Goal: Task Accomplishment & Management: Manage account settings

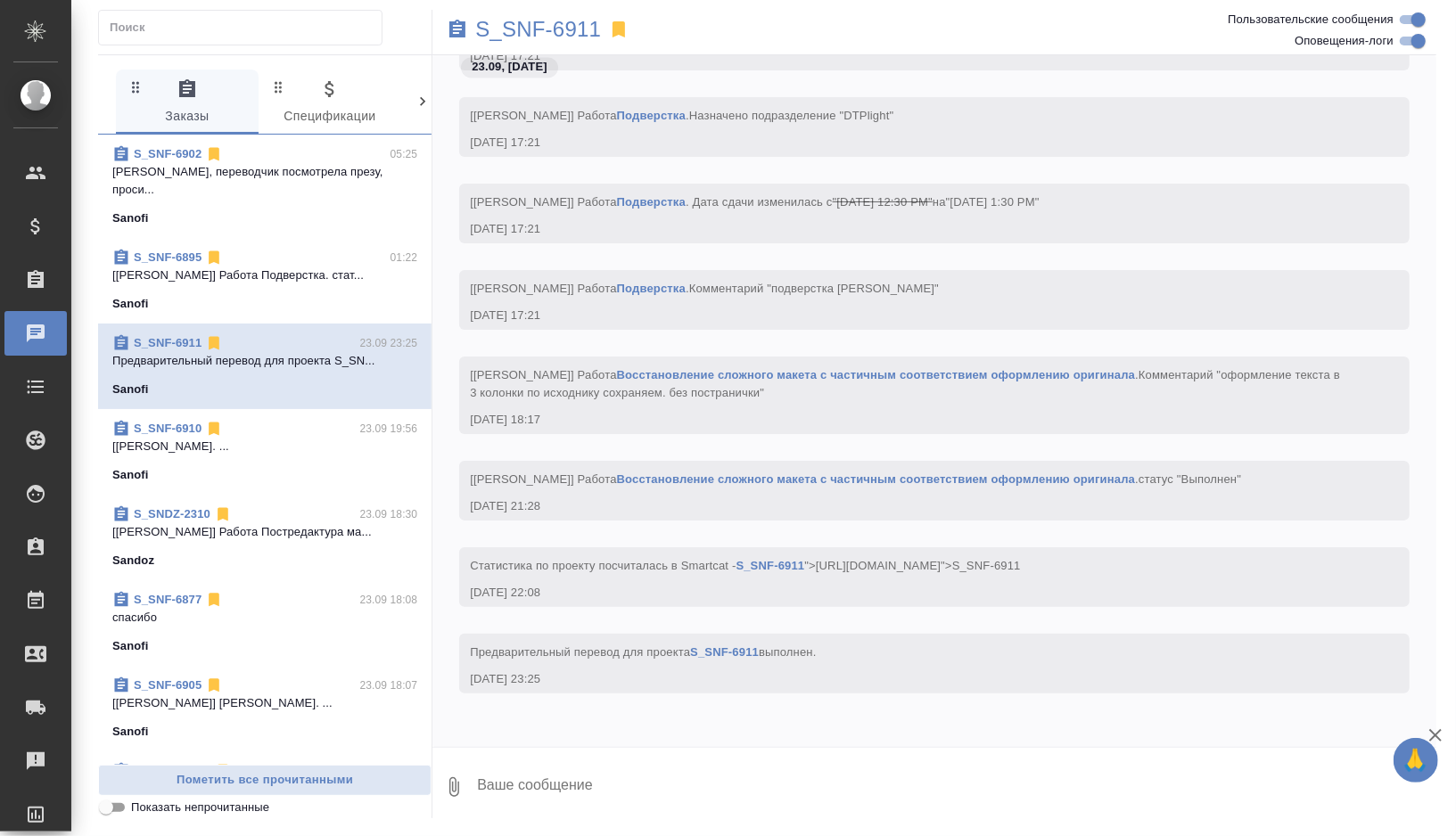
click at [280, 210] on div "Sanofi" at bounding box center [264, 219] width 305 height 17
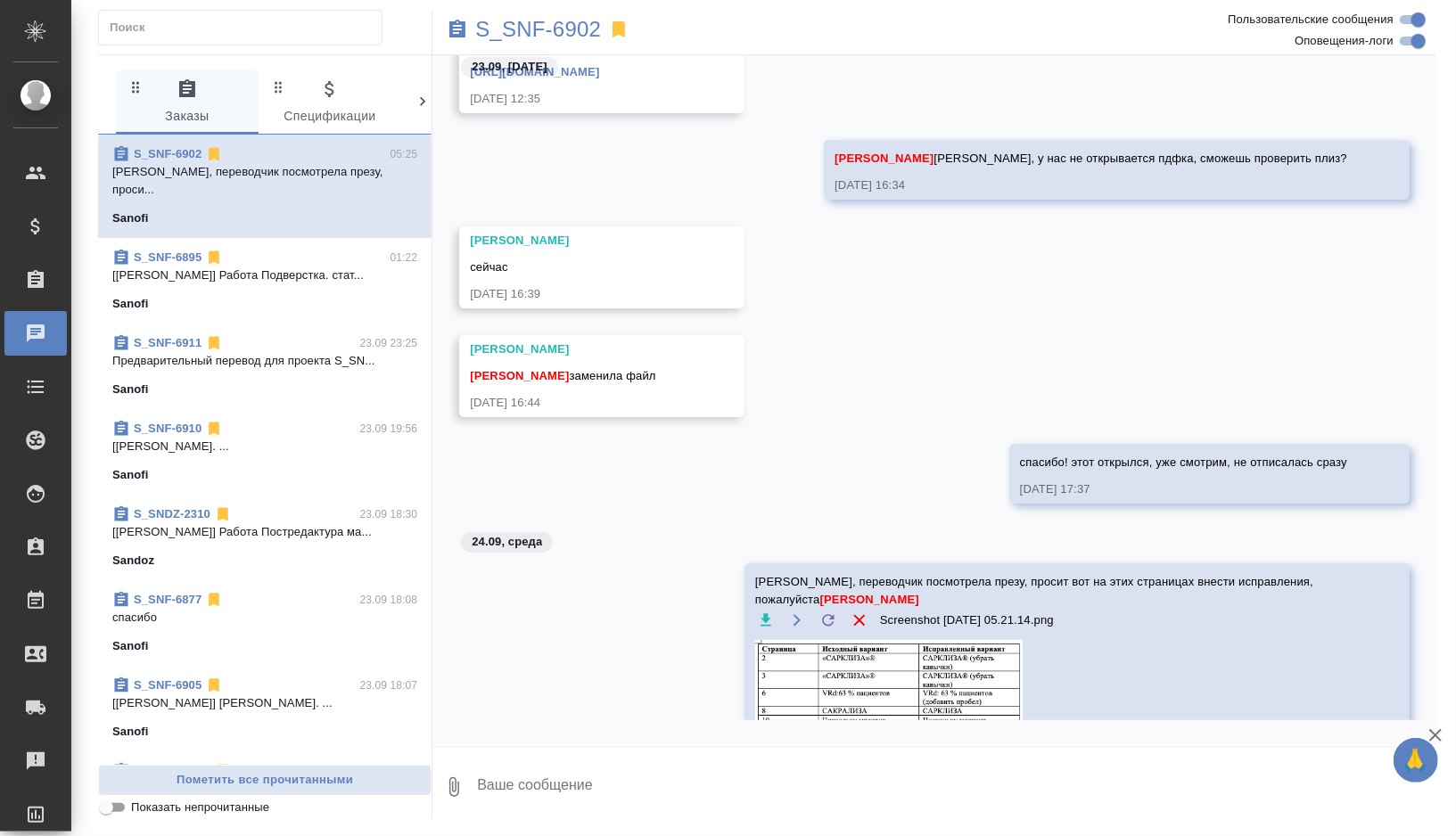
scroll to position [18032, 0]
click at [563, 20] on p "S_SNF-6902" at bounding box center [538, 29] width 126 height 17
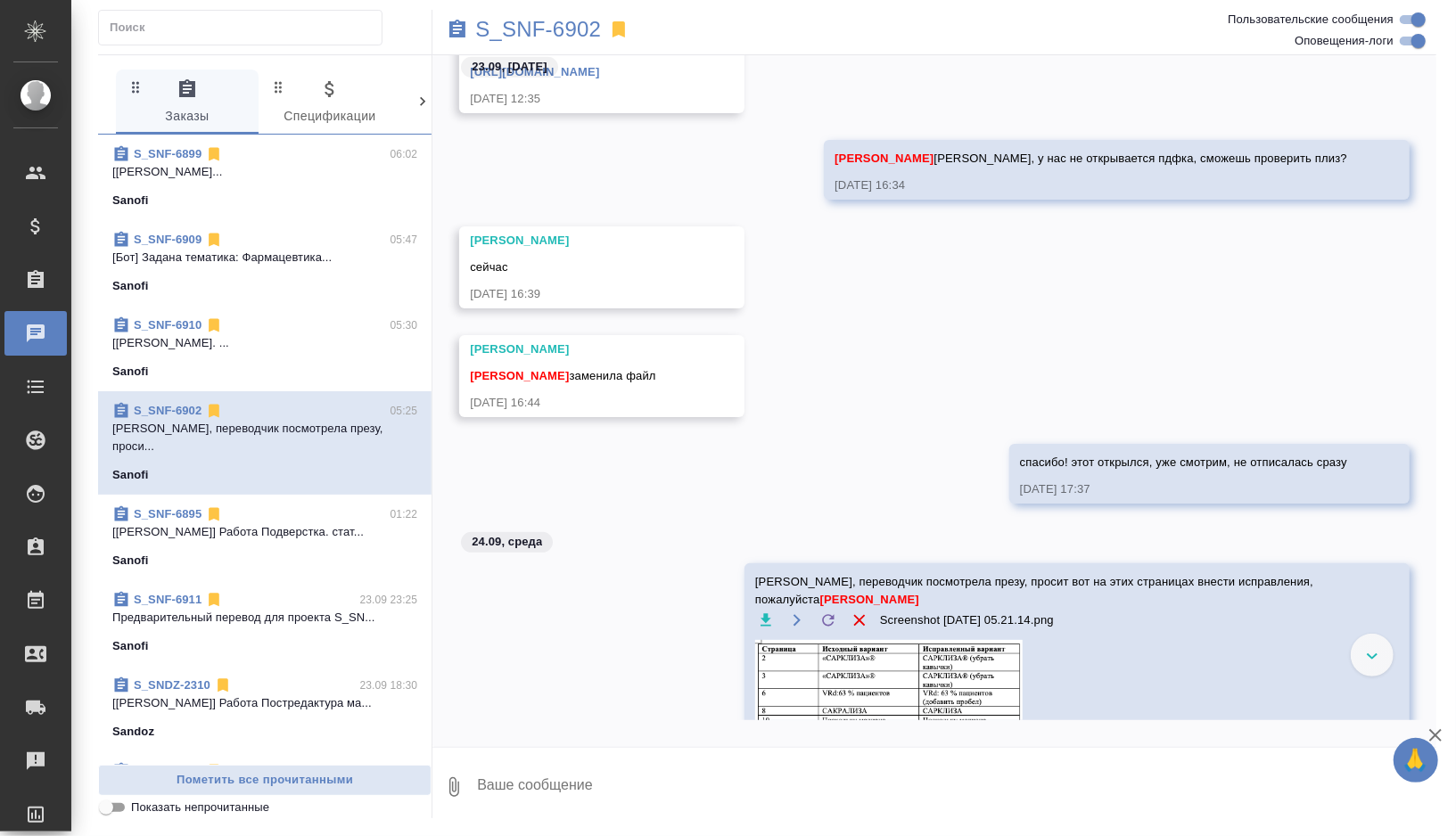
scroll to position [18218, 0]
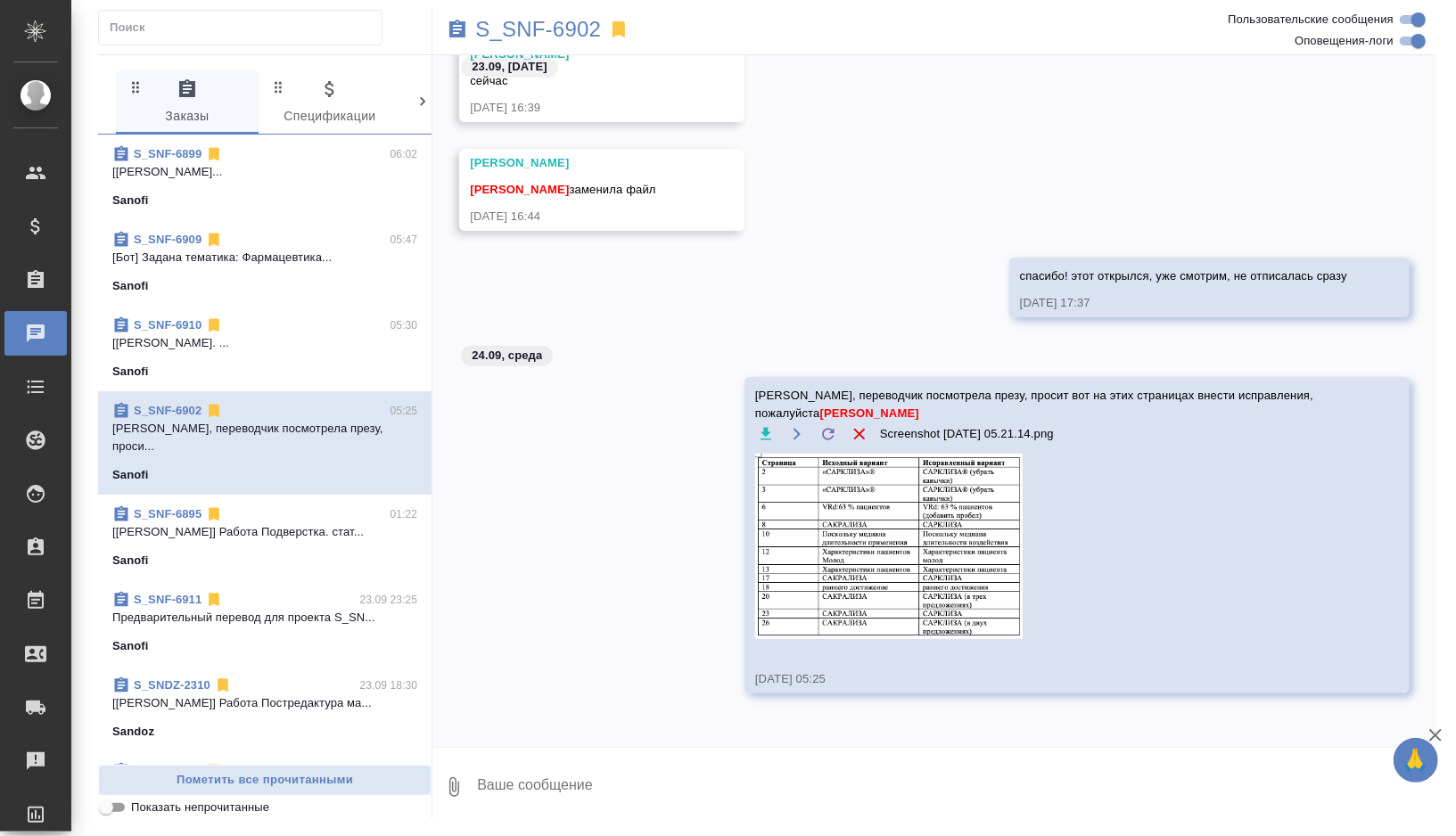
click at [305, 260] on p "[Бот] Задана тематика: Фармацевтика..." at bounding box center [264, 257] width 305 height 17
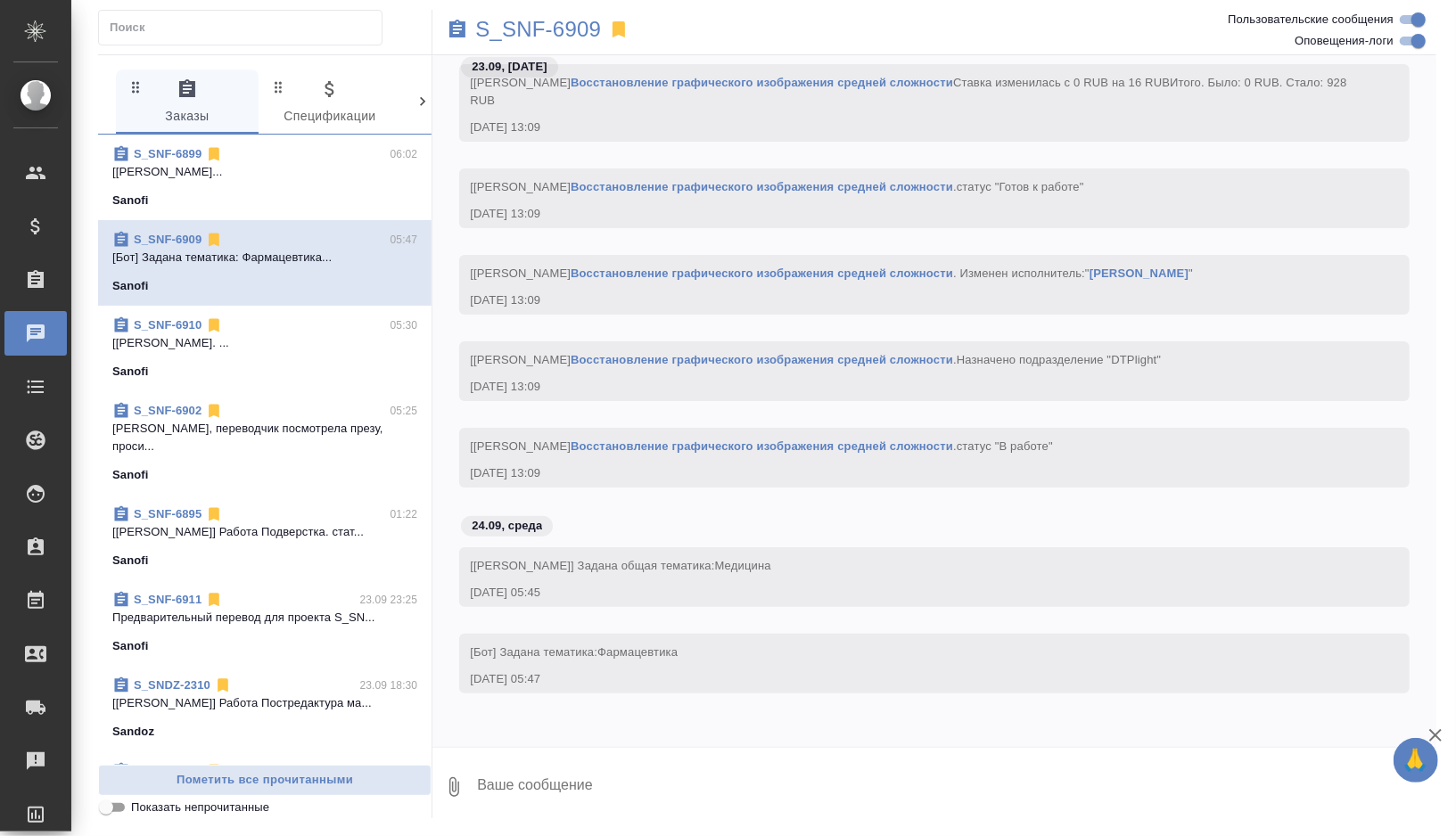
scroll to position [9420, 0]
click at [546, 28] on p "S_SNF-6909" at bounding box center [538, 29] width 126 height 17
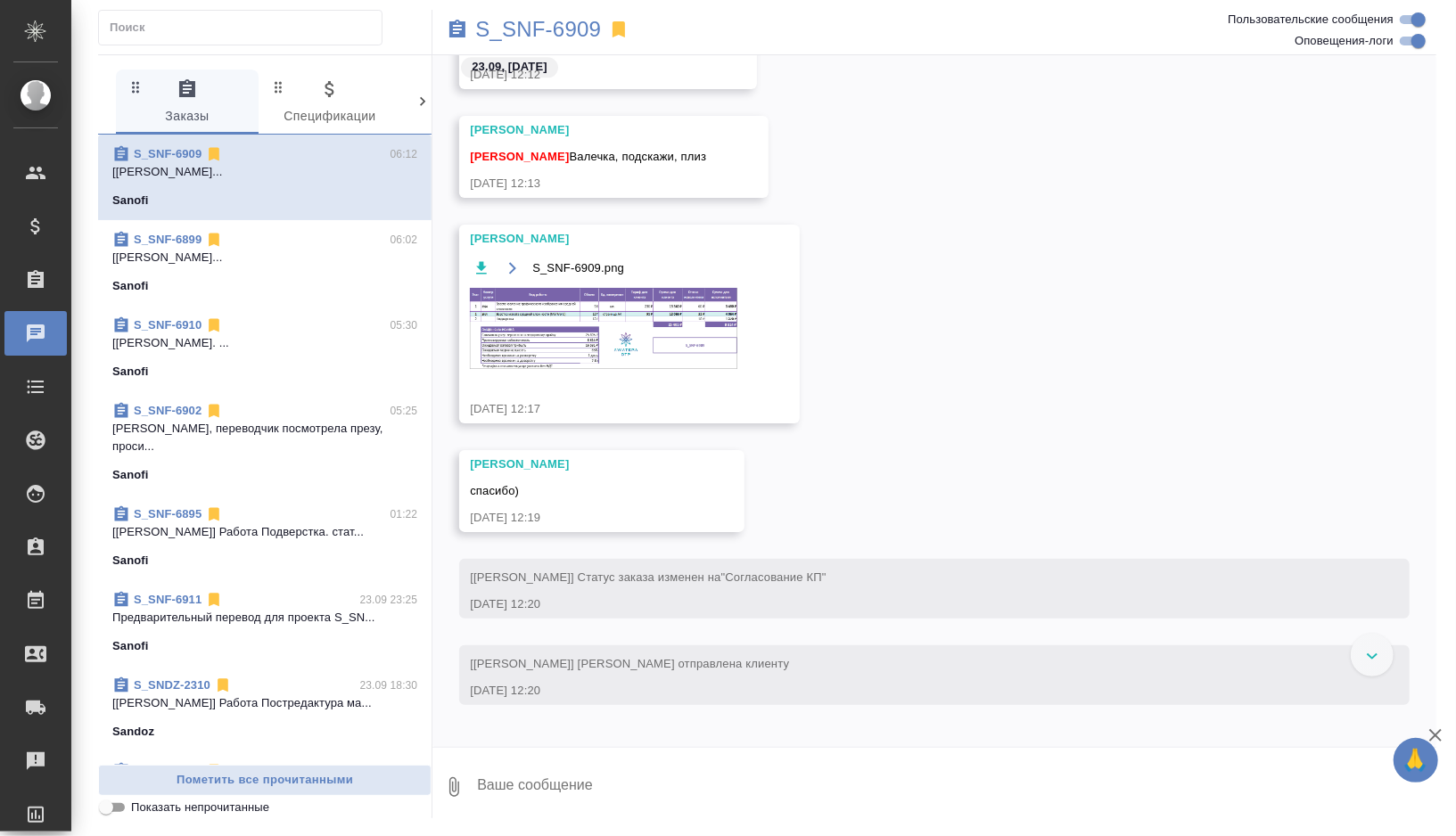
scroll to position [2913, 0]
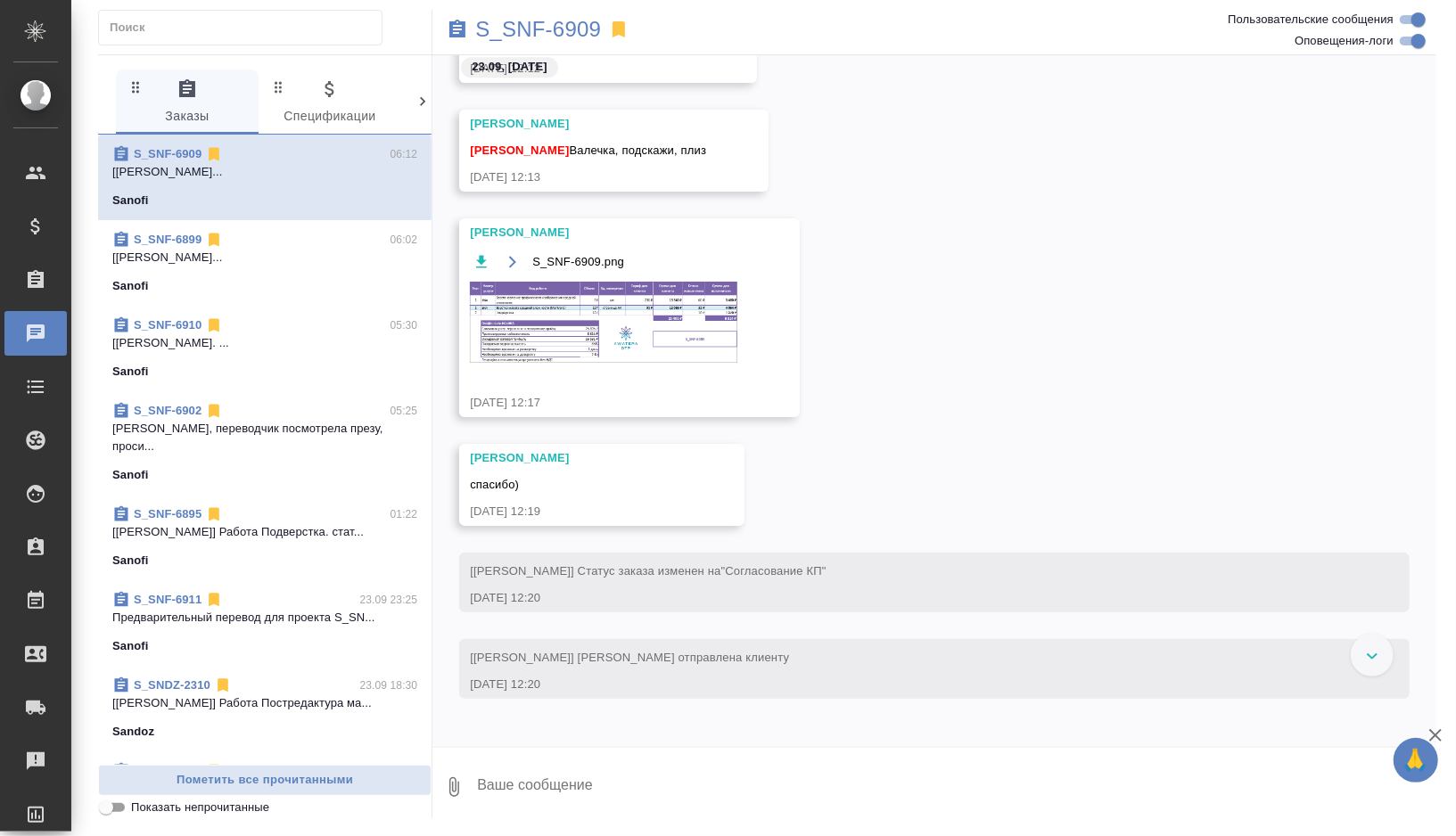
click at [580, 356] on img at bounding box center [604, 322] width 267 height 81
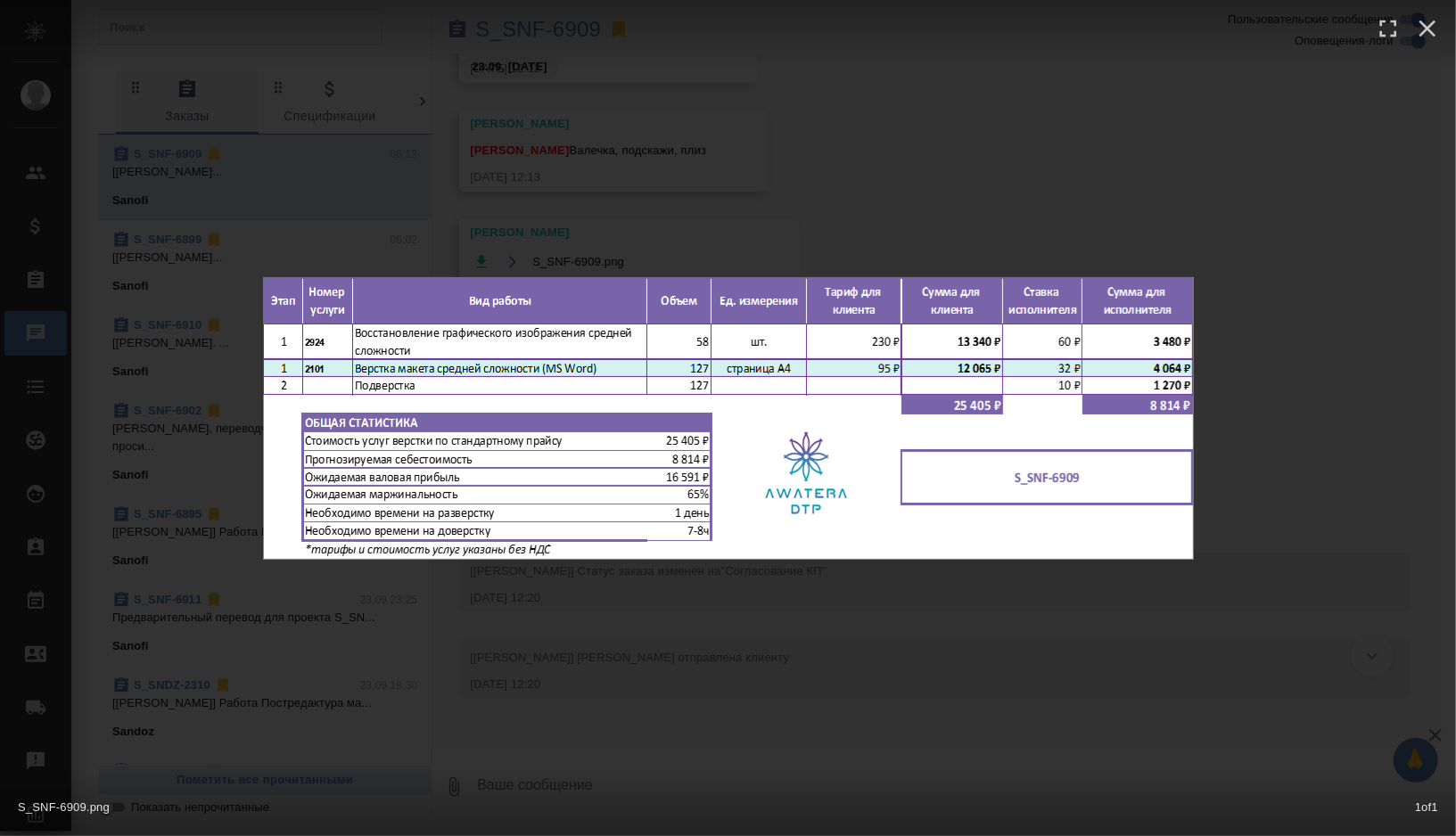
click at [676, 164] on div "S_SNF-6909.png 1 of 1" at bounding box center [728, 418] width 1456 height 836
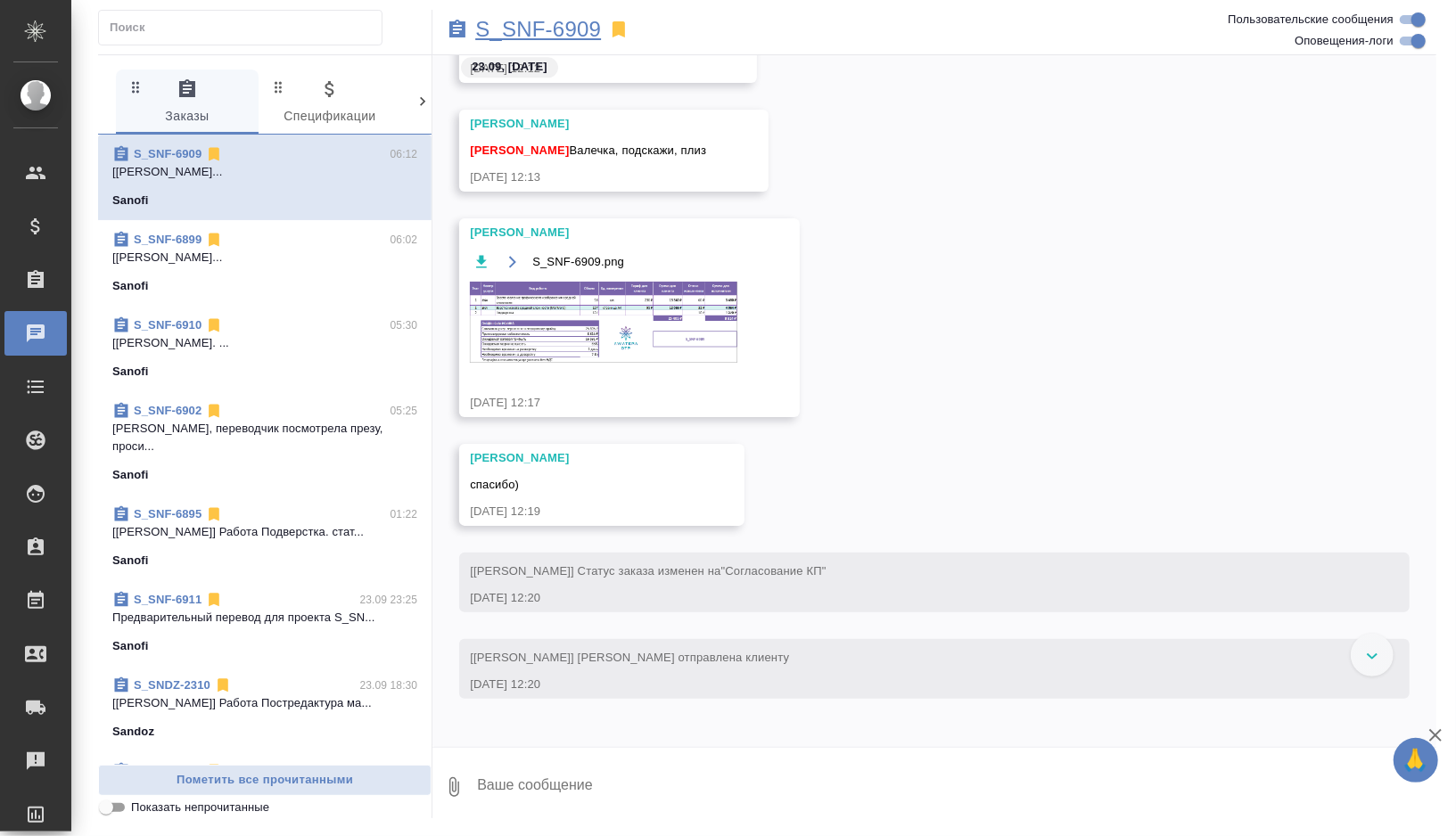
click at [560, 20] on p "S_SNF-6909" at bounding box center [538, 29] width 126 height 17
click at [542, 316] on img at bounding box center [604, 322] width 267 height 81
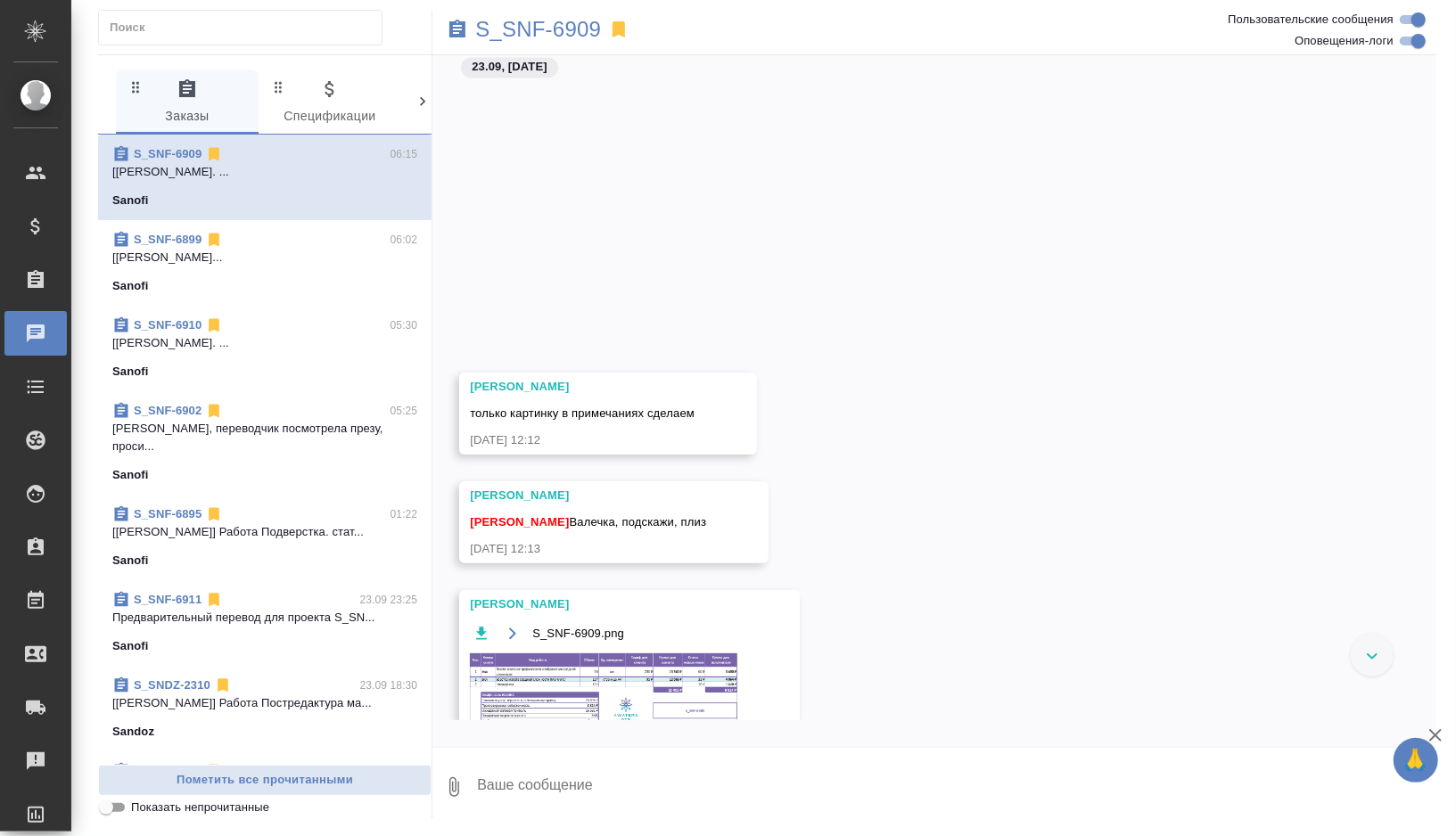
scroll to position [2120, 0]
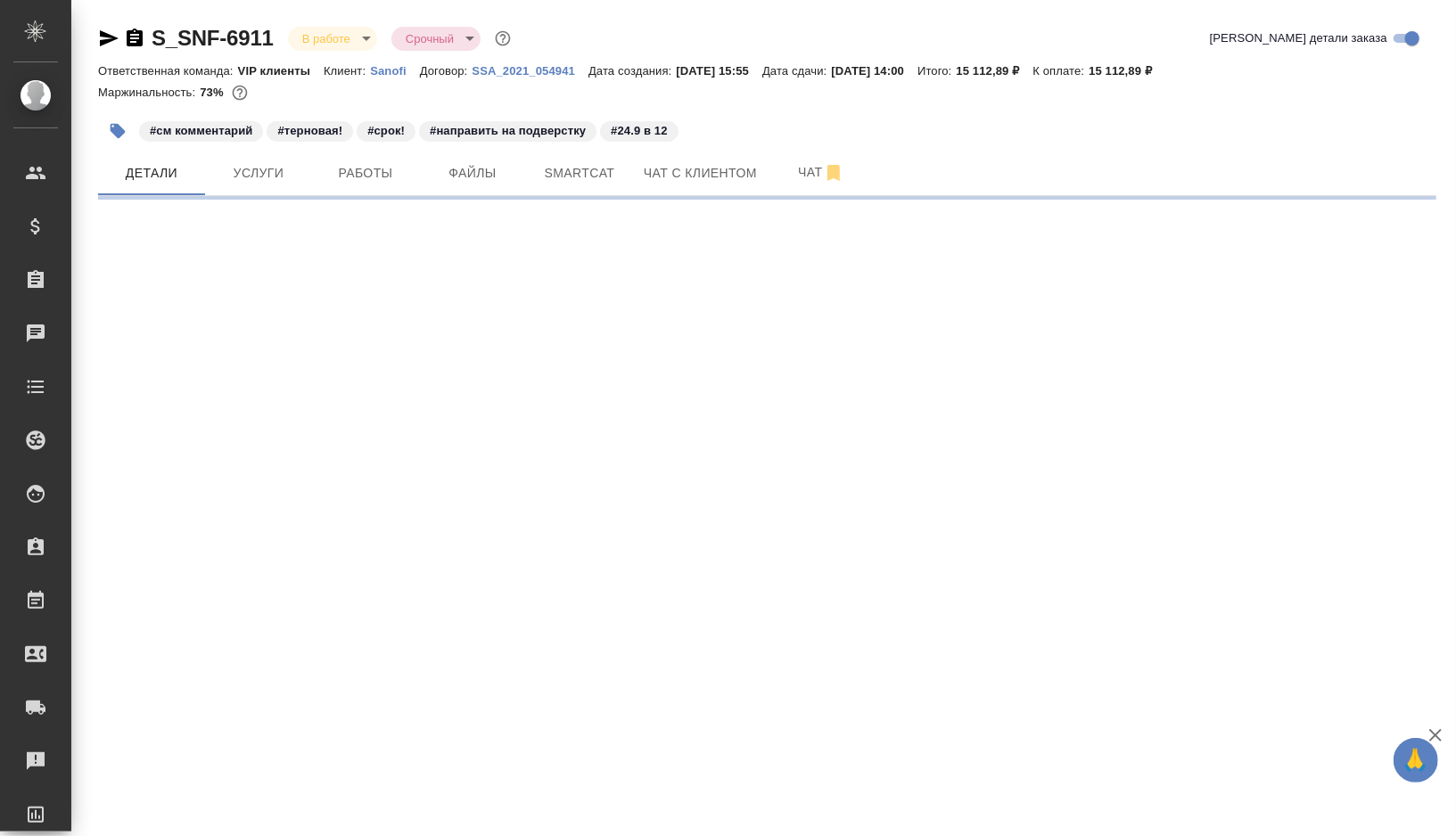
select select "RU"
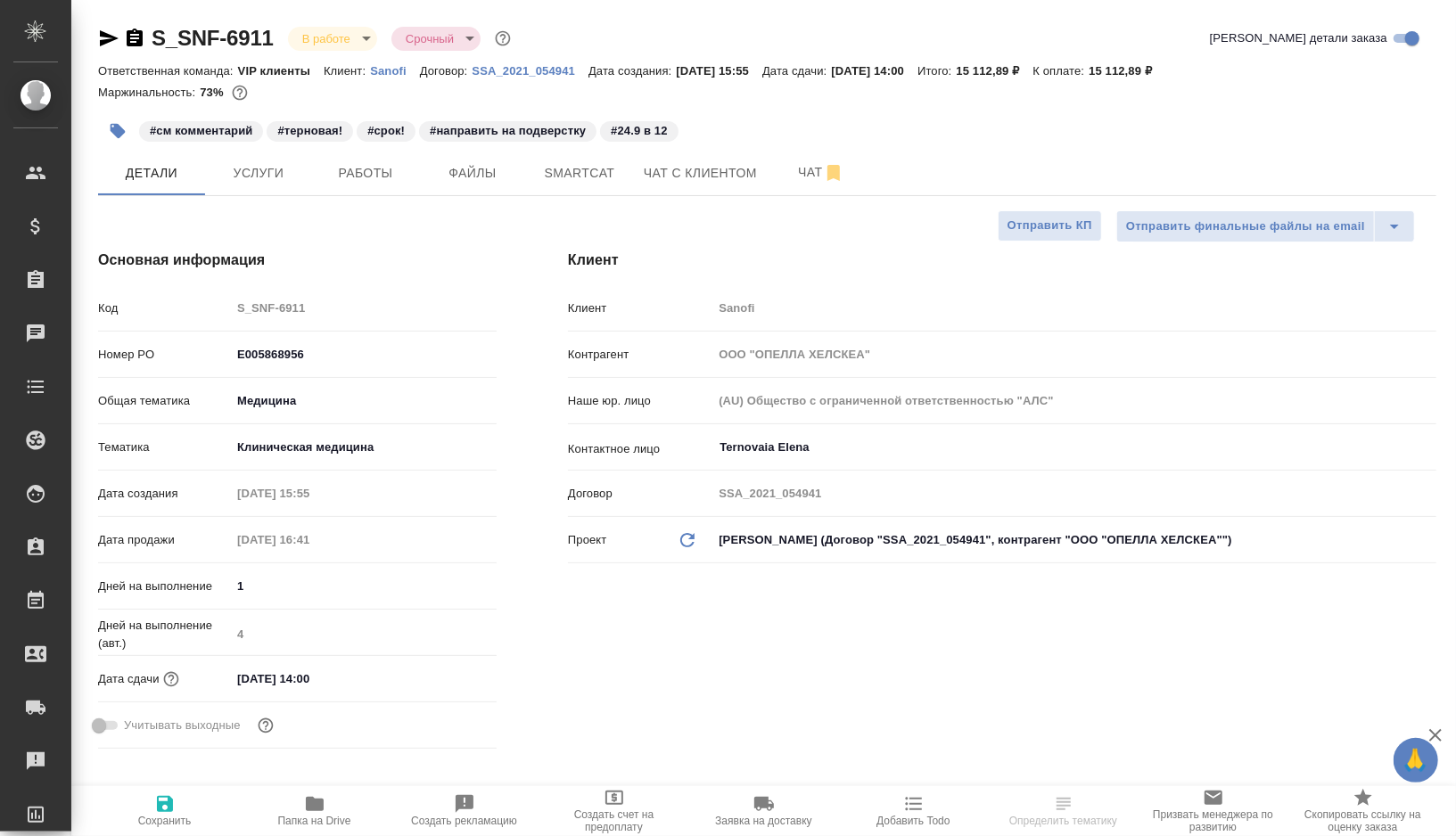
type input "[PERSON_NAME]"
type input "Баданян Артак"
type textarea "x"
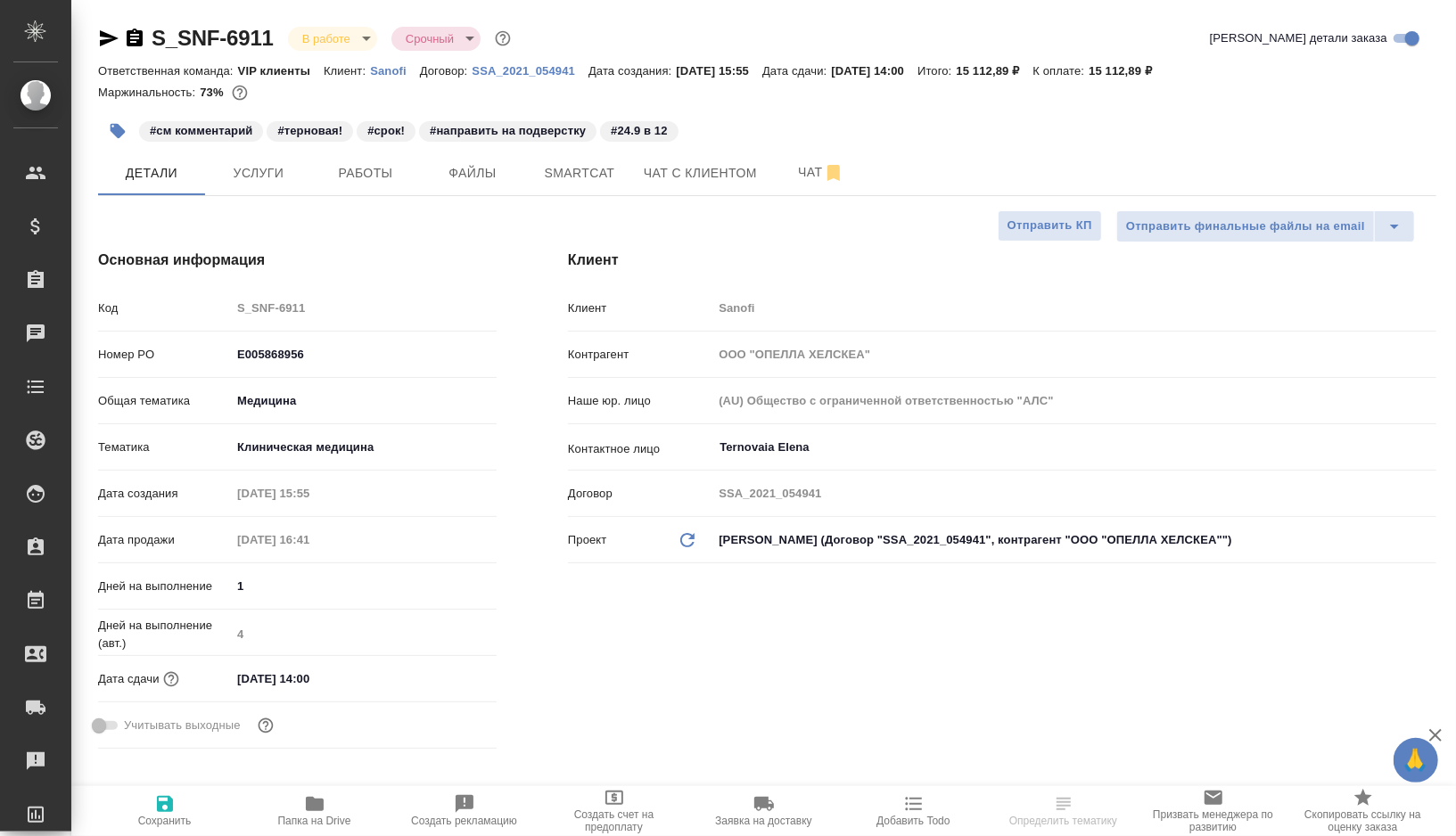
type input "Комаров Роман"
click at [359, 175] on span "Работы" at bounding box center [366, 173] width 85 height 22
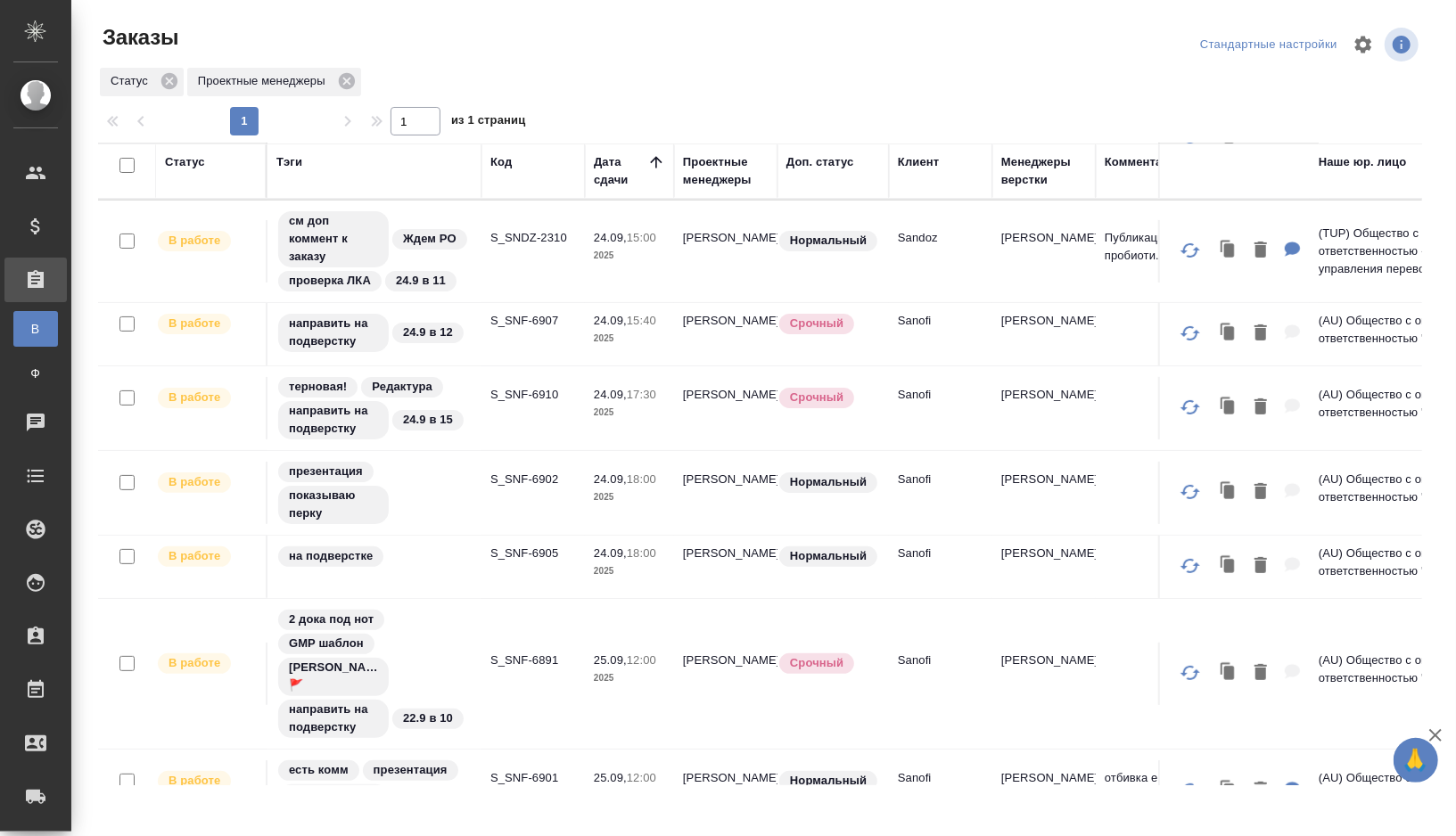
scroll to position [203, 0]
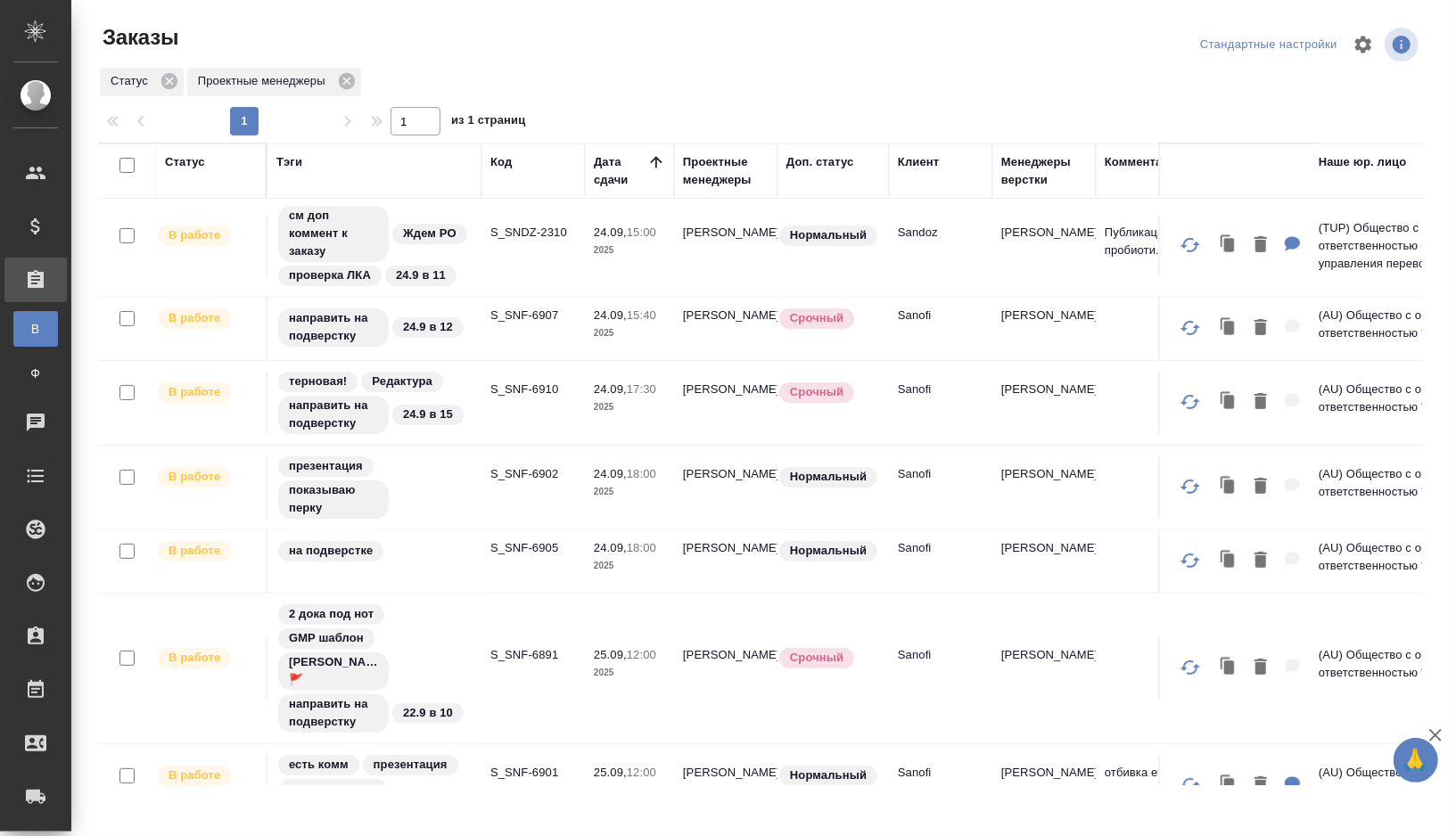
click at [451, 483] on div "презентация показываю перку" at bounding box center [374, 488] width 196 height 66
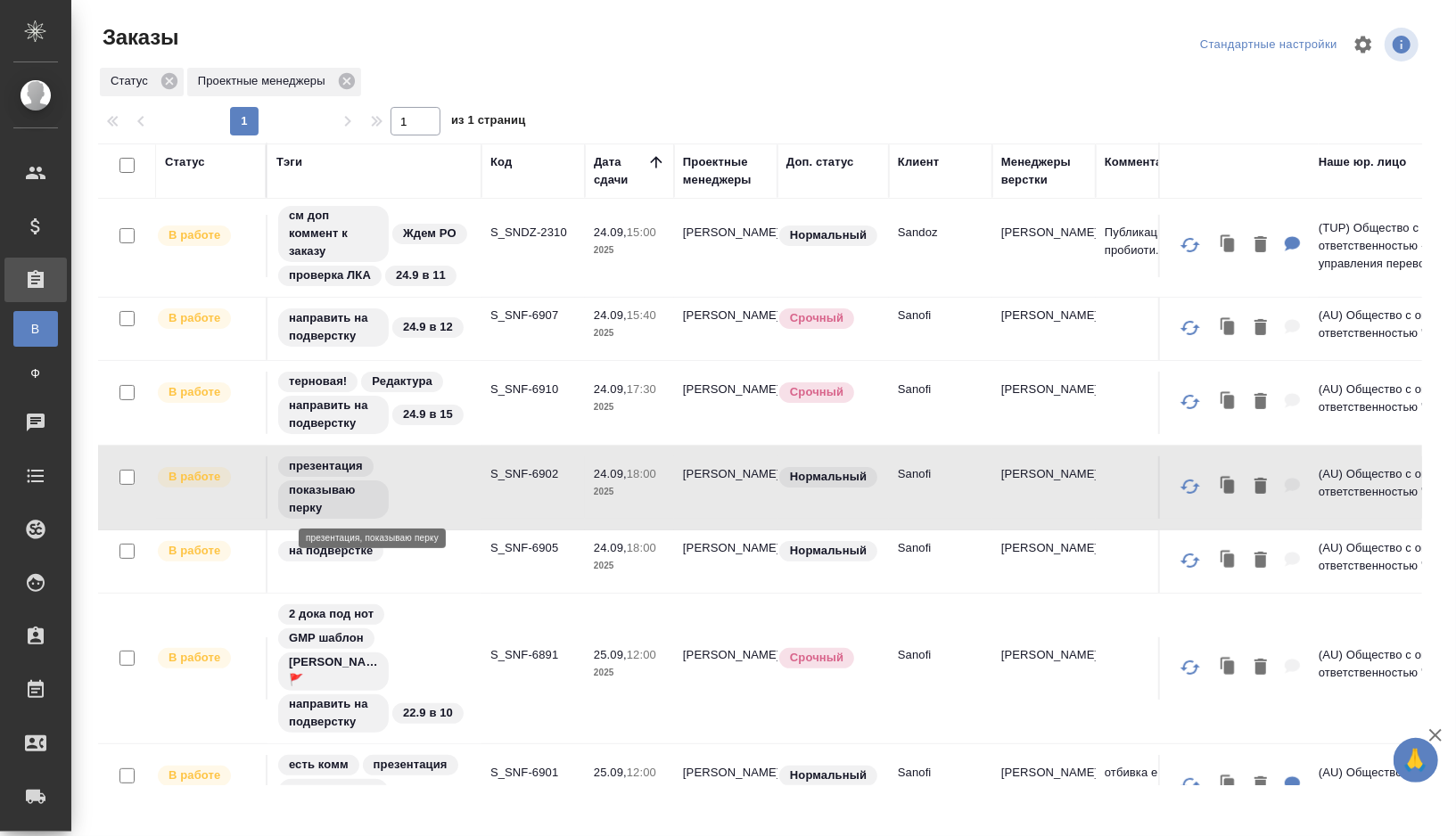
click at [440, 480] on div "презентация показываю перку" at bounding box center [374, 488] width 196 height 66
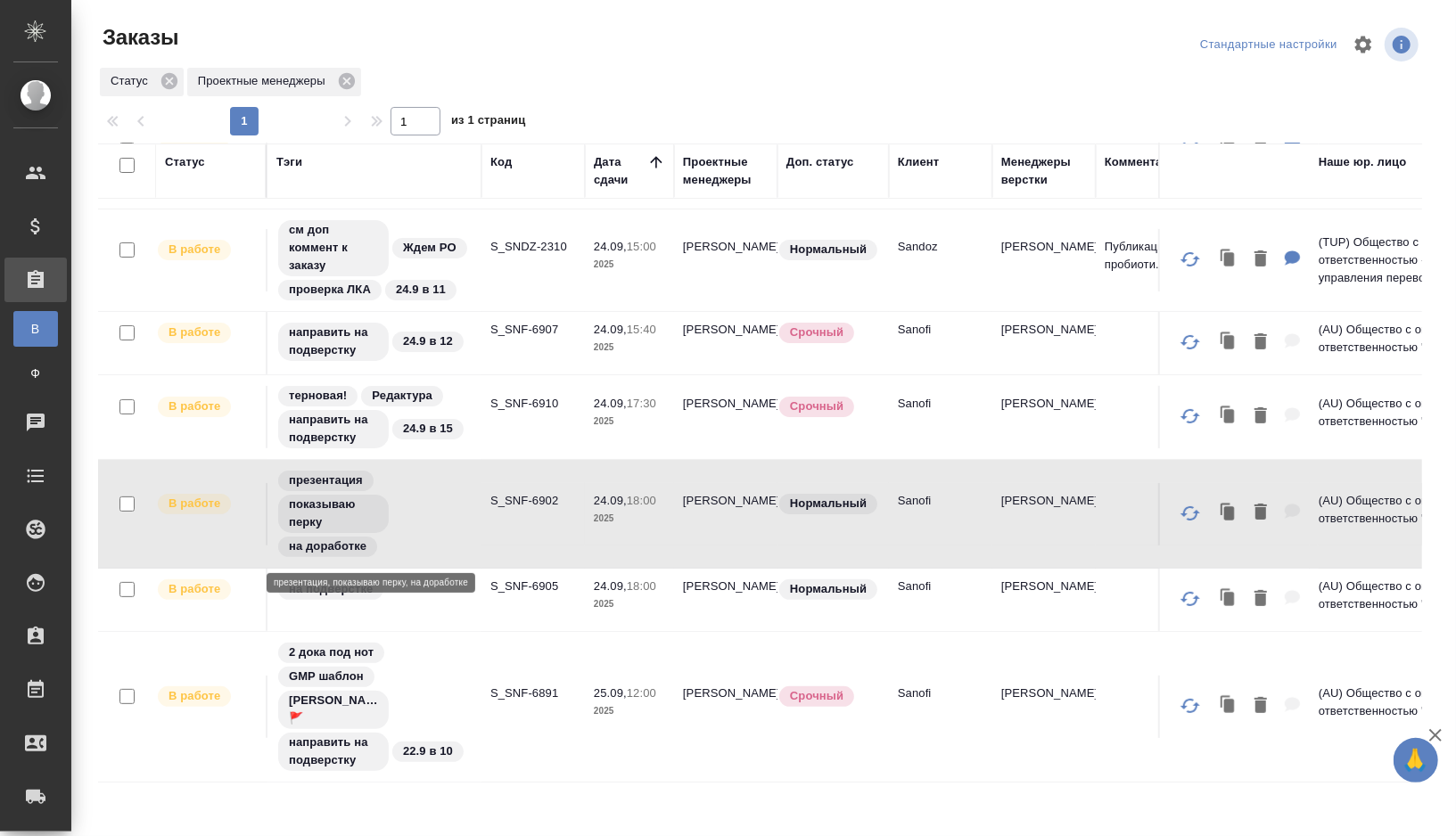
scroll to position [152, 0]
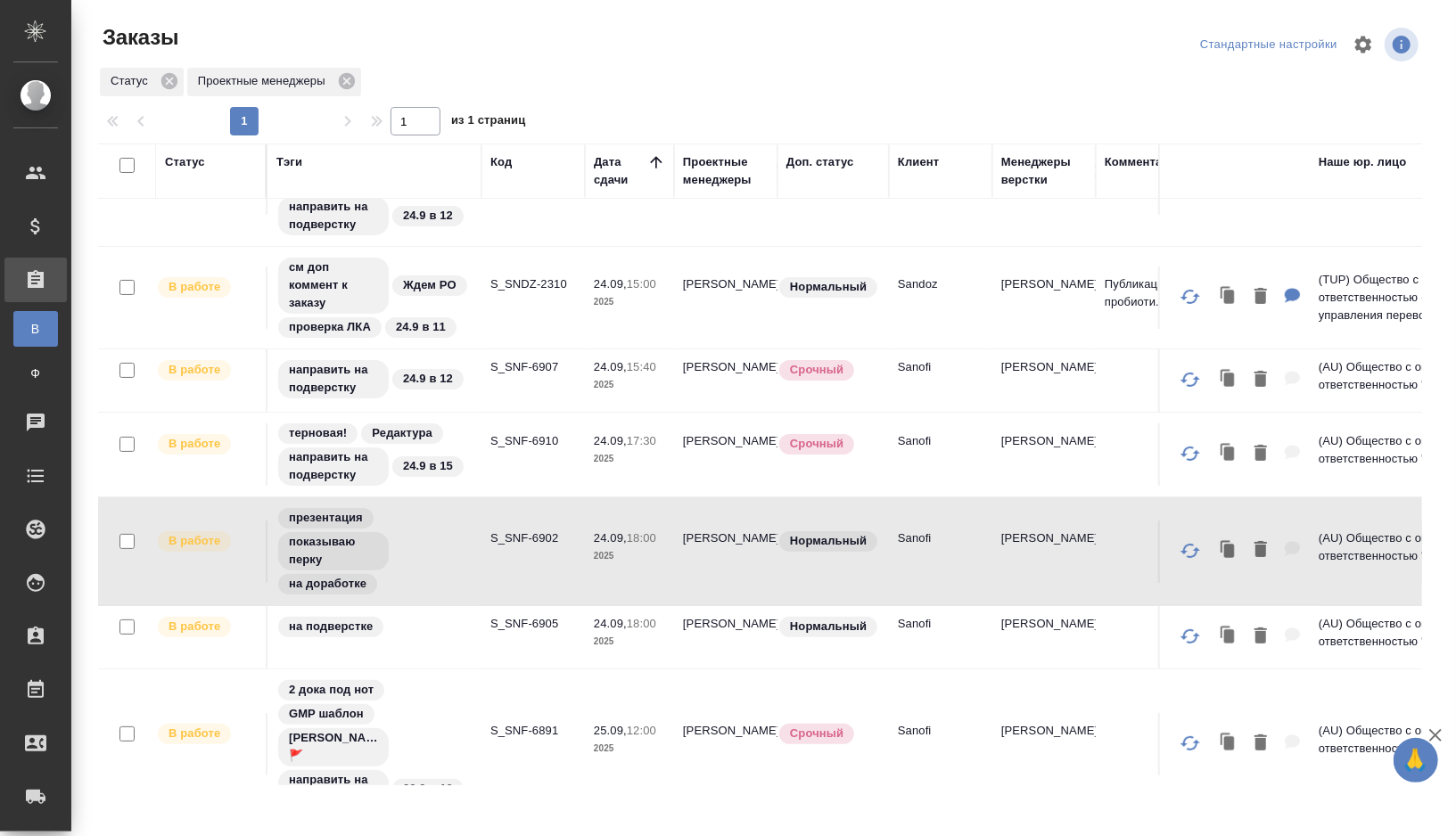
click at [524, 466] on td "S_SNF-6910" at bounding box center [533, 455] width 104 height 63
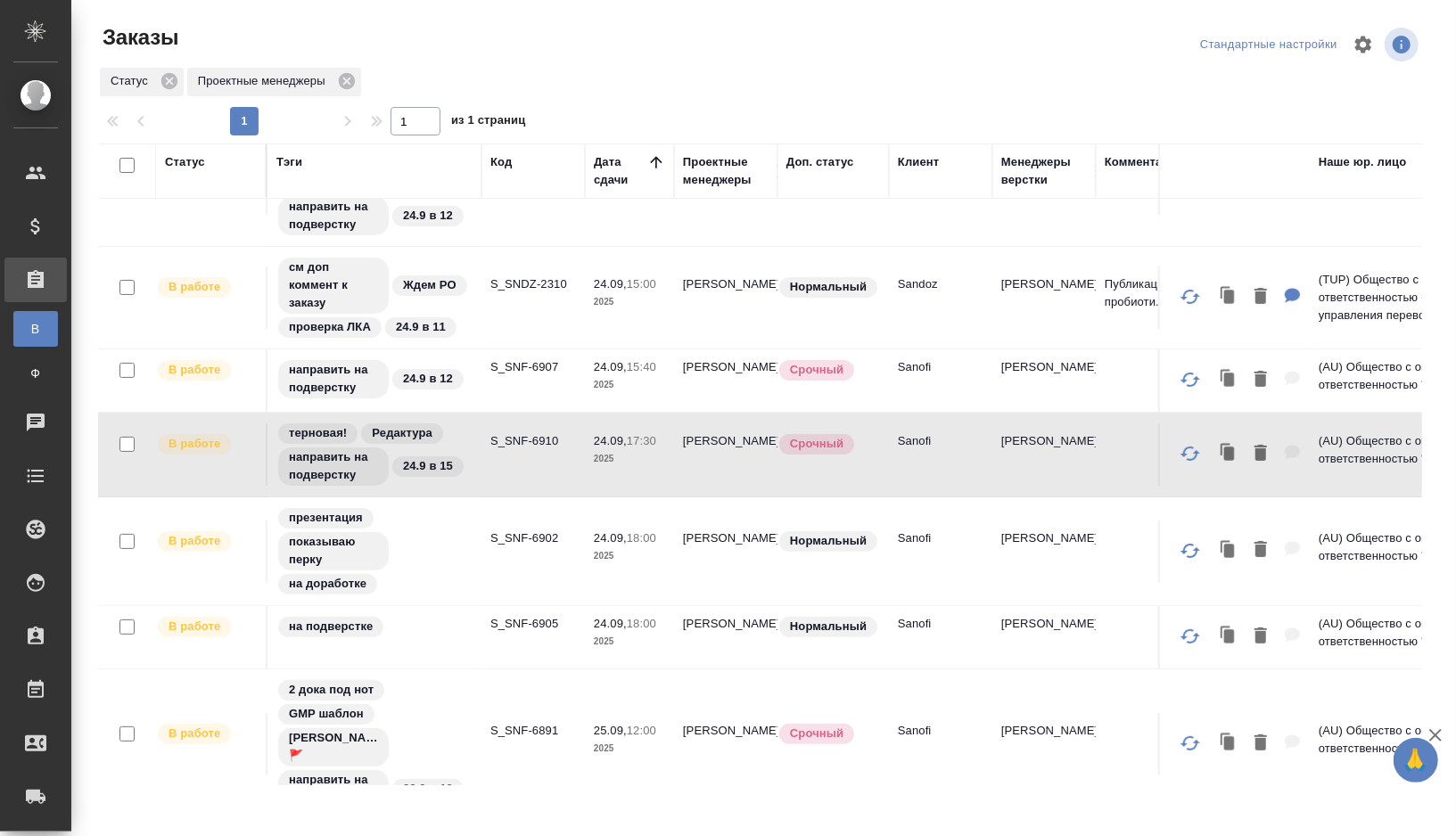
click at [524, 466] on td "S_SNF-6910" at bounding box center [533, 455] width 104 height 63
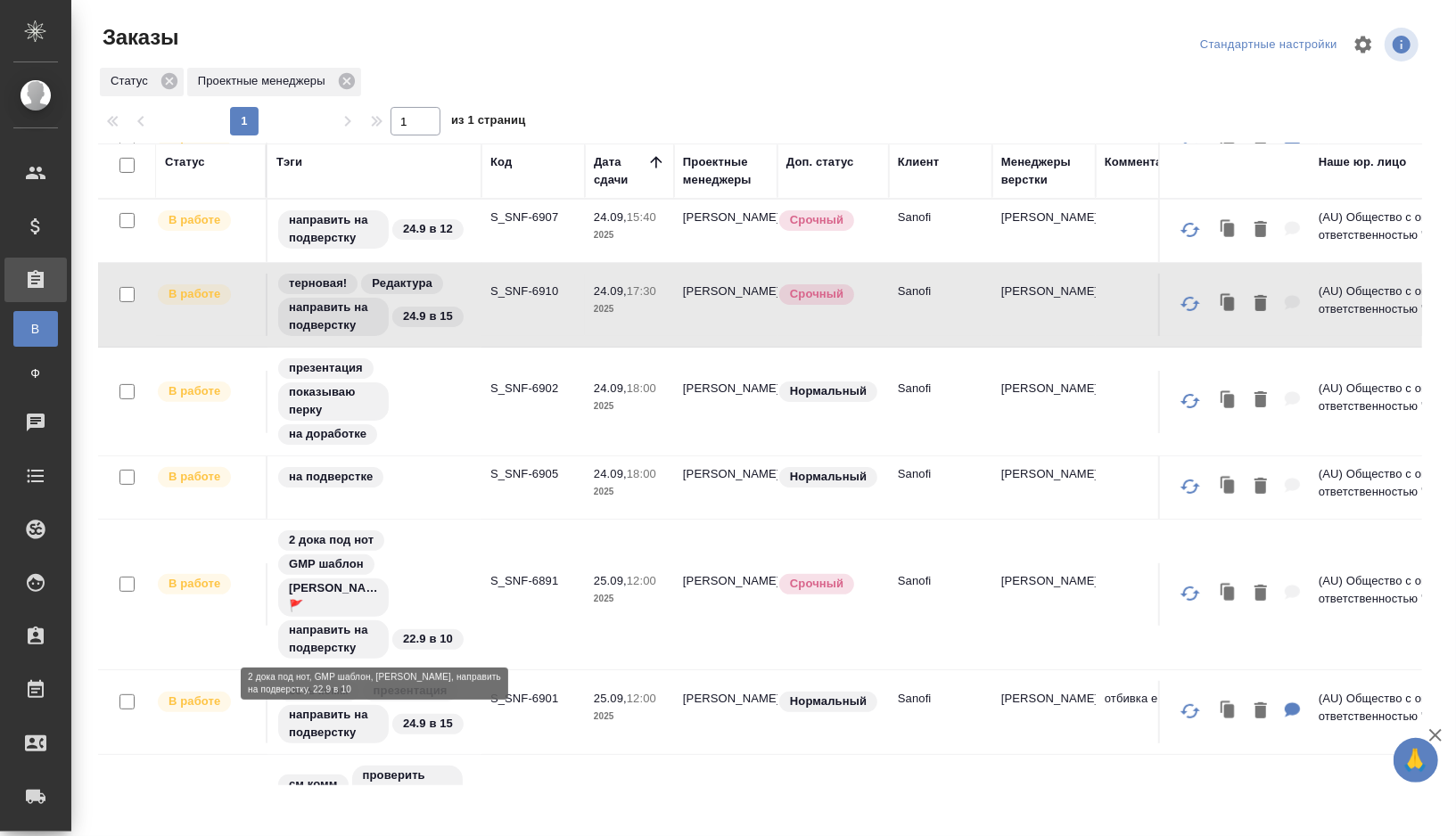
scroll to position [888, 0]
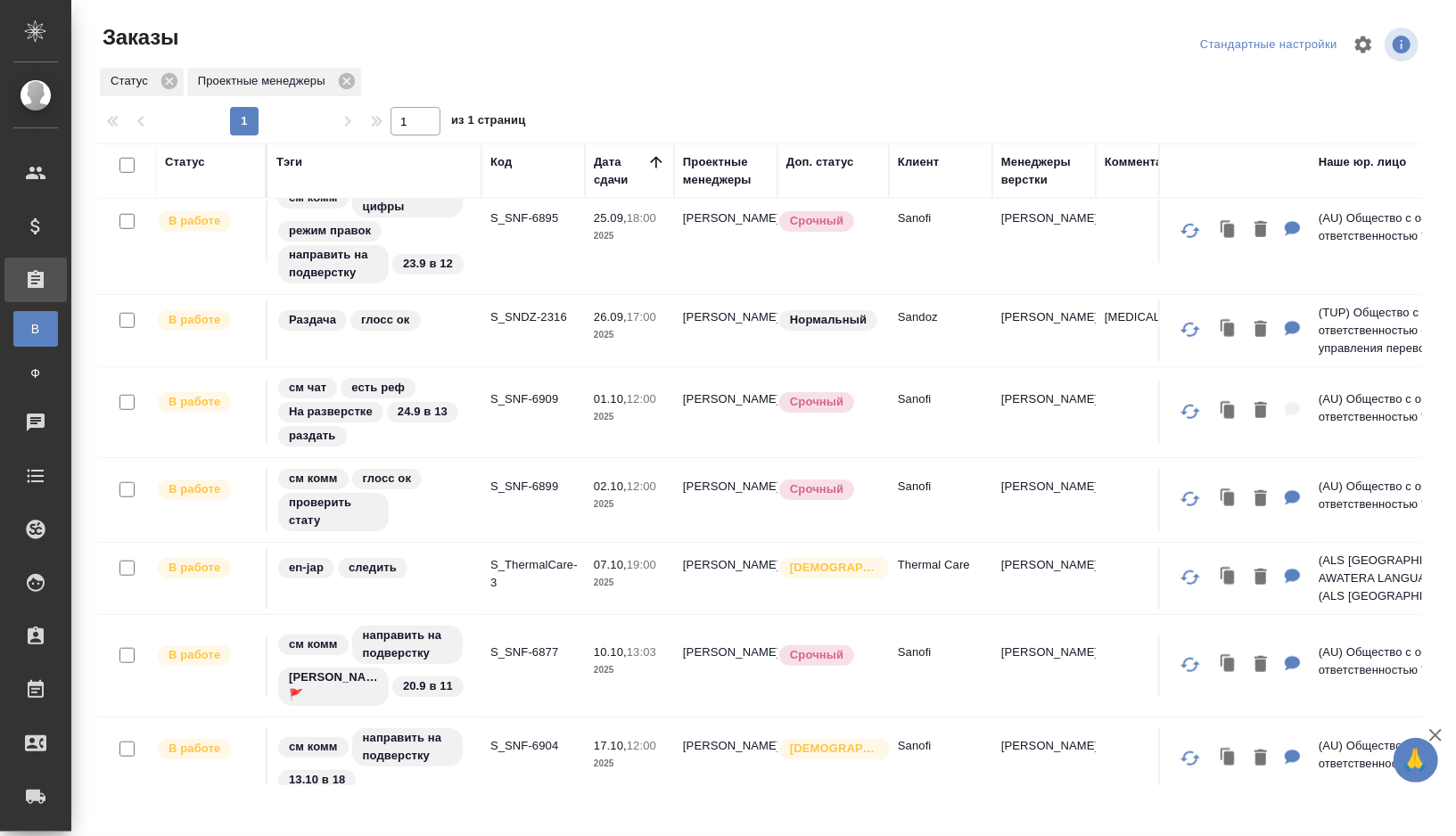
click at [500, 667] on td "S_SNF-6877" at bounding box center [533, 666] width 104 height 63
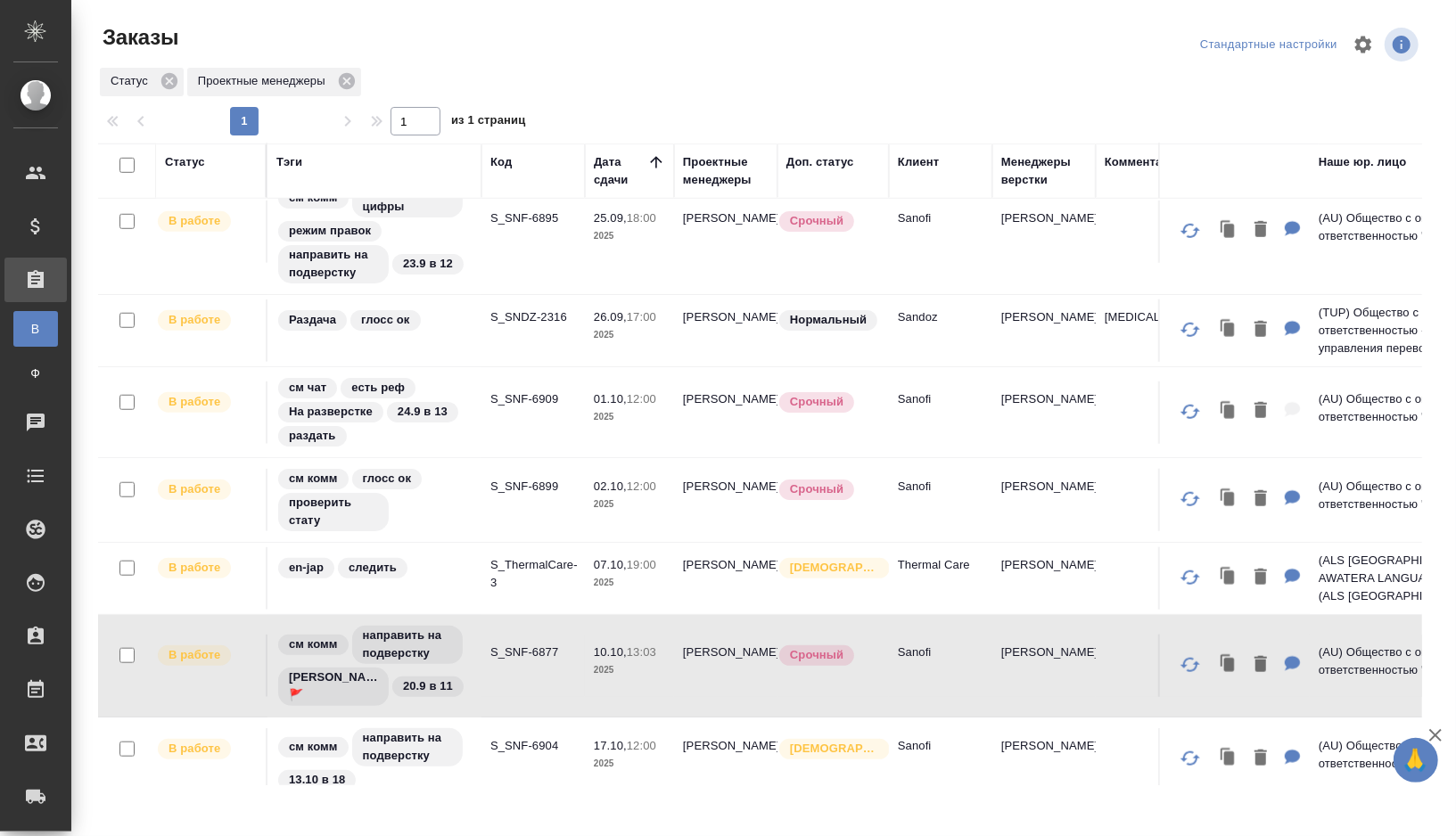
click at [500, 667] on td "S_SNF-6877" at bounding box center [533, 666] width 104 height 63
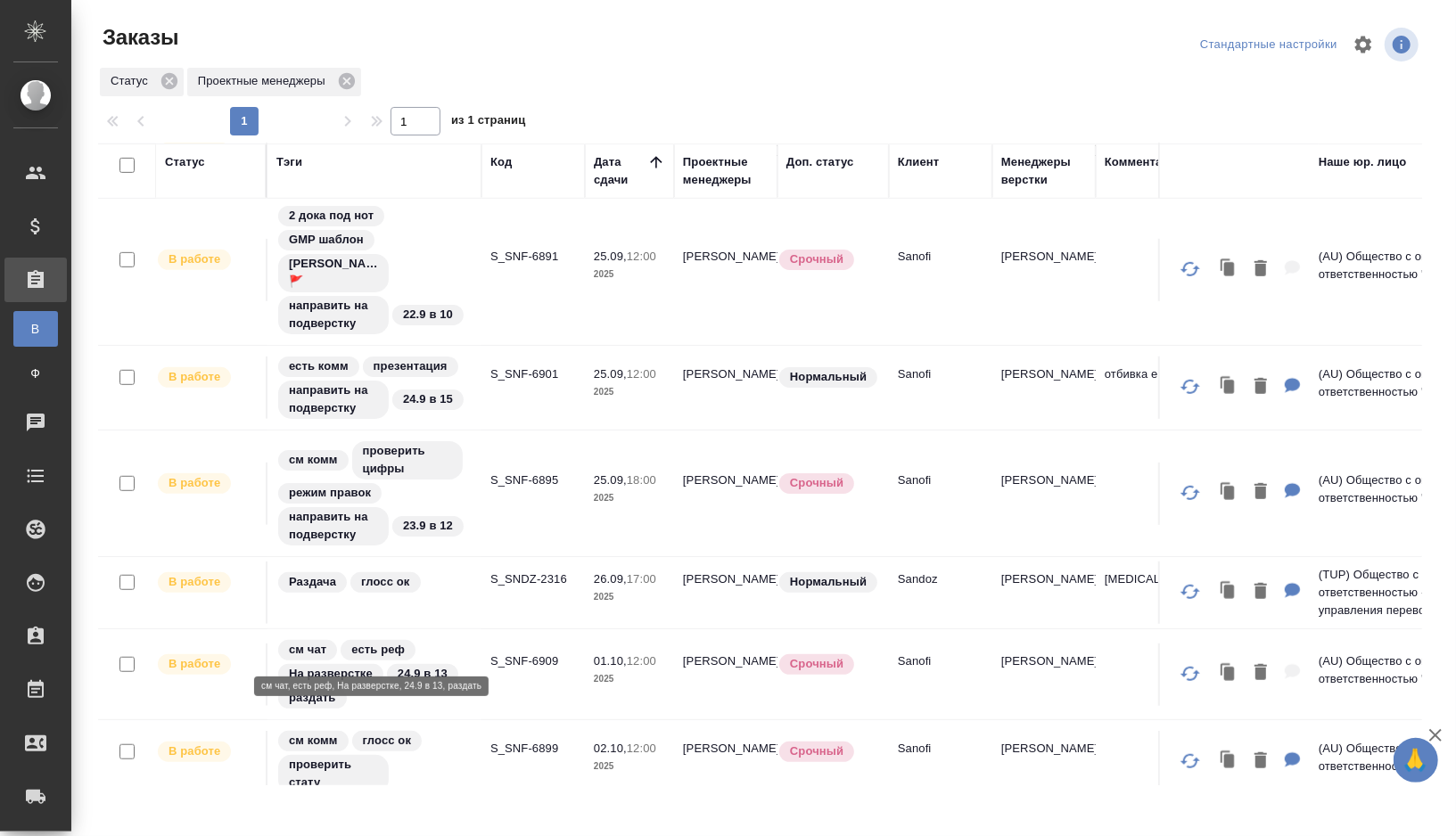
scroll to position [702, 0]
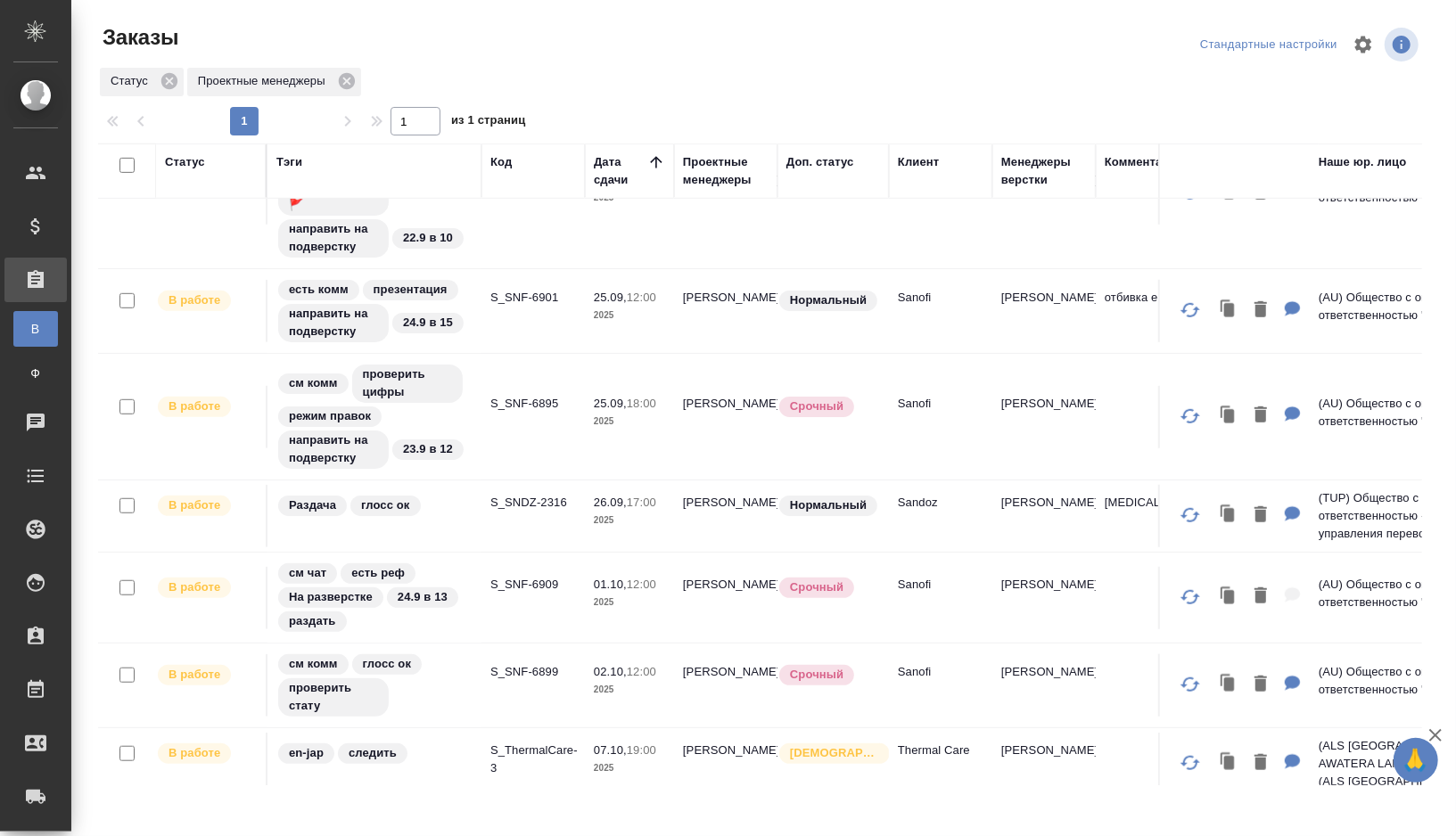
click at [496, 435] on td "S_SNF-6895" at bounding box center [533, 417] width 104 height 63
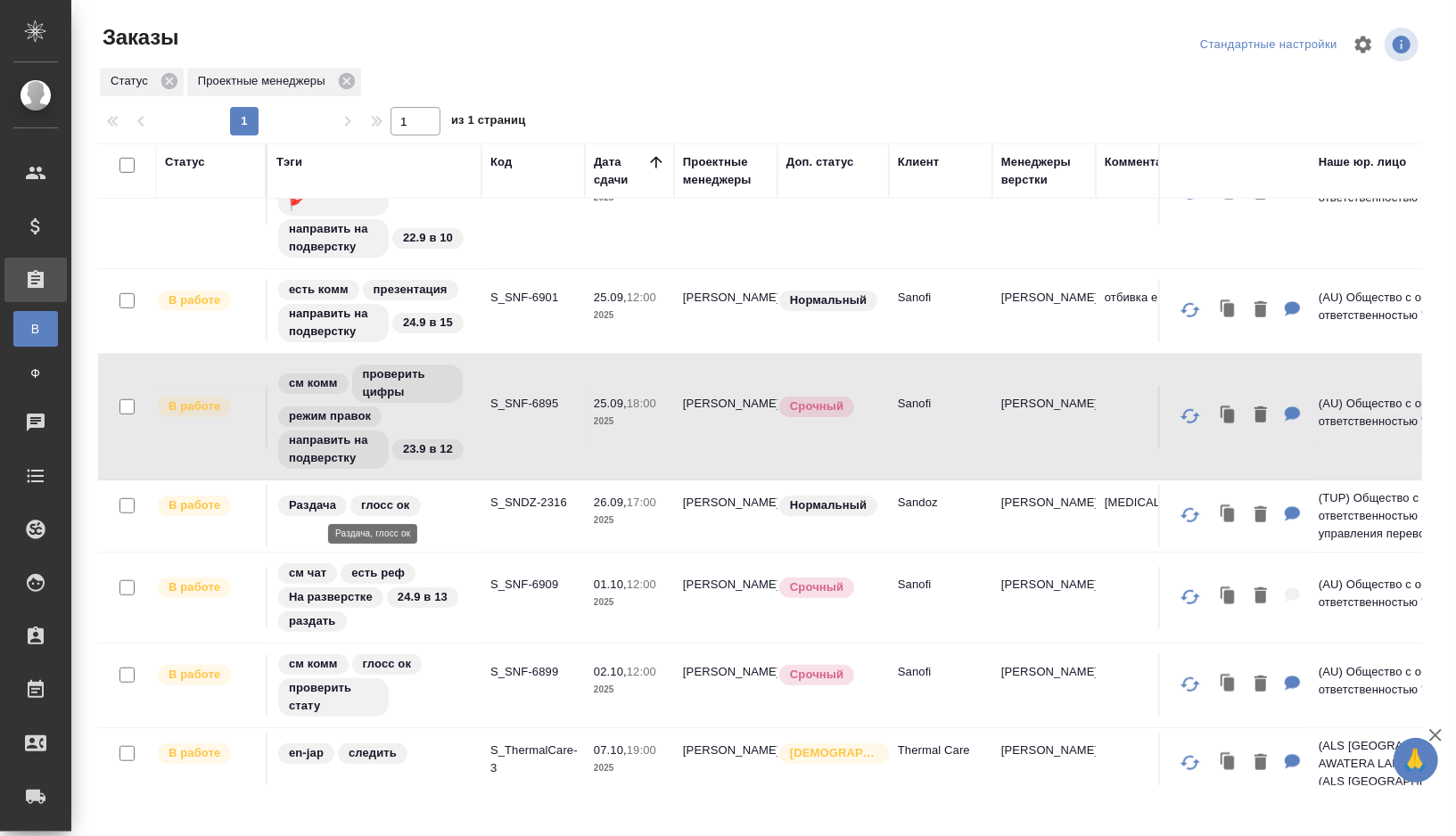
scroll to position [888, 0]
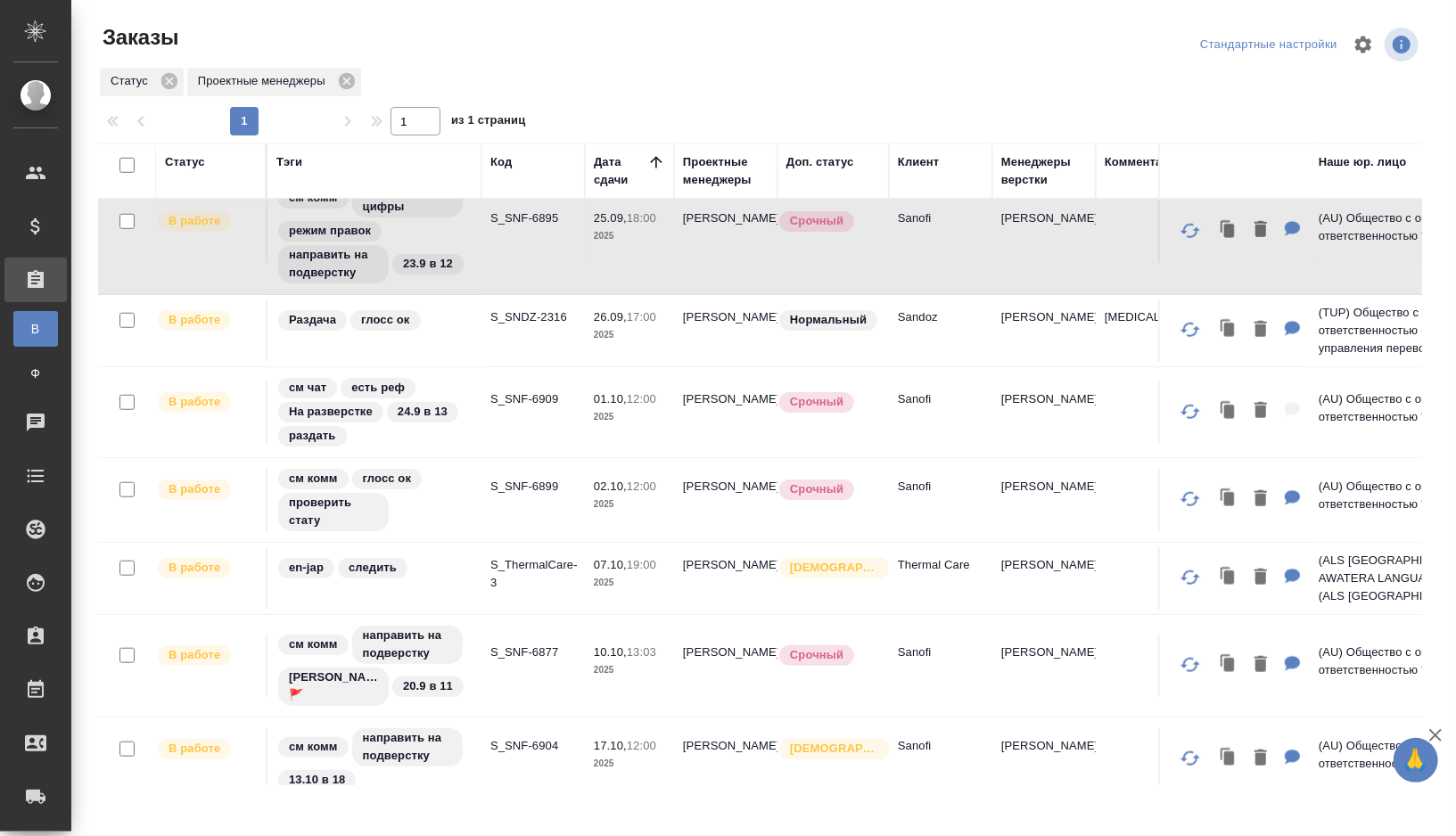
click at [492, 442] on tr "В работе см чат есть реф На разверстке 24.9 в 13 раздать S_SNF-6909 01.10, 12:0…" at bounding box center [1245, 413] width 2296 height 91
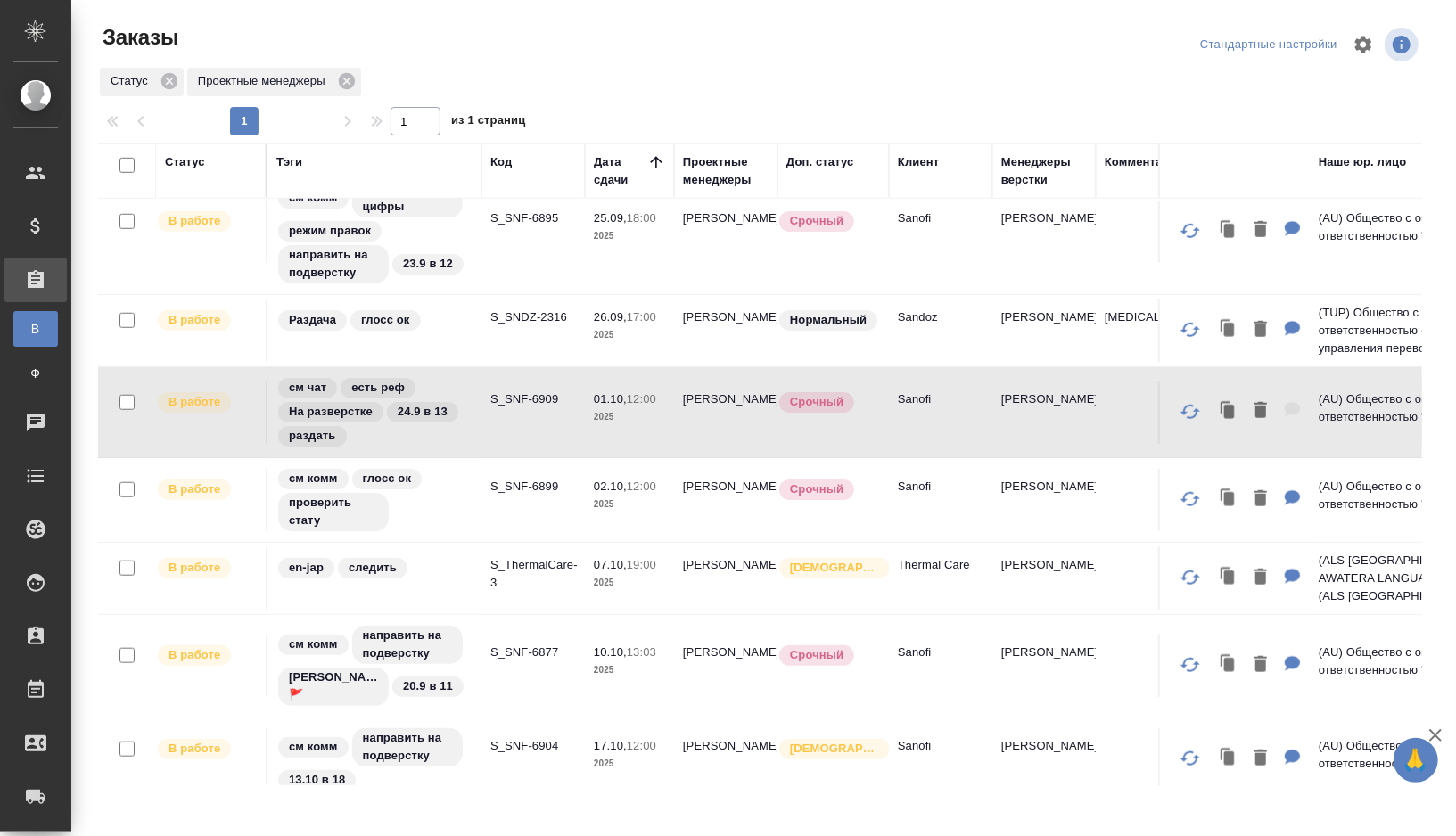
click at [495, 429] on td "S_SNF-6909" at bounding box center [533, 412] width 104 height 63
click at [432, 485] on div "см комм глосс ок проверить стату" at bounding box center [374, 500] width 196 height 66
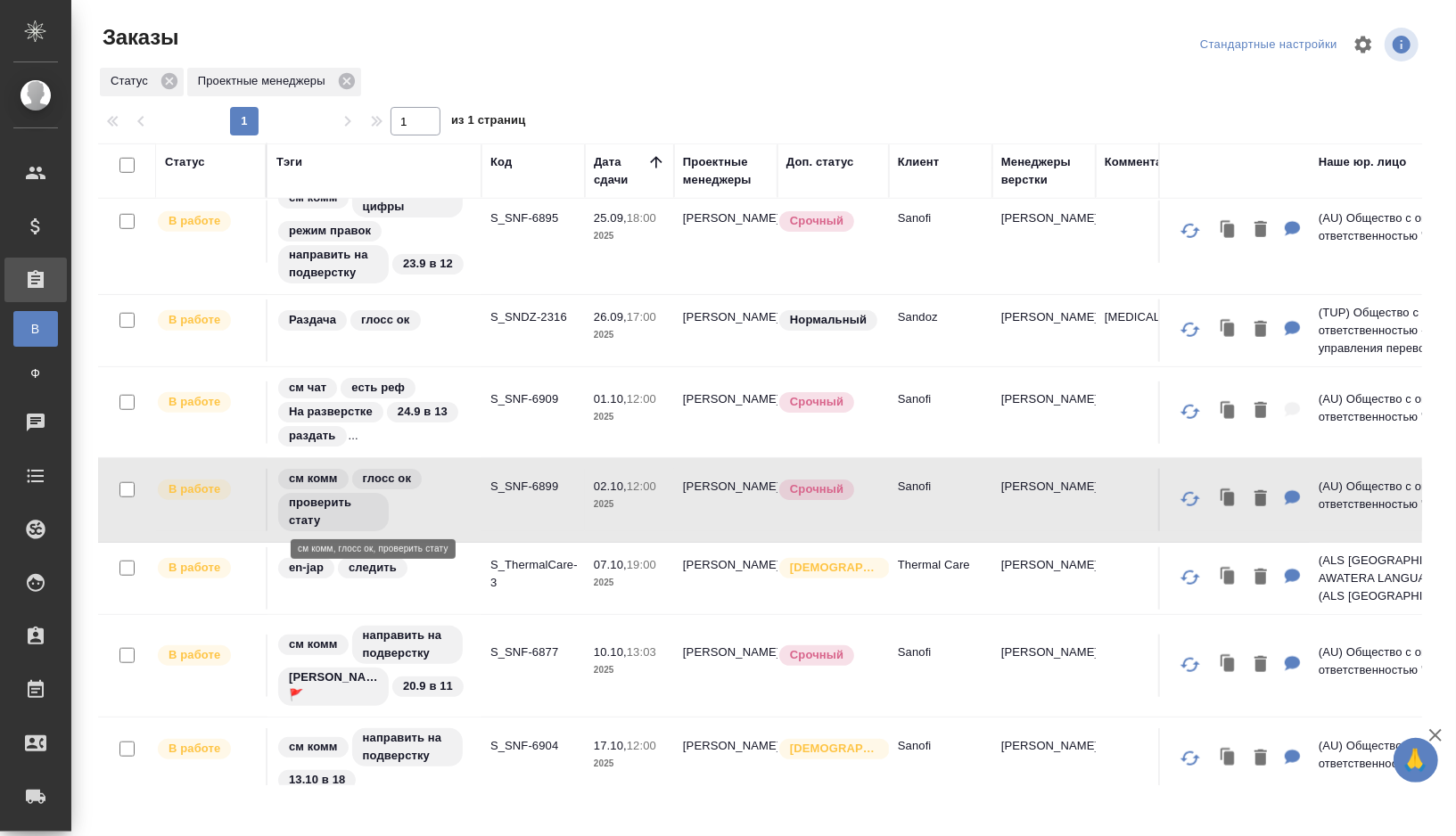
click at [432, 485] on div "см комм глосс ок проверить стату" at bounding box center [374, 500] width 196 height 66
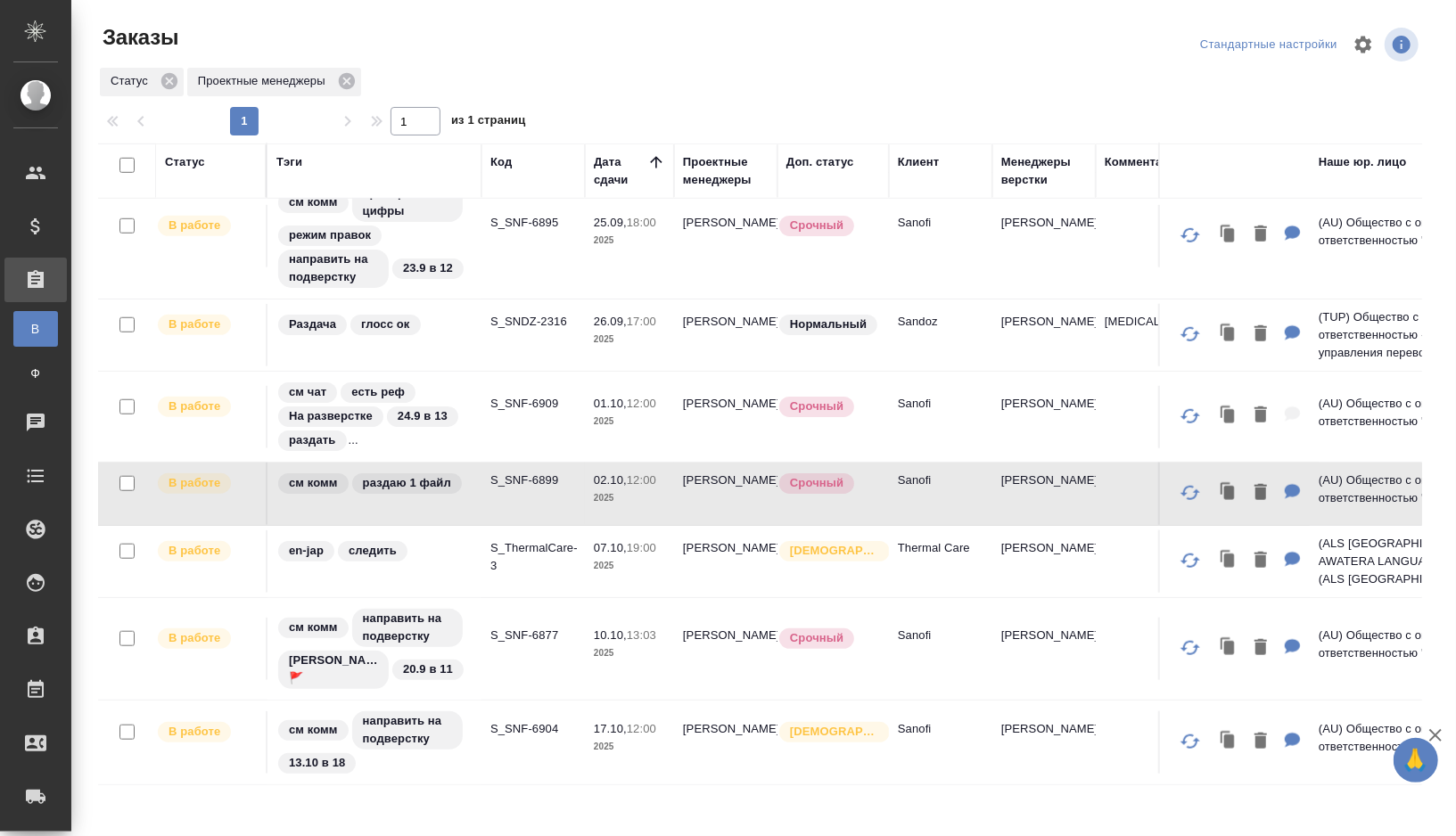
scroll to position [867, 0]
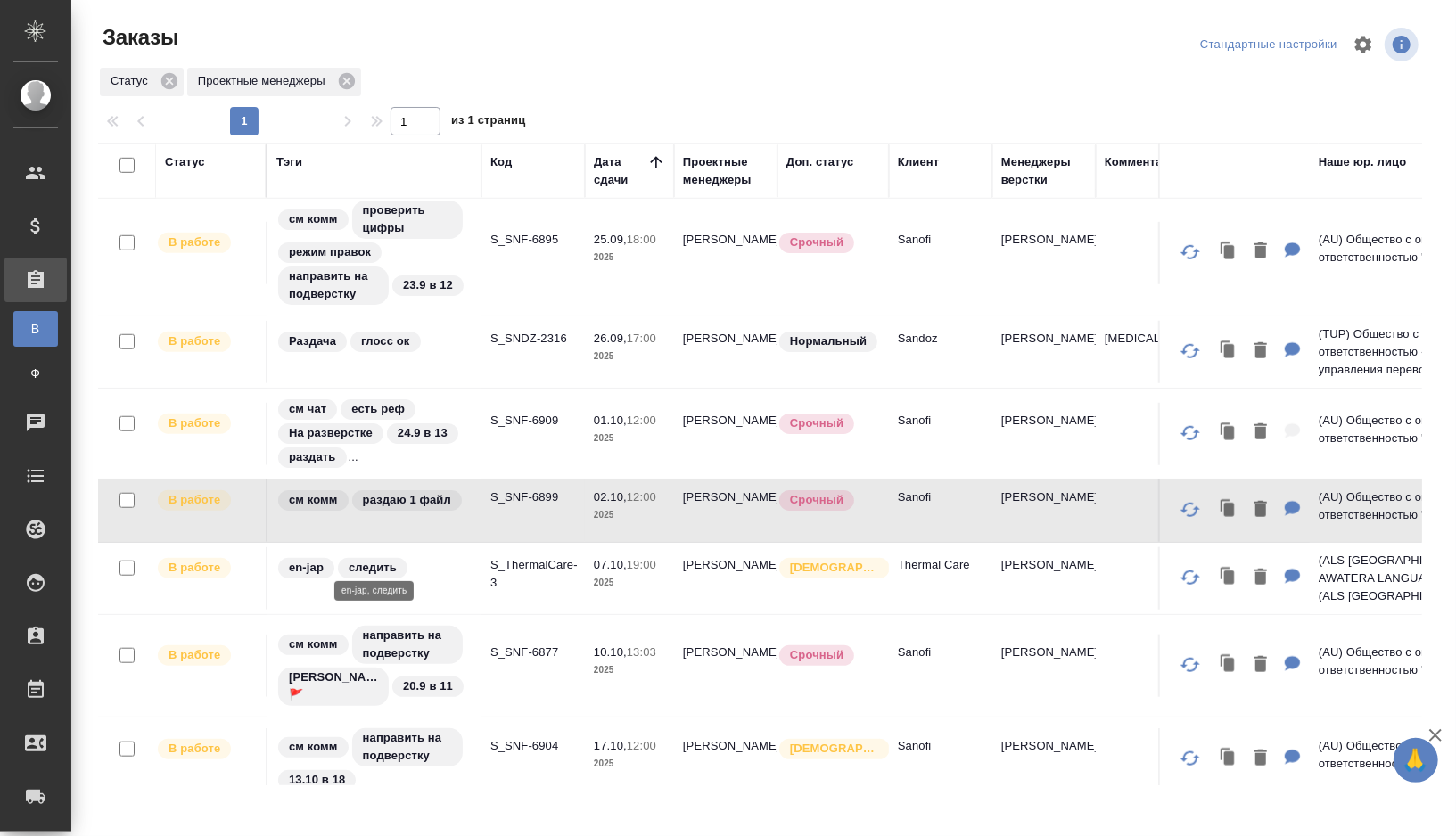
click at [426, 579] on td "en-jap следить" at bounding box center [373, 579] width 214 height 63
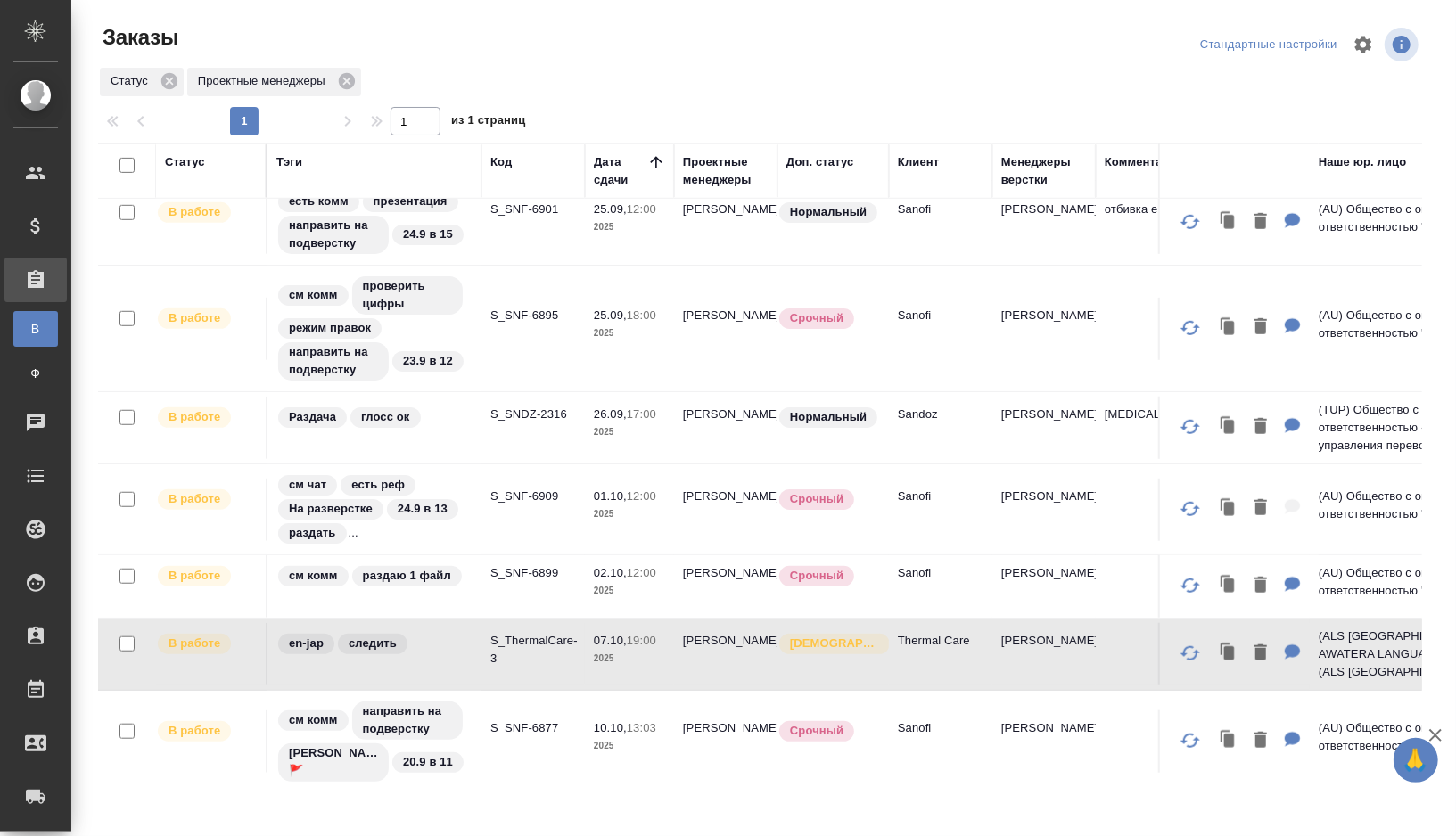
scroll to position [801, 0]
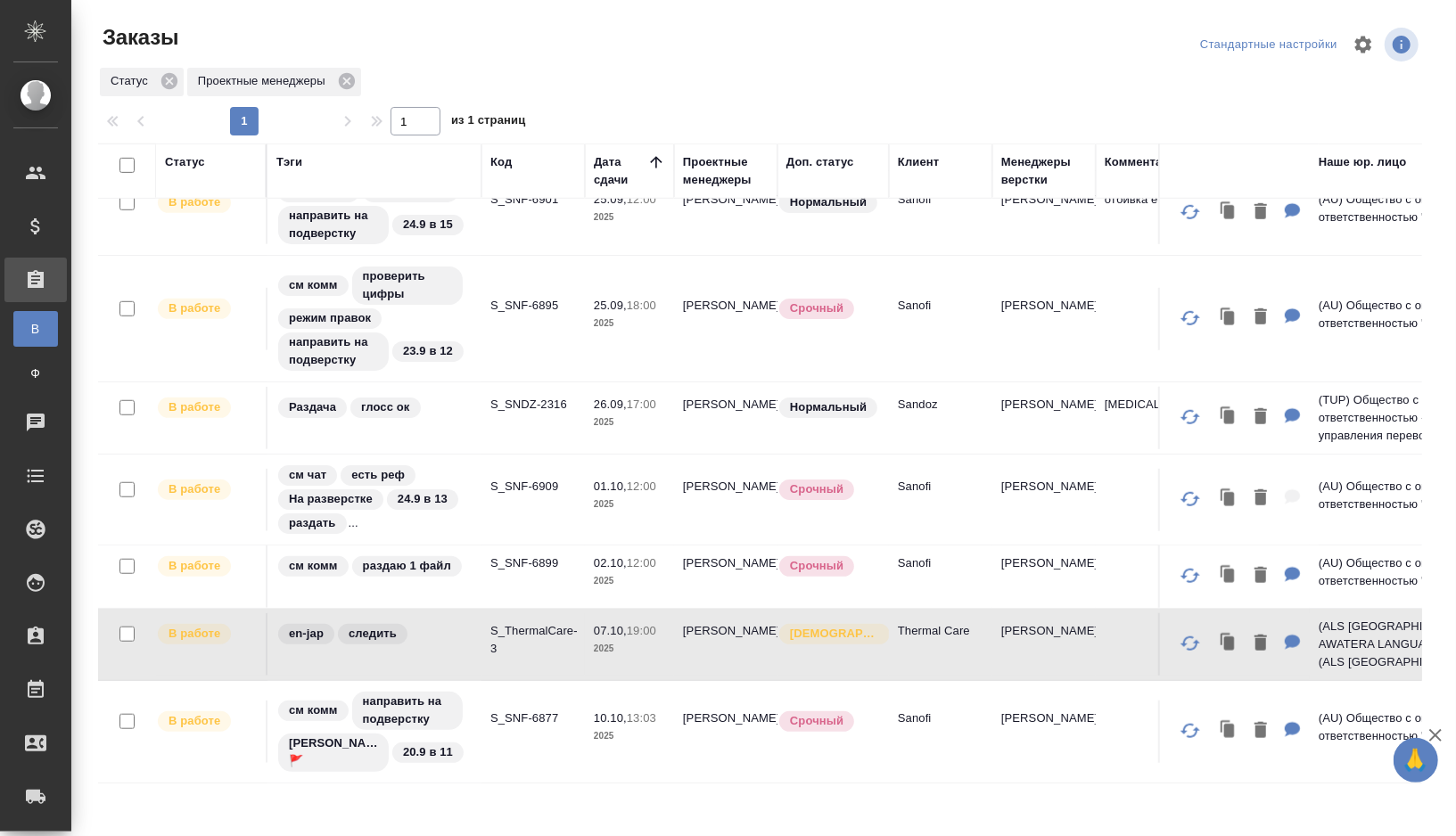
click at [464, 419] on td "Раздача глосс ок" at bounding box center [373, 418] width 214 height 63
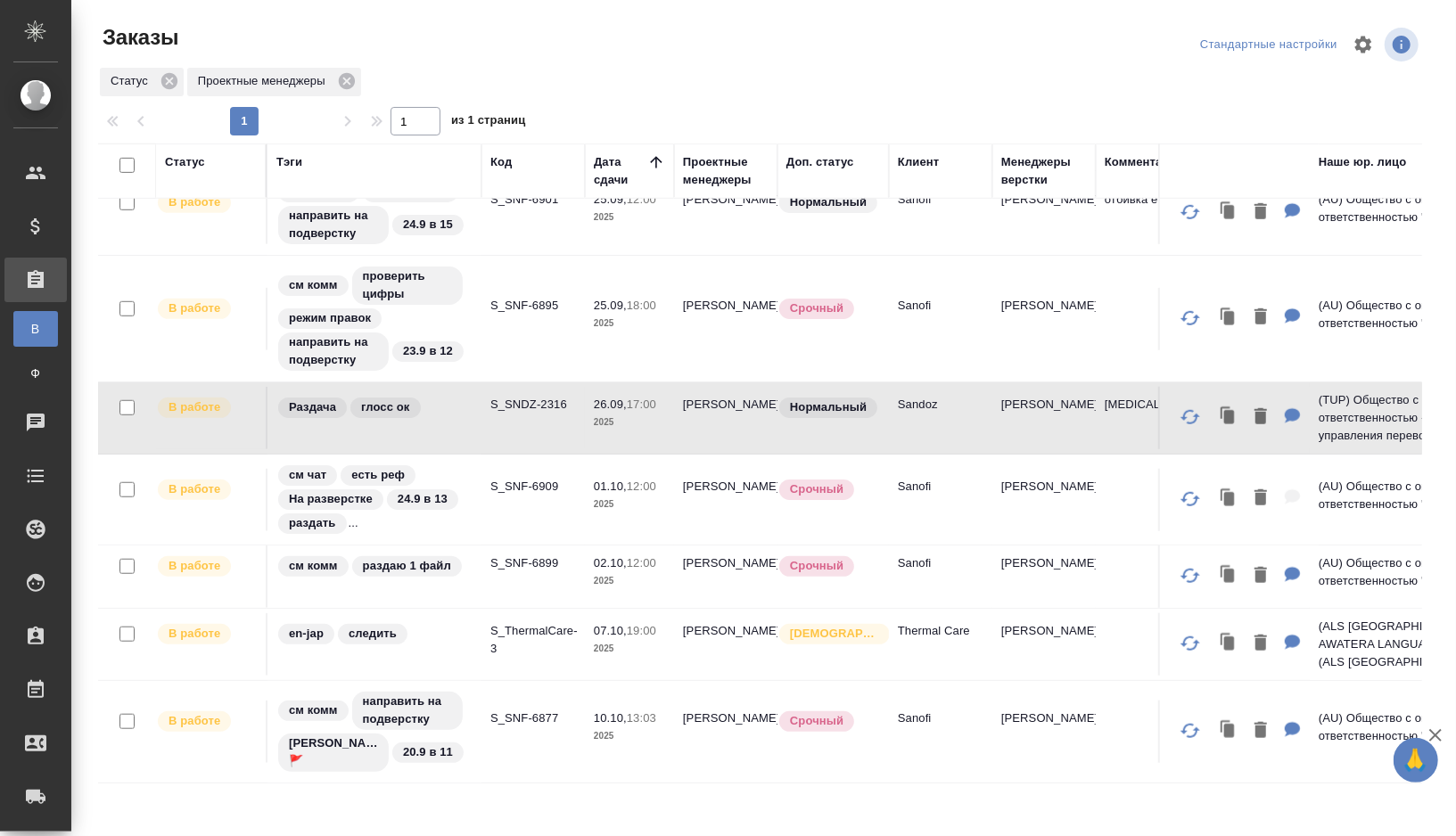
click at [464, 419] on td "Раздача глосс ок" at bounding box center [373, 418] width 214 height 63
click at [478, 576] on td "см комм раздаю 1 файл" at bounding box center [373, 577] width 214 height 63
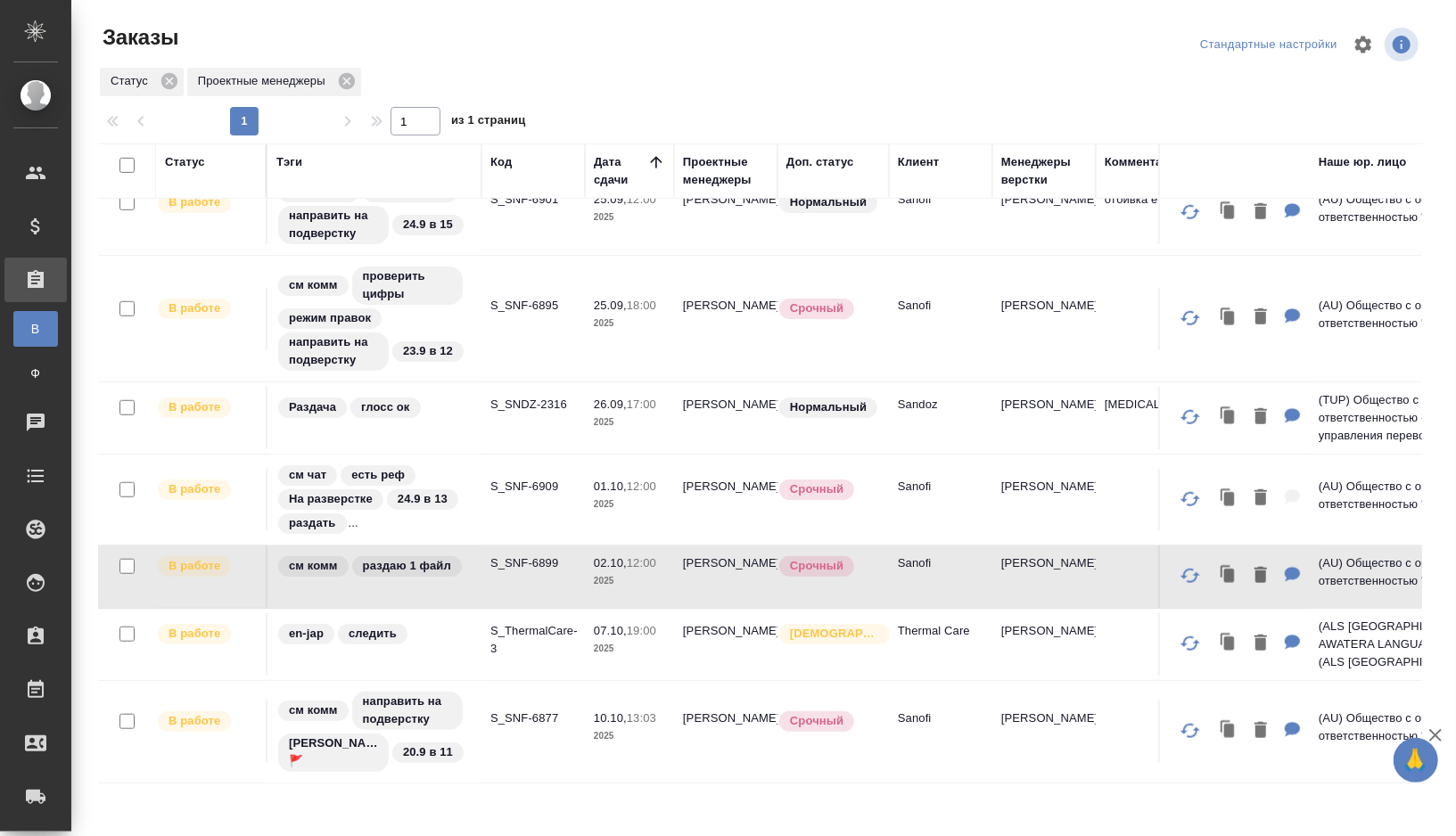
scroll to position [867, 0]
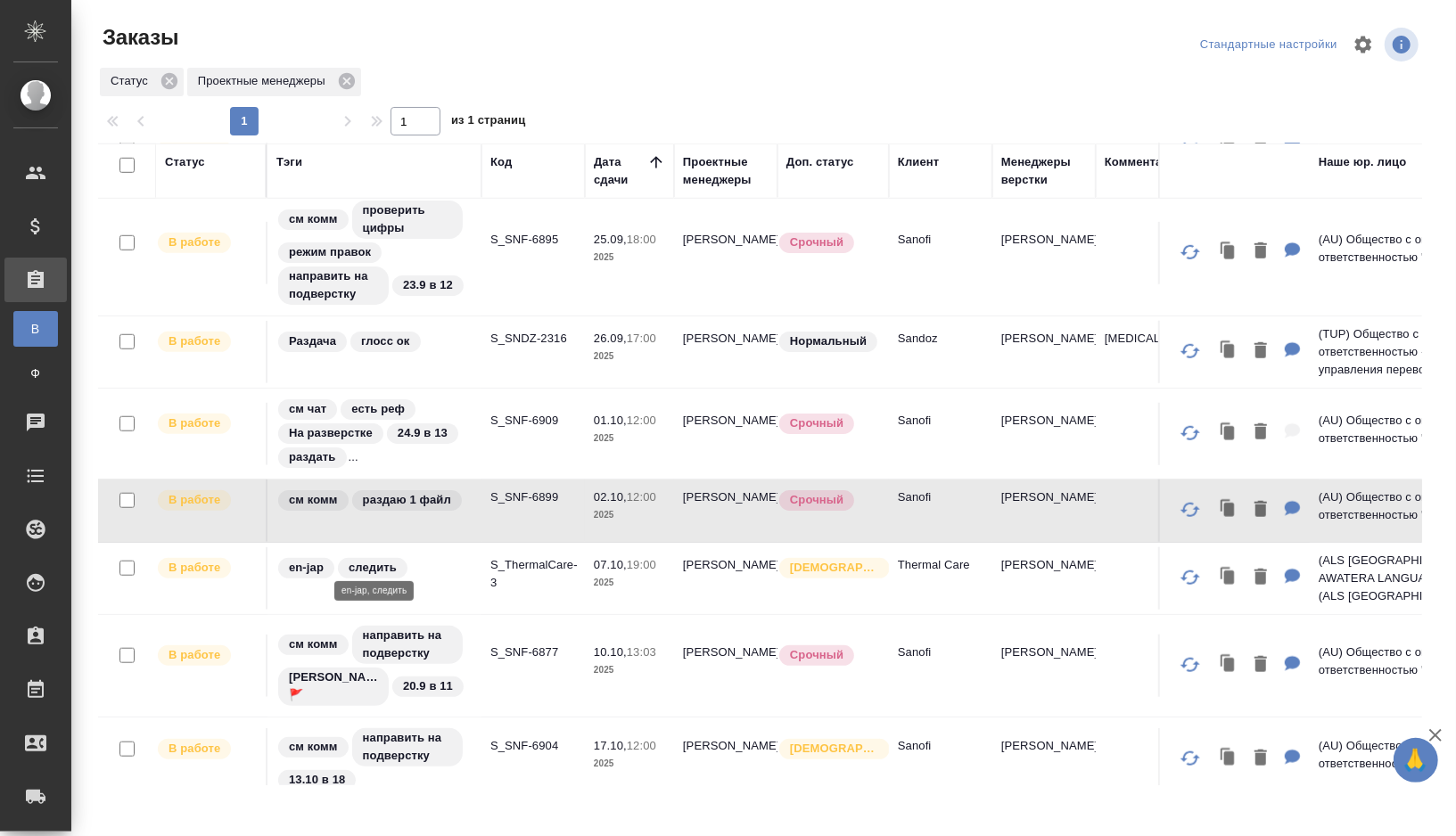
click at [453, 563] on div "en-jap следить" at bounding box center [374, 568] width 196 height 24
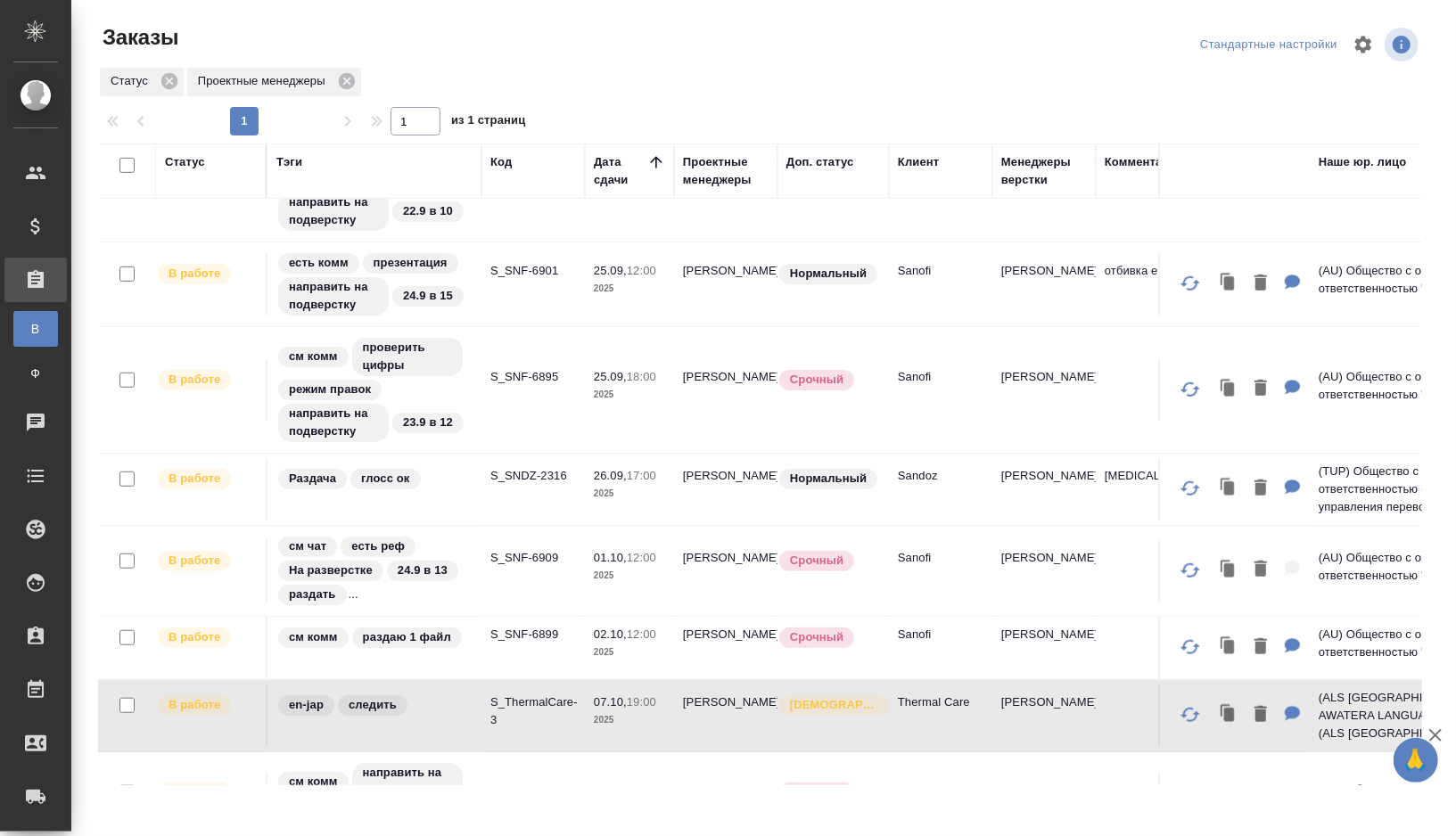
scroll to position [0, 0]
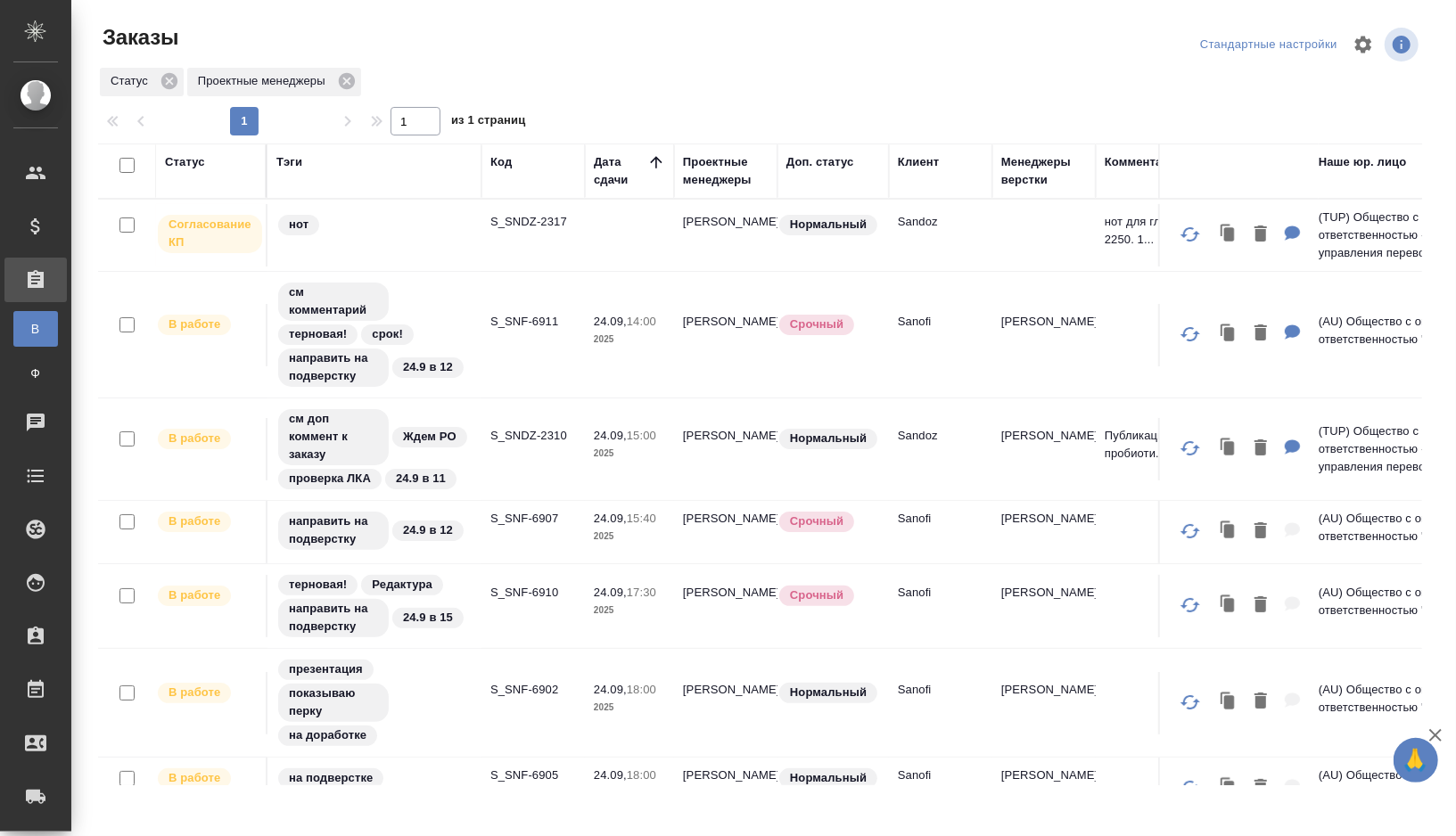
click at [192, 156] on div "Статус" at bounding box center [184, 162] width 40 height 17
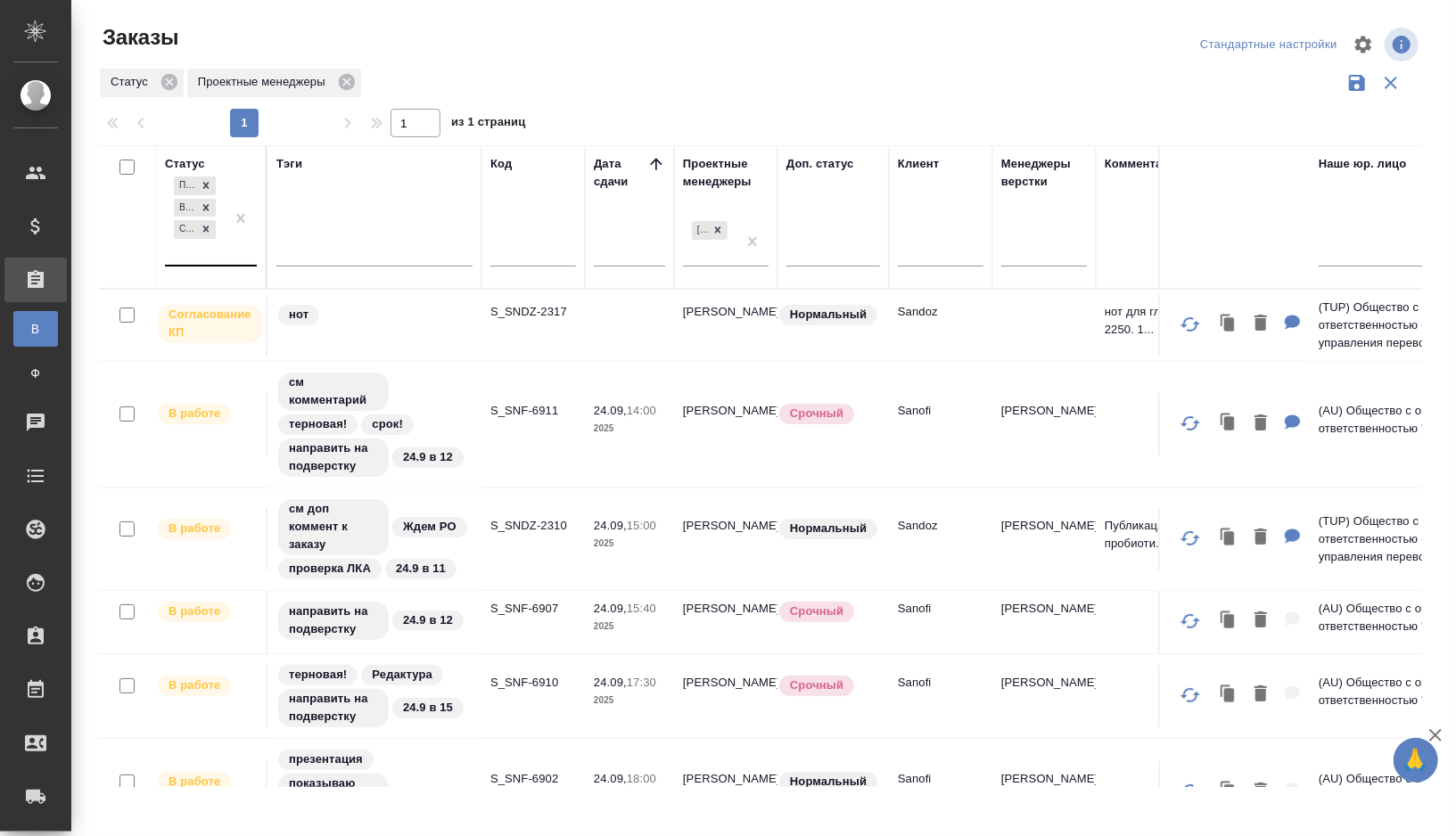
click at [220, 252] on div "Подтвержден В работе Согласование КП" at bounding box center [194, 219] width 60 height 92
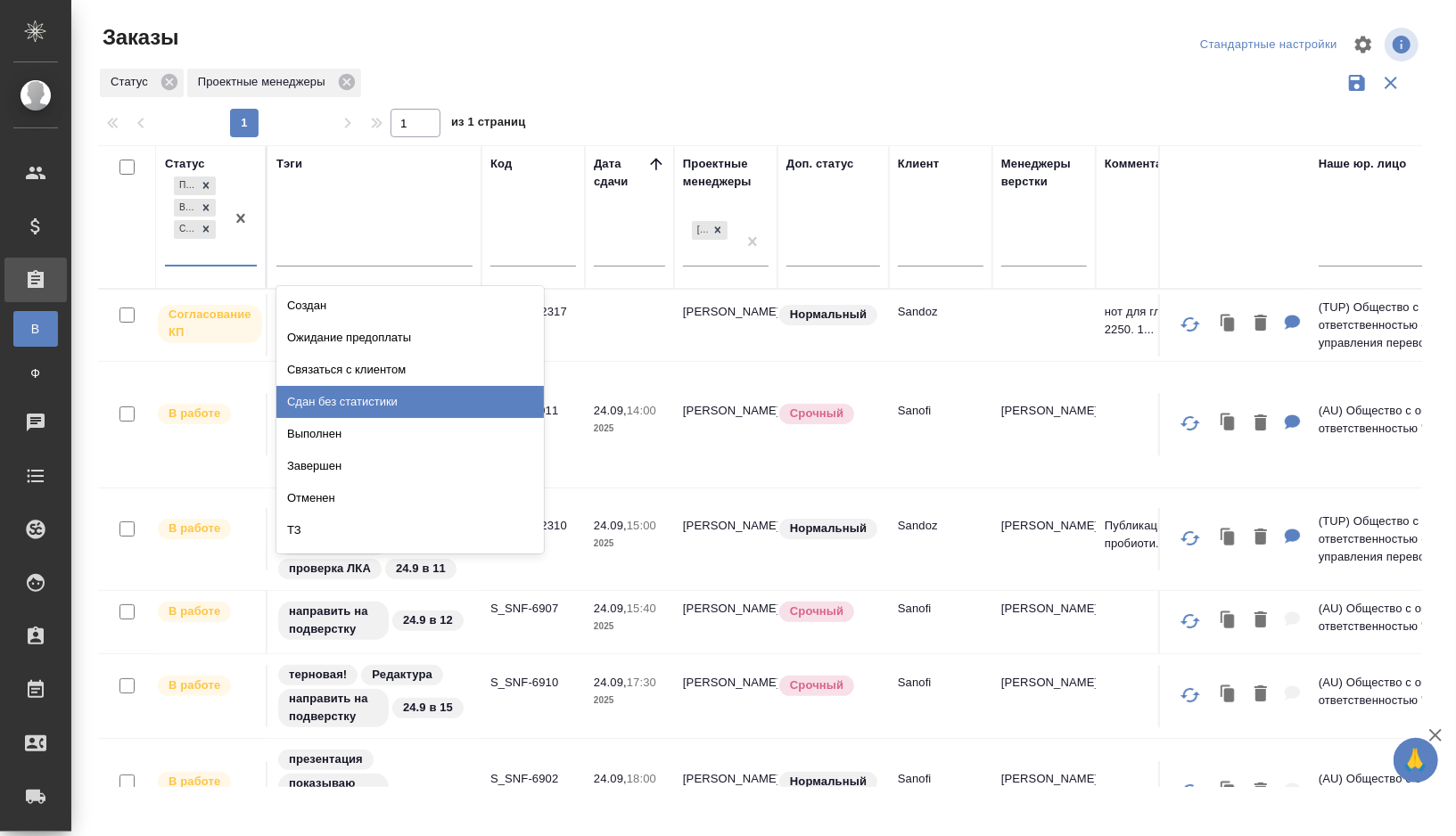
click at [334, 402] on div "Сдан без статистики" at bounding box center [410, 402] width 267 height 32
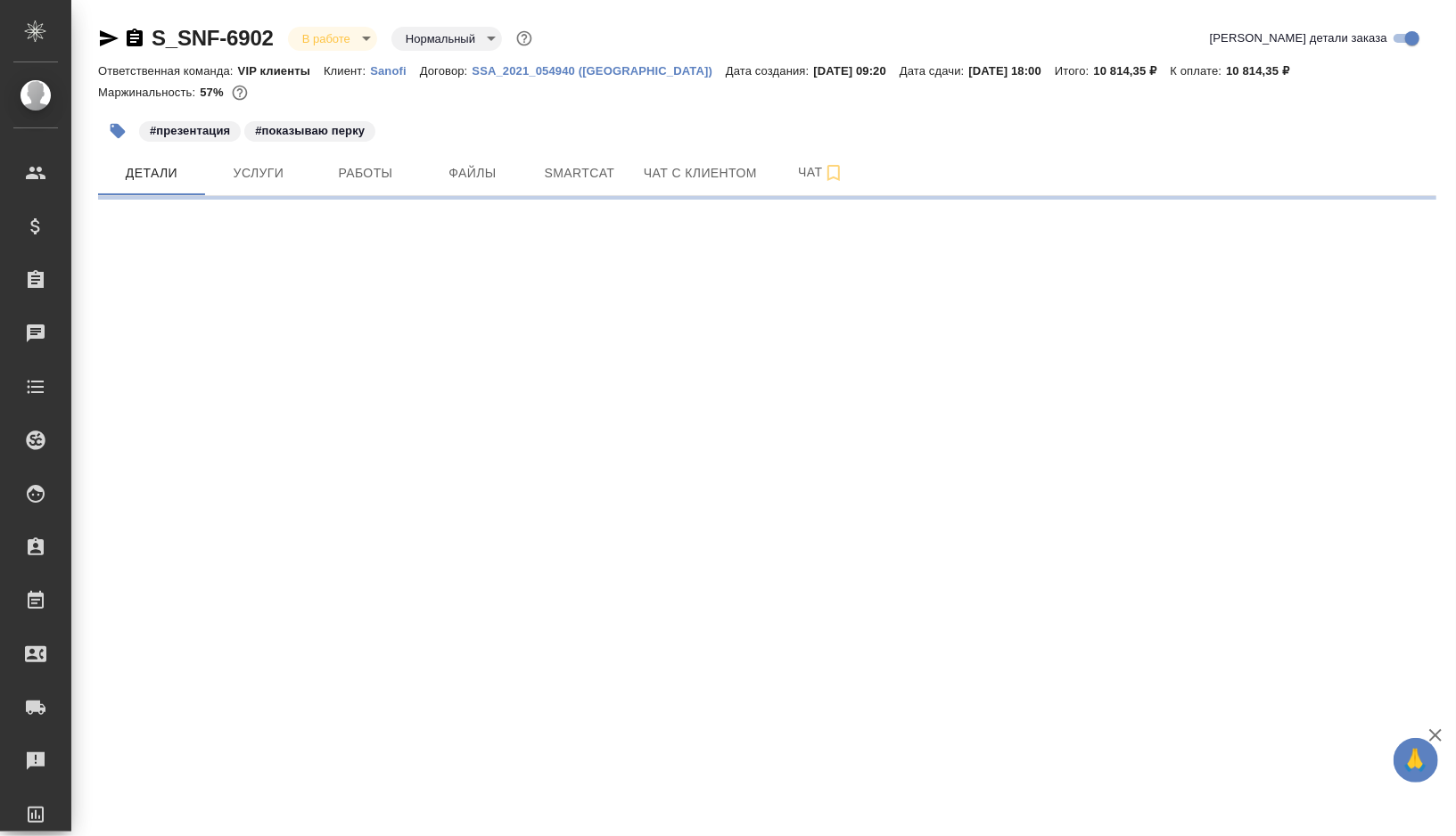
select select "RU"
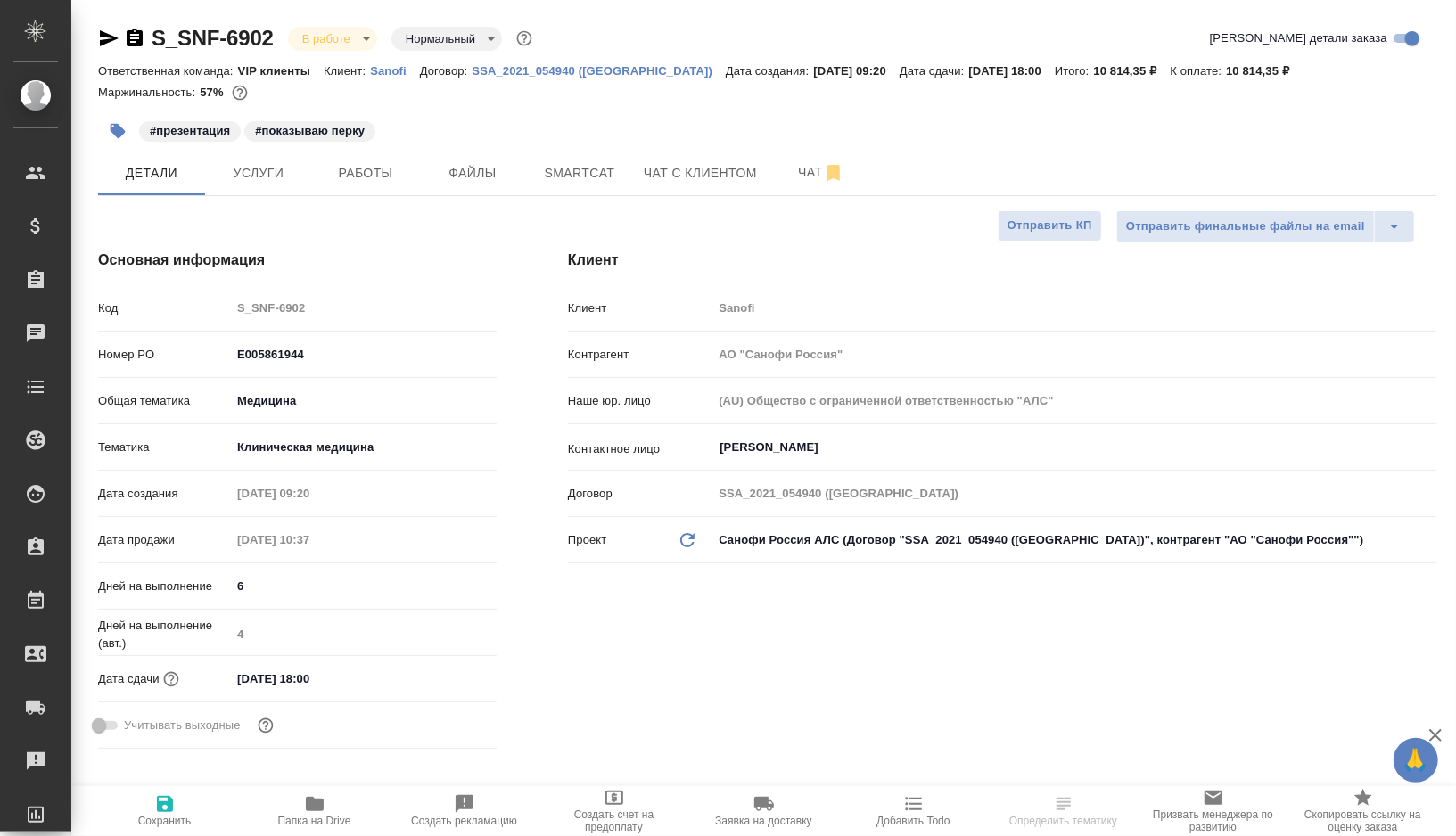
type textarea "x"
click at [788, 172] on span "Чат" at bounding box center [820, 172] width 85 height 22
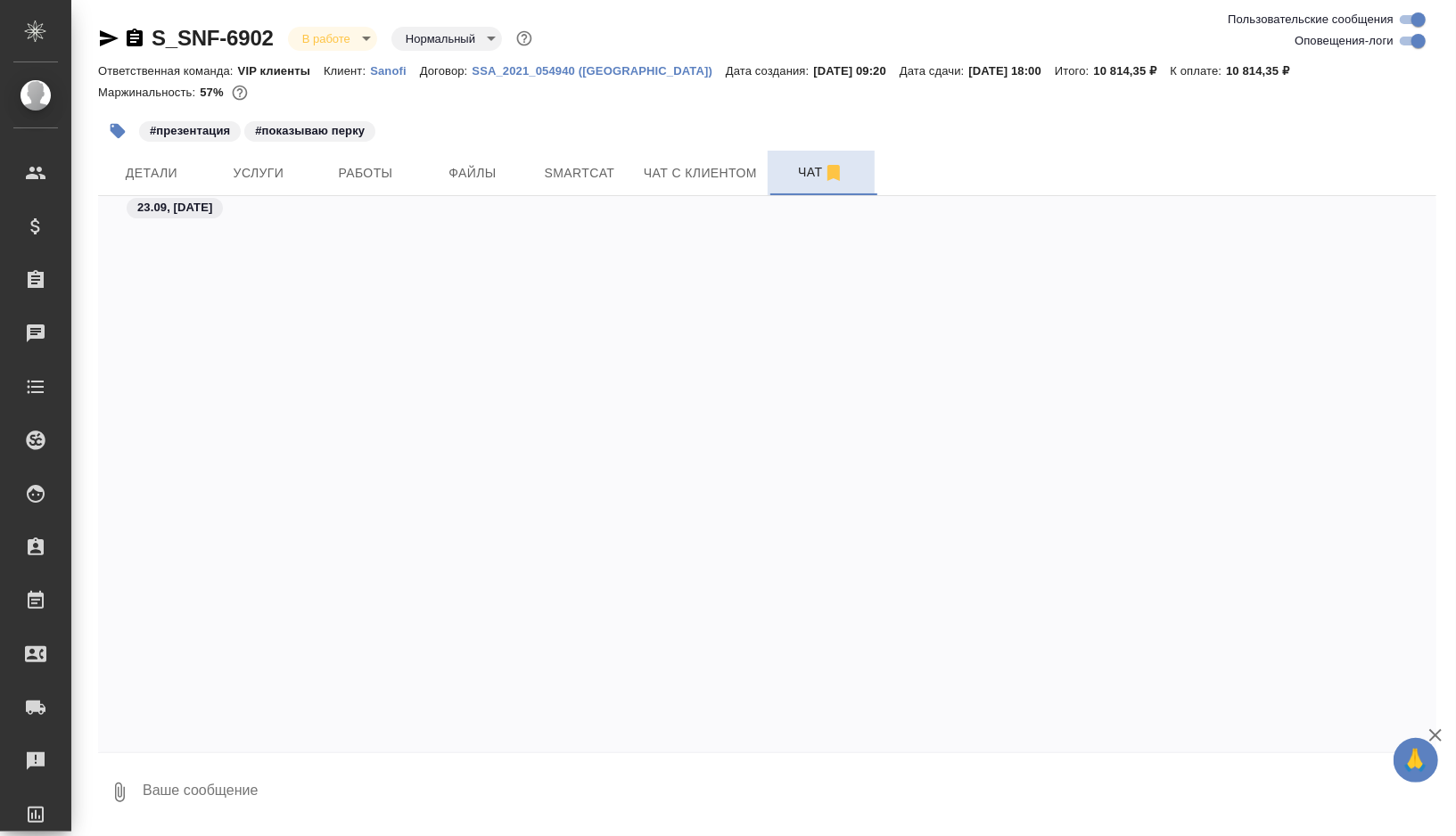
scroll to position [53487, 0]
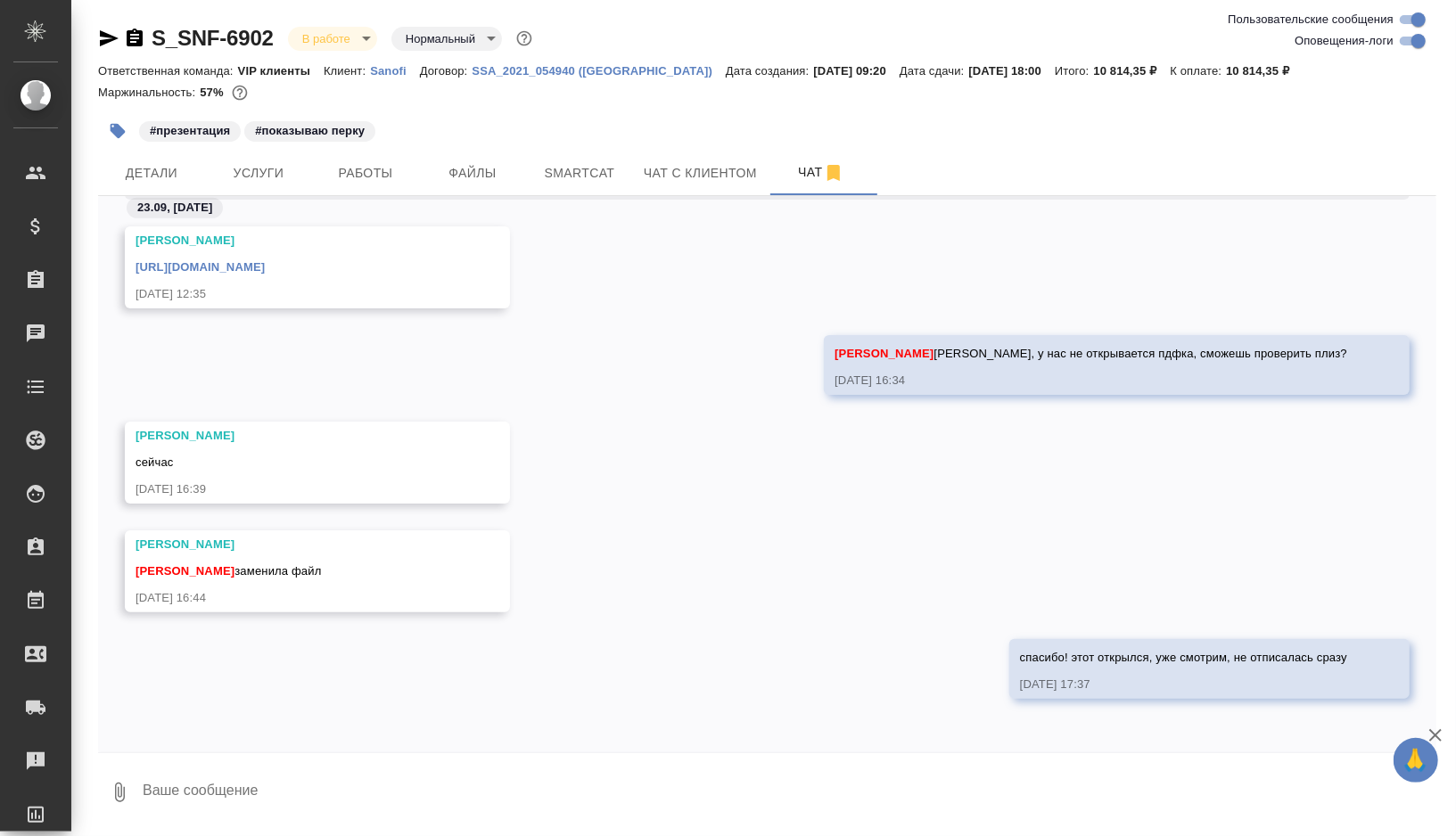
click at [120, 790] on icon "button" at bounding box center [119, 792] width 21 height 21
click at [146, 695] on span "С локального диска" at bounding box center [112, 698] width 121 height 22
click at [0, 0] on input "С локального диска" at bounding box center [0, 0] width 0 height 0
click at [256, 800] on textarea at bounding box center [774, 792] width 1266 height 61
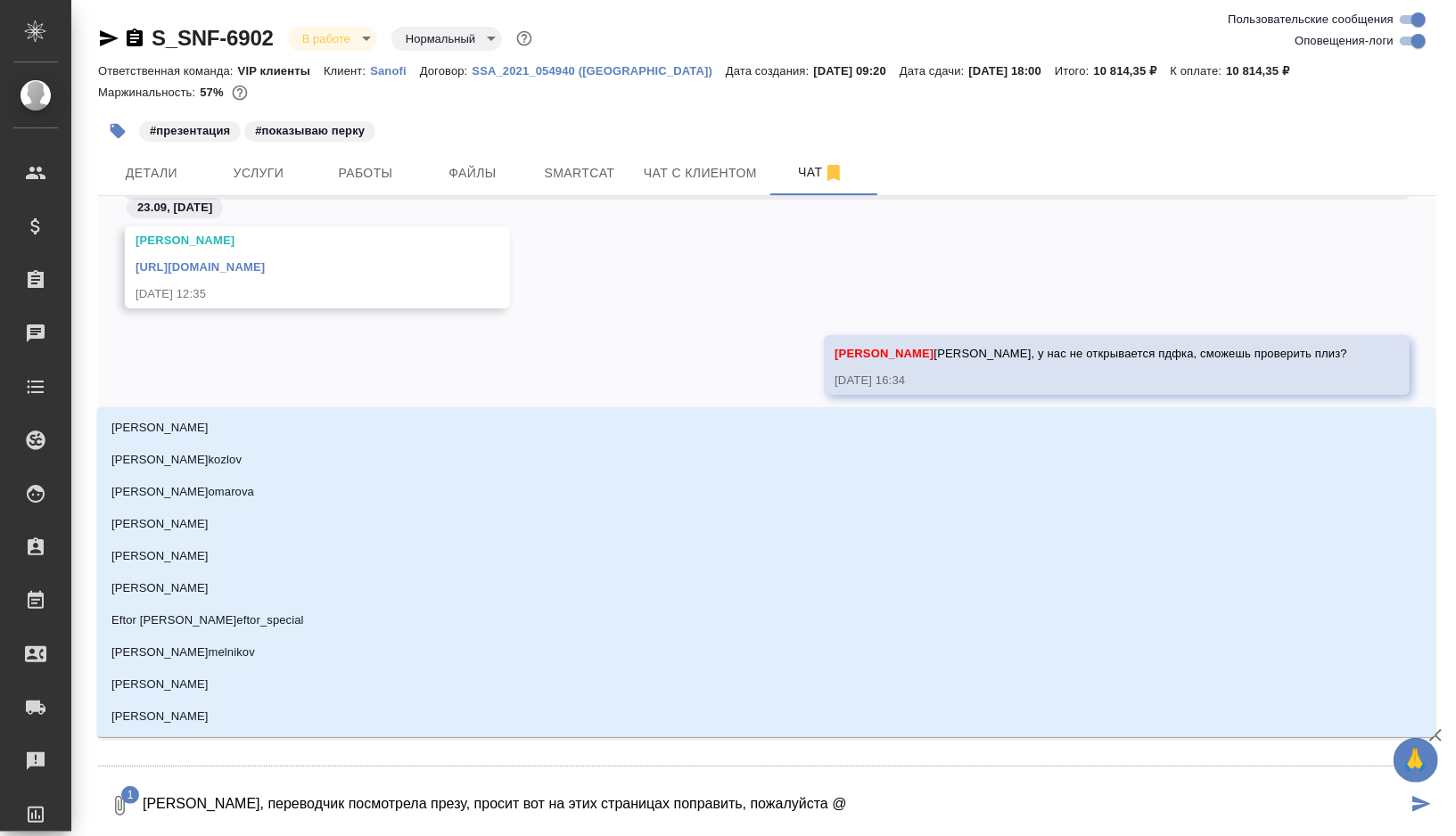
type textarea "Вера, переводчик посмотрела презу, просит вот на этих страницах поправить, пожа…"
type input "а"
type textarea "Вера, переводчик посмотрела презу, просит вот на этих страницах поправить, пожа…"
type input "в"
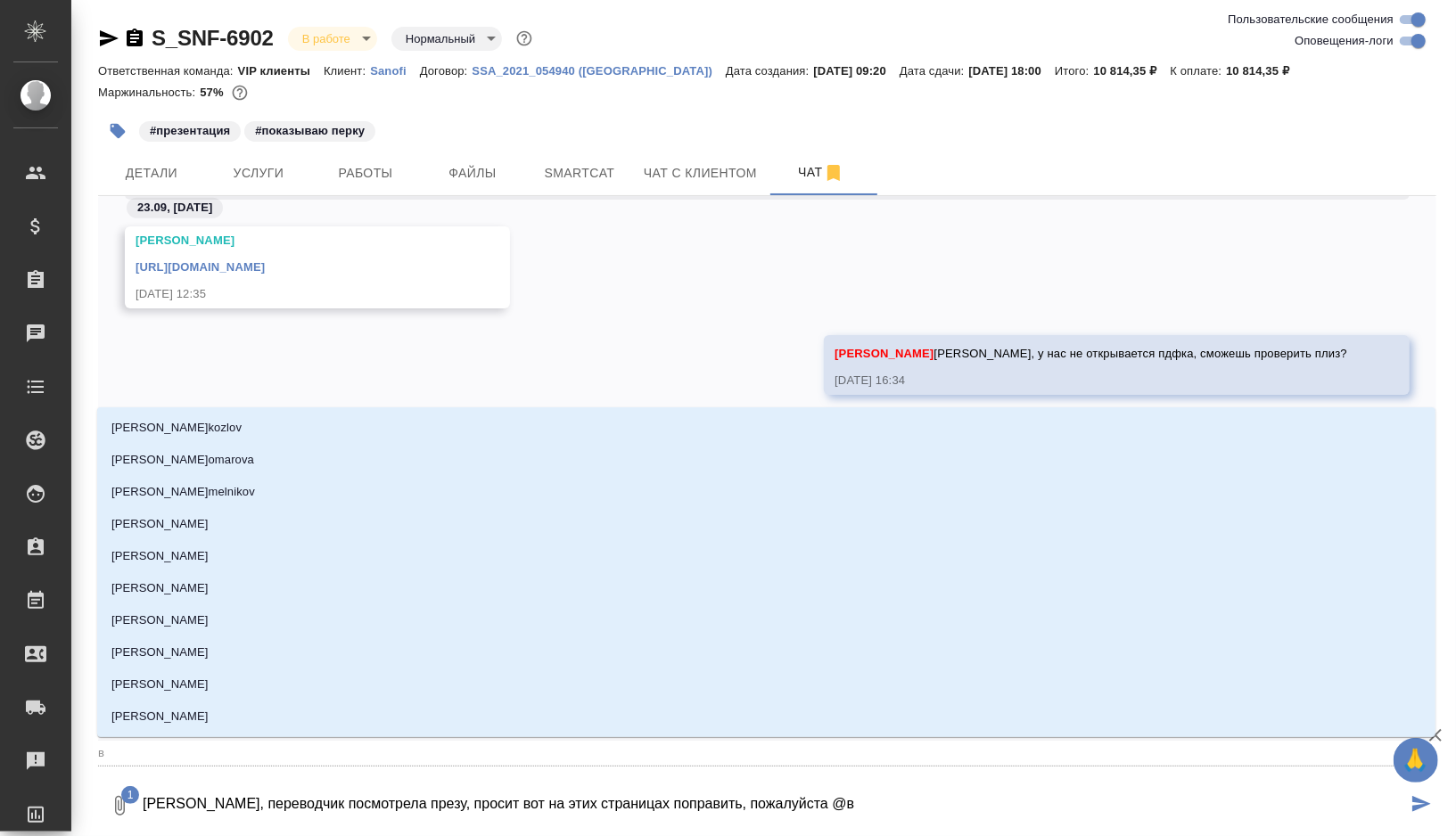
type textarea "Вера, переводчик посмотрела презу, просит вот на этих страницах поправить, пожа…"
type input "ве"
type textarea "Вера, переводчик посмотрела презу, просит вот на этих страницах поправить, пожа…"
type input "вер"
type textarea "Вера, переводчик посмотрела презу, просит вот на этих страницах поправить, пожа…"
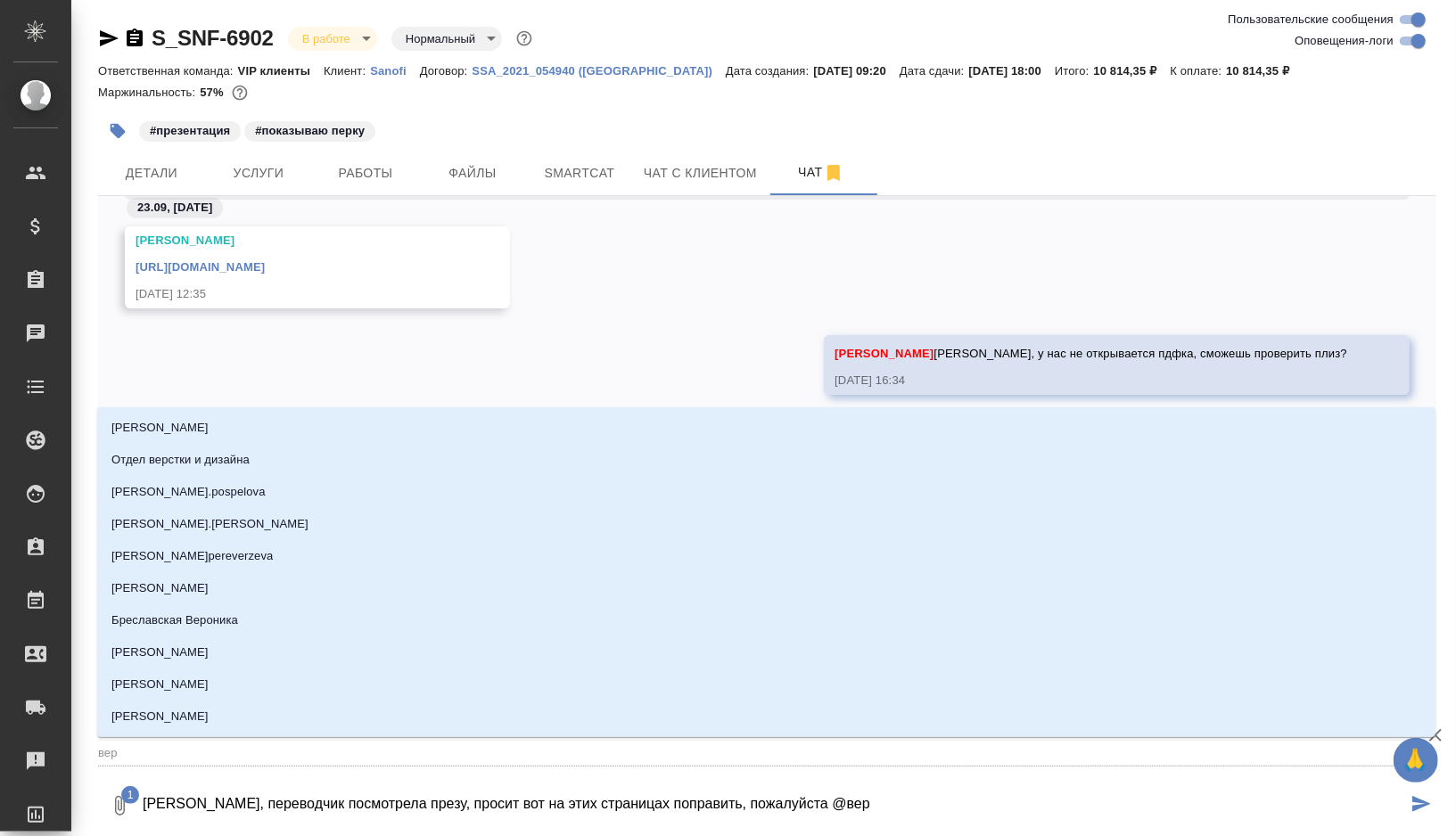
type input "вера"
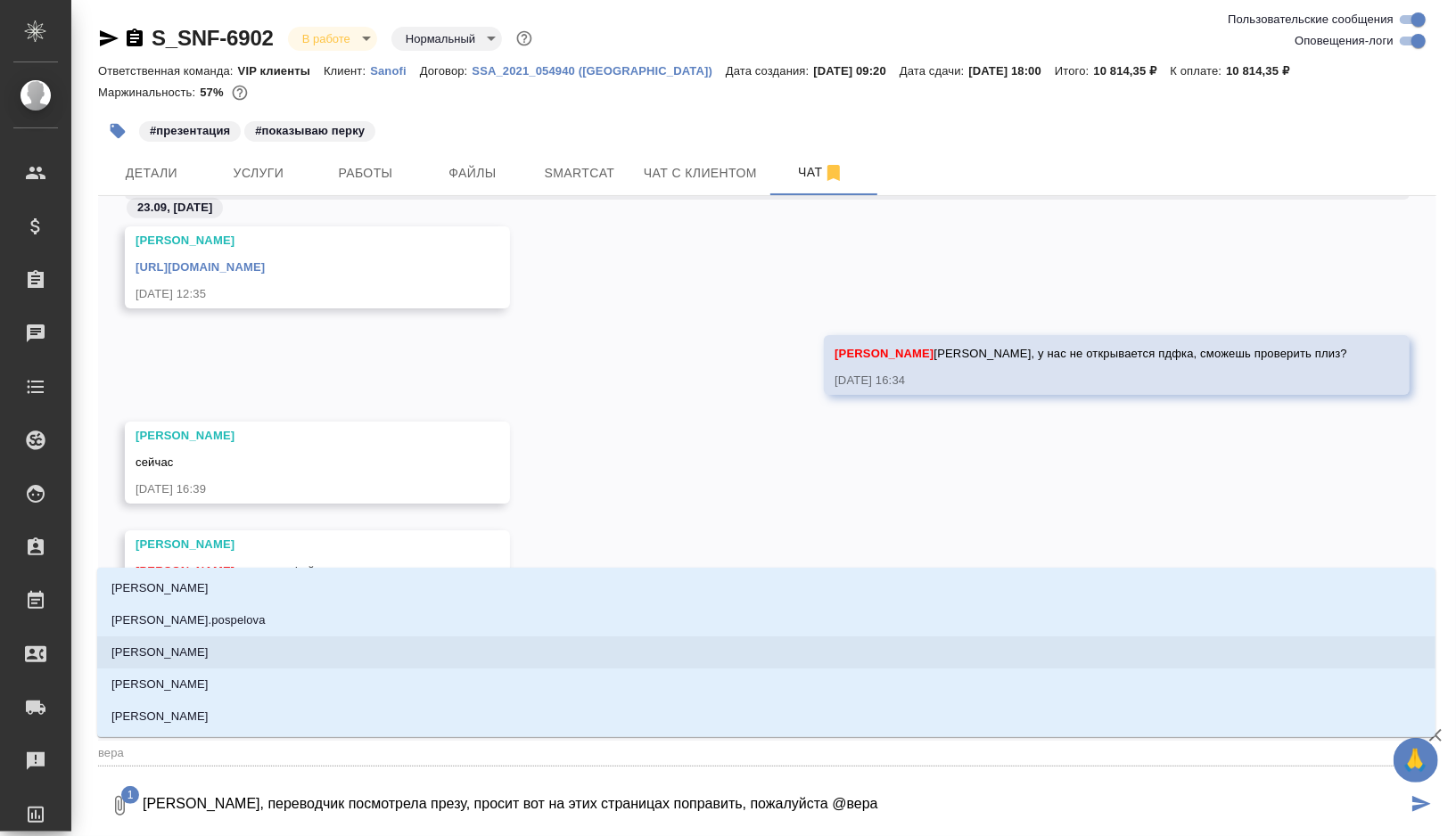
click at [326, 648] on li "[PERSON_NAME]" at bounding box center [765, 652] width 1338 height 32
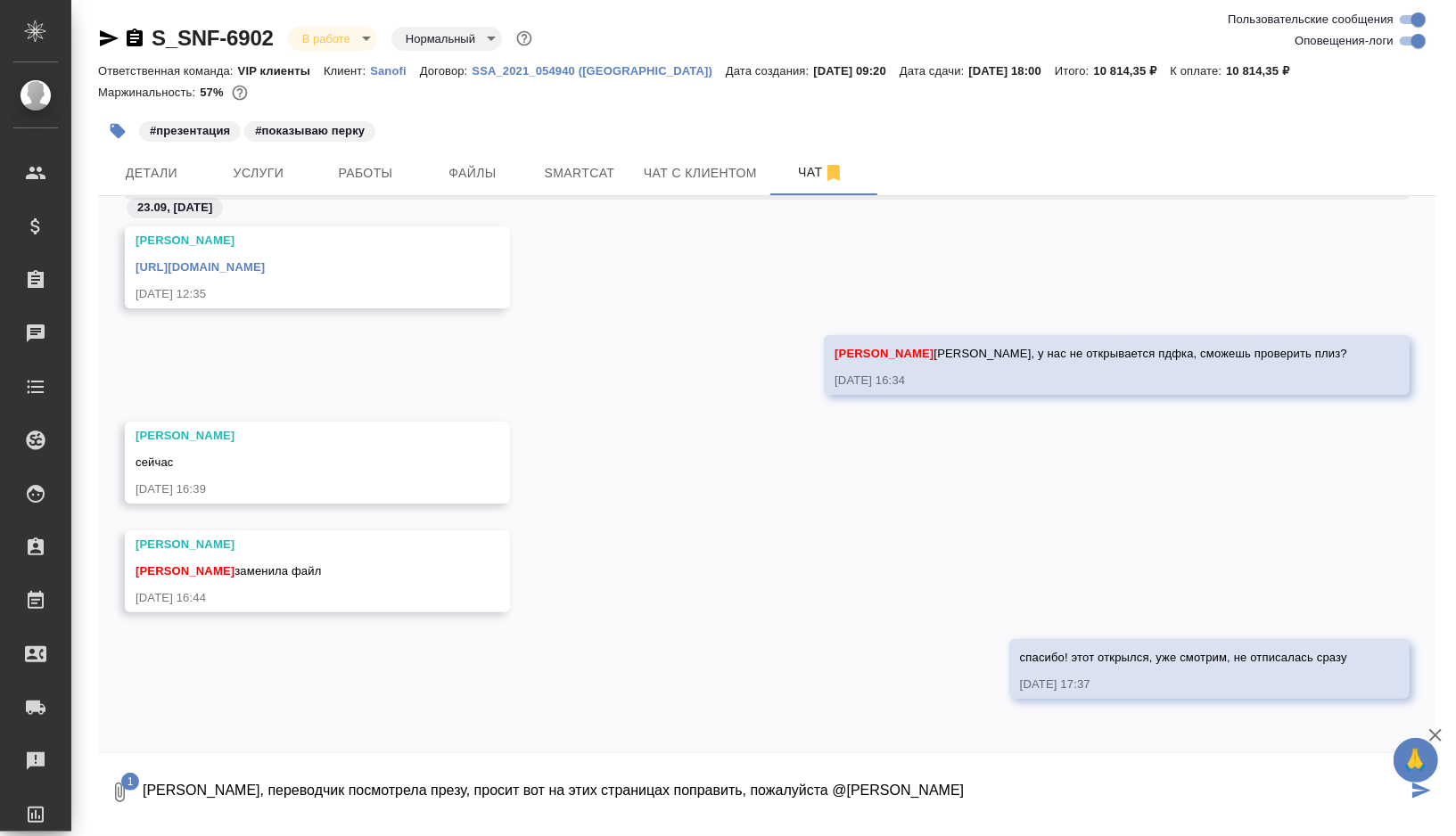
click at [631, 785] on textarea "Вера, переводчик посмотрела презу, просит вот на этих страницах поправить, пожа…" at bounding box center [774, 792] width 1266 height 61
click at [1031, 793] on textarea "Вера, переводчик посмотрела презу, просит вот на этих страницах внести исправле…" at bounding box center [774, 792] width 1266 height 61
type textarea "Вера, переводчик посмотрела презу, просит вот на этих страницах внести исправле…"
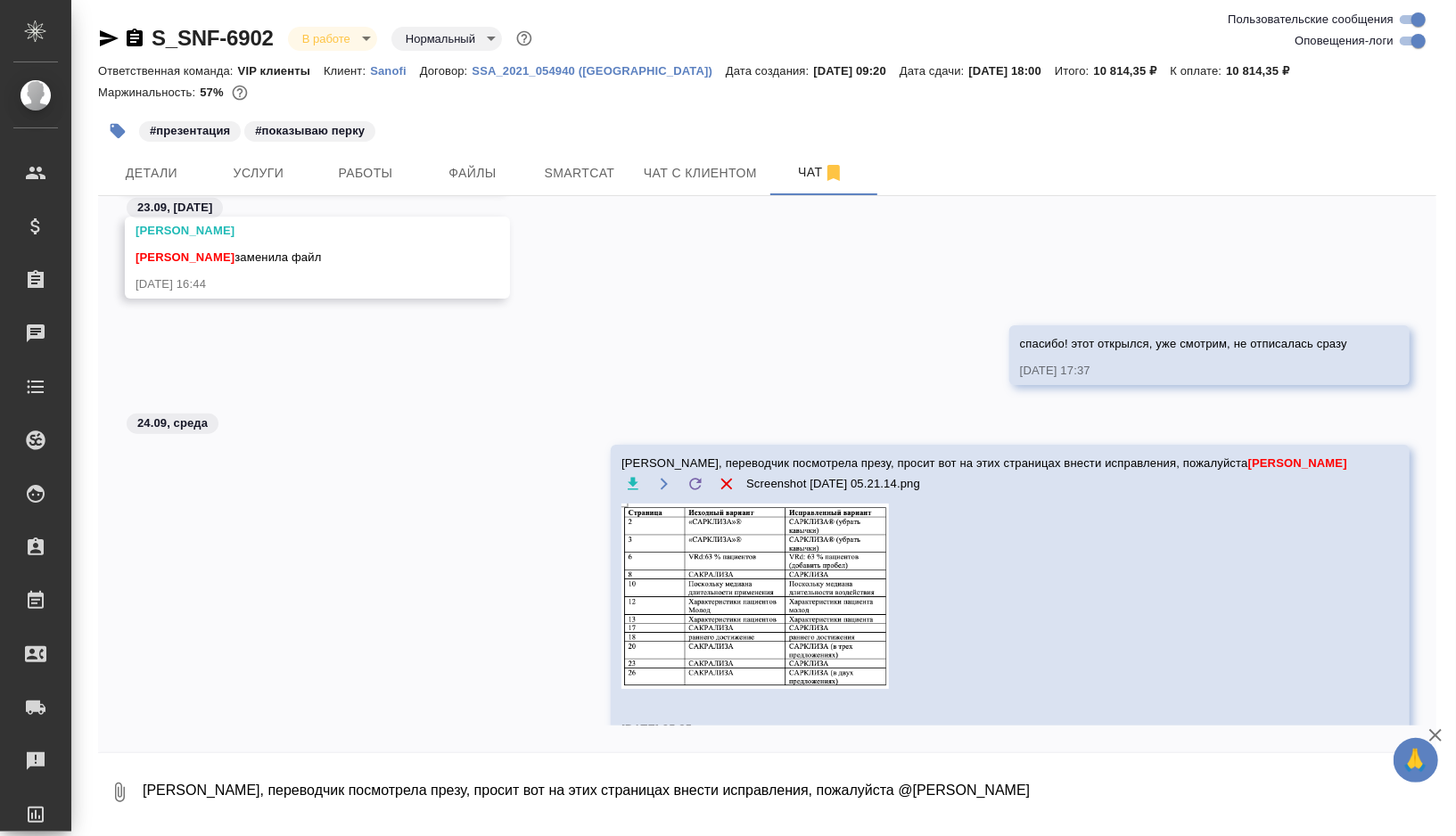
scroll to position [53845, 0]
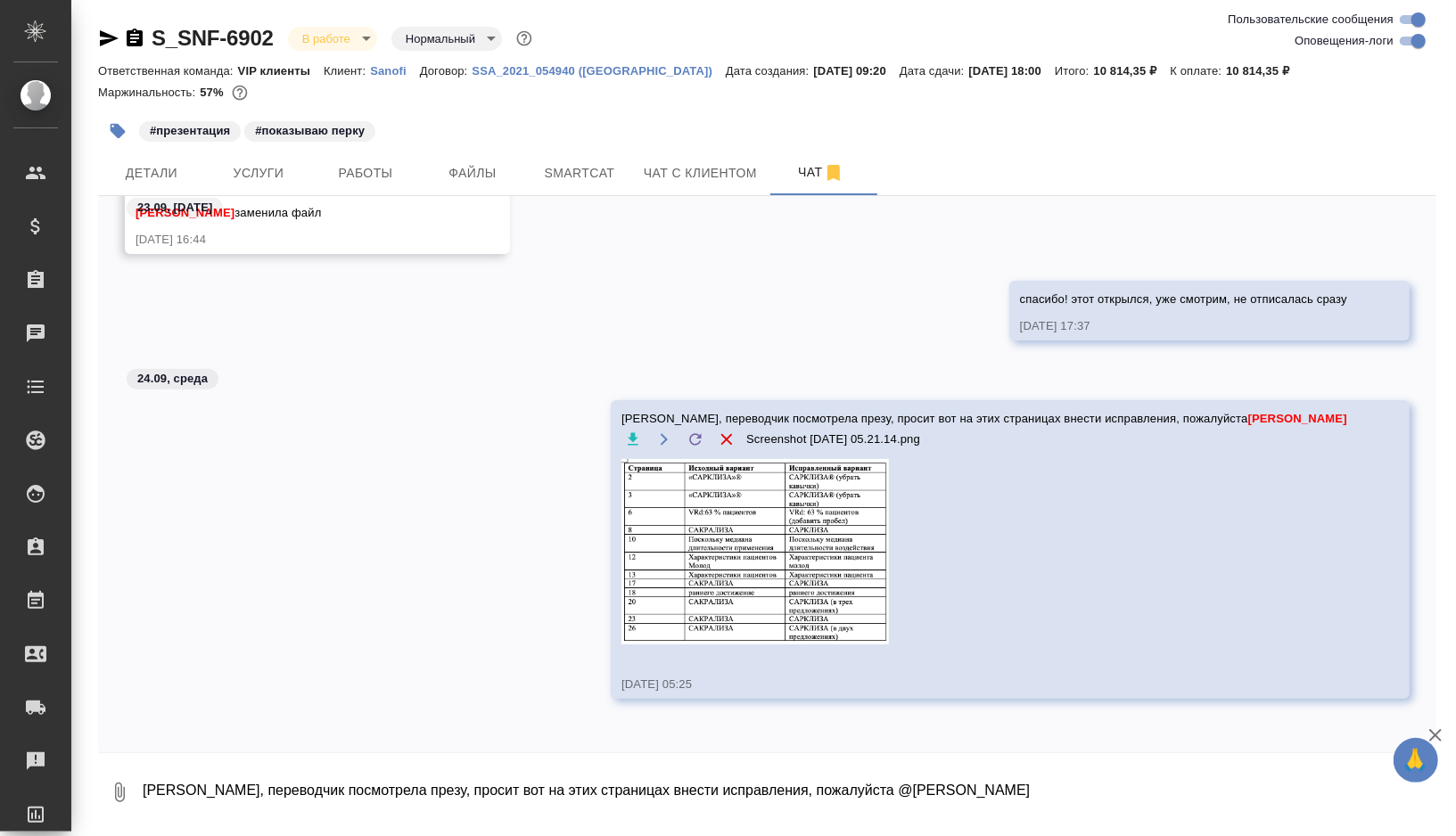
click at [831, 512] on img at bounding box center [755, 552] width 267 height 186
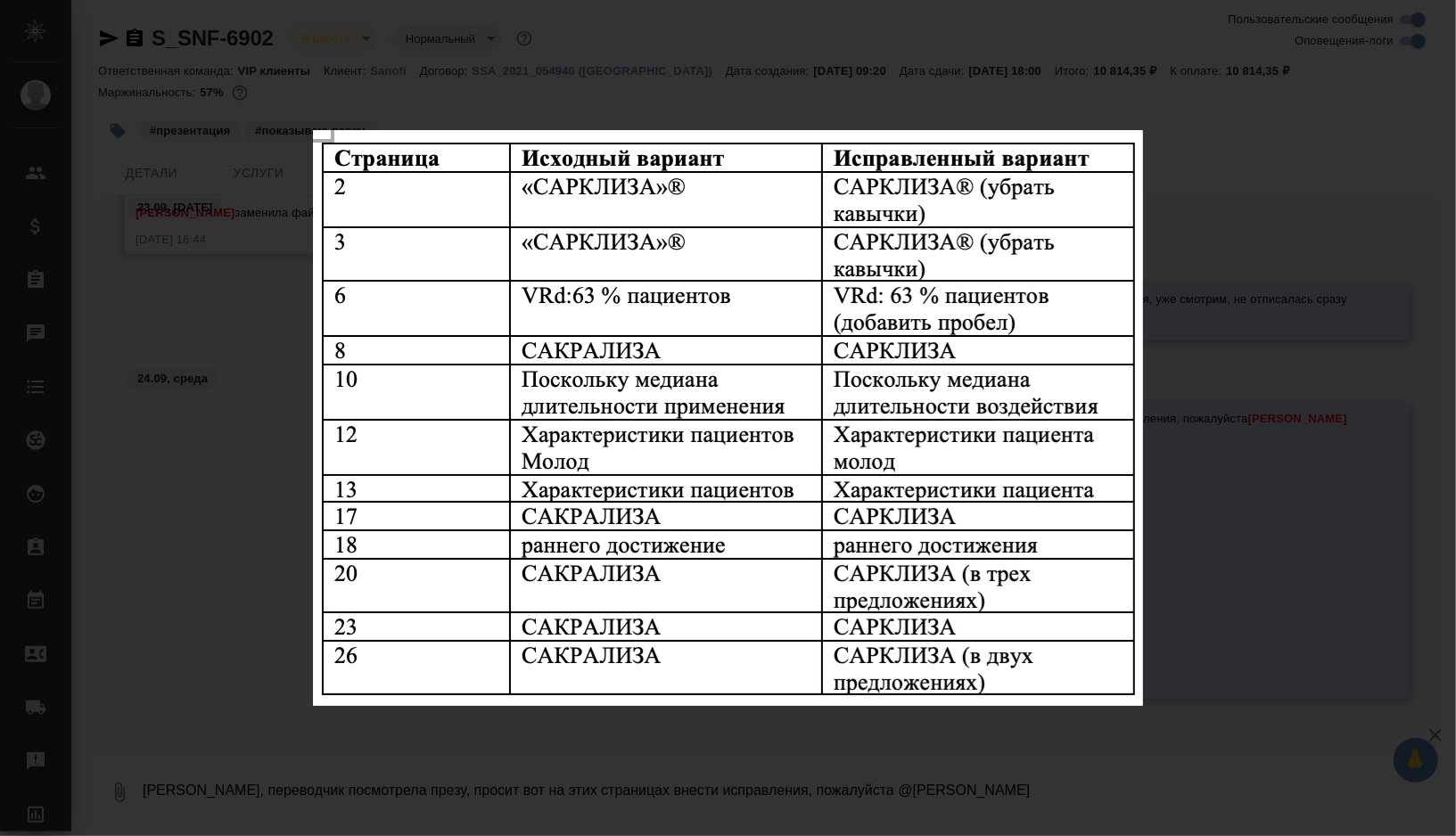
click at [1186, 415] on div "Screenshot 2025-09-24 at 05.21.14.png 1 of 1" at bounding box center [728, 418] width 1456 height 836
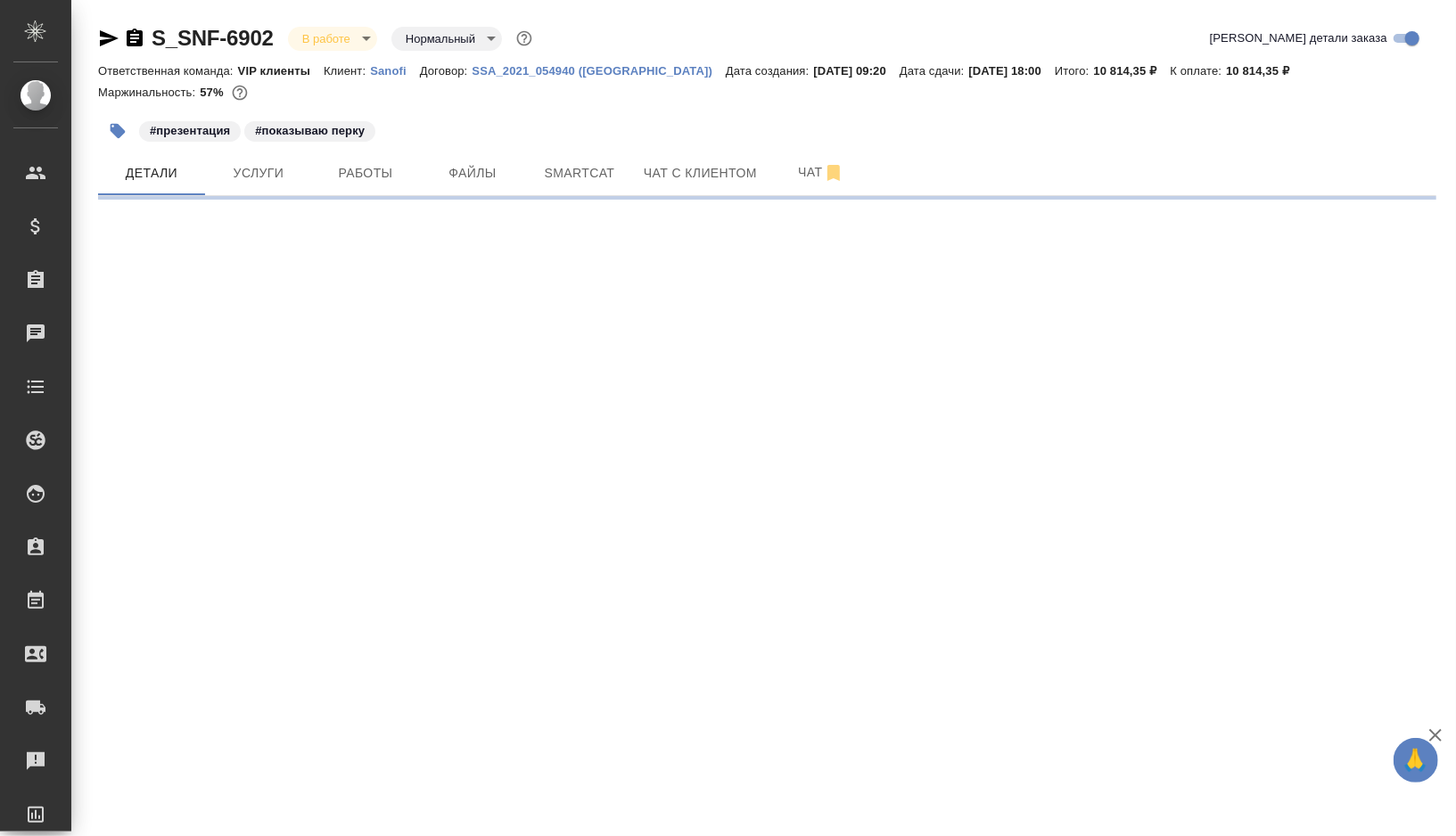
select select "RU"
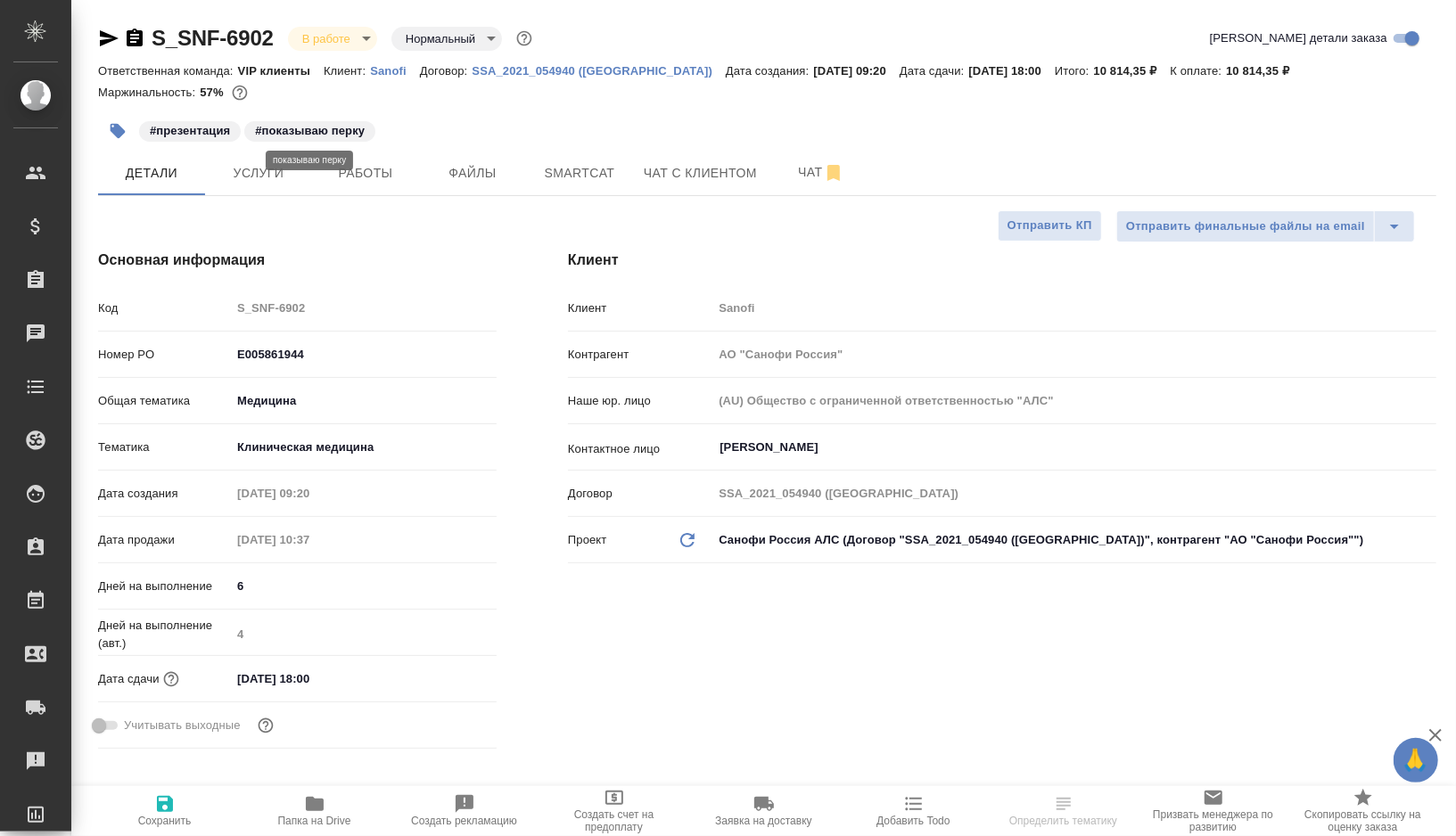
type textarea "x"
click at [116, 136] on icon "button" at bounding box center [118, 132] width 15 height 15
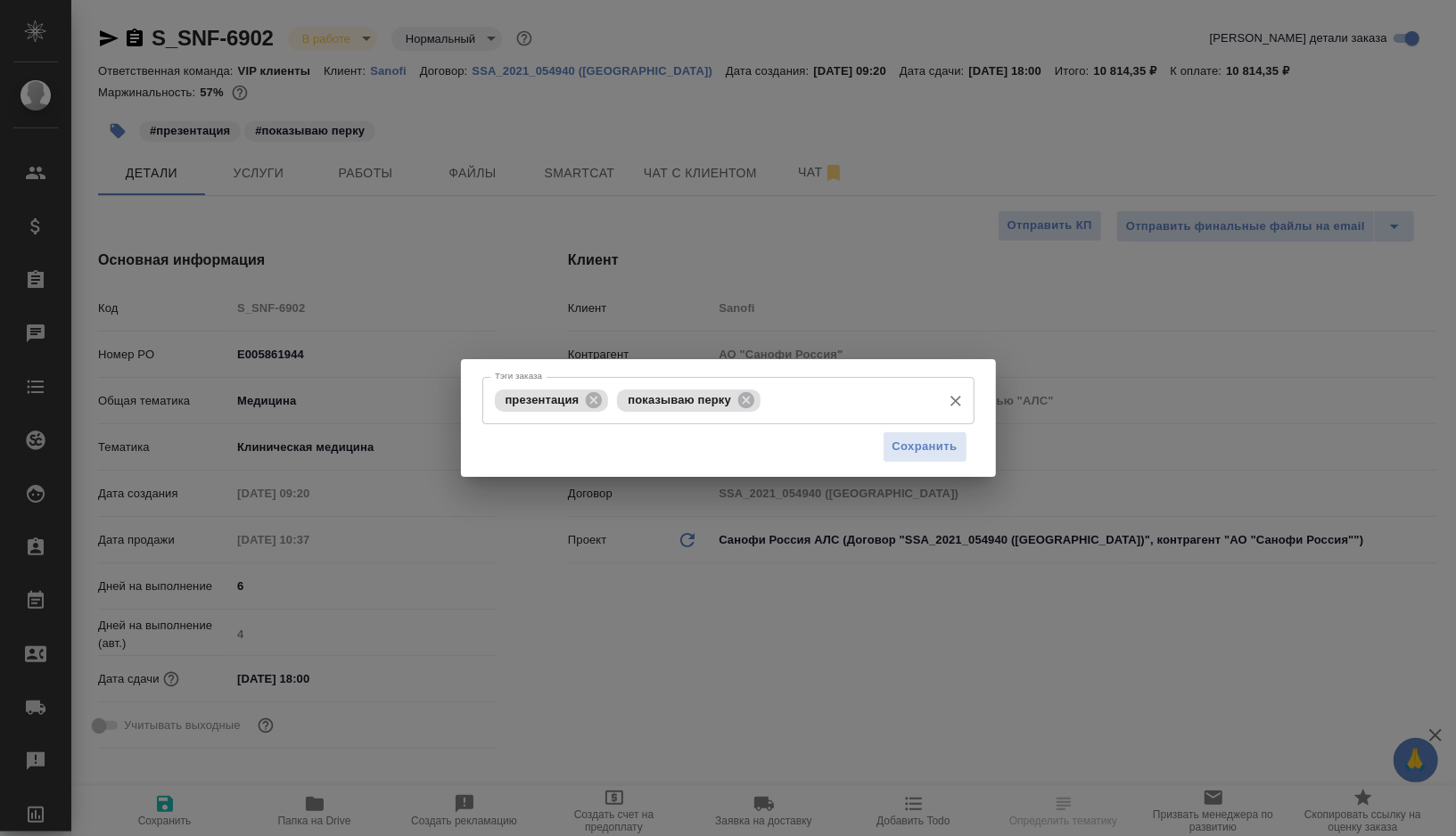
click at [812, 415] on input "Тэги заказа" at bounding box center [848, 400] width 166 height 30
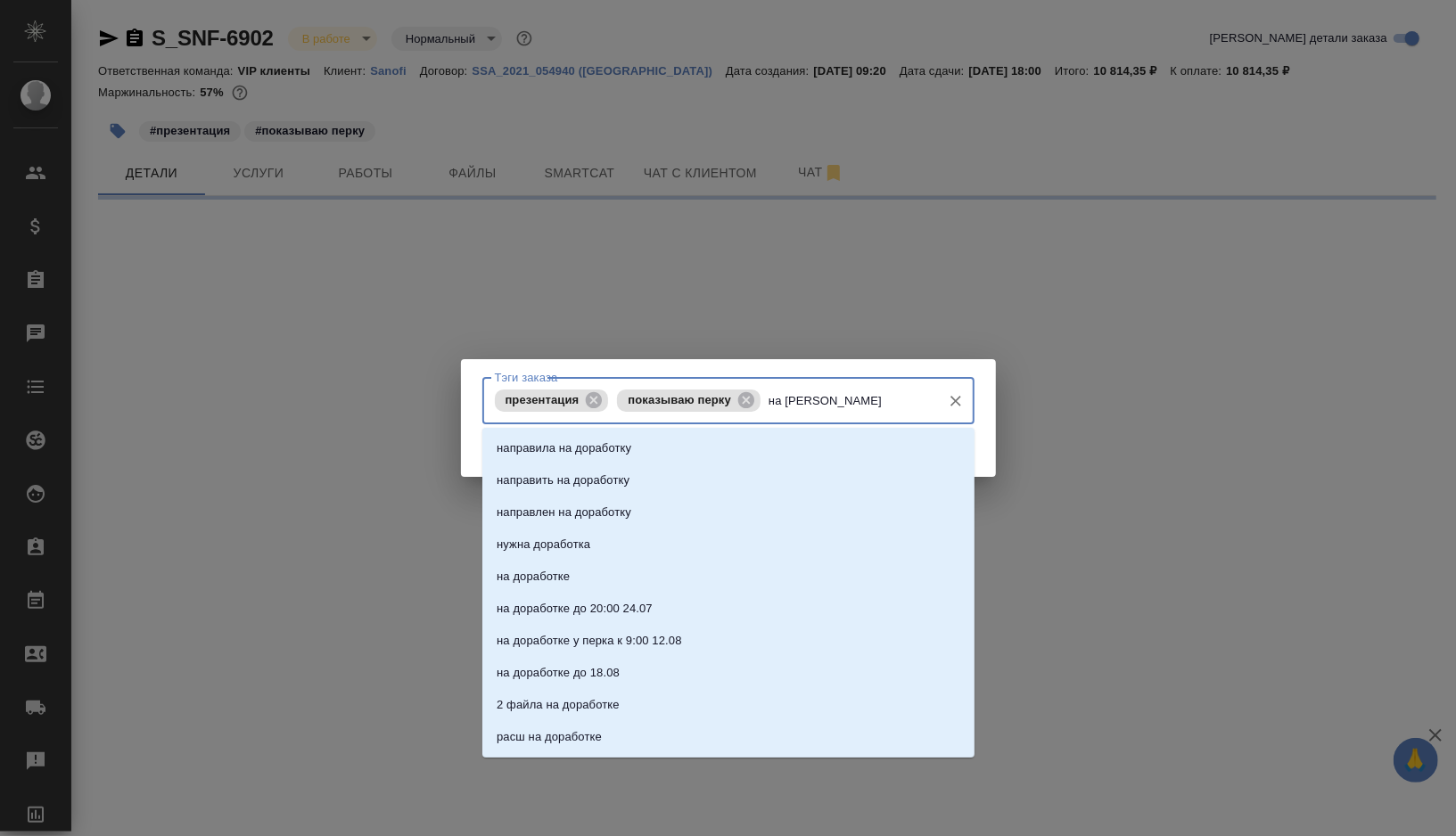
type input "на дораб"
select select "RU"
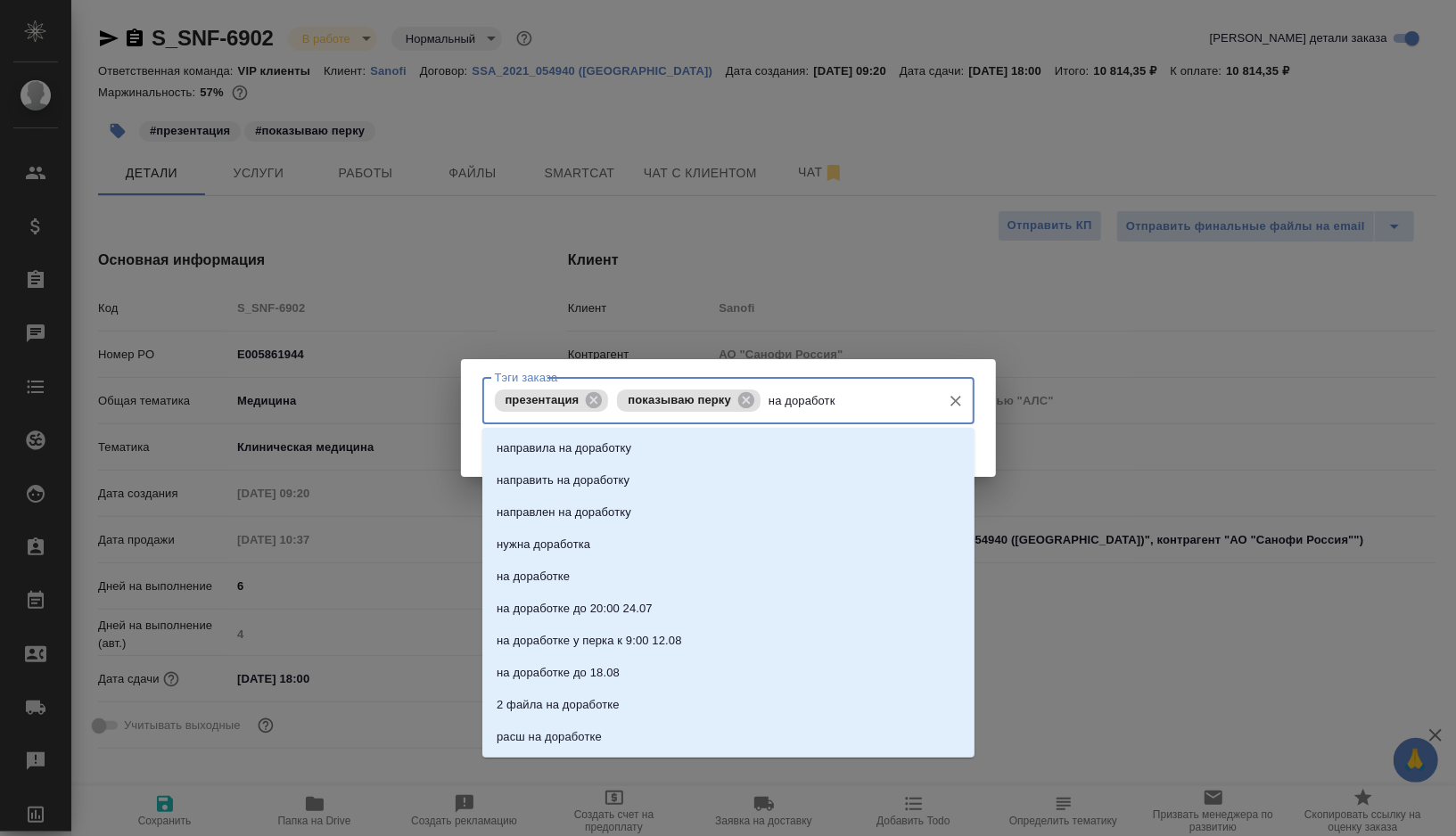
type input "на доработке"
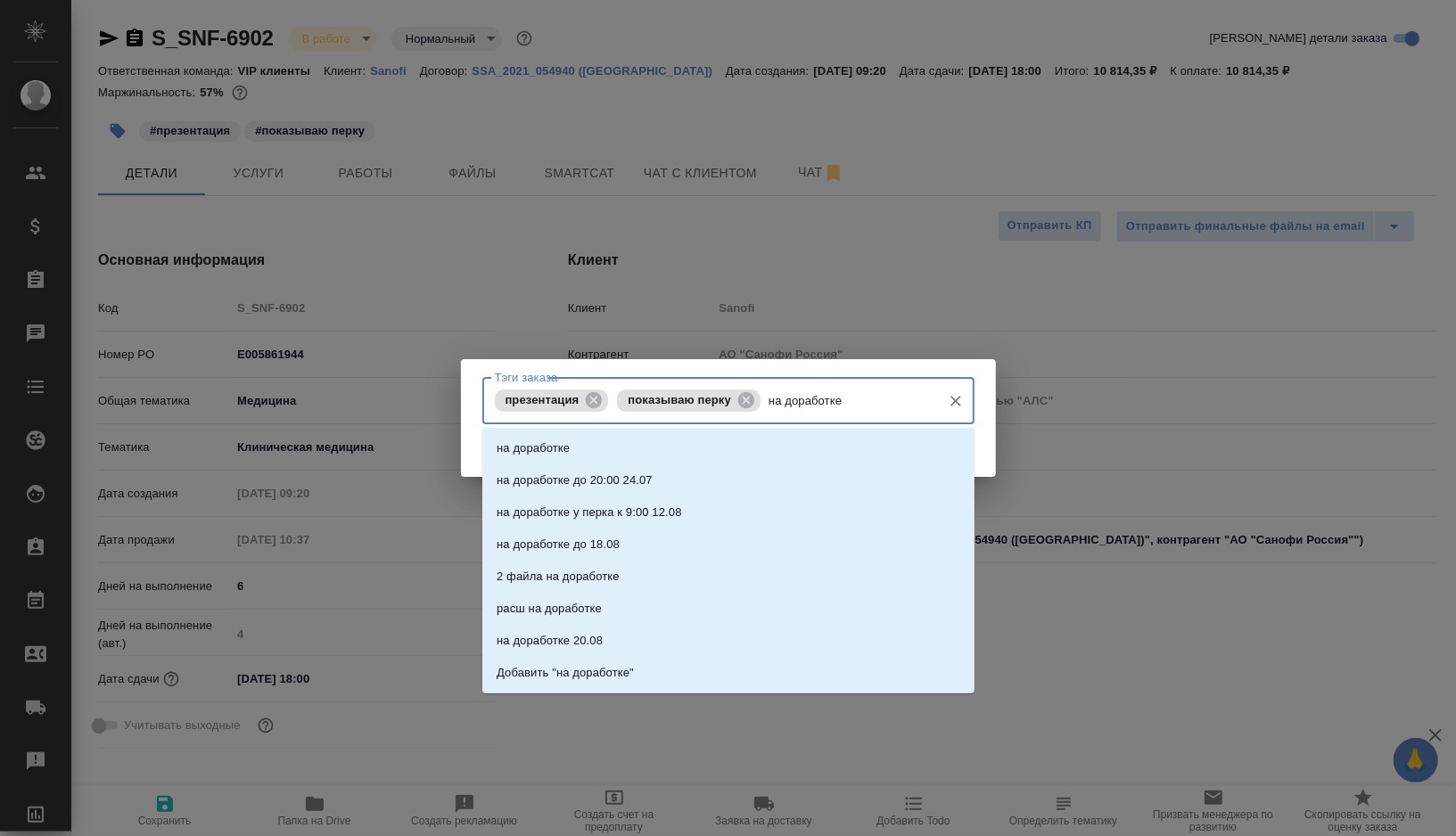
type textarea "x"
click at [567, 444] on p "на доработке" at bounding box center [533, 448] width 74 height 17
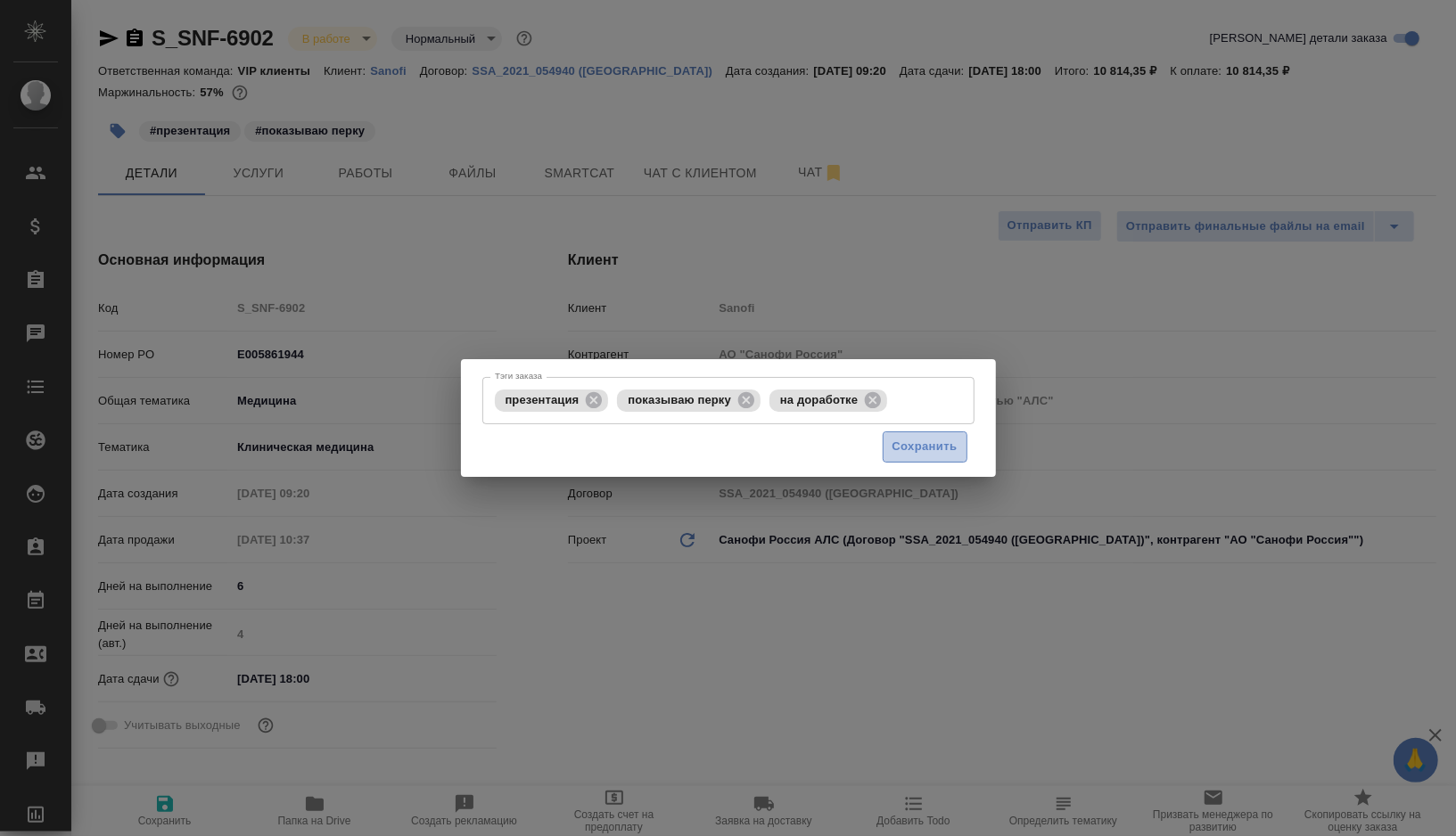
click at [925, 449] on span "Сохранить" at bounding box center [924, 447] width 65 height 20
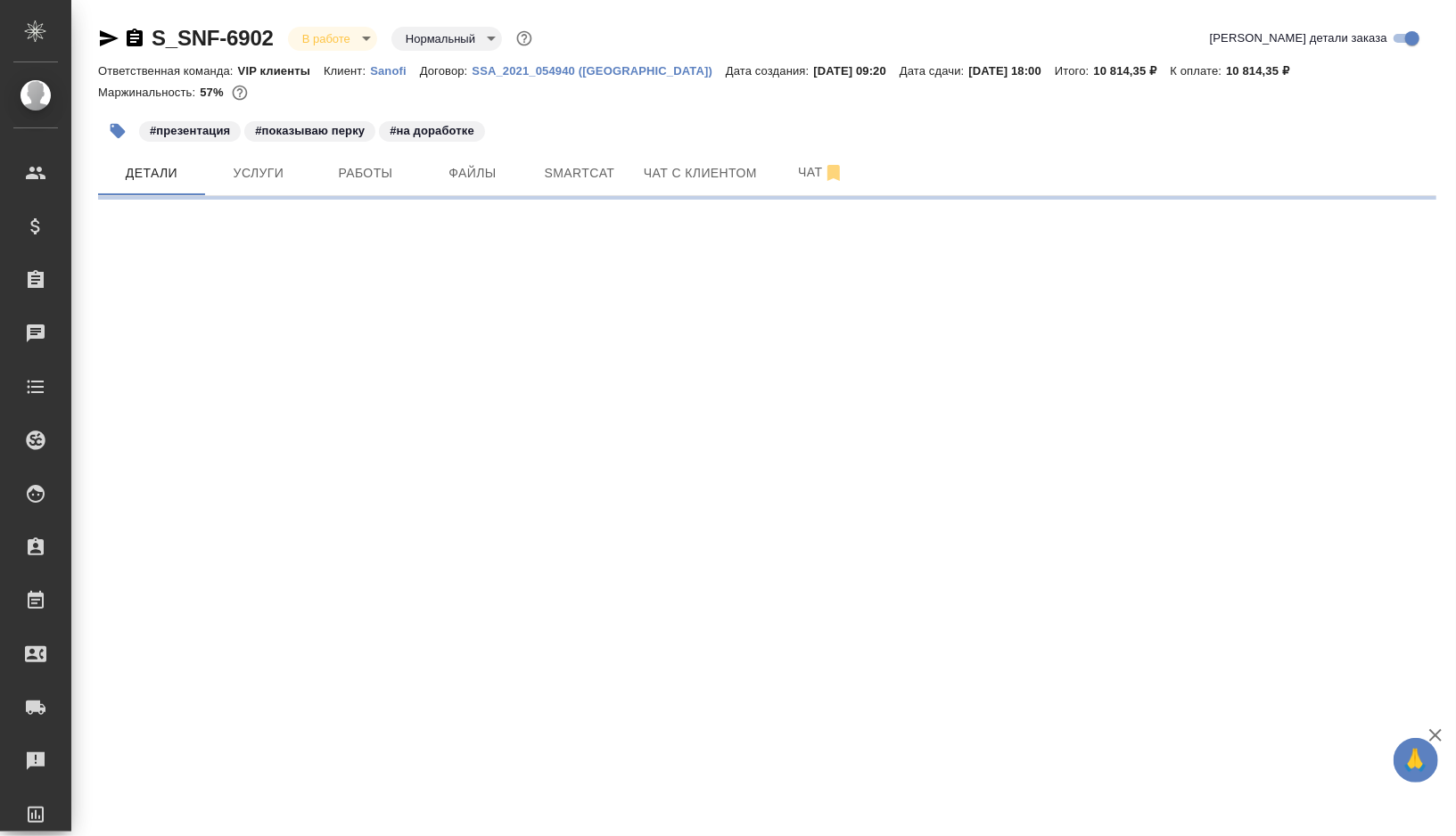
select select "RU"
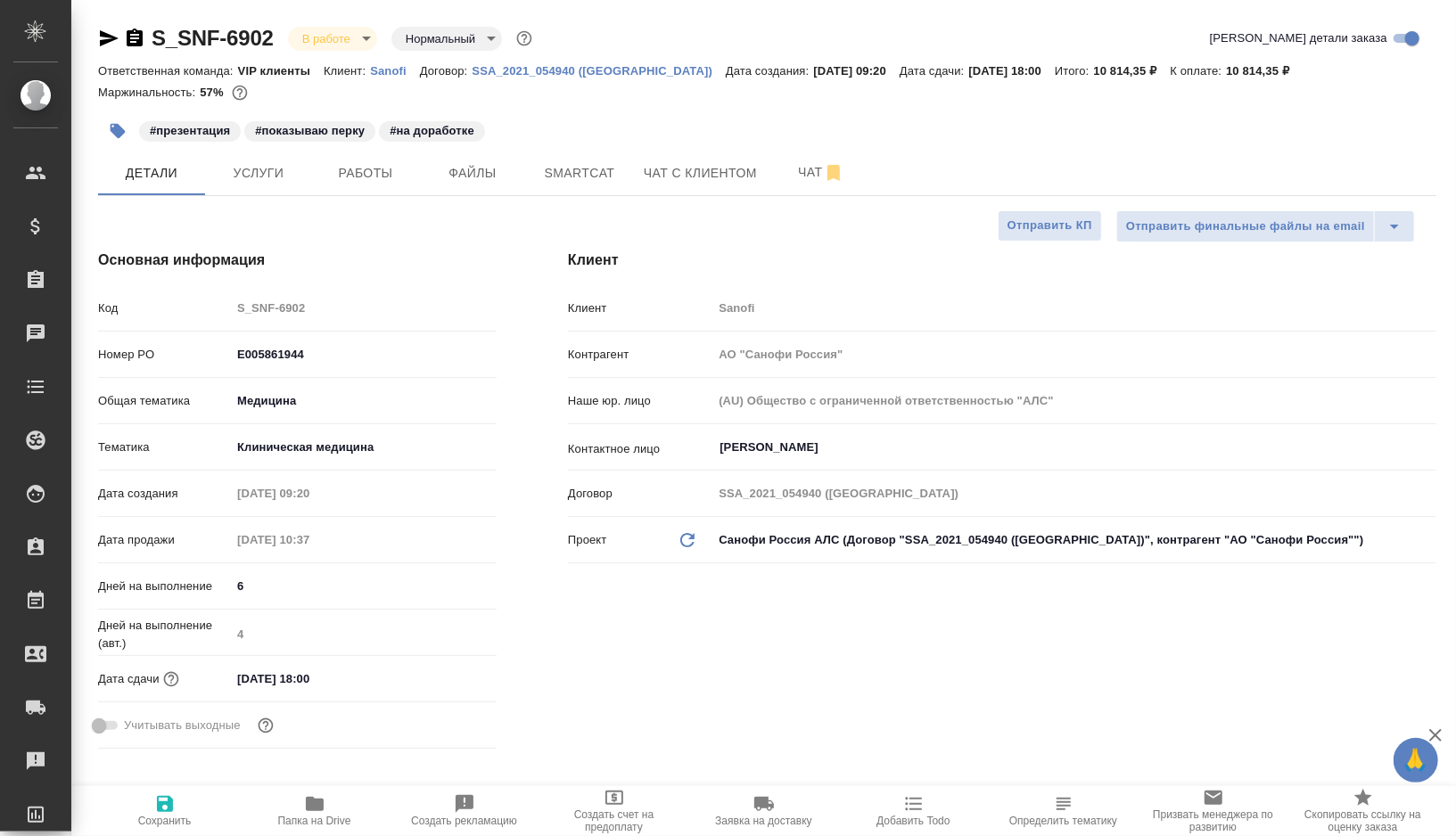
type textarea "x"
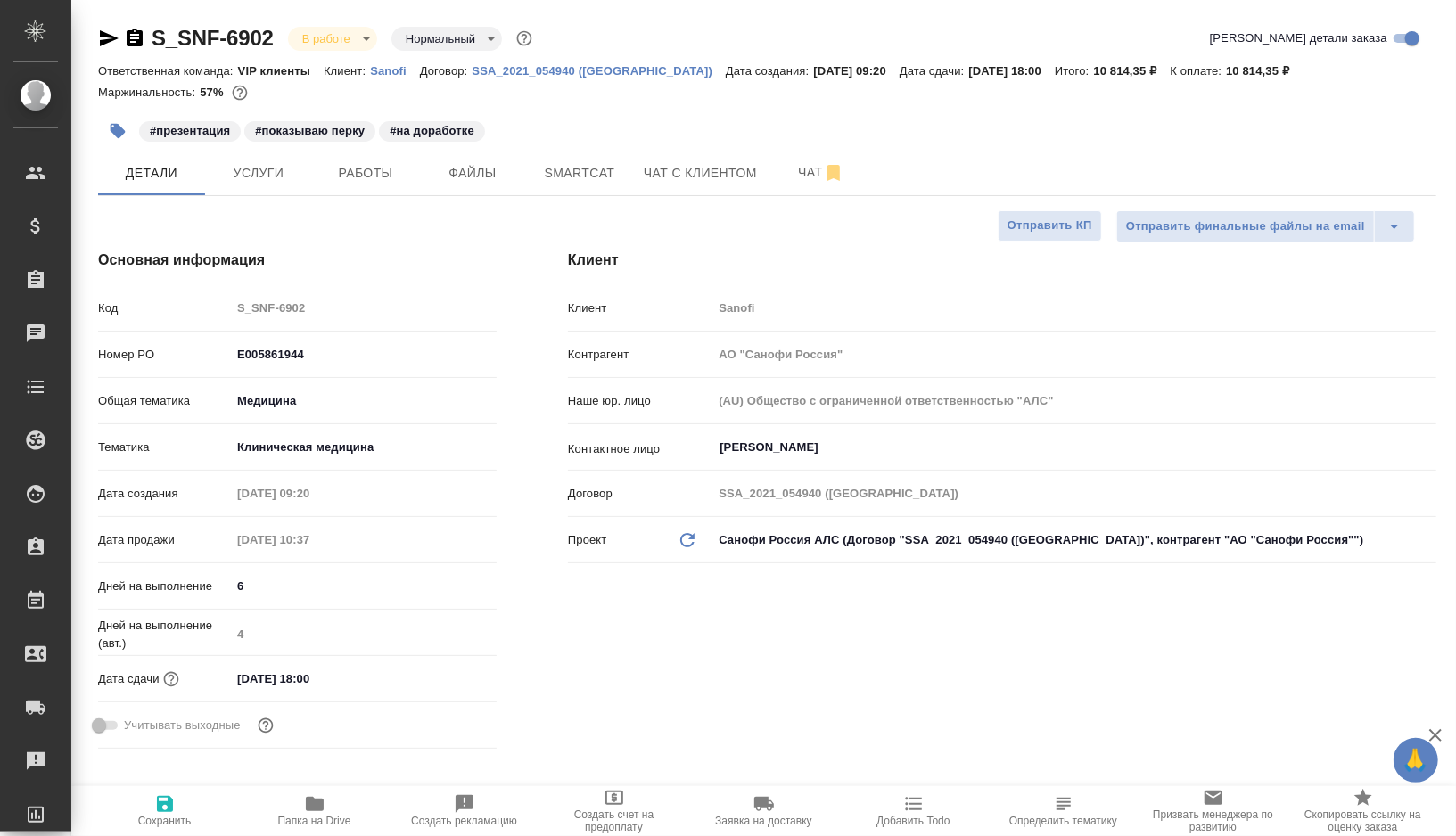
type textarea "x"
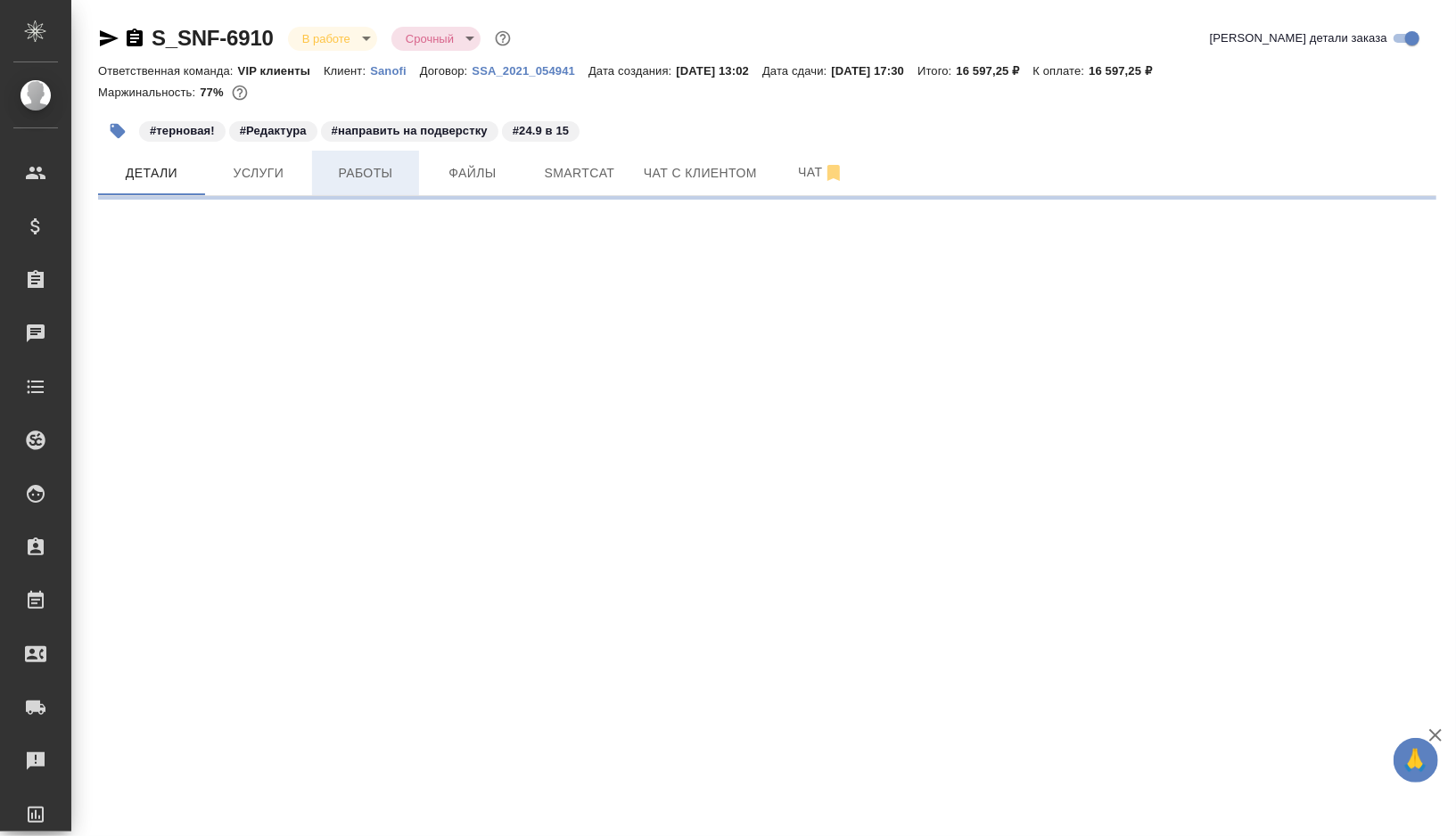
click at [374, 176] on span "Работы" at bounding box center [366, 173] width 85 height 22
select select "RU"
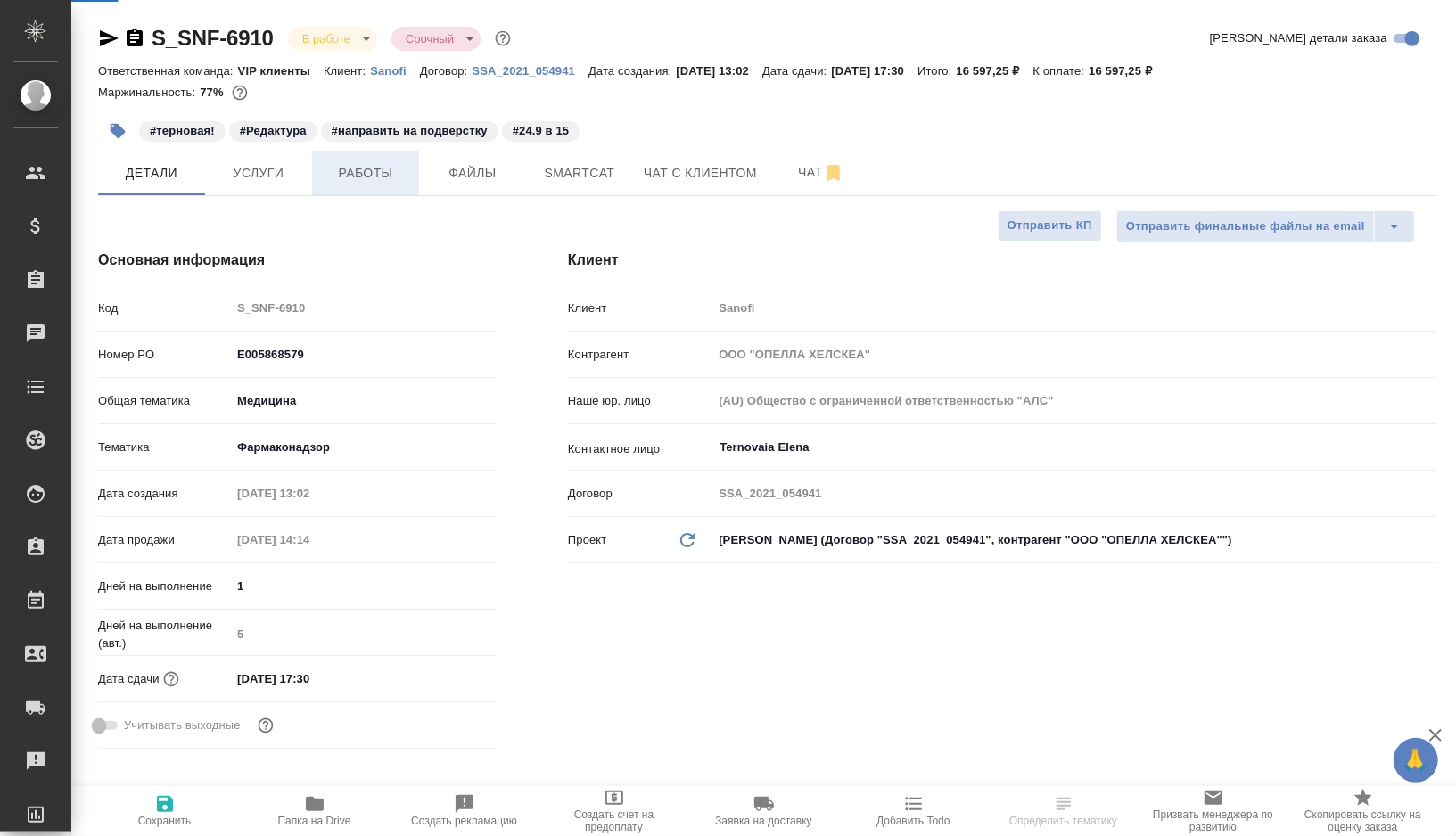
type textarea "x"
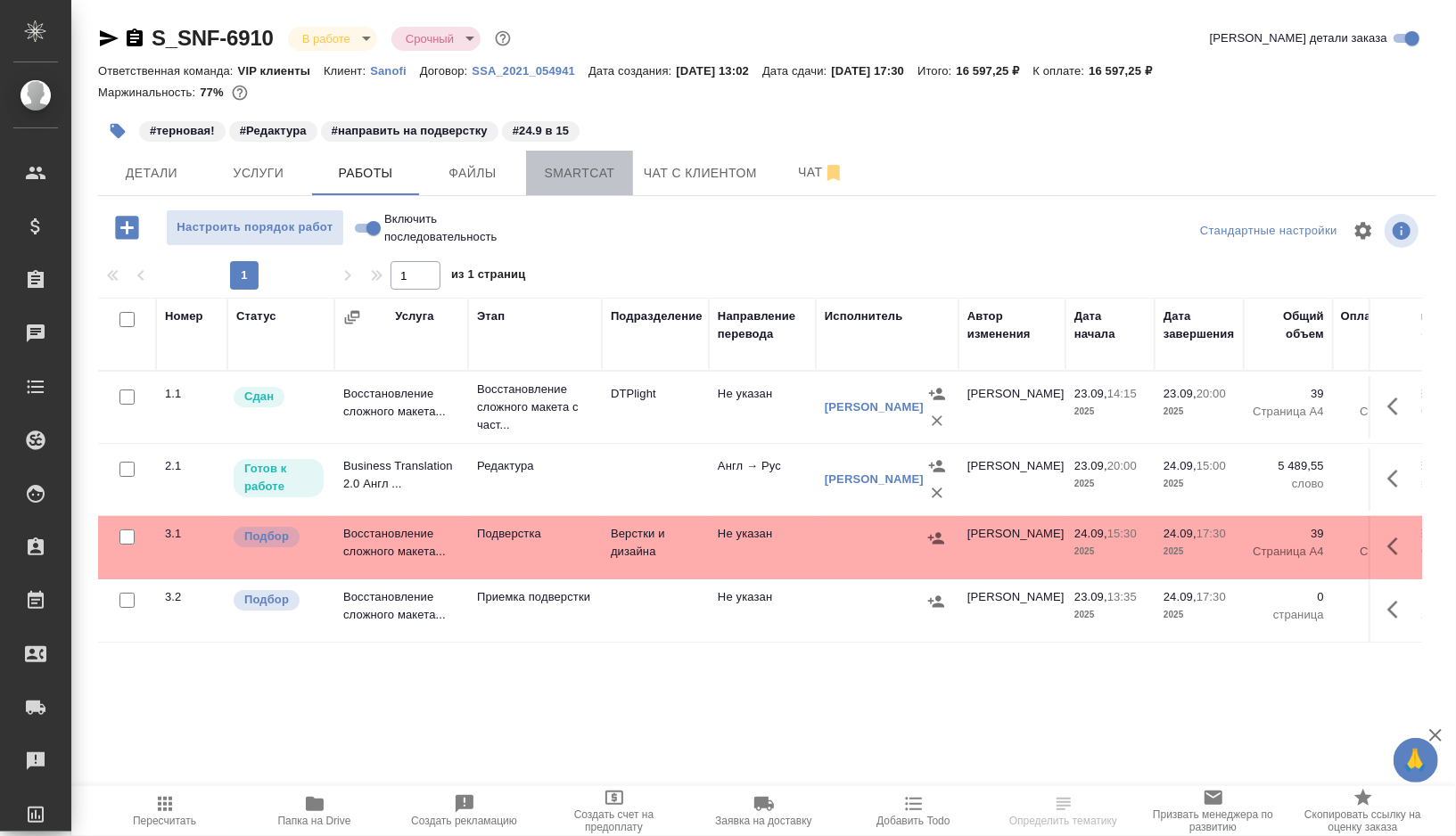
click at [598, 185] on button "Smartcat" at bounding box center [579, 173] width 107 height 45
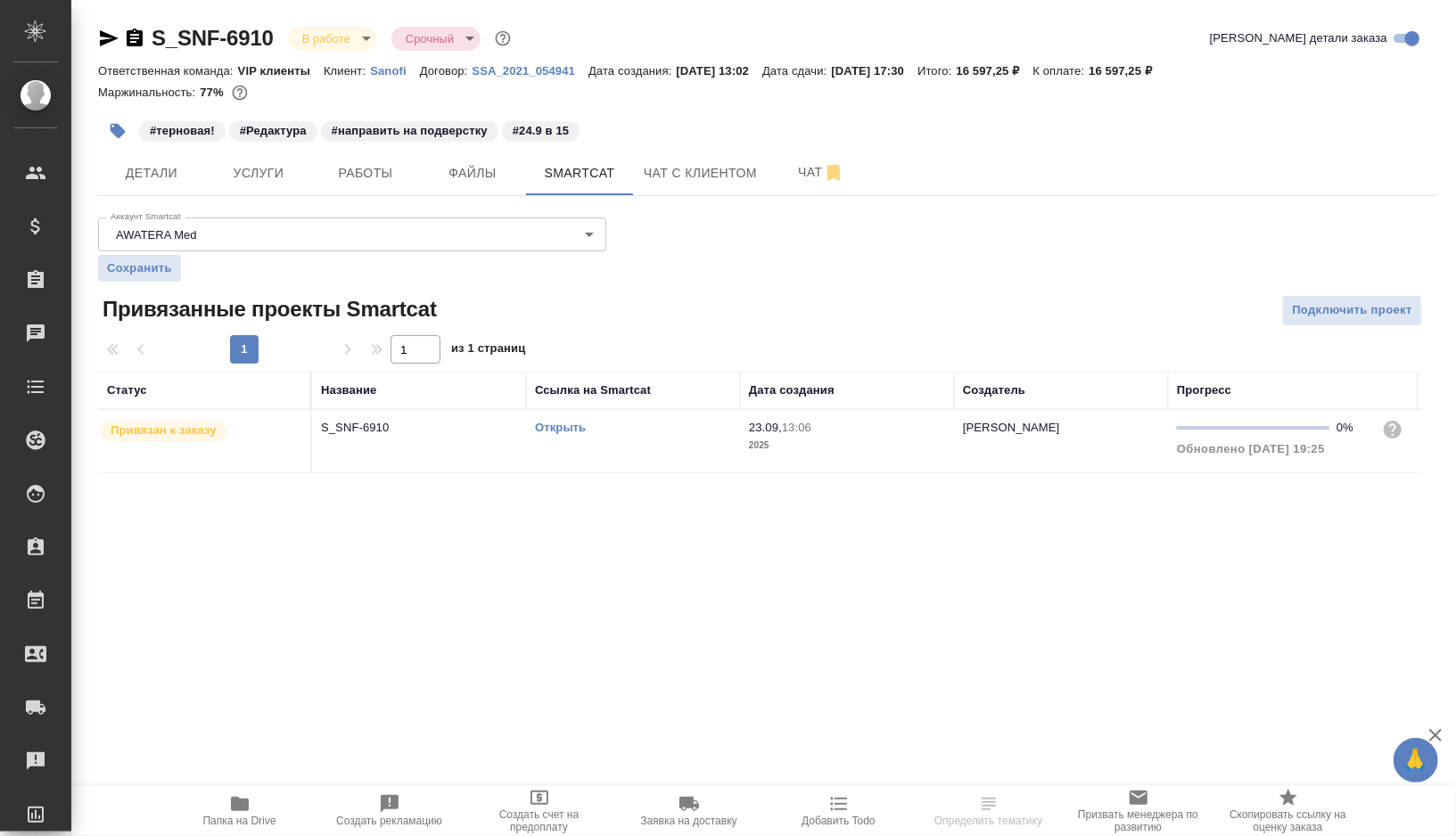
click at [580, 426] on link "Открыть" at bounding box center [560, 428] width 51 height 14
click at [355, 164] on span "Работы" at bounding box center [366, 173] width 85 height 22
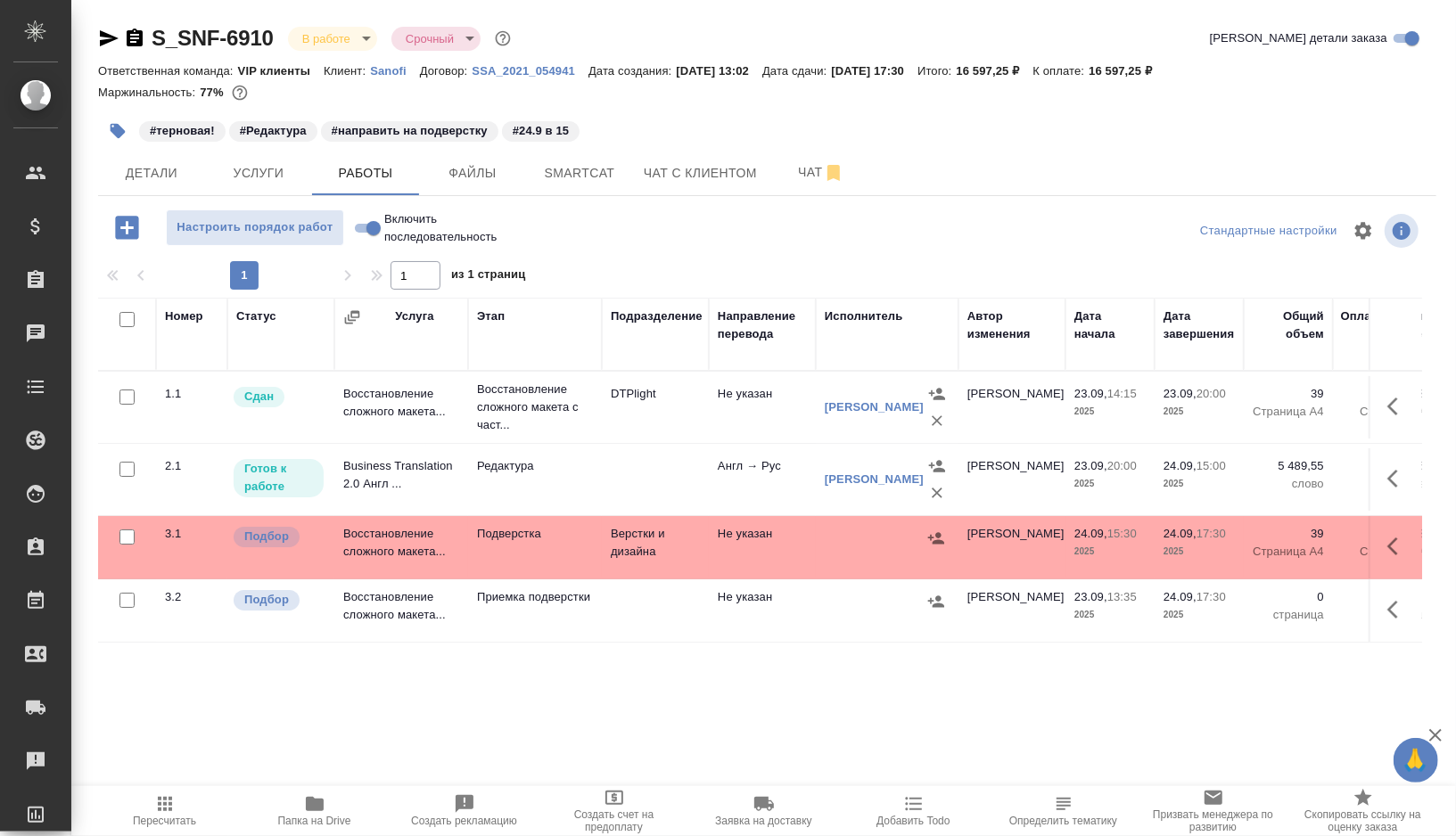
click at [626, 459] on td at bounding box center [655, 480] width 107 height 63
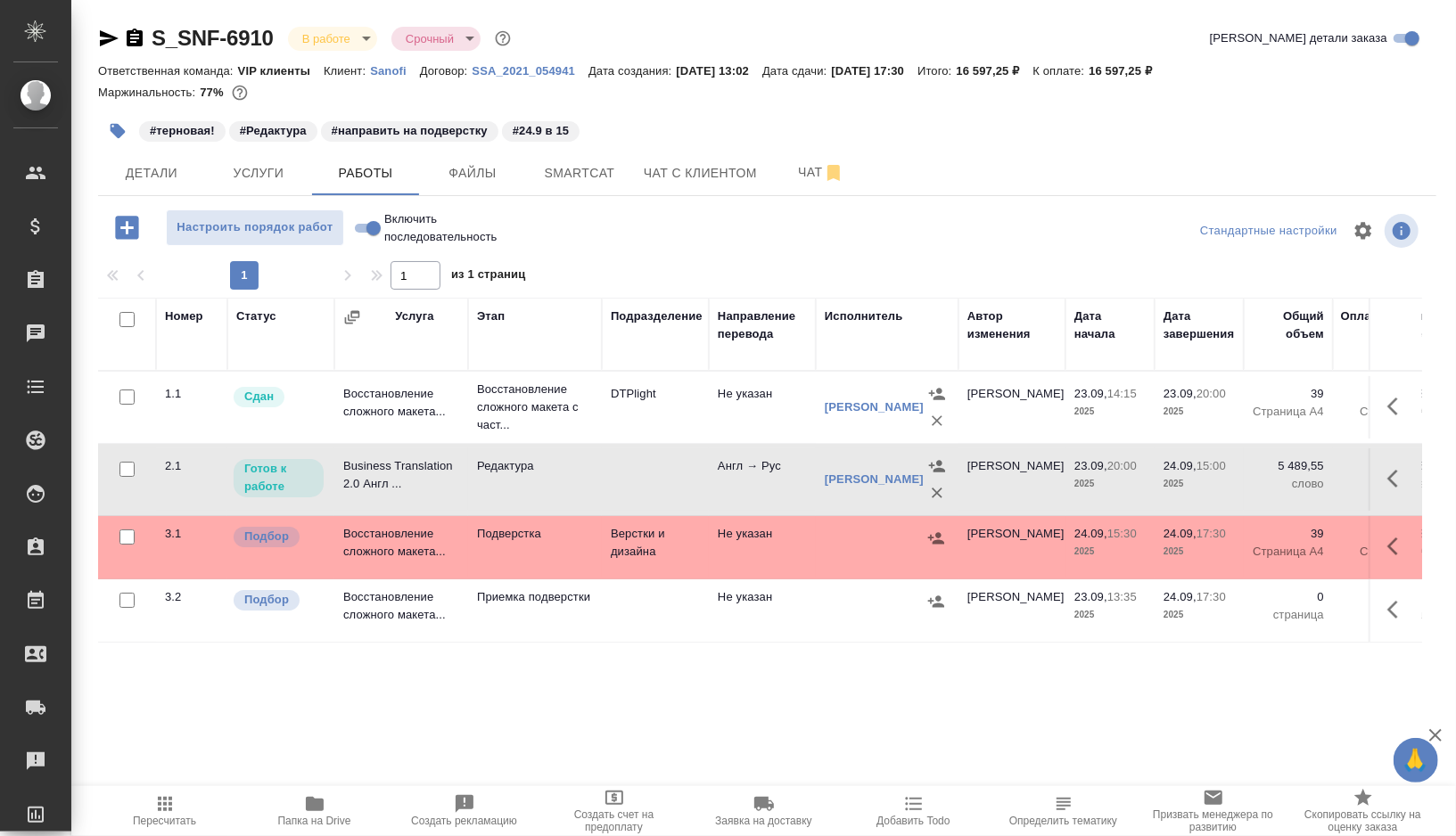
click at [626, 459] on td at bounding box center [655, 480] width 107 height 63
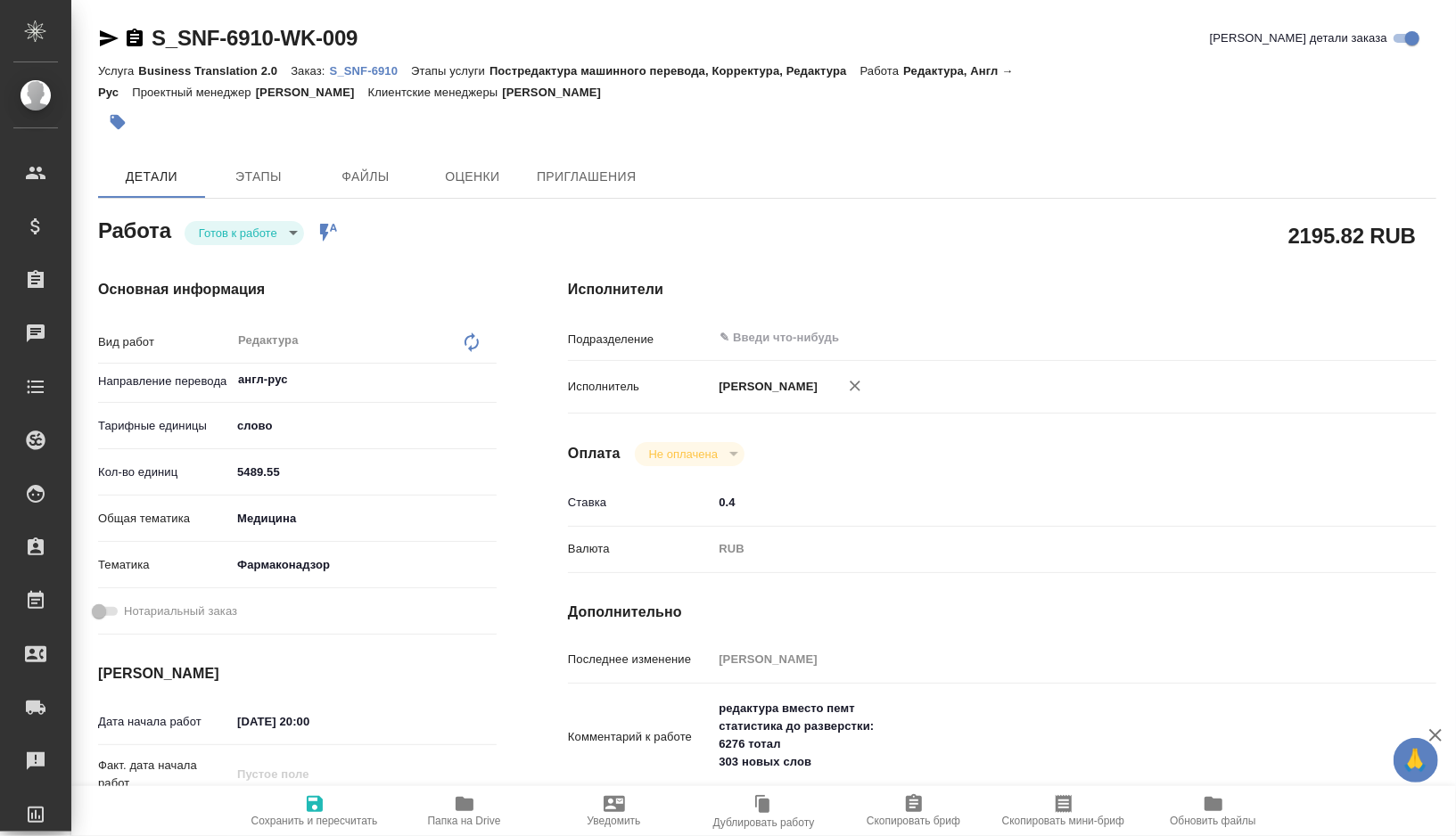
type textarea "x"
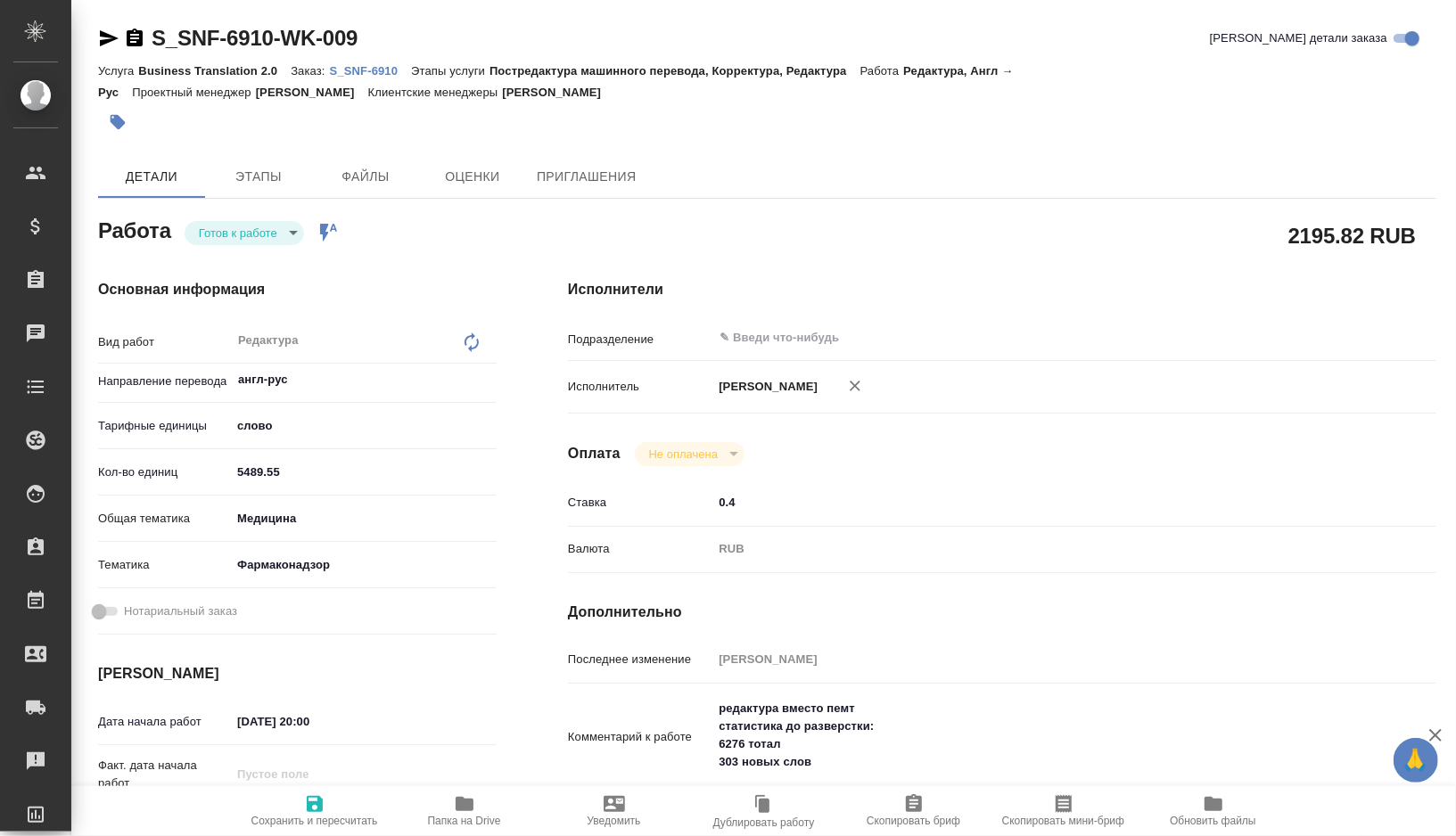
type textarea "x"
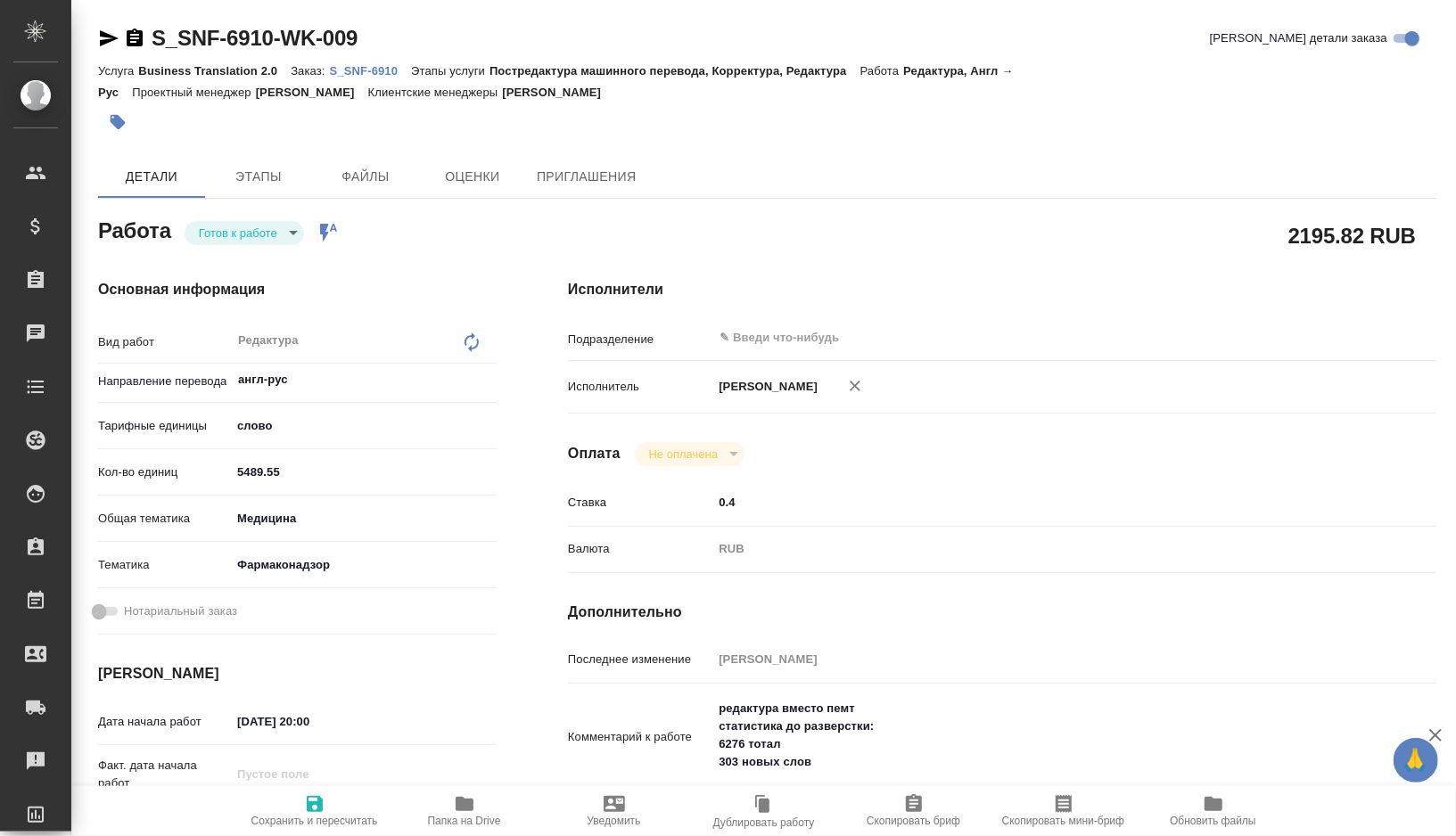
type textarea "x"
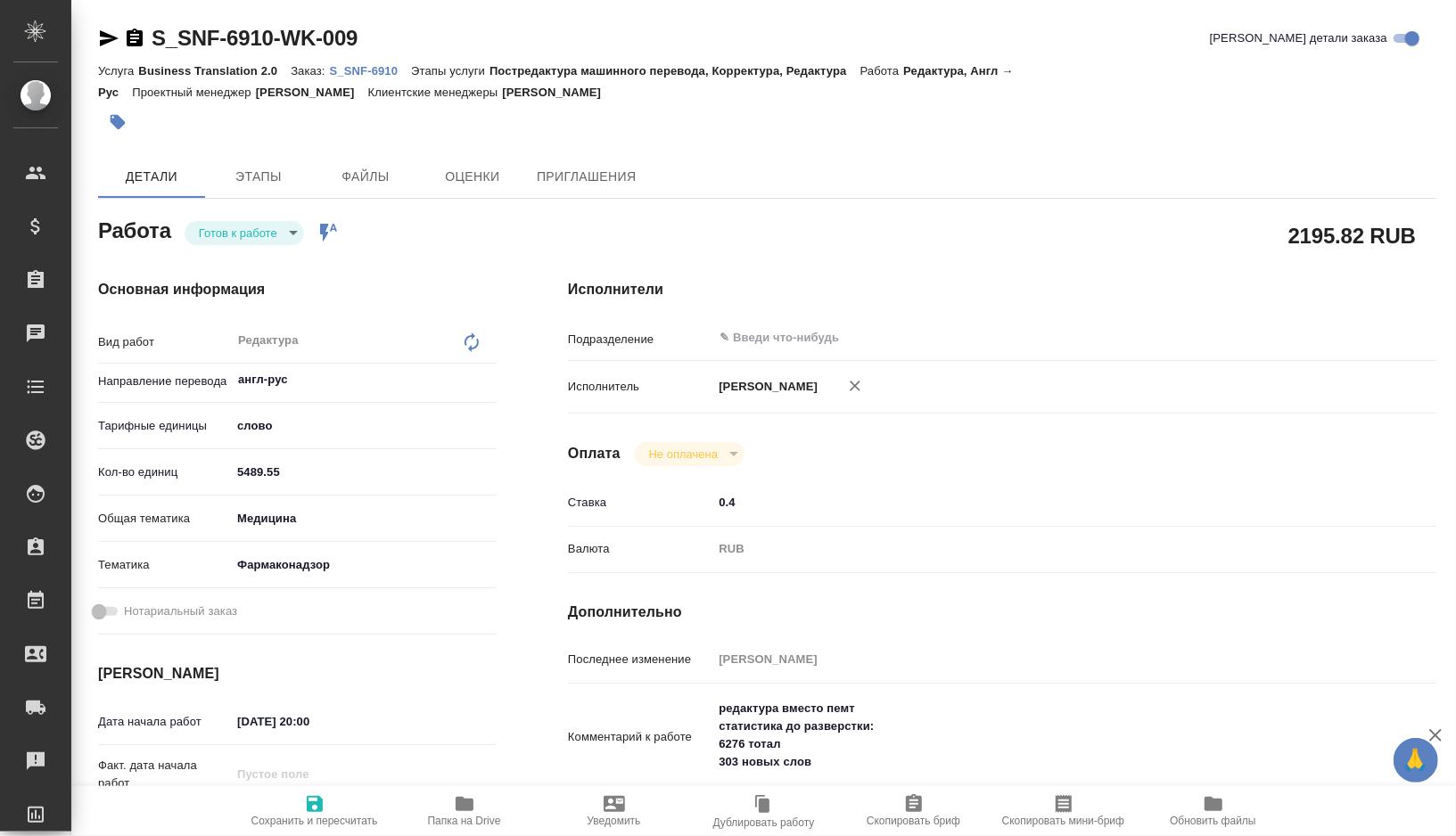
type textarea "x"
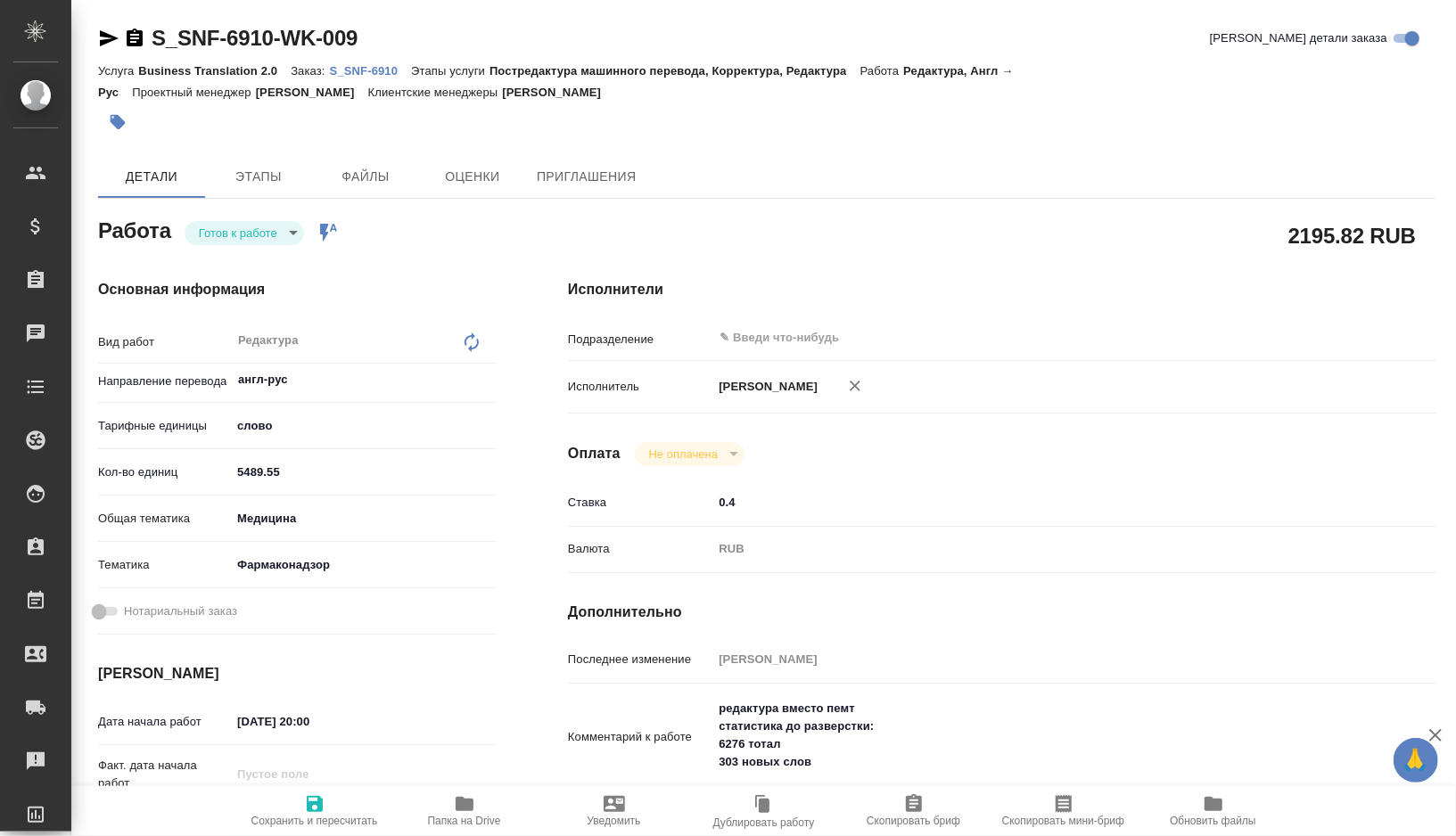
type textarea "x"
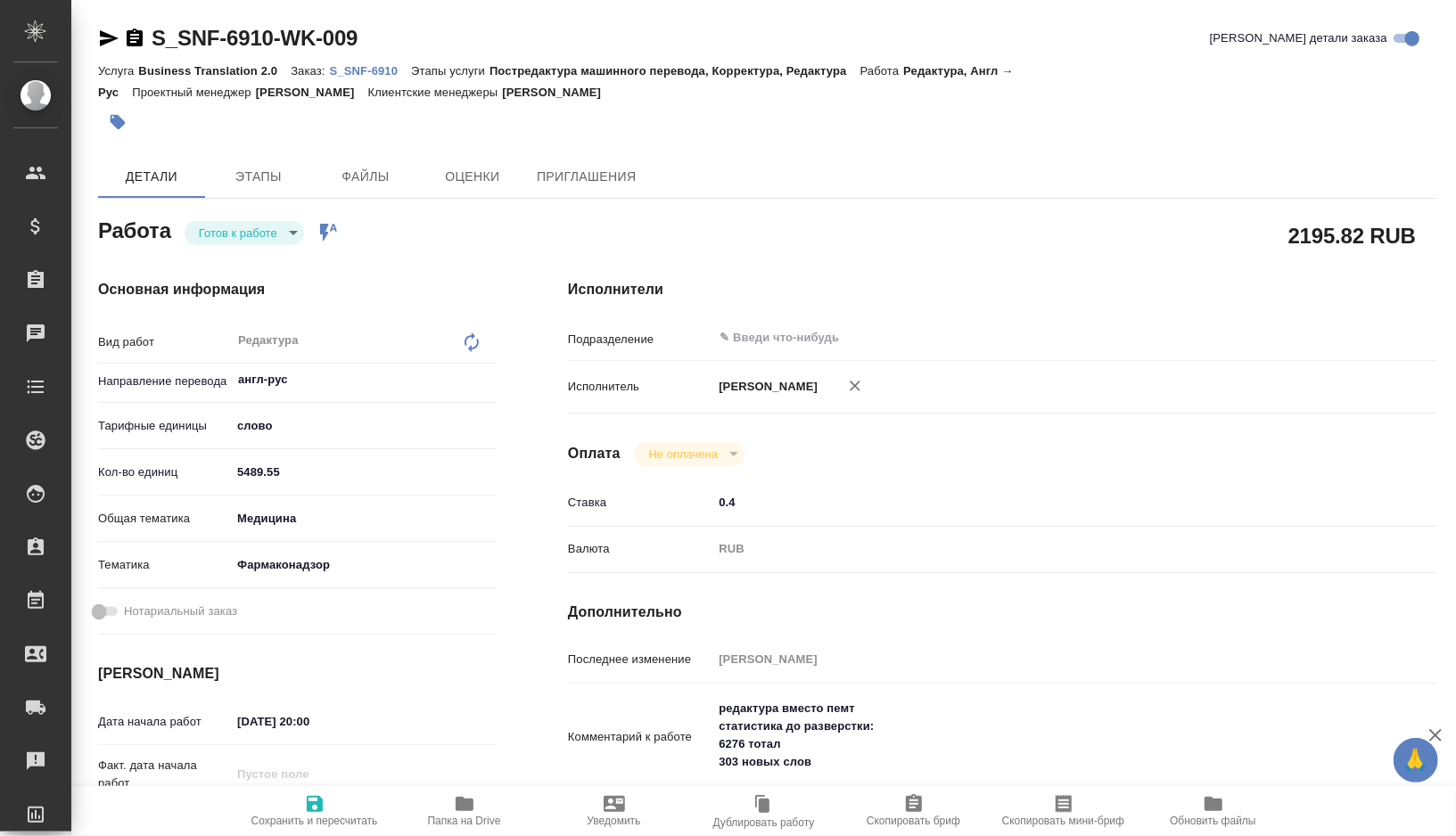
type textarea "x"
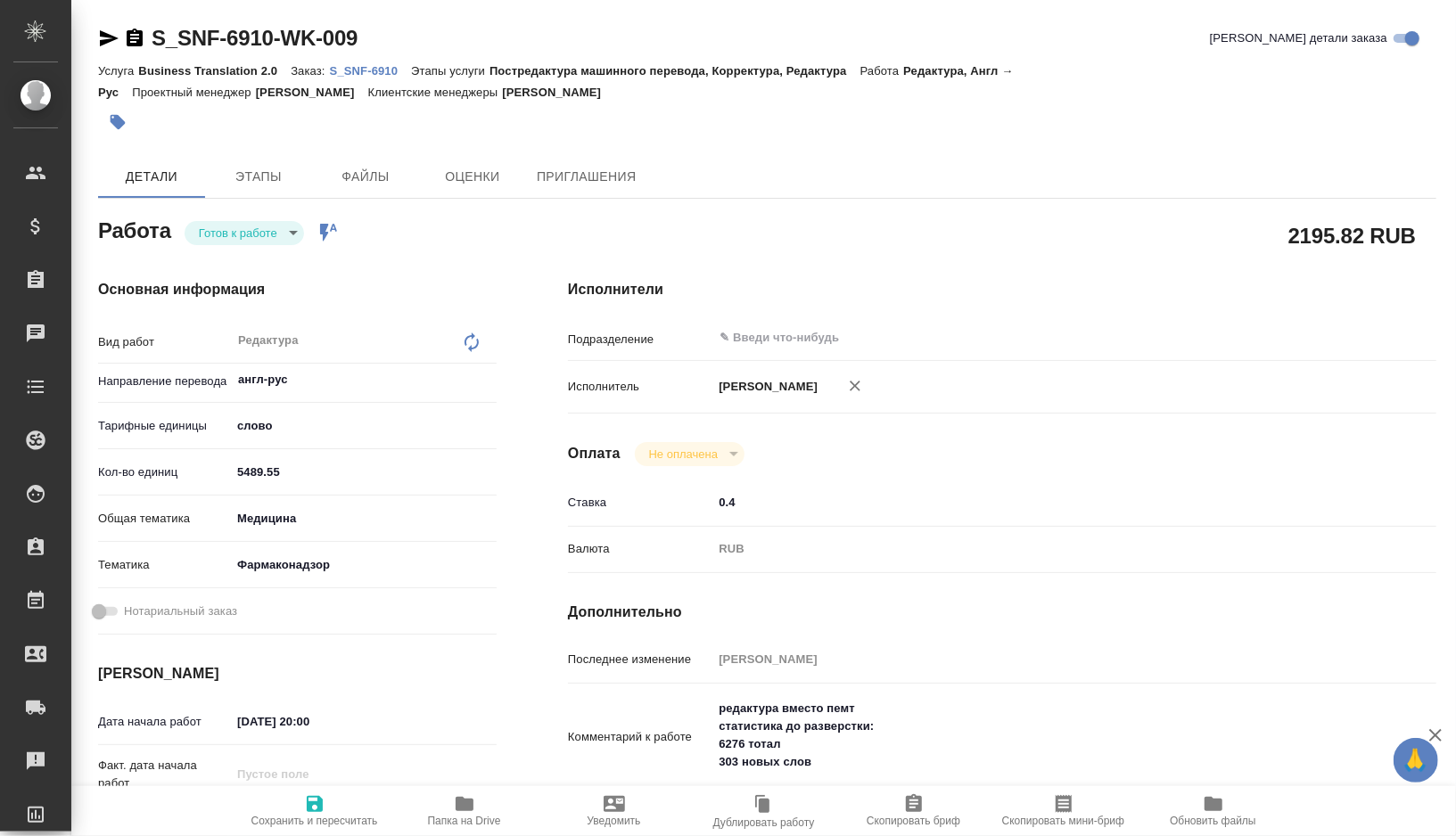
type textarea "x"
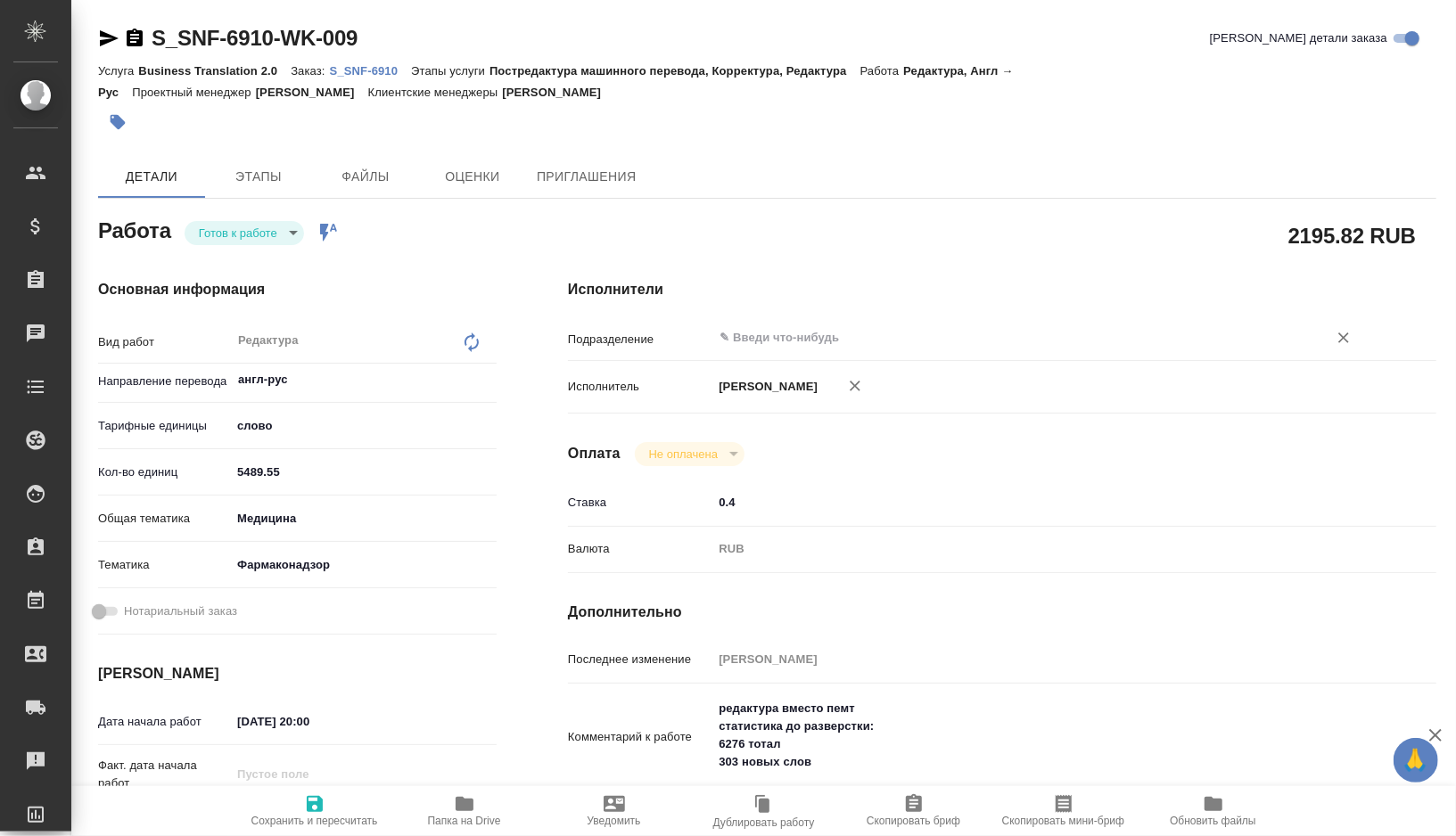
click at [782, 332] on input "text" at bounding box center [1008, 338] width 581 height 21
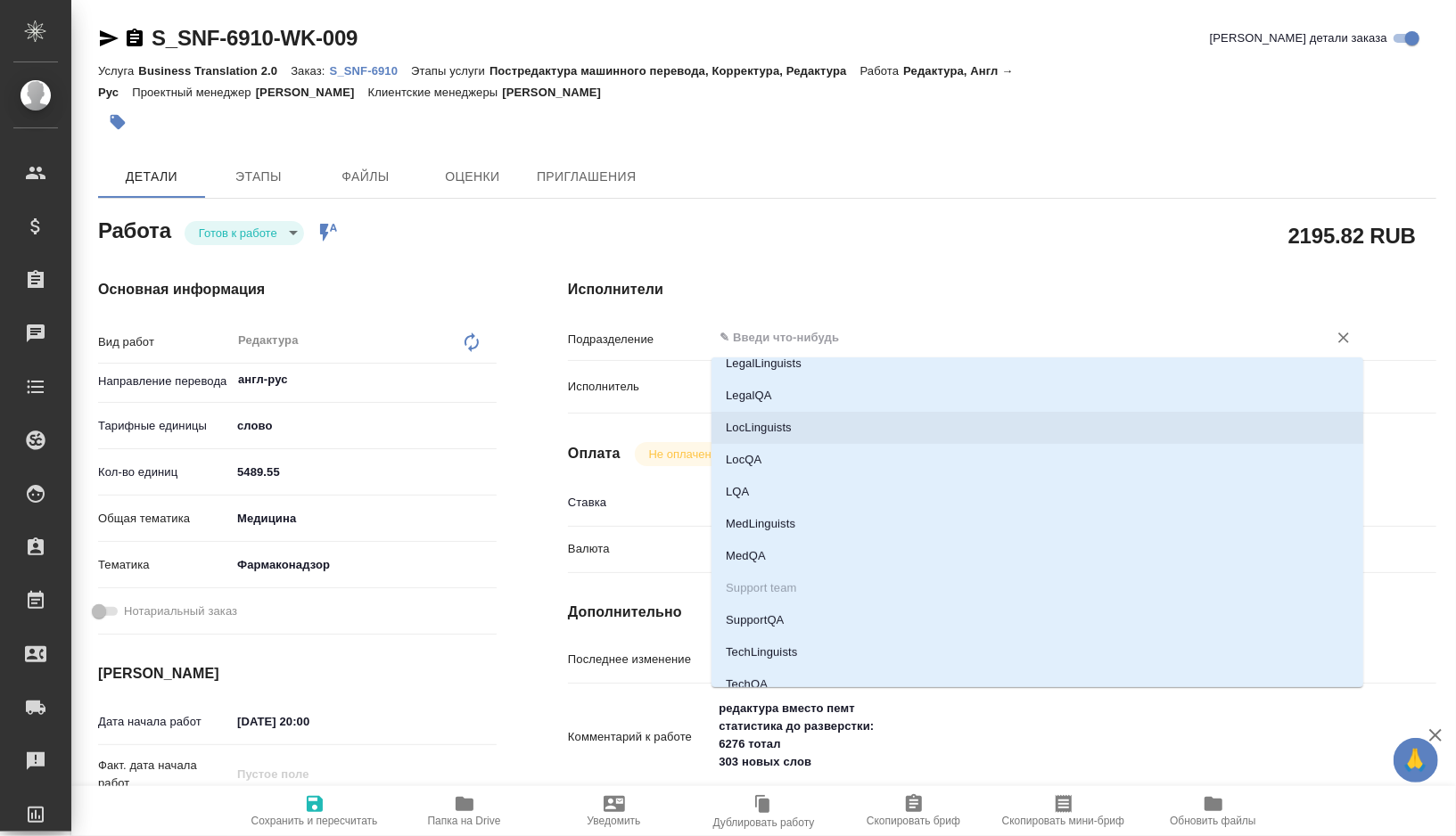
scroll to position [444, 0]
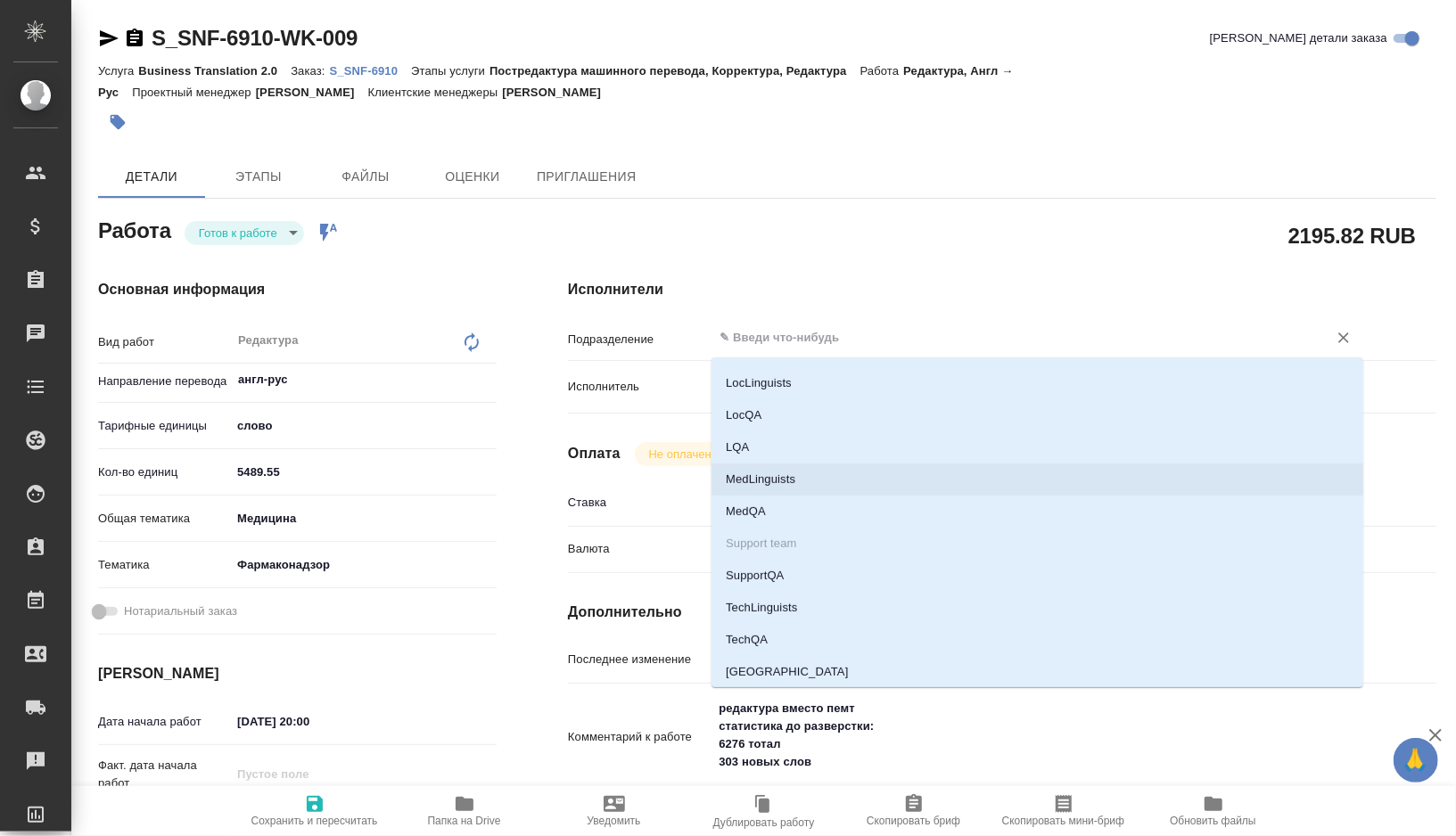
click at [778, 477] on li "MedLinguists" at bounding box center [1037, 479] width 652 height 32
type textarea "x"
type input "MedLinguists"
type textarea "x"
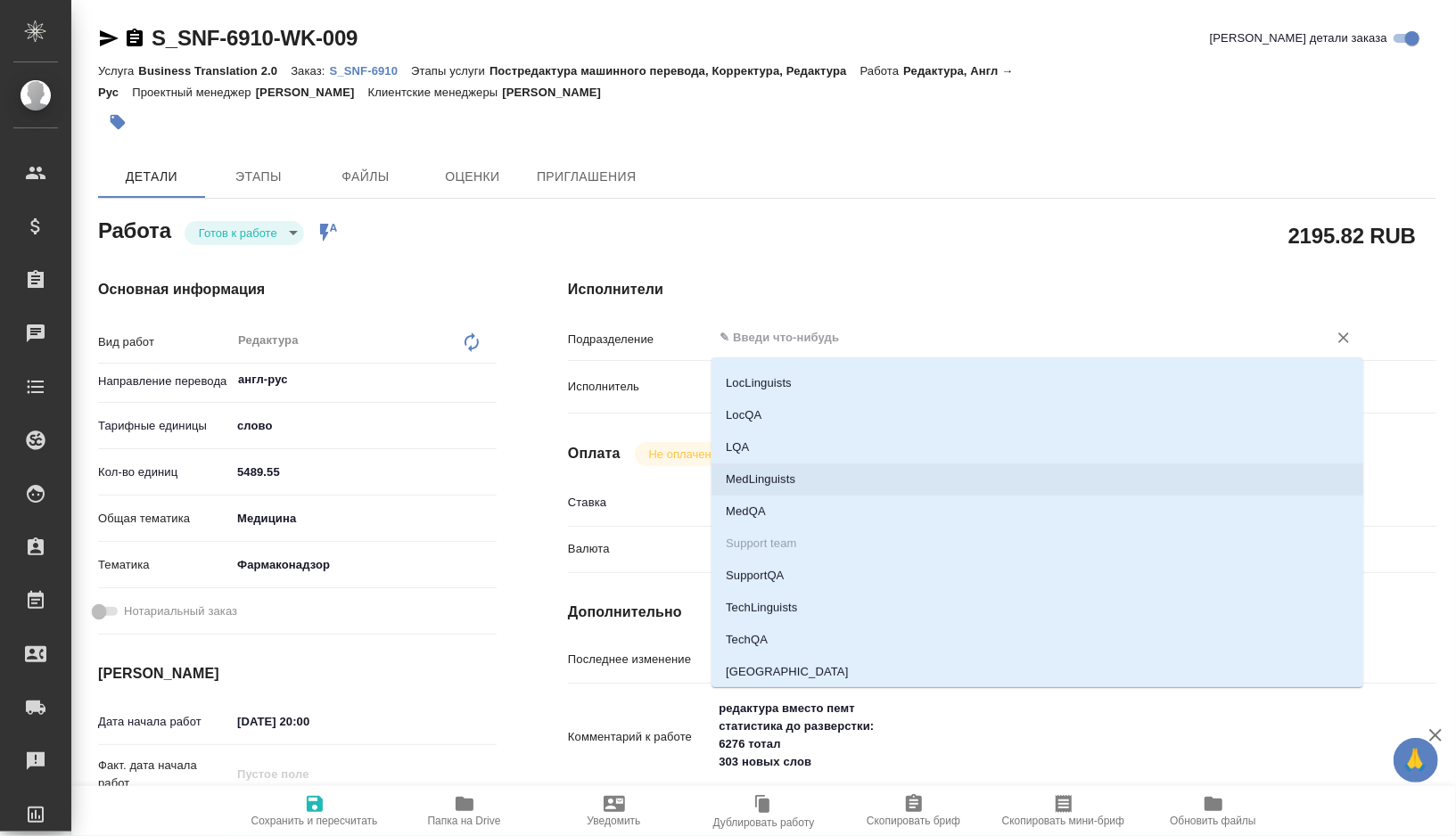
type textarea "x"
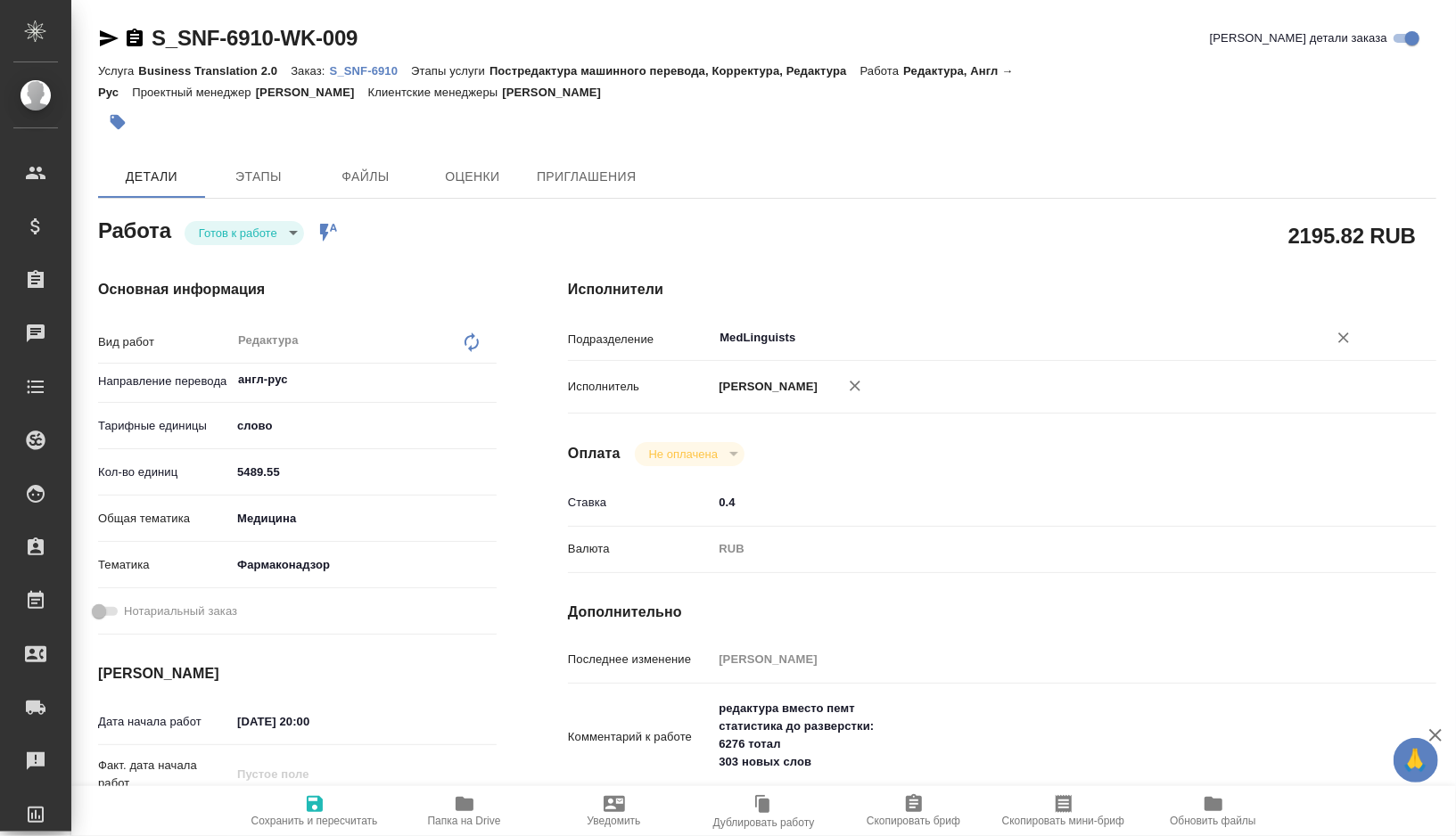
click at [316, 818] on span "Сохранить и пересчитать" at bounding box center [314, 821] width 127 height 13
type textarea "x"
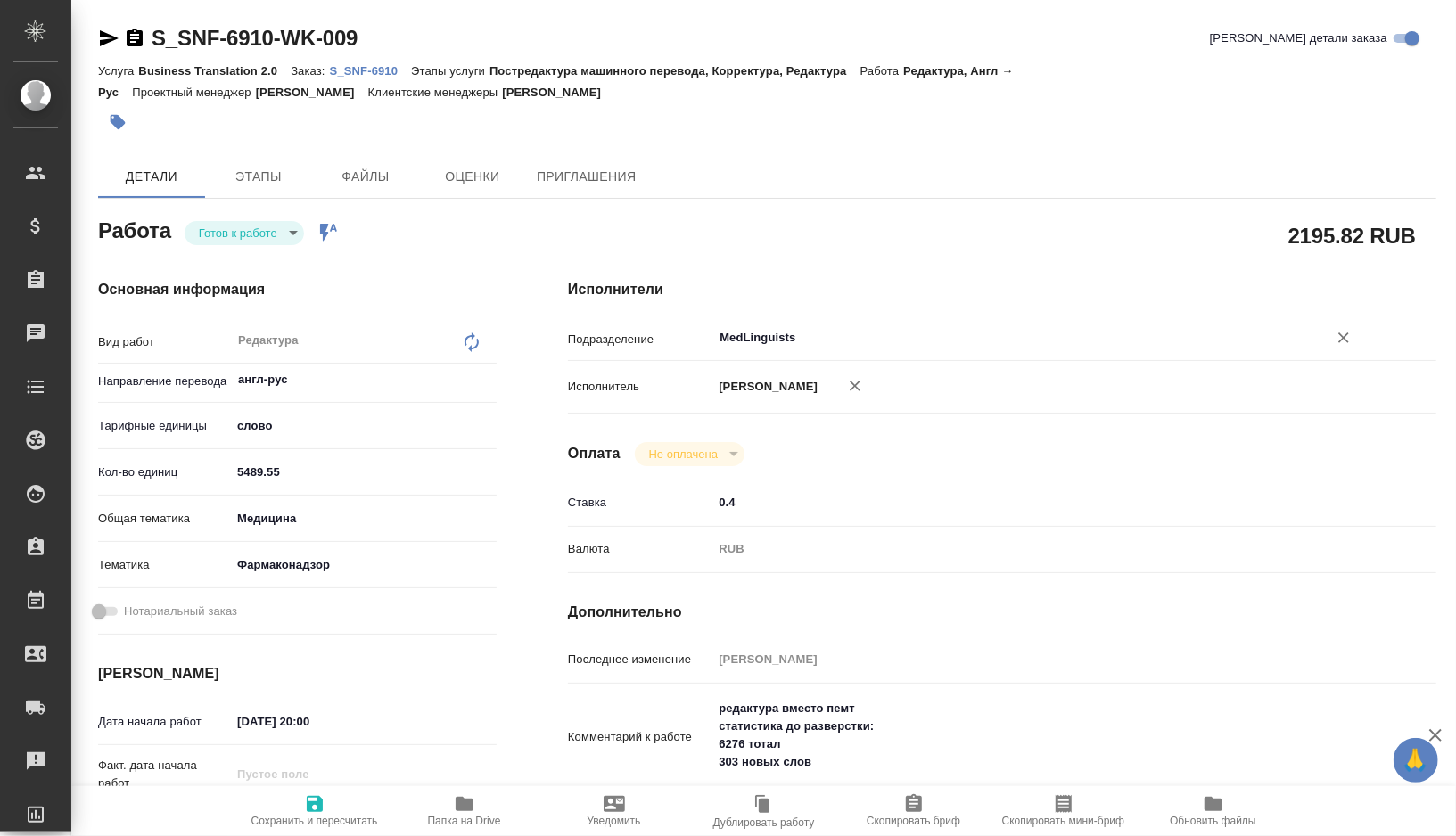
type textarea "x"
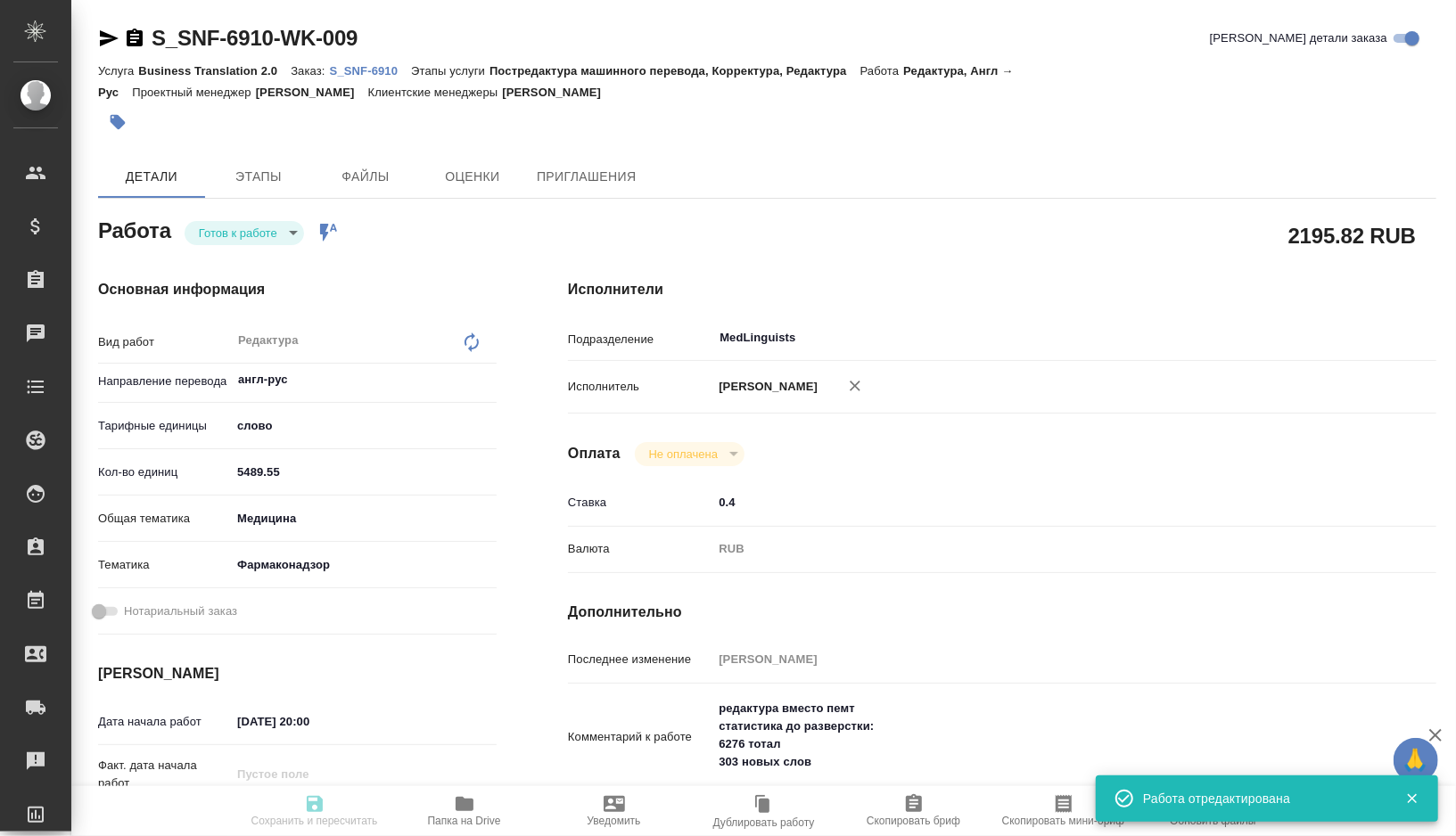
type textarea "x"
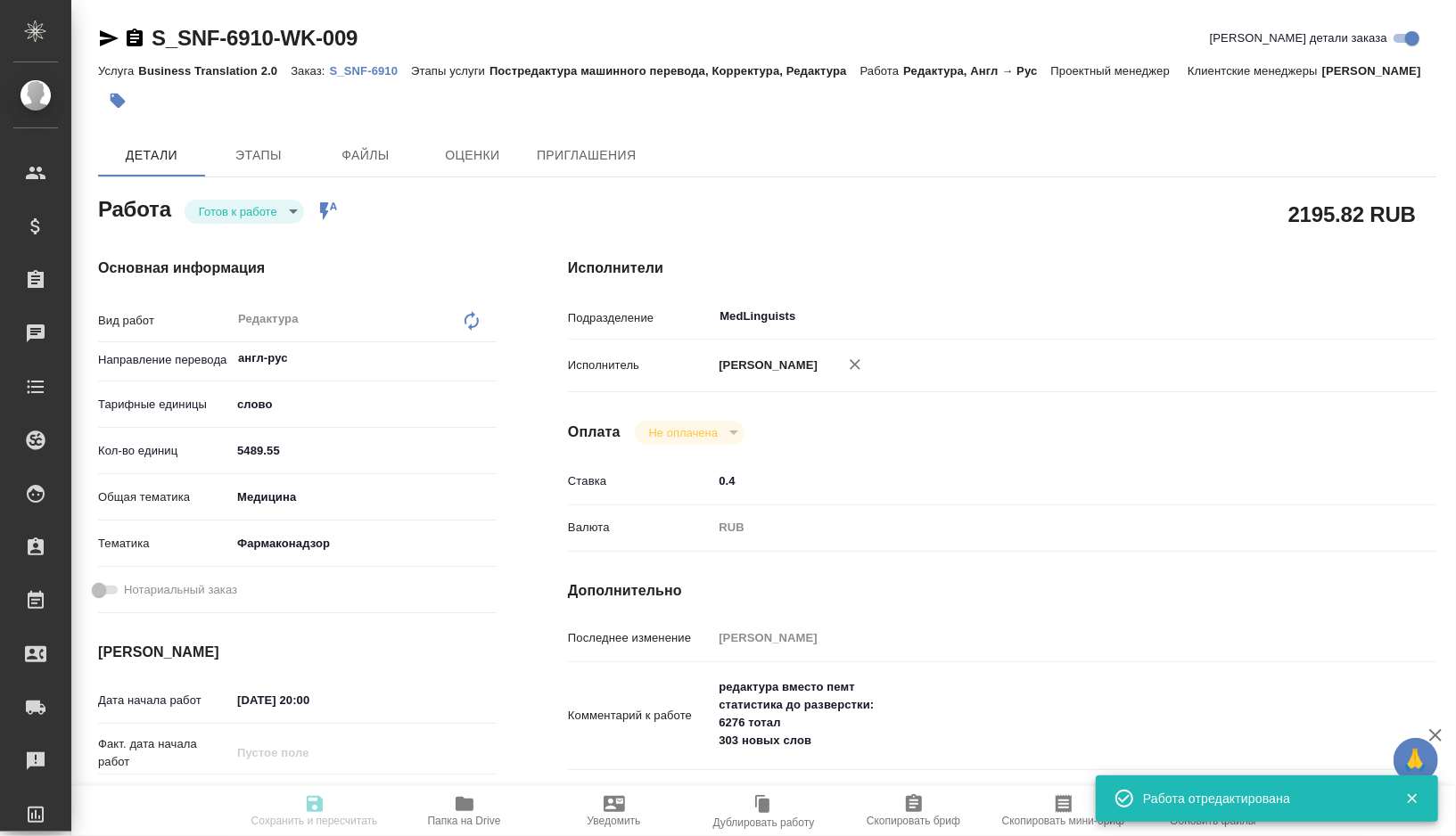
type input "readyForWork"
type textarea "Редактура"
type textarea "x"
type input "англ-рус"
type input "5a8b1489cc6b4906c91bfd90"
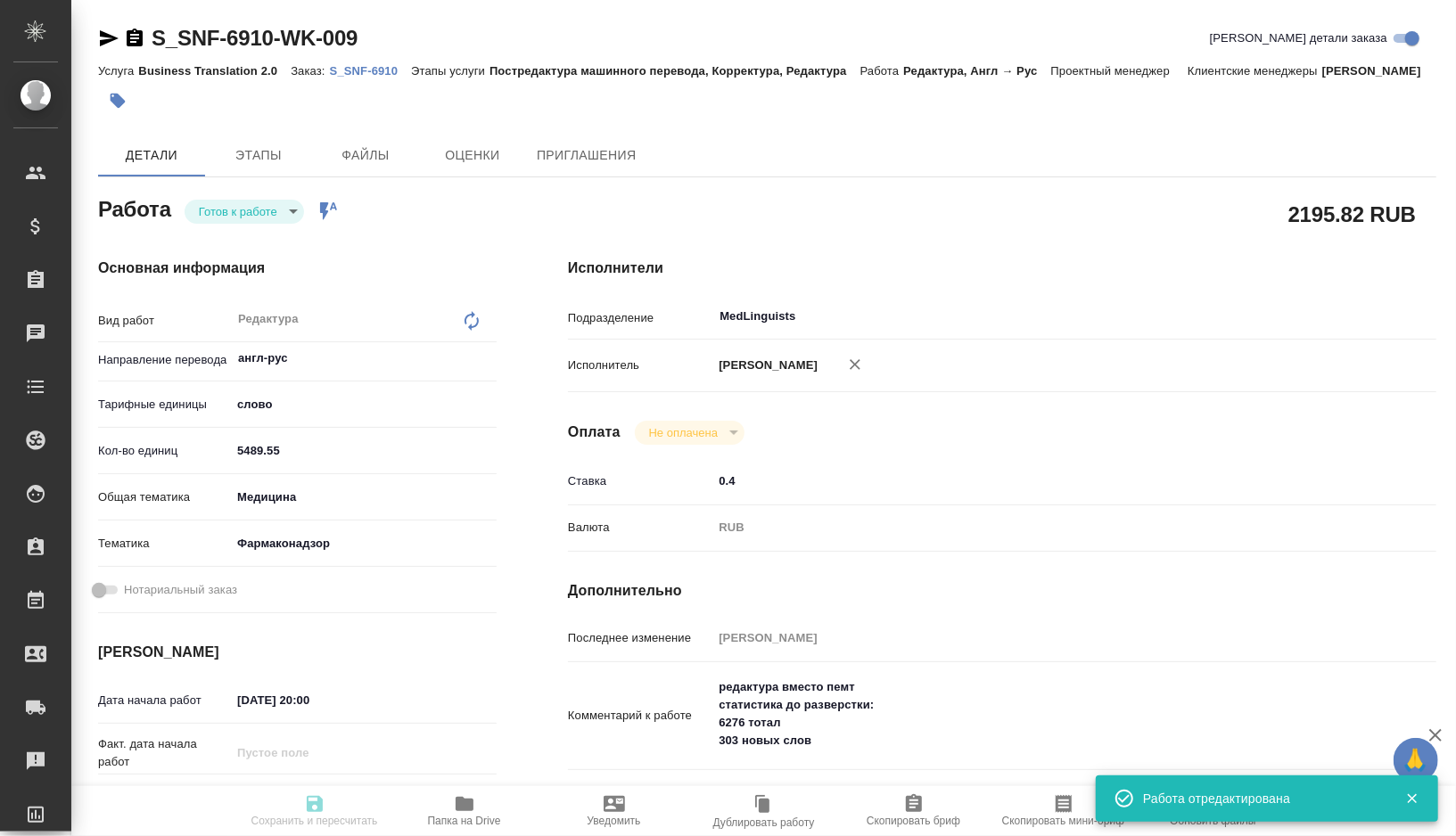
type input "5489.55"
type input "med"
type input "66b350e715fdbd933886e8f8"
type input "23.09.2025 20:00"
type input "24.09.2025 15:00"
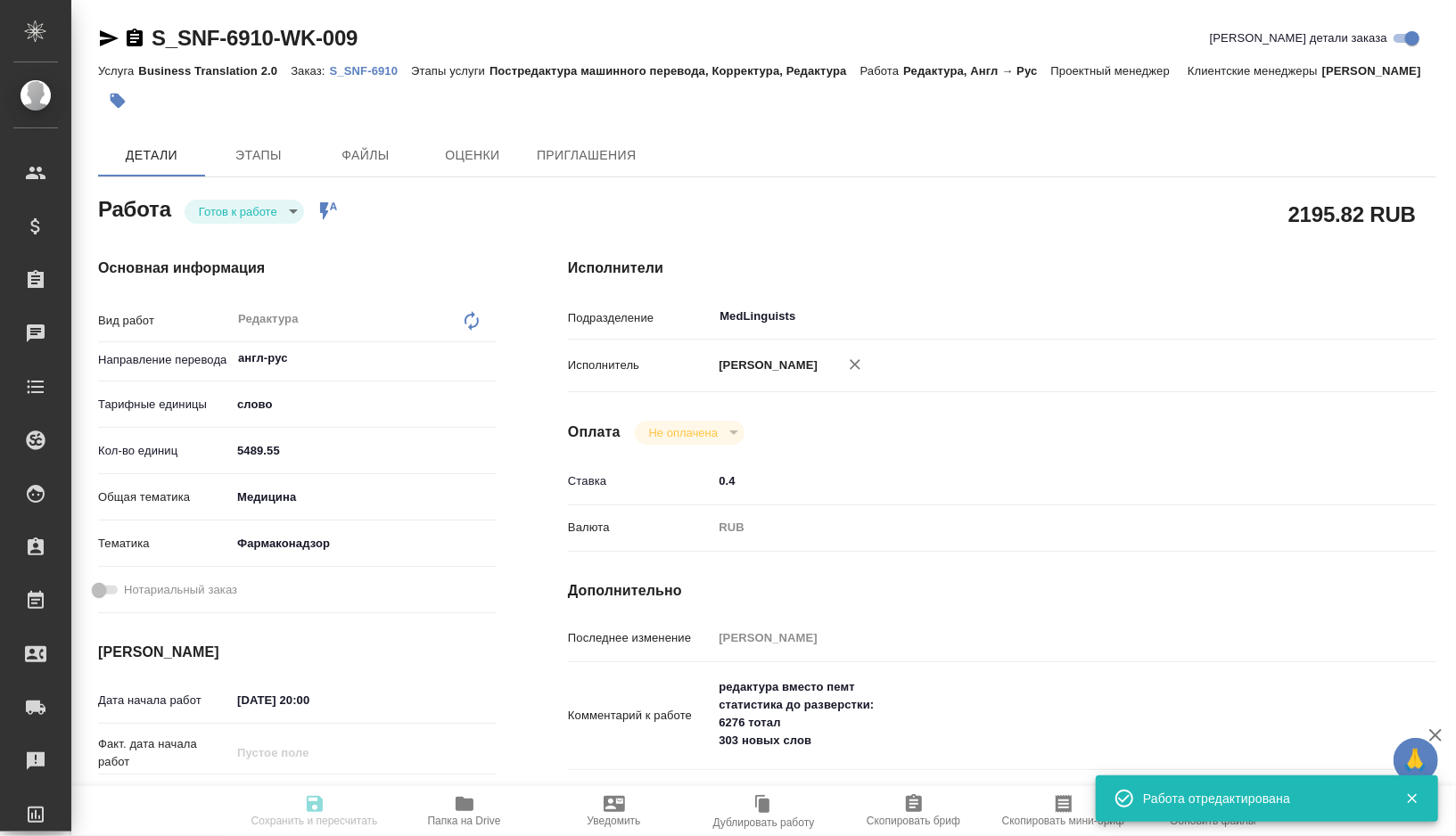
type input "24.09.2025 17:30"
type input "MedLinguists"
type input "notPayed"
type input "0.4"
type input "RUB"
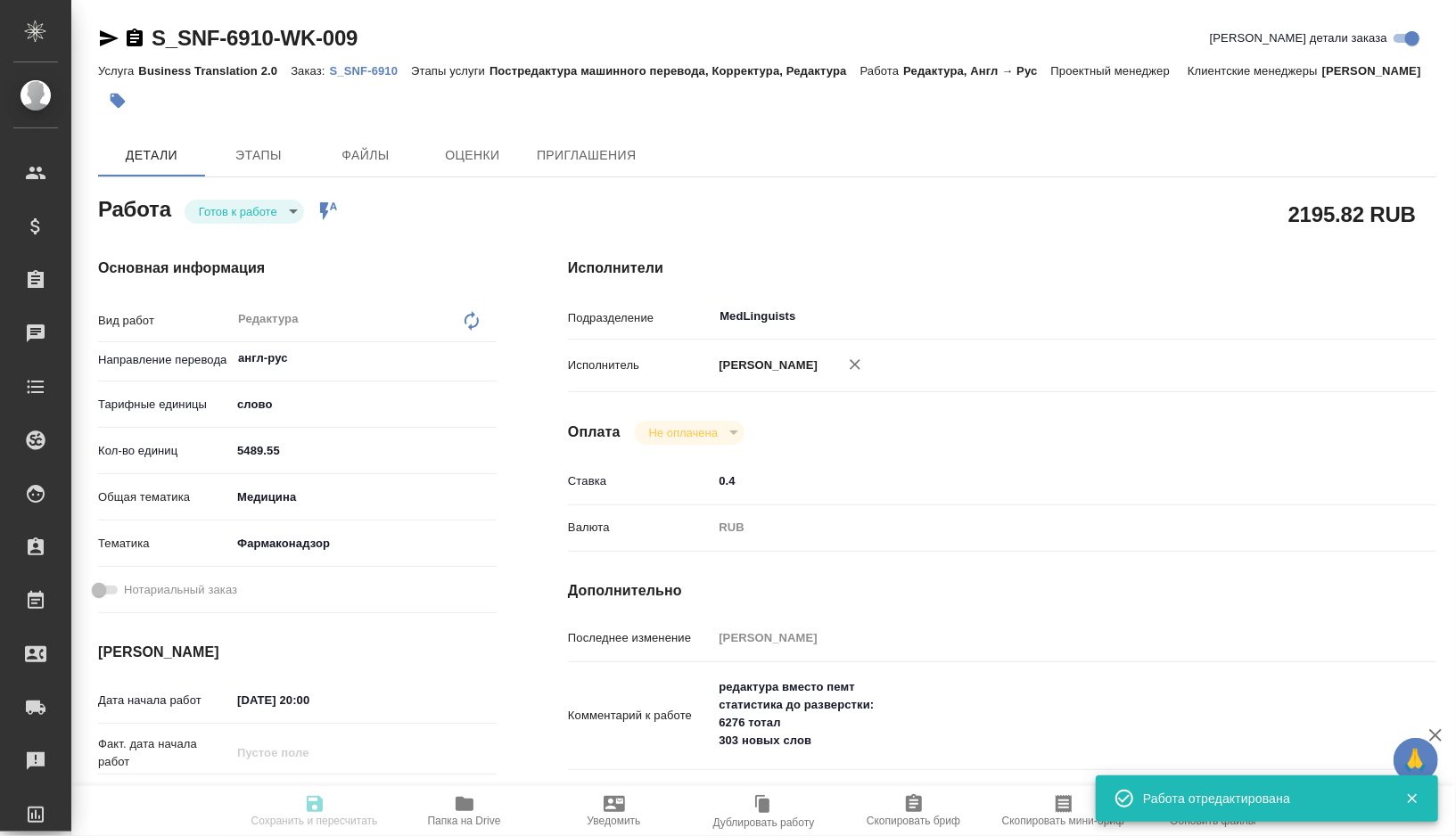
type input "[PERSON_NAME]"
type textarea "редактура вместо пемт статистика до разверстки: 6276 тотал 303 новых слов"
type textarea "x"
type textarea "/Clients/Sanofi/Orders/S_SNF-6910/Edited/S_SNF-6910-WK-009"
type textarea "x"
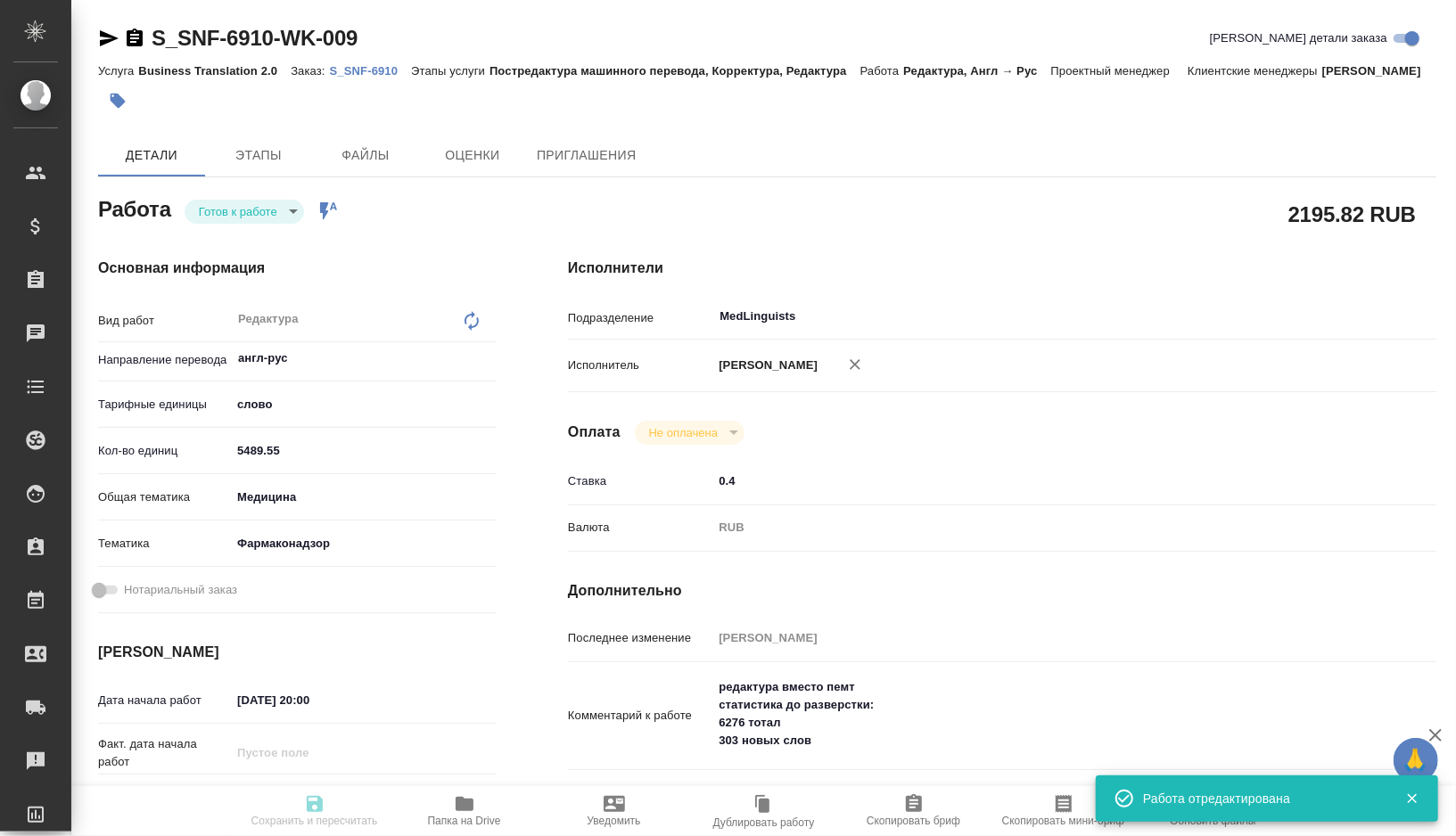
type input "S_SNF-6910"
type input "E005868579"
type input "Business Translation 2.0"
type input "Постредактура машинного перевода, Корректура, Редактура"
type input "[PERSON_NAME]"
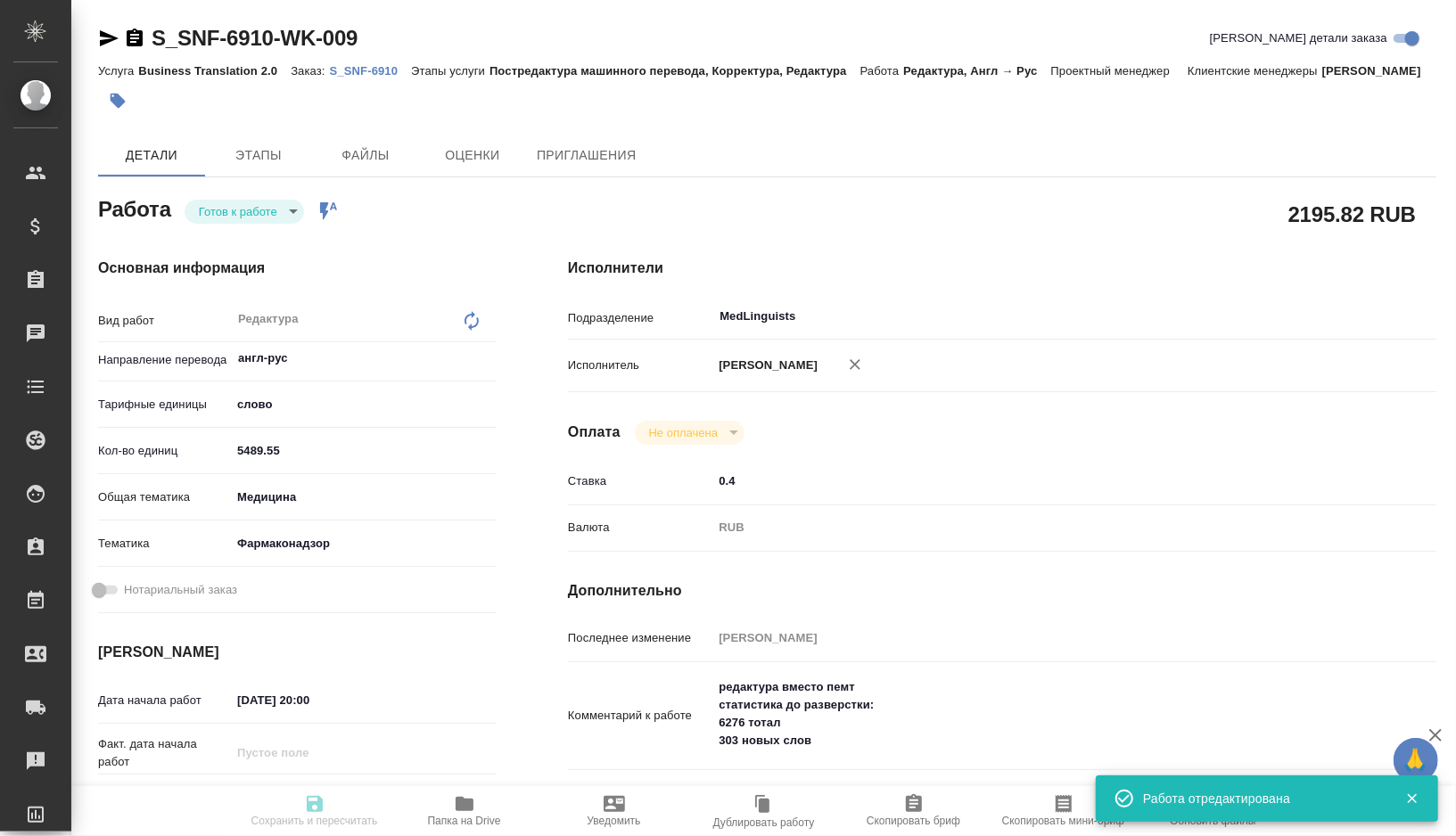
type input "Малофеева Екатерина"
type input "/Clients/Sanofi/Orders/S_SNF-6910"
type textarea "x"
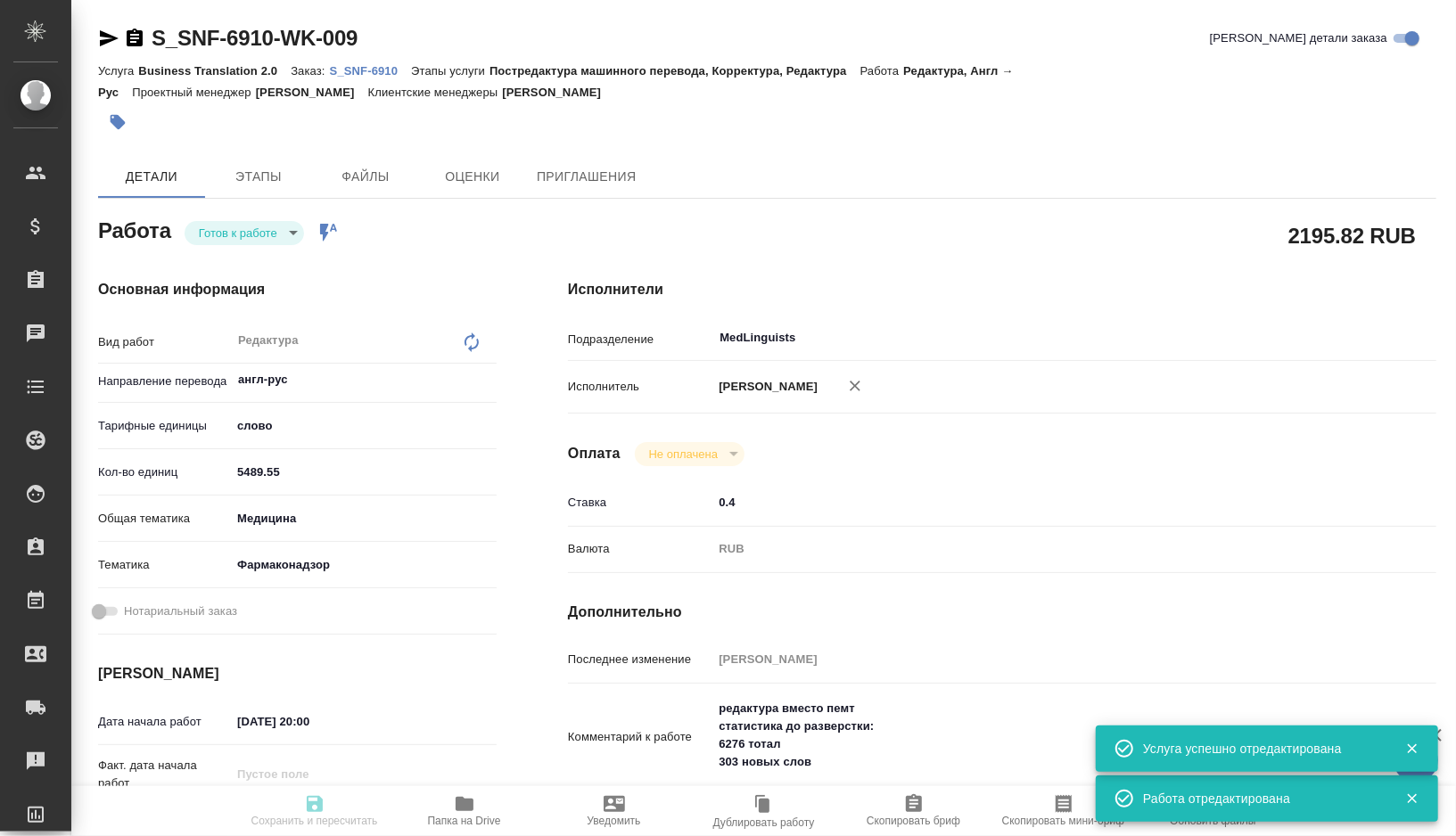
type textarea "x"
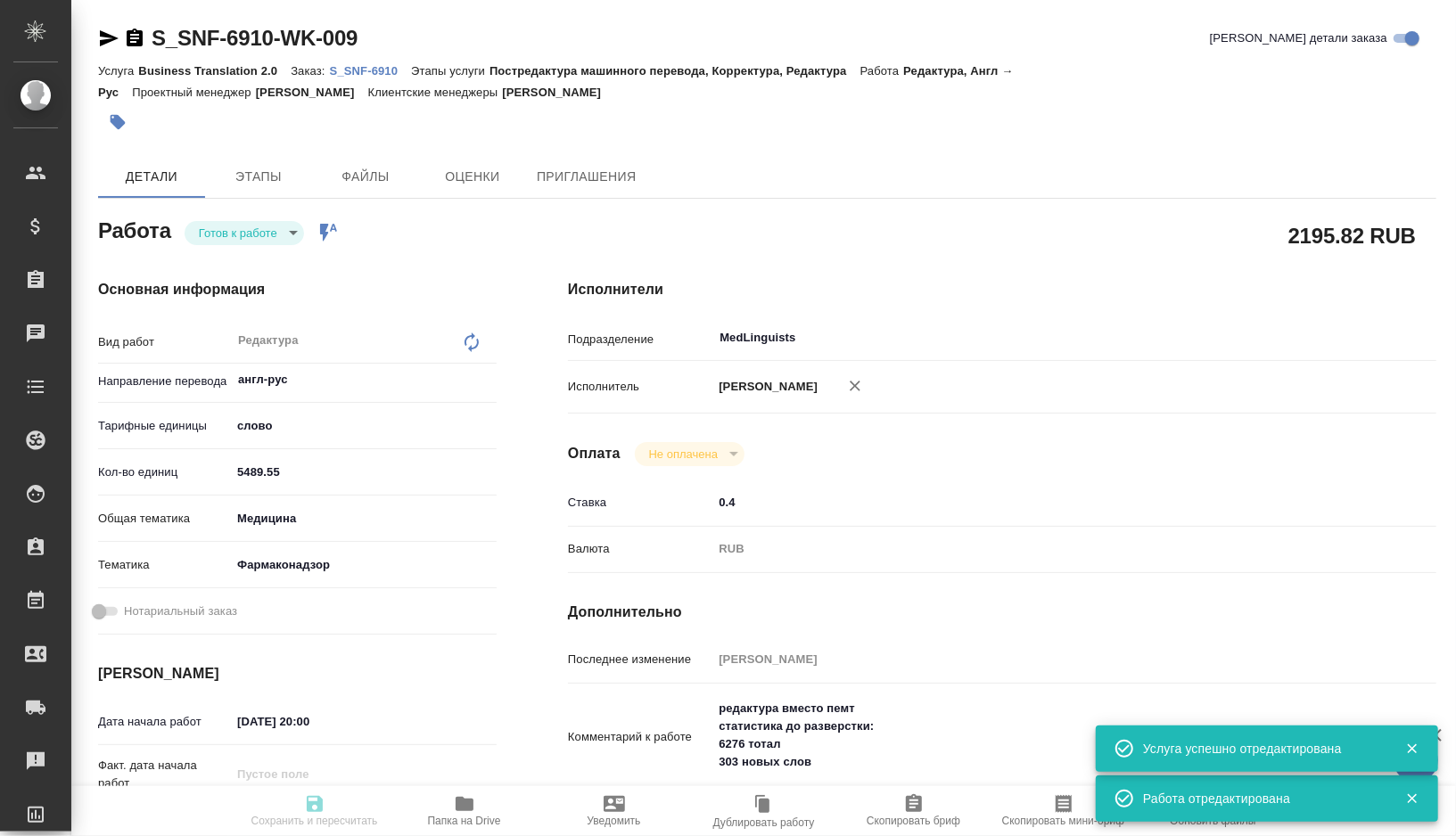
type textarea "x"
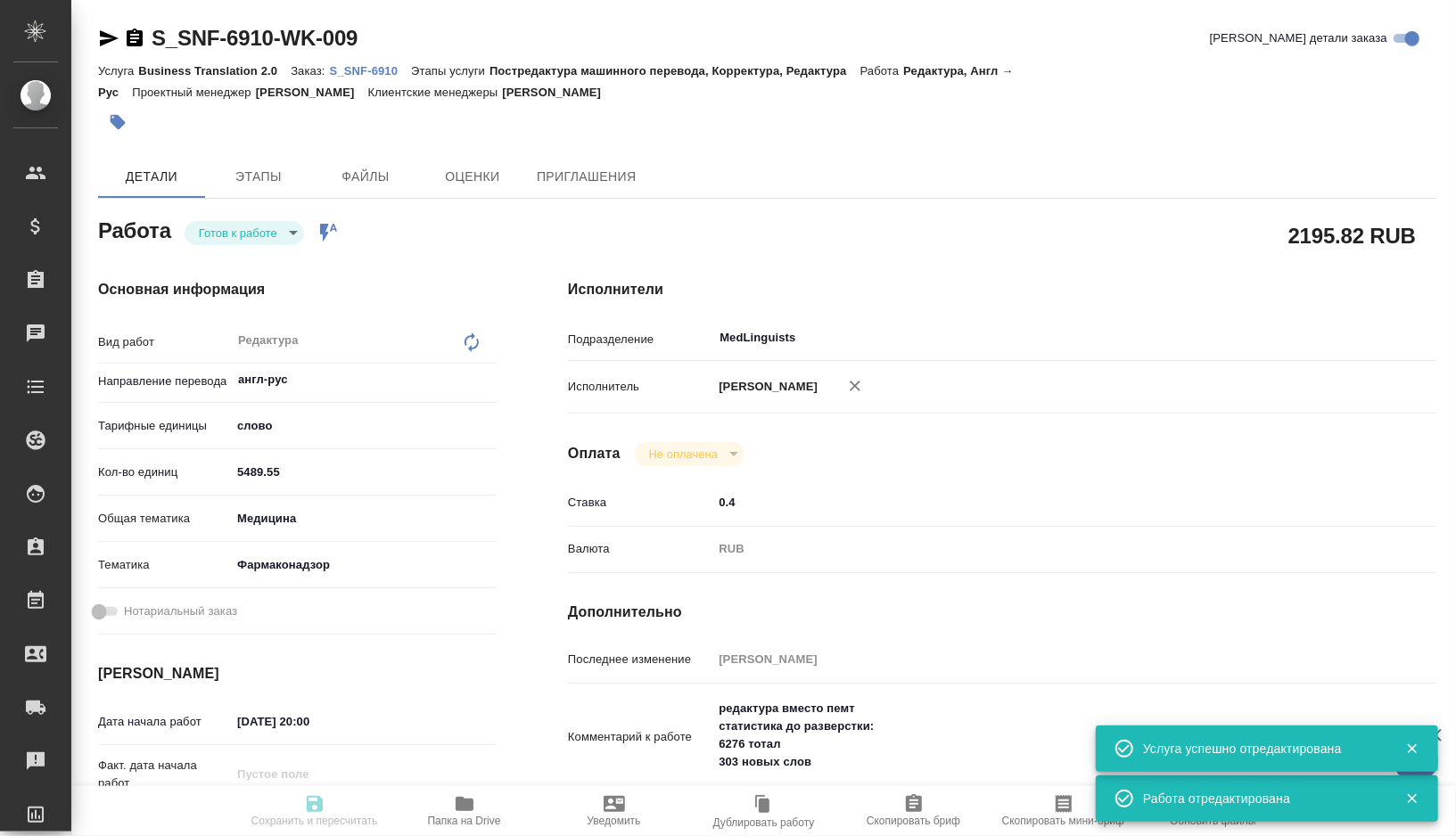
type textarea "x"
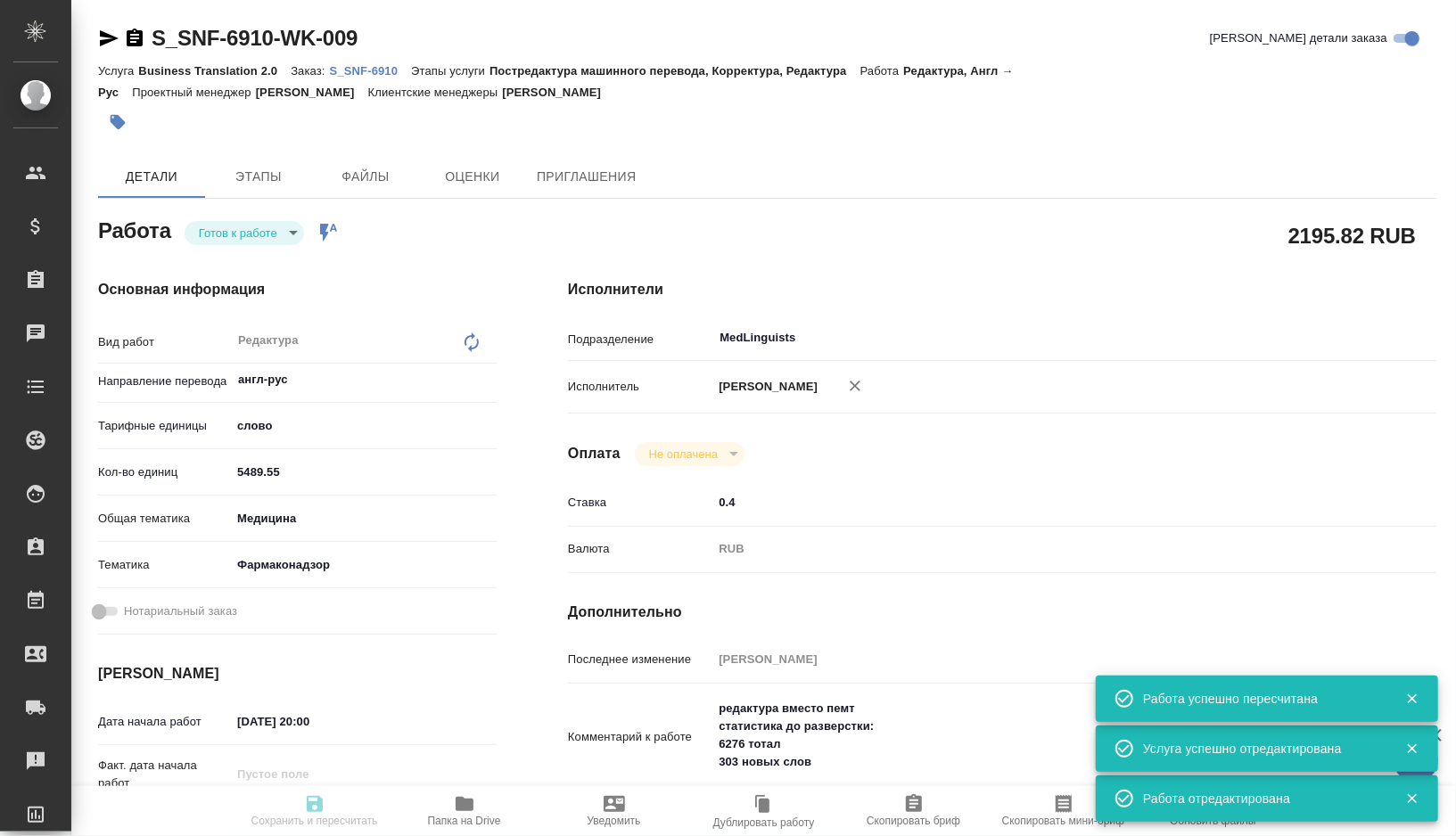
type textarea "x"
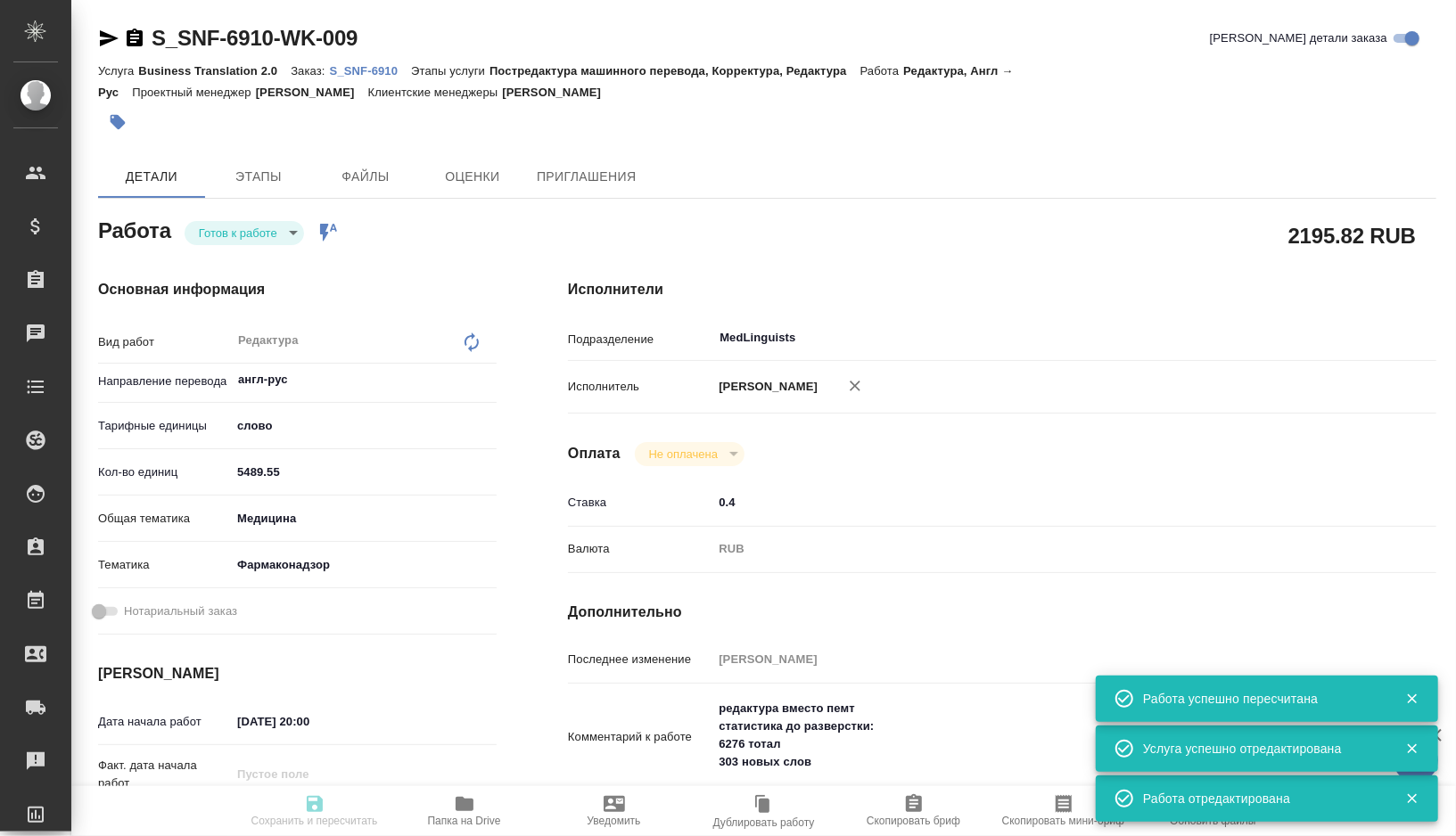
type input "readyForWork"
type textarea "Редактура"
type textarea "x"
type input "англ-рус"
type input "5a8b1489cc6b4906c91bfd90"
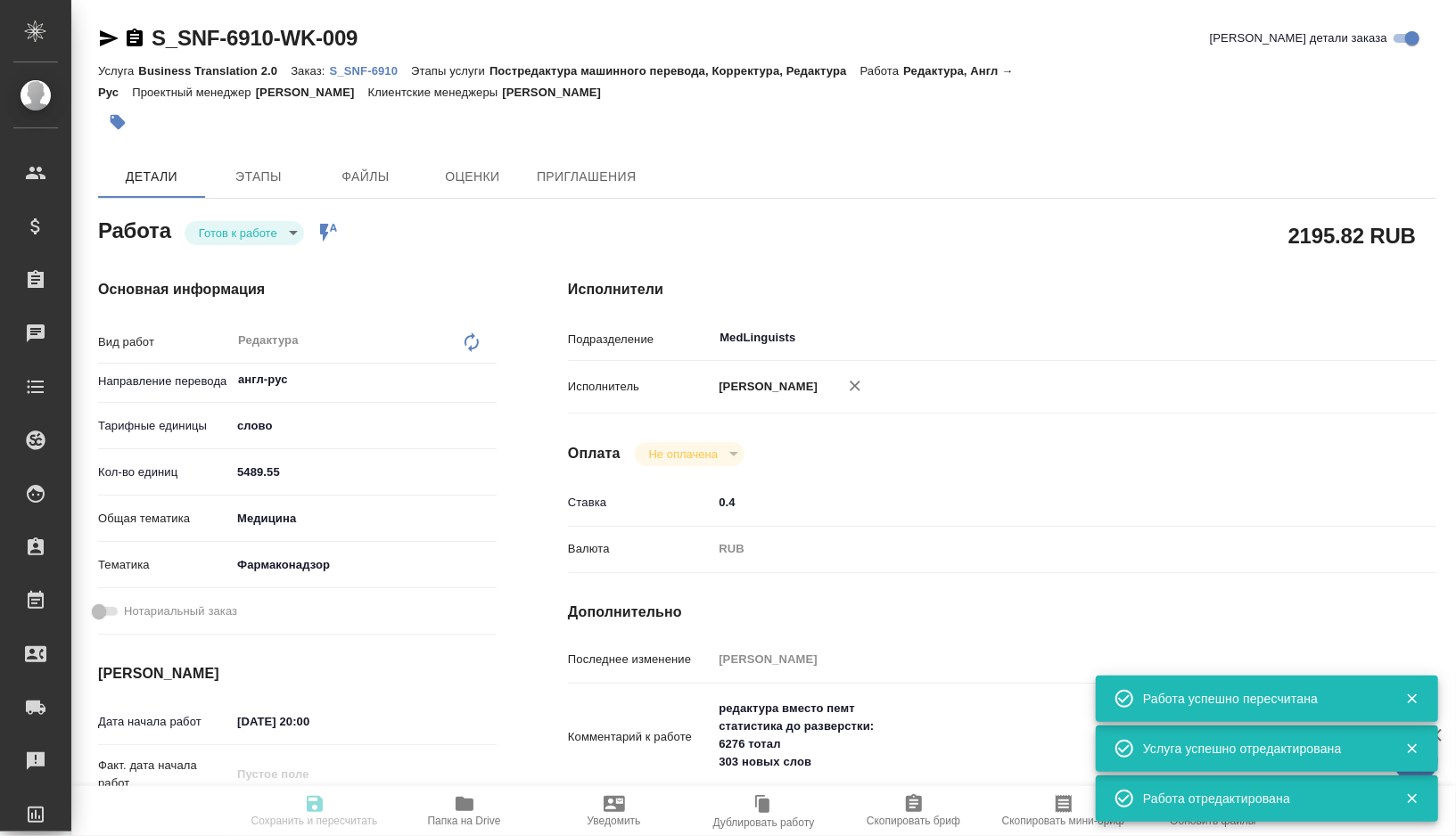
type input "5489.55"
type input "med"
type input "66b350e715fdbd933886e8f8"
type input "23.09.2025 20:00"
type input "24.09.2025 15:00"
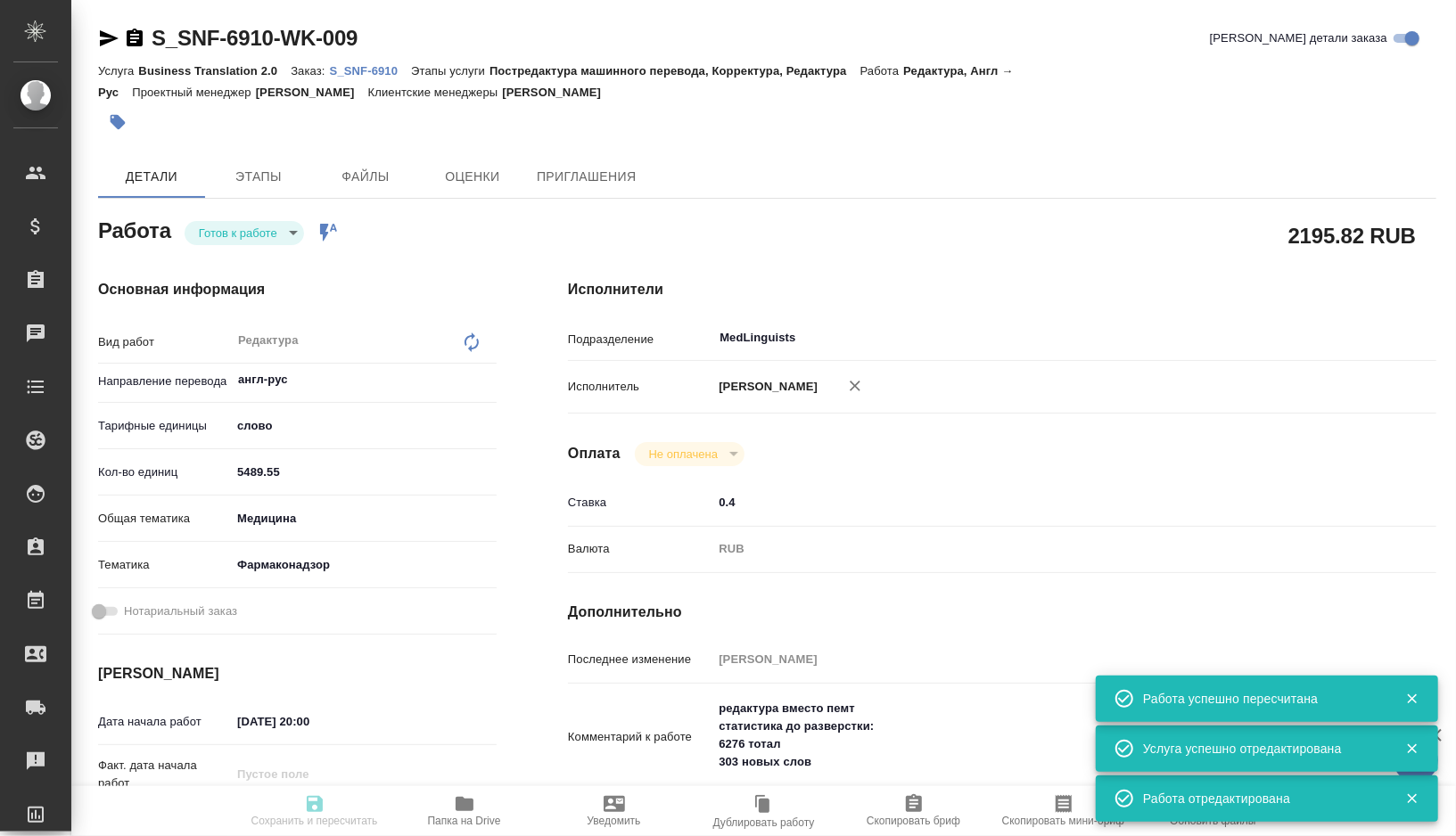
type input "24.09.2025 17:30"
type input "MedLinguists"
type input "notPayed"
type input "0.4"
type input "RUB"
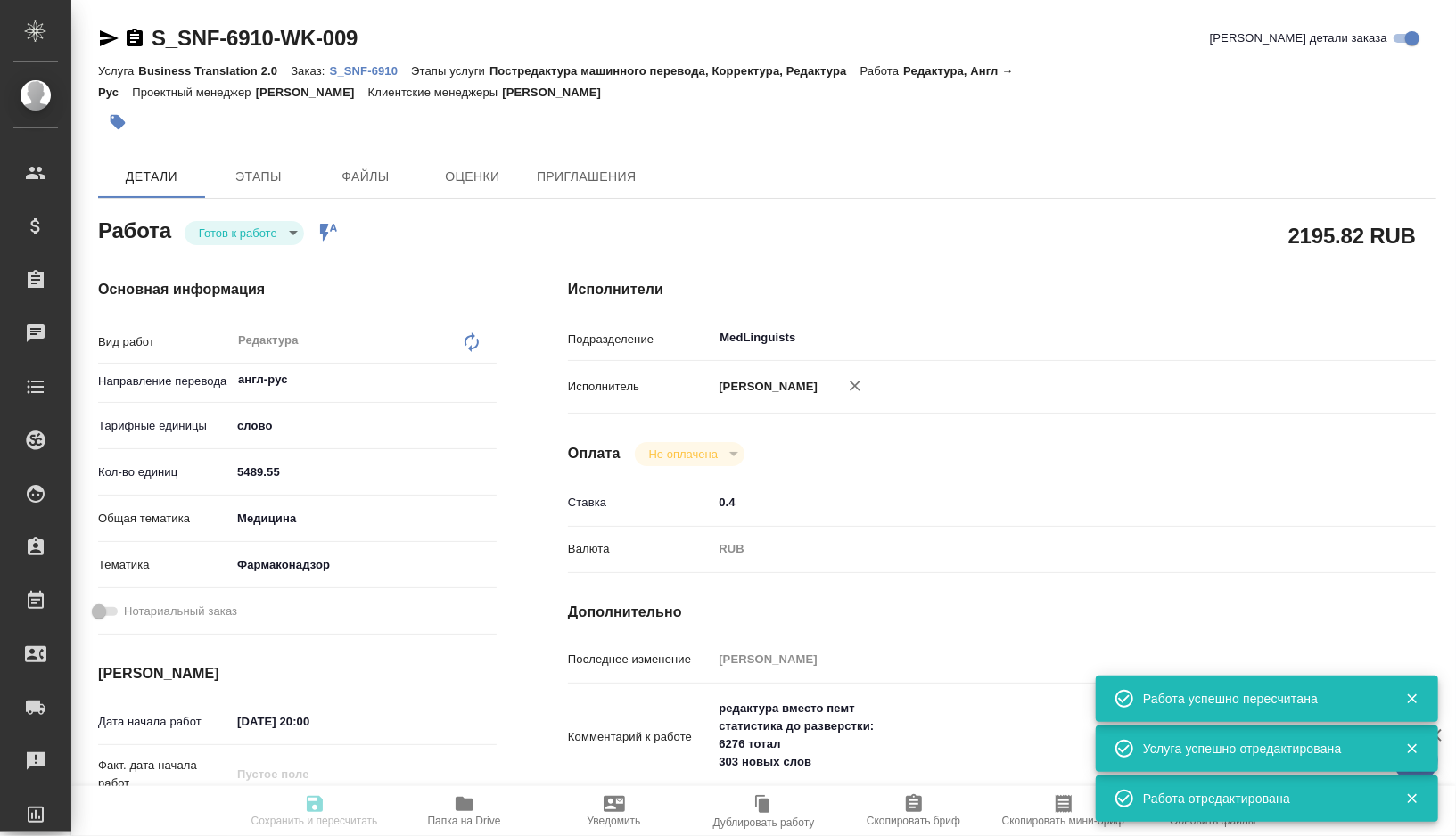
type input "[PERSON_NAME]"
type textarea "редактура вместо пемт статистика до разверстки: 6276 тотал 303 новых слов"
type textarea "x"
type textarea "/Clients/Sanofi/Orders/S_SNF-6910/Edited/S_SNF-6910-WK-009"
type textarea "x"
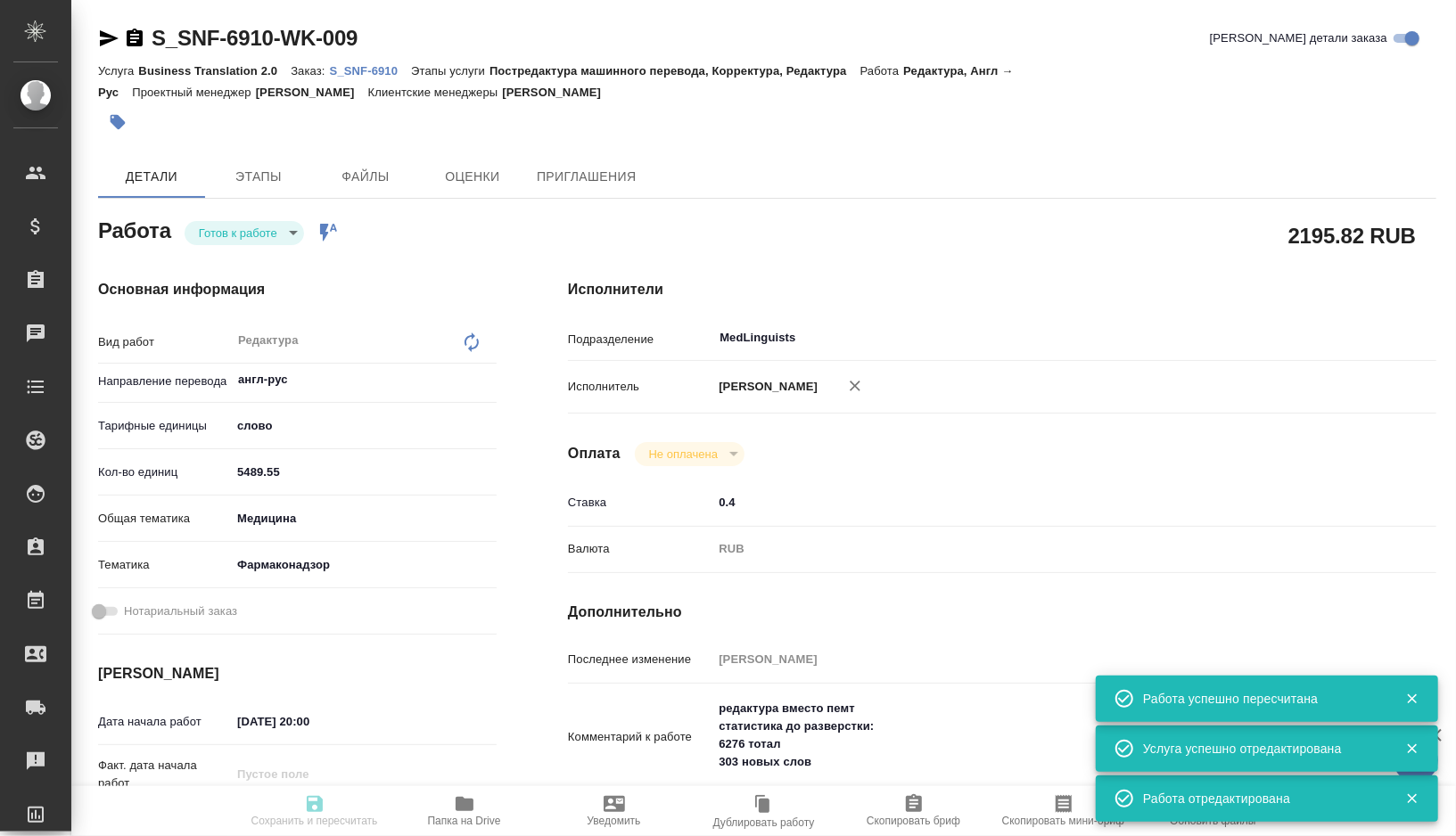
type input "S_SNF-6910"
type input "E005868579"
type input "Business Translation 2.0"
type input "Постредактура машинного перевода, Корректура, Редактура"
type input "[PERSON_NAME]"
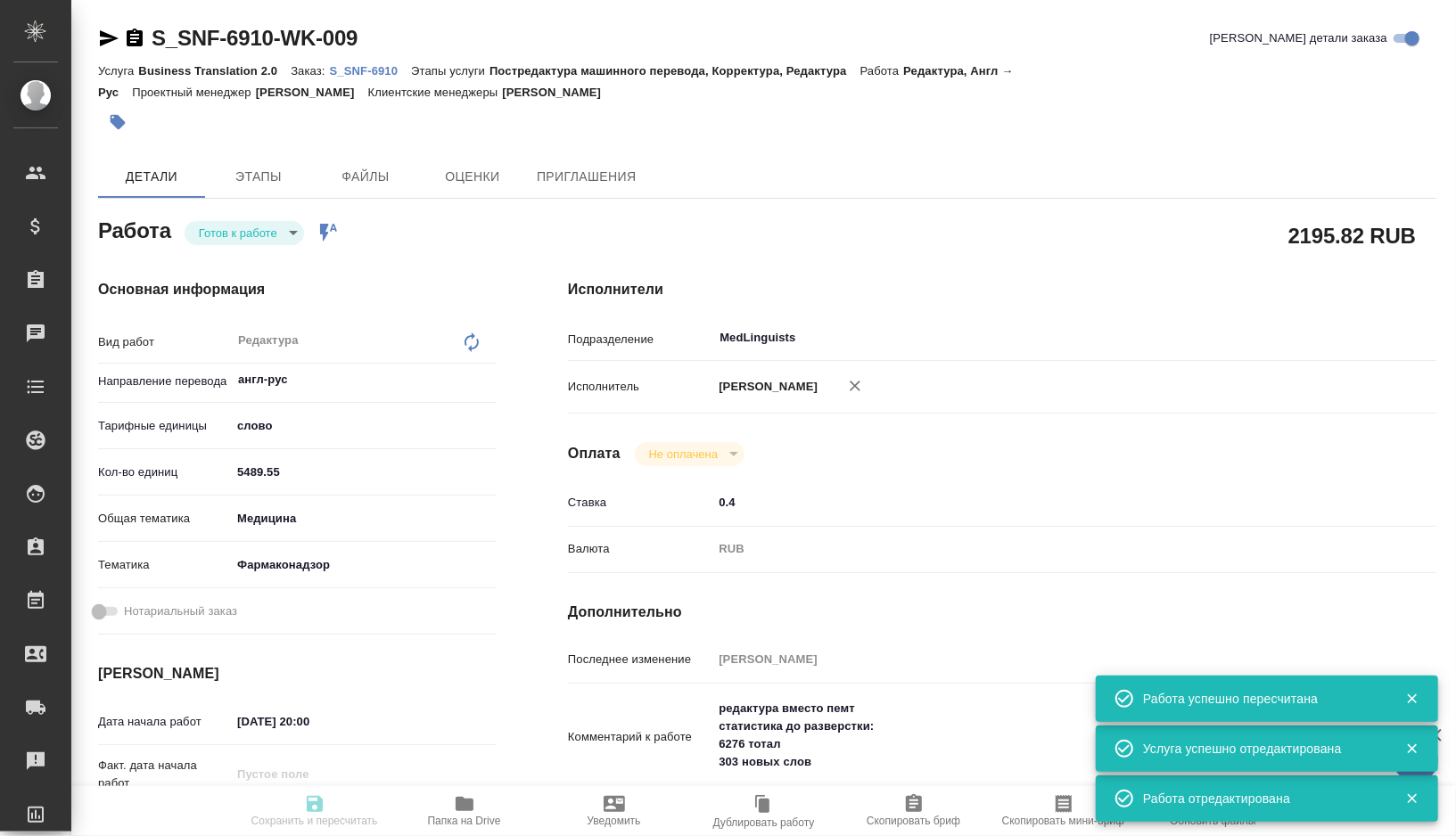
type input "Малофеева Екатерина"
type input "/Clients/Sanofi/Orders/S_SNF-6910"
type textarea "x"
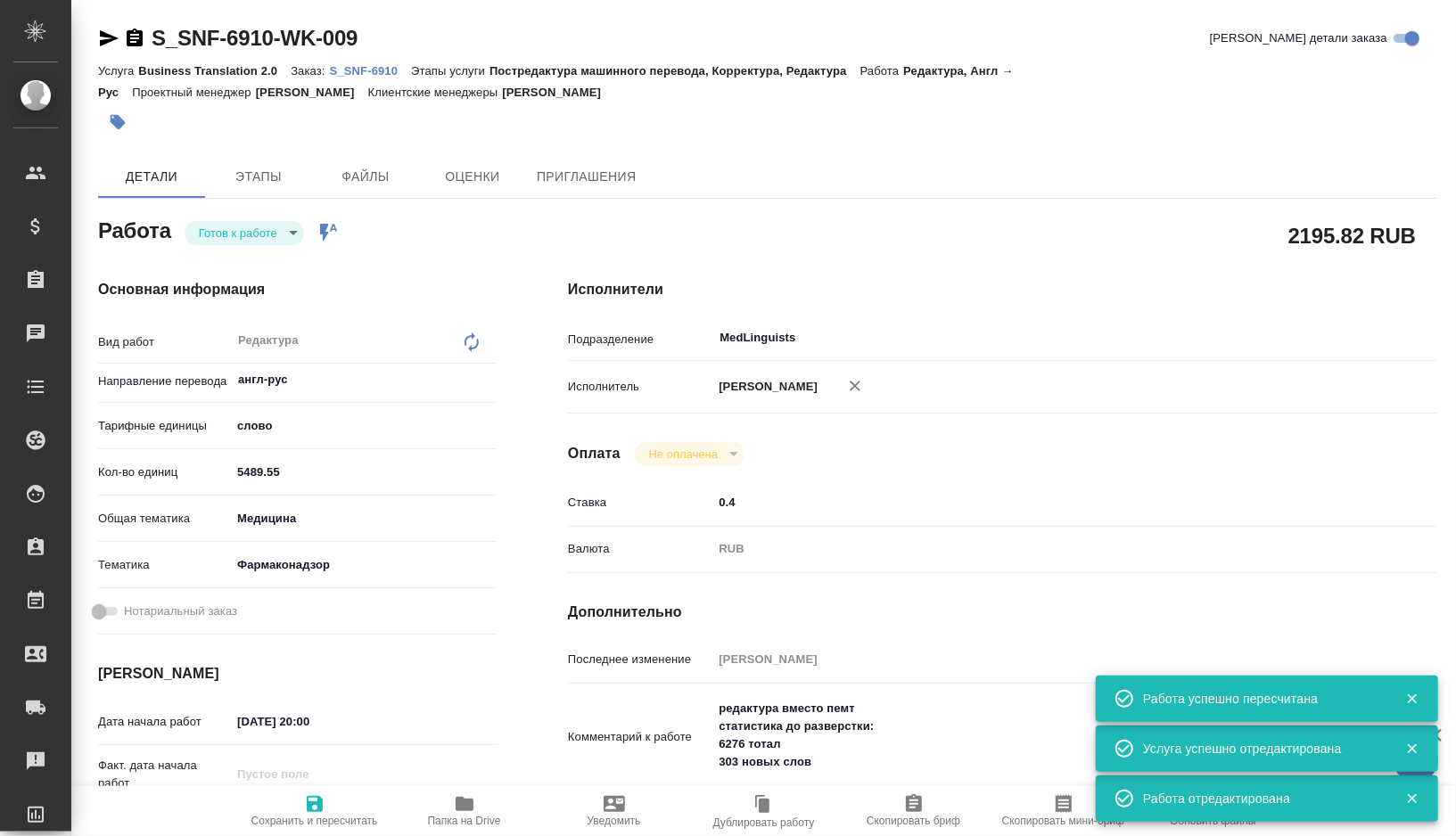
type textarea "x"
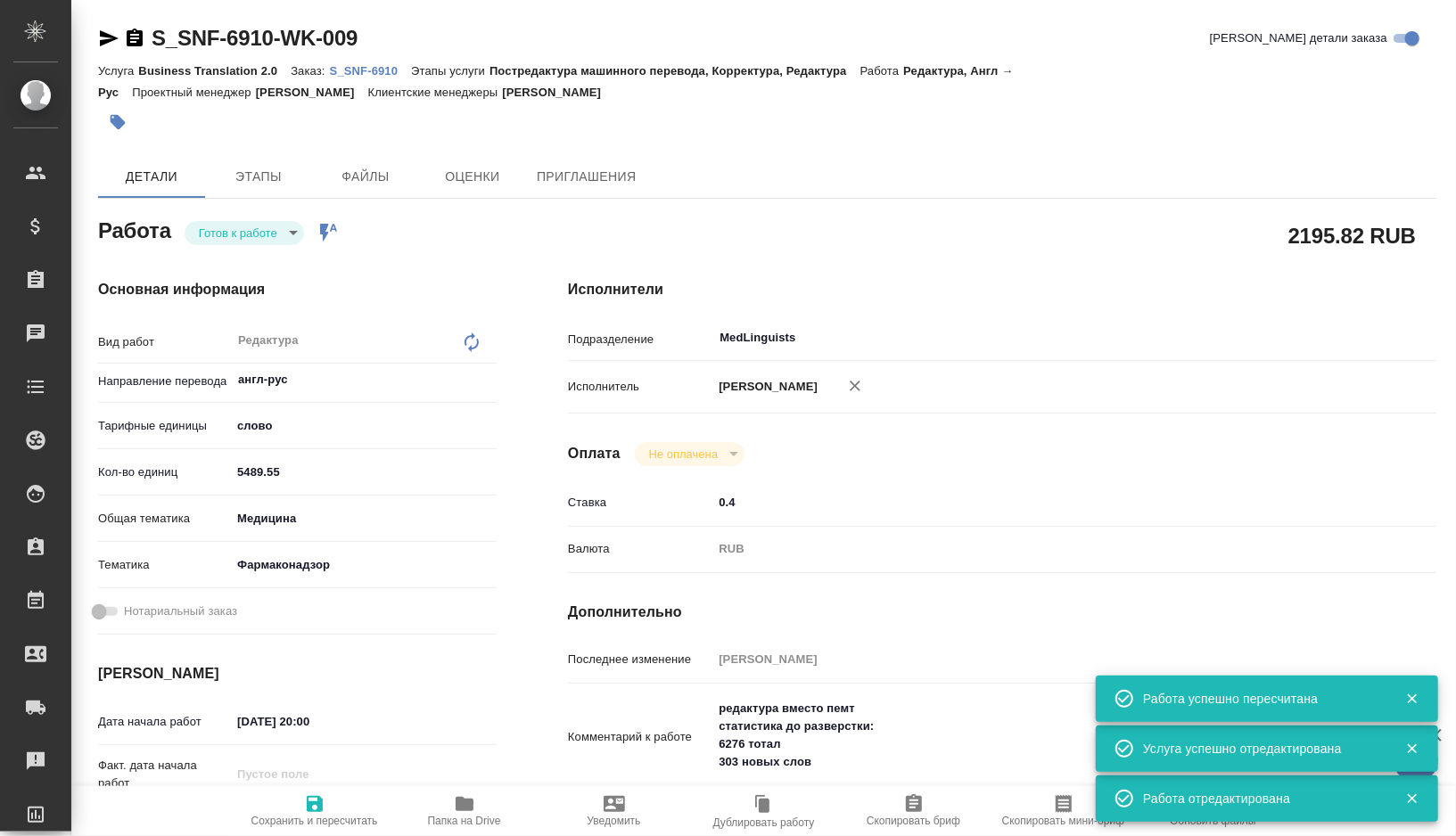
type textarea "x"
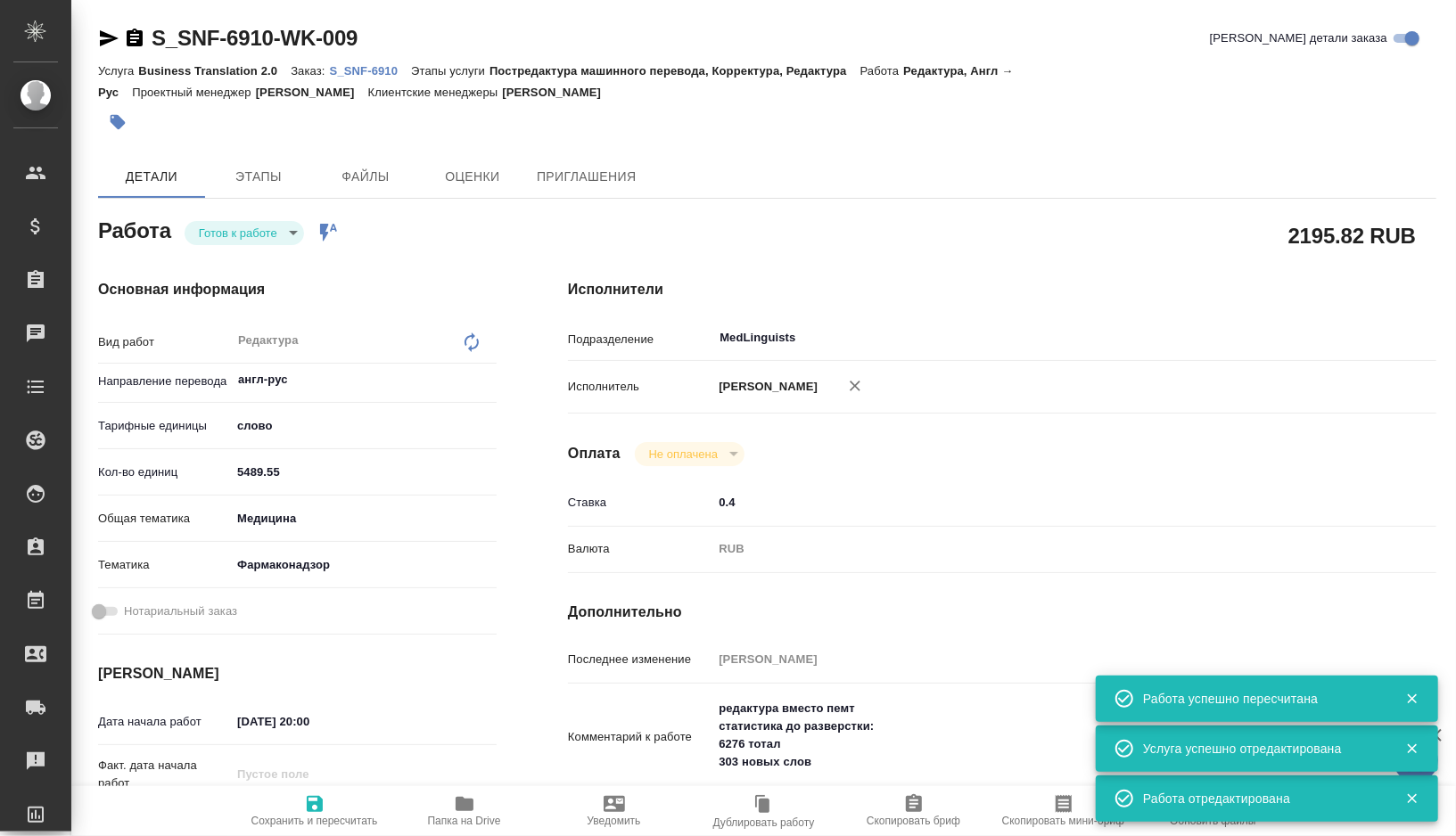
type textarea "x"
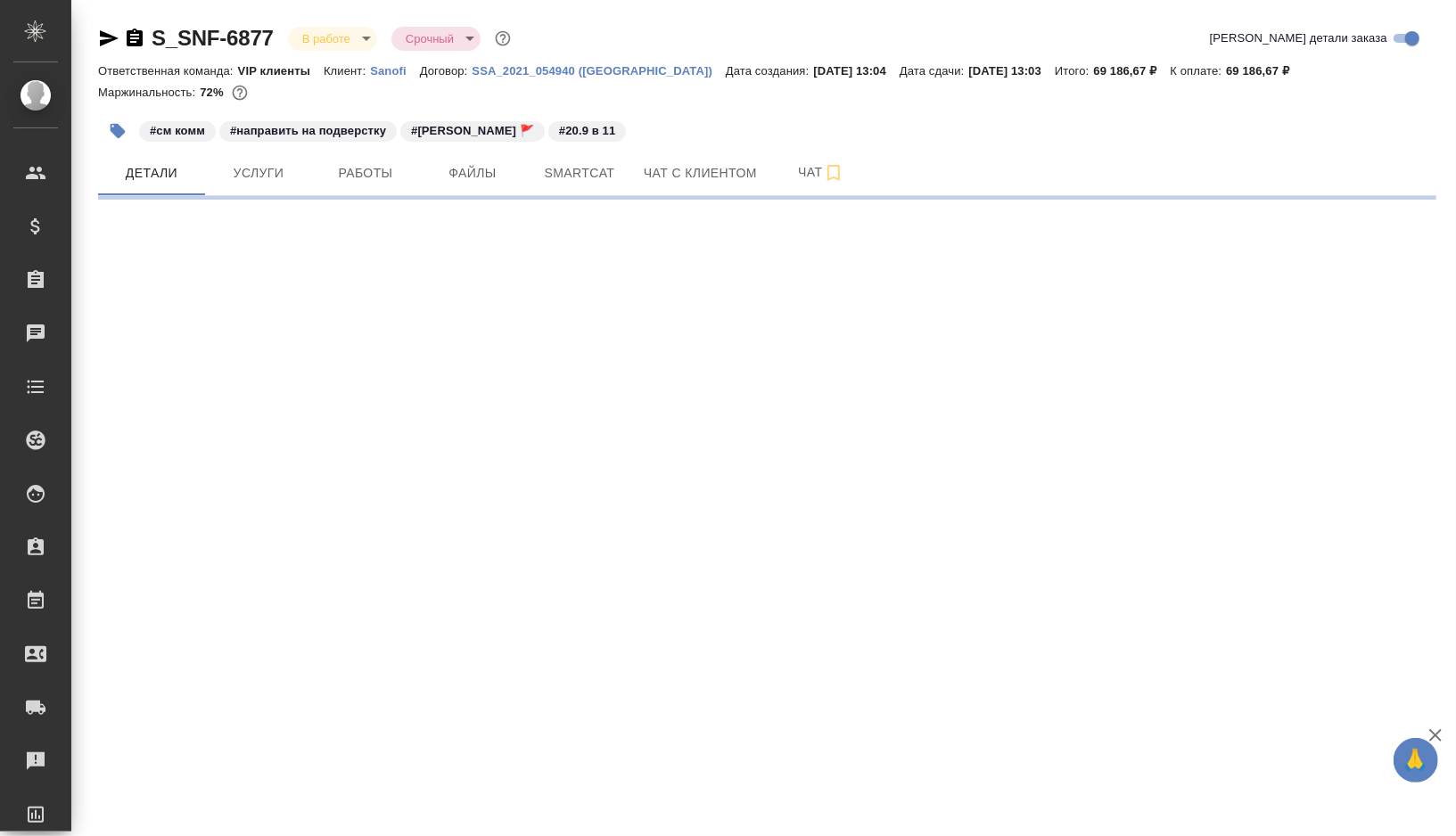
select select "RU"
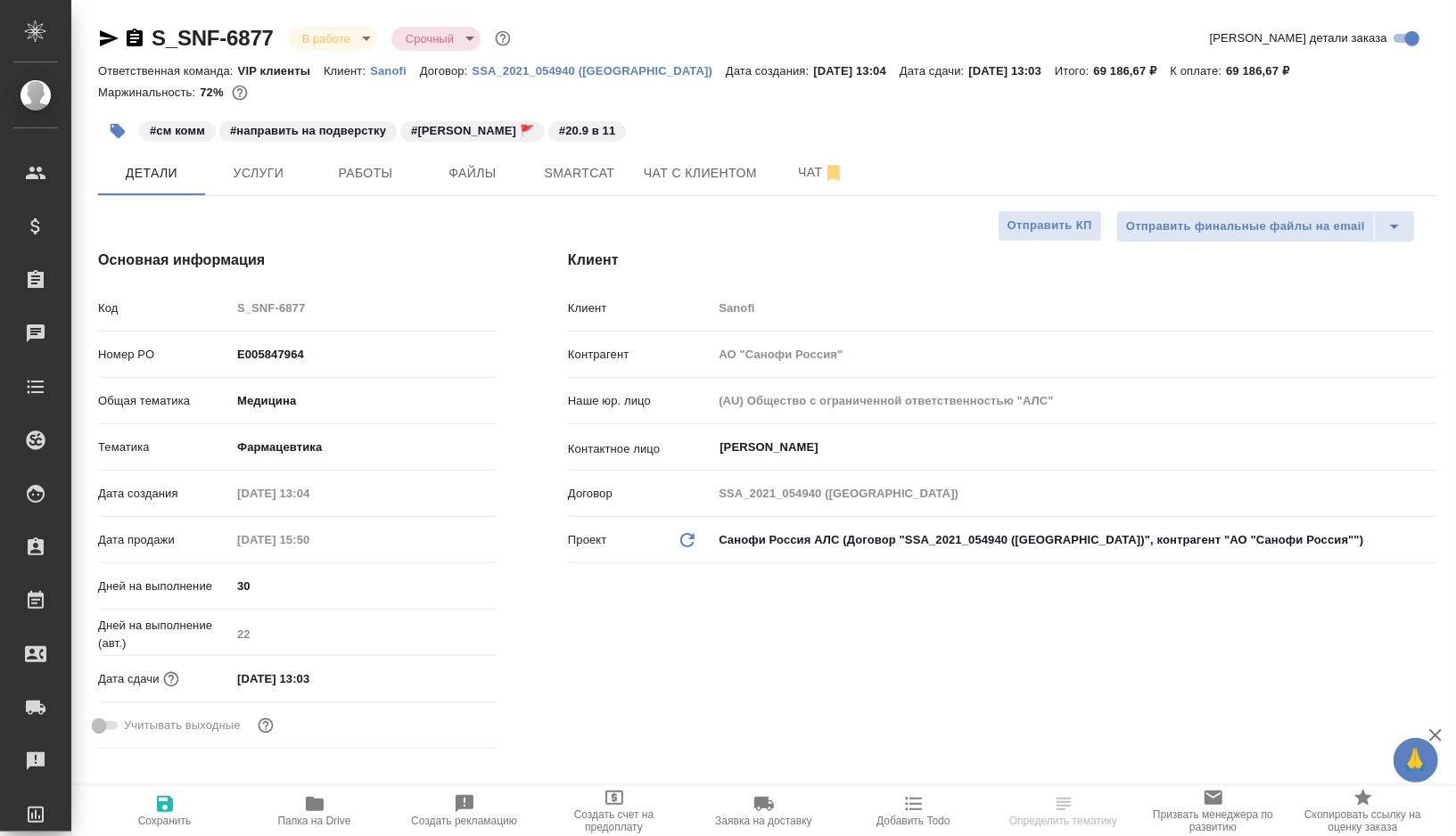
type textarea "x"
click at [352, 163] on span "Работы" at bounding box center [366, 173] width 85 height 22
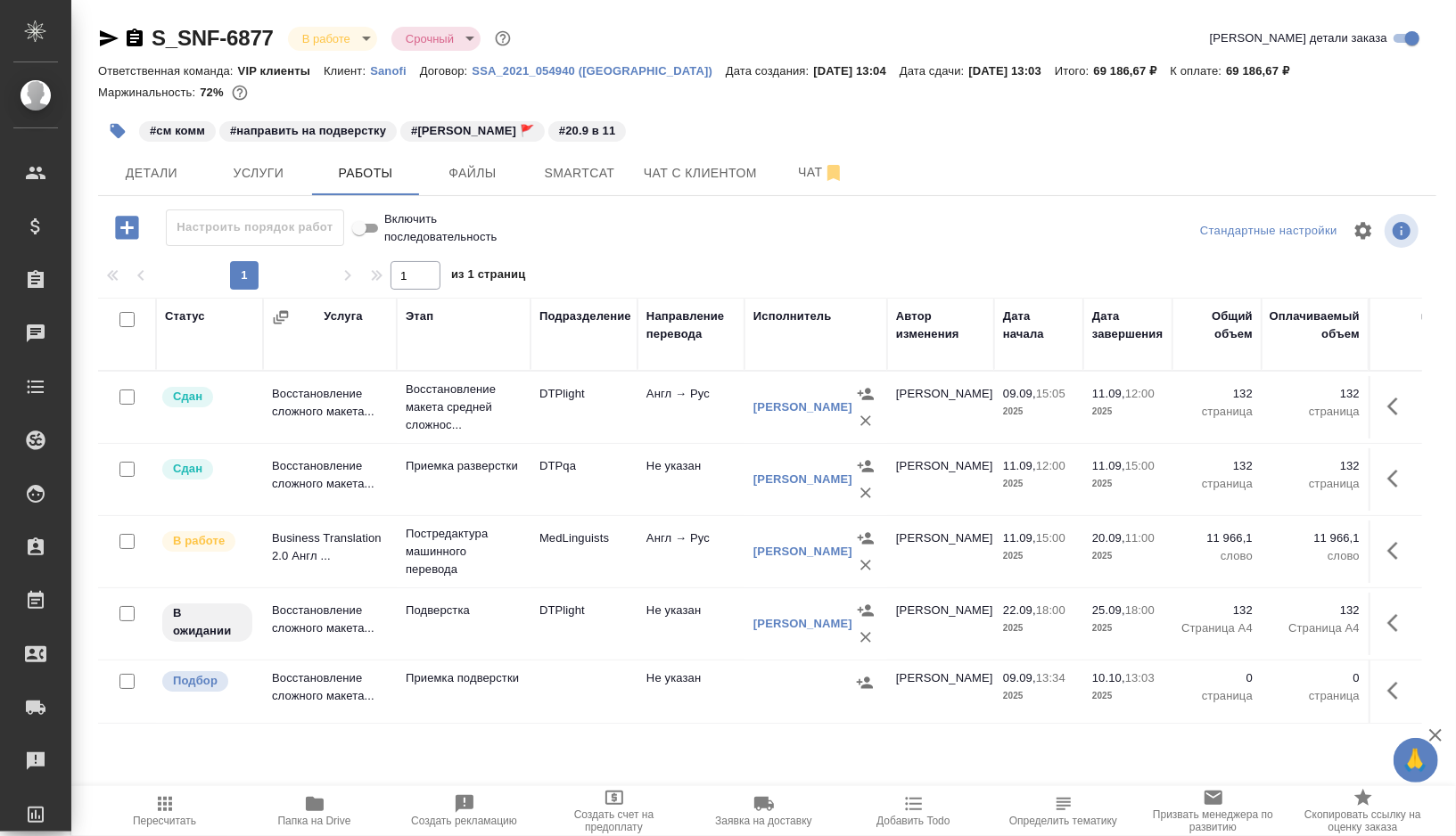
click at [541, 559] on td "MedLinguists" at bounding box center [583, 552] width 107 height 63
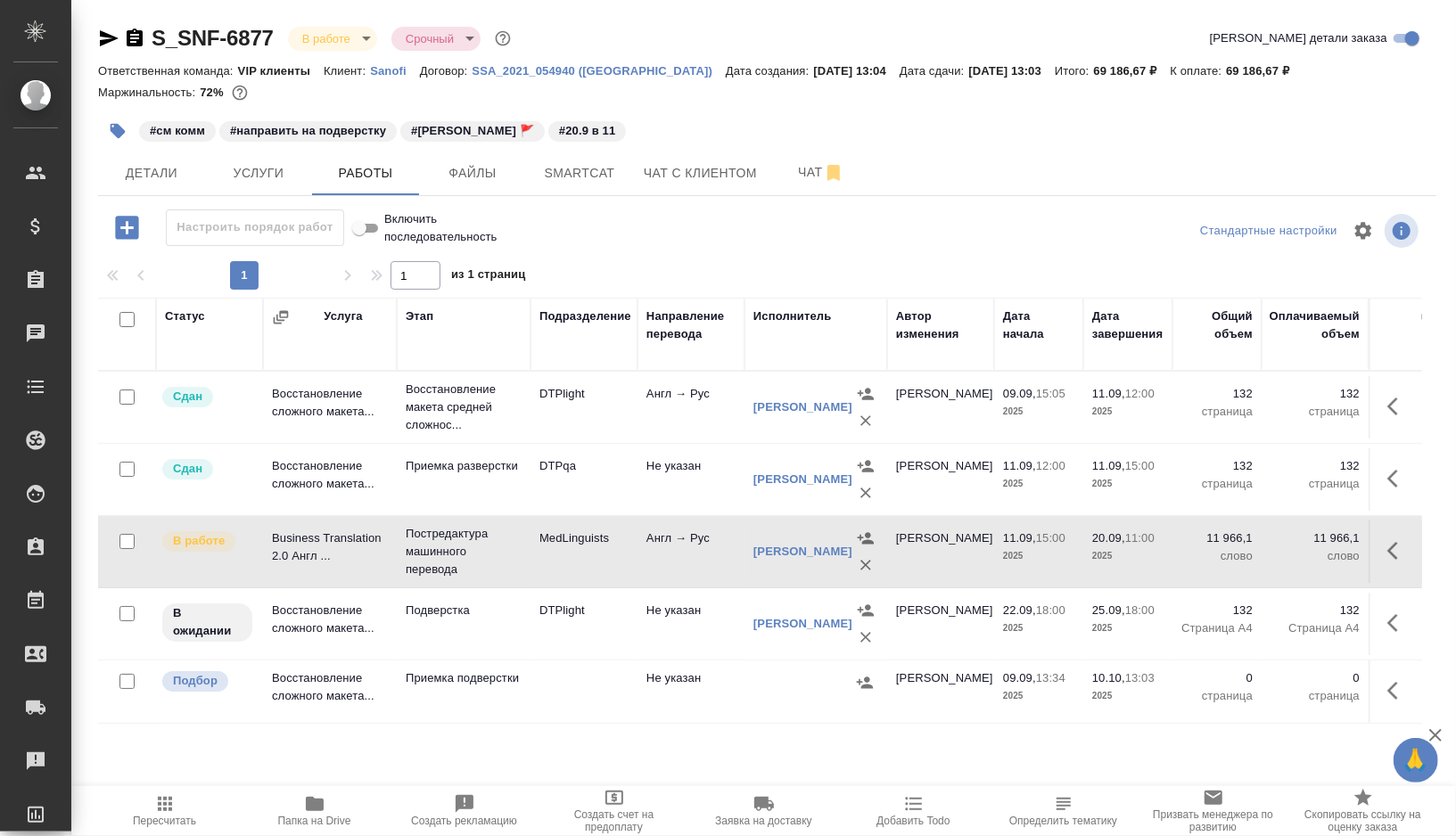
click at [541, 559] on td "MedLinguists" at bounding box center [583, 552] width 107 height 63
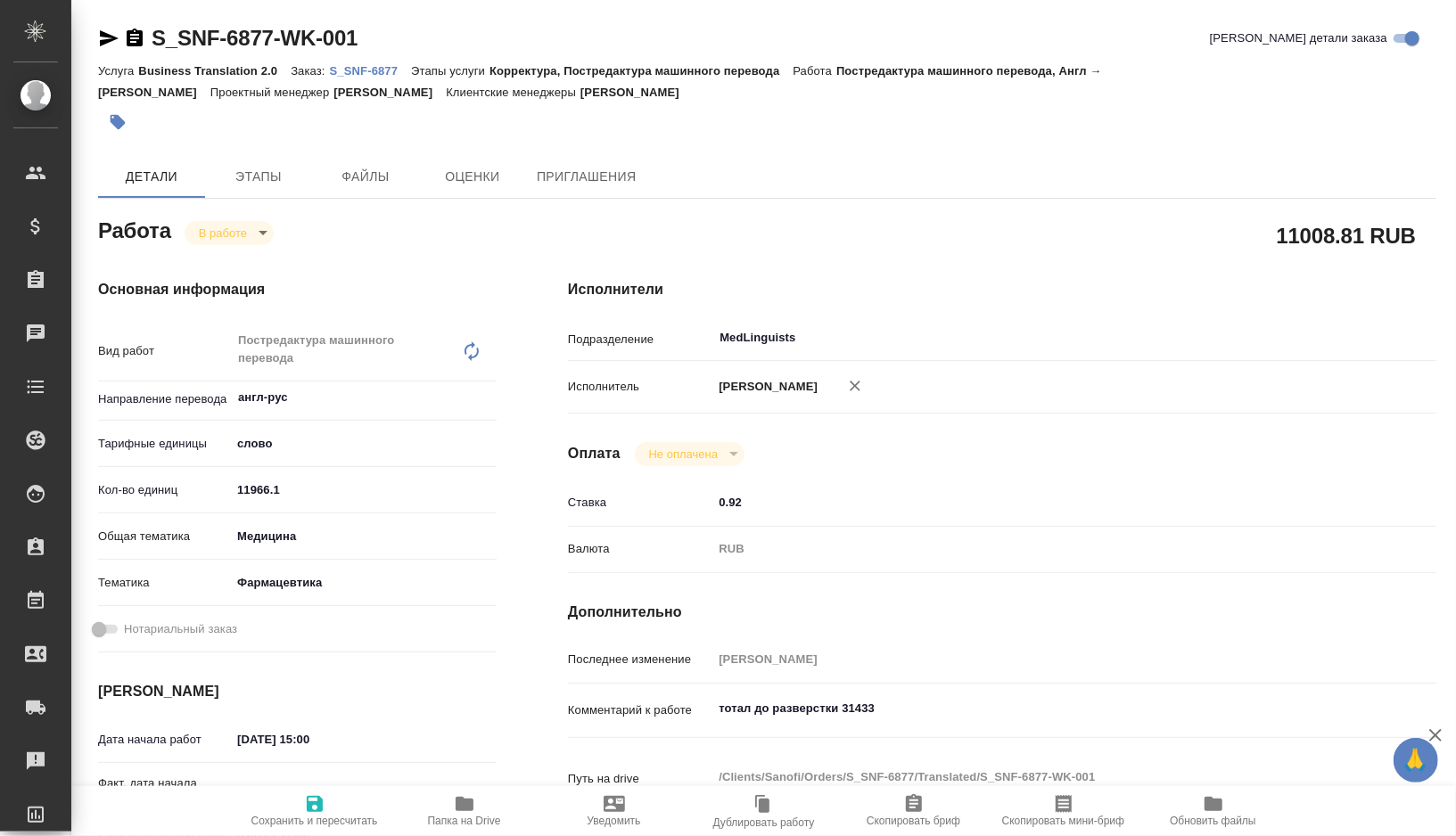
type textarea "x"
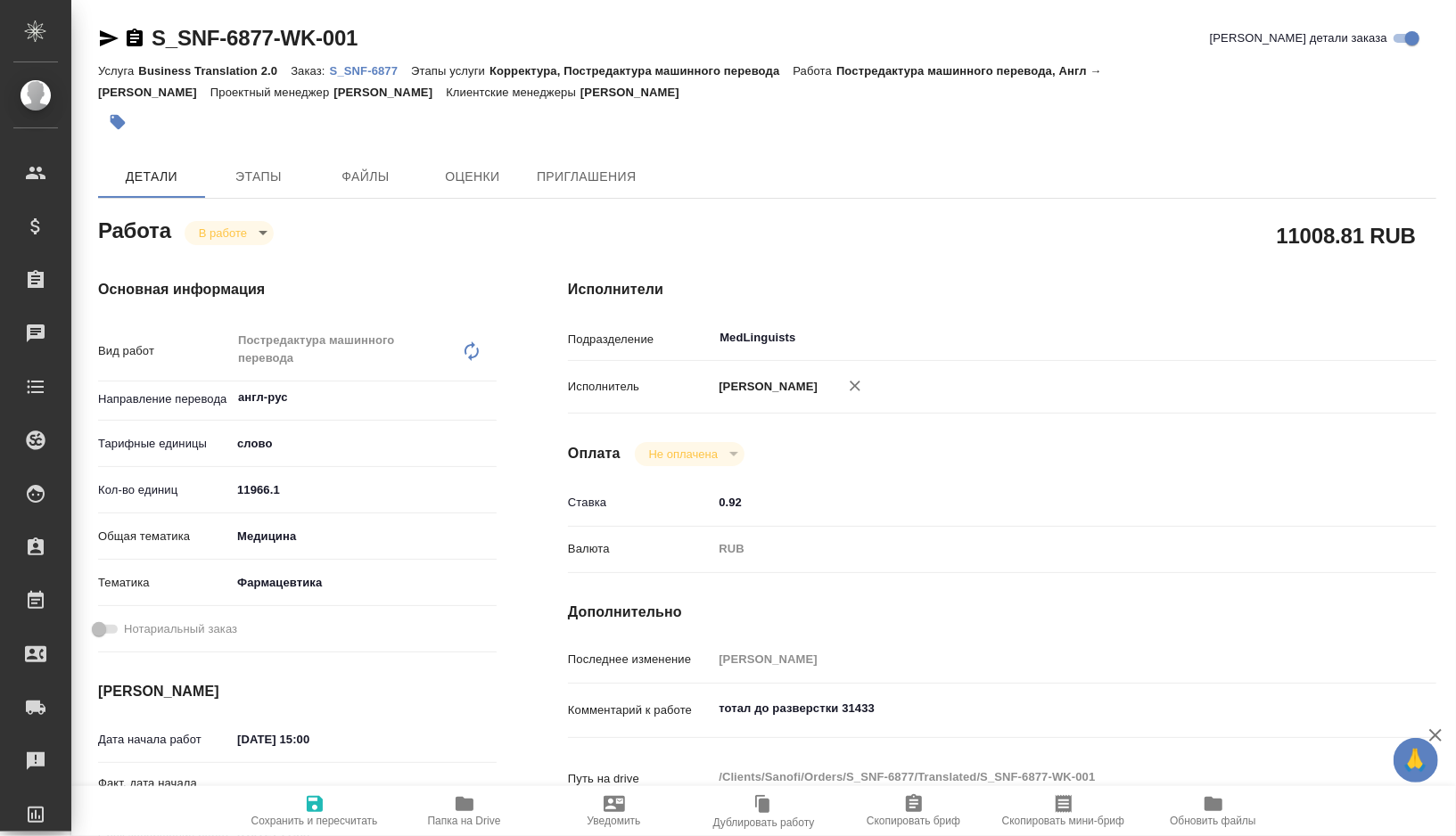
type textarea "x"
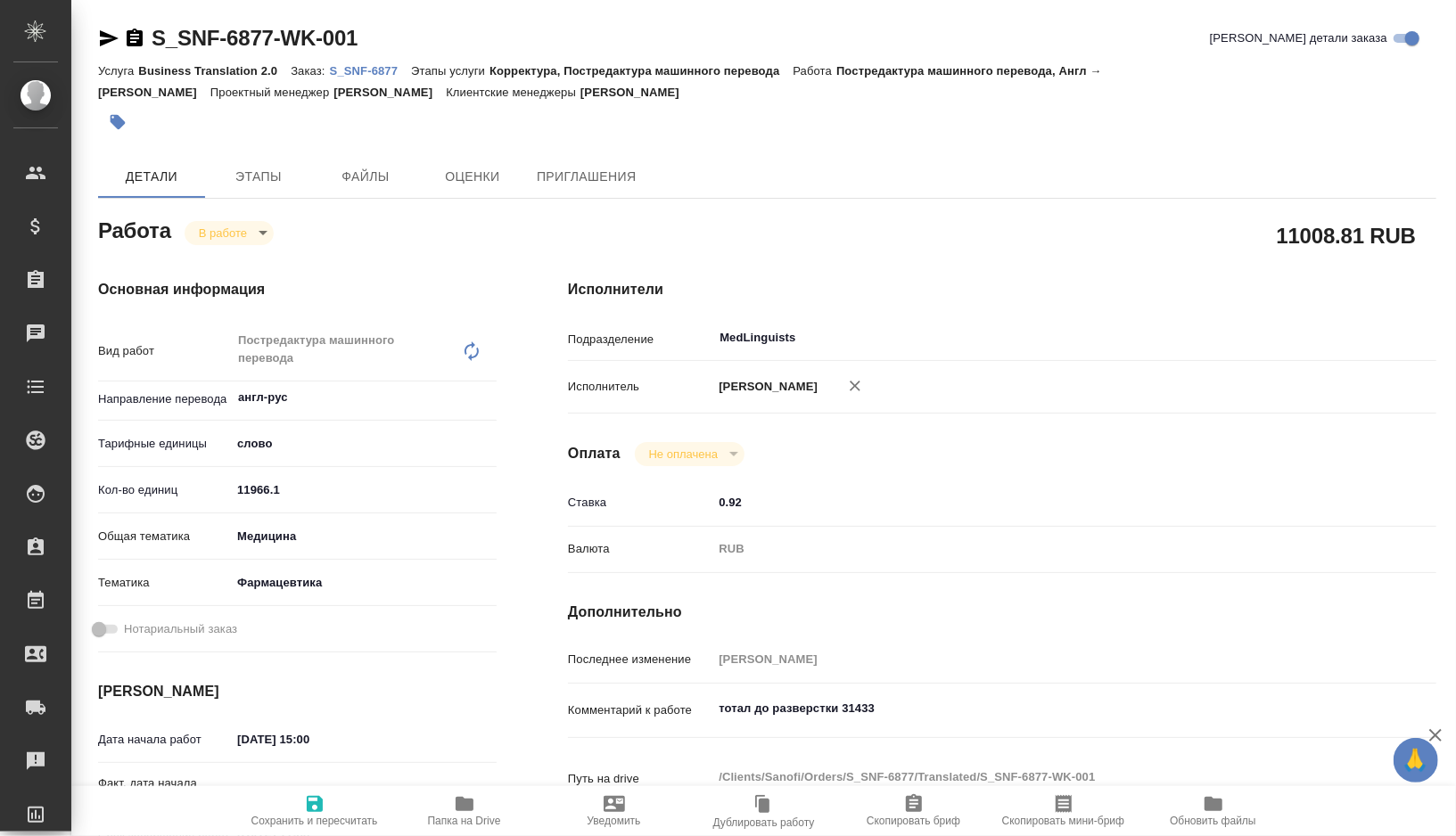
type textarea "x"
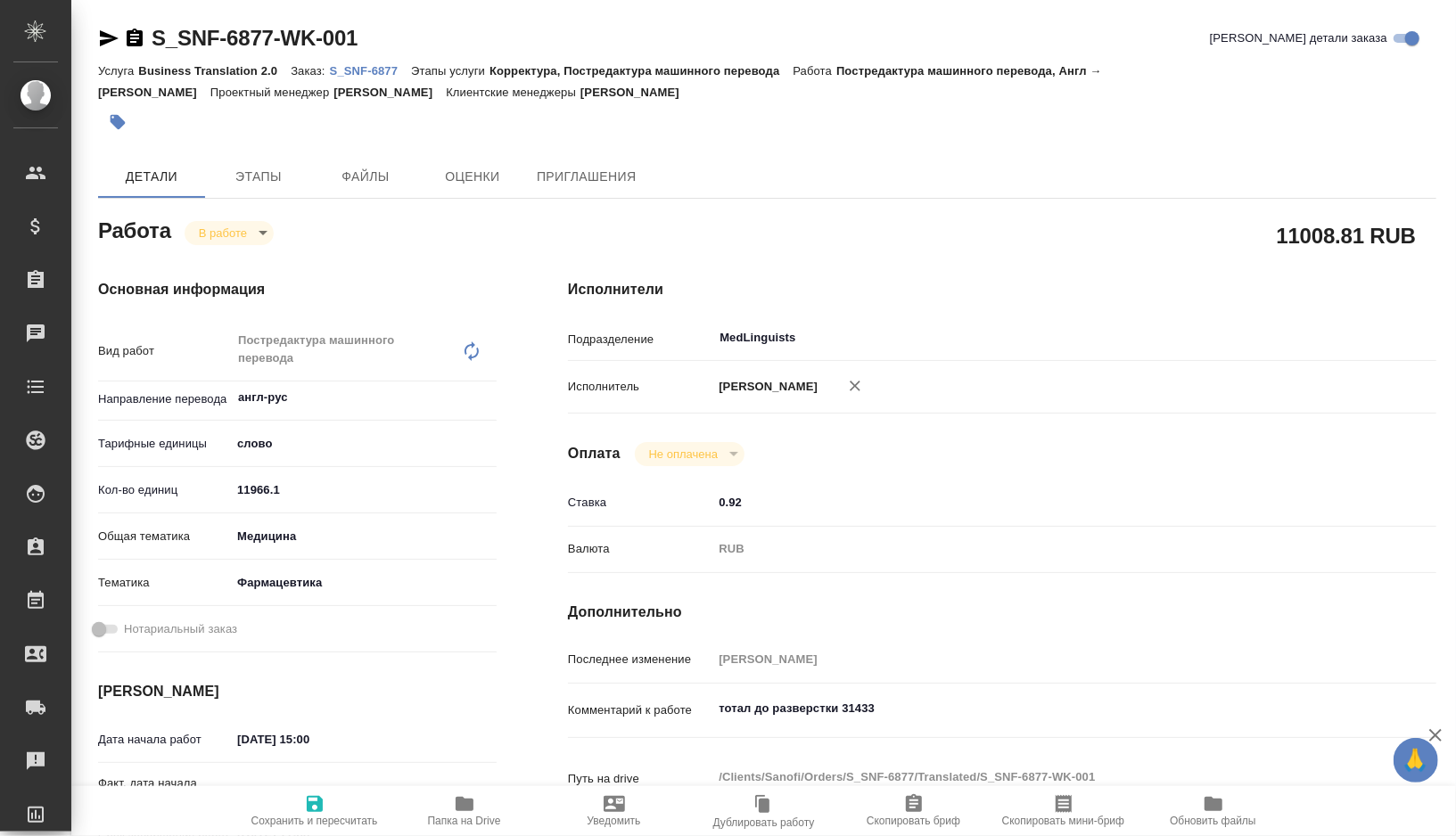
type textarea "x"
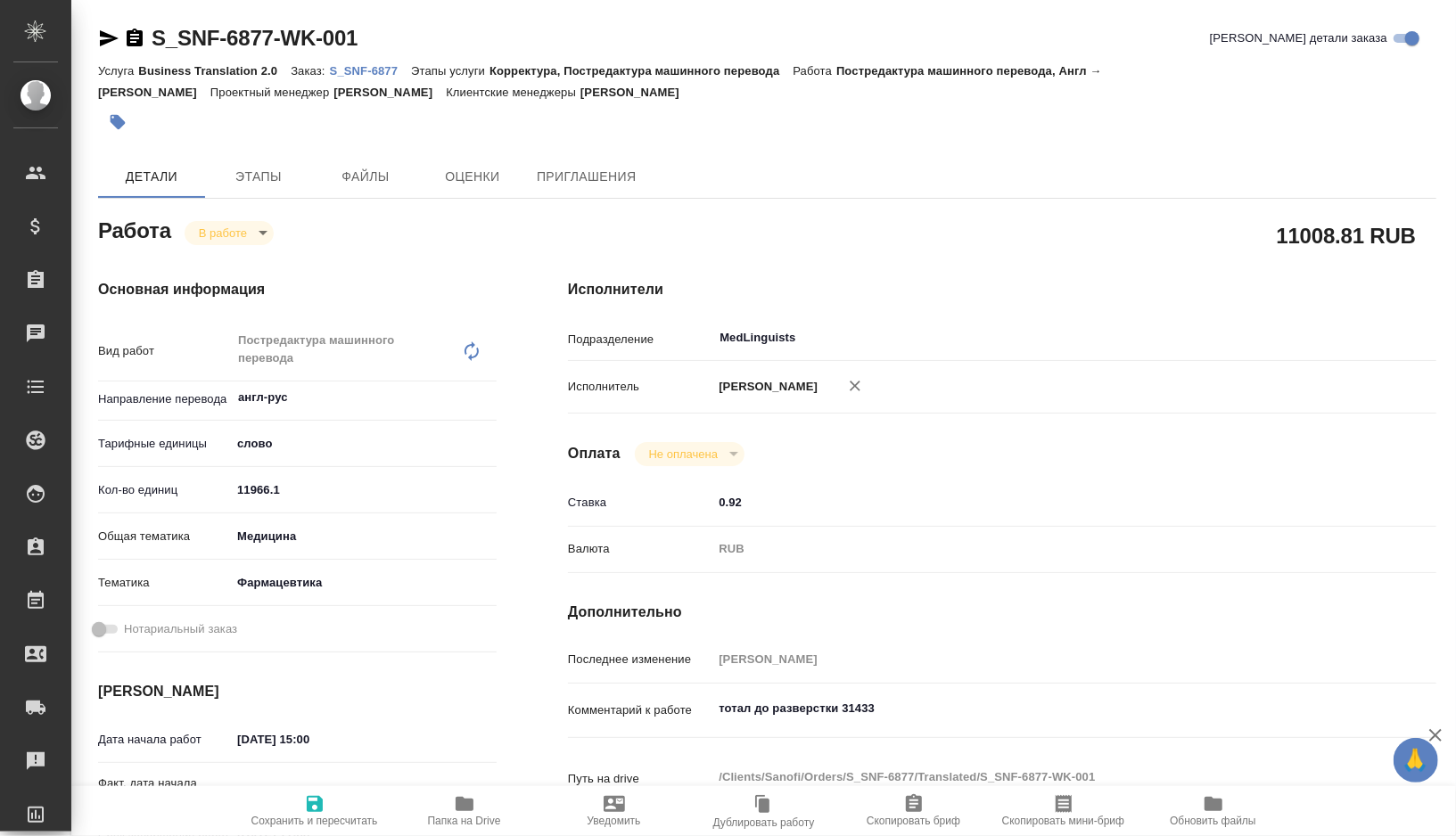
type textarea "x"
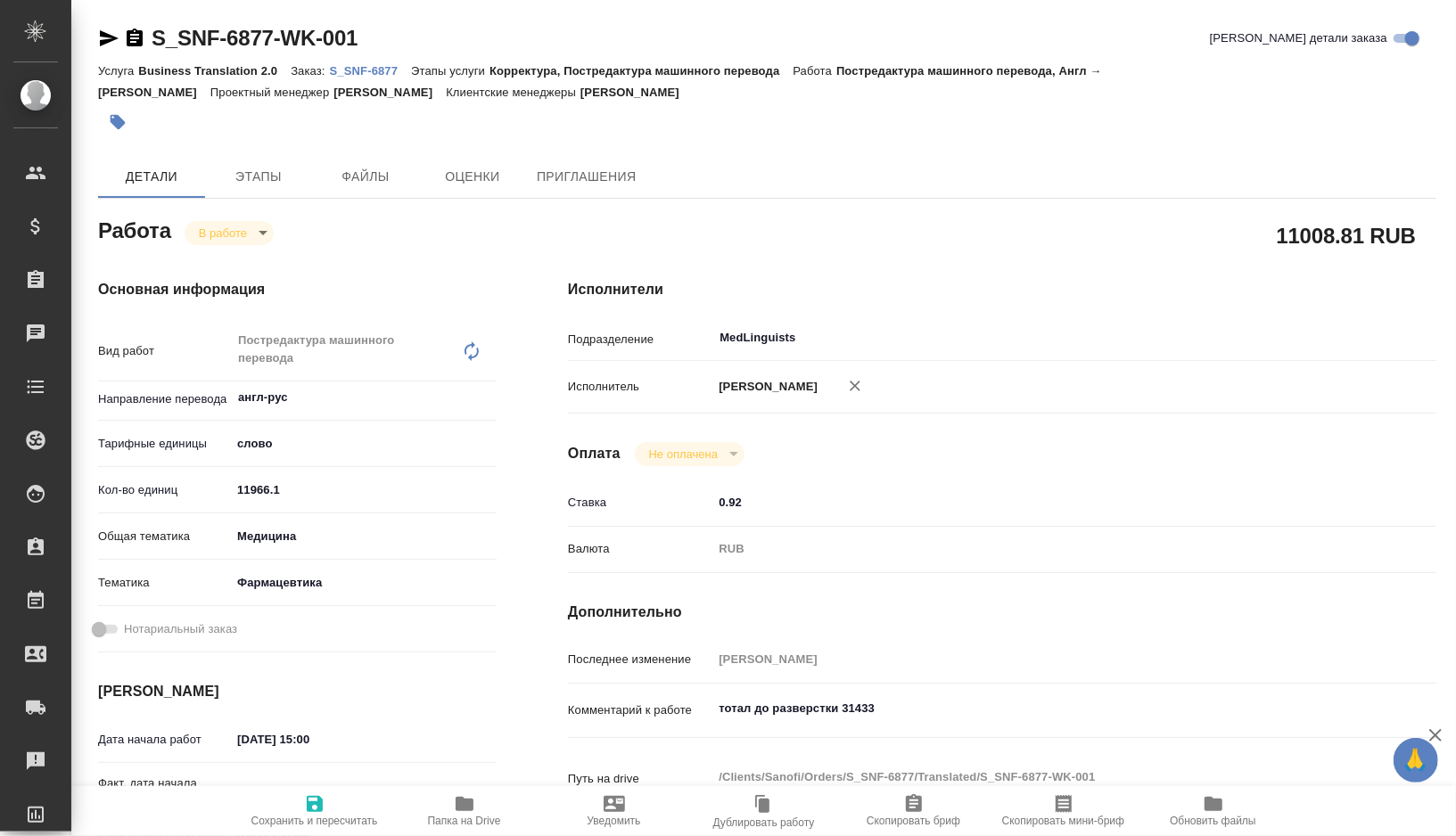
type textarea "x"
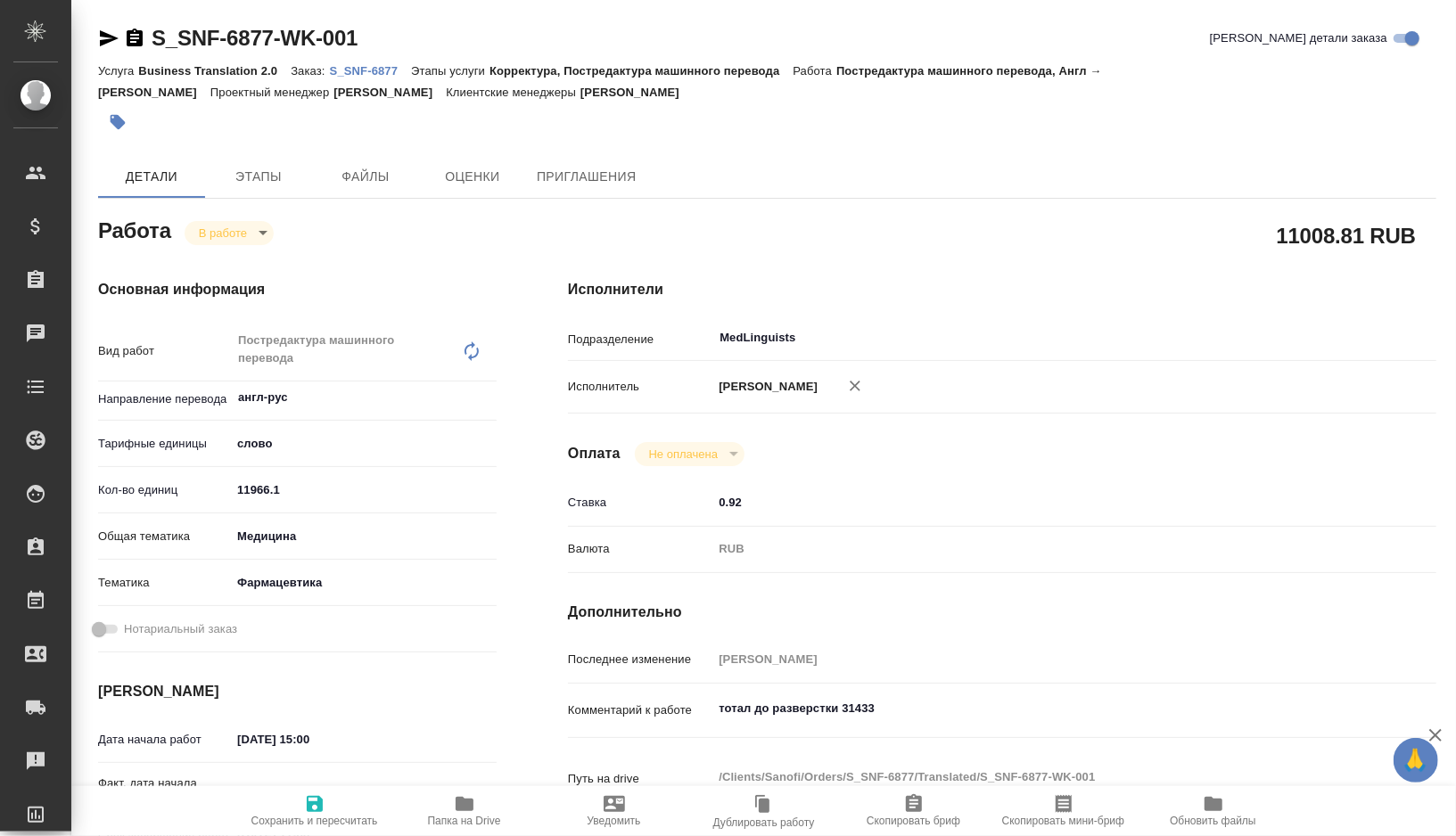
type textarea "x"
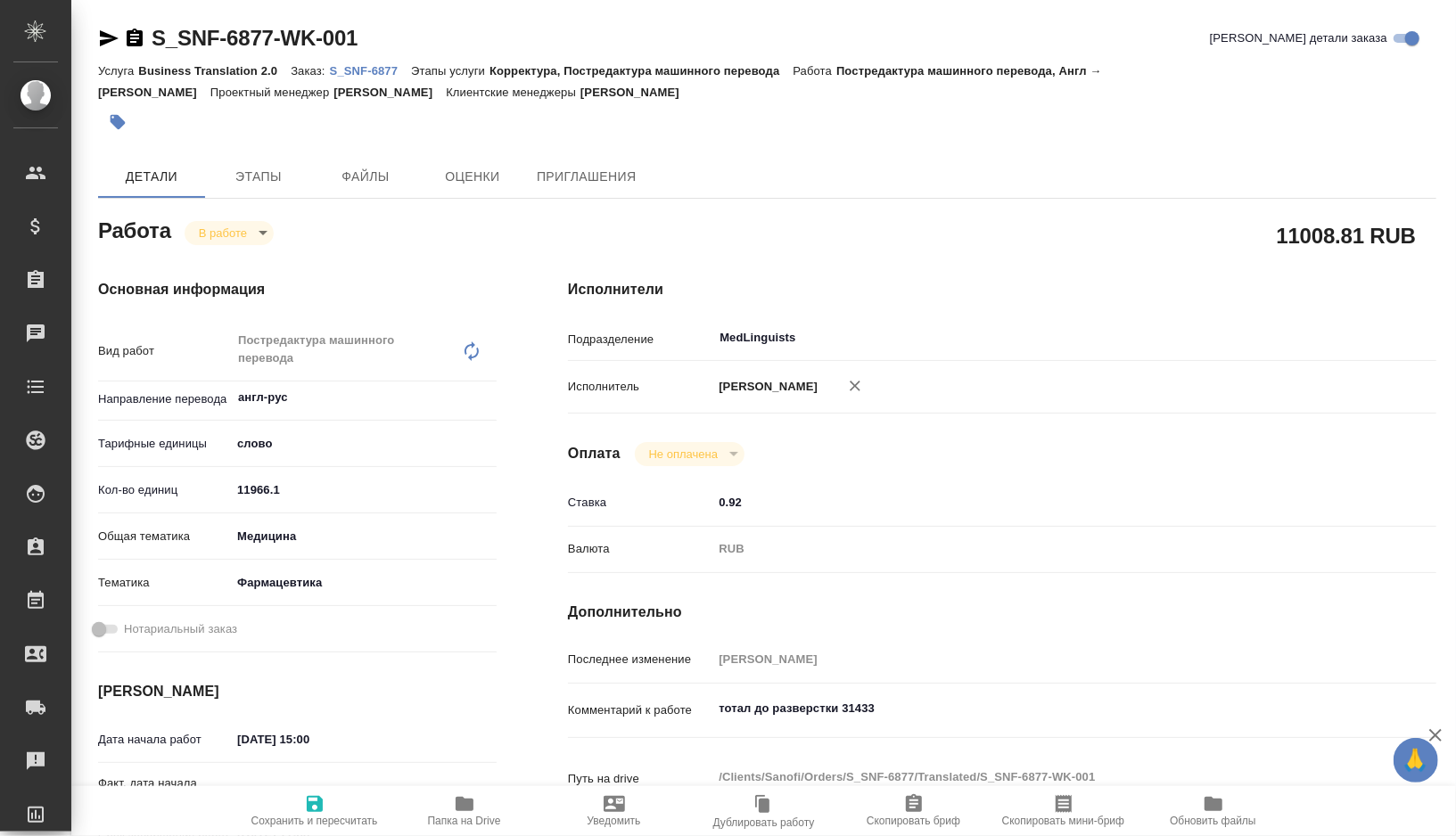
type textarea "x"
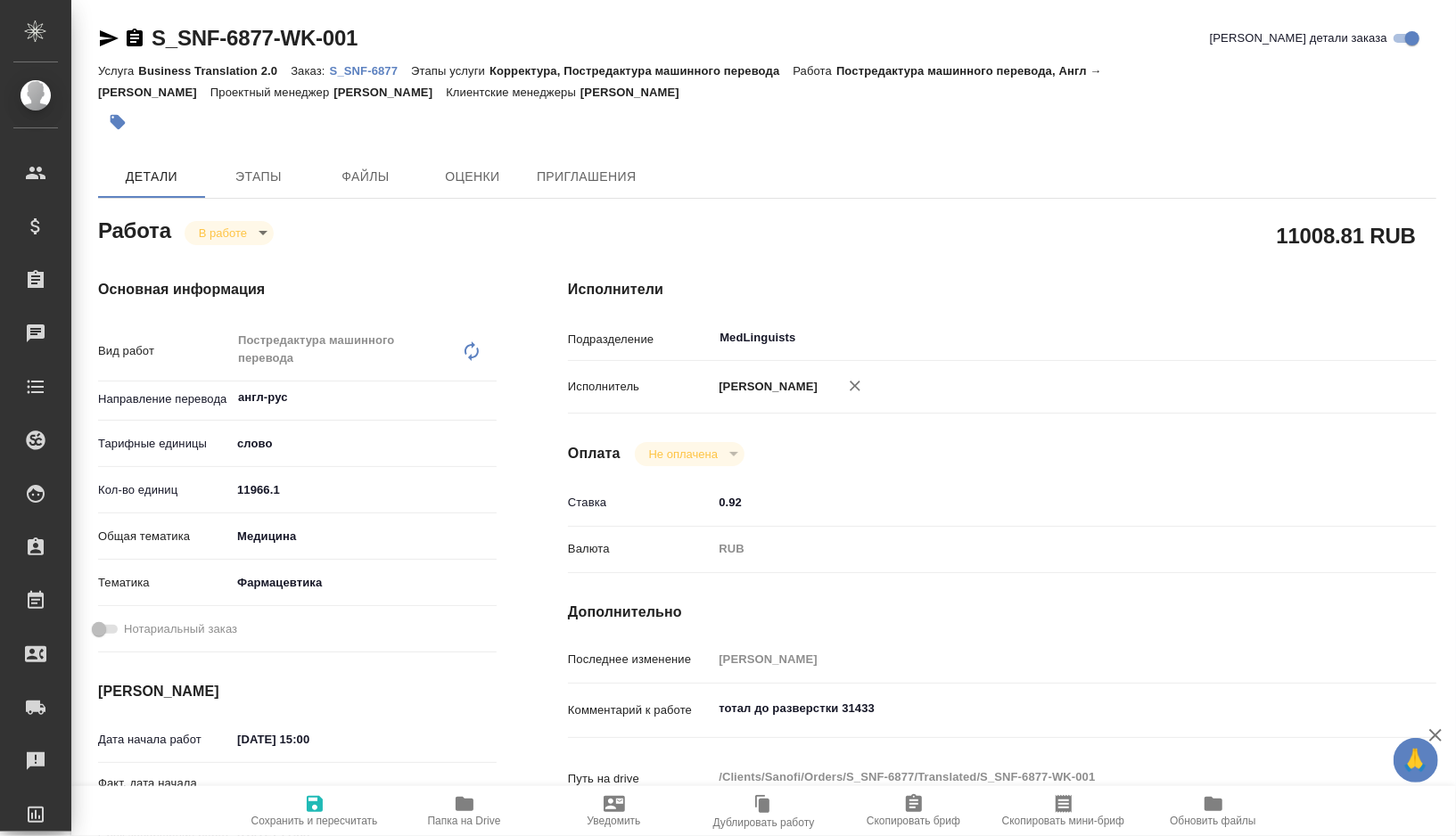
type textarea "x"
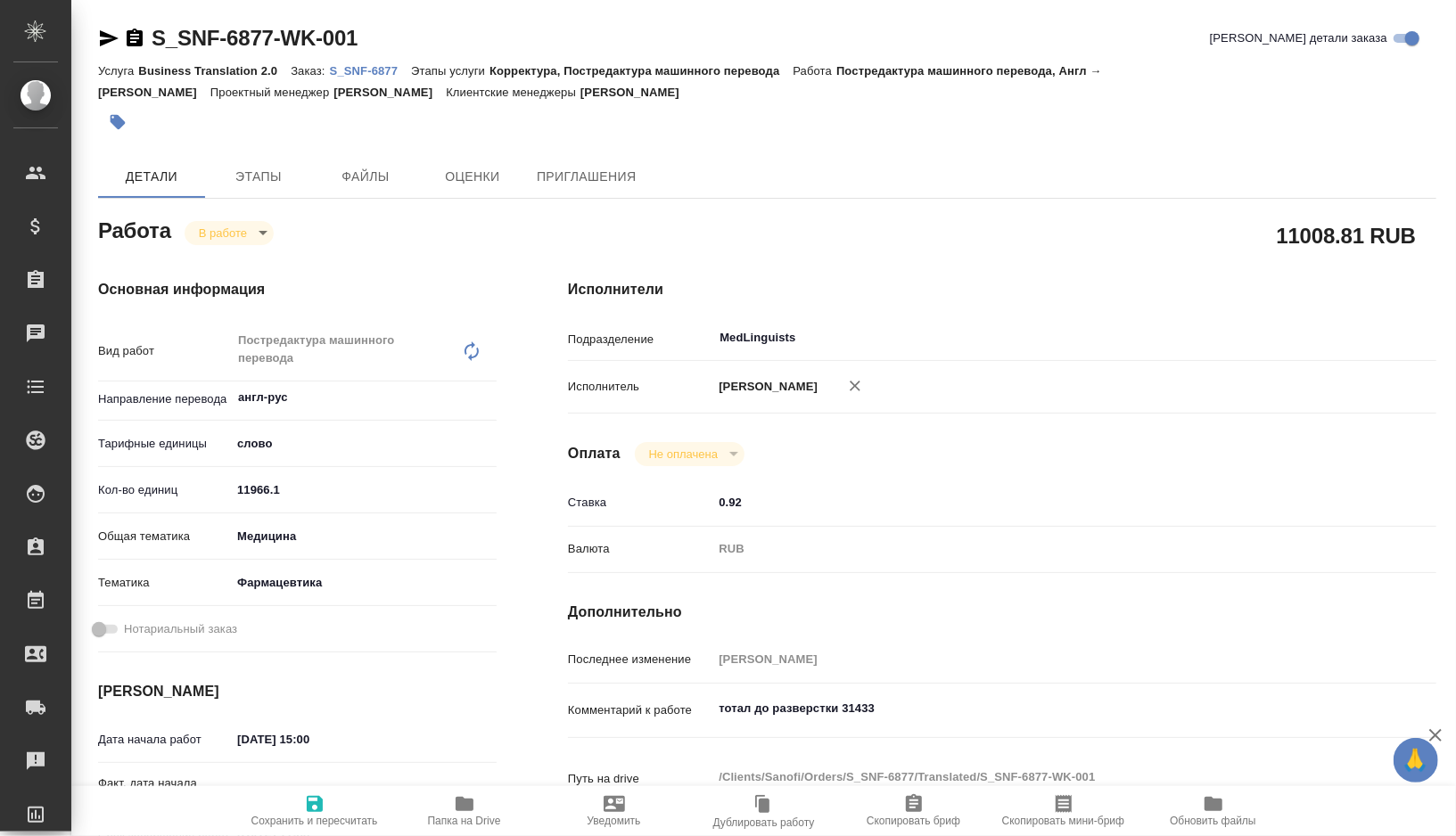
click at [456, 823] on span "Папка на Drive" at bounding box center [464, 821] width 74 height 13
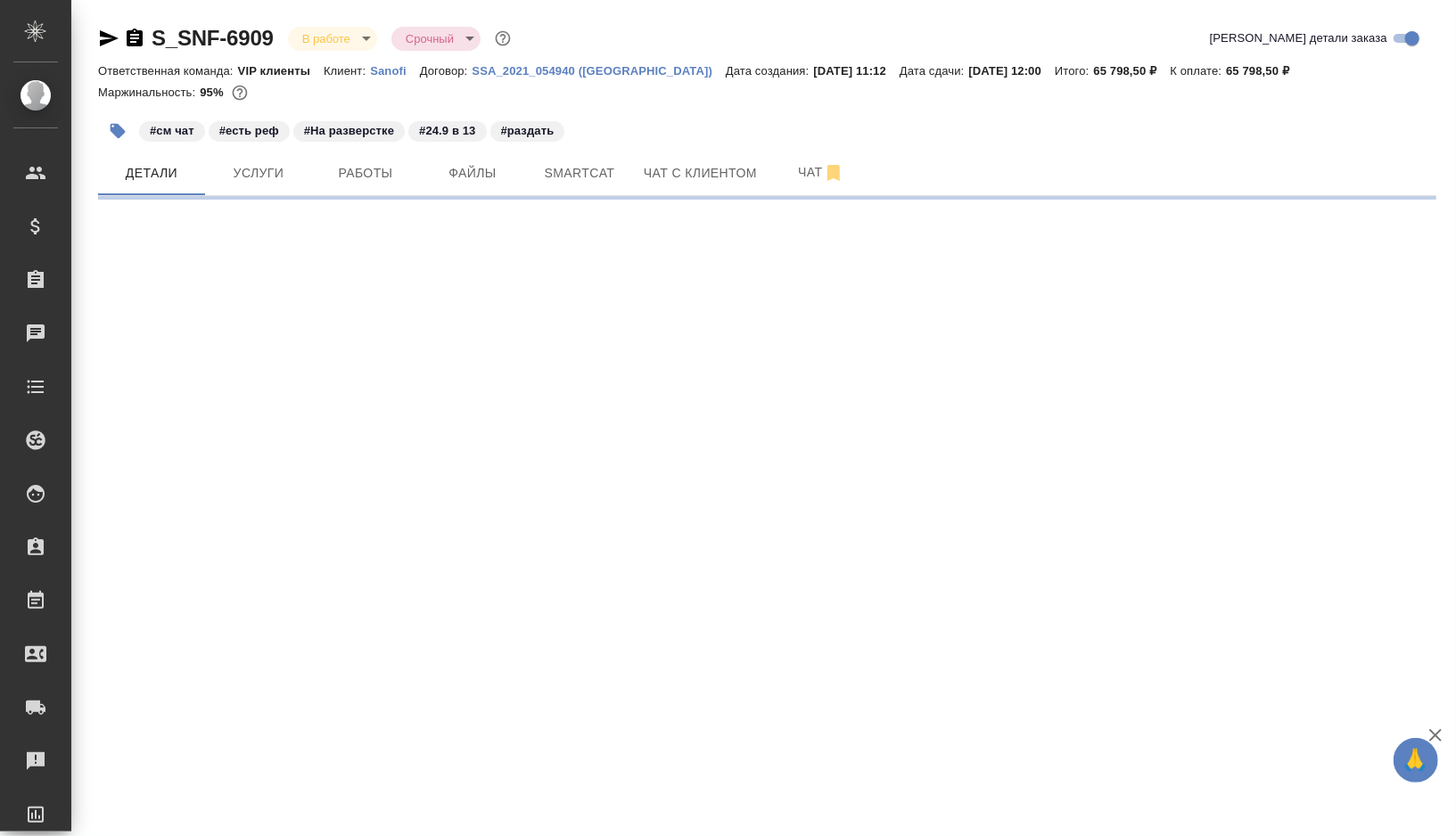
select select "RU"
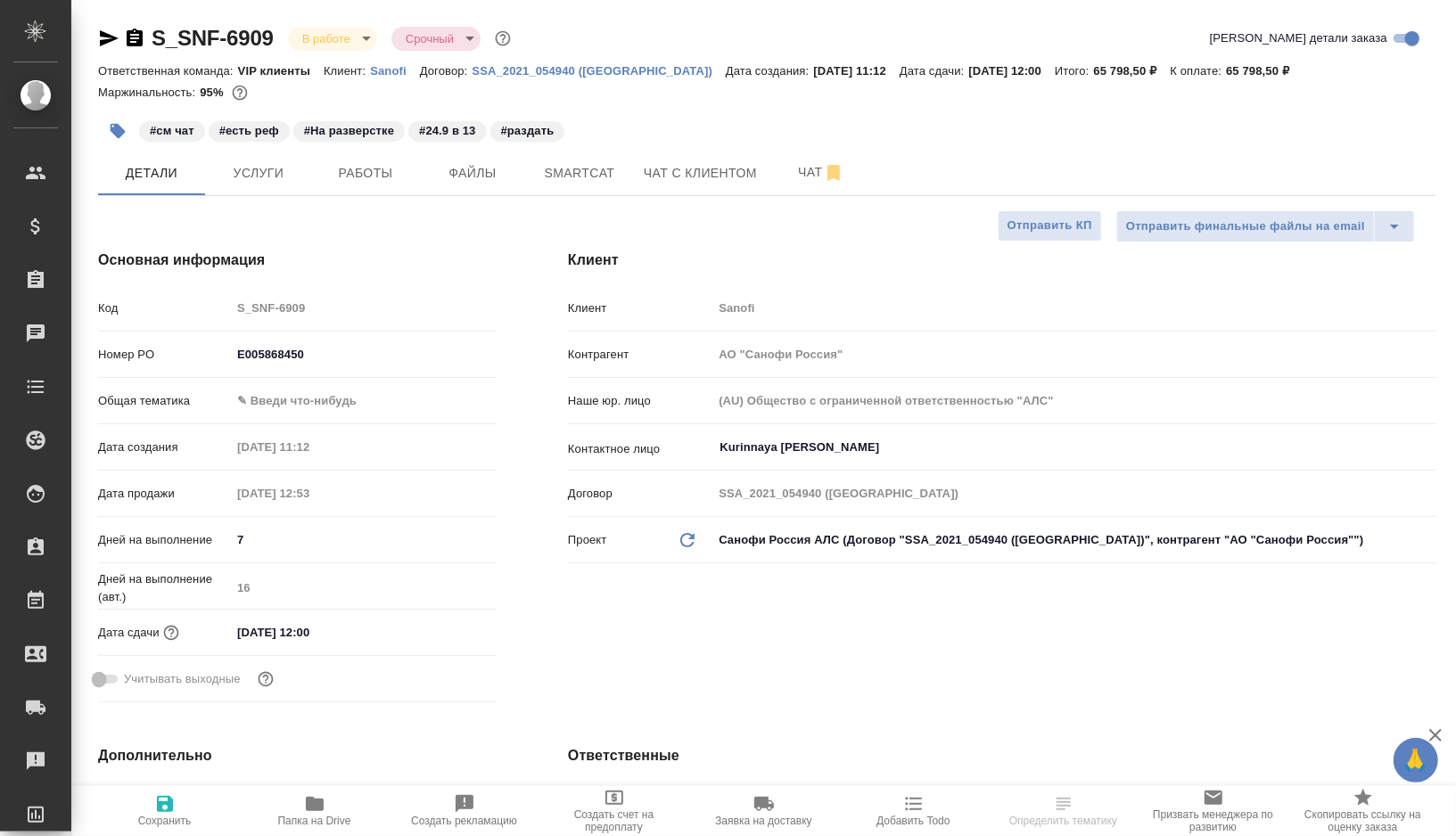
type textarea "x"
click at [312, 809] on icon "button" at bounding box center [314, 804] width 17 height 15
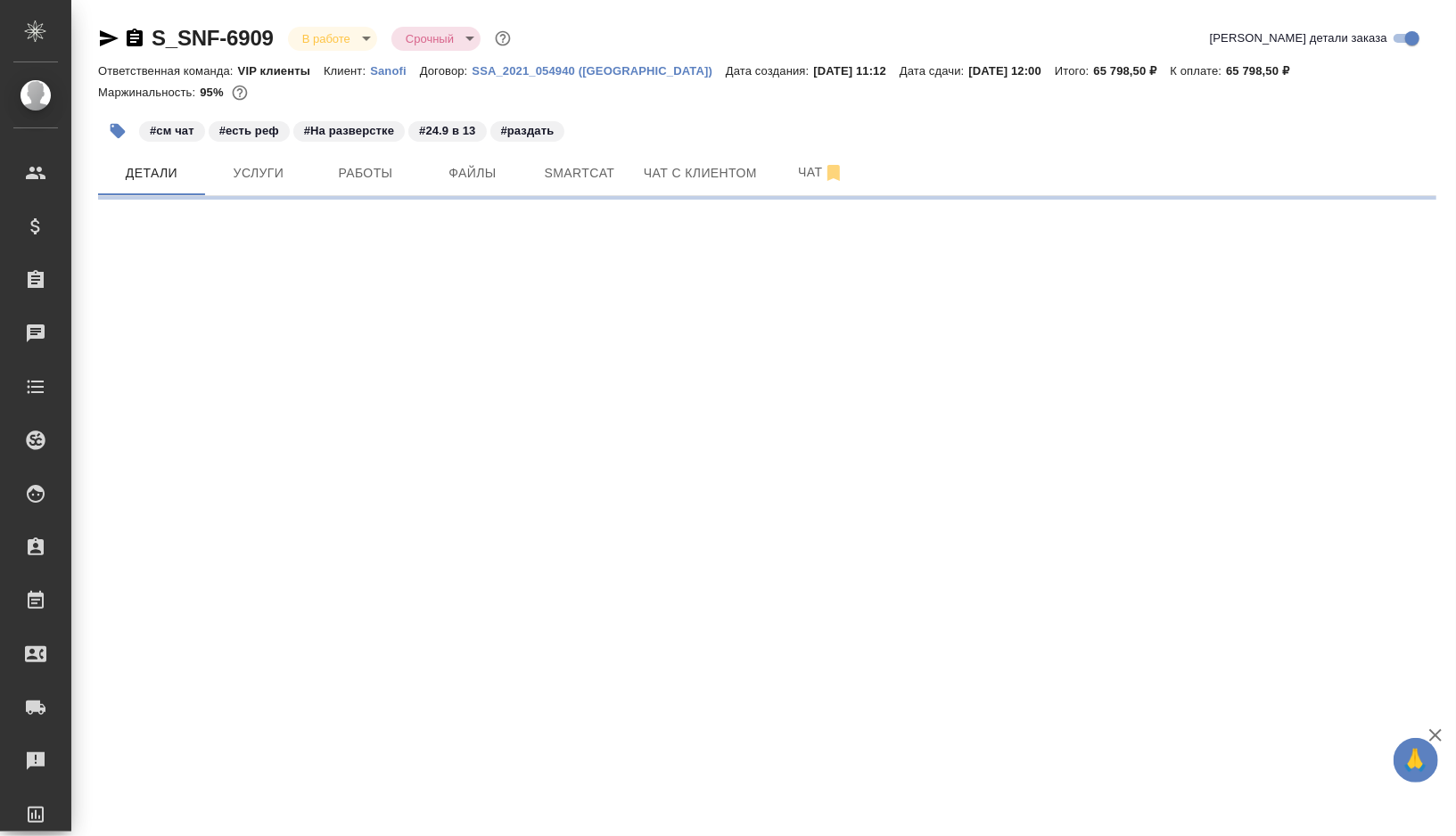
select select "RU"
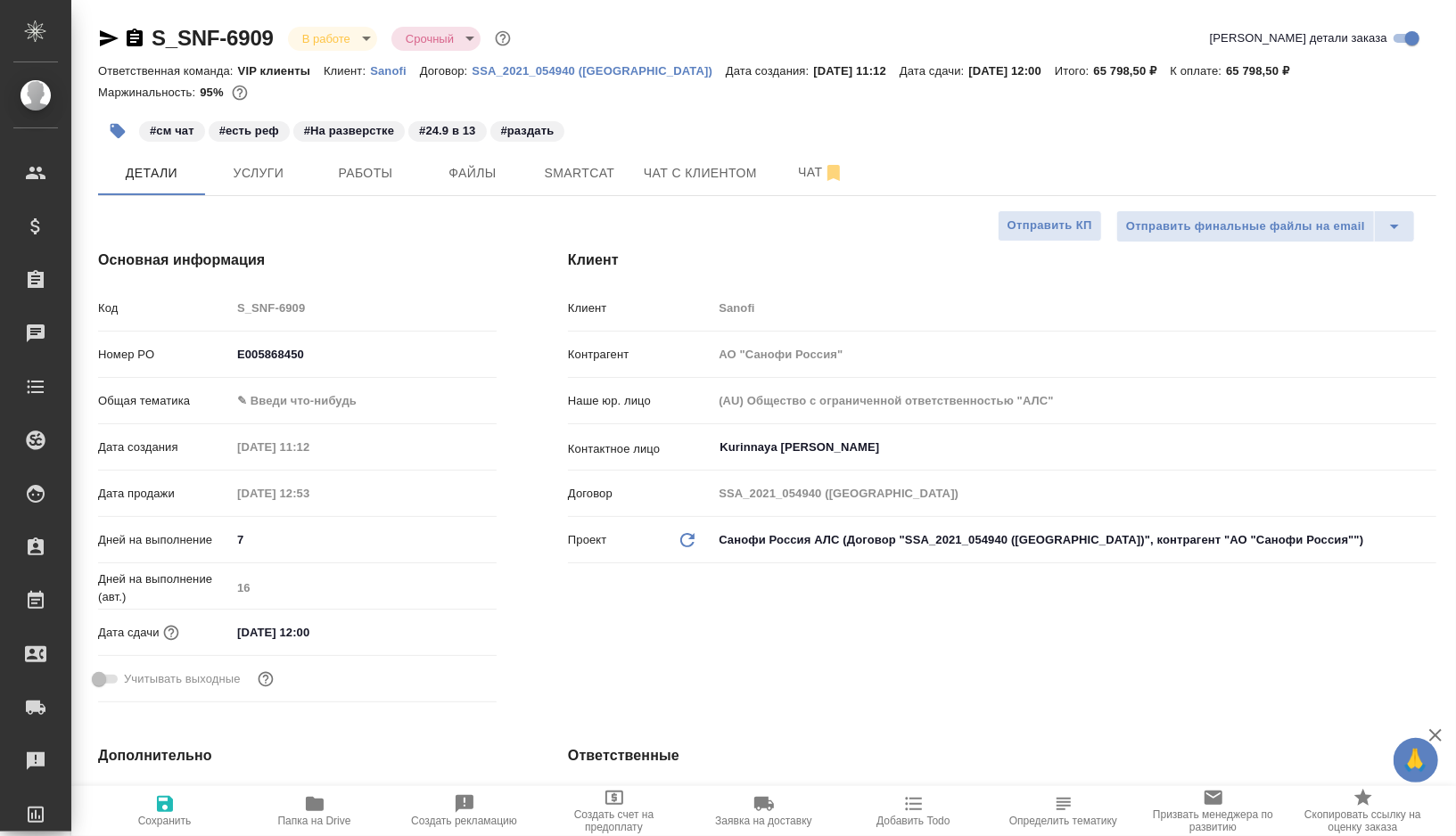
type textarea "x"
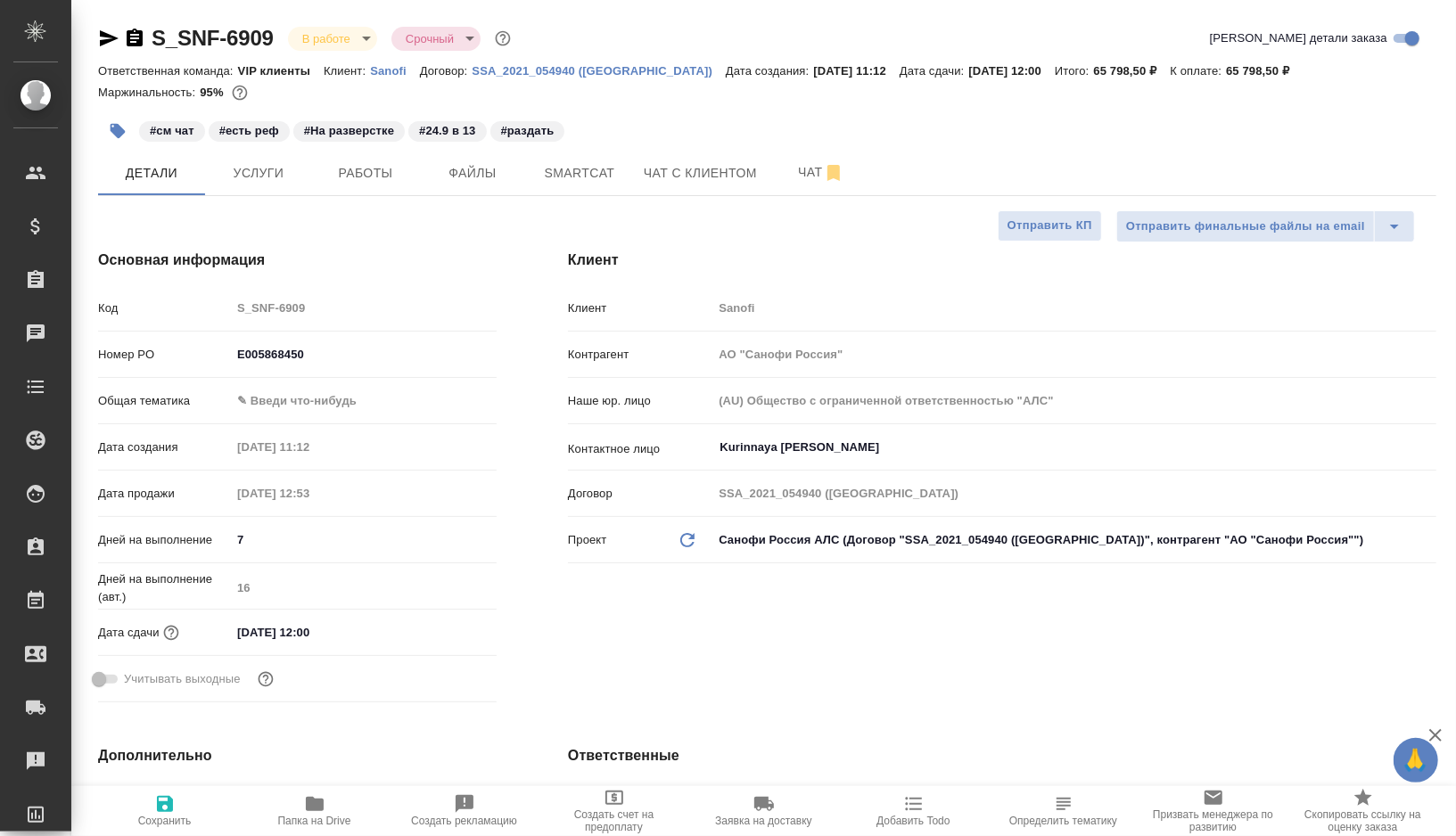
type textarea "x"
click at [327, 401] on body "🙏 .cls-1 fill:#fff; AWATERA [PERSON_NAME] Спецификации Заказы 0 Чаты Todo Проек…" at bounding box center [728, 418] width 1456 height 836
click at [308, 477] on li "Медицина" at bounding box center [364, 485] width 266 height 28
type input "med"
type textarea "x"
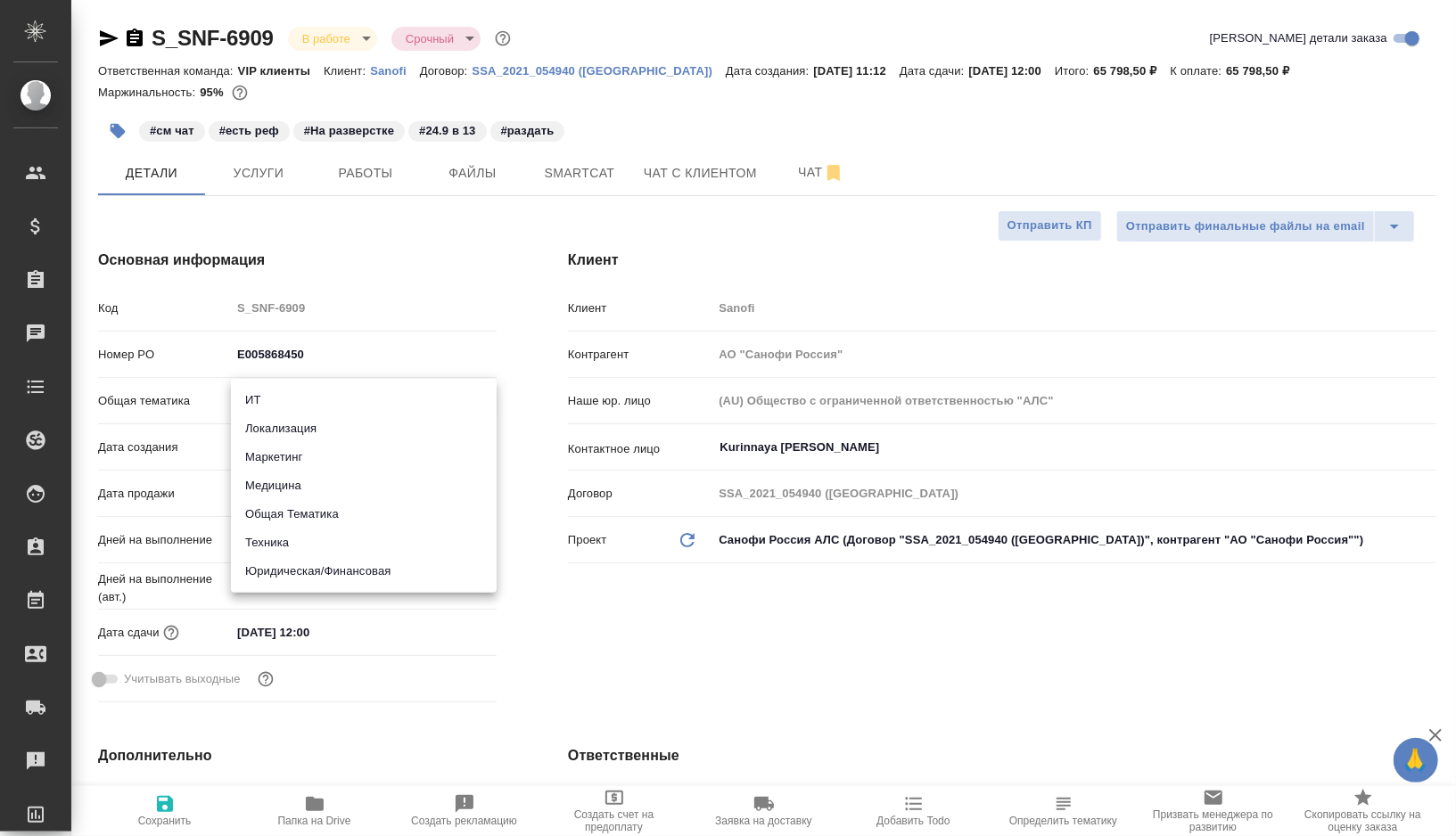
type textarea "x"
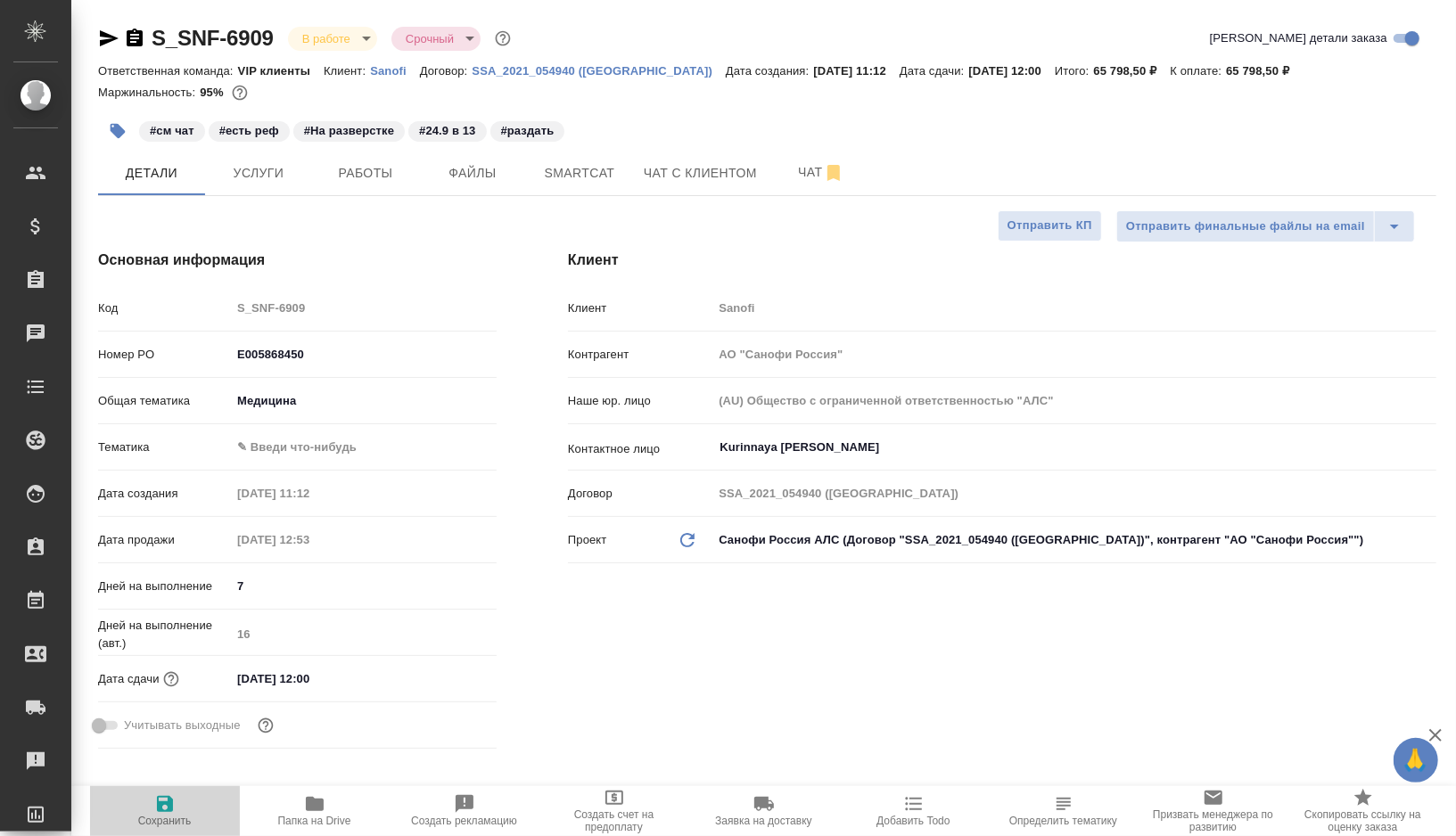
click at [157, 821] on span "Сохранить" at bounding box center [164, 821] width 53 height 13
type textarea "x"
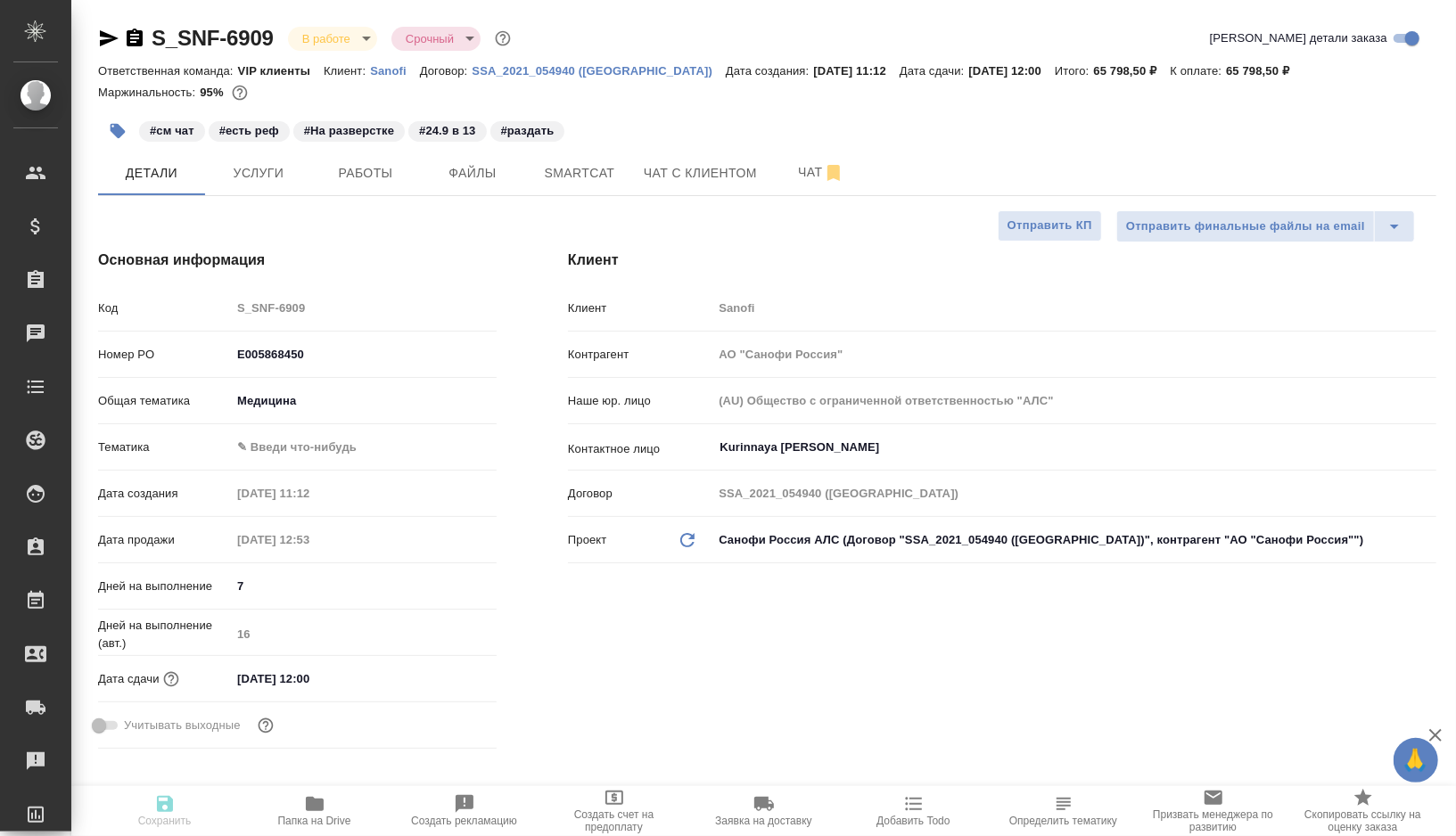
type textarea "x"
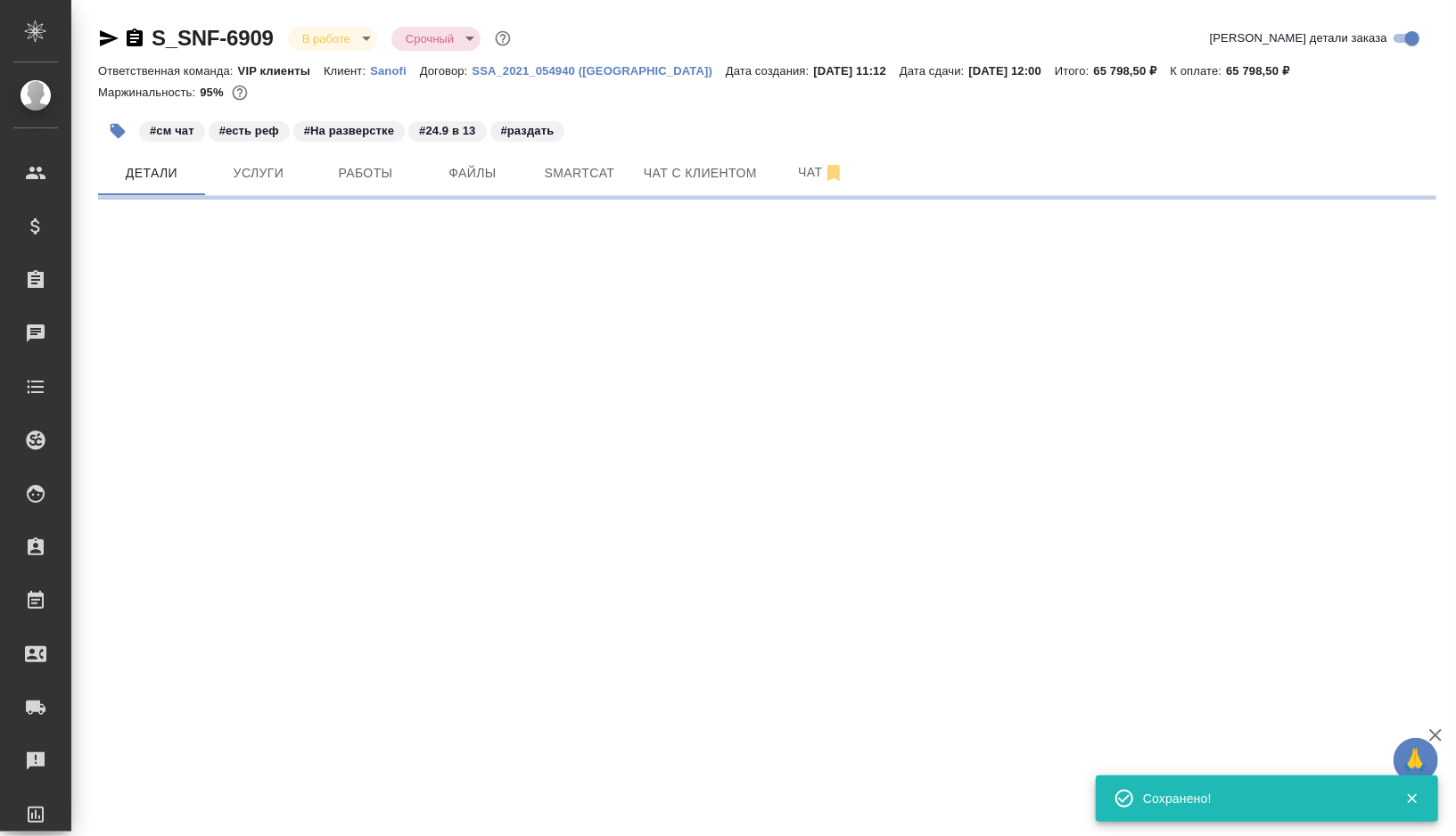
select select "RU"
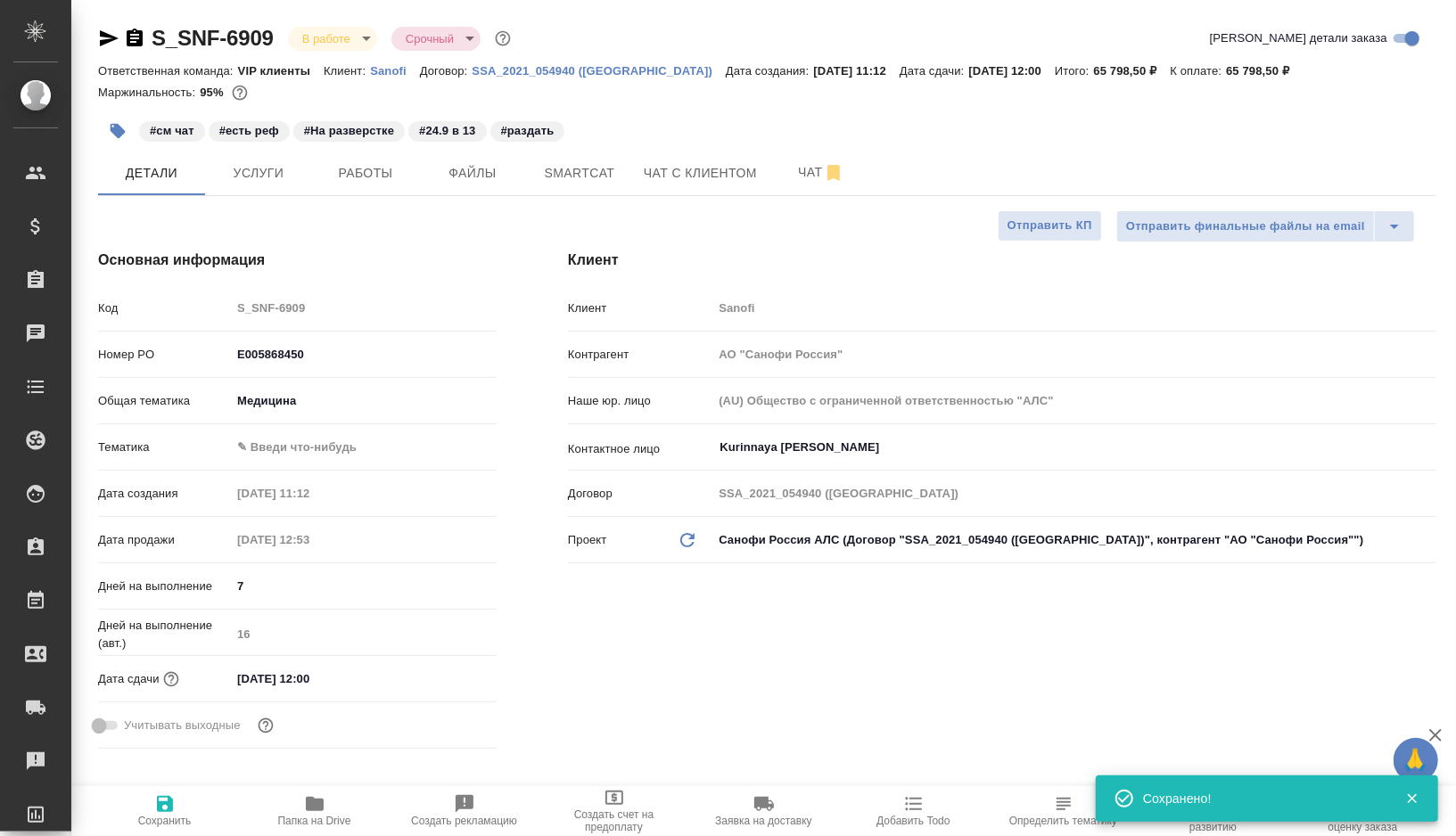
type textarea "x"
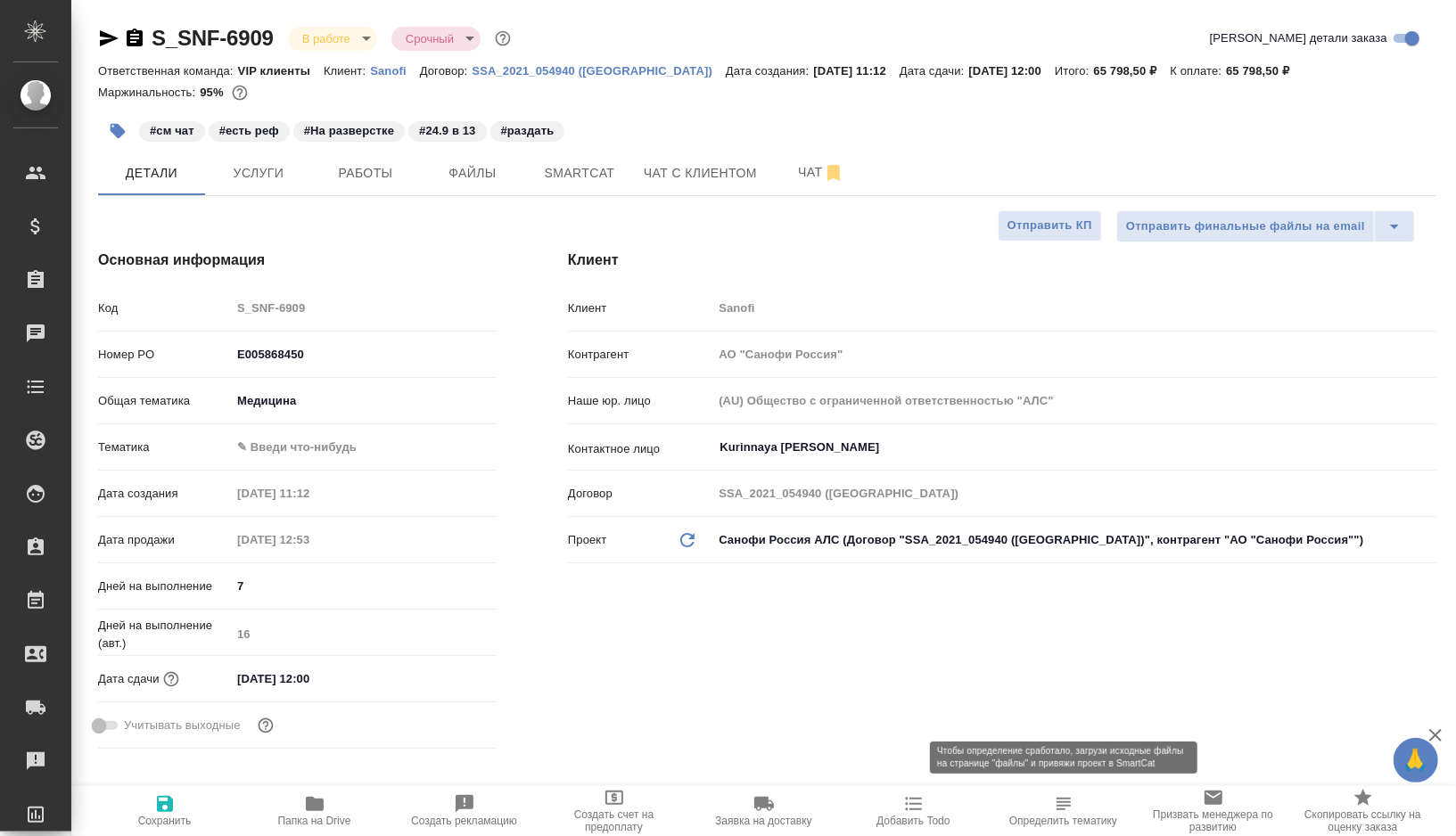
click at [1077, 800] on span "Определить тематику" at bounding box center [1063, 810] width 129 height 34
type textarea "x"
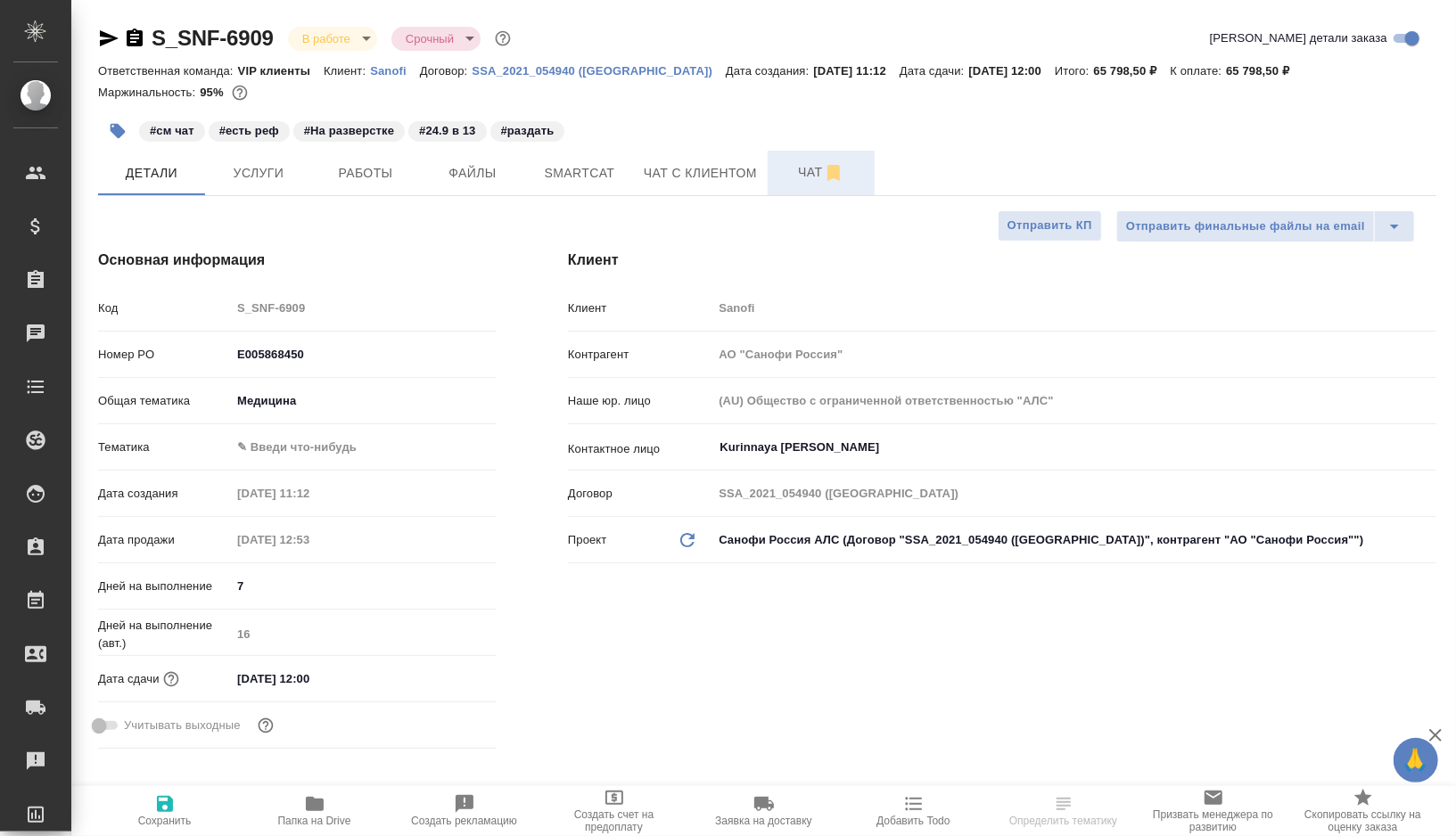
click at [795, 169] on span "Чат" at bounding box center [820, 172] width 85 height 22
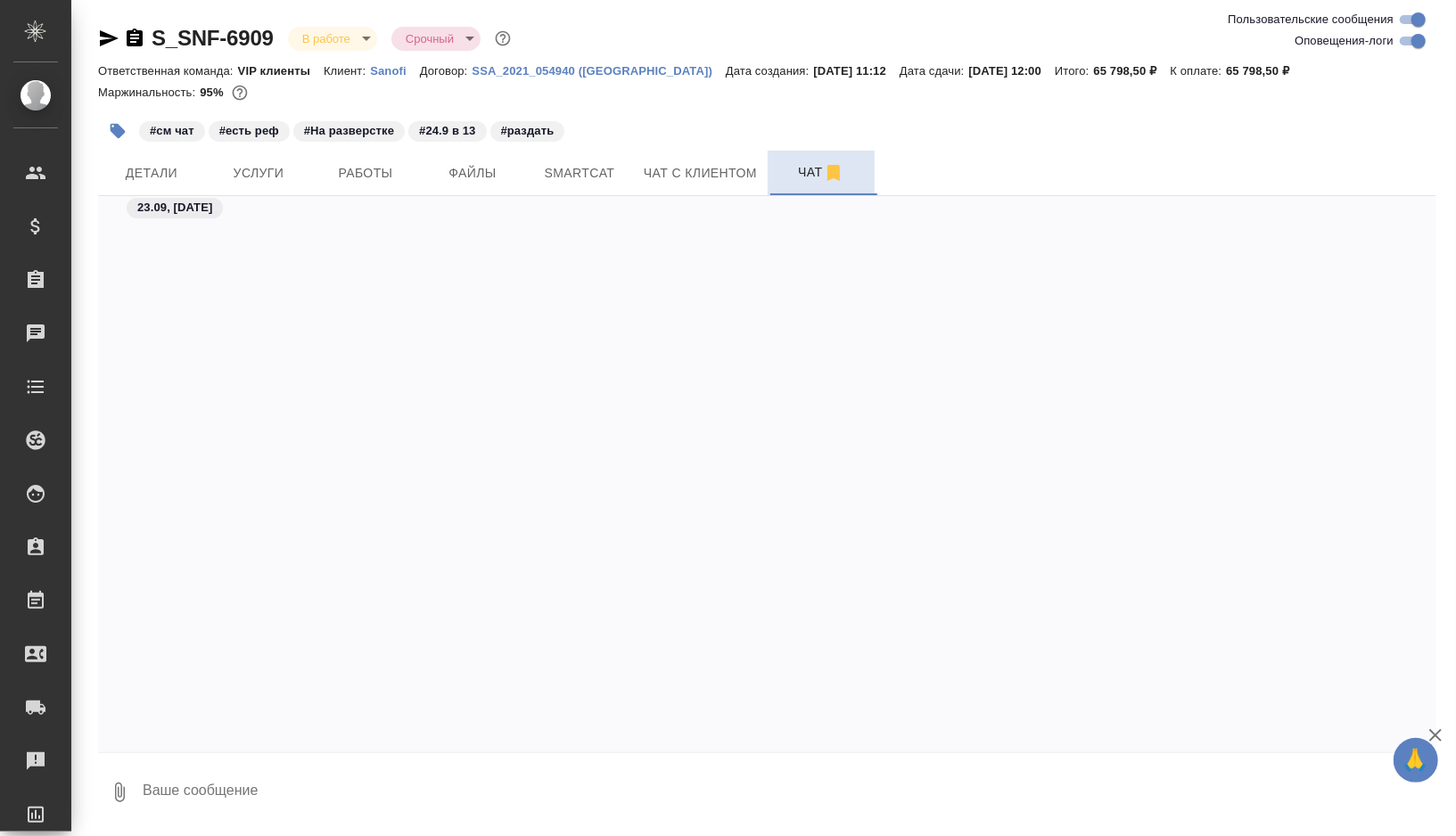
scroll to position [43423, 0]
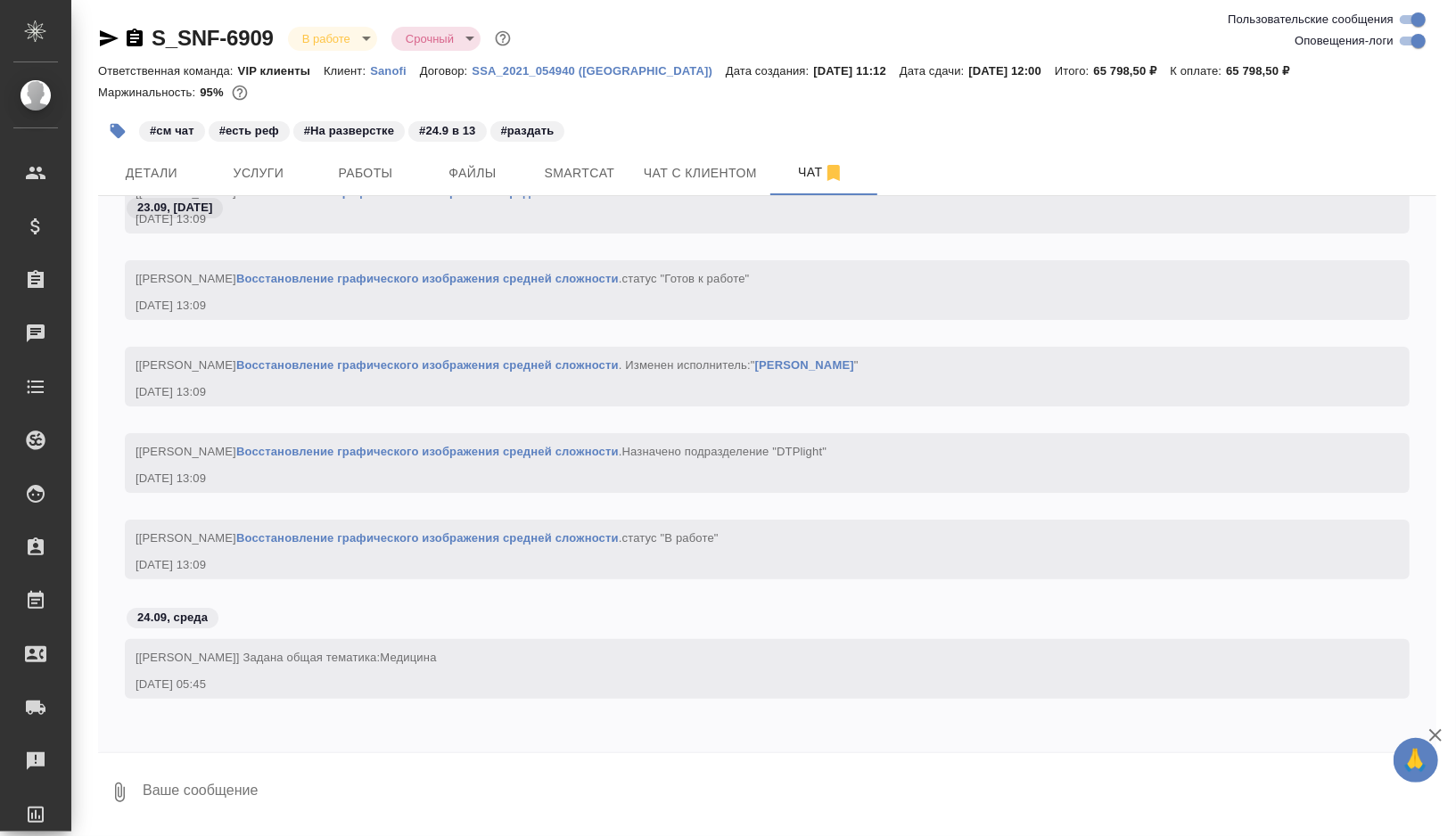
click at [1407, 37] on input "Оповещения-логи" at bounding box center [1418, 41] width 64 height 21
checkbox input "false"
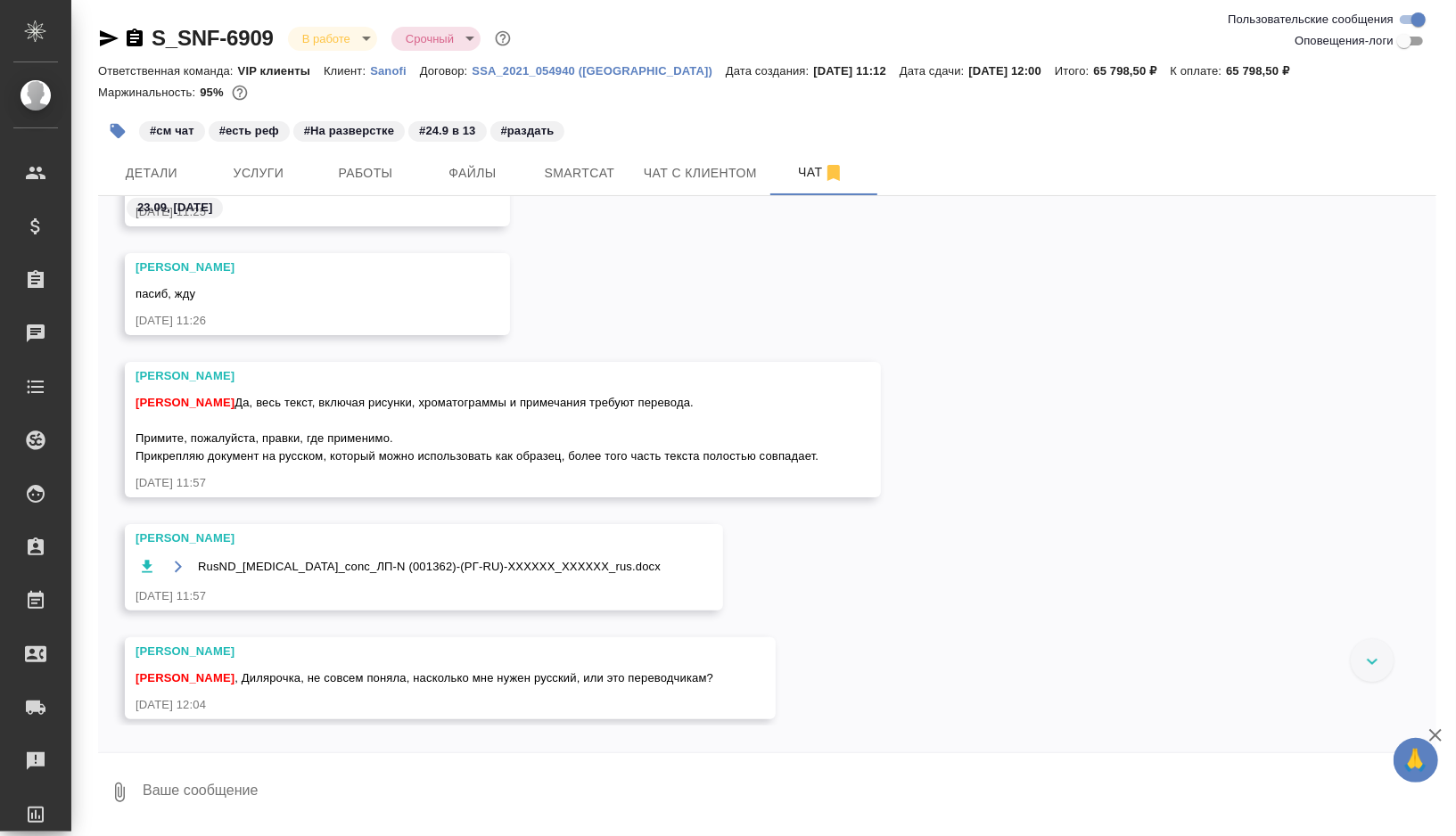
scroll to position [566, 0]
click at [117, 126] on icon "button" at bounding box center [118, 132] width 15 height 15
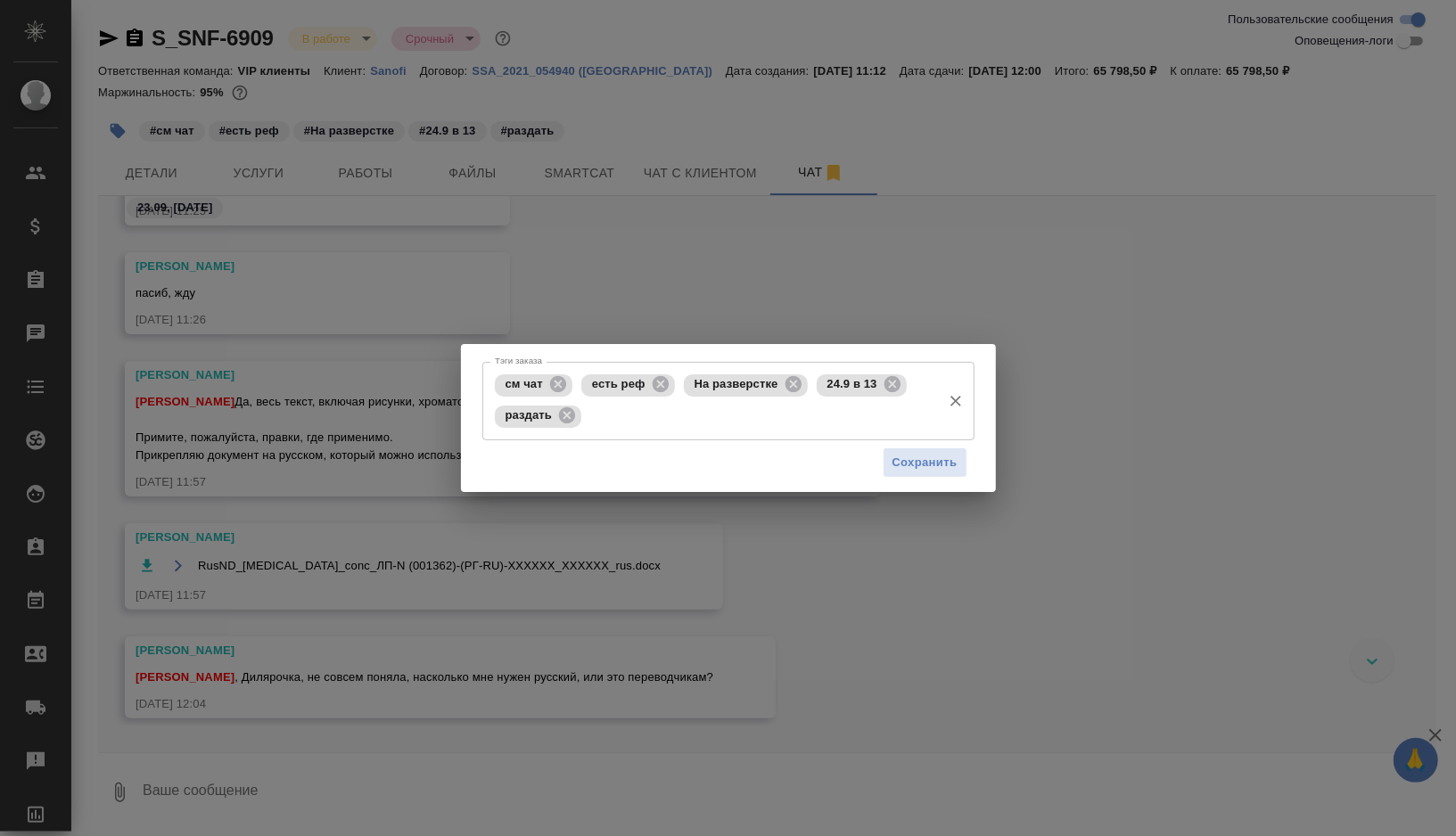
click at [698, 430] on input "Тэги заказа" at bounding box center [758, 416] width 346 height 30
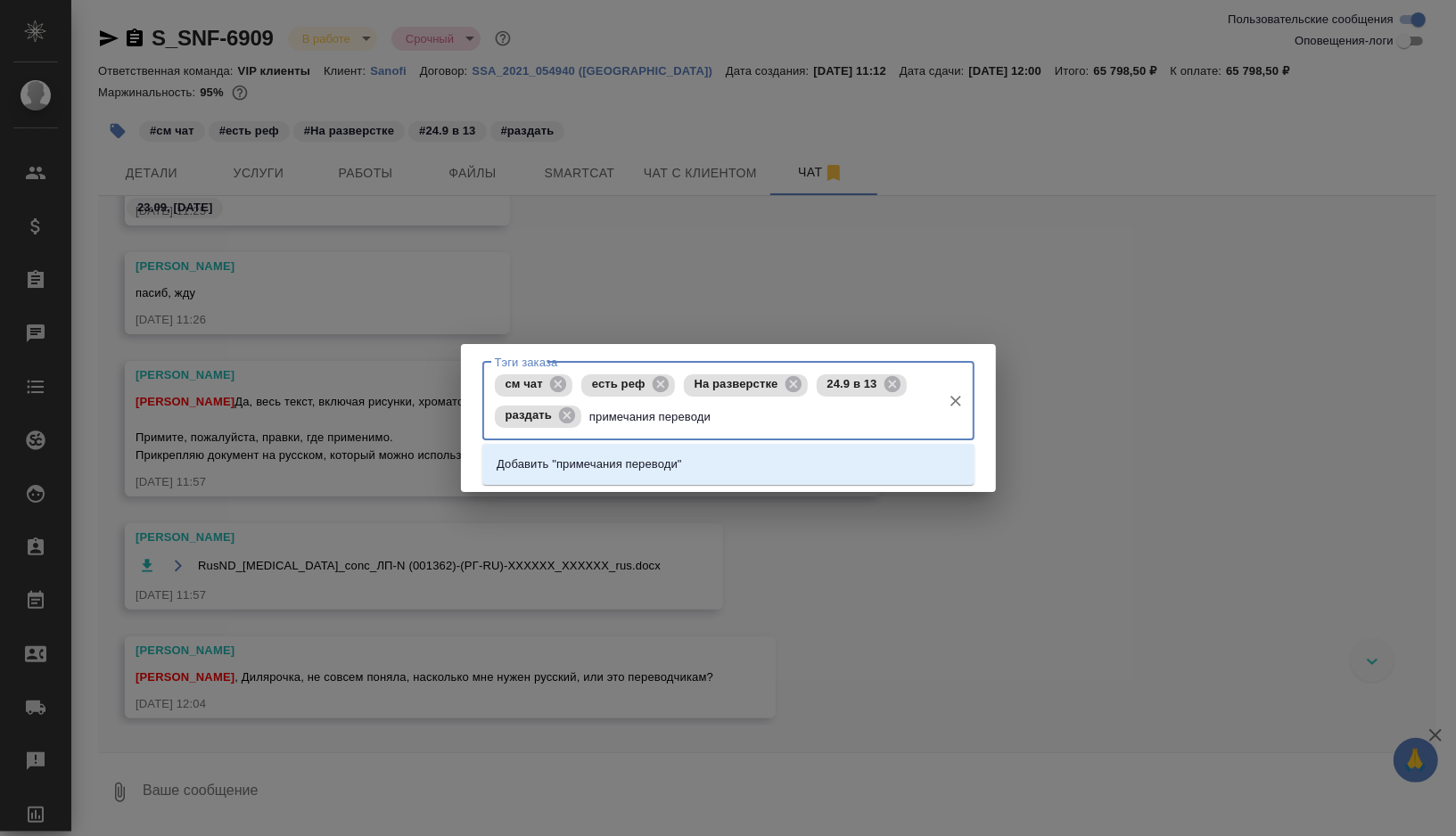
type input "примечания переводим"
click at [662, 471] on p "Добавить "примечания переводим"" at bounding box center [593, 464] width 193 height 17
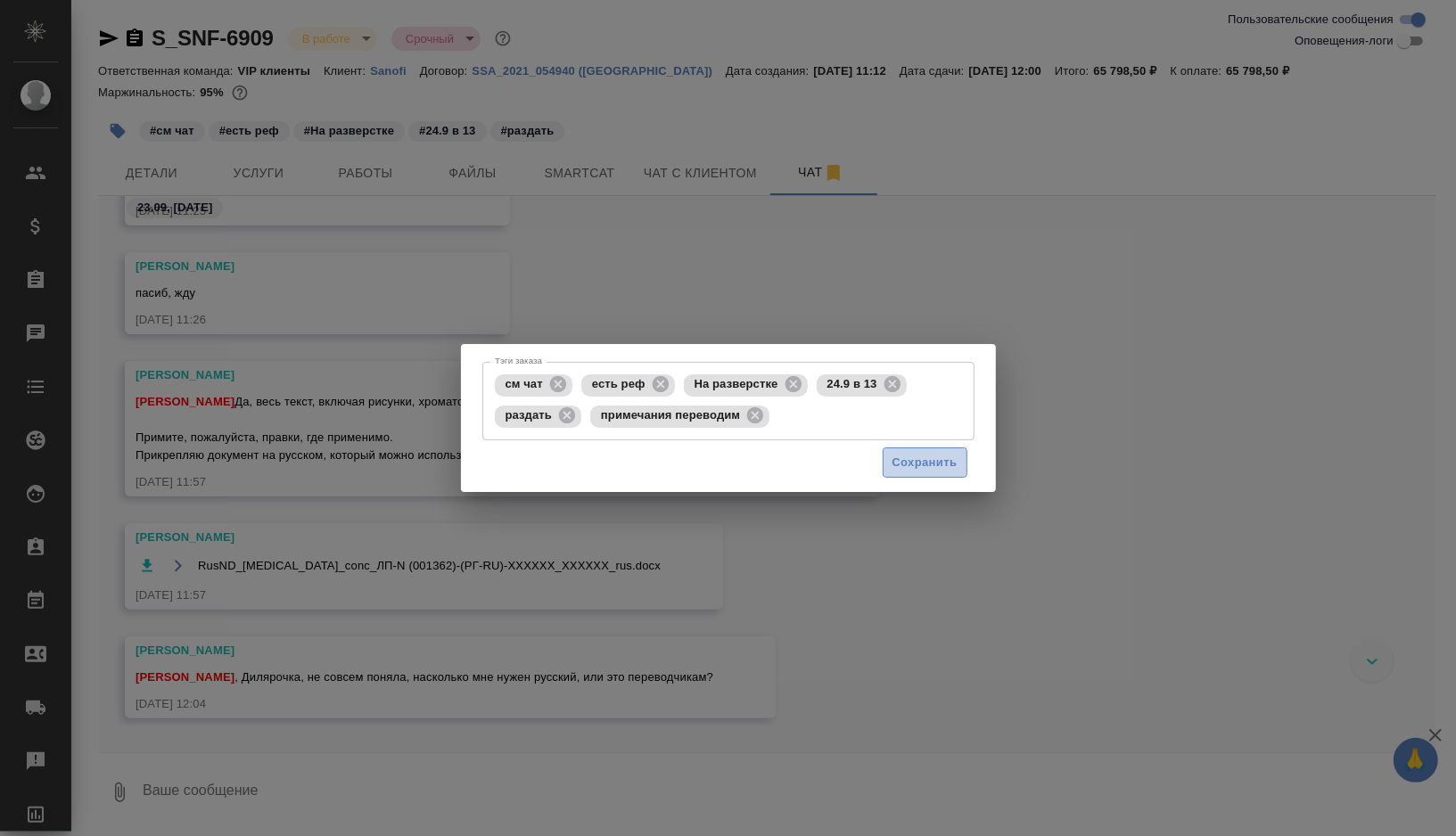
click at [892, 462] on span "Сохранить" at bounding box center [924, 463] width 65 height 20
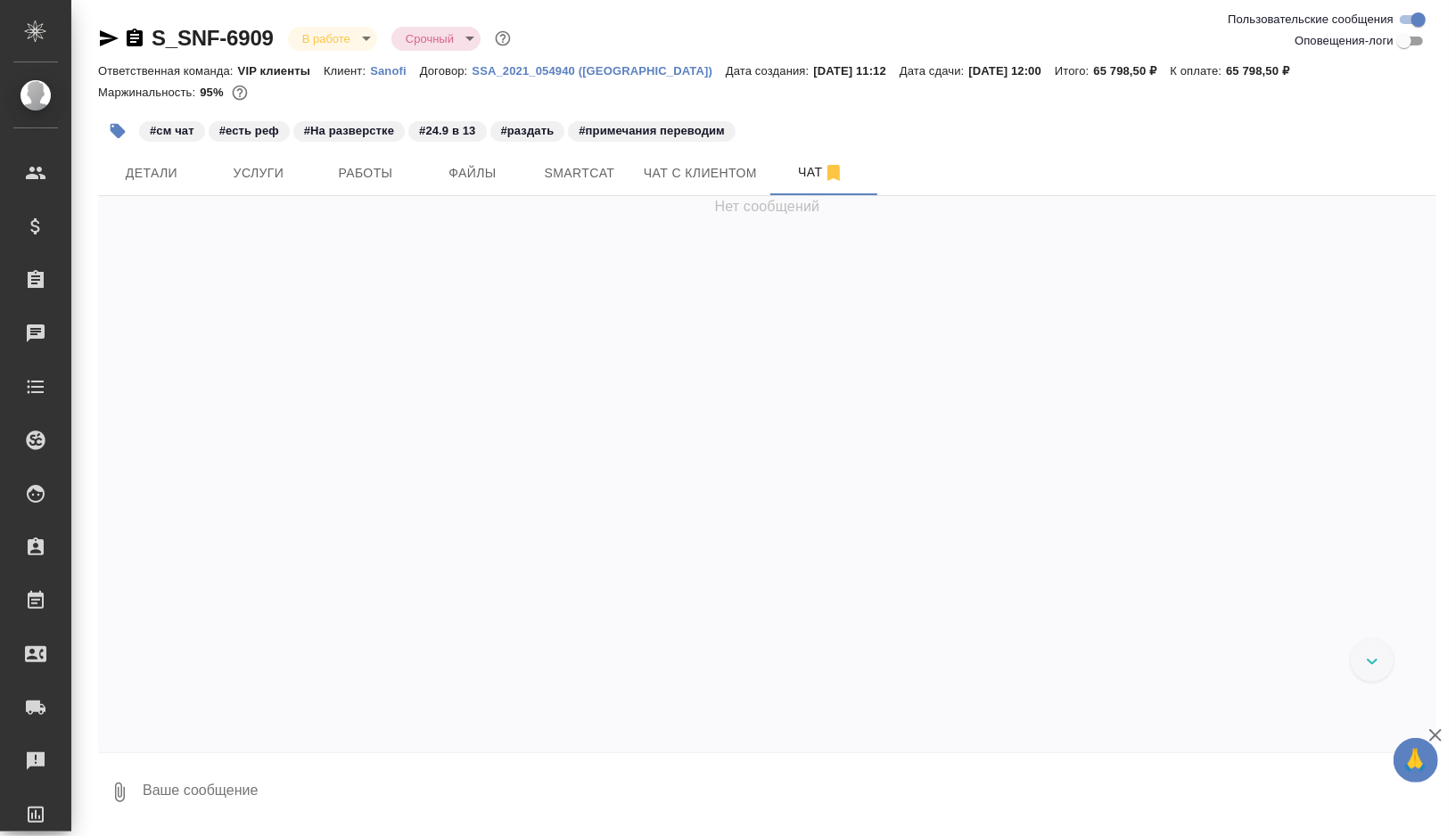
scroll to position [1836, 0]
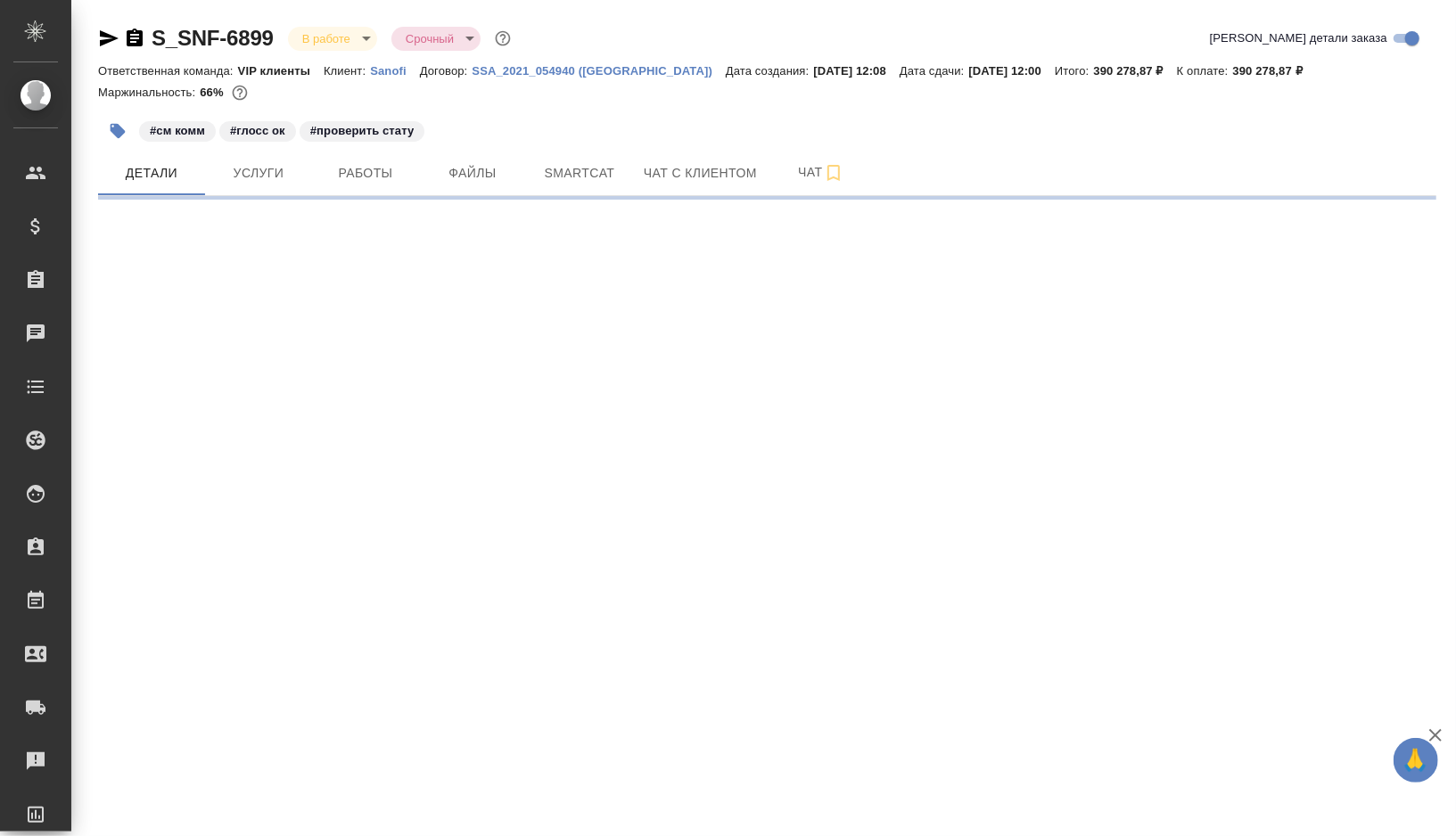
select select "RU"
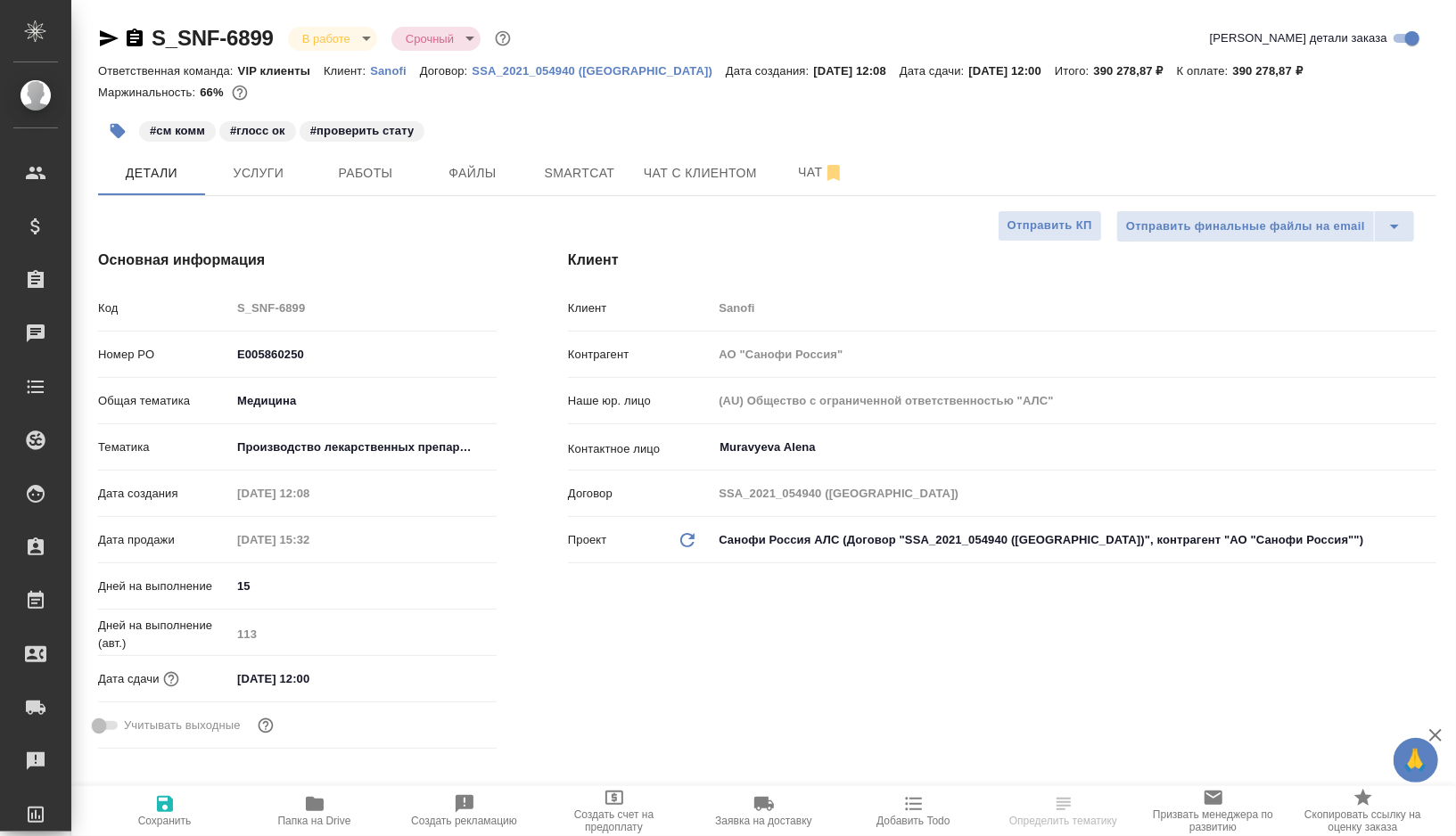
type textarea "x"
click at [598, 176] on span "Smartcat" at bounding box center [579, 173] width 85 height 22
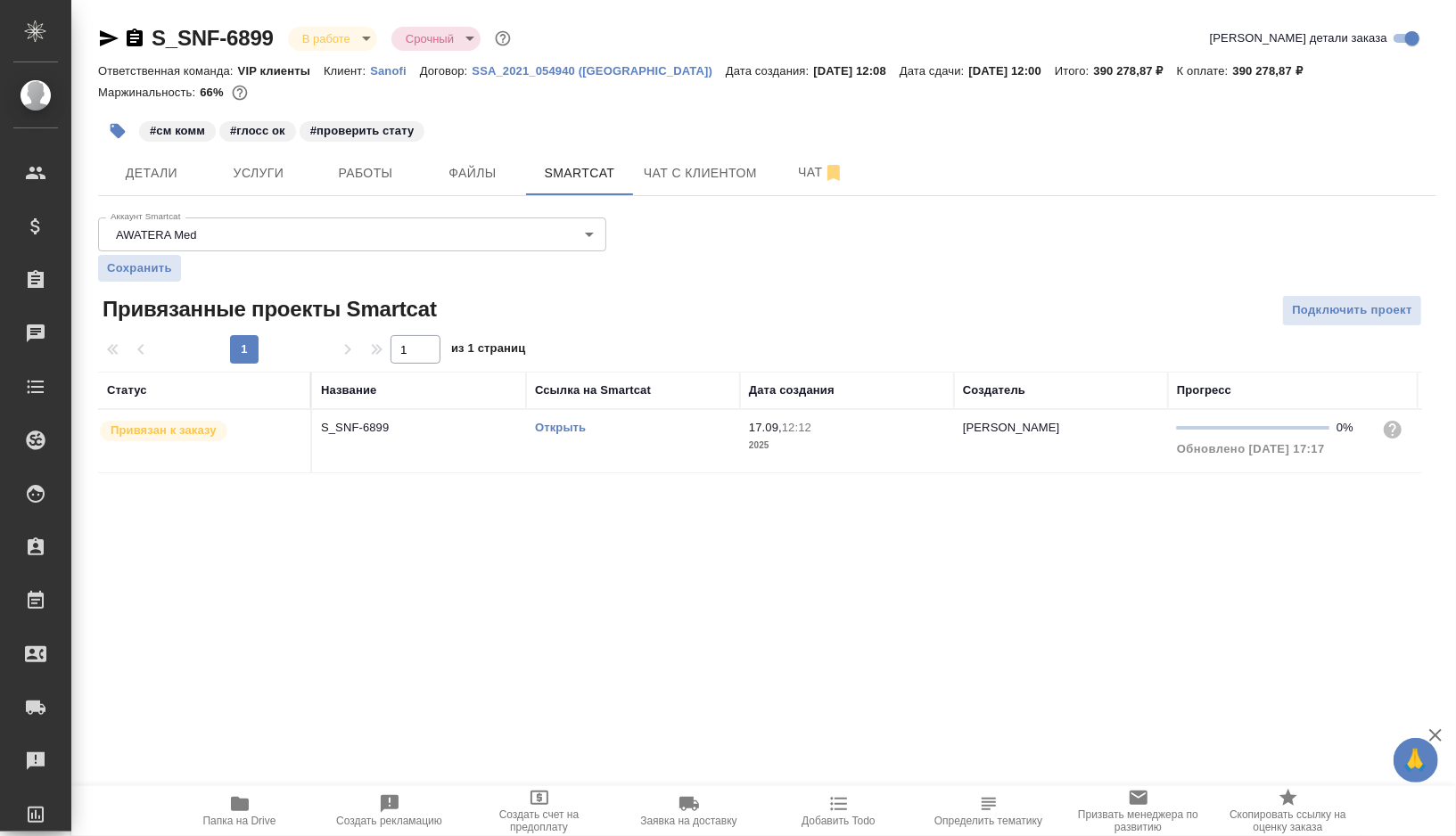
click at [562, 424] on link "Открыть" at bounding box center [560, 428] width 51 height 14
click at [382, 164] on span "Работы" at bounding box center [366, 173] width 85 height 22
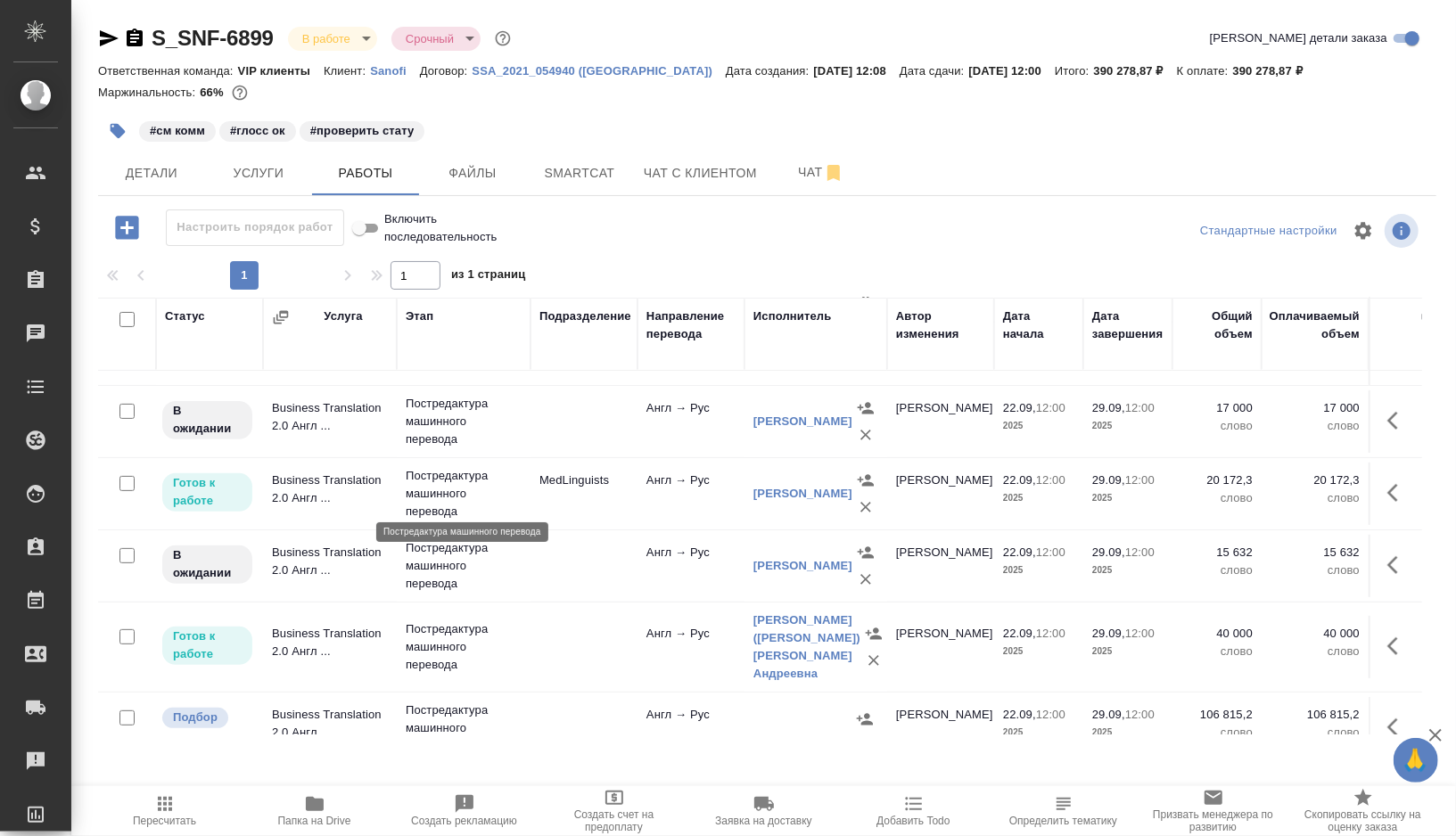
scroll to position [424, 0]
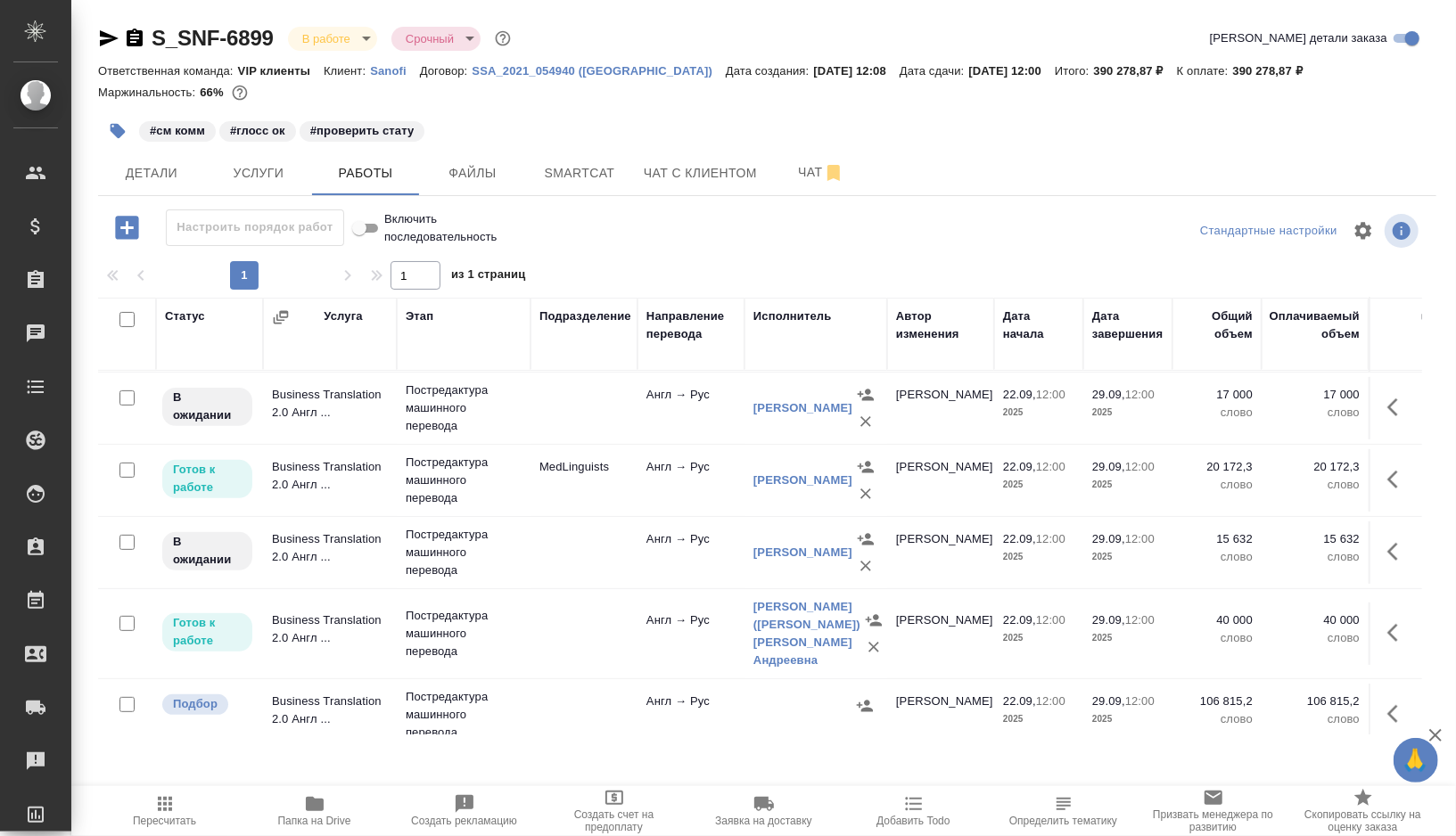
click at [566, 524] on td at bounding box center [583, 552] width 107 height 63
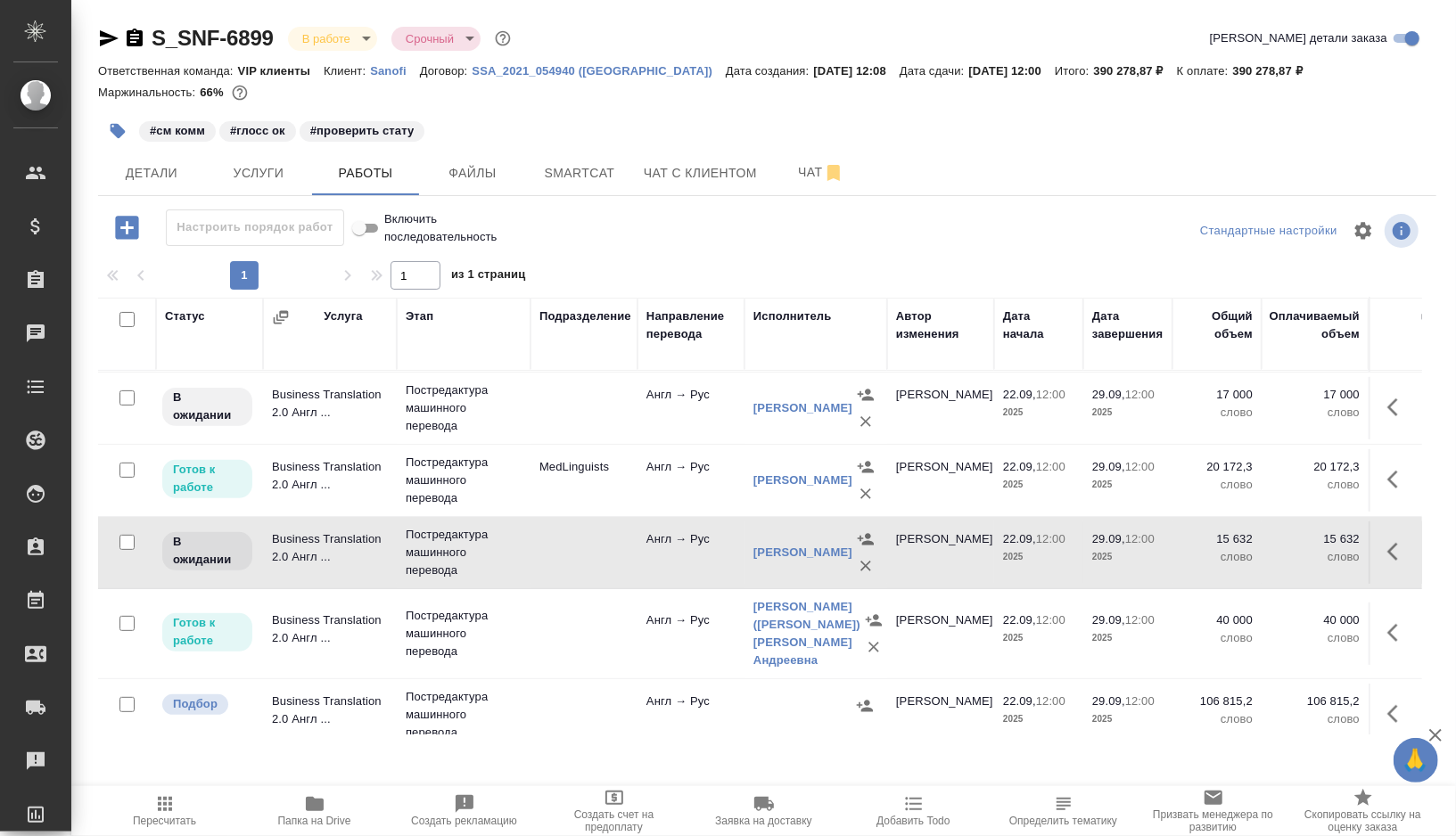
click at [1397, 407] on icon "button" at bounding box center [1398, 407] width 21 height 21
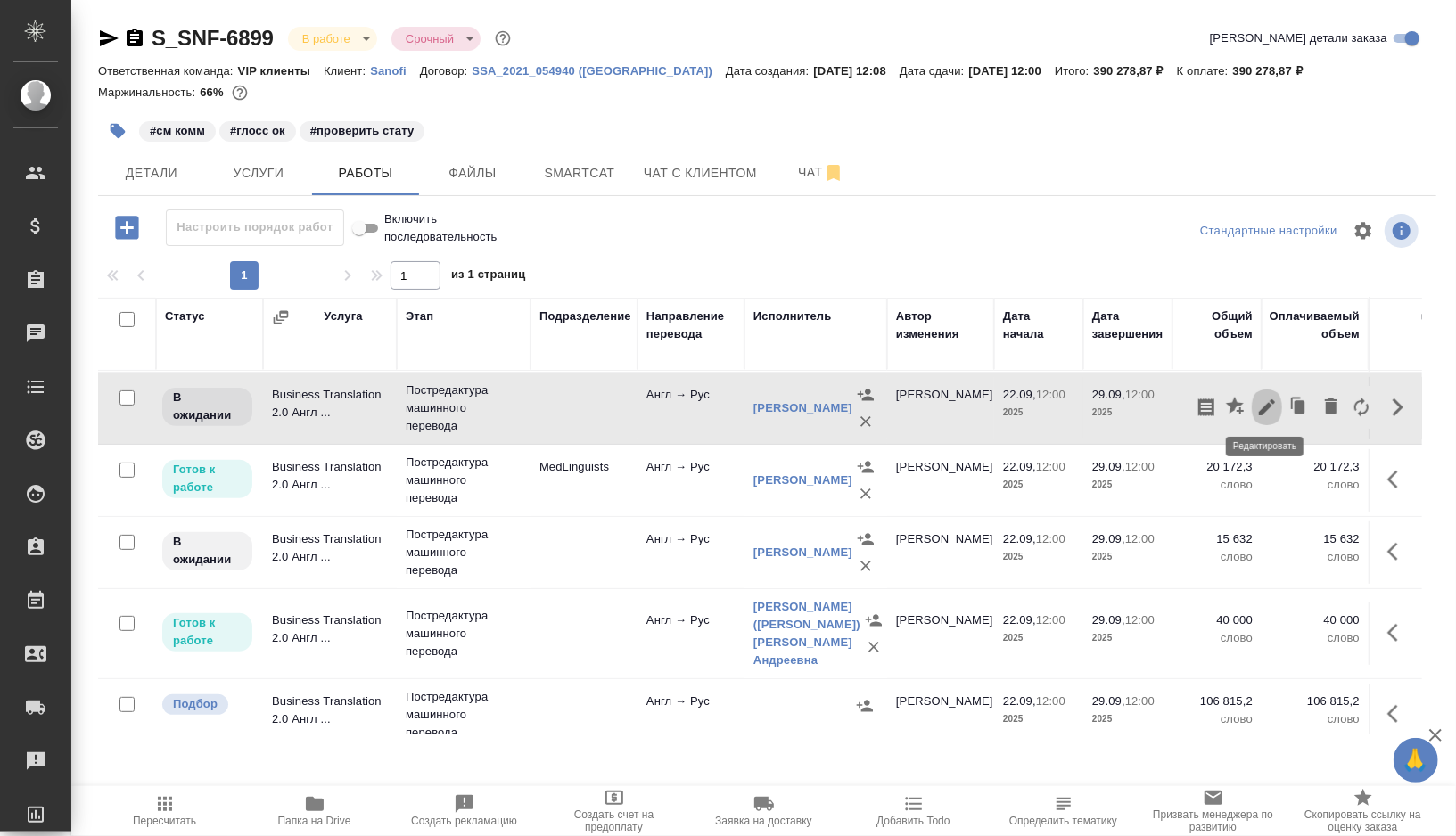
click at [1268, 403] on icon "button" at bounding box center [1266, 407] width 21 height 21
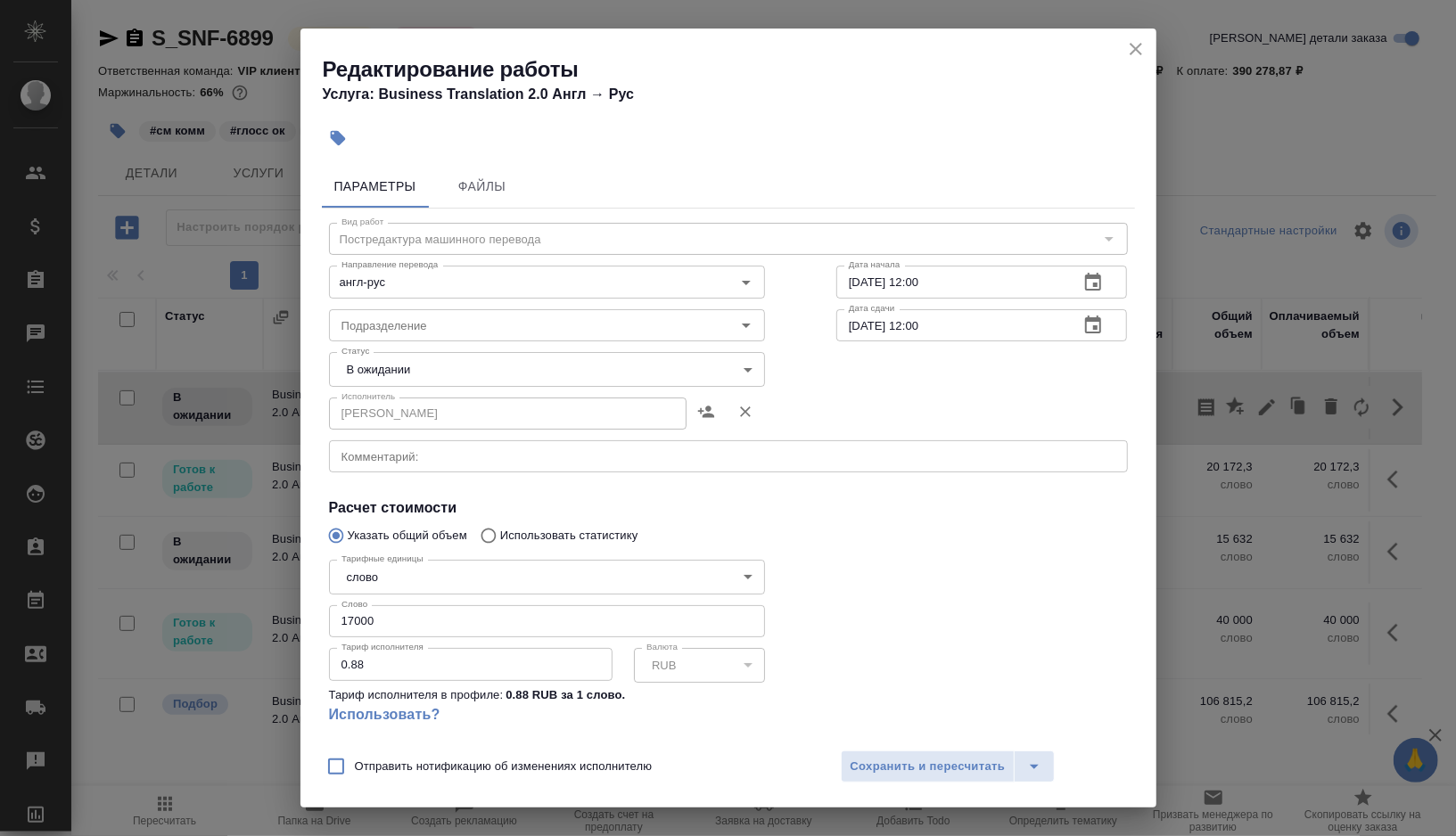
click at [487, 381] on body "🙏 .cls-1 fill:#fff; AWATERA Gorshkova Valentina Клиенты Спецификации Заказы 0 Ч…" at bounding box center [728, 418] width 1456 height 836
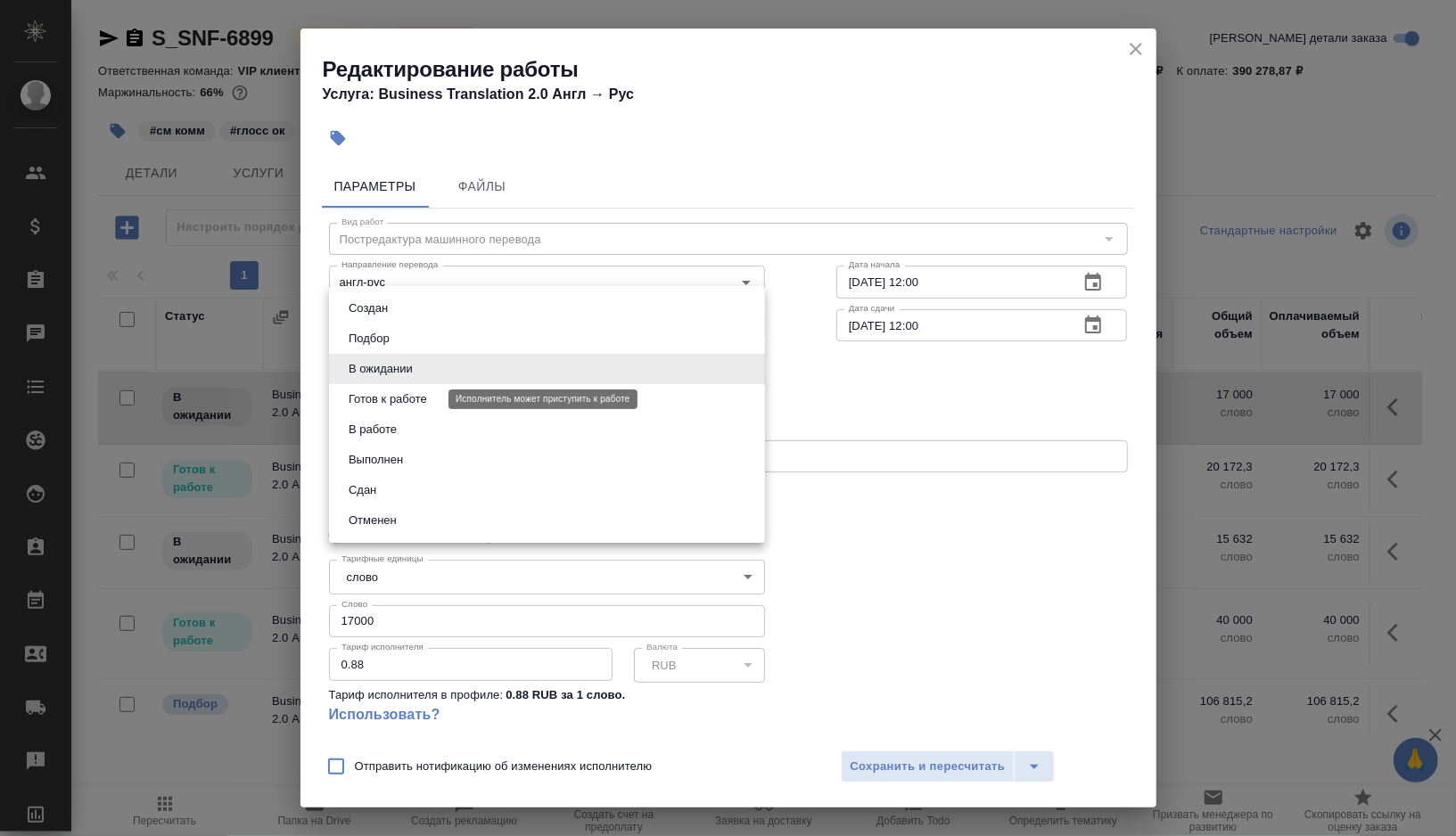
click at [390, 390] on button "Готов к работе" at bounding box center [388, 400] width 89 height 19
type input "readyForWork"
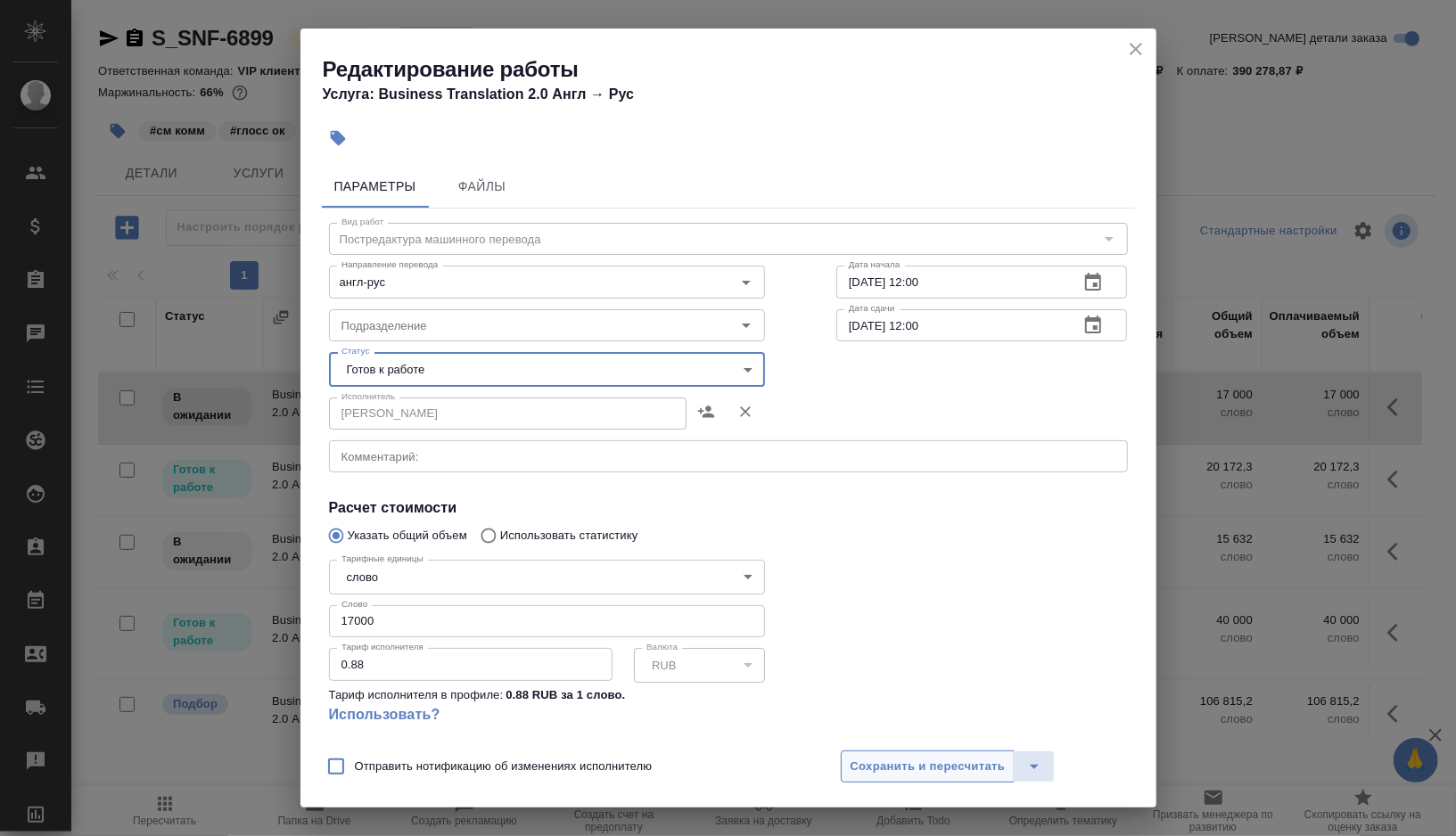
click at [906, 771] on span "Сохранить и пересчитать" at bounding box center [928, 766] width 155 height 20
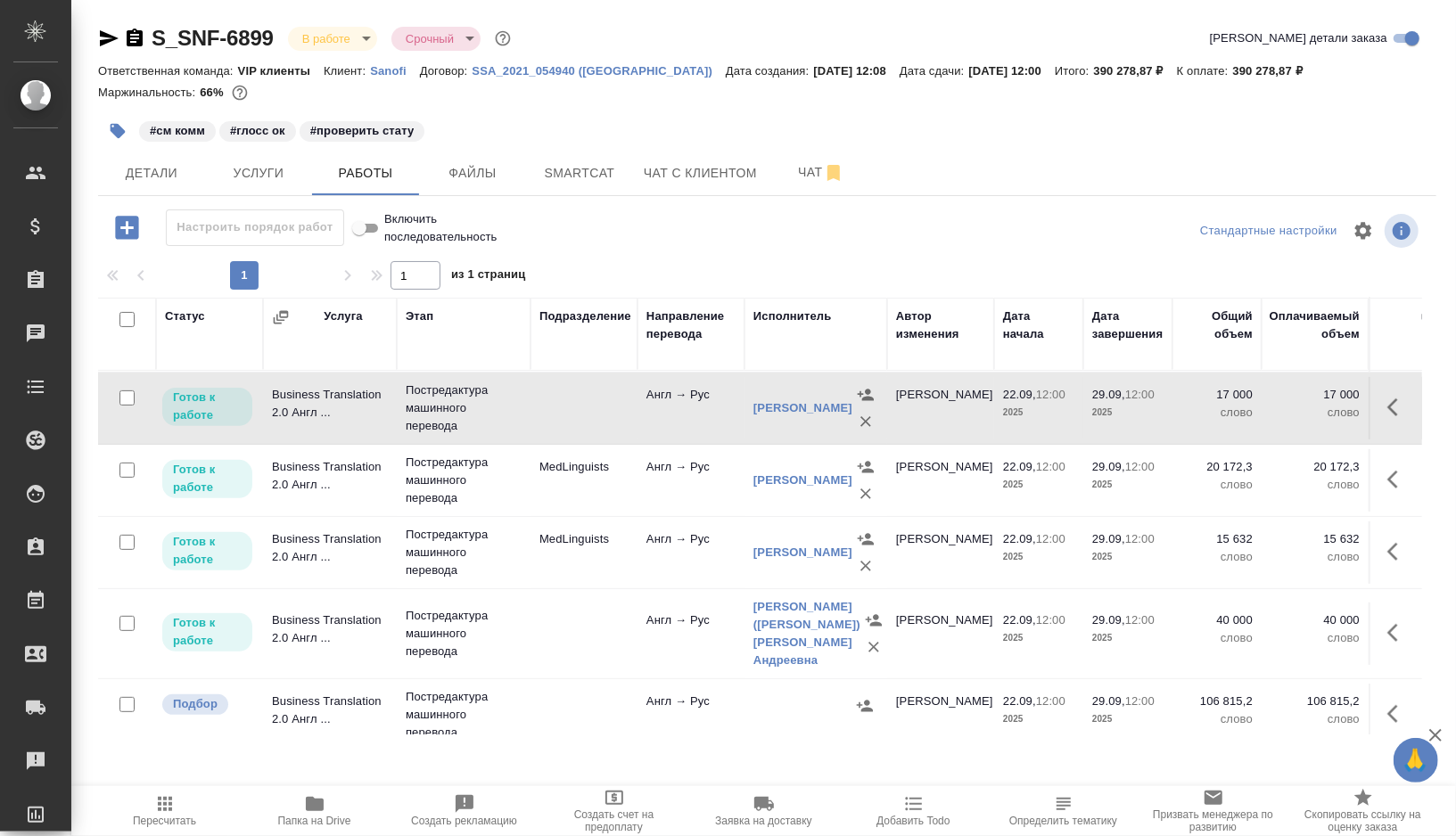
click at [556, 564] on td "MedLinguists" at bounding box center [583, 552] width 107 height 63
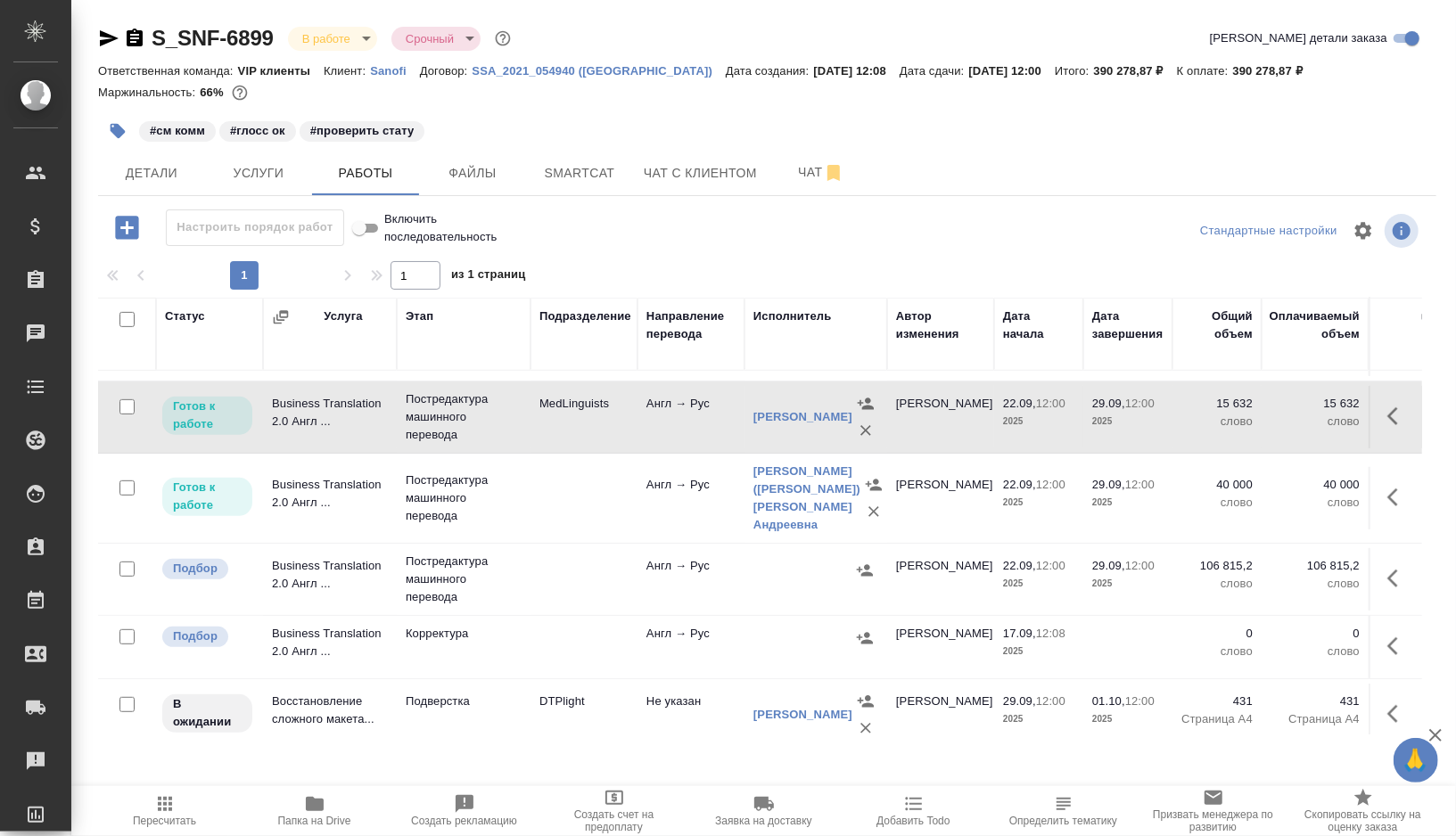
scroll to position [562, 0]
click at [1397, 494] on icon "button" at bounding box center [1398, 494] width 21 height 21
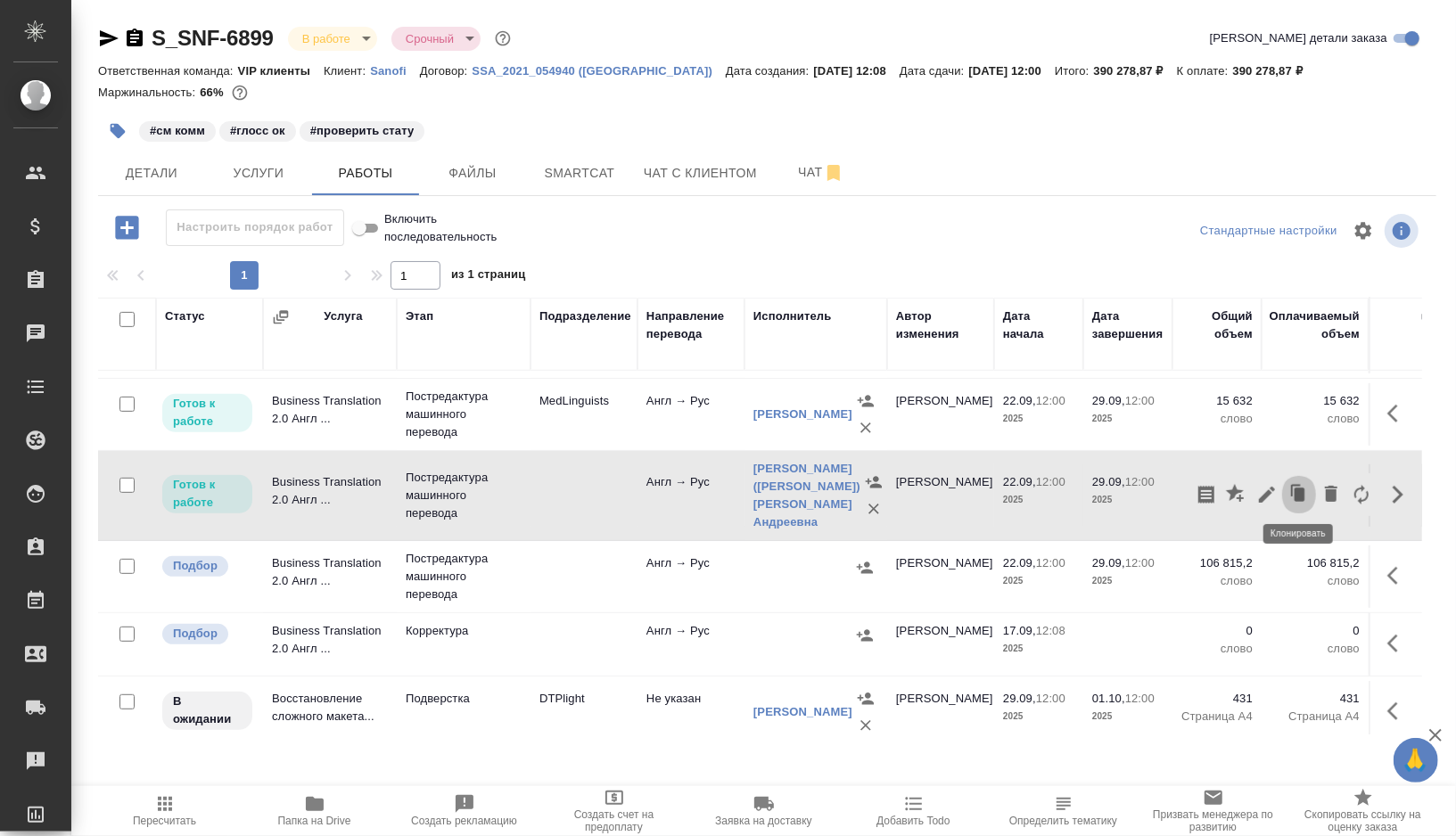
click at [1304, 489] on icon "button" at bounding box center [1299, 494] width 11 height 14
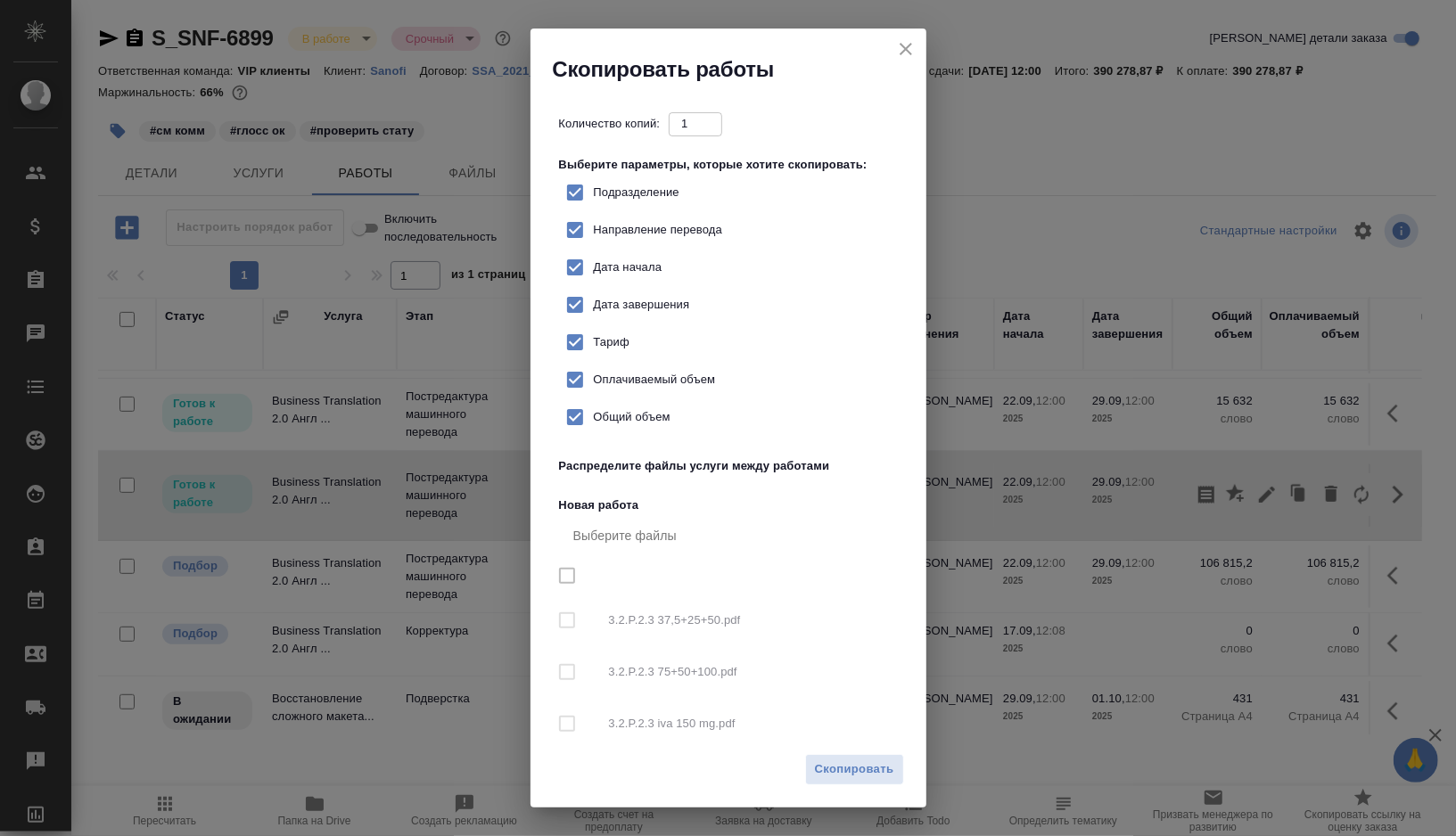
checkbox input "true"
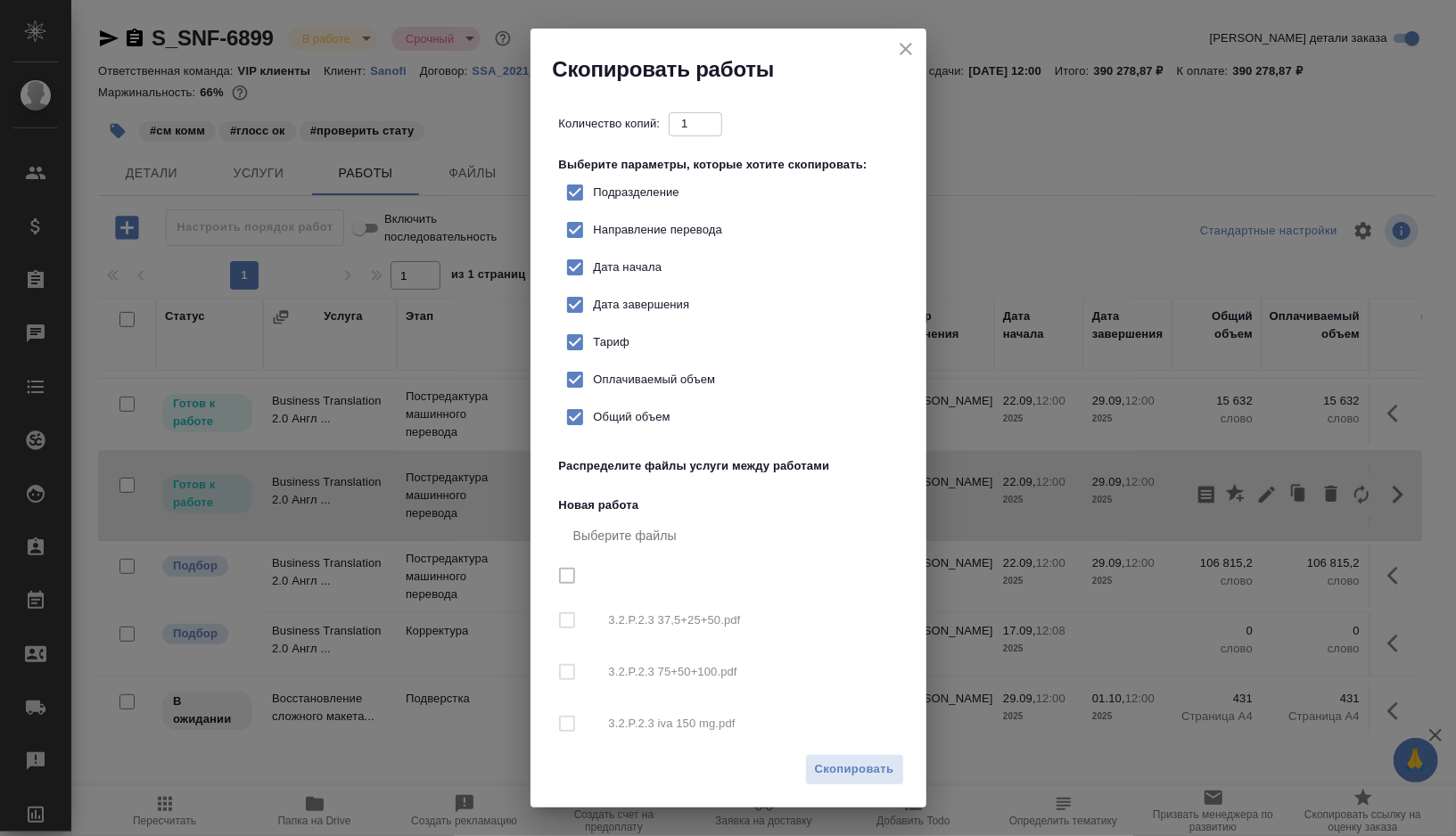
checkbox input "true"
click at [903, 46] on icon "close" at bounding box center [906, 48] width 13 height 13
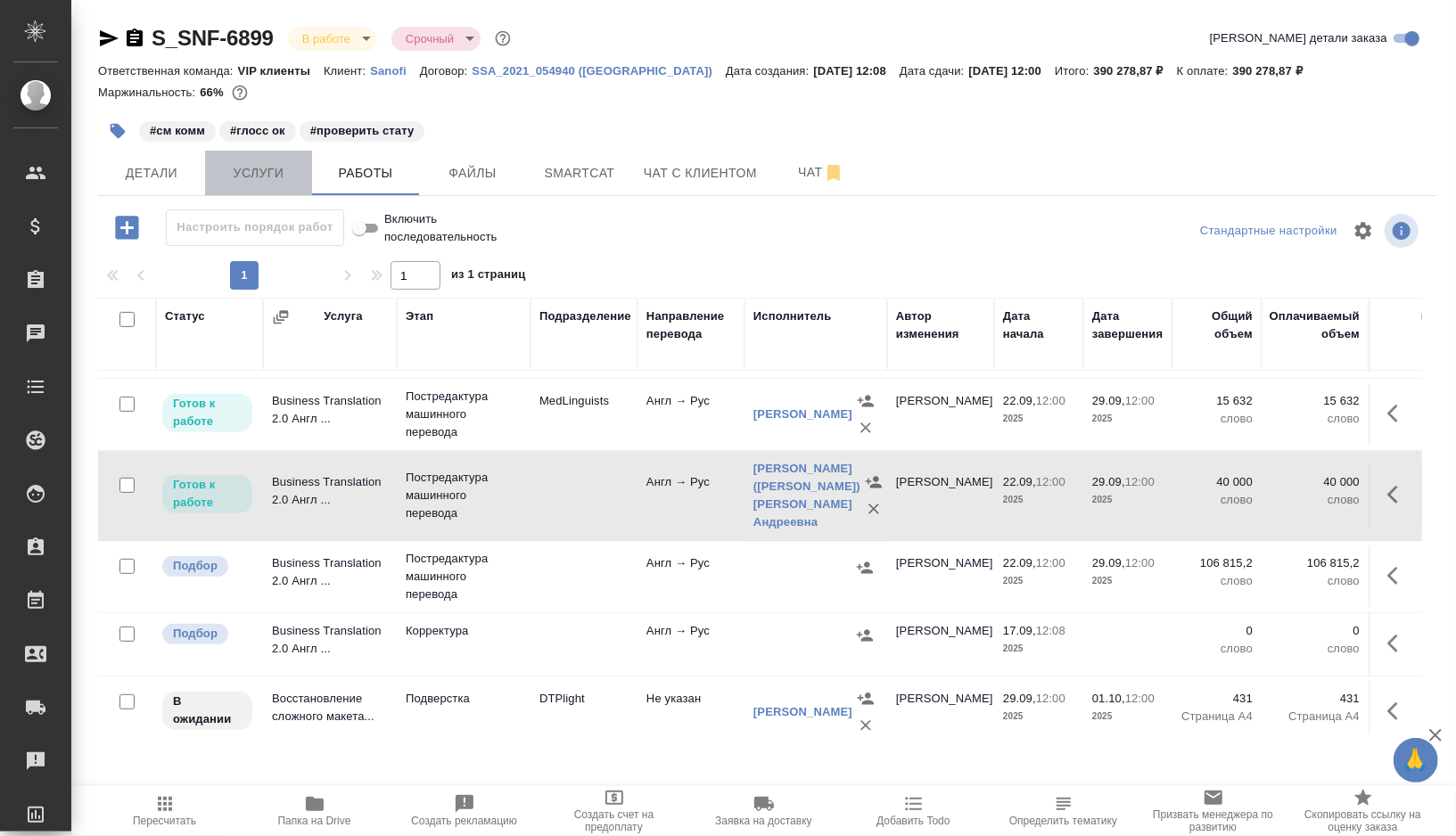
click at [265, 176] on span "Услуги" at bounding box center [258, 173] width 85 height 22
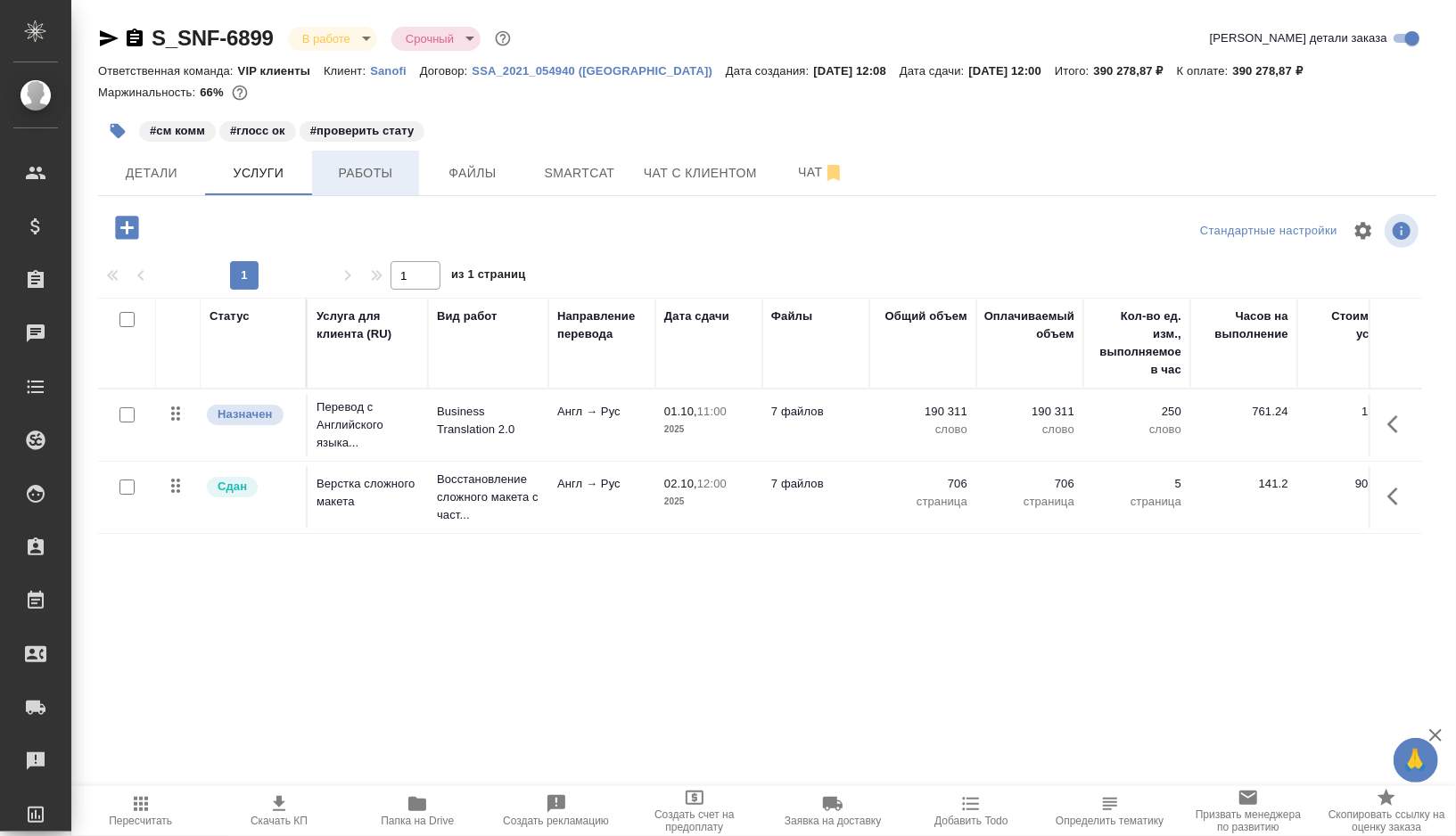
click at [372, 176] on span "Работы" at bounding box center [366, 173] width 85 height 22
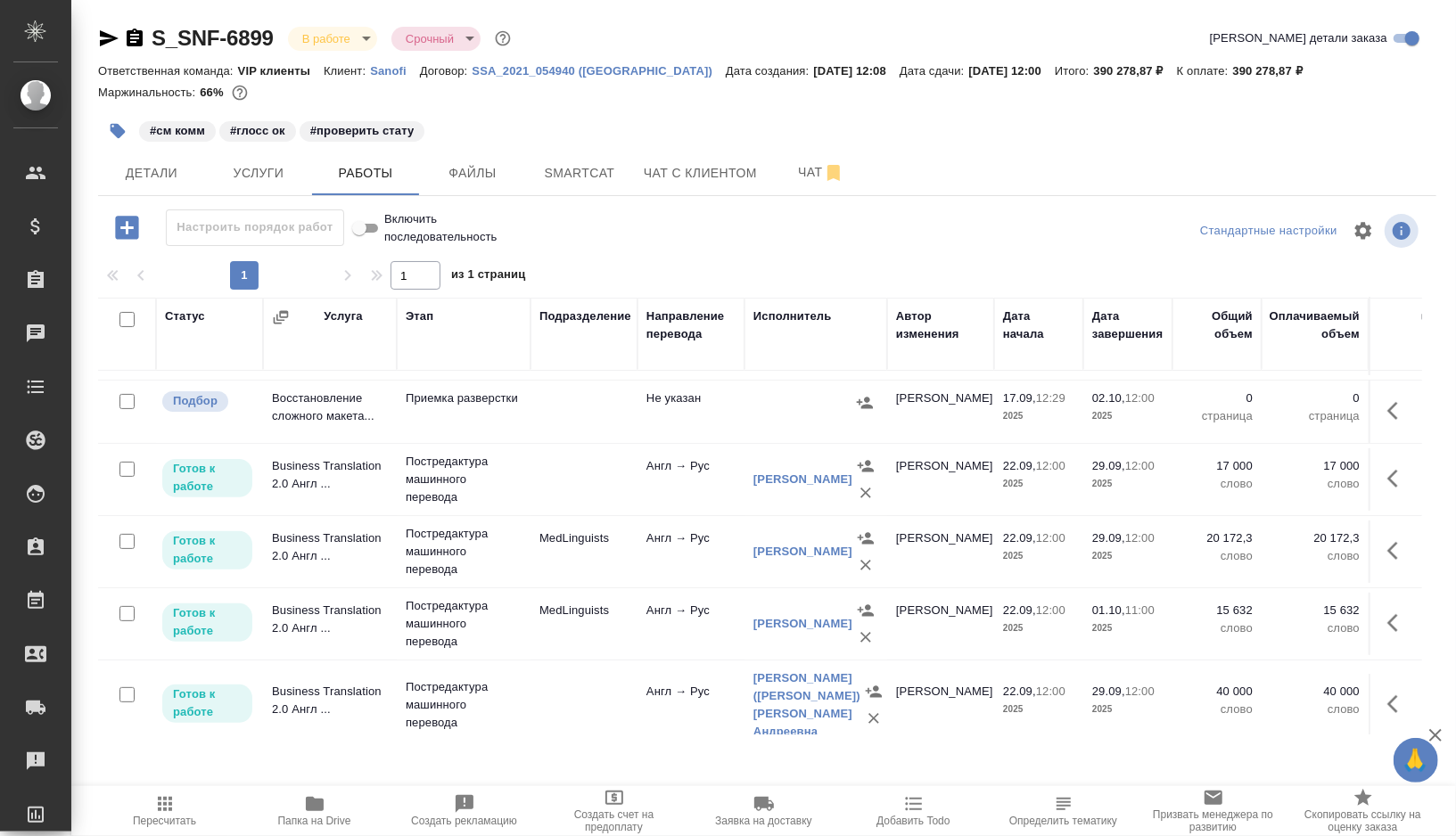
scroll to position [357, 0]
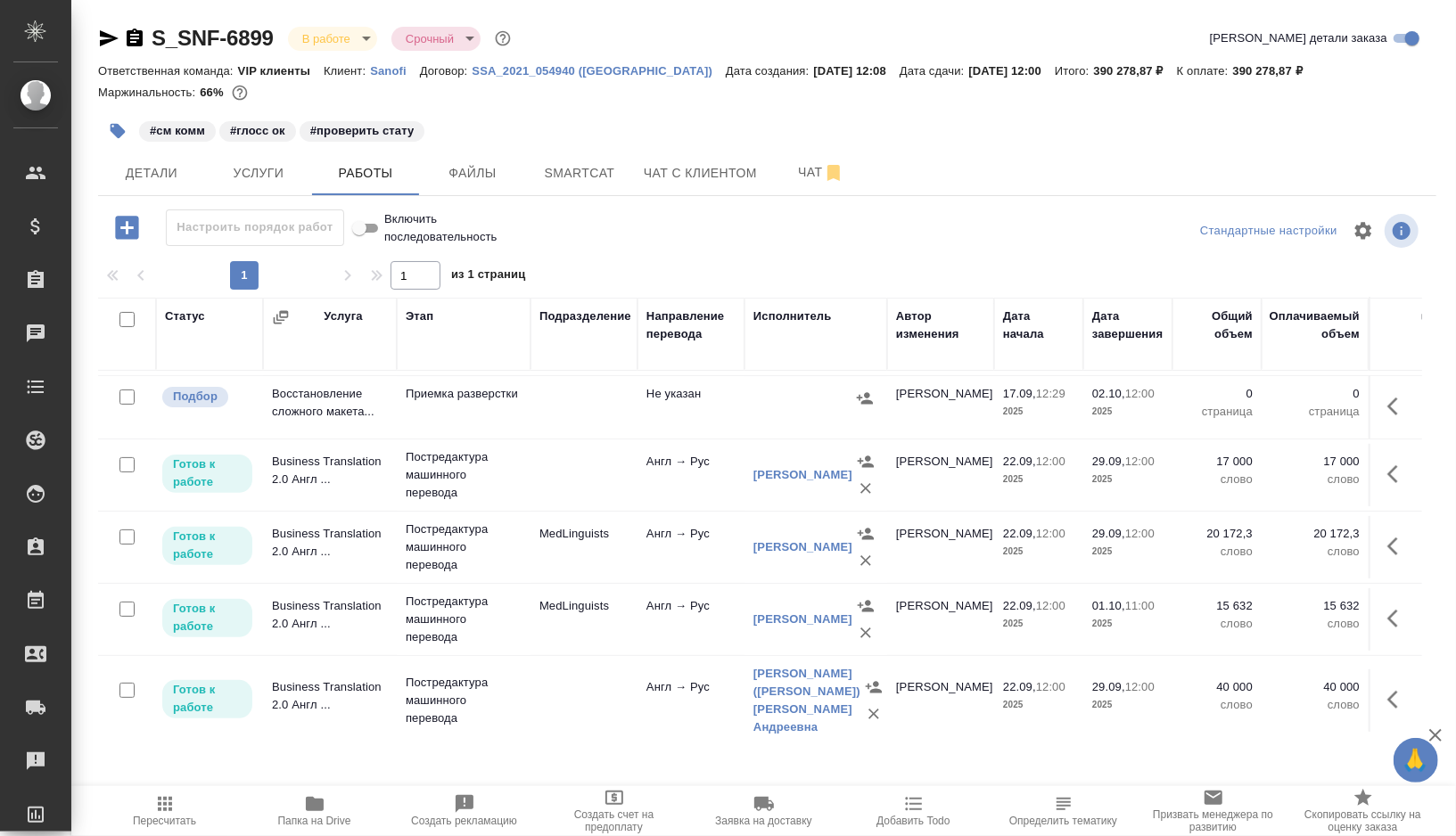
click at [121, 398] on input "checkbox" at bounding box center [127, 398] width 15 height 15
checkbox input "true"
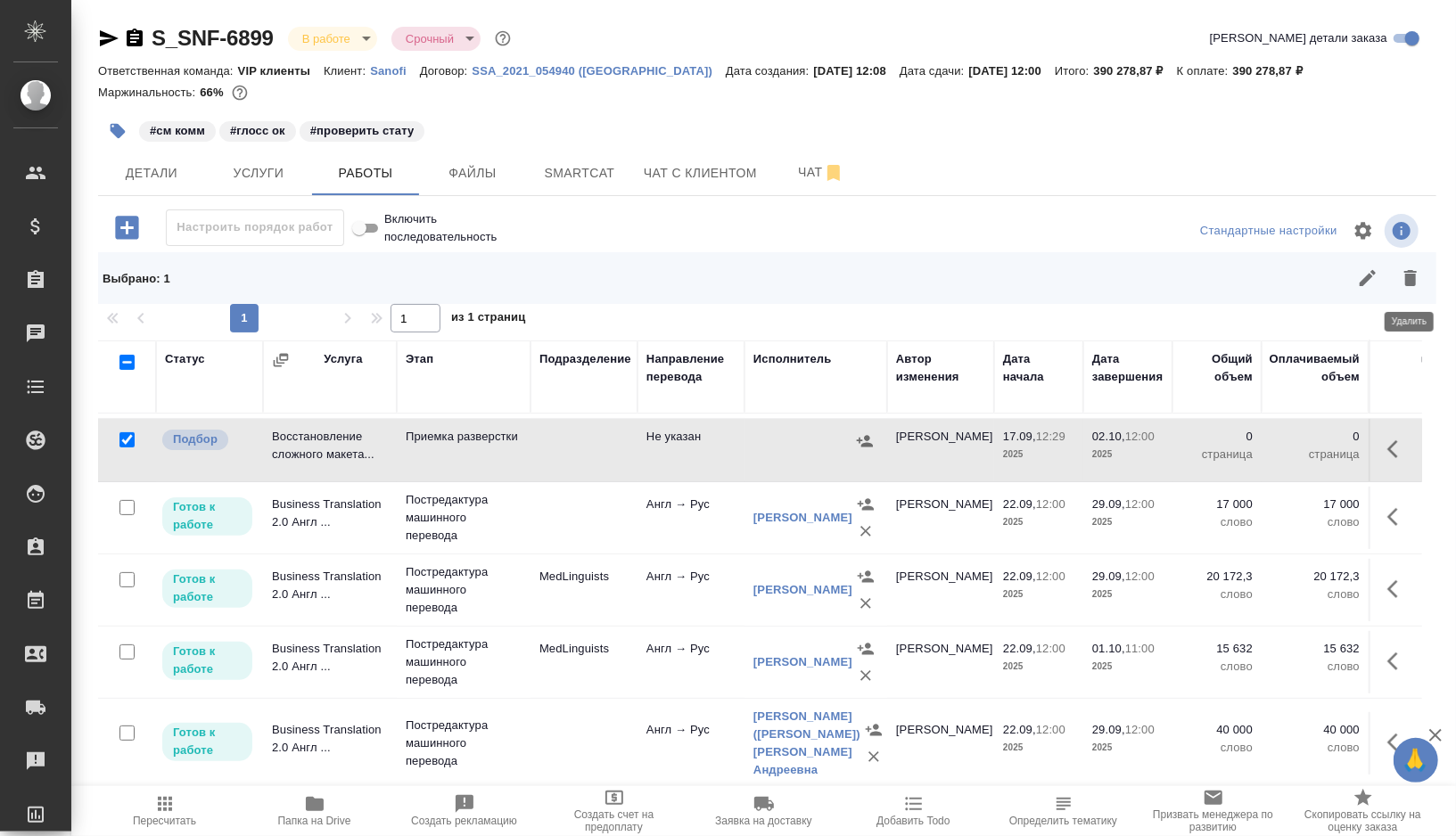
click at [1409, 279] on icon "button" at bounding box center [1410, 278] width 13 height 16
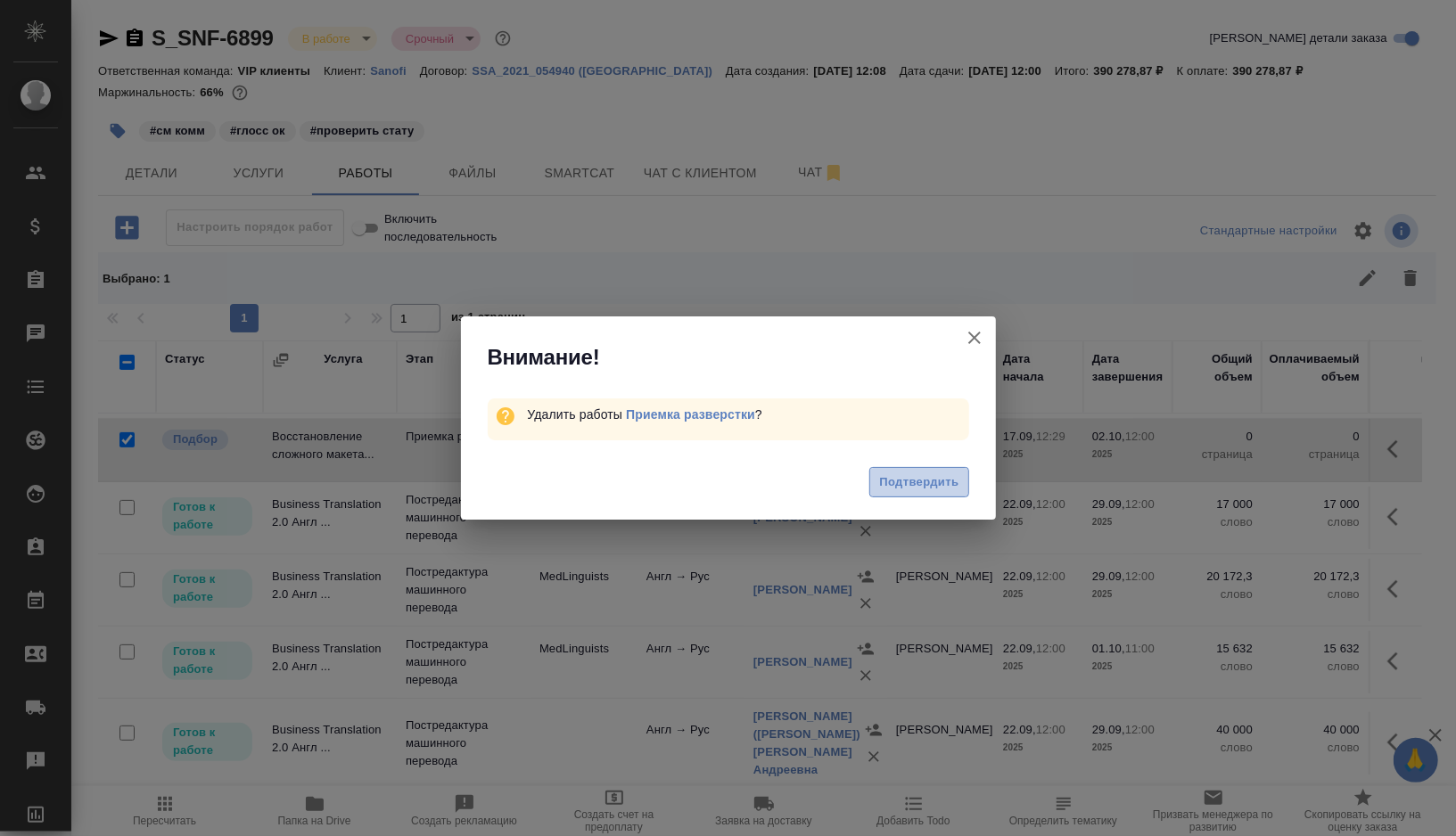
click at [913, 483] on span "Подтвердить" at bounding box center [919, 482] width 79 height 20
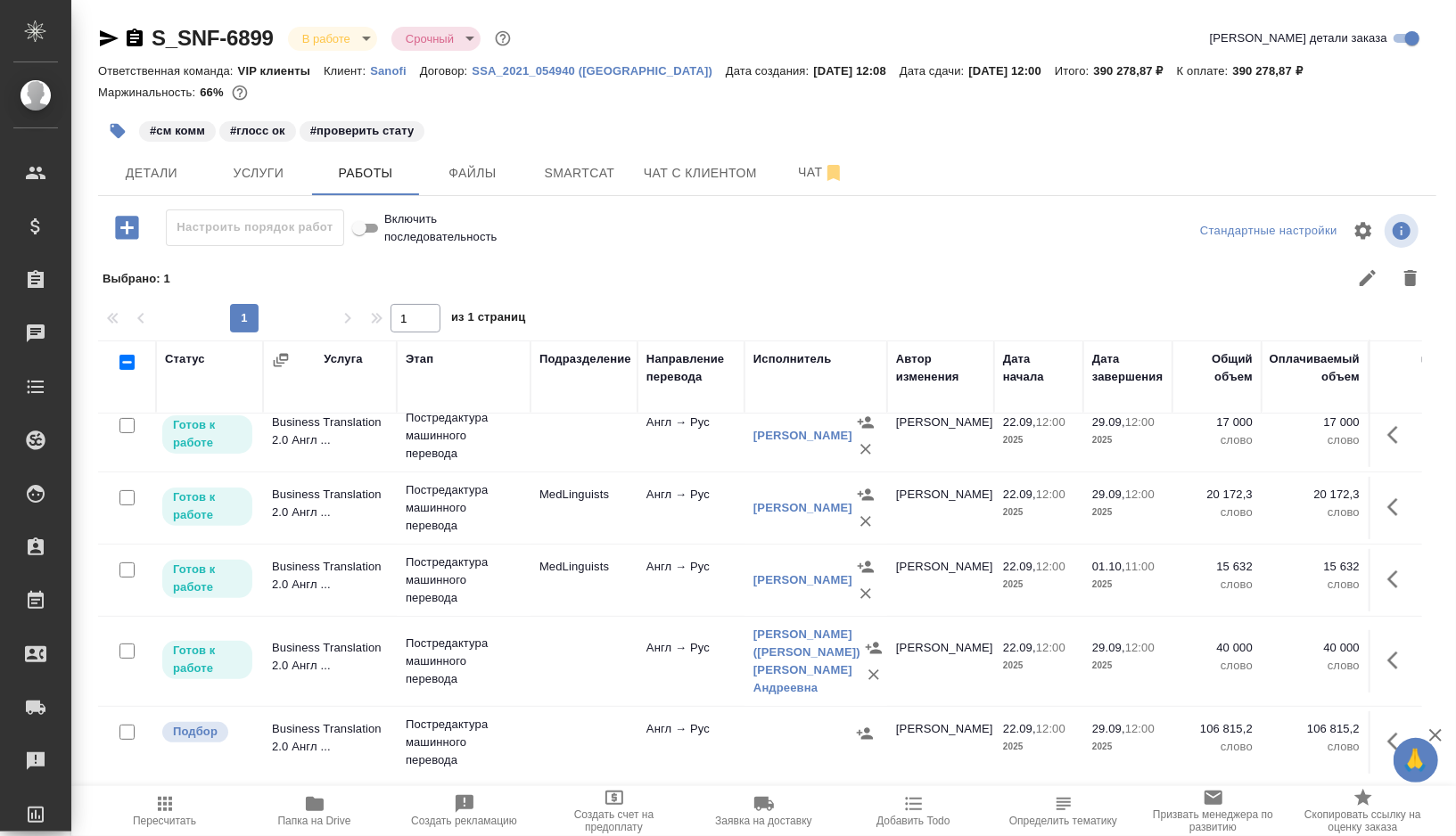
scroll to position [391, 0]
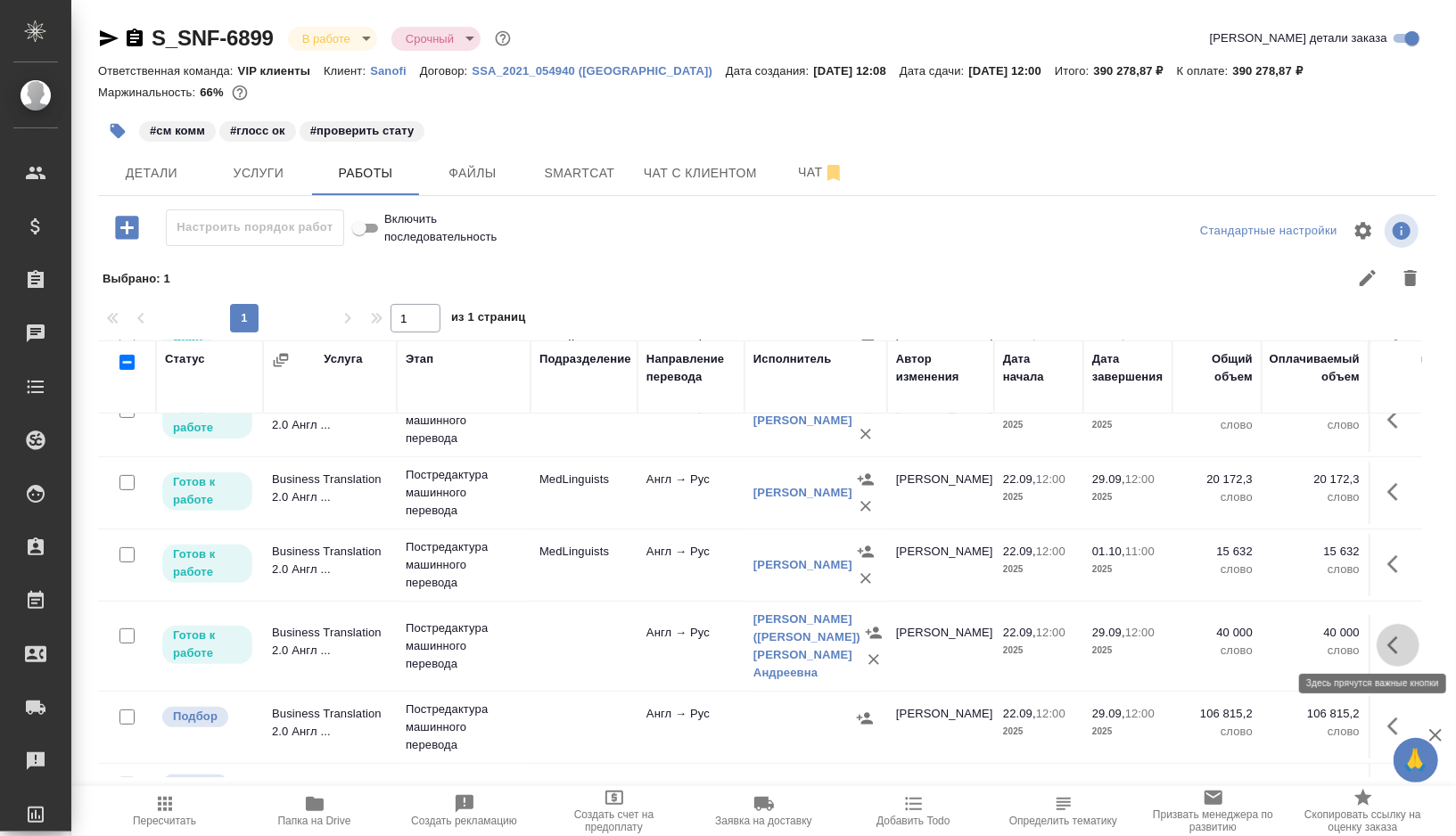
click at [1382, 644] on button "button" at bounding box center [1398, 645] width 43 height 43
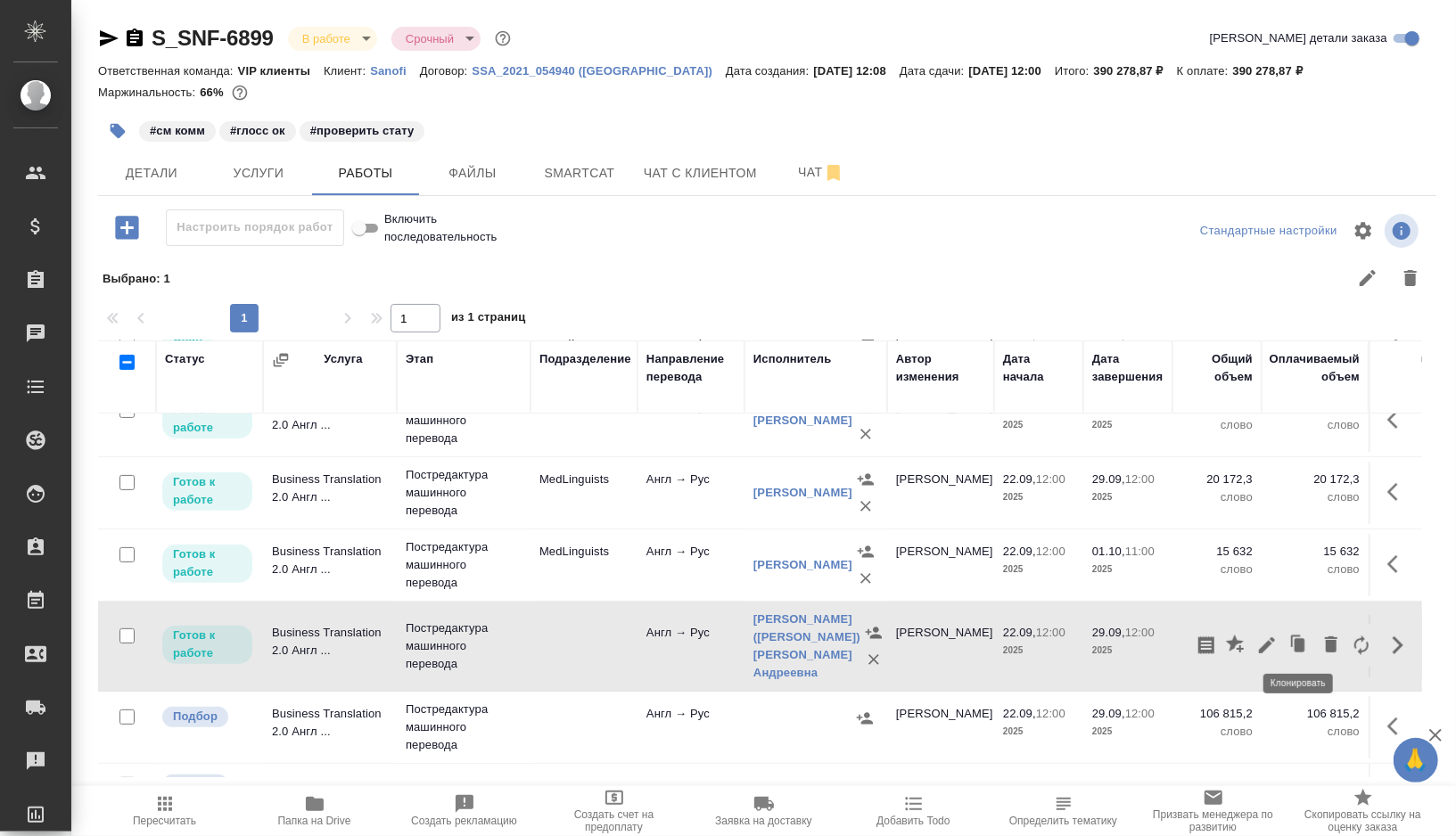
click at [1289, 635] on icon "button" at bounding box center [1299, 645] width 25 height 25
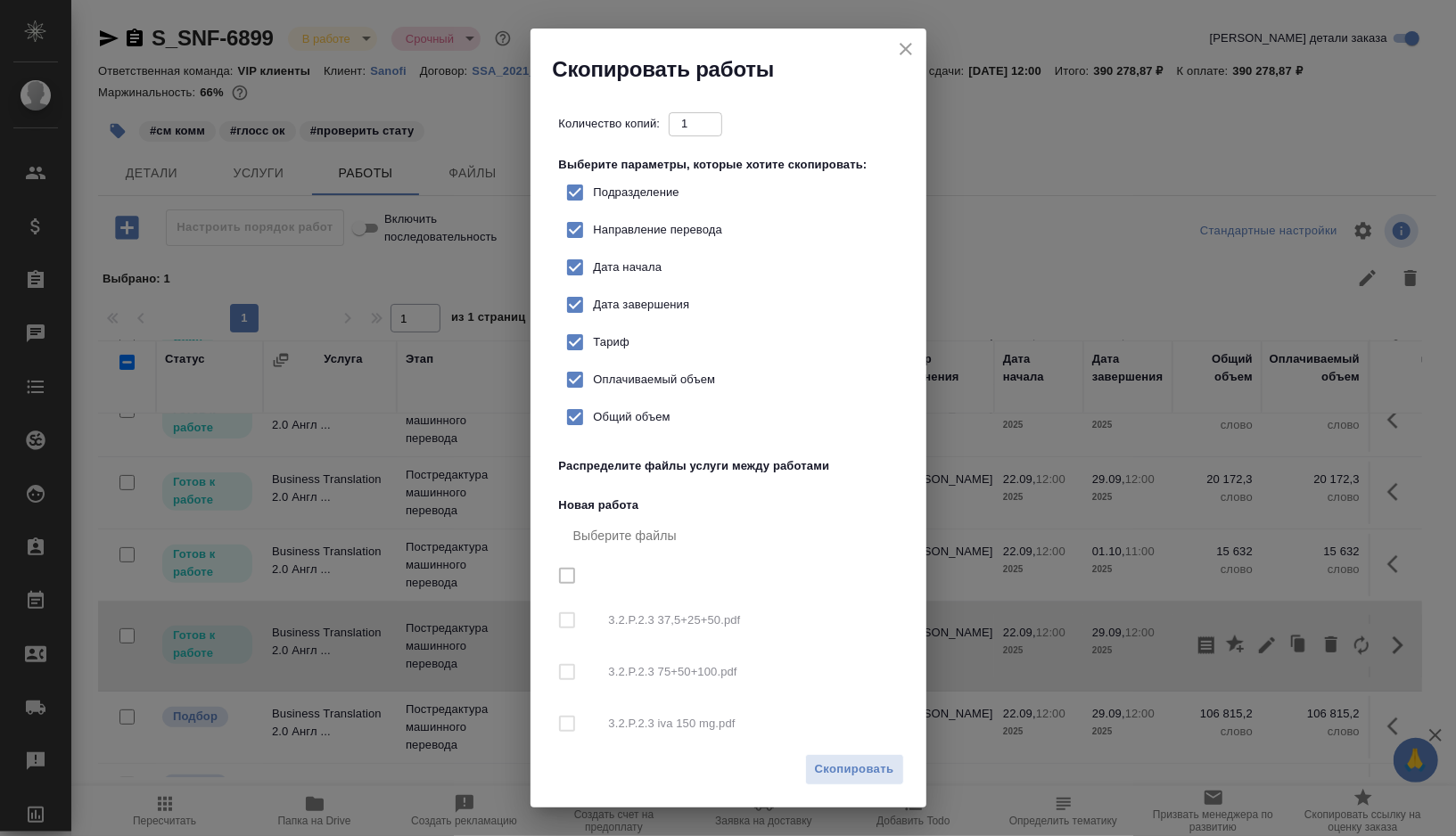
checkbox input "true"
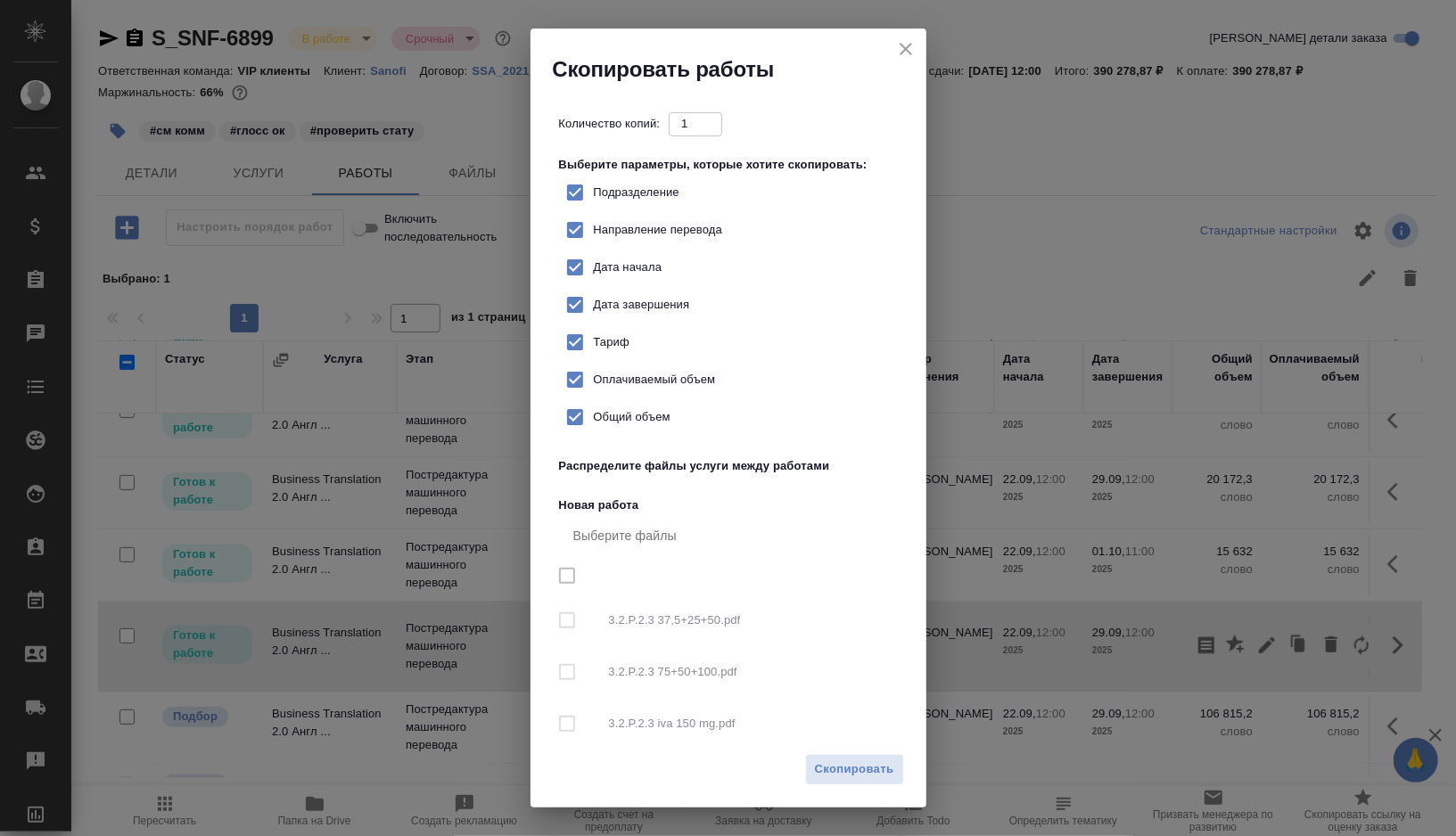
checkbox input "true"
click at [578, 198] on input "Подразделение" at bounding box center [575, 193] width 38 height 38
checkbox input "false"
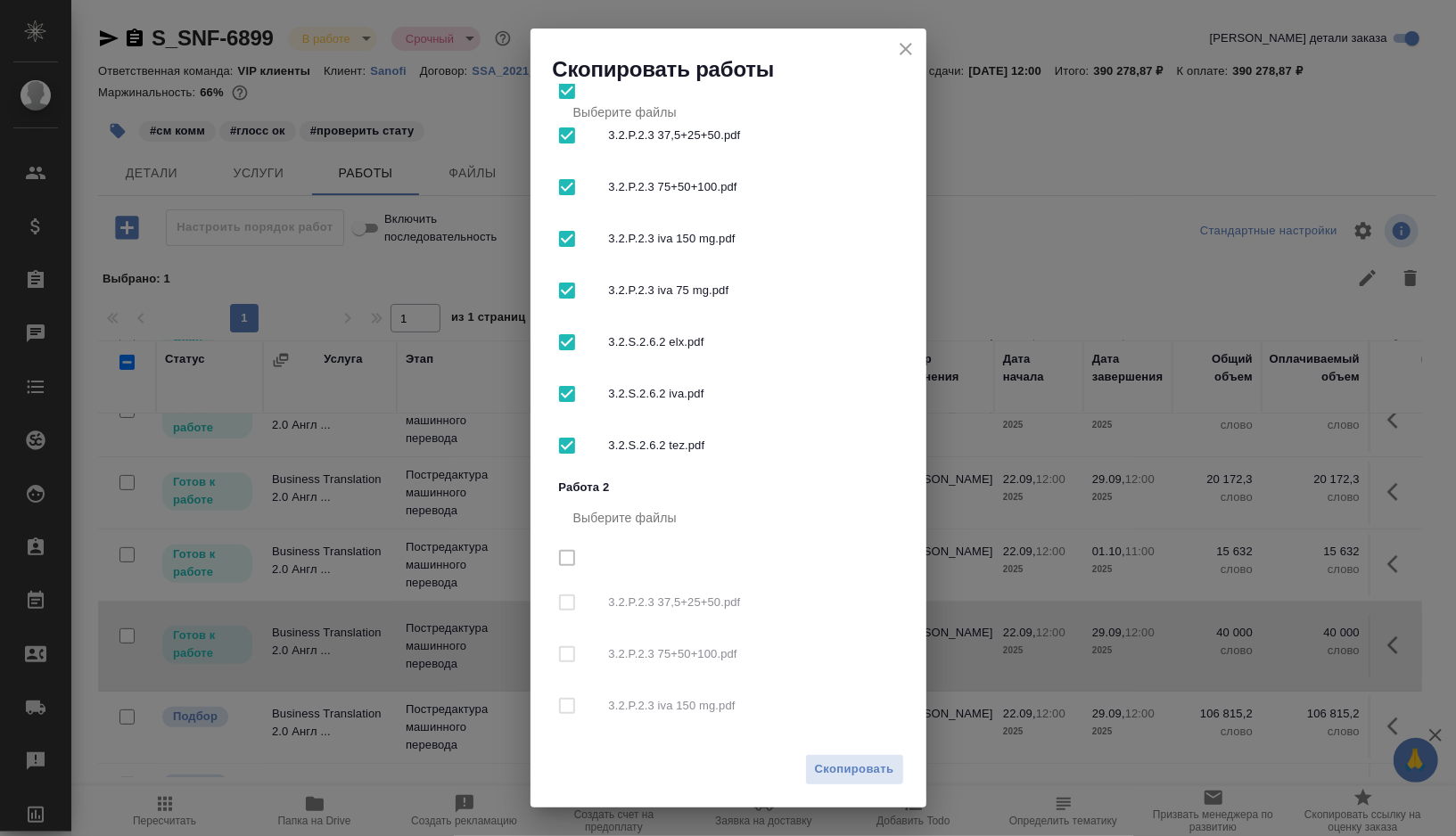
scroll to position [486, 0]
click at [568, 93] on input "checkbox" at bounding box center [567, 90] width 38 height 38
checkbox input "false"
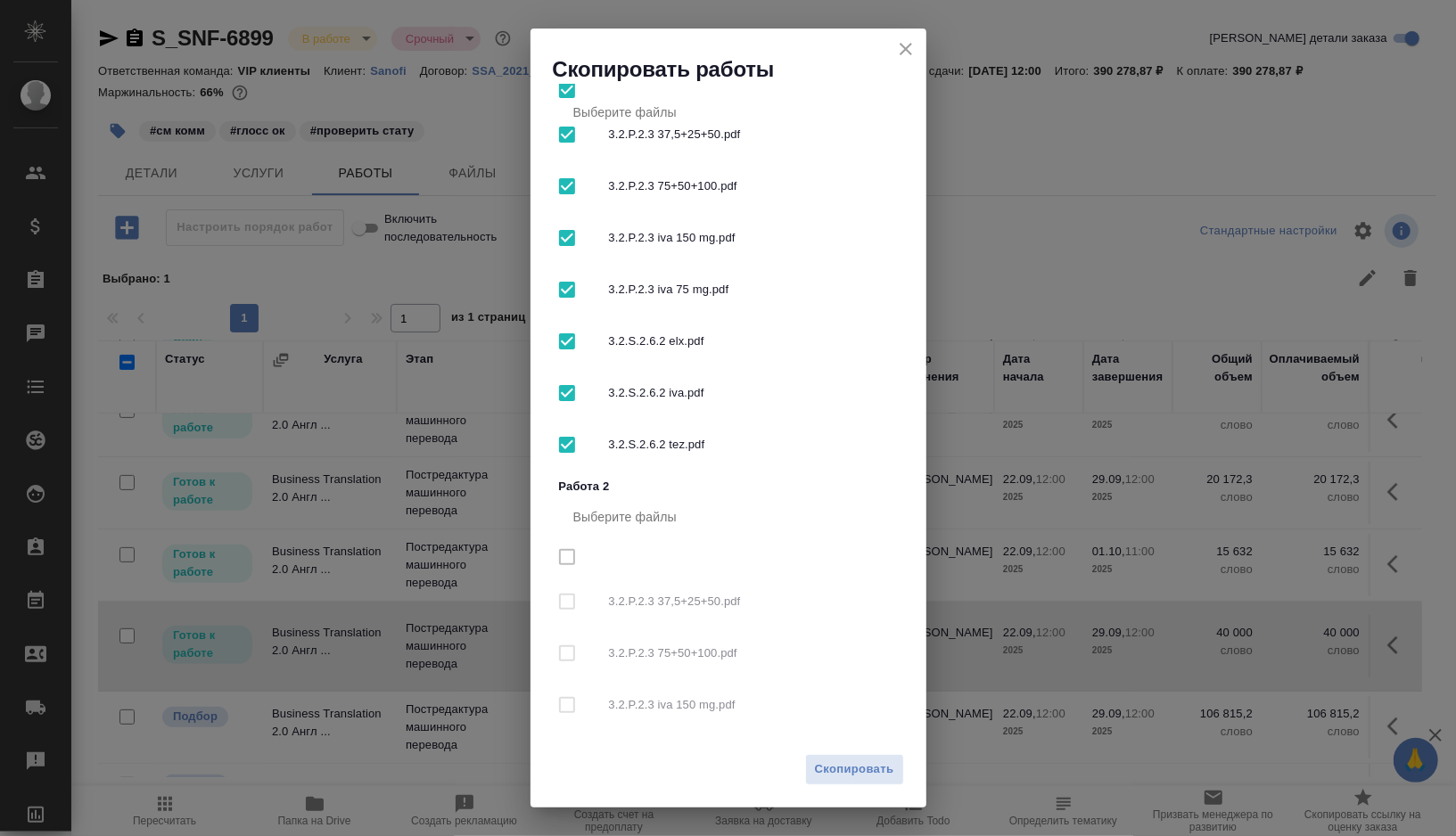
checkbox input "false"
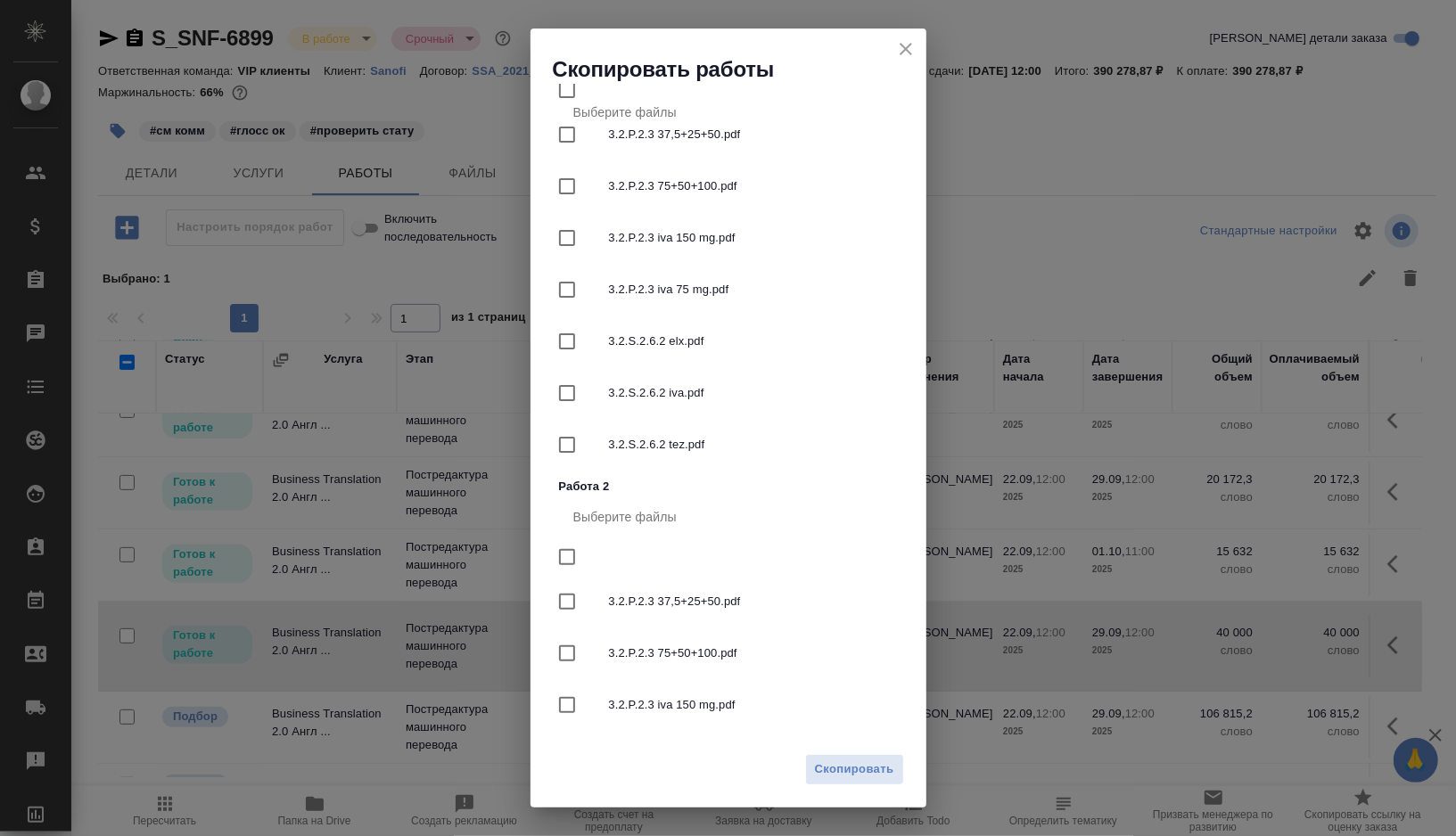
click at [566, 292] on input "checkbox" at bounding box center [567, 289] width 38 height 38
checkbox input "true"
click at [838, 768] on span "Скопировать" at bounding box center [854, 769] width 79 height 20
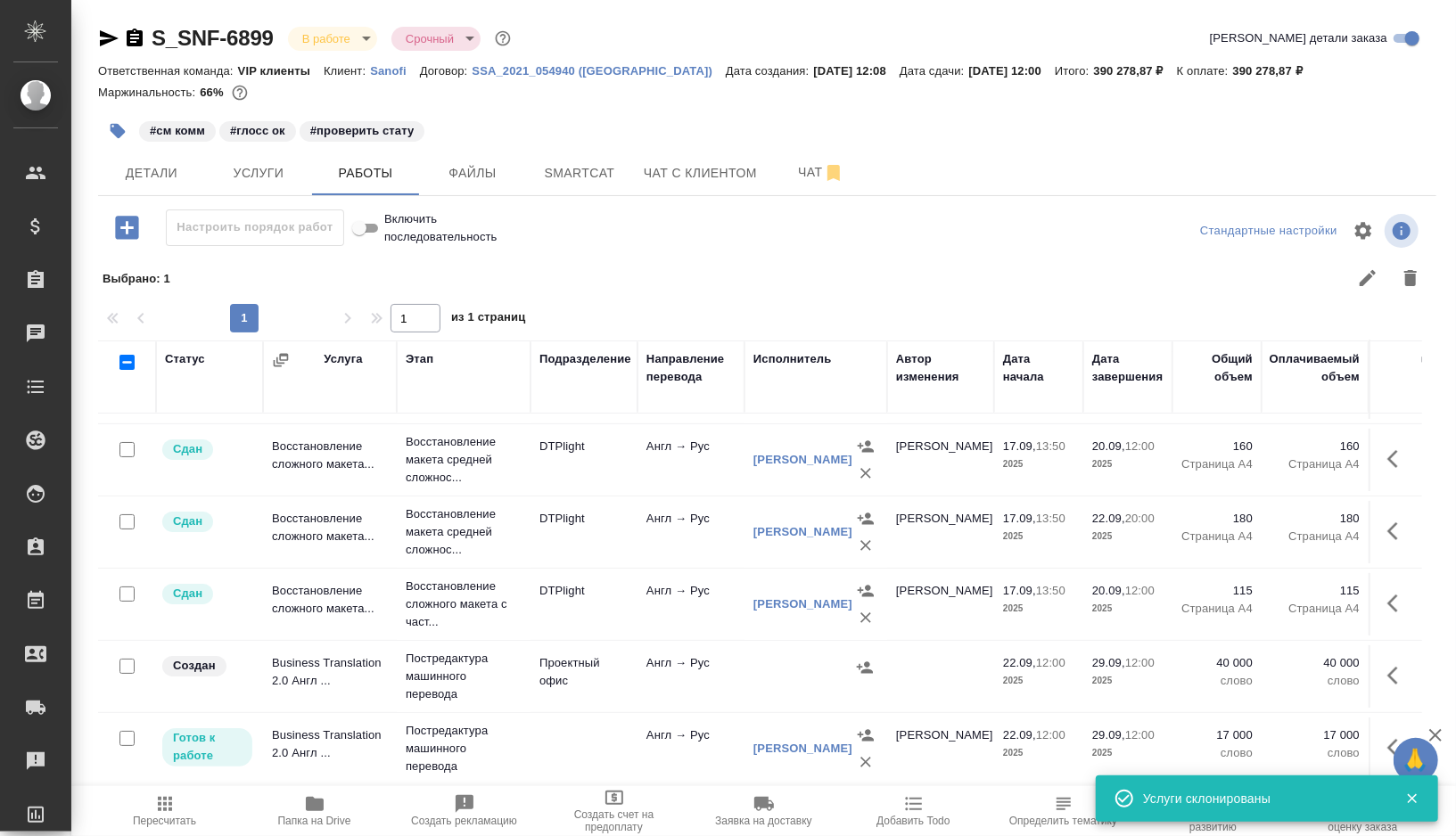
scroll to position [157, 0]
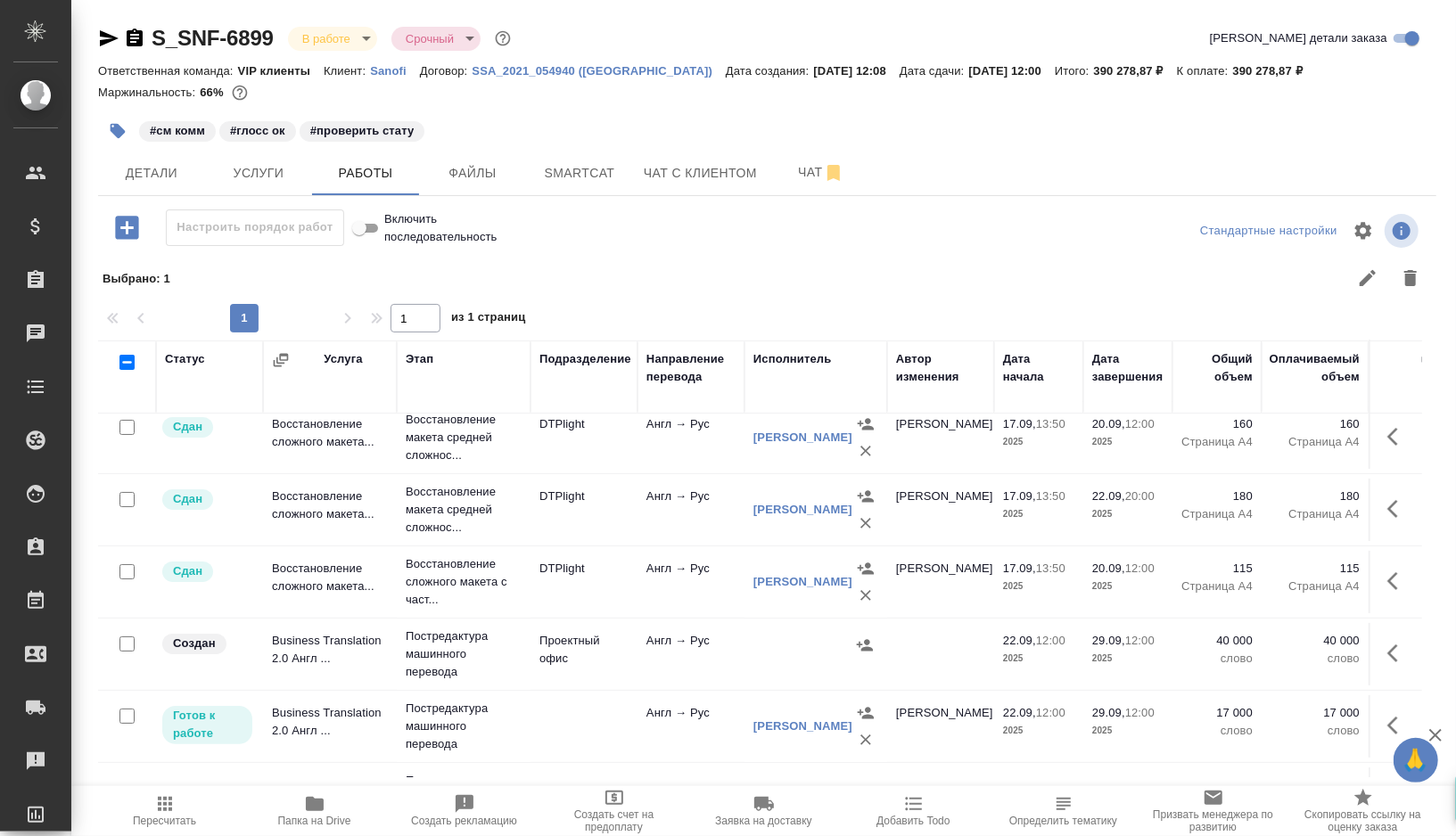
click at [808, 642] on div at bounding box center [816, 645] width 125 height 27
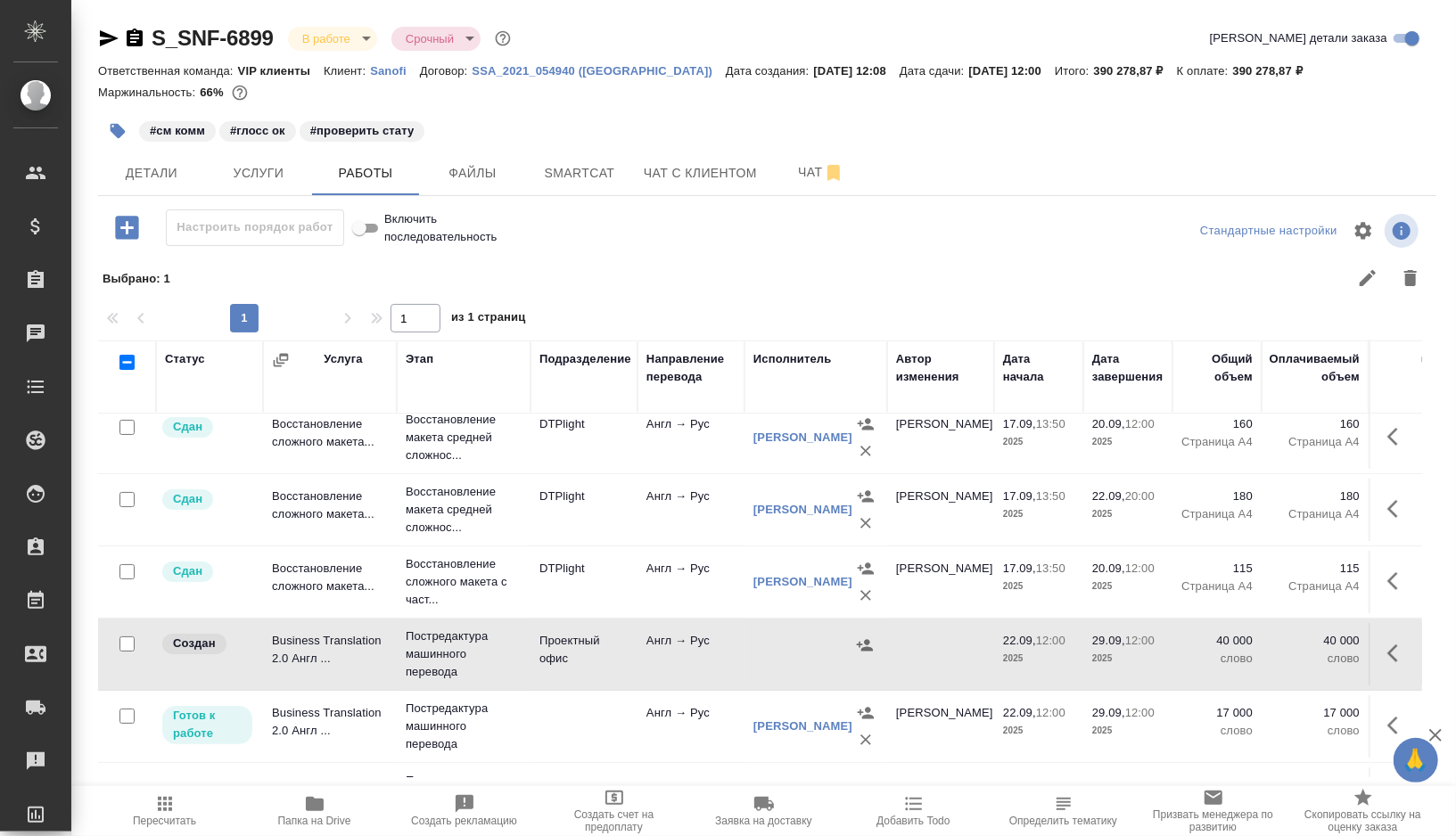
click at [119, 130] on icon "button" at bounding box center [118, 132] width 15 height 15
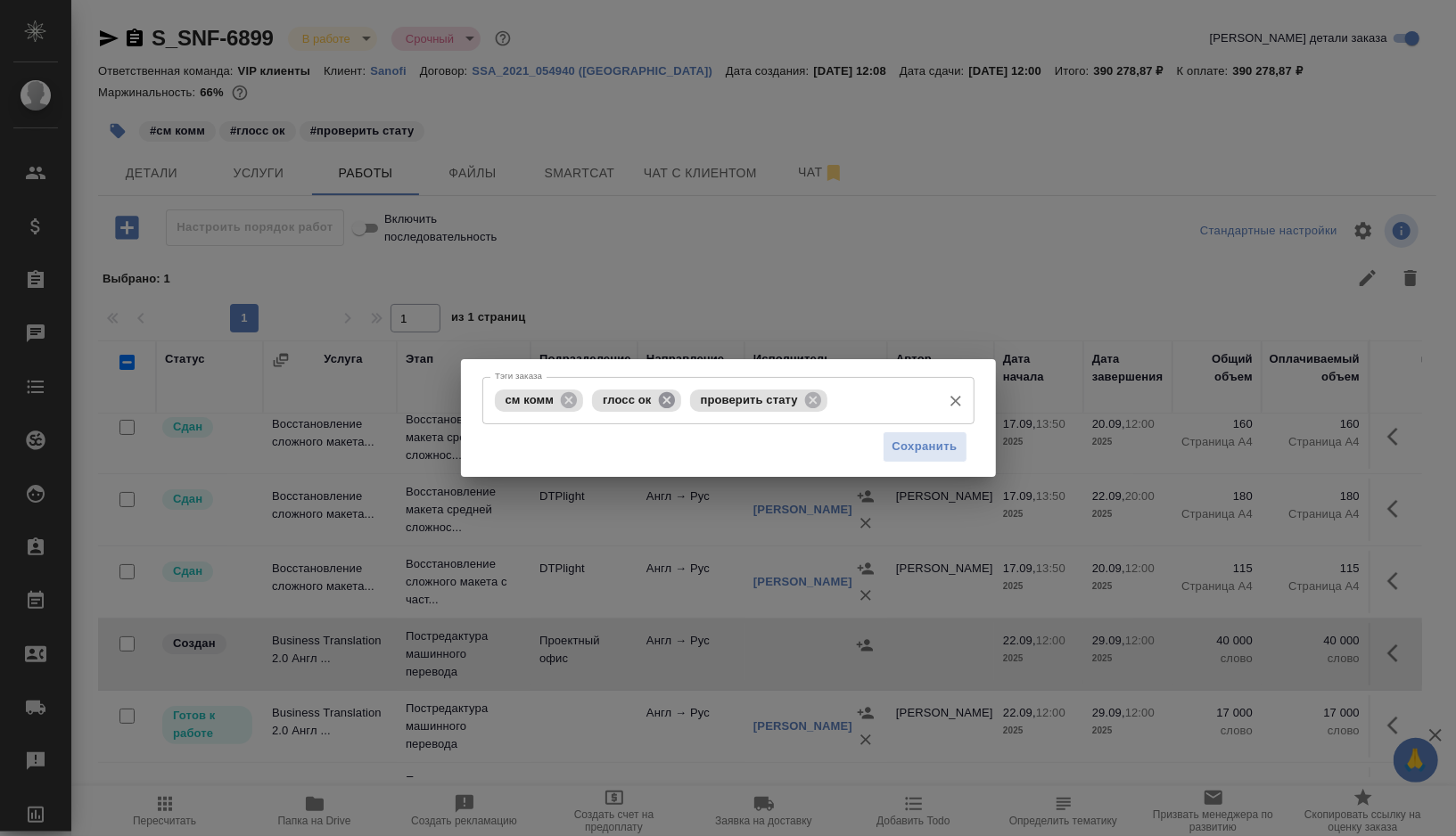
click at [670, 401] on icon at bounding box center [667, 401] width 19 height 19
click at [716, 403] on icon at bounding box center [715, 400] width 16 height 16
click at [733, 403] on input "Тэги заказа" at bounding box center [832, 400] width 198 height 30
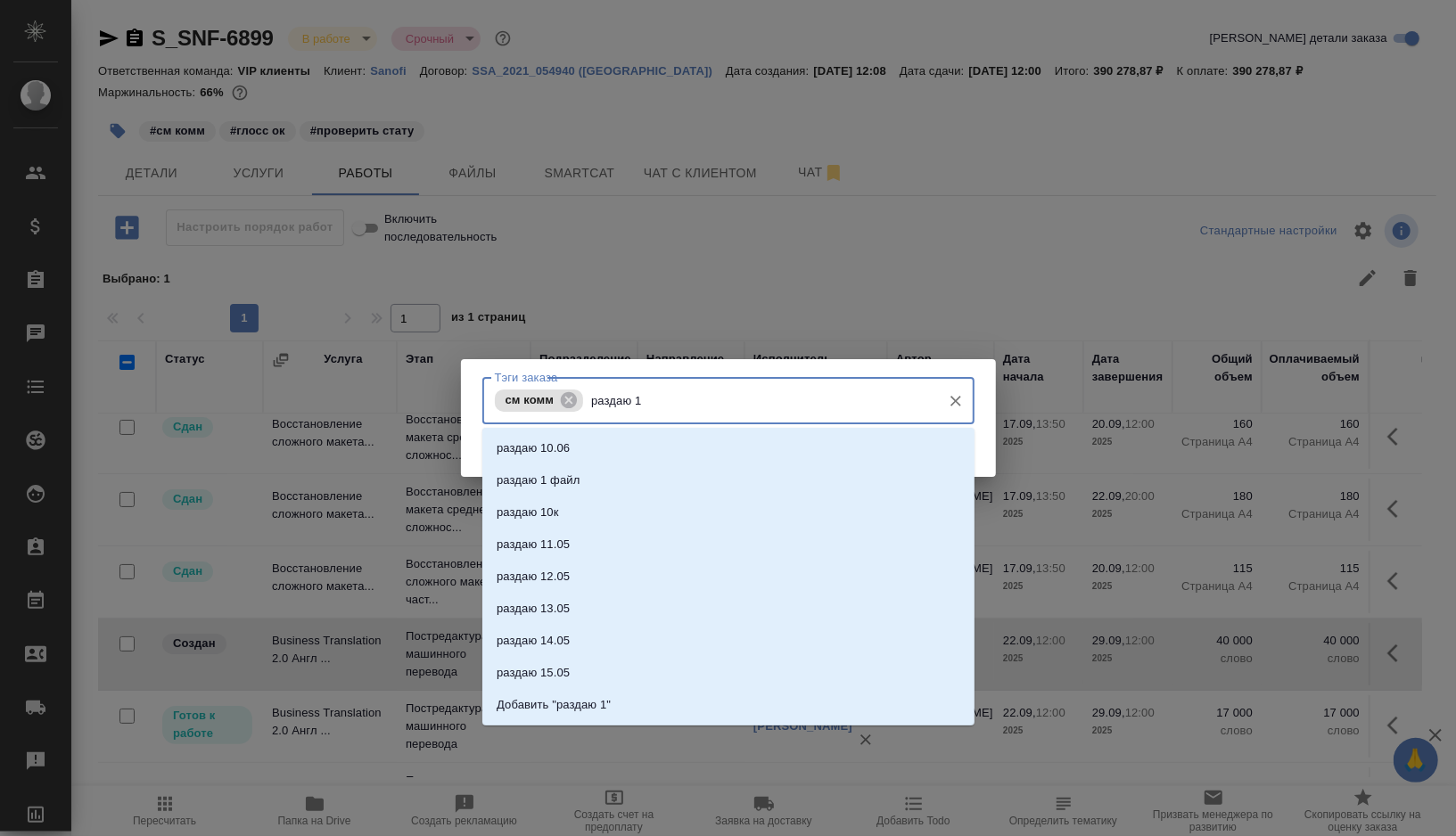
type input "раздаю 1"
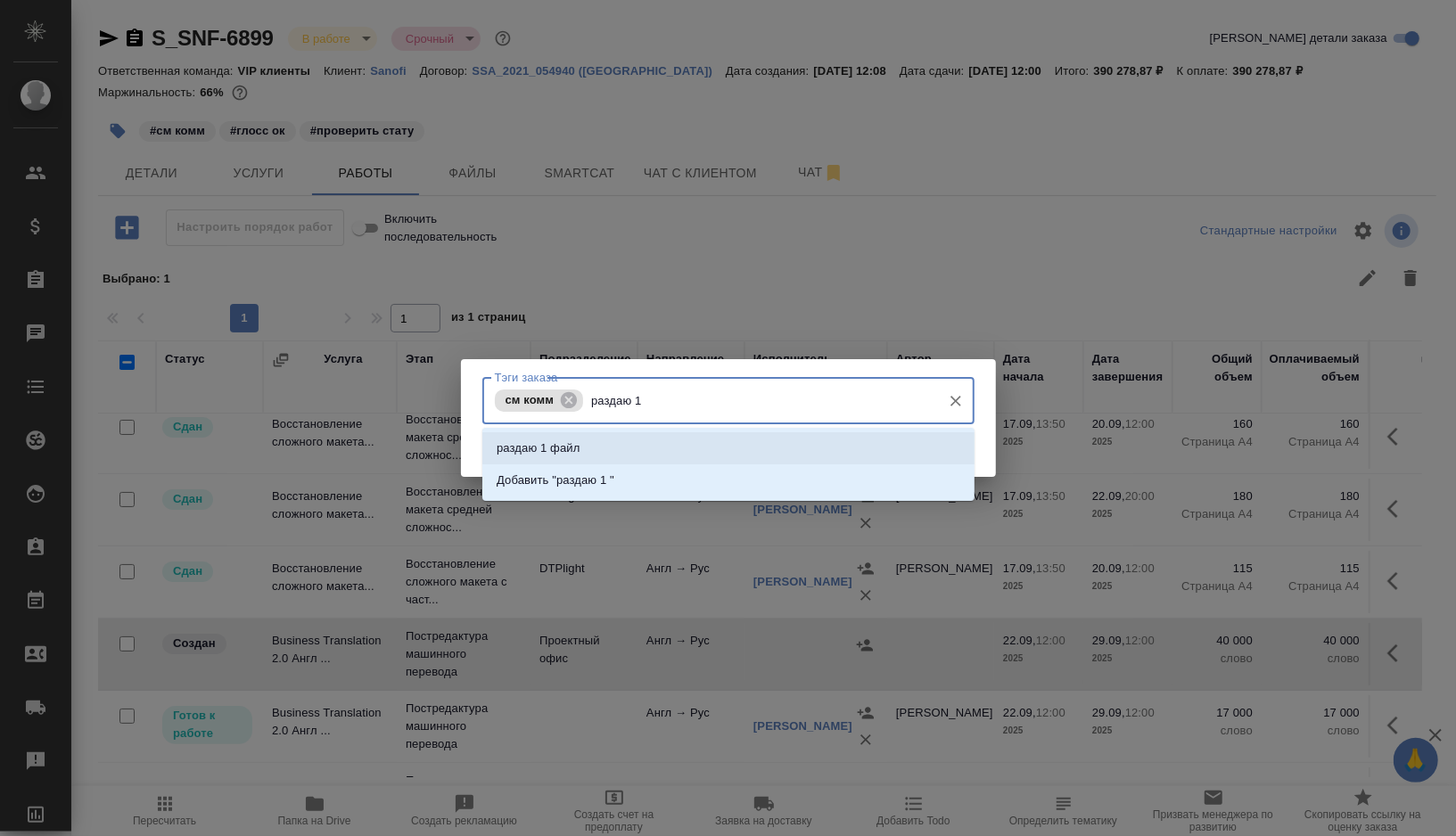
click at [645, 449] on li "раздаю 1 файл" at bounding box center [728, 448] width 492 height 32
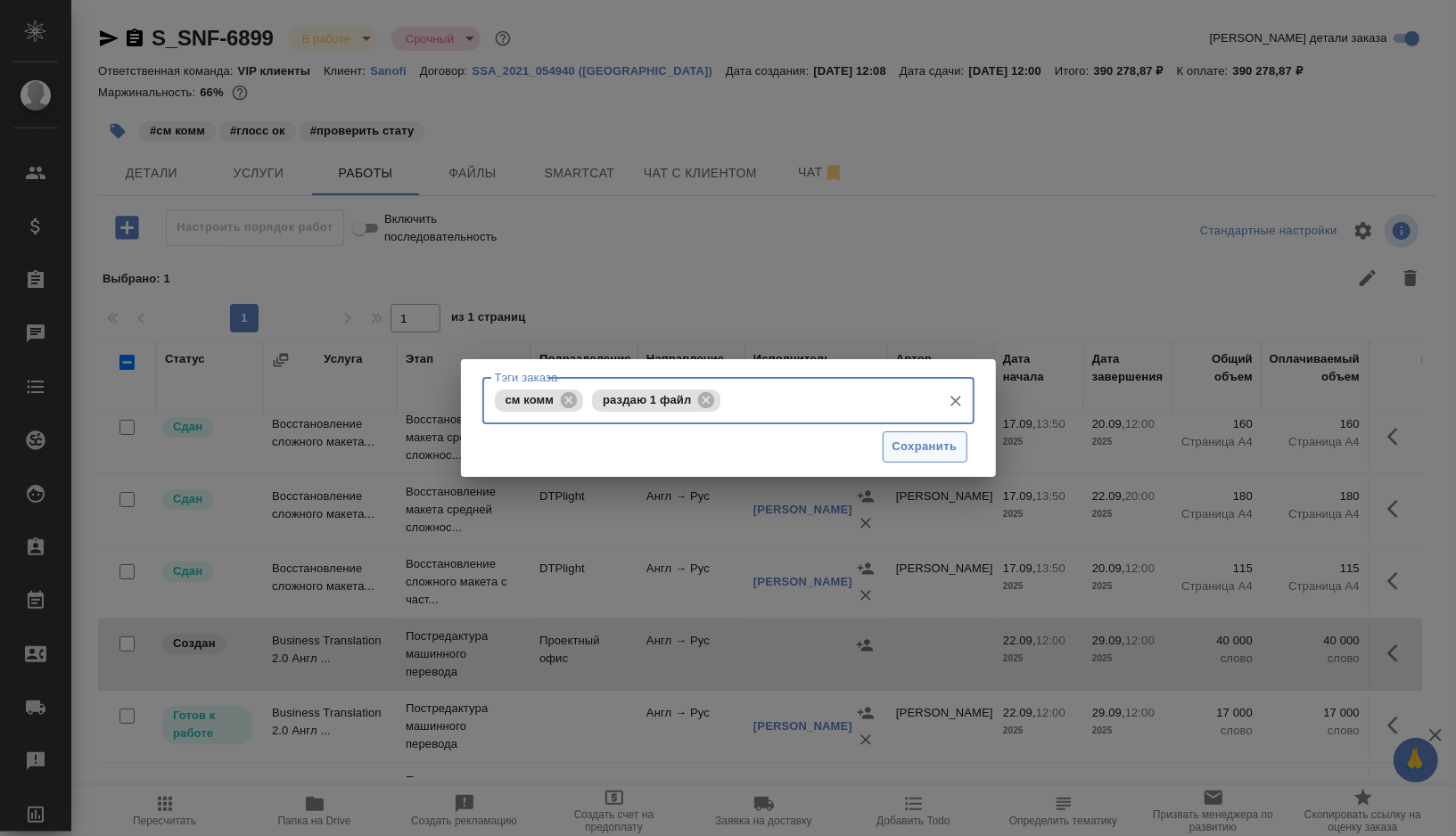
click at [920, 449] on span "Сохранить" at bounding box center [924, 447] width 65 height 20
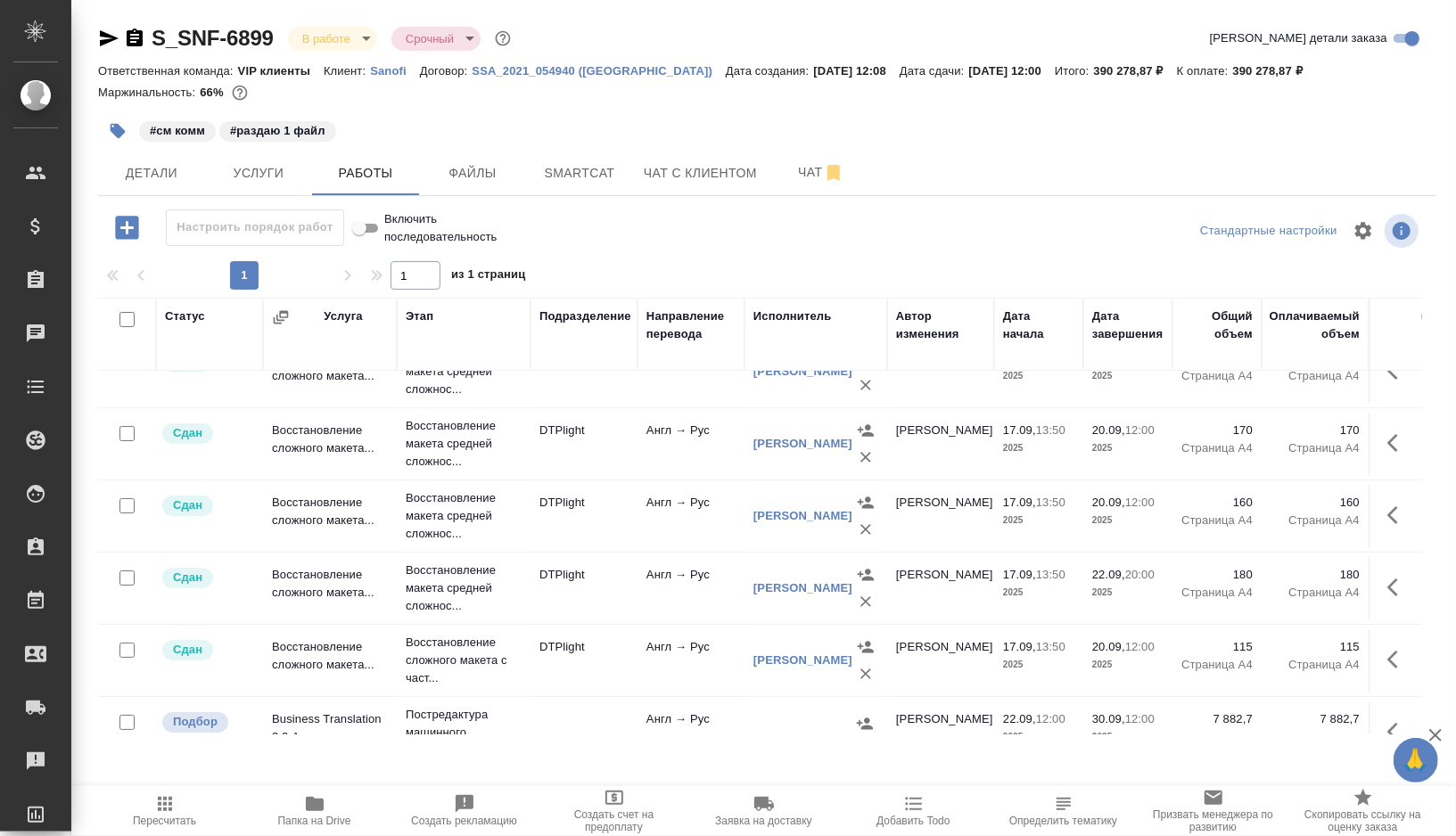
scroll to position [0, 0]
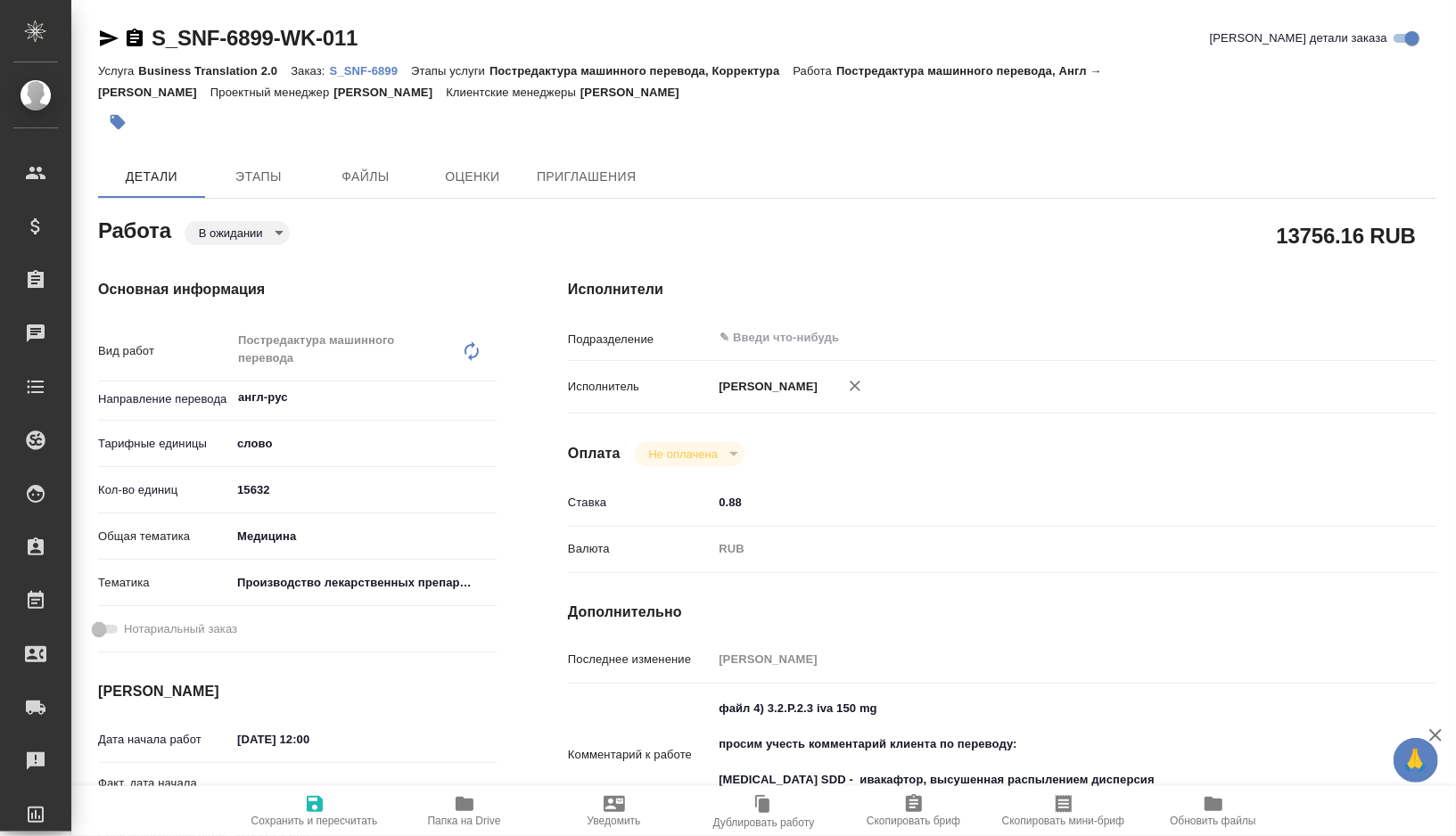
type textarea "x"
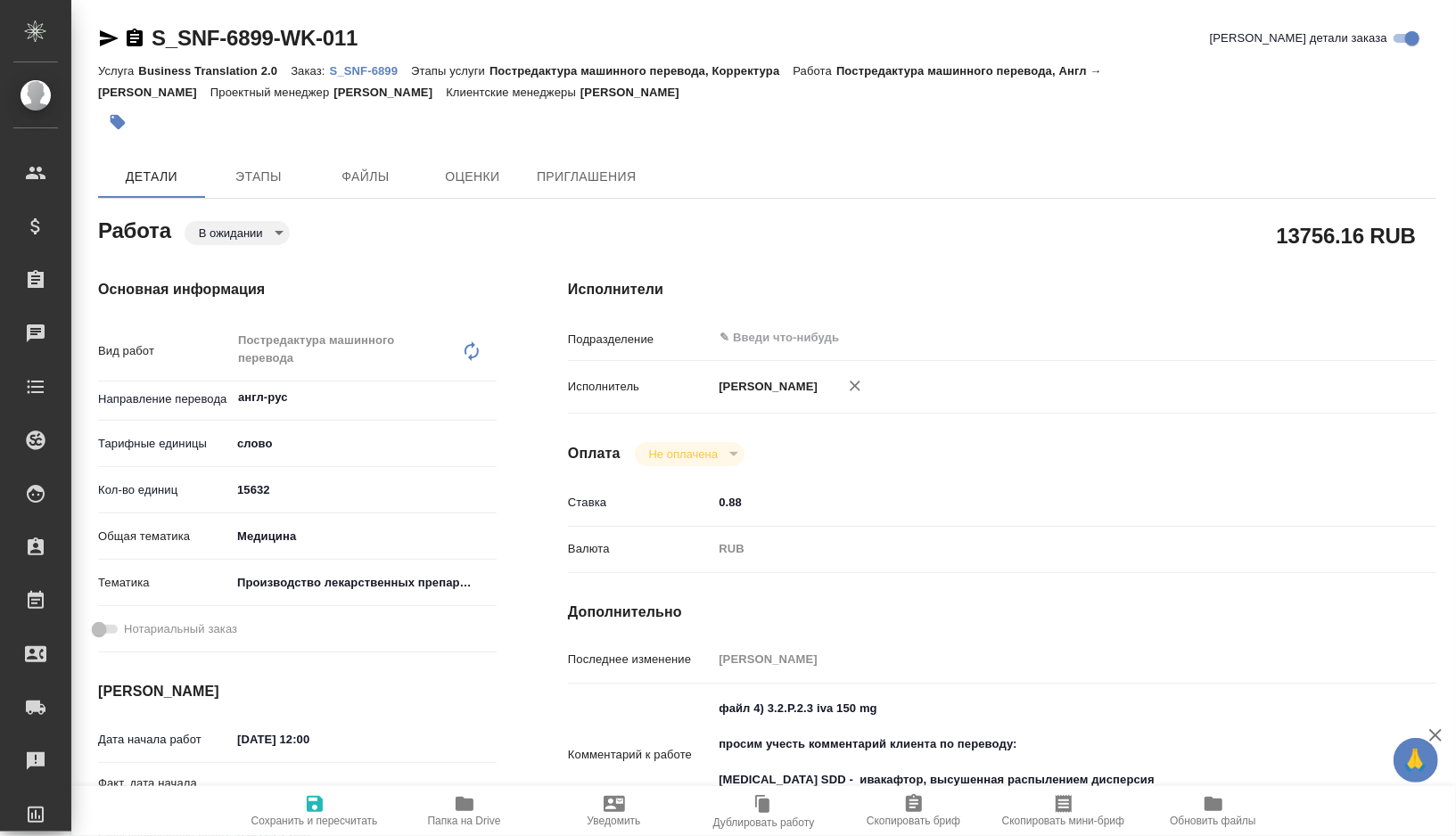
type textarea "x"
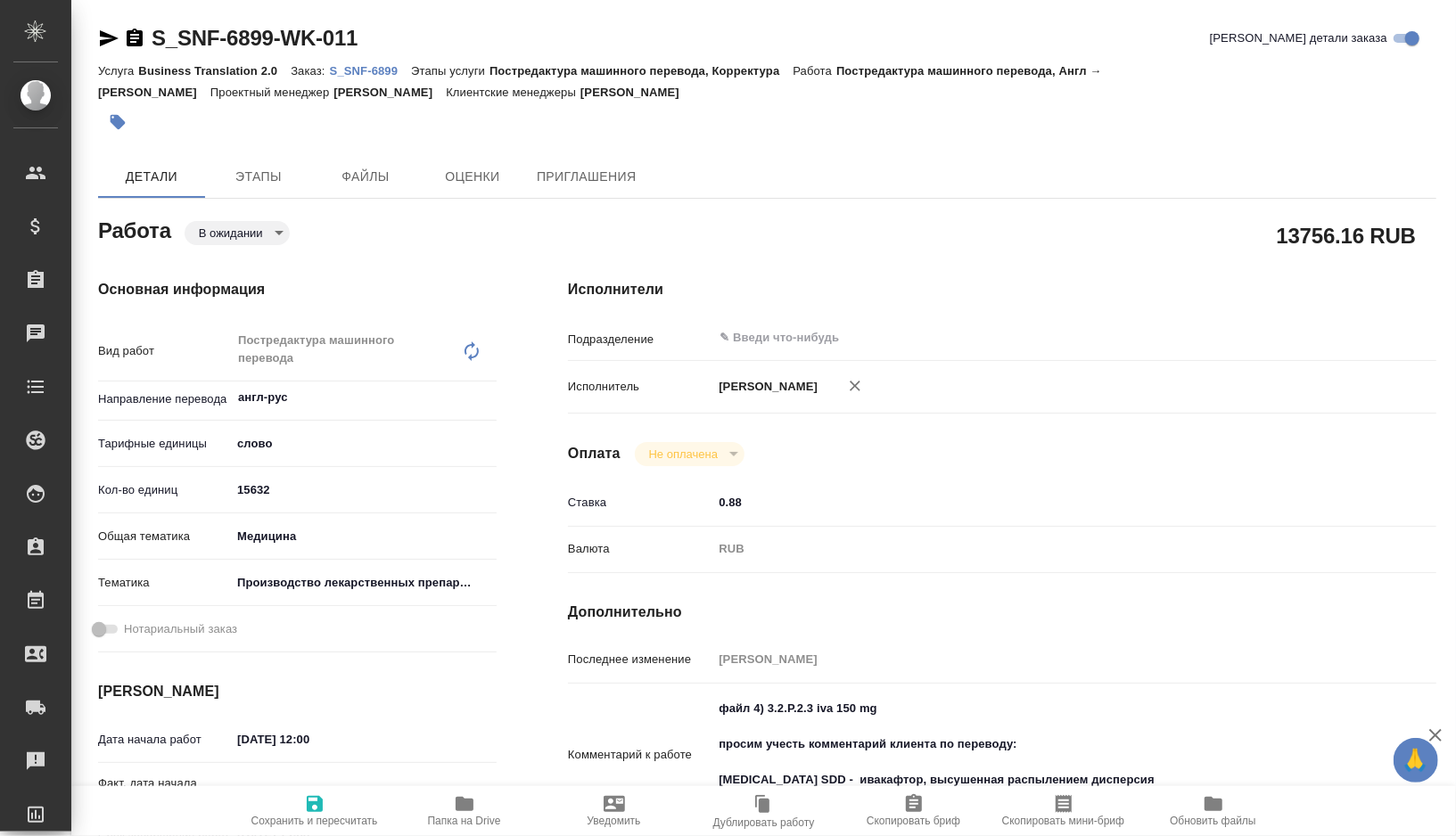
type textarea "x"
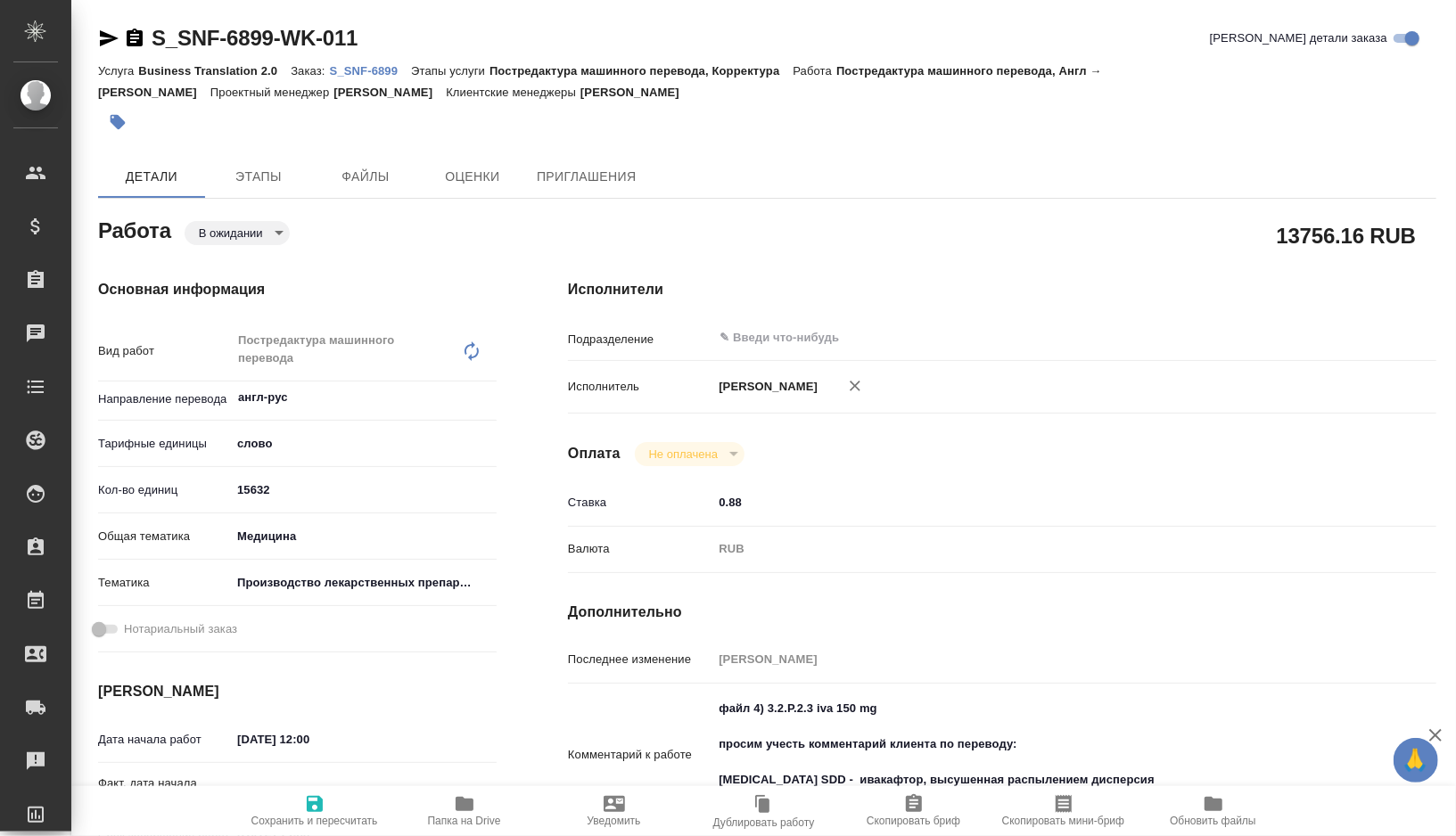
type textarea "x"
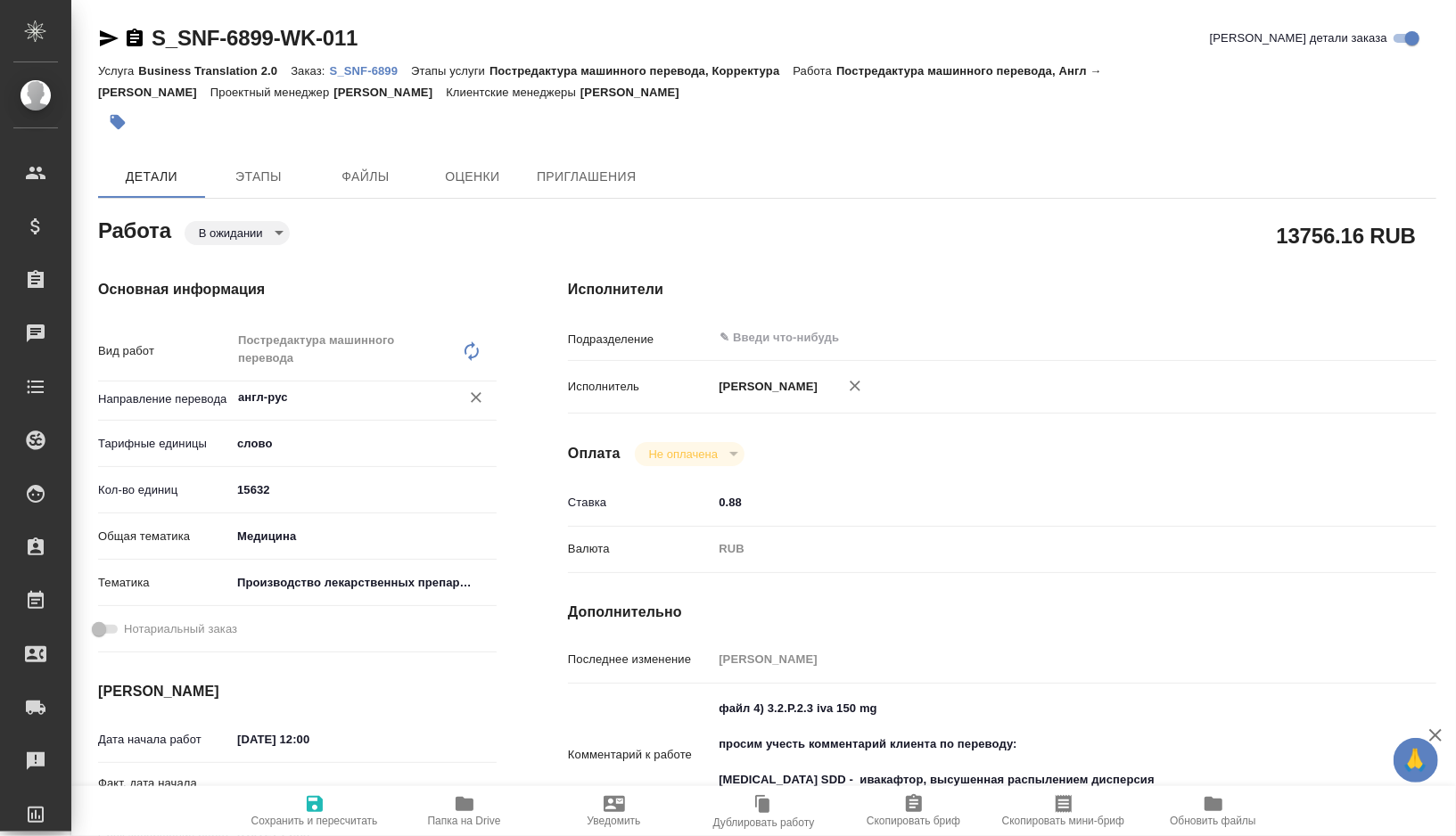
type textarea "x"
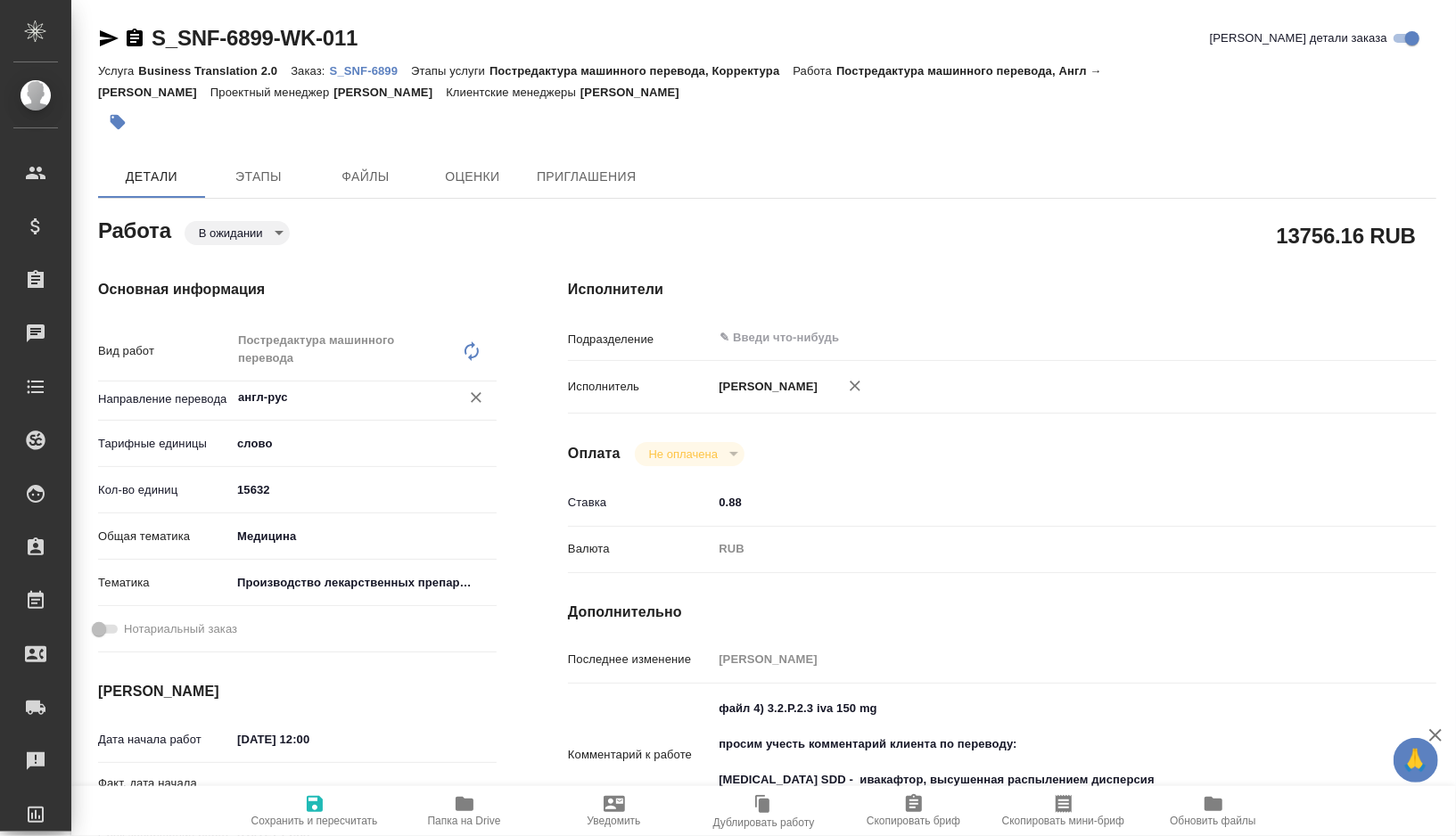
type textarea "x"
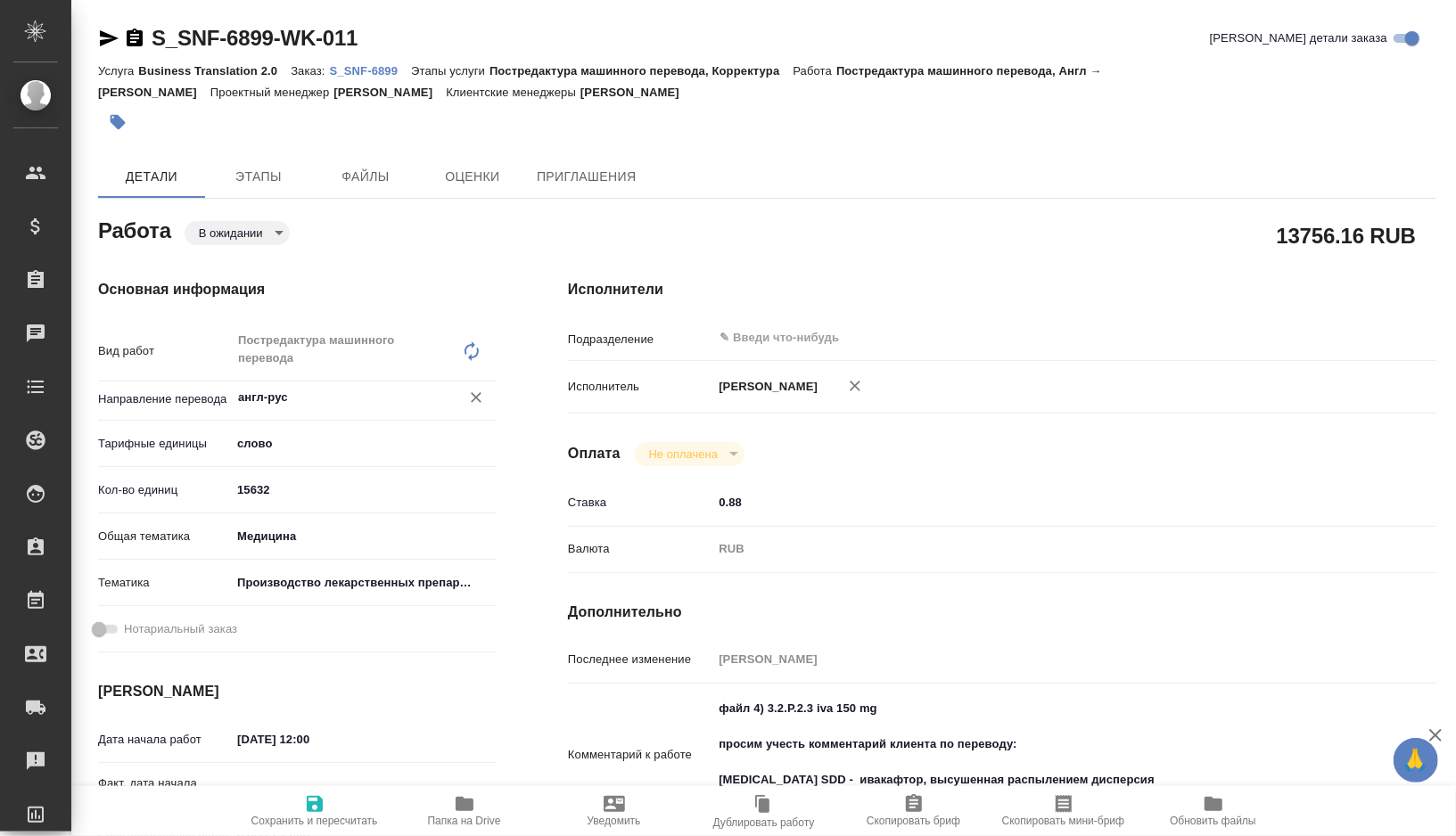
type textarea "x"
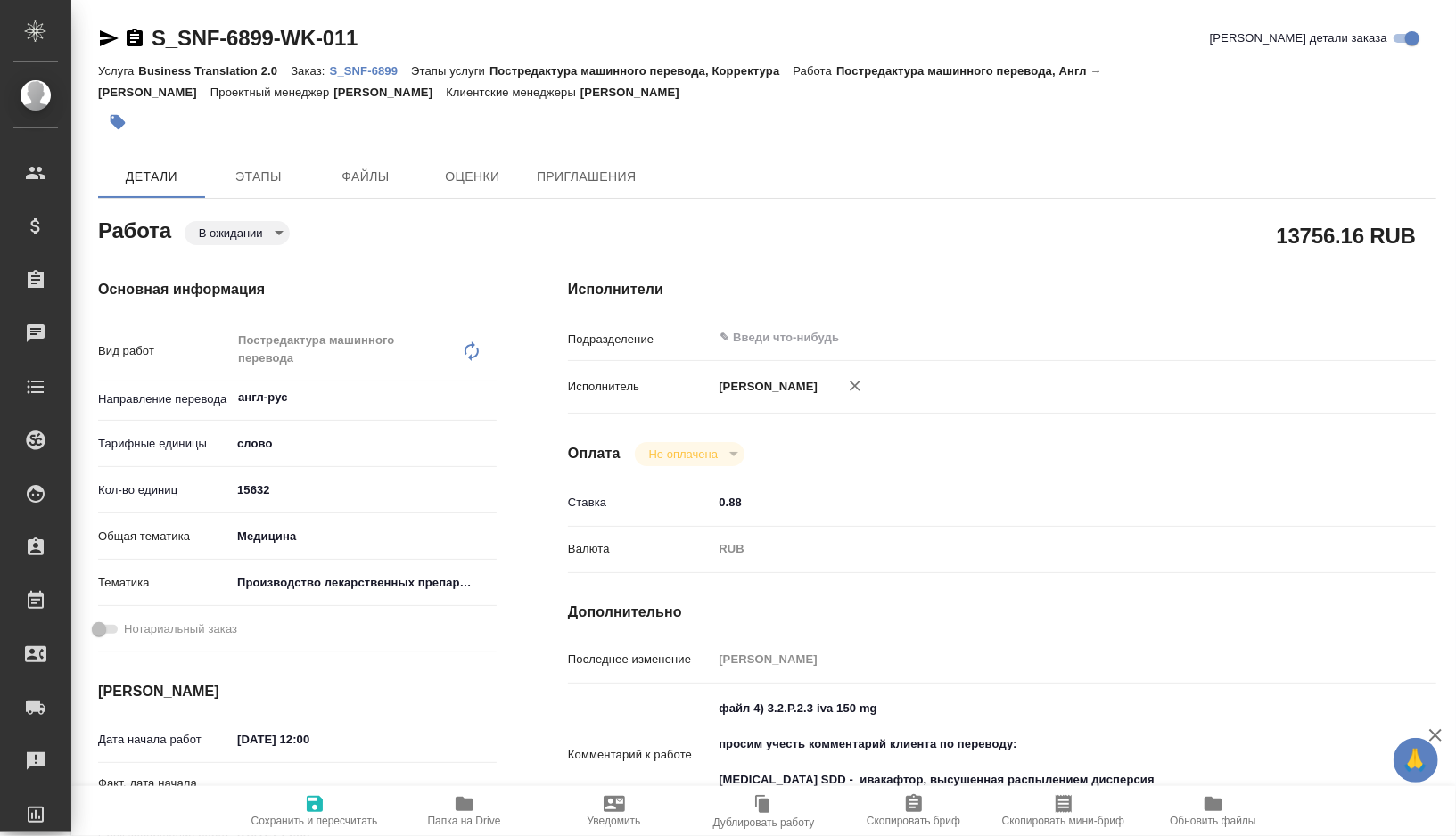
type textarea "x"
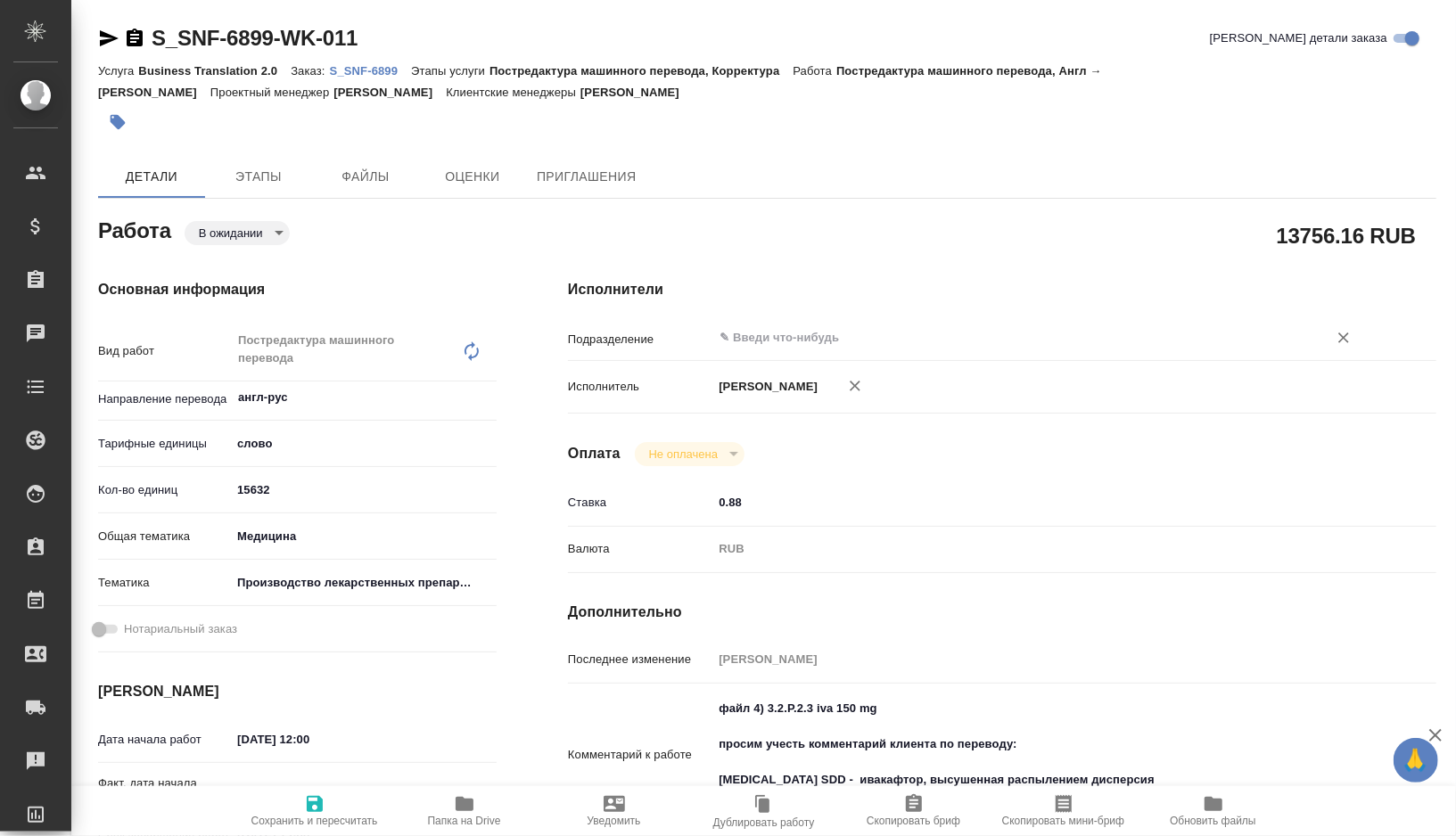
click at [800, 340] on input "text" at bounding box center [1008, 338] width 581 height 21
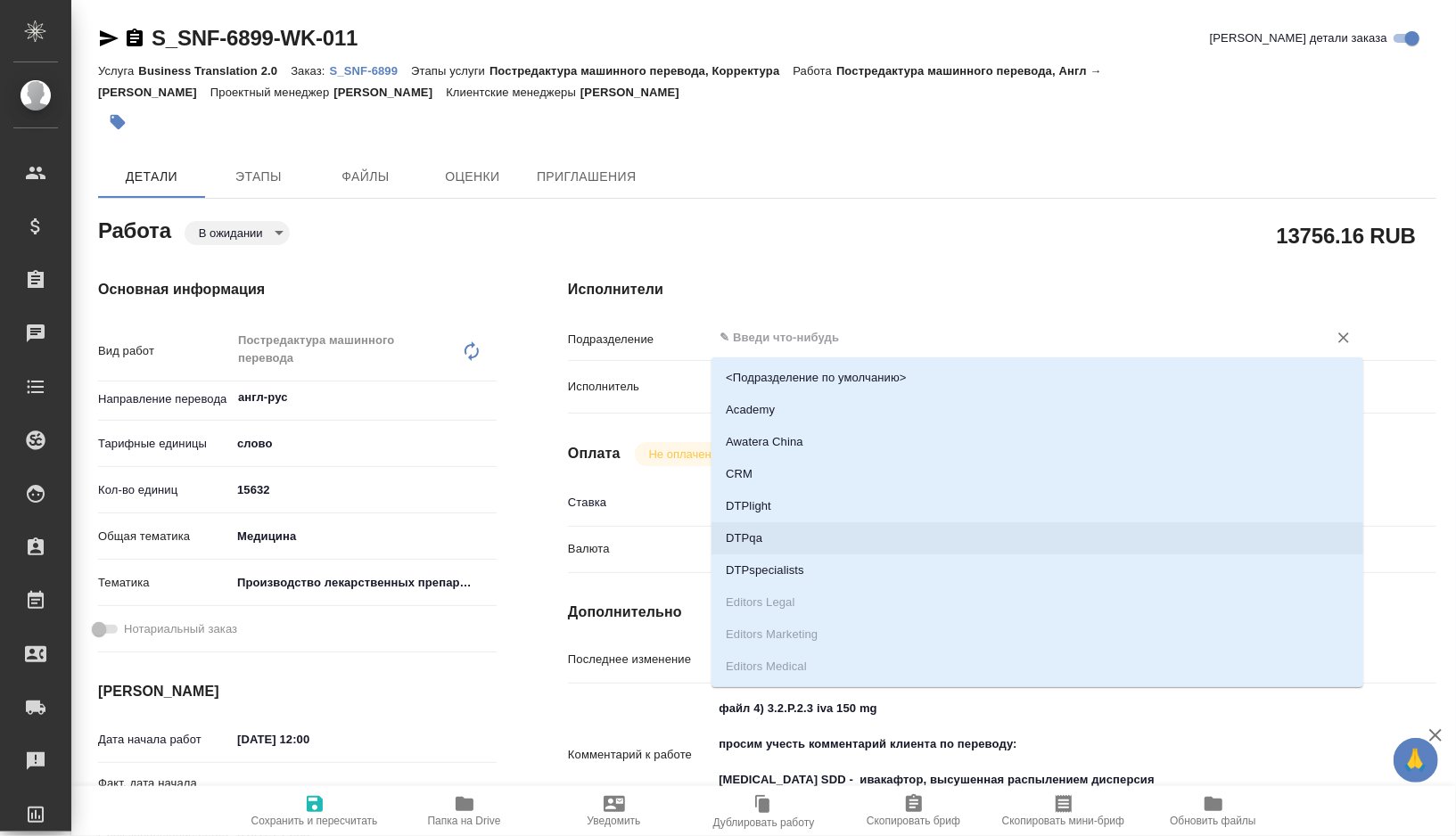
type textarea "x"
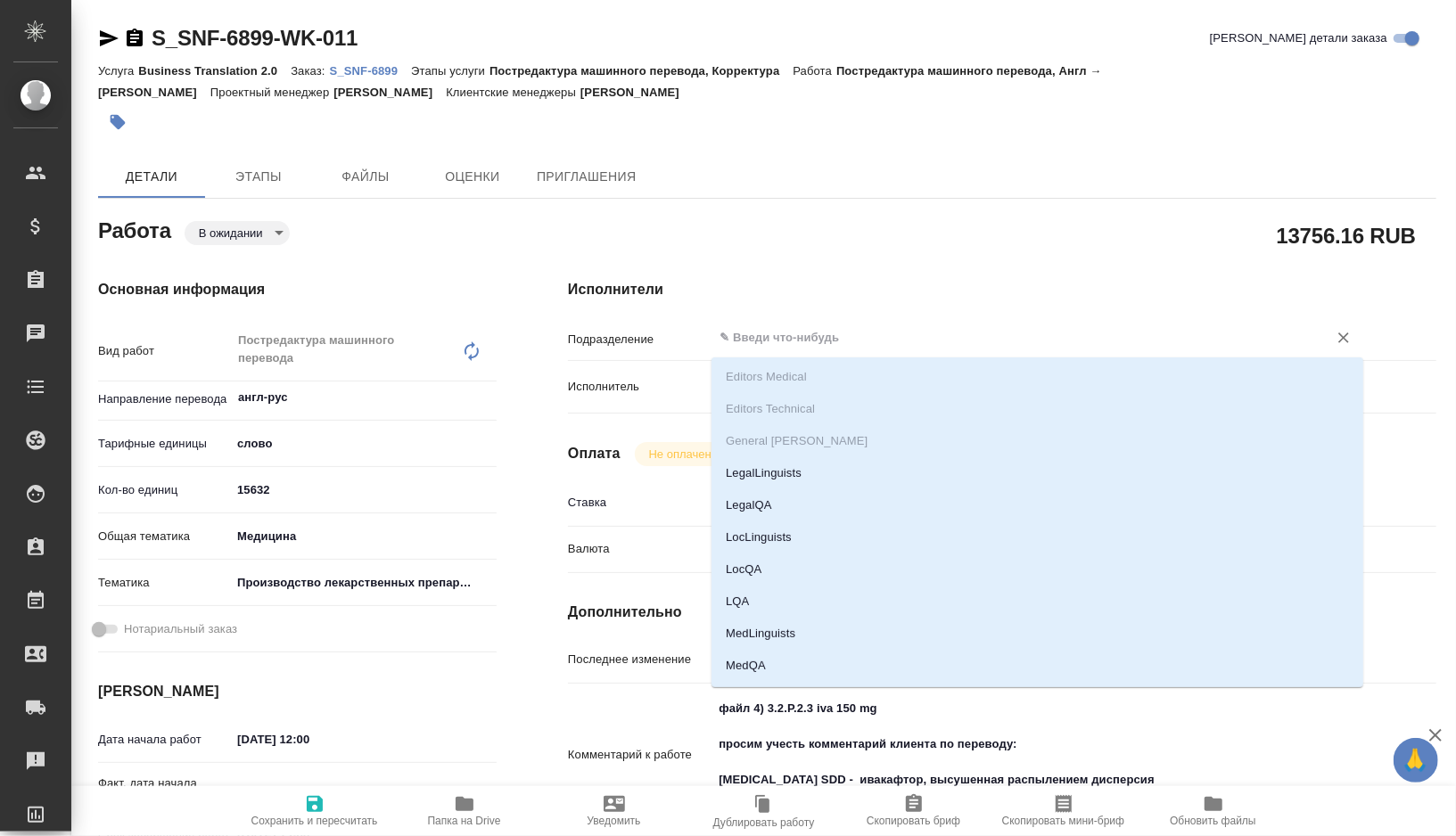
scroll to position [290, 0]
click at [760, 641] on li "MedLinguists" at bounding box center [1037, 633] width 652 height 32
type textarea "x"
type input "MedLinguists"
type textarea "x"
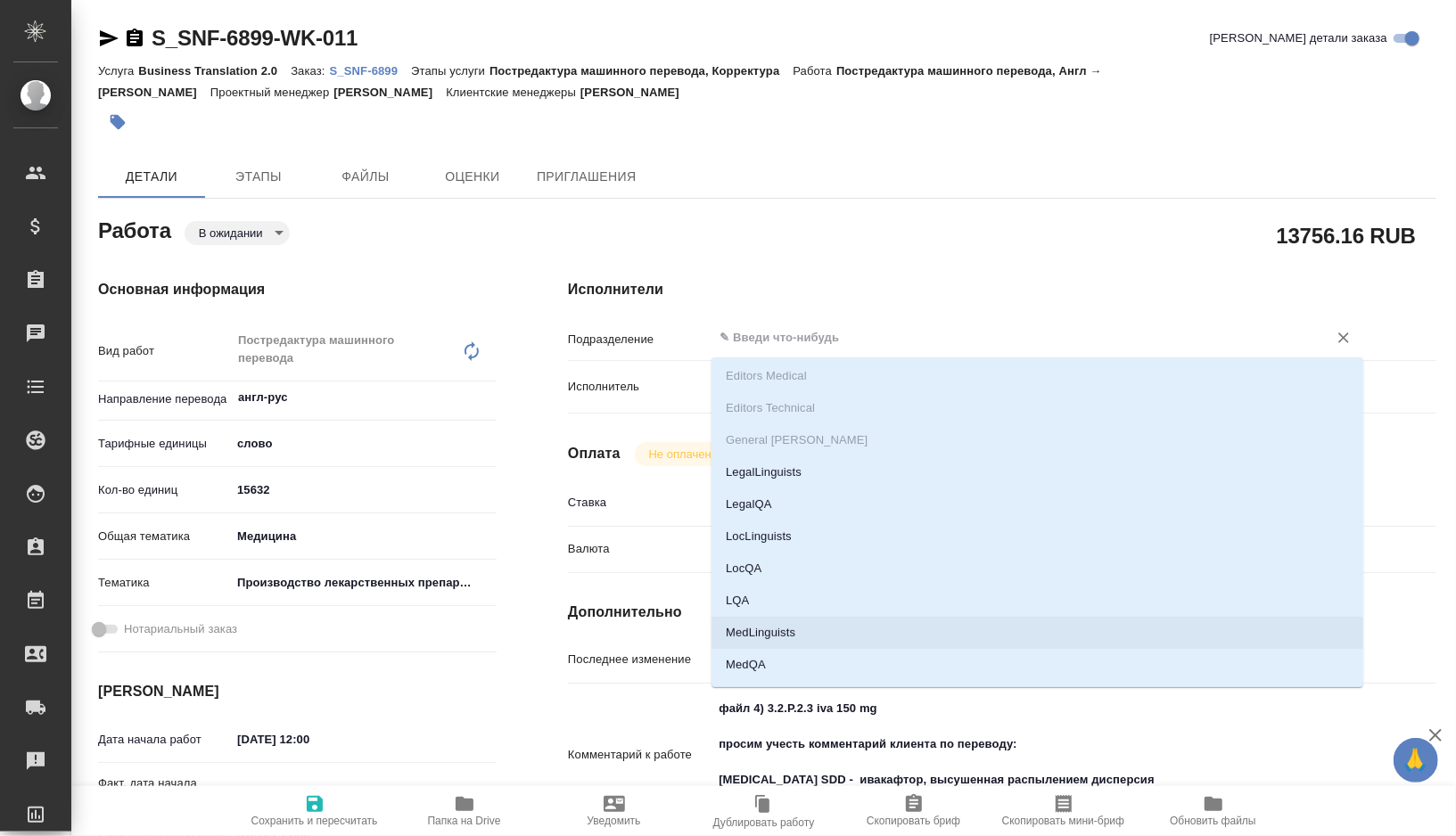
type textarea "x"
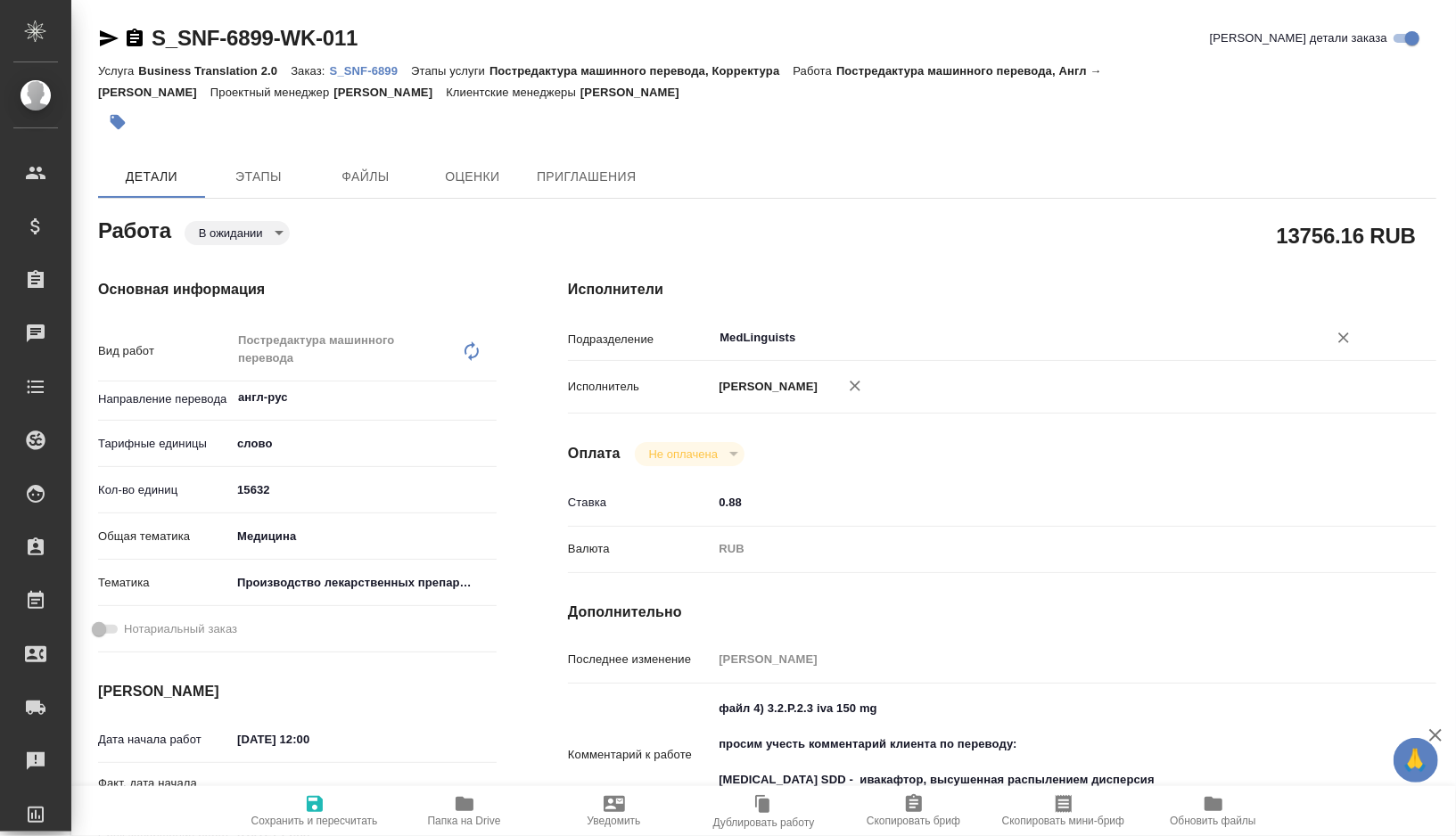
click at [312, 815] on span "Сохранить и пересчитать" at bounding box center [314, 821] width 127 height 13
type textarea "x"
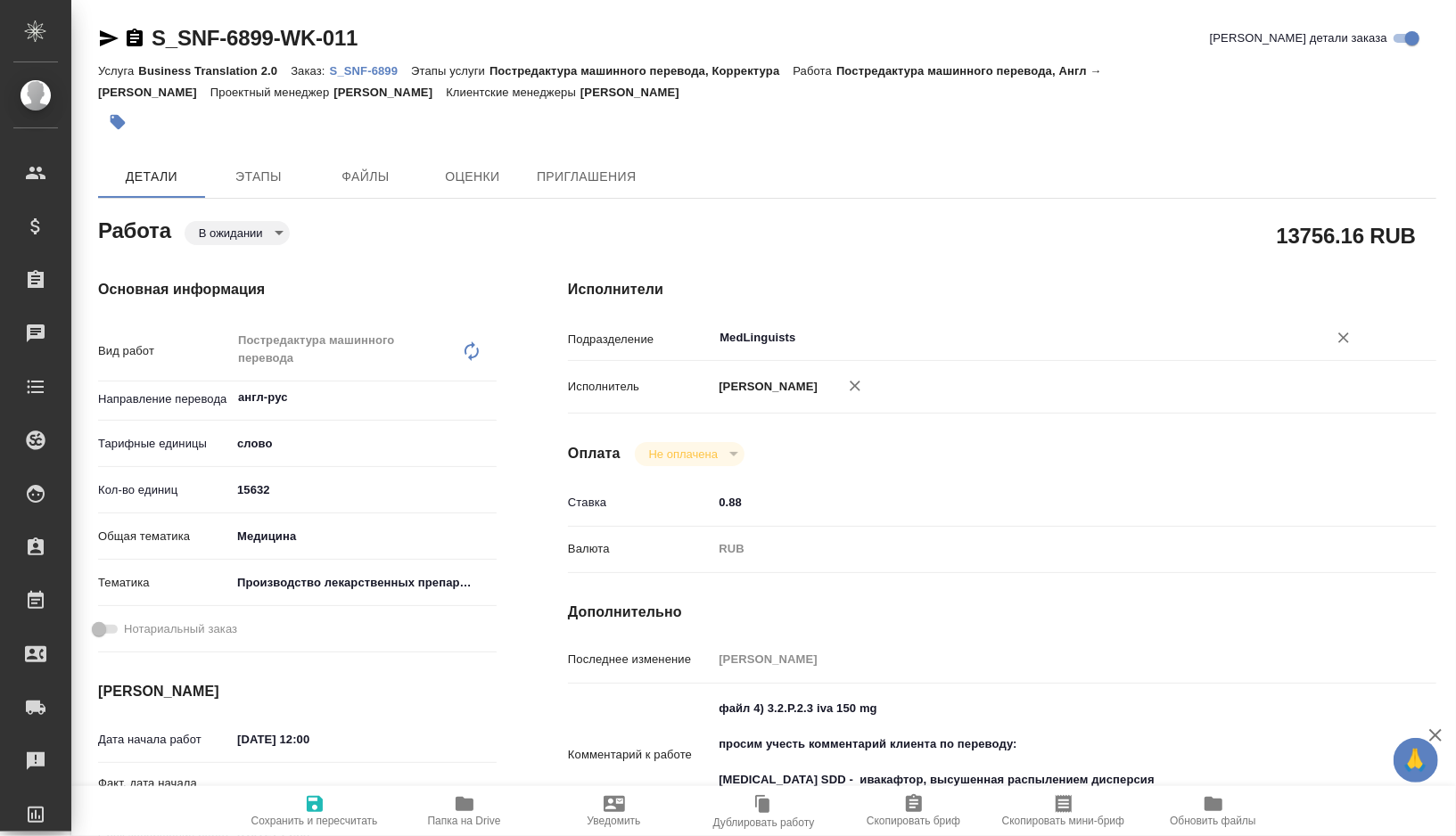
type textarea "x"
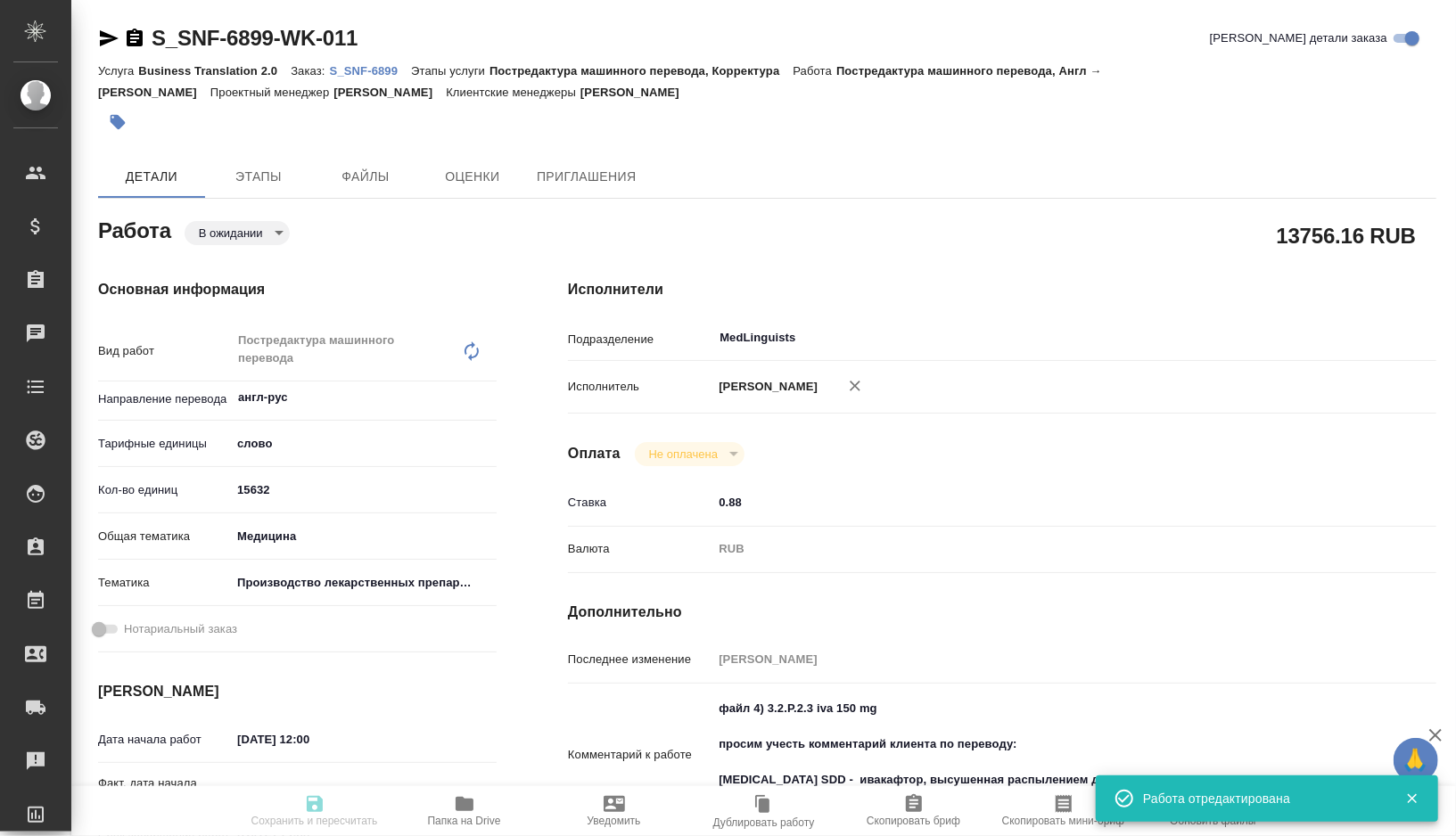
type textarea "x"
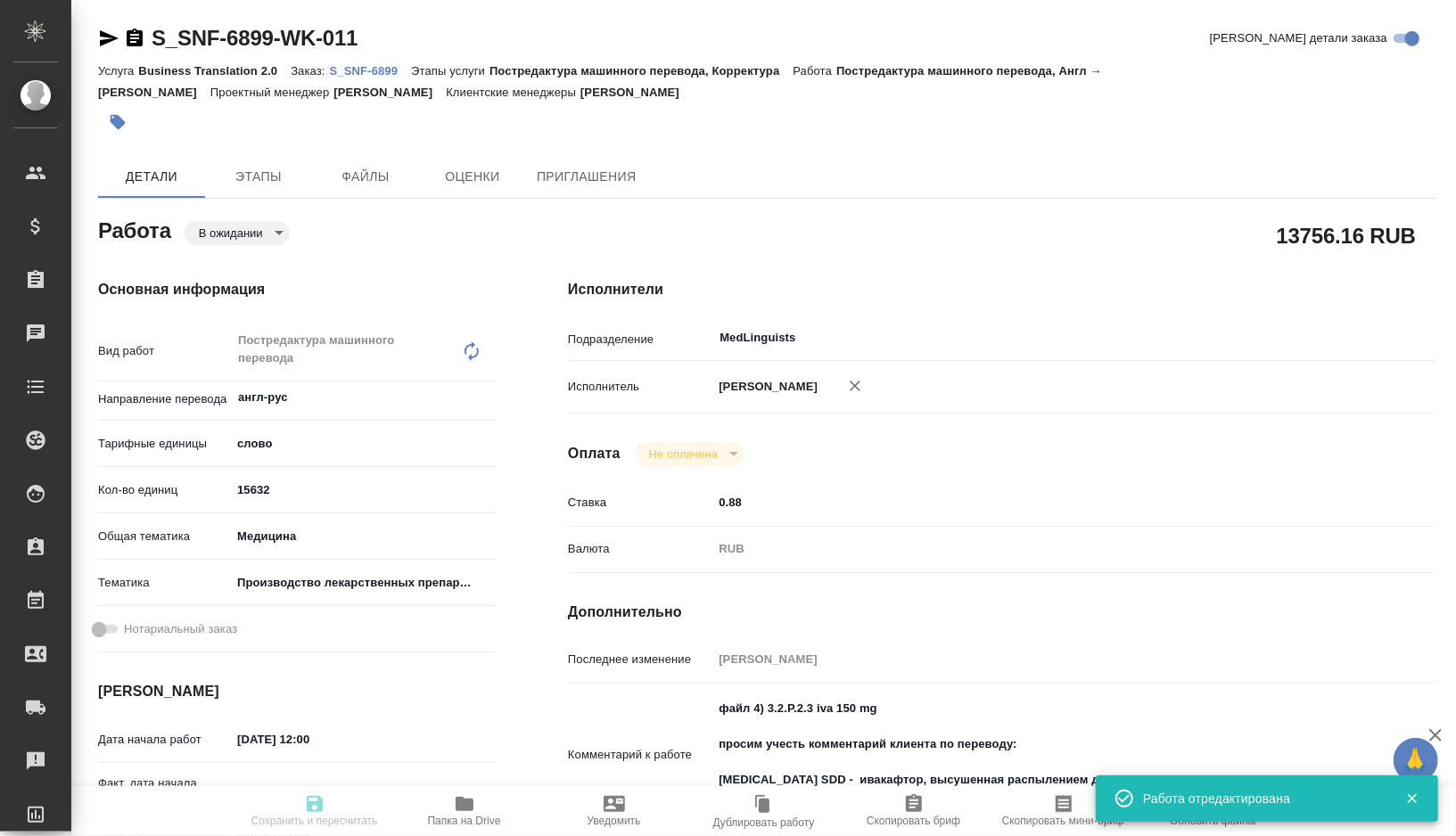
type textarea "x"
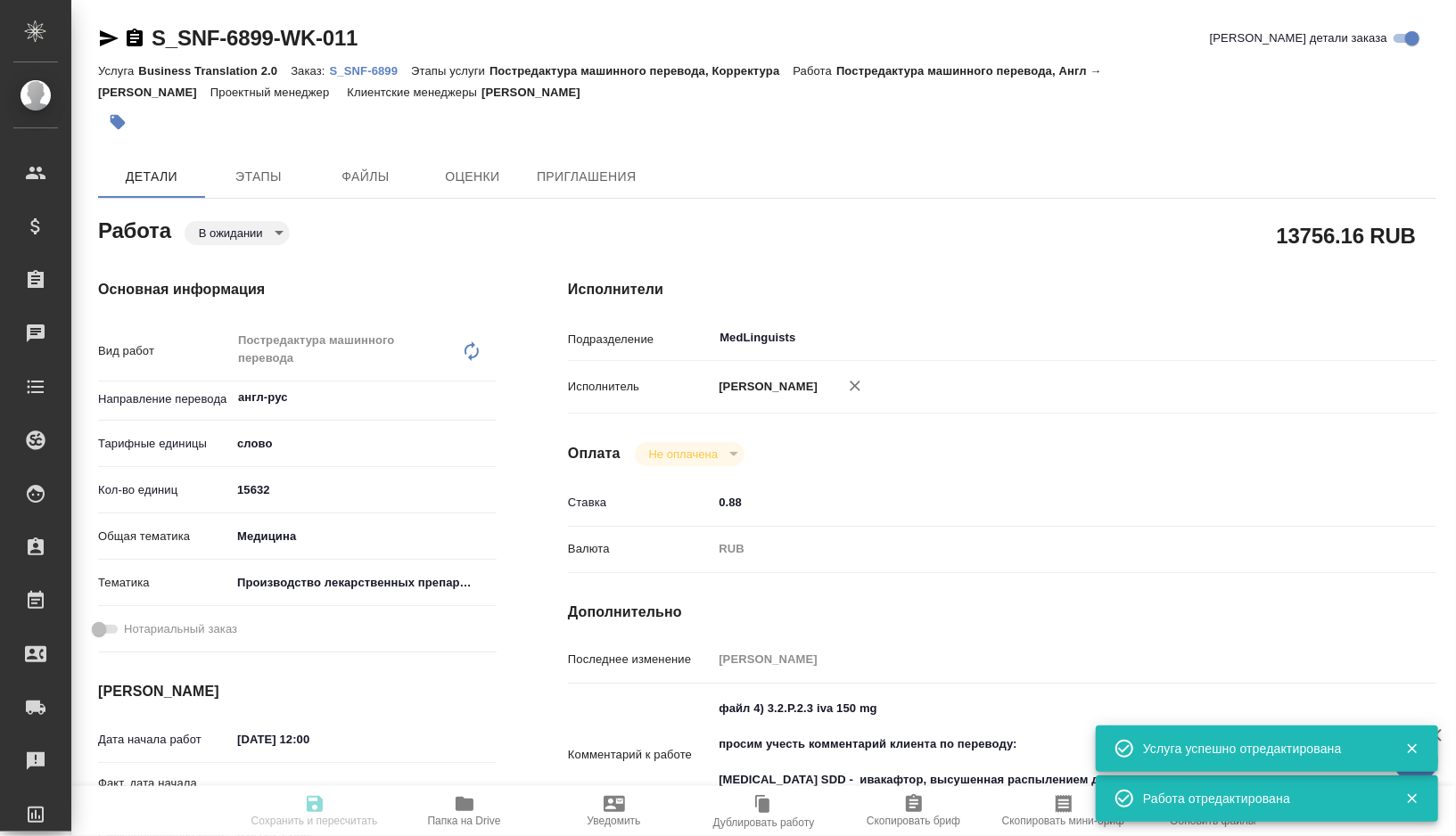
type input "pending"
type textarea "Постредактура машинного перевода"
type textarea "x"
type input "англ-рус"
type input "5a8b1489cc6b4906c91bfd90"
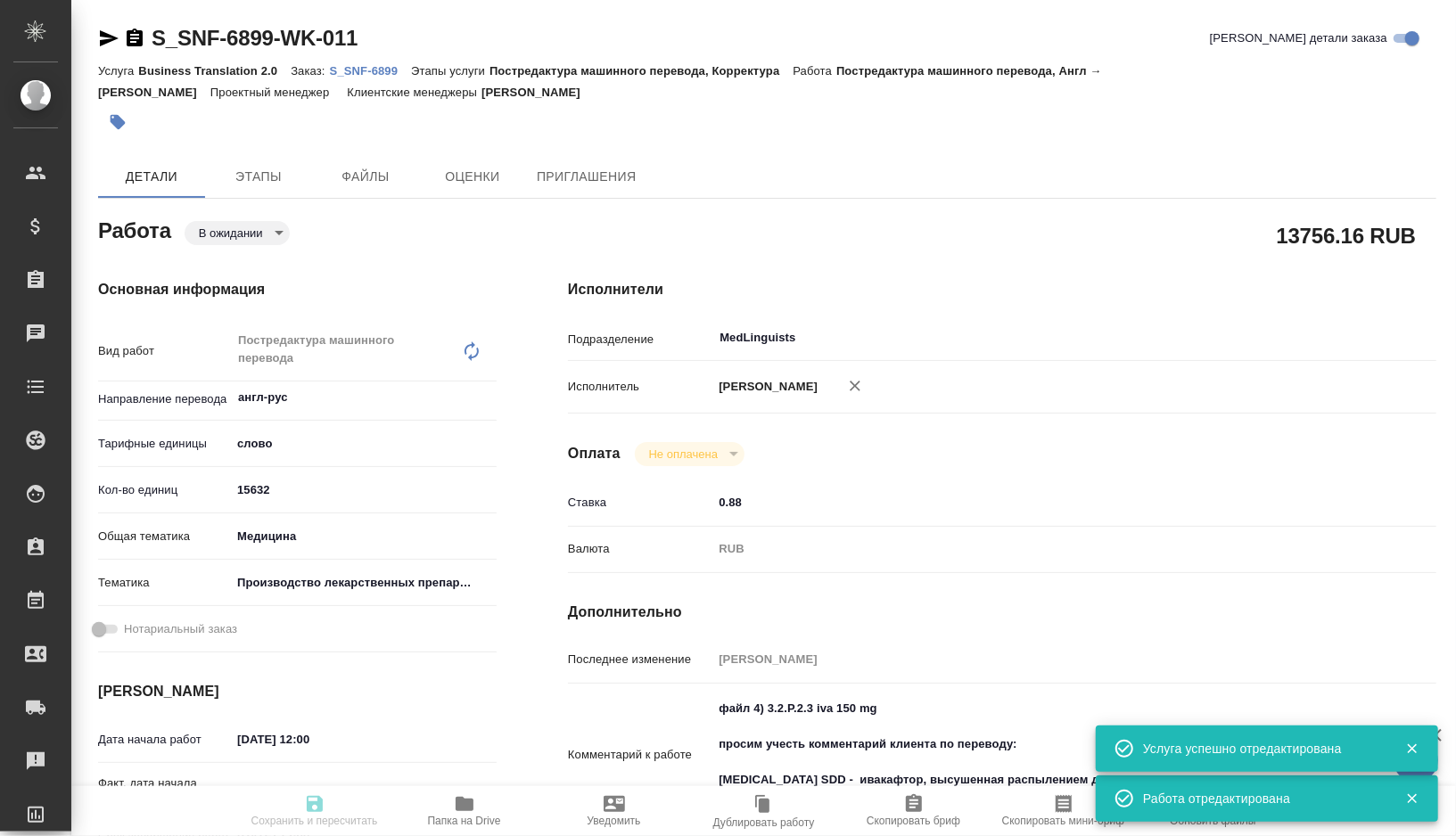
type input "15632"
type input "med"
type input "614982fec5ecbb70f805293f"
type input "[DATE] 12:00"
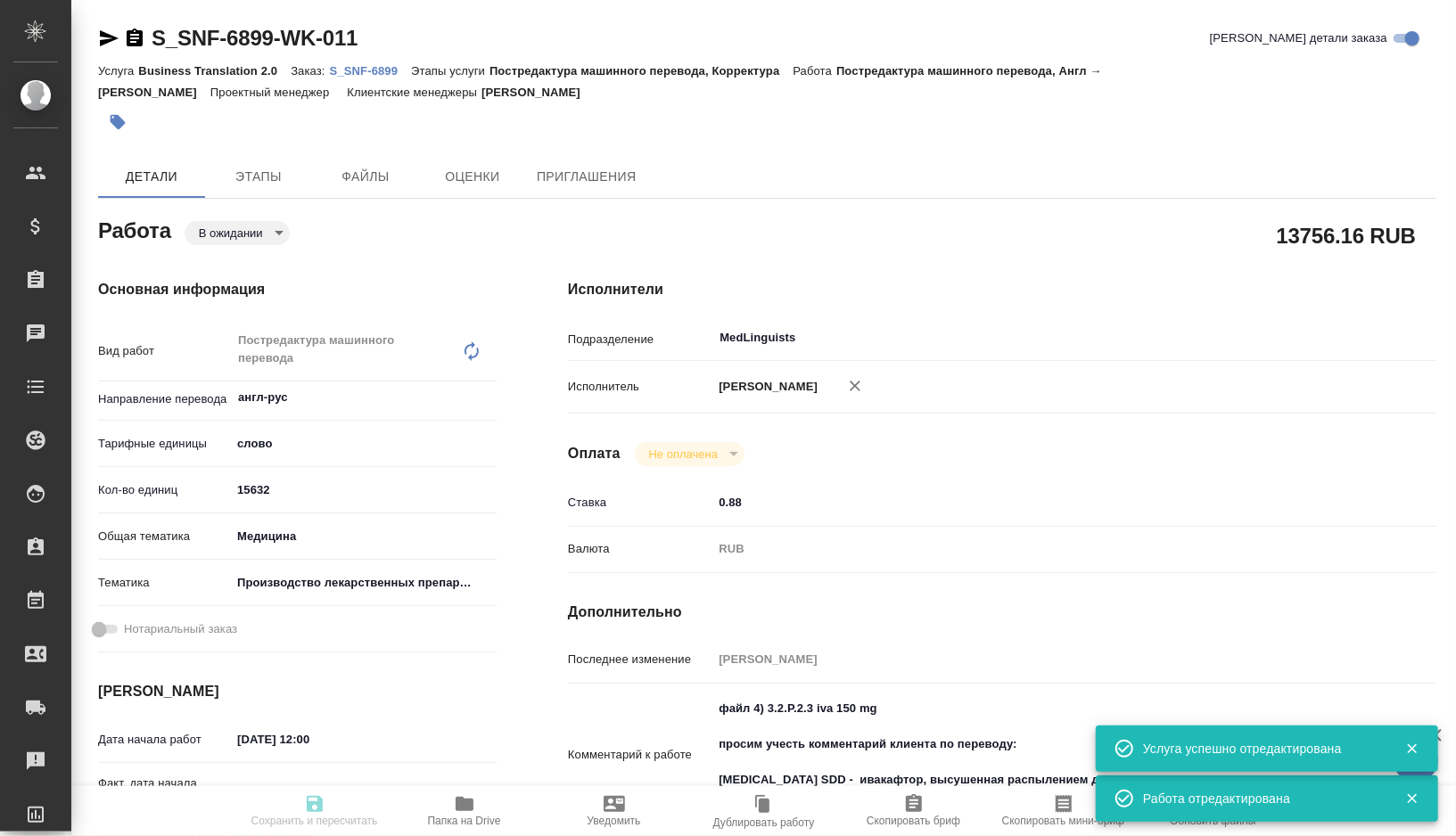
type input "[DATE] 12:00"
type input "MedLinguists"
type input "notPayed"
type input "0.88"
type input "RUB"
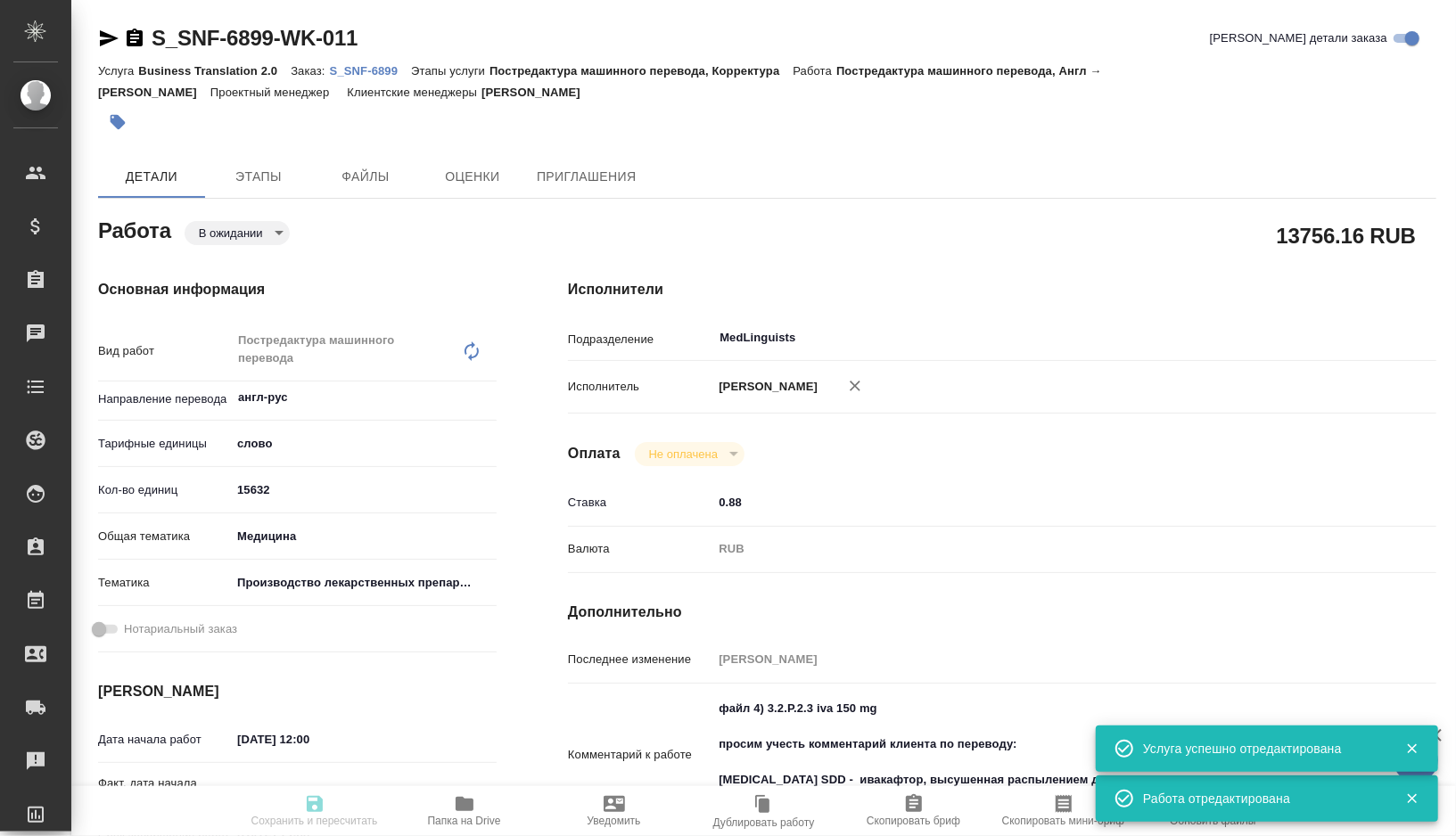
type input "[PERSON_NAME]"
type textarea "файл 4) 3.2.P.2.3 iva 150 mg просим учесть комментарий клиента по переводу: [ME…"
type textarea "x"
type textarea "/Clients/Sanofi/Orders/S_SNF-6899/Translated/S_SNF-6899-WK-011"
type textarea "x"
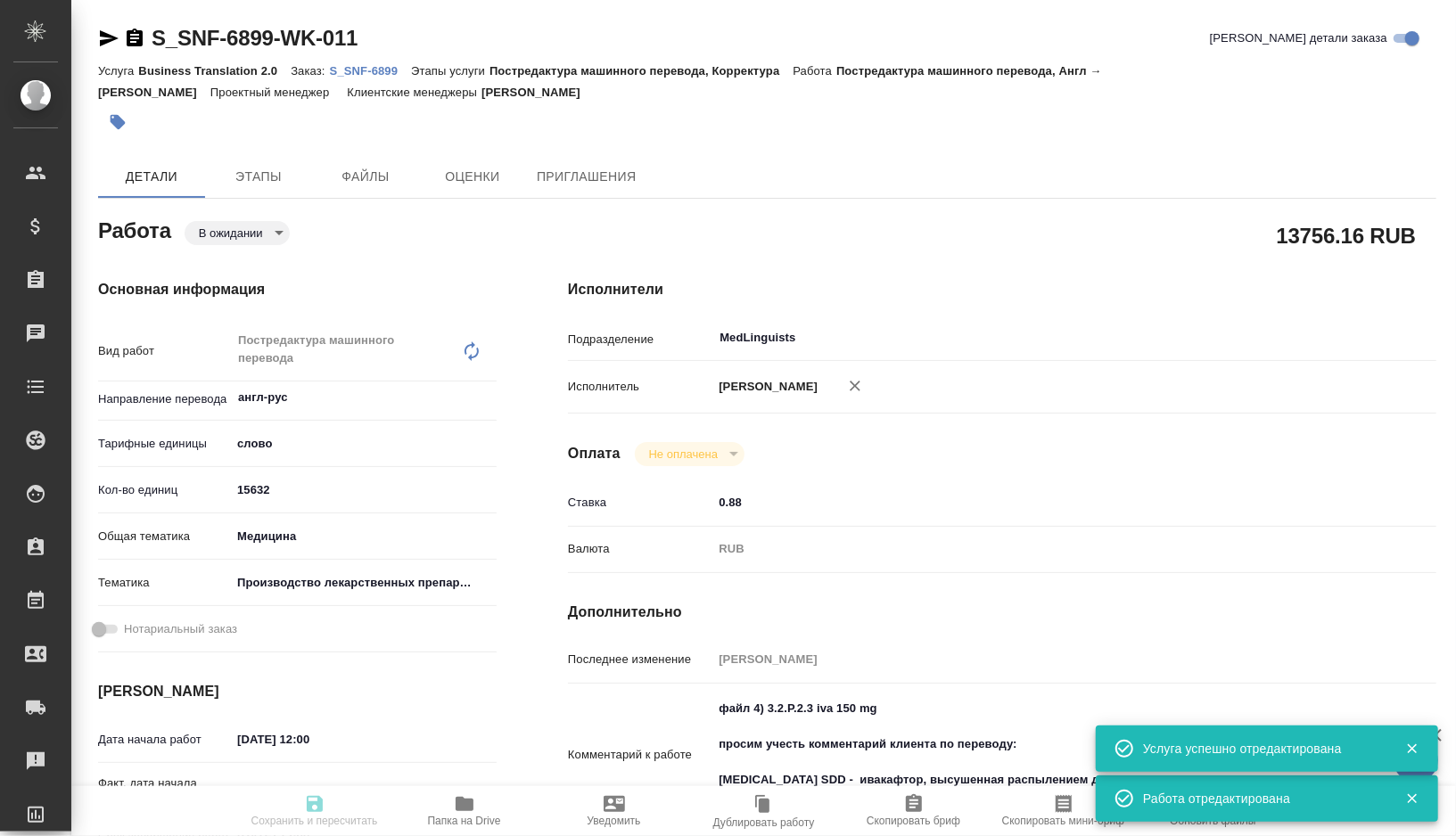
type input "S_SNF-6899"
type input "E005860250"
type input "Business Translation 2.0"
type input "Постредактура машинного перевода, Корректура"
type input "[PERSON_NAME]"
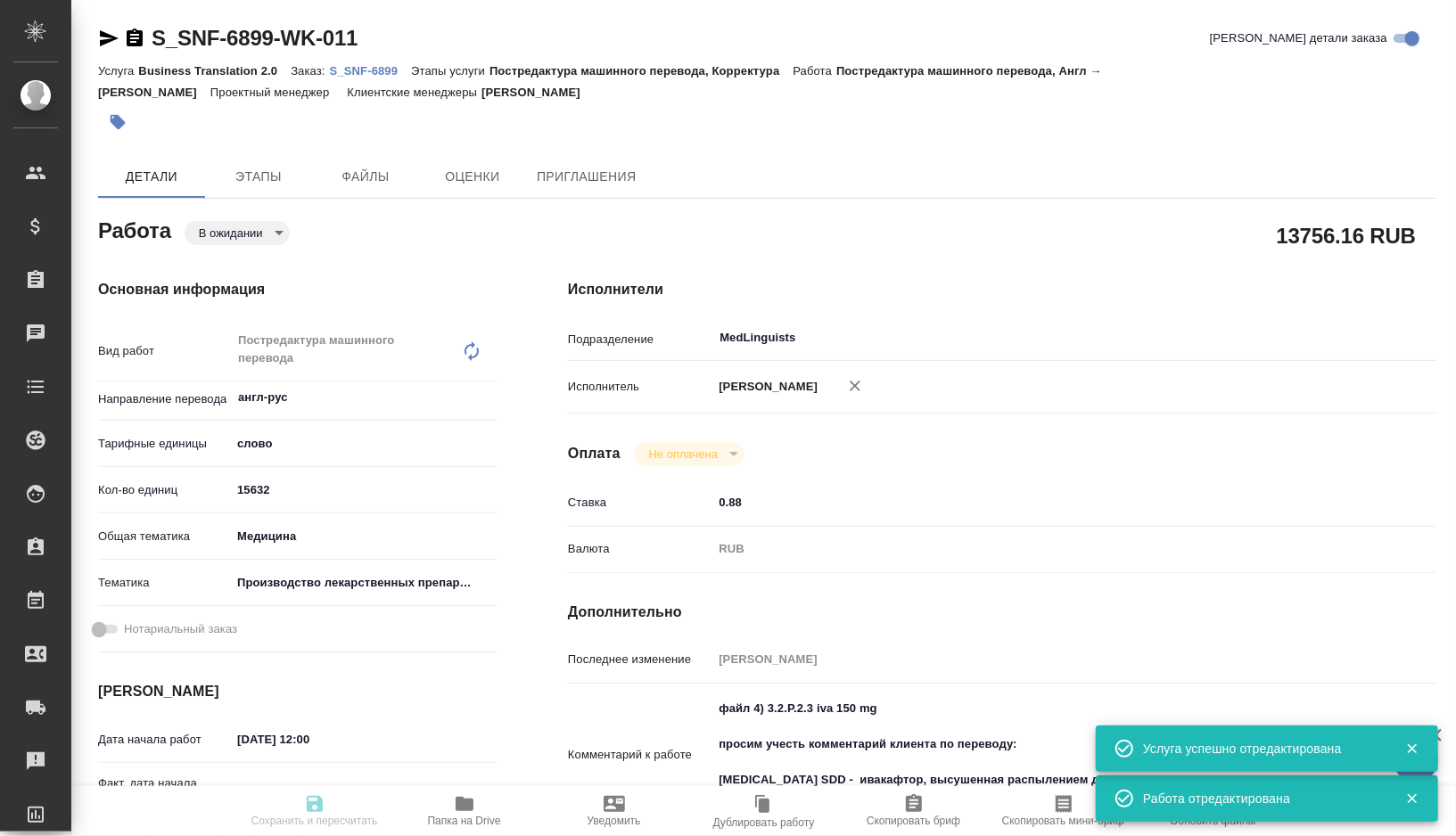
type input "[PERSON_NAME]"
type input "/Clients/Sanofi/Orders/S_SNF-6899"
type textarea "x"
type textarea "[MEDICAL_DATA] SDD - ивакафтор, высушенная распылением дисперсия tezacaftor SDD…"
type textarea "x"
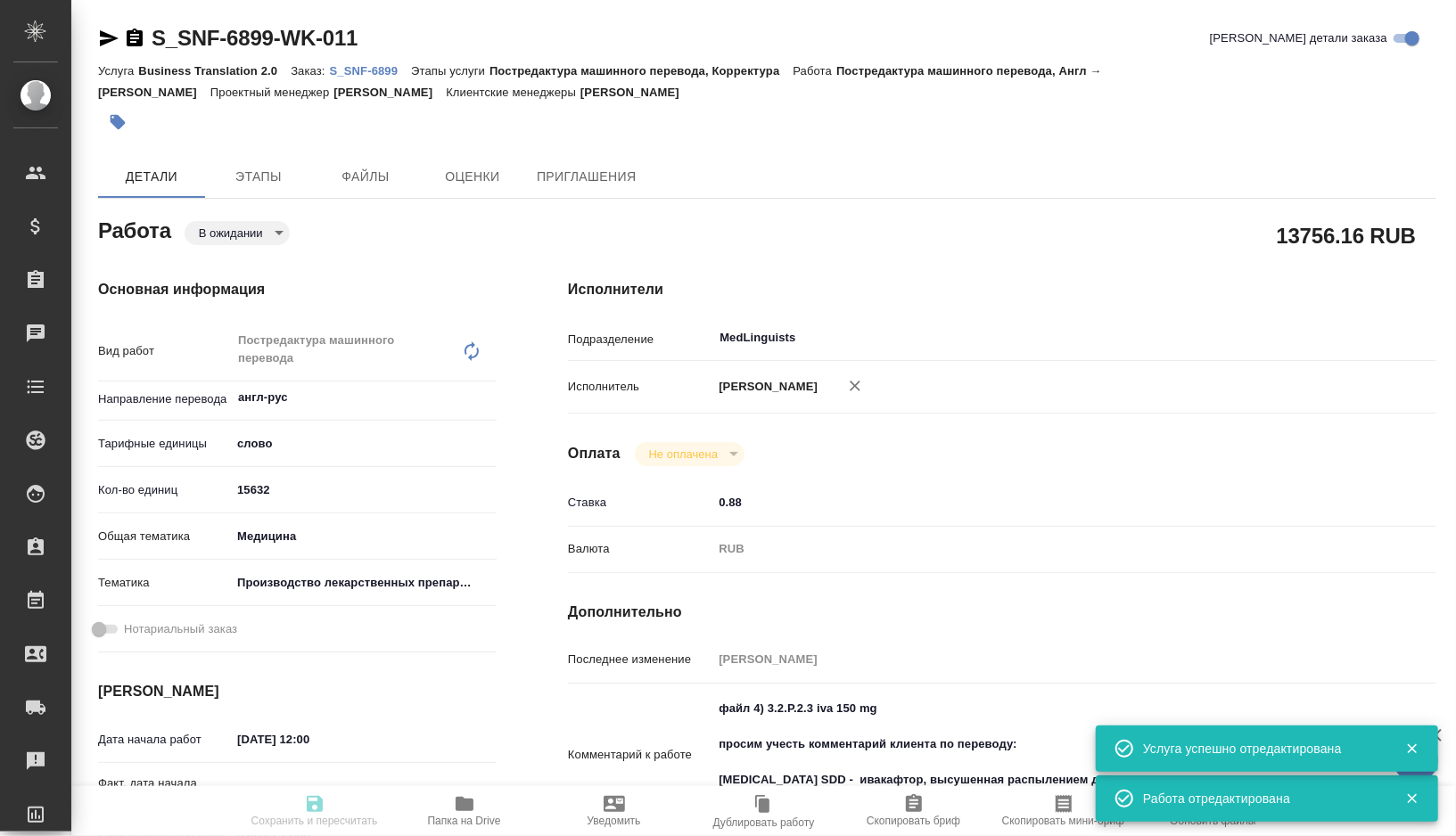
type textarea "x"
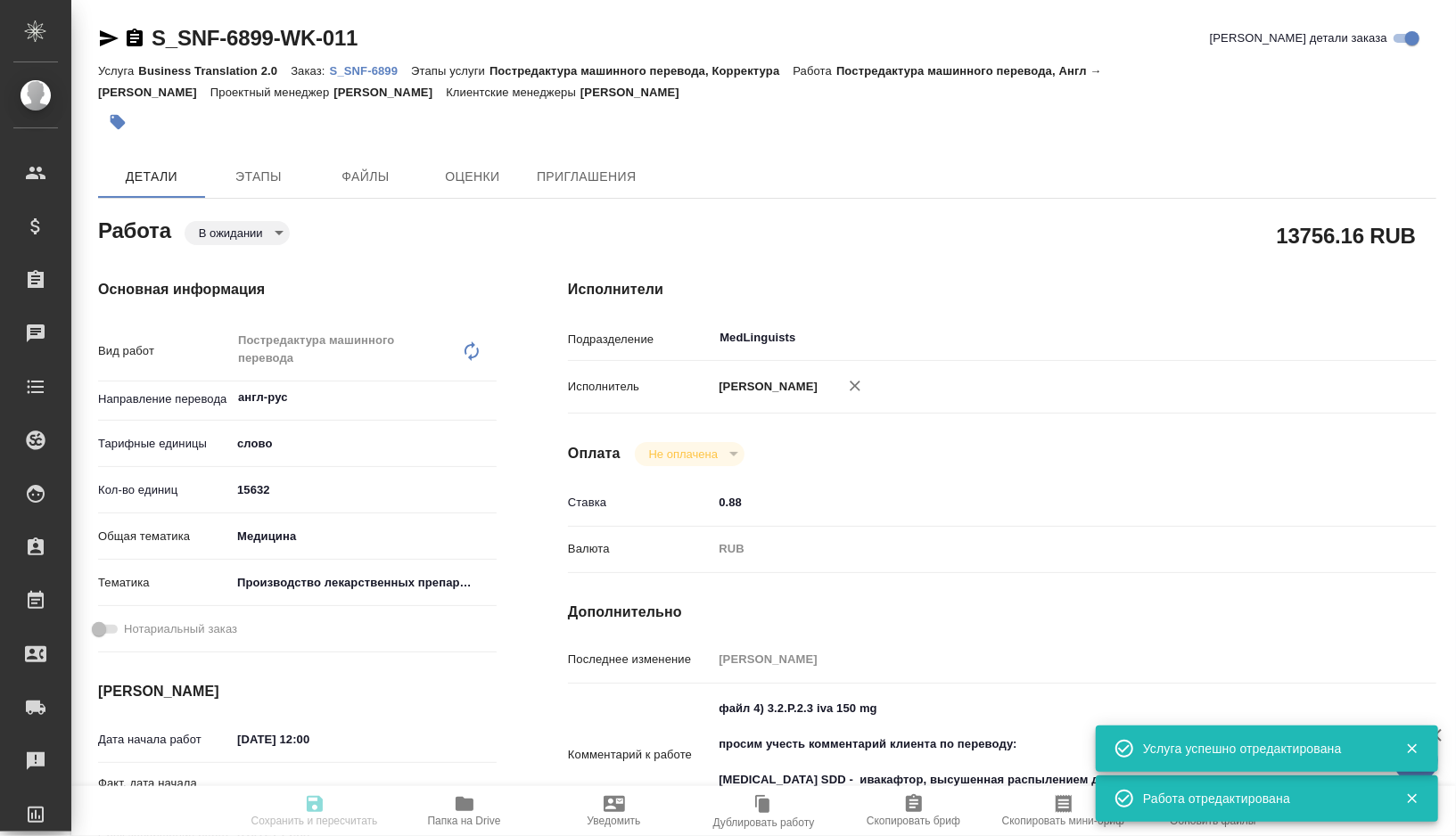
type textarea "x"
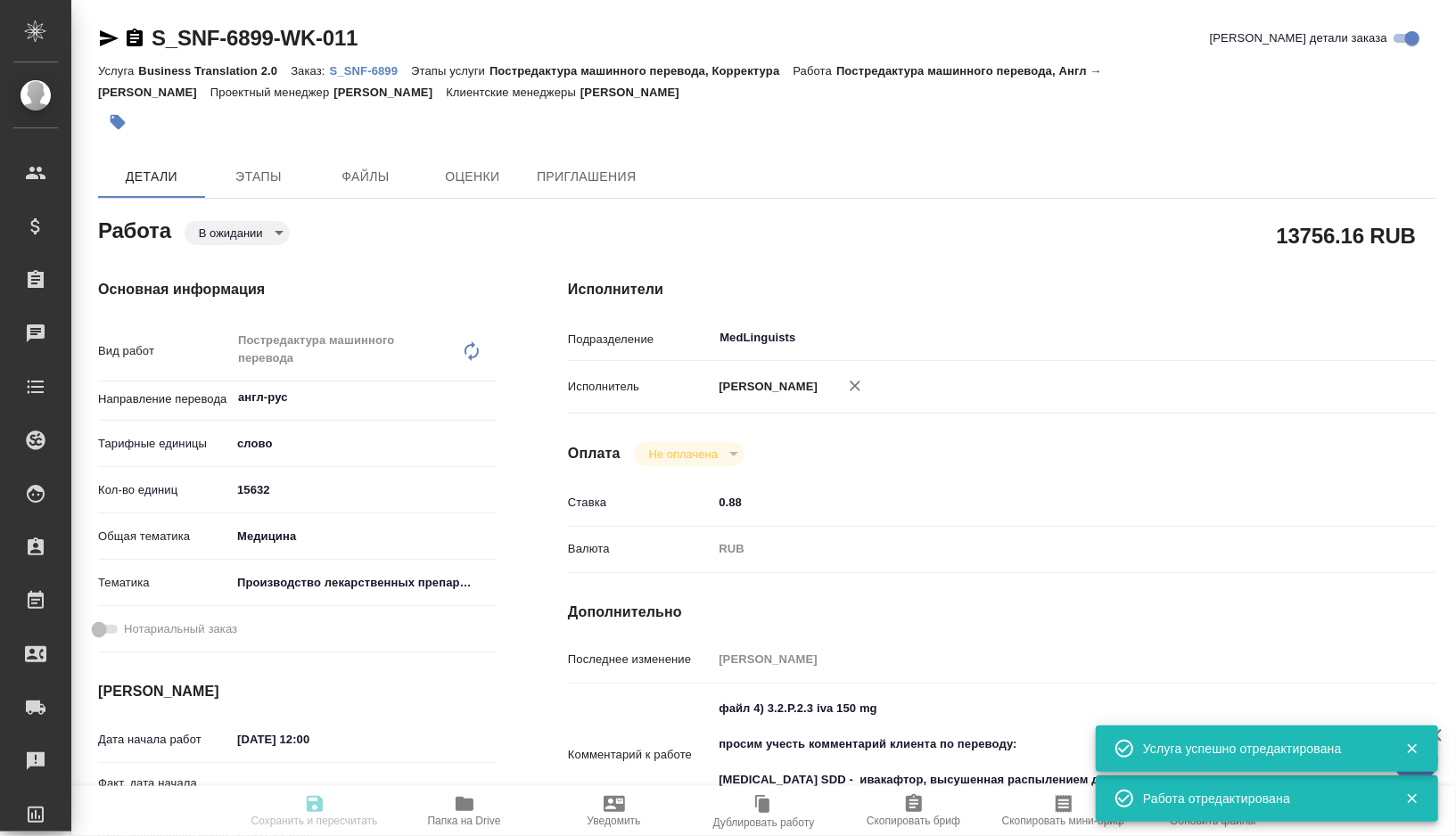
type textarea "x"
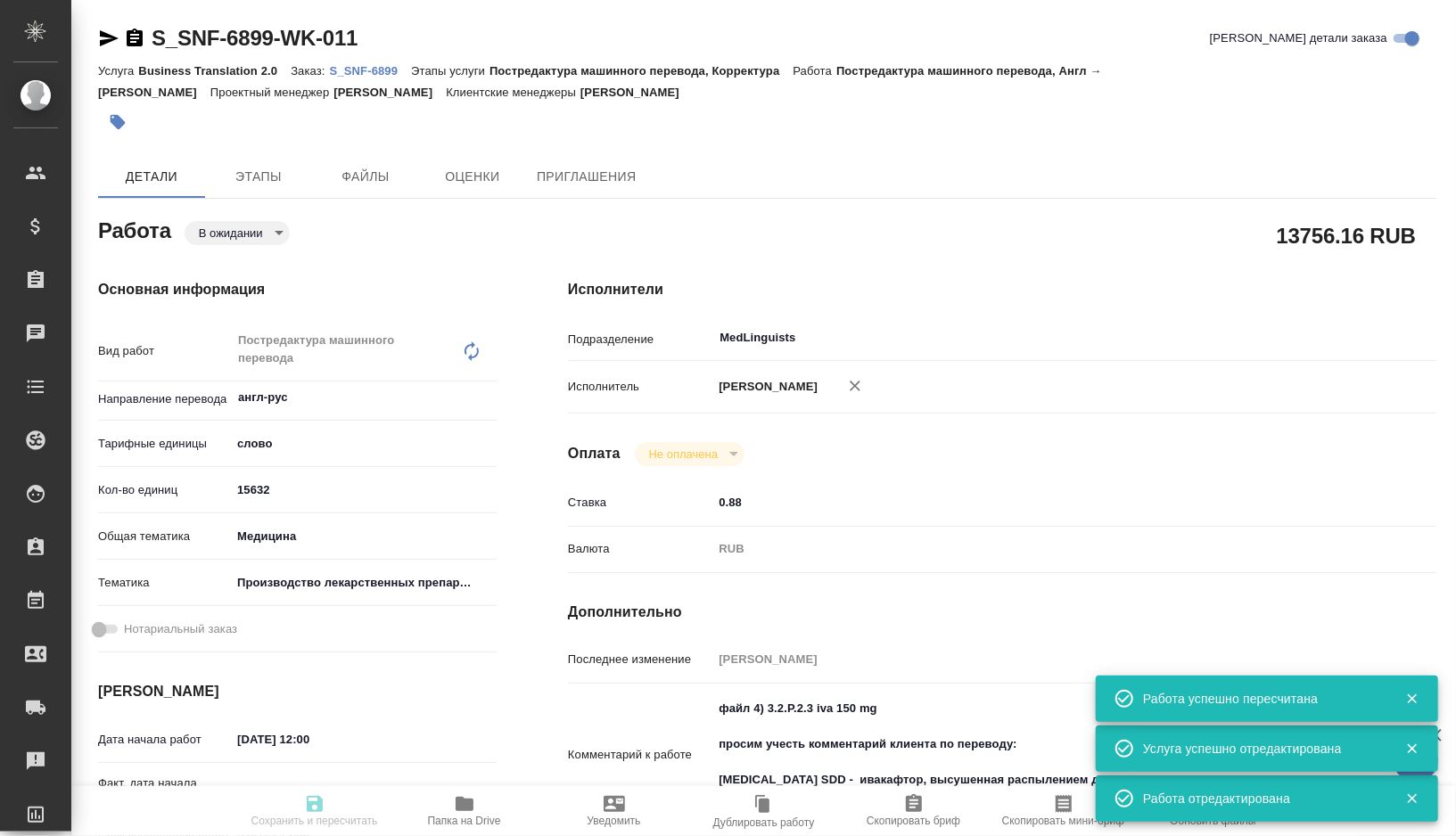
type textarea "x"
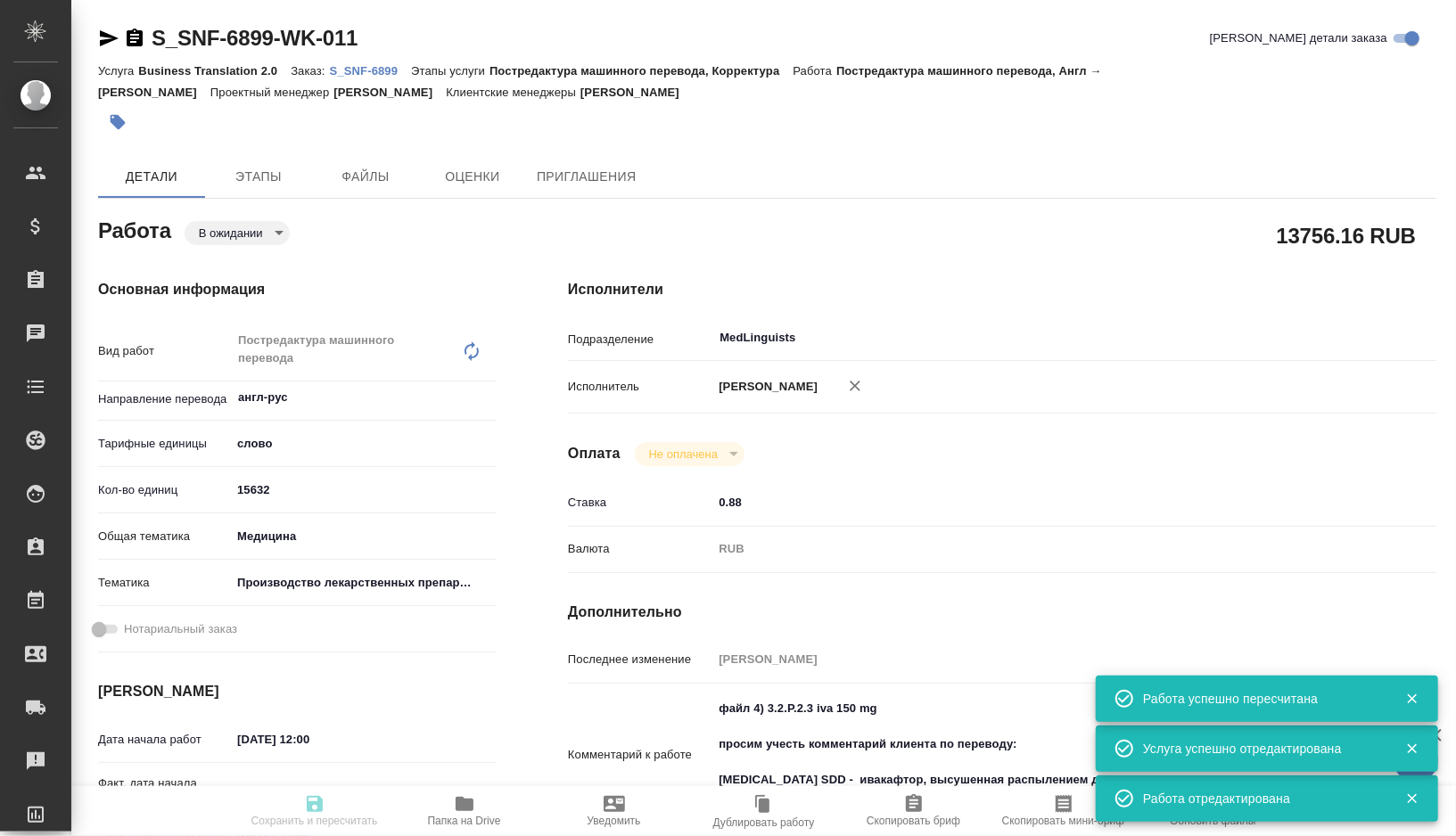
type input "pending"
type textarea "Постредактура машинного перевода"
type textarea "x"
type input "англ-рус"
type input "5a8b1489cc6b4906c91bfd90"
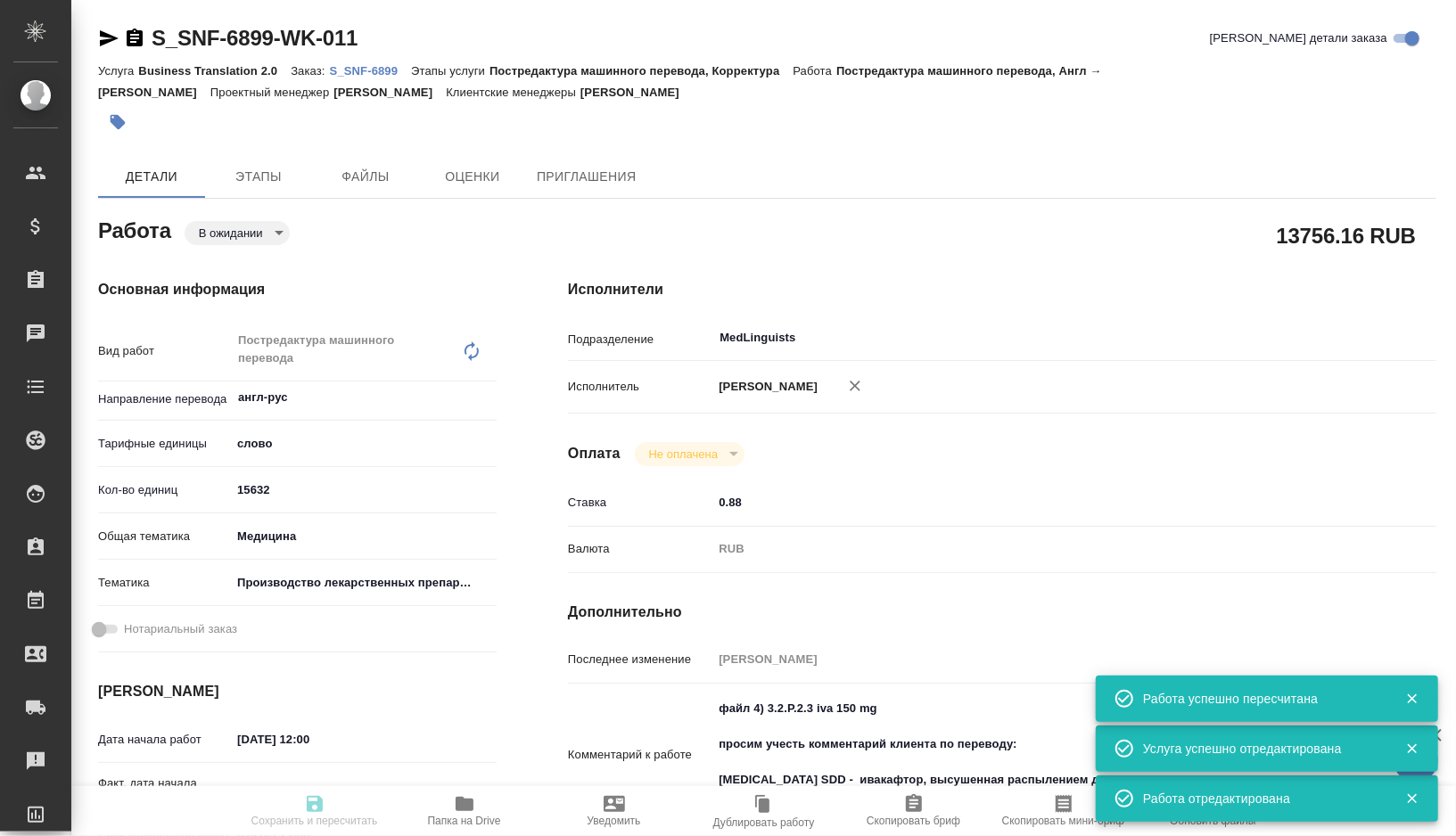
type input "15632"
type input "med"
type input "614982fec5ecbb70f805293f"
type input "[DATE] 12:00"
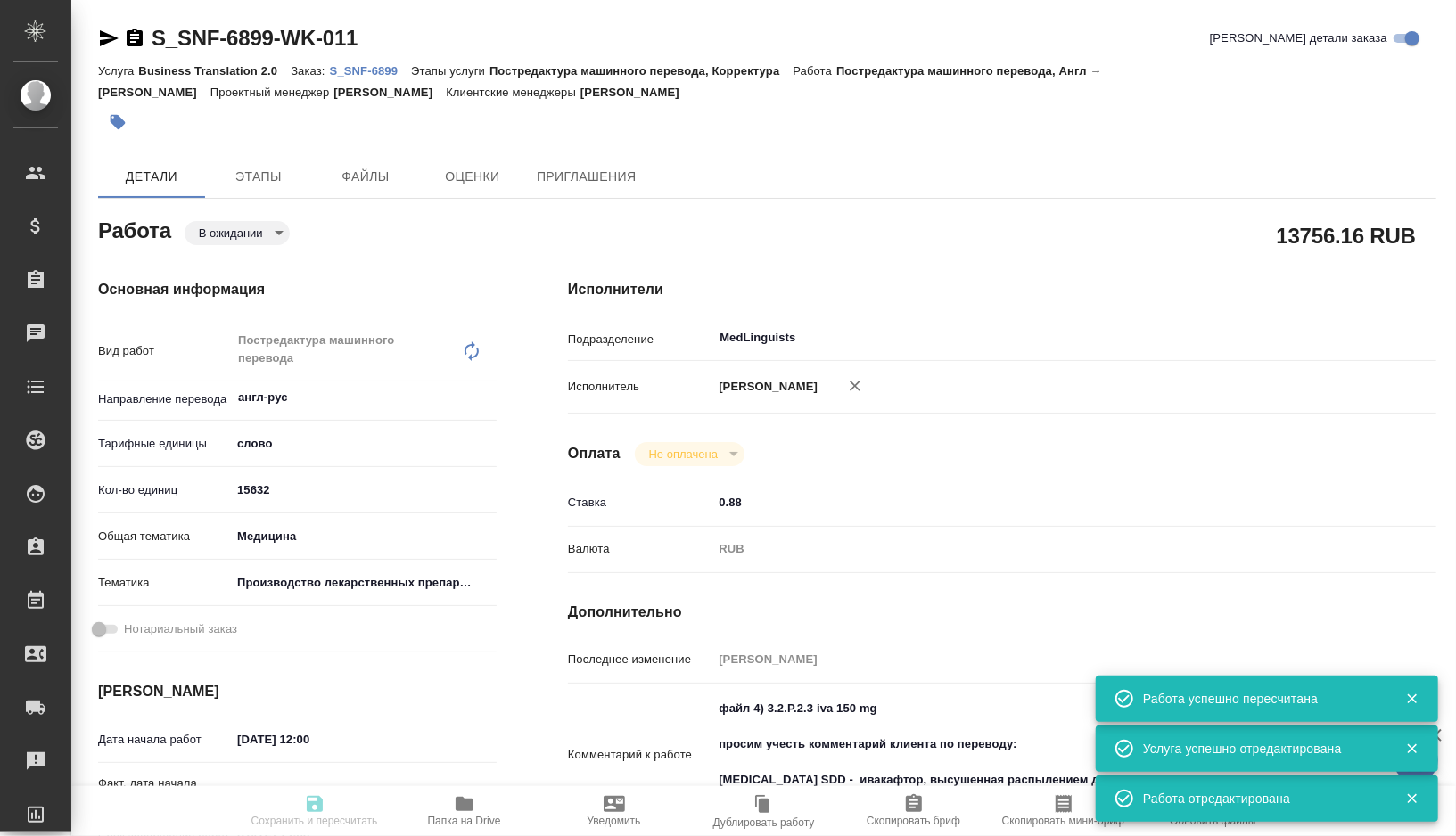
type input "[DATE] 12:00"
type input "MedLinguists"
type input "notPayed"
type input "0.88"
type input "RUB"
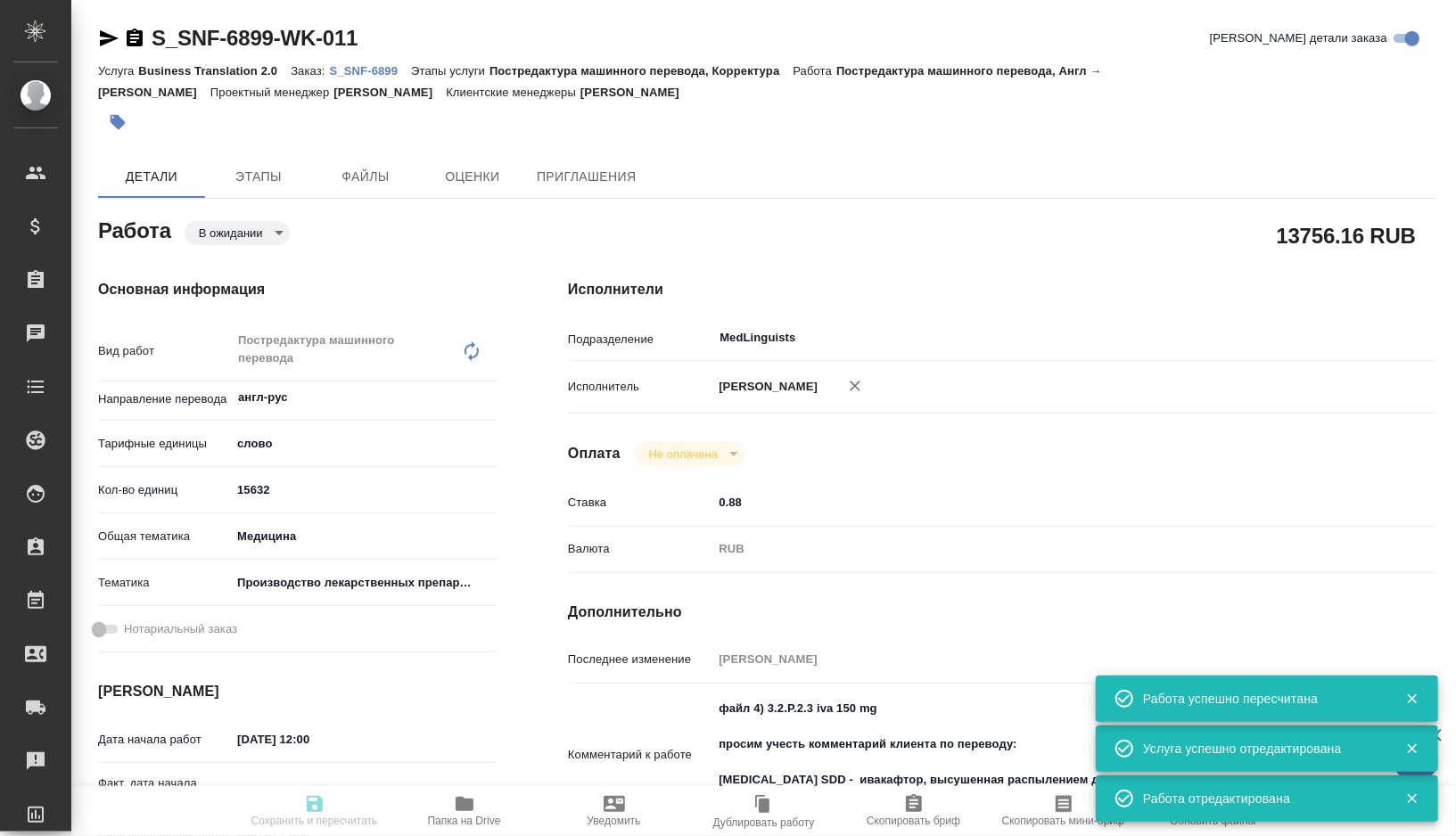
type input "[PERSON_NAME]"
type textarea "файл 4) 3.2.P.2.3 iva 150 mg просим учесть комментарий клиента по переводу: iva…"
type textarea "x"
type textarea "/Clients/Sanofi/Orders/S_SNF-6899/Translated/S_SNF-6899-WK-011"
type textarea "x"
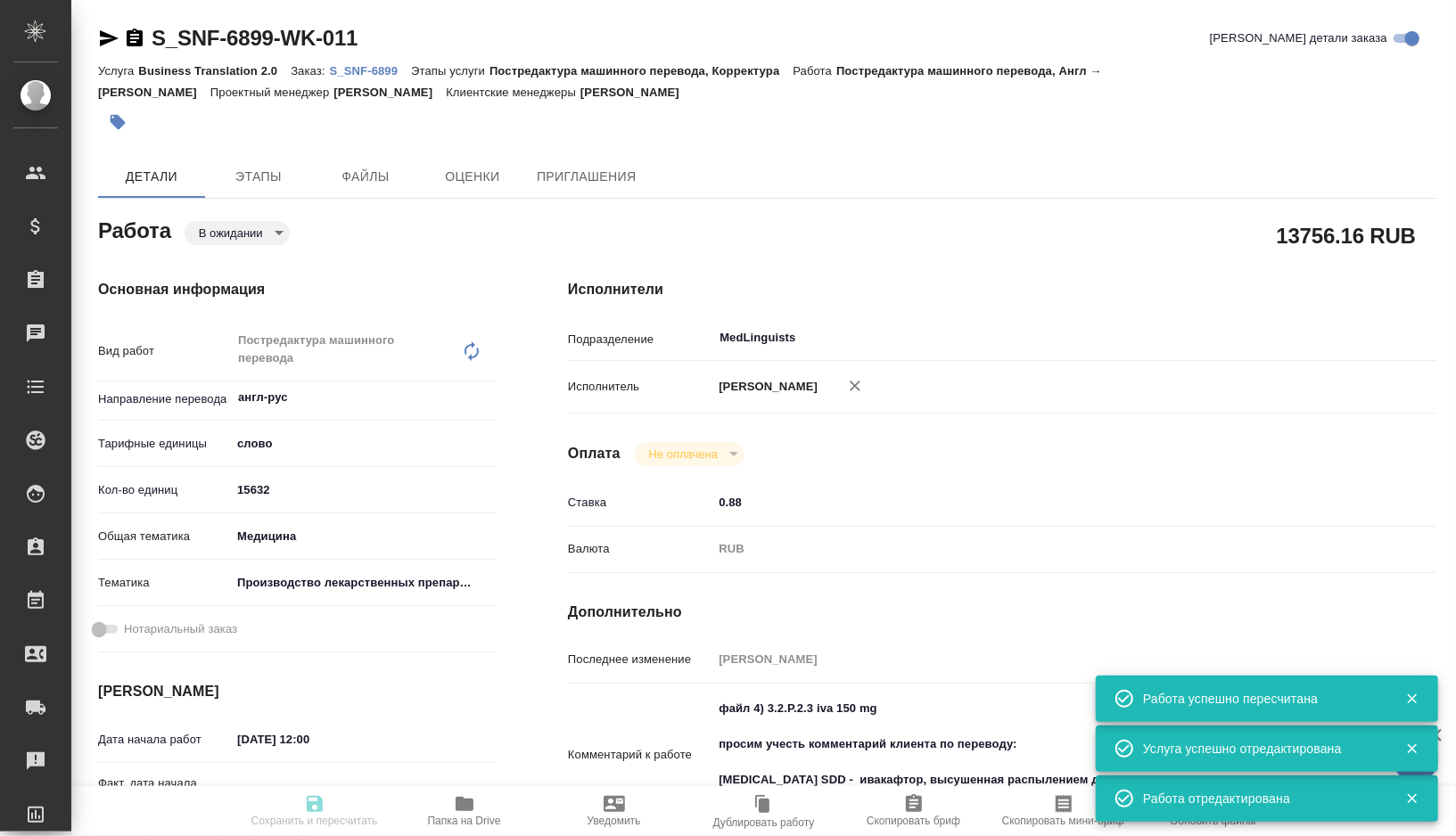
type input "S_SNF-6899"
type input "E005860250"
type input "Business Translation 2.0"
type input "Постредактура машинного перевода, Корректура"
type input "[PERSON_NAME]"
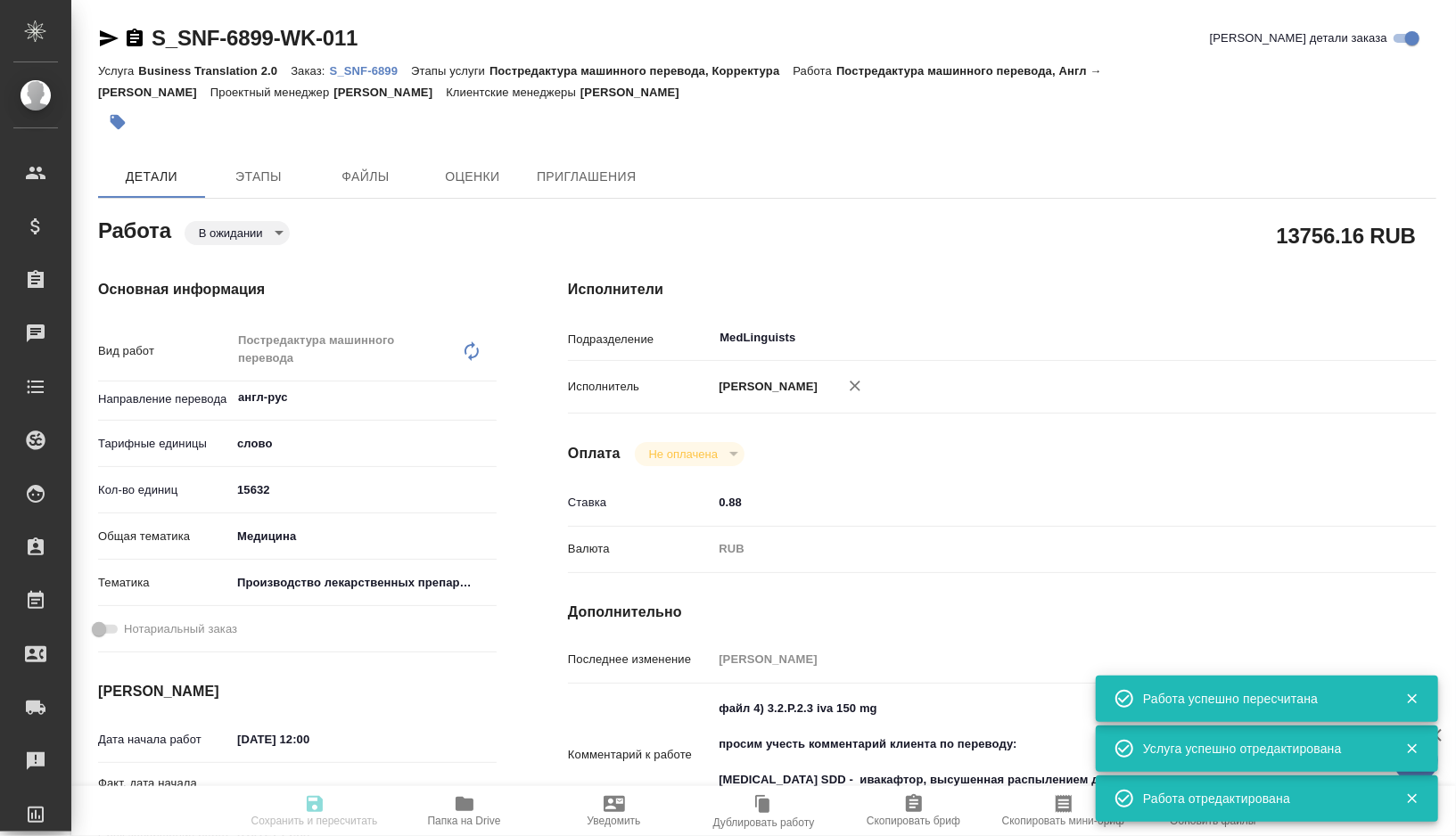
type input "[PERSON_NAME]"
type input "/Clients/Sanofi/Orders/S_SNF-6899"
type textarea "x"
type textarea "[MEDICAL_DATA] SDD - ивакафтор, высушенная распылением дисперсия tezacaftor SDD…"
type textarea "x"
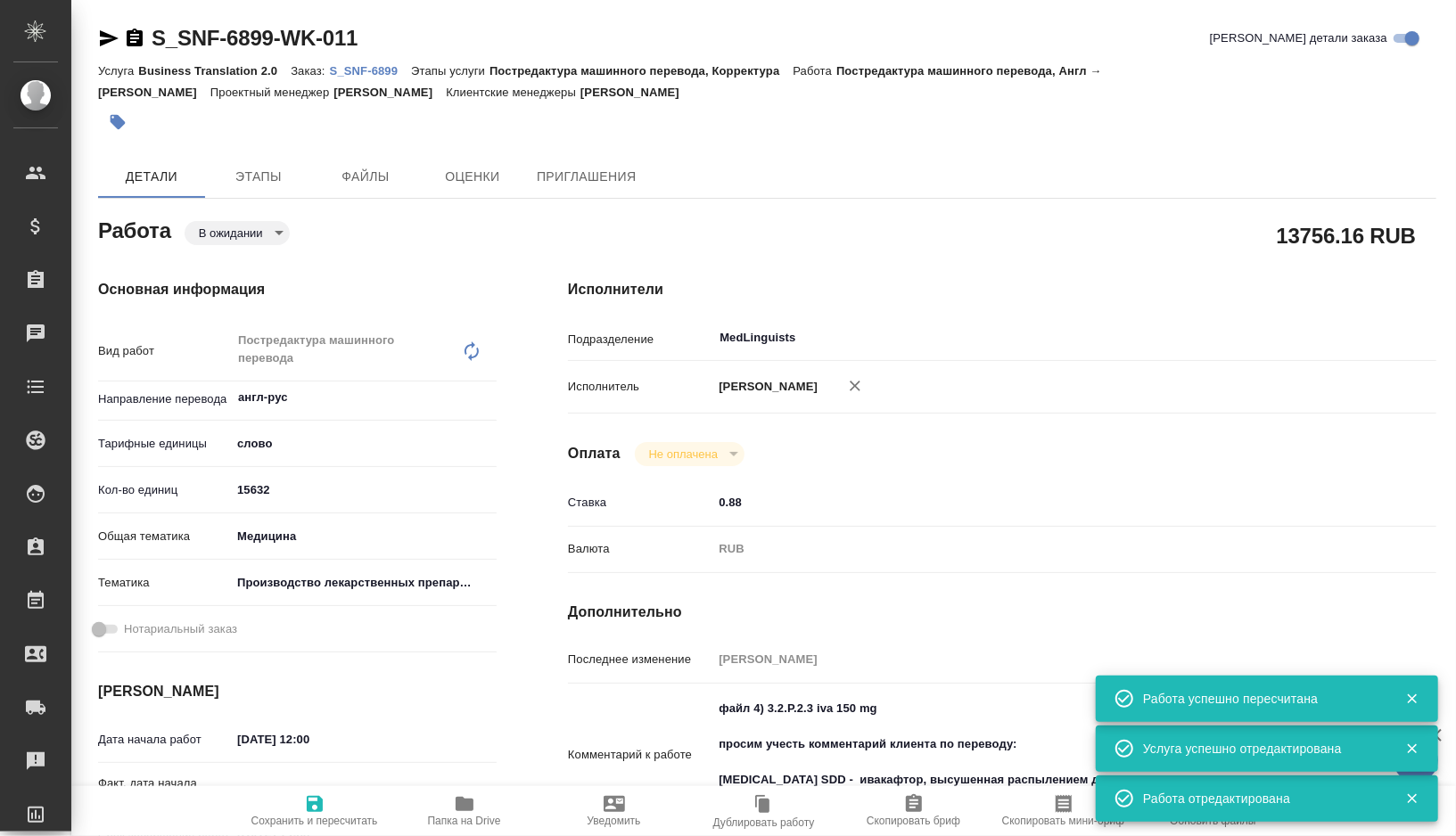
type textarea "x"
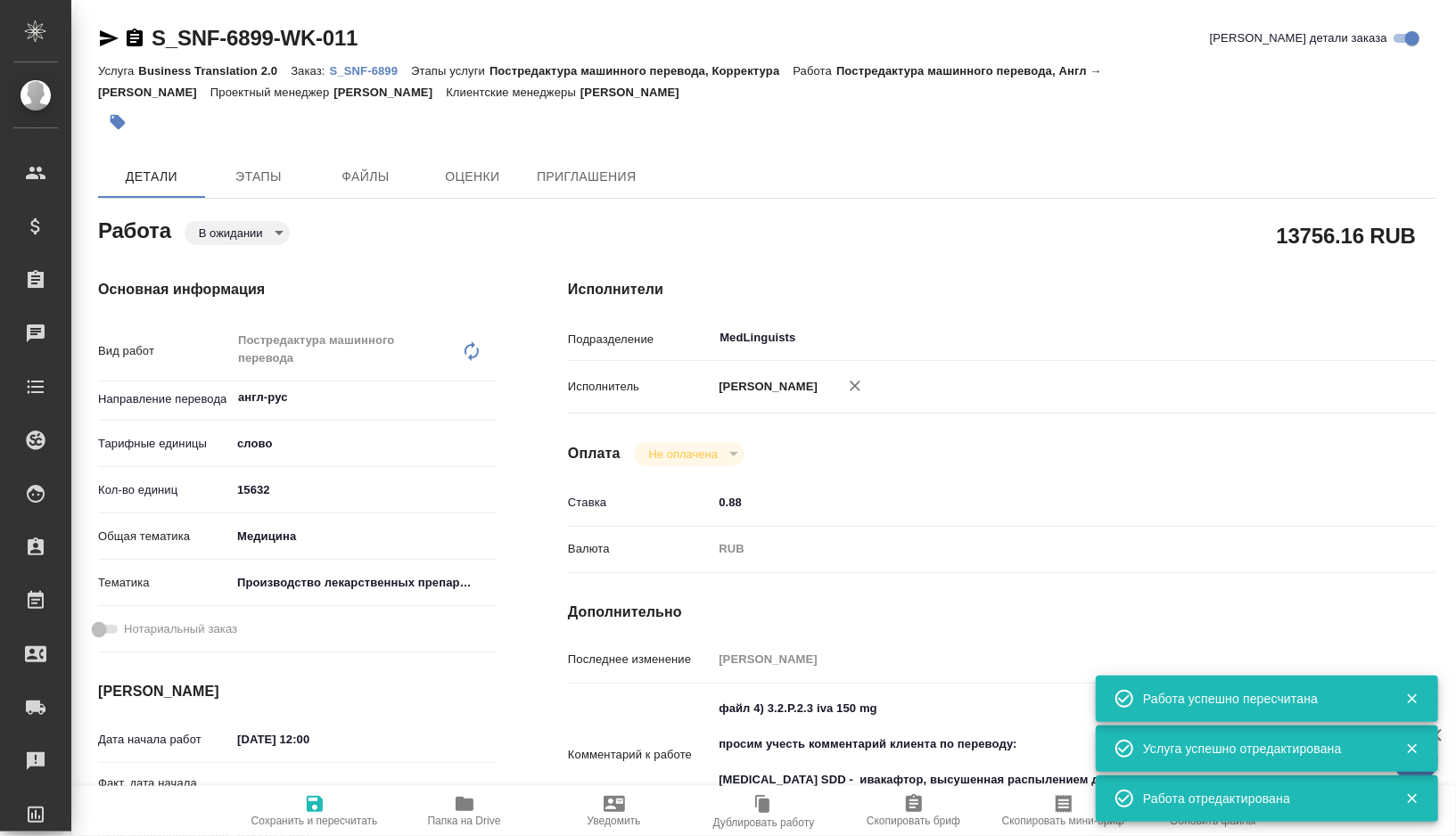
type textarea "x"
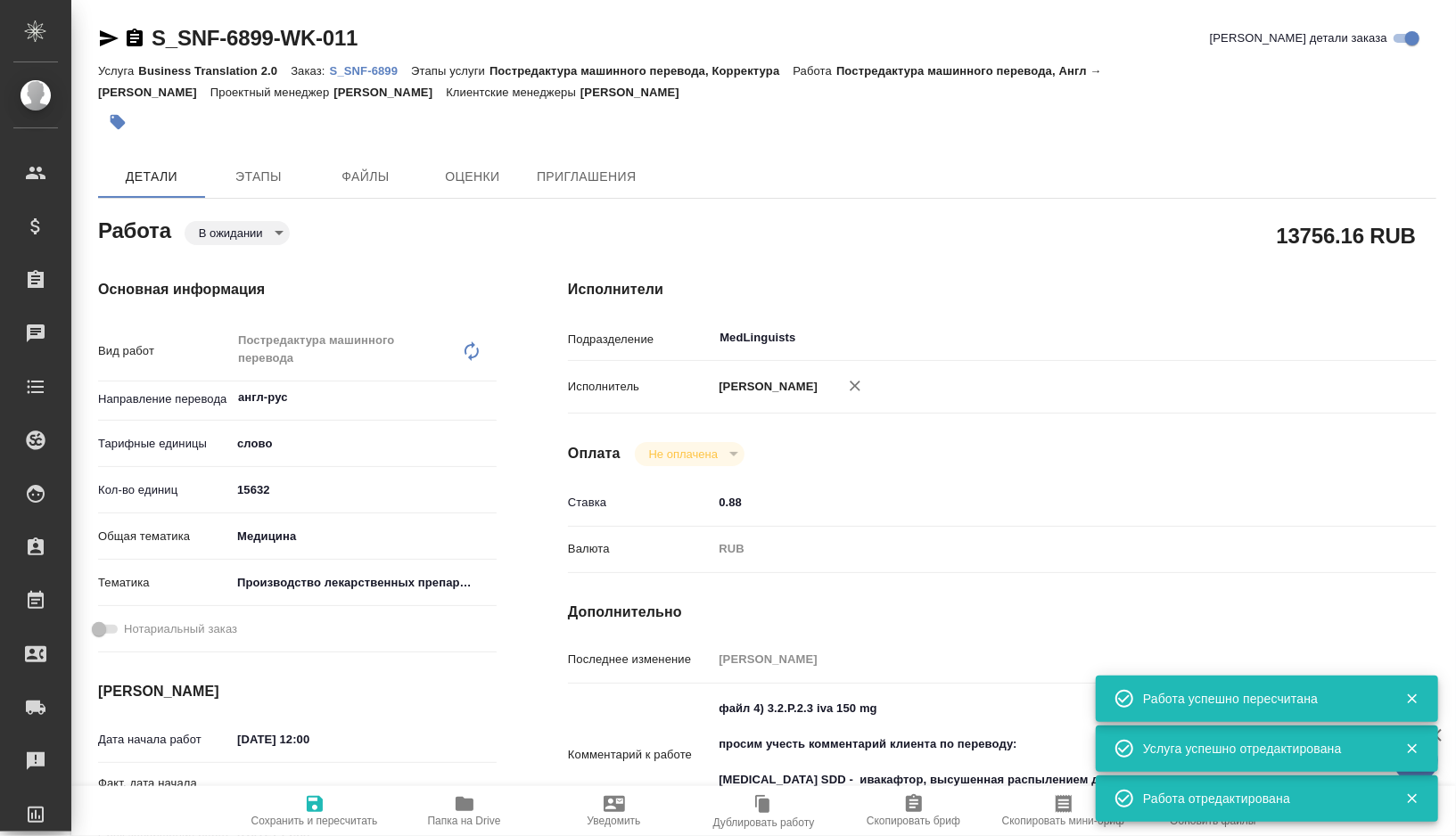
type textarea "x"
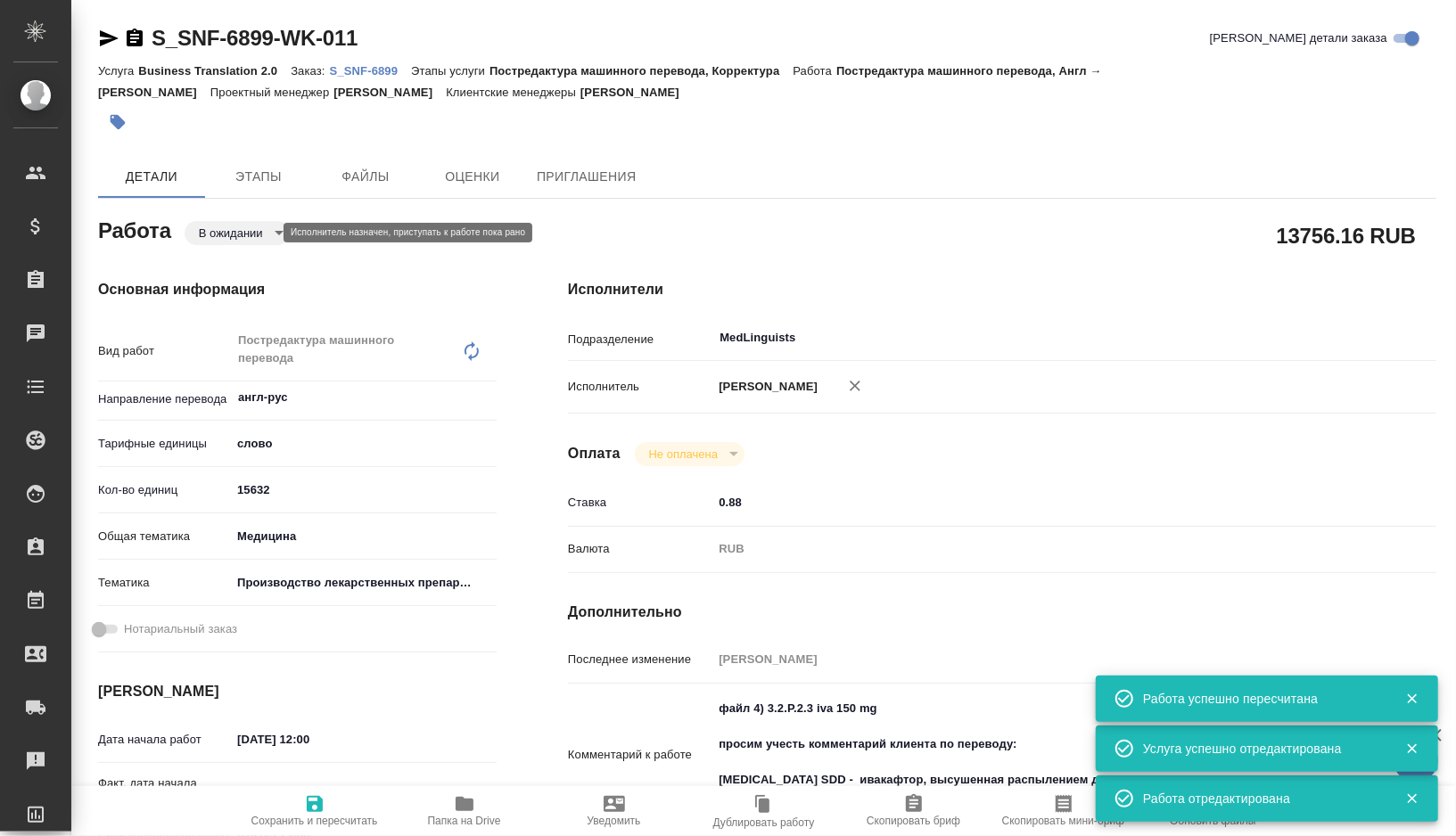
click at [265, 233] on body "🙏 .cls-1 fill:#fff; AWATERA Gorshkova Valentina Клиенты Спецификации Заказы 0 Ч…" at bounding box center [728, 418] width 1456 height 836
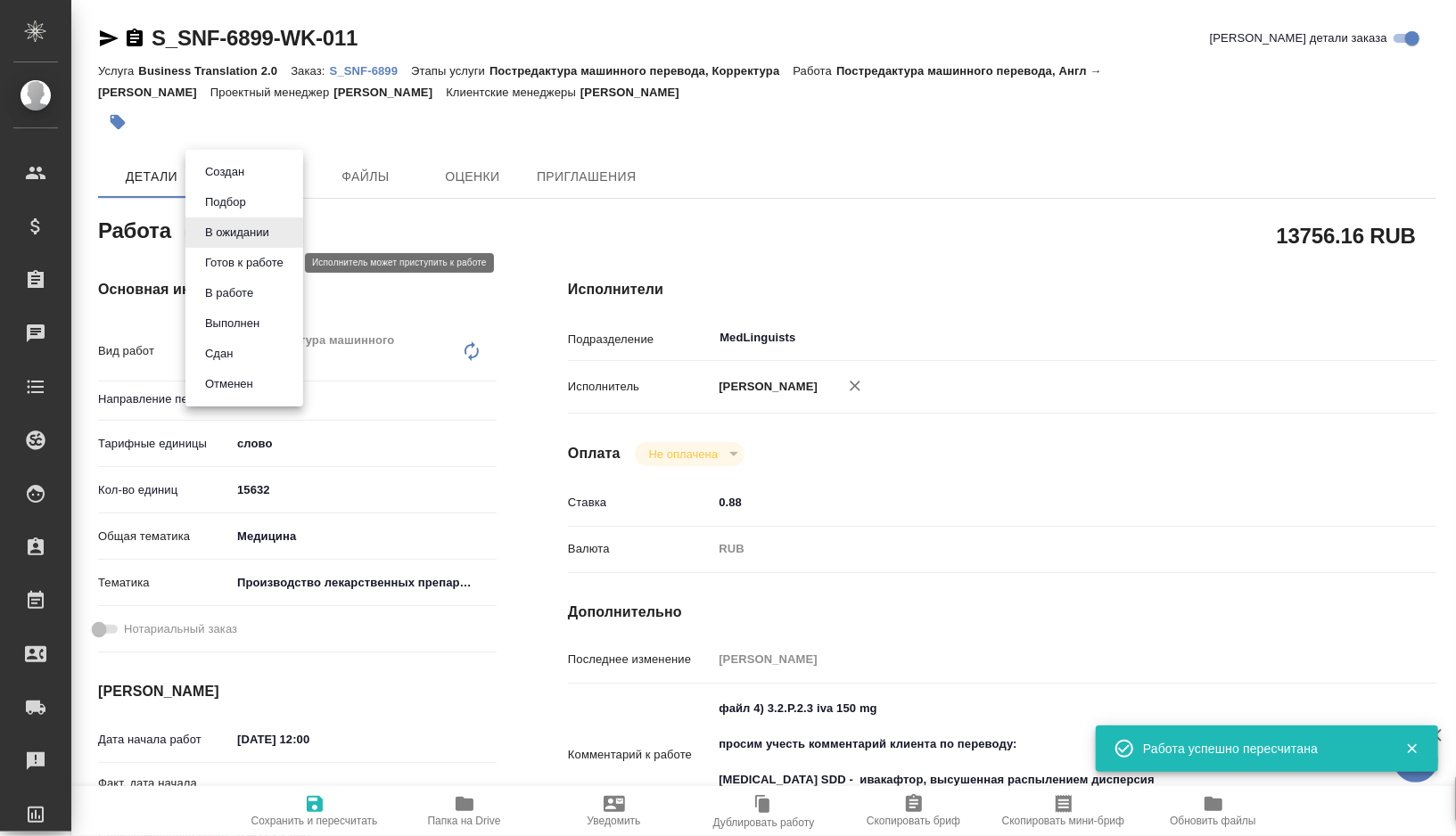
click at [262, 268] on button "Готов к работе" at bounding box center [244, 263] width 89 height 19
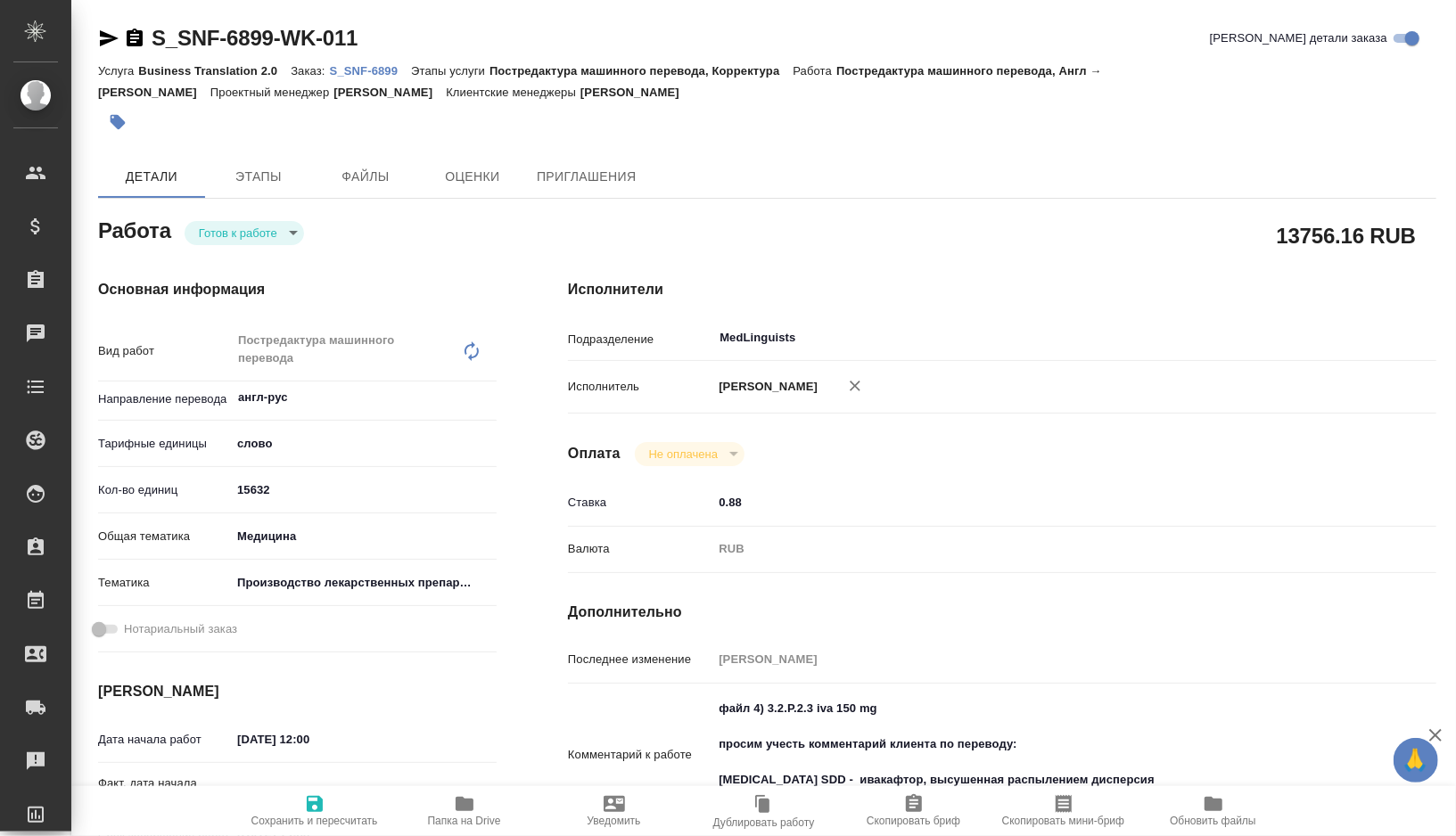
type textarea "x"
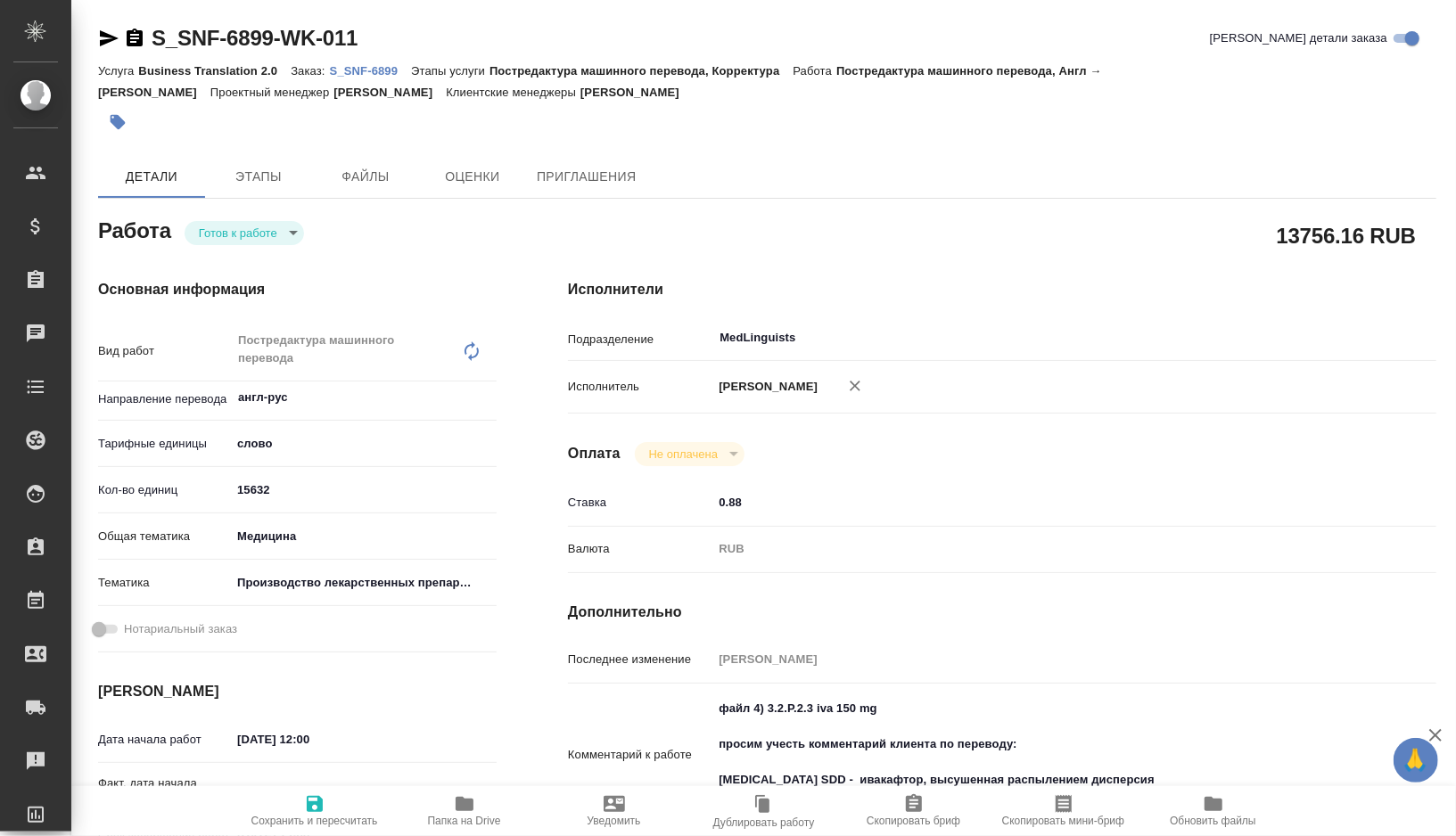
type textarea "x"
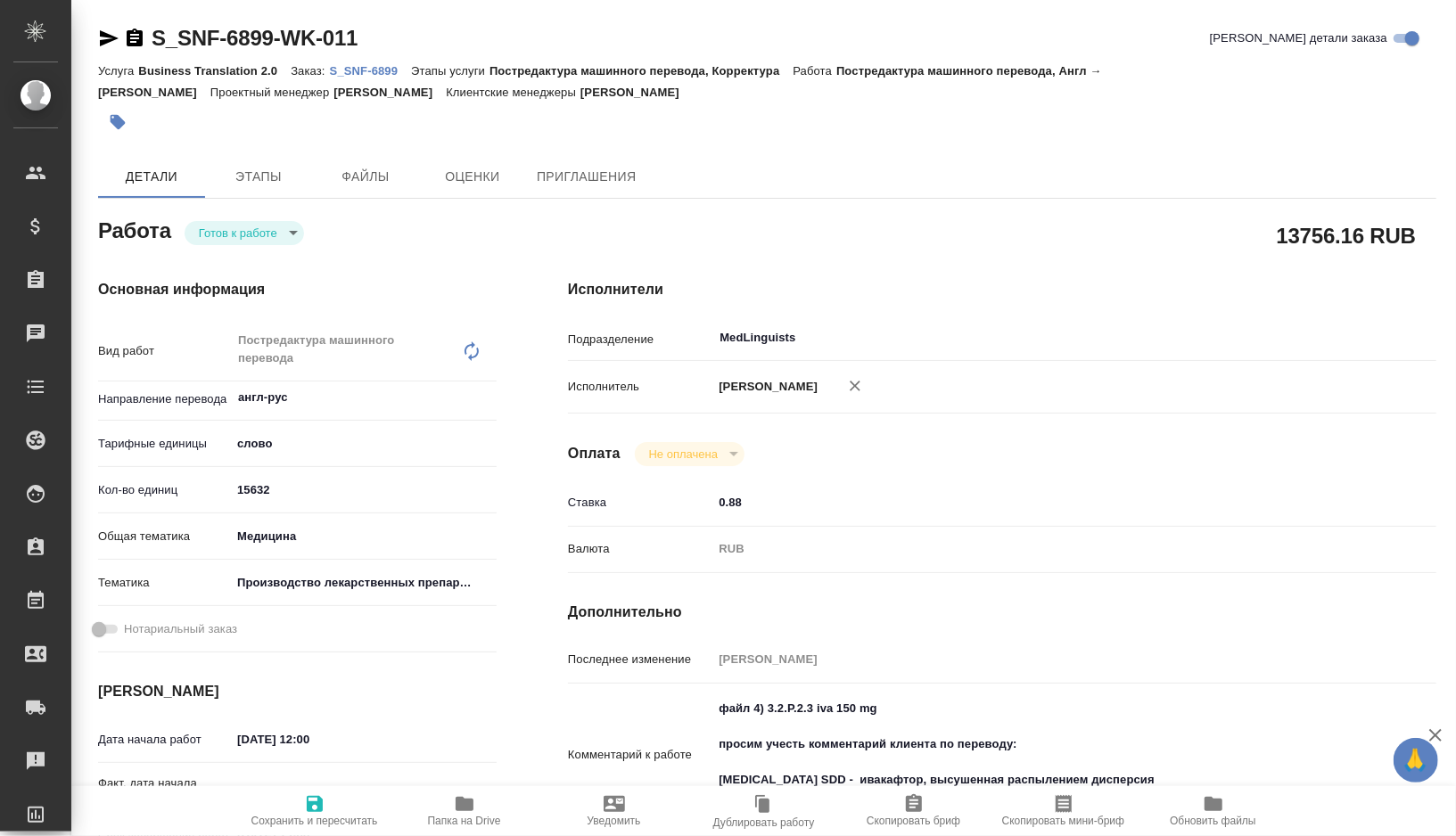
type textarea "x"
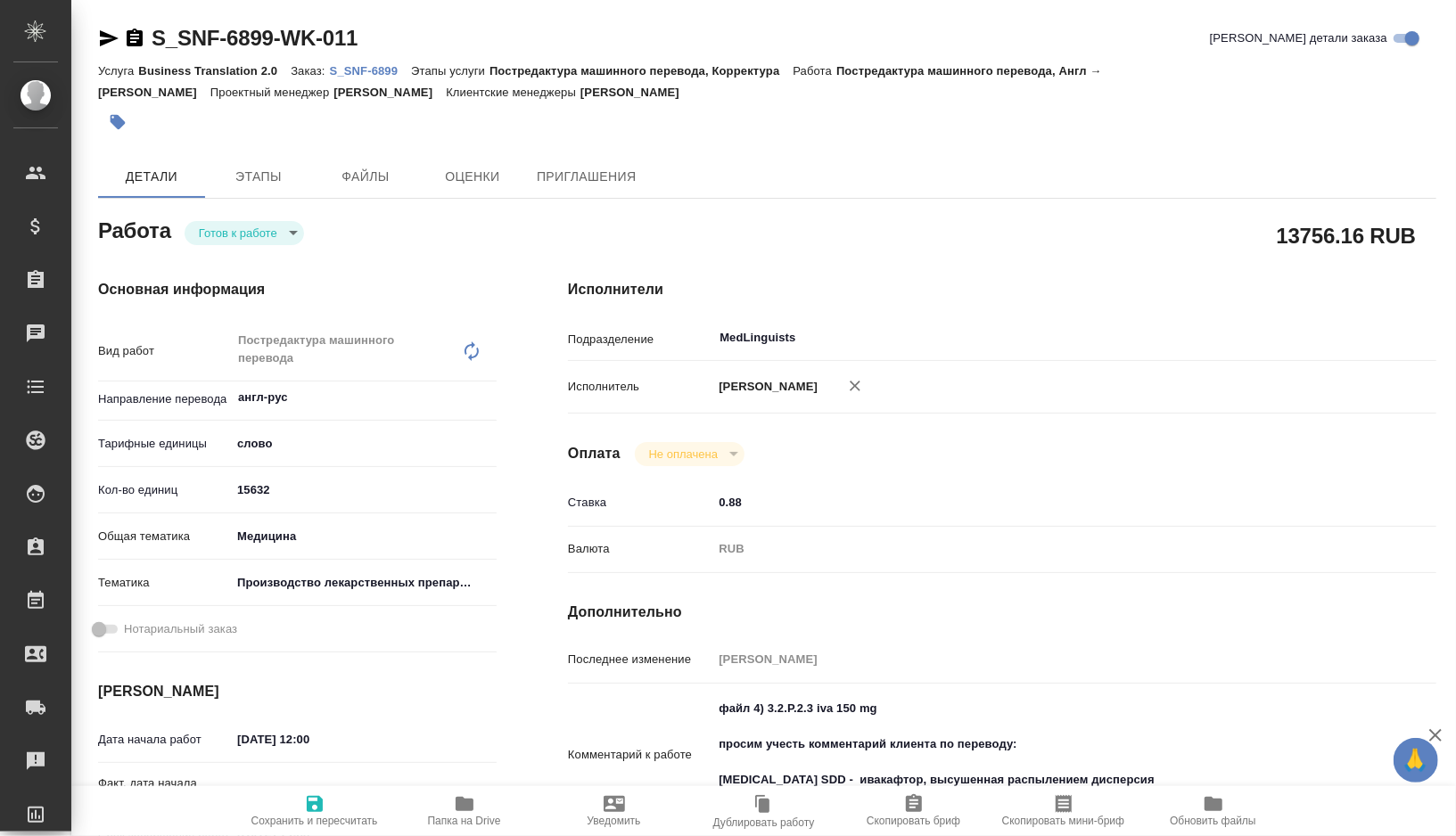
click at [307, 815] on span "Сохранить и пересчитать" at bounding box center [314, 821] width 127 height 13
type textarea "x"
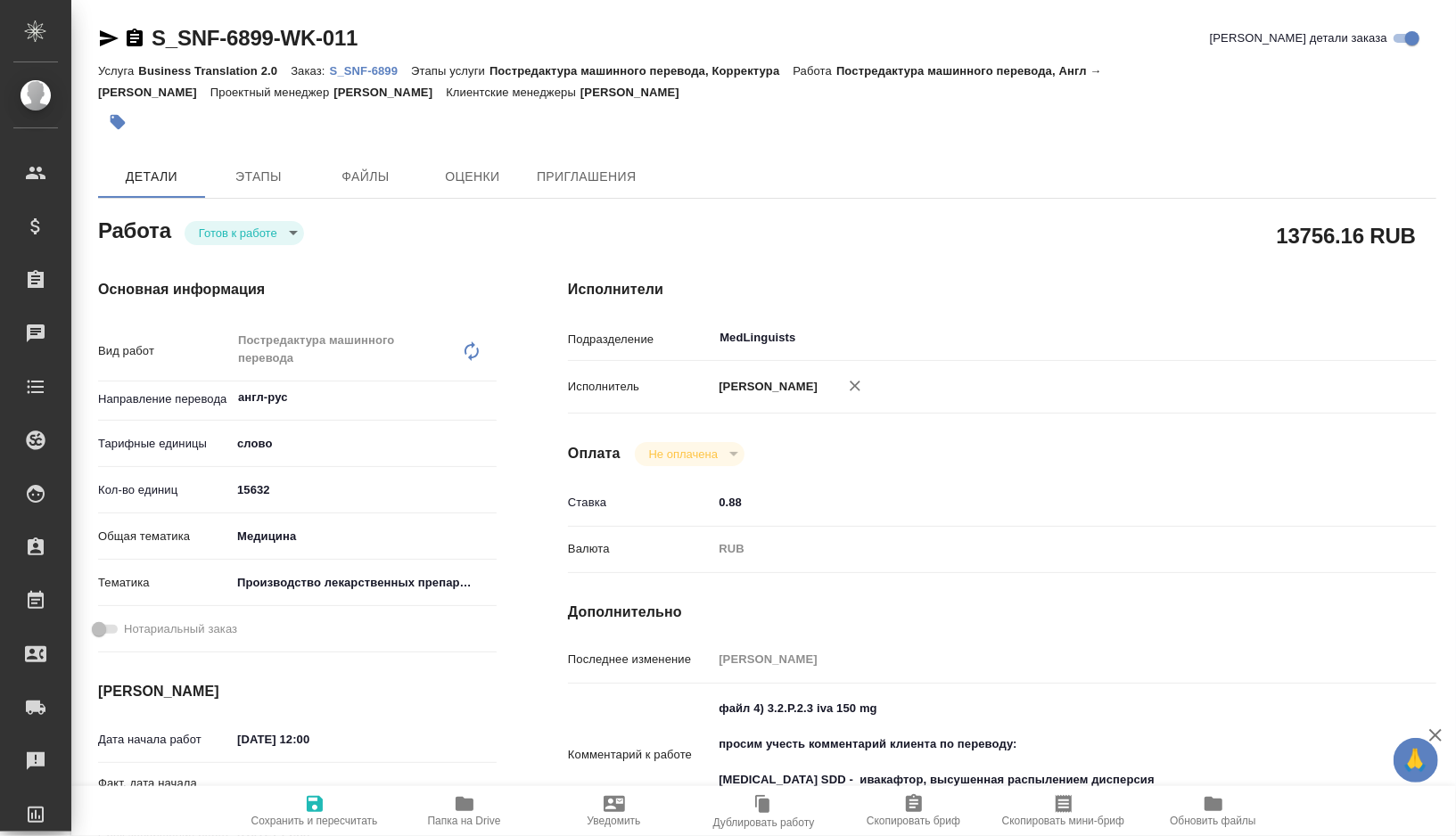
type textarea "x"
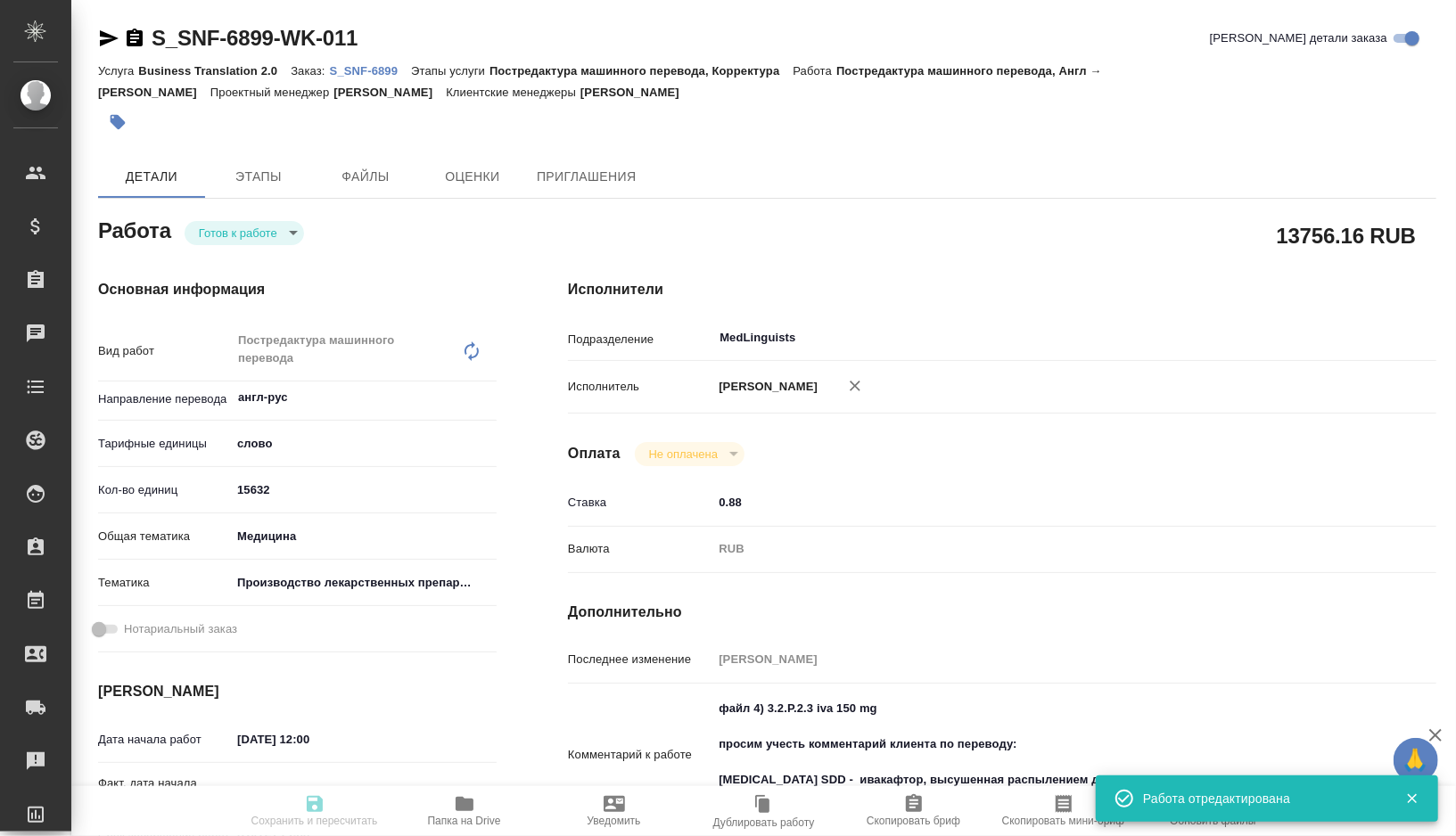
type textarea "x"
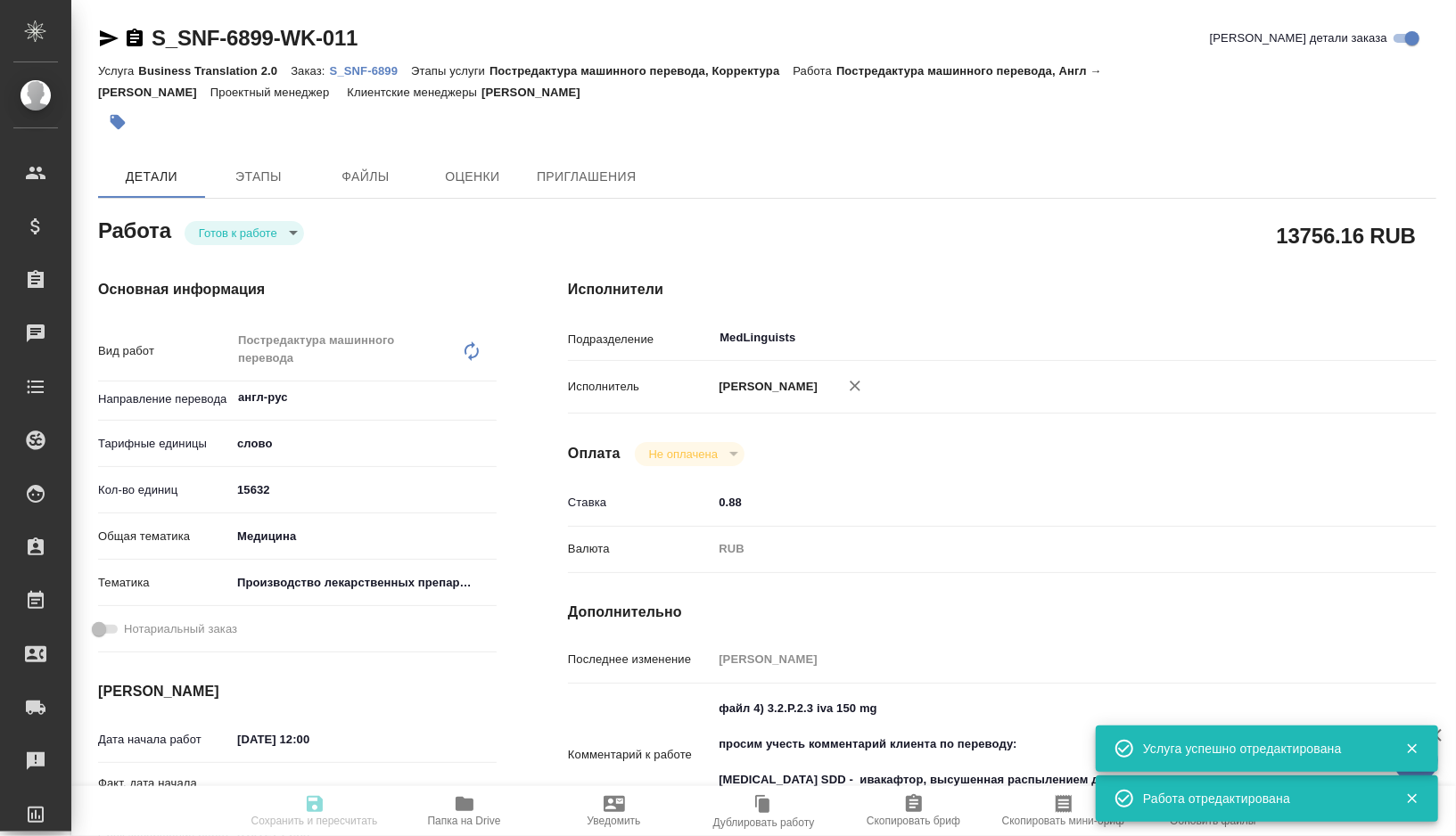
type textarea "x"
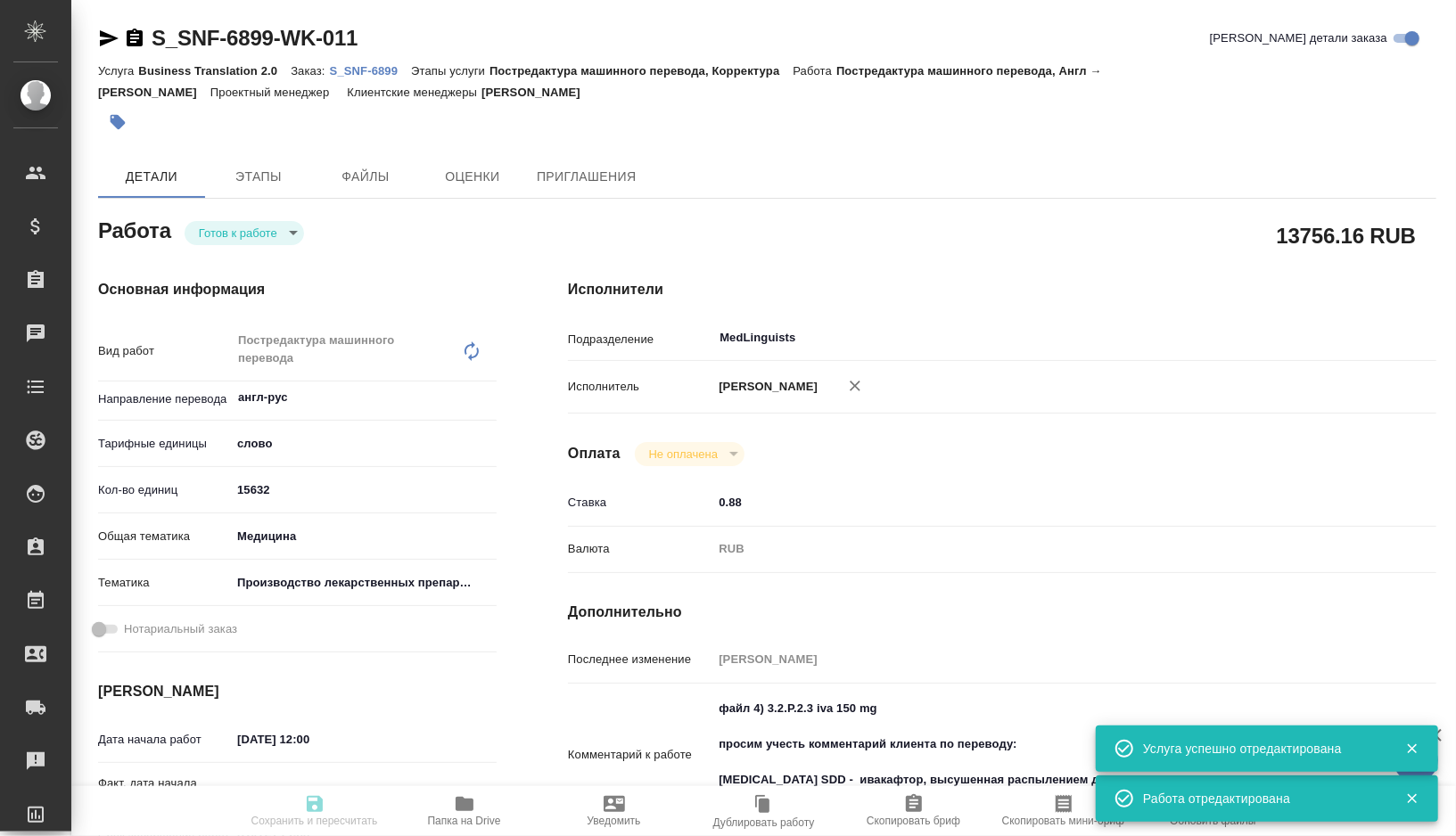
type input "readyForWork"
type textarea "Постредактура машинного перевода"
type textarea "x"
type input "англ-рус"
type input "5a8b1489cc6b4906c91bfd90"
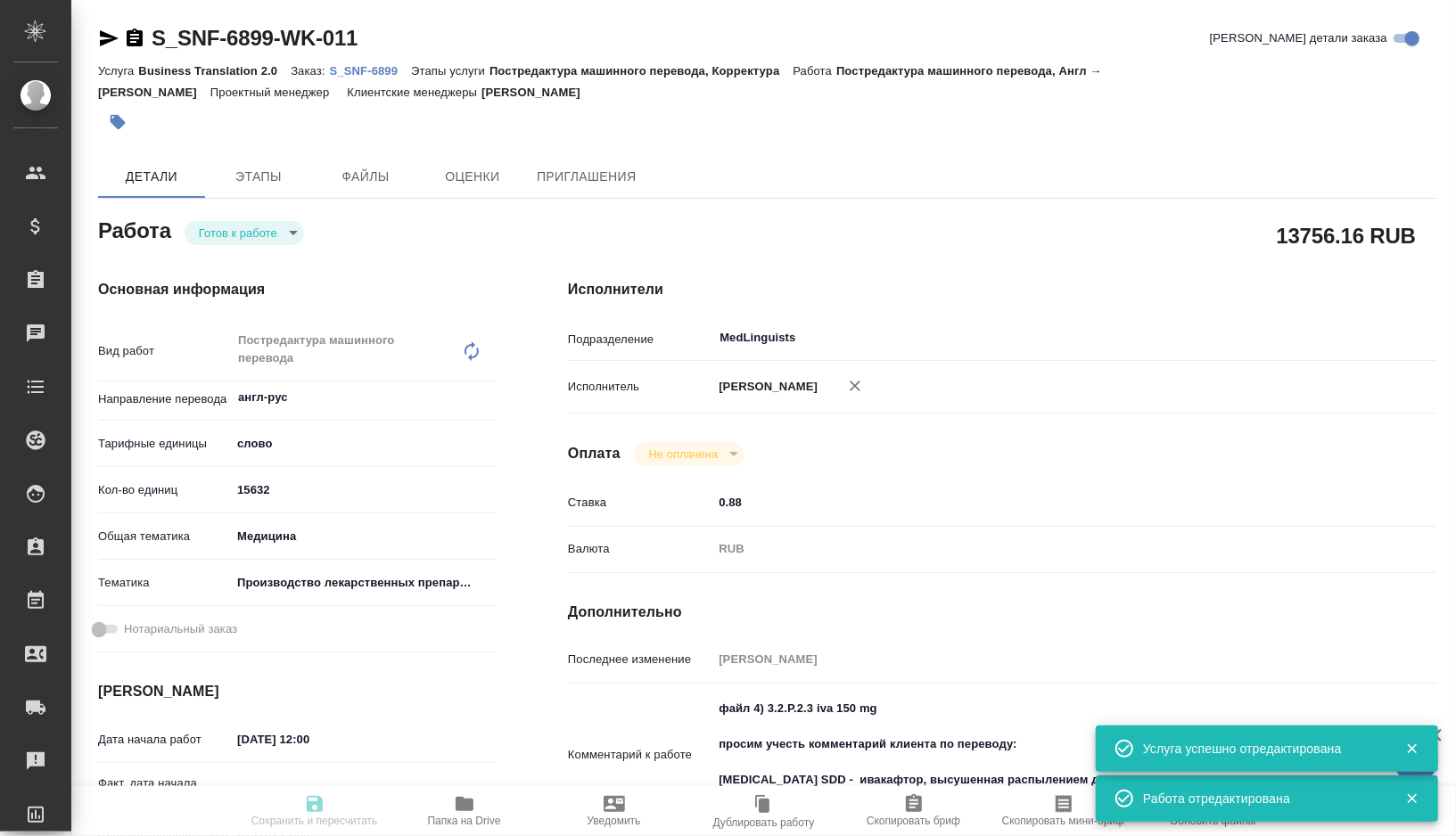
type input "15632"
type input "med"
type input "614982fec5ecbb70f805293f"
type input "[DATE] 12:00"
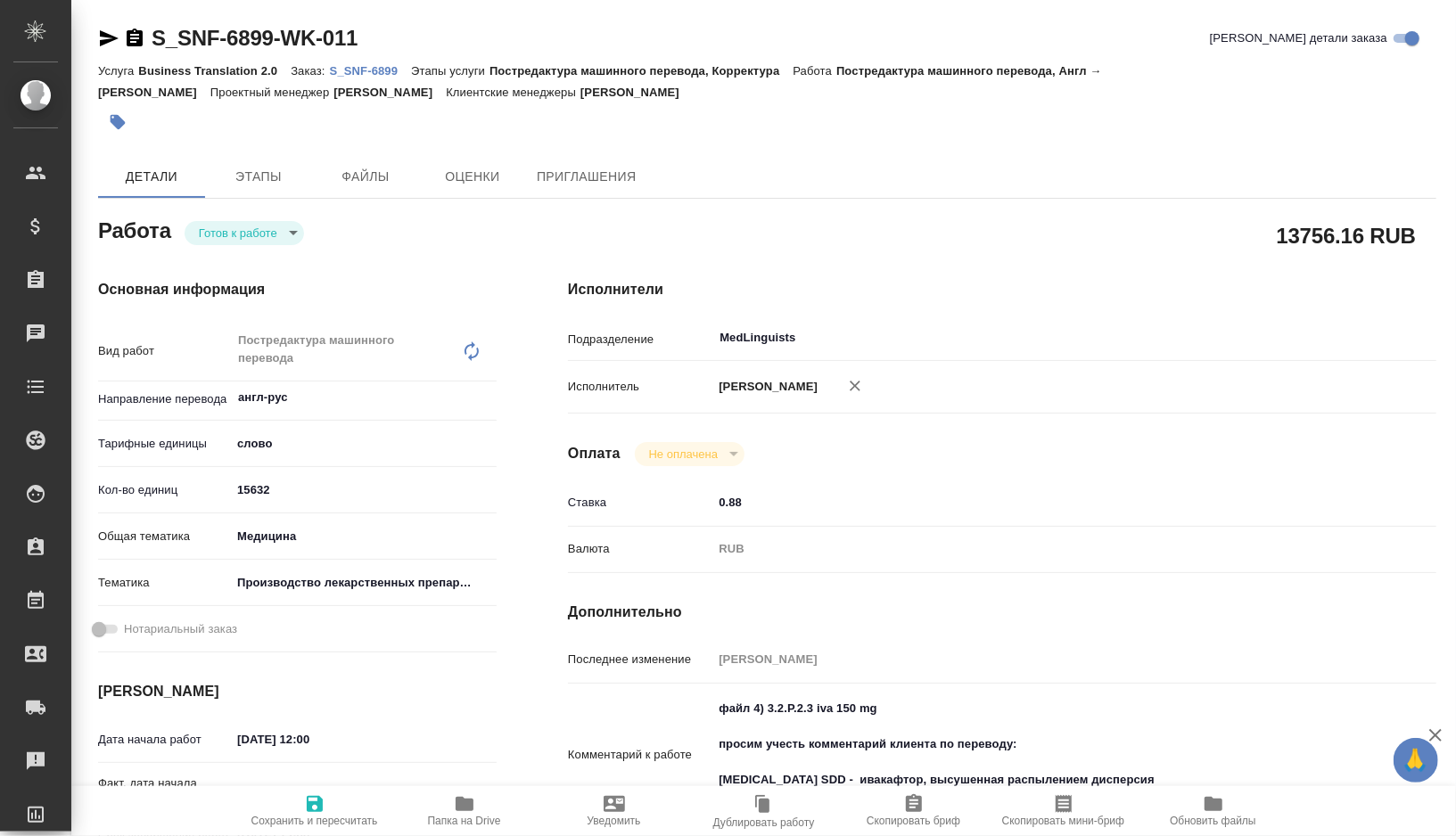
type textarea "x"
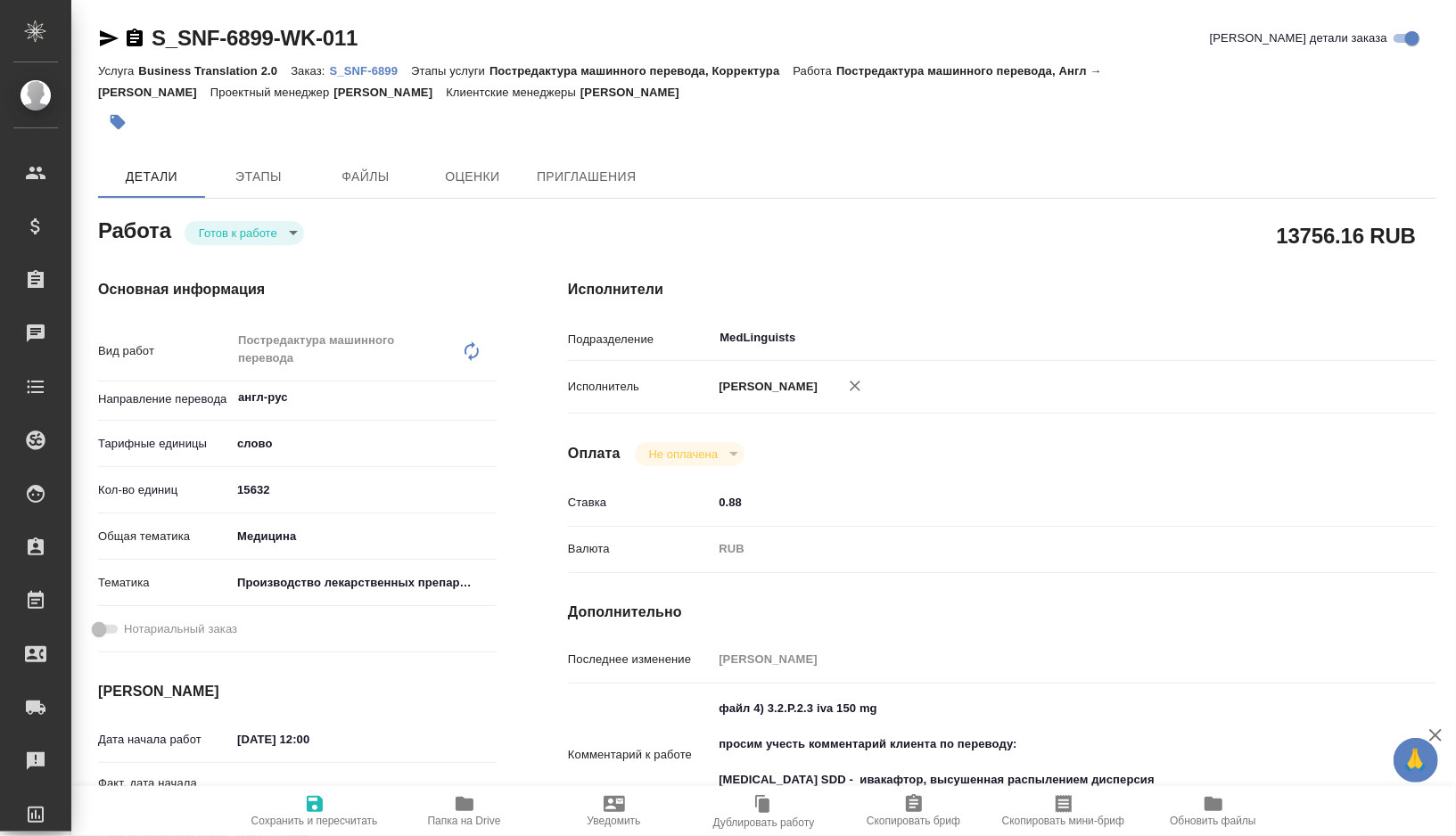
type textarea "x"
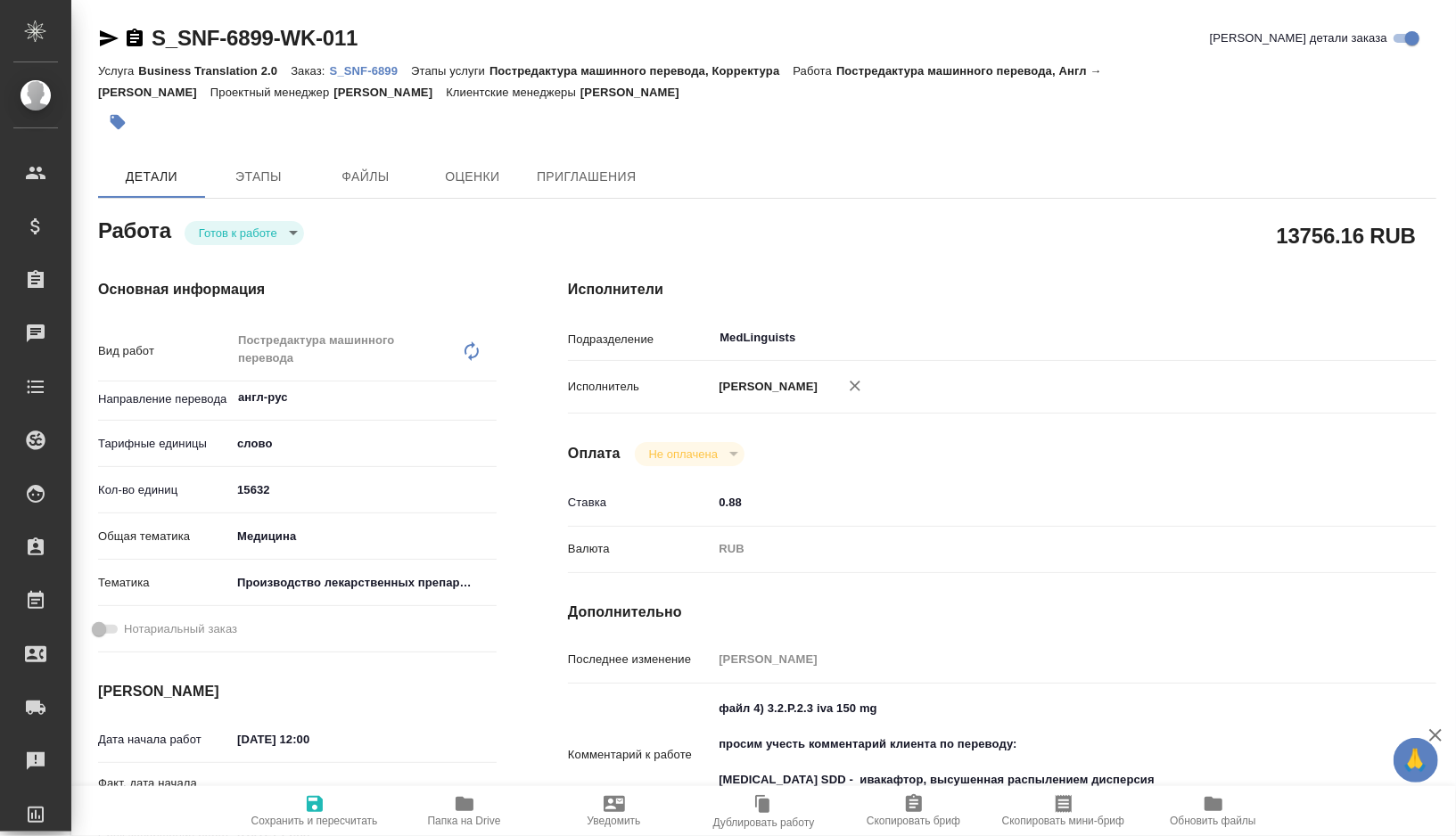
type textarea "x"
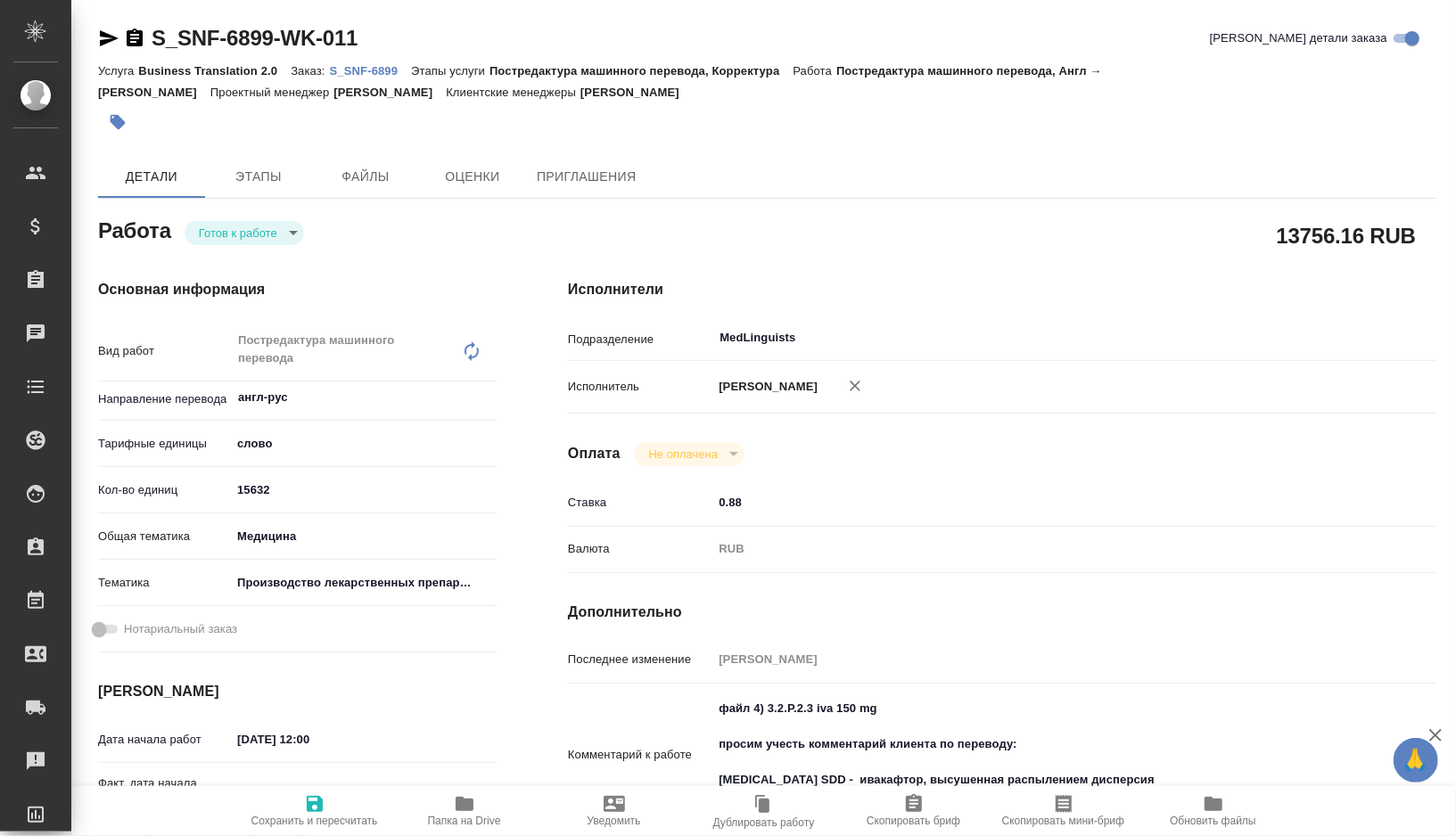
type textarea "x"
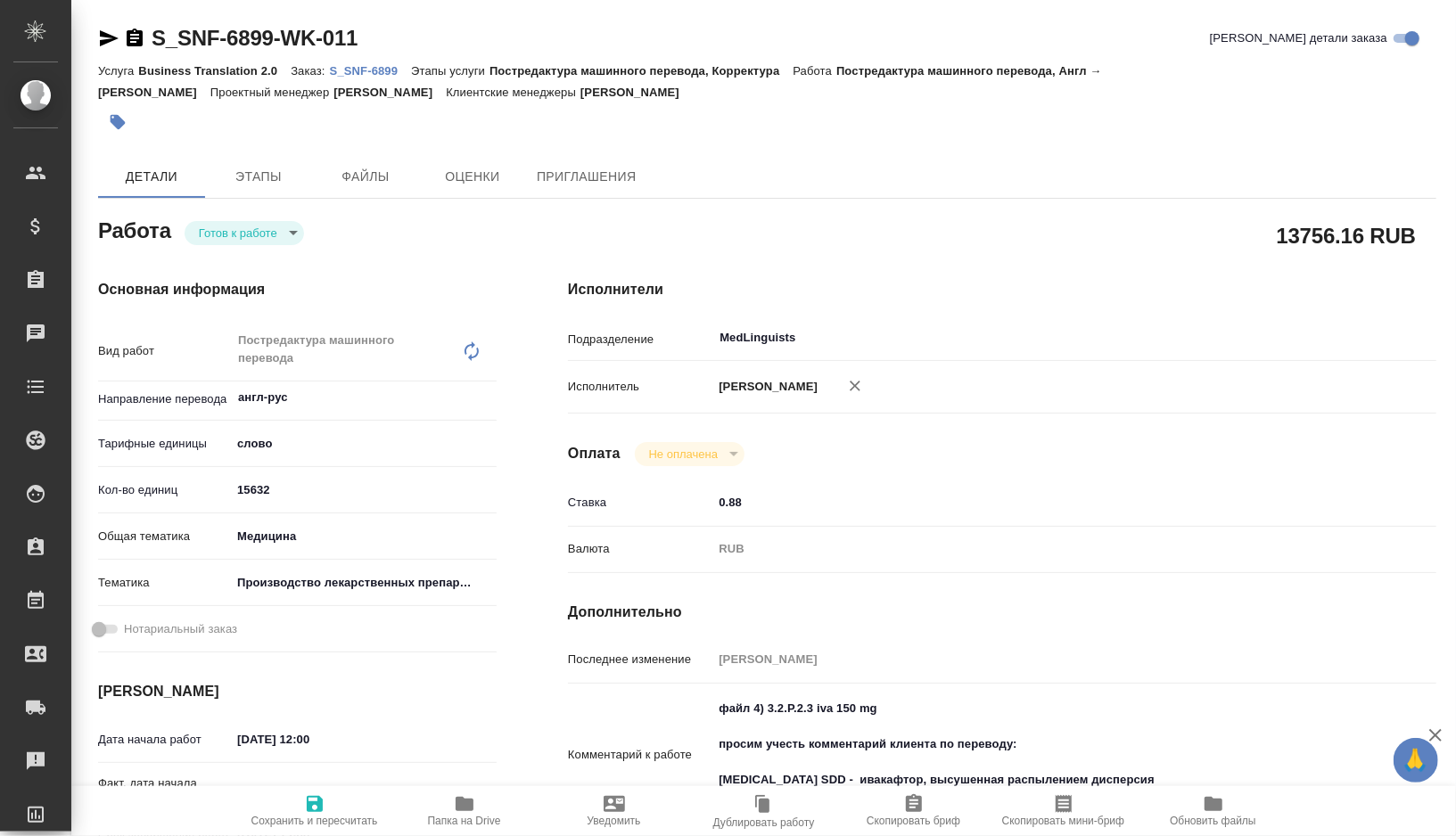
type textarea "x"
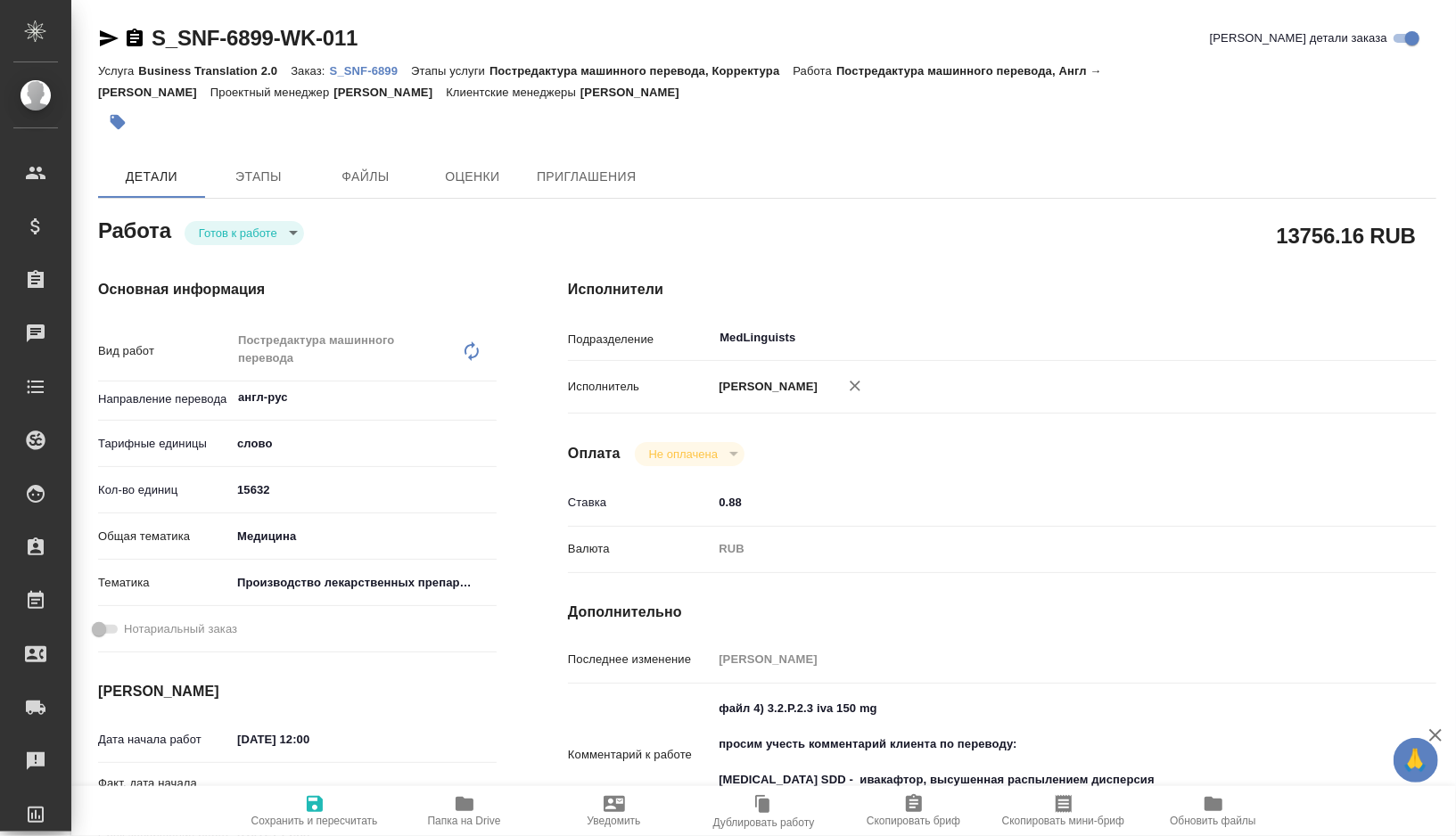
type textarea "x"
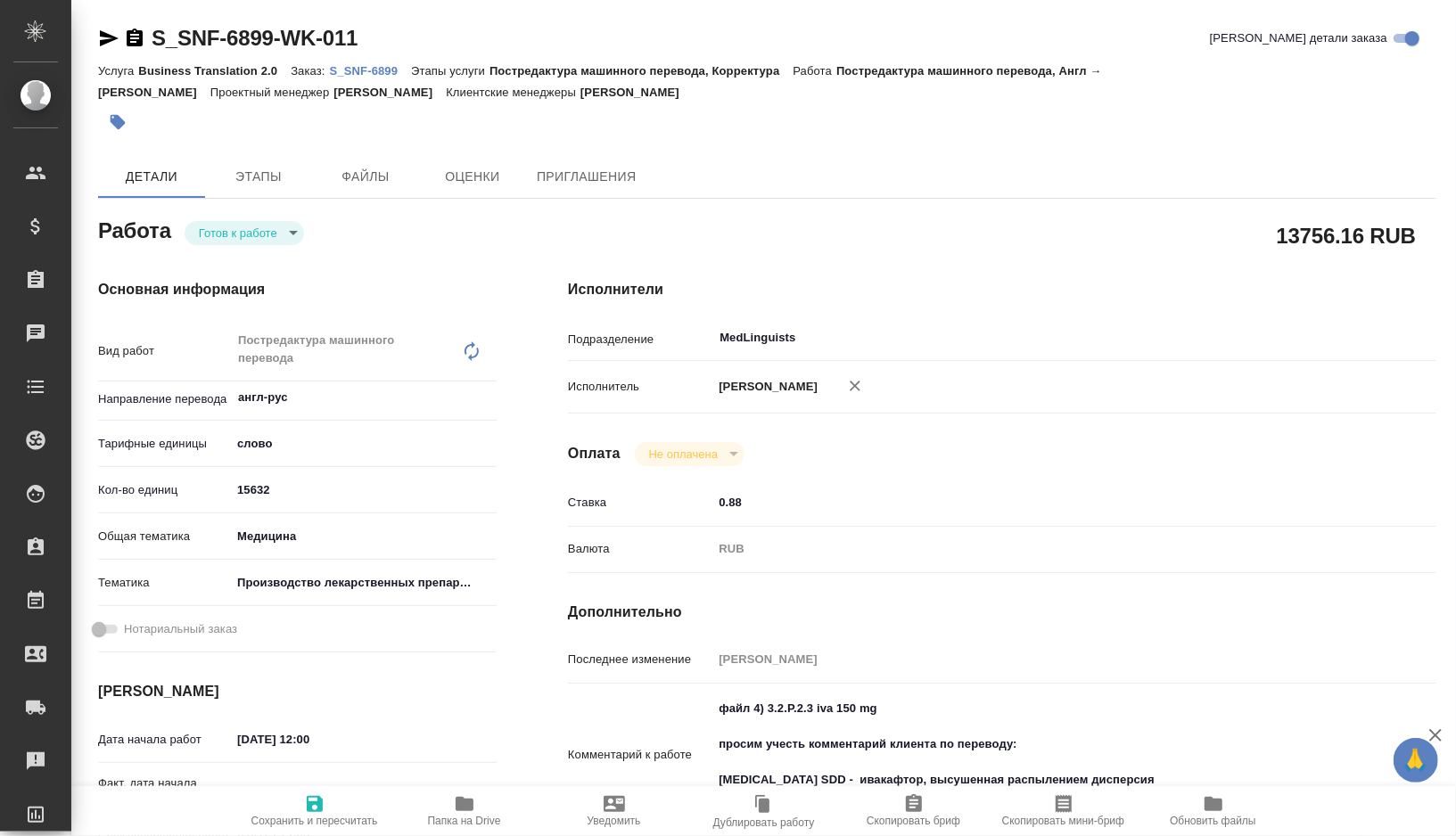
type textarea "x"
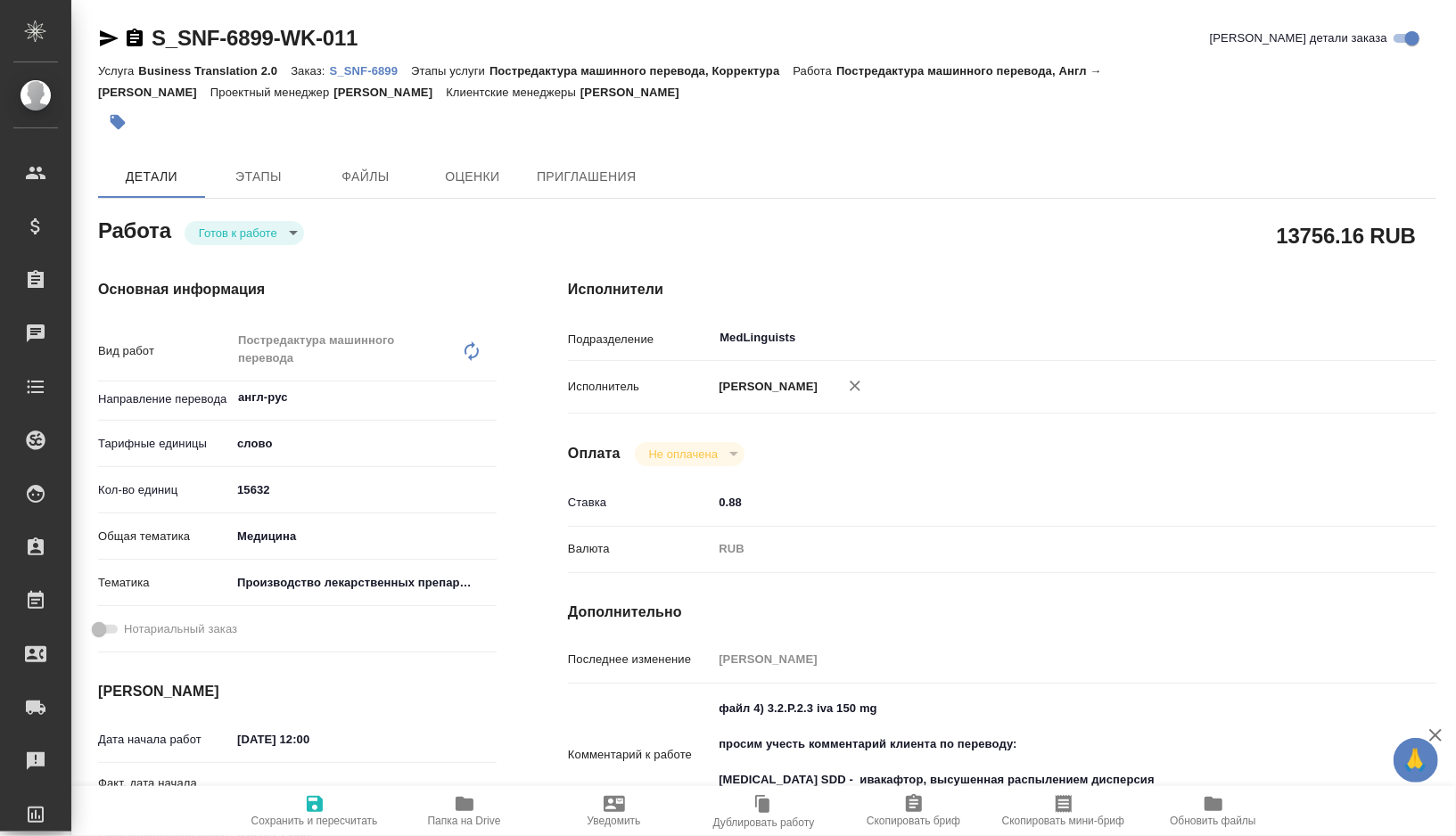
type textarea "x"
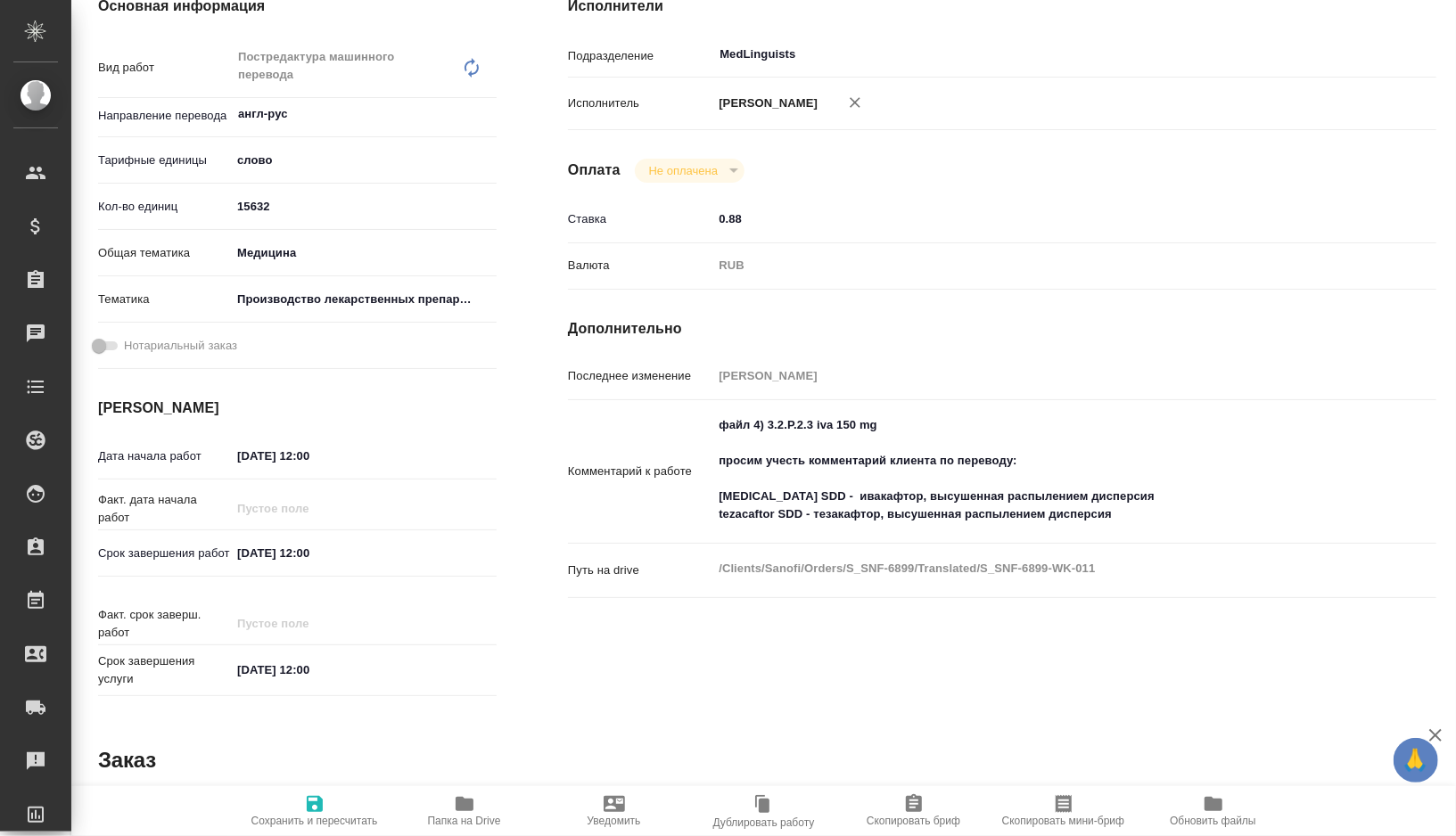
scroll to position [288, 0]
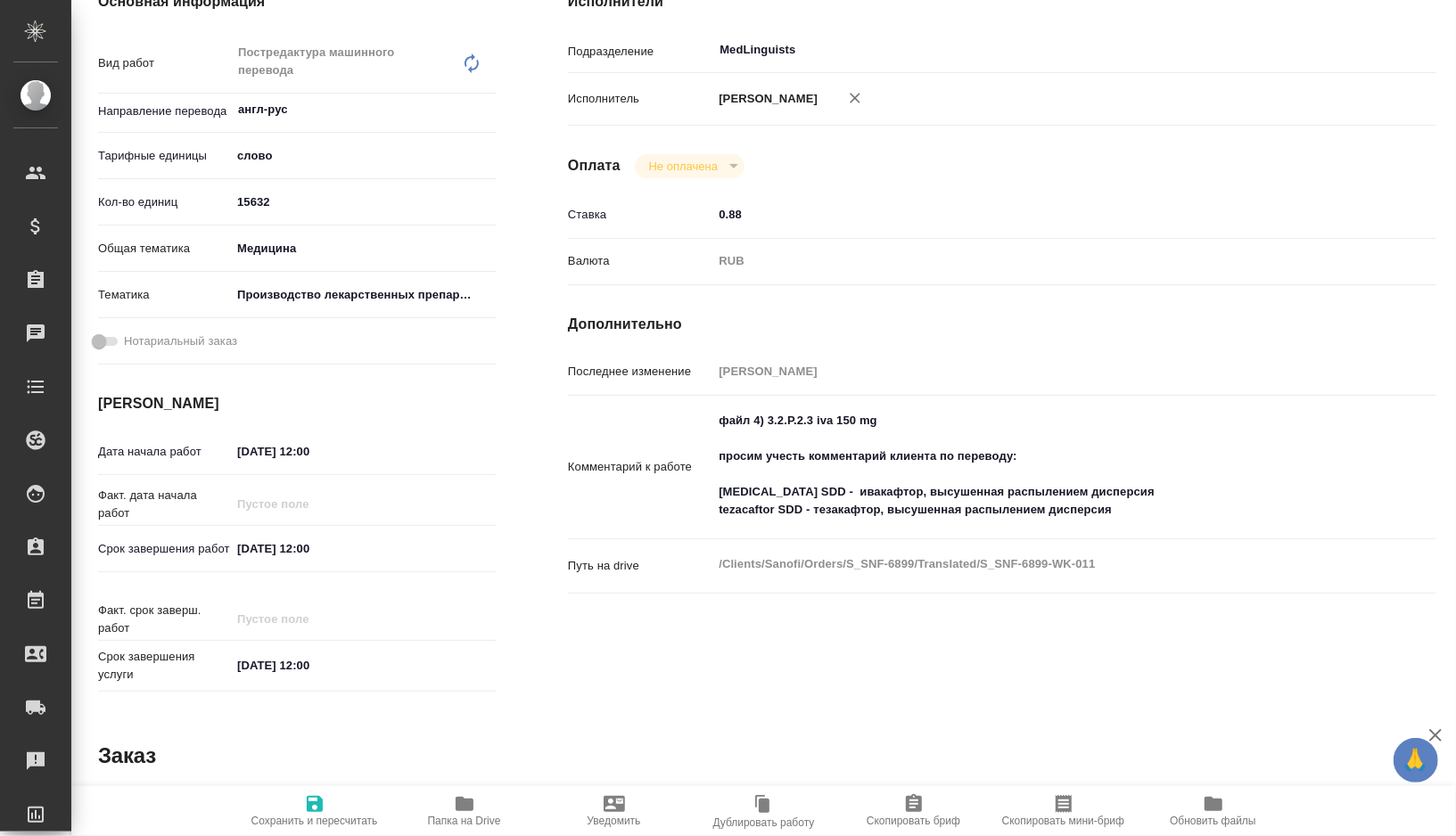
click at [327, 561] on input "[DATE] 12:00" at bounding box center [309, 549] width 156 height 26
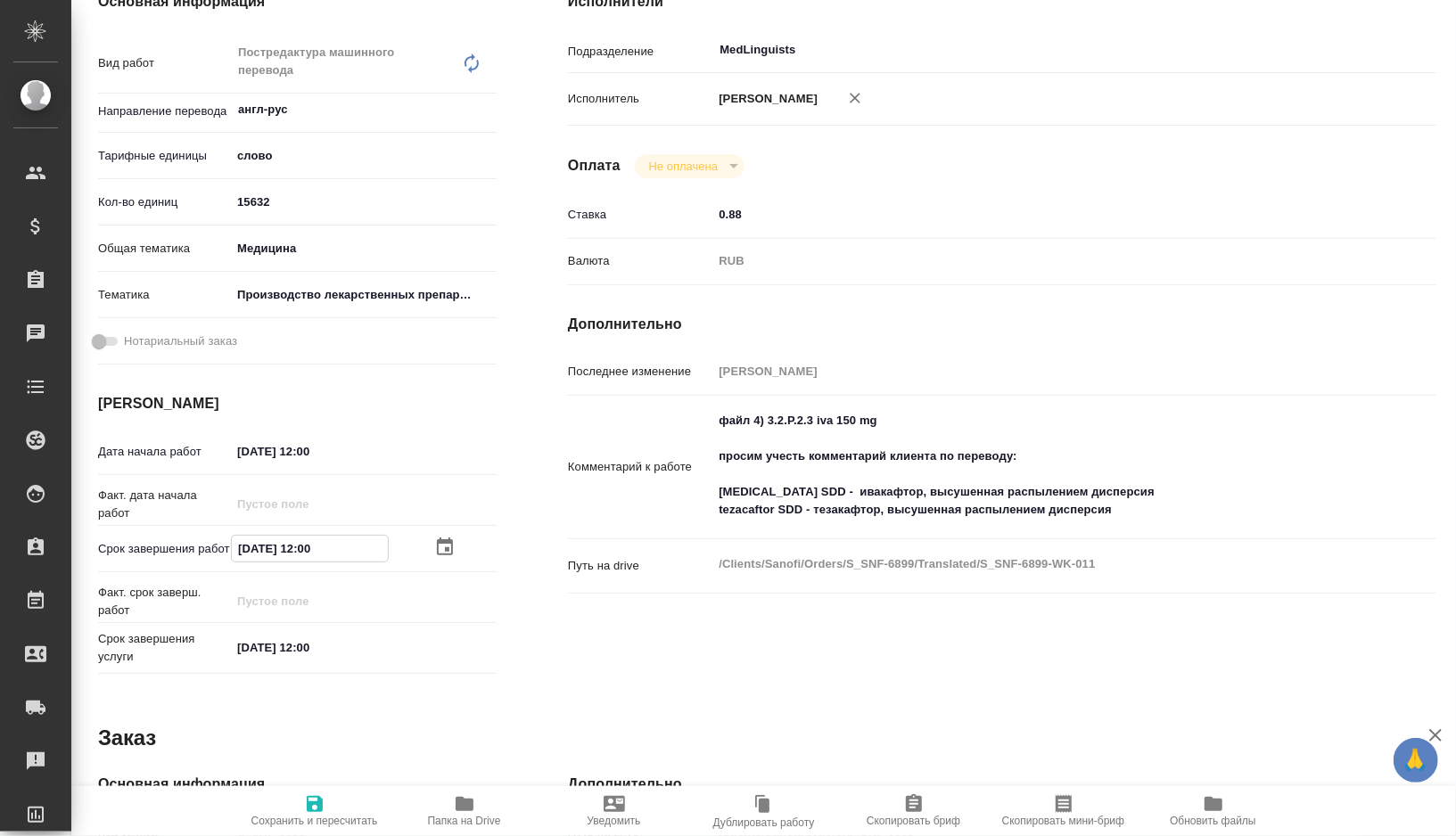
click at [447, 545] on icon "button" at bounding box center [445, 547] width 16 height 17
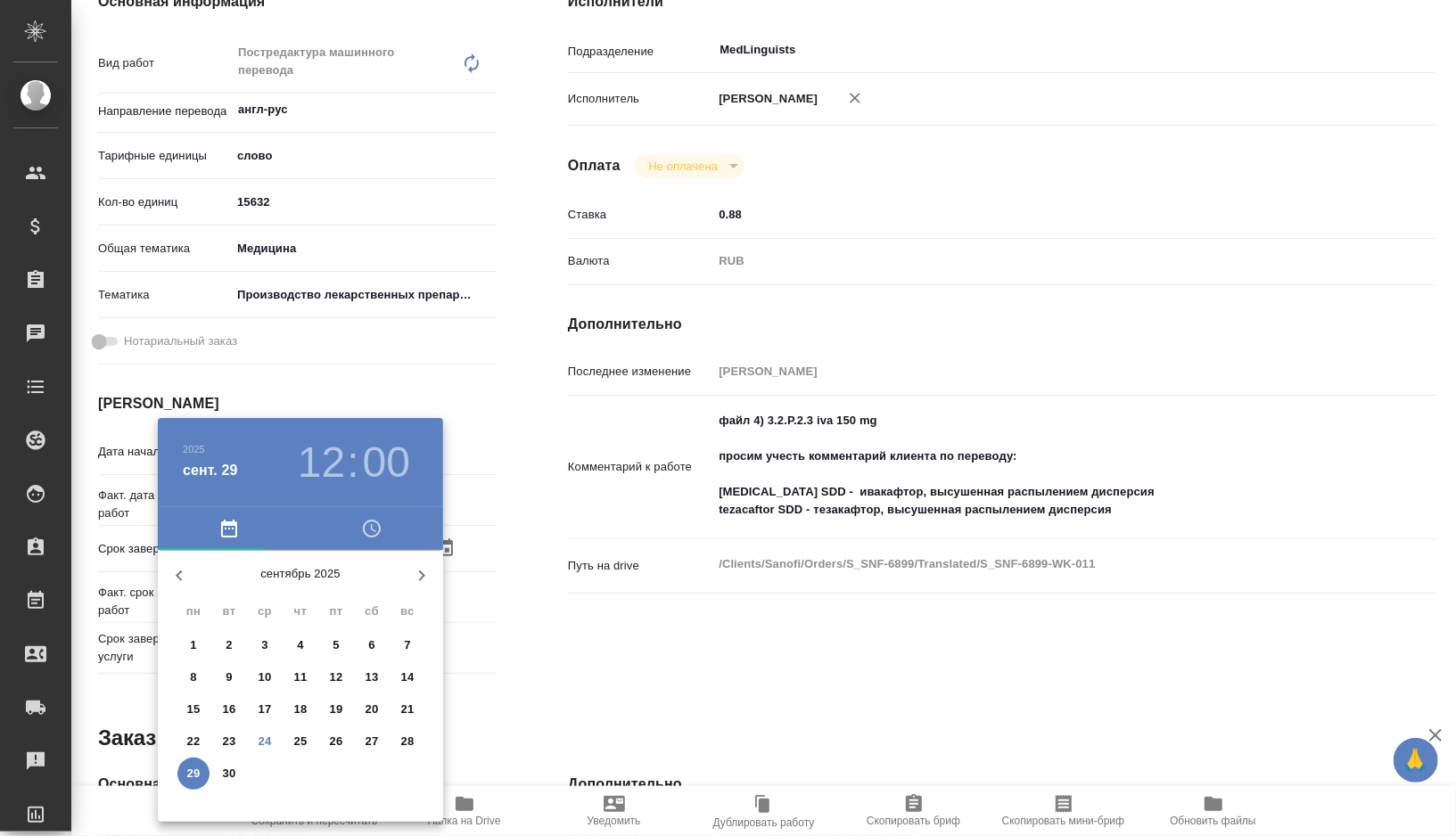
click at [417, 575] on icon "button" at bounding box center [422, 576] width 21 height 21
click at [264, 647] on p "1" at bounding box center [264, 645] width 6 height 17
type textarea "x"
type input "01.10.2025 12:00"
type textarea "x"
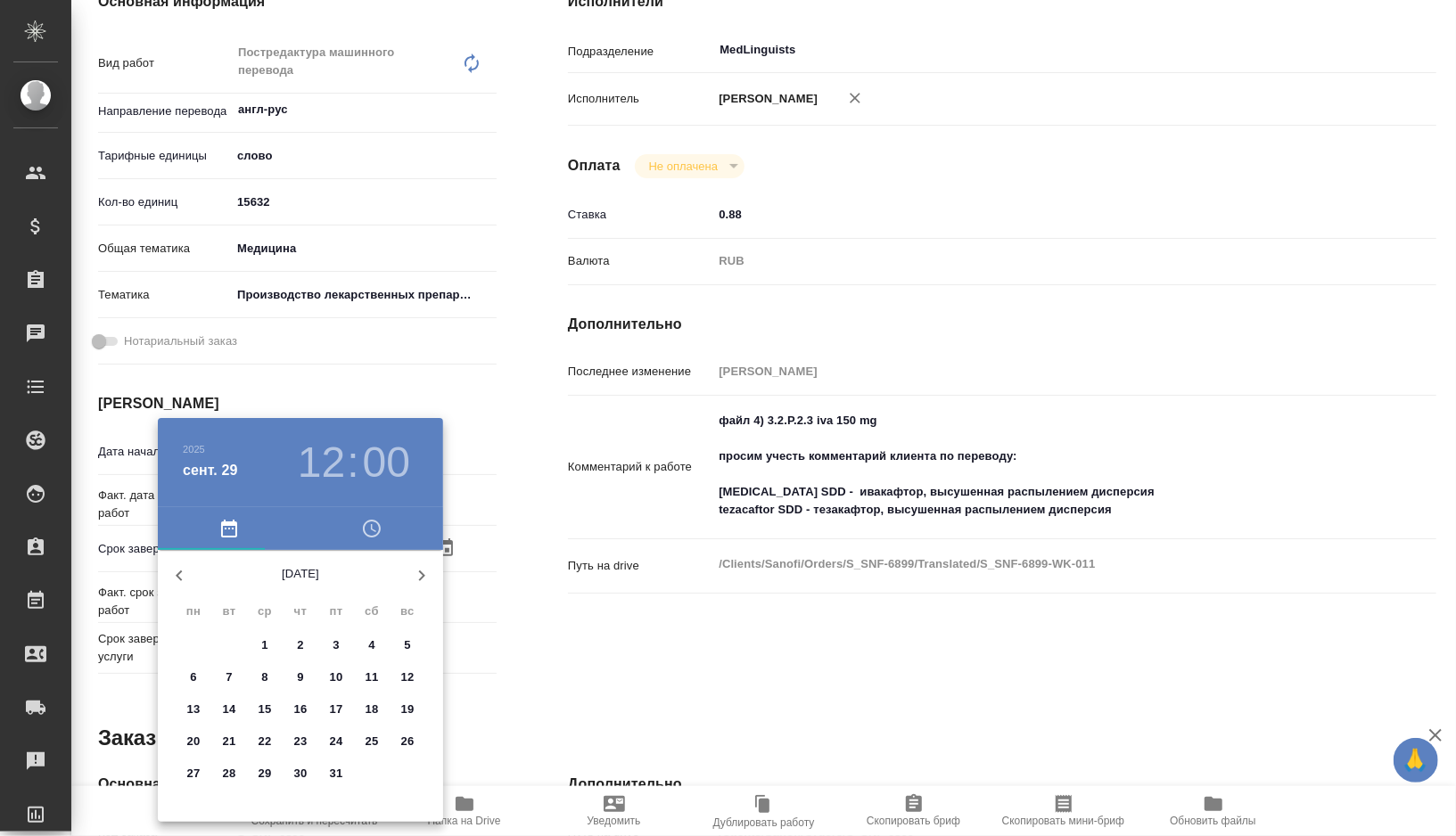
type textarea "x"
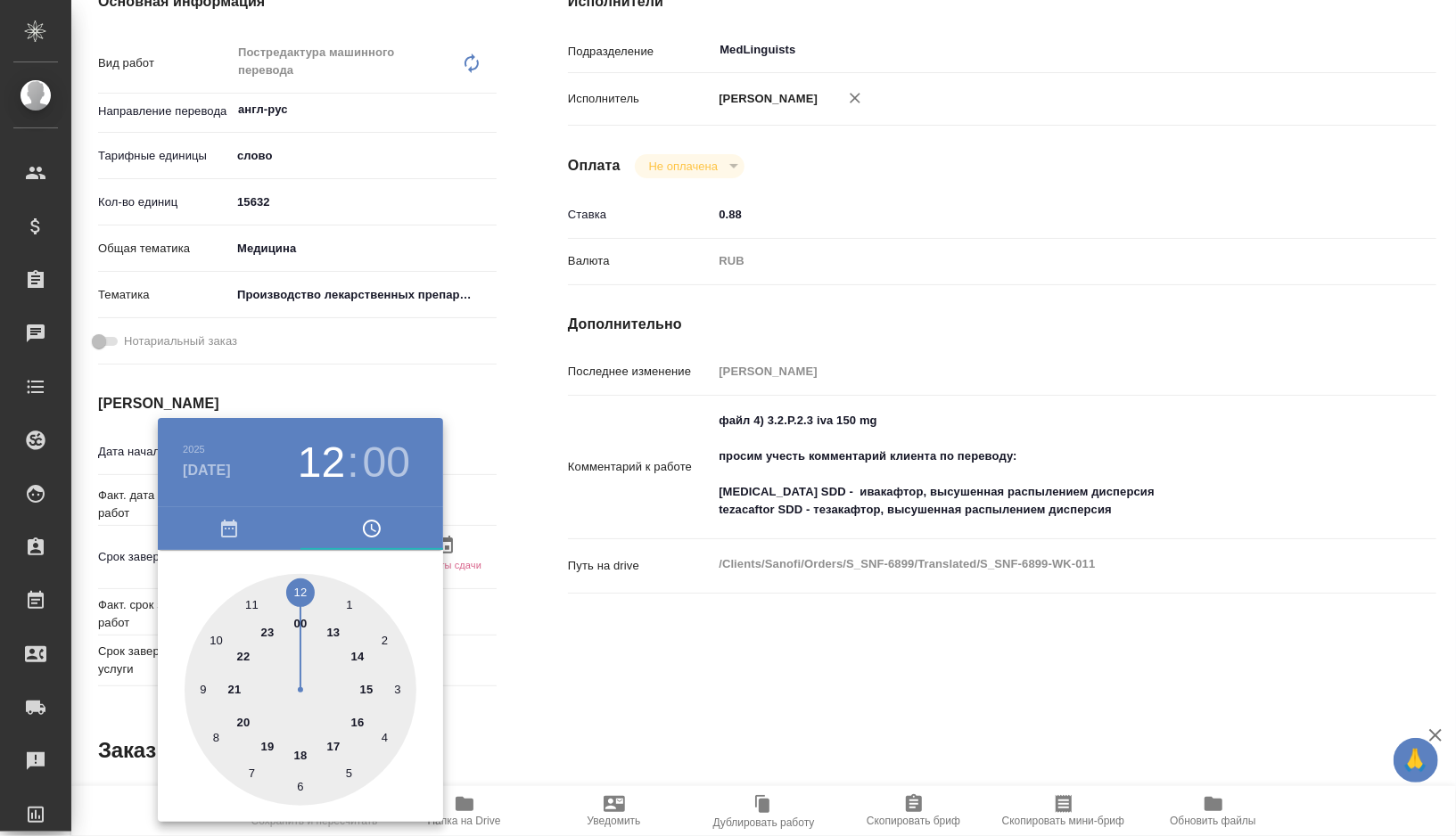
click at [252, 603] on div at bounding box center [301, 690] width 232 height 232
type textarea "x"
type input "[DATE] 11:00"
type textarea "x"
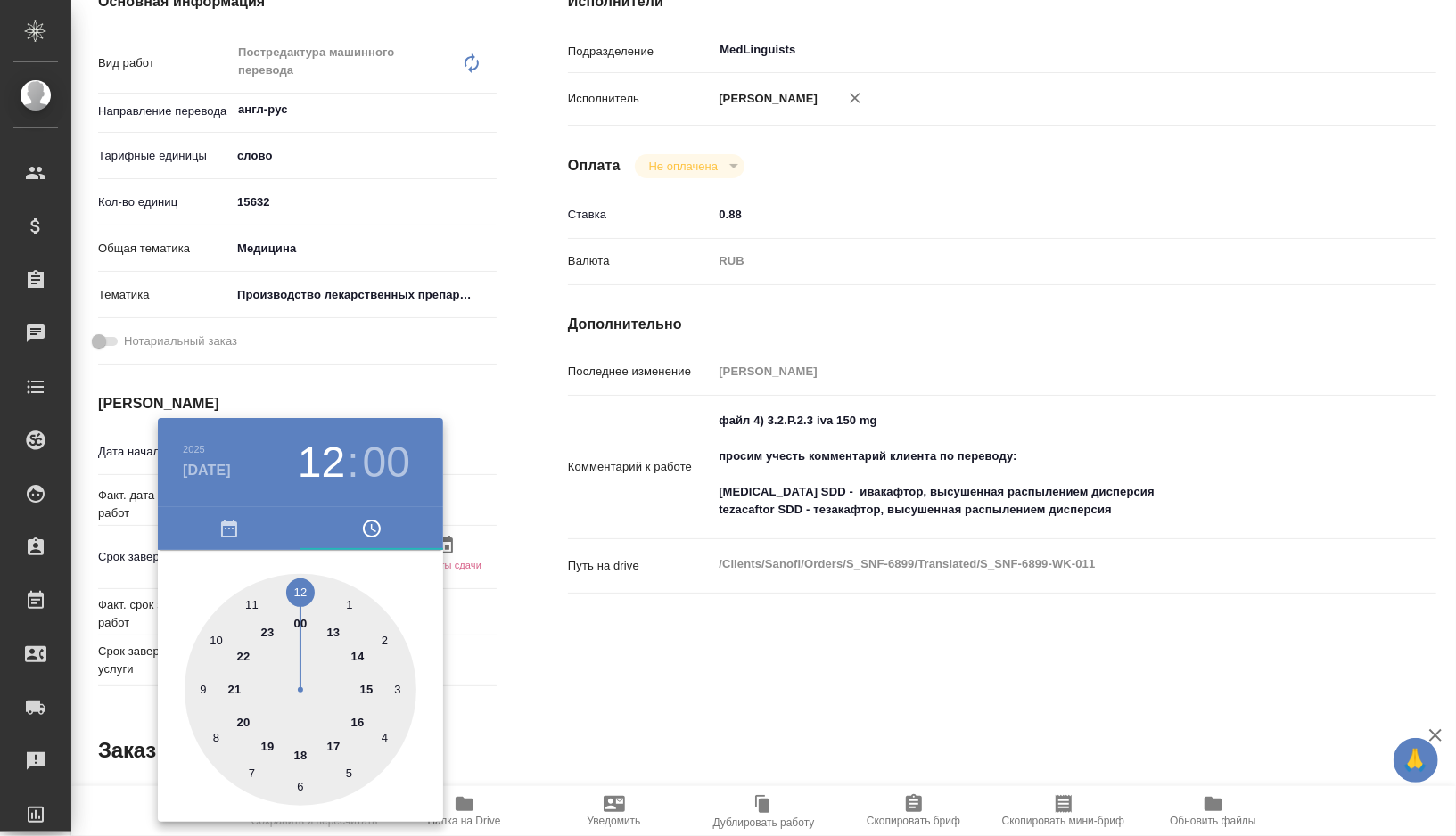
type textarea "x"
click at [609, 582] on div at bounding box center [728, 418] width 1456 height 836
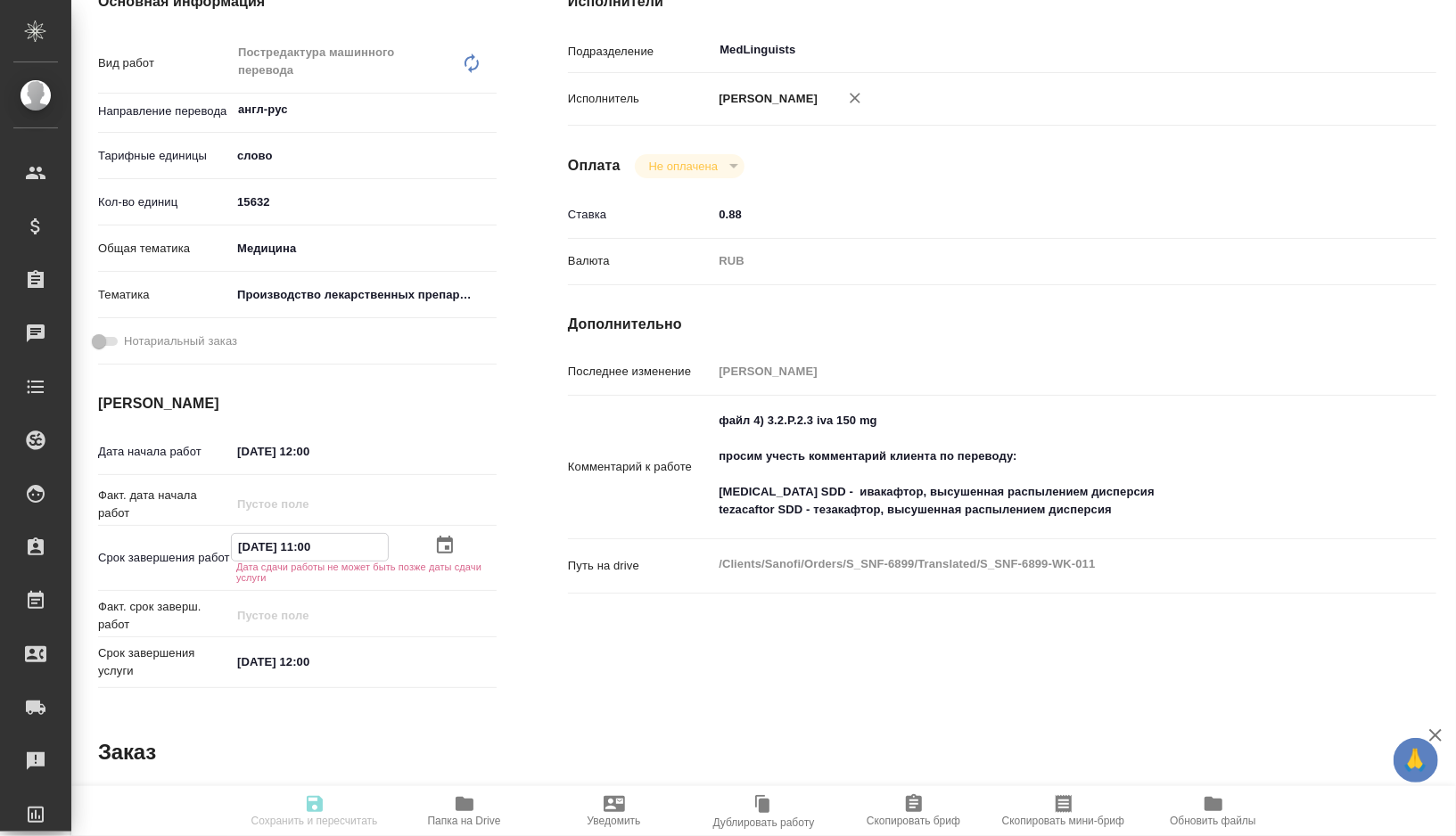
drag, startPoint x: 333, startPoint y: 539, endPoint x: 197, endPoint y: 534, distance: 136.1
click at [197, 534] on div "Срок завершения работ 01.10.2025 11:00 Дата сдачи работы не может быть позже да…" at bounding box center [297, 557] width 399 height 49
drag, startPoint x: 342, startPoint y: 658, endPoint x: 151, endPoint y: 653, distance: 191.1
click at [151, 653] on div "Срок завершения услуги 29.09.2025 12:00" at bounding box center [297, 660] width 399 height 36
paste input "01.10.2025 11"
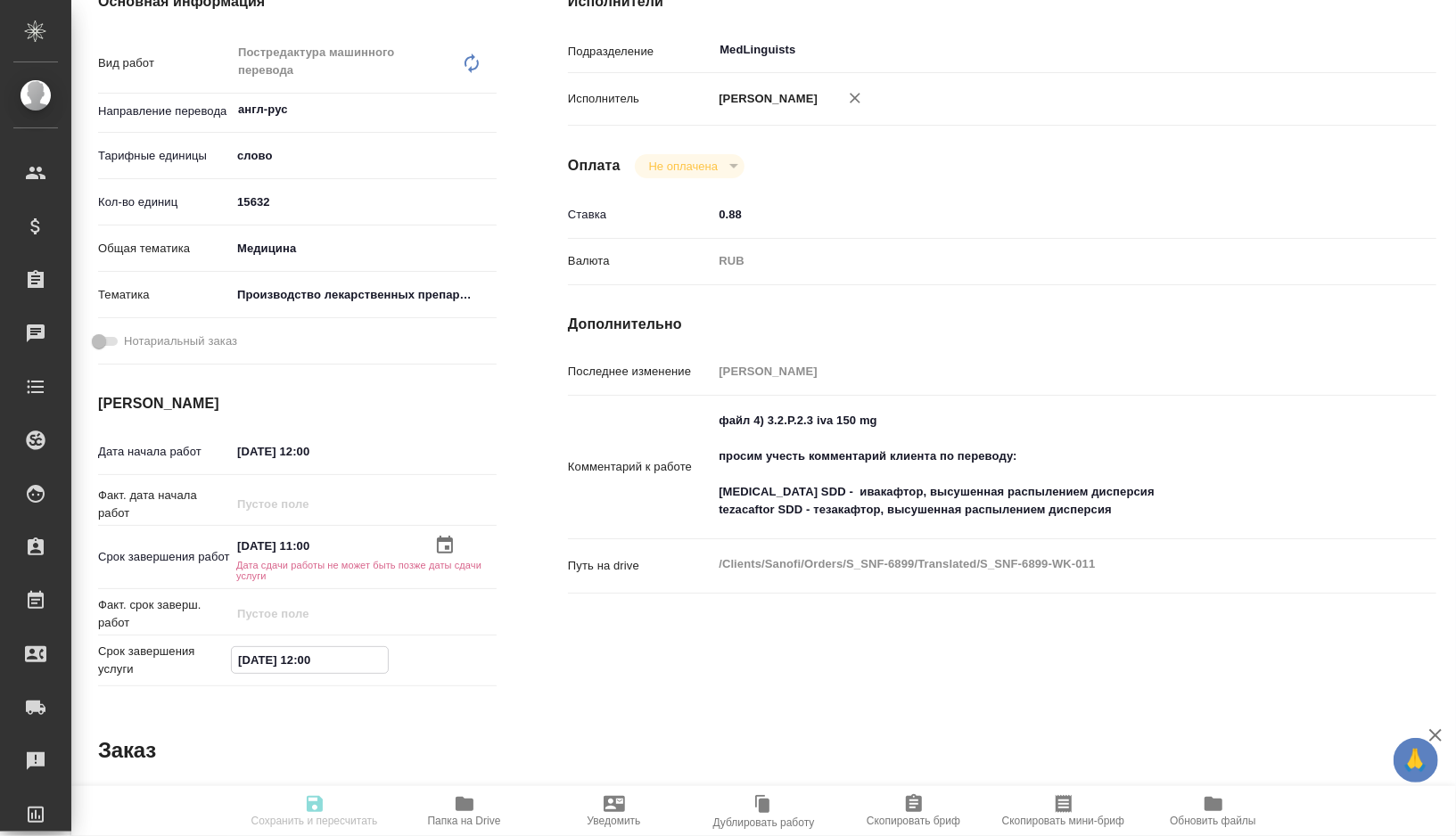
type input "01.10.2025 11:00"
type textarea "x"
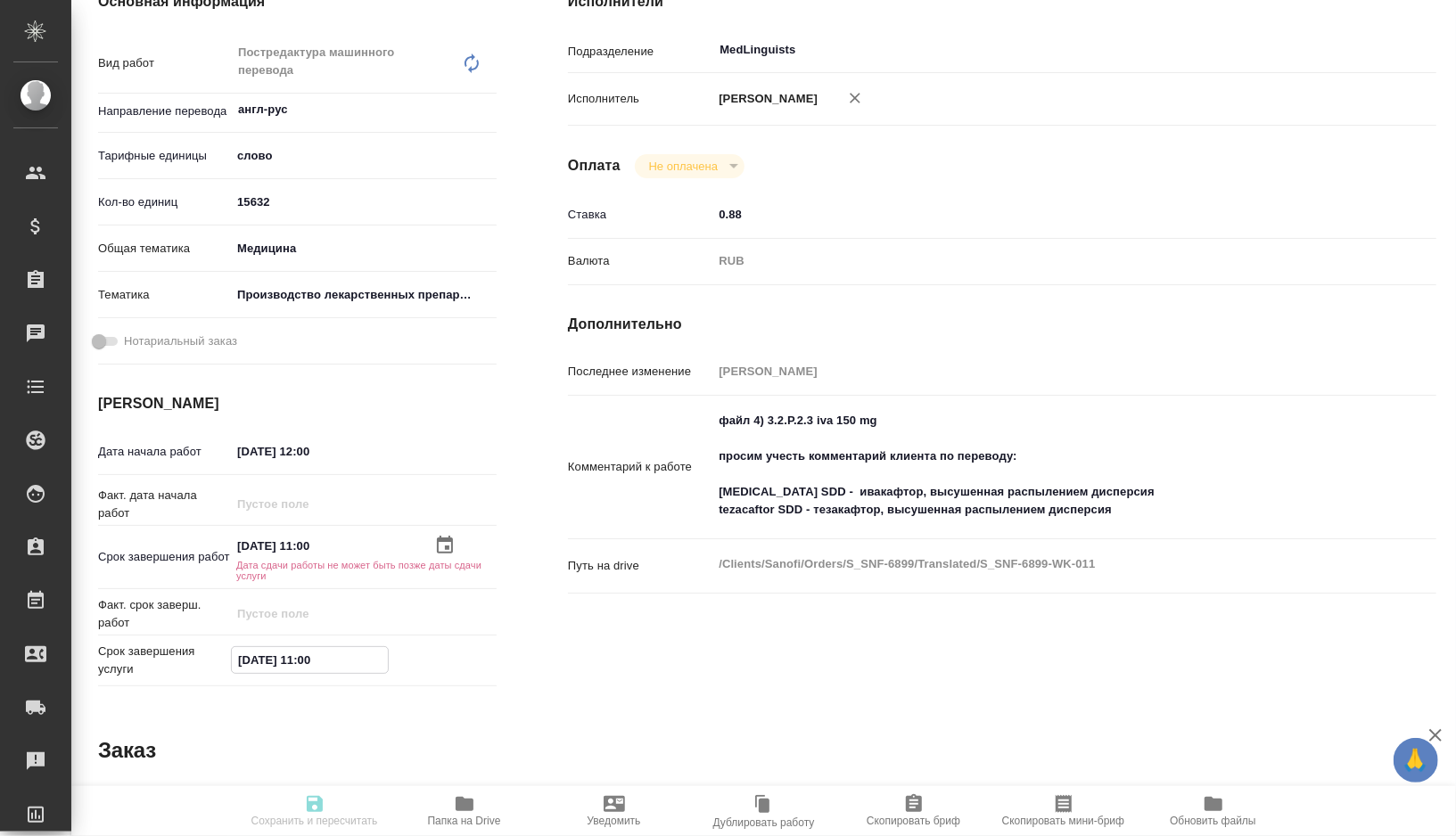
type textarea "x"
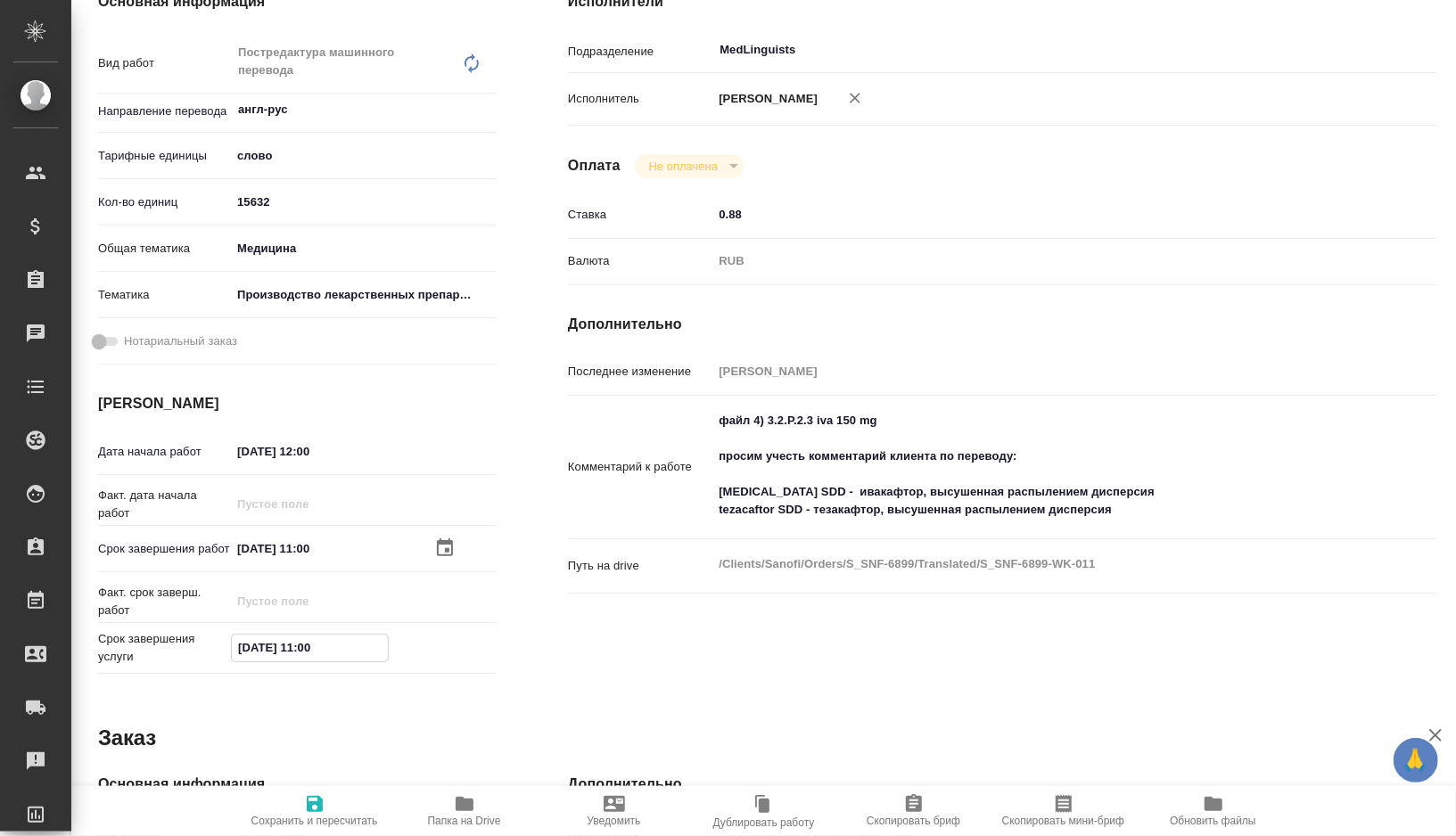
type input "01.10.2025 11:00"
click at [327, 817] on span "Сохранить и пересчитать" at bounding box center [314, 821] width 127 height 13
type textarea "x"
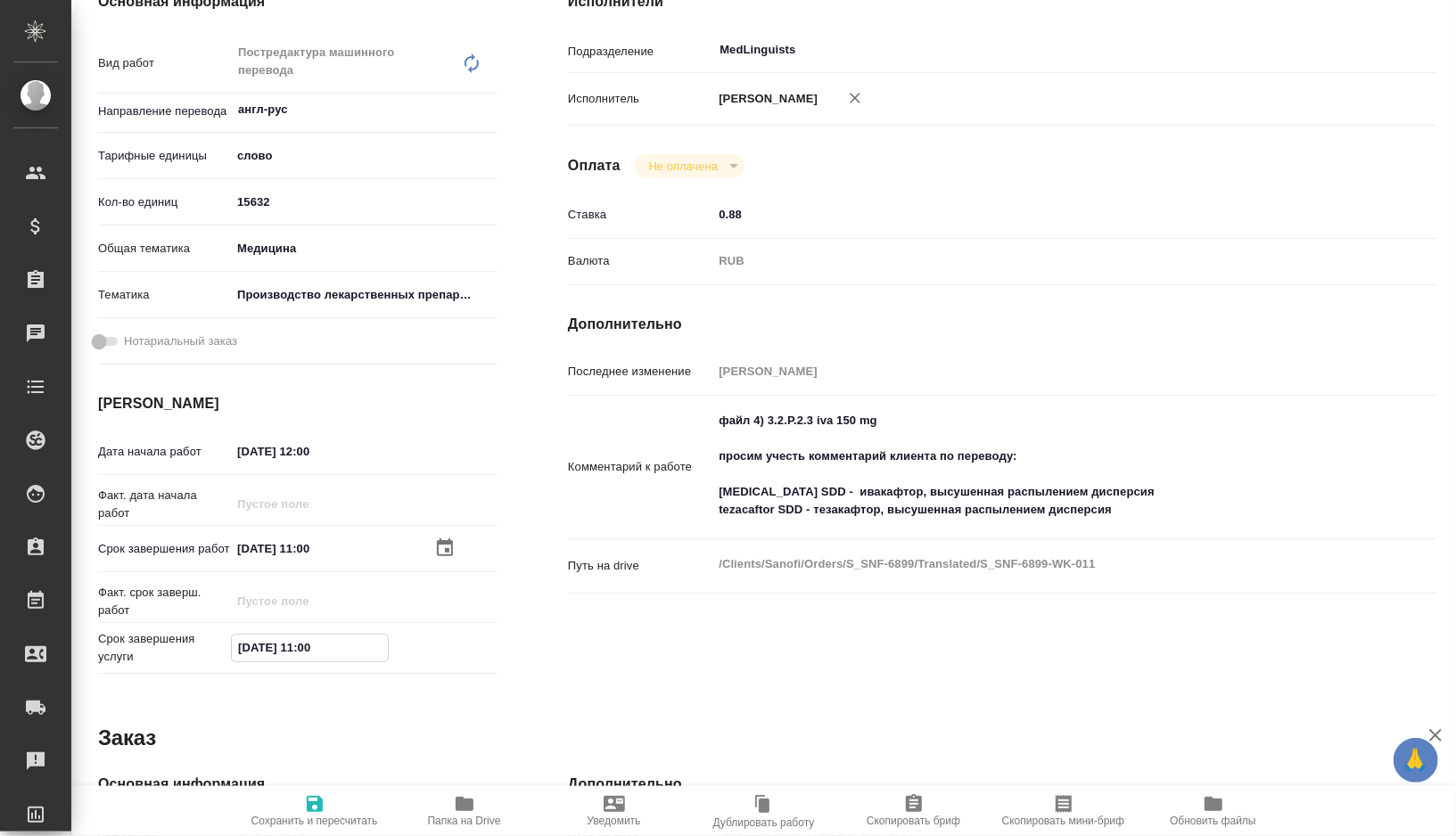
type textarea "x"
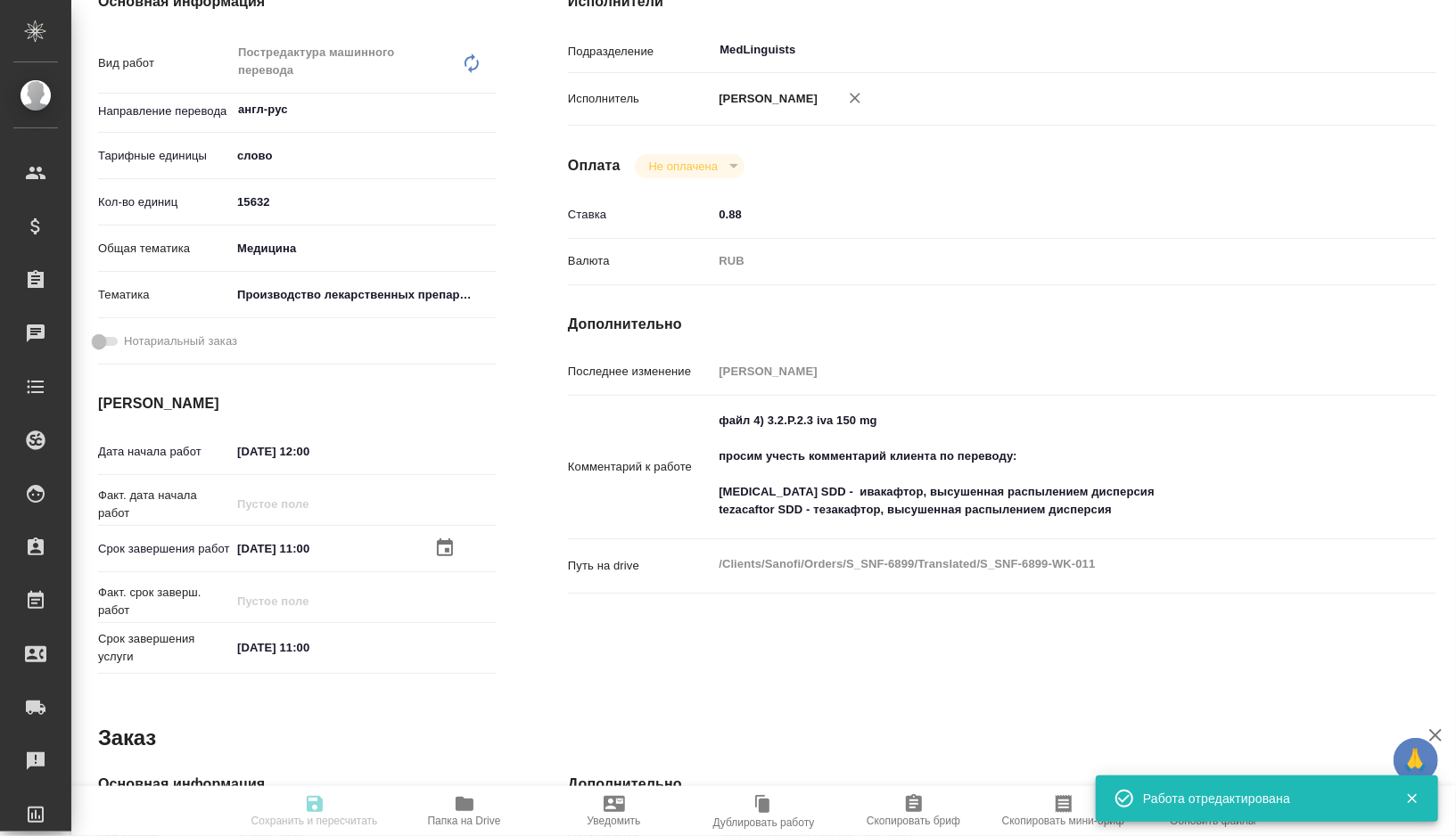
type textarea "x"
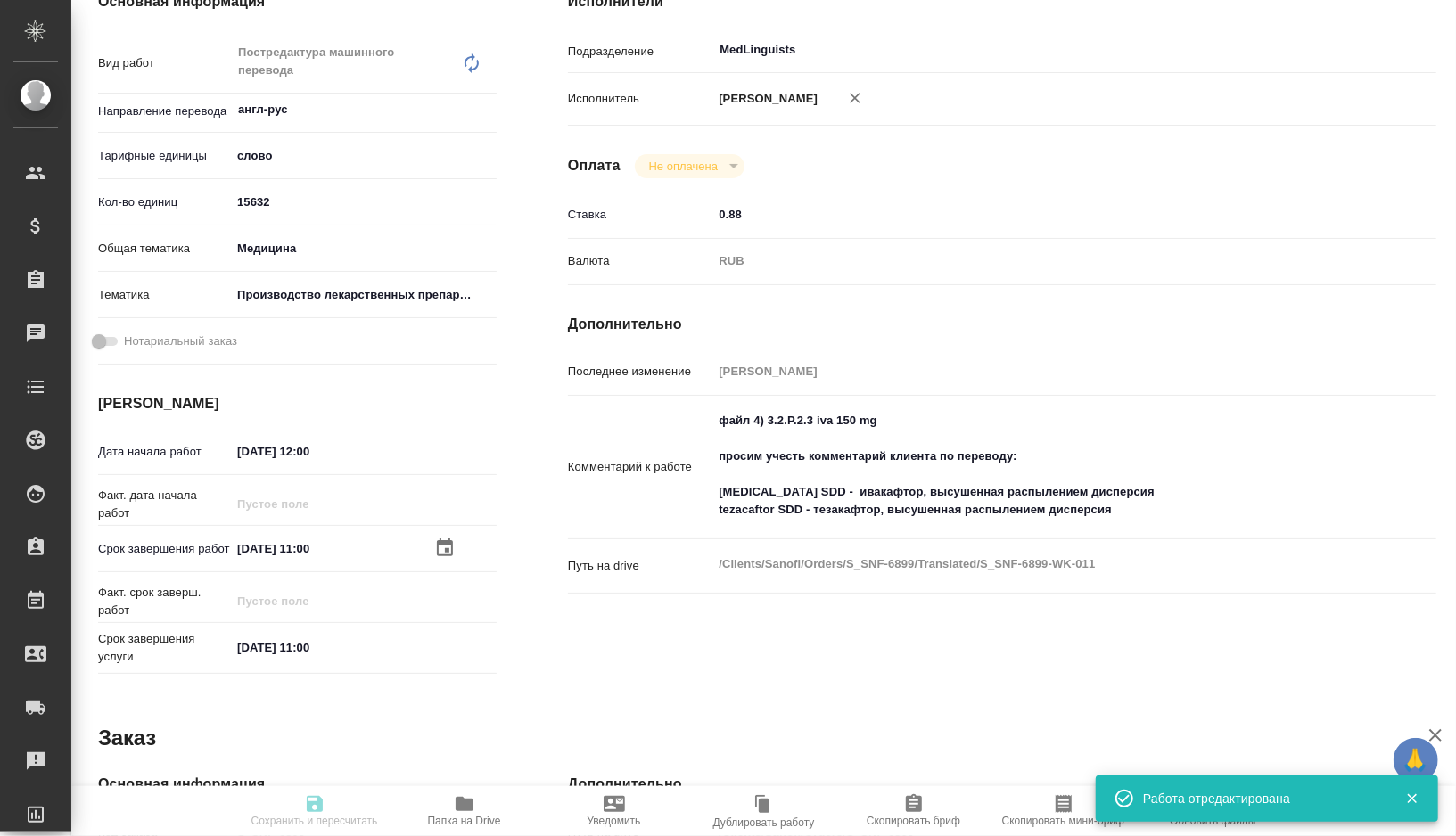
type textarea "x"
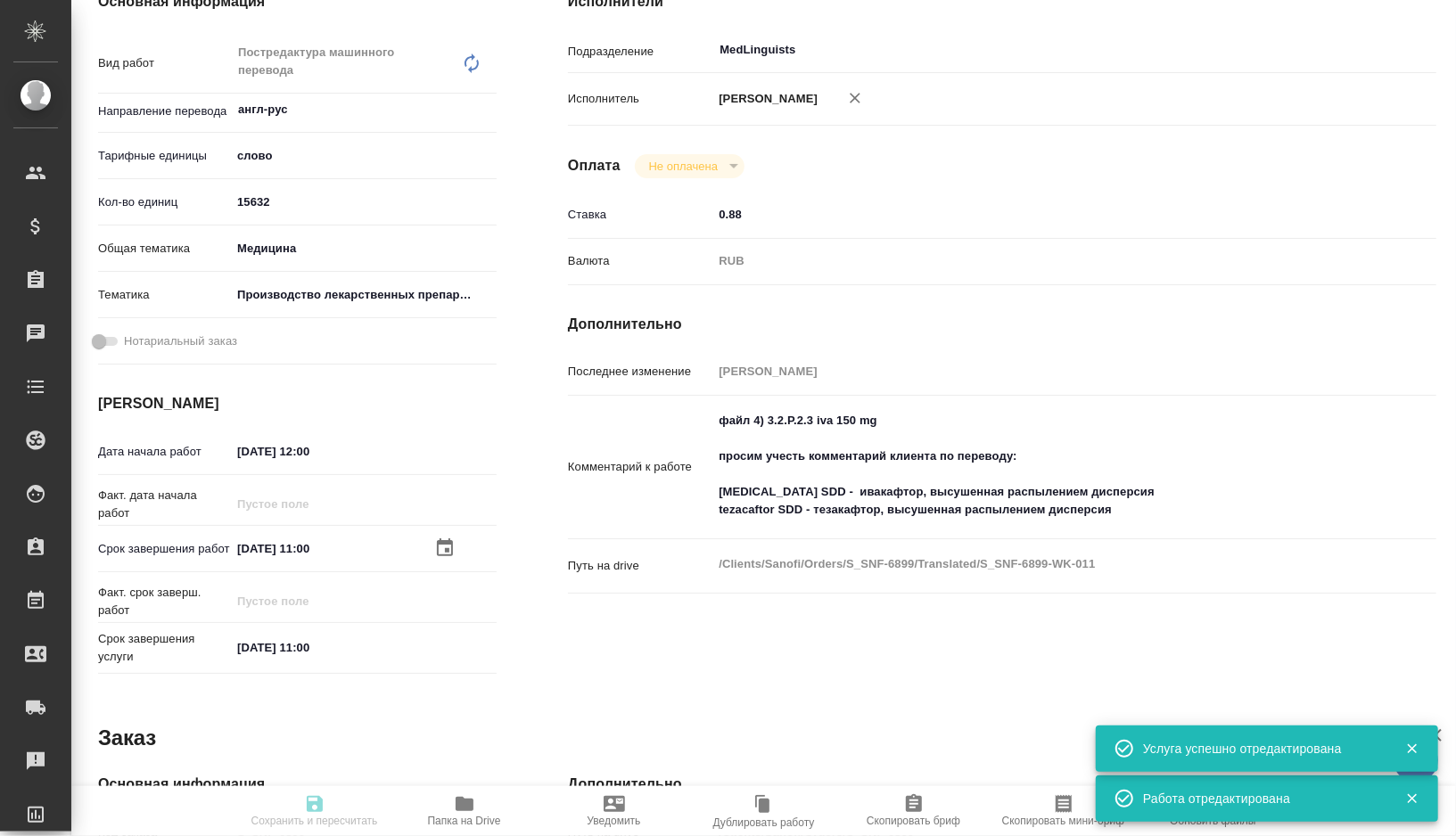
type input "readyForWork"
type textarea "Постредактура машинного перевода"
type textarea "x"
type input "англ-рус"
type input "5a8b1489cc6b4906c91bfd90"
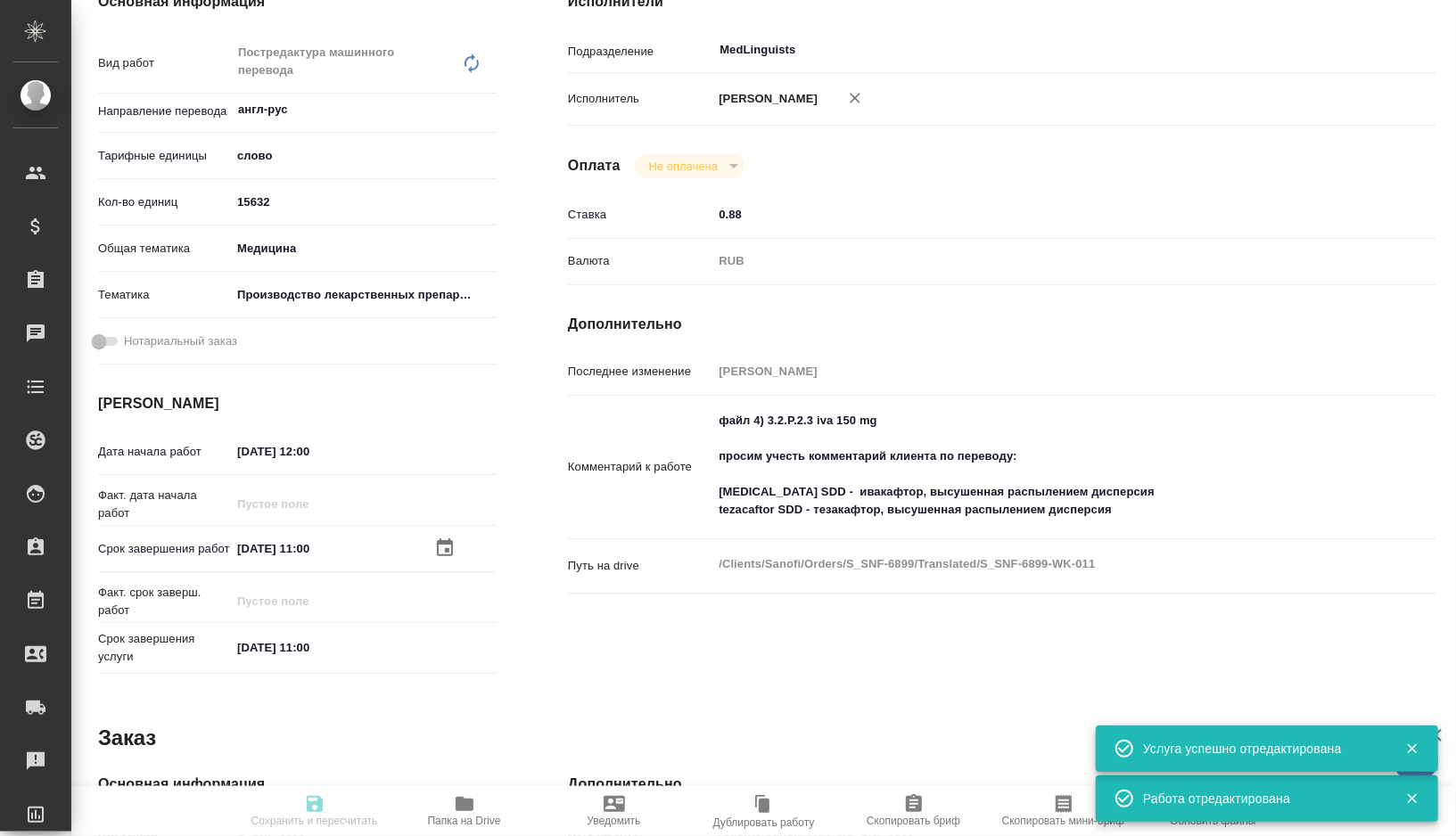
type input "15632"
type input "med"
type input "614982fec5ecbb70f805293f"
type input "22.09.2025 12:00"
type input "01.10.2025 11:00"
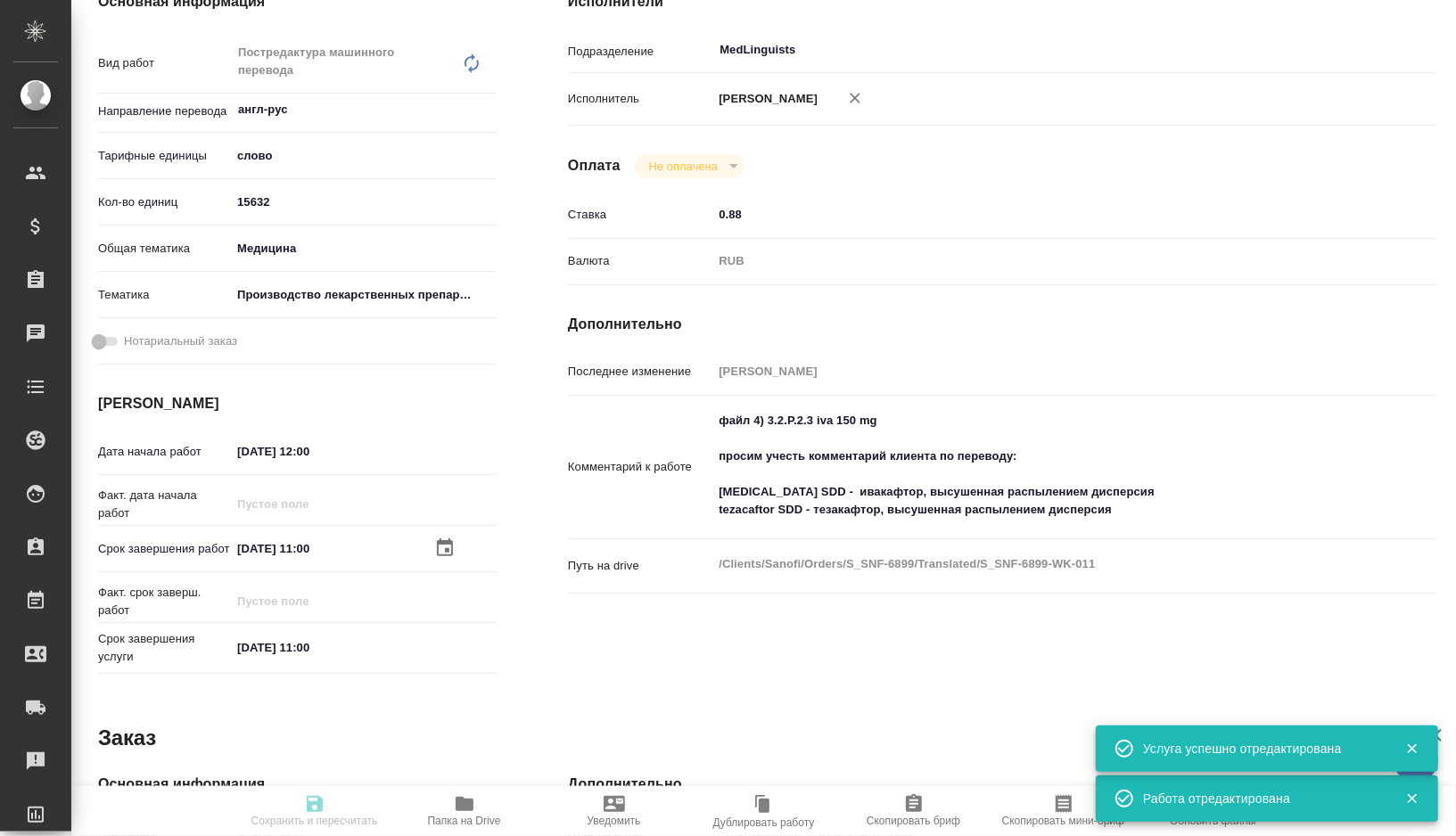
type input "01.10.2025 11:00"
type input "MedLinguists"
type input "notPayed"
type input "0.88"
type input "RUB"
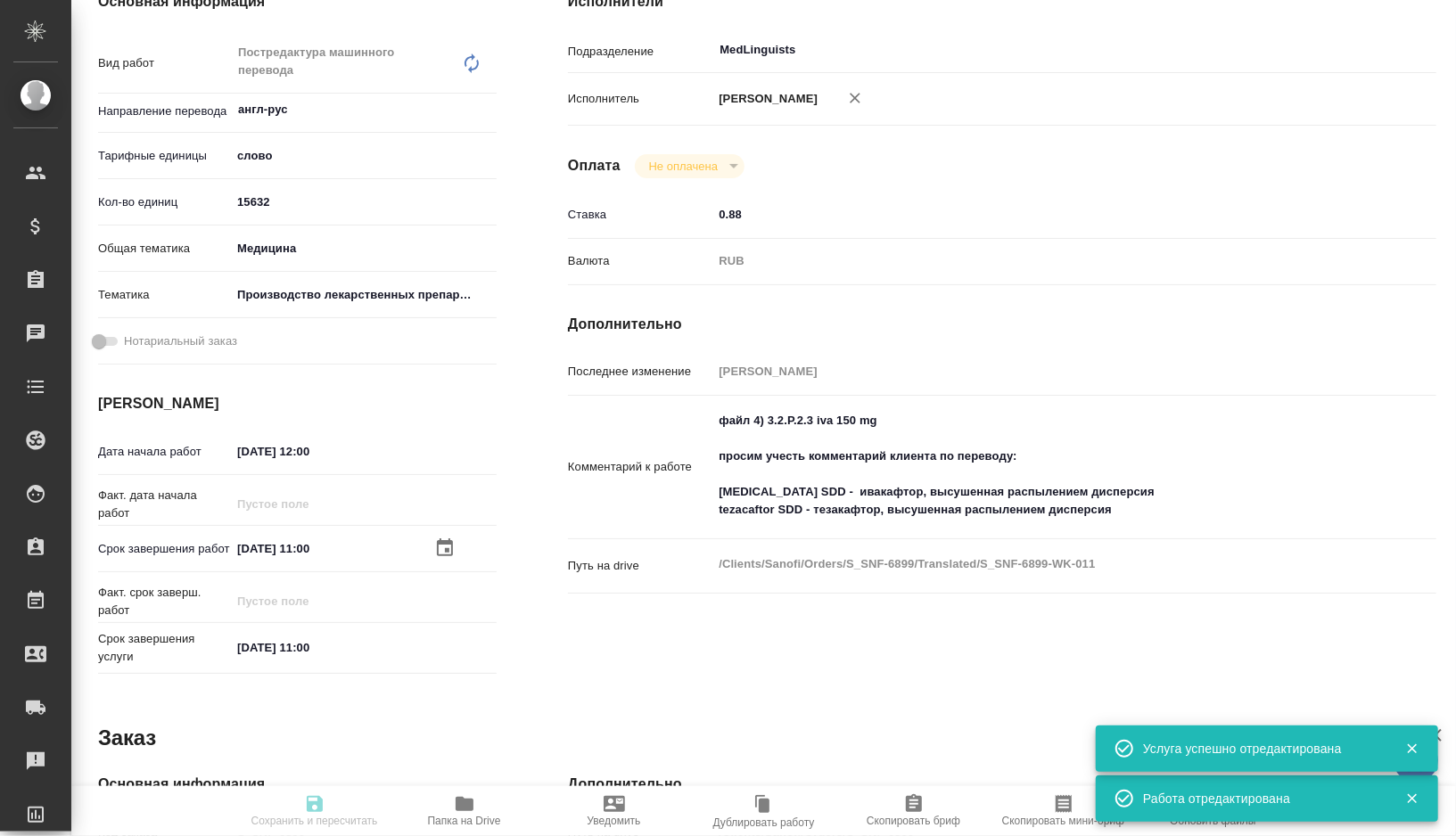
type input "[PERSON_NAME]"
type textarea "файл 4) 3.2.P.2.3 iva 150 mg просим учесть комментарий клиента по переводу: iva…"
type textarea "x"
type textarea "/Clients/Sanofi/Orders/S_SNF-6899/Translated/S_SNF-6899-WK-011"
type textarea "x"
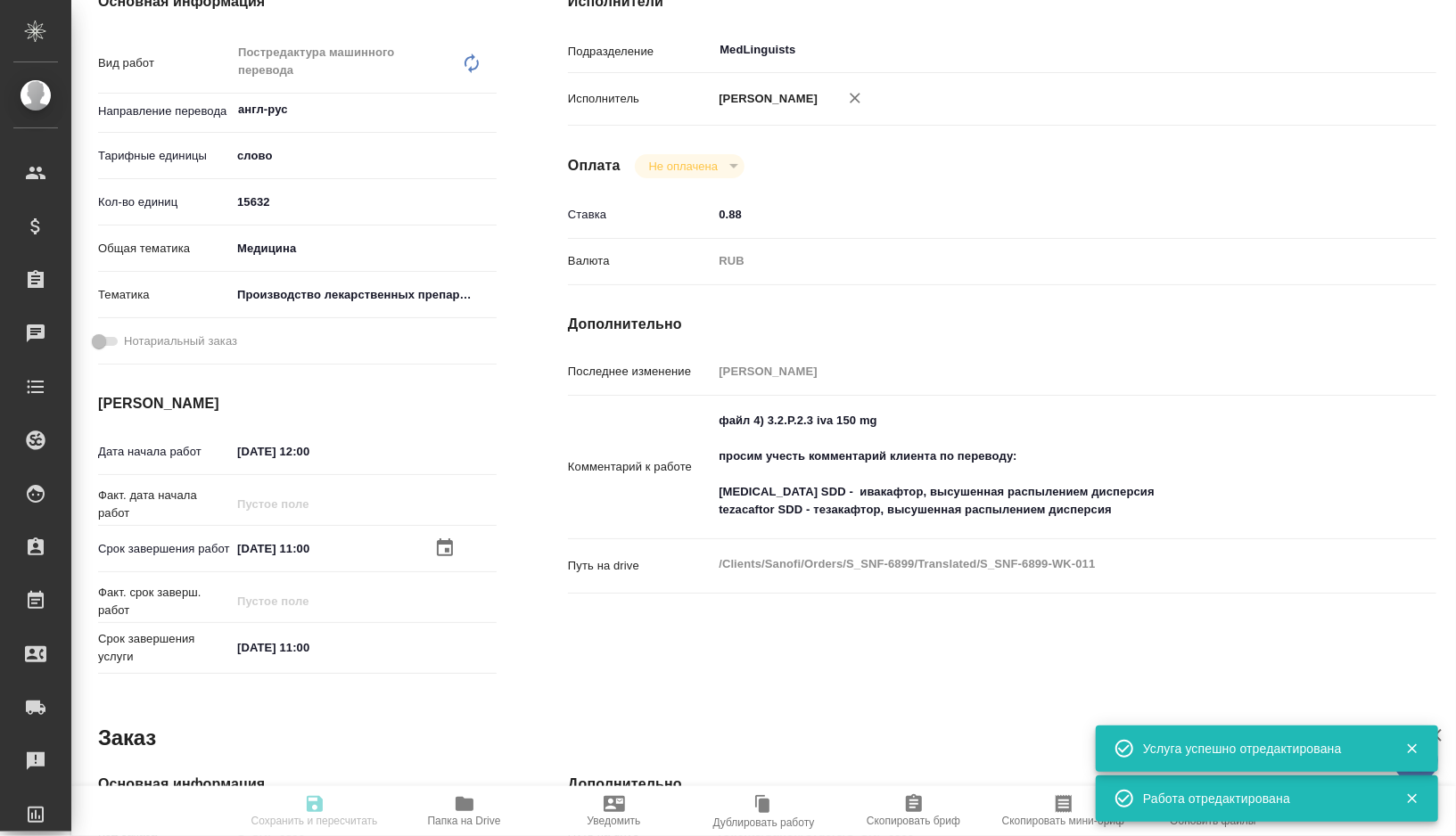
type input "S_SNF-6899"
type input "E005860250"
type input "Business Translation 2.0"
type input "Постредактура машинного перевода, Корректура"
type input "[PERSON_NAME]"
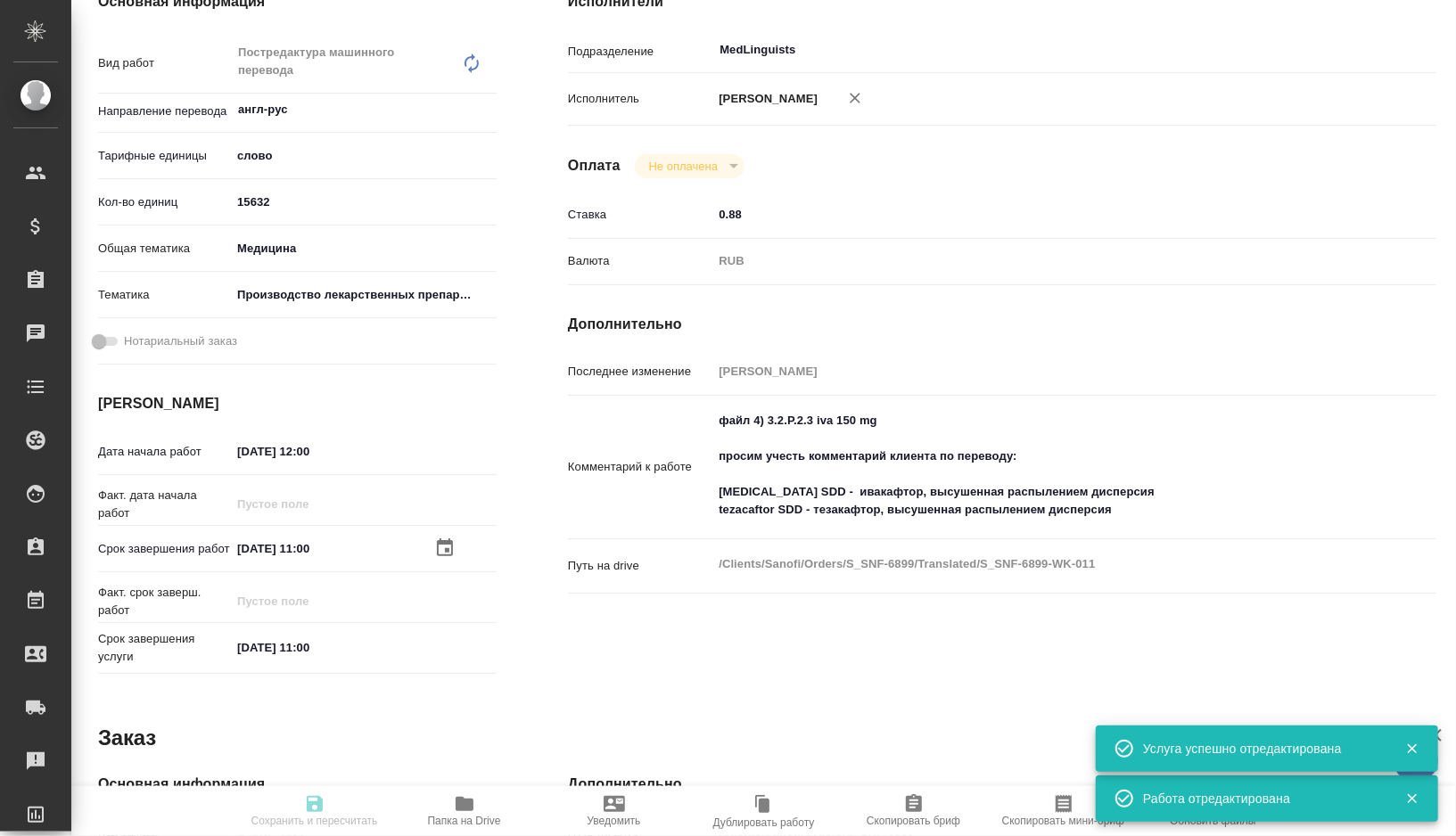
type input "Арсеньева Вера"
type input "/Clients/Sanofi/Orders/S_SNF-6899"
type textarea "x"
type textarea "ivacaftor SDD - ивакафтор, высушенная распылением дисперсия tezacaftor SDD - те…"
type textarea "x"
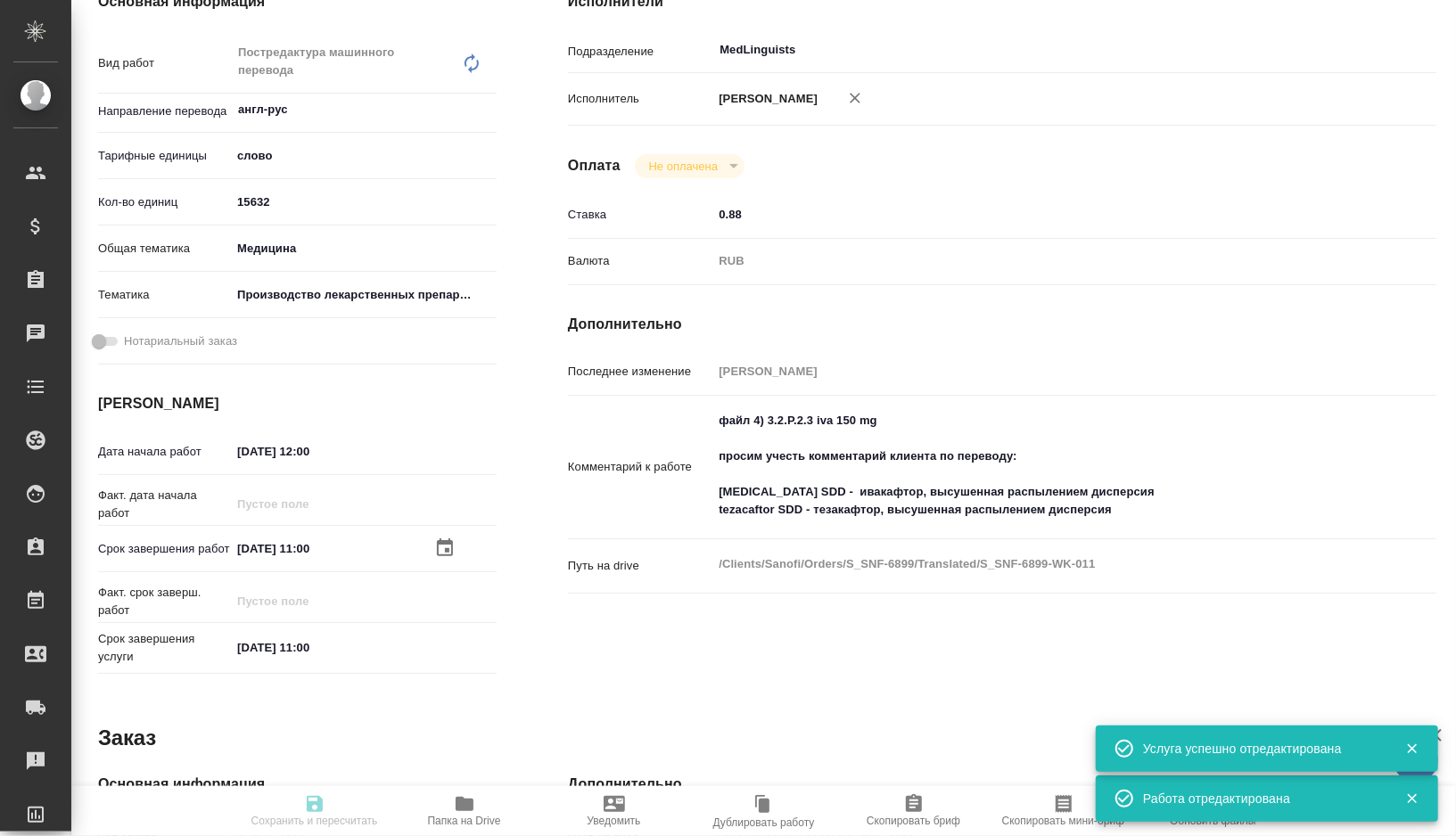
type textarea "x"
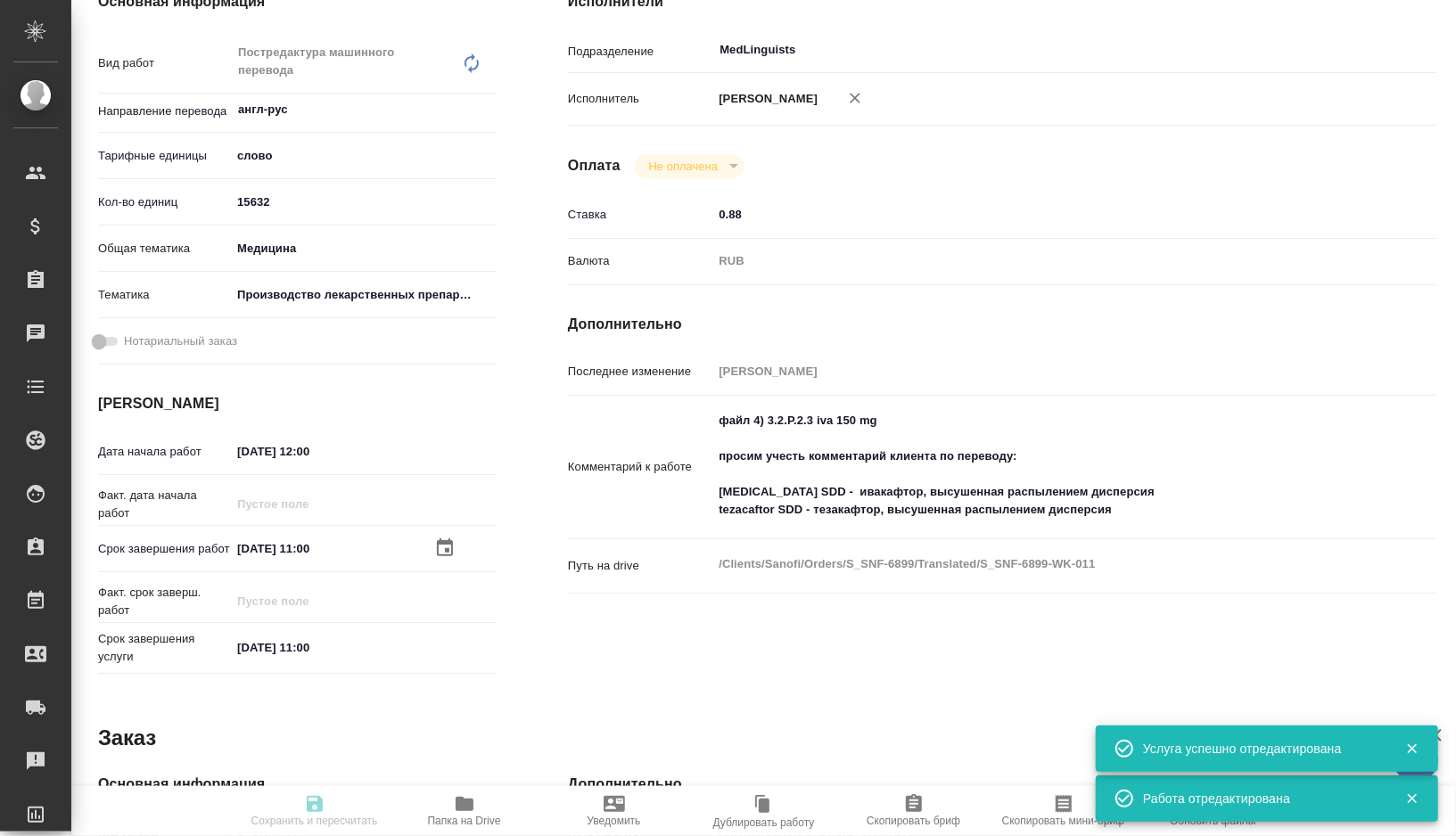
type textarea "x"
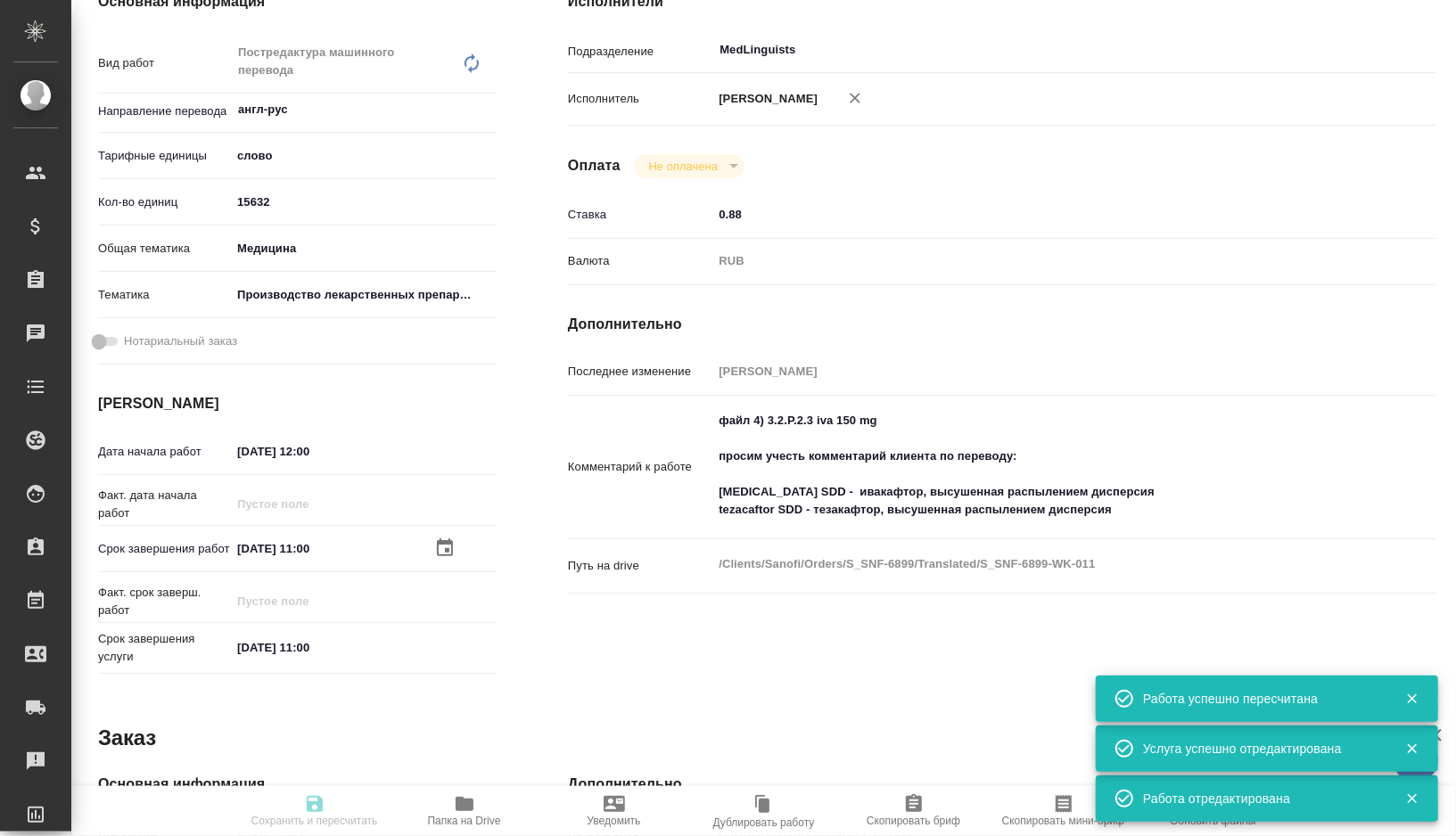
type textarea "x"
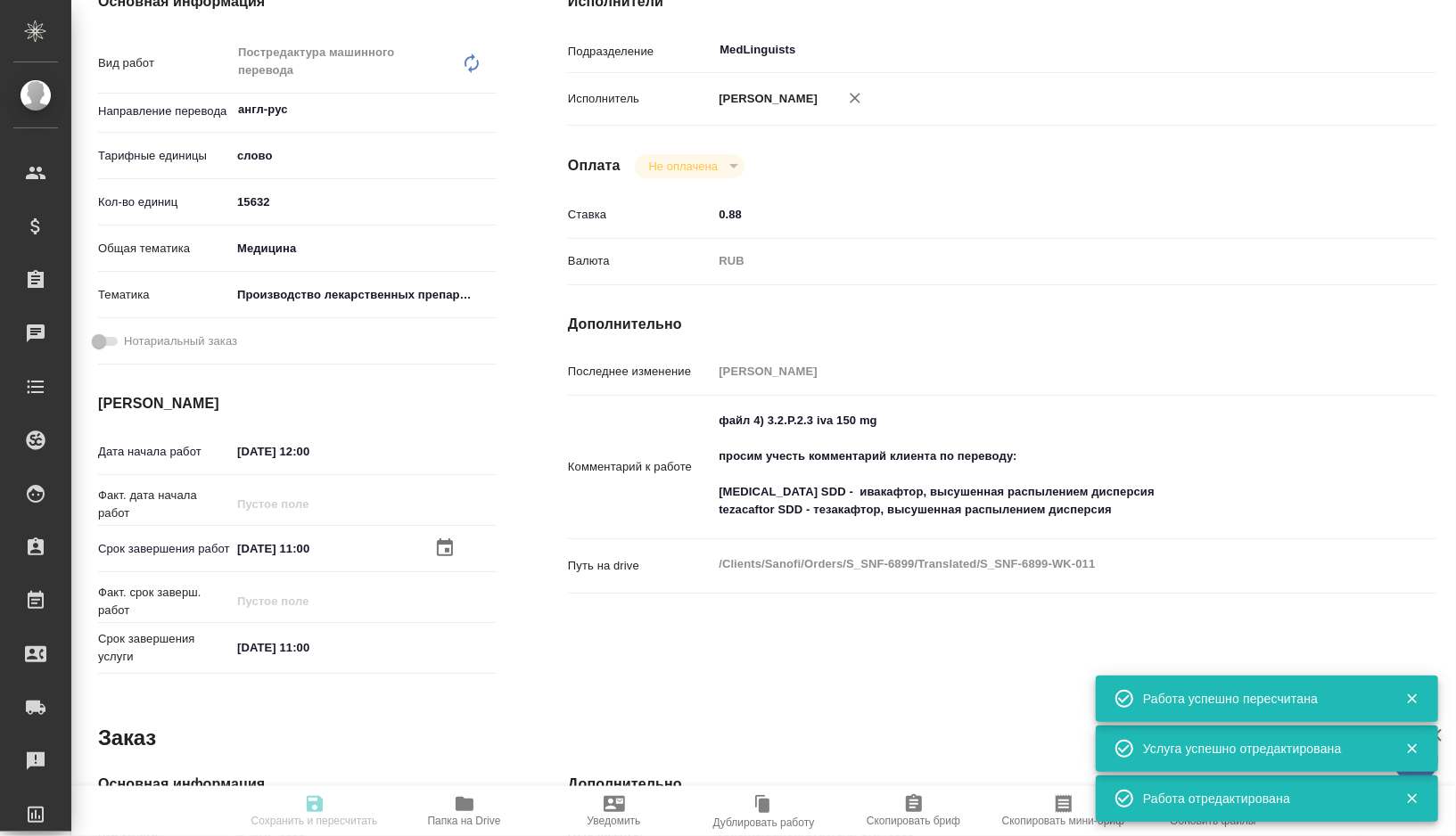
type textarea "x"
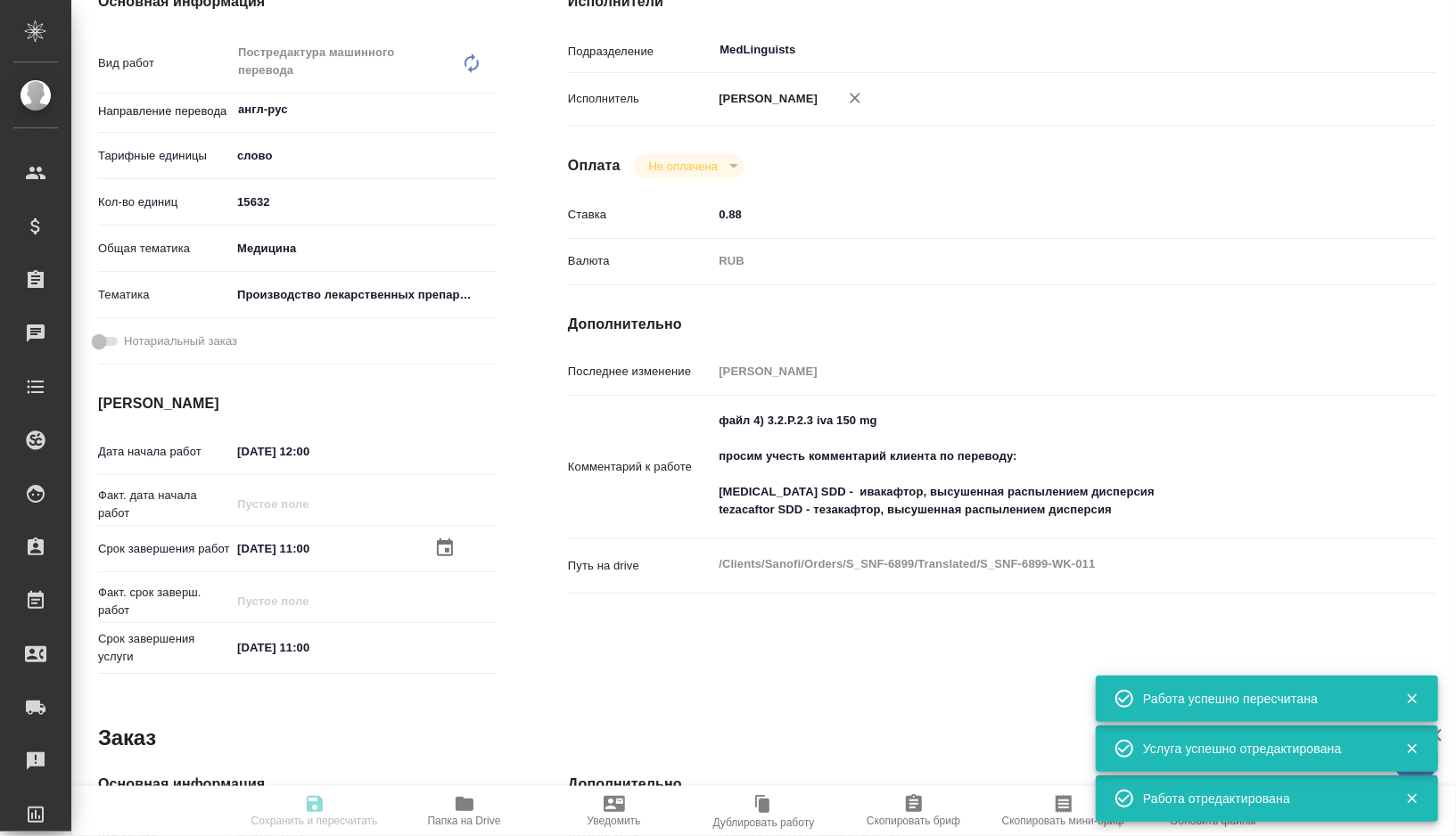
type textarea "x"
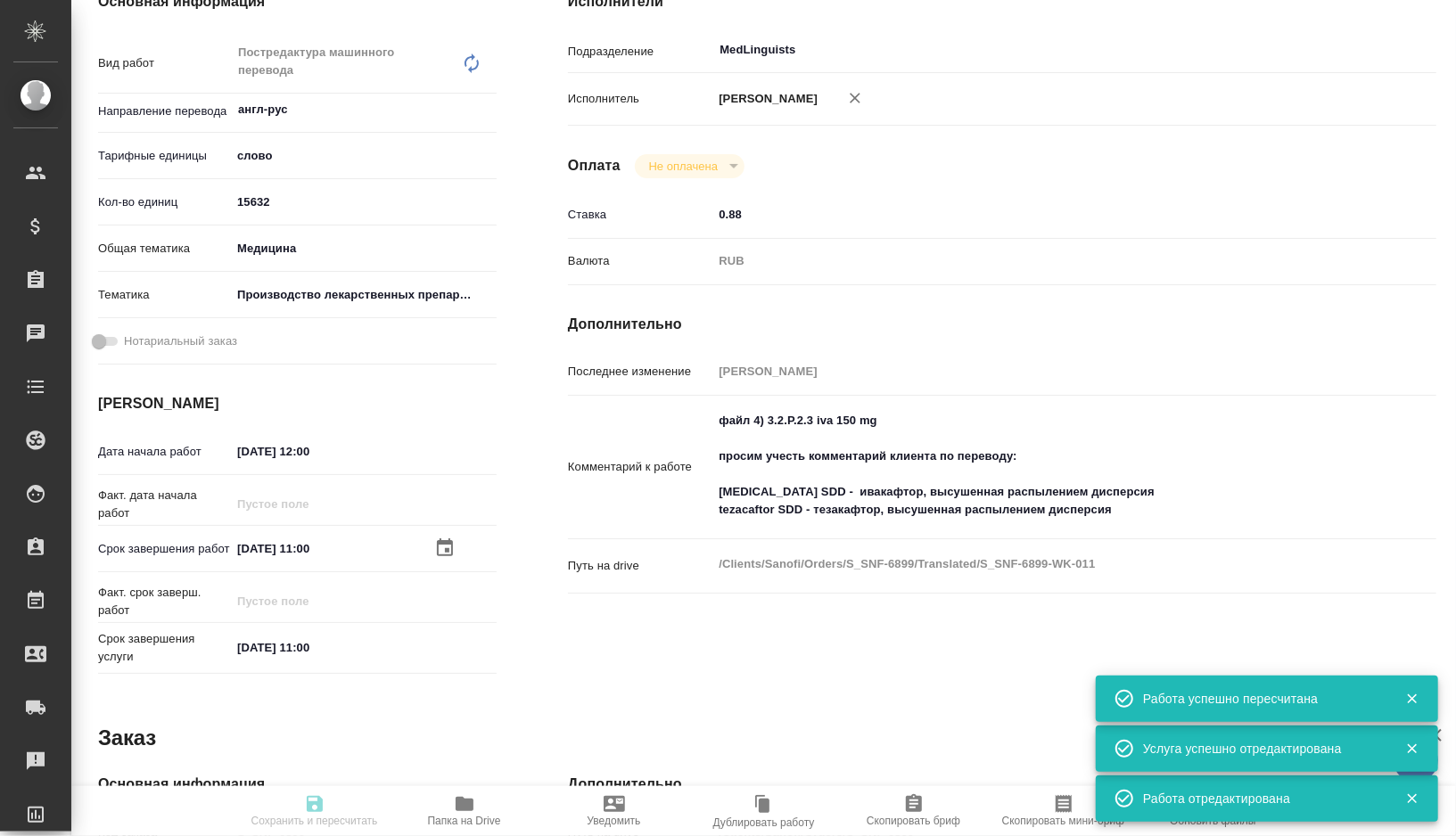
type input "readyForWork"
type textarea "Постредактура машинного перевода"
type textarea "x"
type input "англ-рус"
type input "5a8b1489cc6b4906c91bfd90"
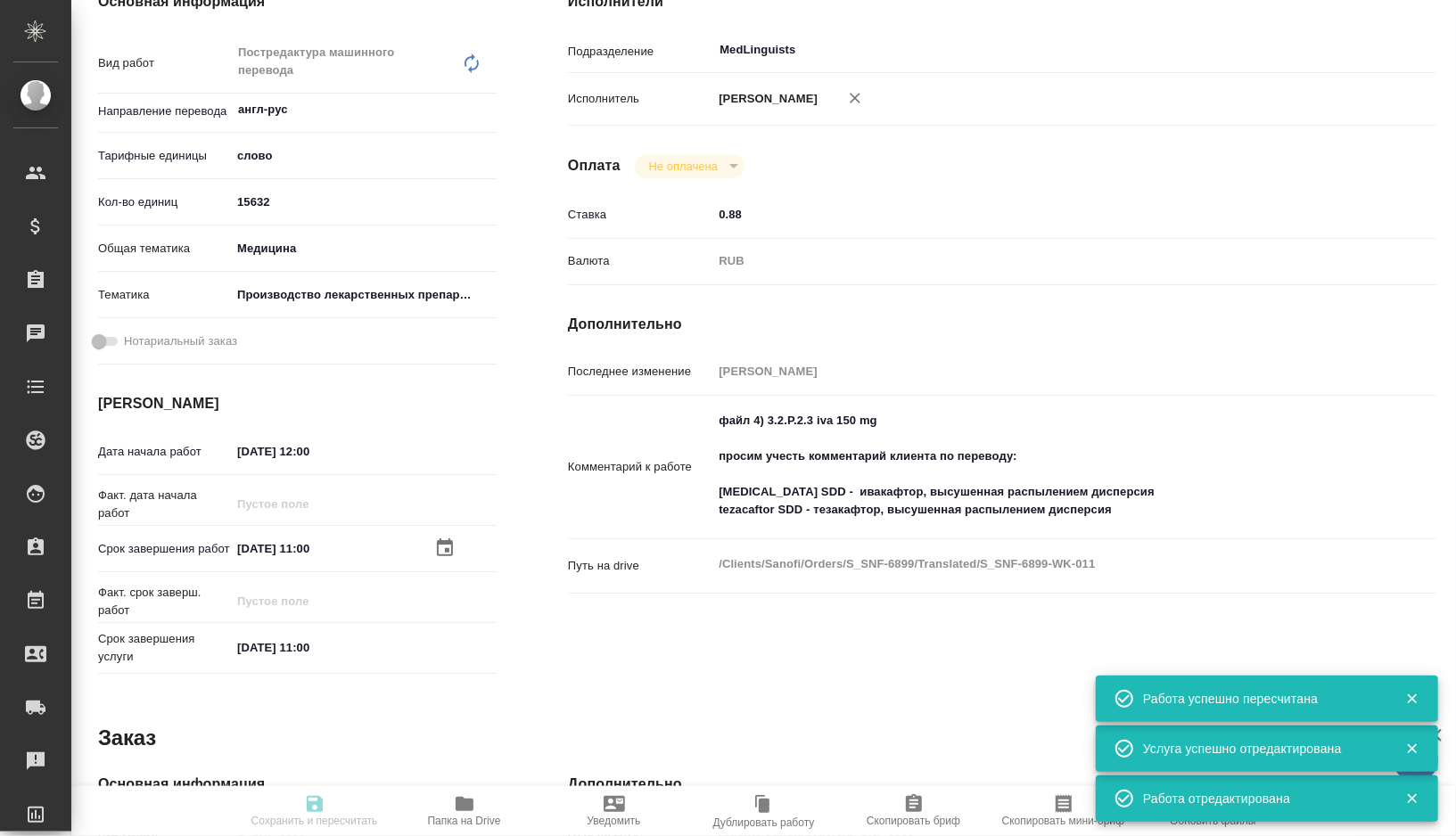
type input "15632"
type input "med"
type input "614982fec5ecbb70f805293f"
type input "22.09.2025 12:00"
type input "01.10.2025 11:00"
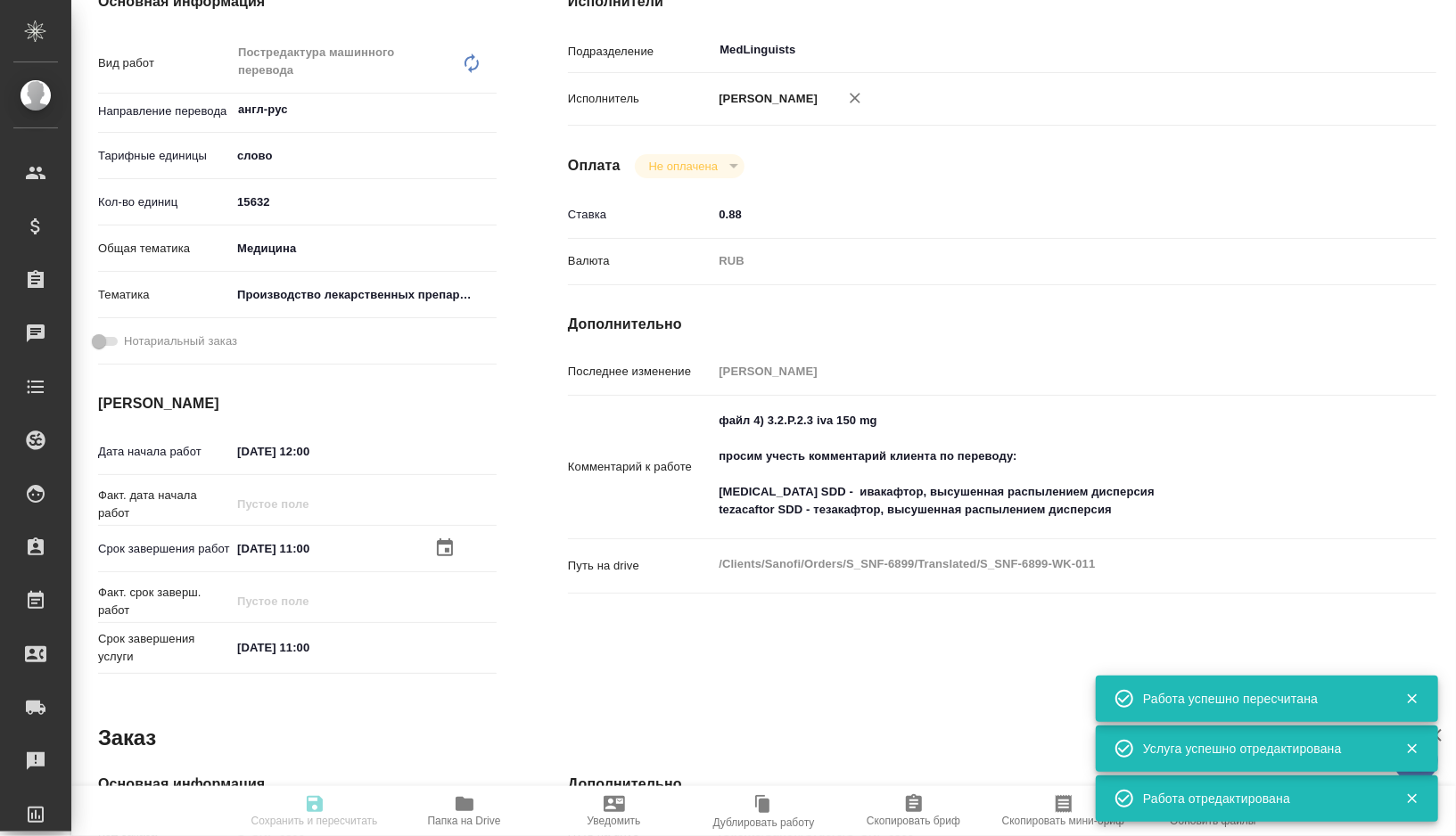
type input "01.10.2025 11:00"
type input "MedLinguists"
type input "notPayed"
type input "0.88"
type input "RUB"
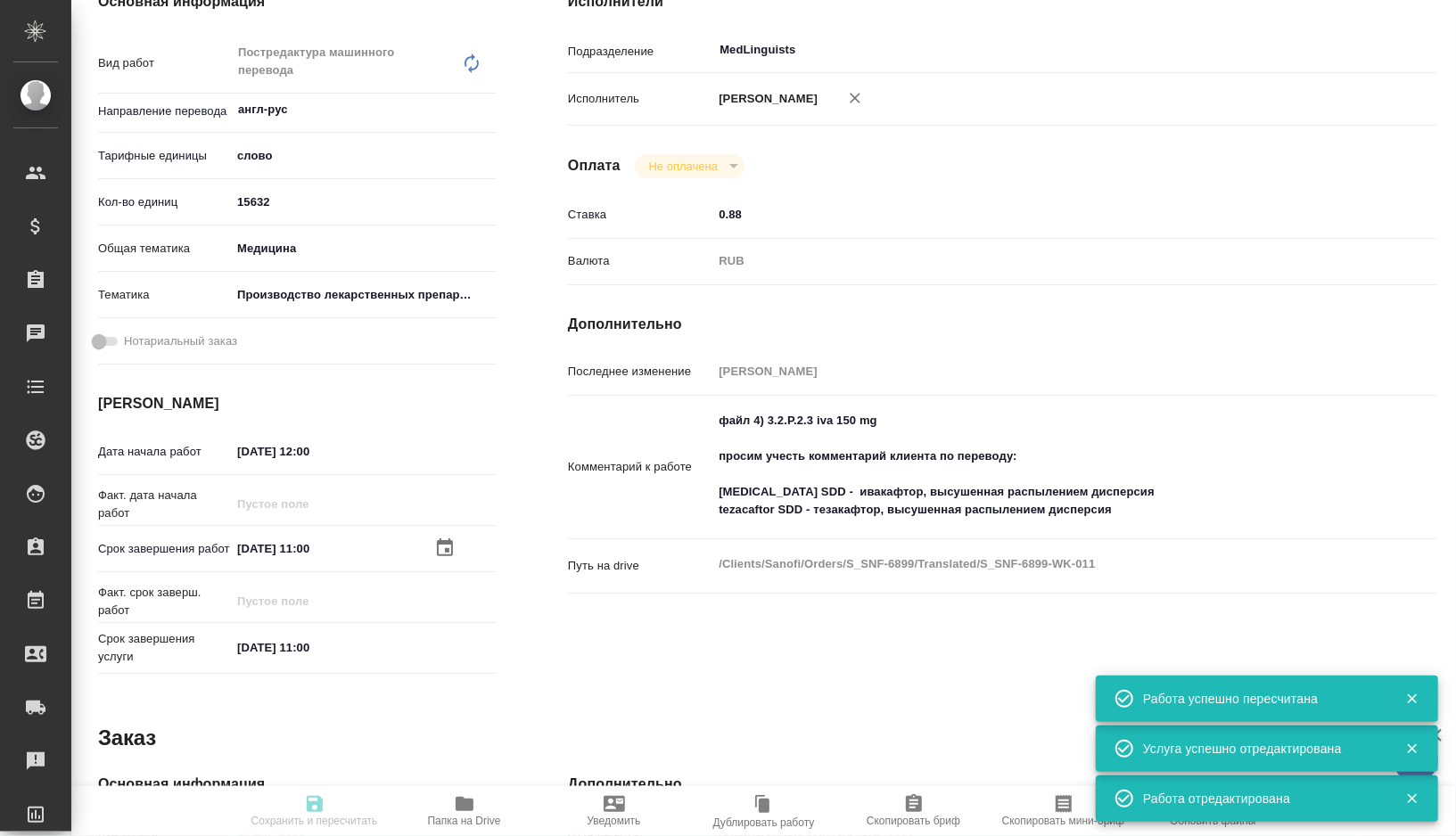
type input "[PERSON_NAME]"
type textarea "файл 4) 3.2.P.2.3 iva 150 mg просим учесть комментарий клиента по переводу: iva…"
type textarea "x"
type textarea "/Clients/Sanofi/Orders/S_SNF-6899/Translated/S_SNF-6899-WK-011"
type textarea "x"
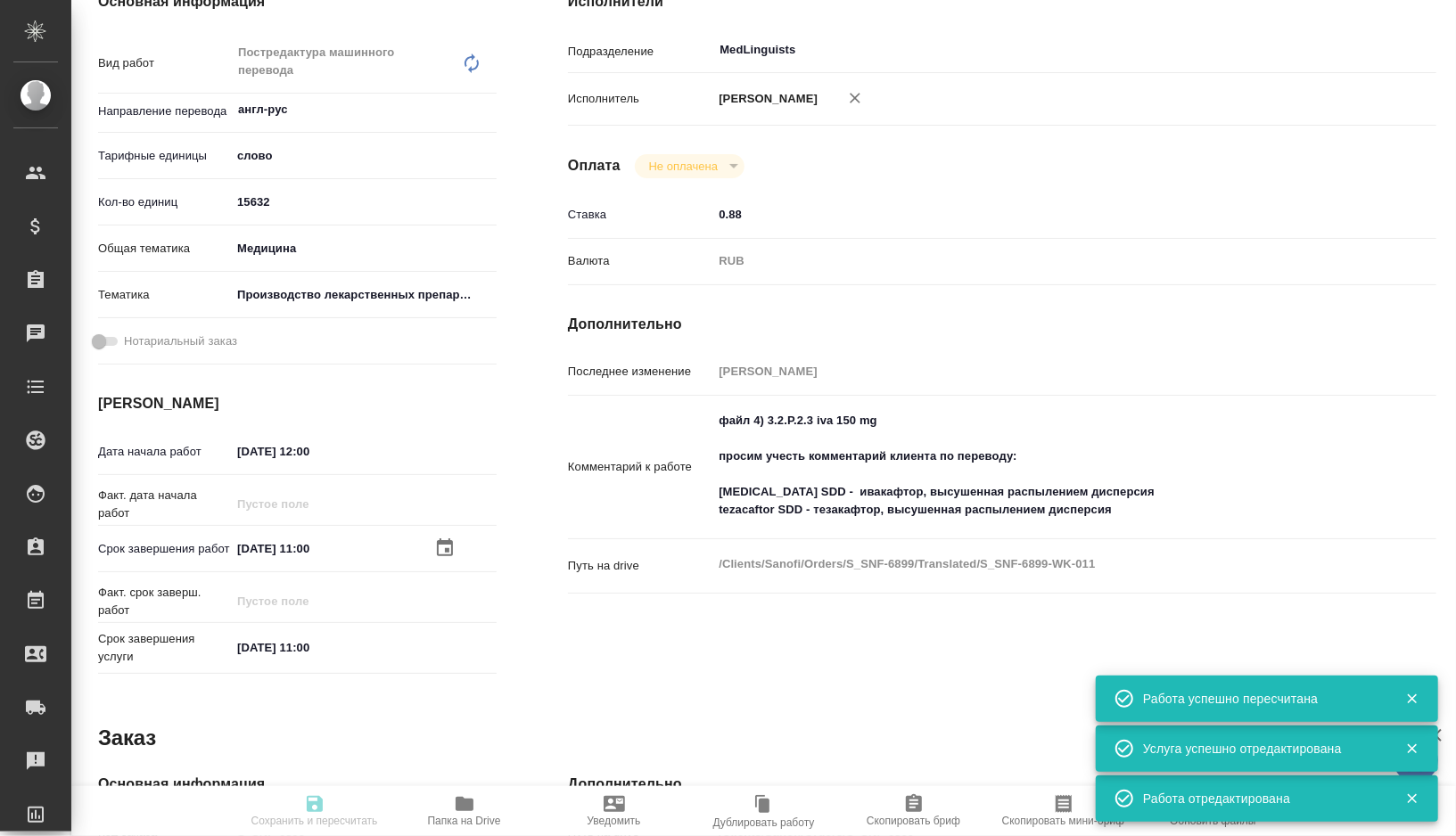
type input "S_SNF-6899"
type input "E005860250"
type input "Business Translation 2.0"
type input "Постредактура машинного перевода, Корректура"
type input "[PERSON_NAME]"
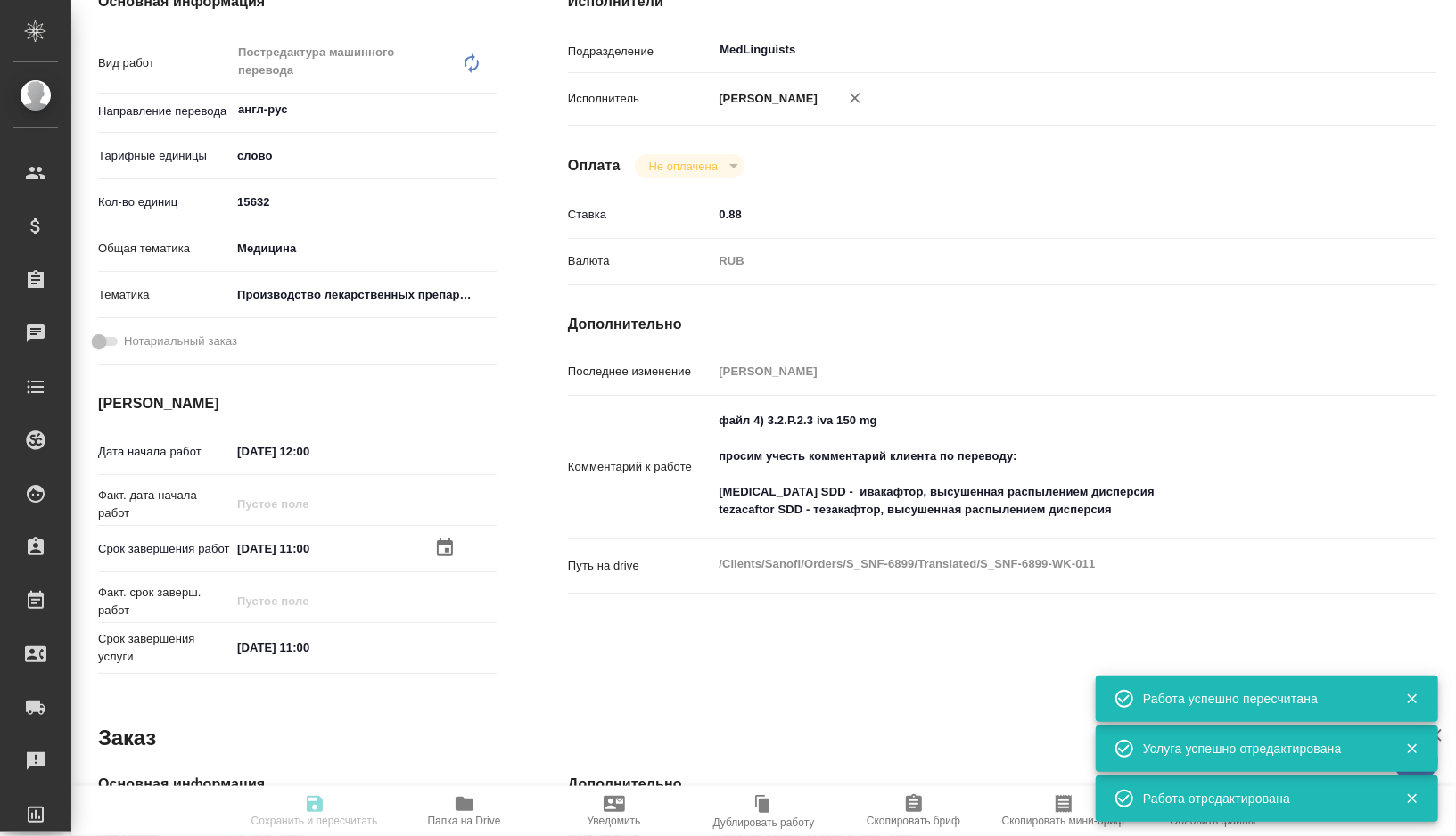
type input "Арсеньева Вера"
type input "/Clients/Sanofi/Orders/S_SNF-6899"
type textarea "x"
type textarea "ivacaftor SDD - ивакафтор, высушенная распылением дисперсия tezacaftor SDD - те…"
type textarea "x"
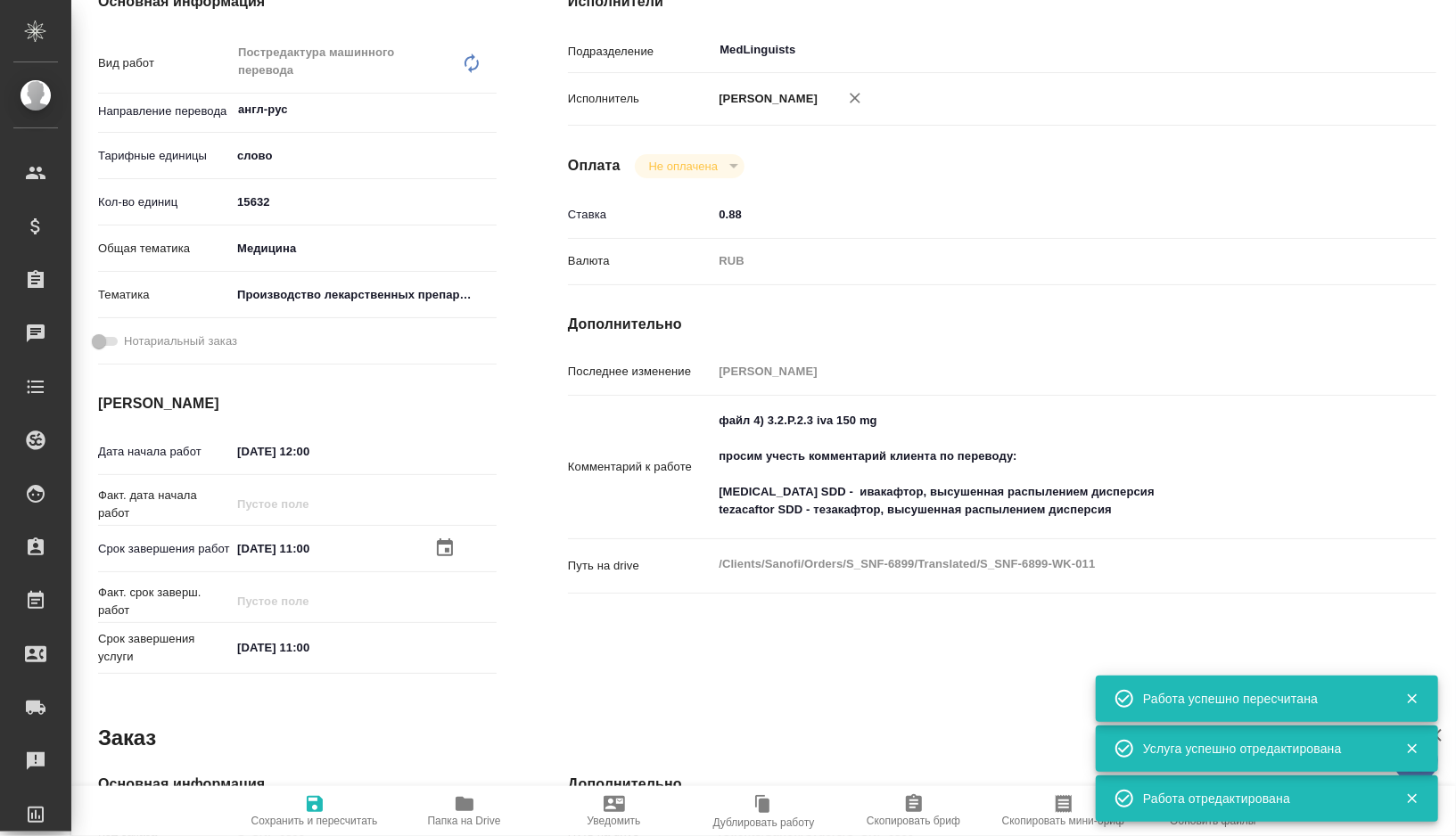
type textarea "x"
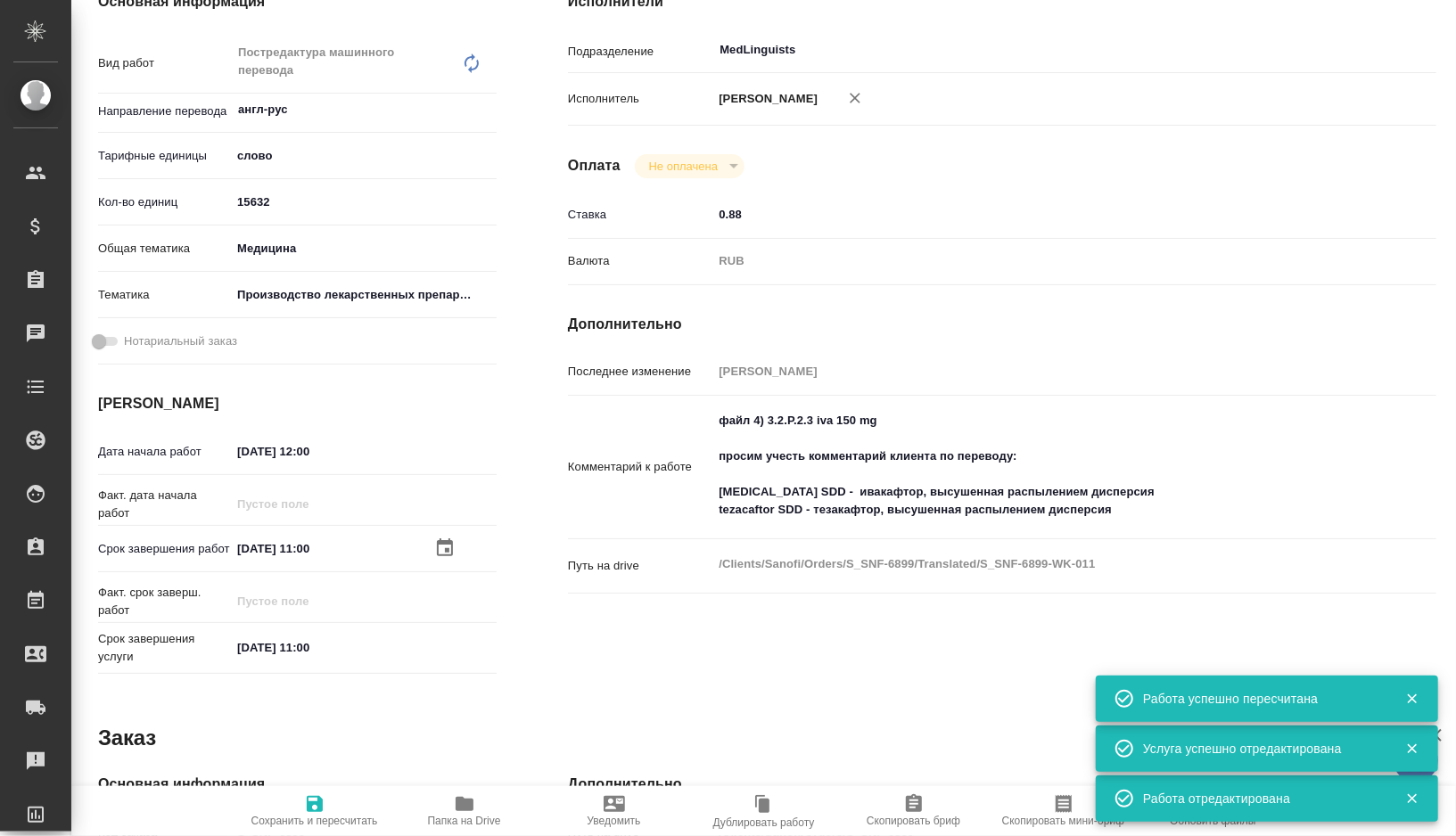
type textarea "x"
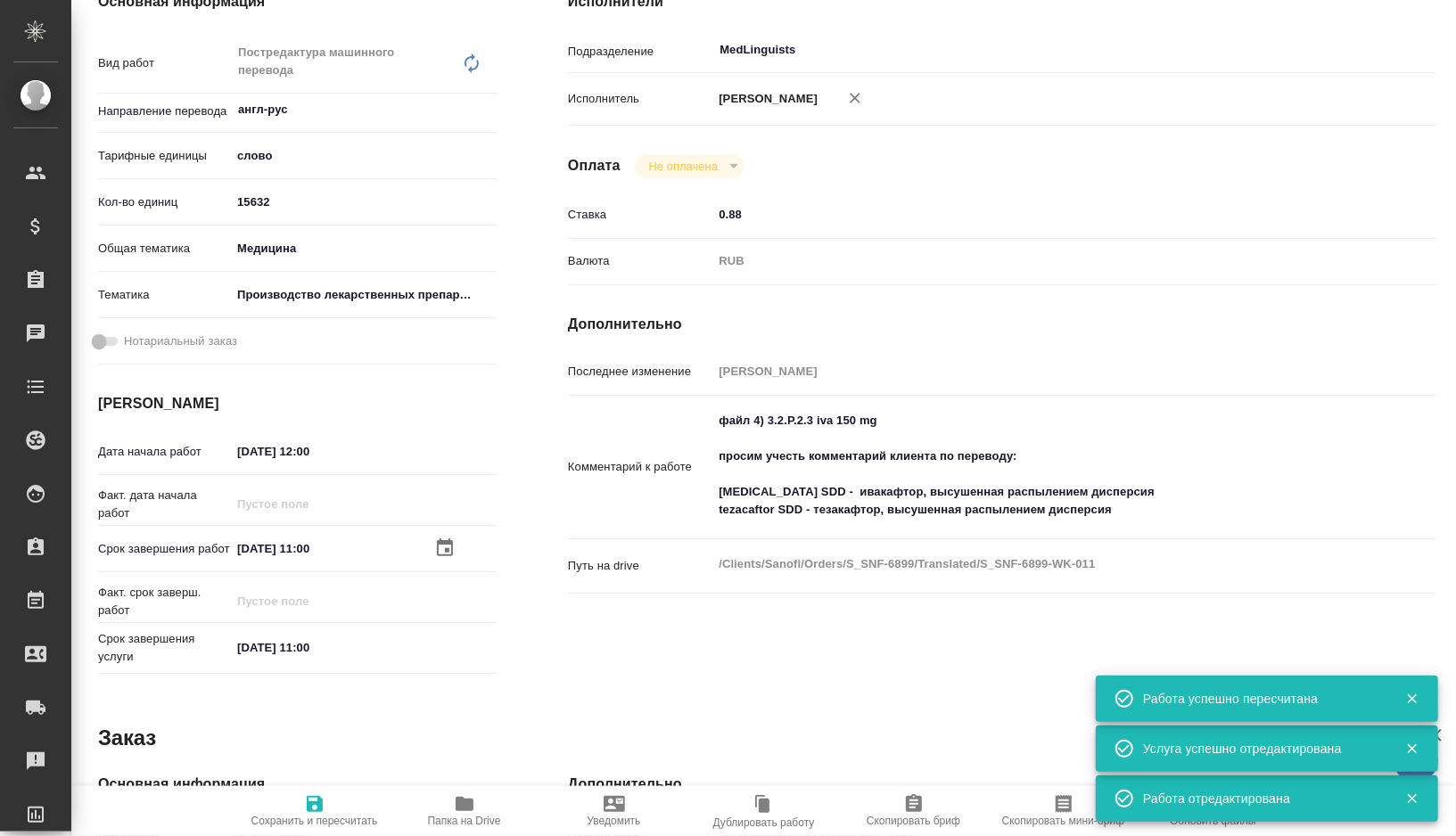
type textarea "x"
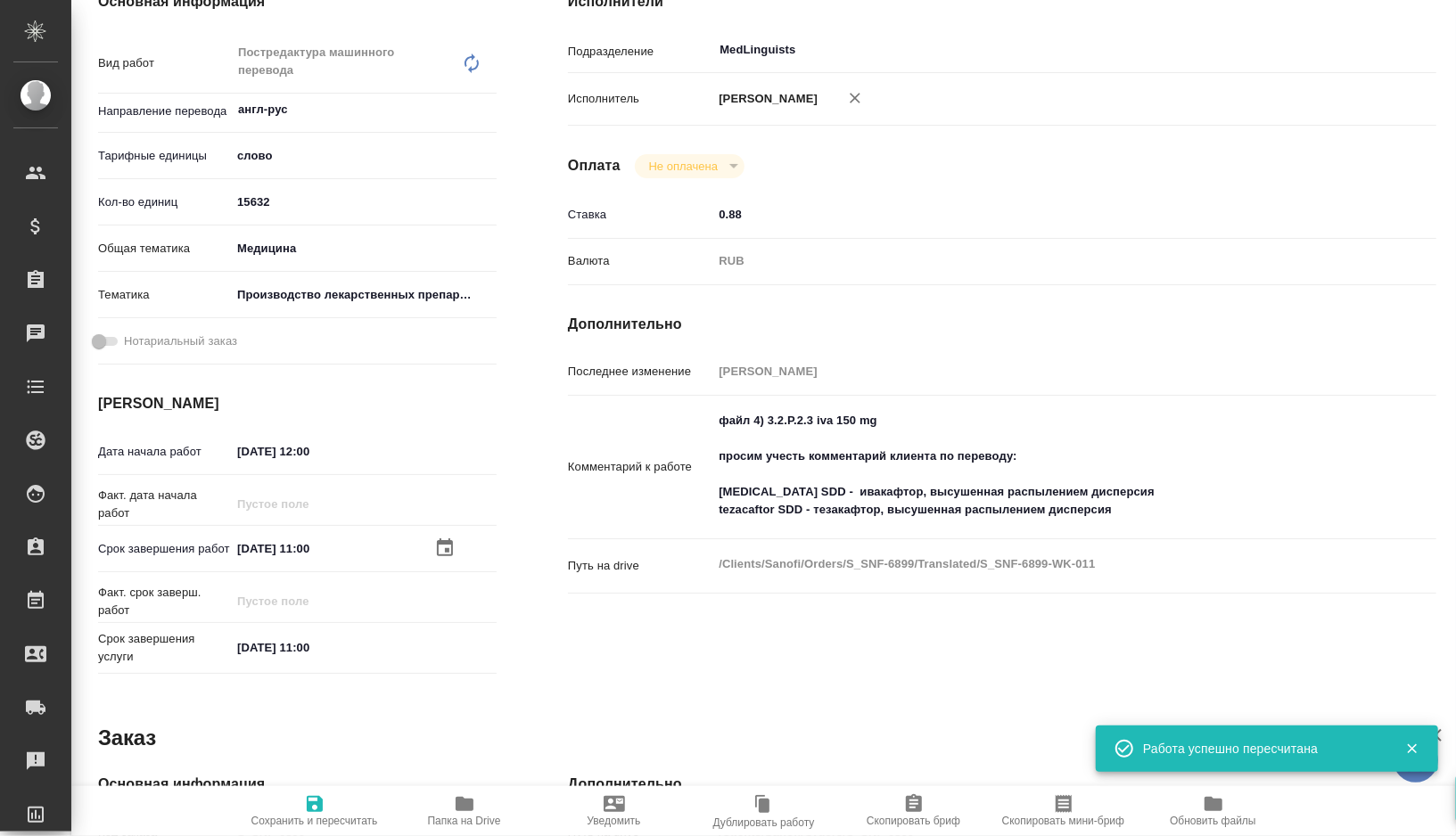
scroll to position [0, 0]
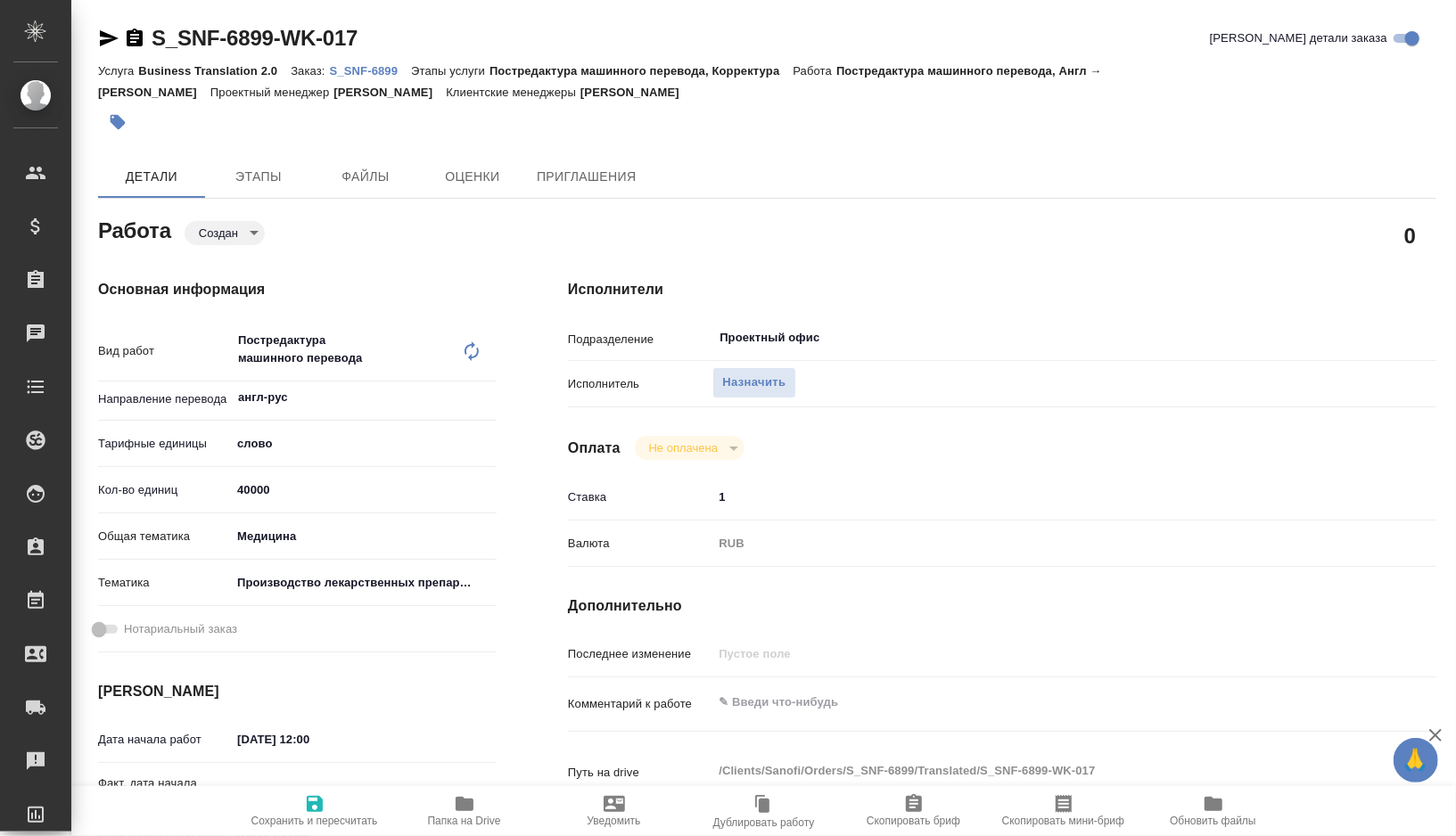
type textarea "x"
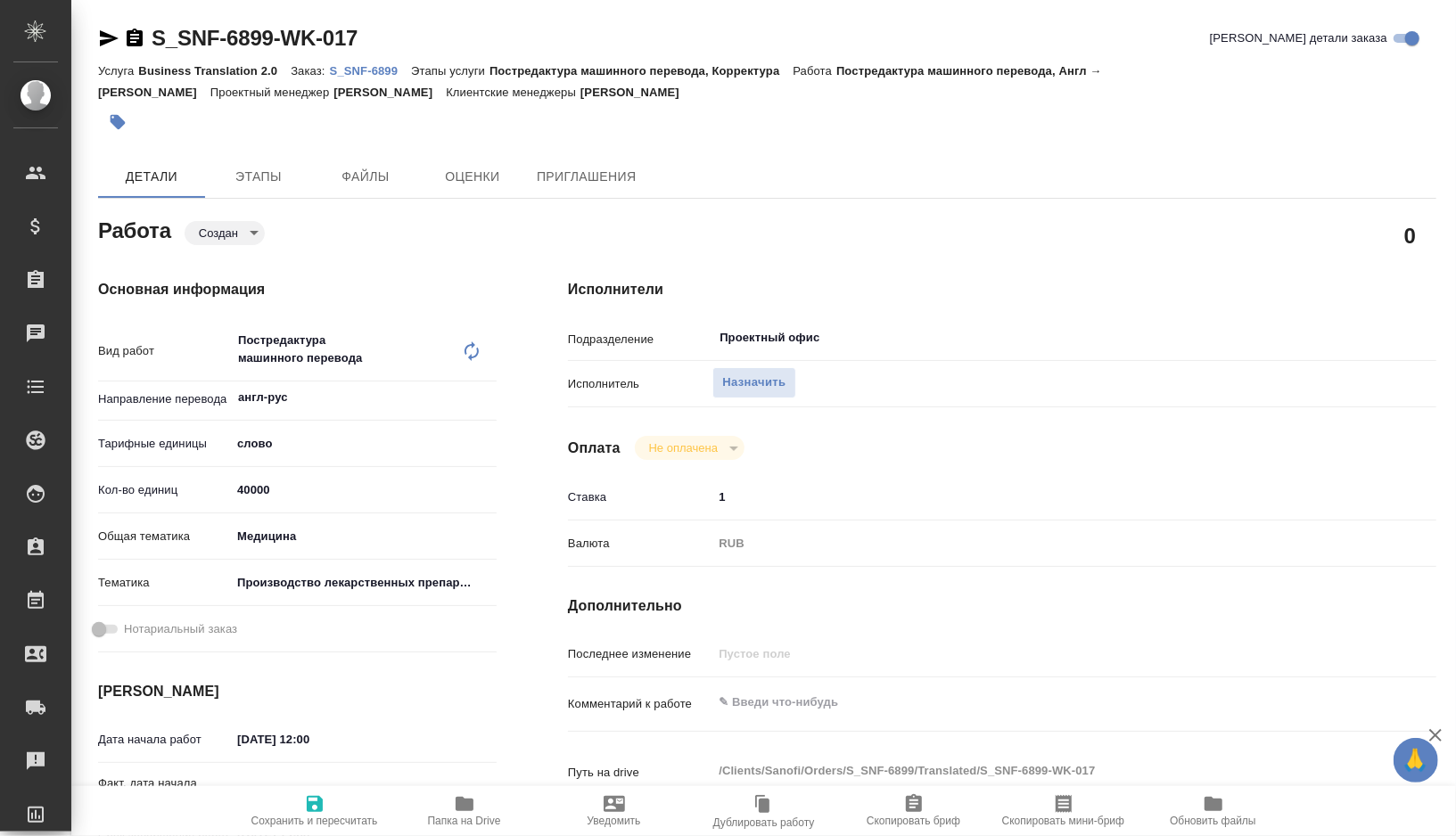
type textarea "x"
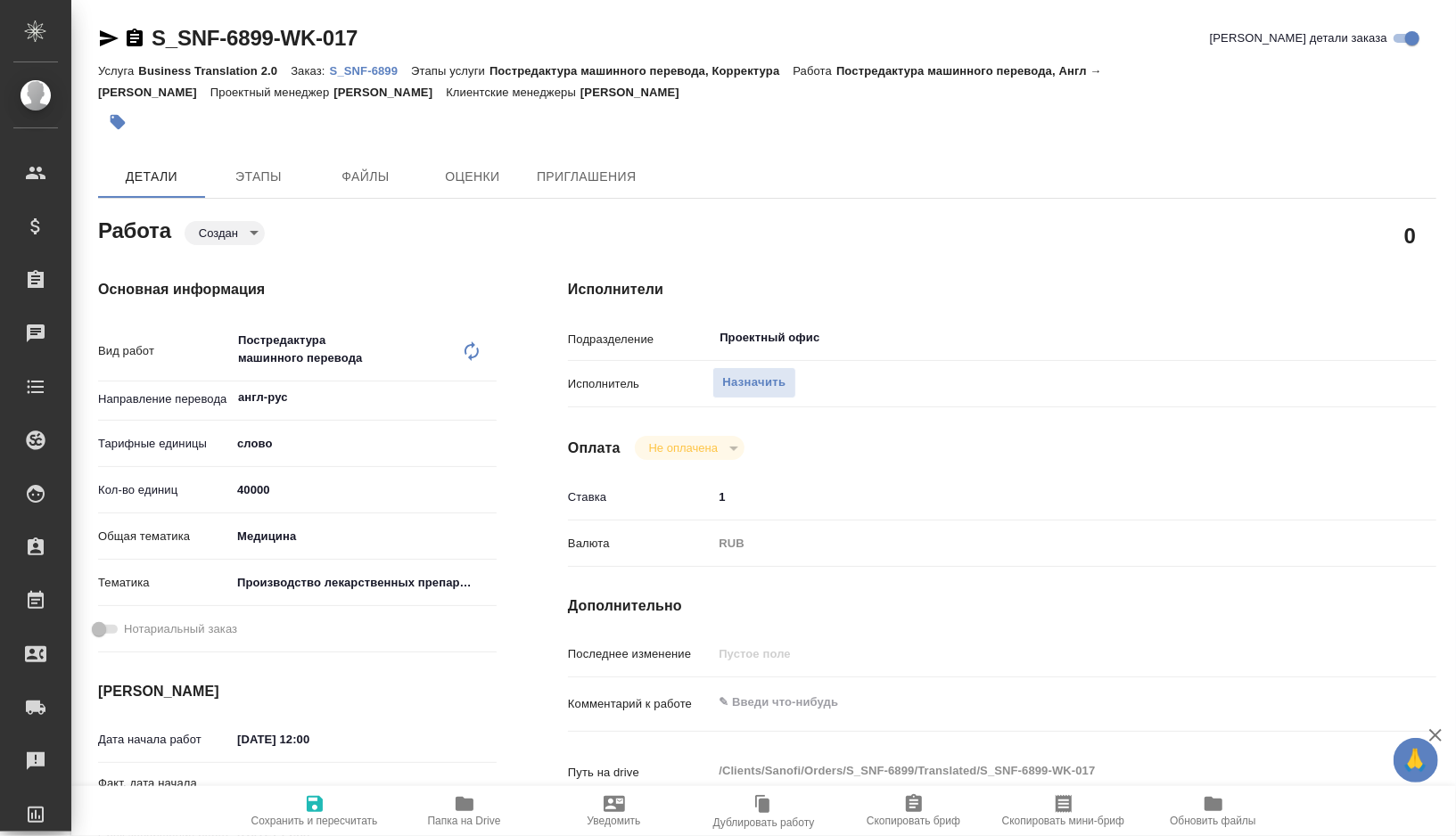
type textarea "x"
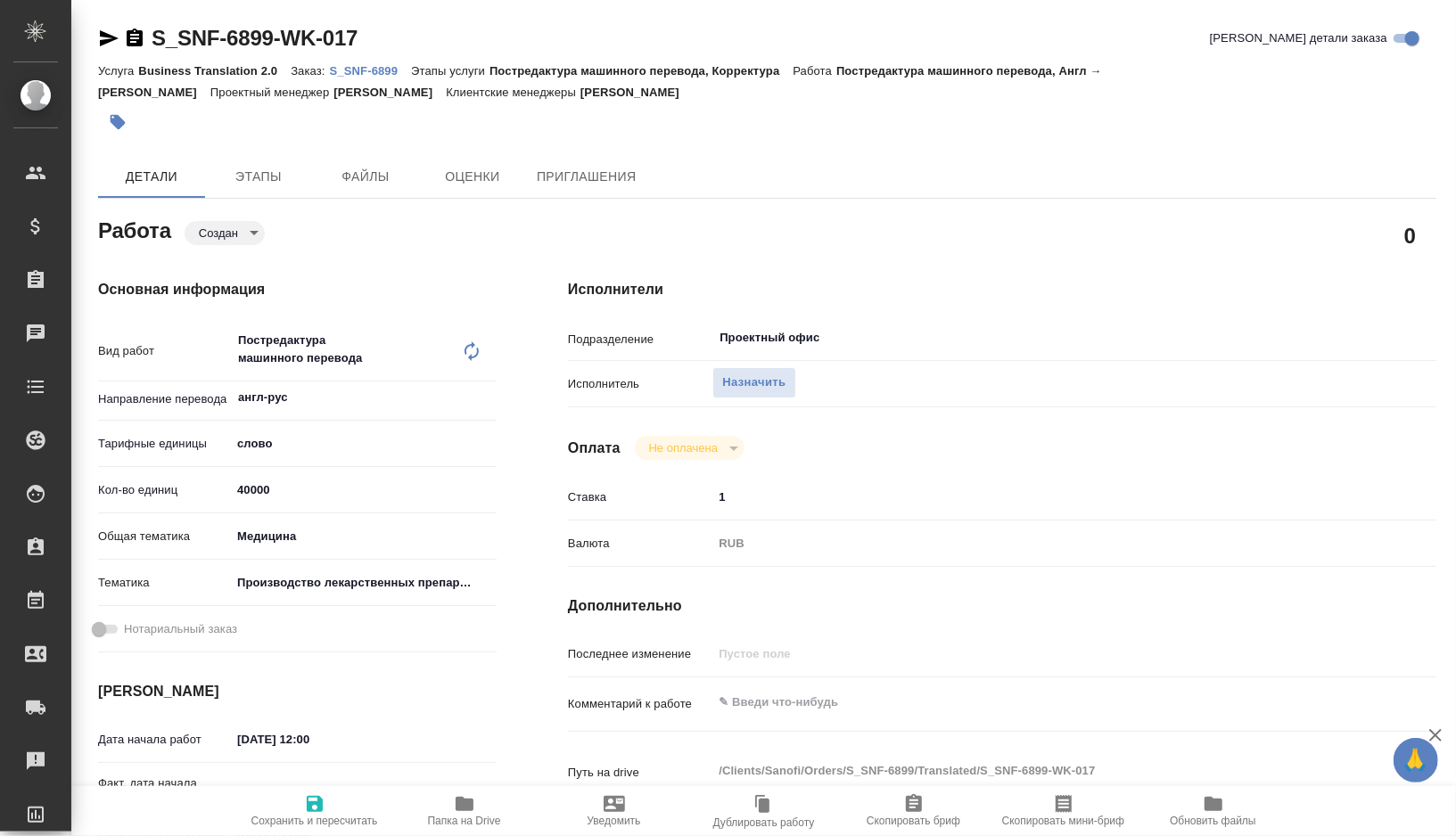
type textarea "x"
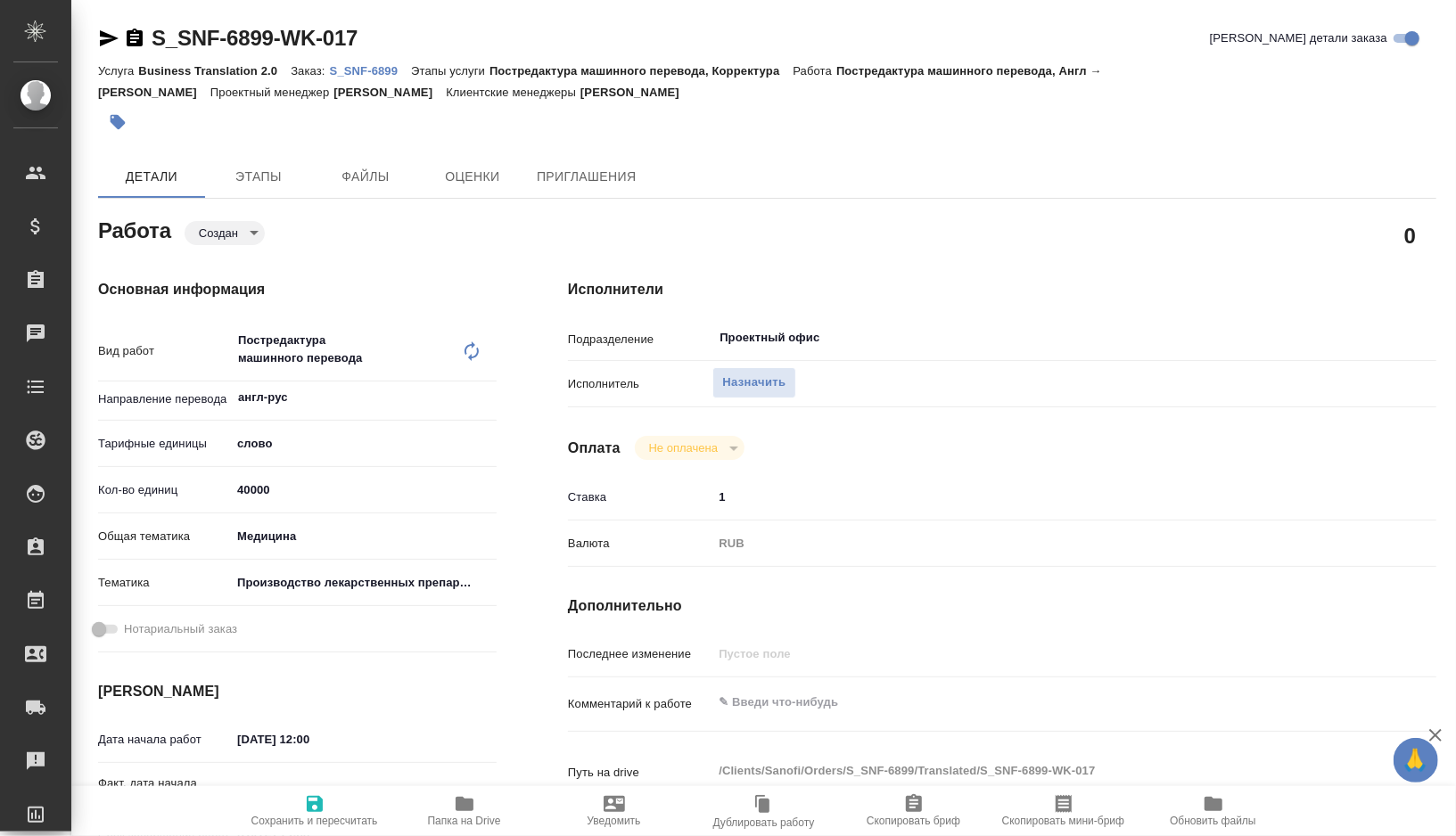
type textarea "x"
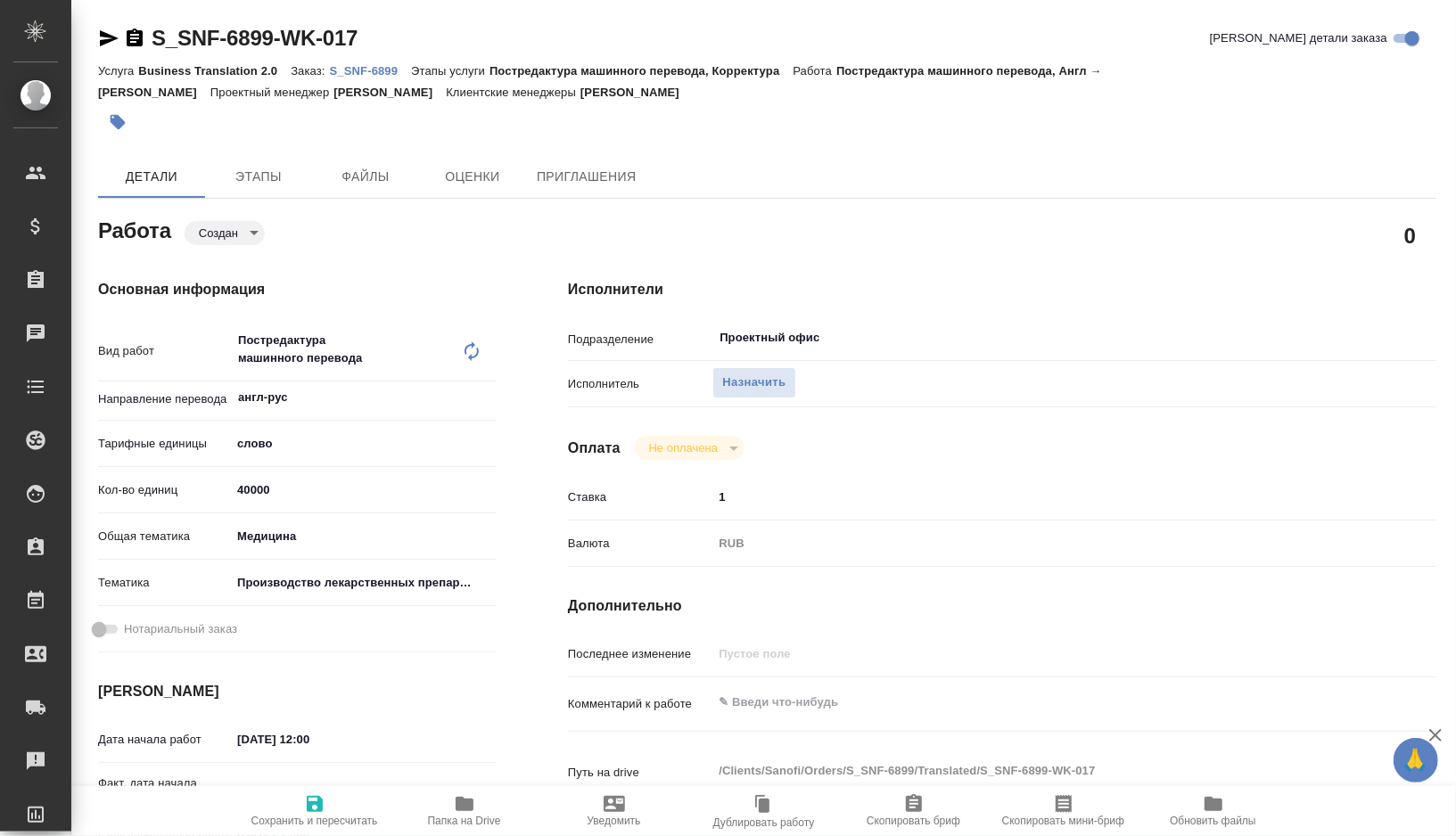
type textarea "x"
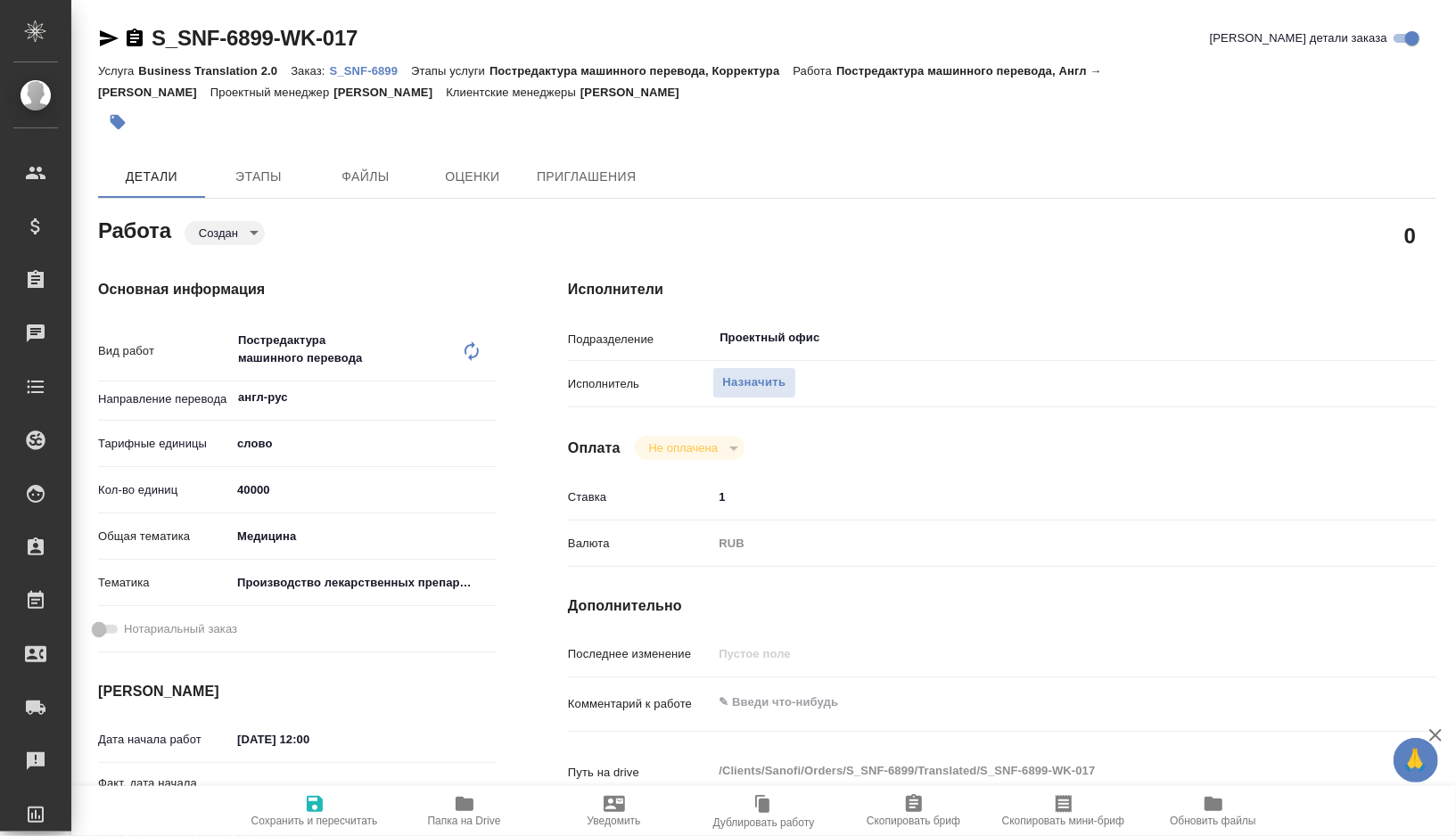
type textarea "x"
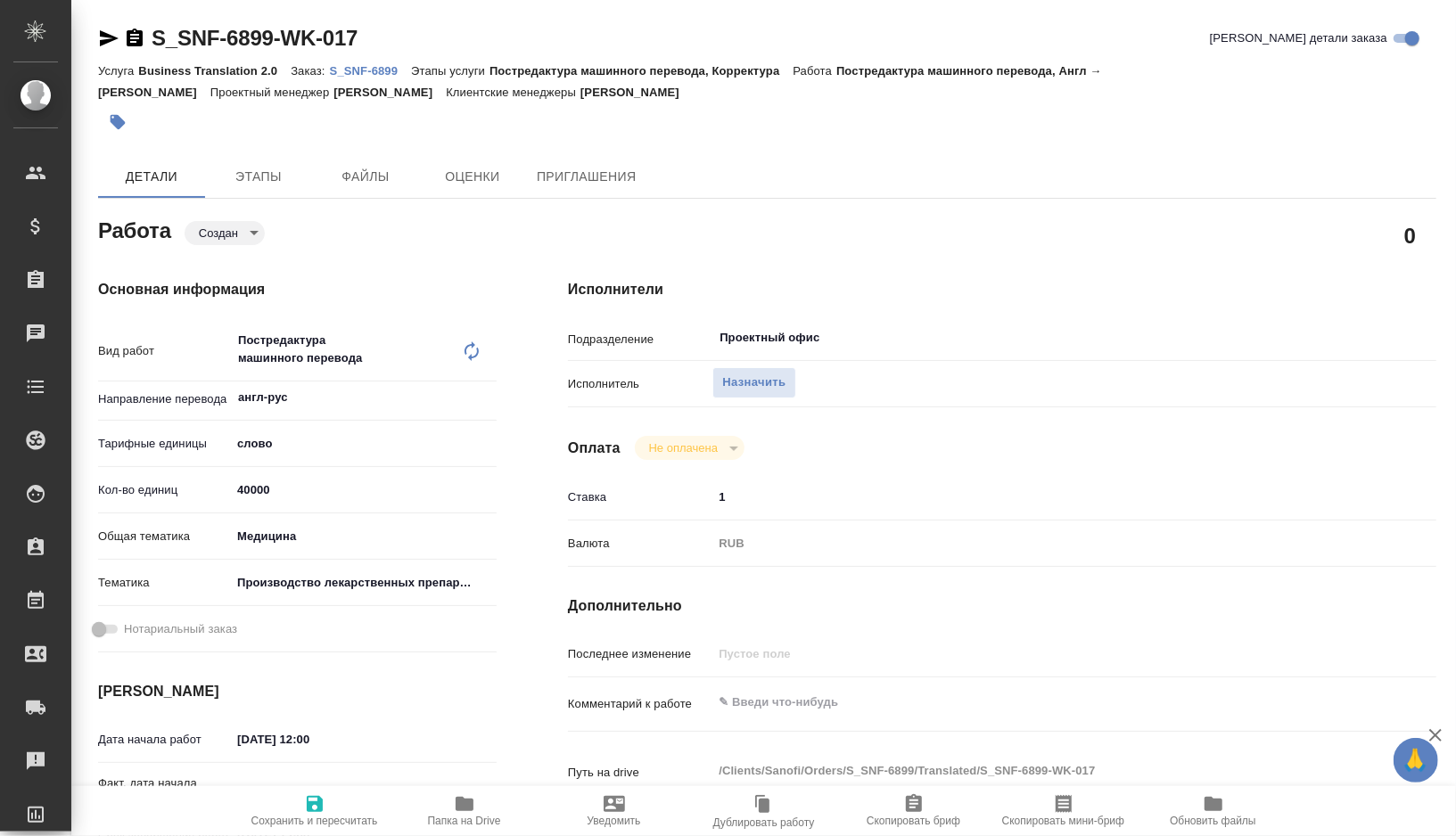
type textarea "x"
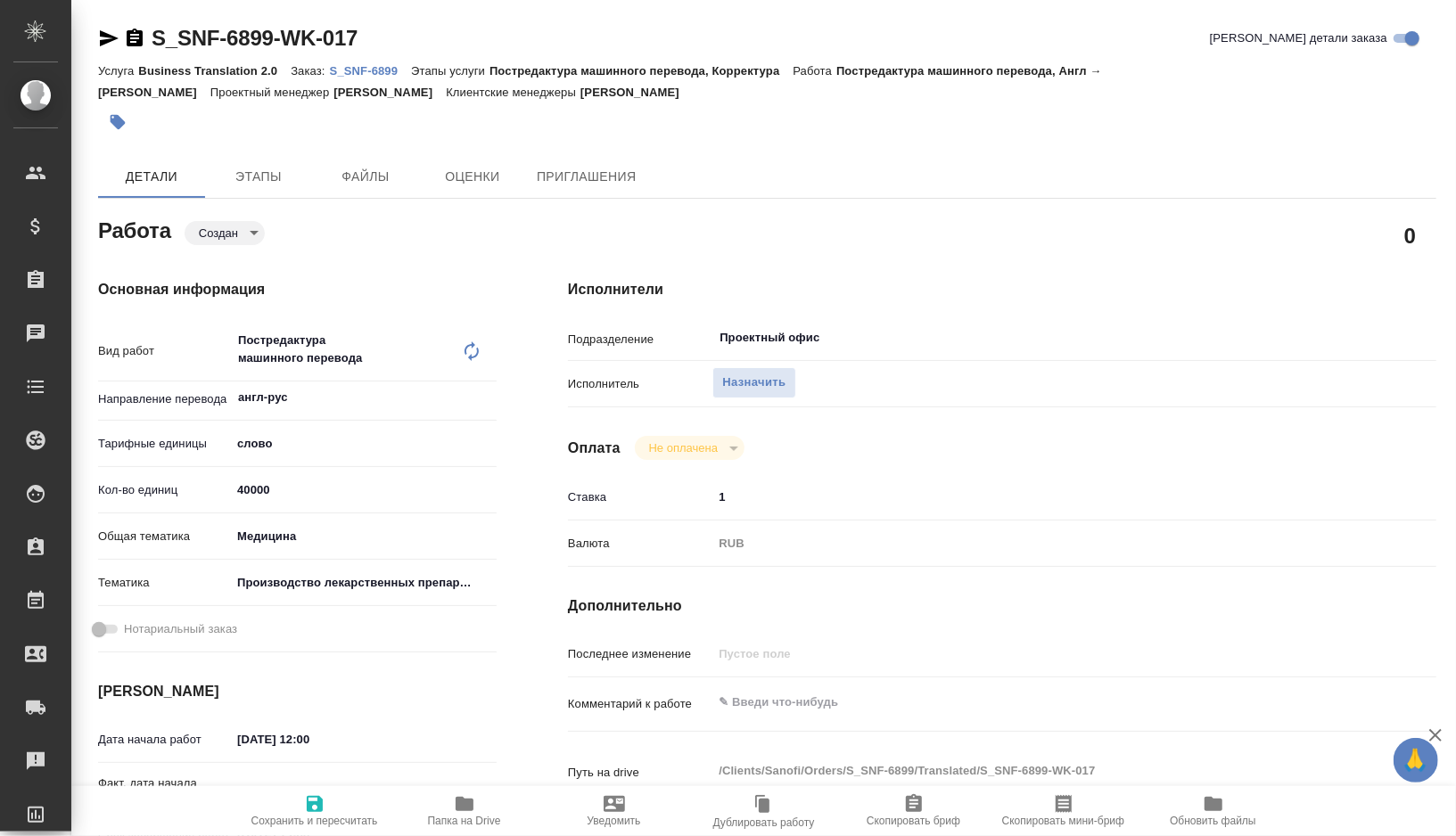
type textarea "x"
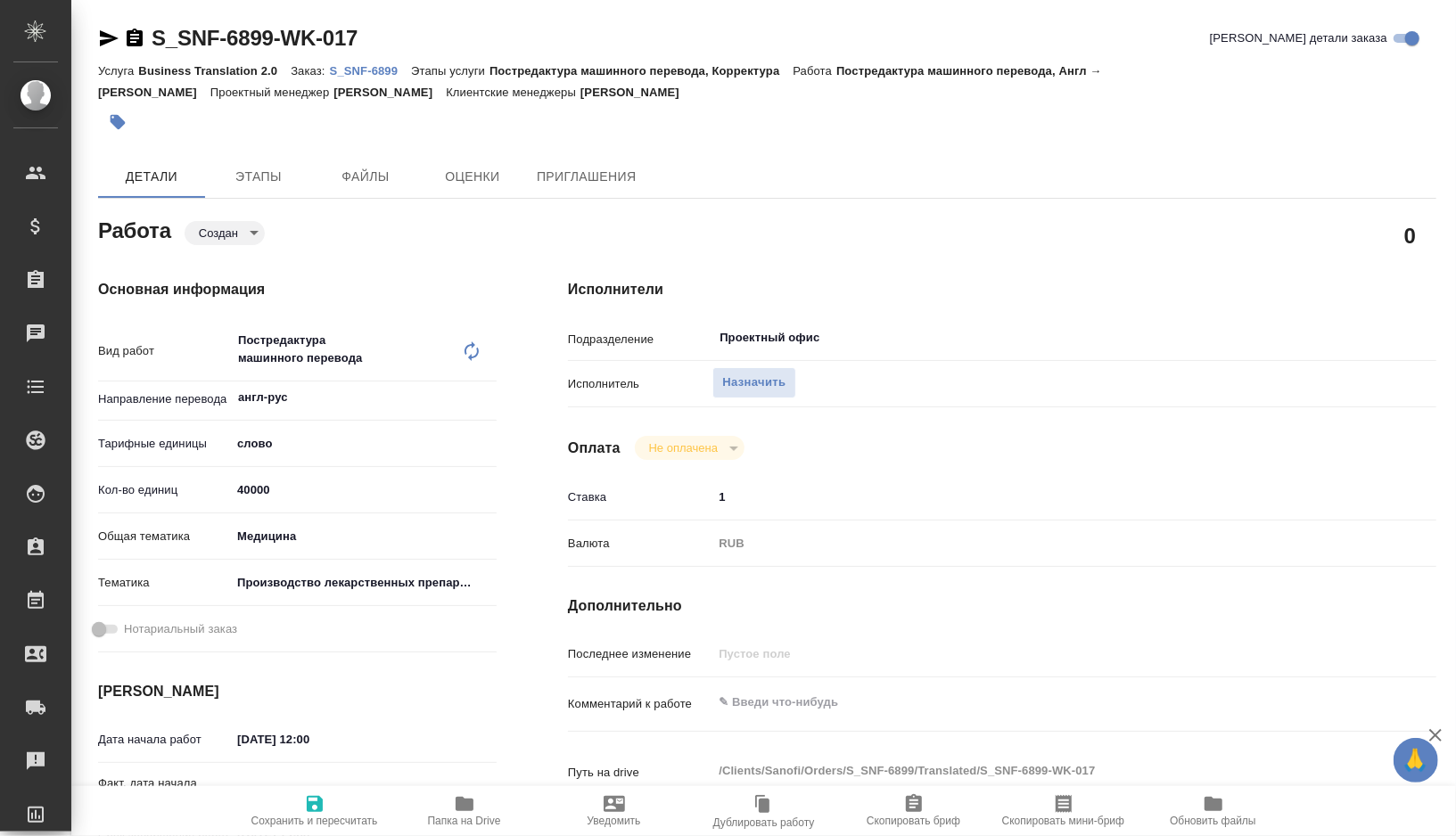
type textarea "x"
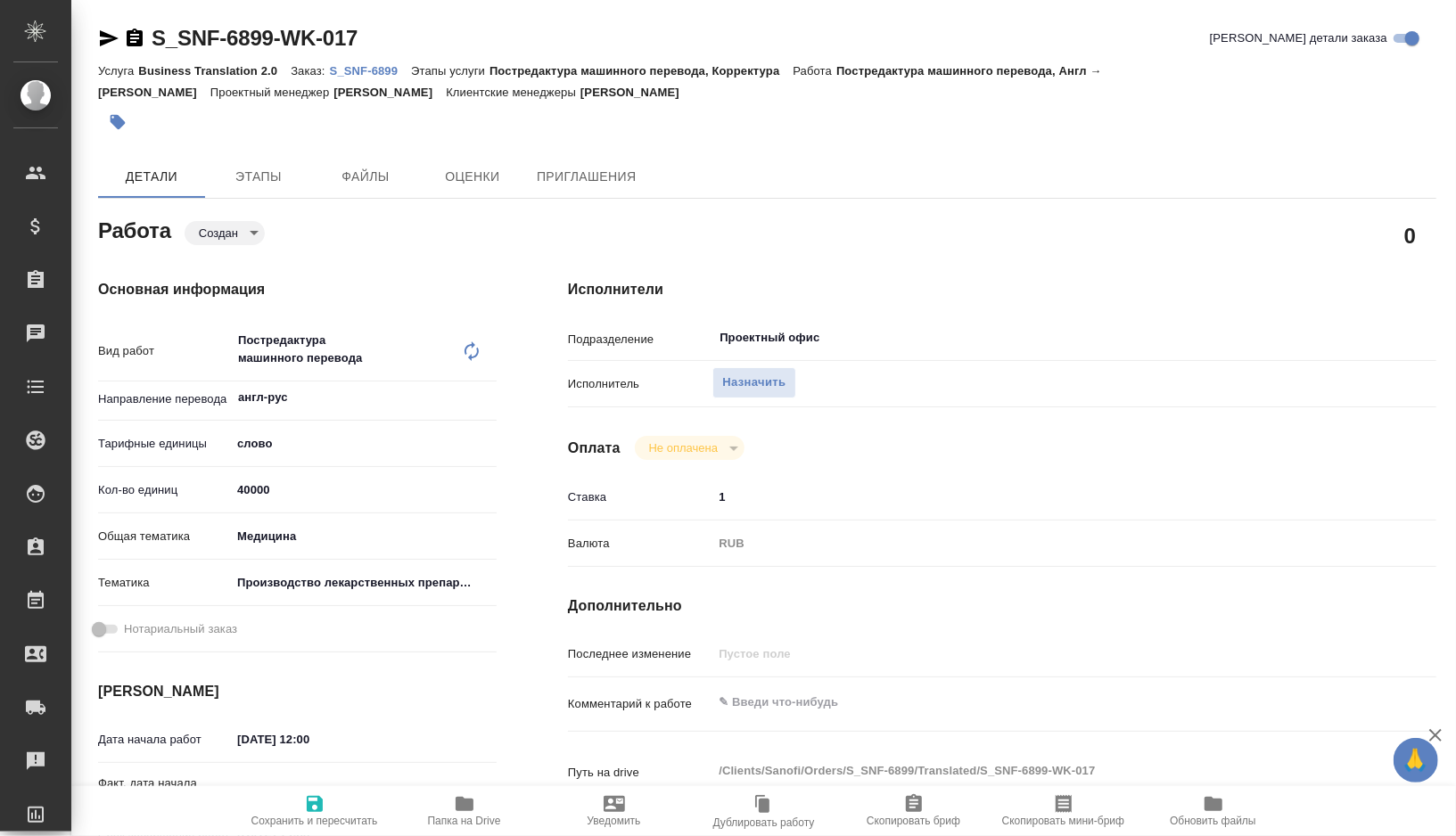
type textarea "x"
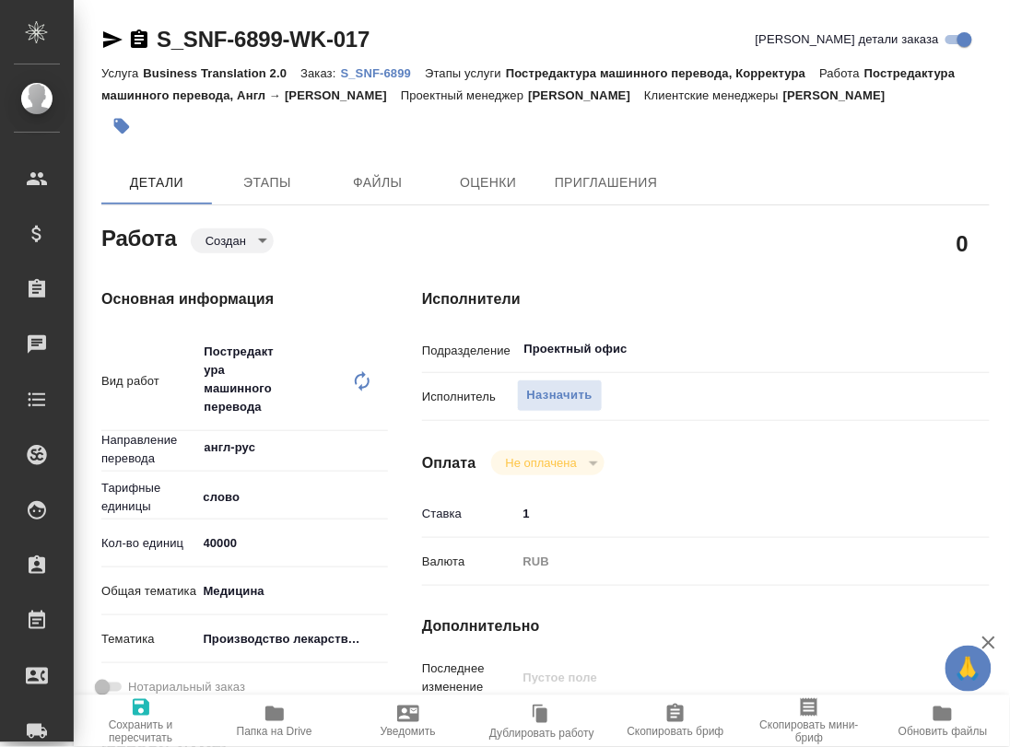
type textarea "x"
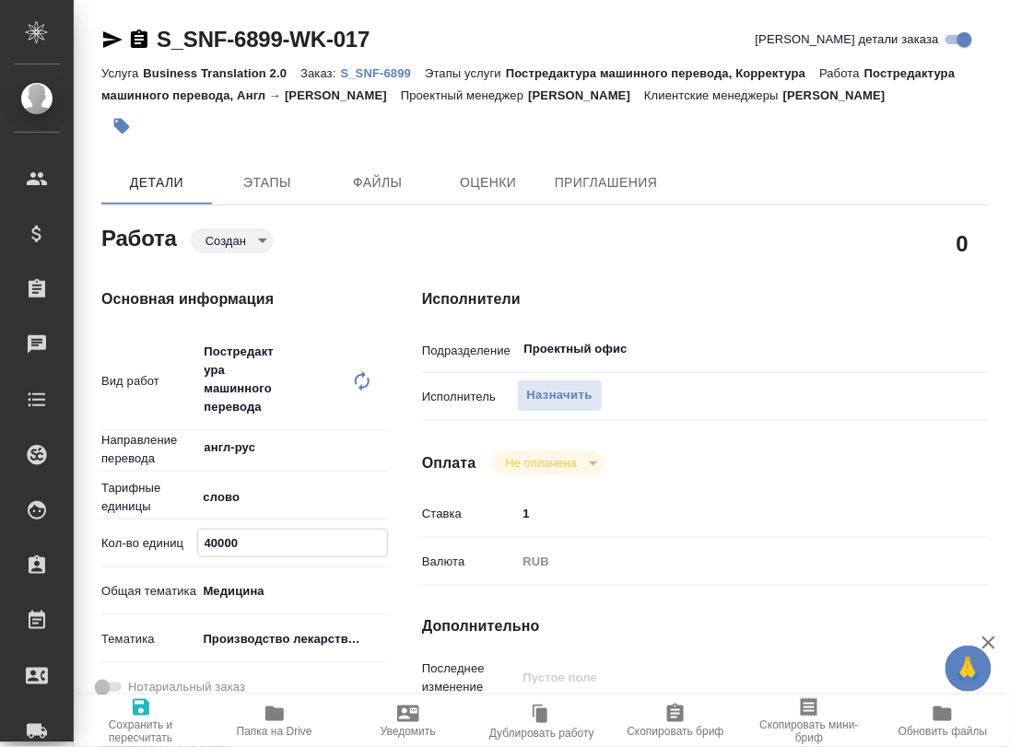
drag, startPoint x: 249, startPoint y: 549, endPoint x: 146, endPoint y: 543, distance: 103.4
click at [146, 543] on div "Кол-во единиц 40000" at bounding box center [244, 543] width 287 height 32
paste input "7882.7"
type textarea "x"
type input "7882.7"
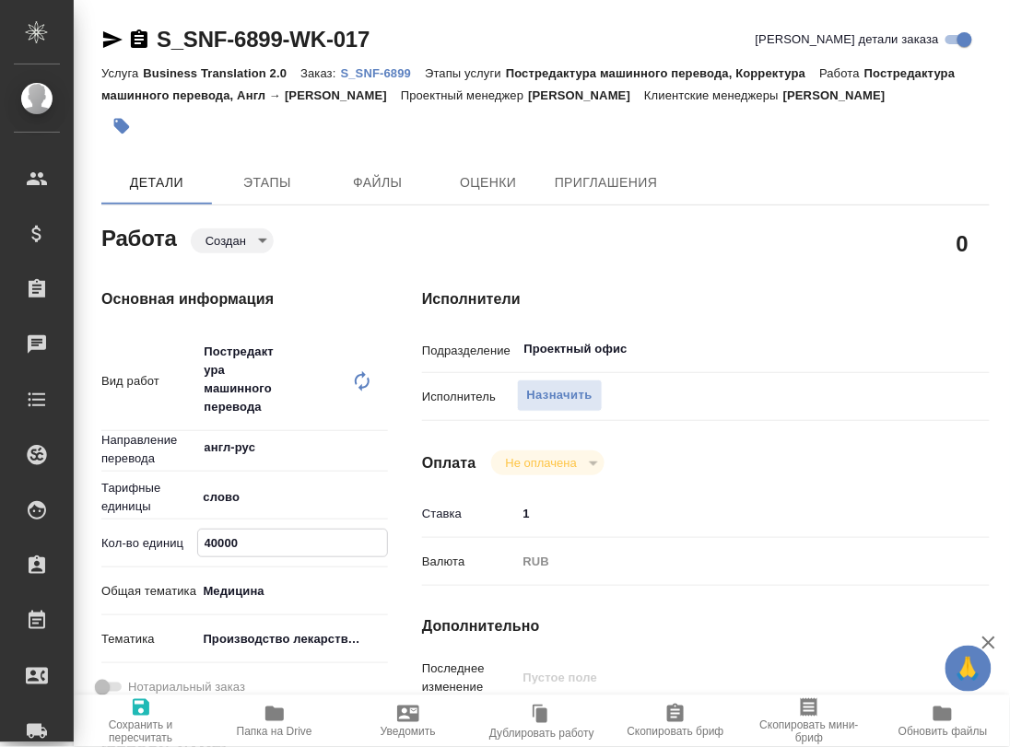
type textarea "x"
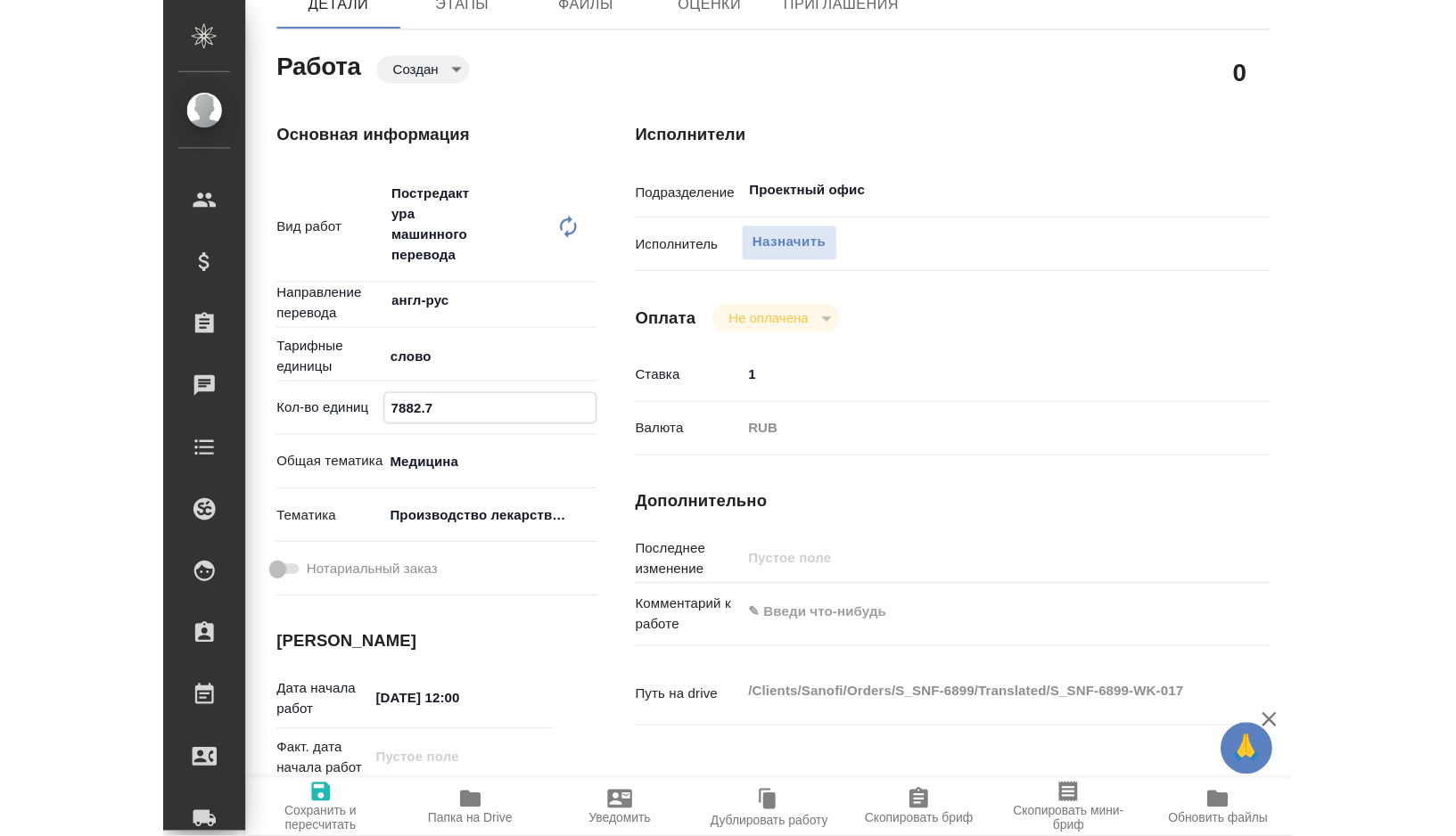
scroll to position [176, 0]
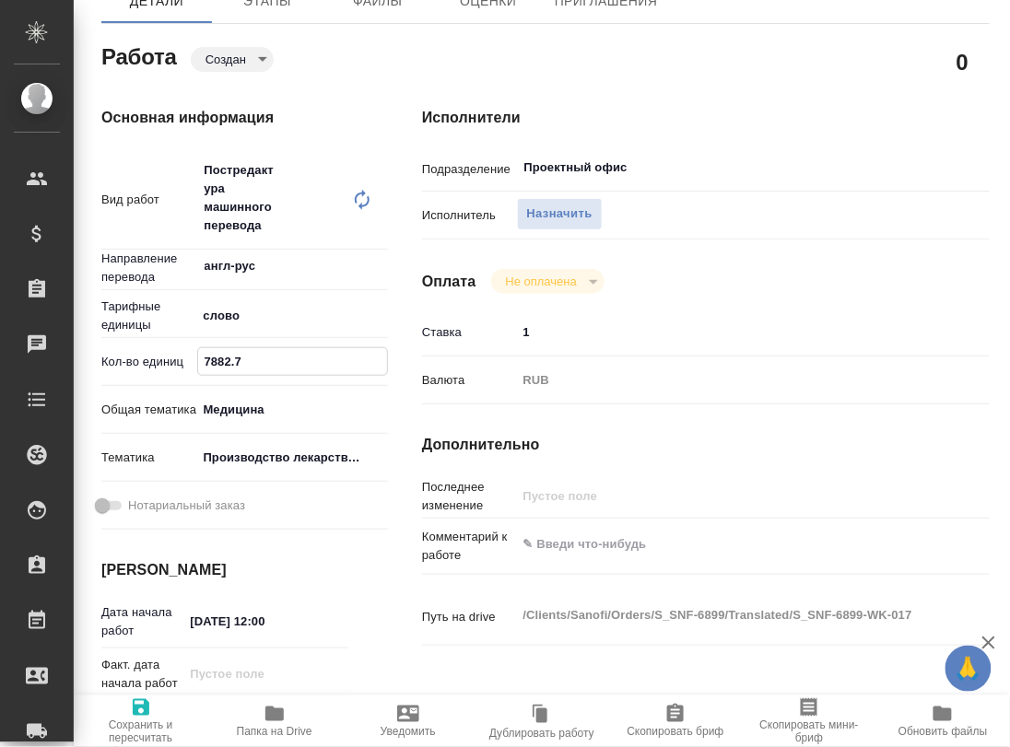
type input "7882.7"
type textarea "x"
click at [585, 534] on textarea at bounding box center [730, 544] width 426 height 31
type textarea "x"
type textarea "т"
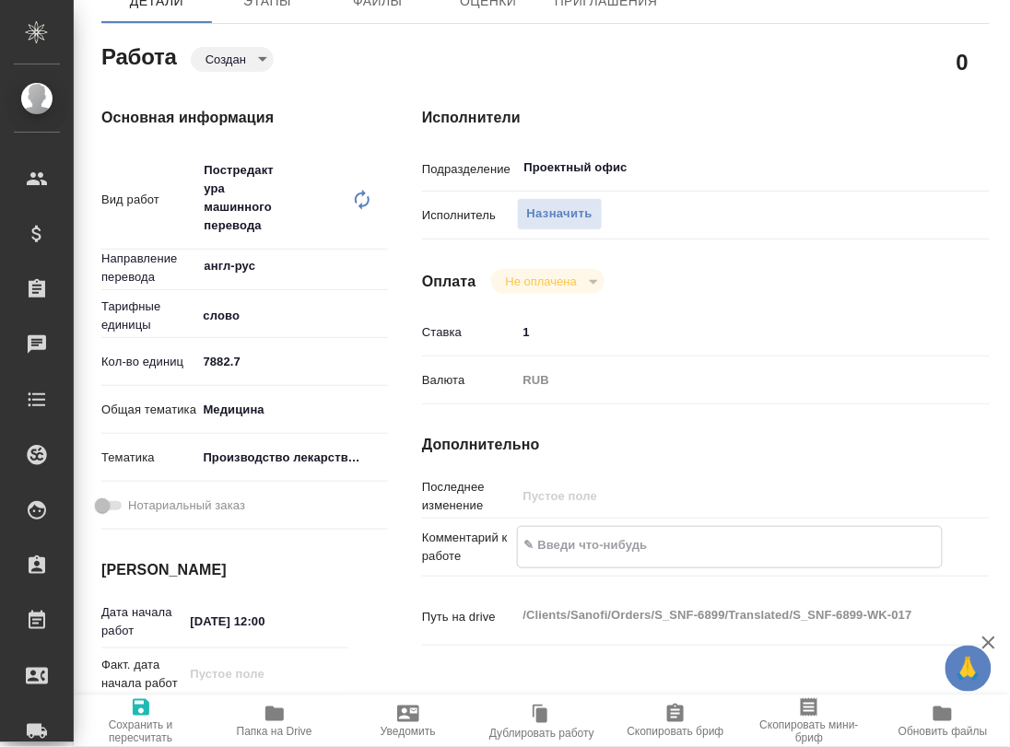
type textarea "x"
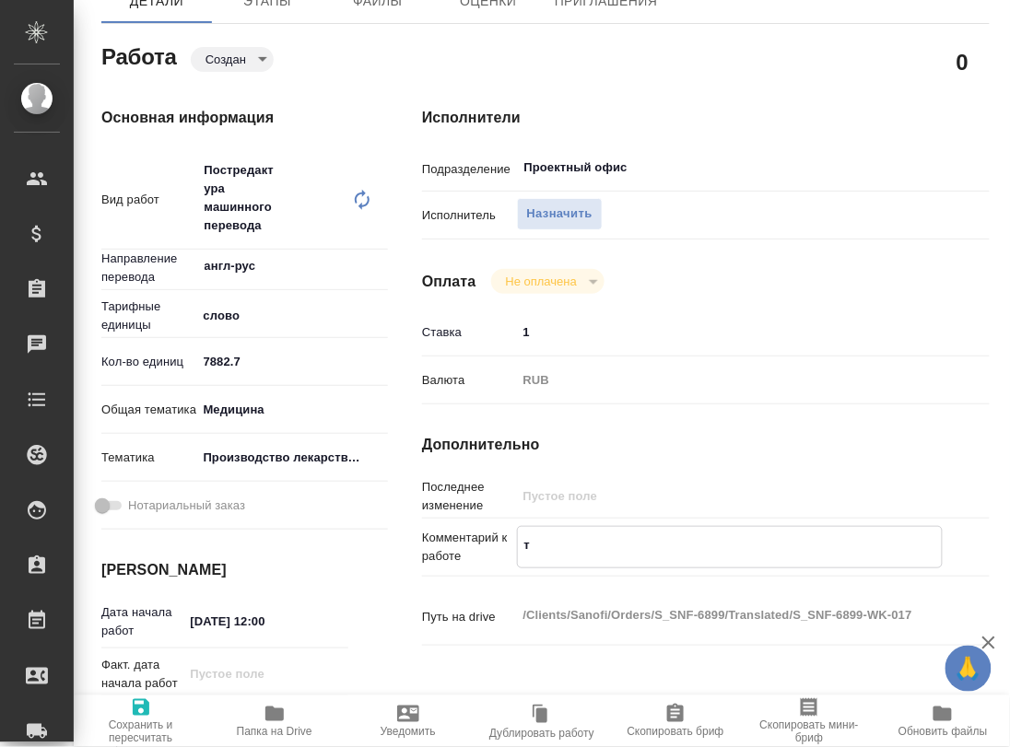
type textarea "то"
type textarea "x"
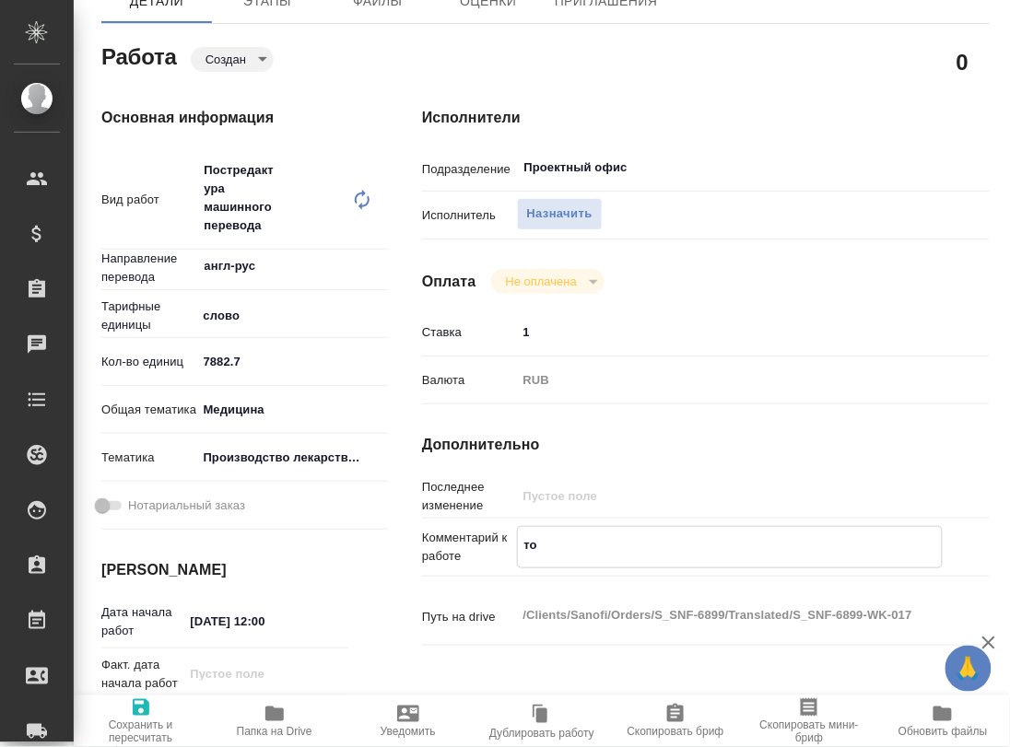
type textarea "тол"
type textarea "x"
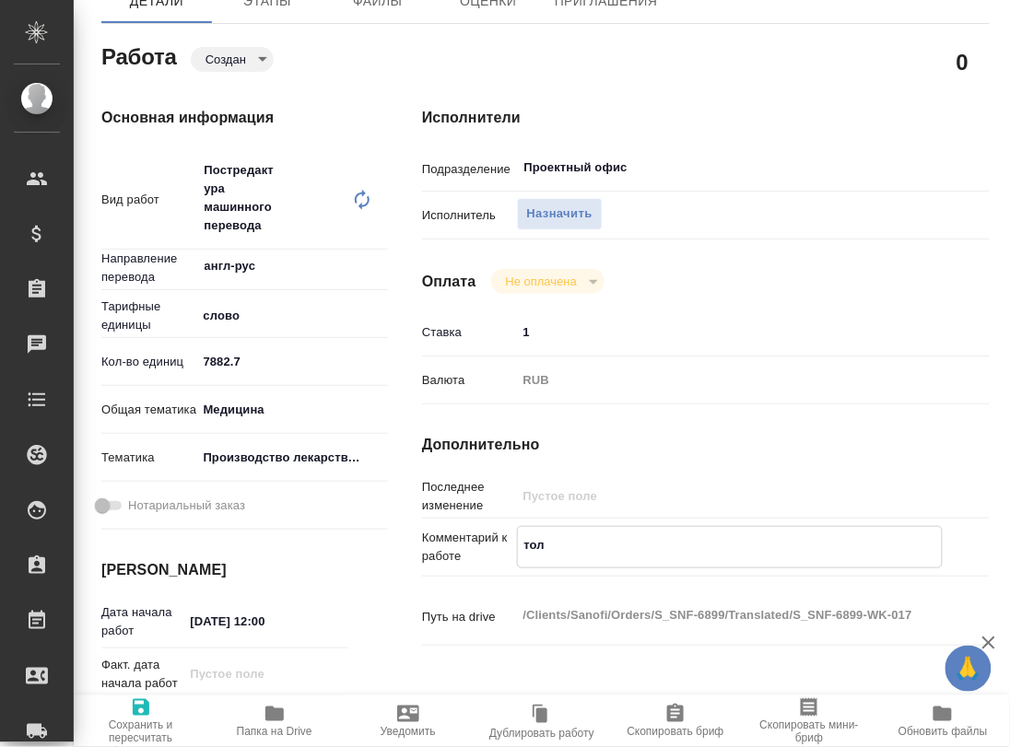
type textarea "x"
type textarea "толь"
type textarea "x"
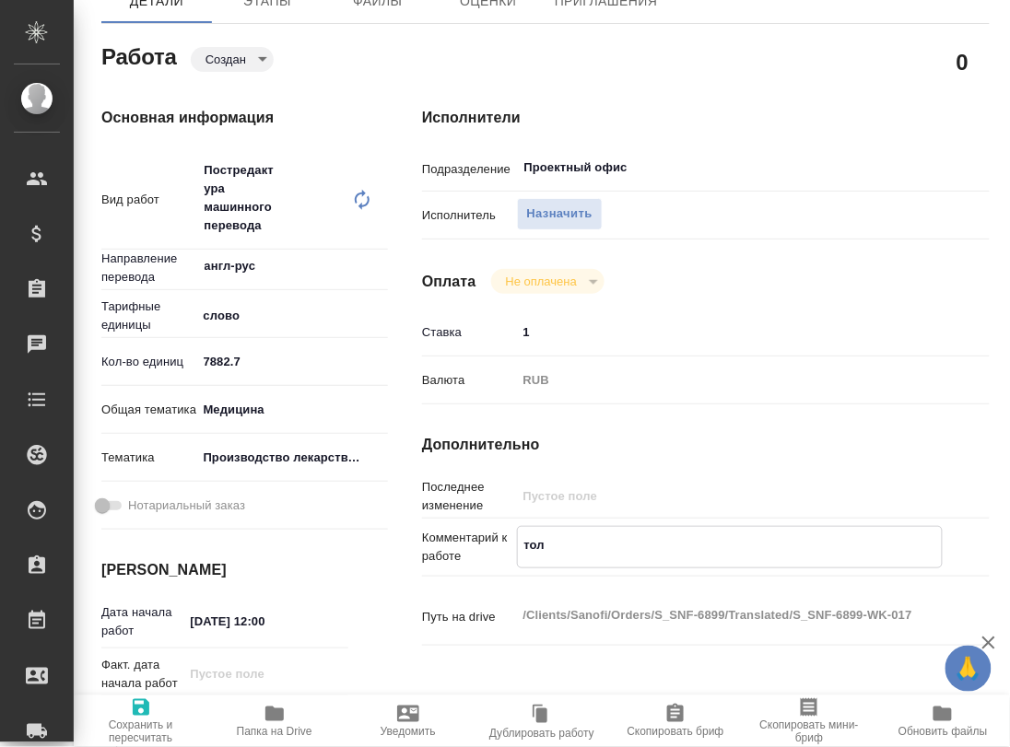
type textarea "x"
type textarea "тольк"
type textarea "x"
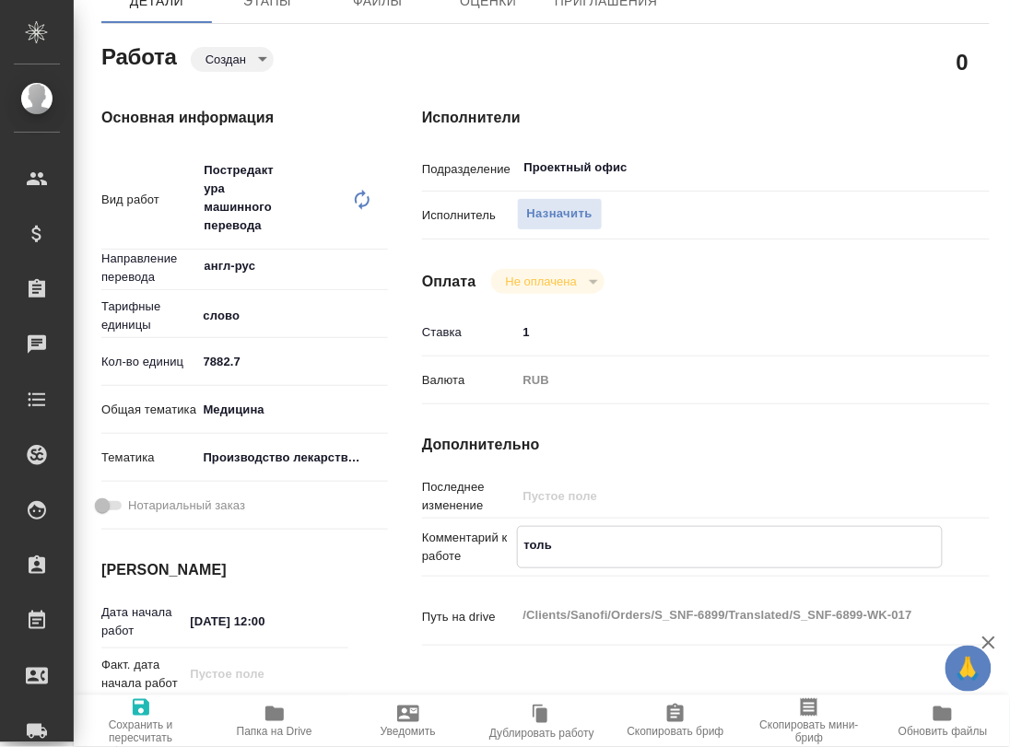
type textarea "x"
type textarea "только"
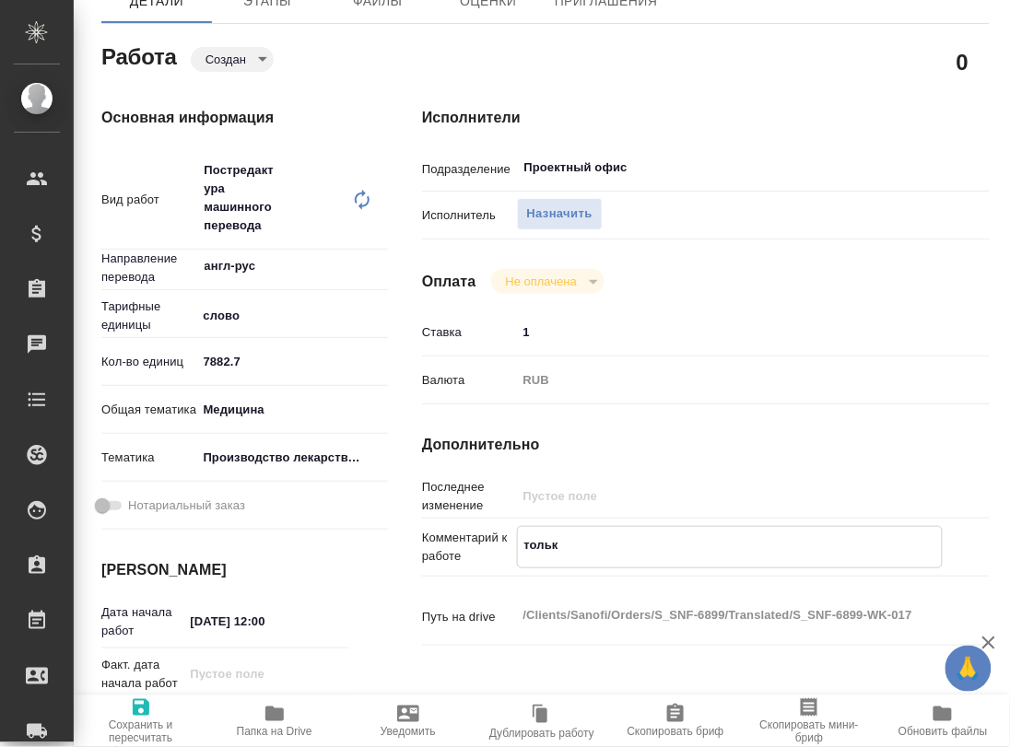
type textarea "x"
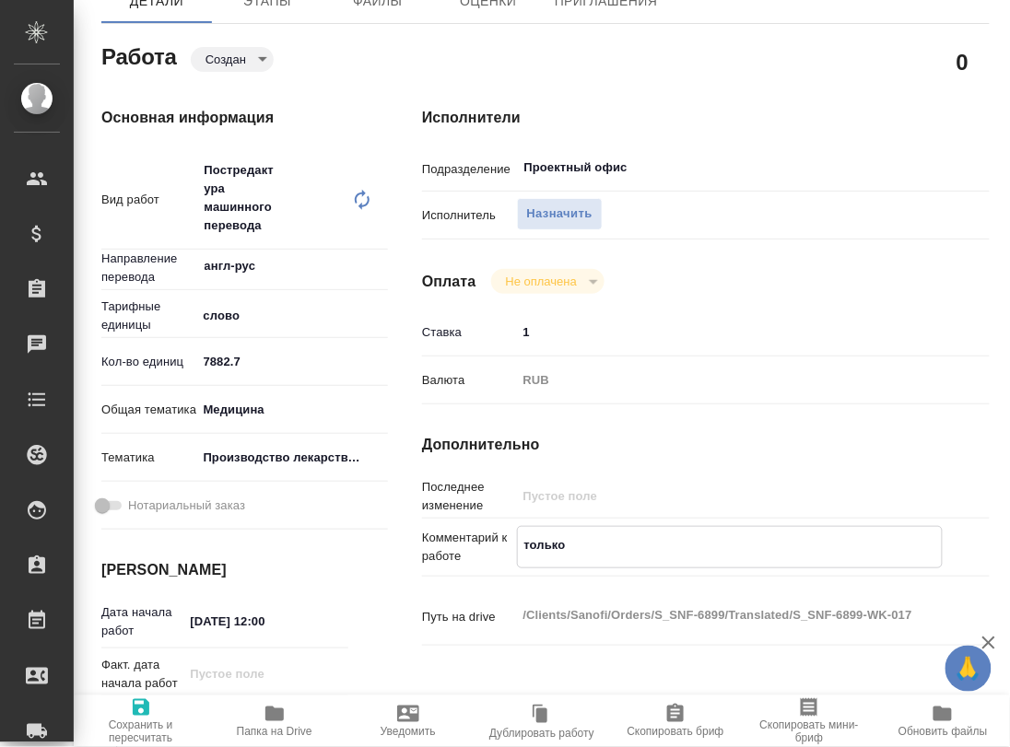
type textarea "только"
type textarea "x"
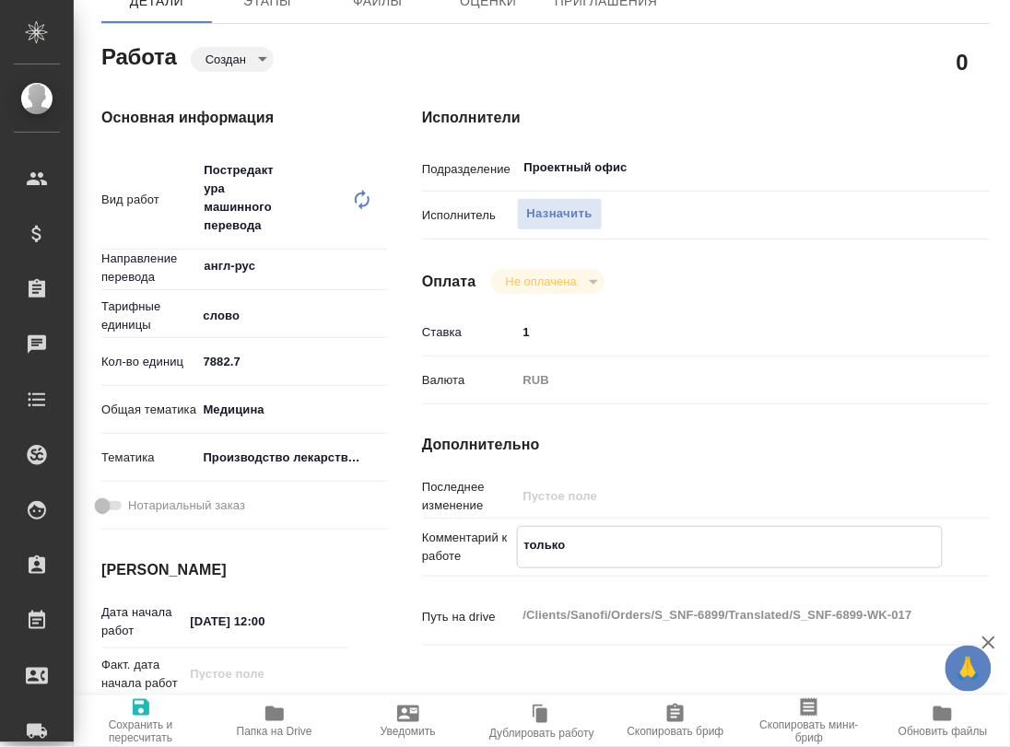
type textarea "x"
type textarea "только ф"
type textarea "x"
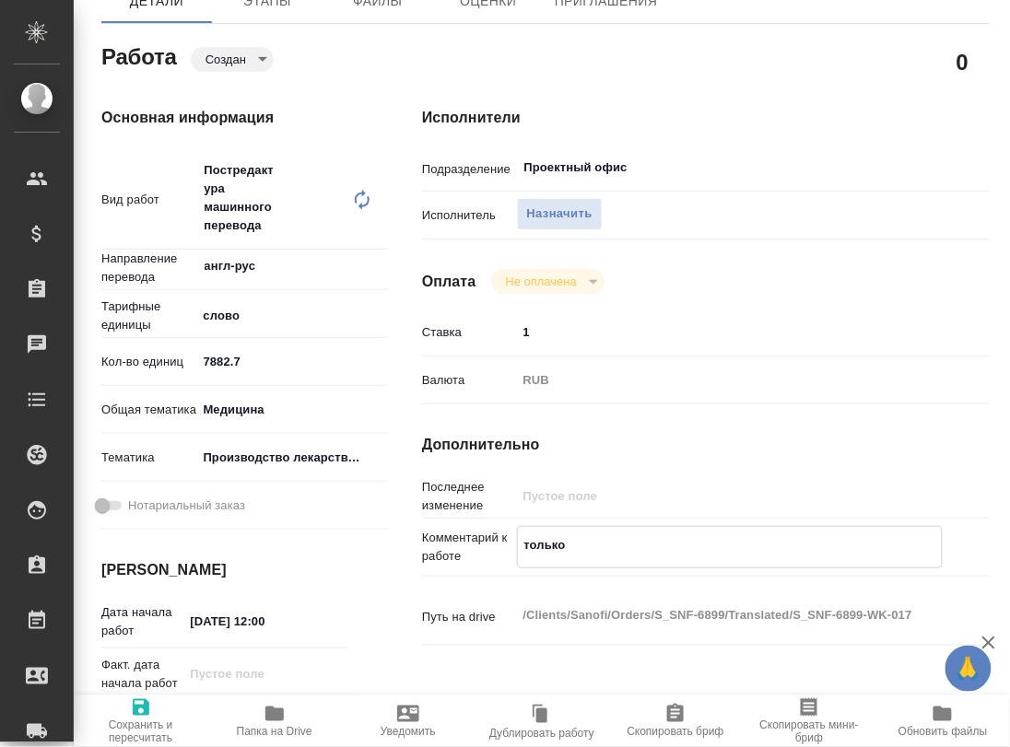
type textarea "x"
type textarea "только фа"
type textarea "x"
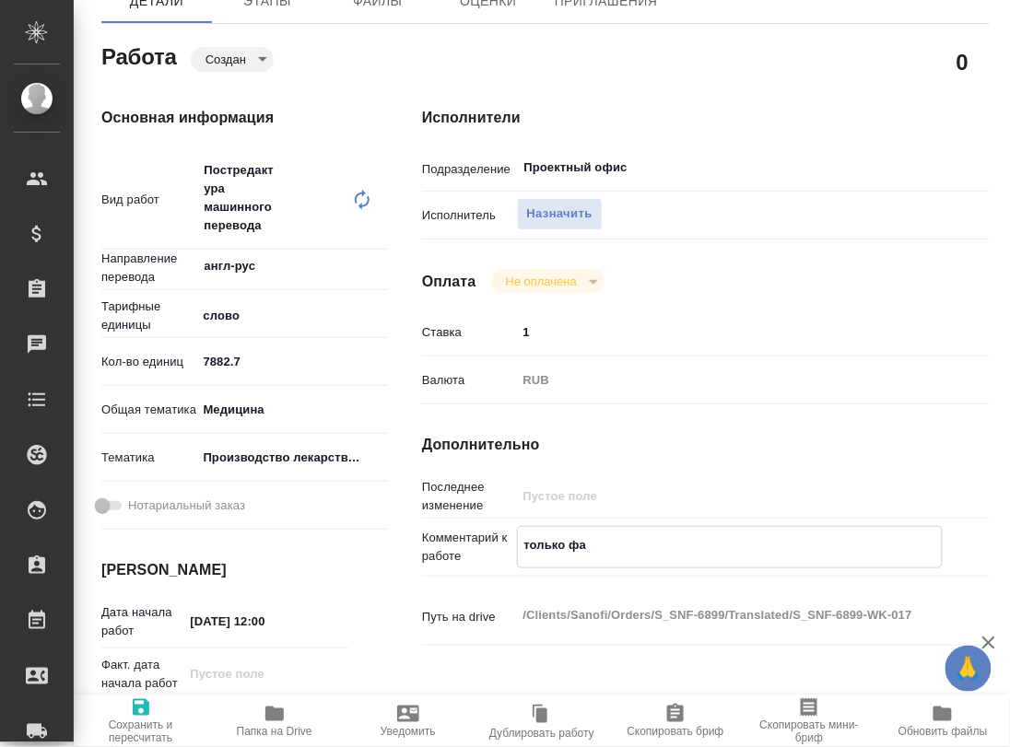
type textarea "x"
type textarea "только фай"
type textarea "x"
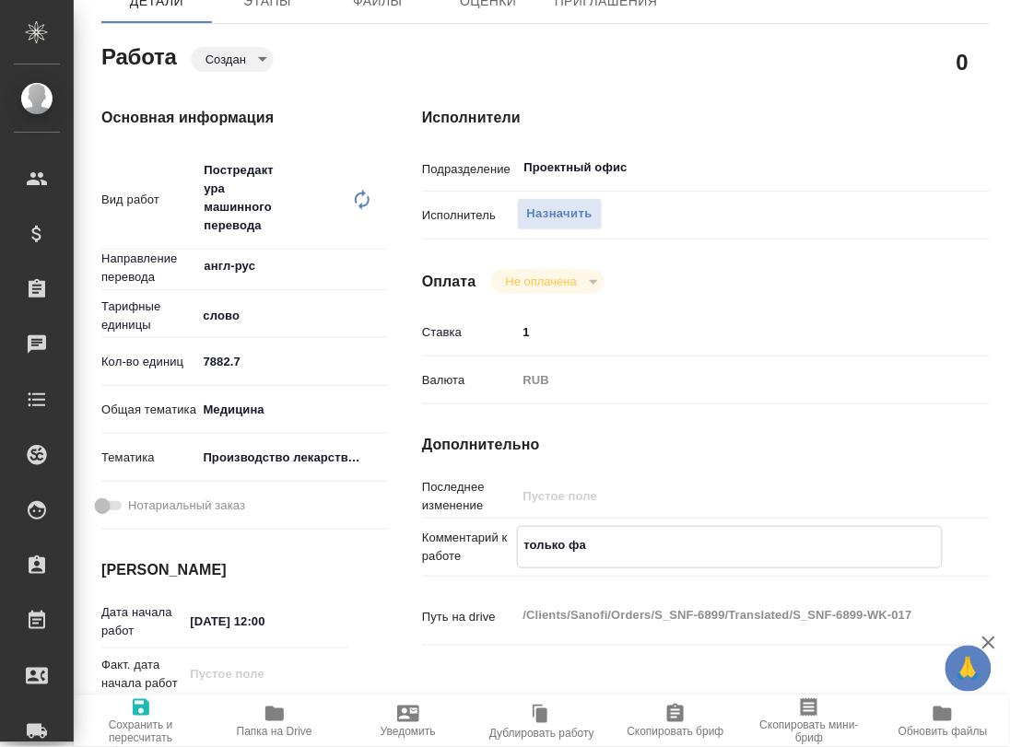
type textarea "x"
type textarea "только файл"
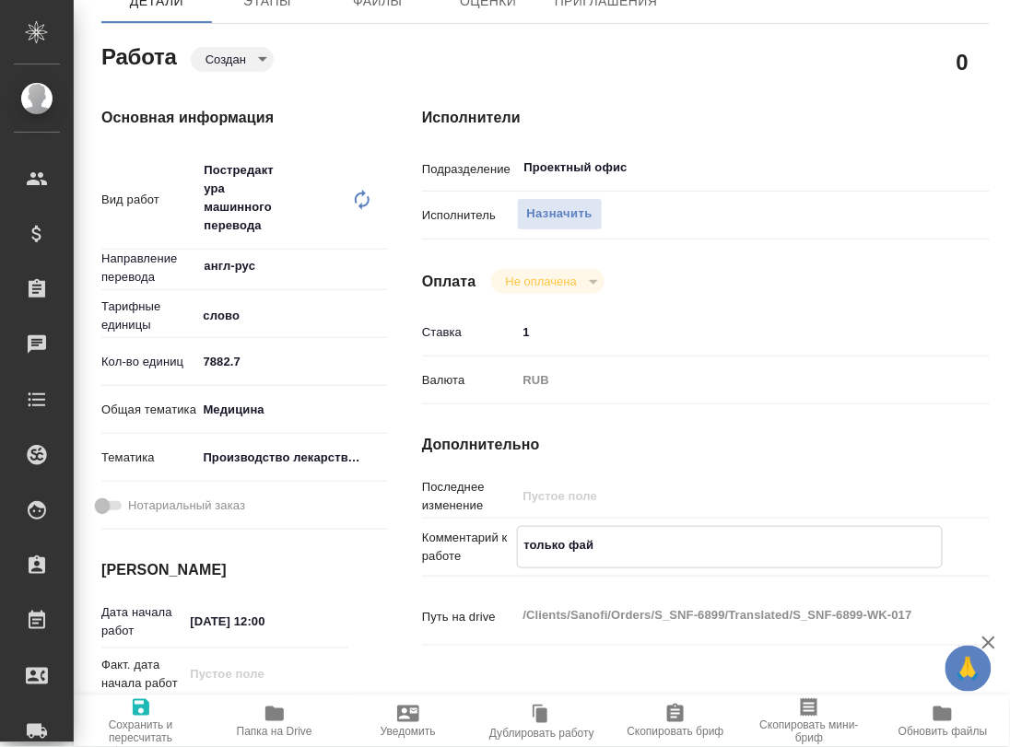
type textarea "x"
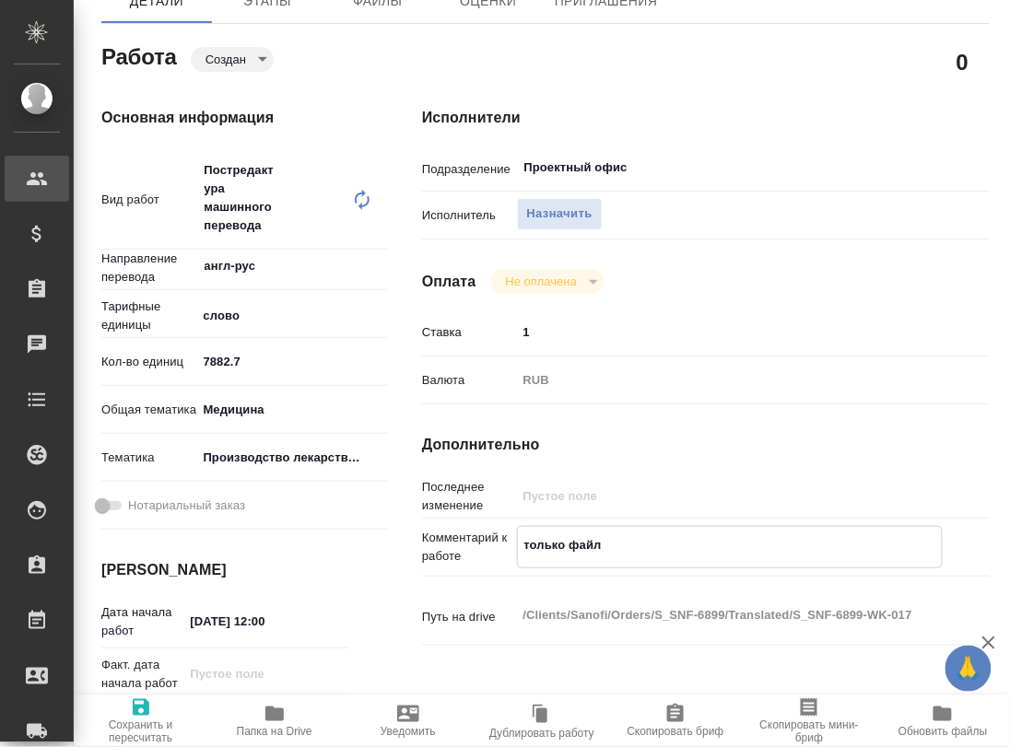
type textarea "x"
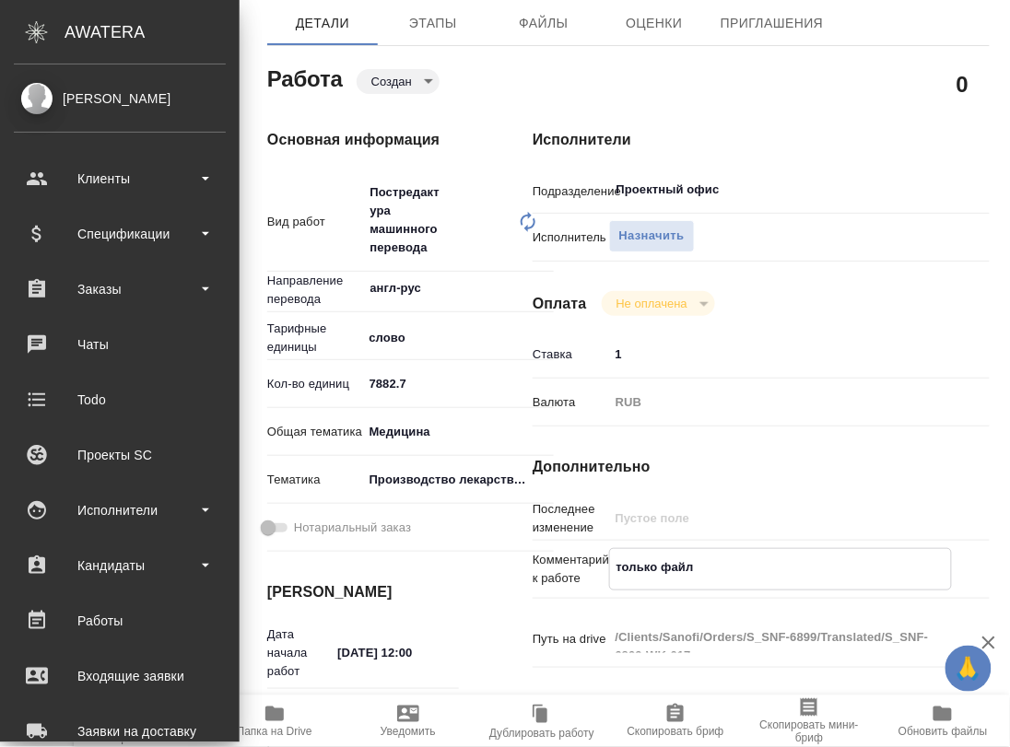
type textarea "x"
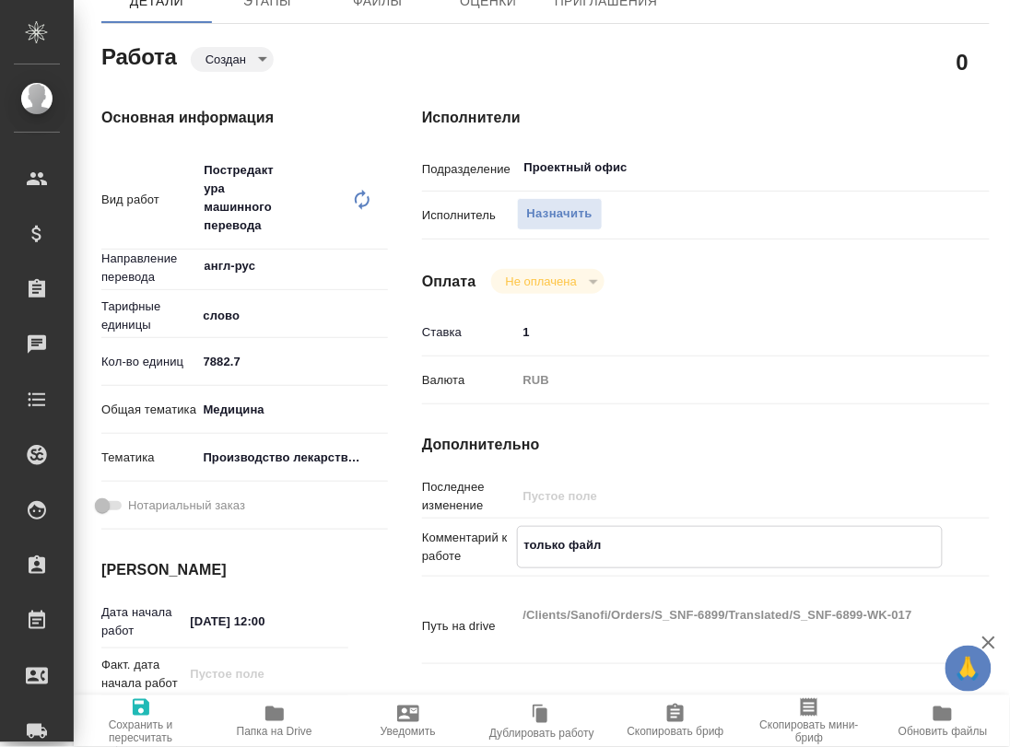
type textarea "только файл"
type textarea "x"
type textarea "только файл"
type textarea "x"
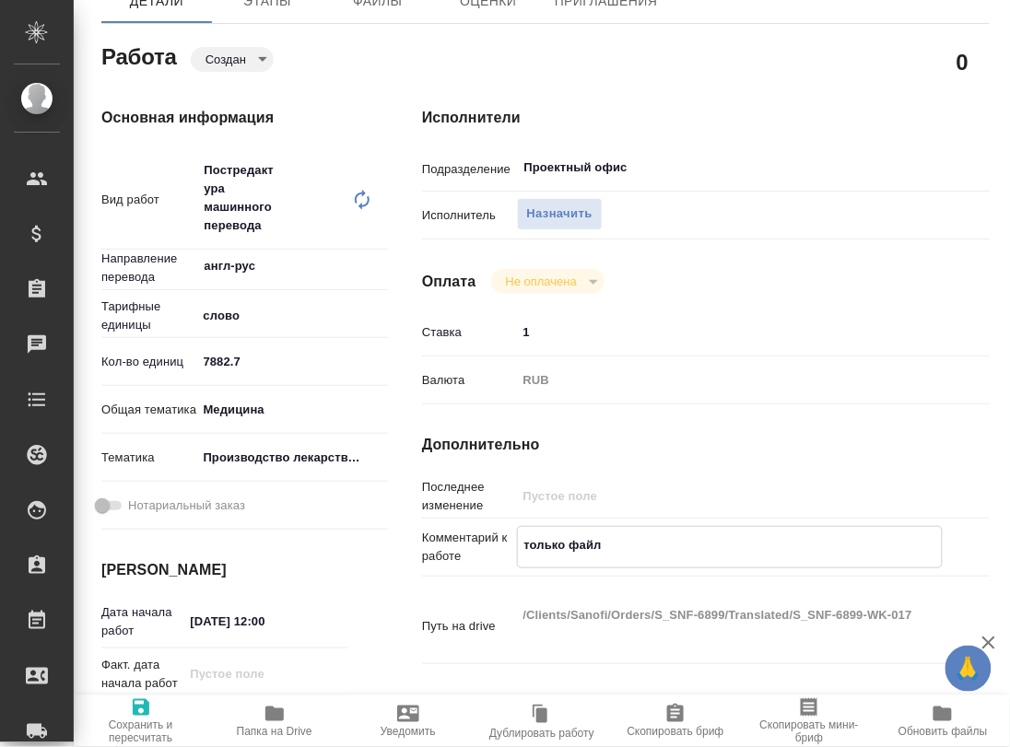
type textarea "x"
paste textarea "3.2.P.2.3 iva 75 mg"
type textarea "x"
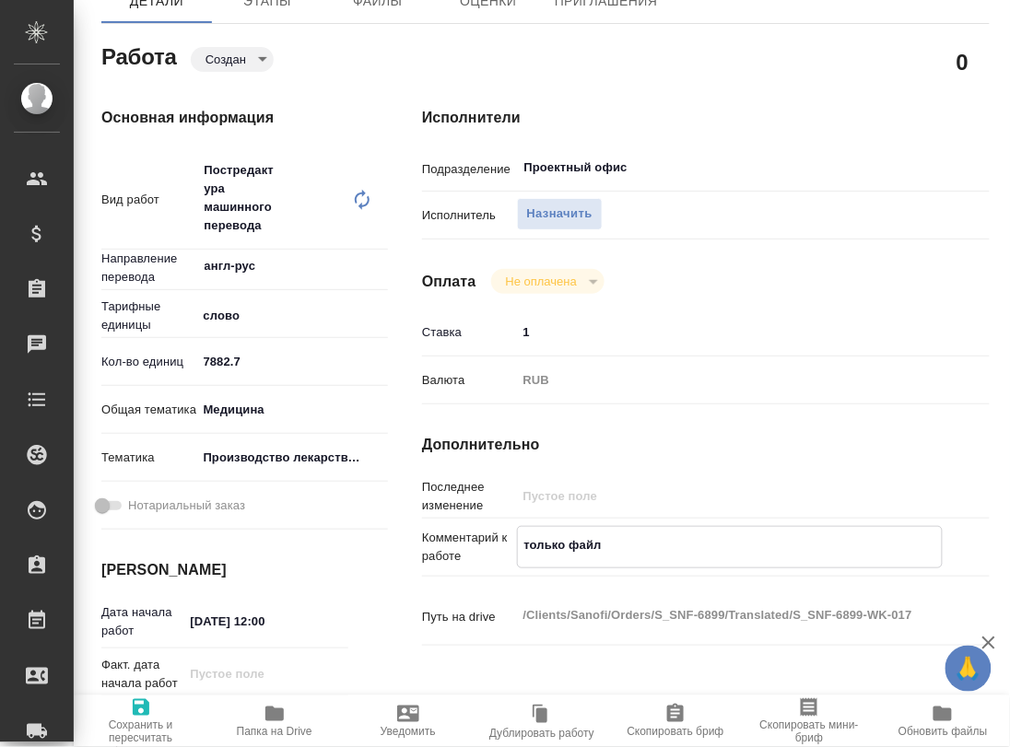
type textarea "только файл 3.2.P.2.3 iva 75 mg"
type textarea "x"
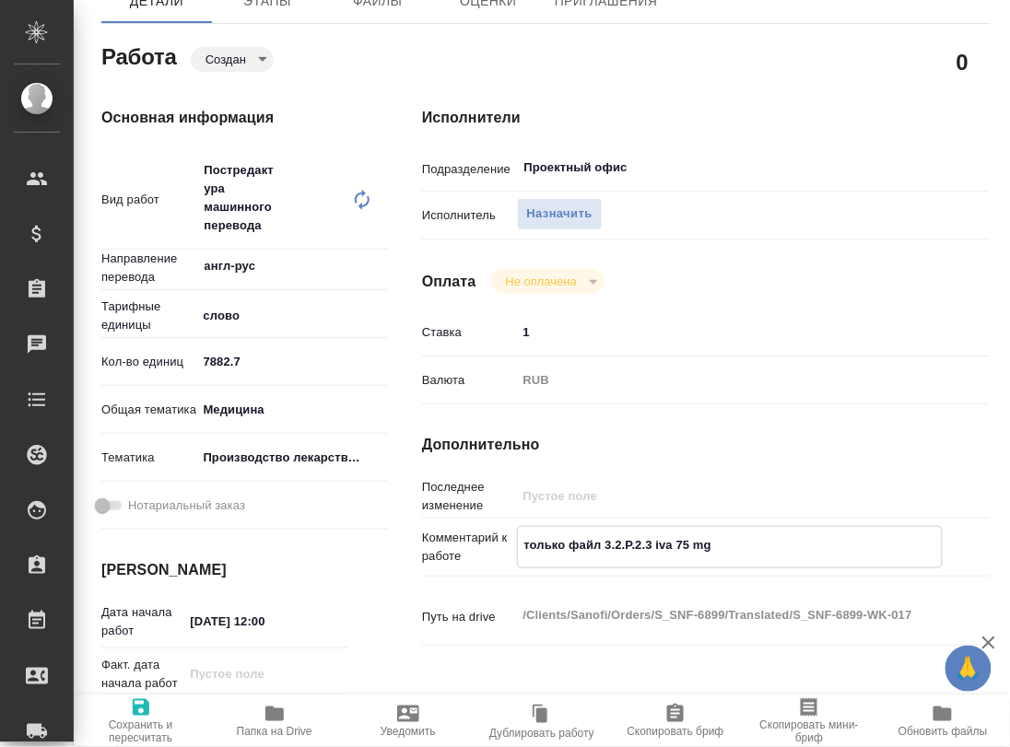
type textarea "x"
type textarea "только файл 3.2.P.2.3 iva 75 mg"
type textarea "x"
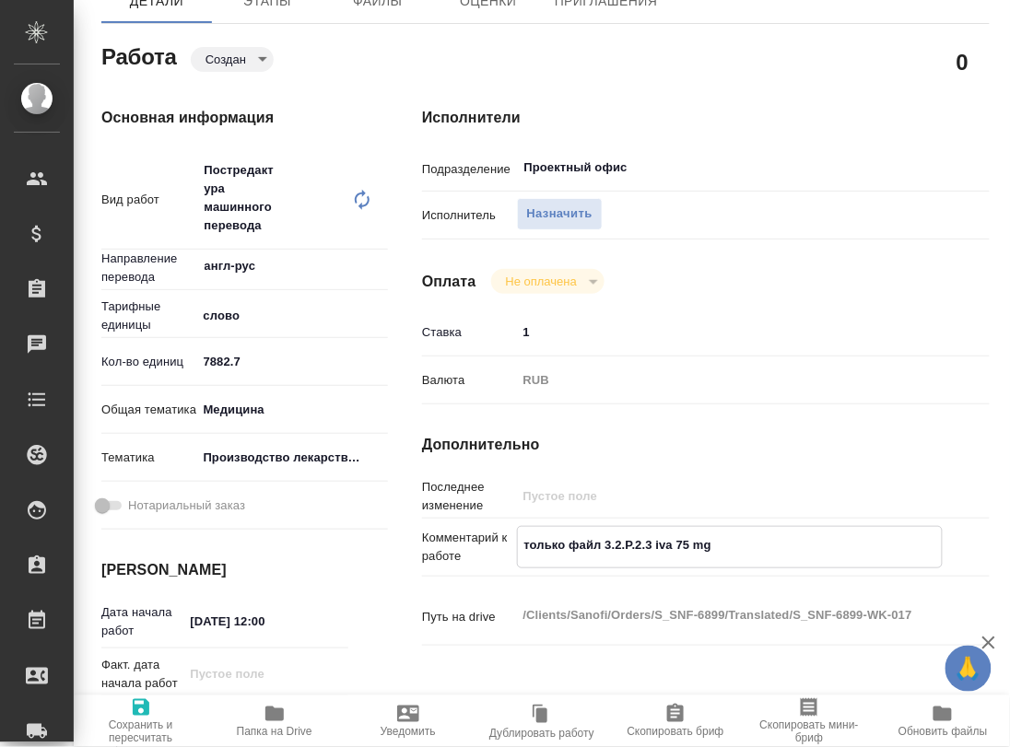
type textarea "x"
type textarea "только файл 3.2.P.2.3 iva 75 mg т"
type textarea "x"
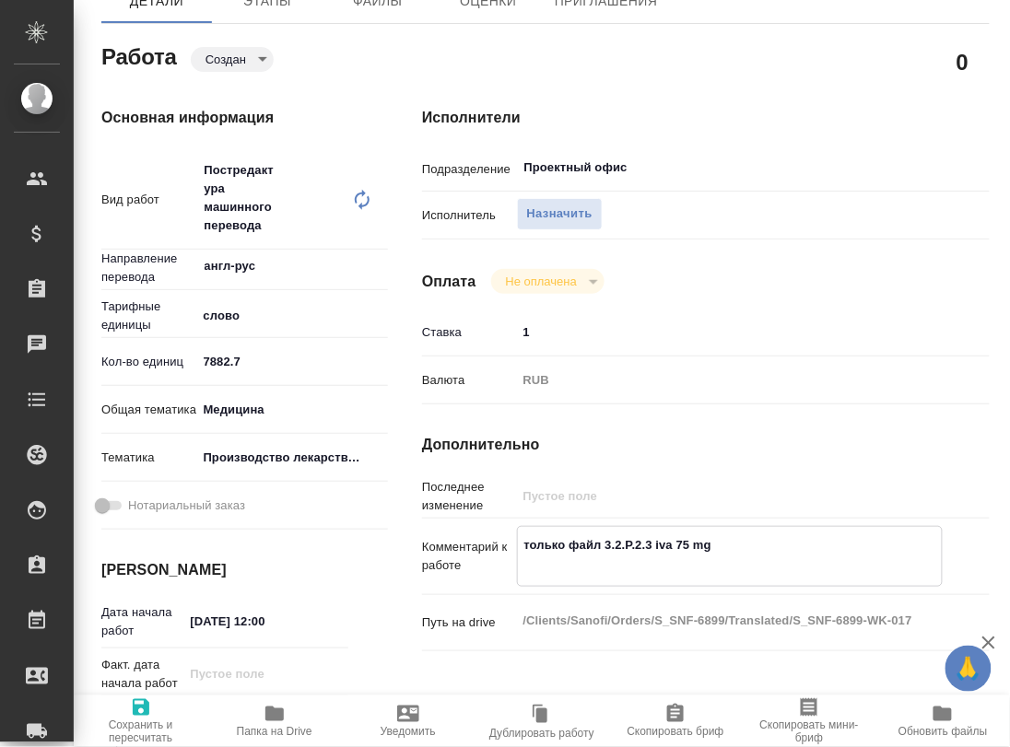
type textarea "x"
type textarea "только файл 3.2.P.2.3 iva 75 mg то"
type textarea "x"
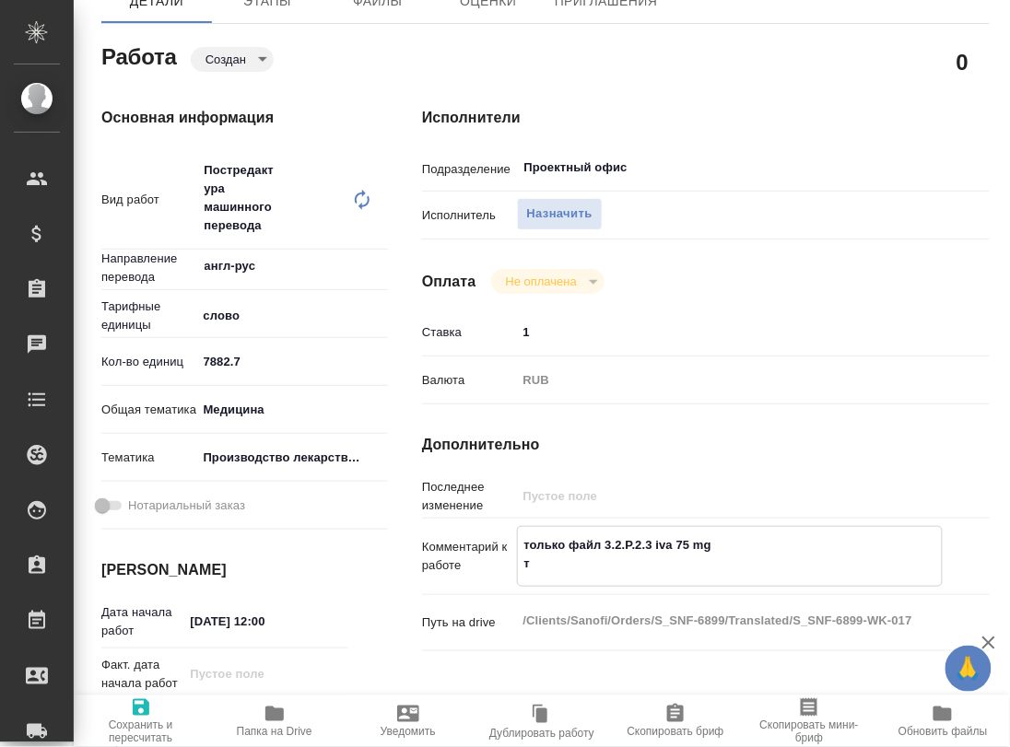
type textarea "x"
type textarea "только файл 3.2.P.2.3 iva 75 mg тот"
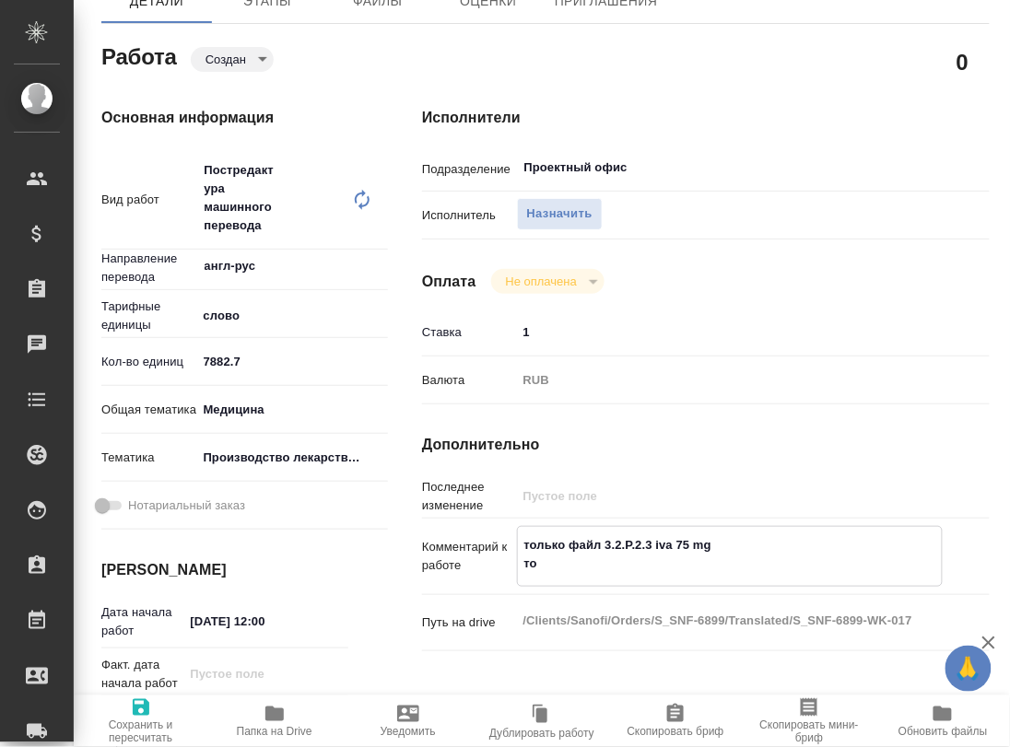
type textarea "x"
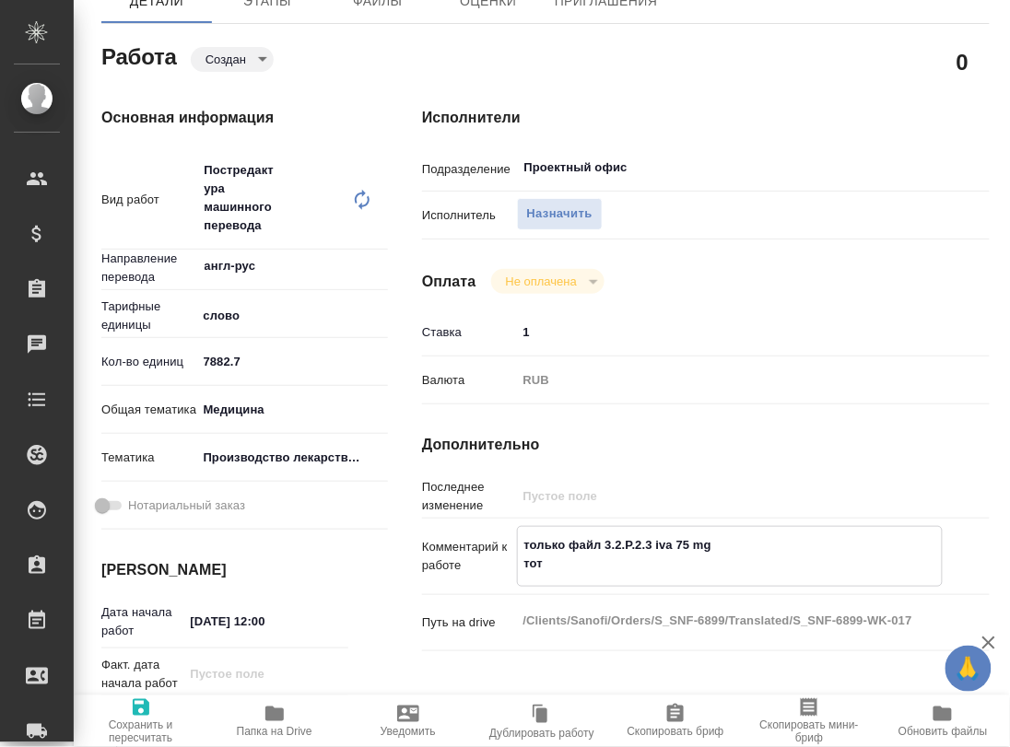
type textarea "только файл 3.2.P.2.3 iva 75 mg тота"
type textarea "x"
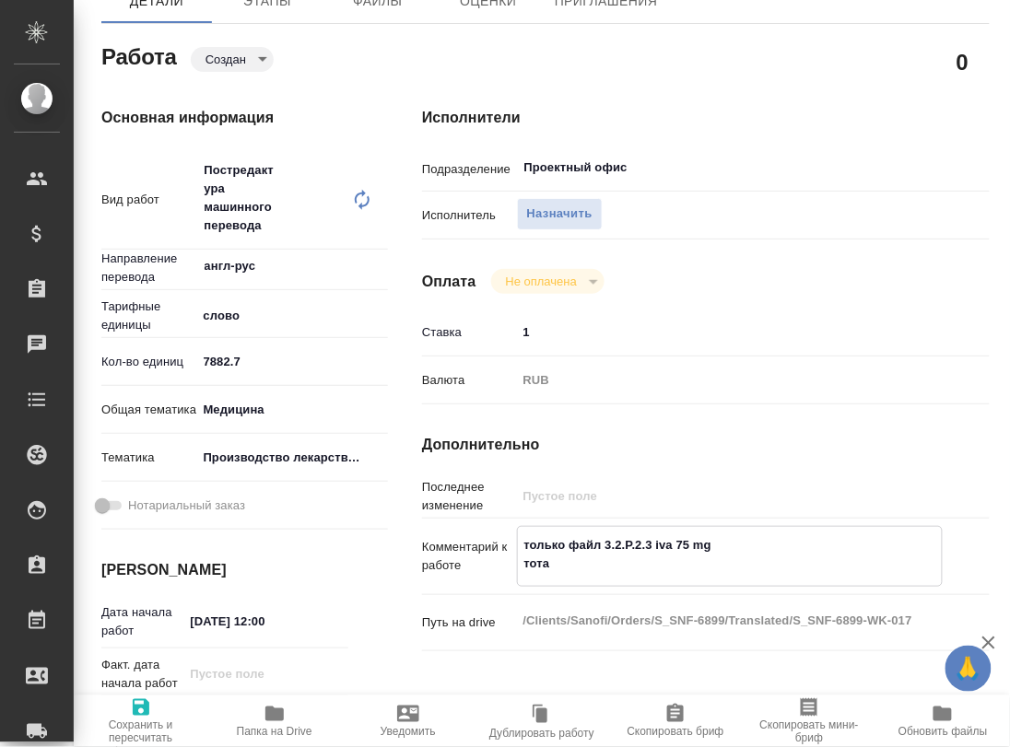
type textarea "x"
type textarea "только файл 3.2.P.2.3 iva 75 mg тотал"
type textarea "x"
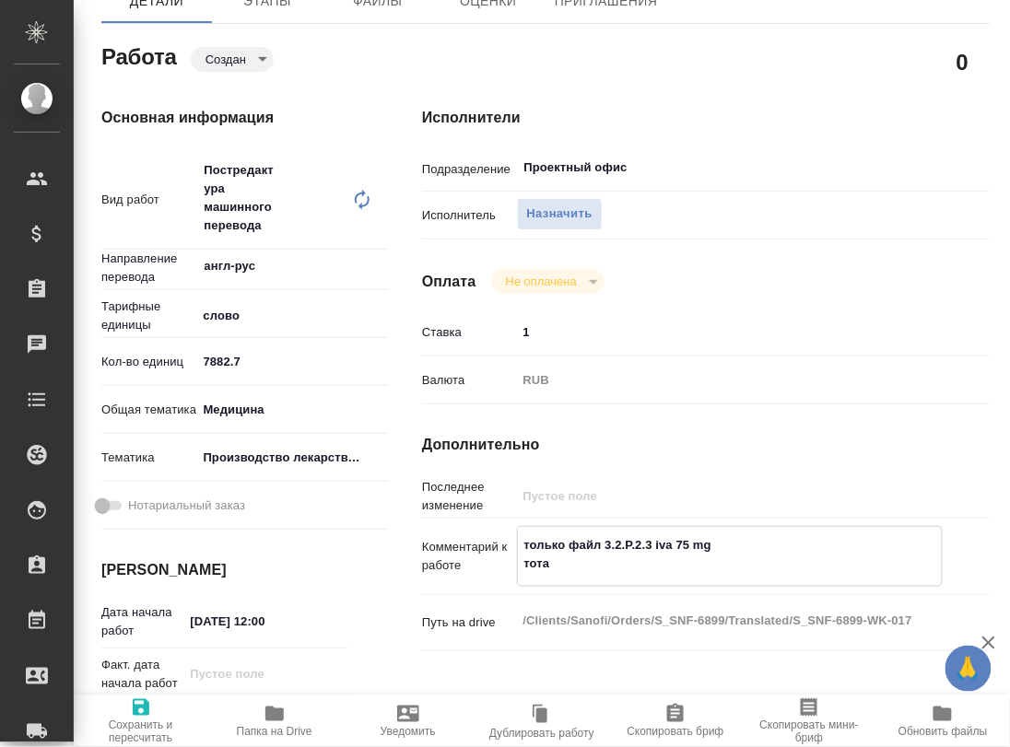
type textarea "x"
type textarea "только файл 3.2.P.2.3 iva 75 mg тотал"
type textarea "x"
type textarea "только файл 3.2.P.2.3 iva 75 mg тотал"
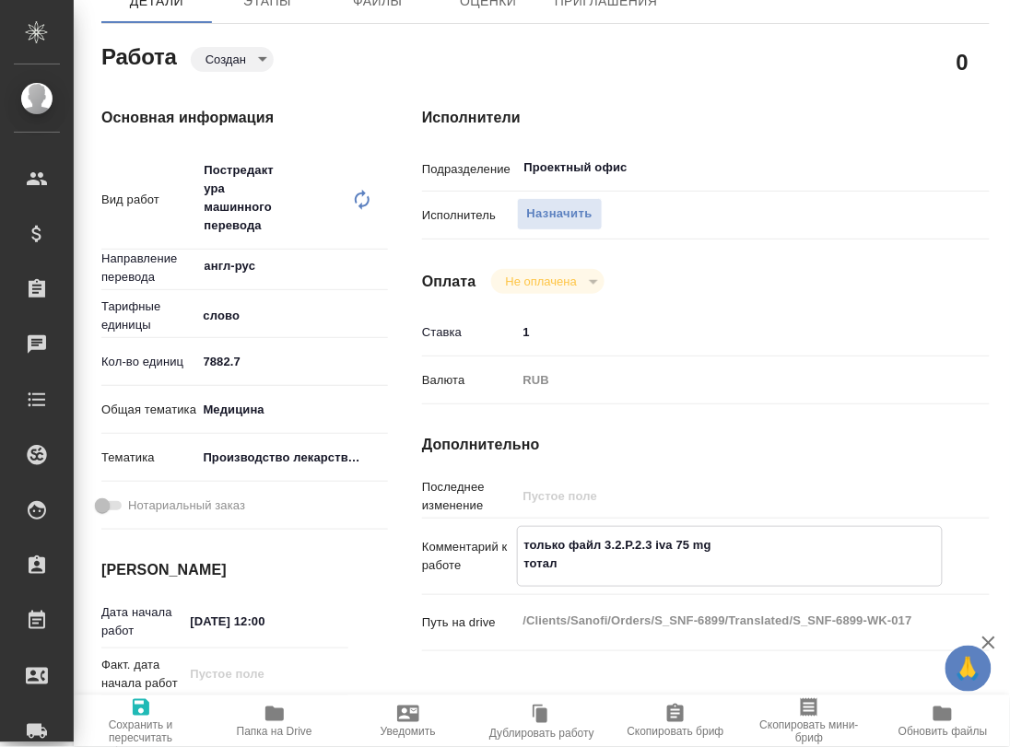
type textarea "x"
paste textarea "11935"
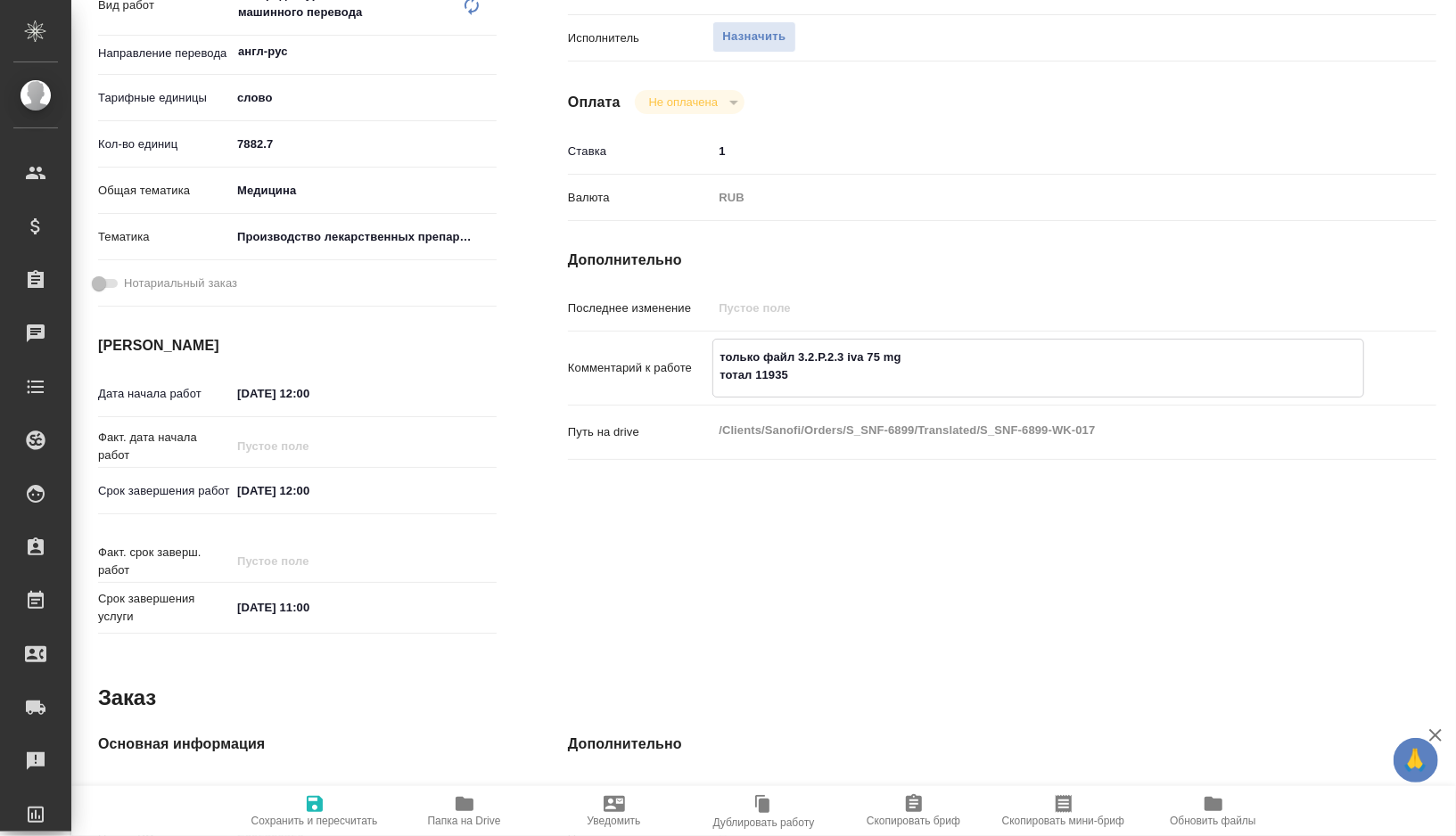
scroll to position [367, 0]
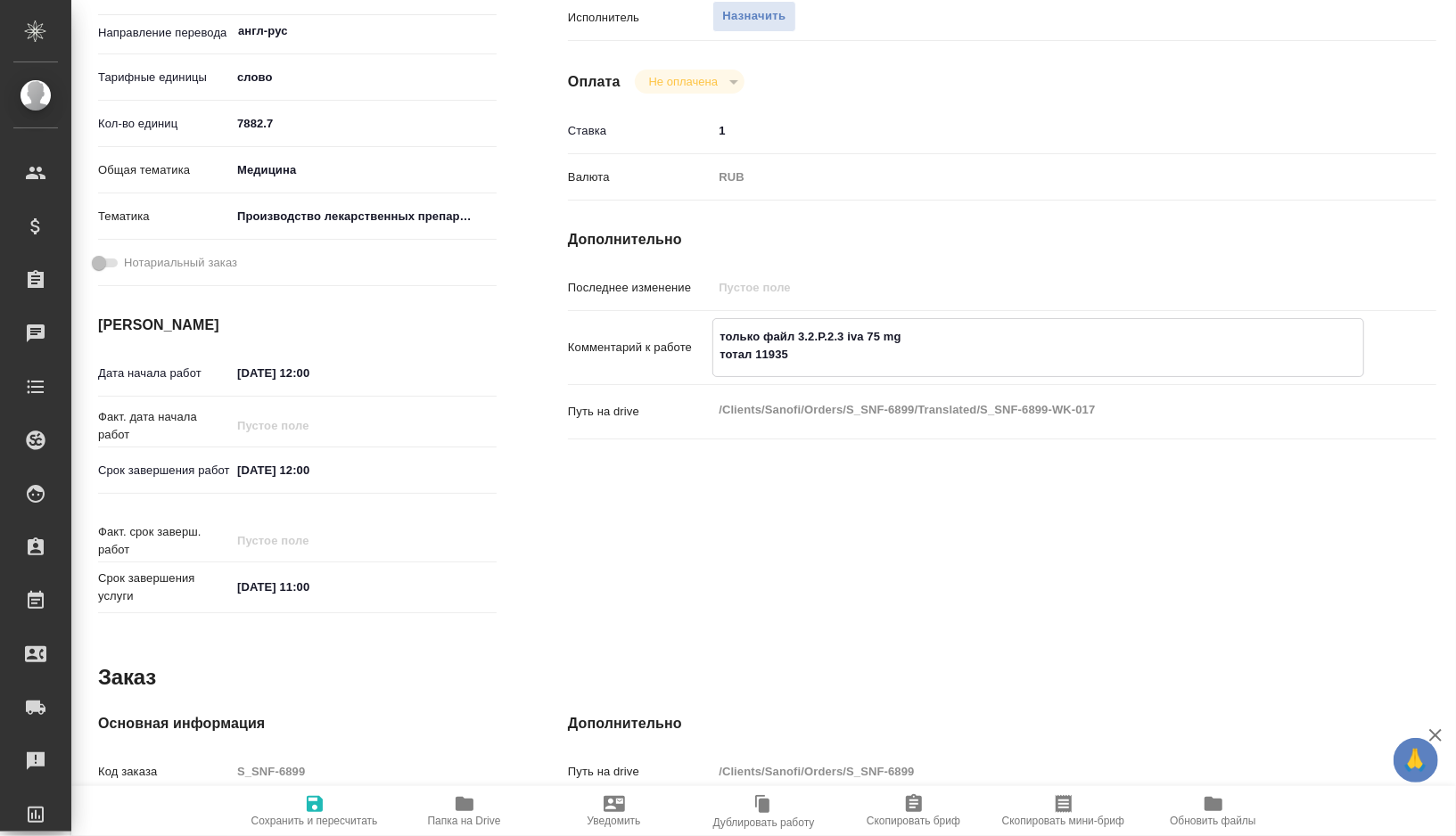
click at [251, 474] on input "29.09.2025 12:00" at bounding box center [309, 470] width 156 height 26
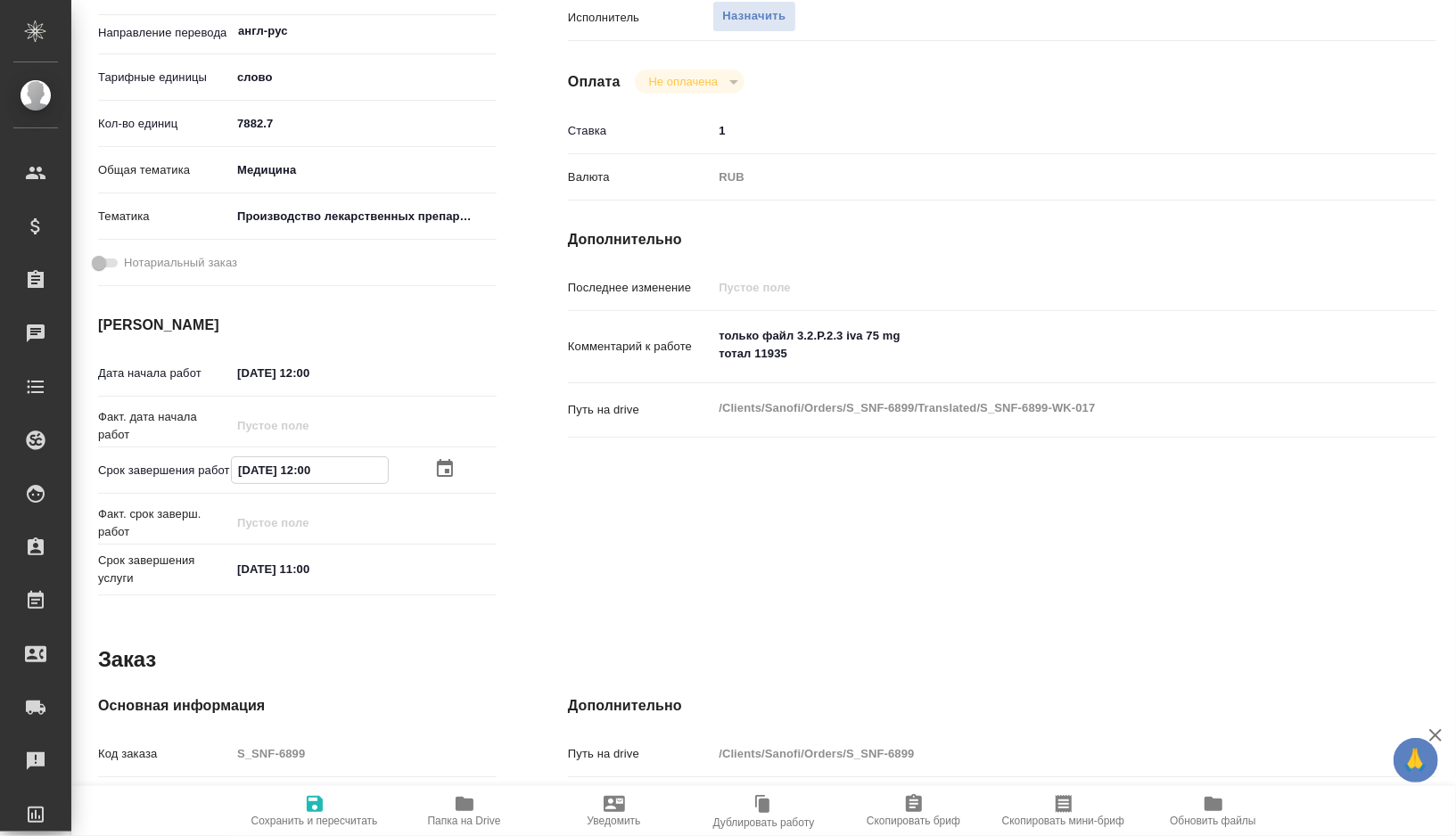
click at [312, 800] on icon "button" at bounding box center [314, 804] width 21 height 21
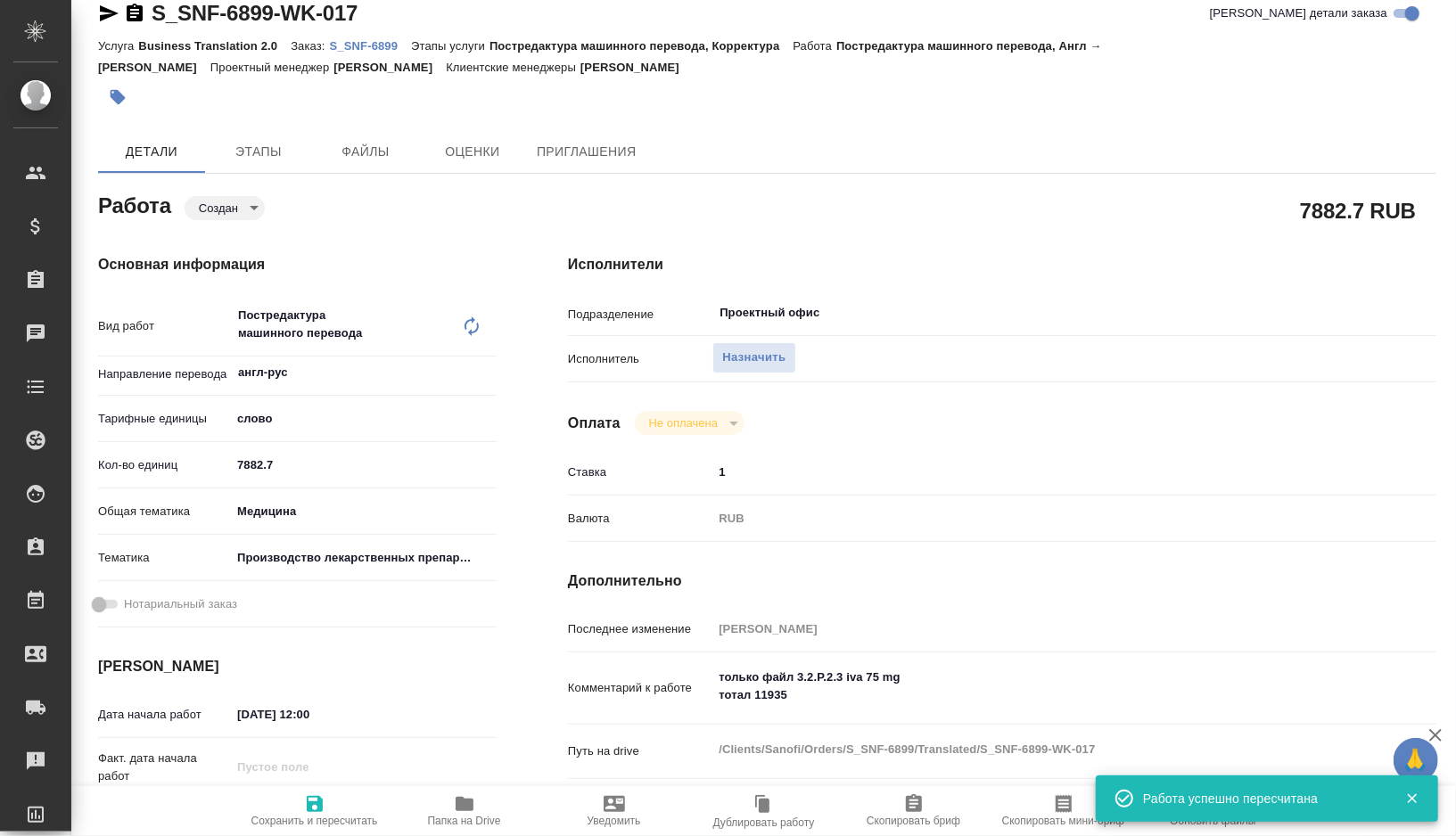
scroll to position [0, 0]
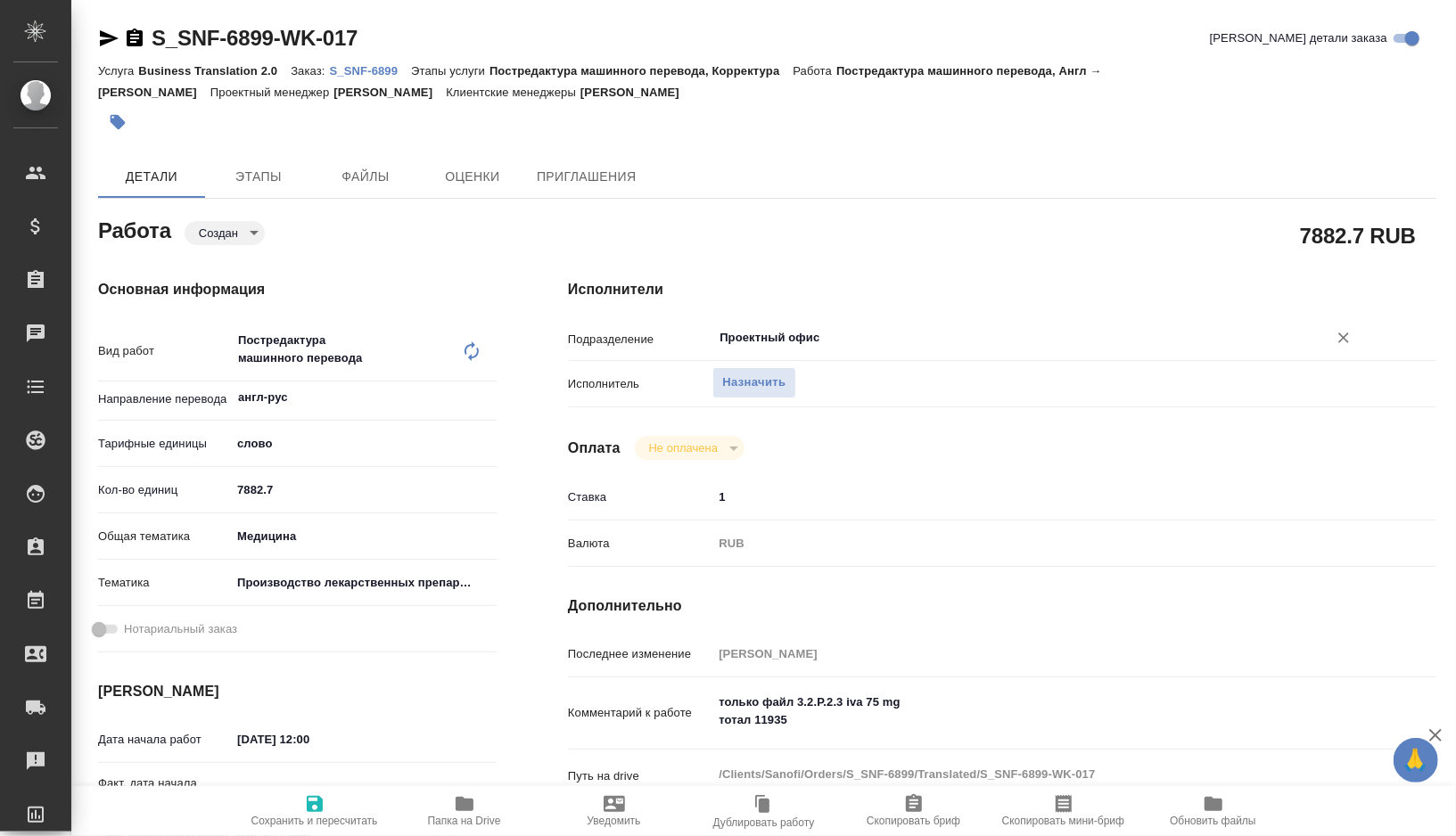
click at [847, 336] on input "Проектный офис" at bounding box center [1008, 338] width 581 height 21
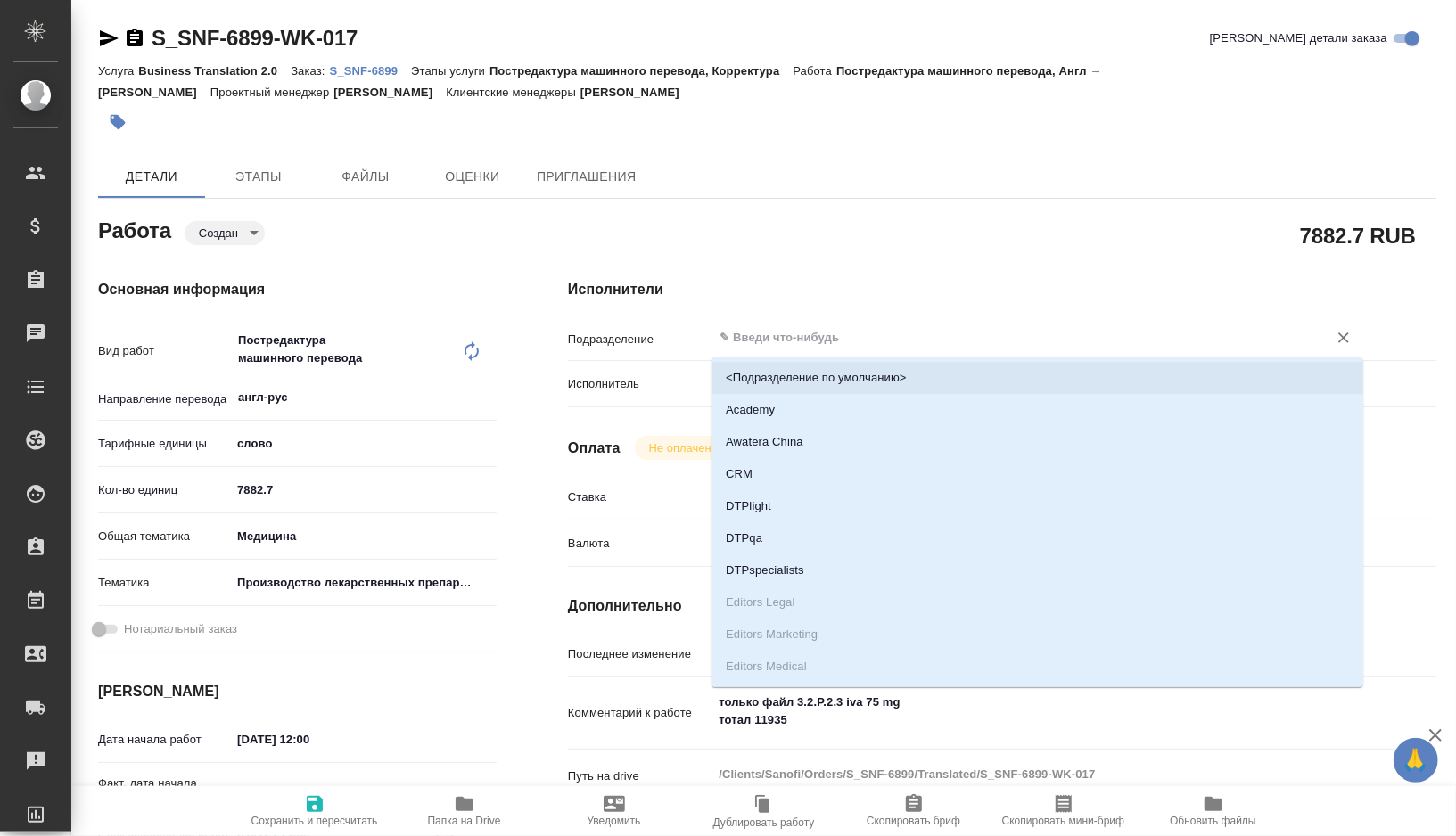
click at [733, 280] on h4 "Исполнители" at bounding box center [1002, 289] width 869 height 21
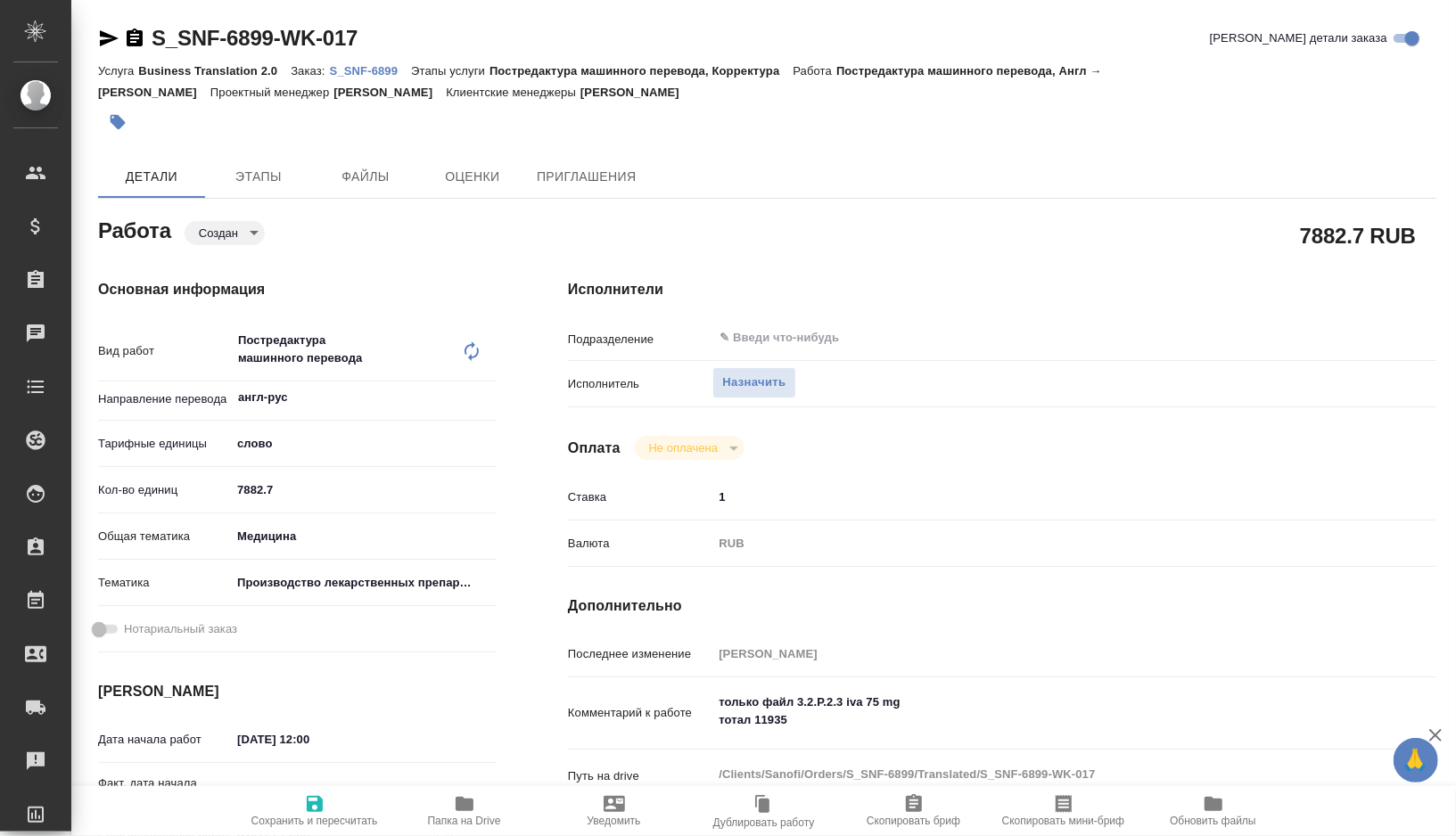
click at [753, 505] on input "1" at bounding box center [1038, 496] width 652 height 26
click at [319, 800] on icon "button" at bounding box center [314, 804] width 16 height 16
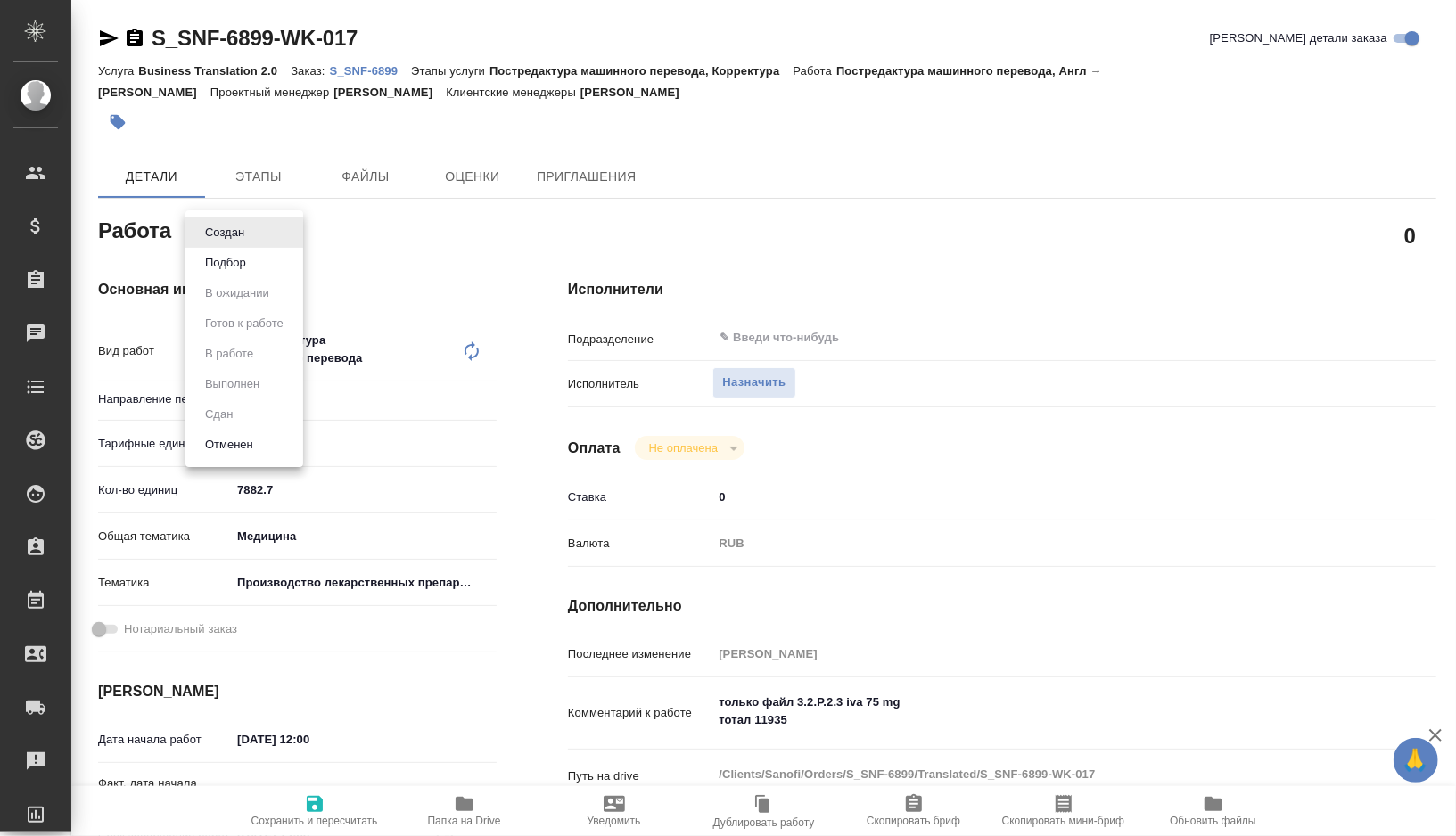
click at [235, 231] on body "🙏 .cls-1 fill:#fff; AWATERA Gorshkova Valentina Клиенты Спецификации Заказы 0 Ч…" at bounding box center [728, 418] width 1456 height 836
click at [247, 256] on button "Подбор" at bounding box center [224, 263] width 51 height 19
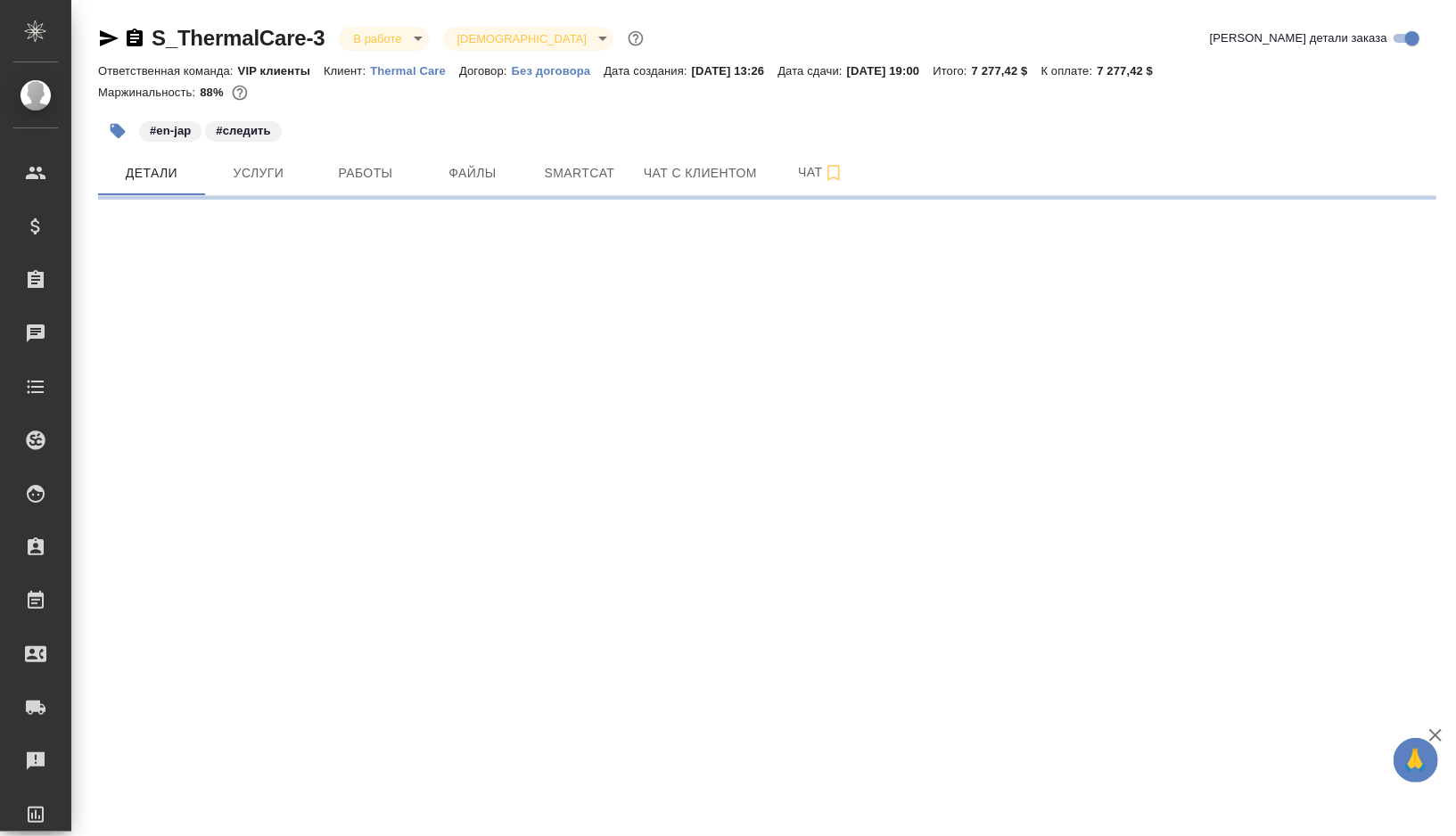
select select "RU"
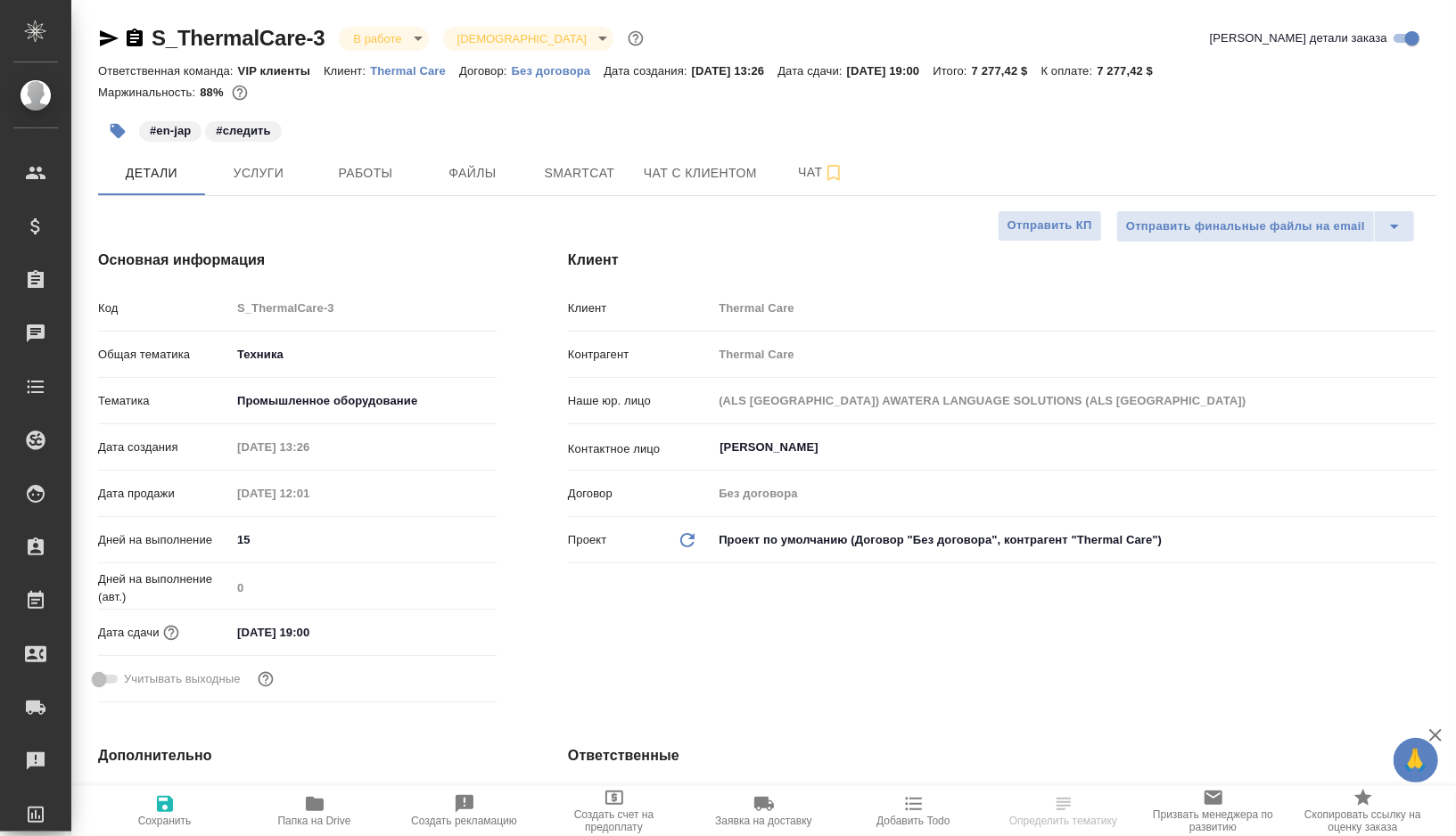
type textarea "x"
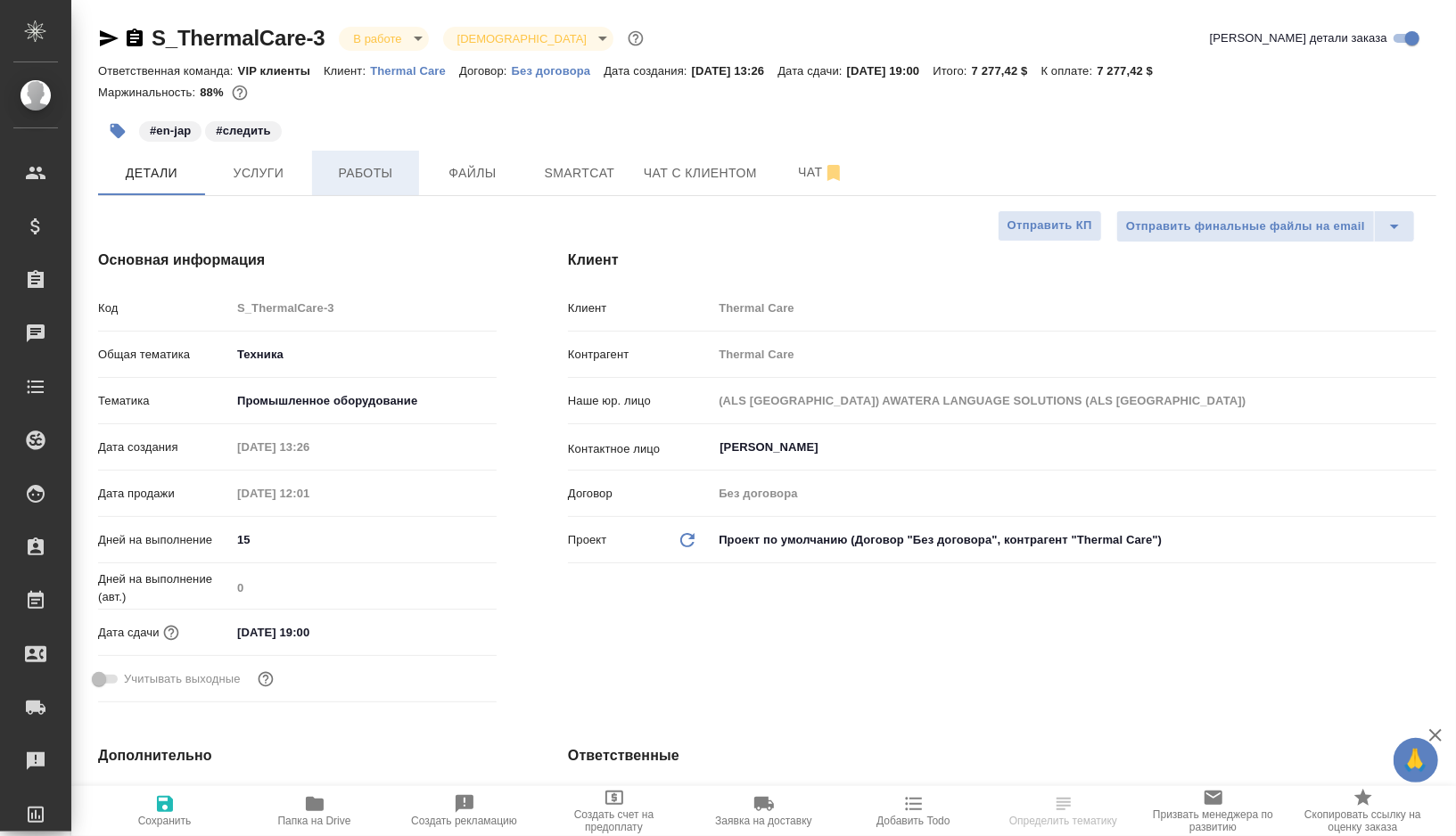
type textarea "x"
click at [374, 179] on span "Работы" at bounding box center [366, 173] width 85 height 22
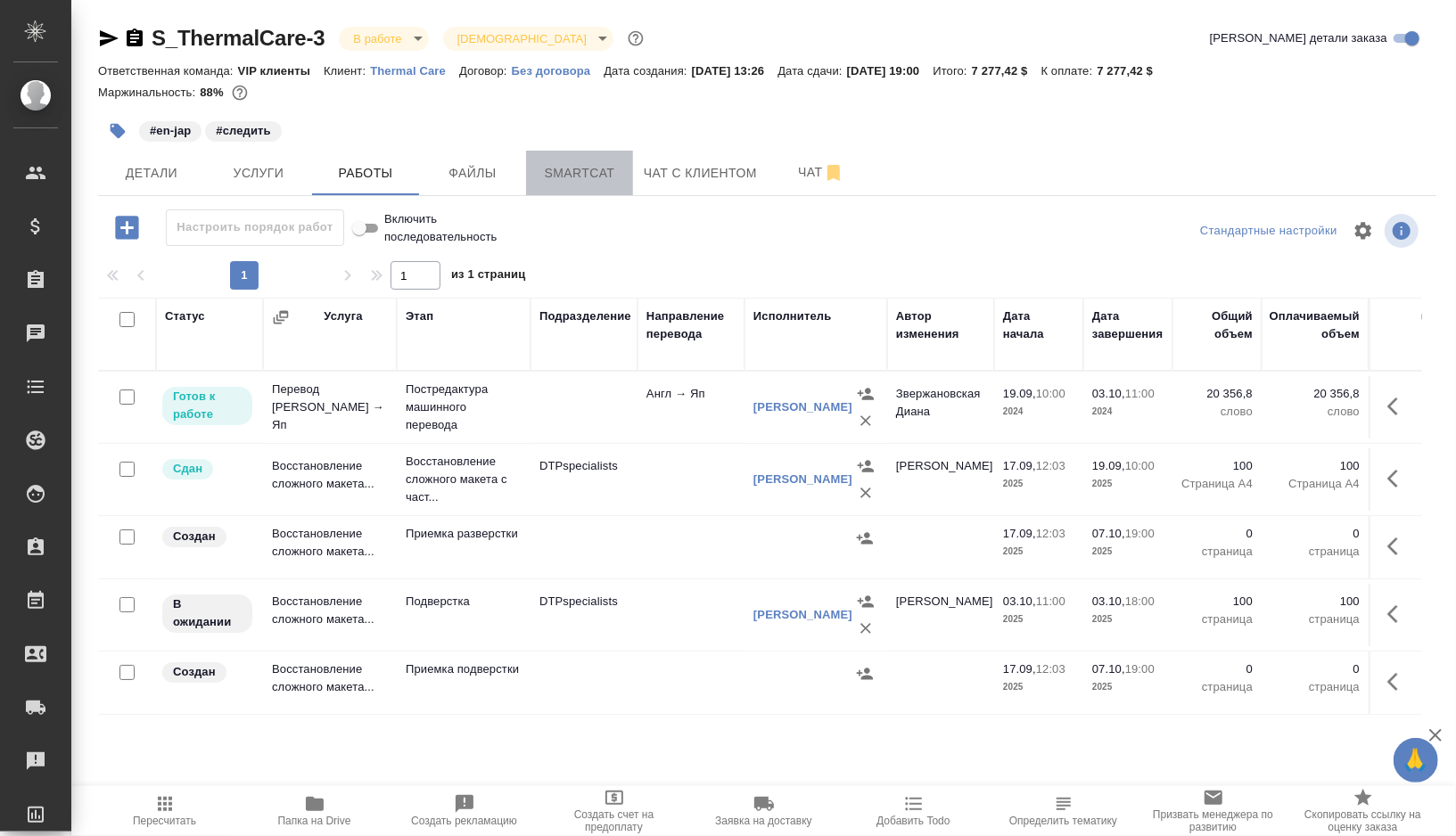
click at [602, 163] on span "Smartcat" at bounding box center [579, 173] width 85 height 22
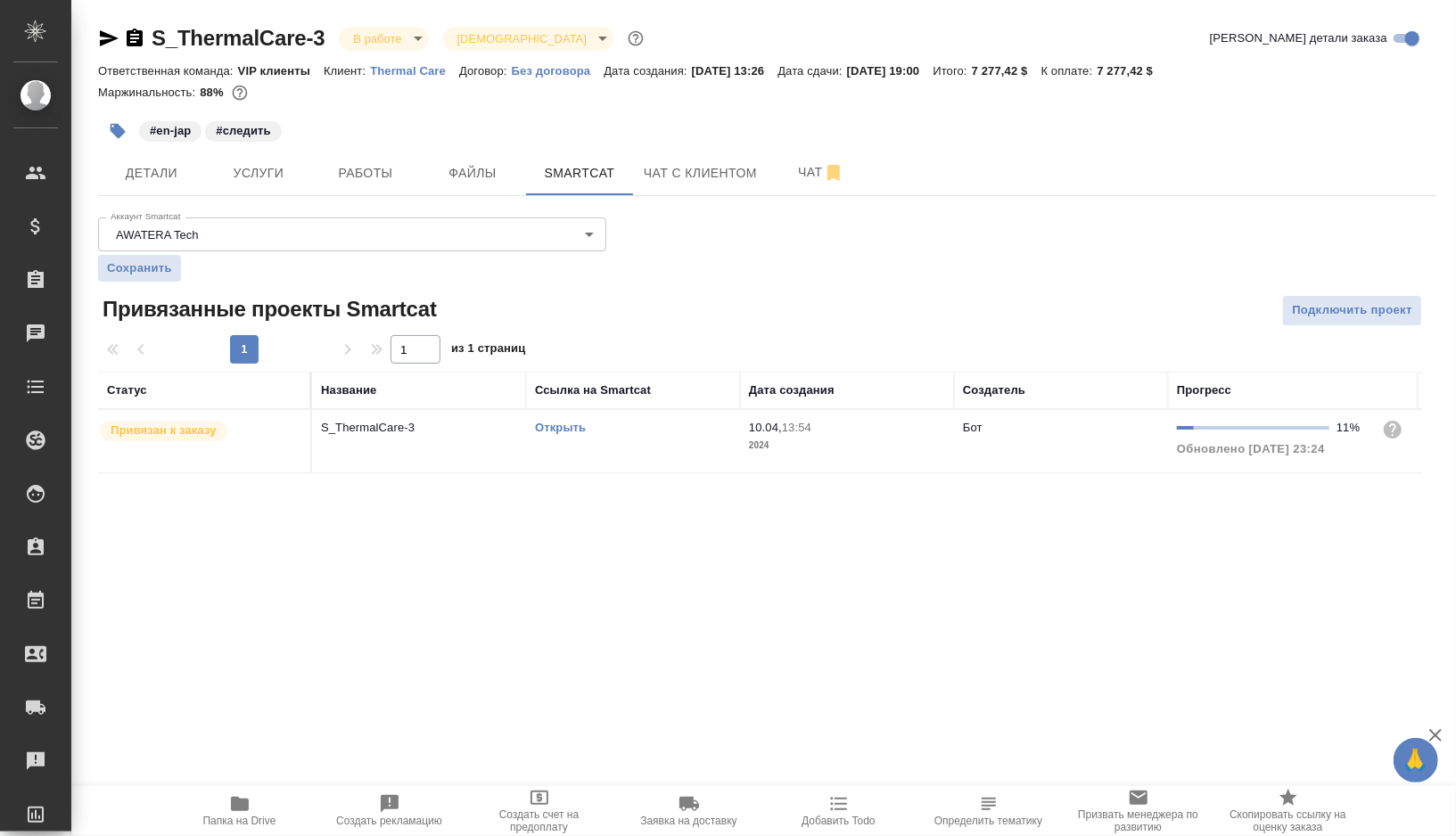
click at [550, 427] on link "Открыть" at bounding box center [560, 428] width 51 height 14
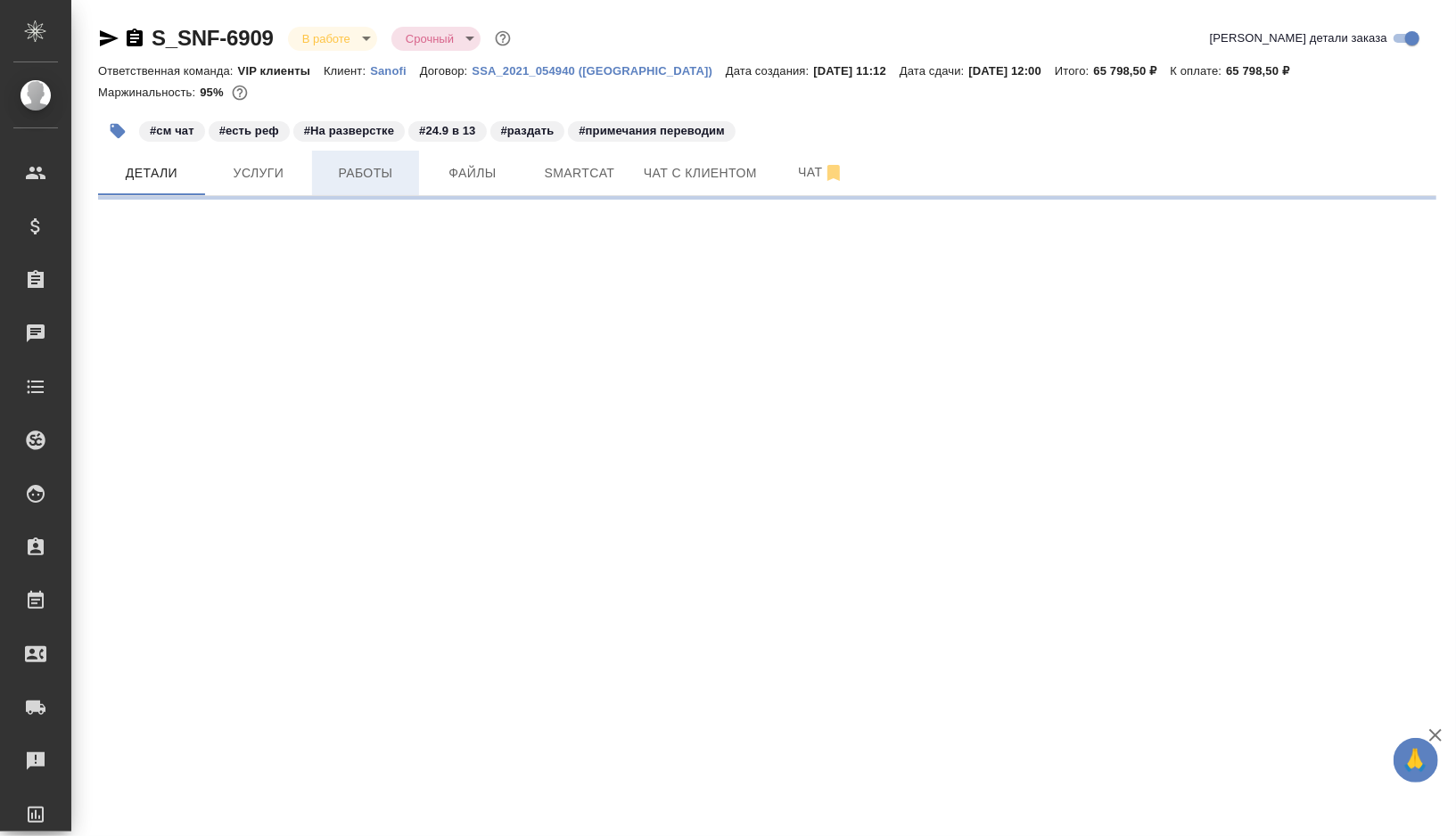
select select "RU"
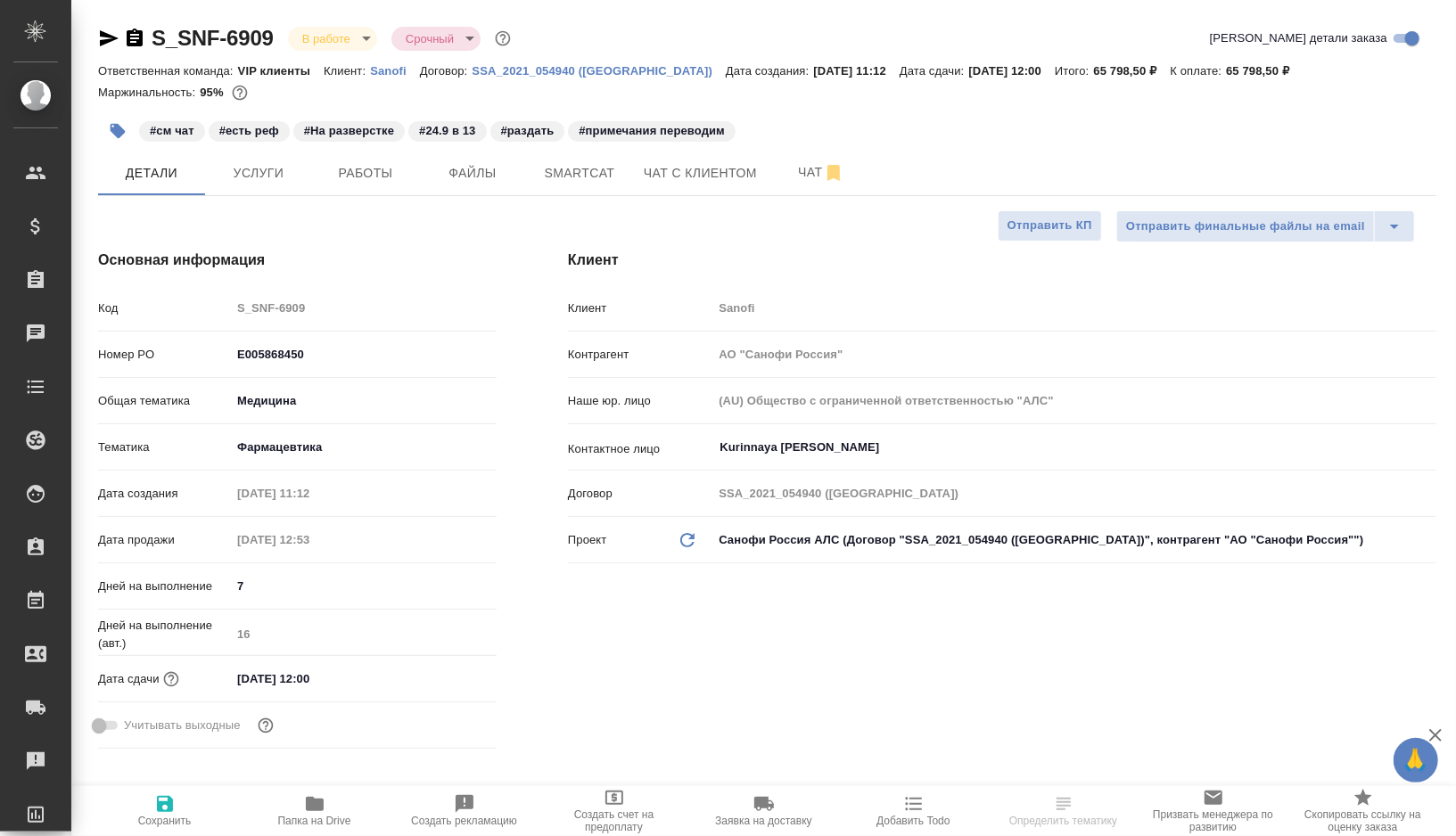
type textarea "x"
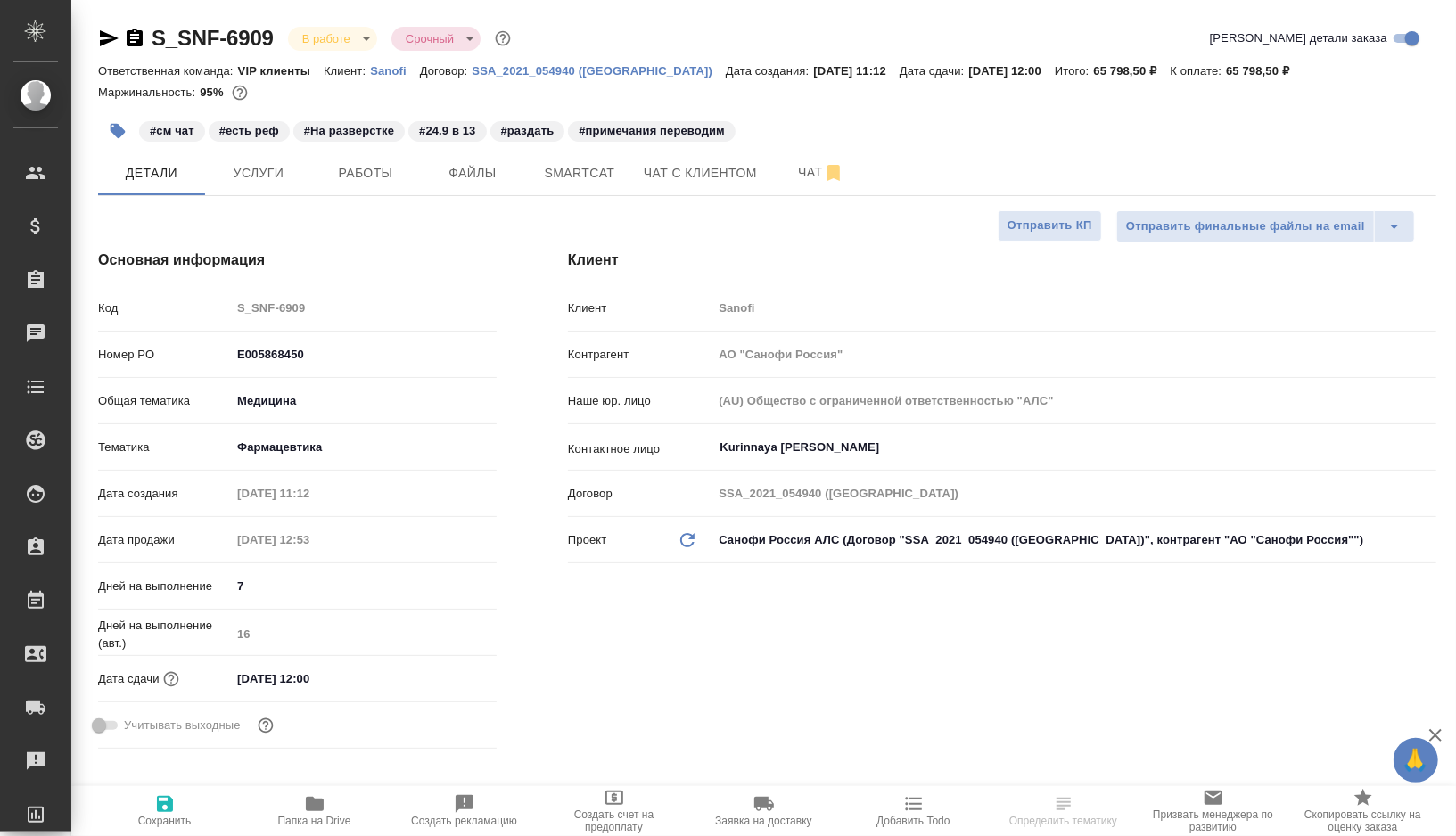
type textarea "x"
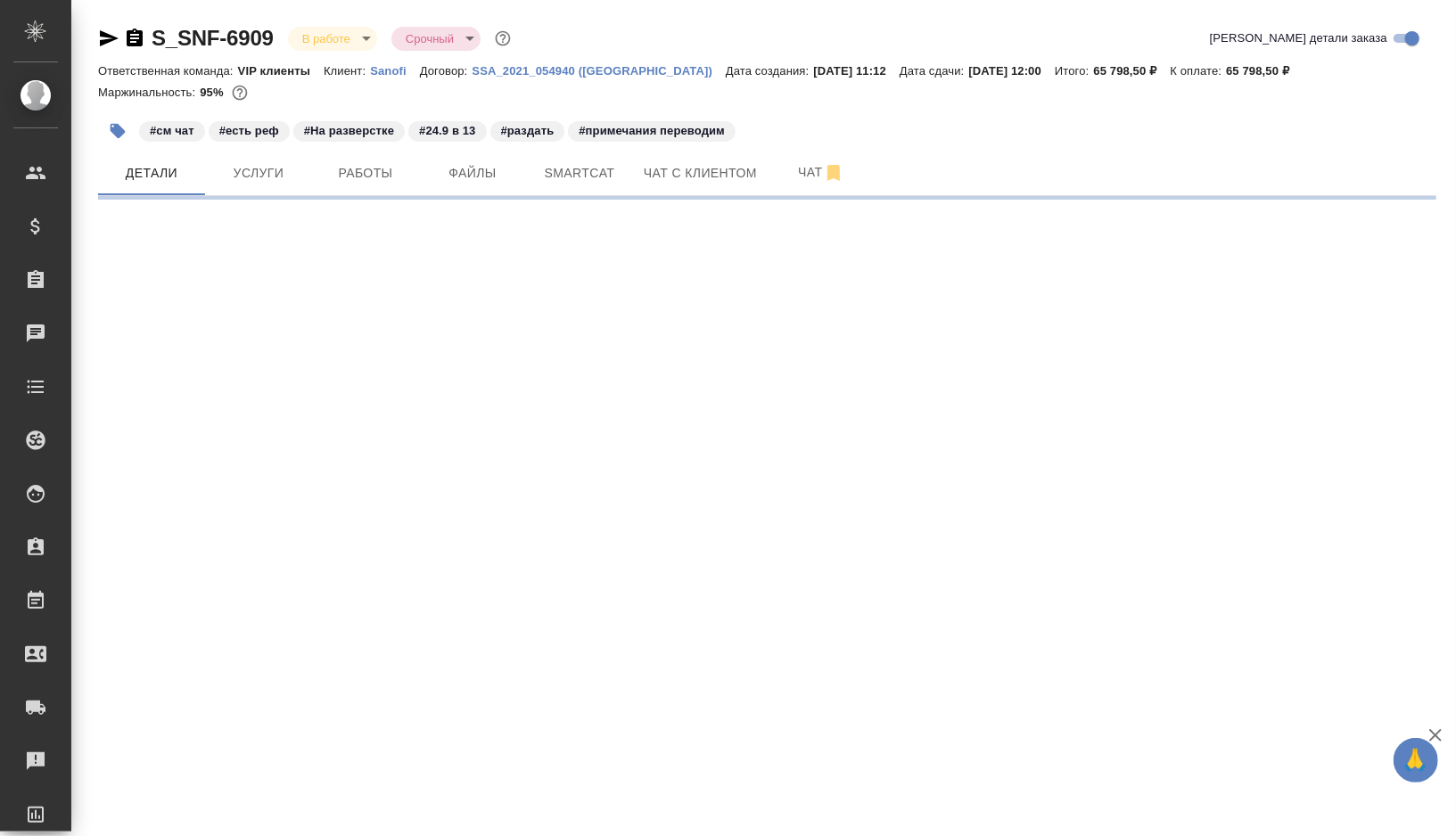
select select "RU"
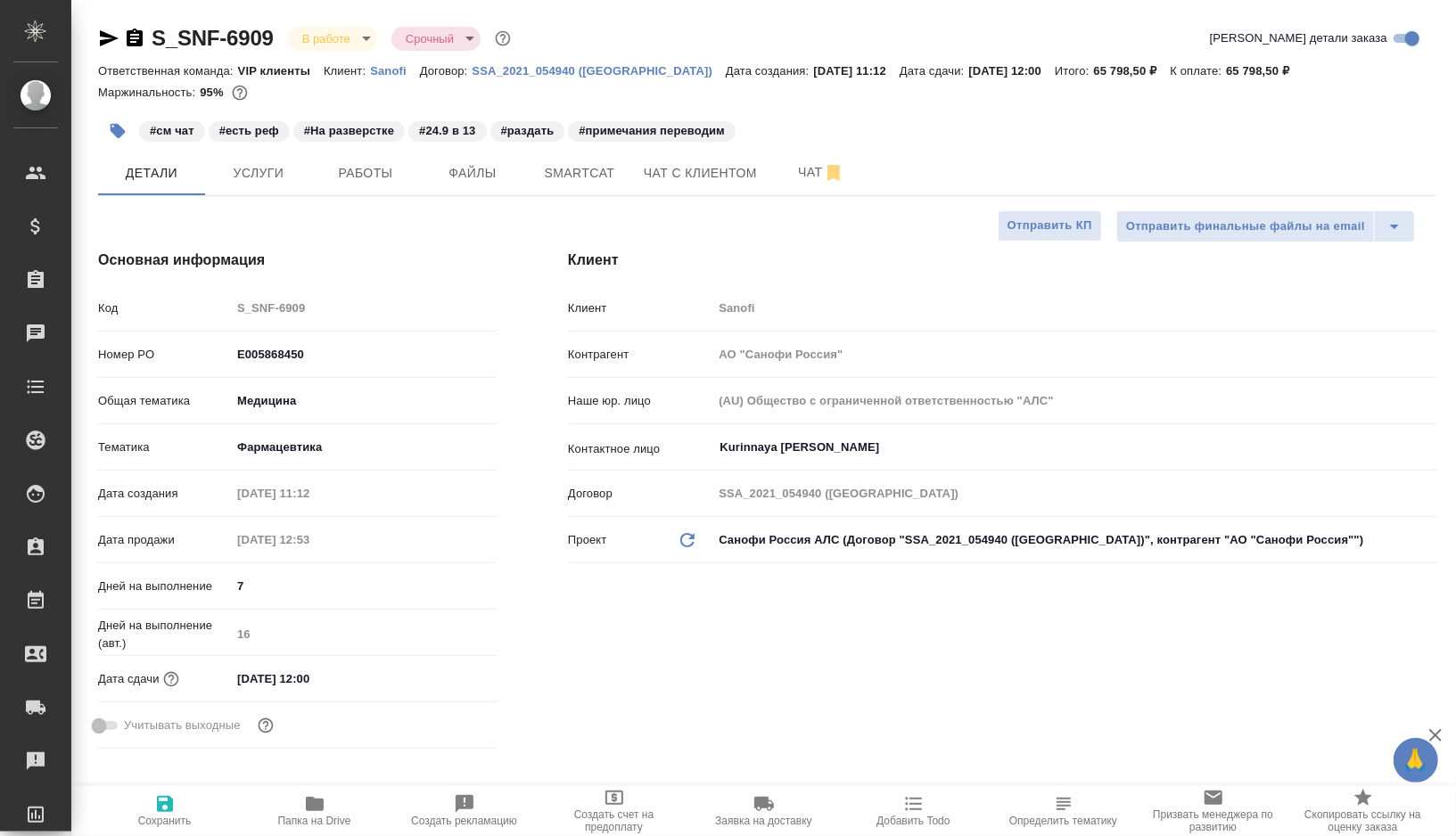
type textarea "x"
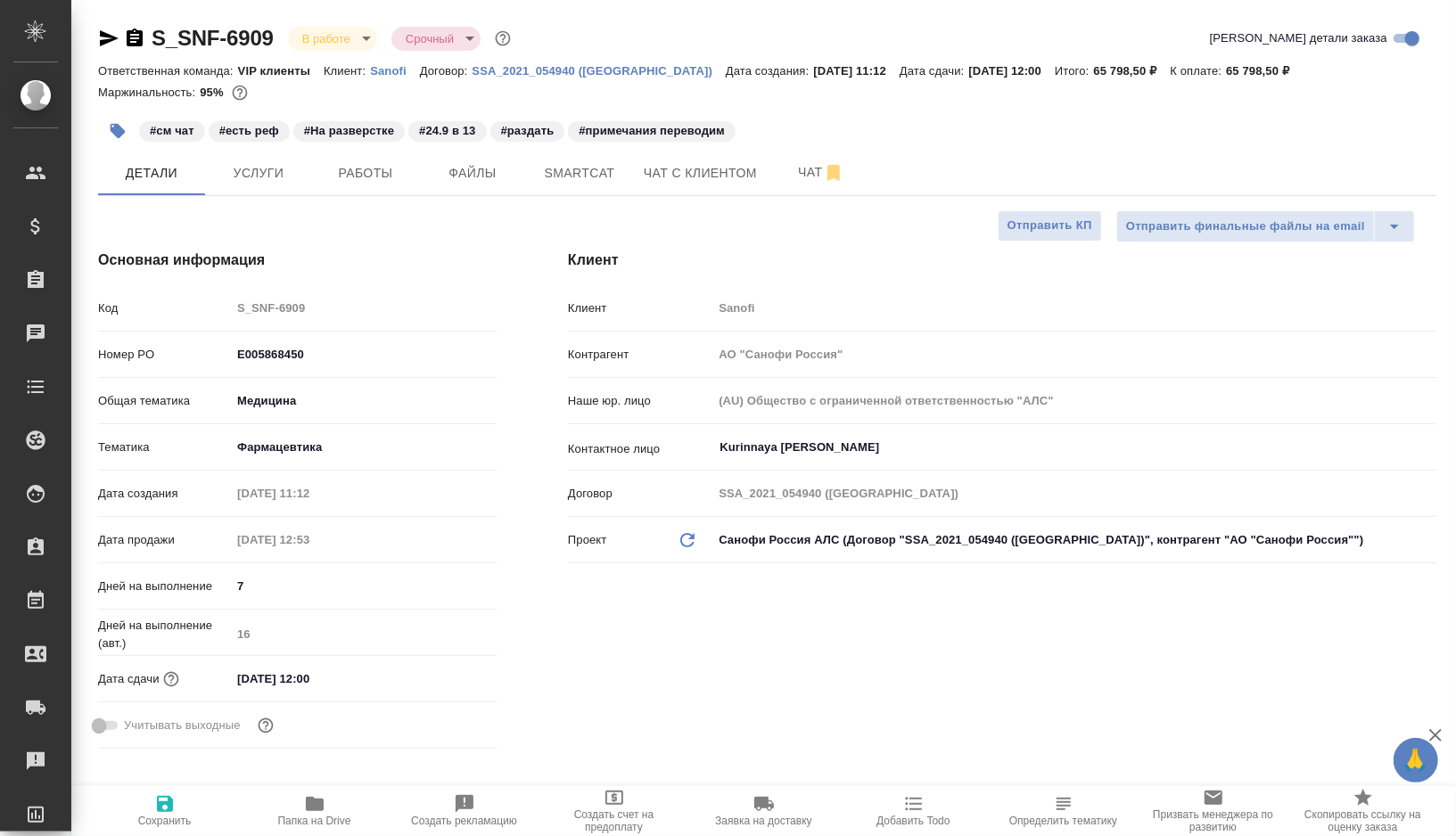
type textarea "x"
click at [383, 176] on span "Работы" at bounding box center [366, 173] width 85 height 22
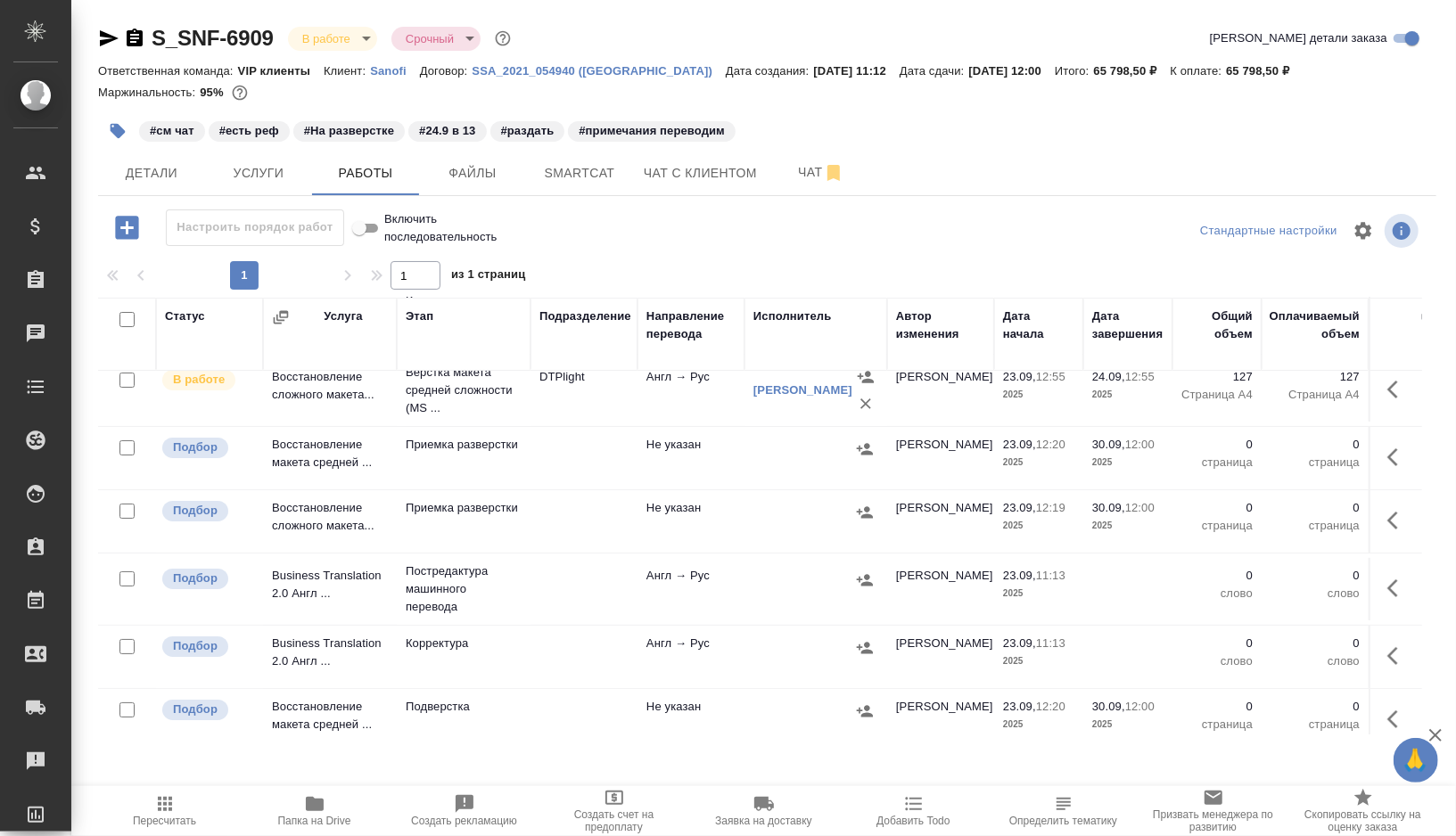
scroll to position [97, 0]
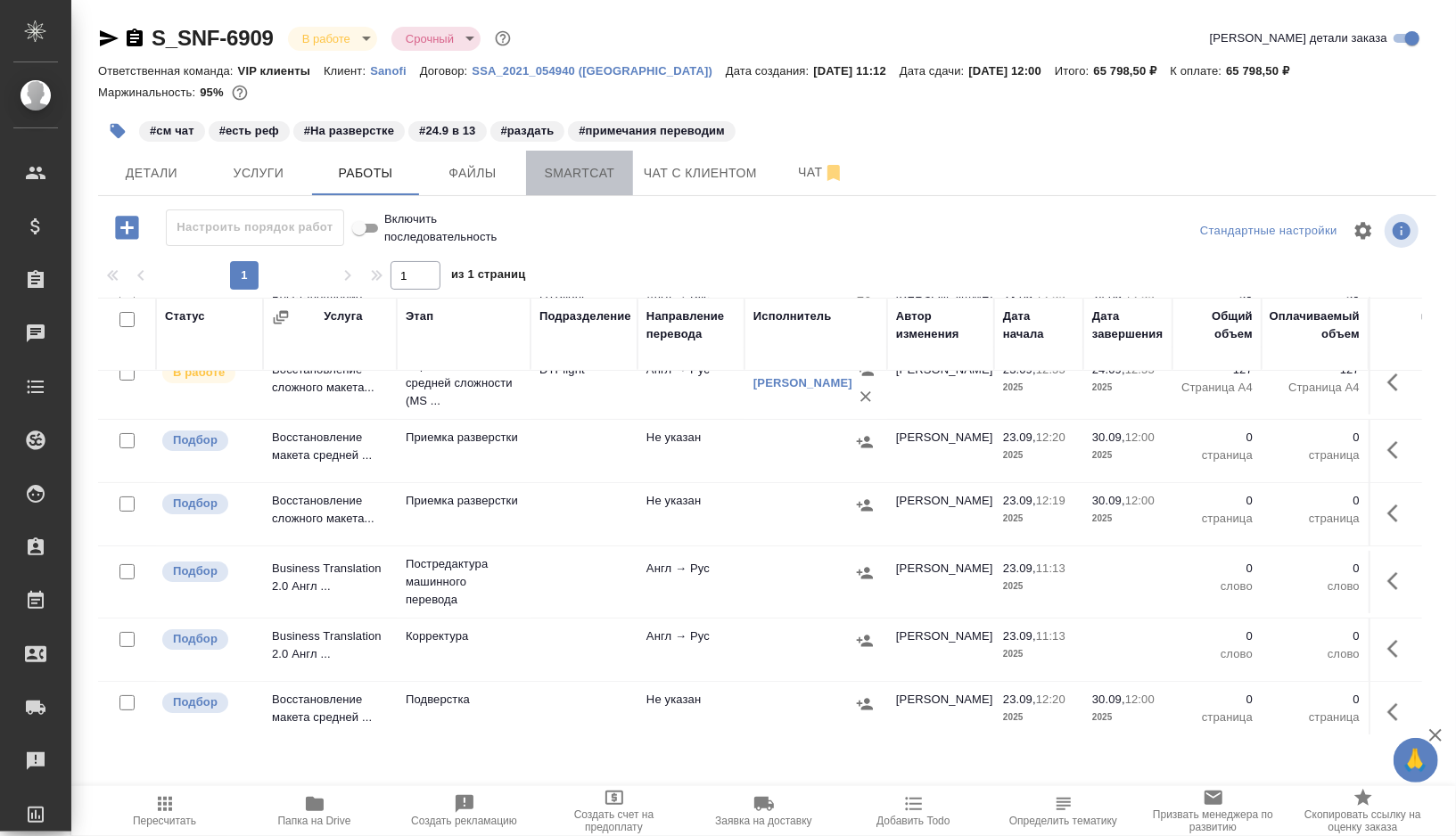
click at [601, 161] on button "Smartcat" at bounding box center [579, 173] width 107 height 45
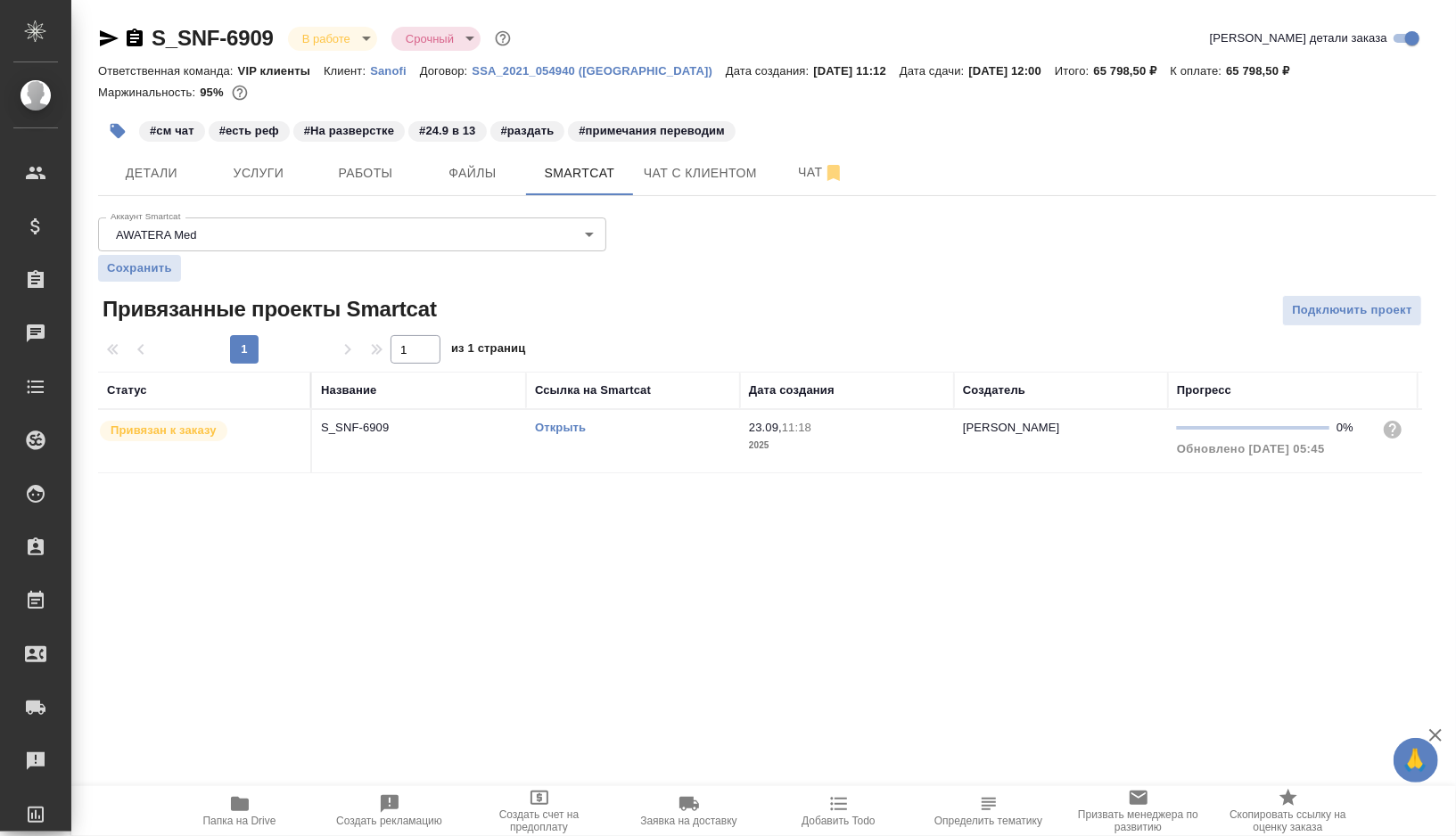
click at [561, 429] on link "Открыть" at bounding box center [560, 428] width 51 height 14
click at [374, 176] on span "Работы" at bounding box center [366, 173] width 85 height 22
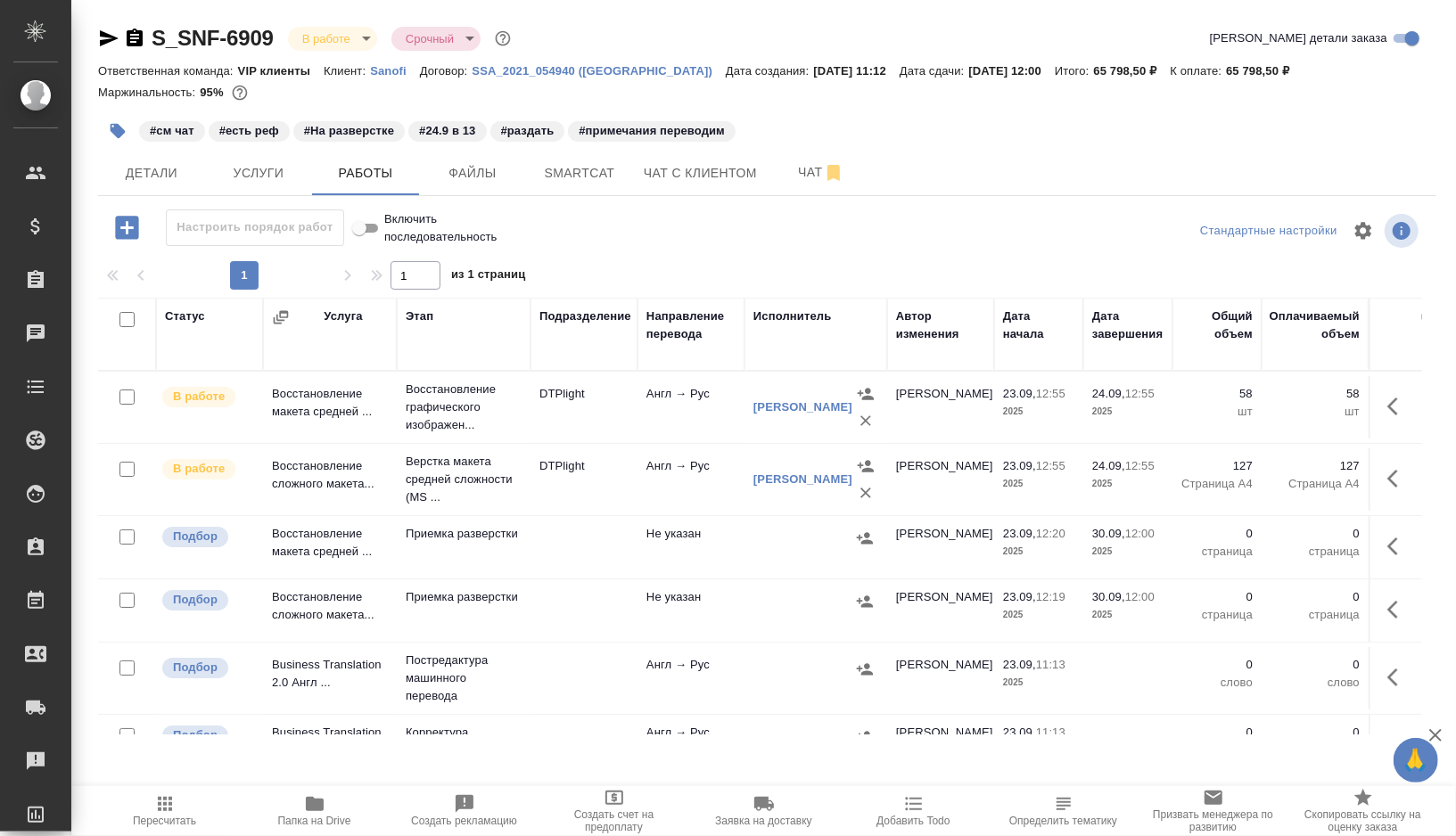
click at [599, 662] on td at bounding box center [583, 678] width 107 height 63
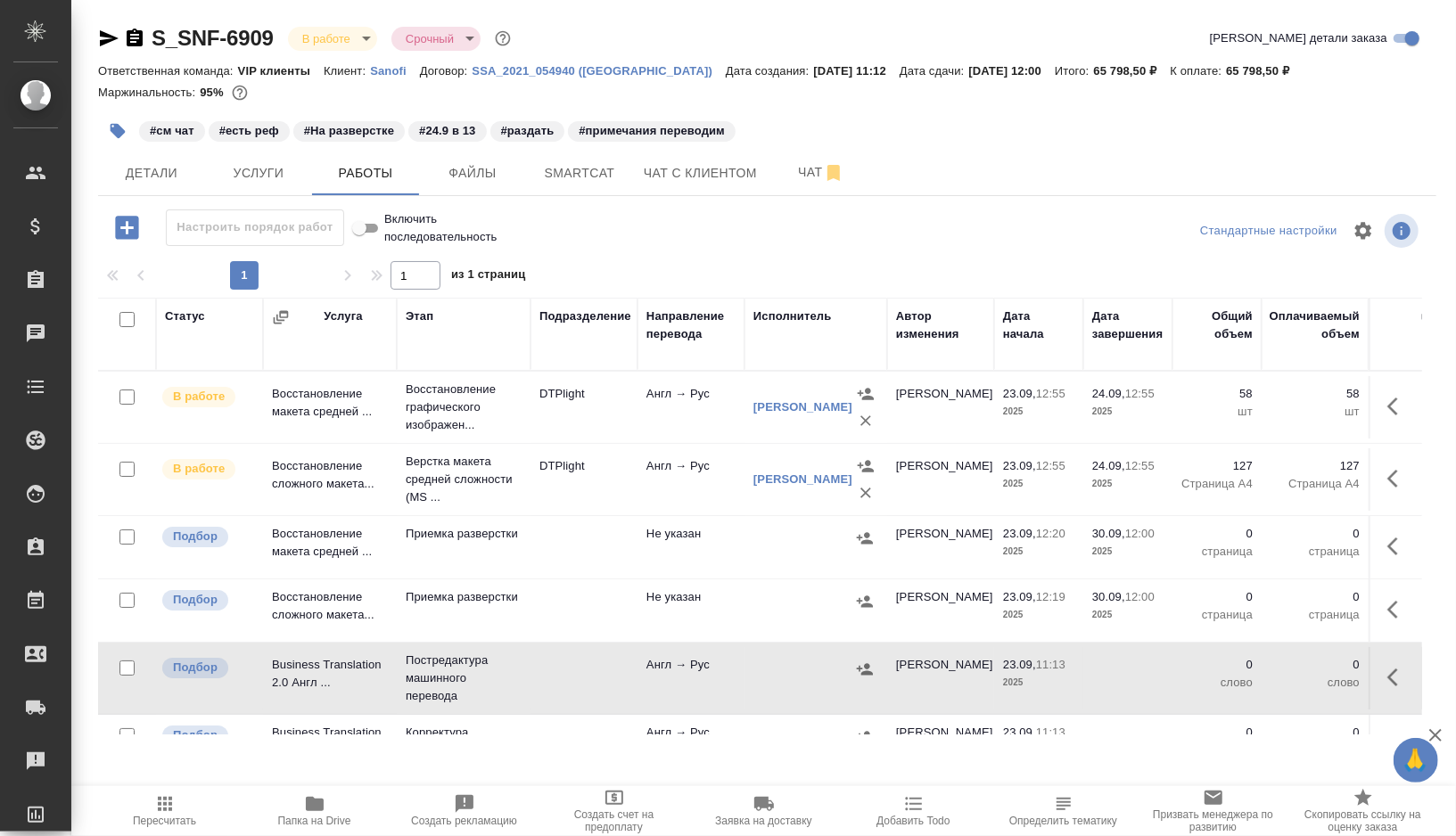
click at [599, 662] on td at bounding box center [583, 678] width 107 height 63
click at [791, 164] on span "Чат" at bounding box center [820, 172] width 85 height 22
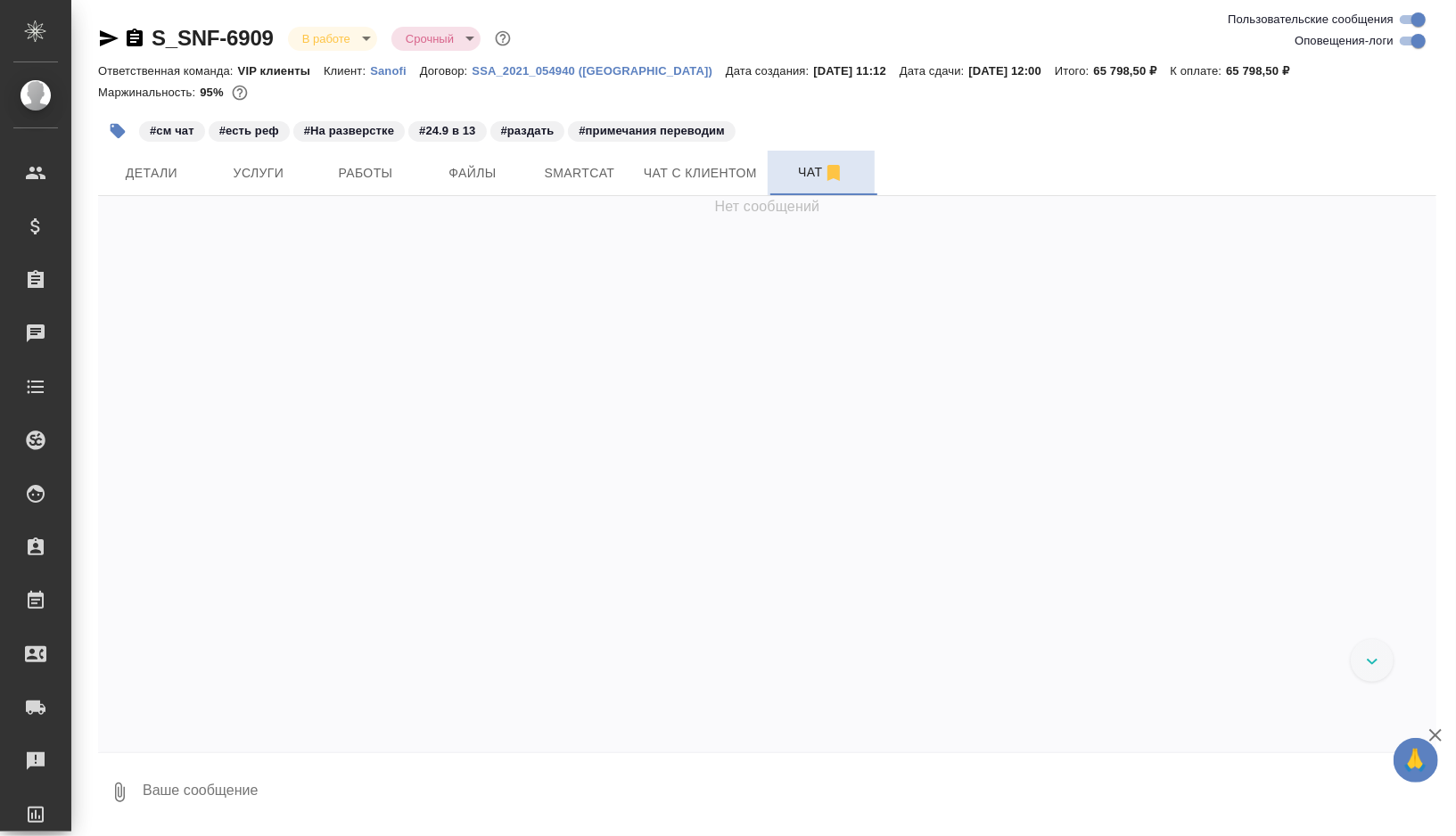
scroll to position [44115, 0]
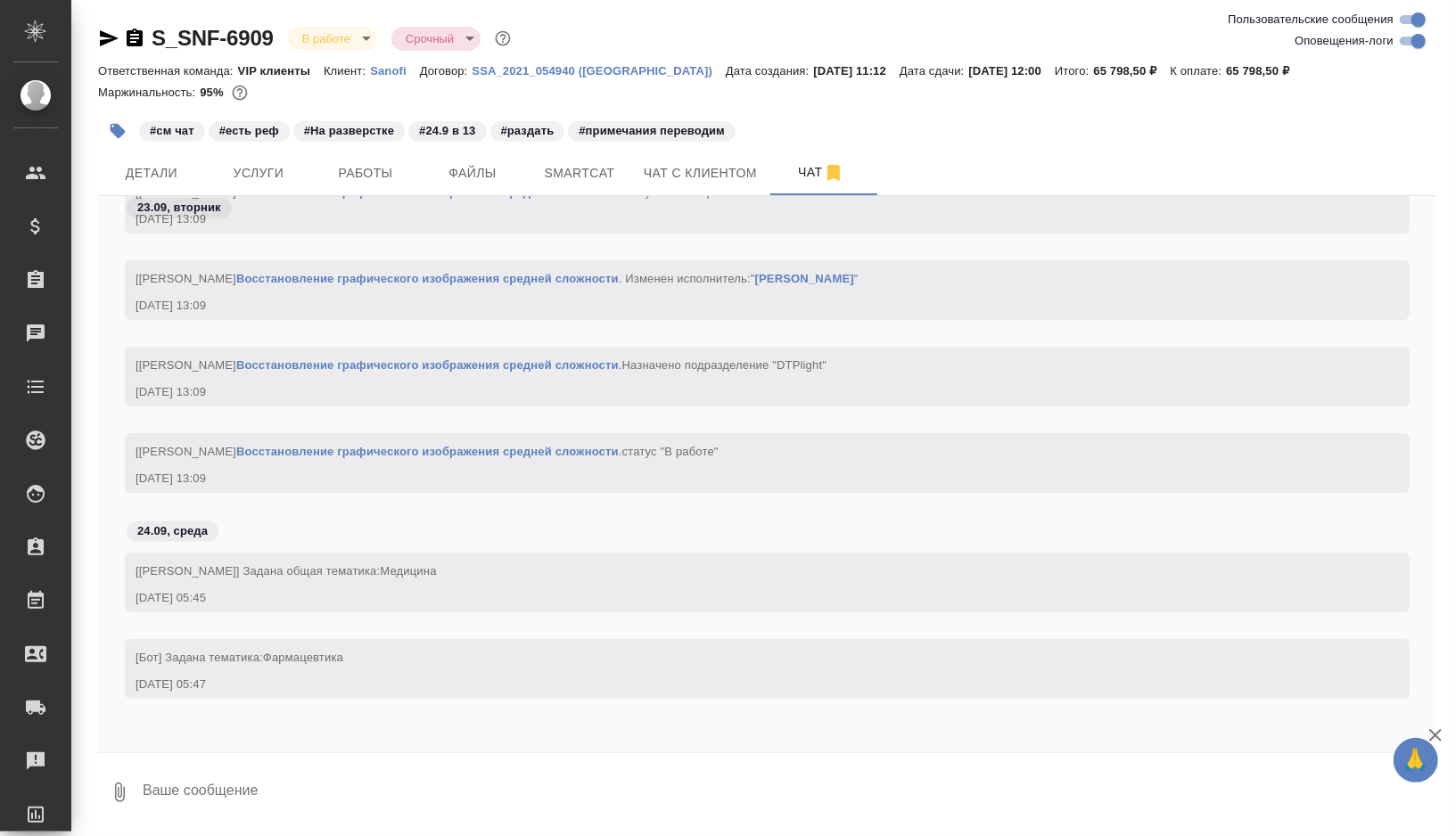
click at [1419, 43] on input "Оповещения-логи" at bounding box center [1418, 41] width 64 height 21
checkbox input "false"
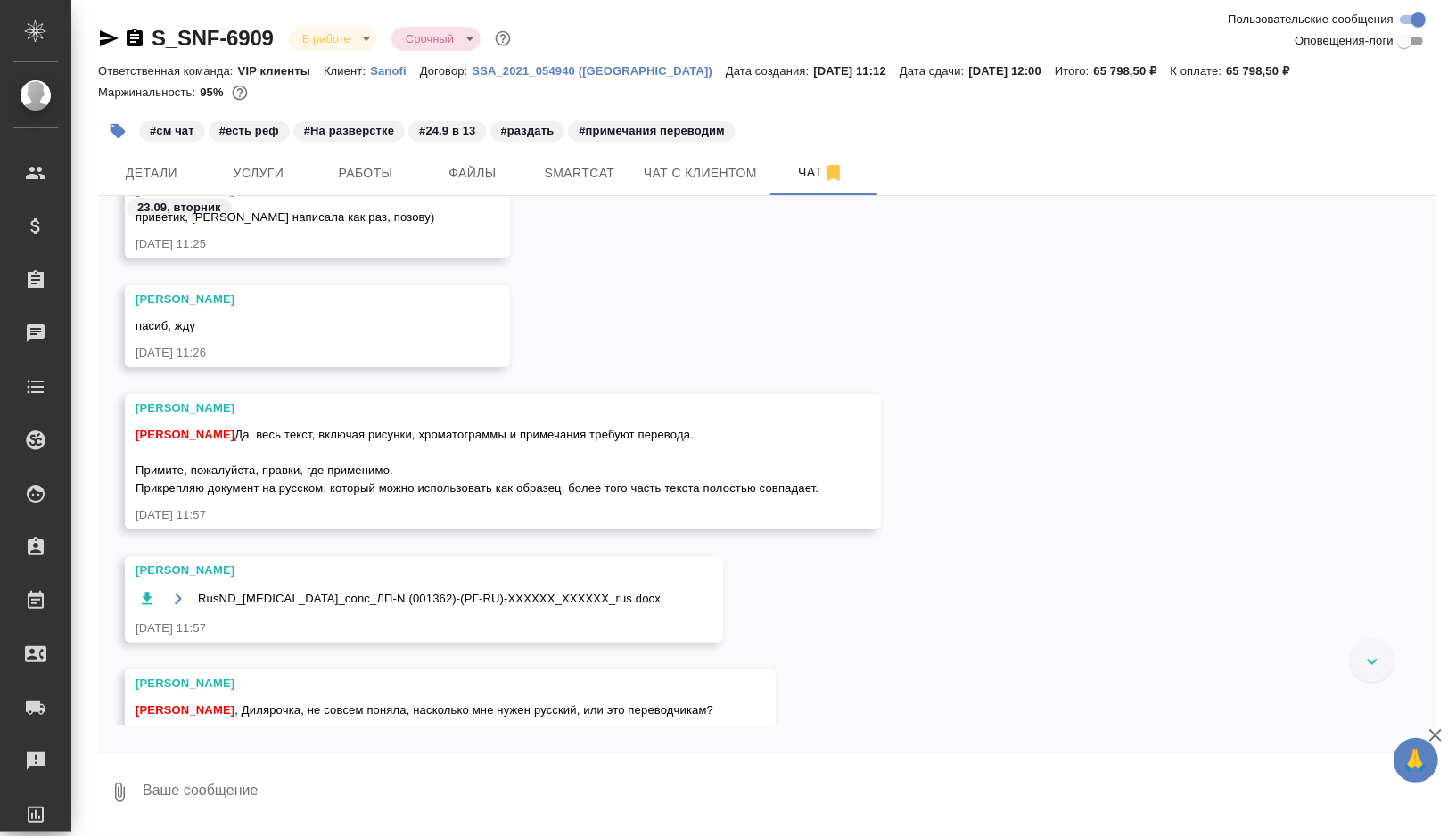
scroll to position [572, 0]
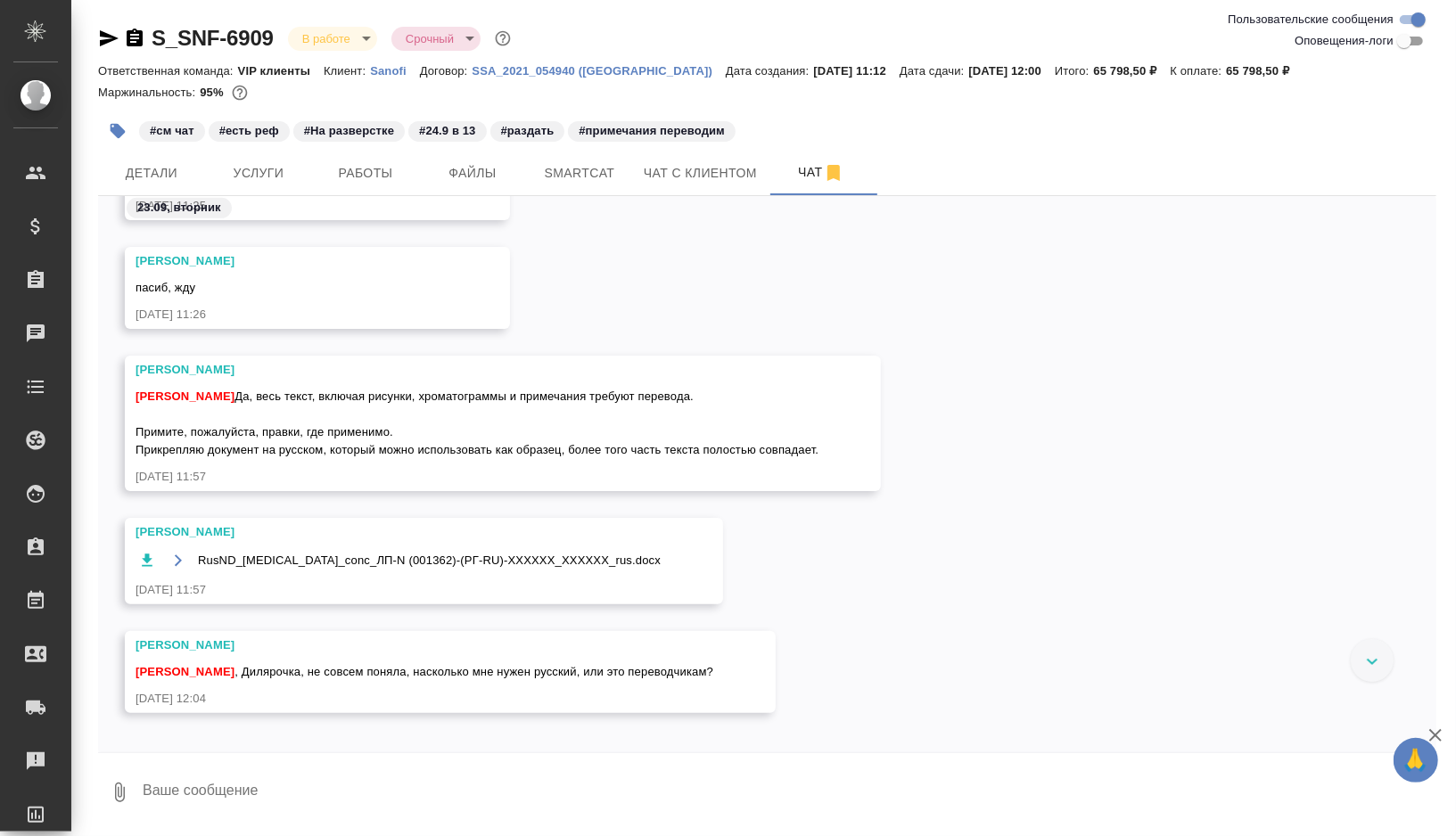
click at [410, 394] on span "Оксютович Ирина Да, весь текст, включая рисунки, хроматограммы и примечания тре…" at bounding box center [477, 423] width 683 height 67
drag, startPoint x: 410, startPoint y: 394, endPoint x: 717, endPoint y: 400, distance: 307.1
click at [717, 400] on span "Оксютович Ирина Да, весь текст, включая рисунки, хроматограммы и примечания тре…" at bounding box center [477, 423] width 683 height 67
copy span "рисунки, хроматограммы и примечания требуют перевода."
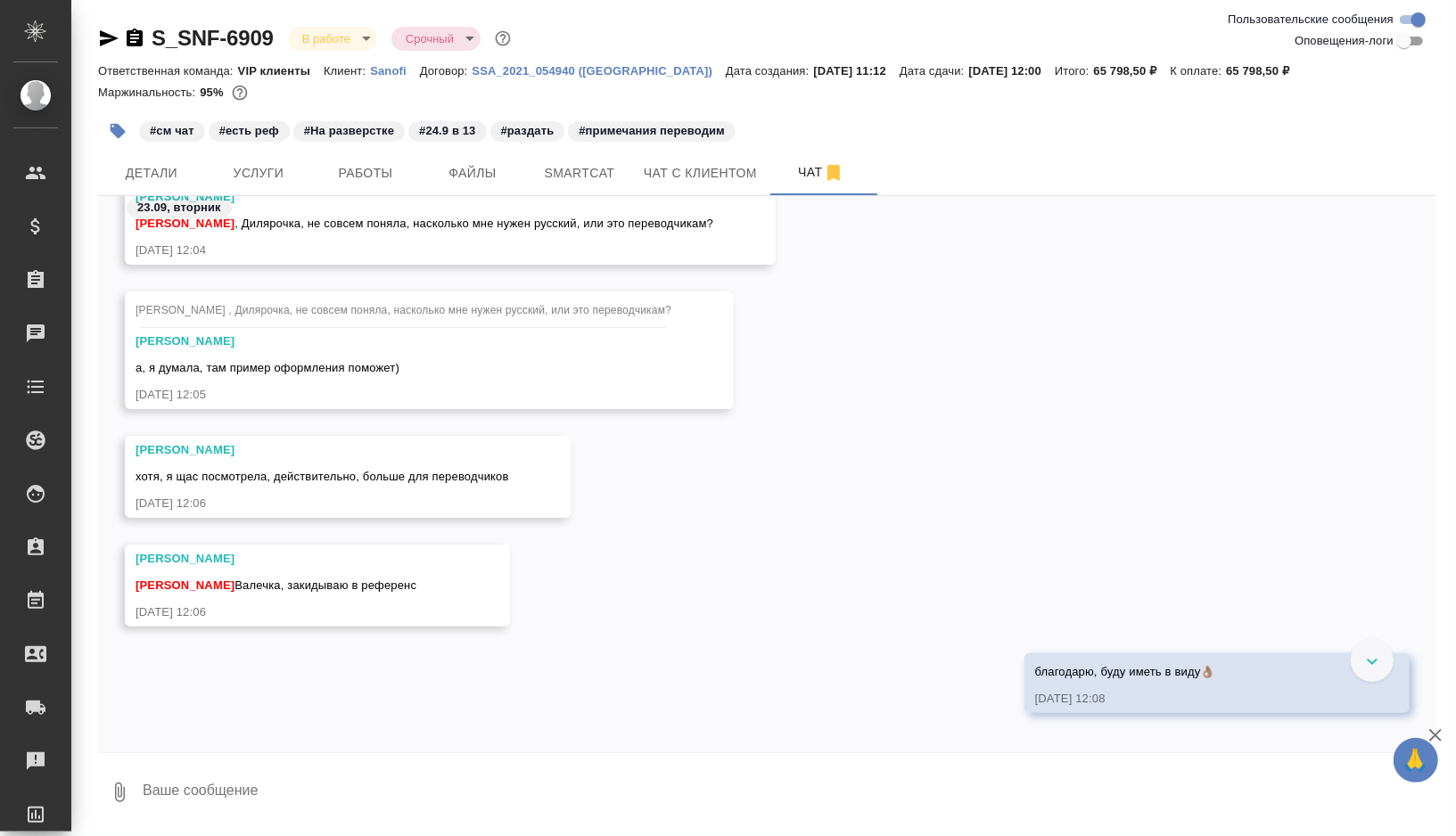
scroll to position [1111, 0]
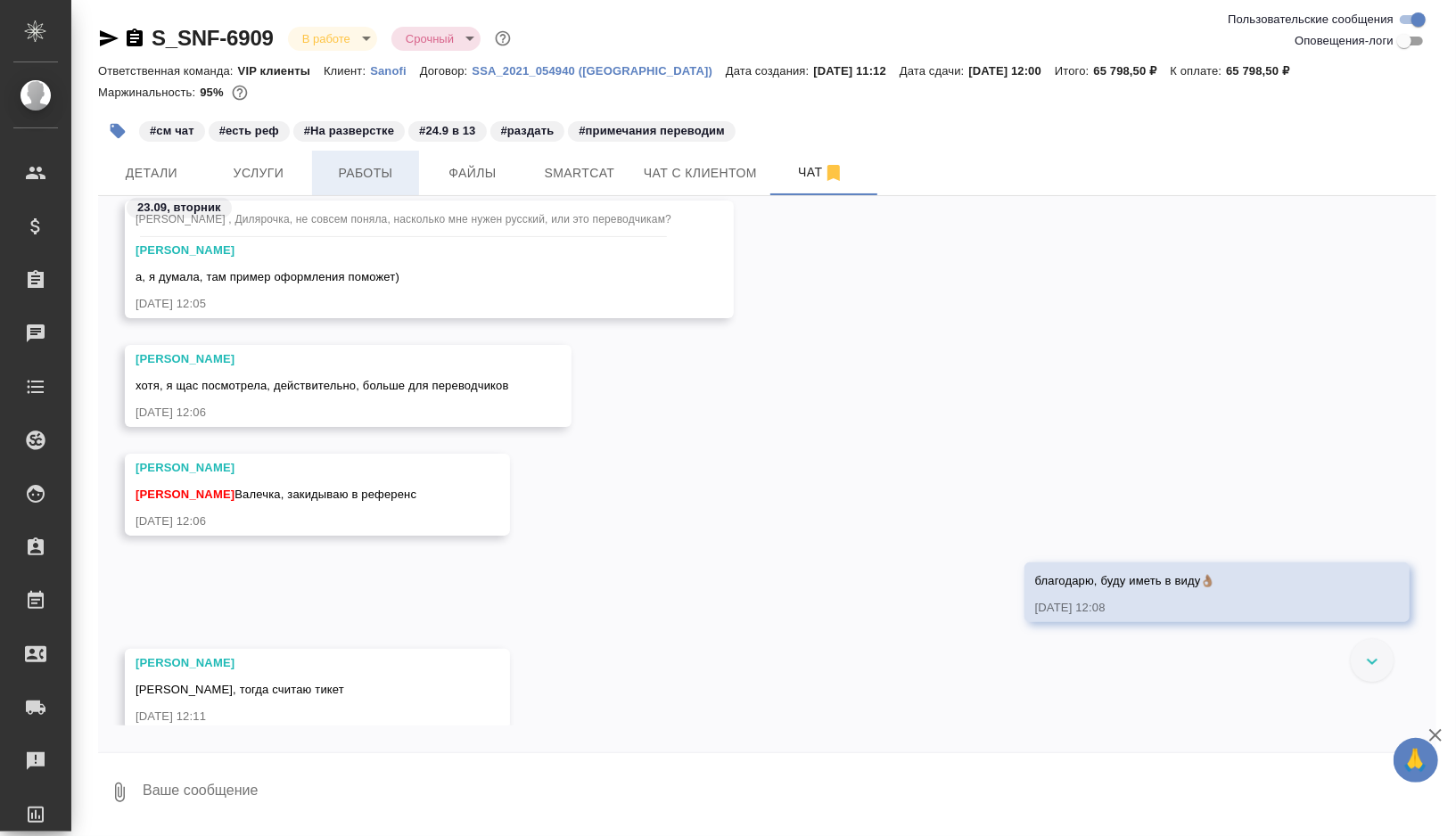
click at [371, 166] on span "Работы" at bounding box center [366, 173] width 85 height 22
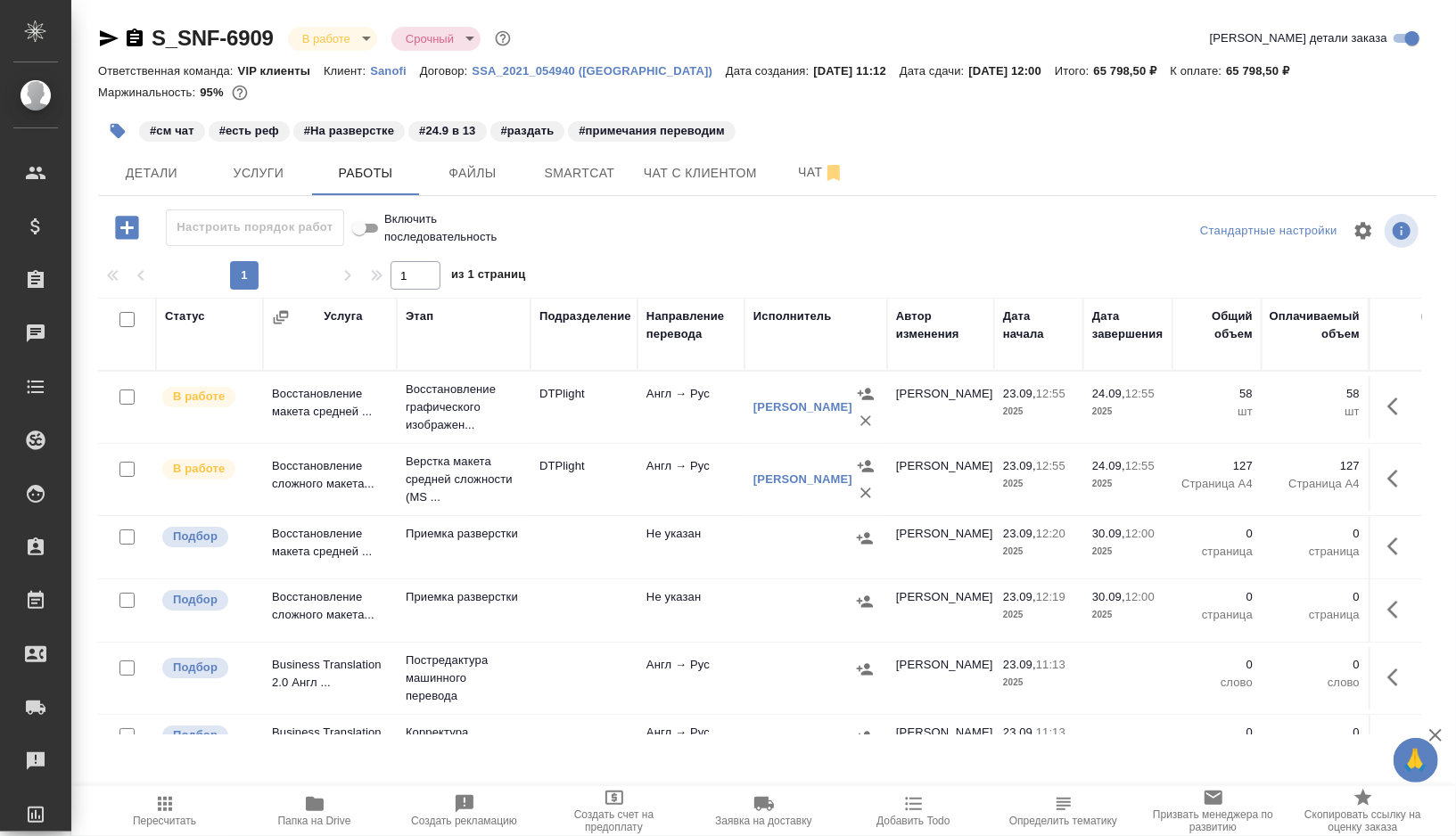
click at [301, 822] on span "Папка на Drive" at bounding box center [315, 821] width 74 height 13
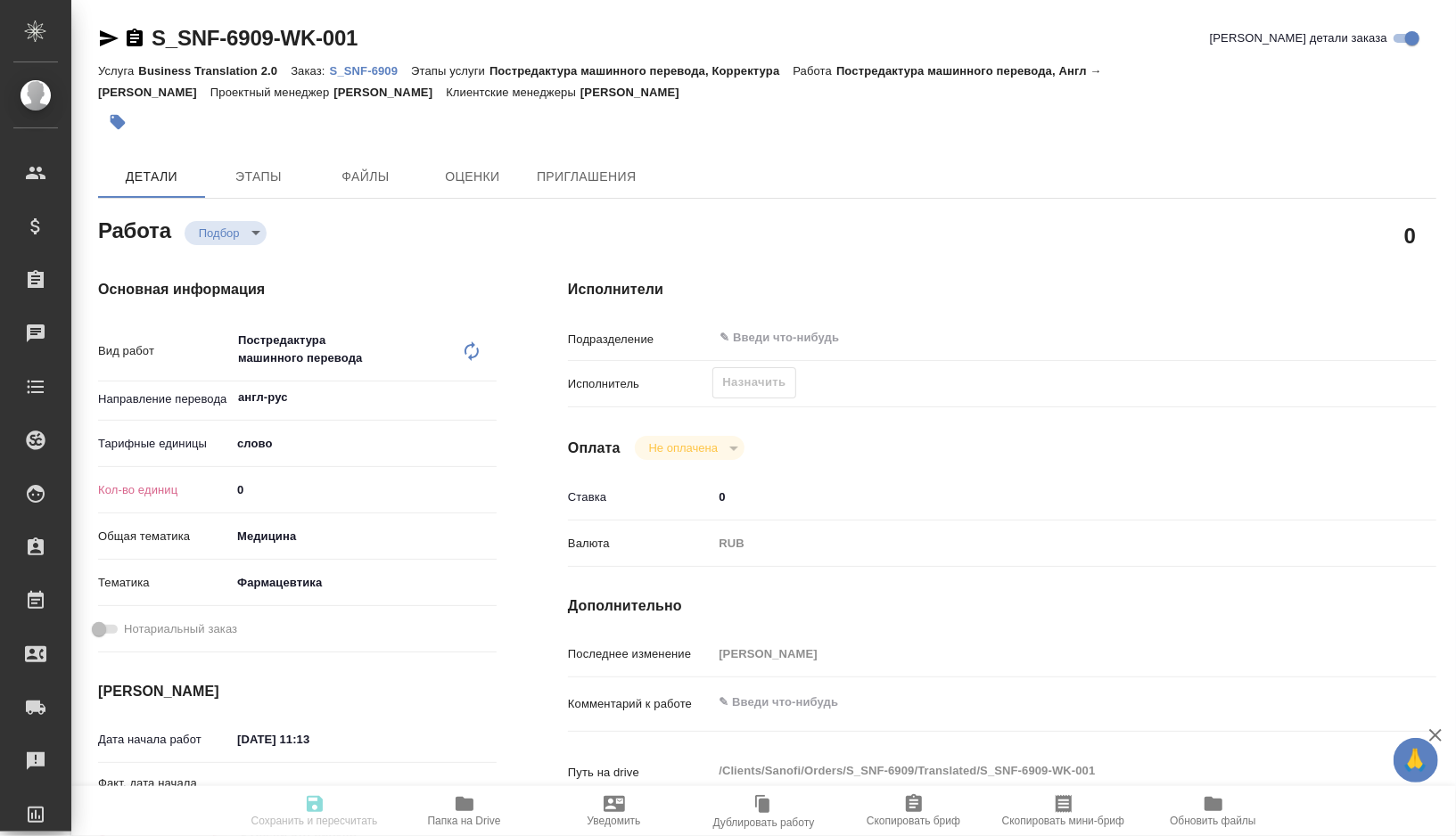
type textarea "x"
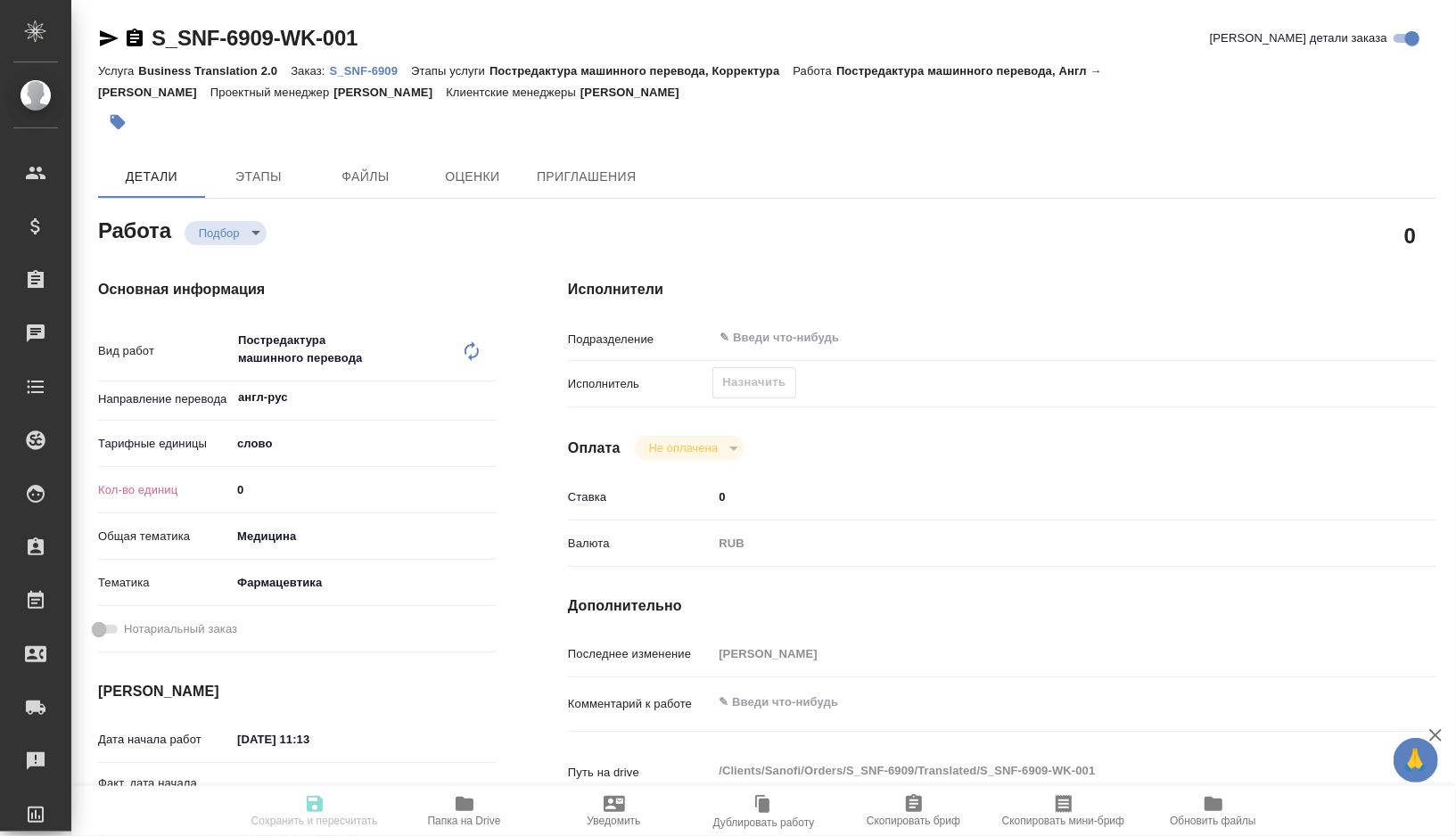
type textarea "x"
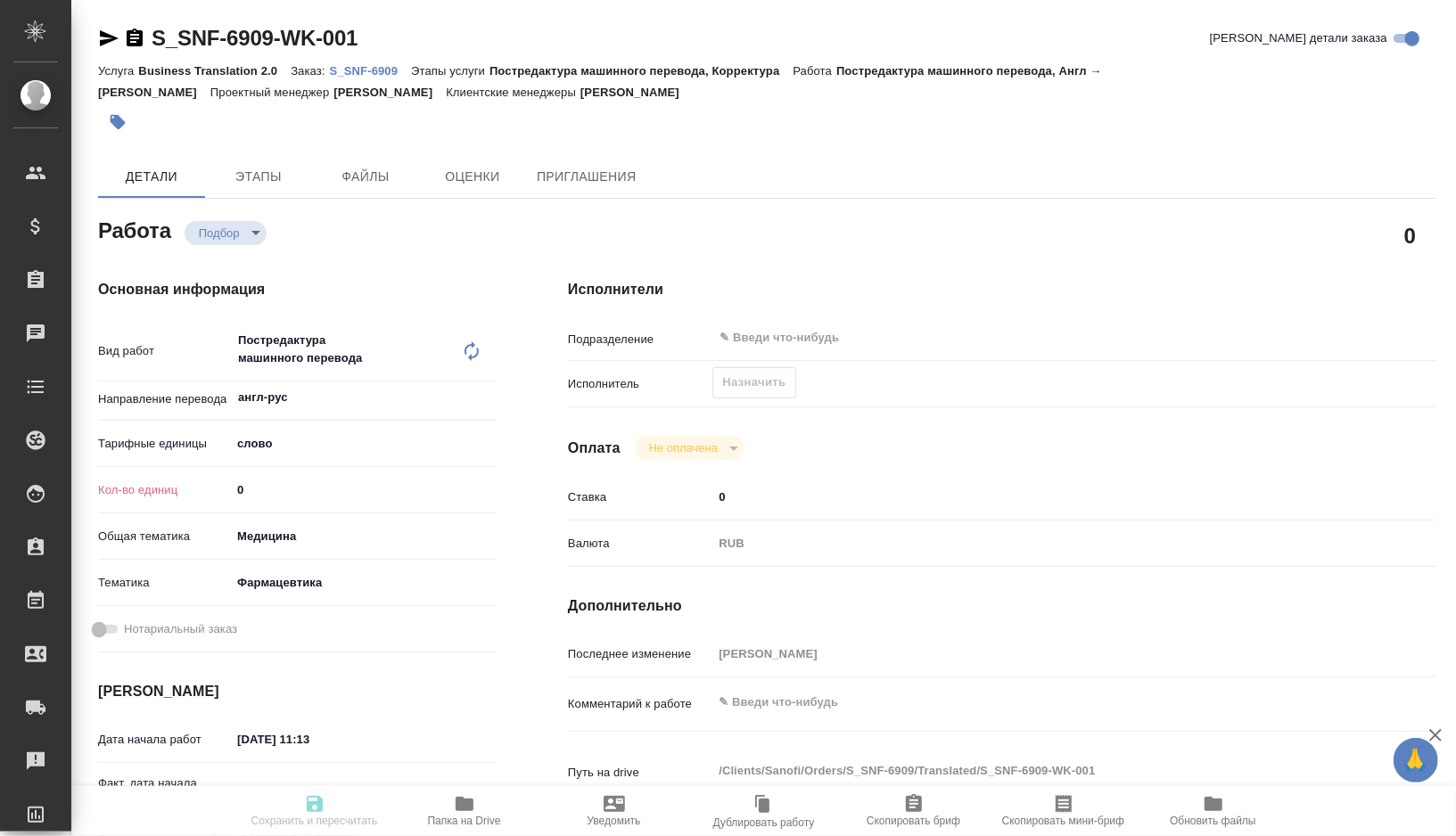
type textarea "x"
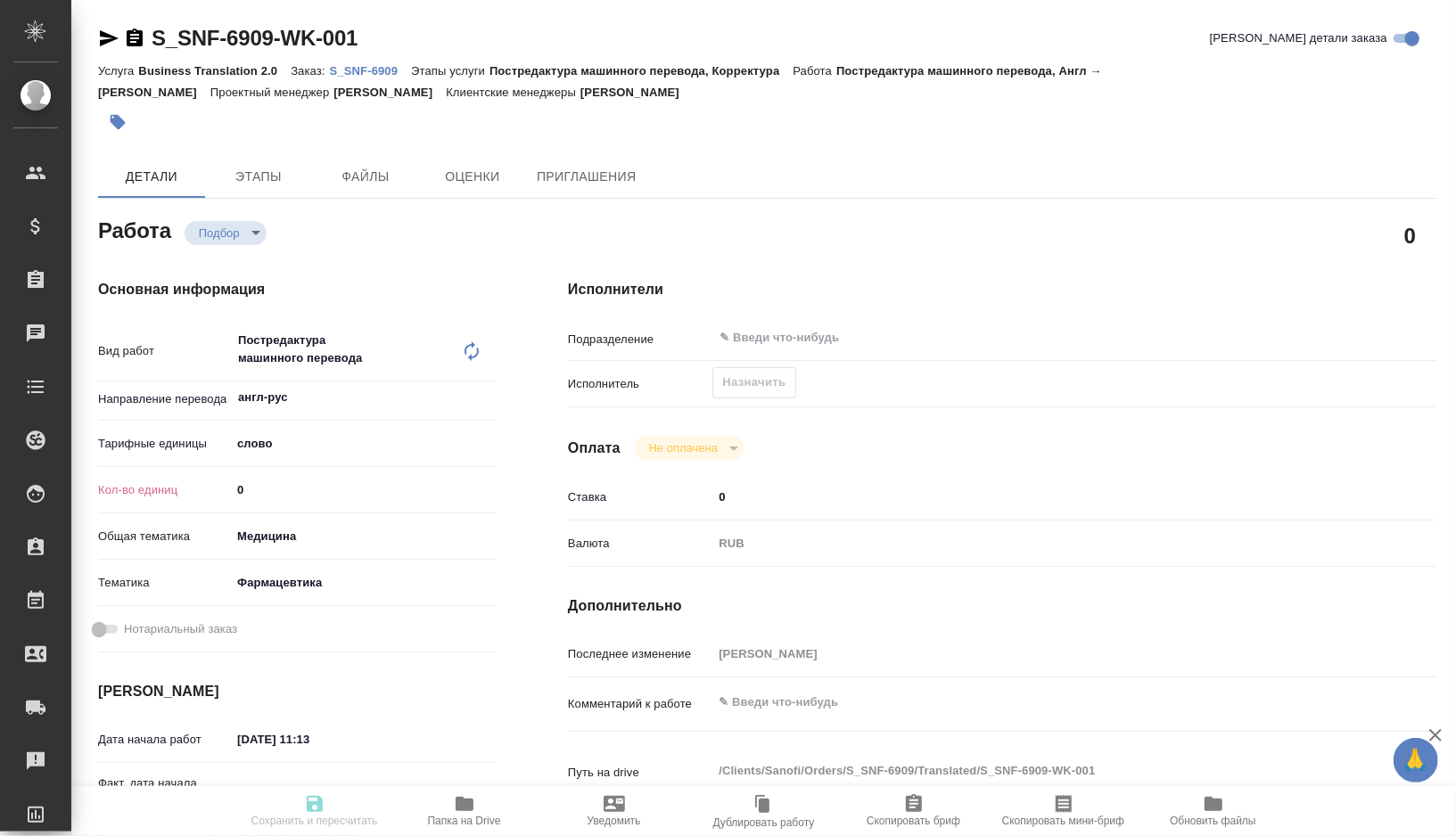
type textarea "x"
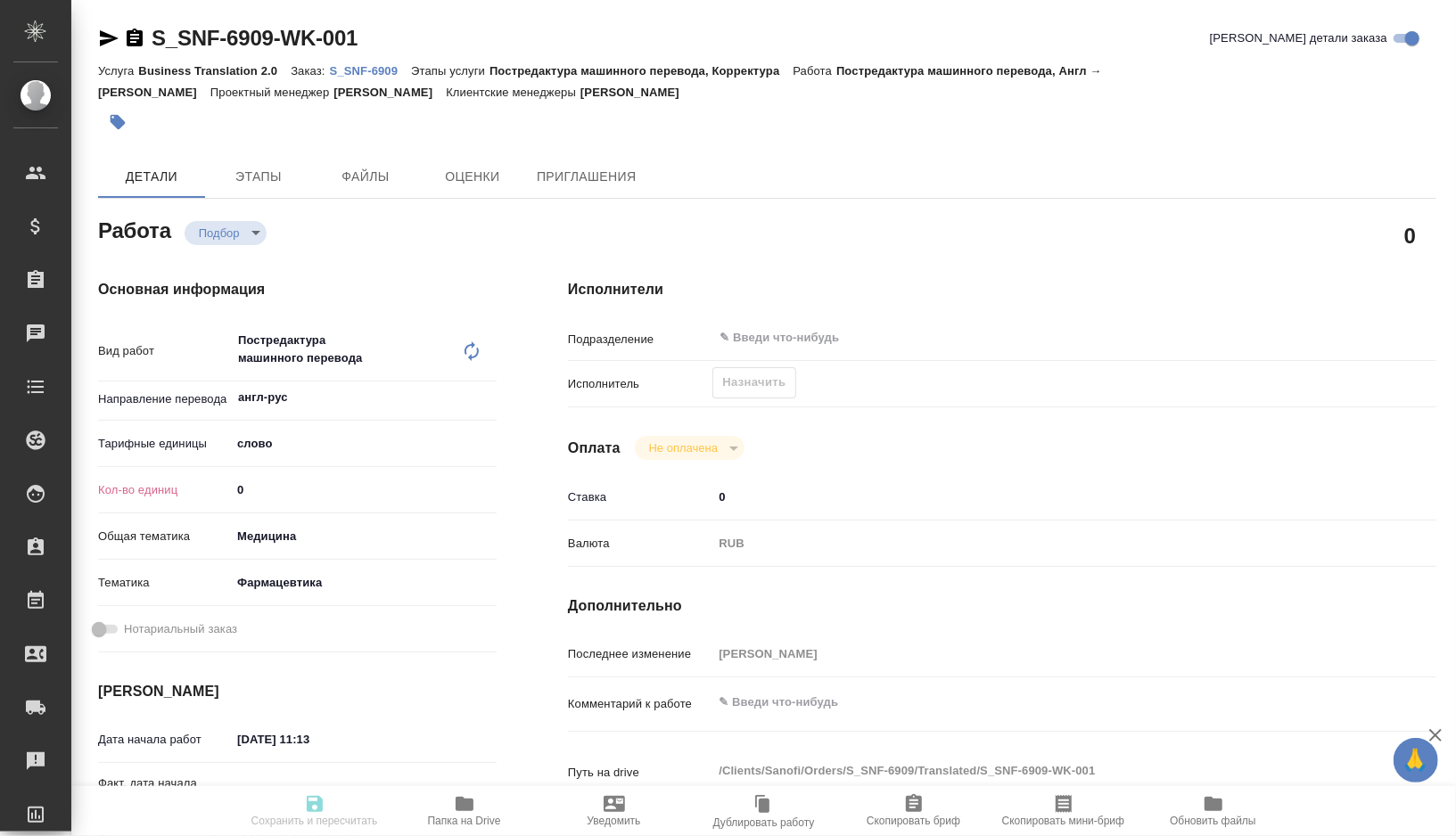
type textarea "x"
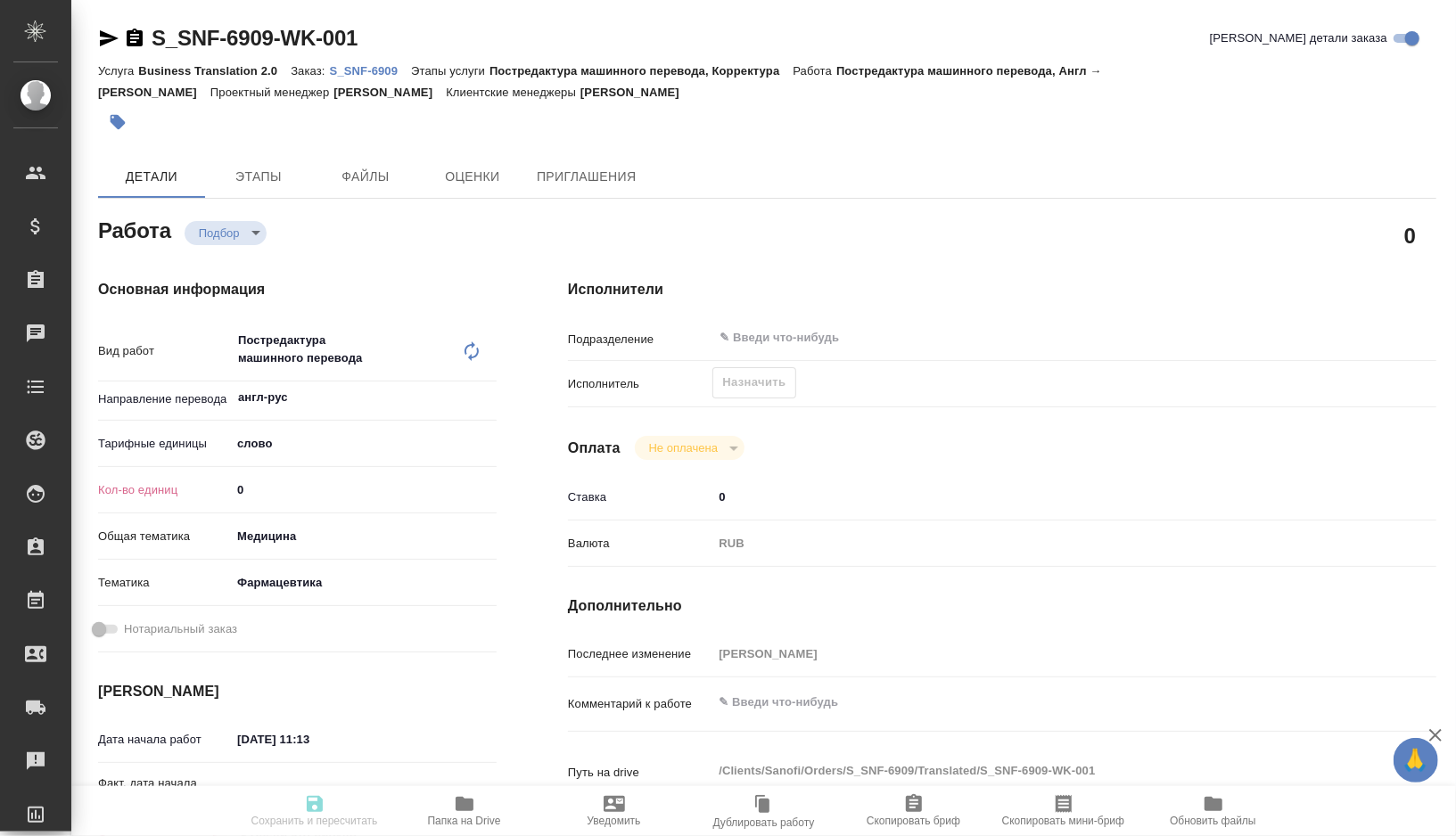
click at [287, 472] on div "Тарифные единицы слово 5a8b1489cc6b4906c91bfd90" at bounding box center [297, 451] width 399 height 46
click at [282, 494] on input "0" at bounding box center [364, 490] width 266 height 26
type textarea "x"
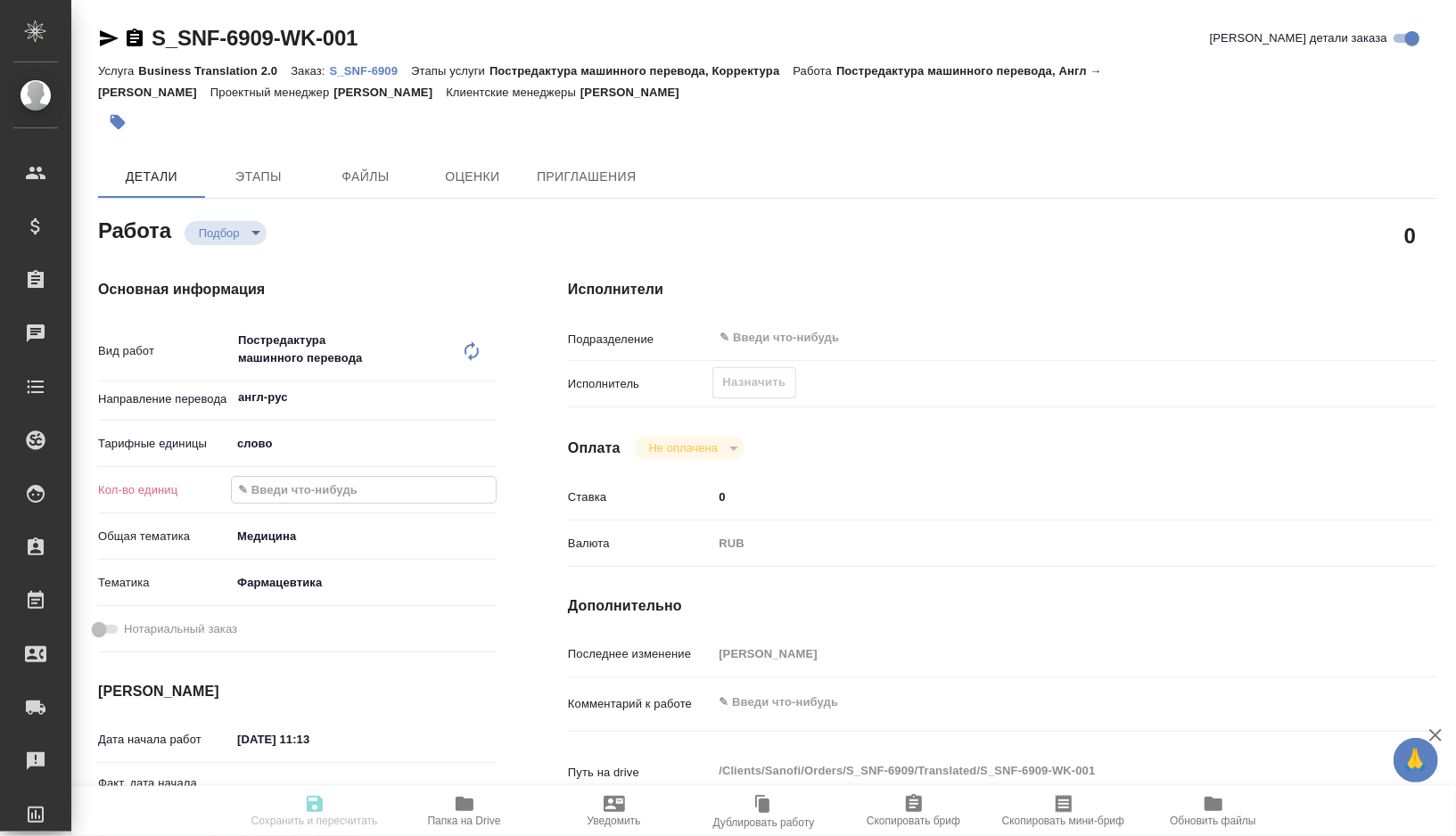
type textarea "x"
click at [318, 494] on input "number" at bounding box center [364, 490] width 264 height 26
paste input "18572.6"
type textarea "x"
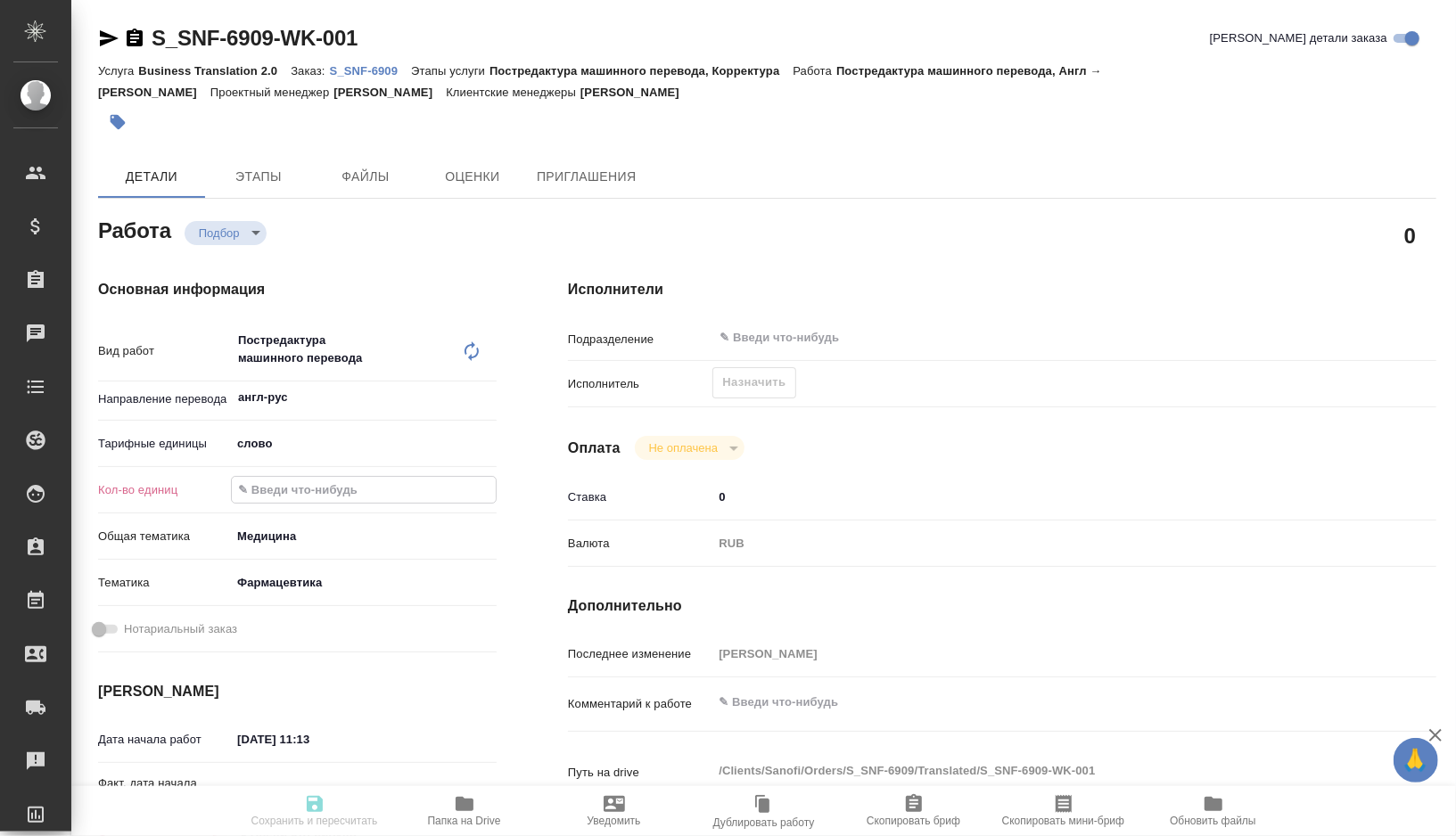
type input "18572.6"
type textarea "x"
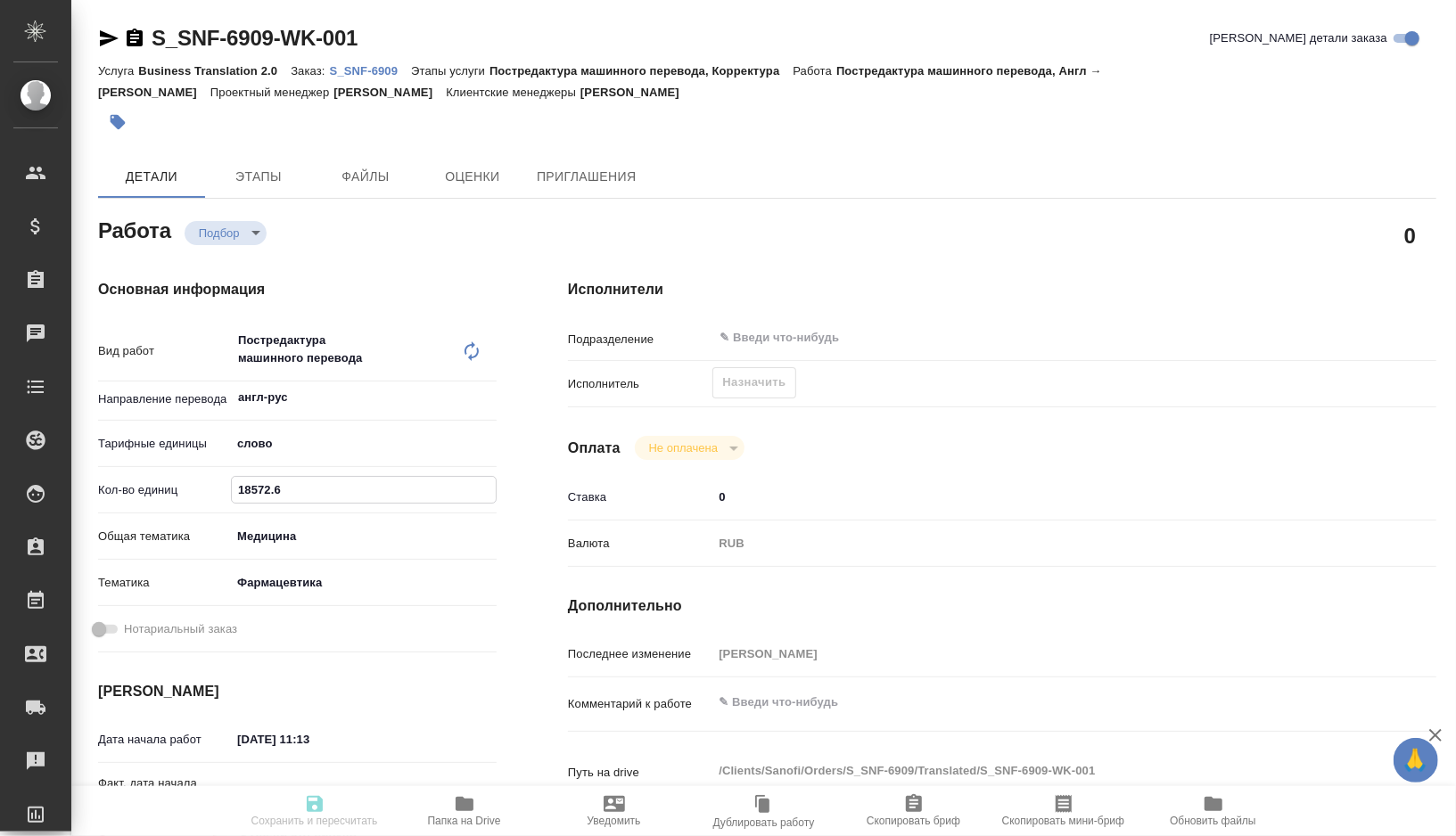
type input "18572.6"
click at [826, 722] on div "x" at bounding box center [1038, 704] width 652 height 40
type textarea "x"
type textarea "т"
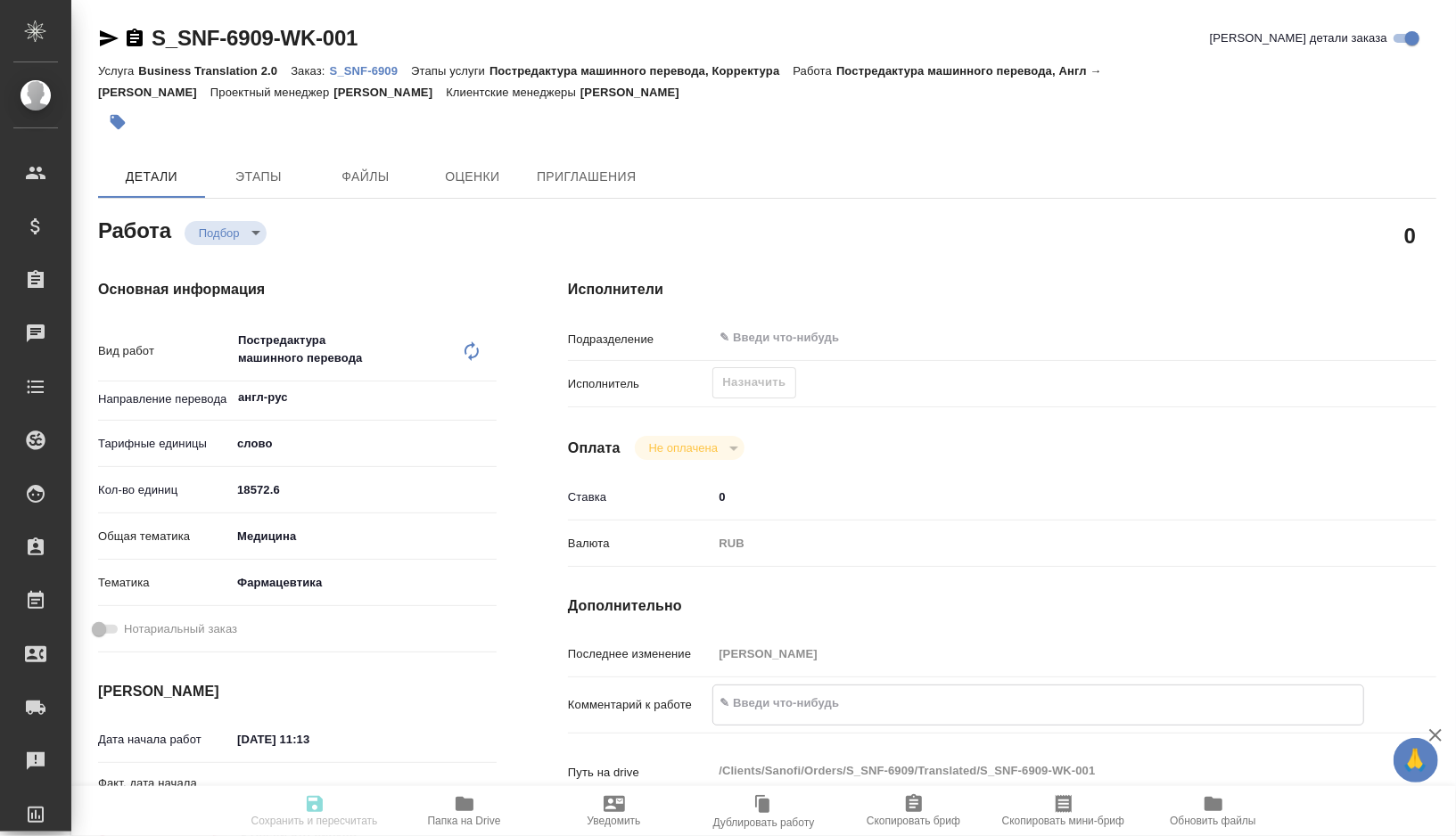
type textarea "x"
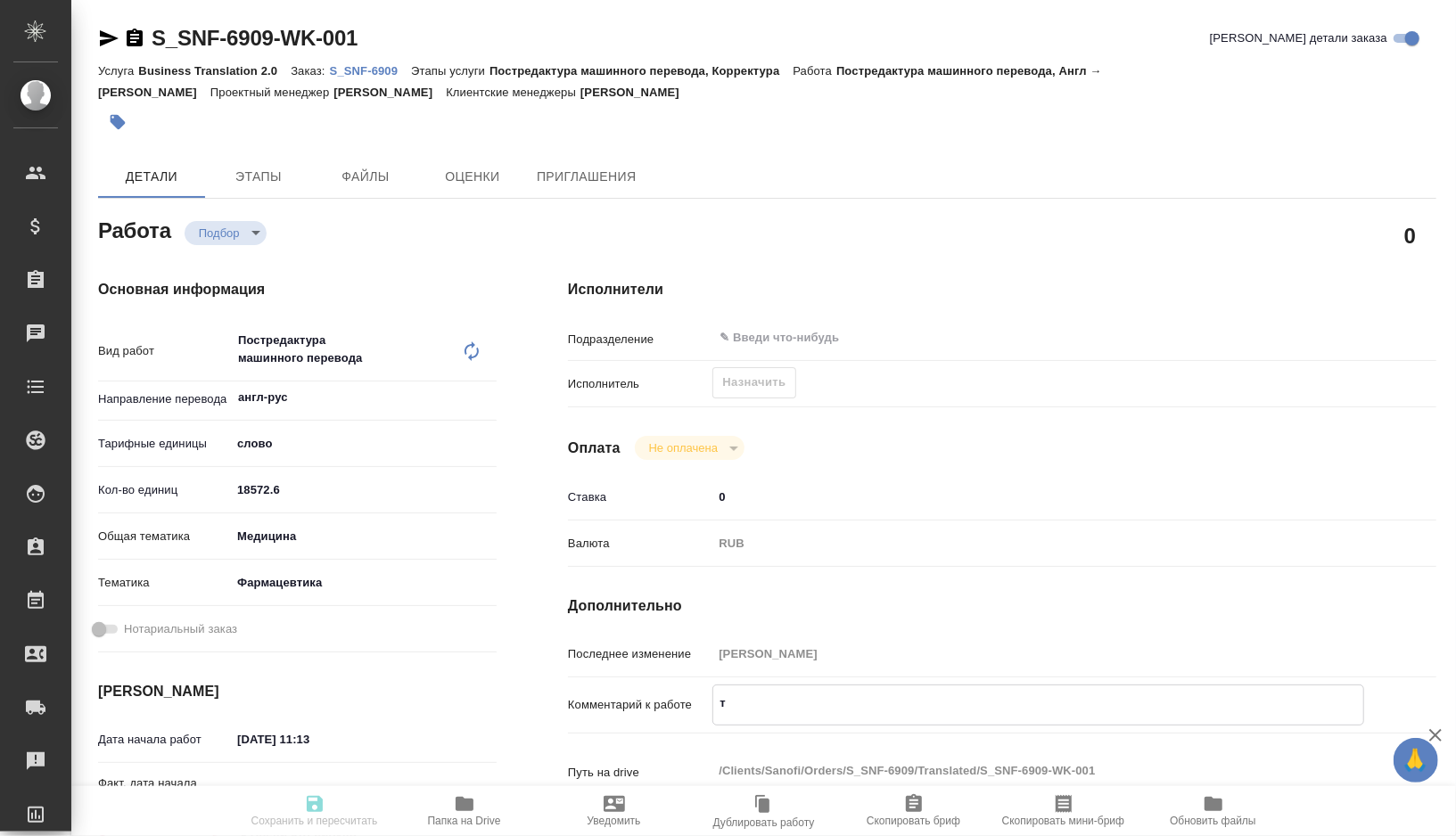
type textarea "то"
type textarea "x"
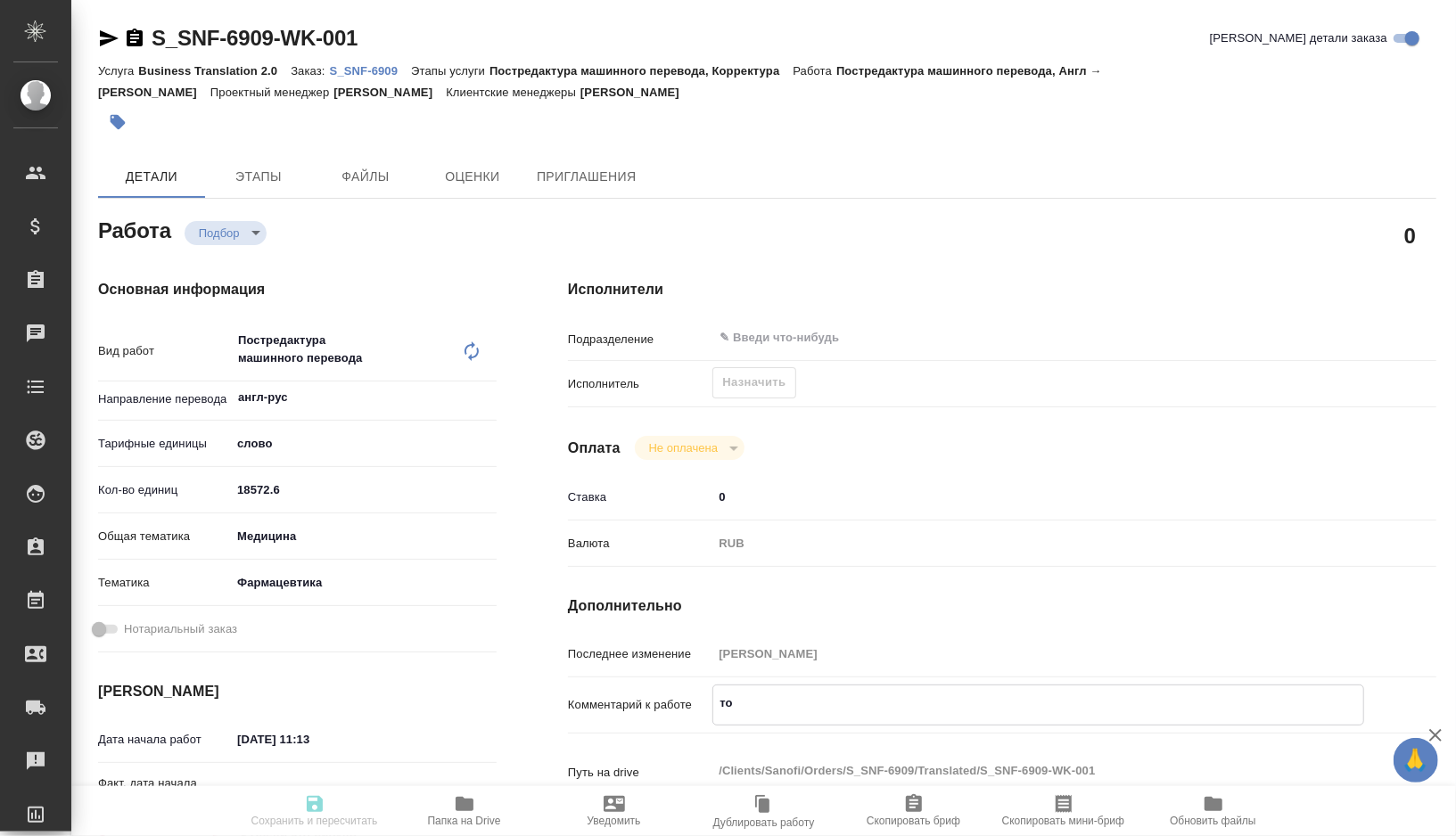
type textarea "x"
type textarea "тот"
type textarea "x"
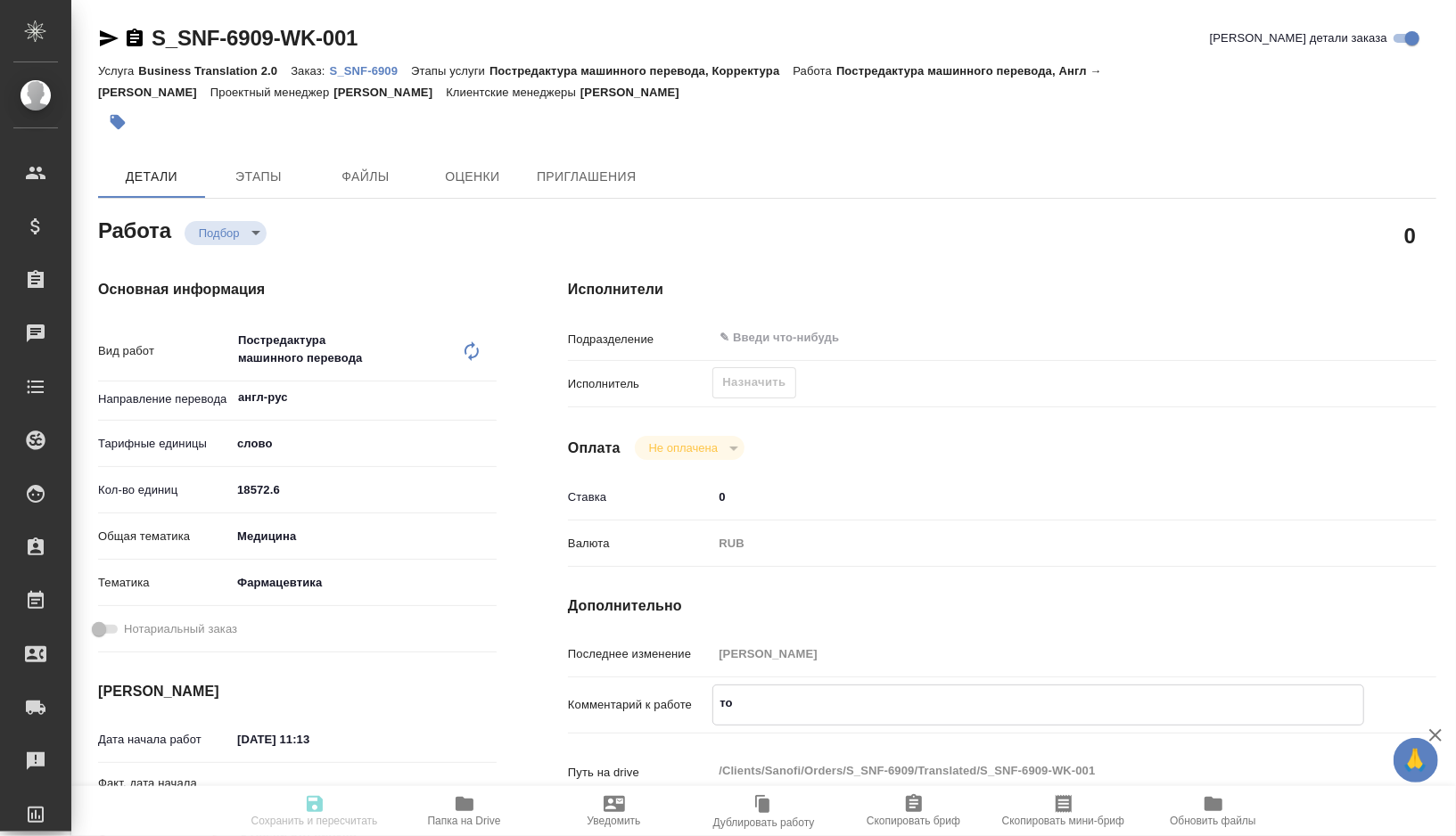
type textarea "x"
type textarea "тота"
type textarea "x"
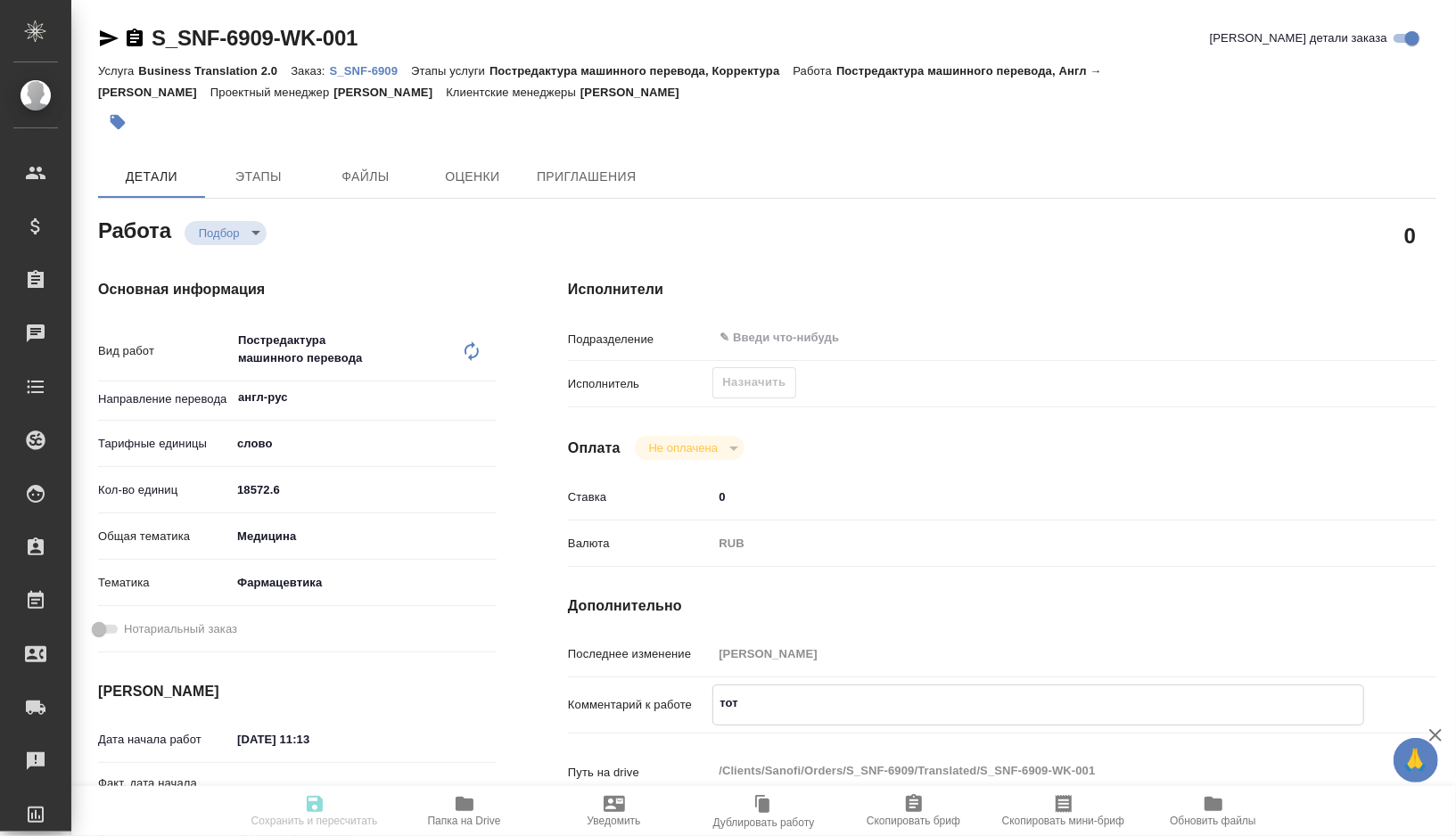
type textarea "x"
type textarea "тотал"
type textarea "x"
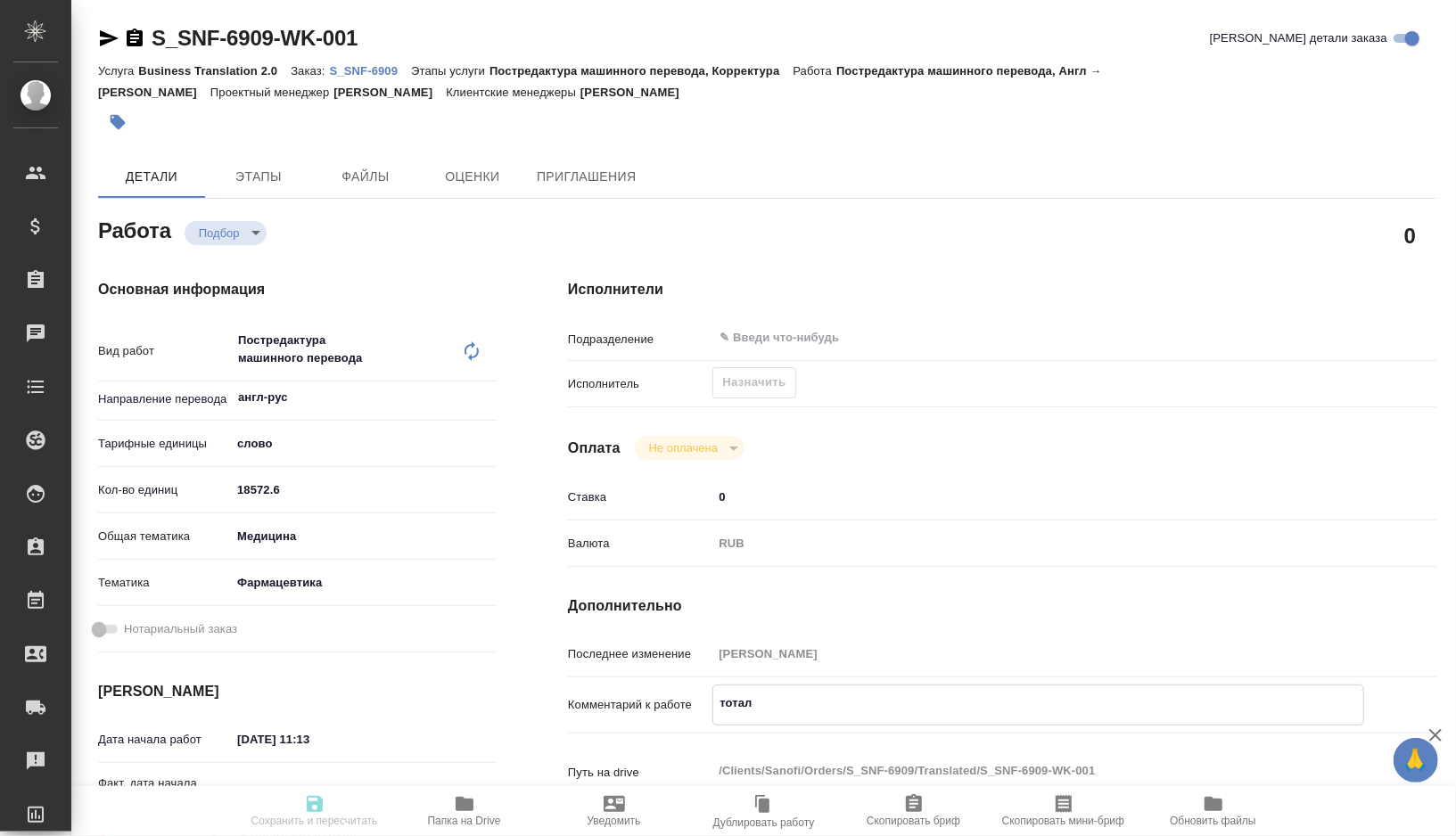
type textarea "x"
type textarea "тотал"
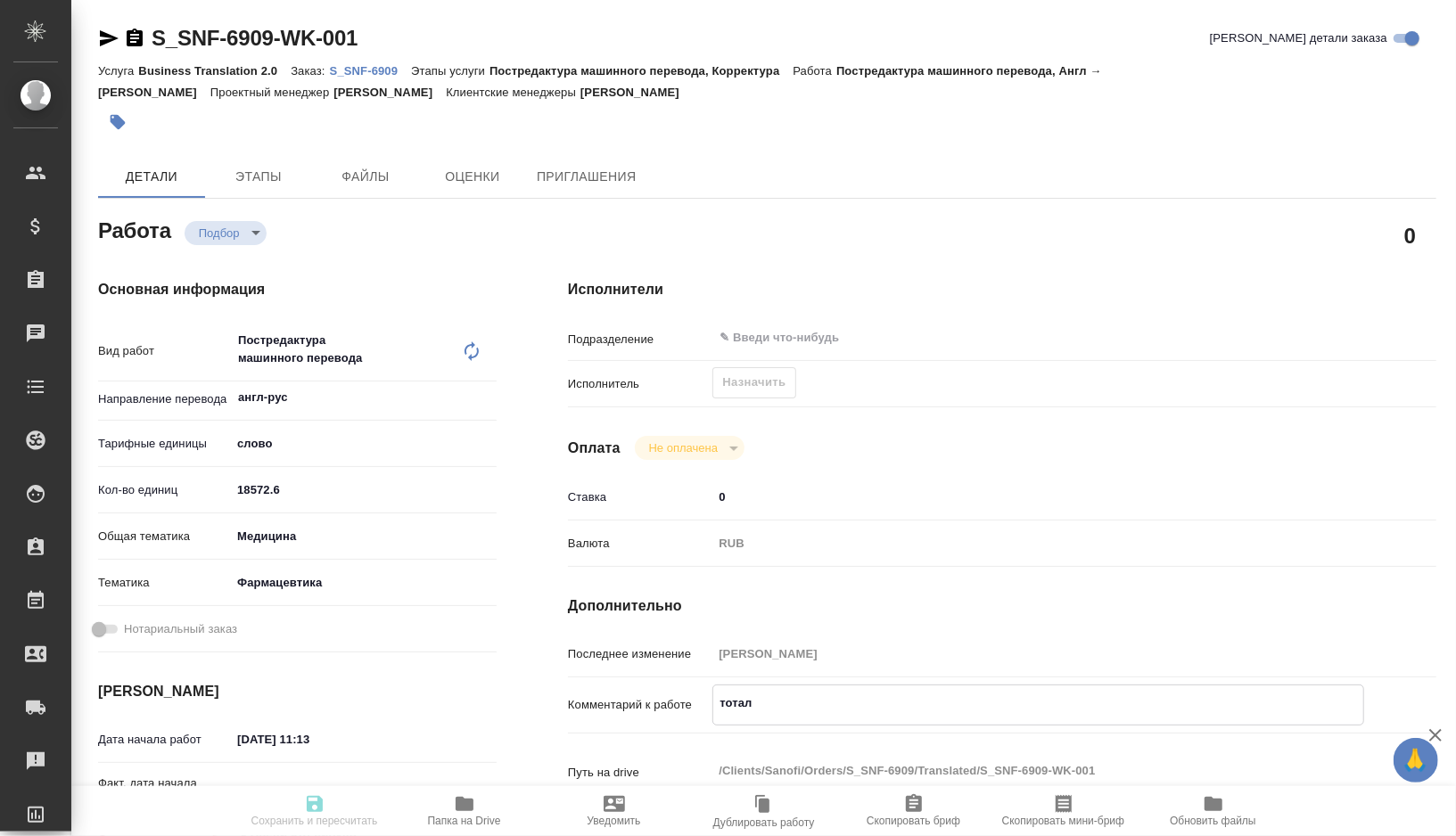
type textarea "x"
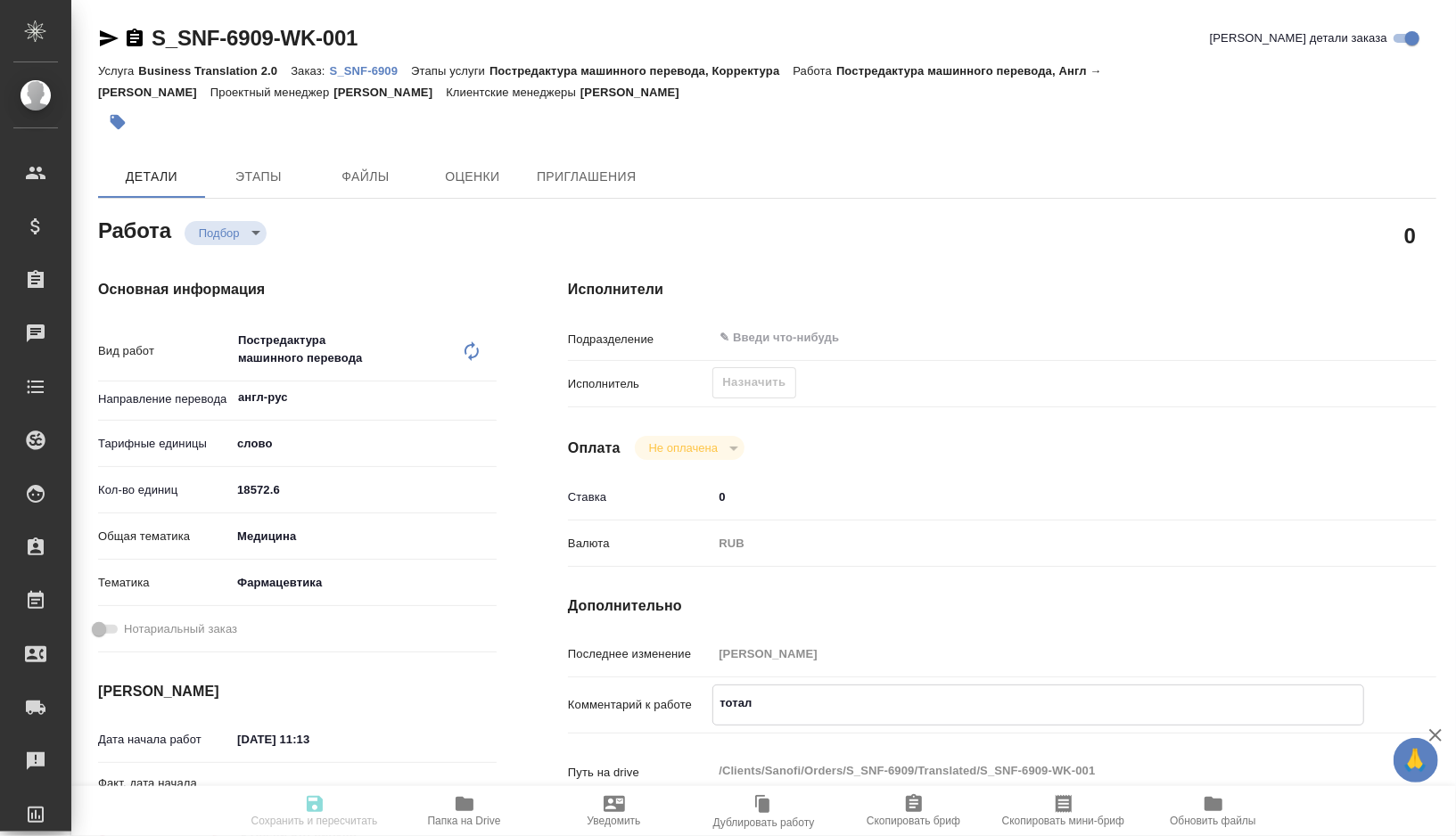
type textarea "тотал д"
type textarea "x"
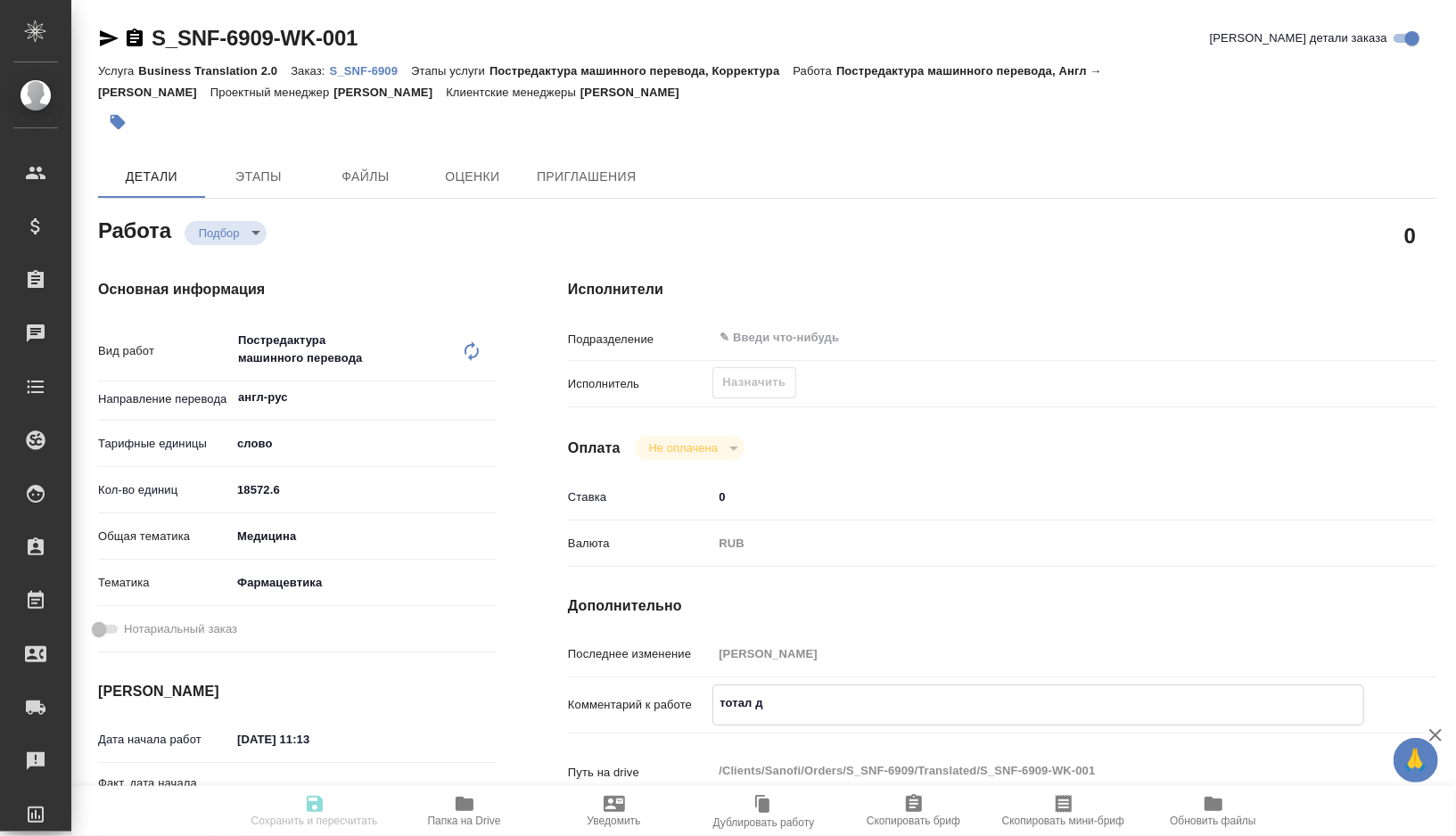
type textarea "x"
type textarea "тотал до"
type textarea "x"
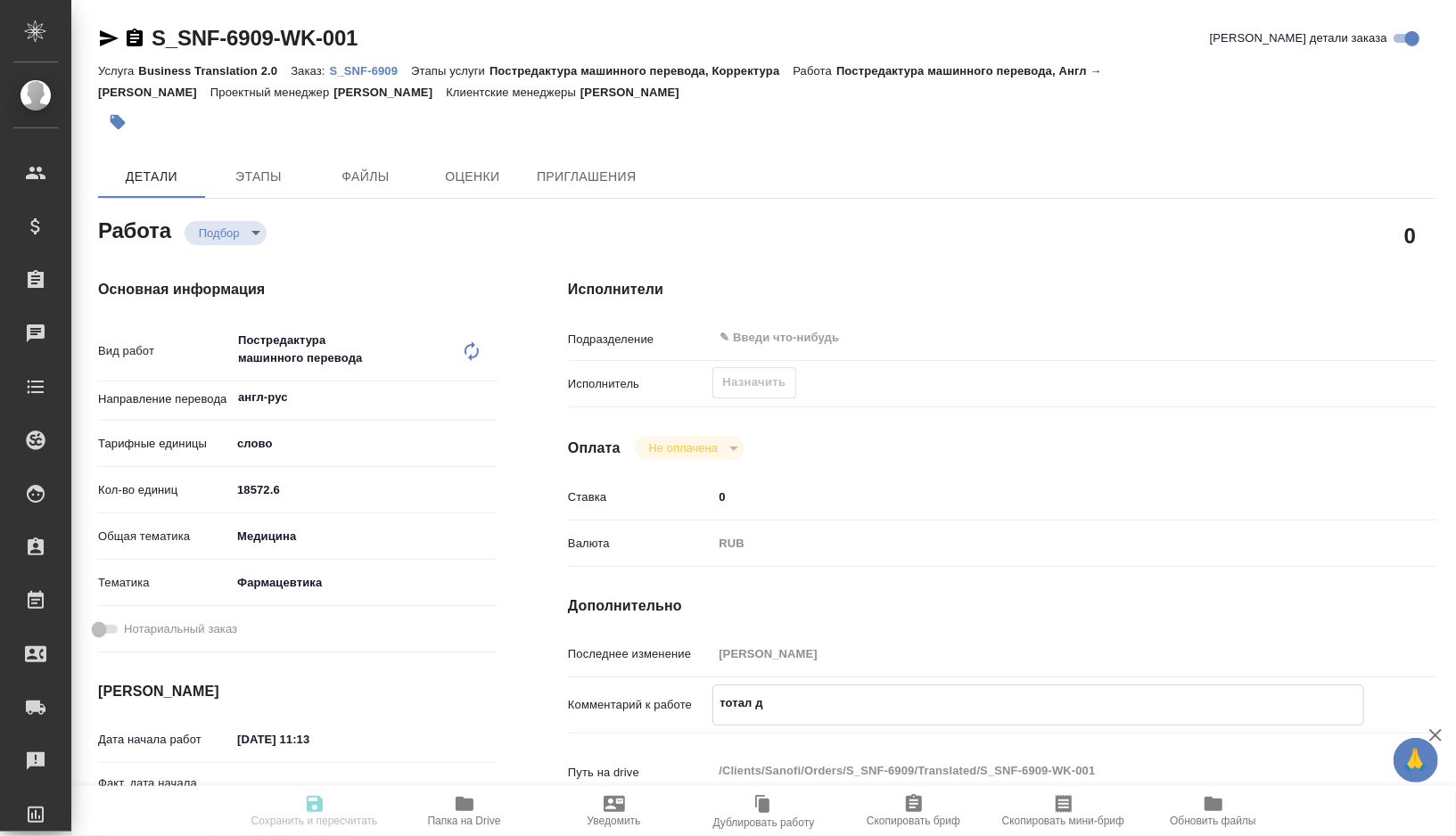
type textarea "x"
type textarea "тотал до"
type textarea "x"
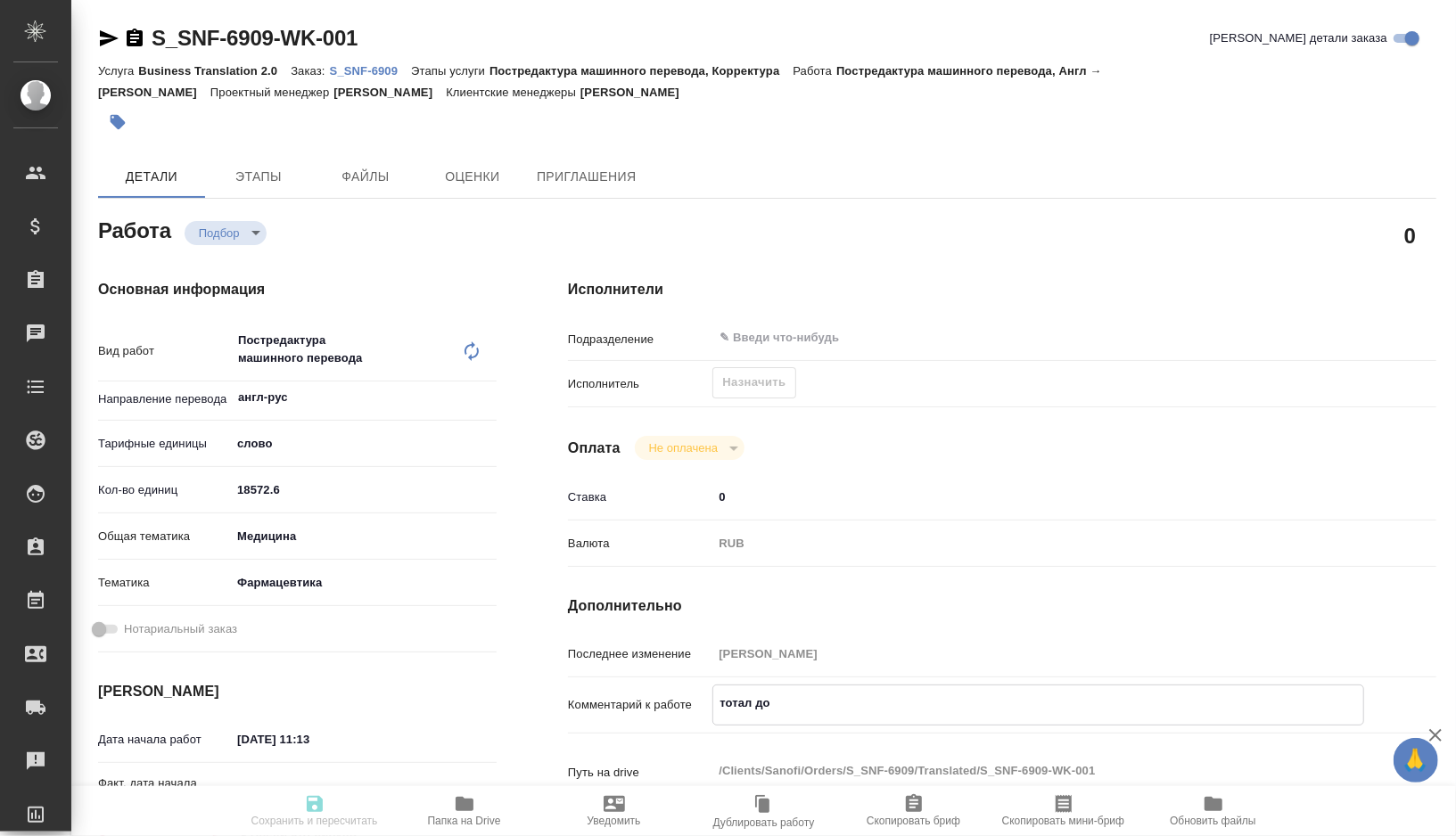
type textarea "x"
type textarea "тотал до р"
type textarea "x"
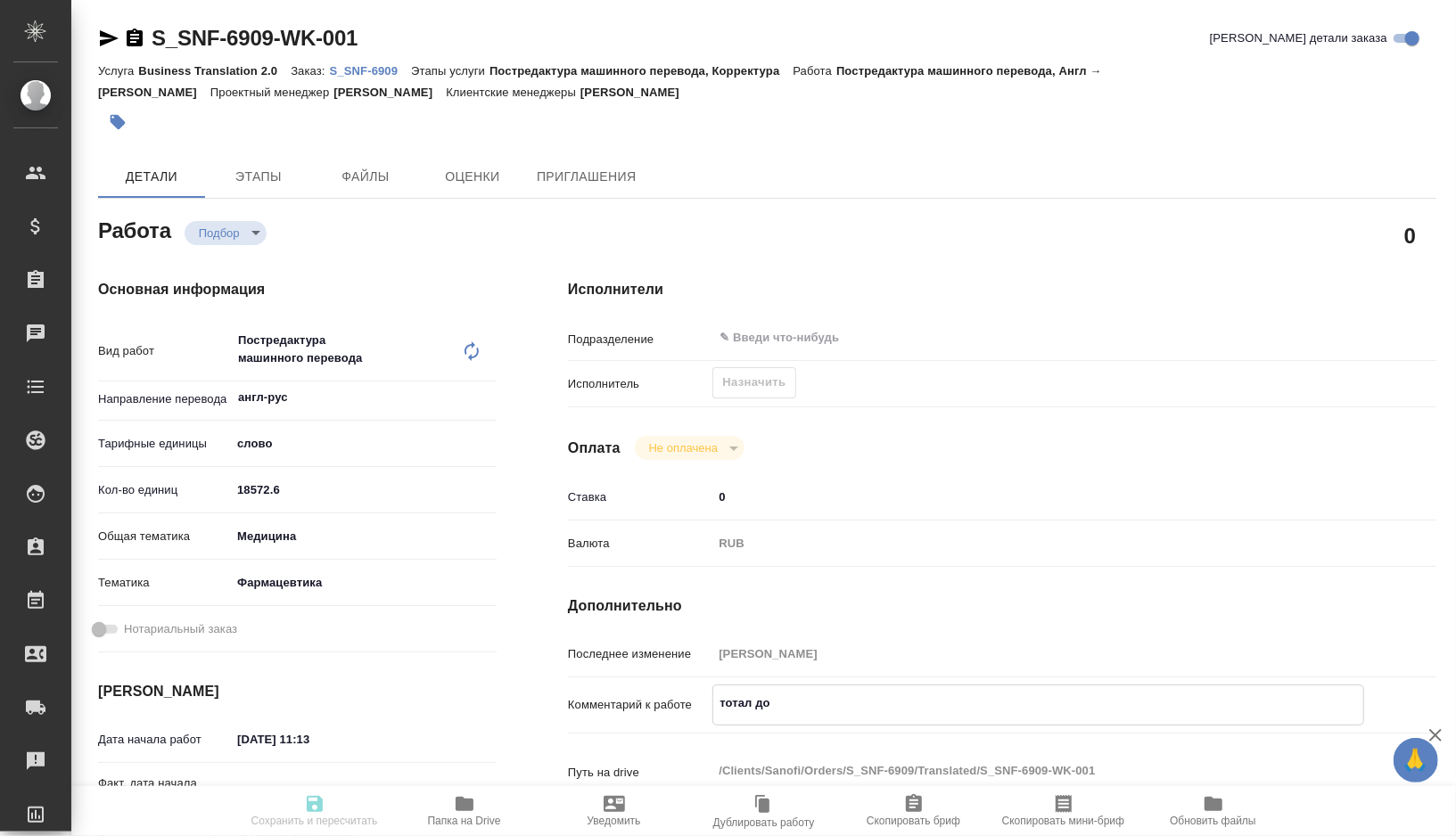
type textarea "x"
type textarea "тотал до ра"
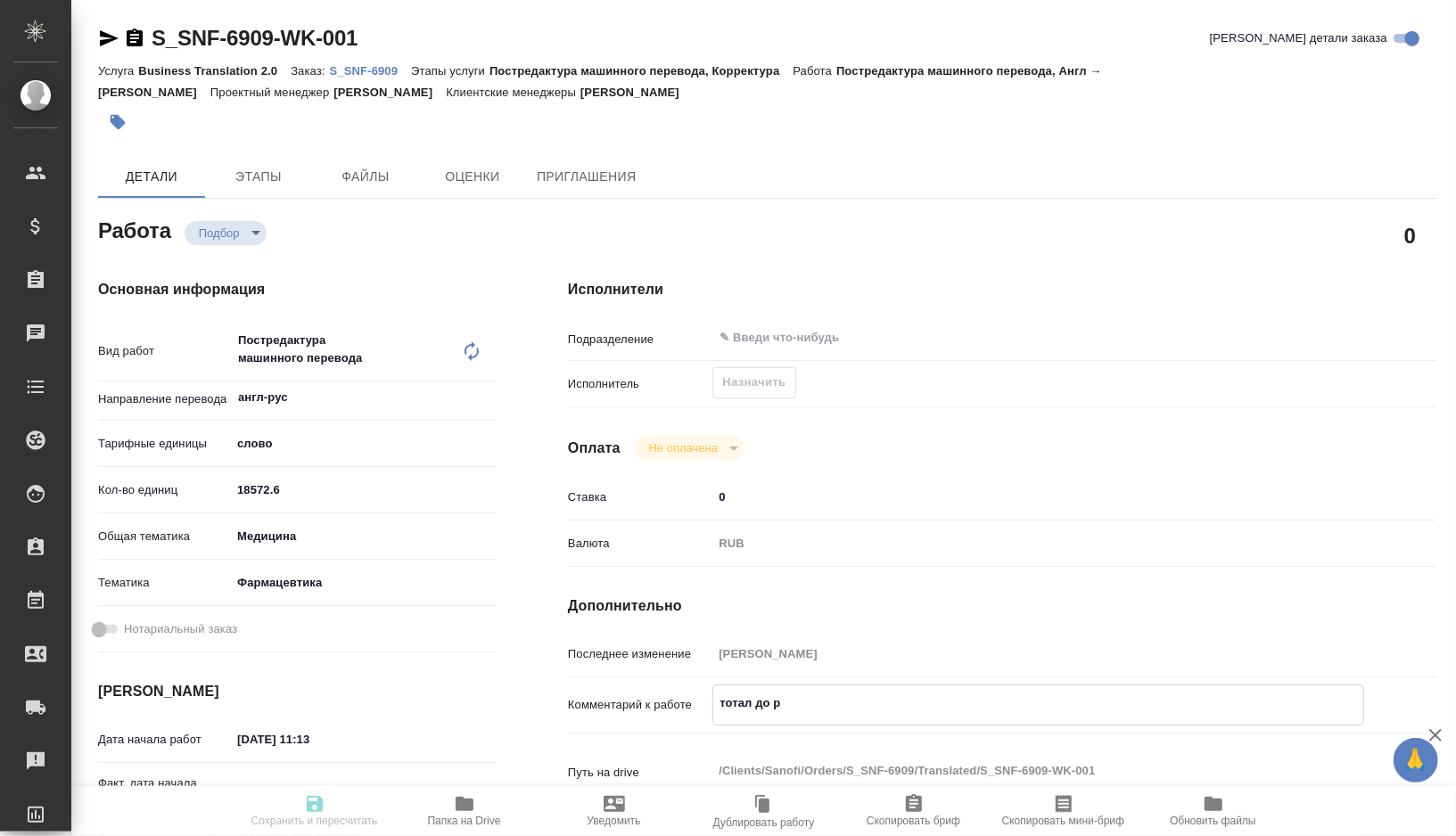
type textarea "x"
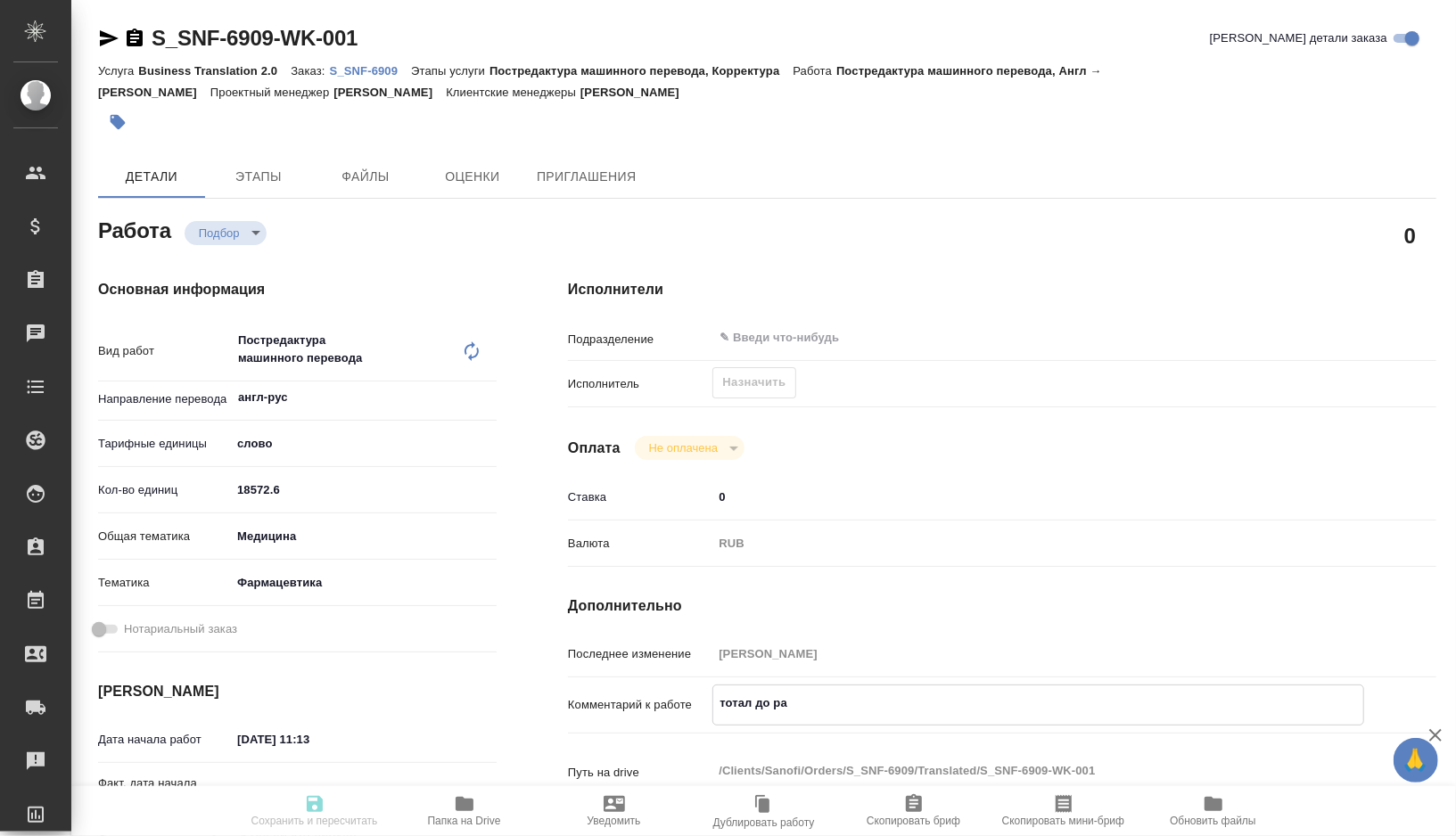
type textarea "тотал до раз"
type textarea "x"
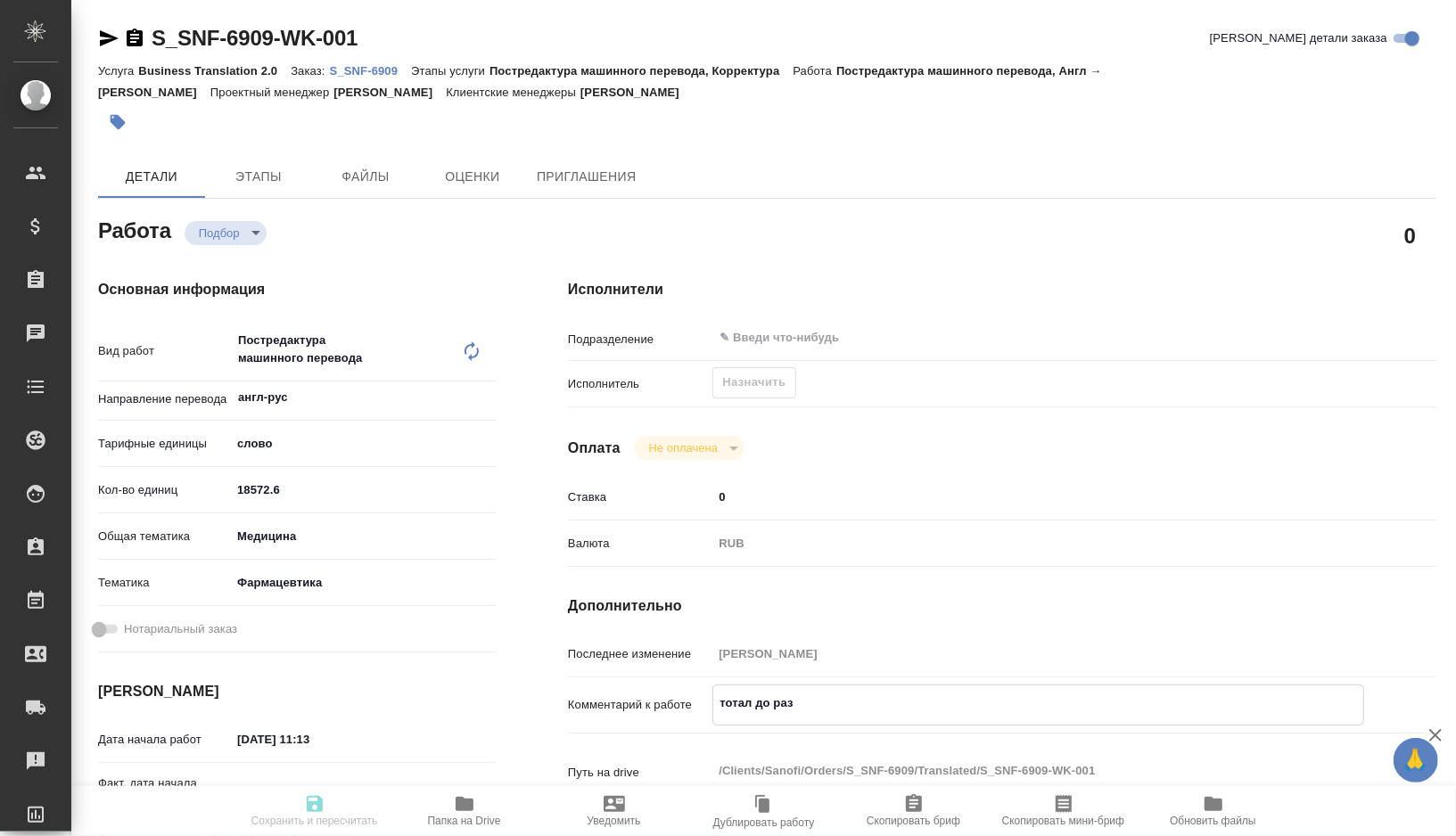
type textarea "x"
type textarea "тотал до разв"
type textarea "x"
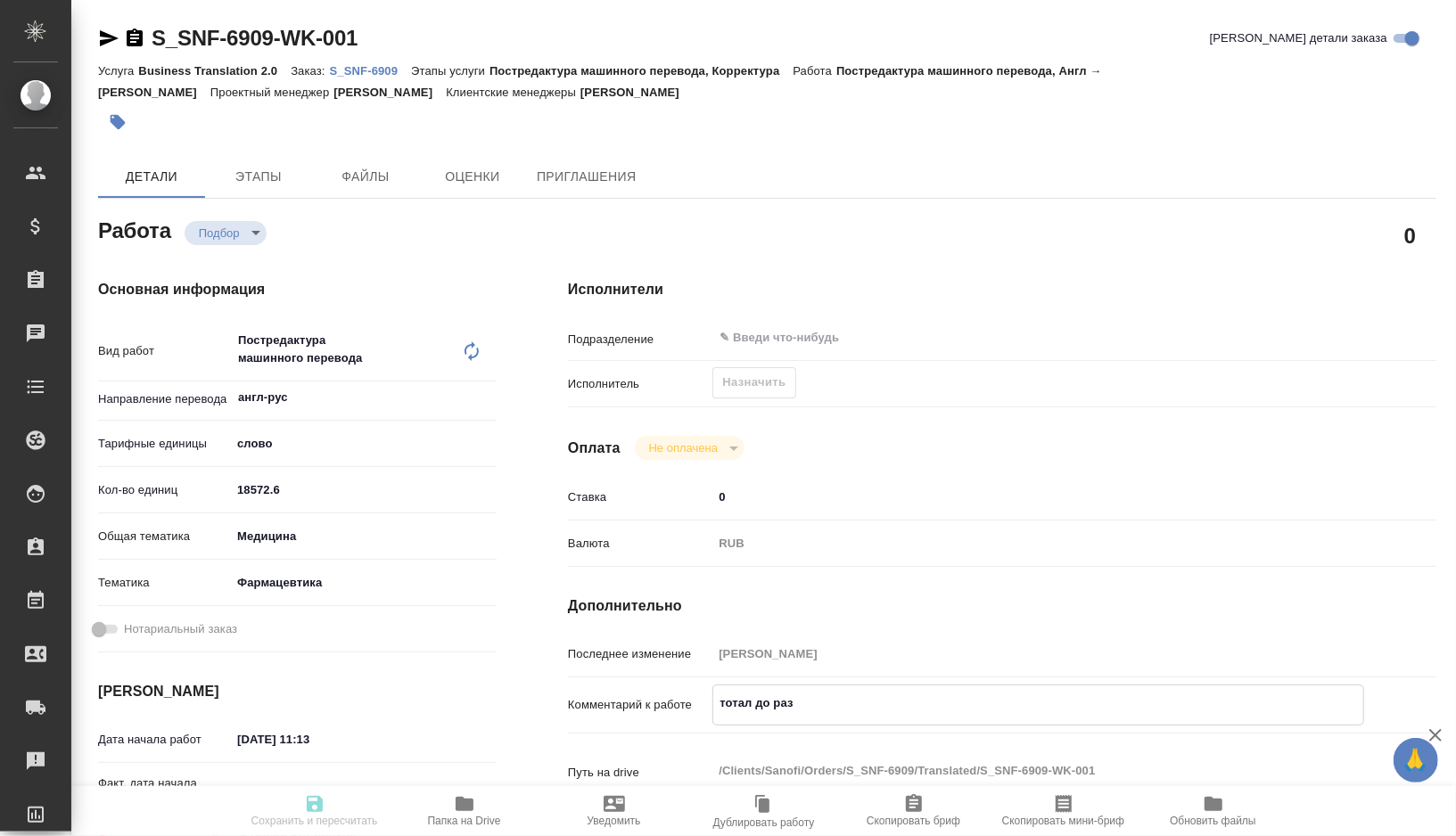
type textarea "x"
type textarea "тотал до разве"
type textarea "x"
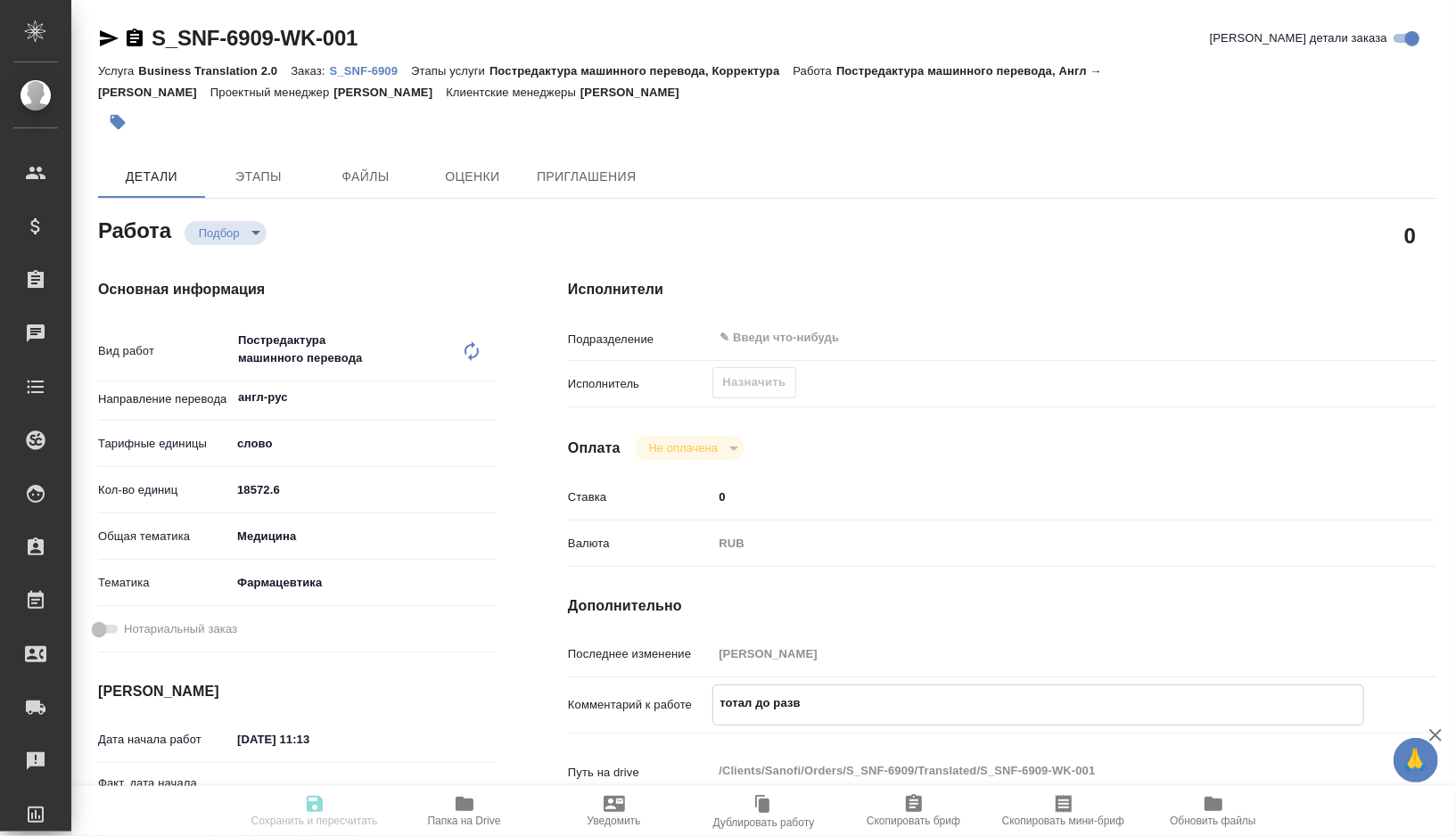
type textarea "x"
type textarea "тотал до развер"
type textarea "x"
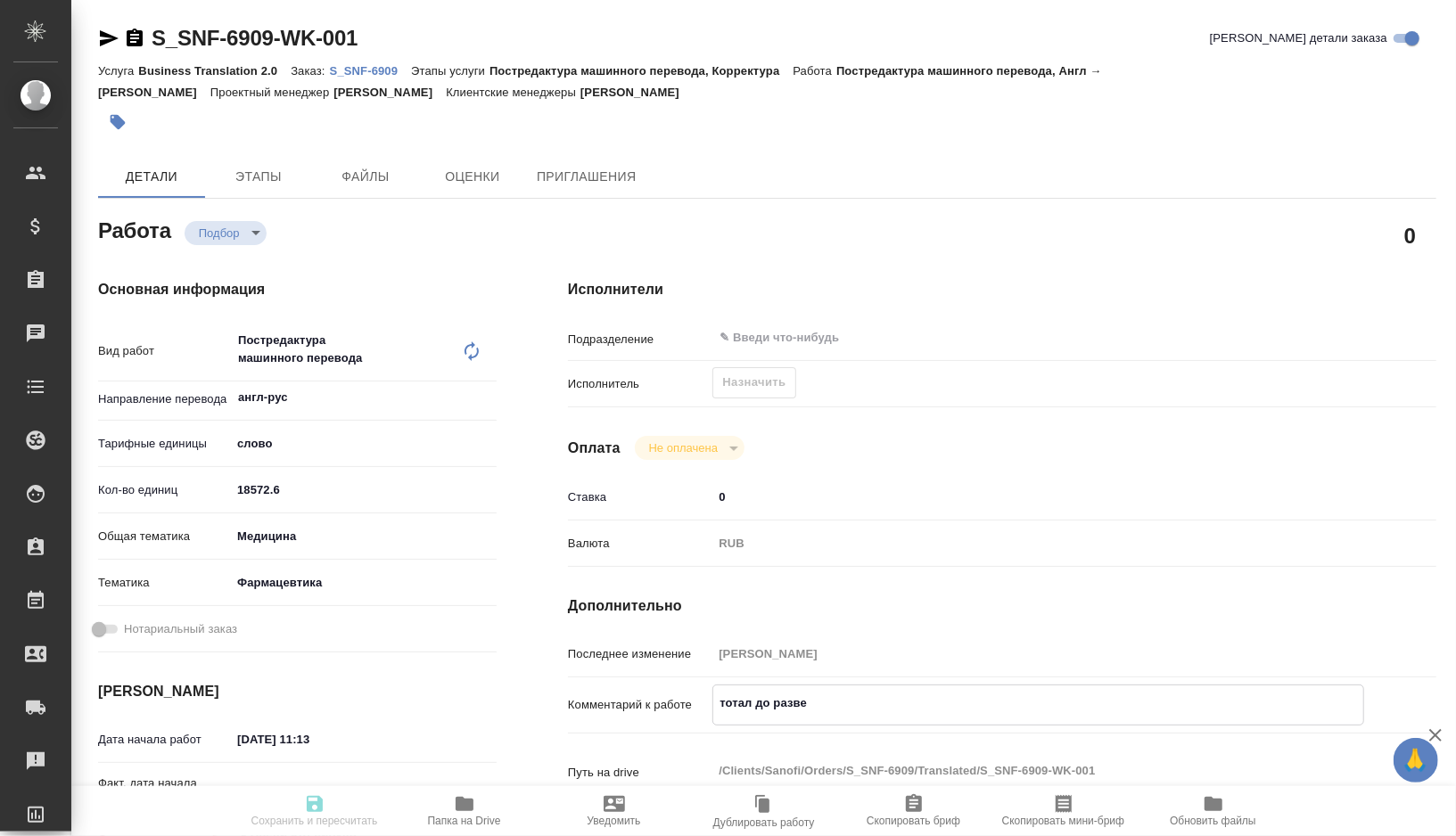
type textarea "x"
type textarea "тотал до разверс"
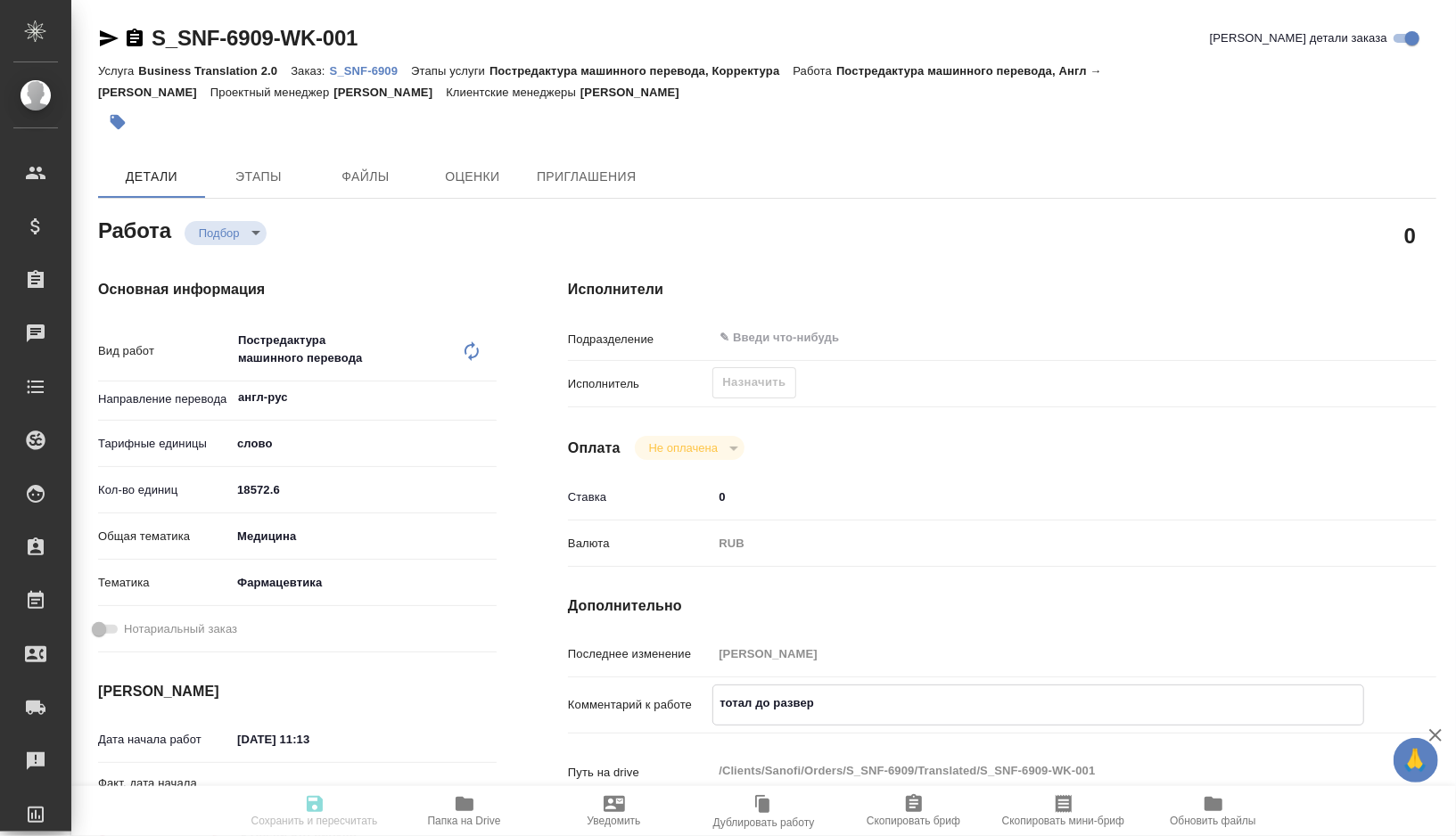
type textarea "x"
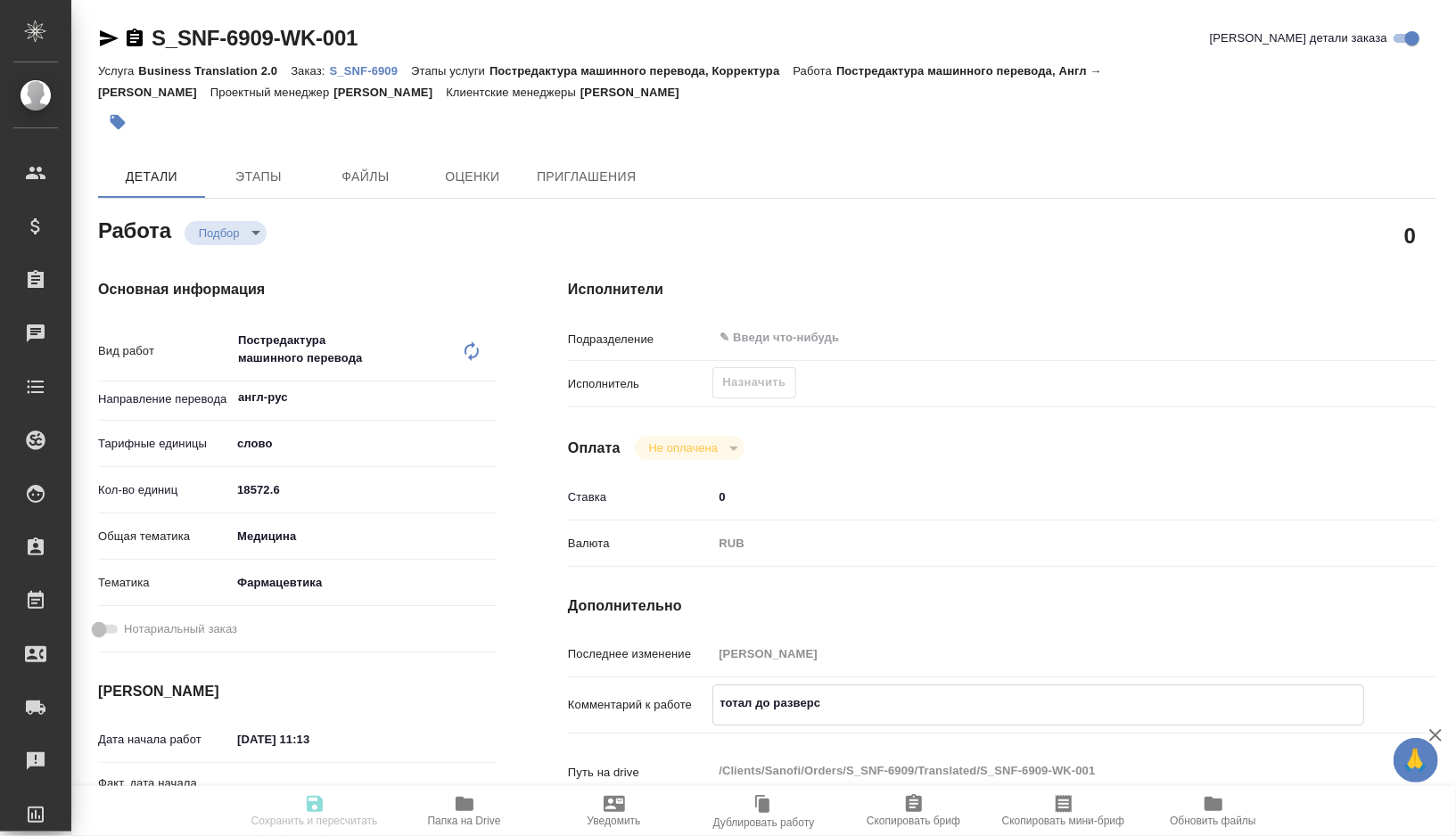
type textarea "тотал до разверст"
type textarea "x"
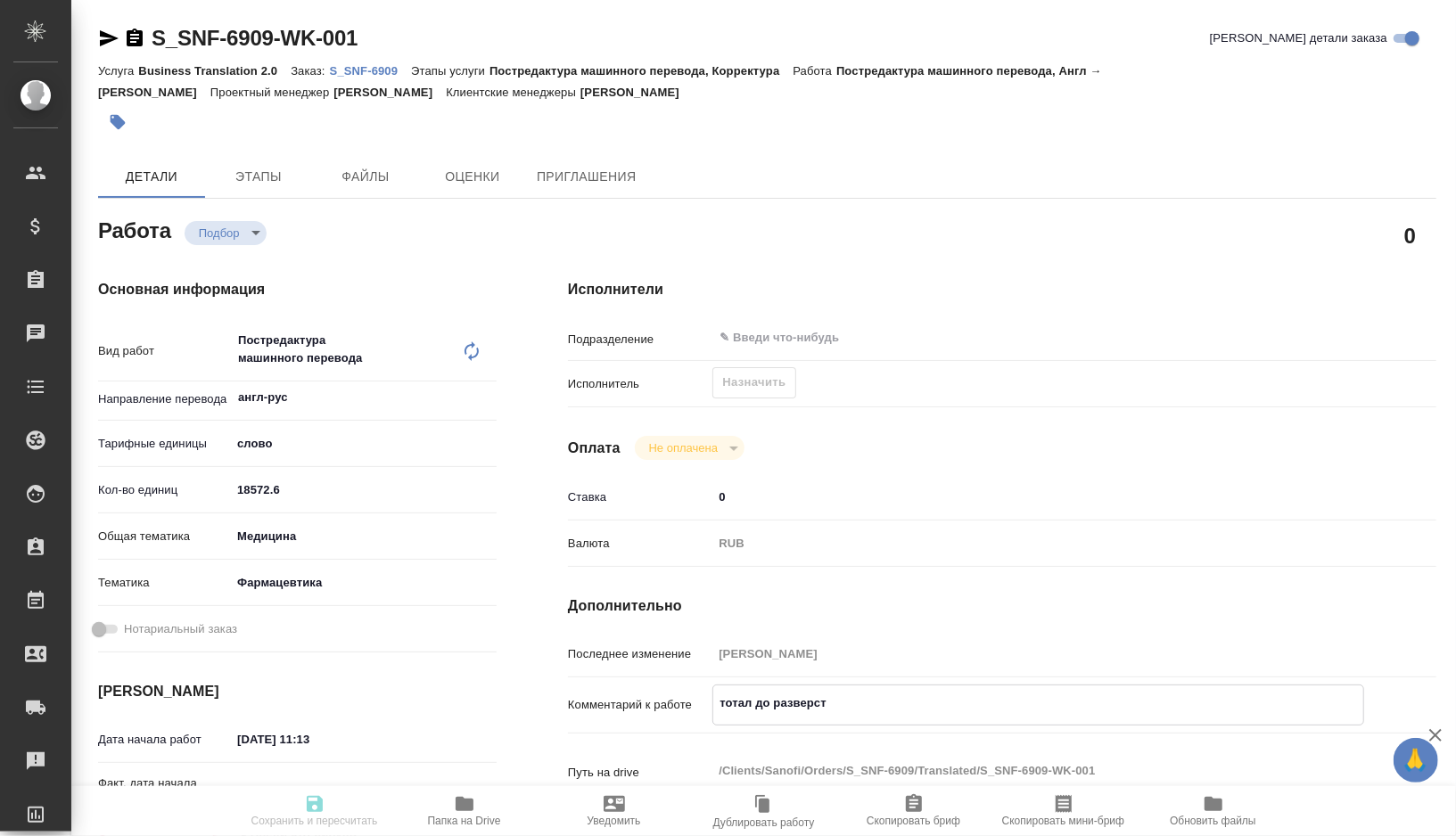
type textarea "x"
type textarea "тотал до разверстк"
type textarea "x"
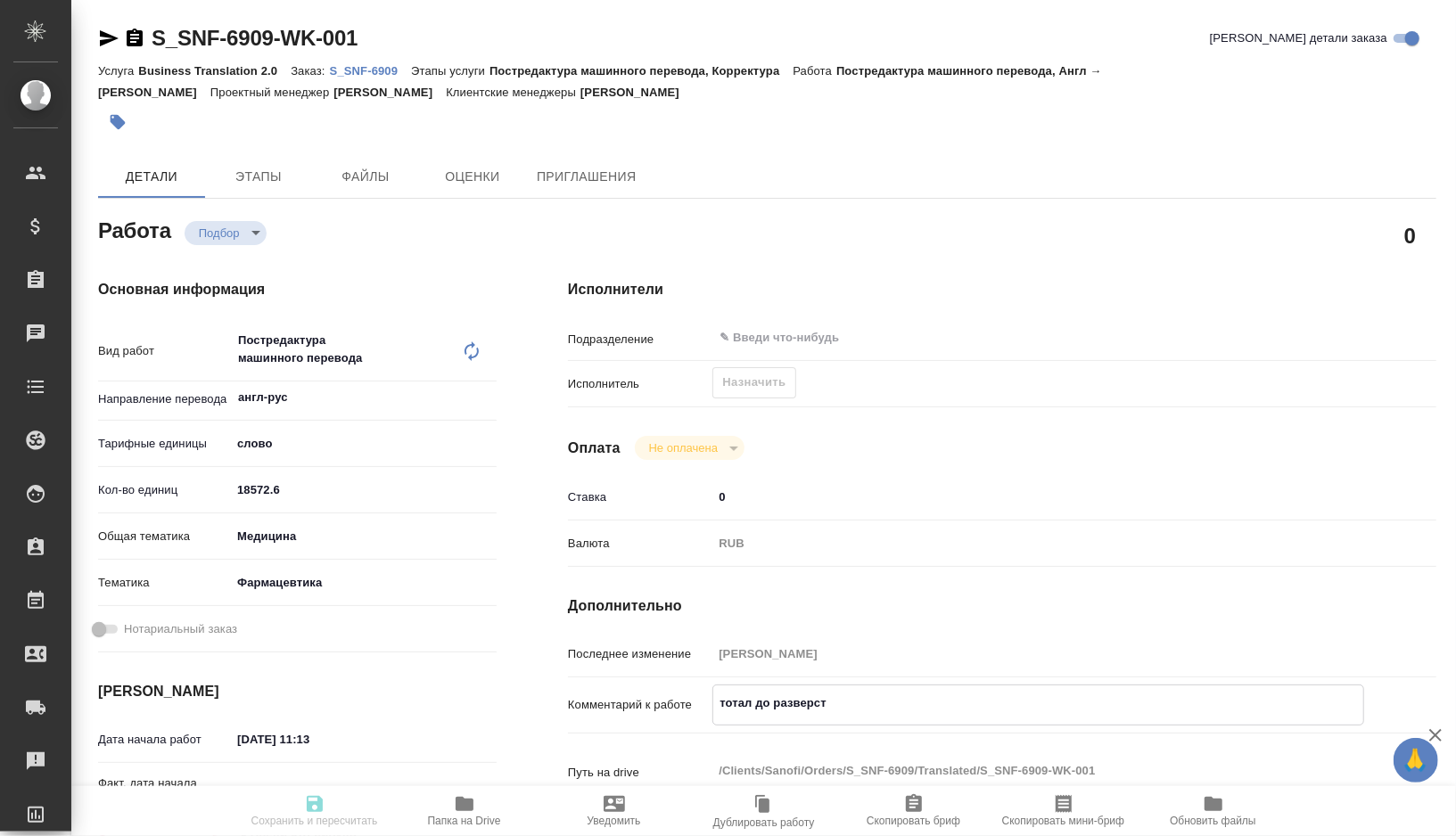
type textarea "x"
type textarea "тотал до разверстки"
type textarea "x"
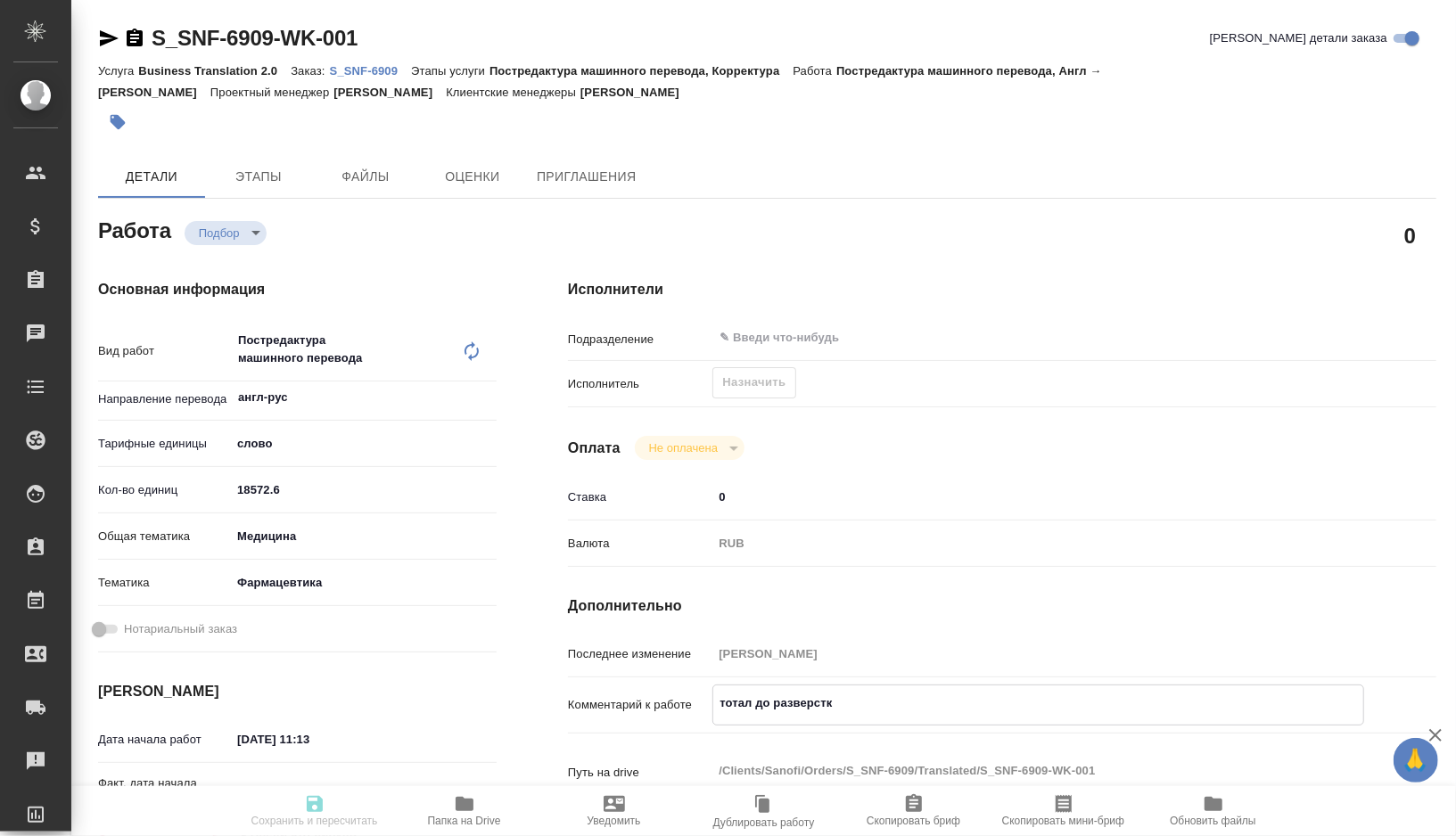
type textarea "x"
type textarea "тотал до разверстки"
type textarea "x"
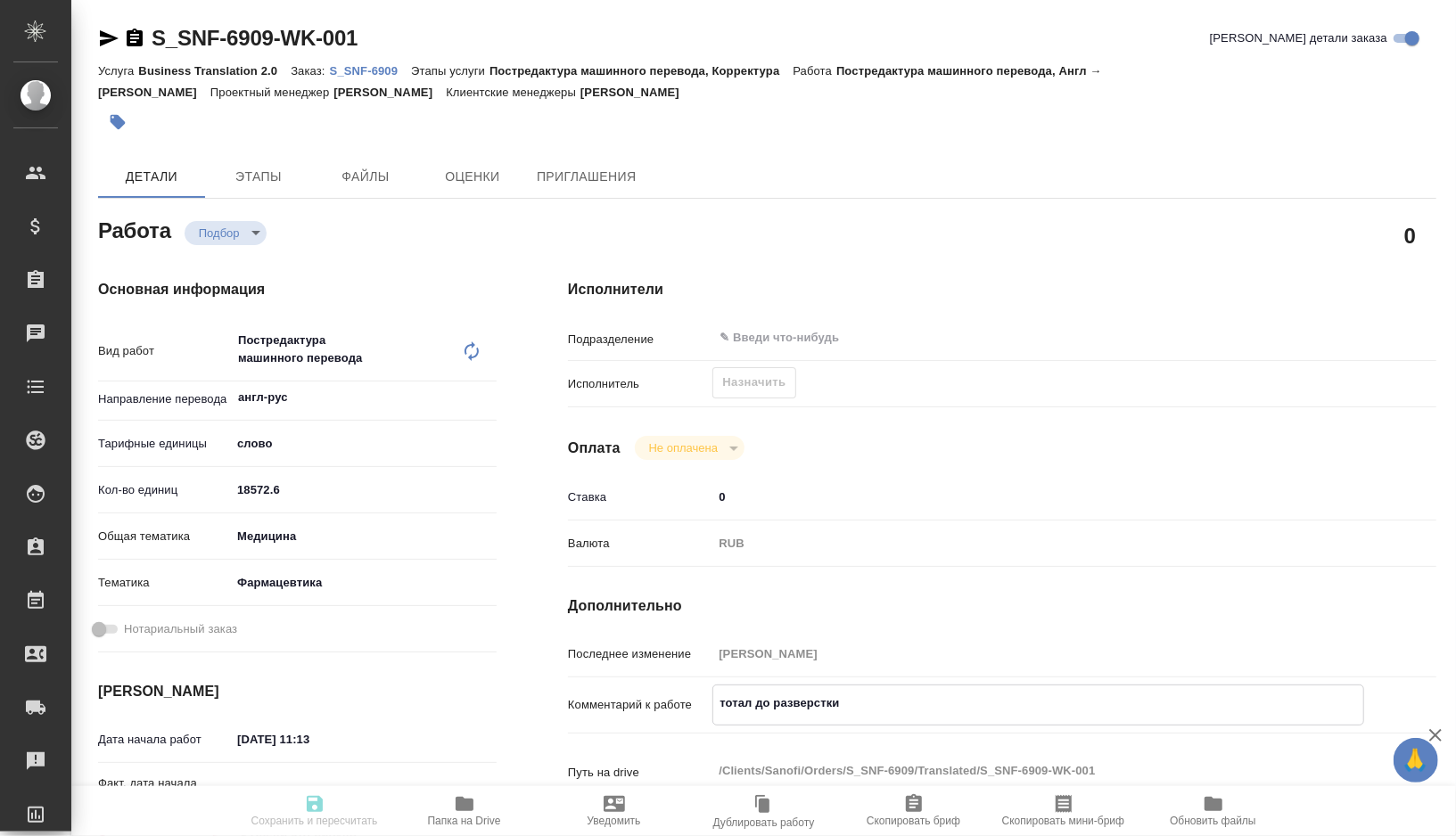
type textarea "x"
type textarea "тотал до разверстки"
type textarea "x"
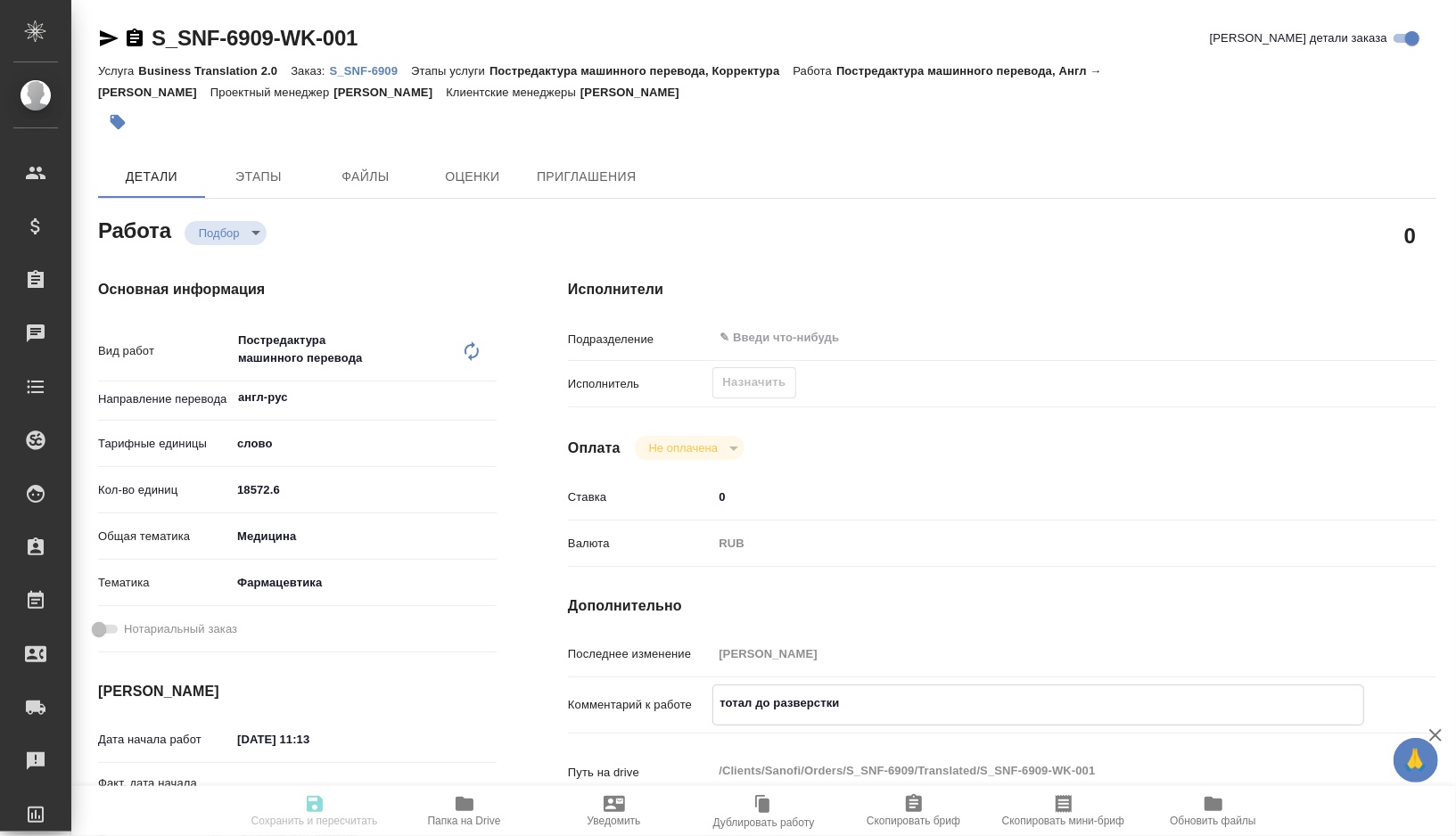
paste textarea "24445"
type textarea "x"
type textarea "тотал до разверстки 24445"
type textarea "x"
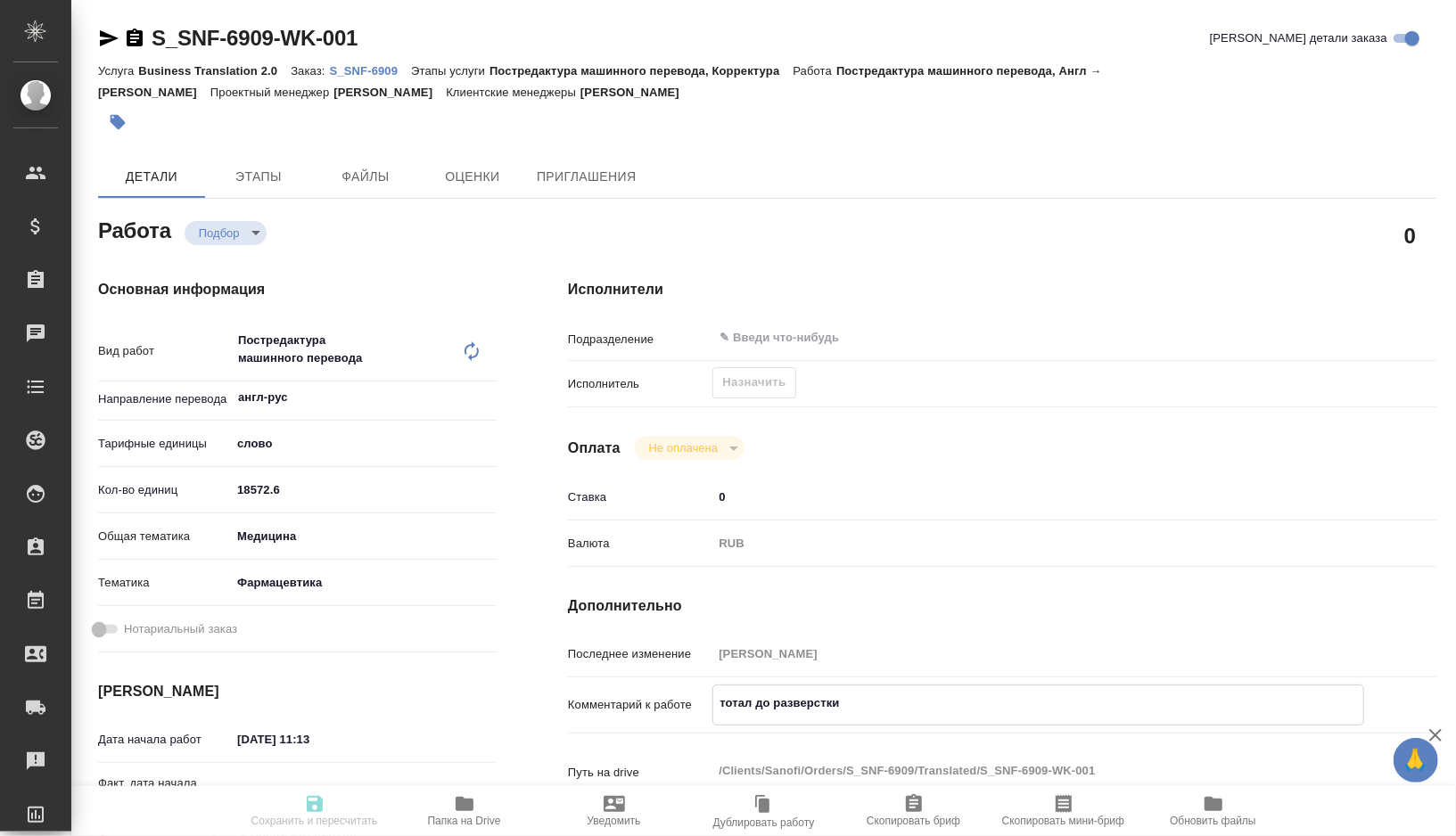
type textarea "x"
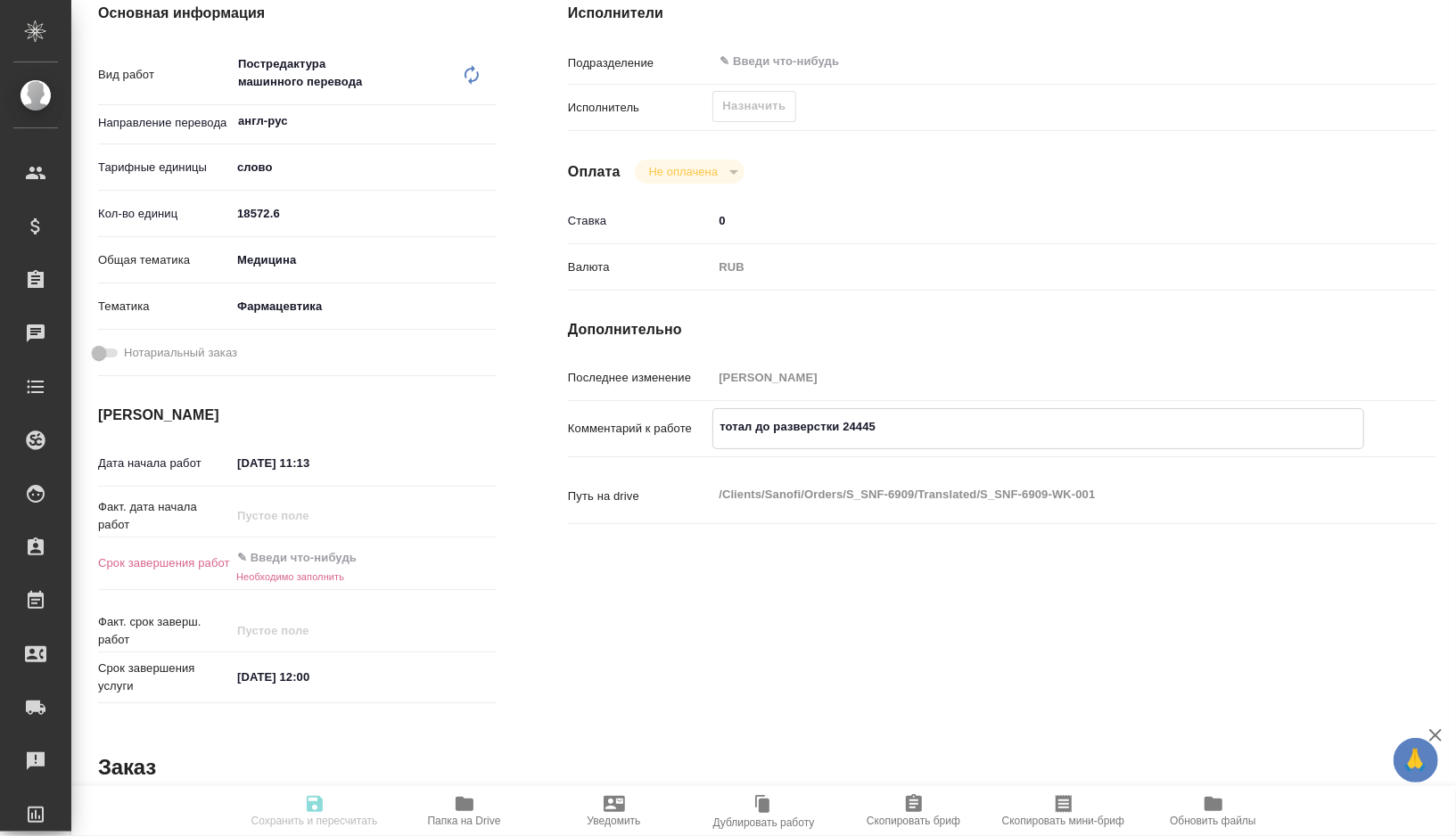
scroll to position [278, 0]
type textarea "тотал до разверстки 24445"
type textarea "x"
click at [251, 463] on input "23.09.2025 11:13" at bounding box center [309, 462] width 156 height 26
type textarea "x"
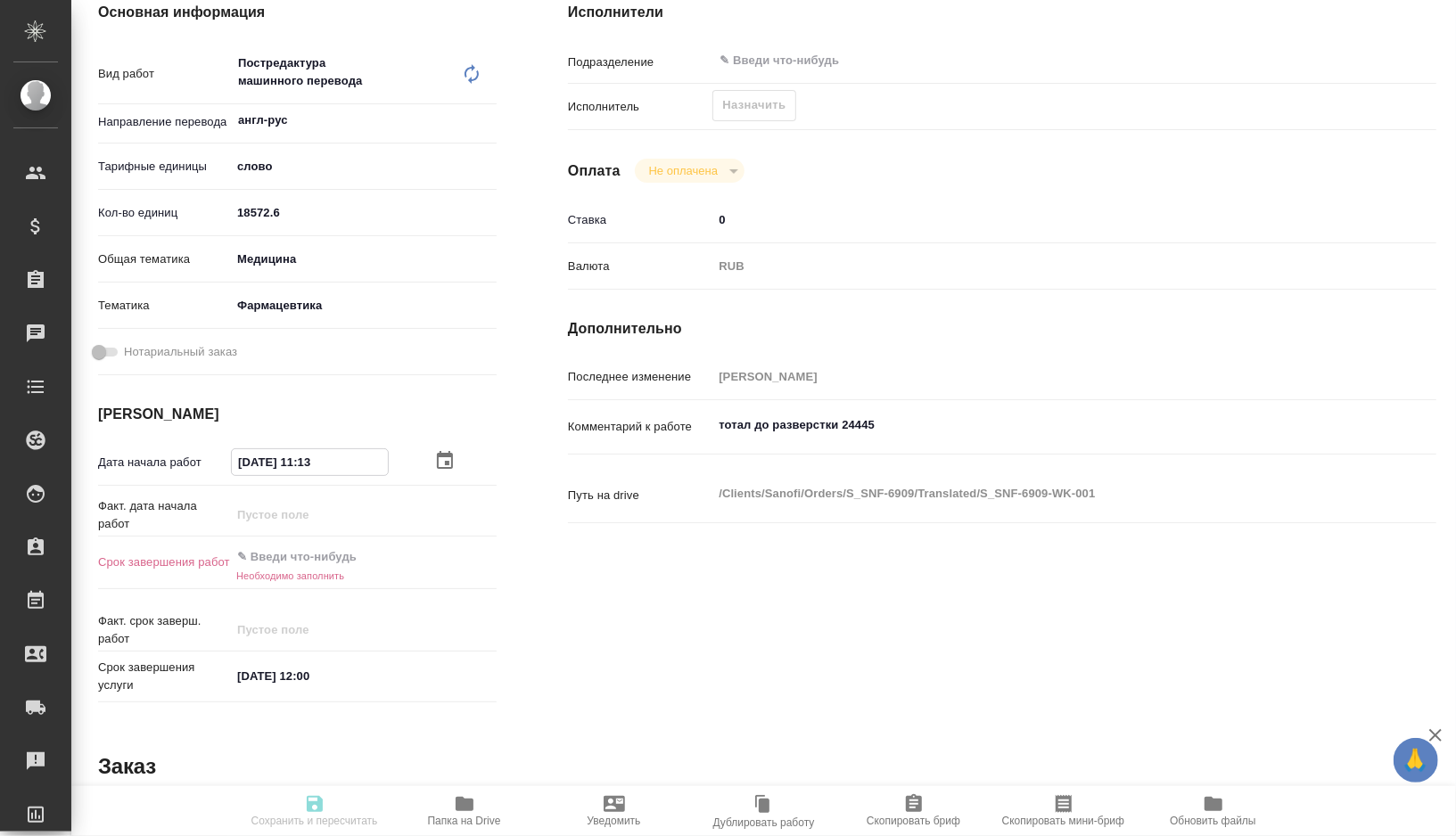
type input "20.92.0251 11:3_"
type textarea "x"
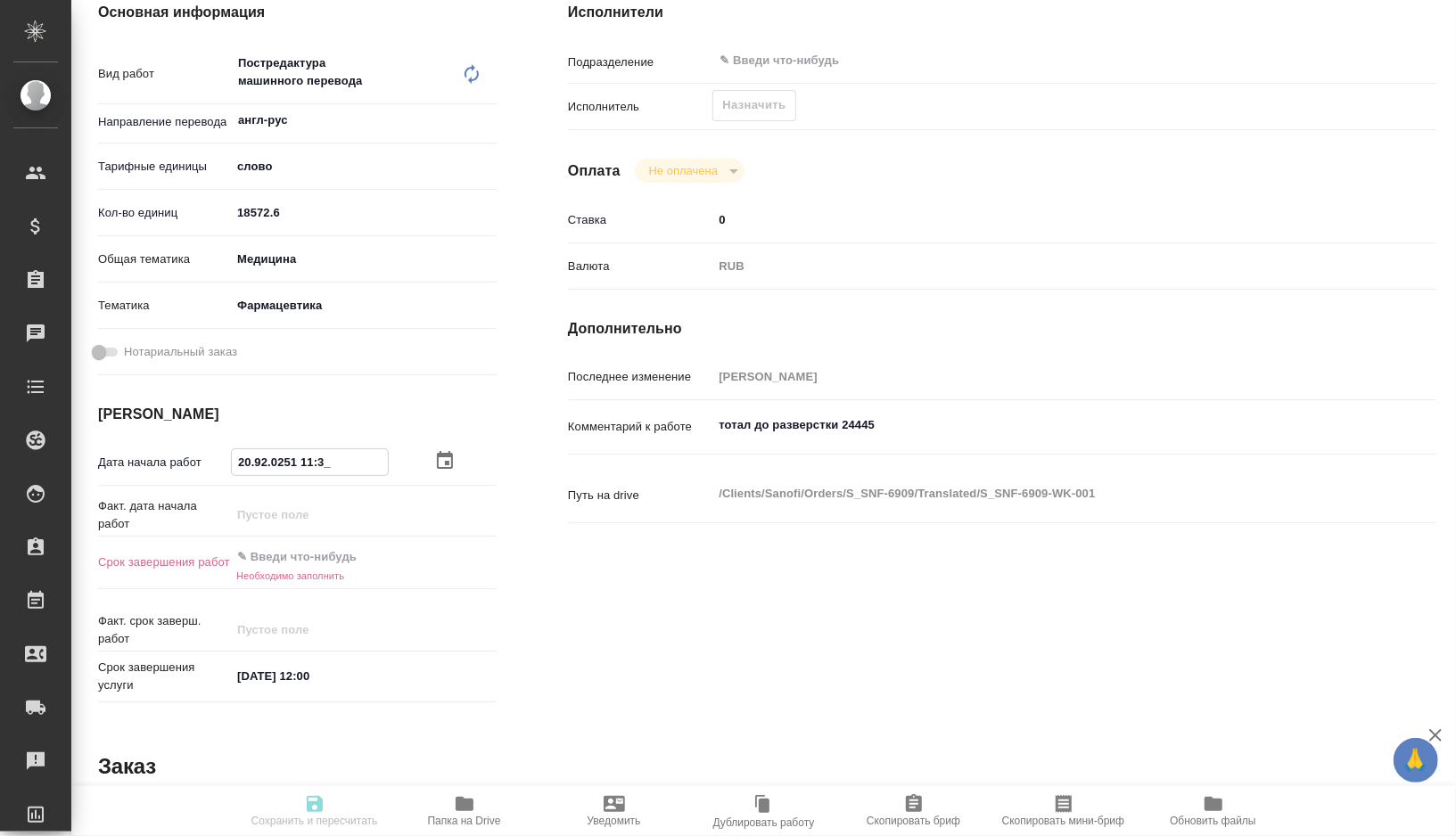
type textarea "x"
type input "24.09.2025 11:13"
type textarea "x"
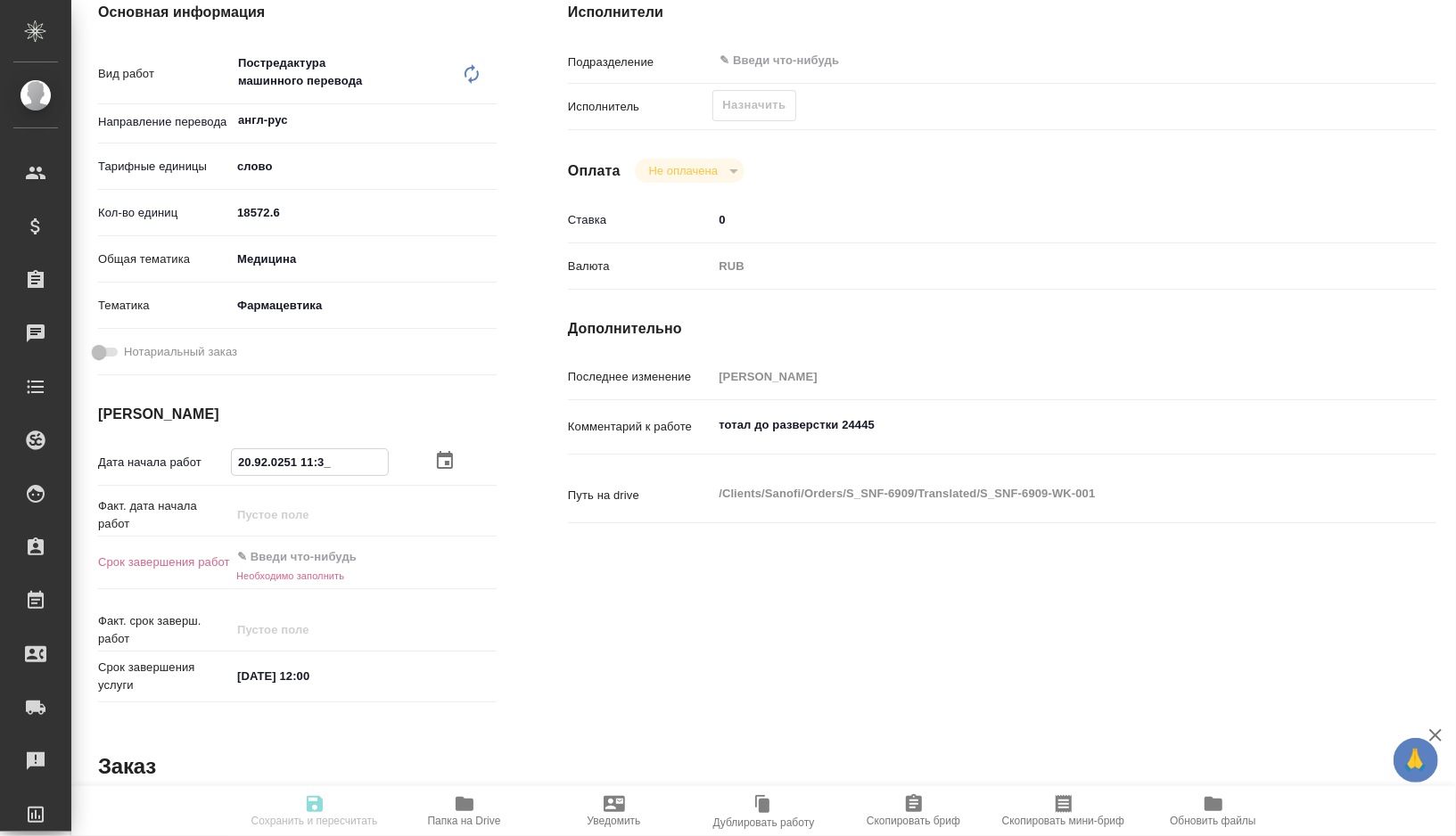
type textarea "x"
click at [342, 459] on input "24.09.2025 11:13" at bounding box center [310, 462] width 156 height 26
type textarea "x"
type input "24.09.2025 11:1_"
type textarea "x"
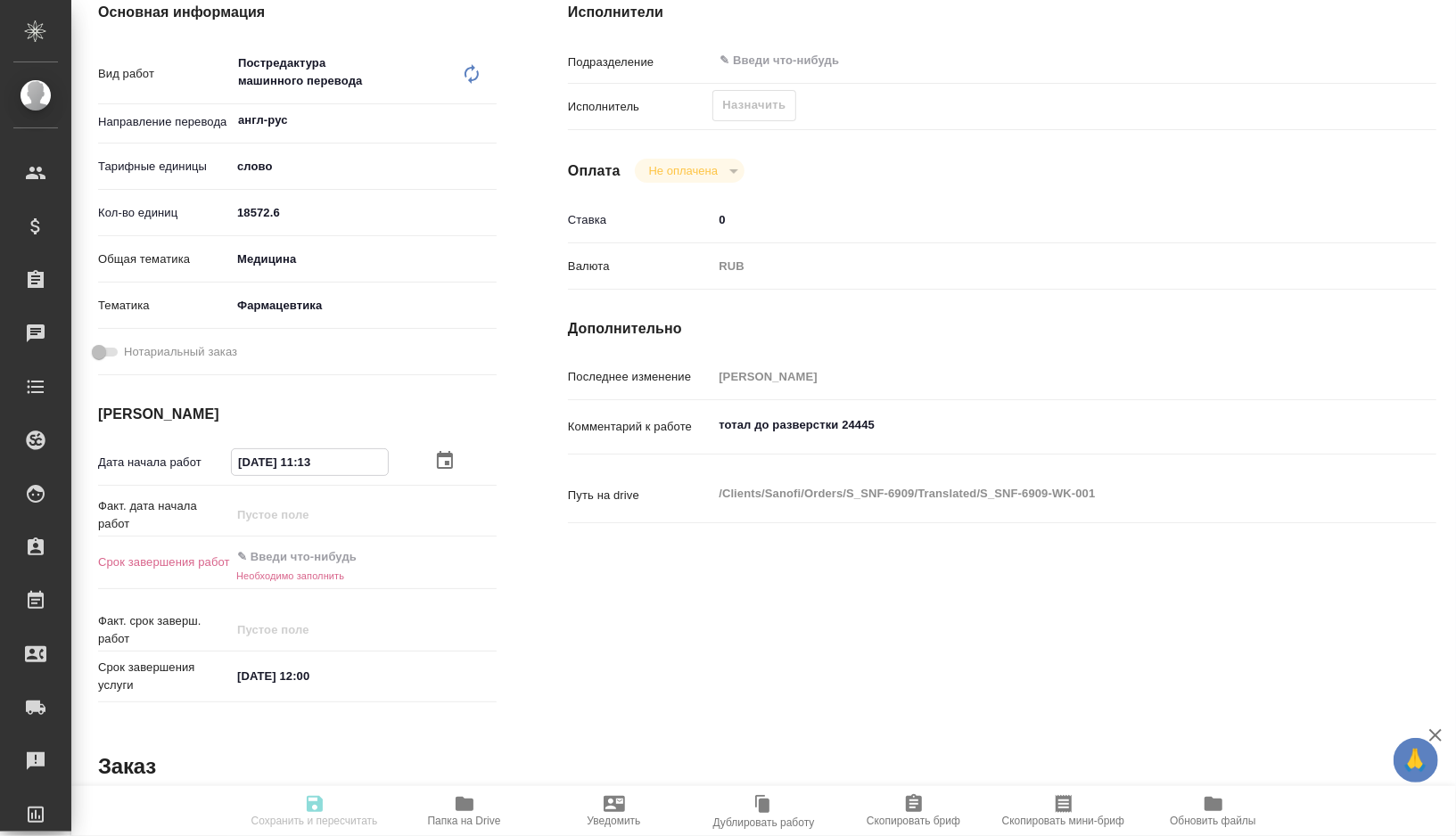
type textarea "x"
type input "24.09.2025 11:__"
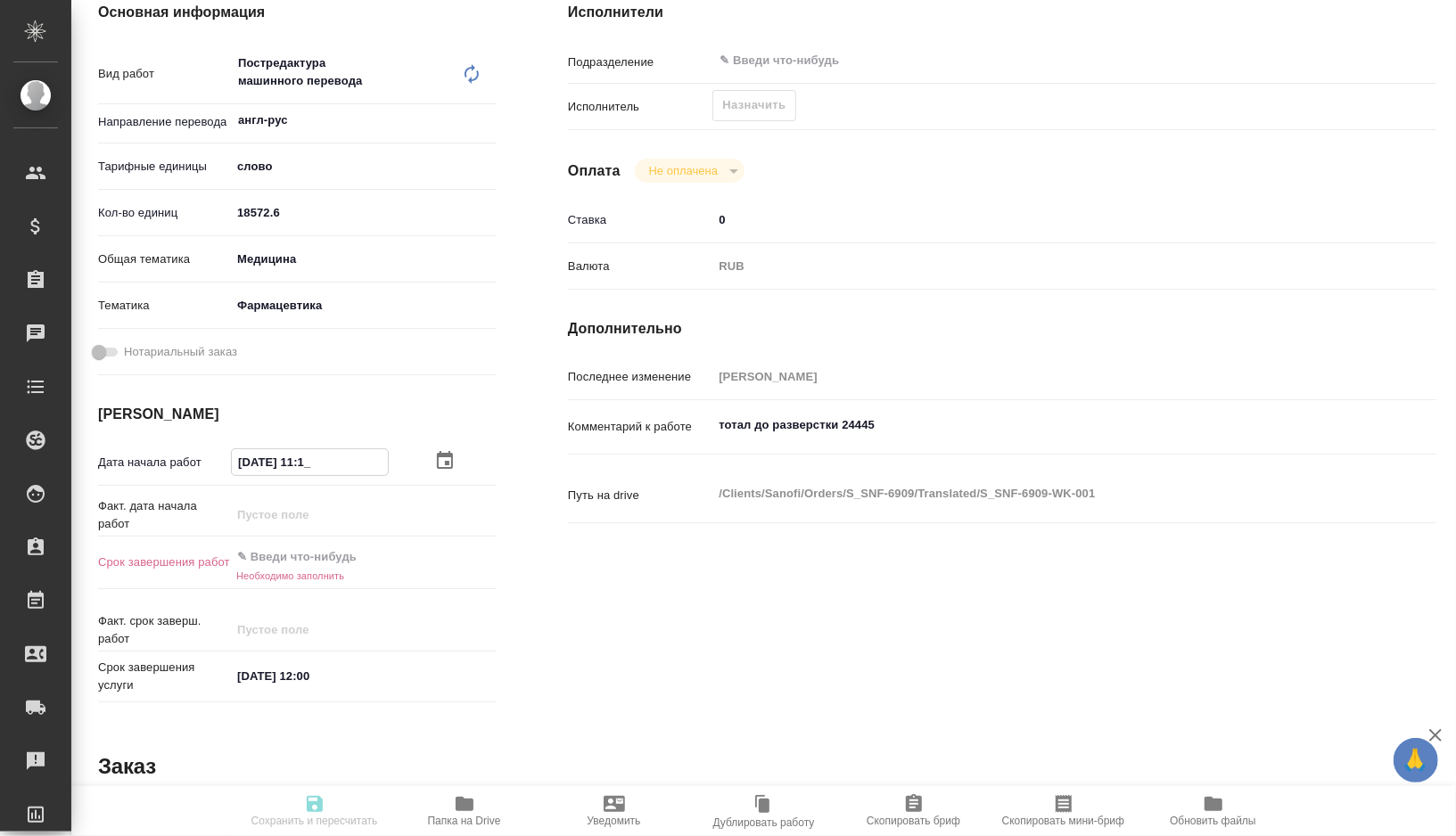
type textarea "x"
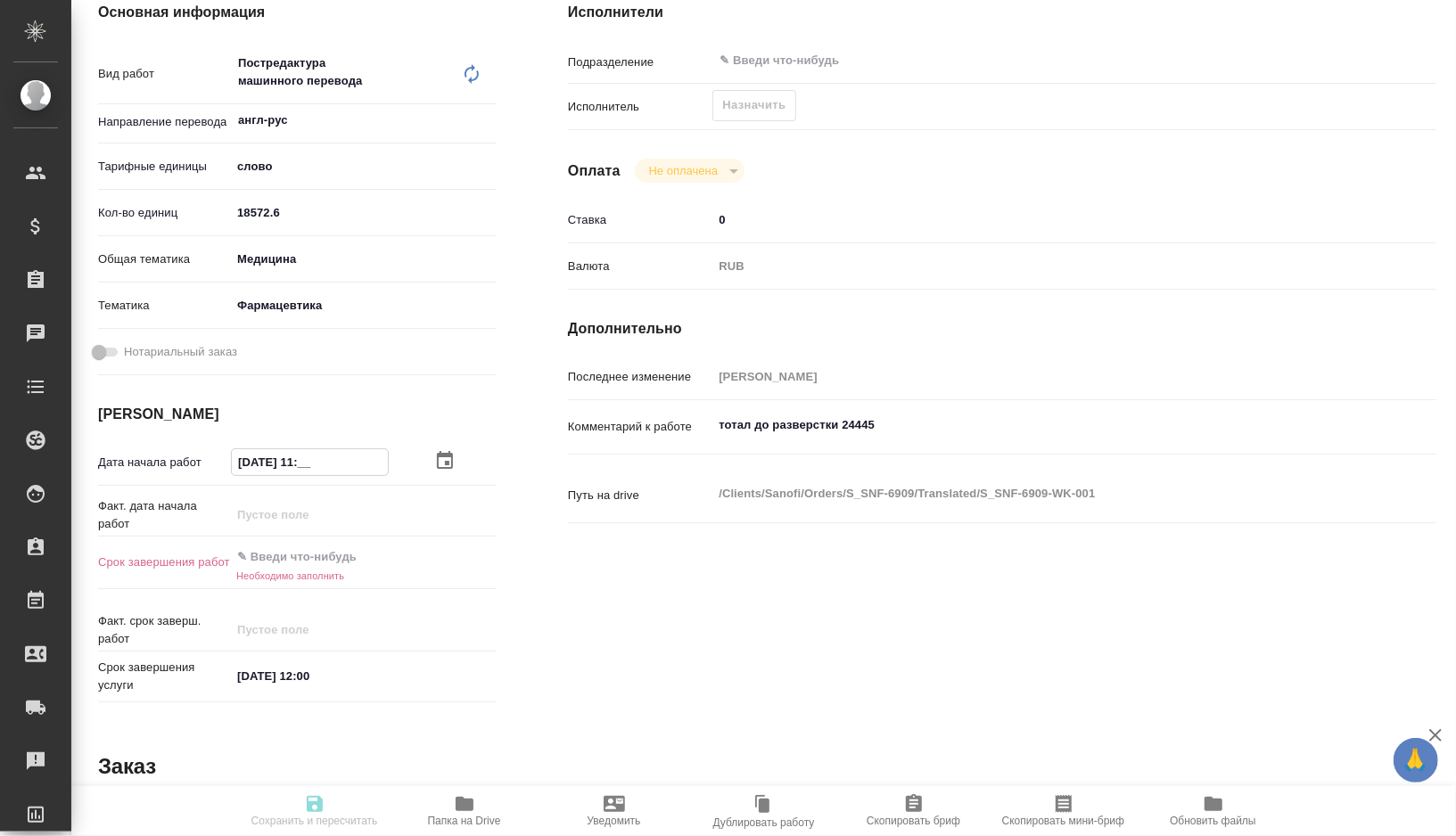
type input "24.09.2025 1_:__"
type textarea "x"
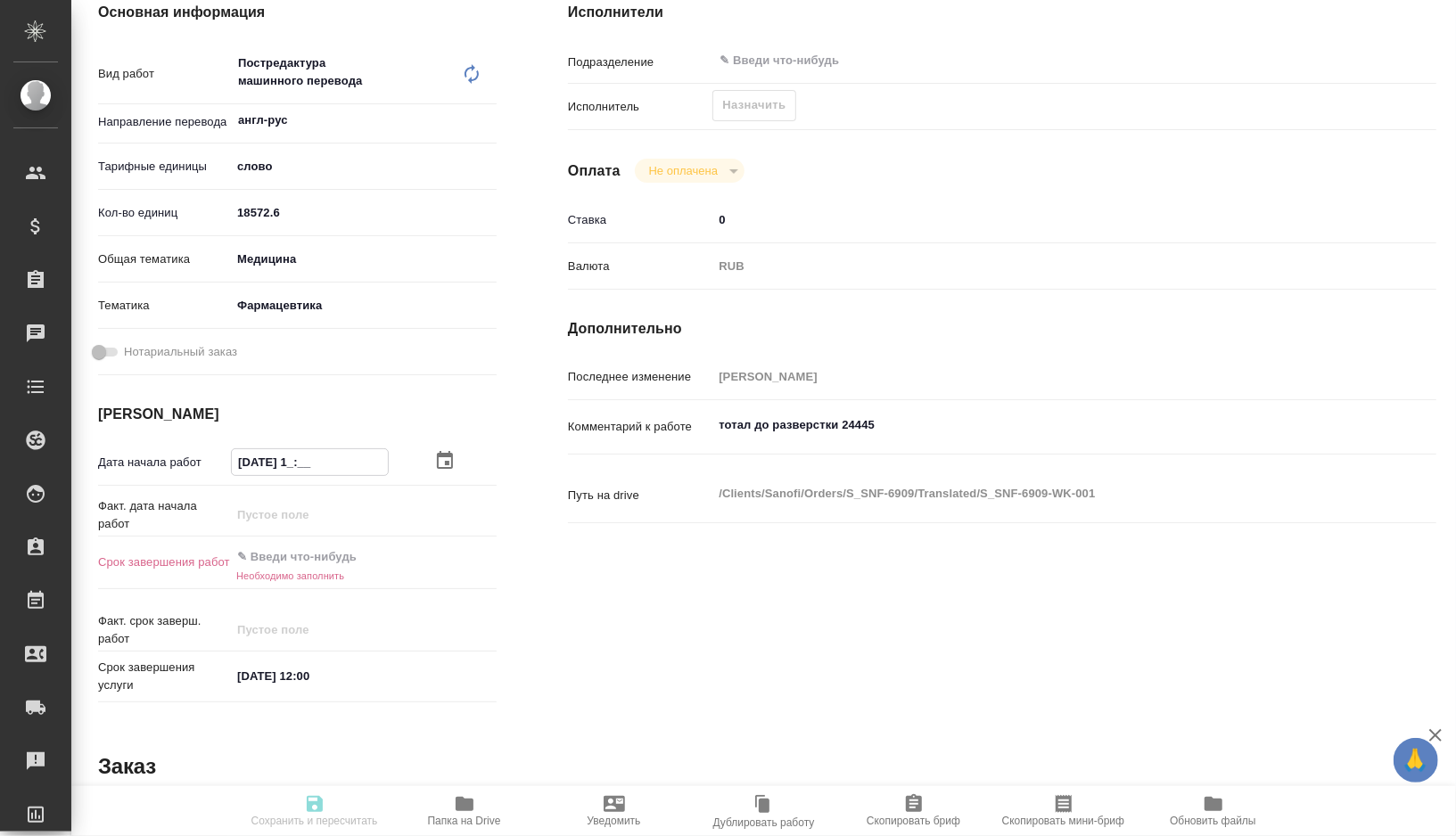
type textarea "x"
click at [894, 403] on div "Последнее изменение Сайдашева Диляра" at bounding box center [1002, 384] width 869 height 46
click at [894, 420] on textarea "тотал до разверстки 24445" at bounding box center [1038, 425] width 652 height 30
paste textarea "рисунки, хроматограммы и примечания требуют перевода."
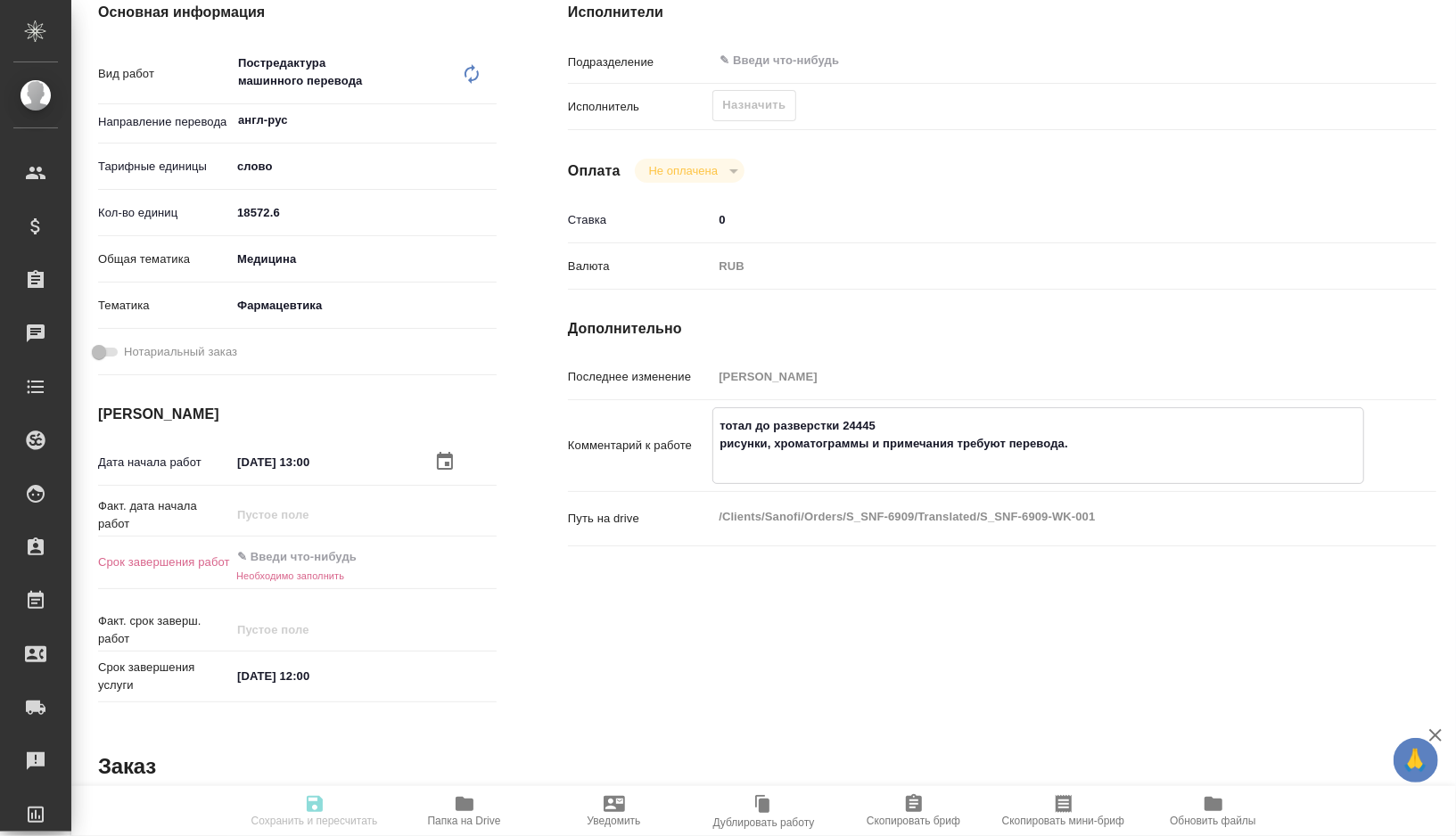
click at [890, 445] on textarea "тотал до разверстки 24445 рисунки, хроматограммы и примечания требуют перевода." at bounding box center [1038, 444] width 650 height 66
drag, startPoint x: 1084, startPoint y: 438, endPoint x: 955, endPoint y: 438, distance: 129.0
click at [955, 438] on textarea "тотал до разверстки 24445 рисунки, хроматограммы и примечания требуют перевода." at bounding box center [1038, 444] width 650 height 66
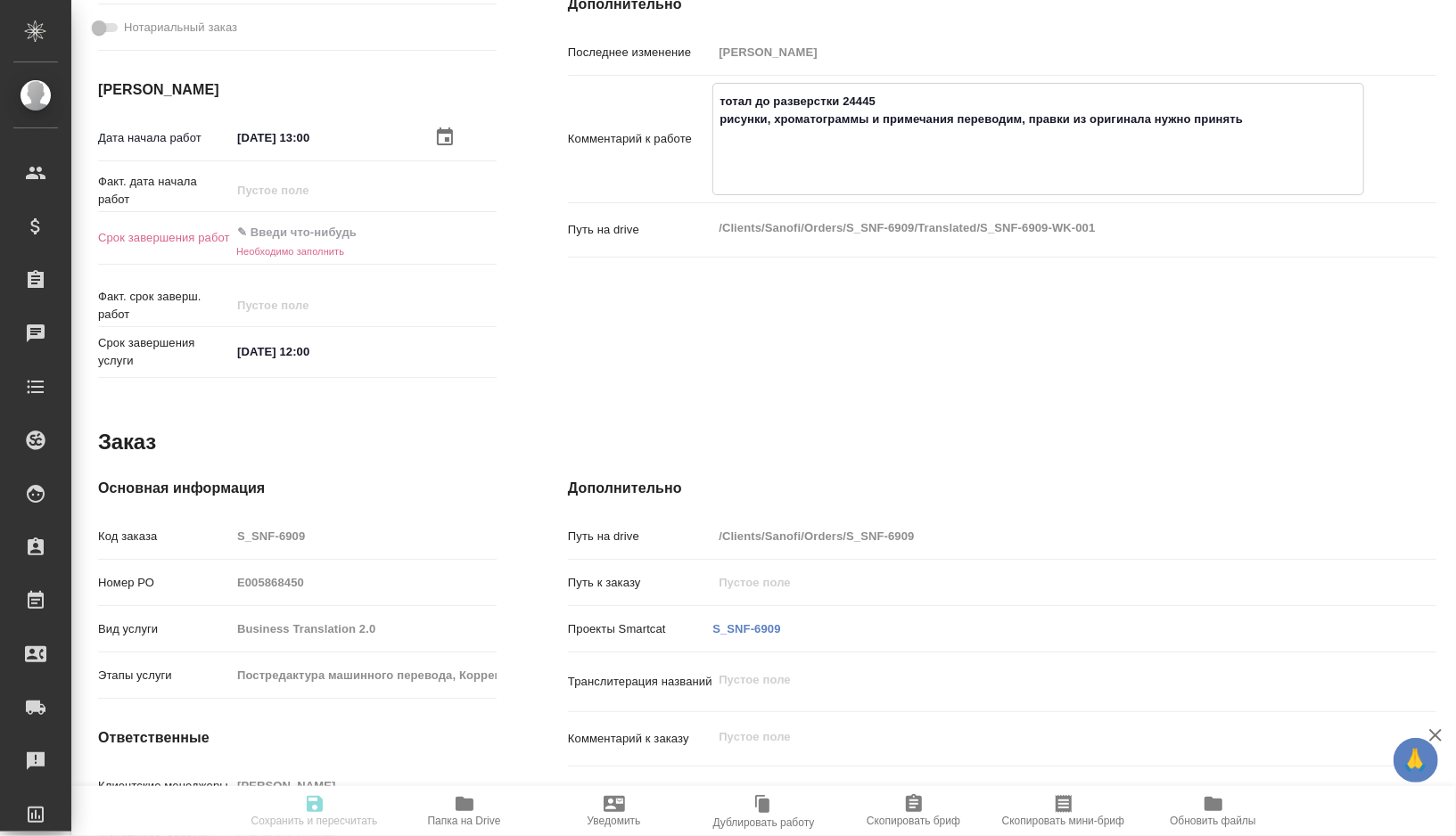
scroll to position [559, 0]
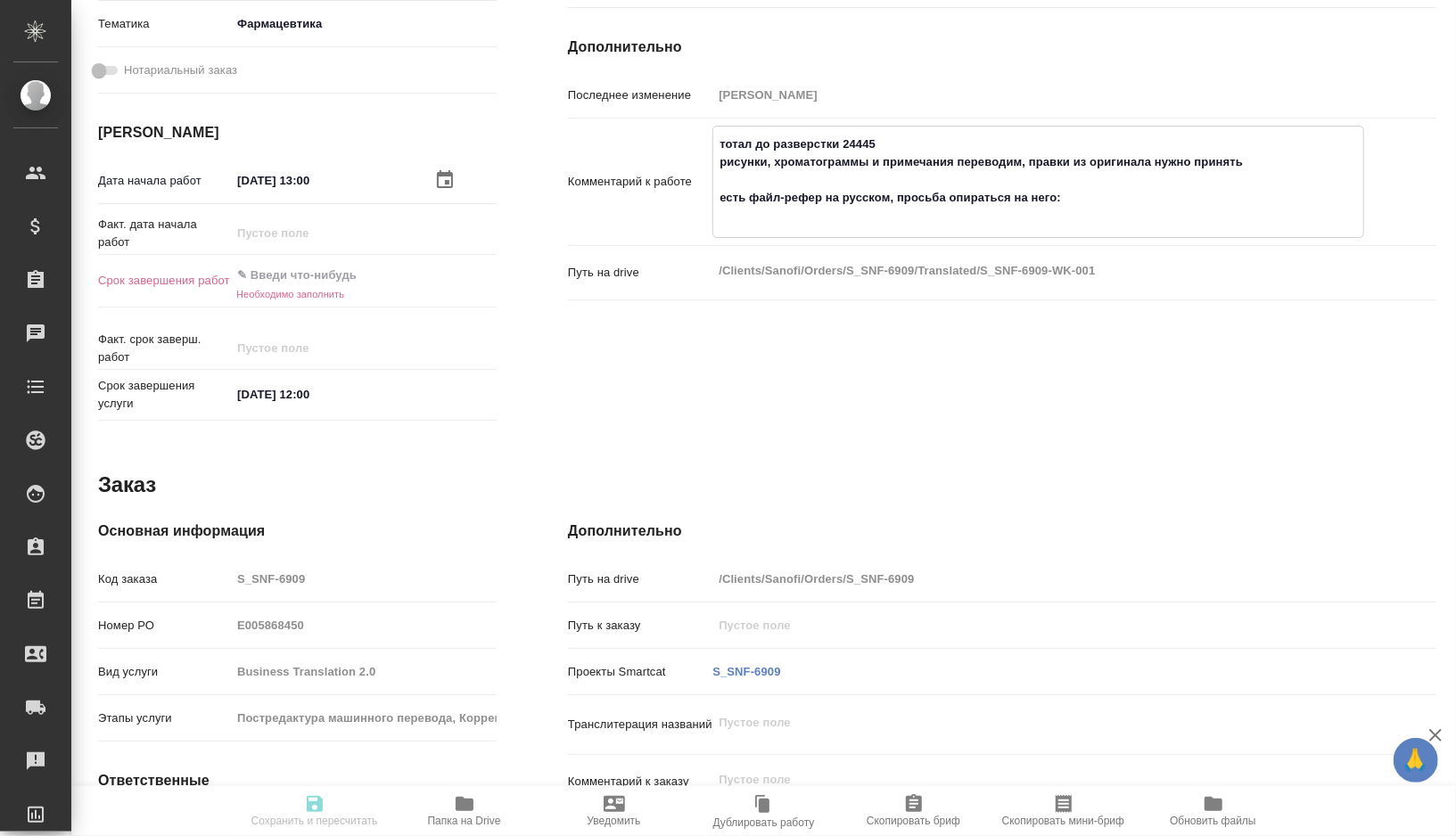
paste textarea "https://drive.awatera.com/apps/files/?dir=/Shares/Sanofi/Orders/S_SNF-6909/Refe…"
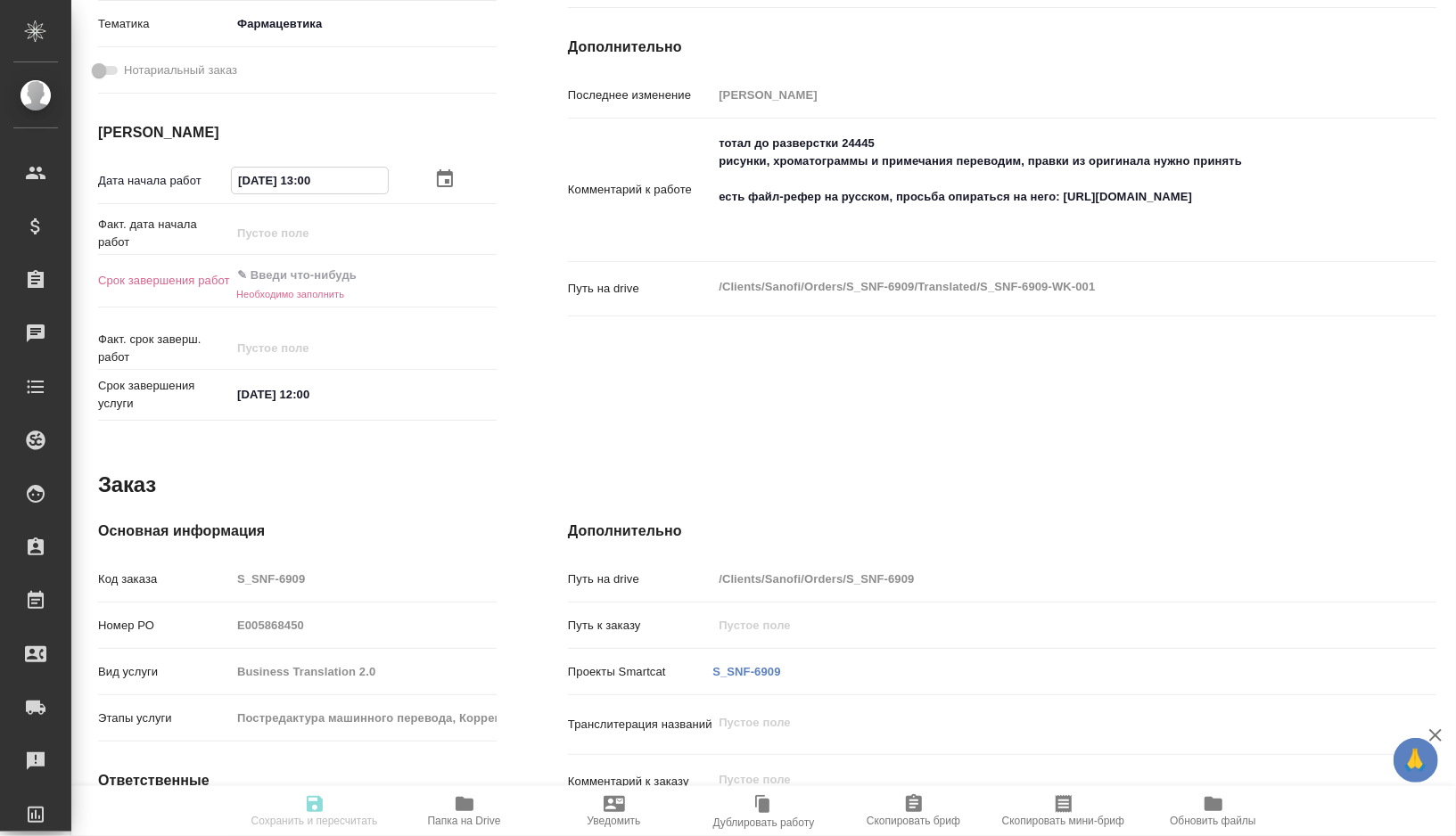
drag, startPoint x: 336, startPoint y: 183, endPoint x: 204, endPoint y: 182, distance: 132.0
click at [204, 182] on div "Дата начала работ 24.09.2025 13:00" at bounding box center [297, 180] width 399 height 31
click at [335, 279] on input "text" at bounding box center [309, 275] width 156 height 26
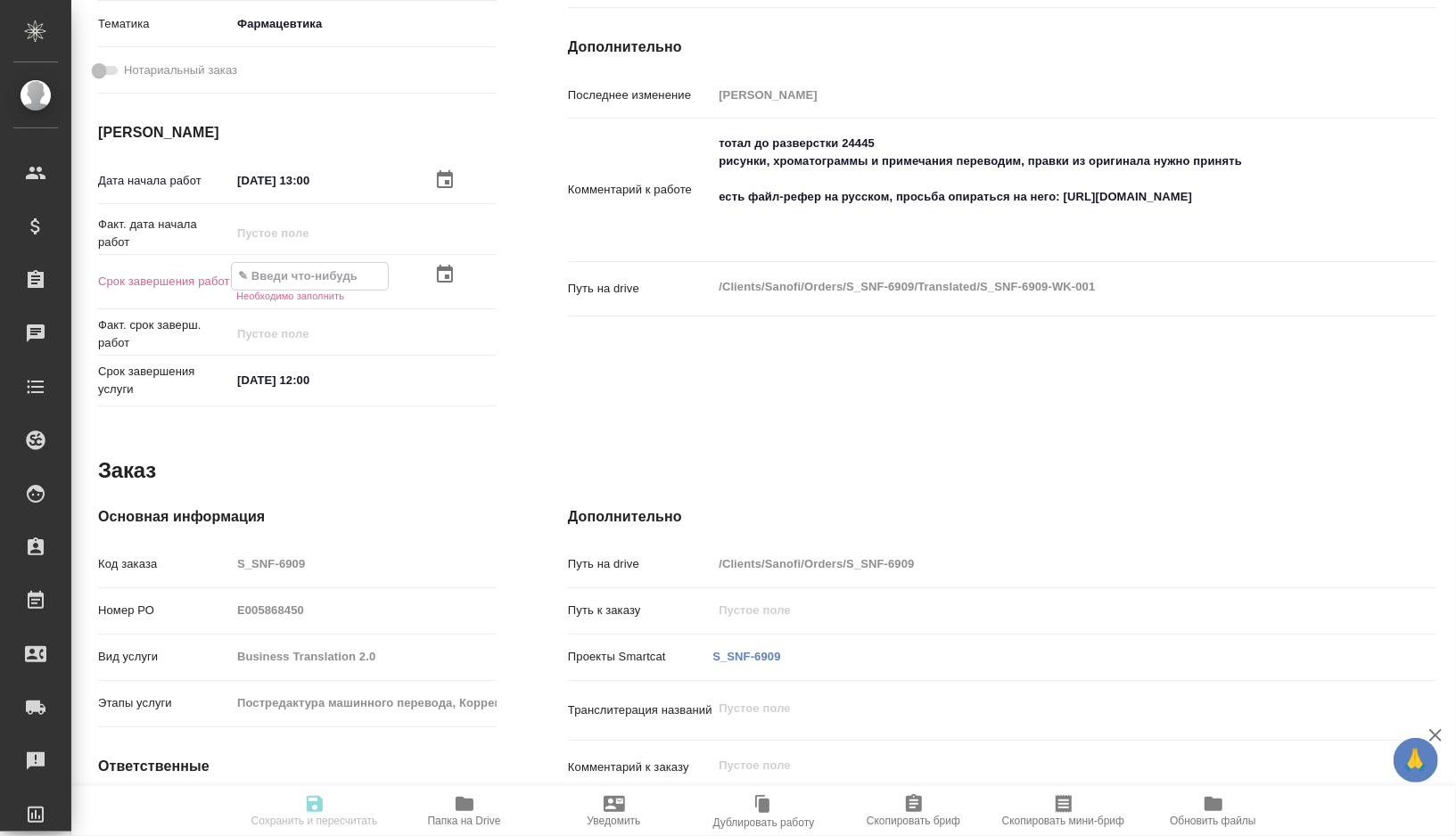
paste input "24.09.2025 13:00"
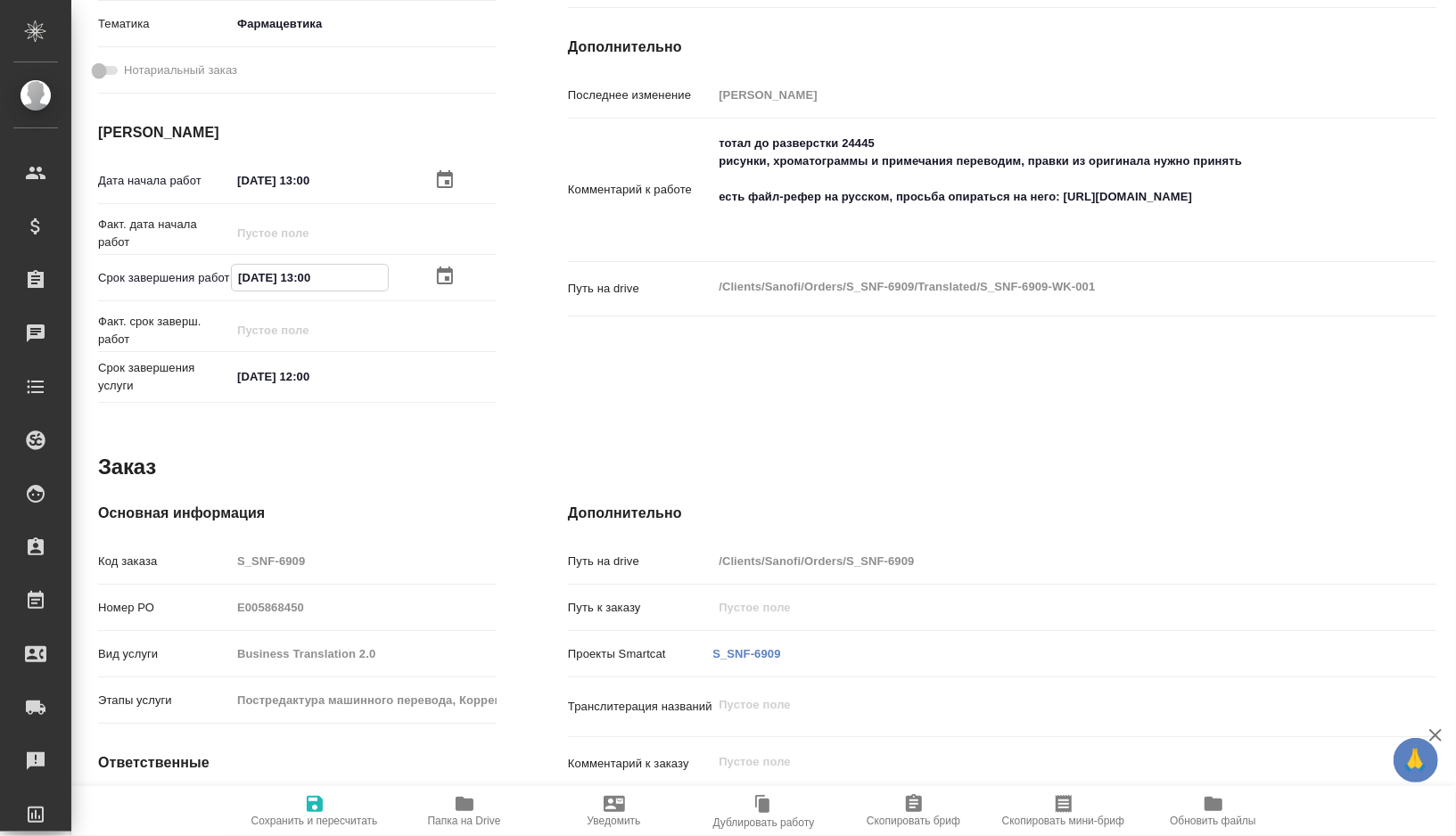
click at [310, 815] on span "Сохранить и пересчитать" at bounding box center [314, 821] width 127 height 13
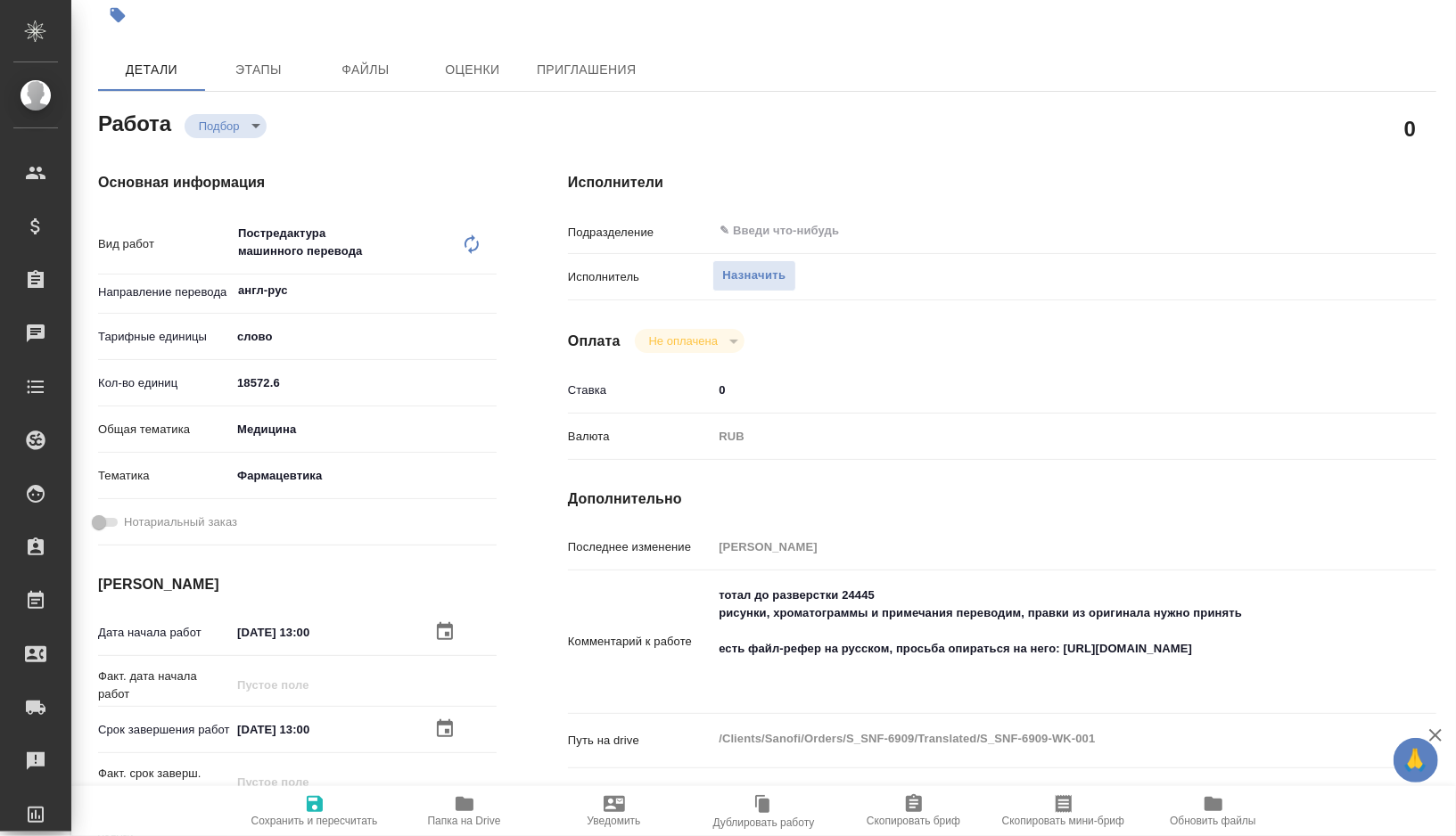
scroll to position [110, 0]
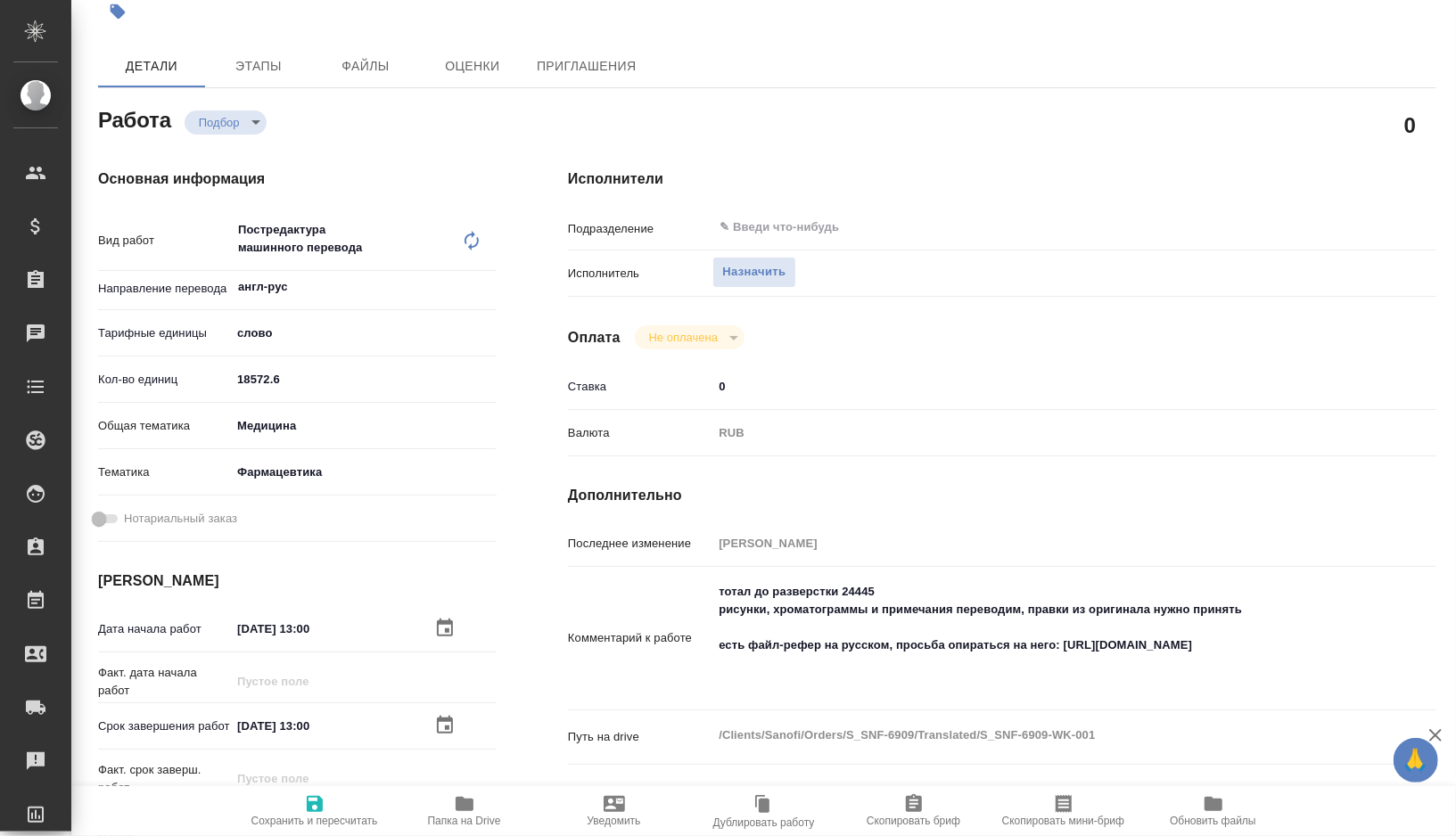
click at [718, 642] on textarea "тотал до разверстки 24445 рисунки, хроматограммы и примечания переводим, правки…" at bounding box center [1038, 636] width 652 height 119
click at [744, 612] on textarea "тотал до разверстки 24445 рисунки, хроматограммы и примечания переводим, правки…" at bounding box center [1038, 637] width 650 height 119
drag, startPoint x: 744, startPoint y: 612, endPoint x: 1251, endPoint y: 612, distance: 507.0
click at [1251, 612] on textarea "тотал до разверстки 24445 рисунки, хроматограммы и примечания переводим, правки…" at bounding box center [1038, 637] width 650 height 119
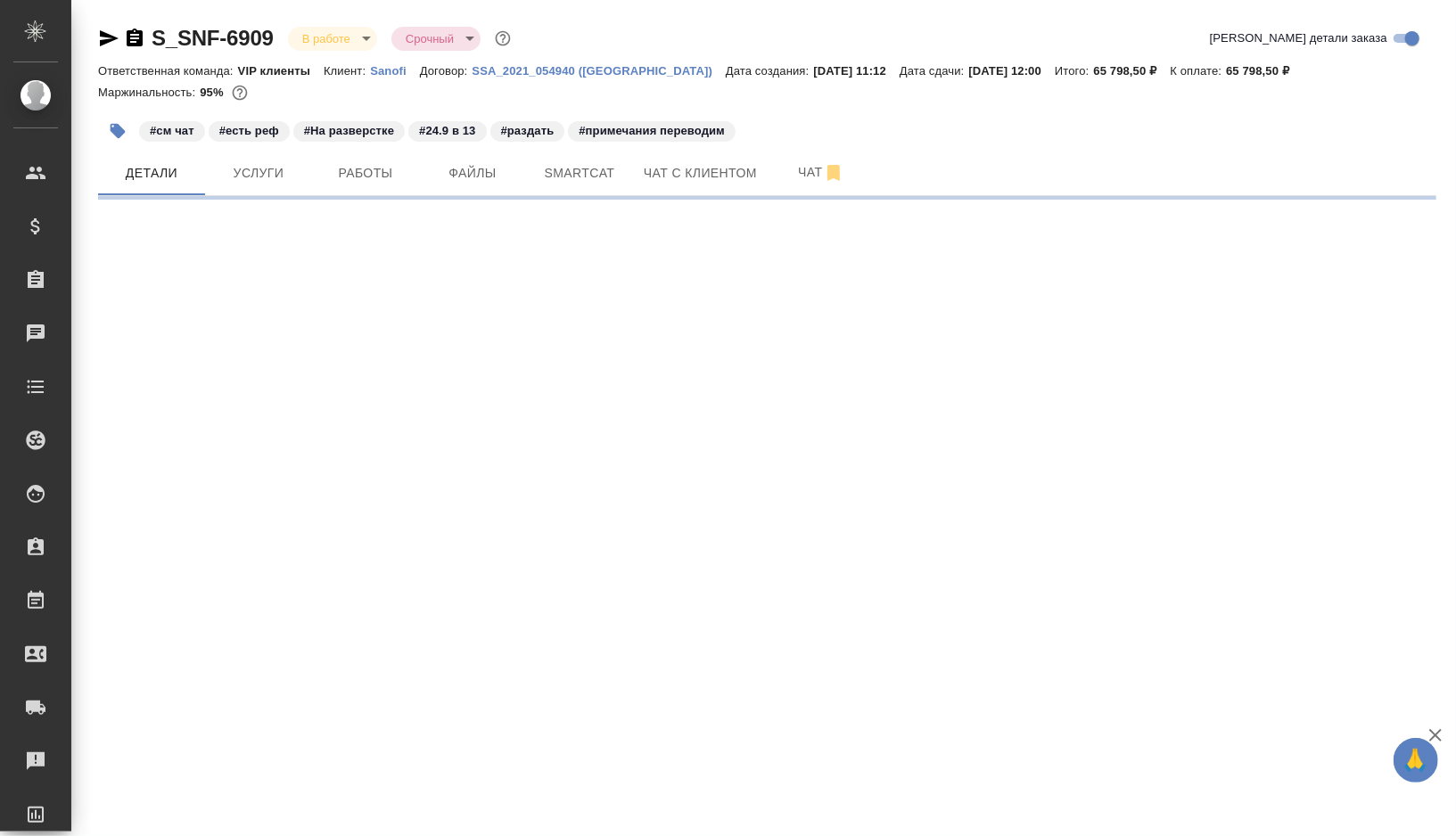
select select "RU"
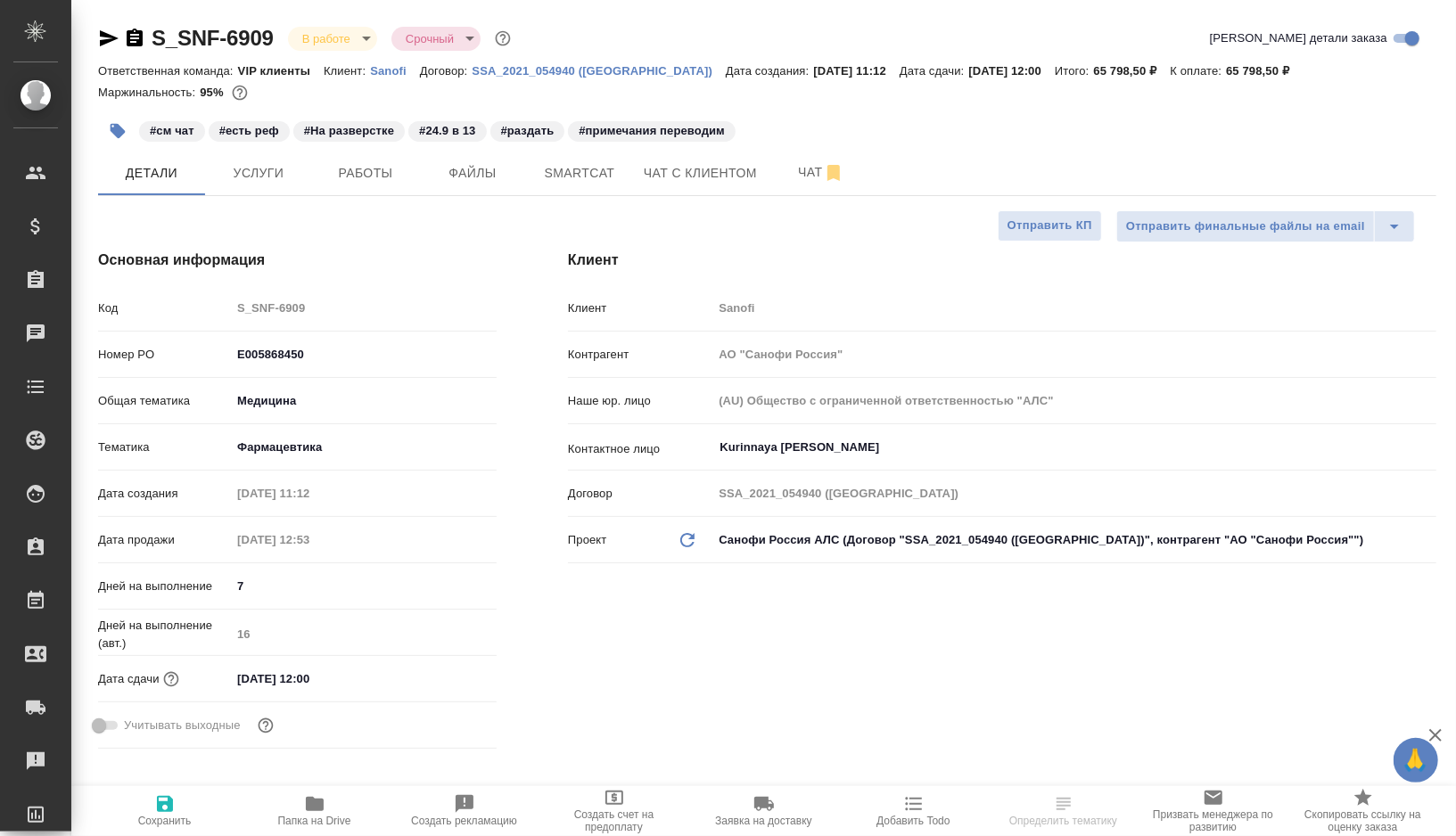
type textarea "x"
click at [337, 165] on span "Работы" at bounding box center [366, 173] width 85 height 22
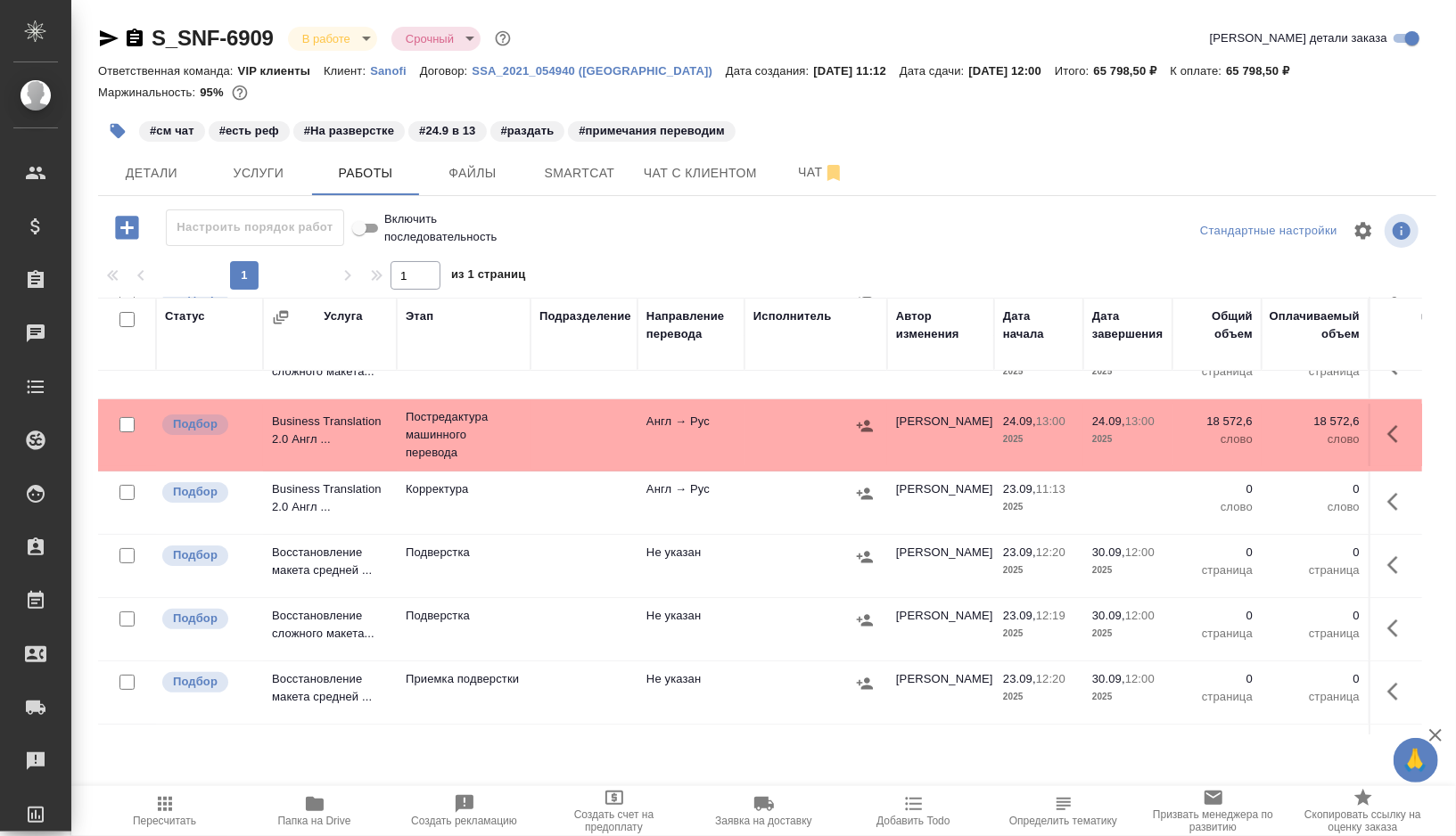
scroll to position [291, 0]
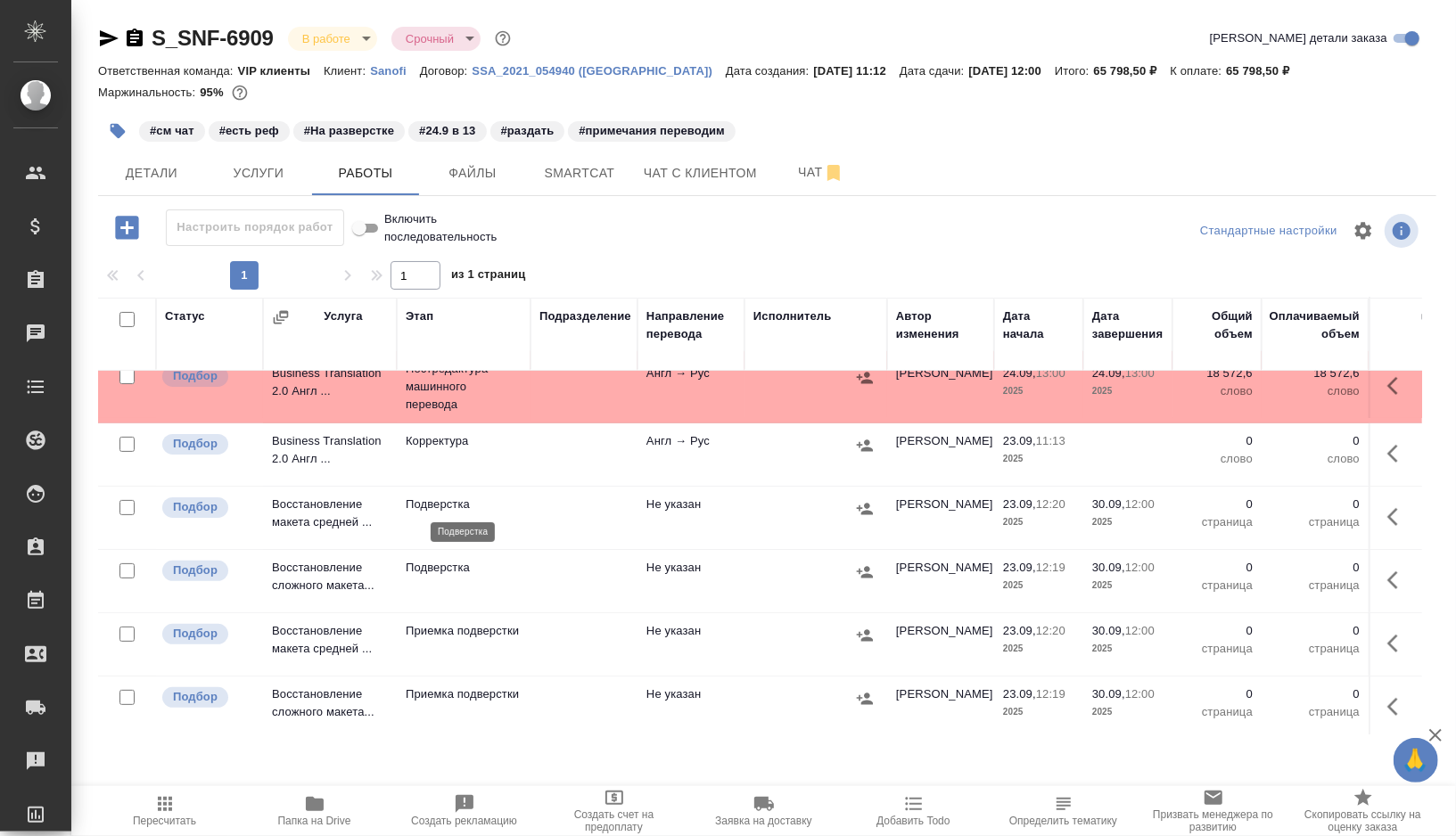
click at [518, 502] on p "Подверстка" at bounding box center [463, 504] width 116 height 17
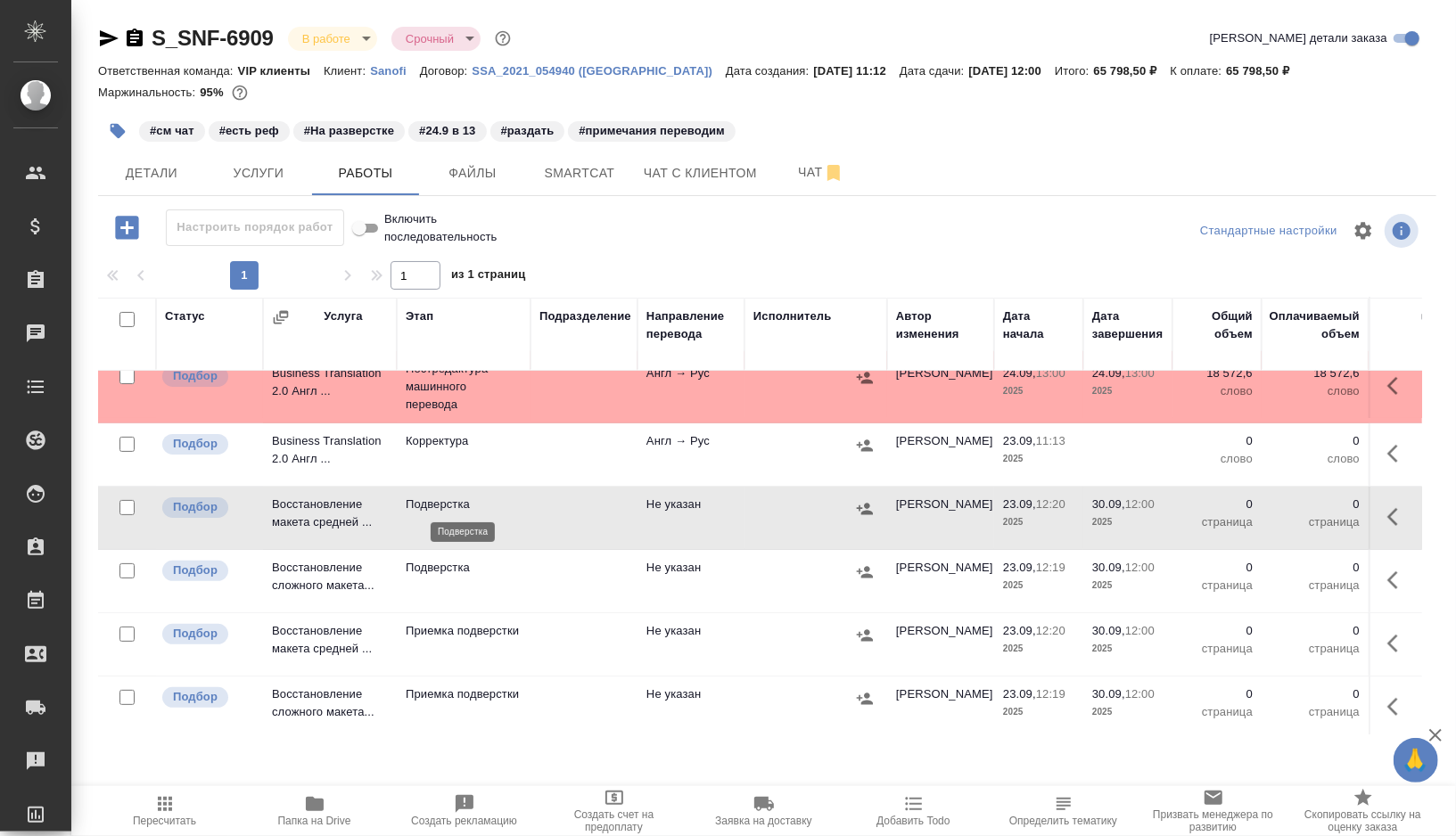
click at [518, 502] on p "Подверстка" at bounding box center [463, 504] width 116 height 17
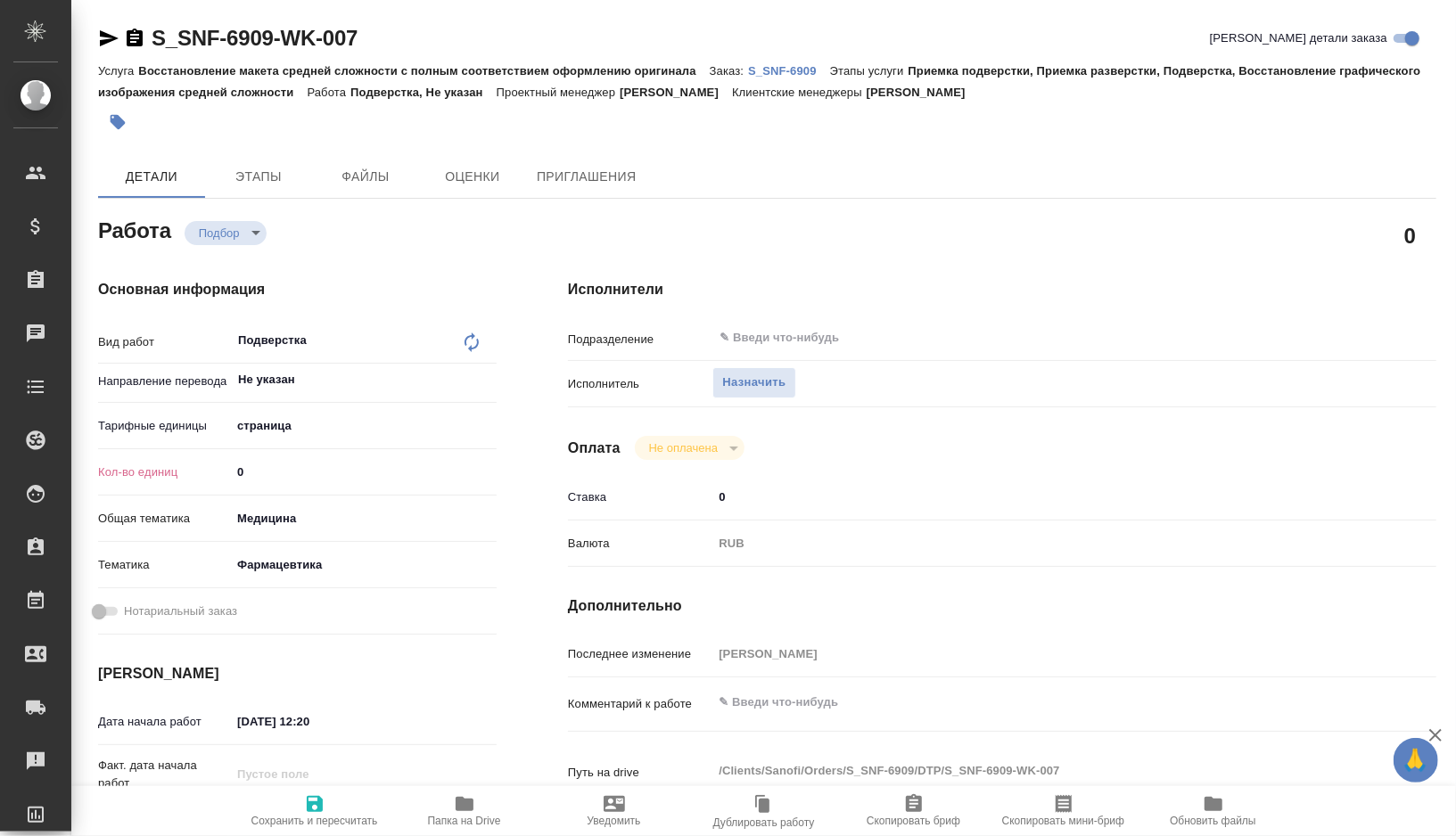
type textarea "x"
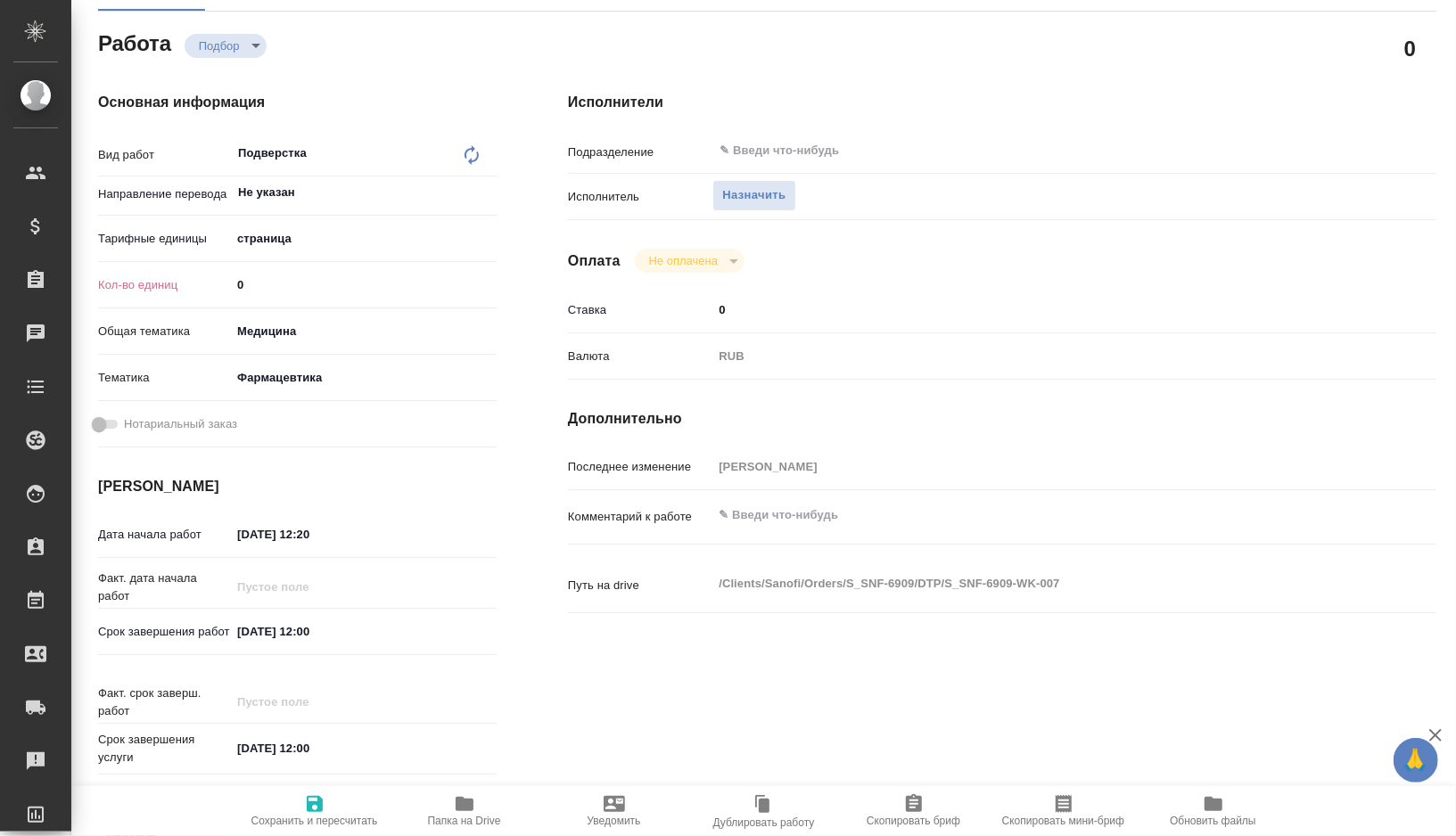
type textarea "x"
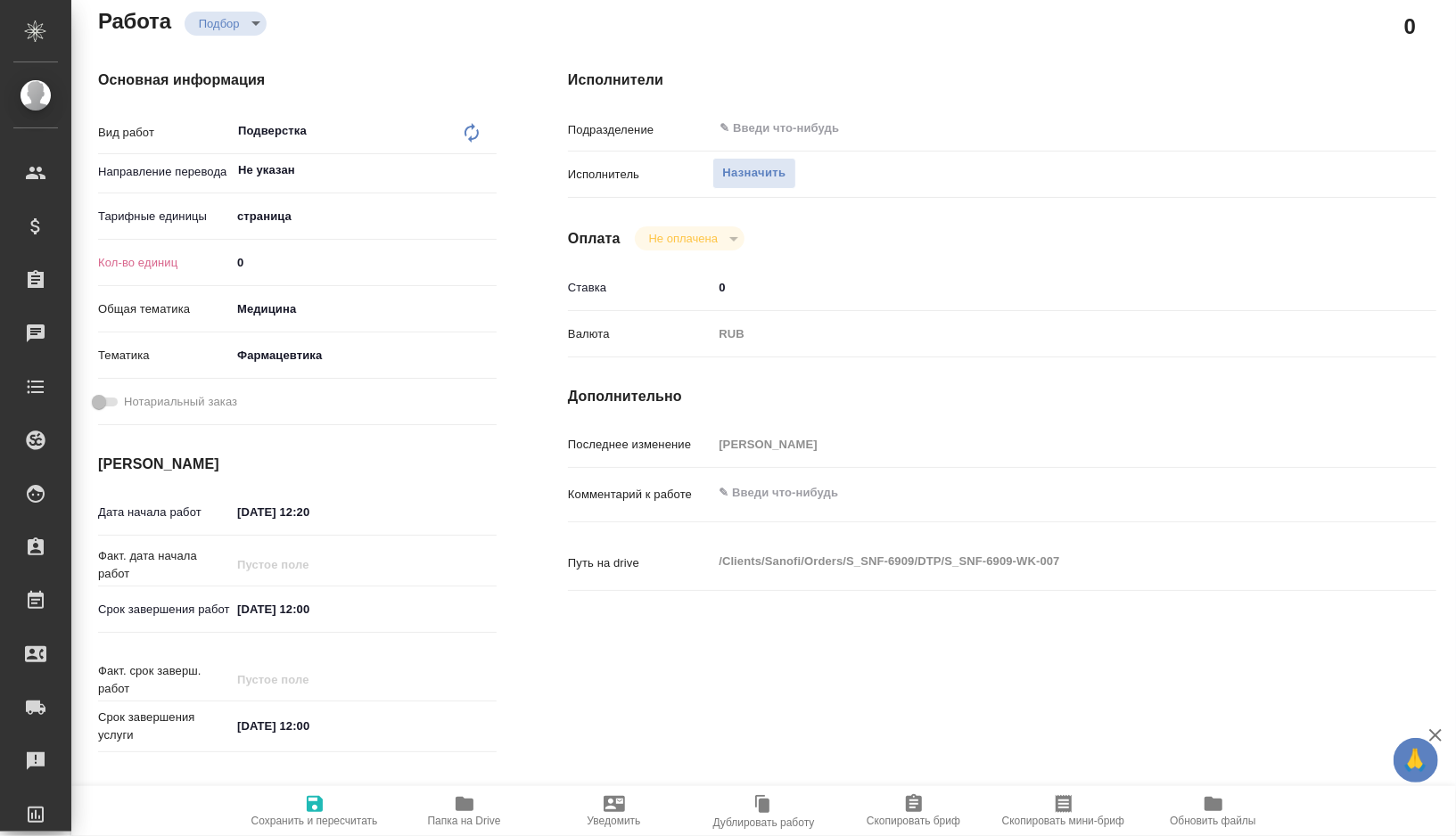
type textarea "x"
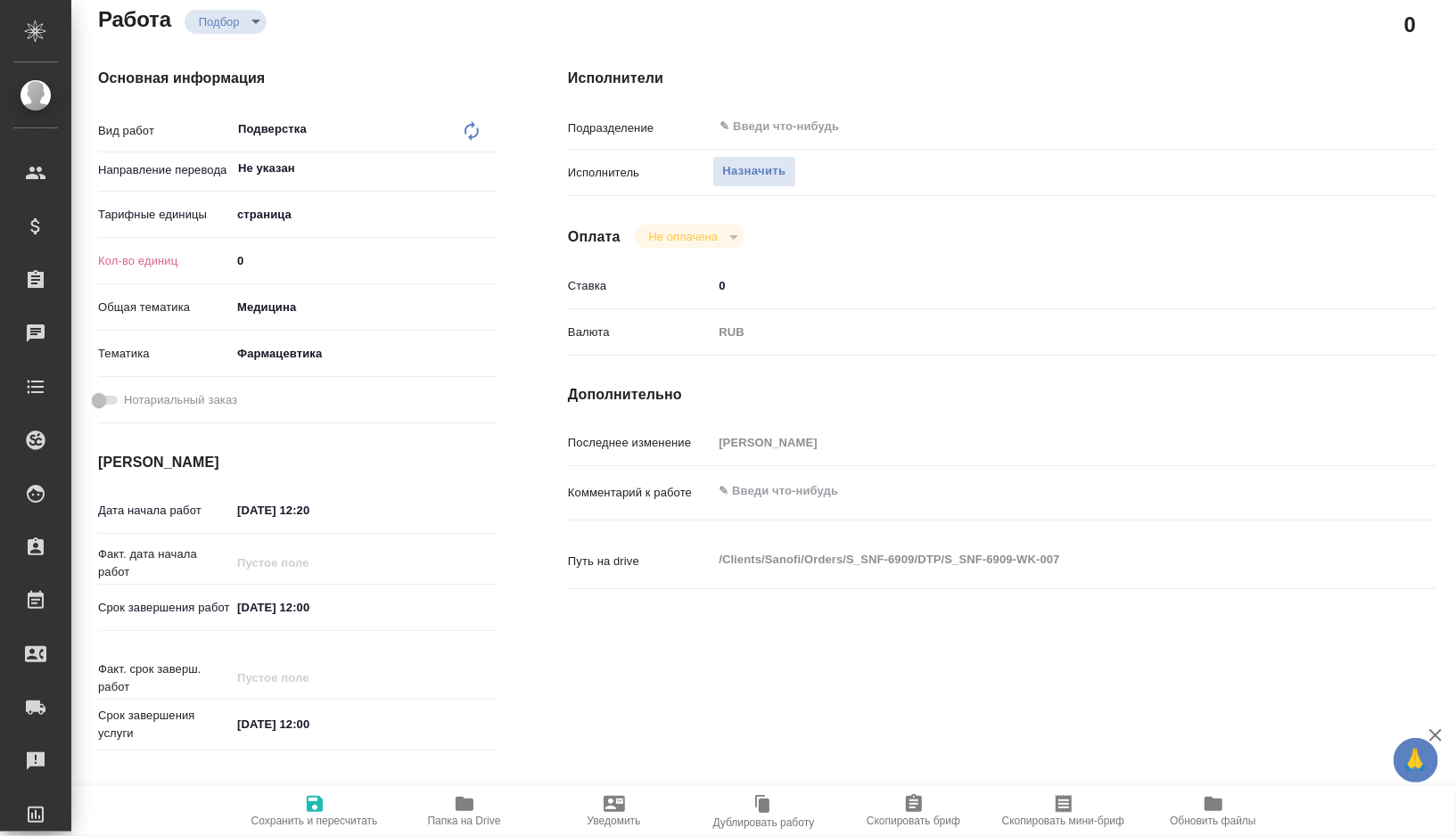
type textarea "x"
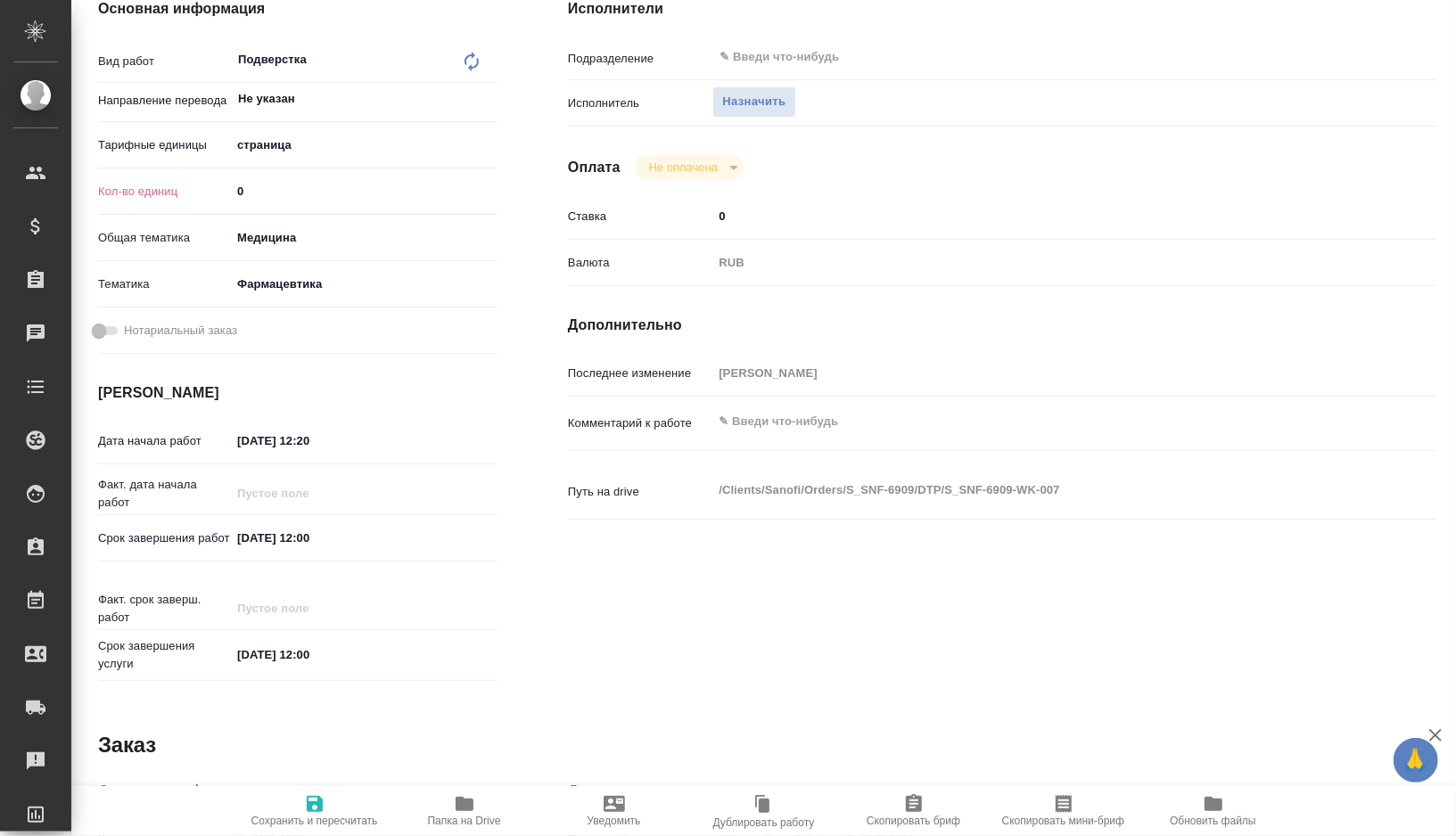
type textarea "x"
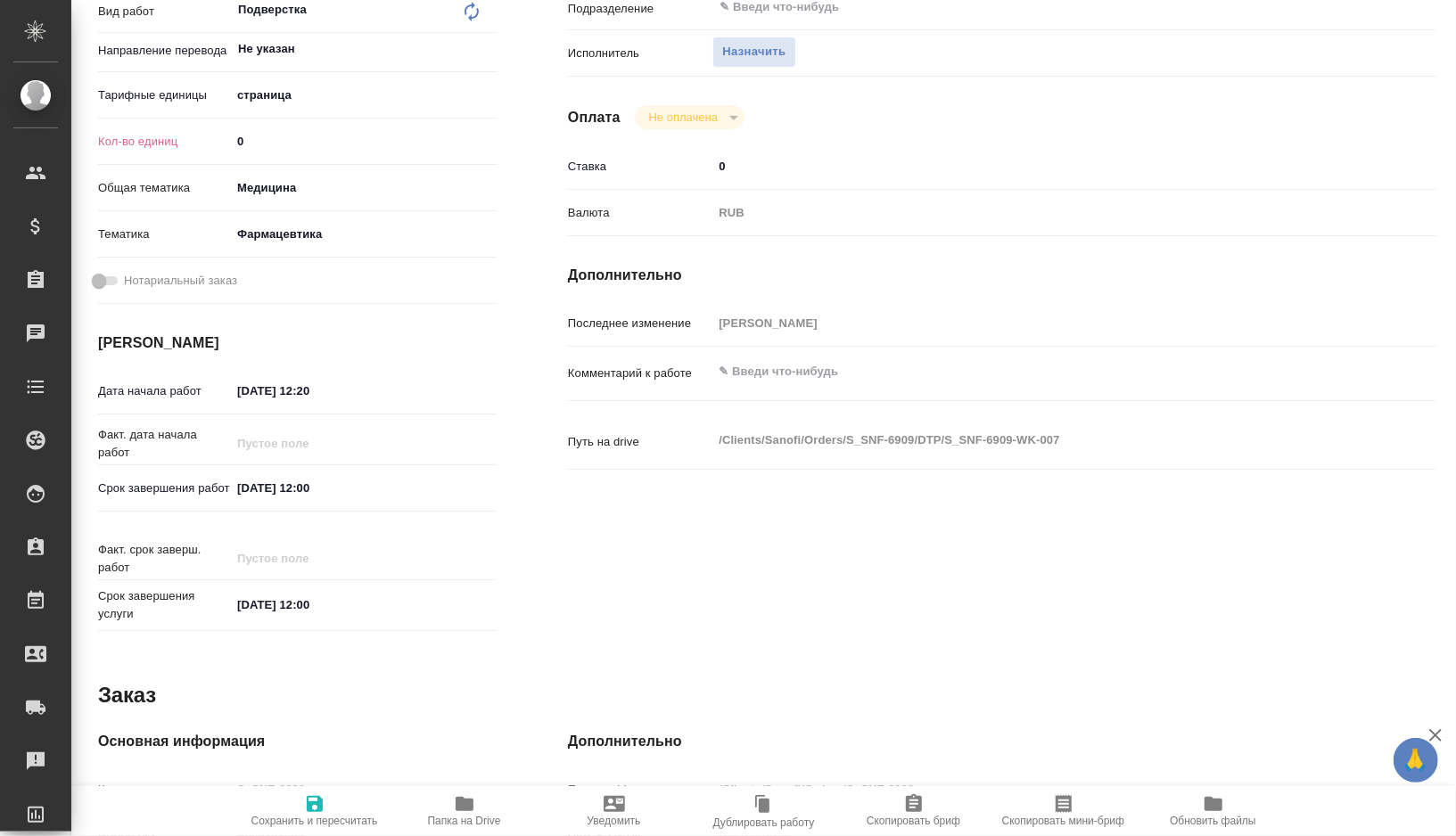
scroll to position [334, 0]
type textarea "x"
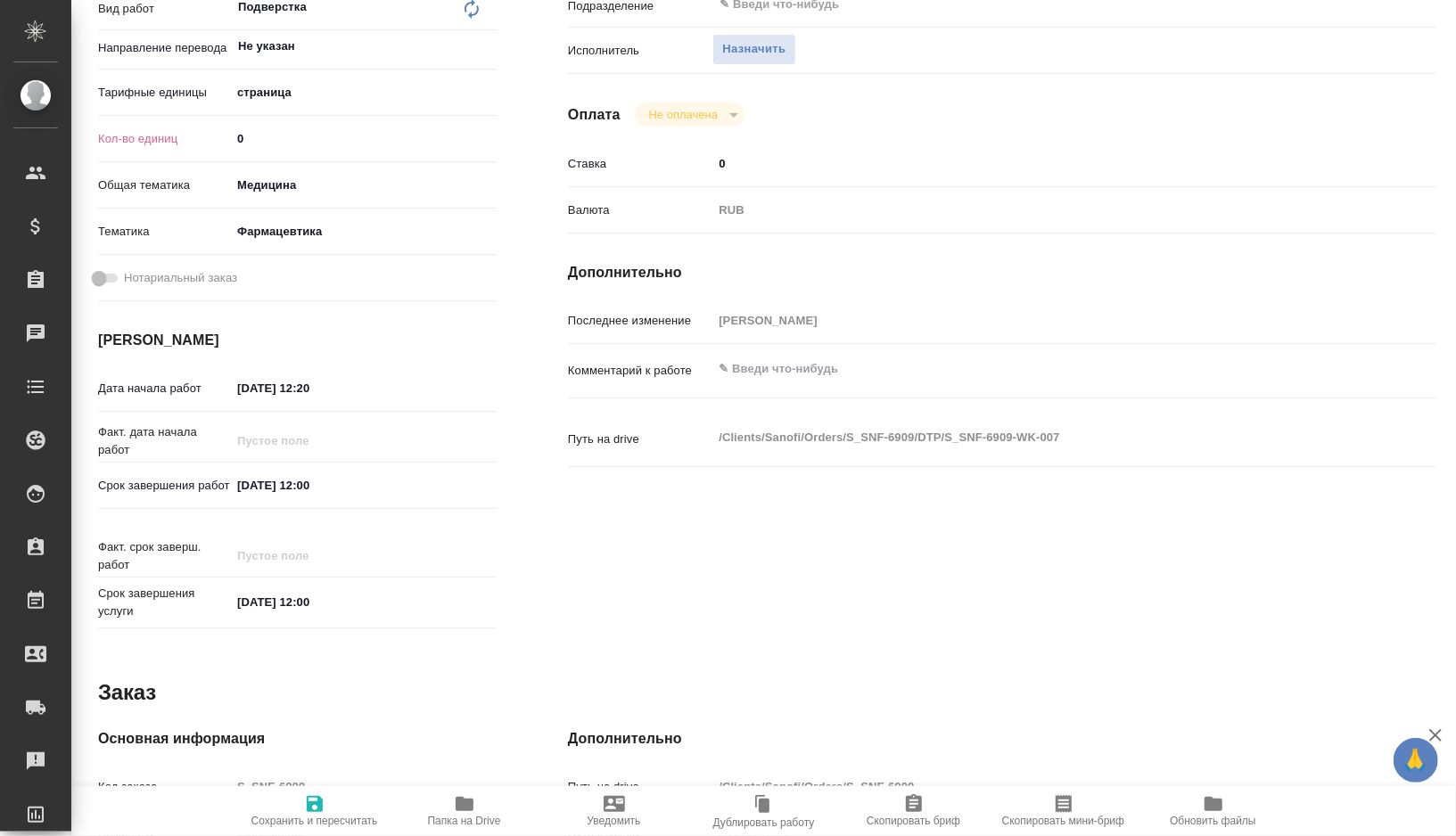
type textarea "x"
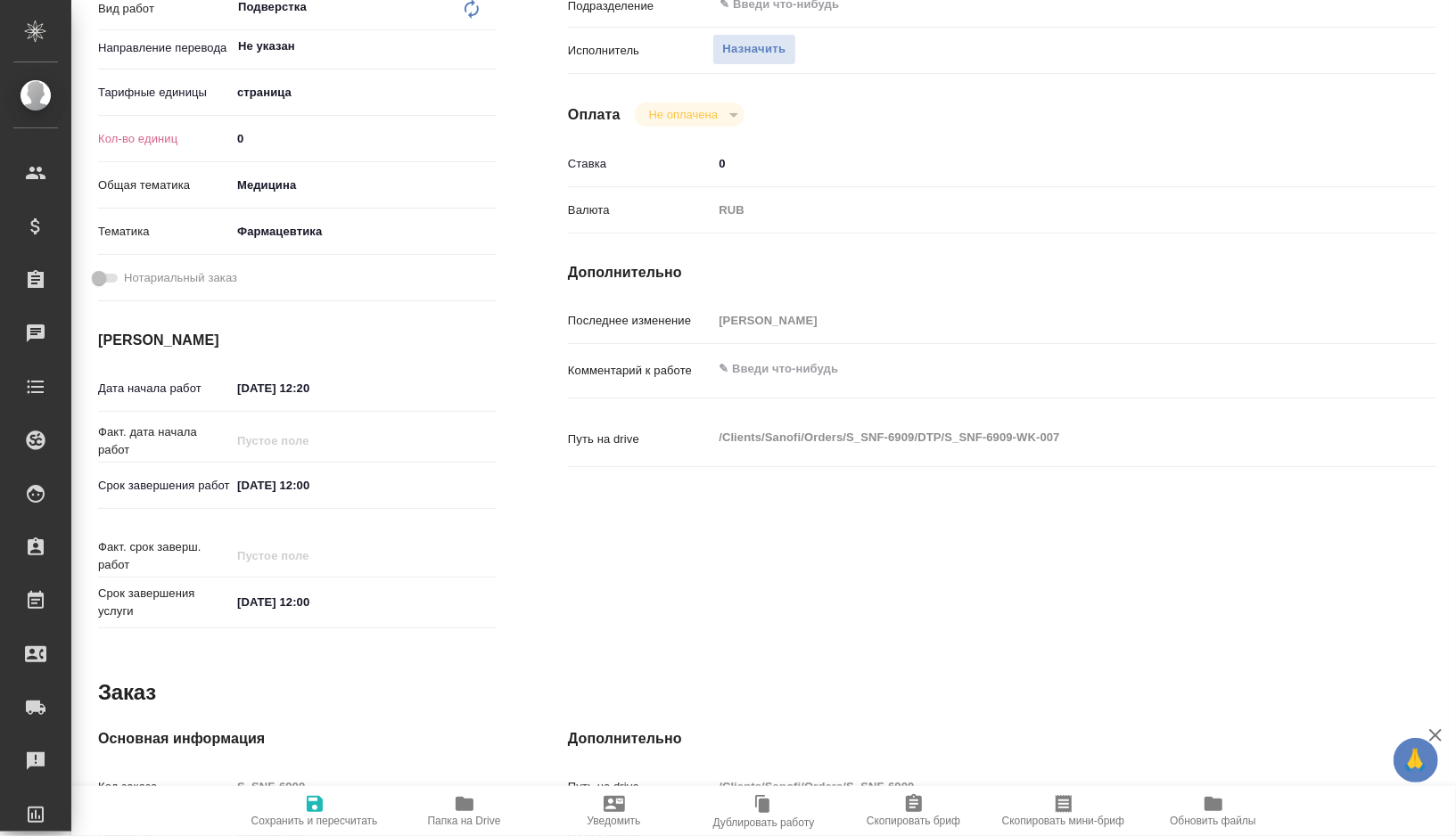
type textarea "x"
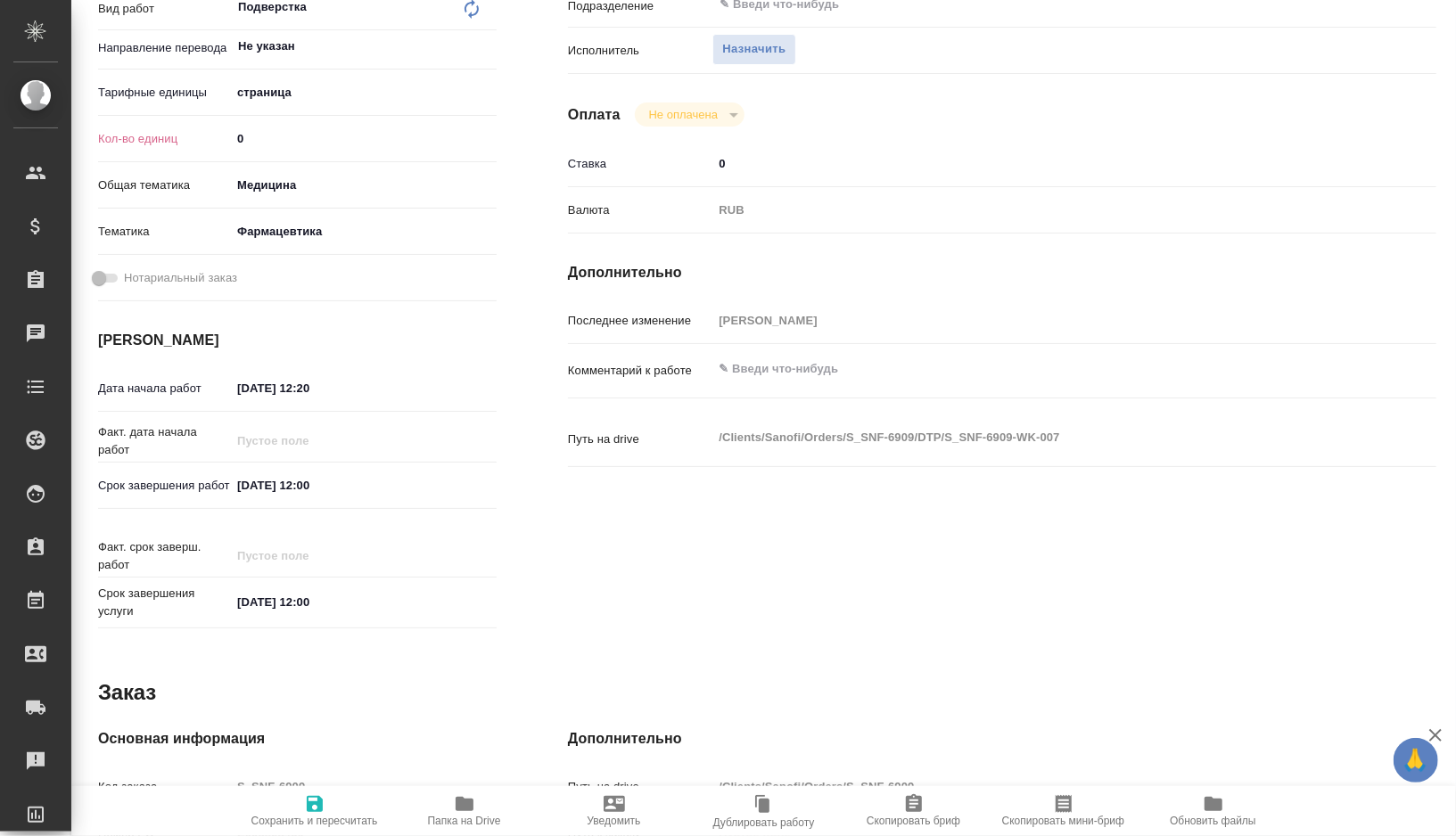
type textarea "x"
click at [269, 105] on body "🙏 .cls-1 fill:#fff; AWATERA [PERSON_NAME] Спецификации Заказы 0 Чаты Todo Проек…" at bounding box center [728, 418] width 1456 height 836
click at [298, 125] on li "Страница А4" at bounding box center [364, 120] width 266 height 28
type textarea "x"
type input "5f036ec4e16dec2d6b59c8ff"
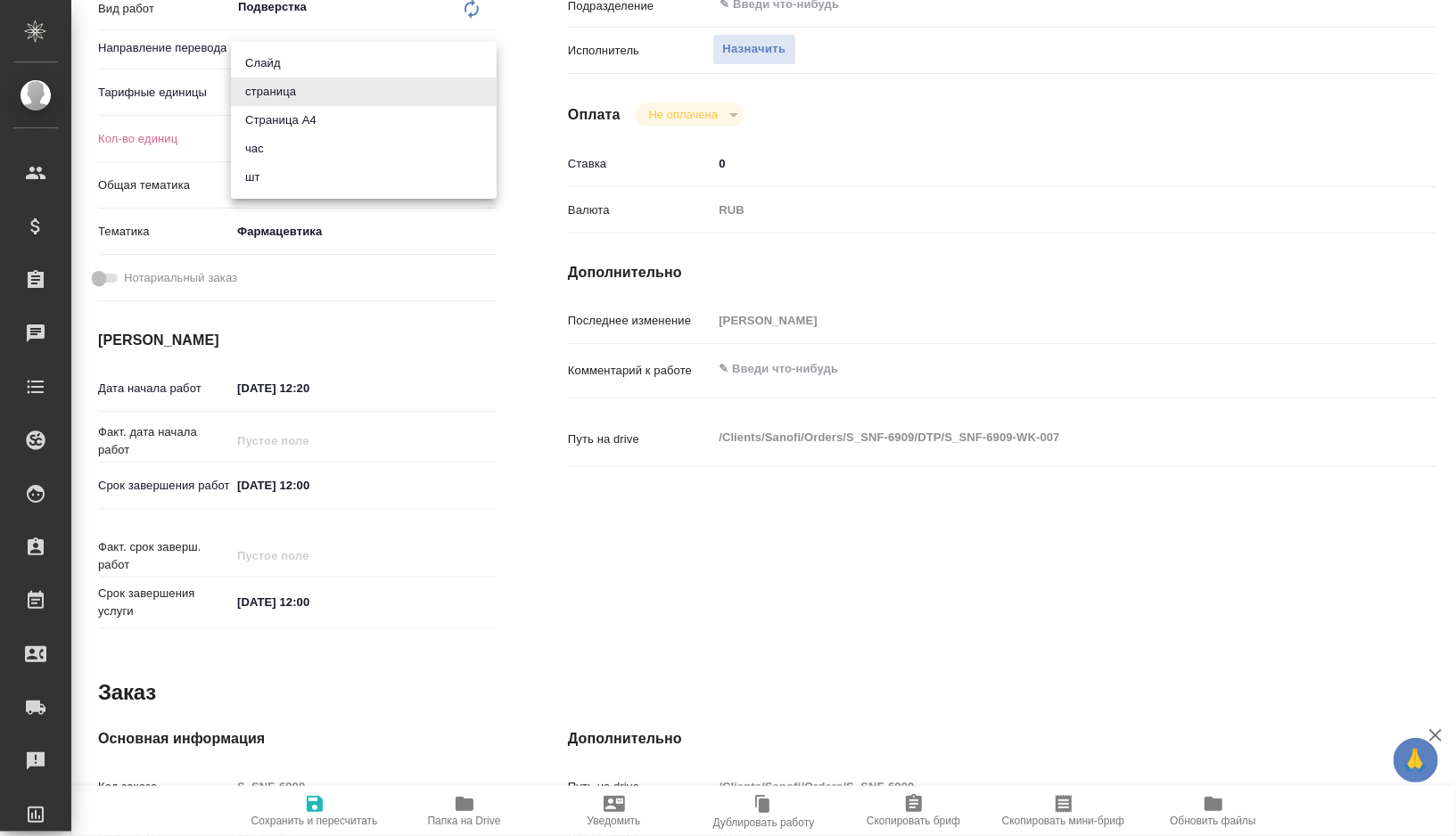
type textarea "x"
click at [282, 149] on input "0" at bounding box center [364, 138] width 266 height 26
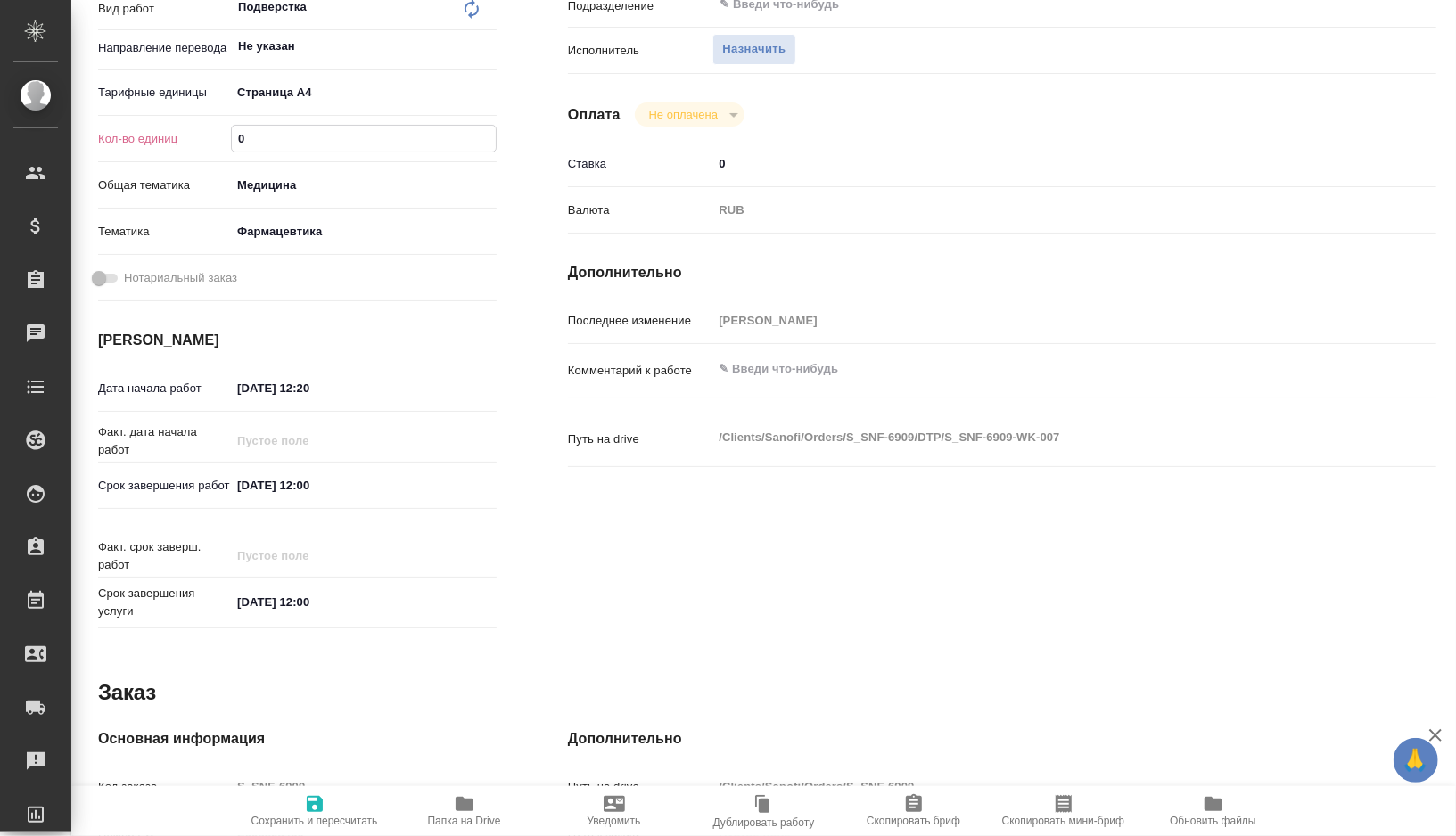
type textarea "x"
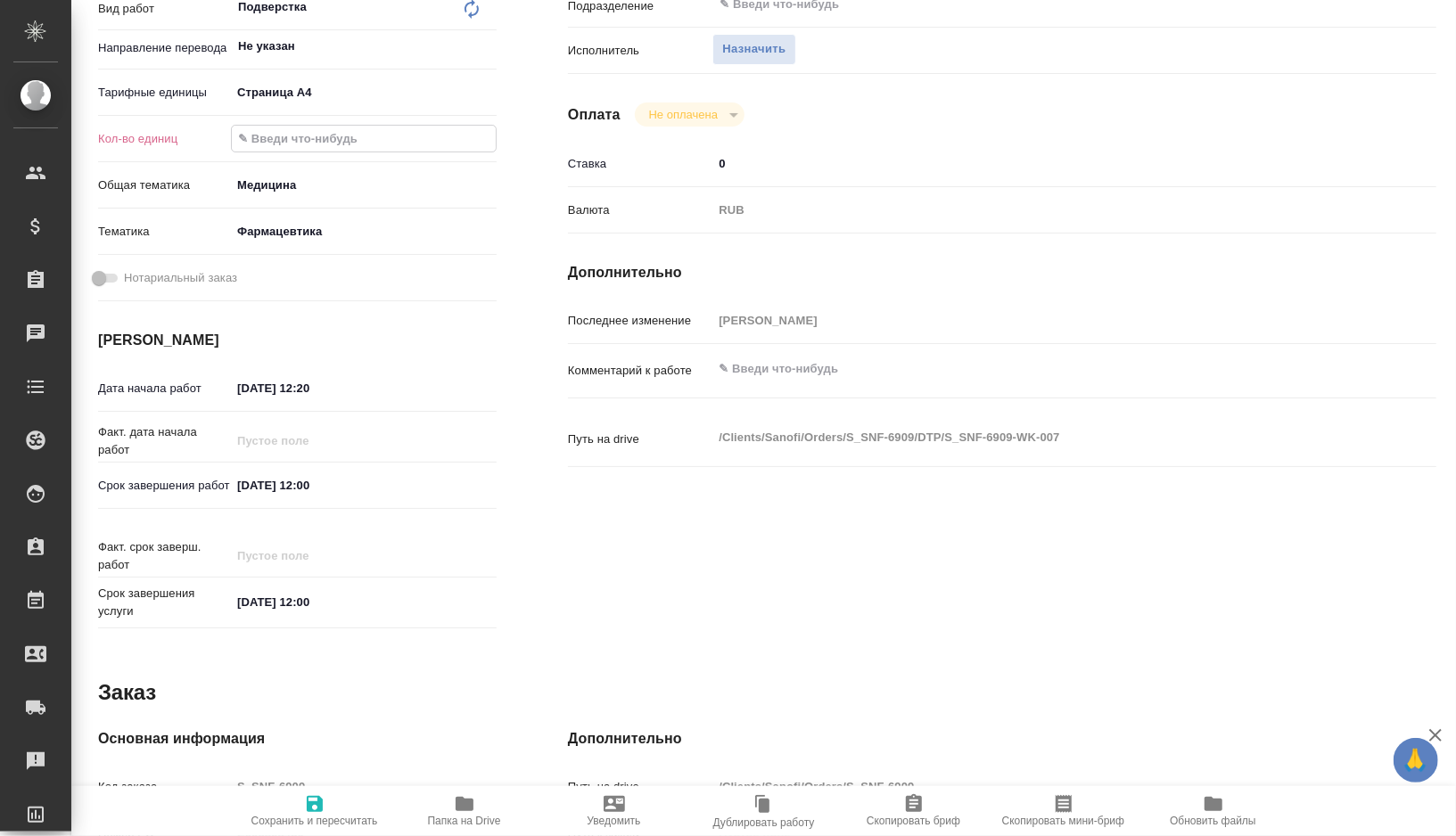
type textarea "x"
type input "1"
type textarea "x"
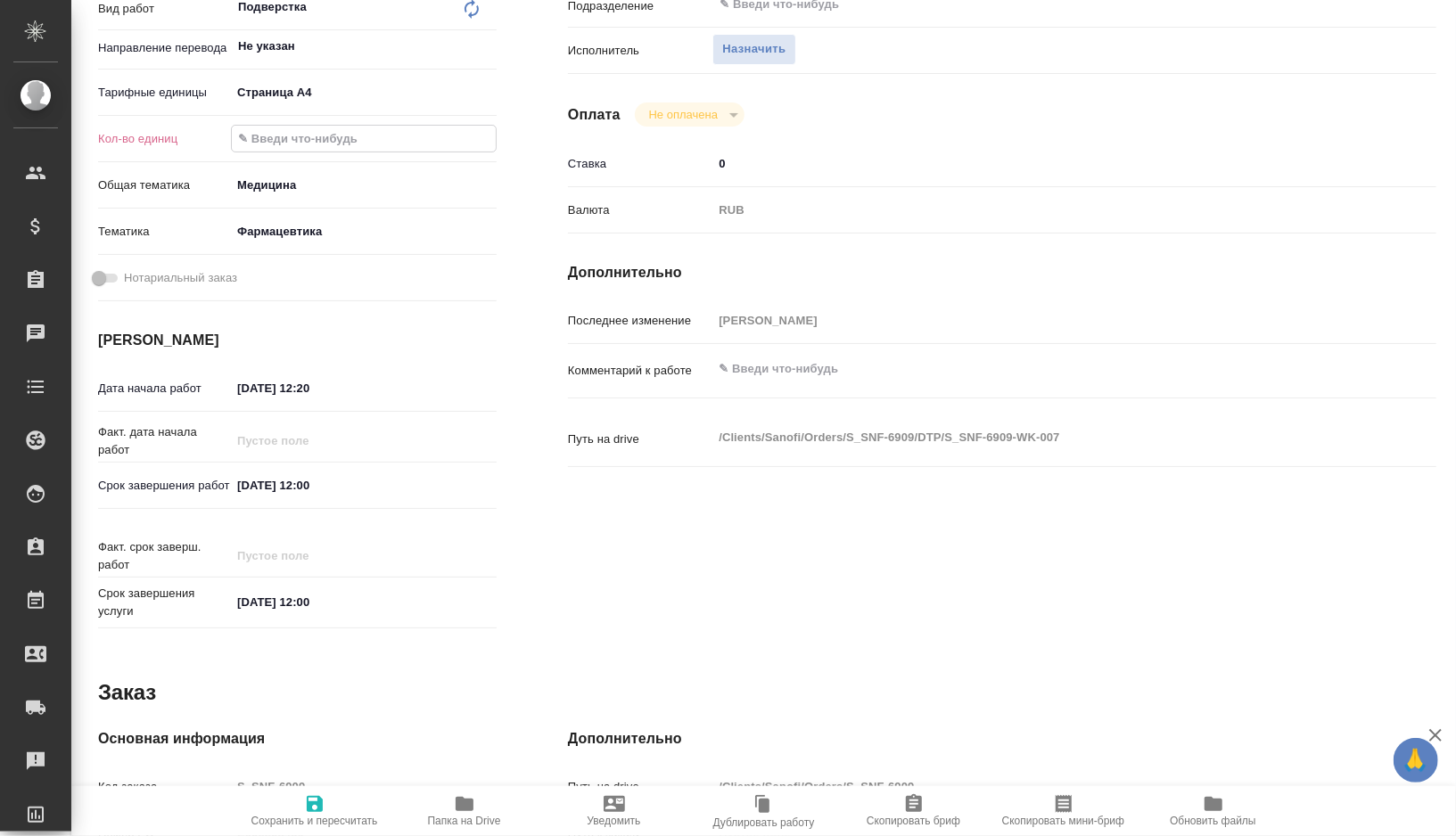
type textarea "x"
type input "12"
type textarea "x"
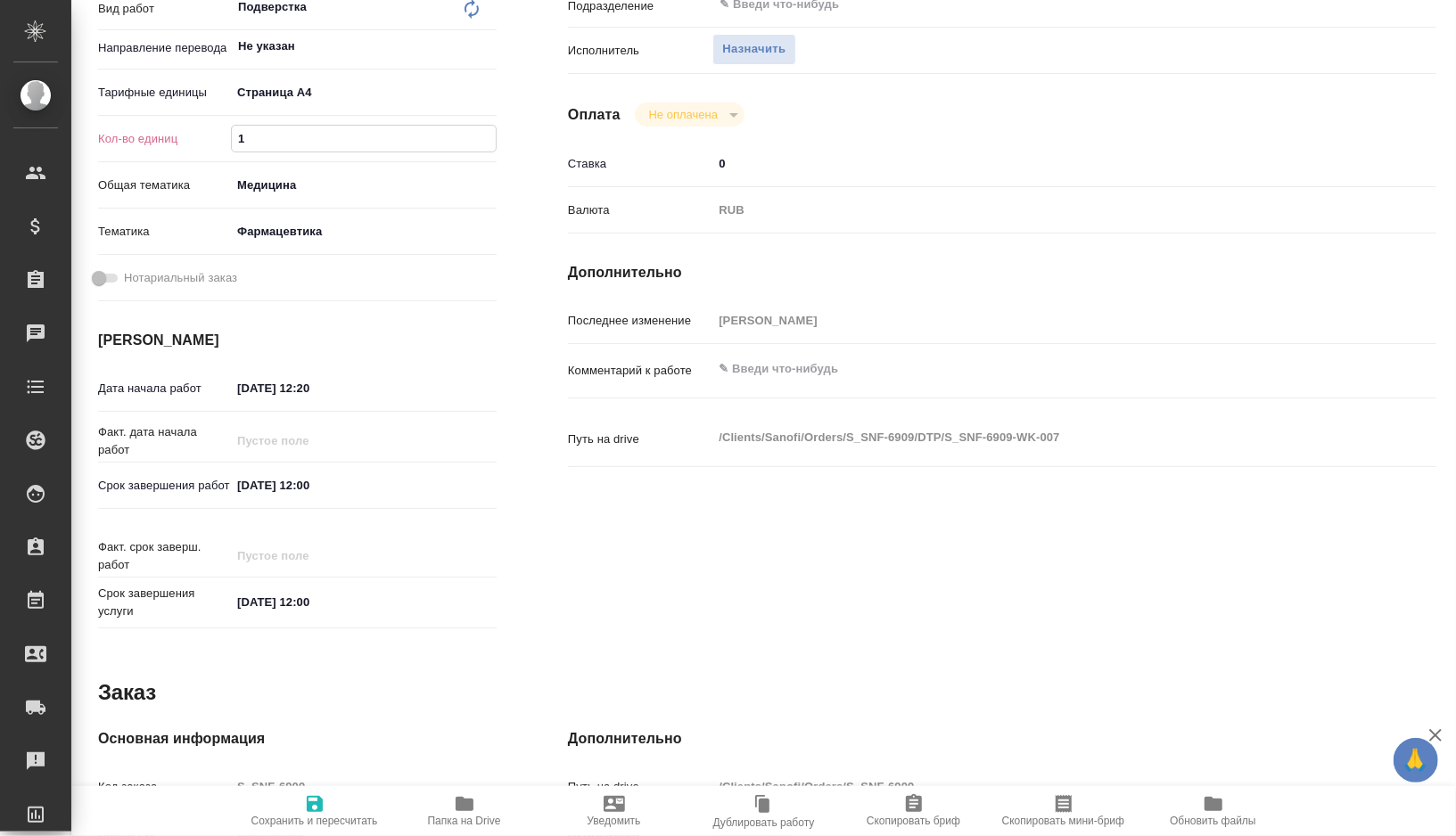
type textarea "x"
type input "127"
type textarea "x"
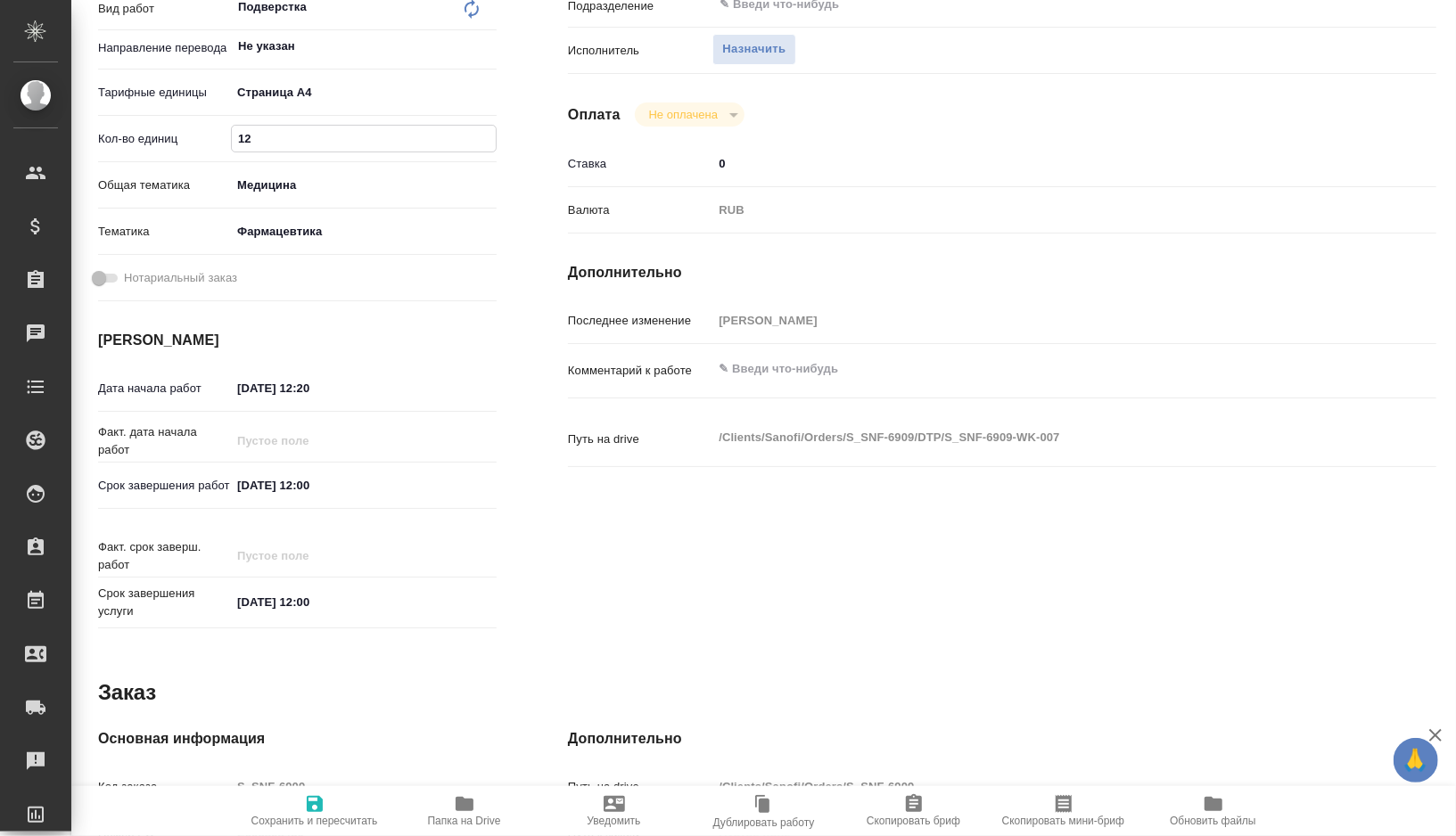
type textarea "x"
type input "127"
click at [307, 585] on div "Срок завершения услуги [DATE] 12:00" at bounding box center [297, 603] width 399 height 36
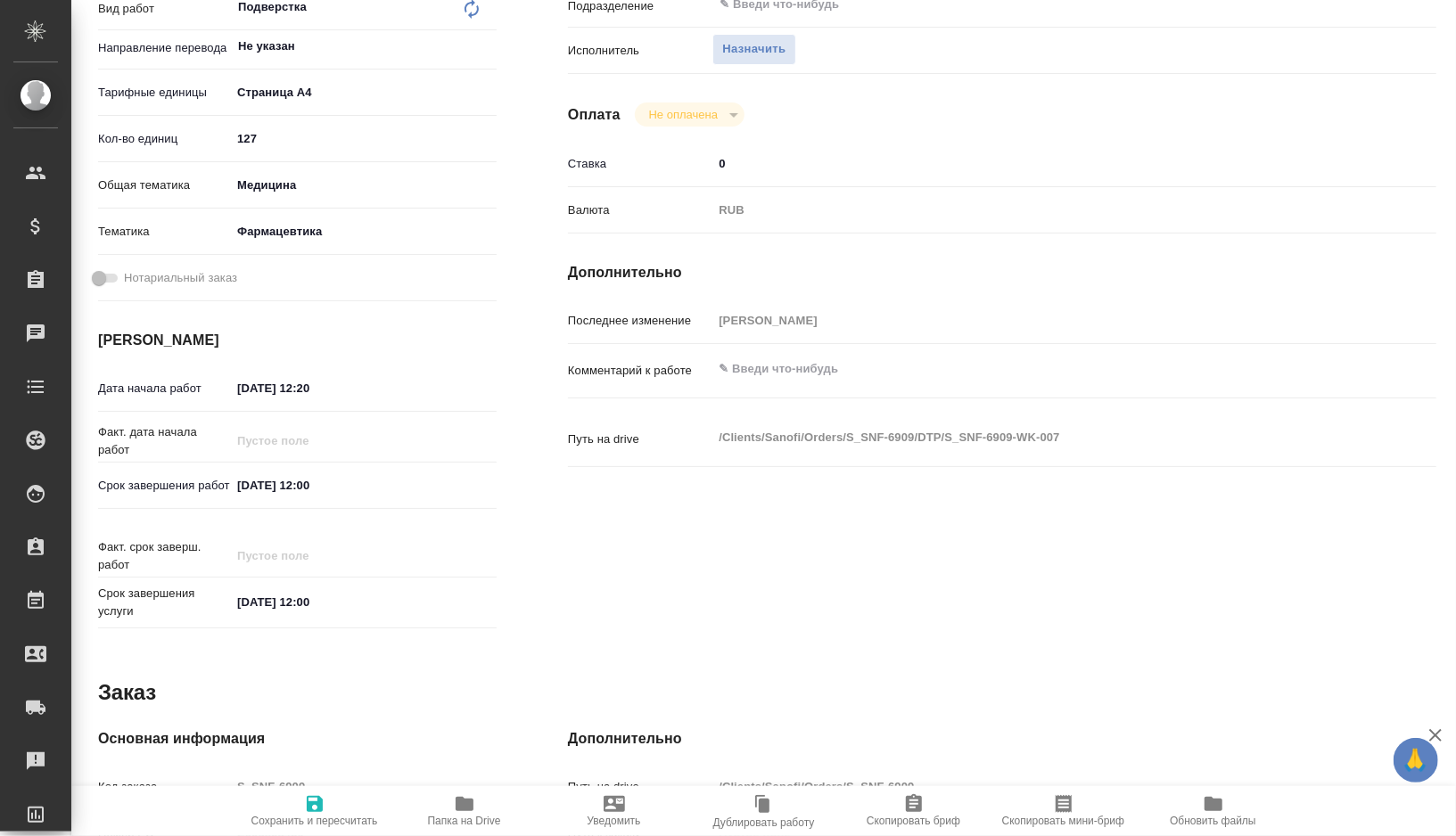
click at [307, 482] on input "[DATE] 12:00" at bounding box center [309, 485] width 156 height 26
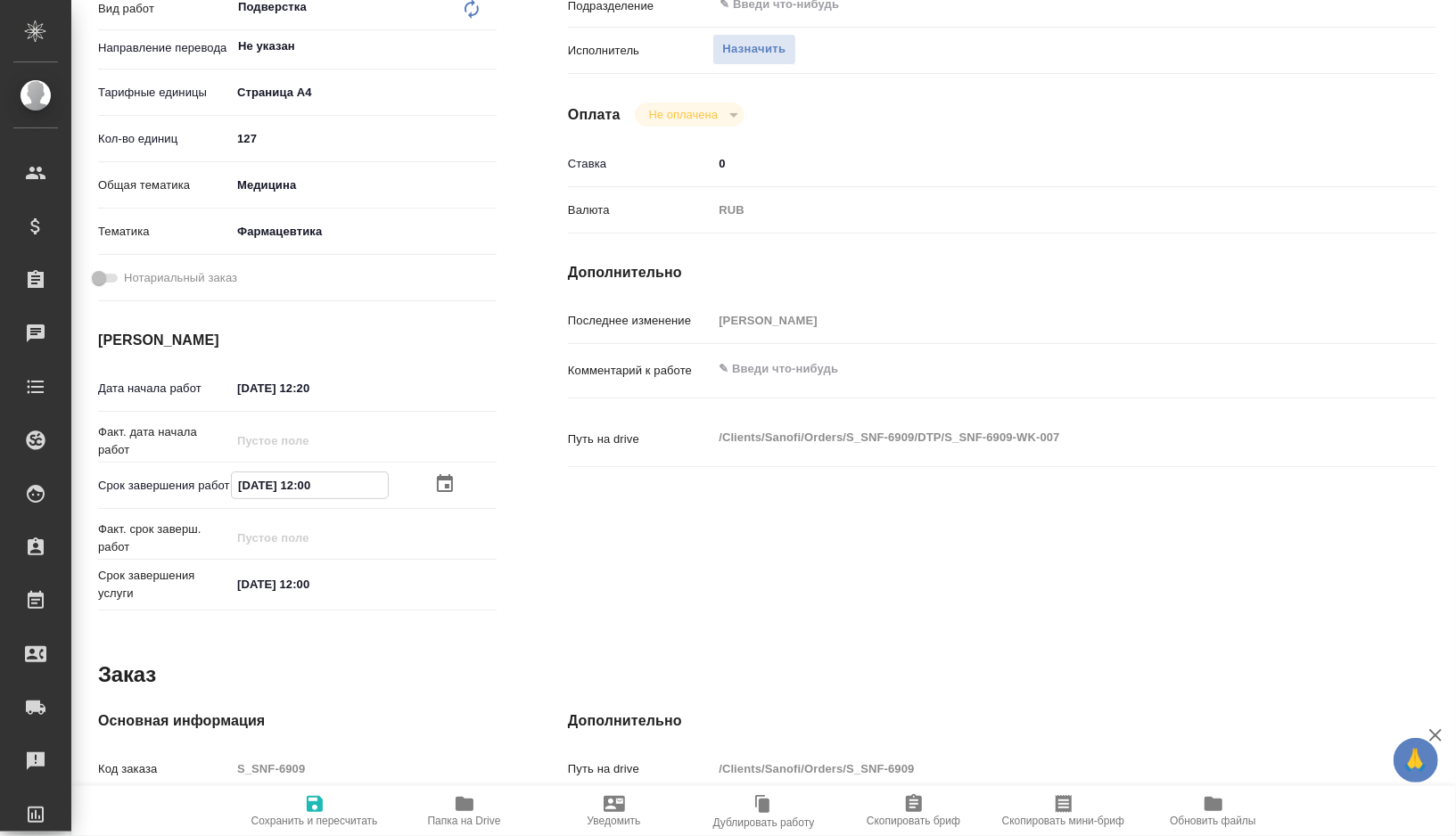
click at [439, 487] on icon "button" at bounding box center [445, 484] width 21 height 21
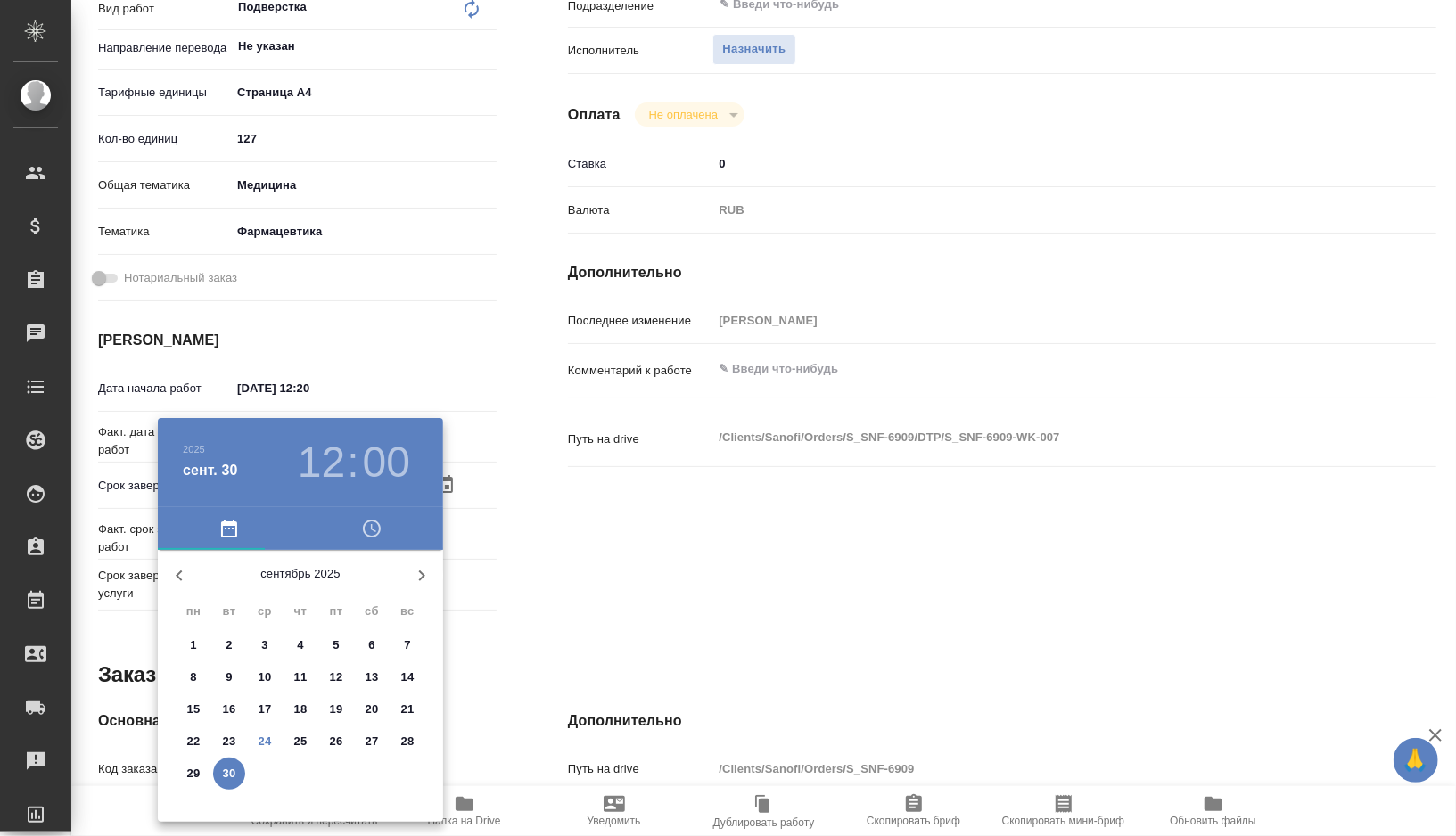
click at [553, 487] on div at bounding box center [728, 418] width 1456 height 836
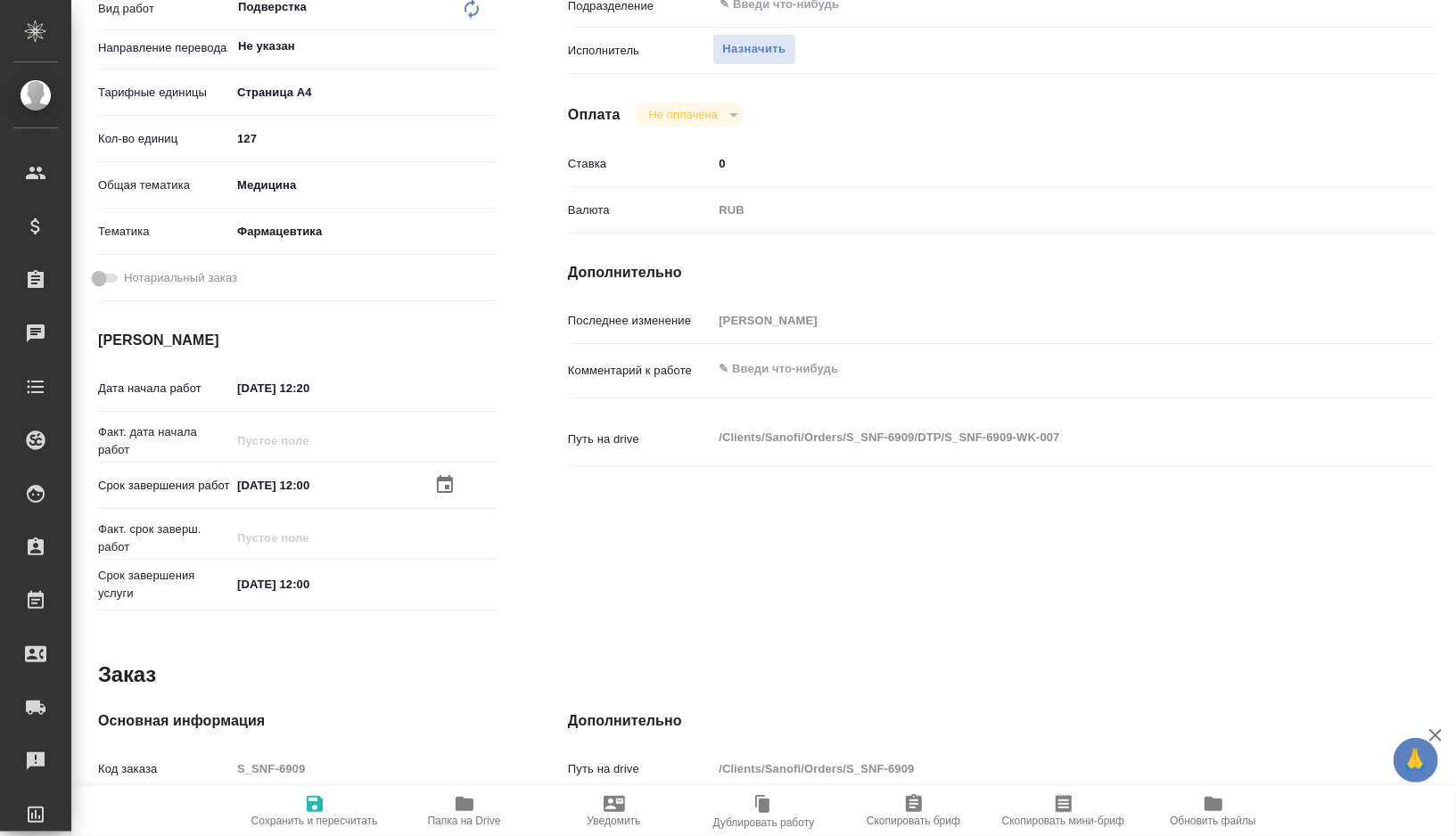
click at [312, 487] on input "[DATE] 12:00" at bounding box center [309, 485] width 156 height 26
type textarea "x"
type input "[DATE] 10:0_"
type textarea "x"
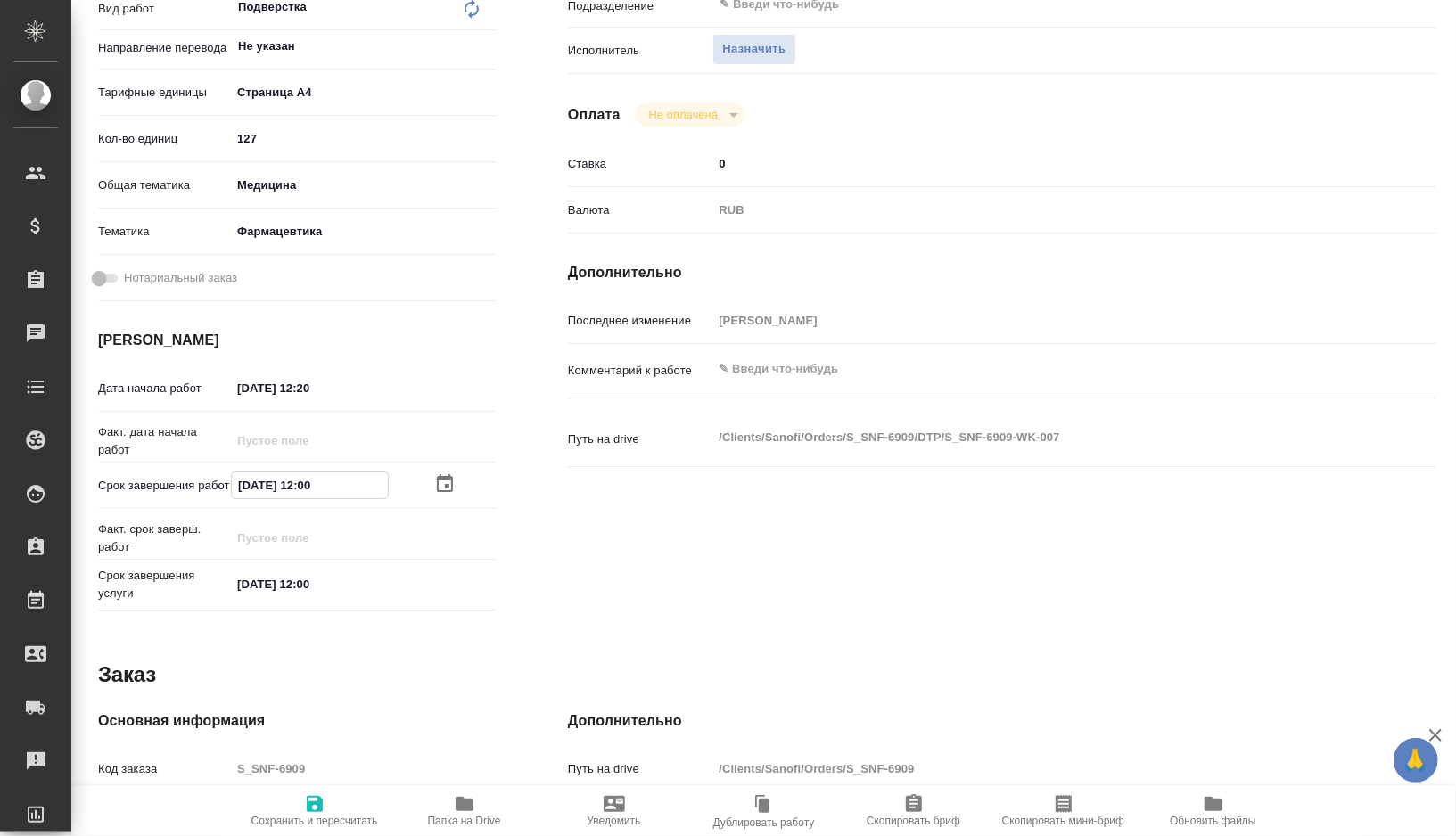
type textarea "x"
type input "[DATE] 17:00"
type textarea "x"
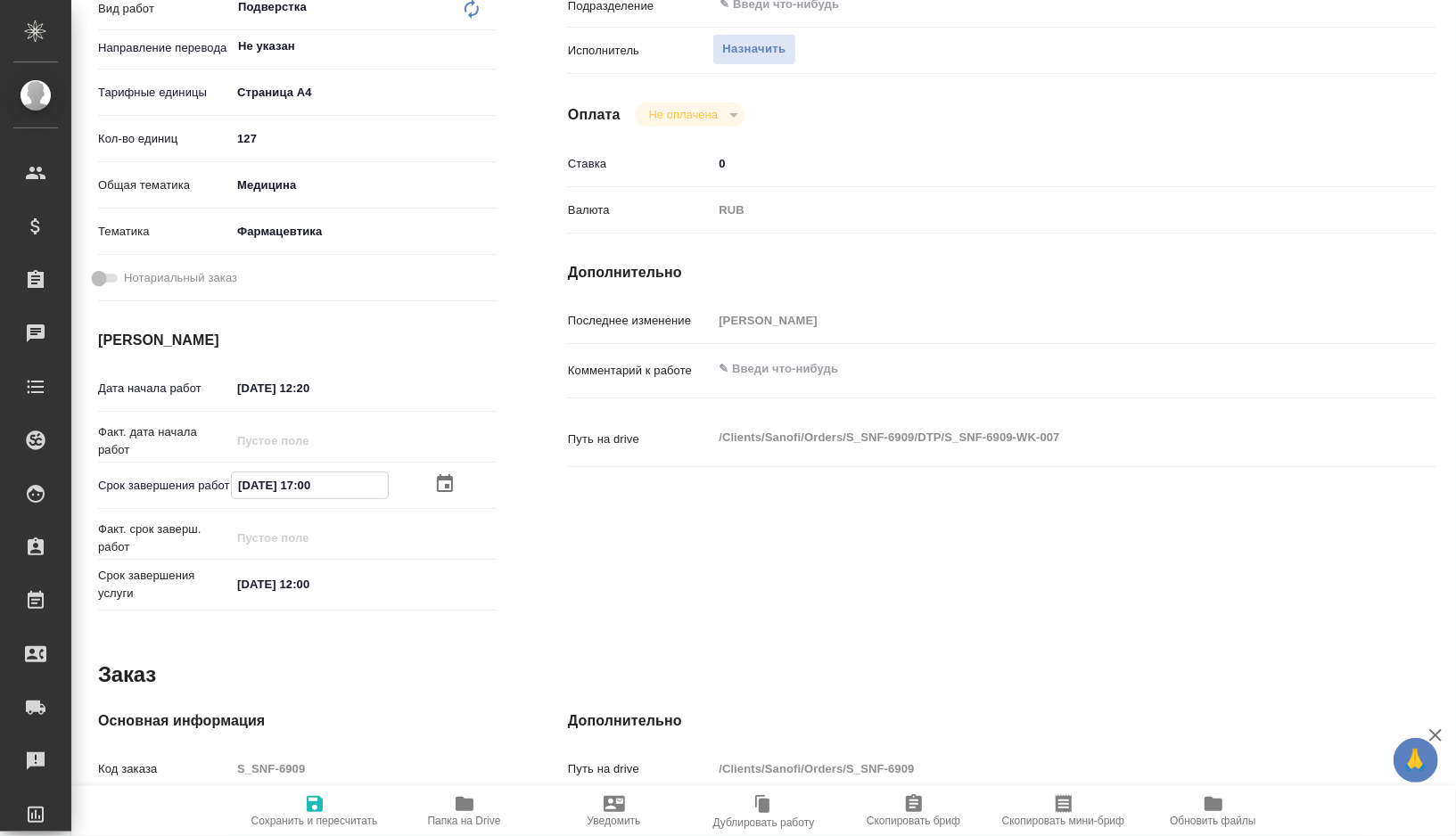
type textarea "x"
drag, startPoint x: 341, startPoint y: 482, endPoint x: 212, endPoint y: 485, distance: 129.0
click at [212, 485] on div "Срок завершения работ [DATE] 17:00" at bounding box center [297, 486] width 399 height 31
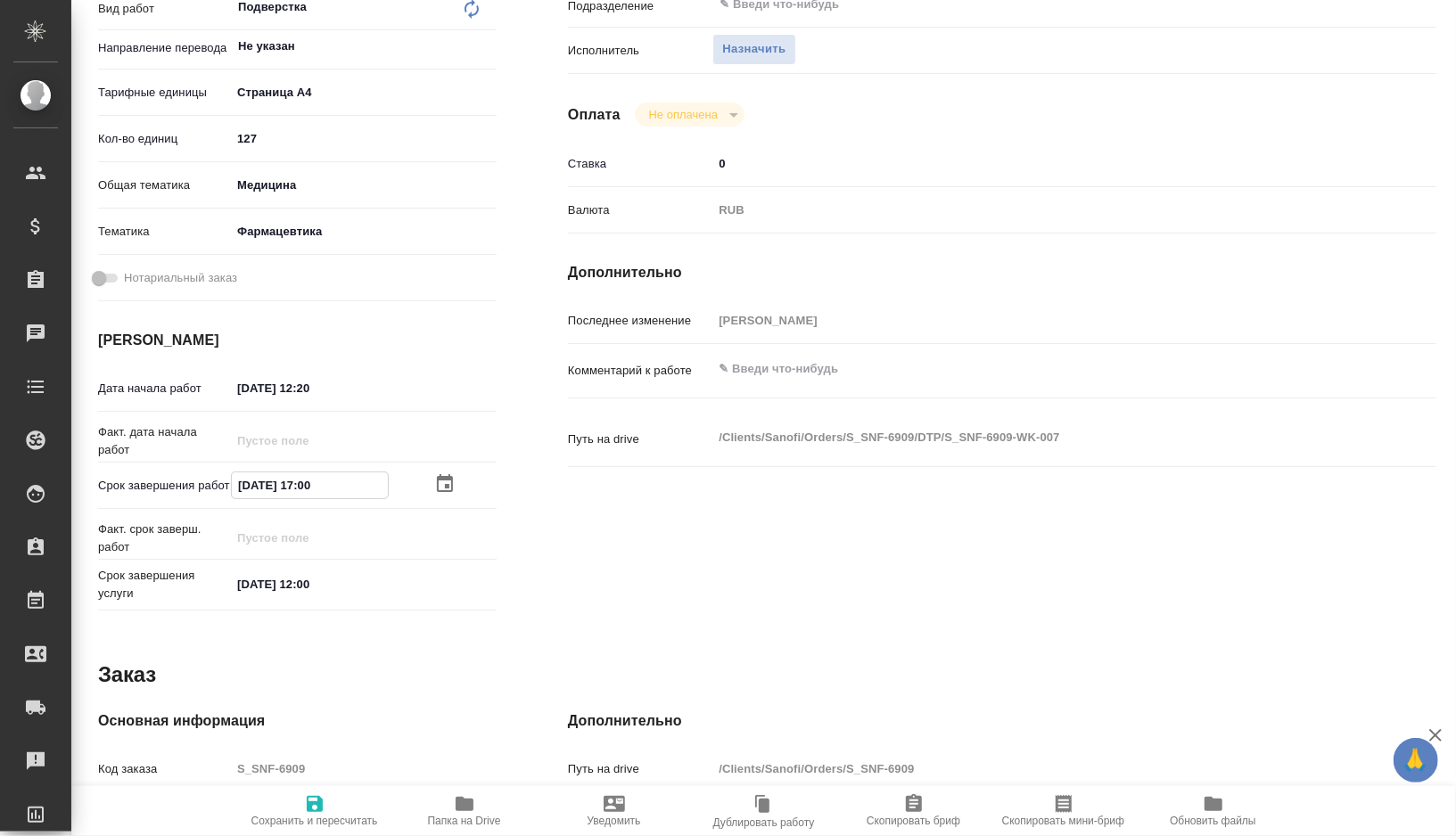
type input "[DATE] 17:00"
drag, startPoint x: 335, startPoint y: 389, endPoint x: 175, endPoint y: 388, distance: 160.0
click at [175, 388] on div "Дата начала работ [DATE] 12:20" at bounding box center [297, 388] width 399 height 31
paste input "[DATE] 17:0"
type textarea "x"
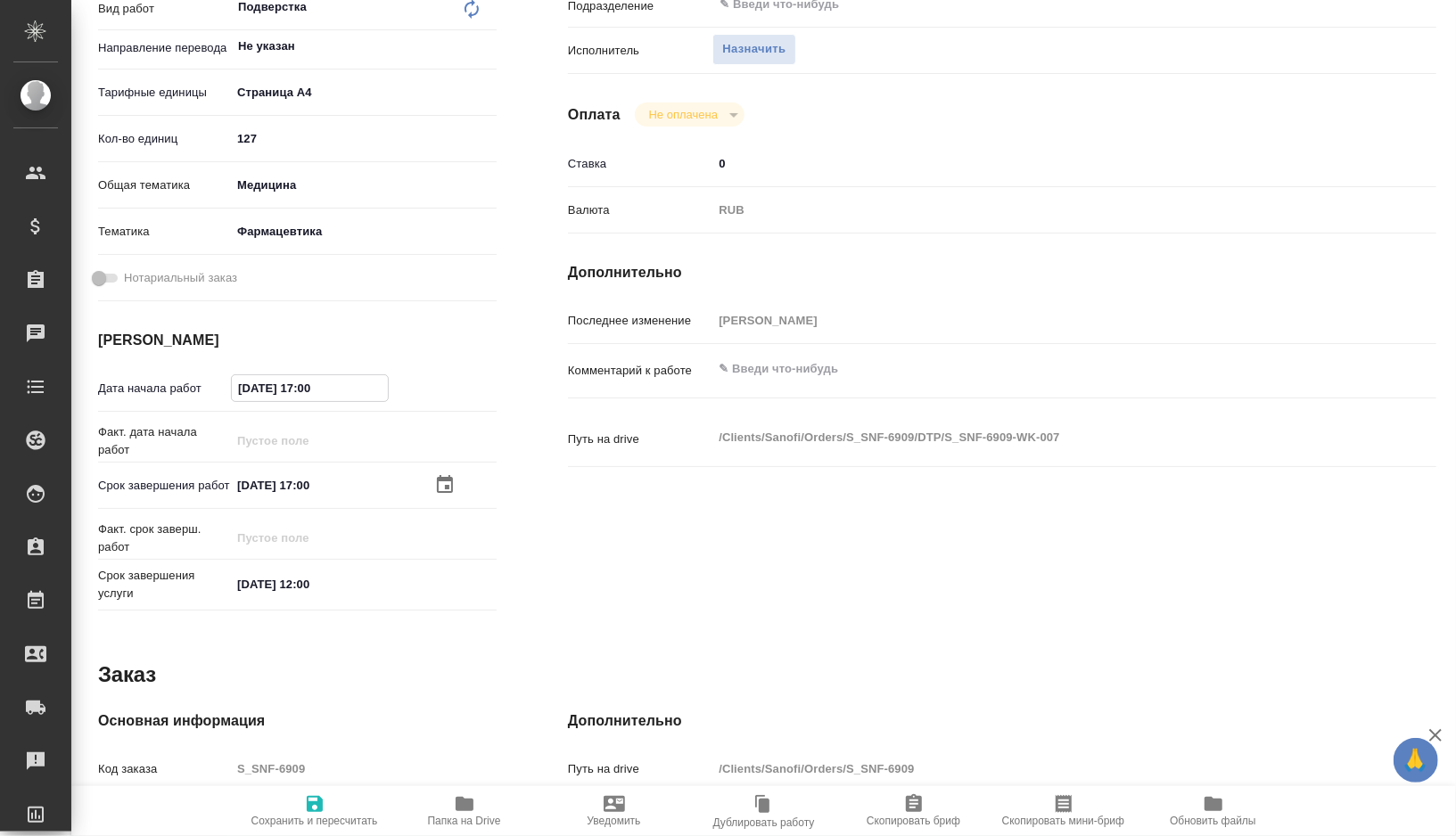
type input "[DATE] 17:00"
type textarea "x"
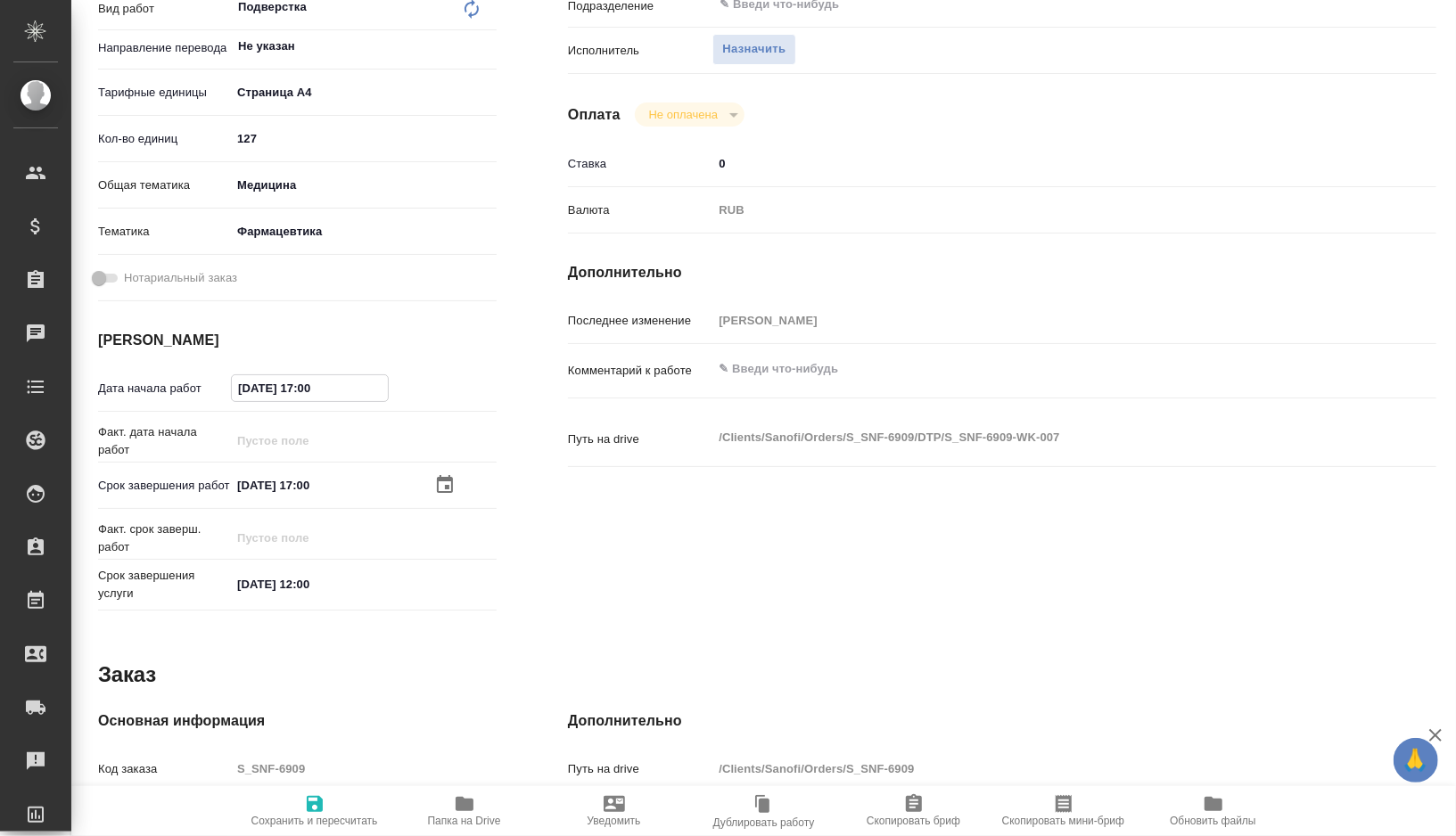
type textarea "x"
type input "30.09.2025 17:0_"
type textarea "x"
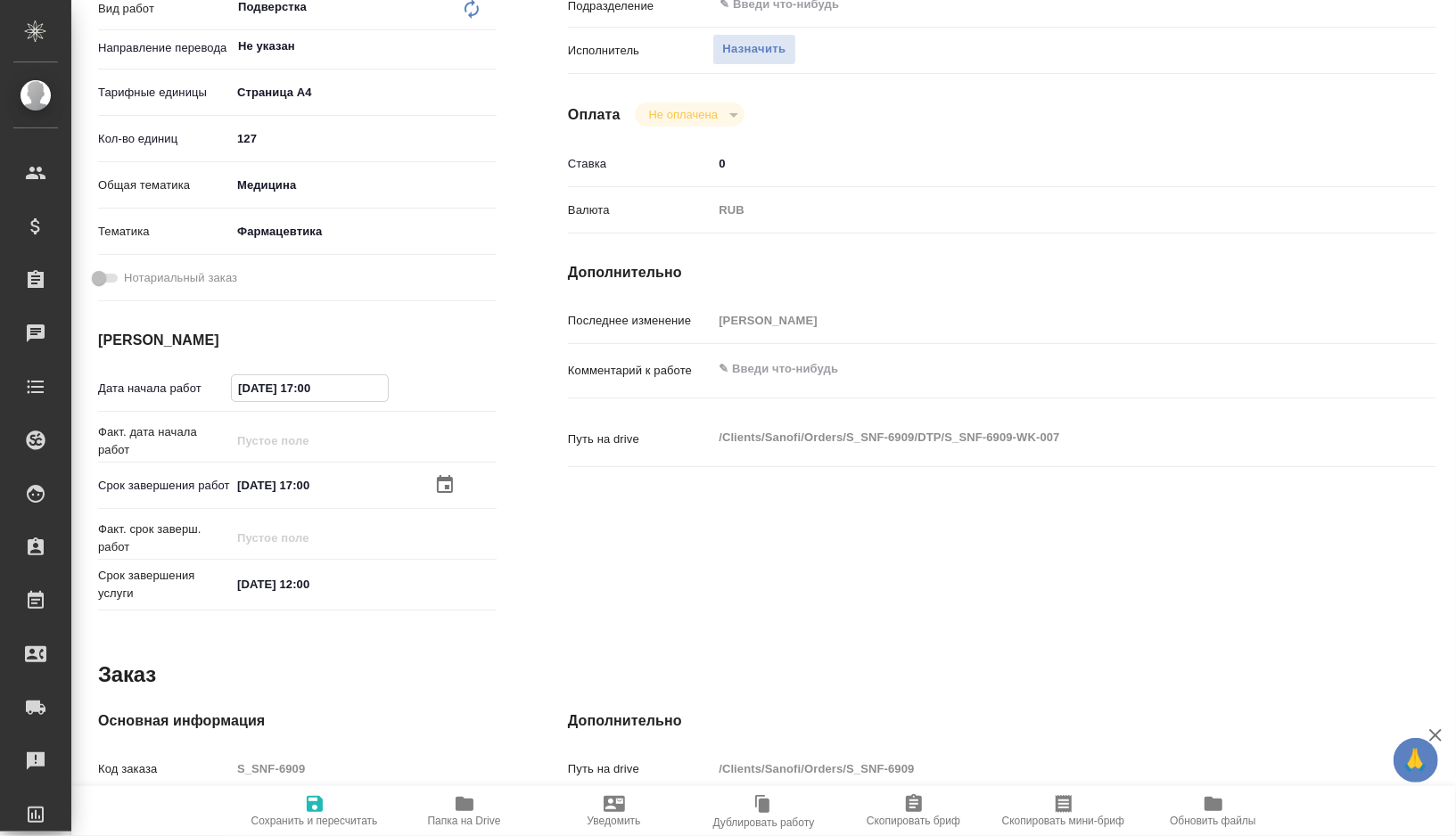
type textarea "x"
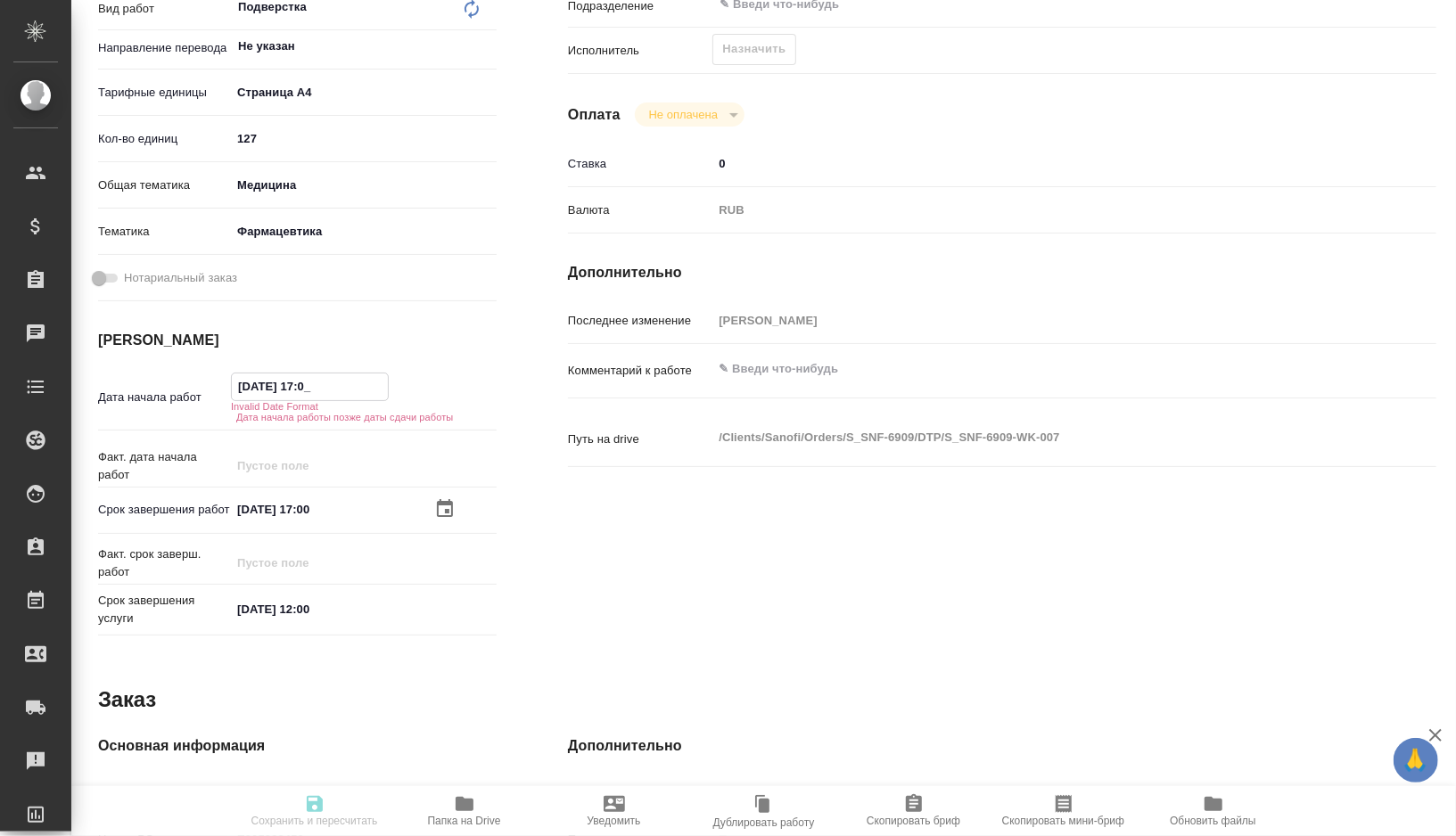
type textarea "x"
type input "30.09.2025 17:__"
type textarea "x"
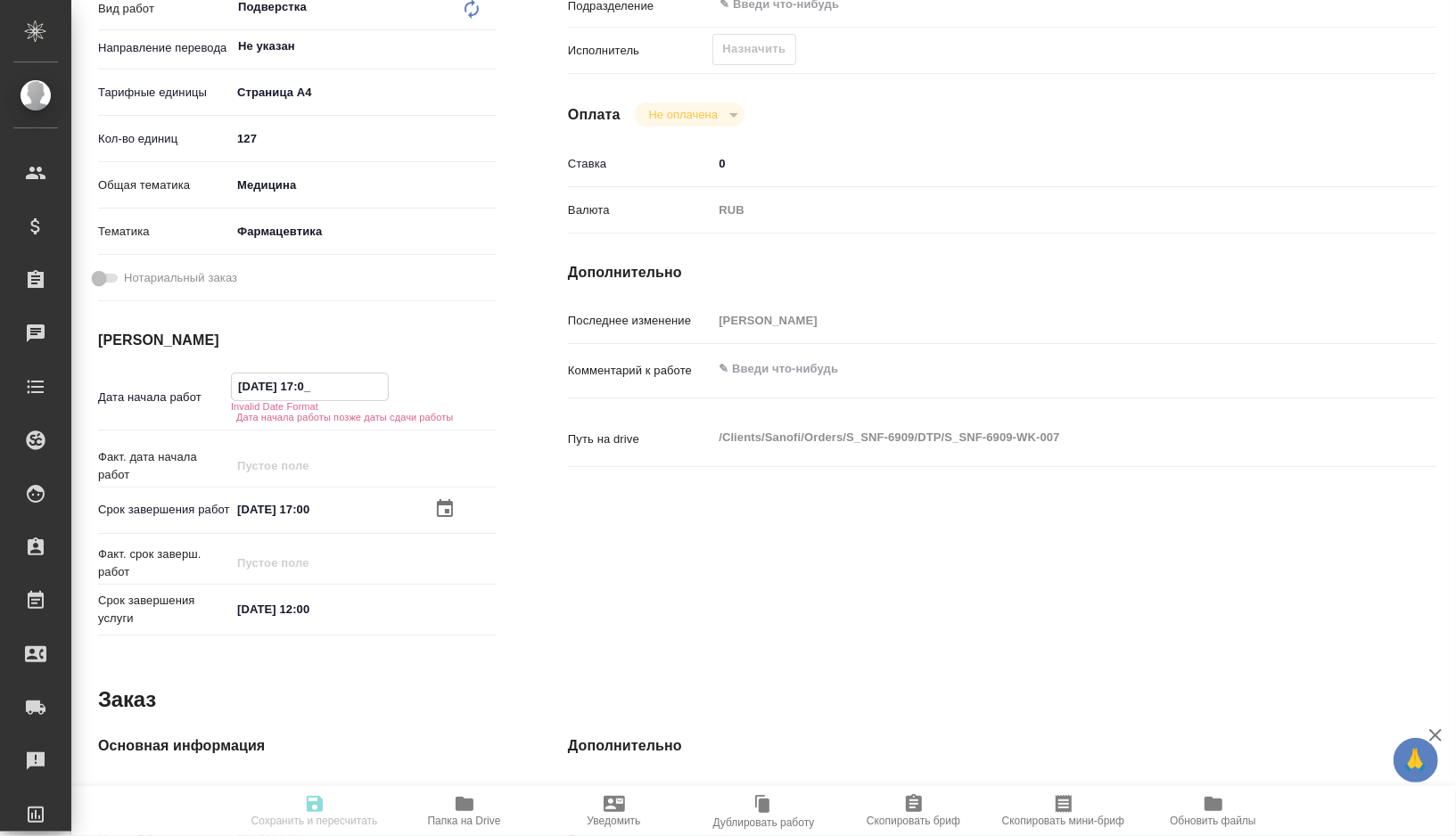
type textarea "x"
type input "30.09.2025 1_:__"
type textarea "x"
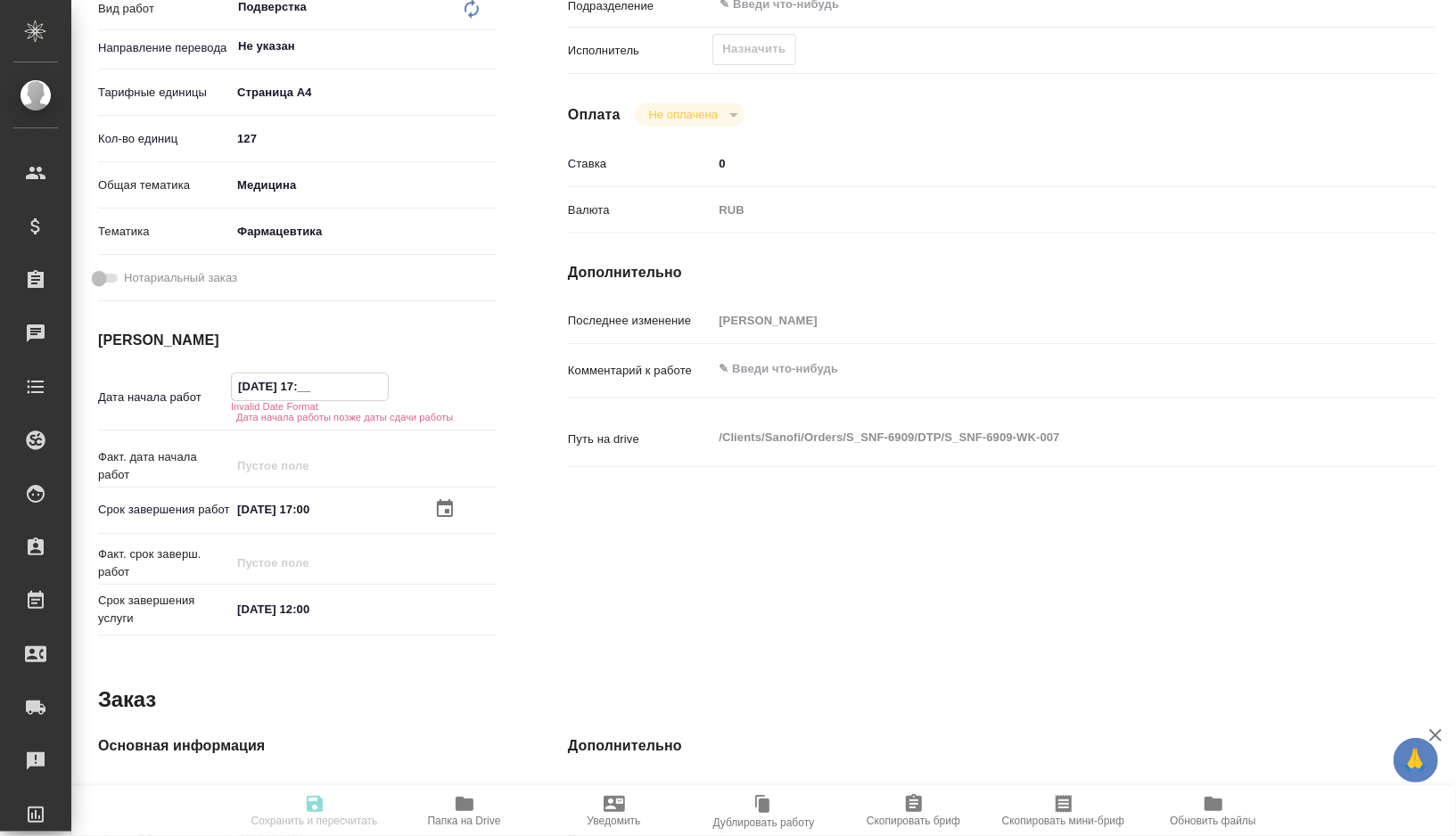
type textarea "x"
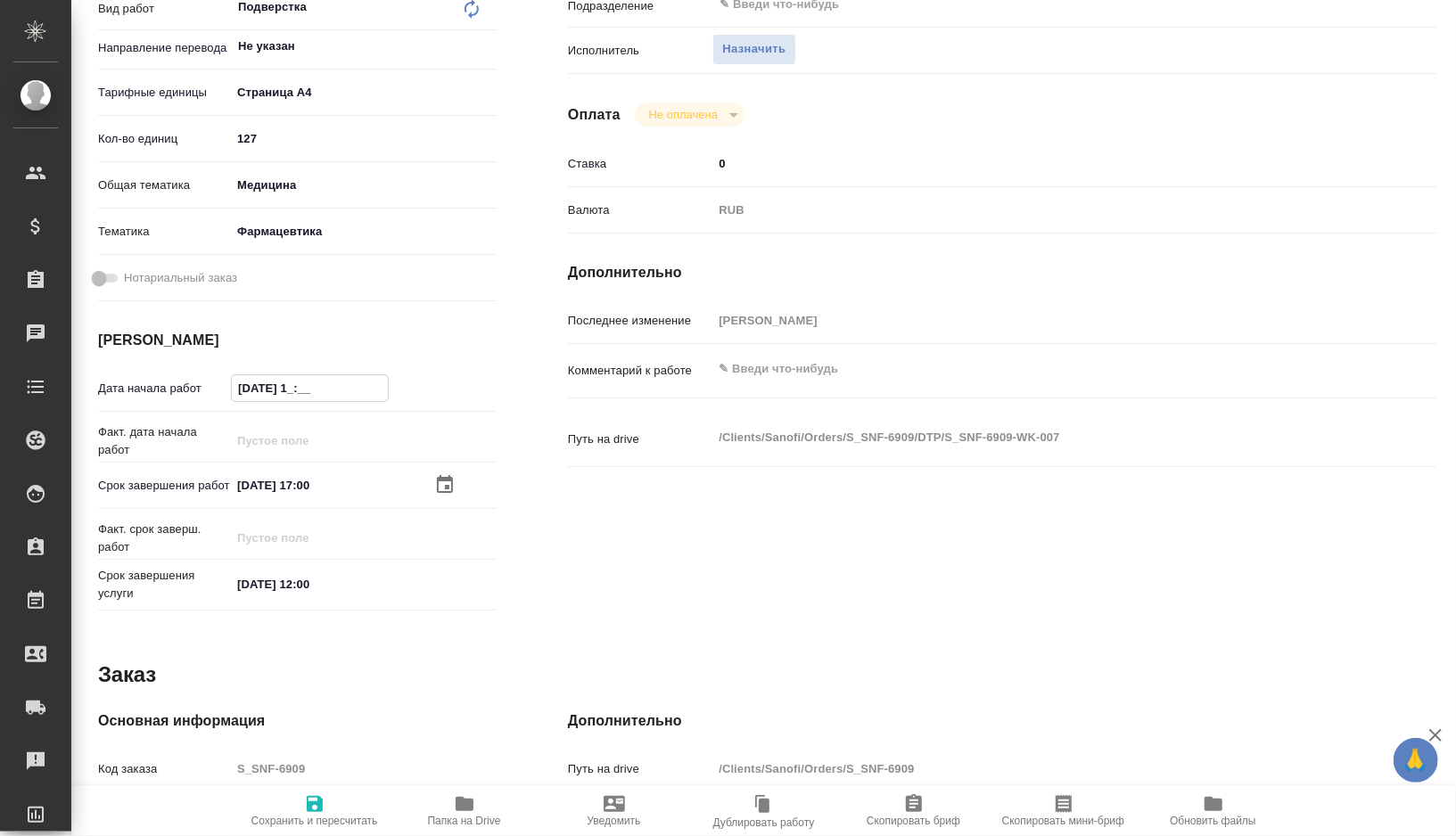
type textarea "x"
type input "30.09.2025 11:__"
type textarea "x"
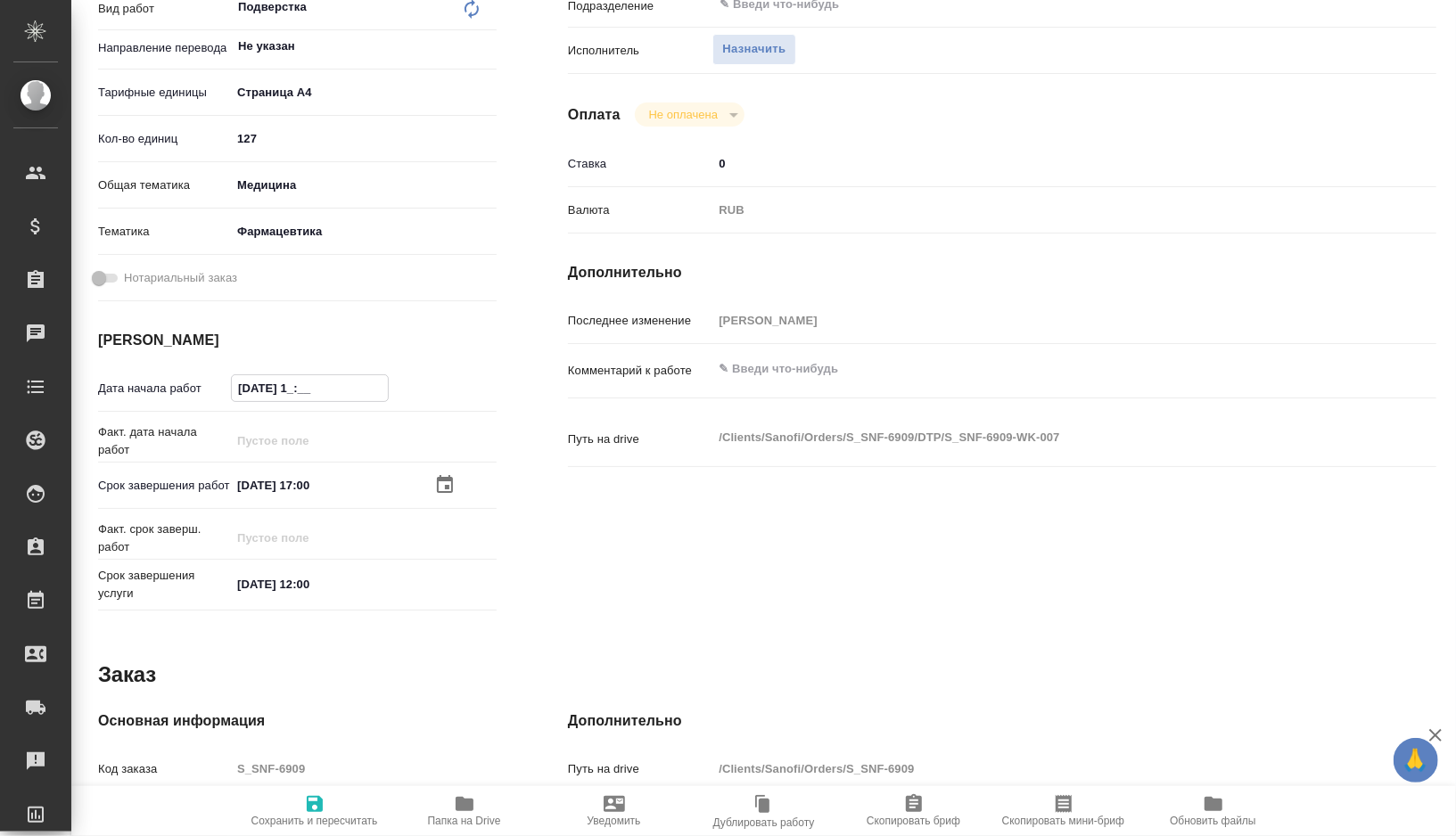
type textarea "x"
type input "30.09.2025 11:0_"
type textarea "x"
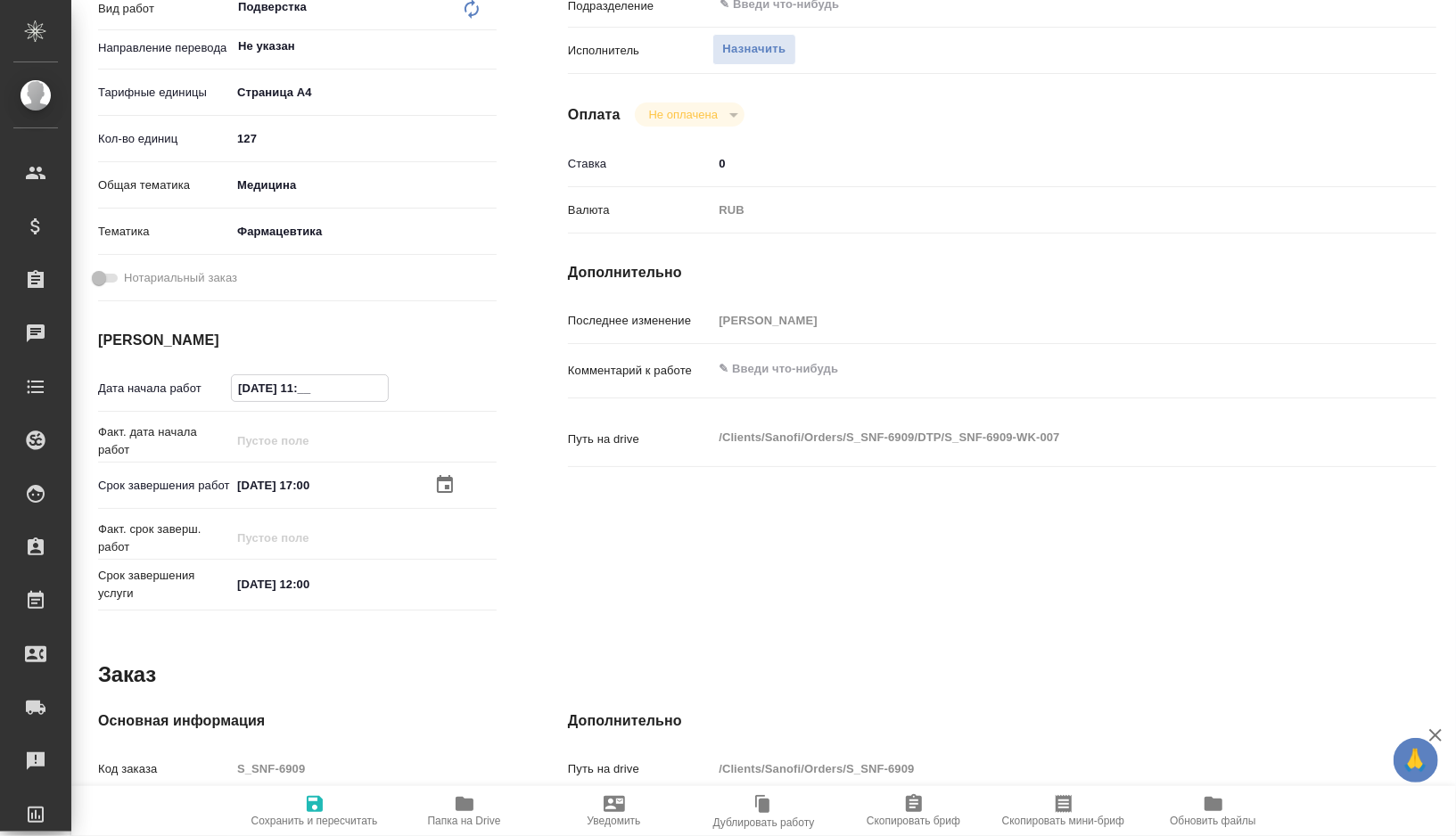
type textarea "x"
type input "30.09.2025 11:00"
type textarea "x"
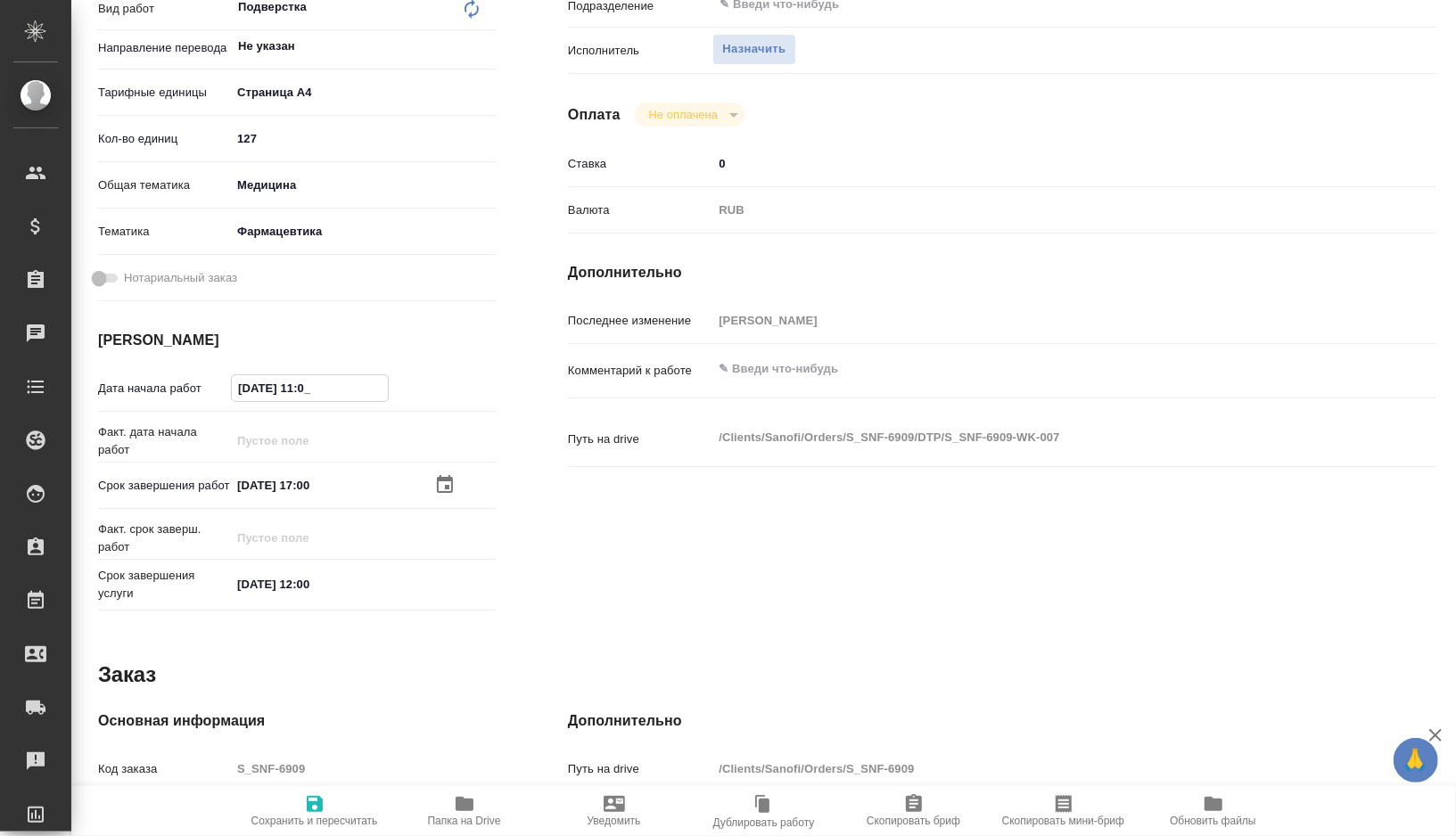
type textarea "x"
type input "30.09.2025 11:0_"
type textarea "x"
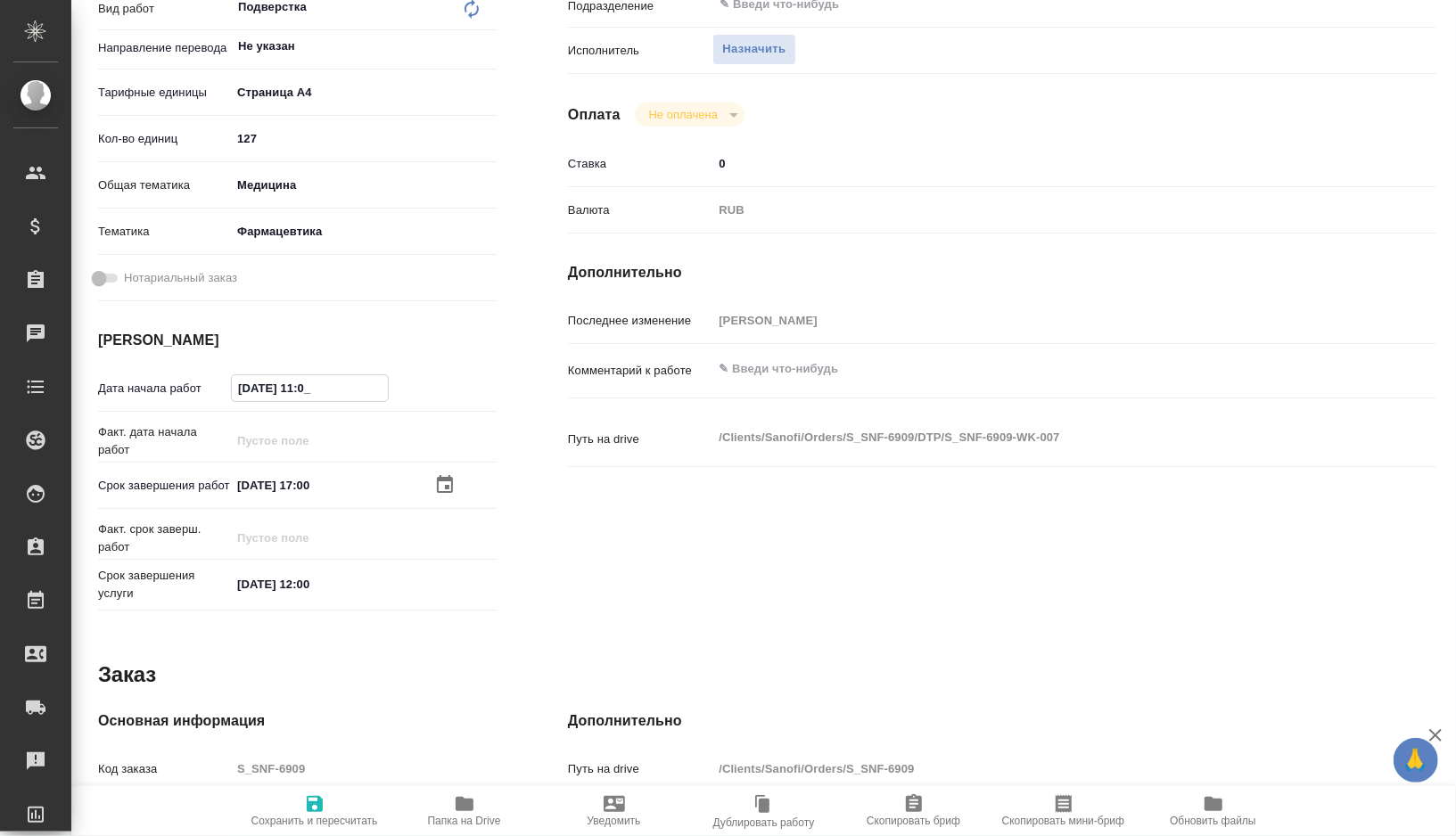
type textarea "x"
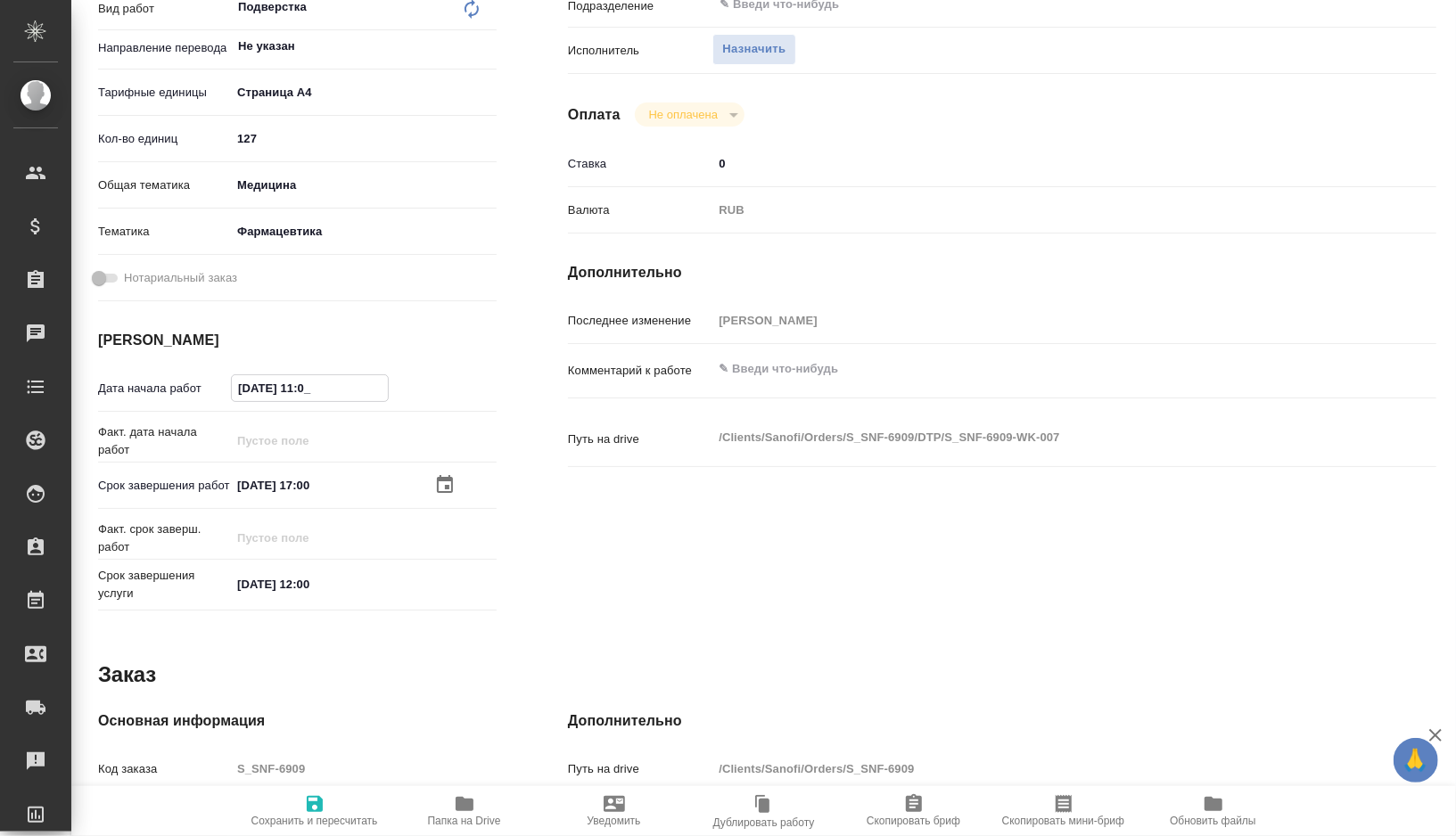
type input "30.09.2025 11:__"
type textarea "x"
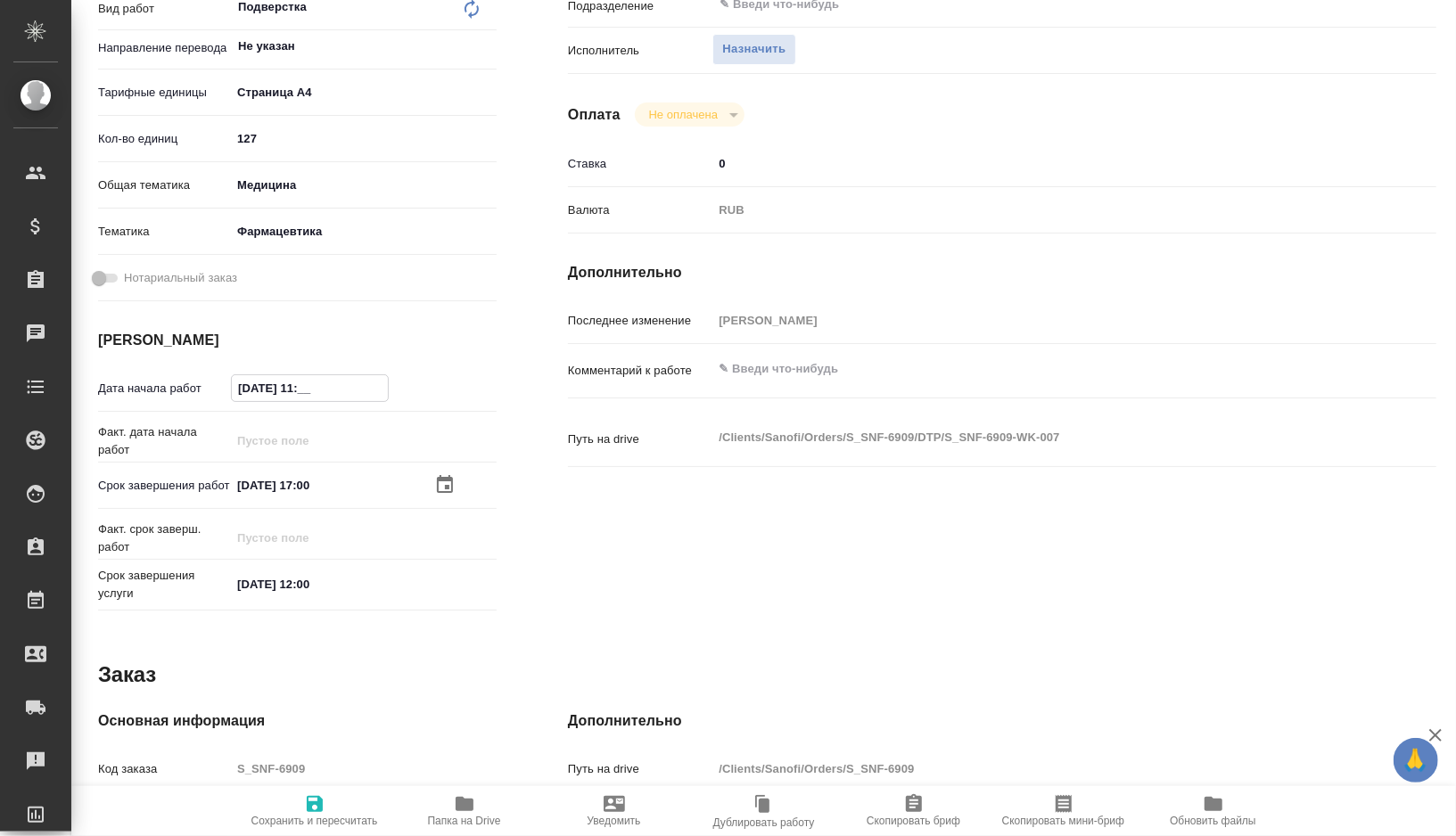
type textarea "x"
type input "30.09.2025 1_:__"
type textarea "x"
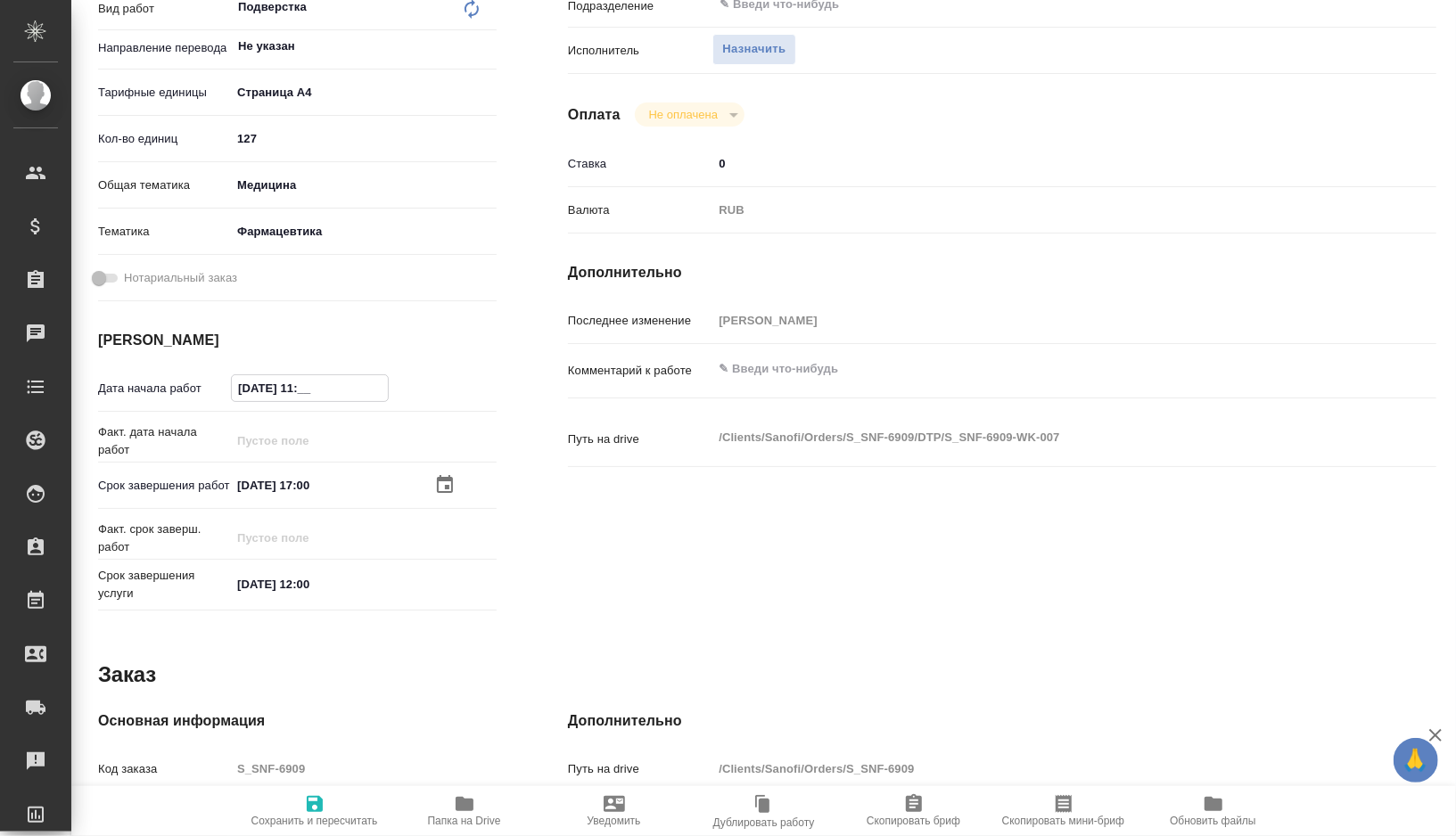
type textarea "x"
type input "30.09.2025 10:__"
type textarea "x"
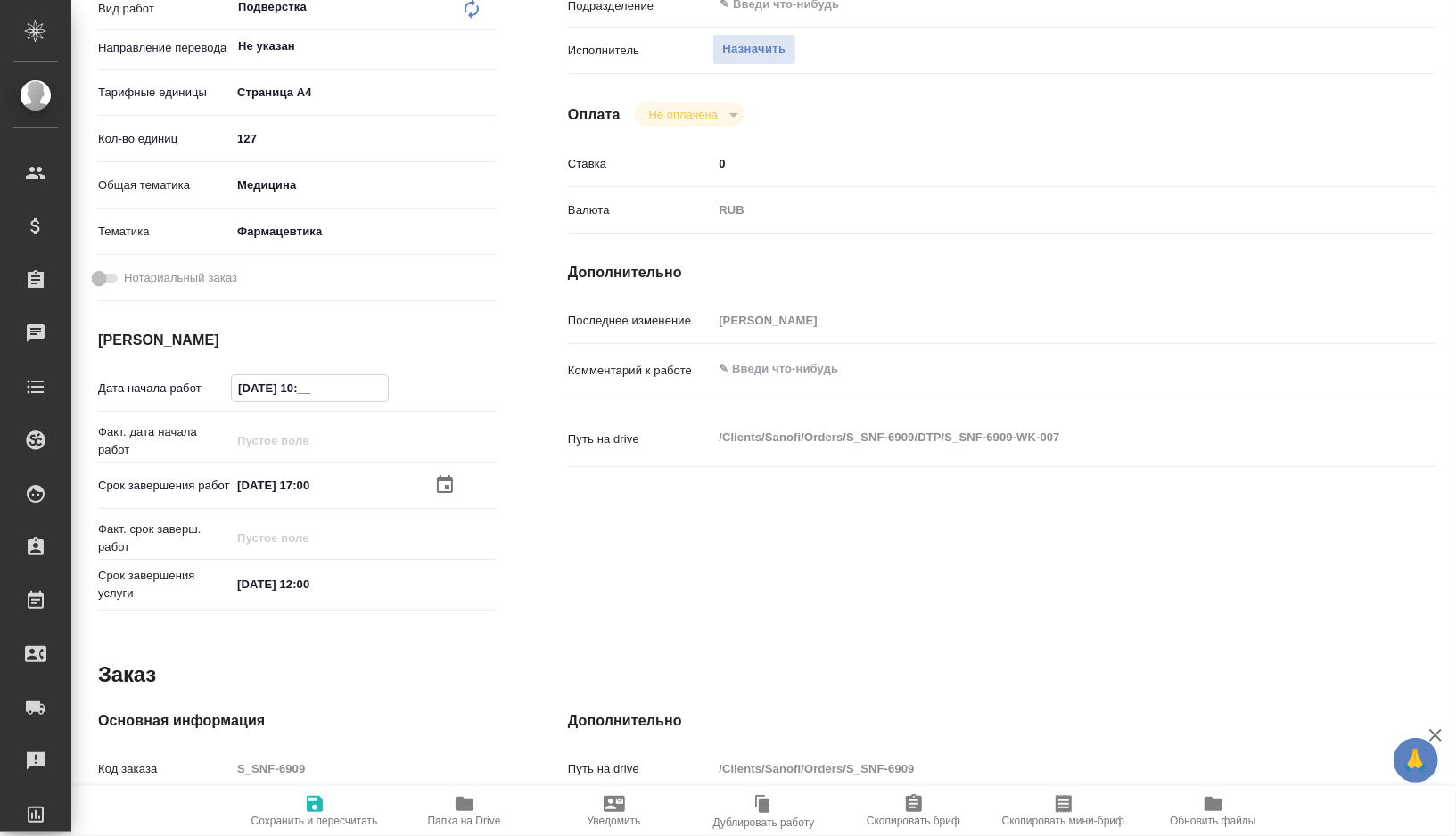
type textarea "x"
type input "30.09.2025 10:0_"
type textarea "x"
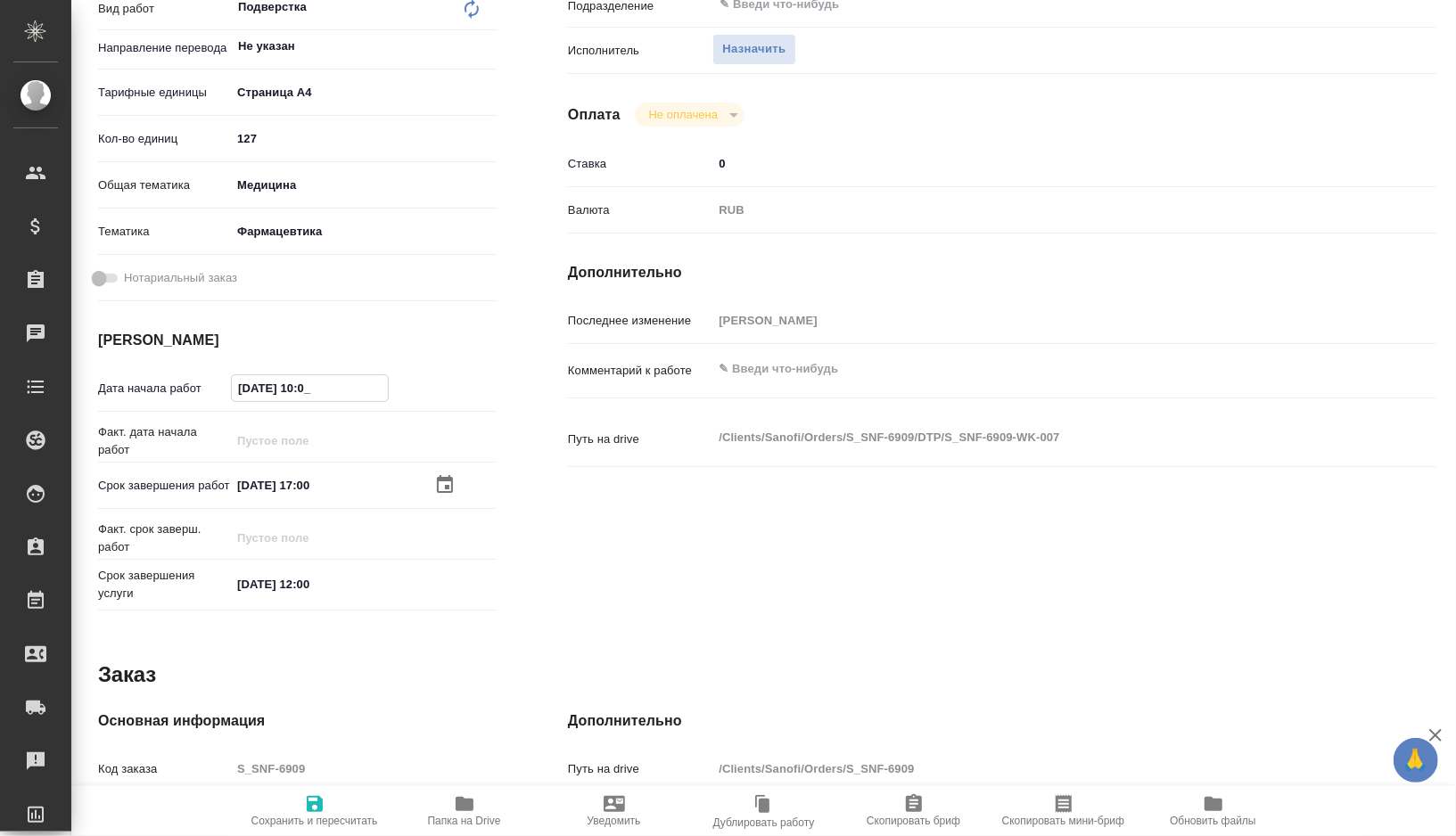
type textarea "x"
type input "[DATE] 10:00"
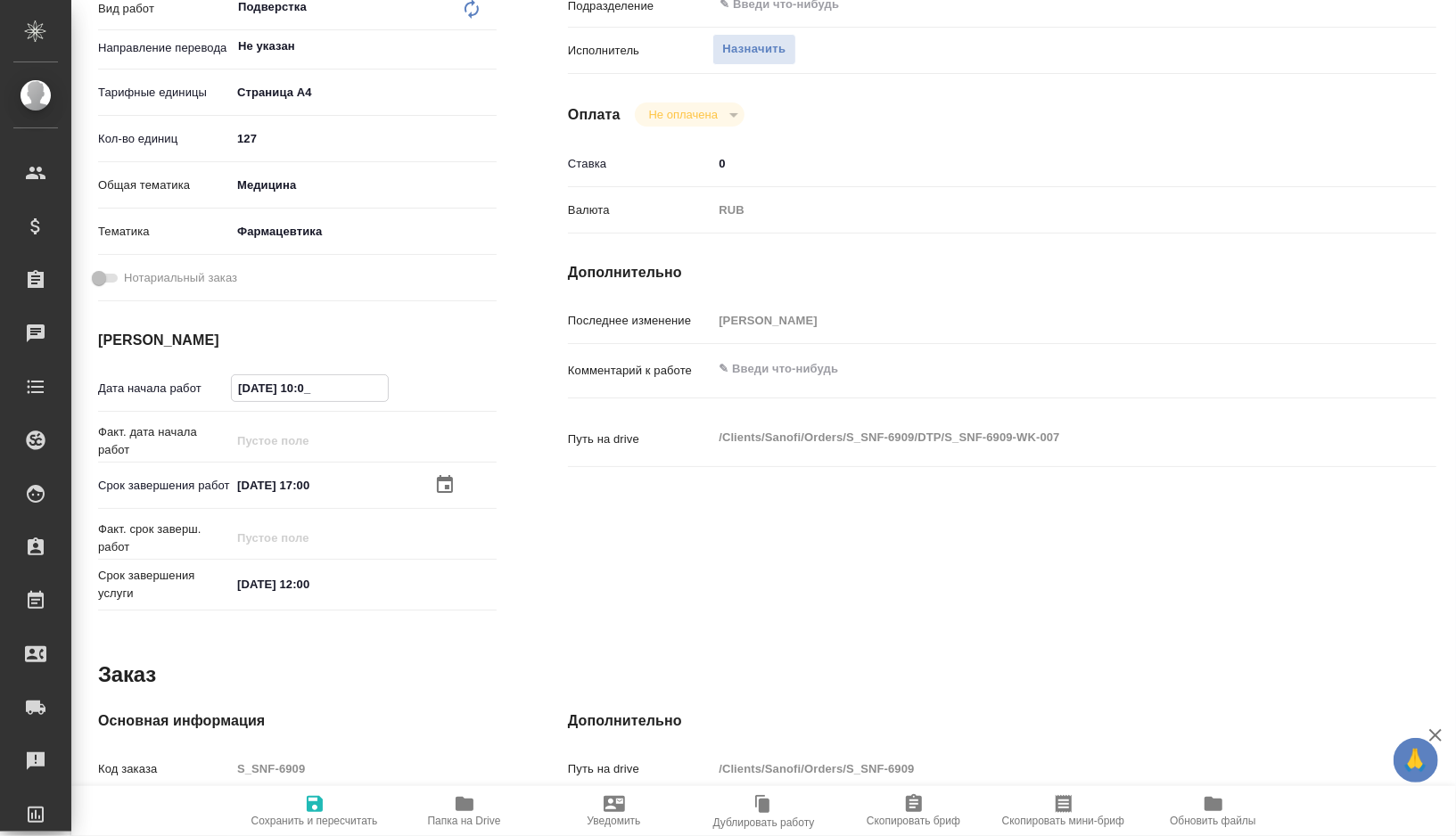
type textarea "x"
type input "[DATE] 10:00"
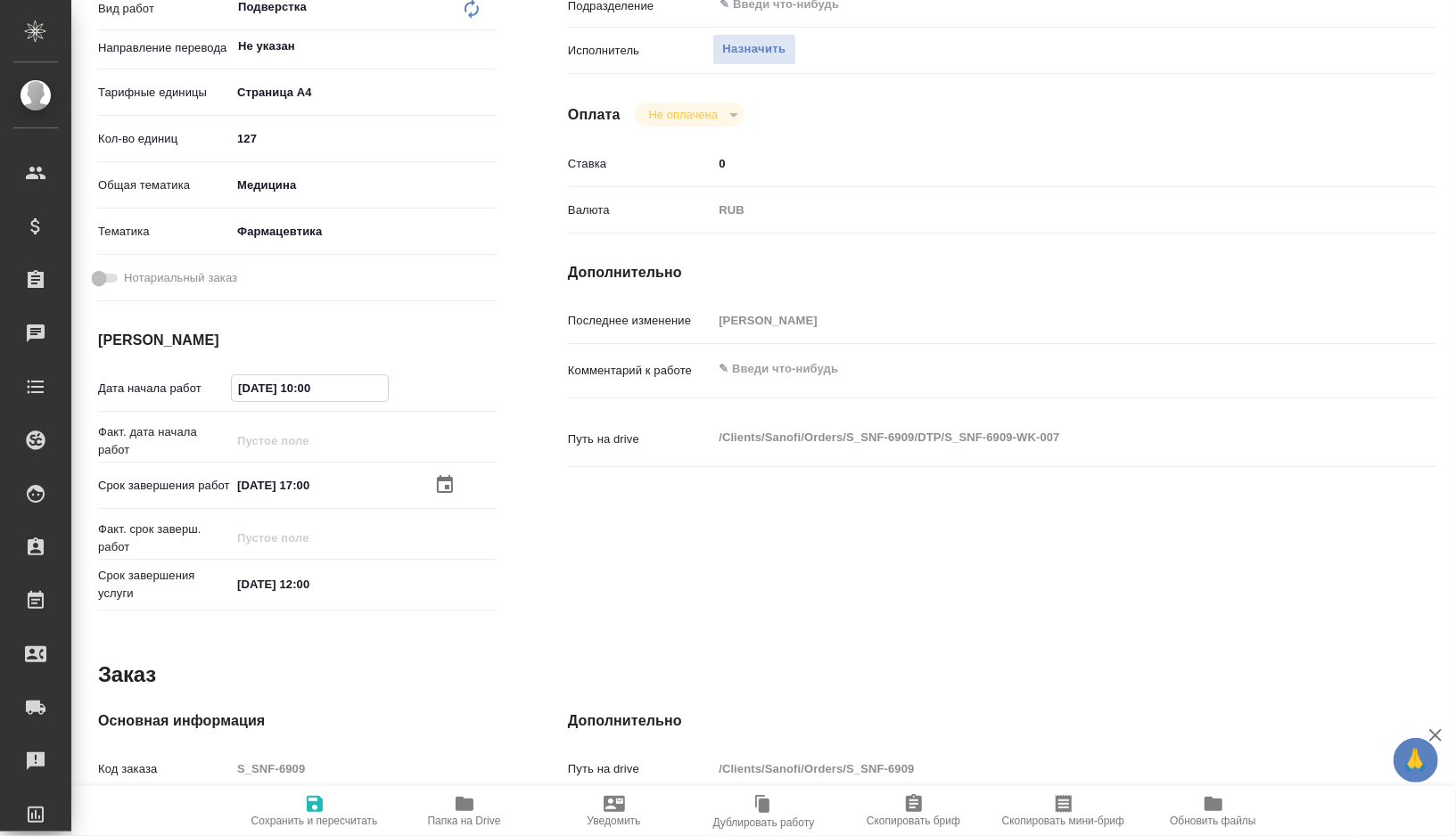
click at [312, 796] on icon "button" at bounding box center [314, 804] width 16 height 16
type textarea "x"
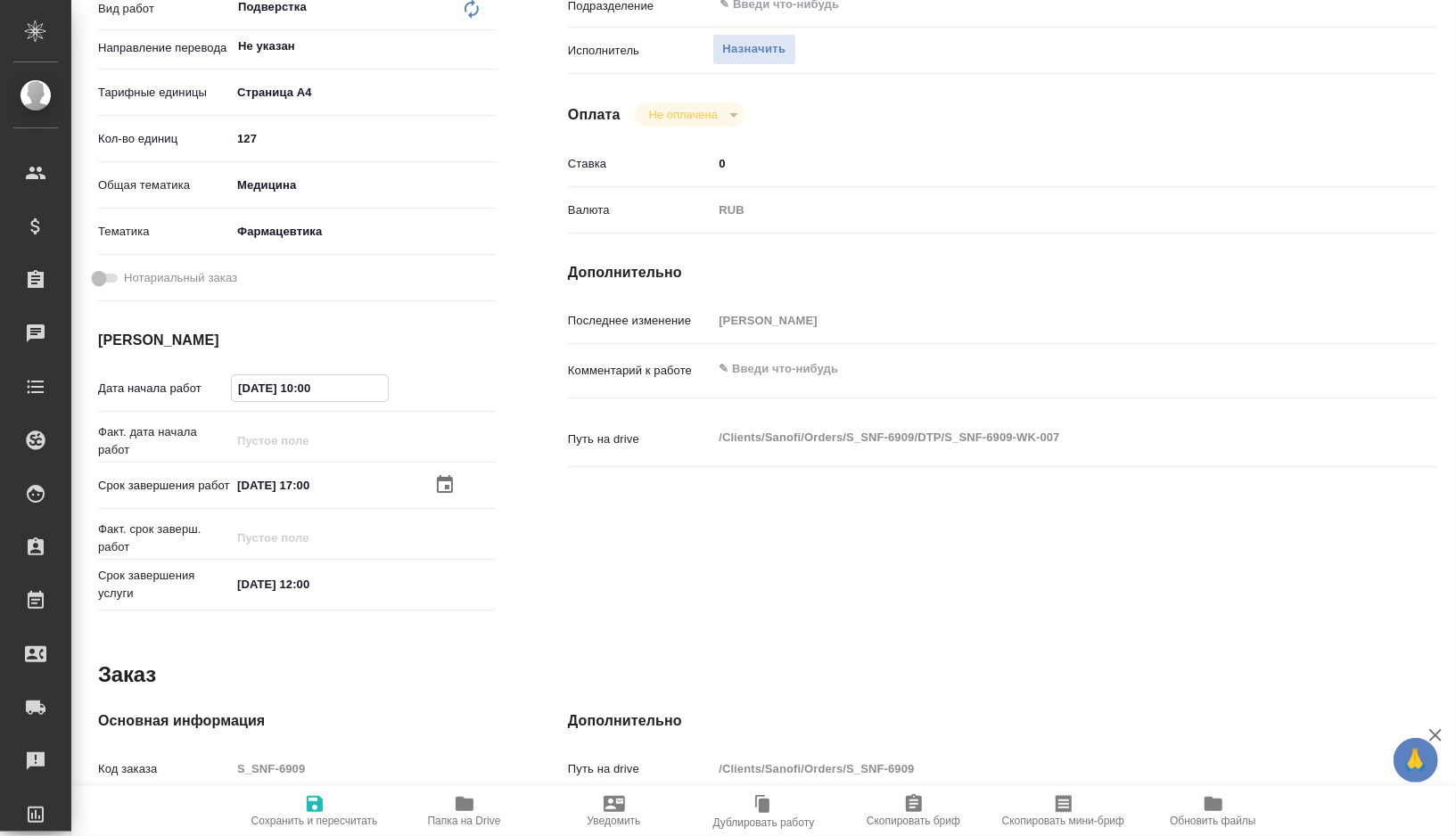
type textarea "x"
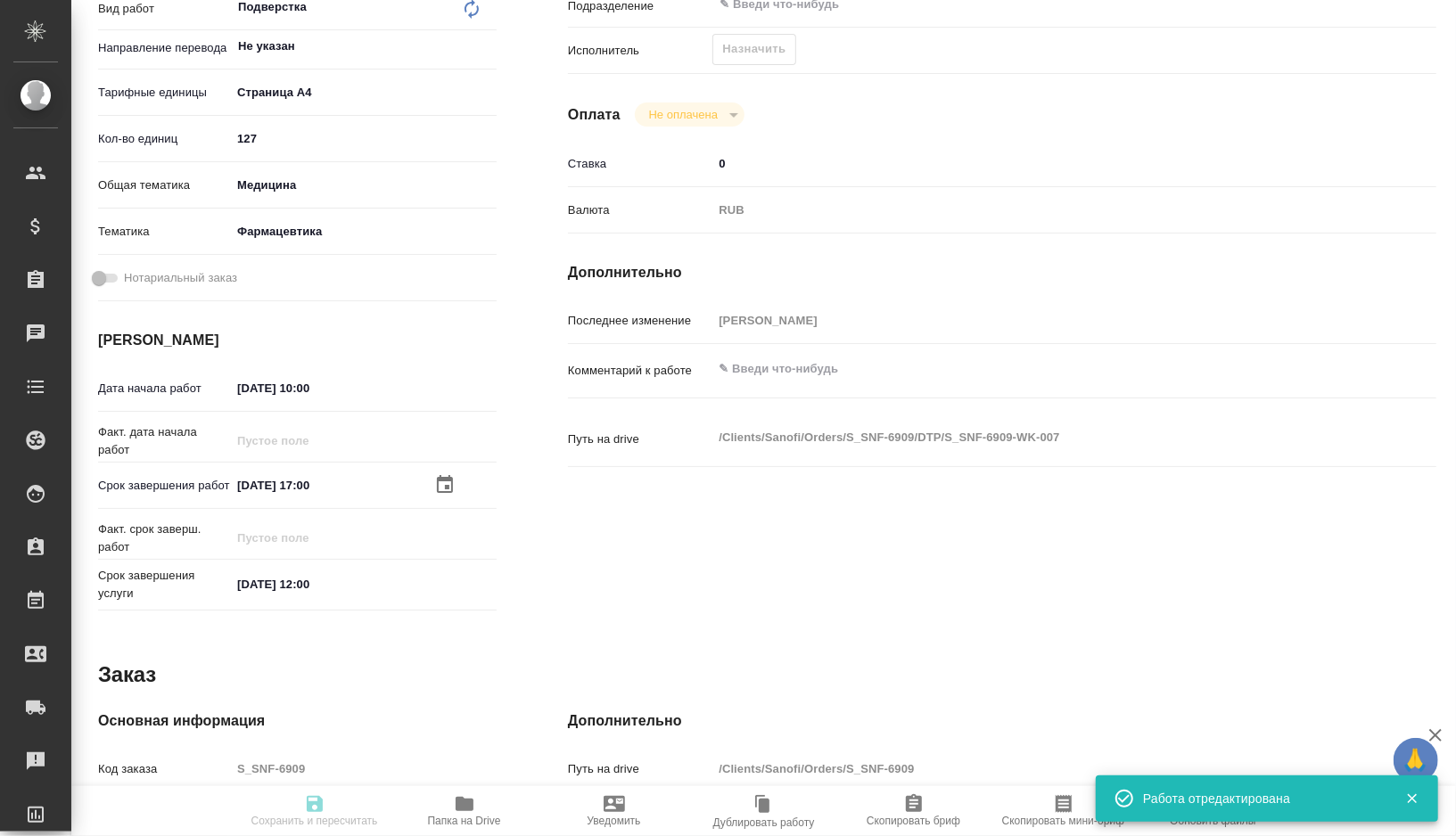
type textarea "x"
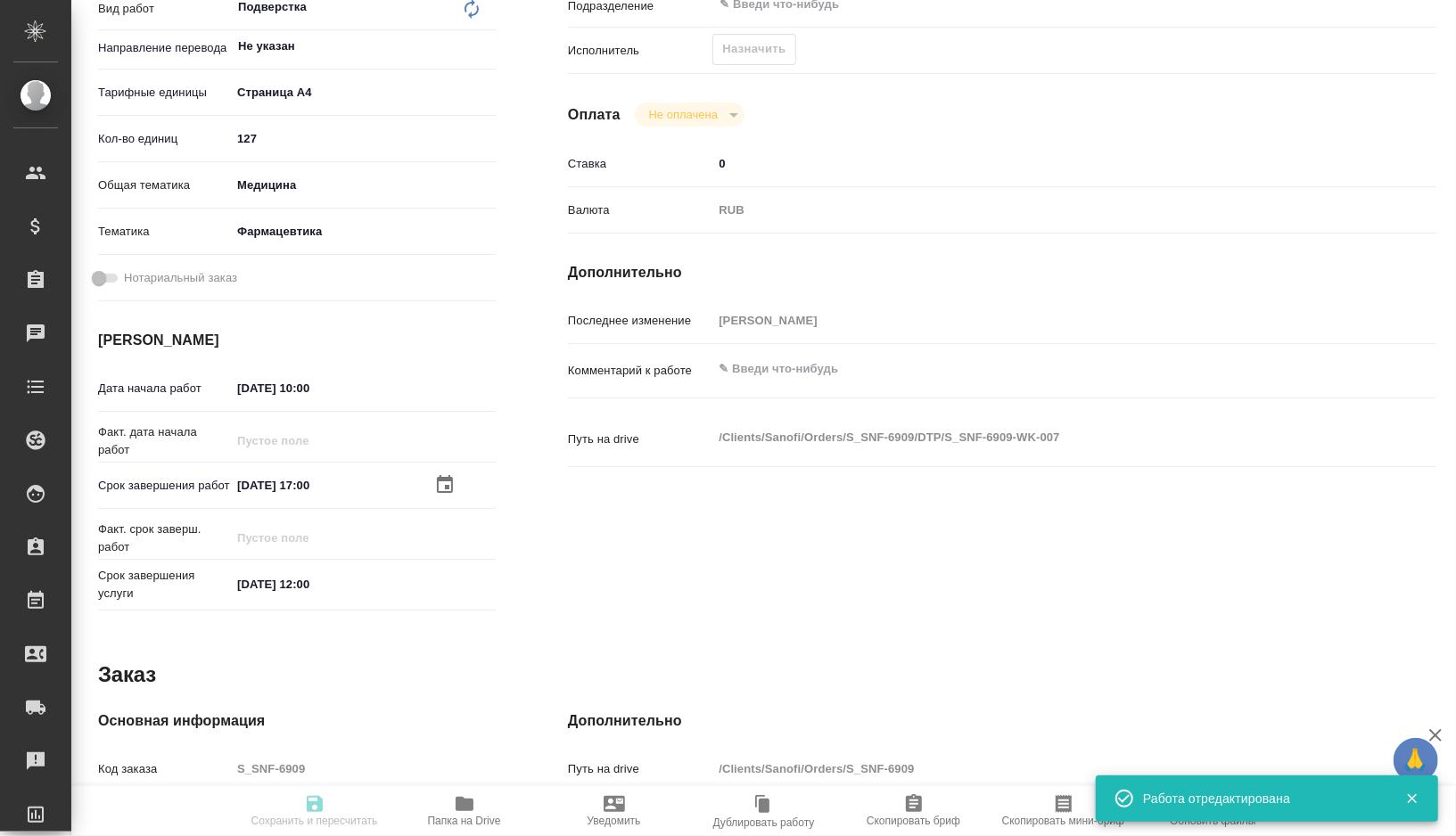
type input "recruiting"
type textarea "Подверстка"
type textarea "x"
type input "Не указан"
type input "5f036ec4e16dec2d6b59c8ff"
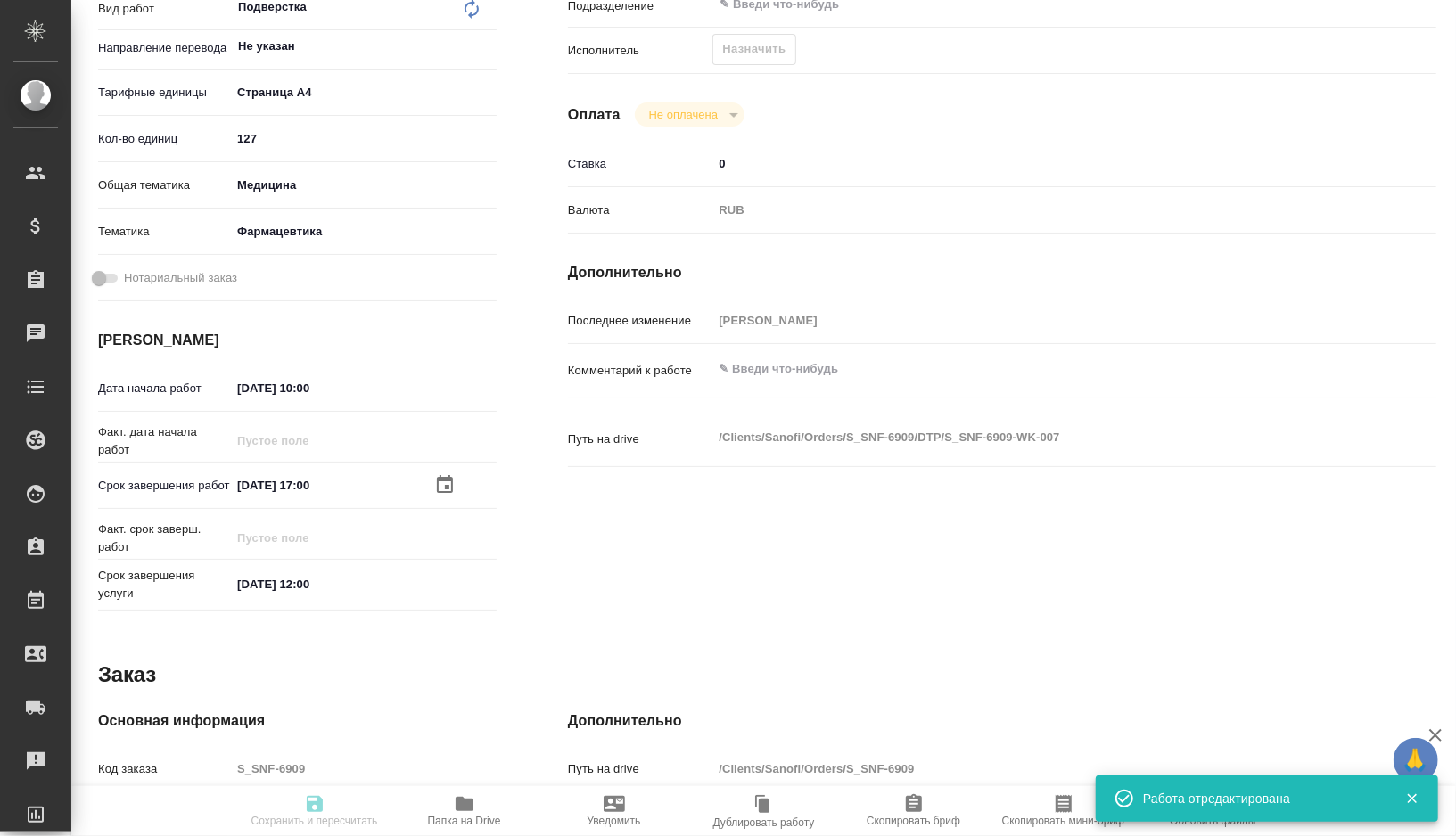
type input "127"
type input "med"
type input "6149832f2b7be24903fd7a82"
type input "[DATE] 10:00"
type input "30.09.2025 17:00"
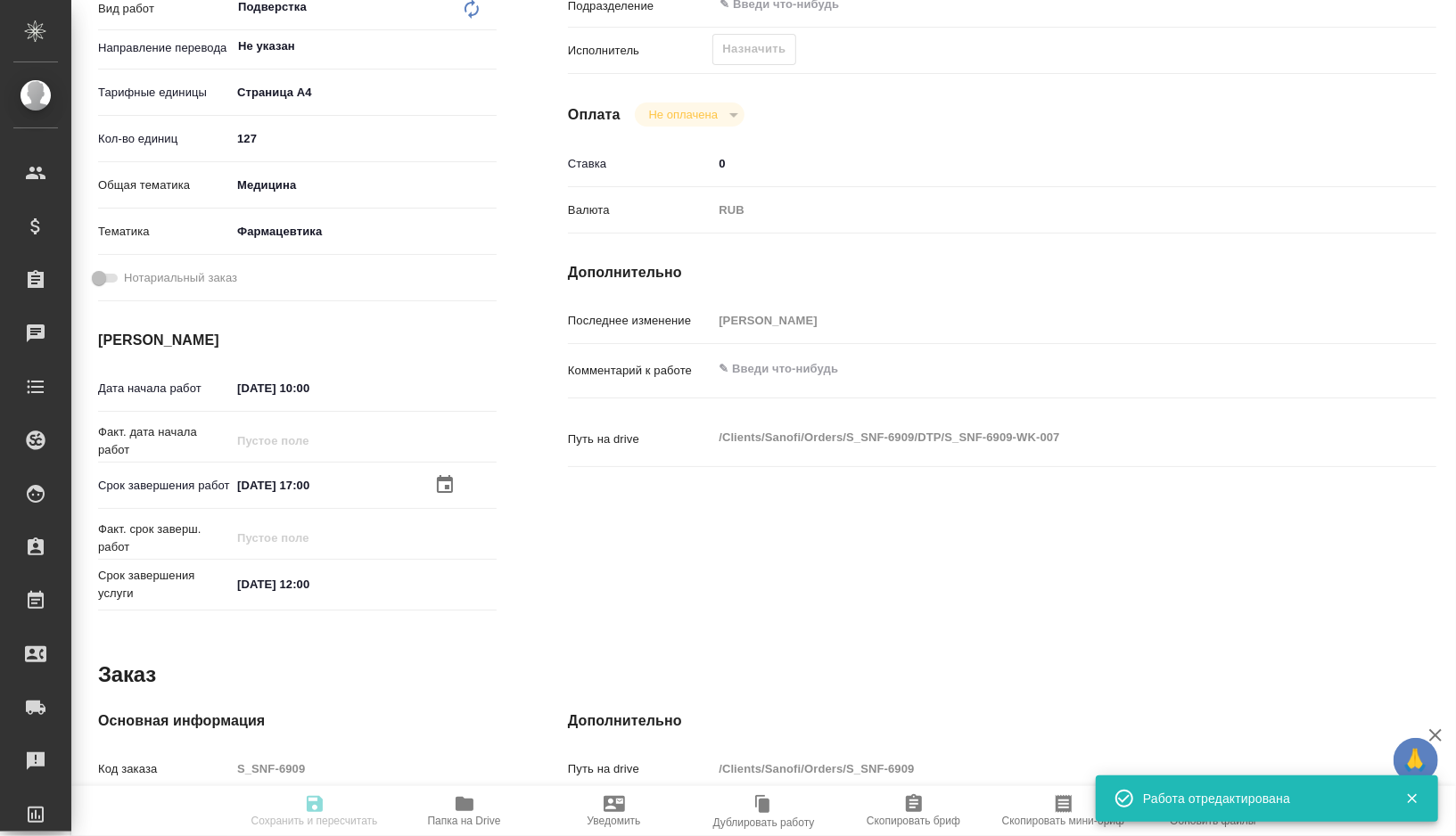
type input "[DATE] 12:00"
type input "notPayed"
type input "0"
type input "RUB"
type input "[PERSON_NAME]"
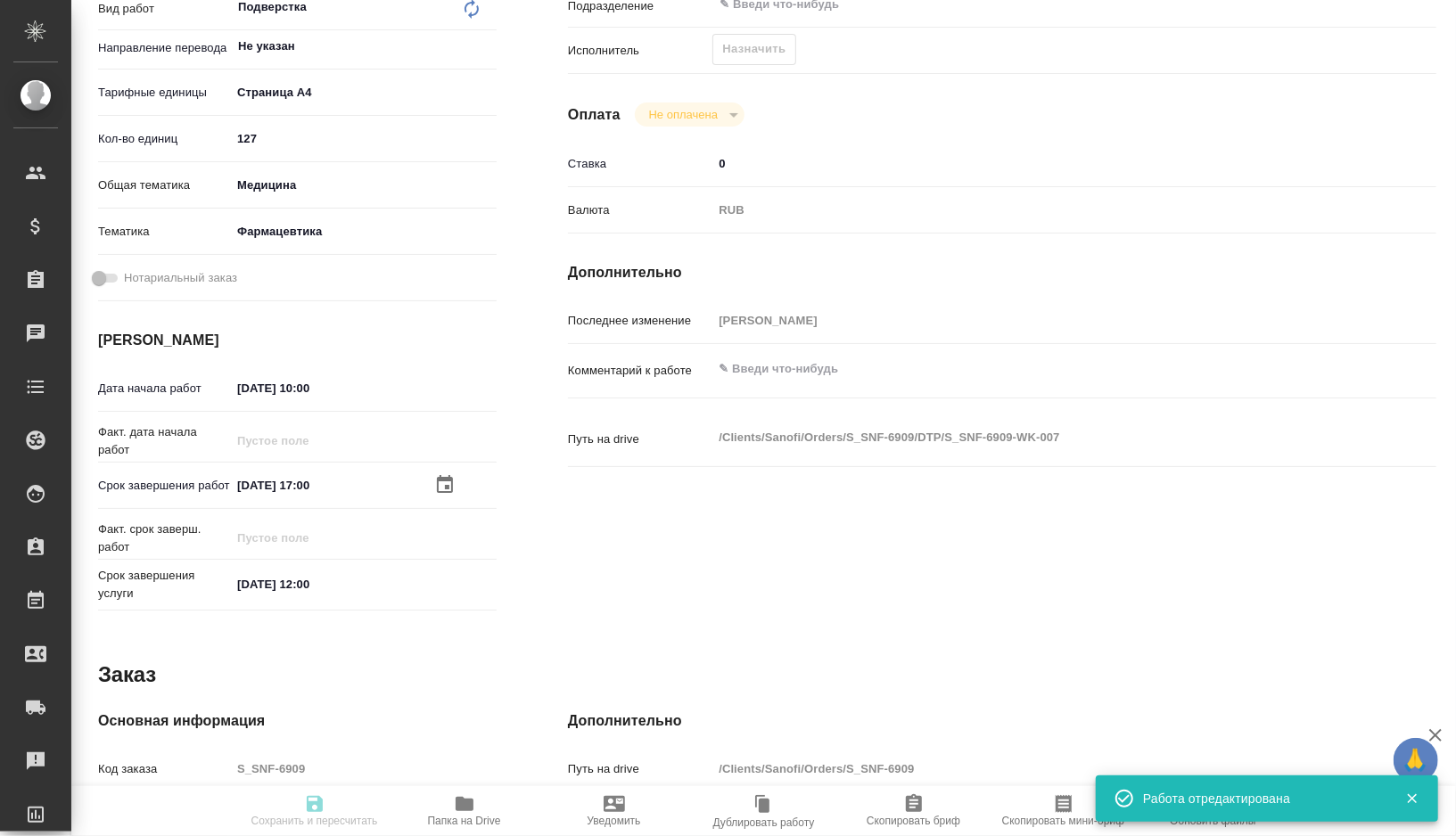
type textarea "x"
type textarea "/Clients/Sanofi/Orders/S_SNF-6909/DTP/S_SNF-6909-WK-007"
type textarea "x"
type input "S_SNF-6909"
type input "E005868450"
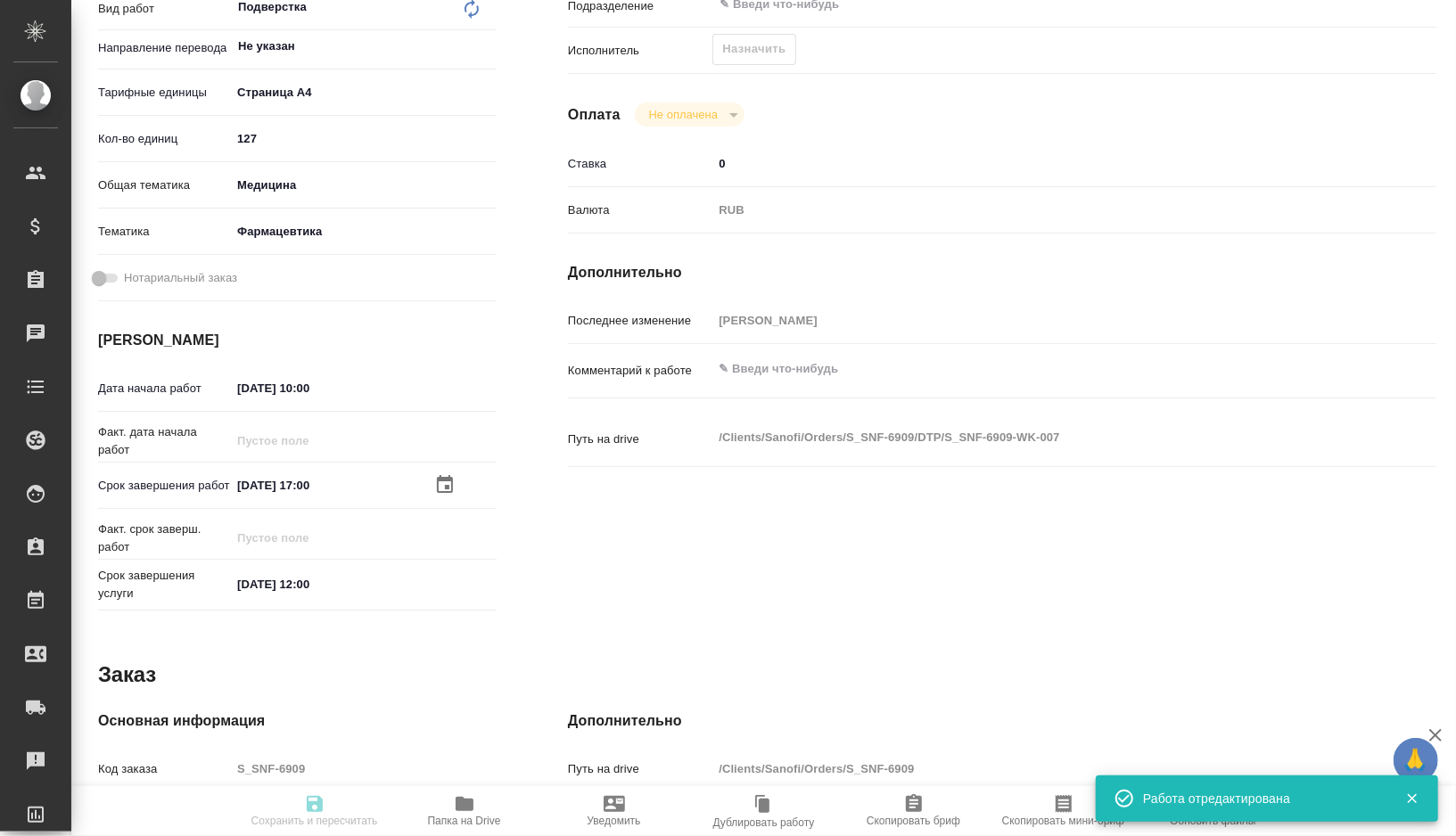
type input "Восстановление макета средней сложности с полным соответствием оформлению ориги…"
type input "Приемка подверстки, Приемка разверстки, Подверстка, Восстановление графического…"
type input "[PERSON_NAME]"
type input "/Clients/Sanofi/Orders/S_SNF-6909"
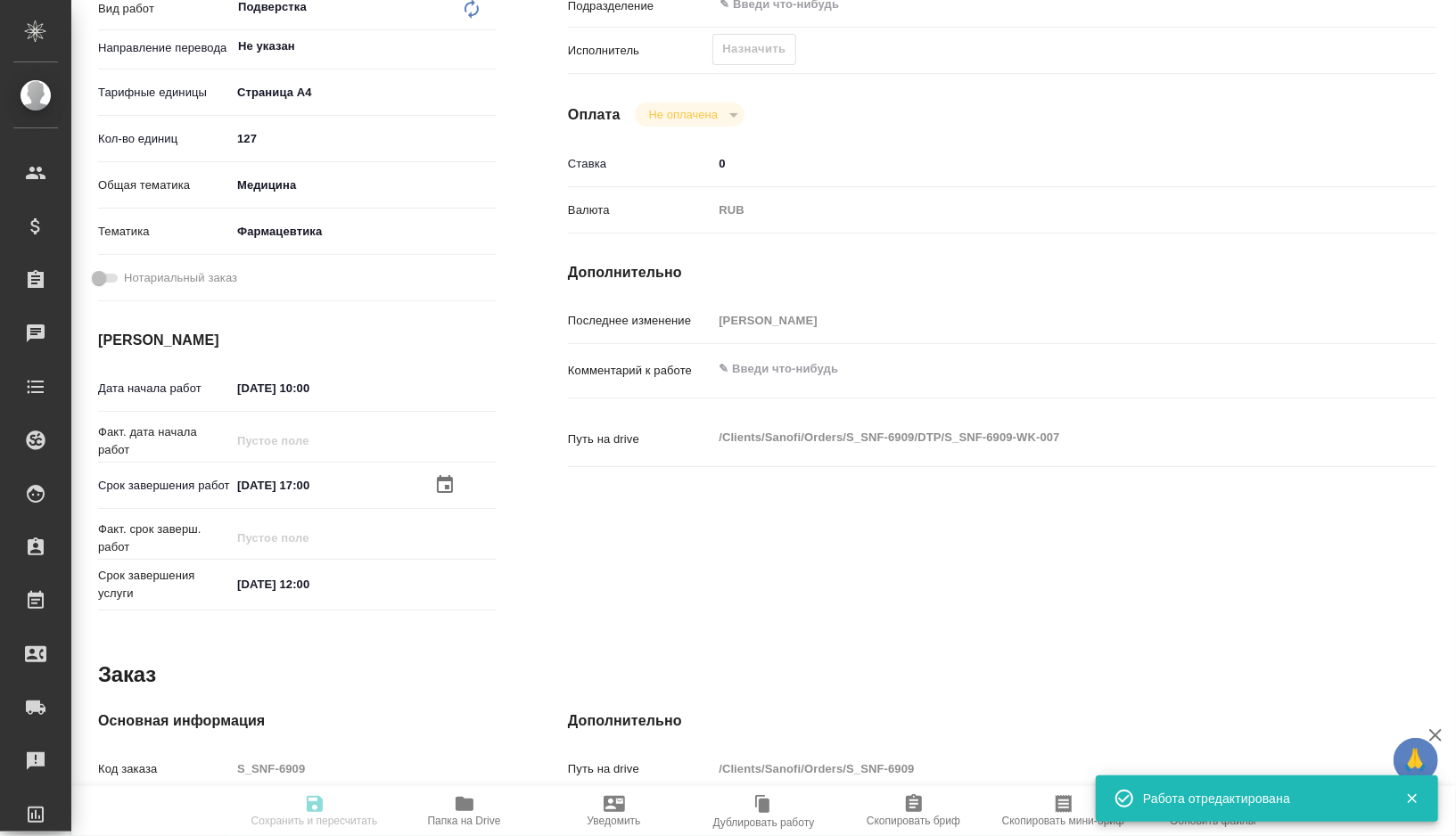
type textarea "x"
click at [810, 373] on textarea at bounding box center [1038, 369] width 652 height 30
paste textarea "рисунки, хроматограммы и примечания переводим, правки из оригинала нужно принять"
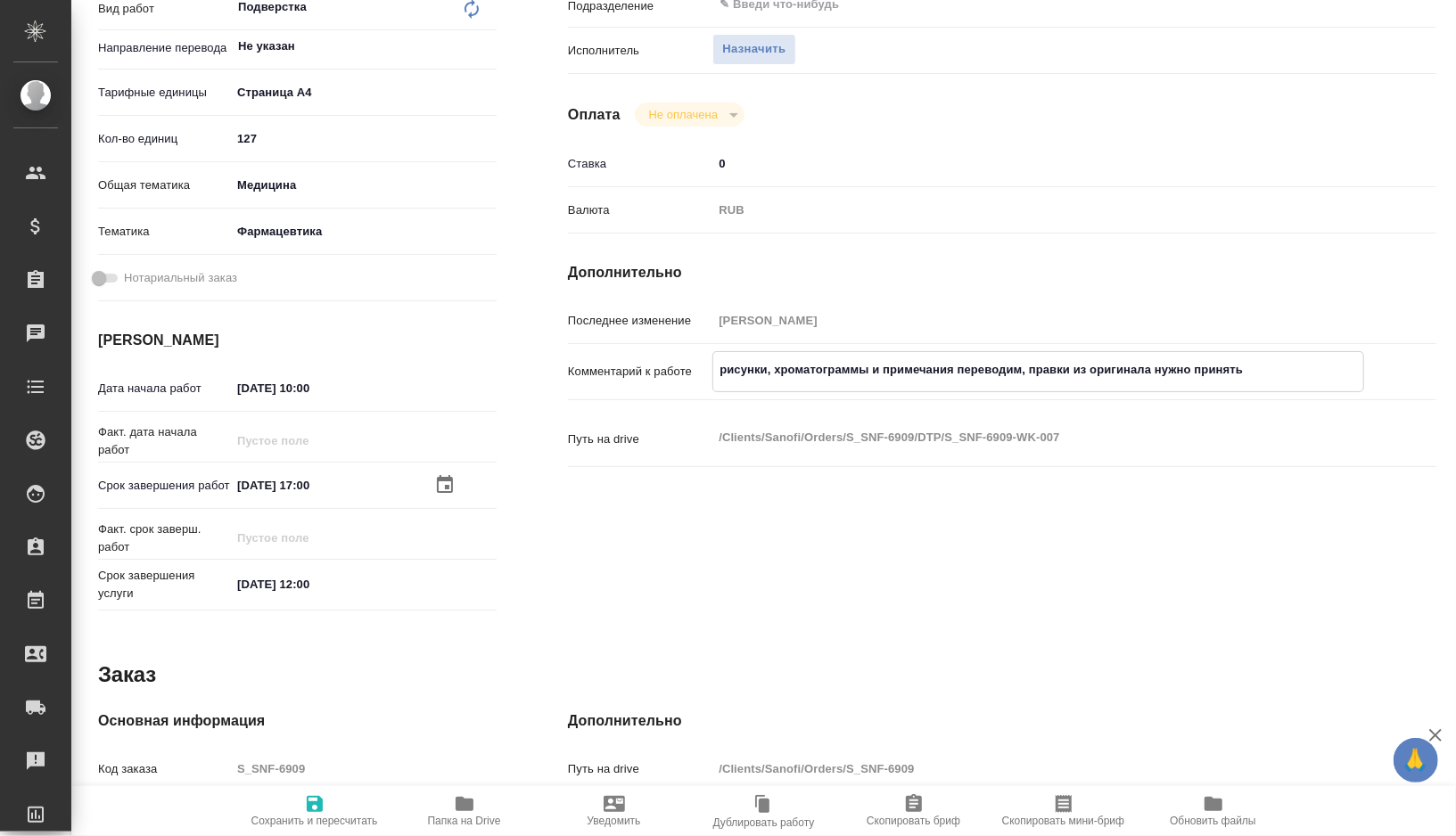
click at [314, 806] on icon "button" at bounding box center [314, 804] width 21 height 21
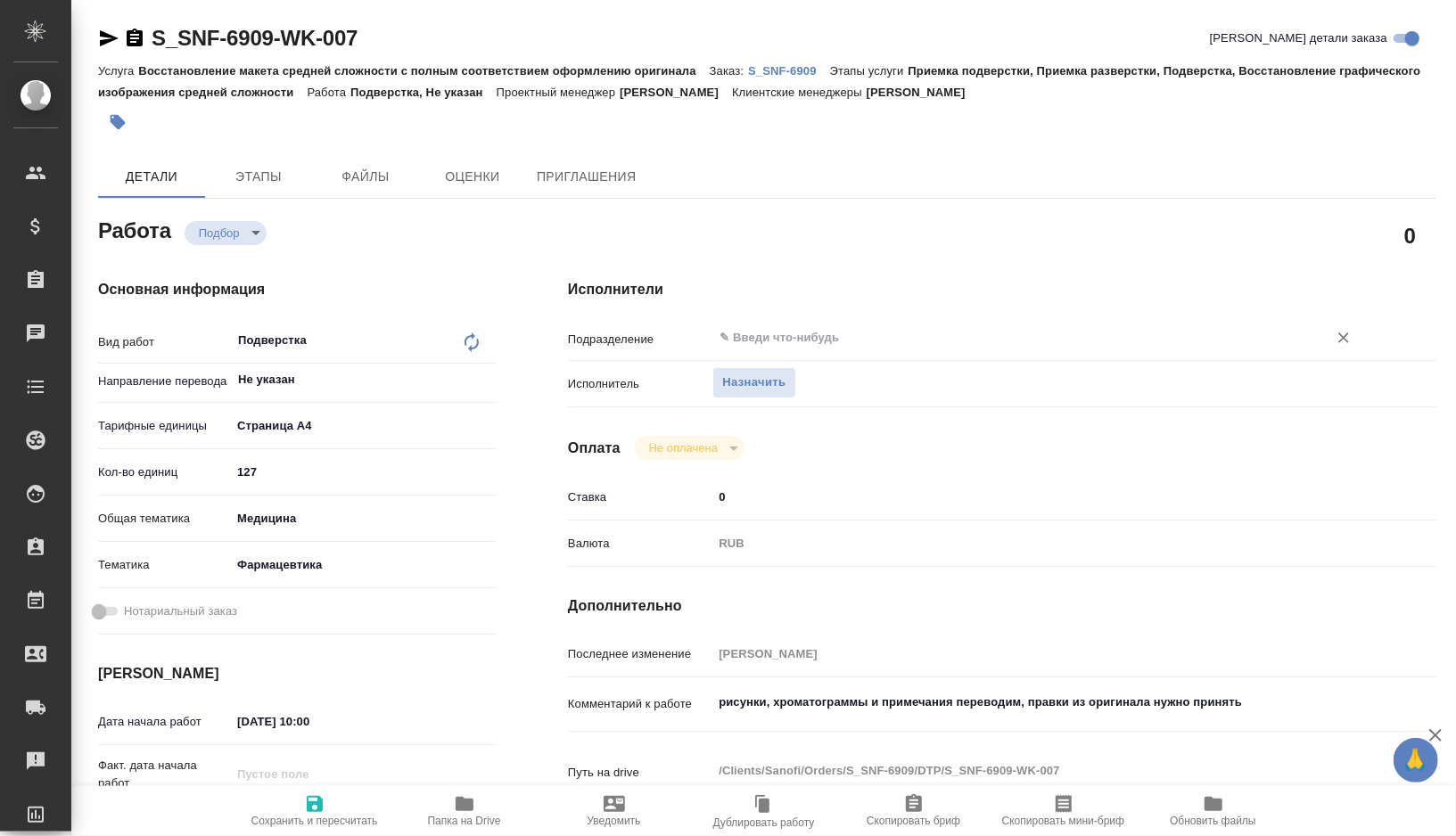
click at [769, 338] on input "text" at bounding box center [1008, 338] width 581 height 21
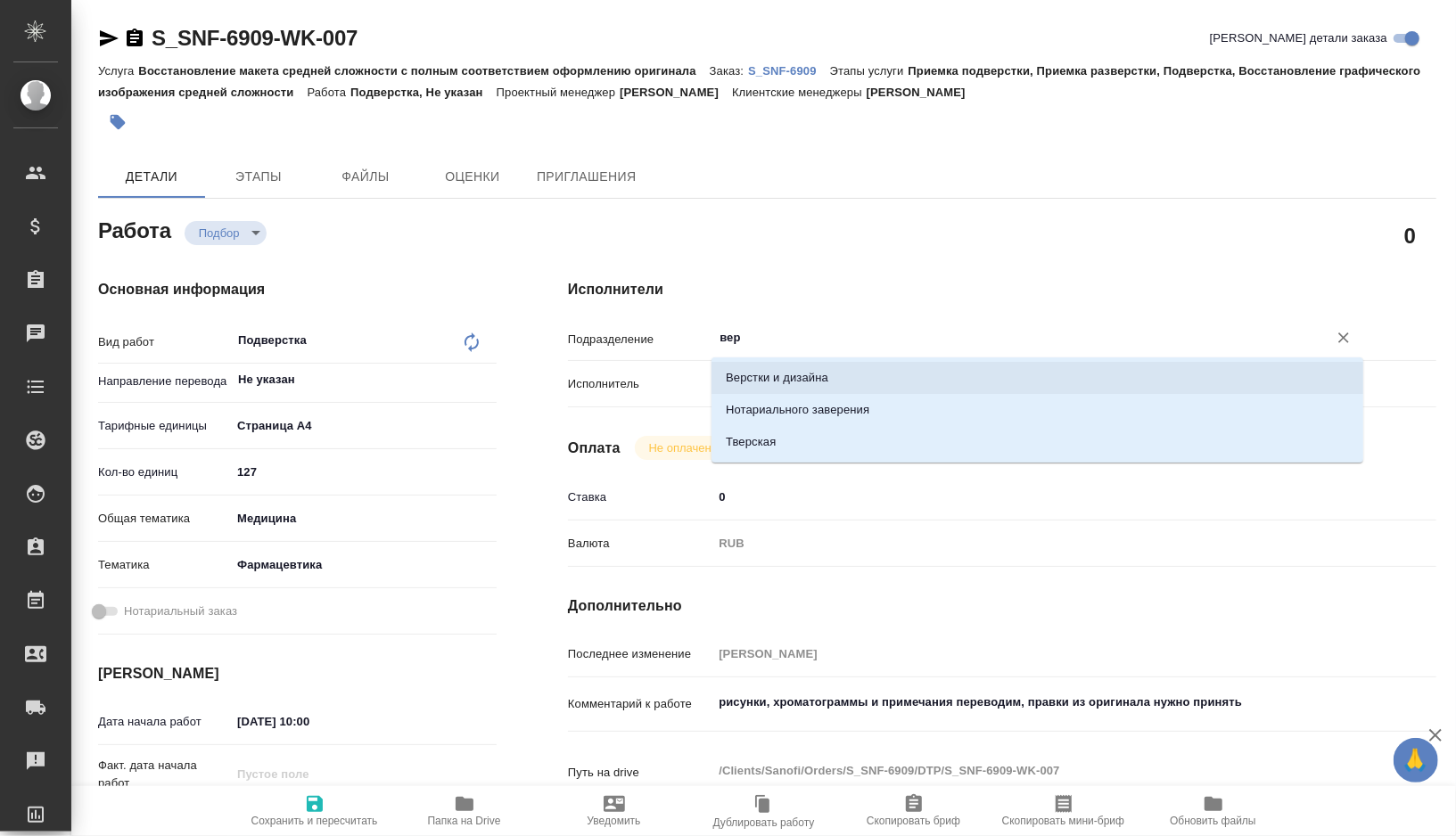
click at [783, 375] on li "Верстки и дизайна" at bounding box center [1037, 377] width 652 height 32
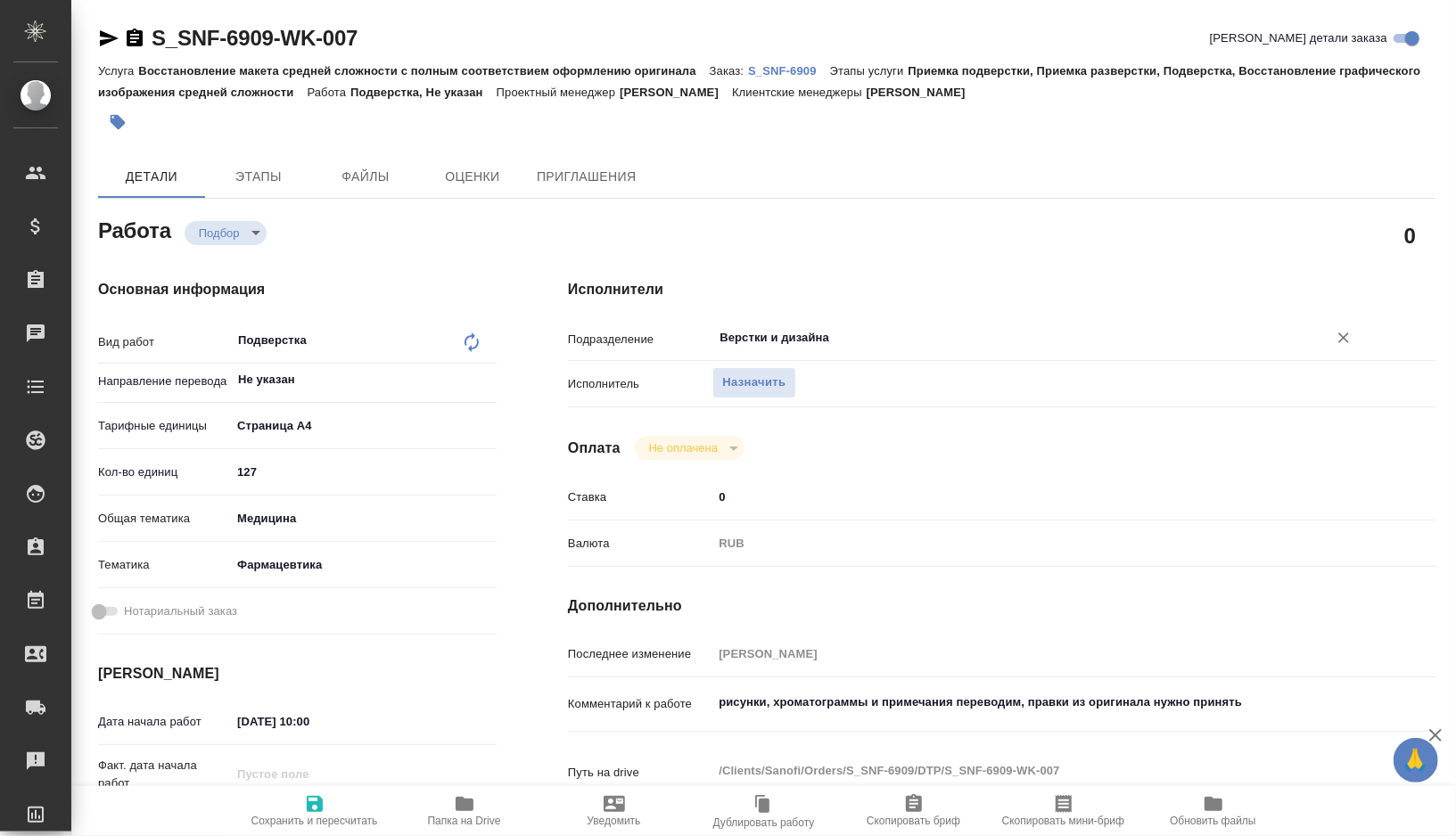
click at [310, 815] on span "Сохранить и пересчитать" at bounding box center [314, 821] width 127 height 13
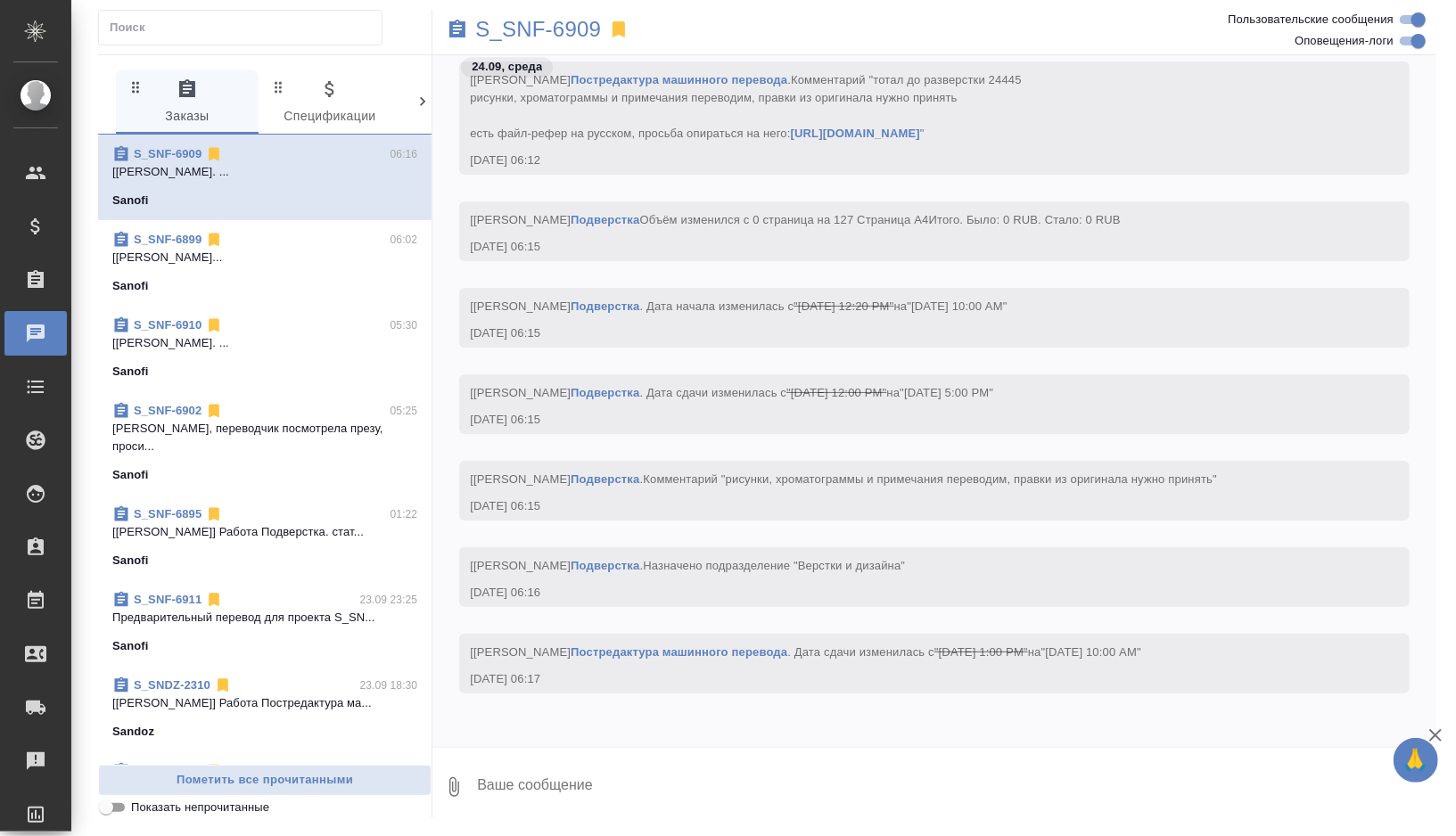
scroll to position [8040, 0]
click at [584, 28] on p "S_SNF-6909" at bounding box center [538, 29] width 126 height 17
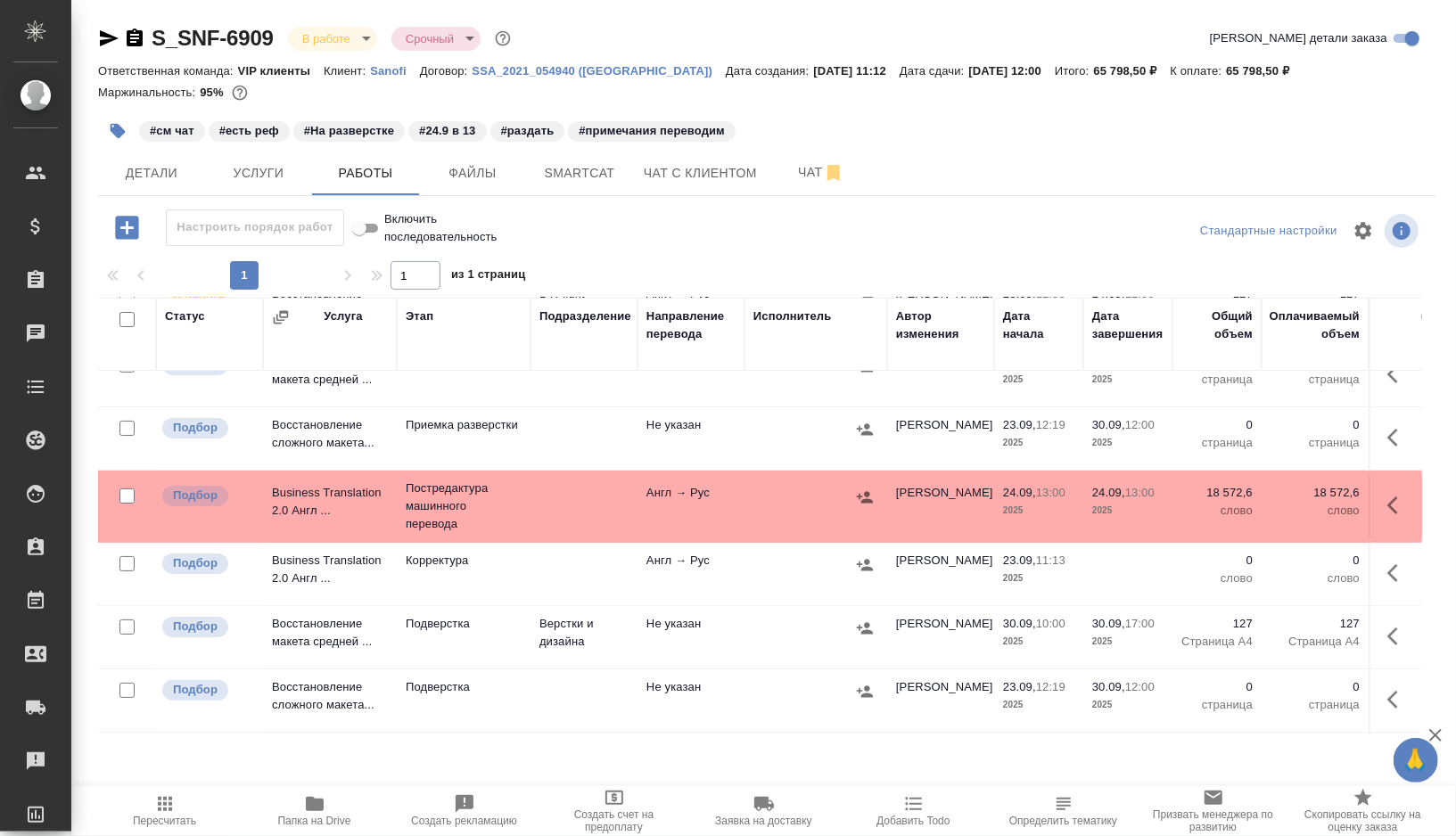
scroll to position [170, 0]
click at [582, 502] on td at bounding box center [583, 508] width 107 height 63
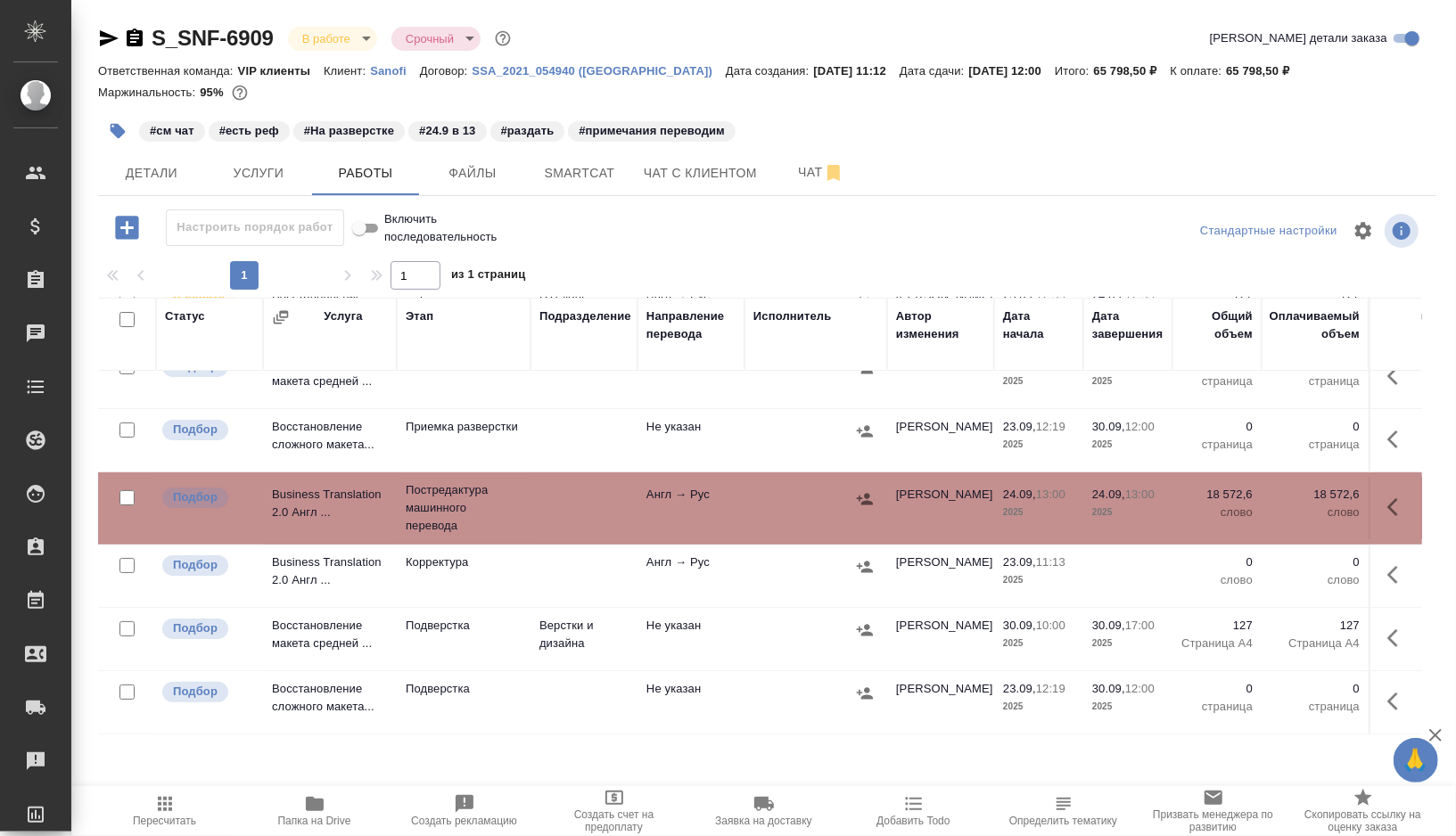
click at [582, 502] on td at bounding box center [583, 508] width 107 height 63
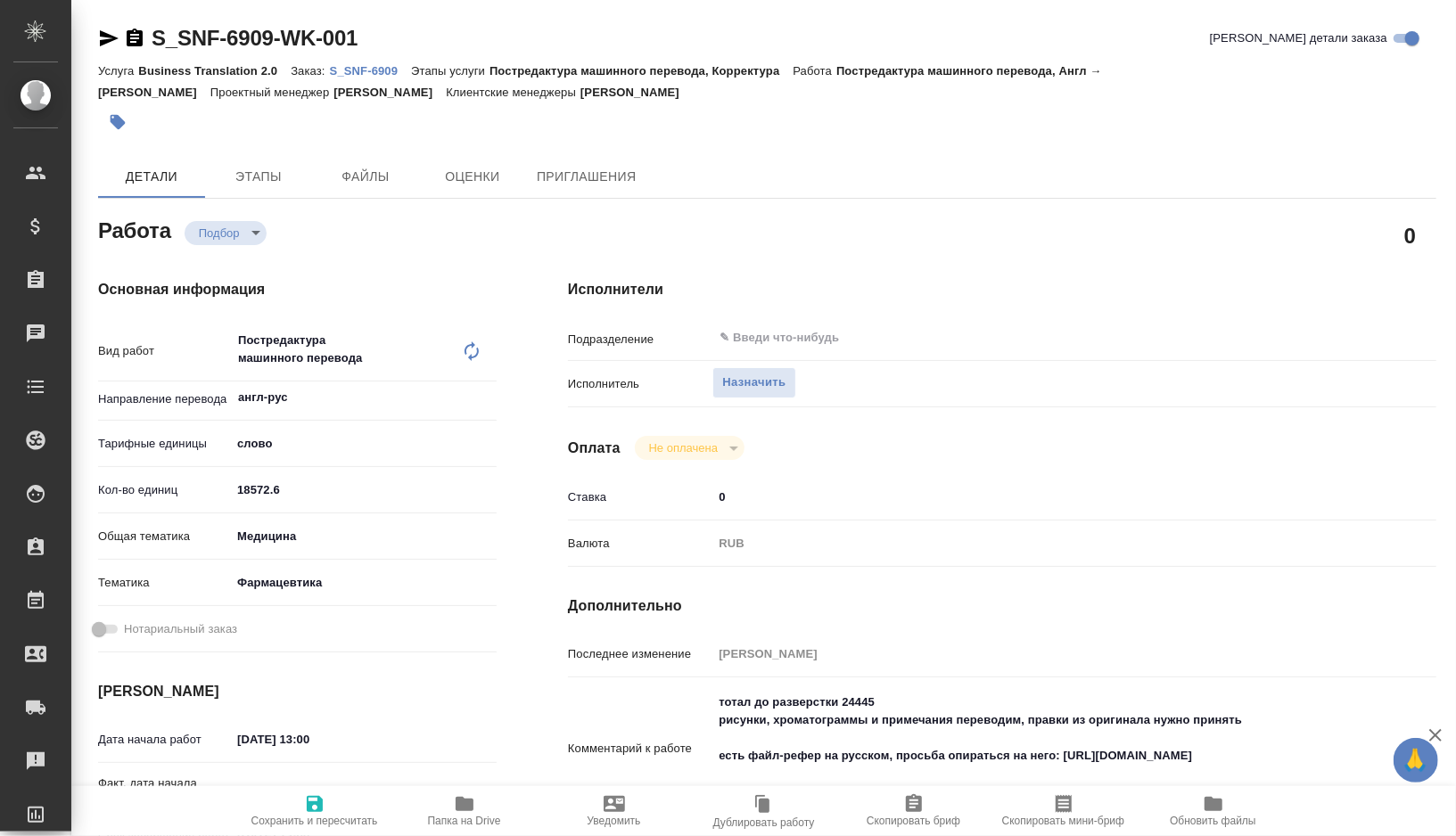
type textarea "x"
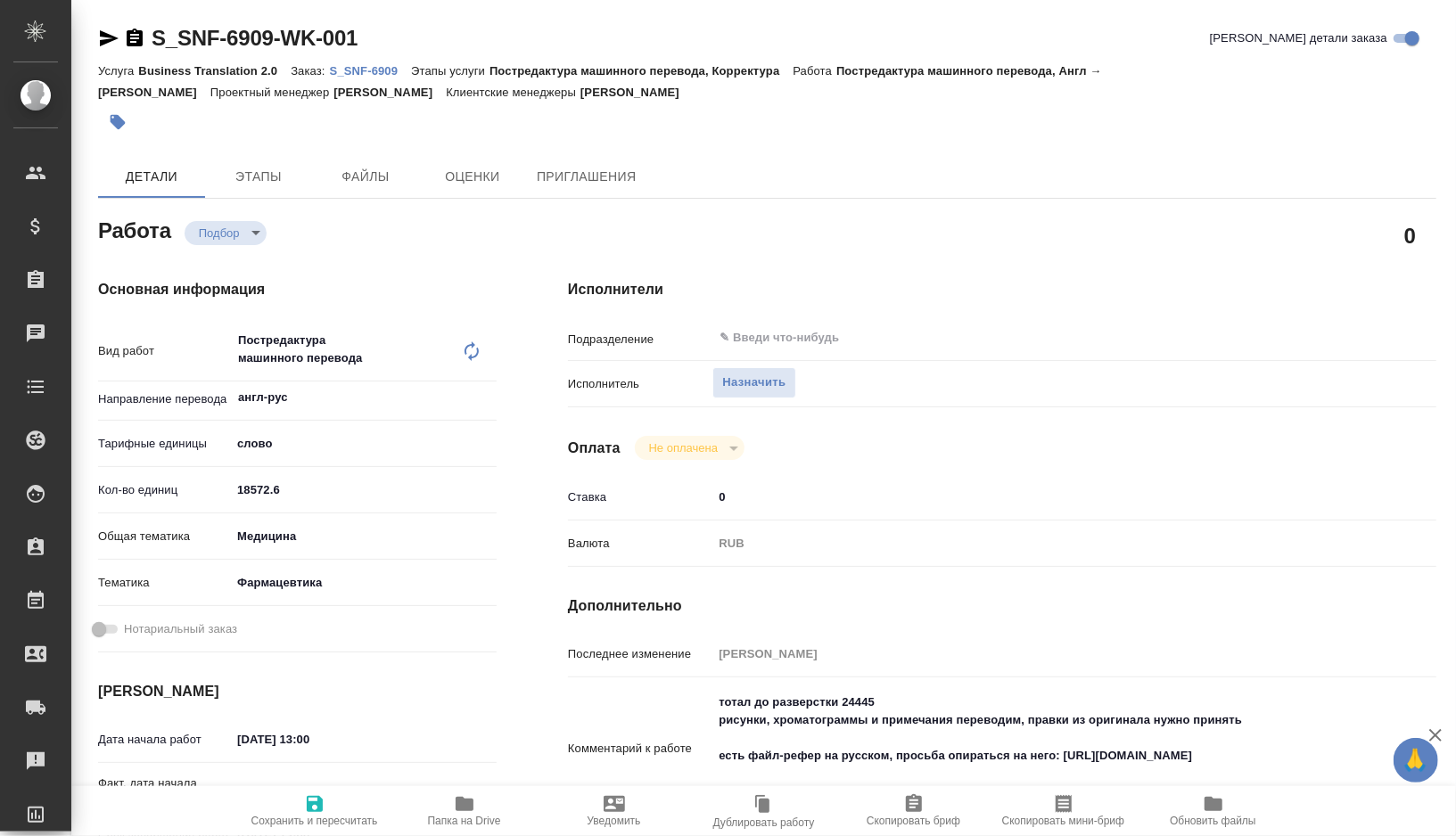
type textarea "x"
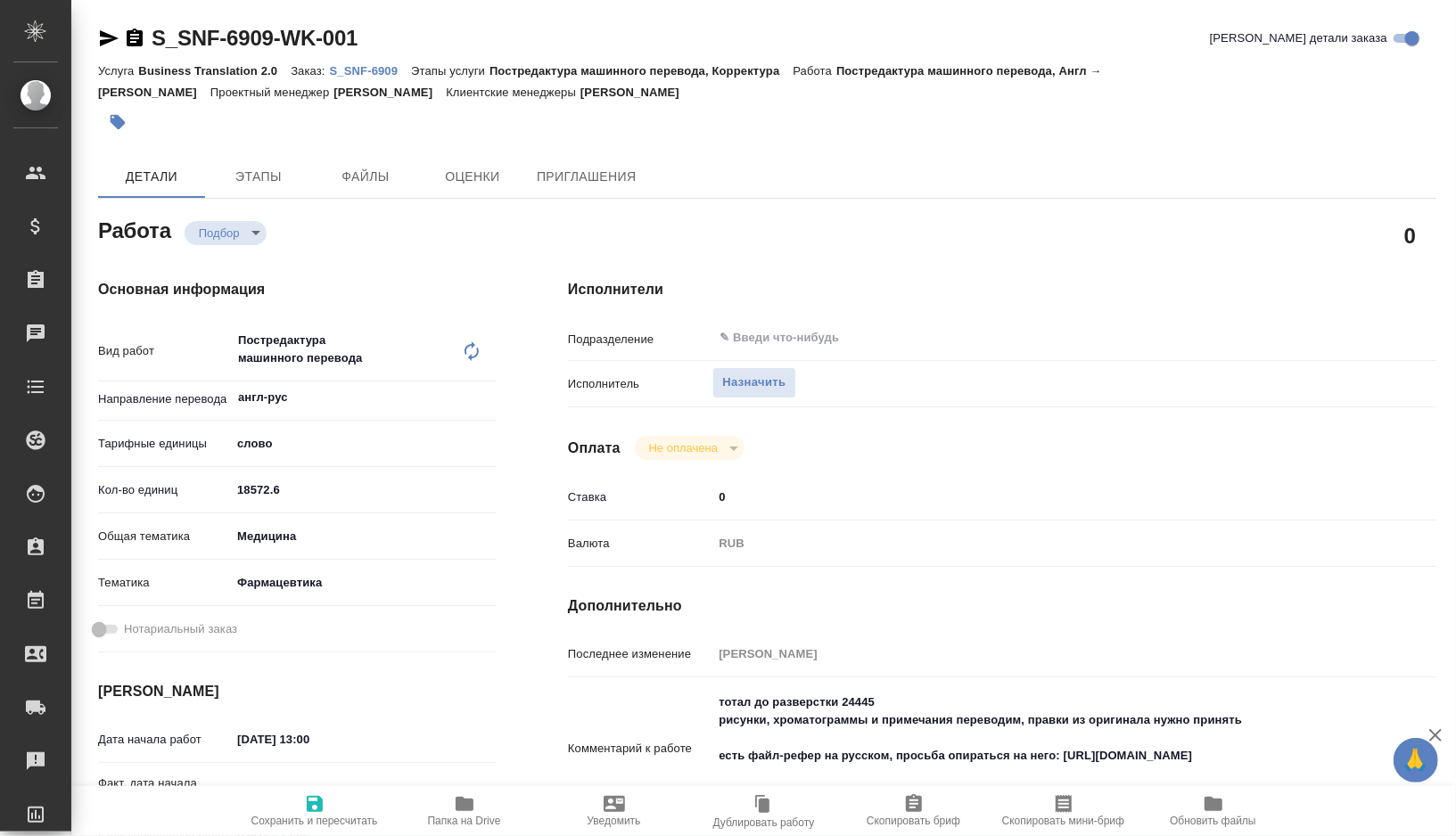
type textarea "x"
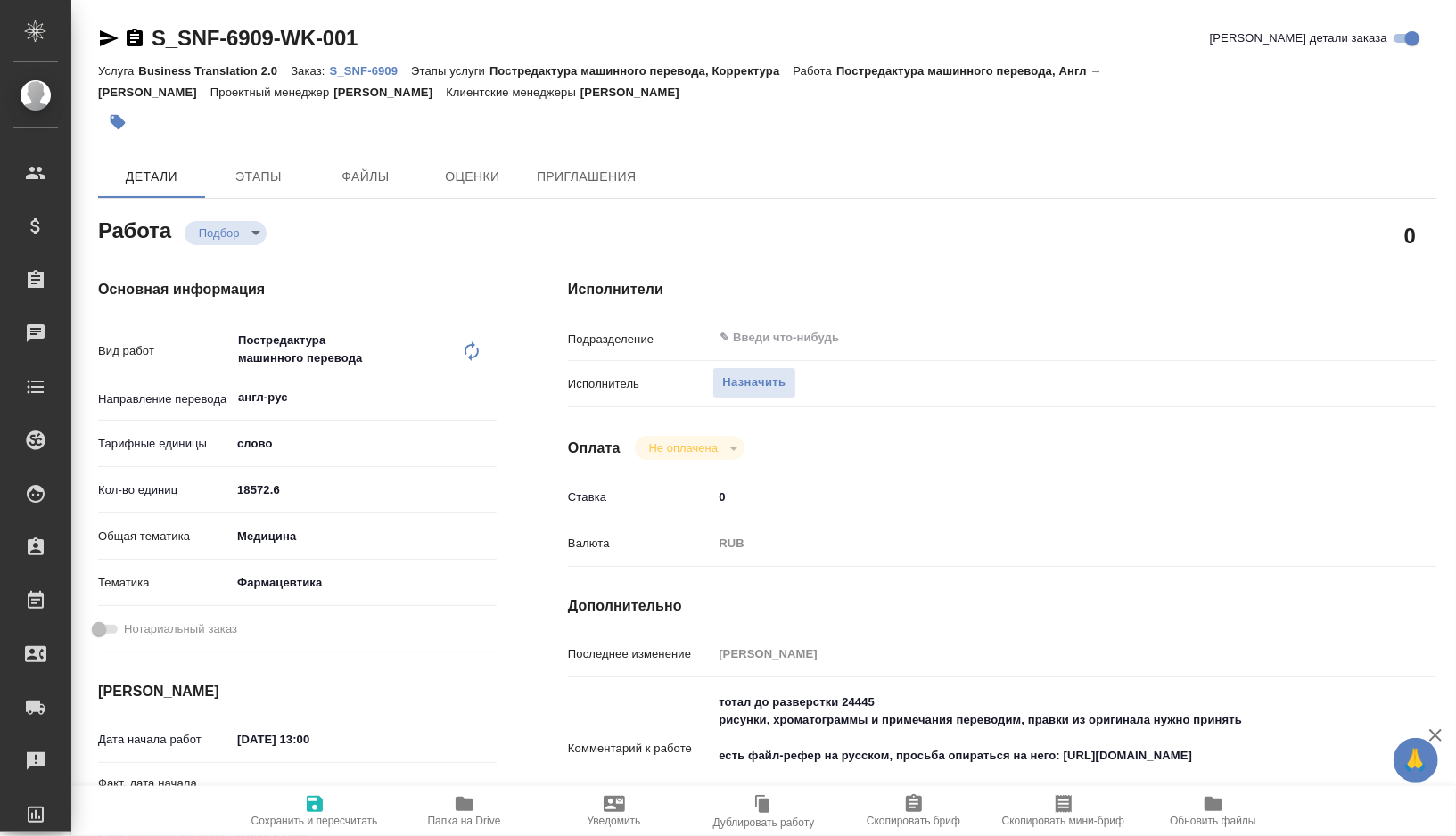
type textarea "x"
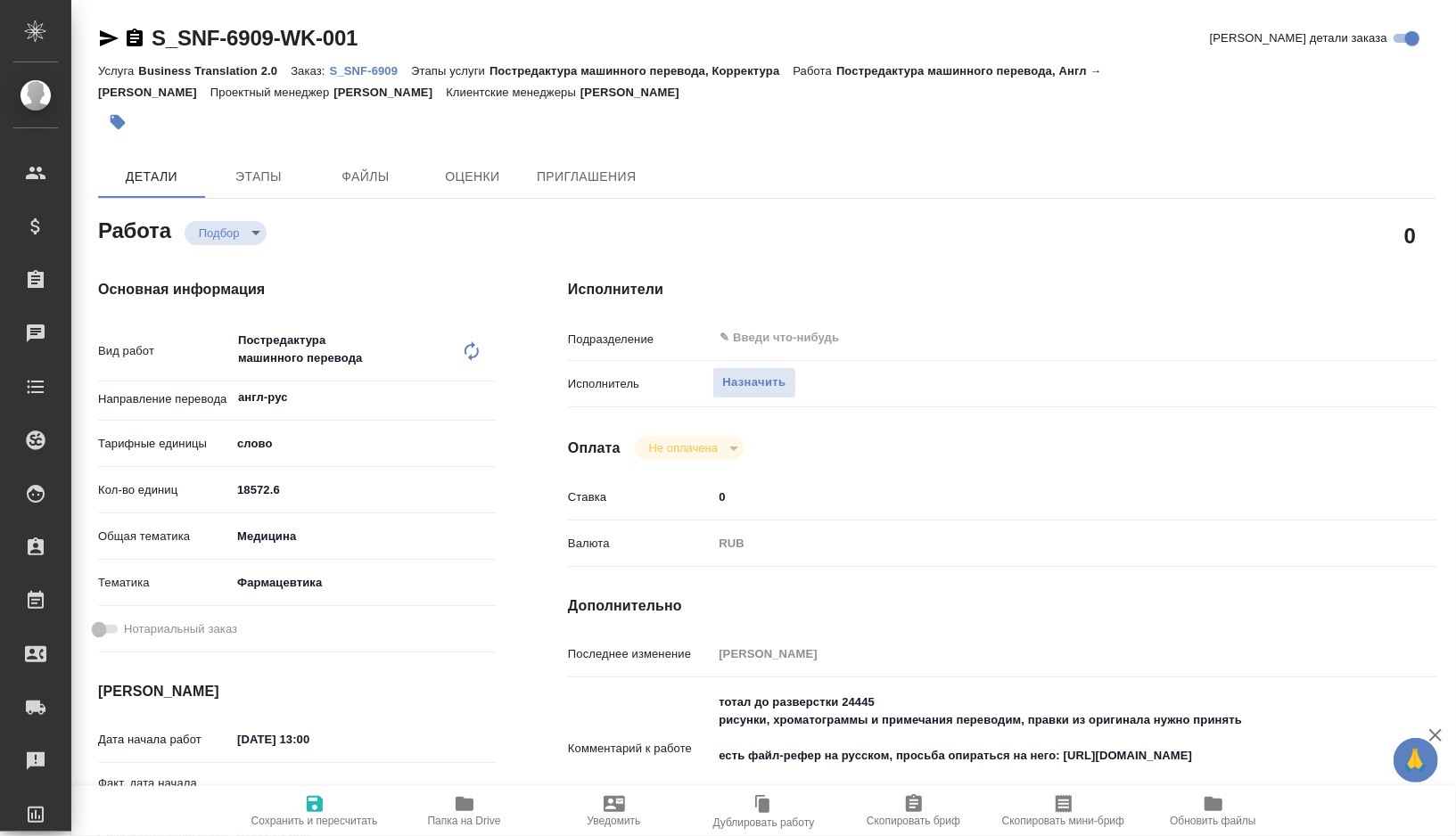
type textarea "x"
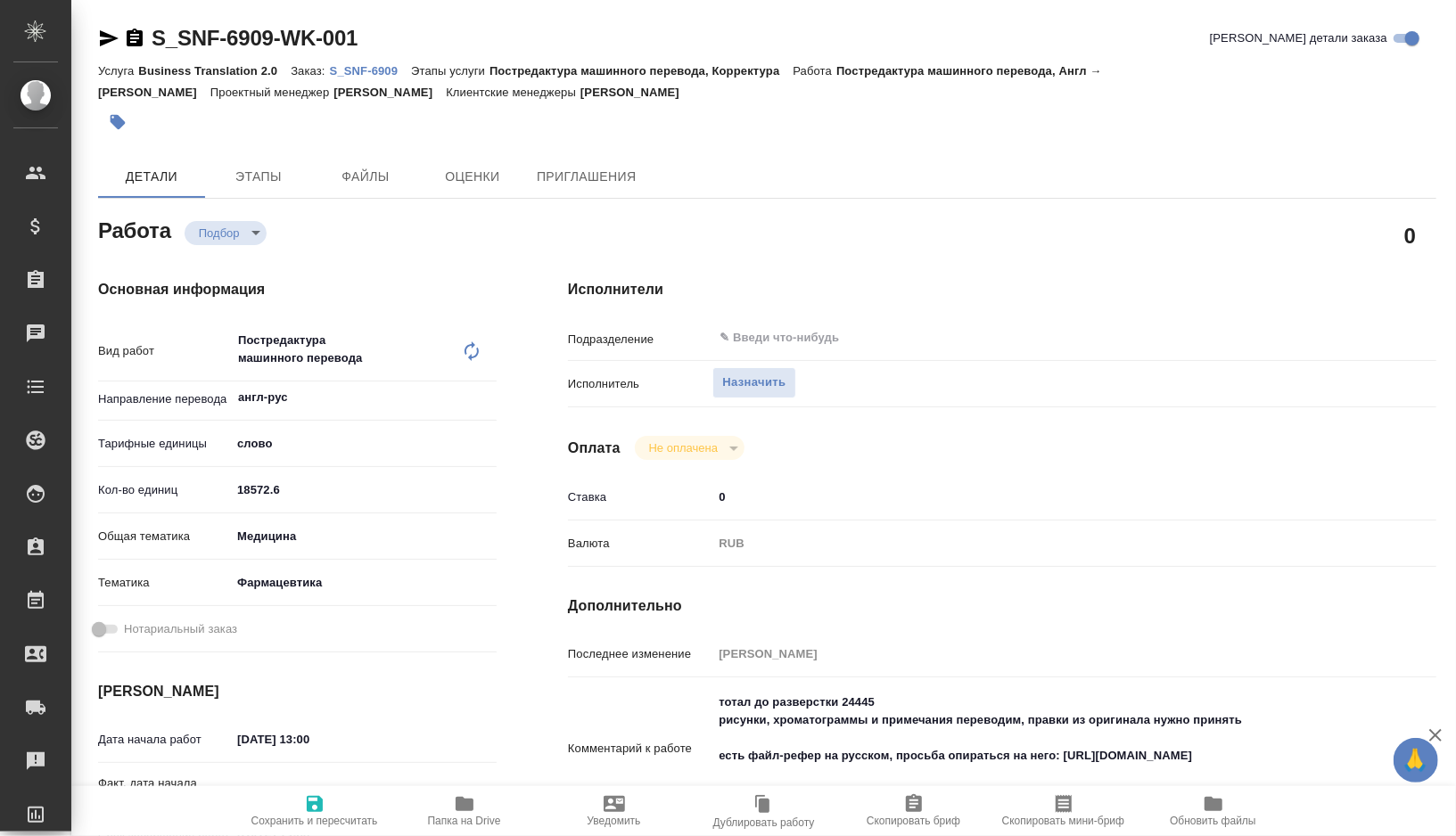
type textarea "x"
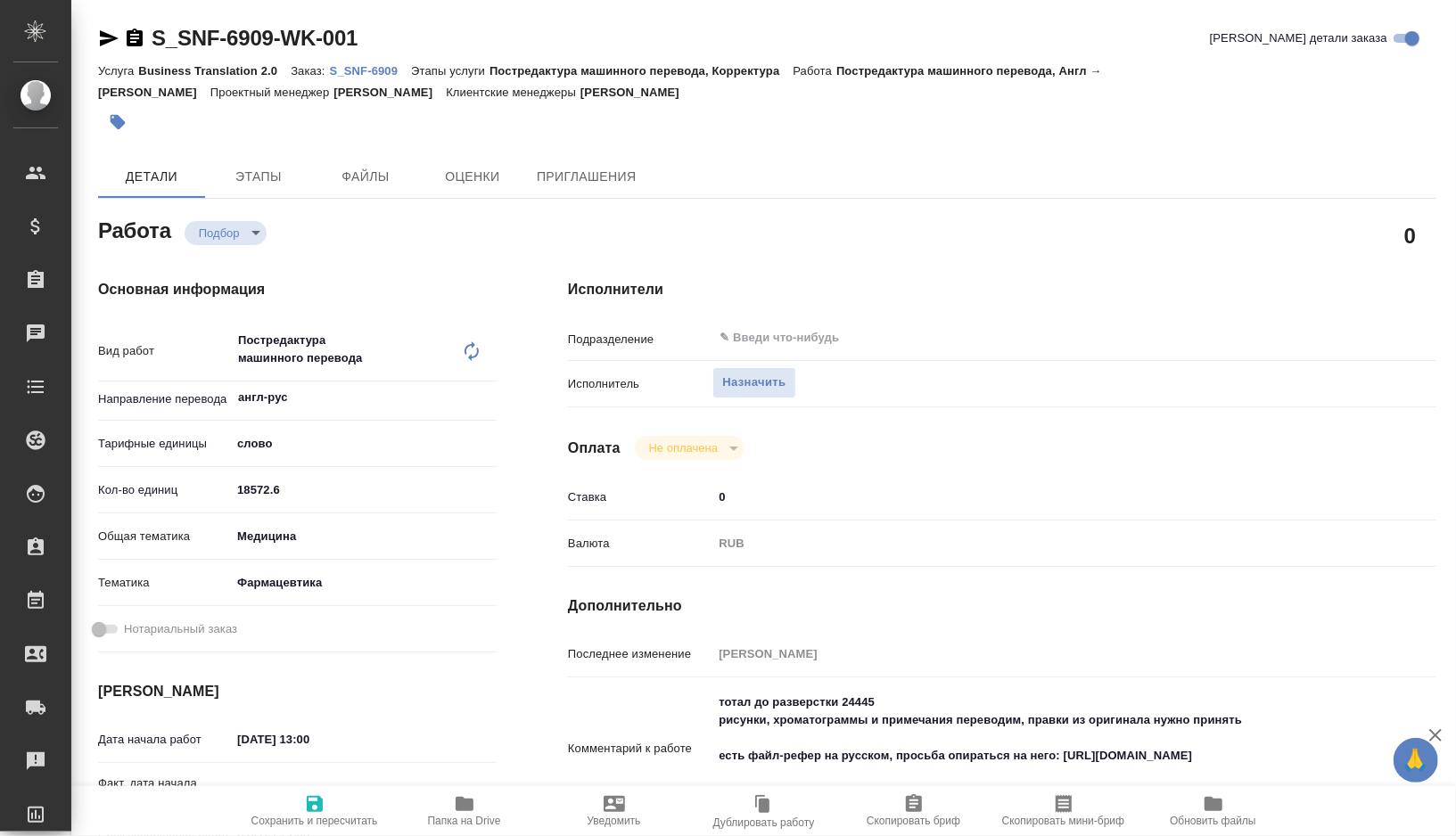
type textarea "x"
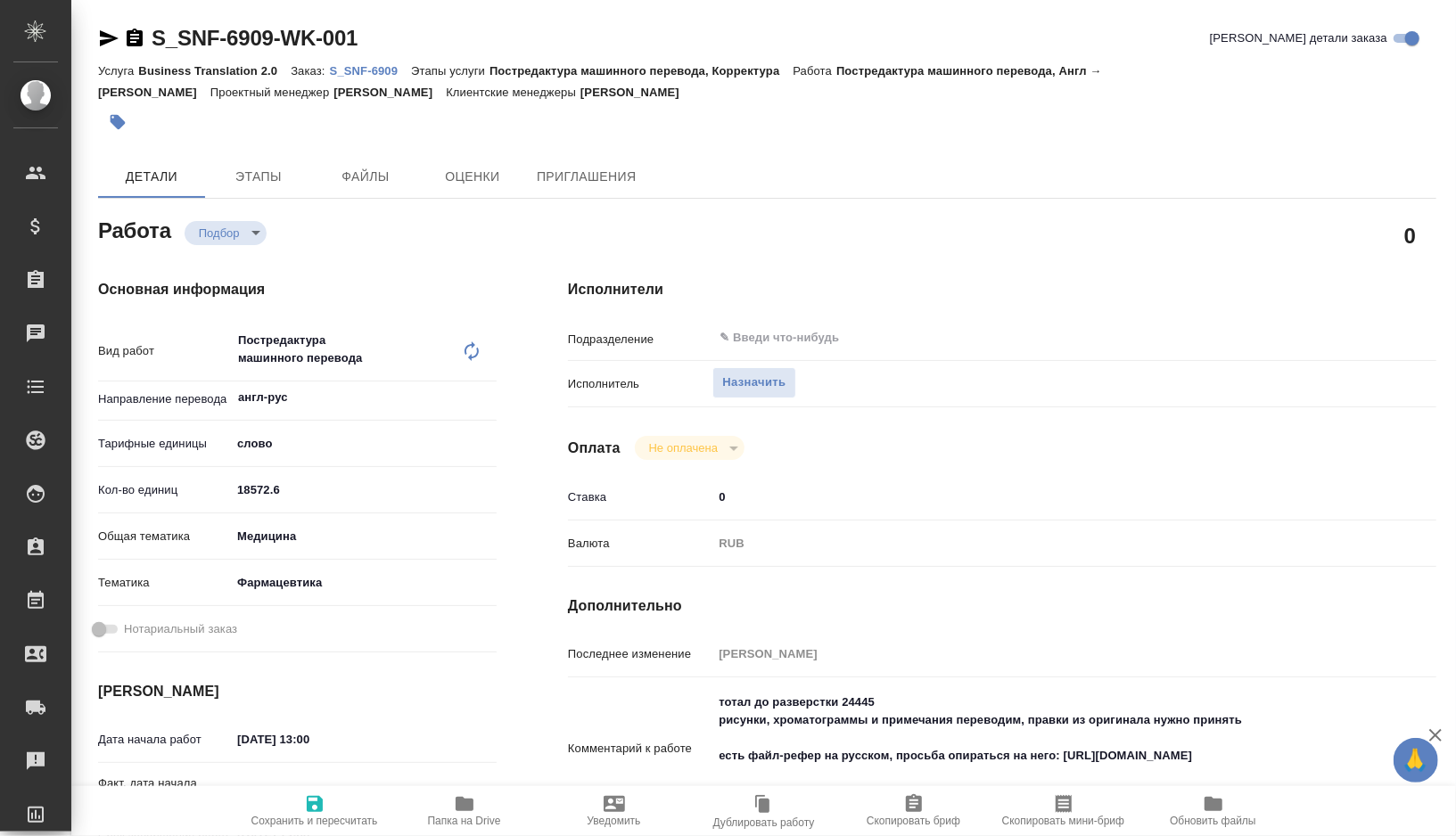
type textarea "x"
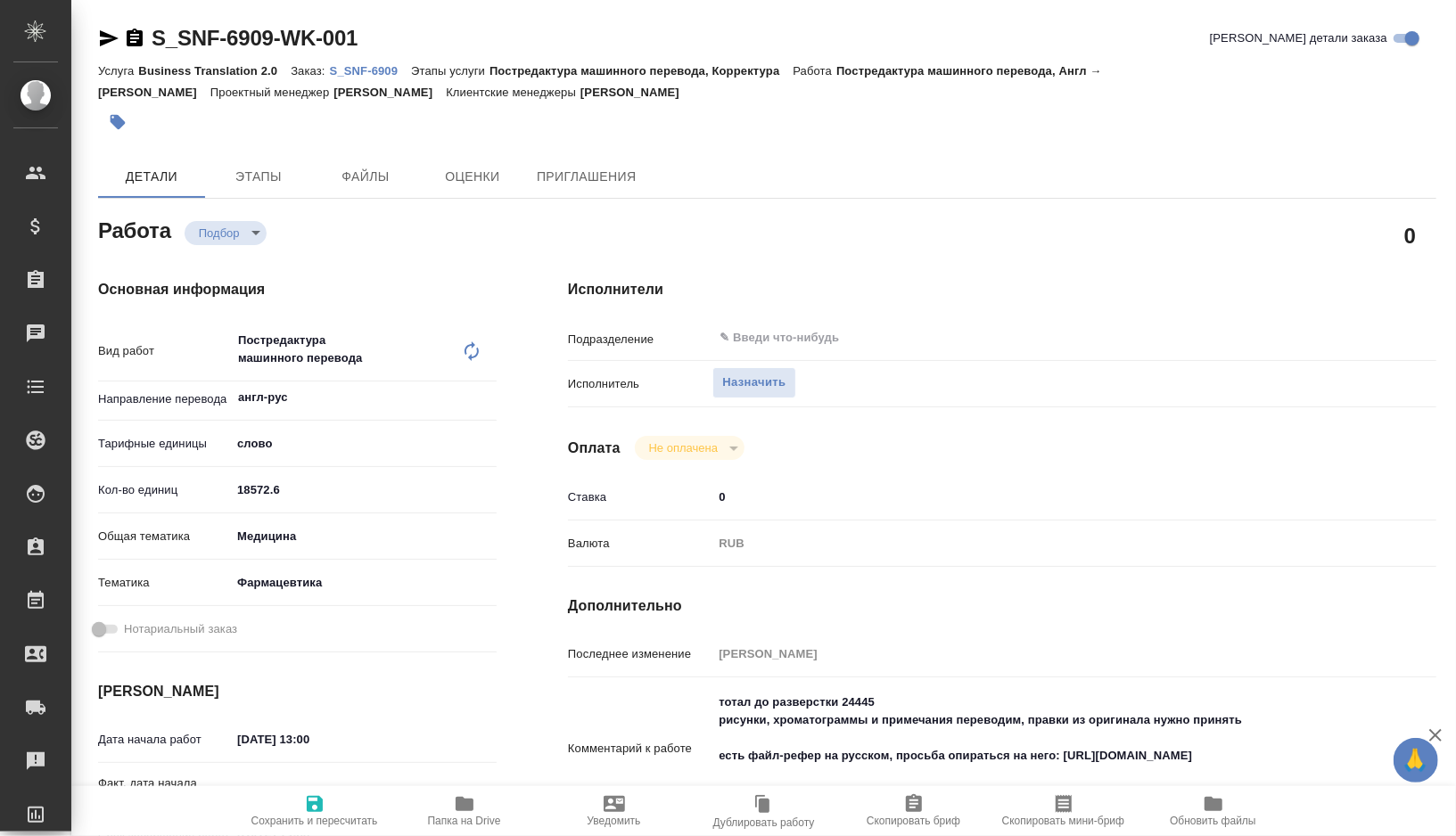
type textarea "x"
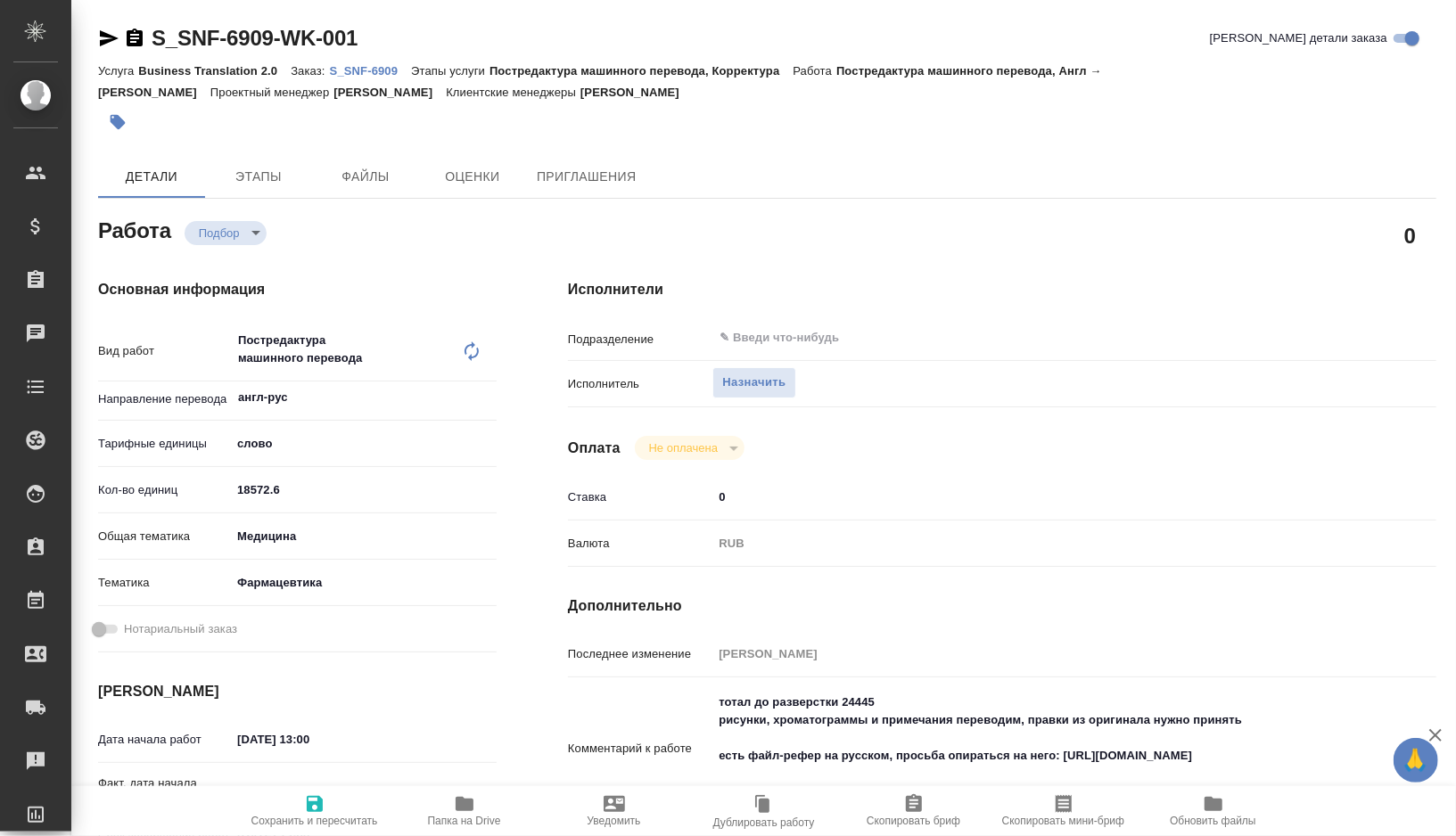
type textarea "x"
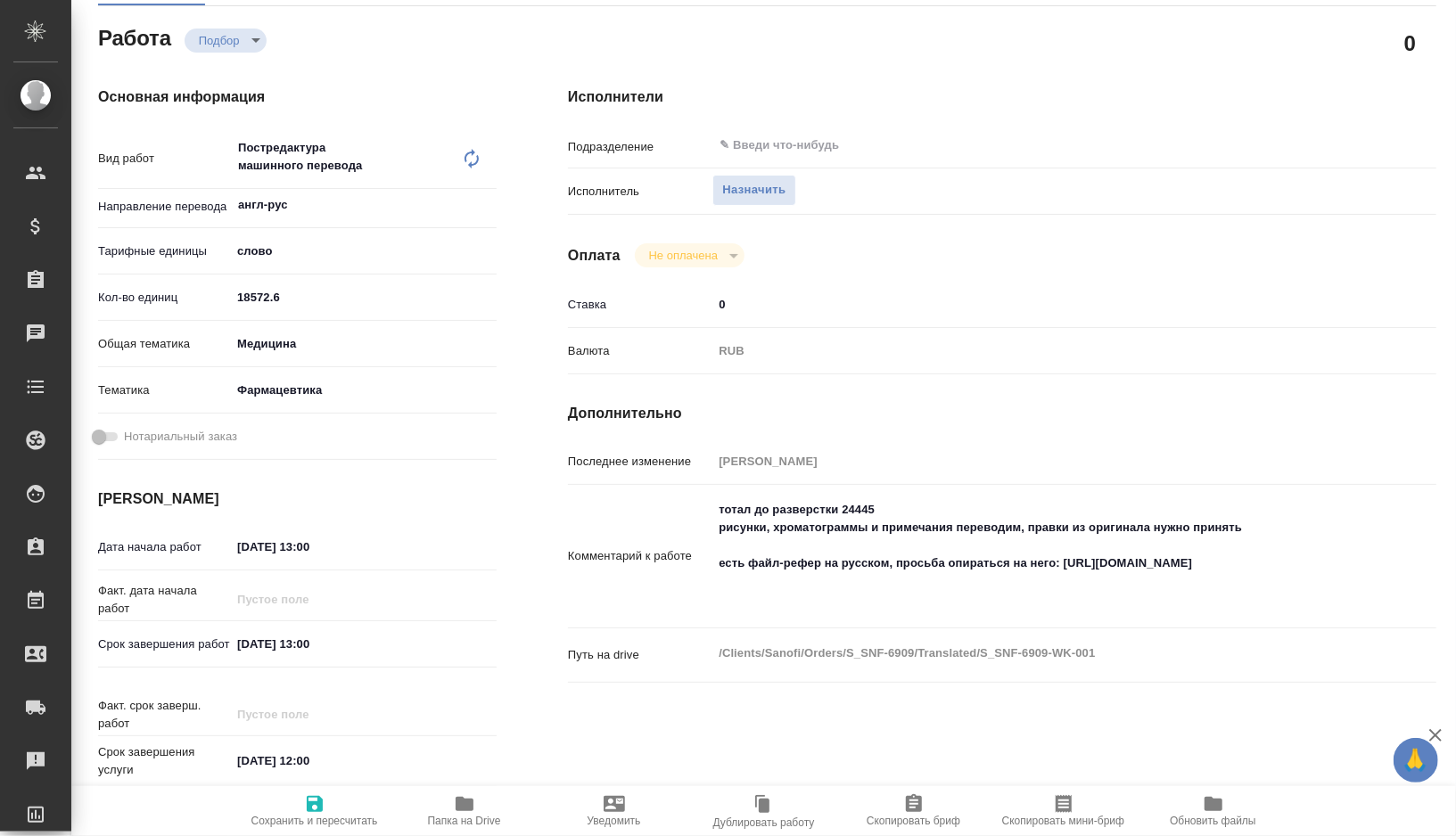
scroll to position [196, 0]
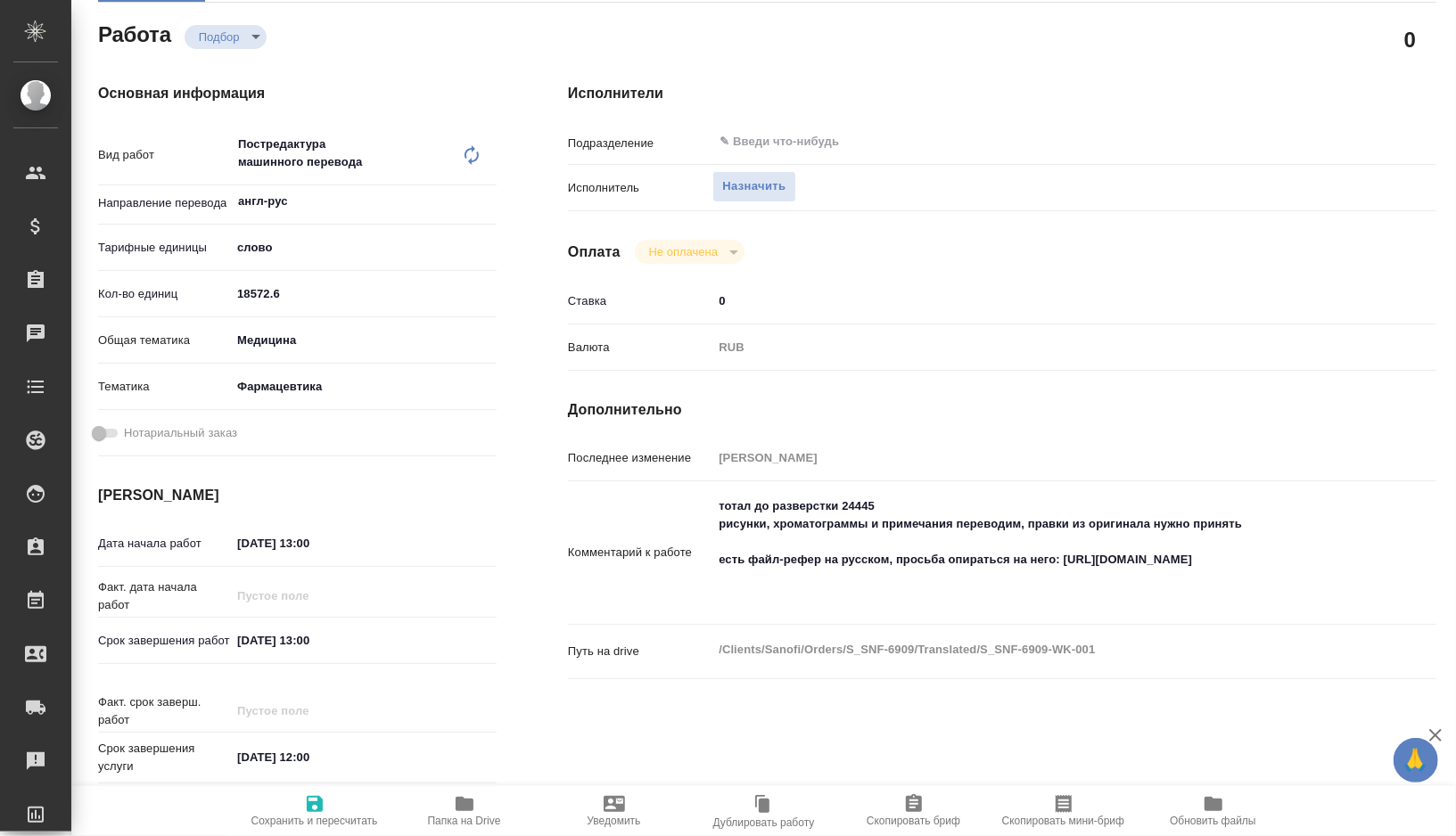
click at [312, 643] on input "[DATE] 13:00" at bounding box center [309, 641] width 156 height 26
type input "[DATE] 10:0_"
type textarea "x"
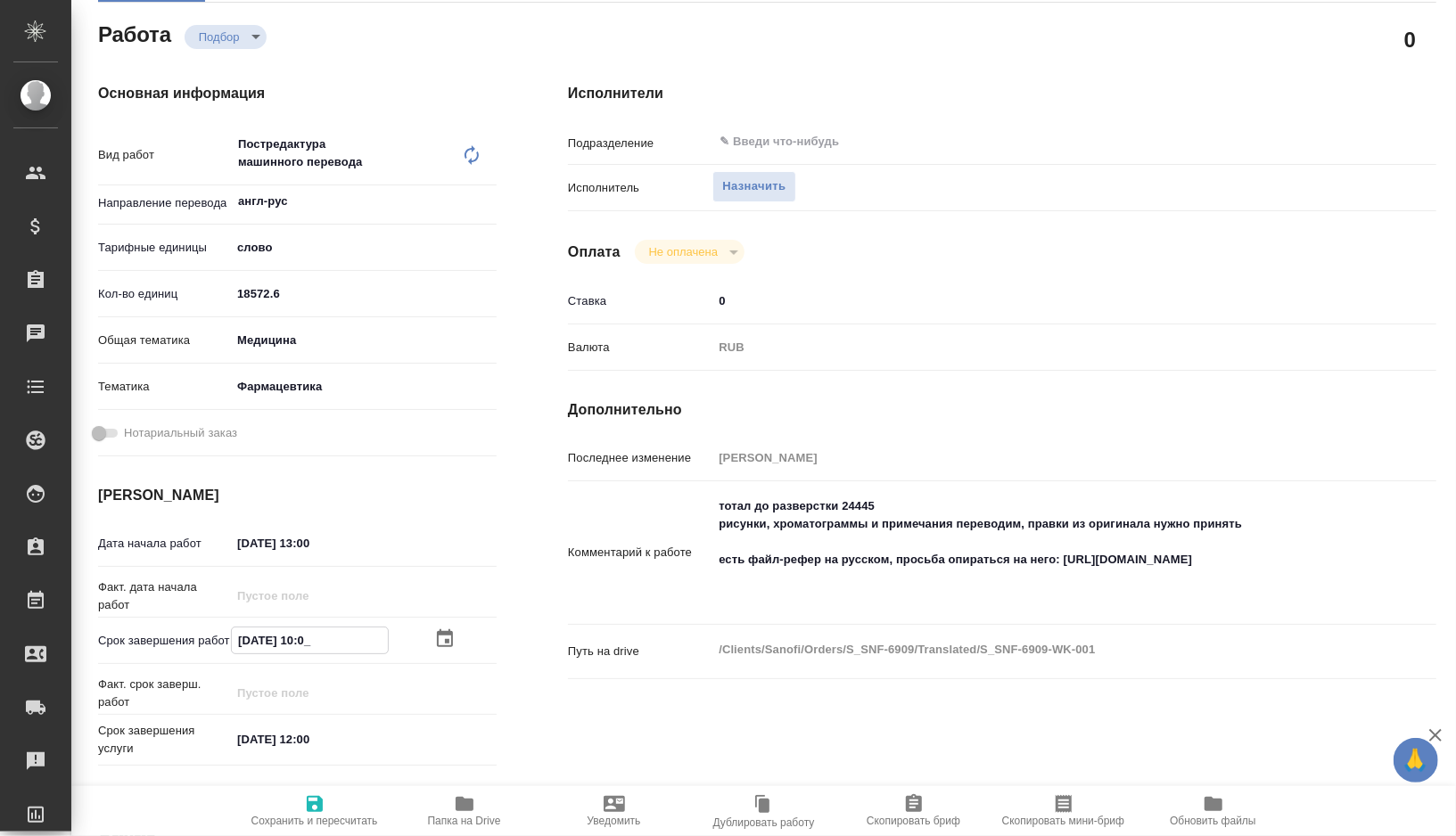
type textarea "x"
type input "[DATE] 10:00"
type textarea "x"
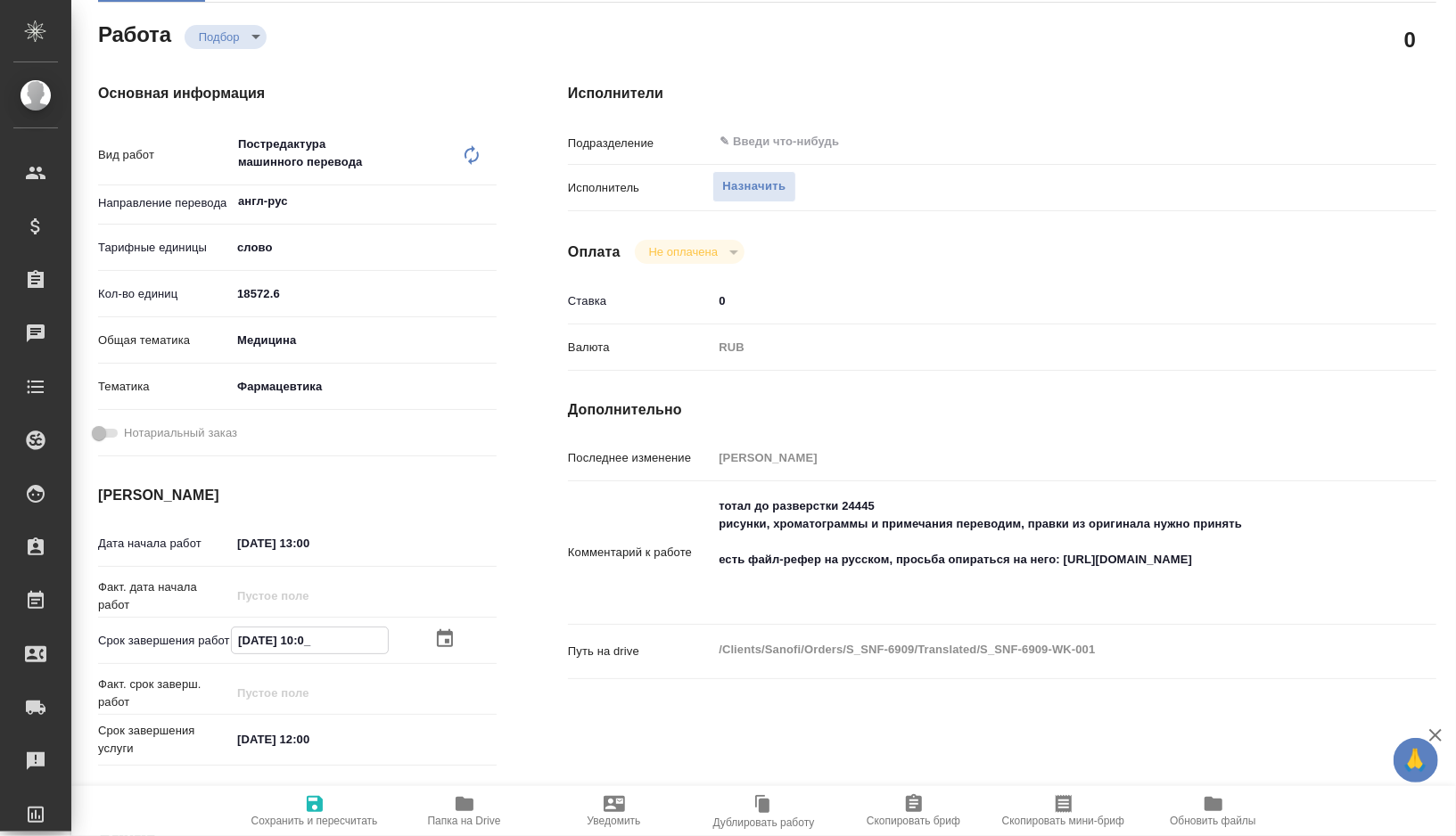
type textarea "x"
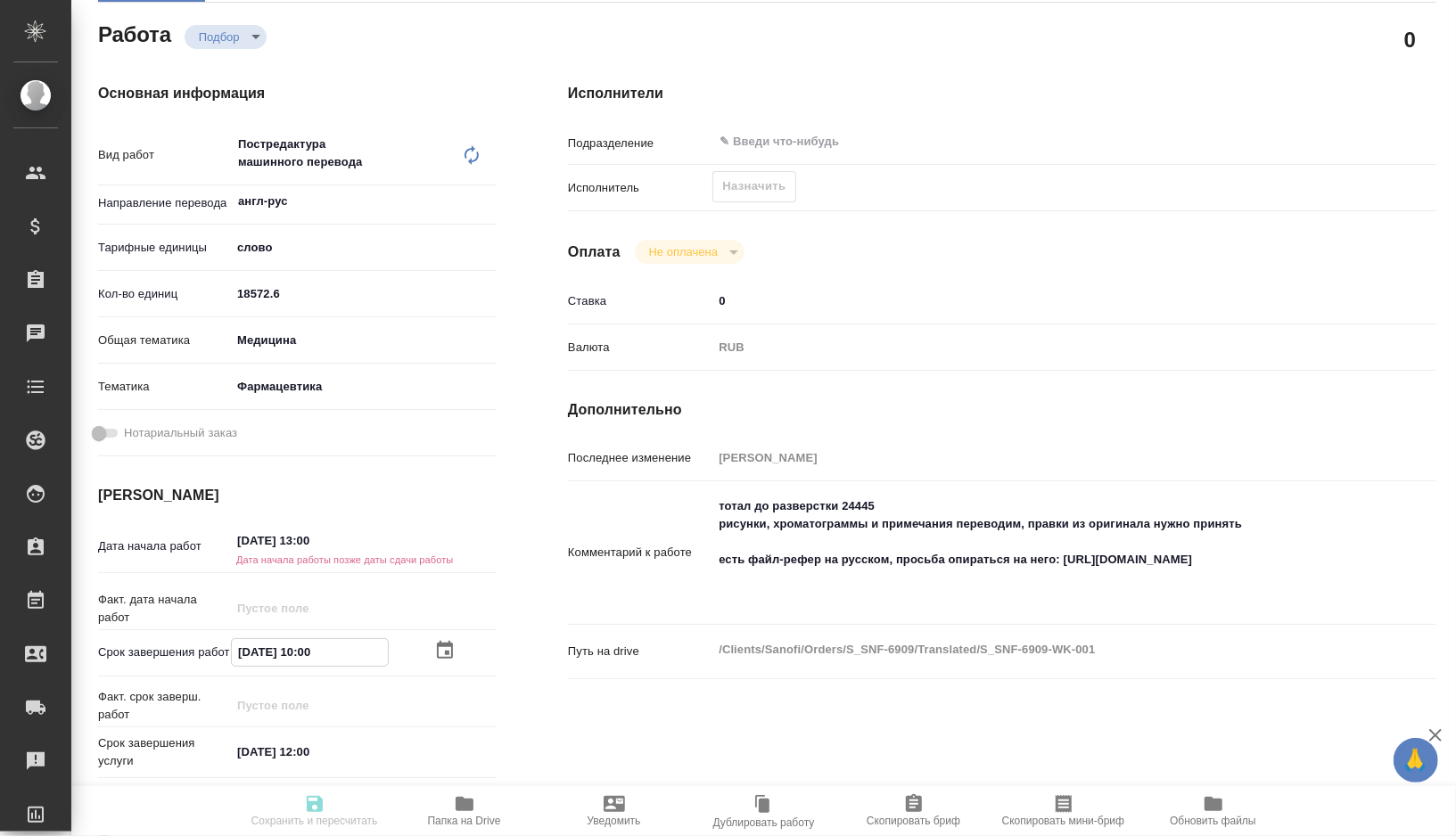
click at [247, 656] on input "[DATE] 10:00" at bounding box center [310, 652] width 156 height 26
type textarea "x"
type input "20.92.0251 00:0_"
type textarea "x"
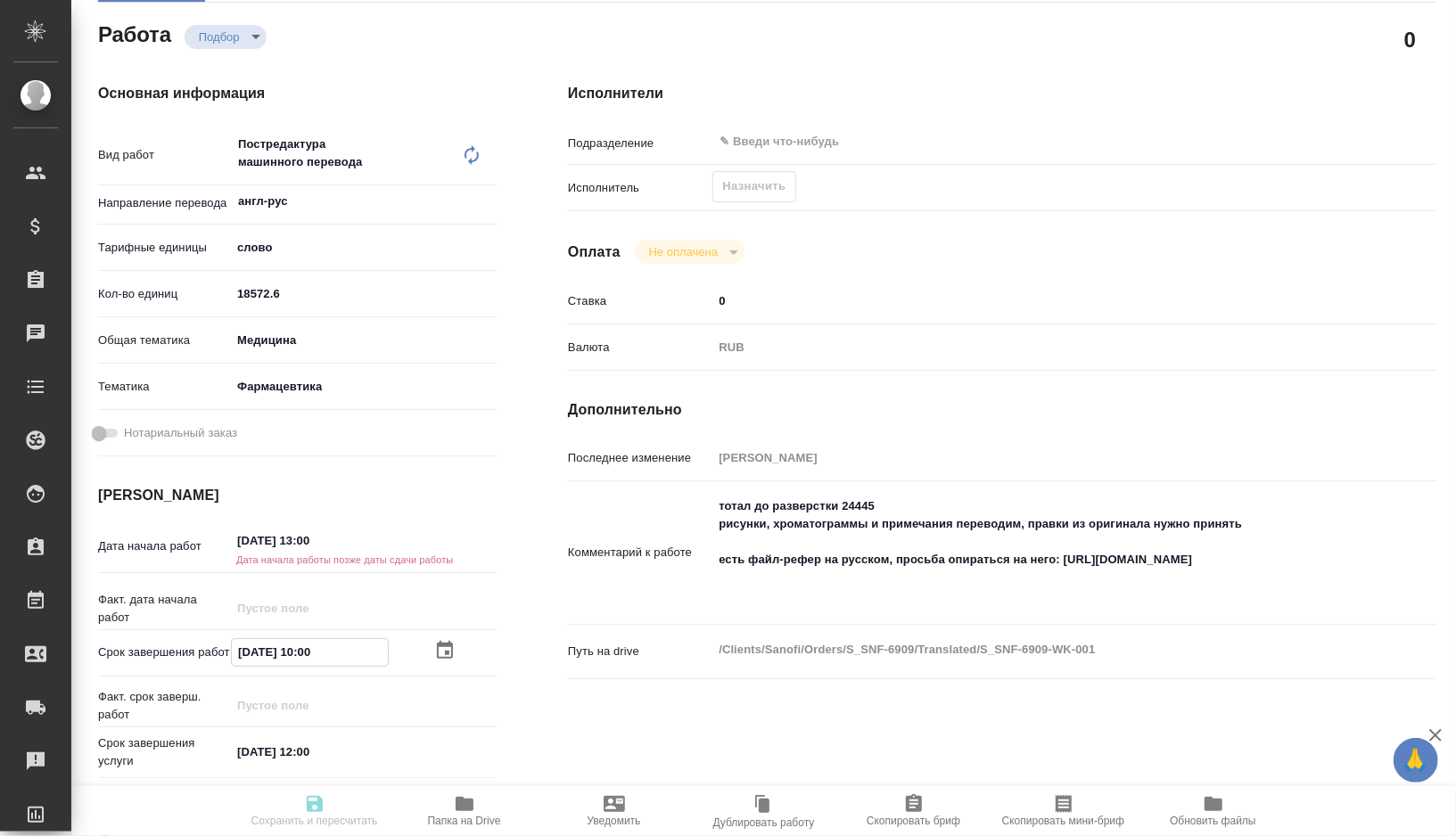
type textarea "x"
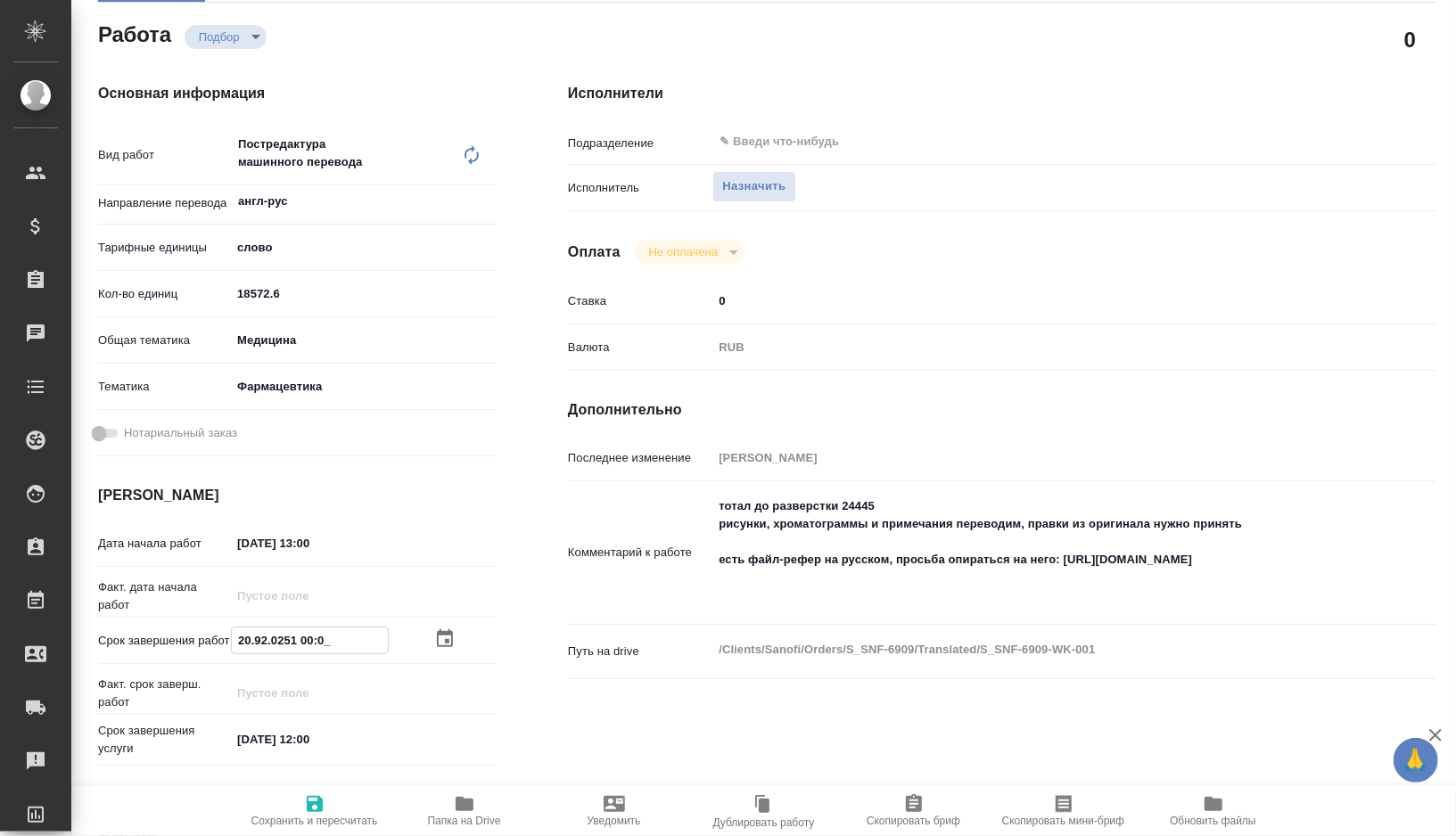
type textarea "x"
type input "09.20.2510 00:__"
type textarea "x"
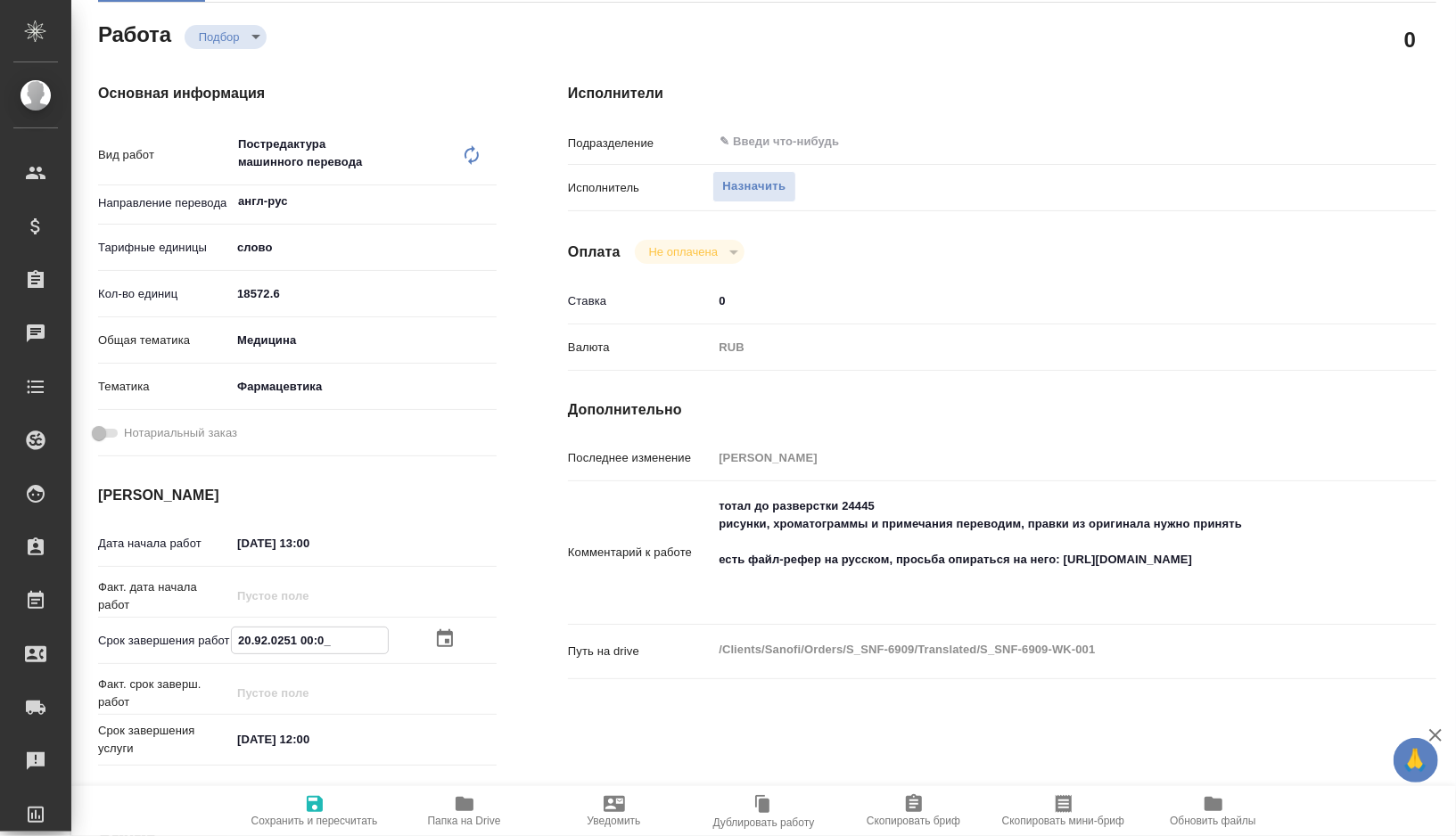
type textarea "x"
type input "30.92.0251 00:0_"
type textarea "x"
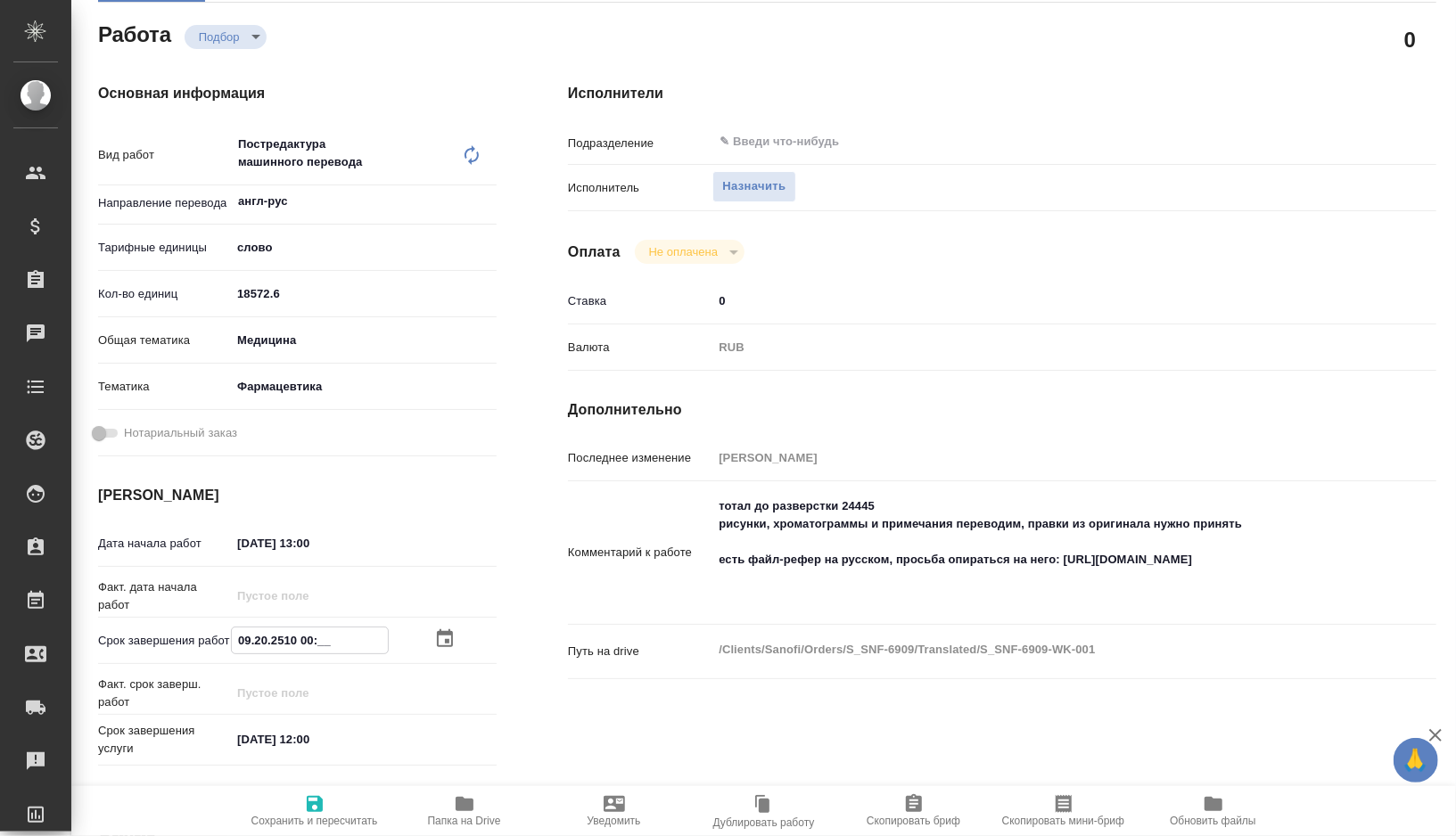
type textarea "x"
type input "[DATE] 10:00"
type textarea "x"
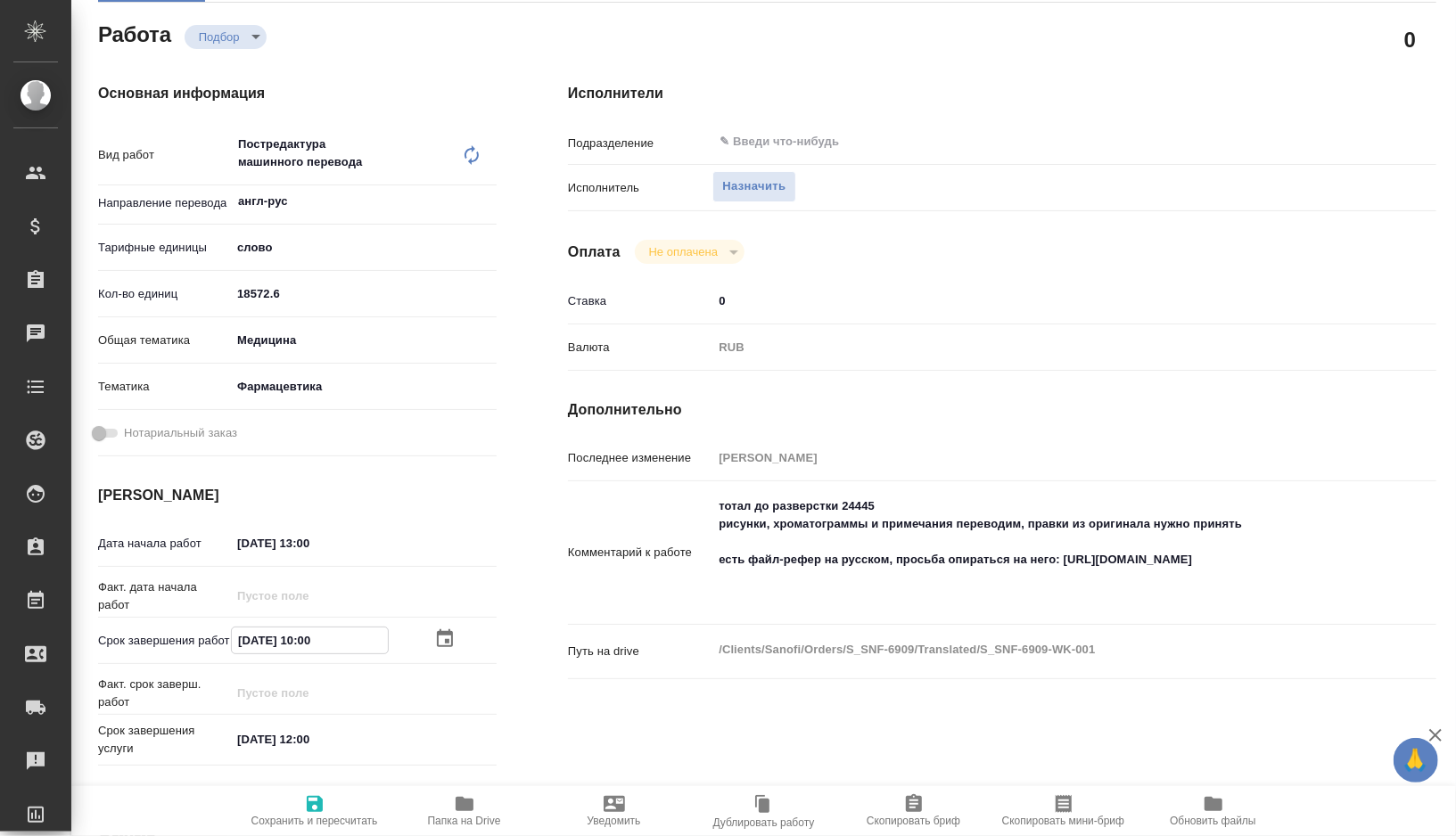
type textarea "x"
type input "[DATE] 10:00"
click at [296, 815] on span "Сохранить и пересчитать" at bounding box center [314, 821] width 127 height 13
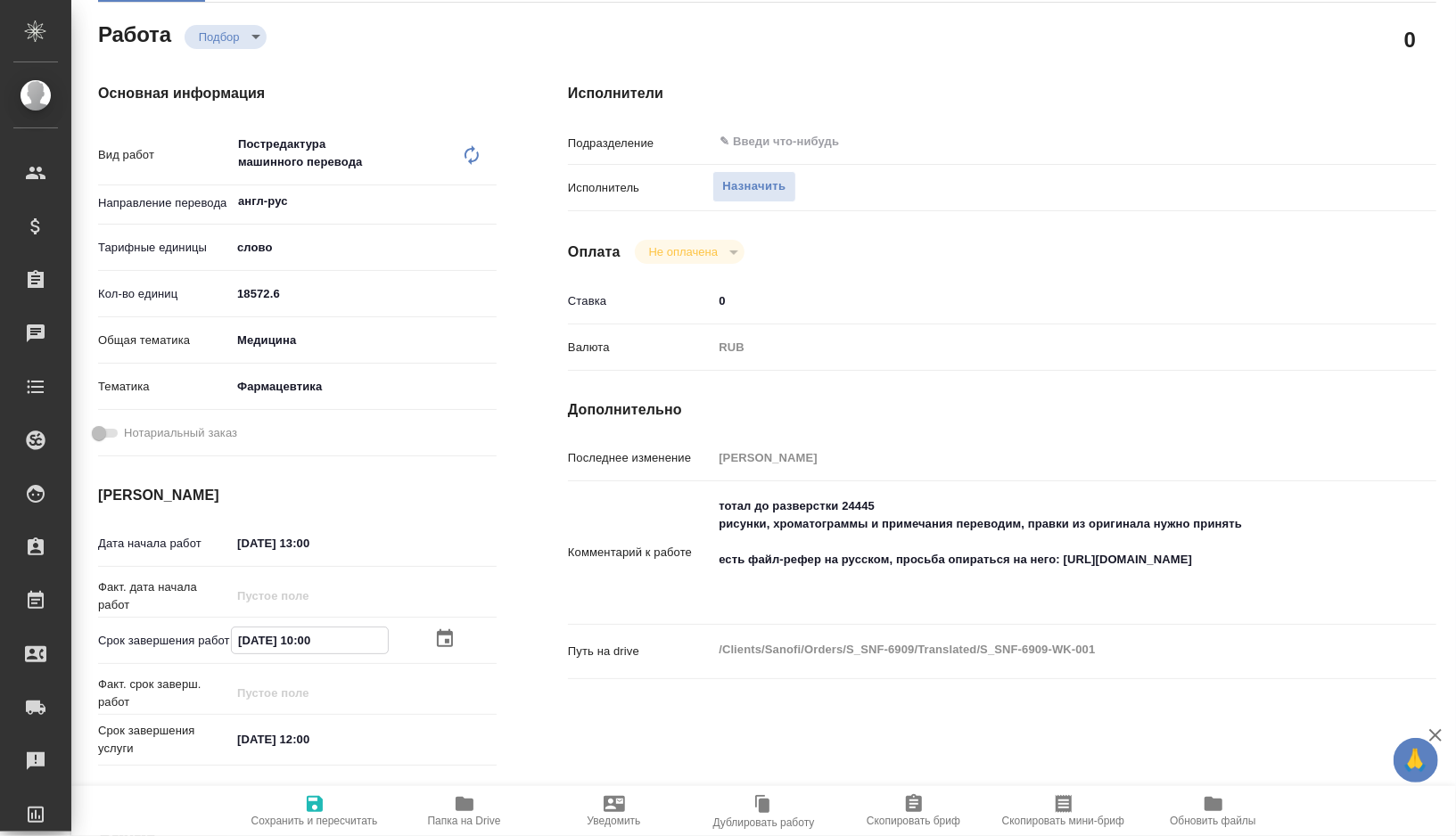
type textarea "x"
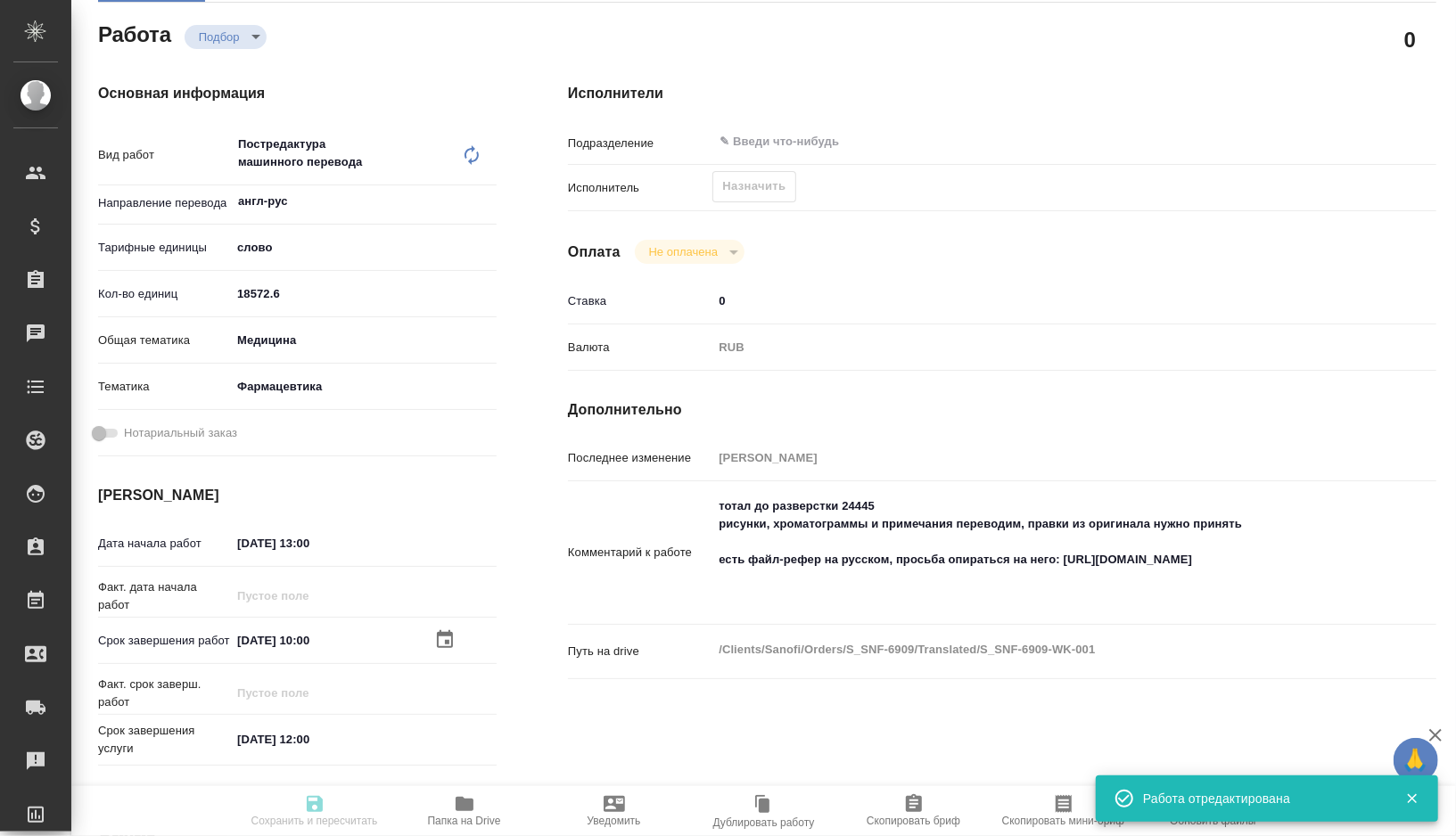
type textarea "x"
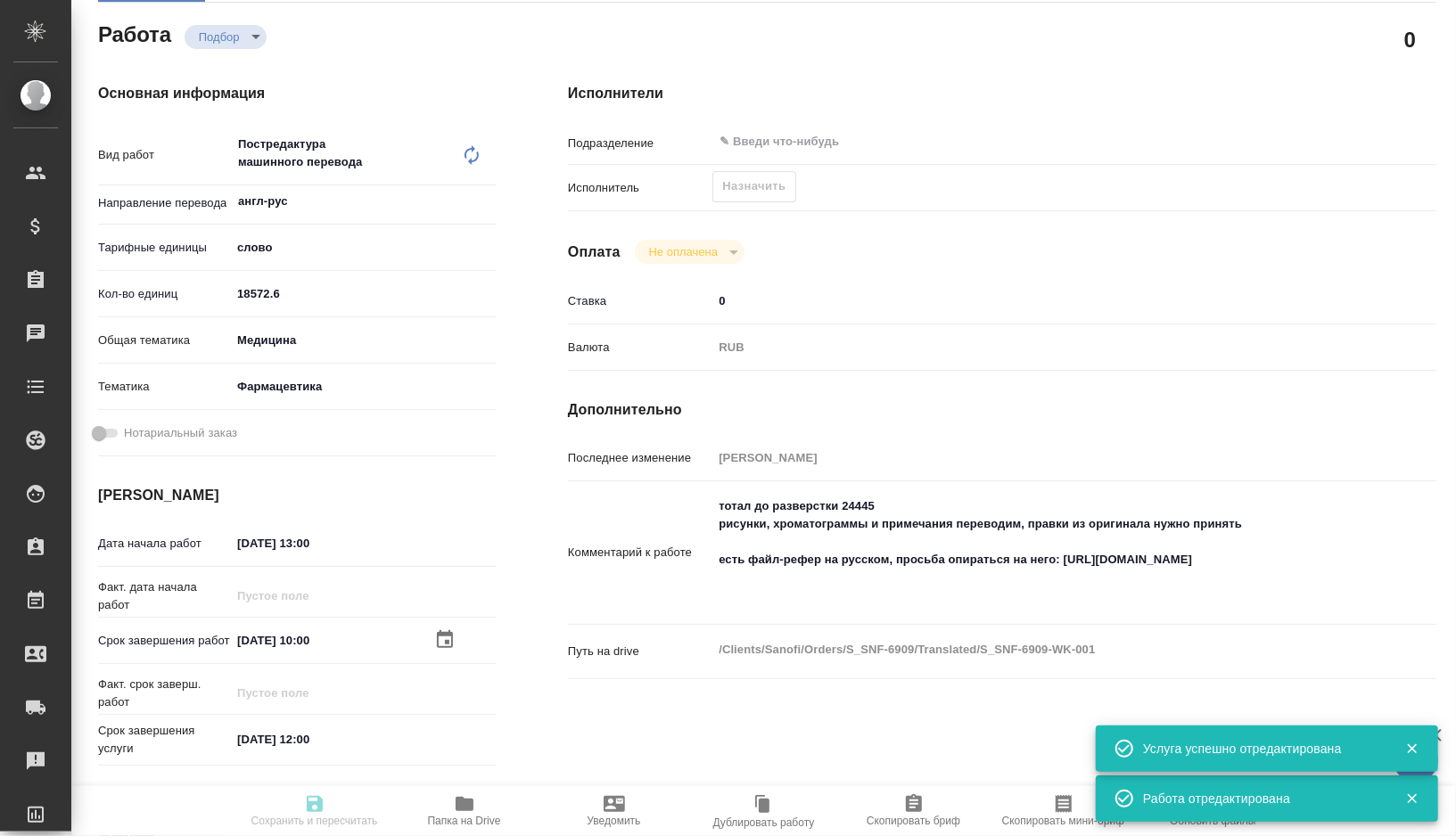
type input "recruiting"
type textarea "Постредактура машинного перевода"
type textarea "x"
type input "англ-рус"
type input "5a8b1489cc6b4906c91bfd90"
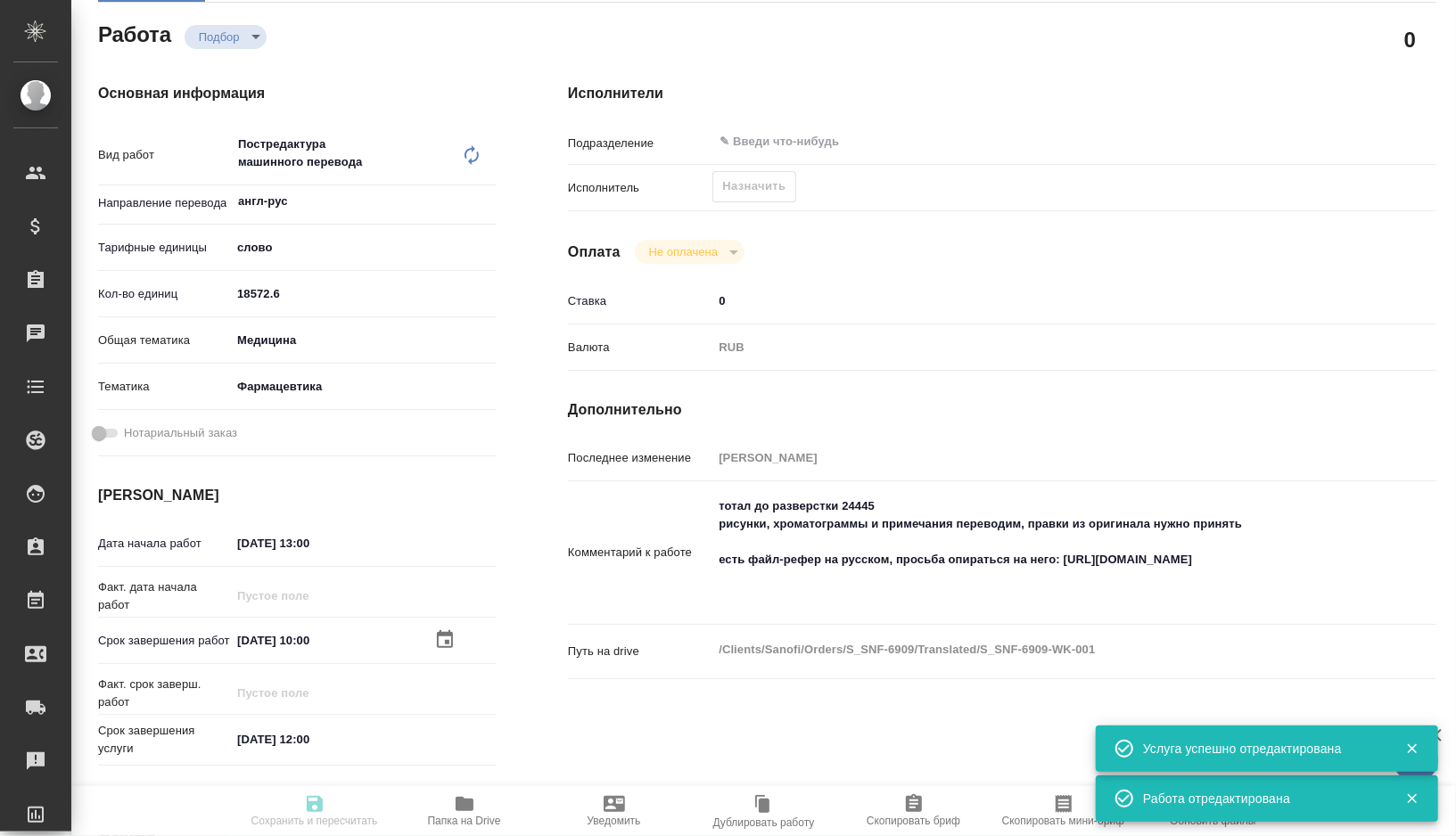
type input "18572.6"
type input "med"
type input "6149832f2b7be24903fd7a82"
type input "[DATE] 13:00"
type input "[DATE] 10:00"
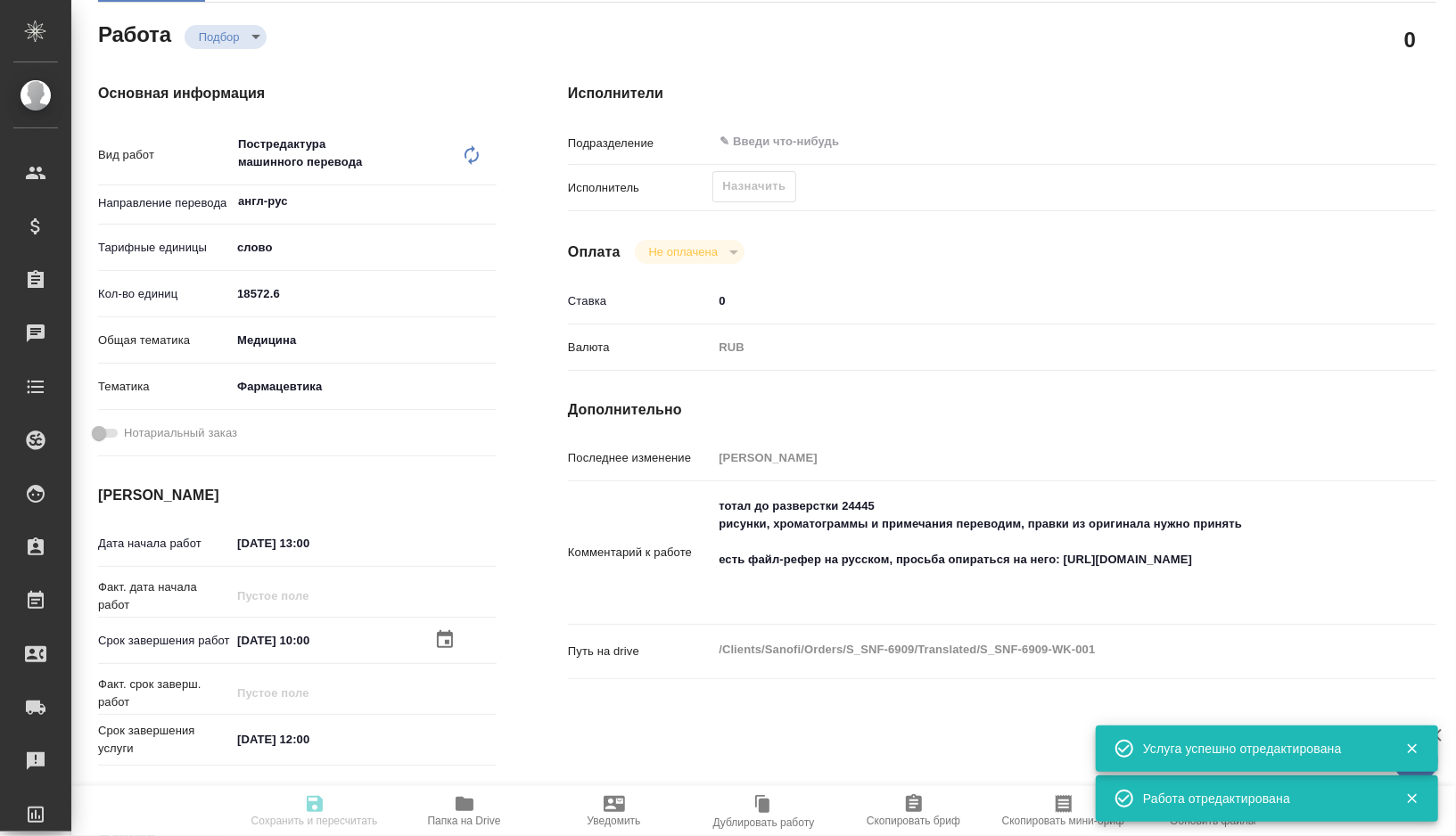
type input "[DATE] 12:00"
type input "notPayed"
type input "0"
type input "RUB"
type input "[PERSON_NAME]"
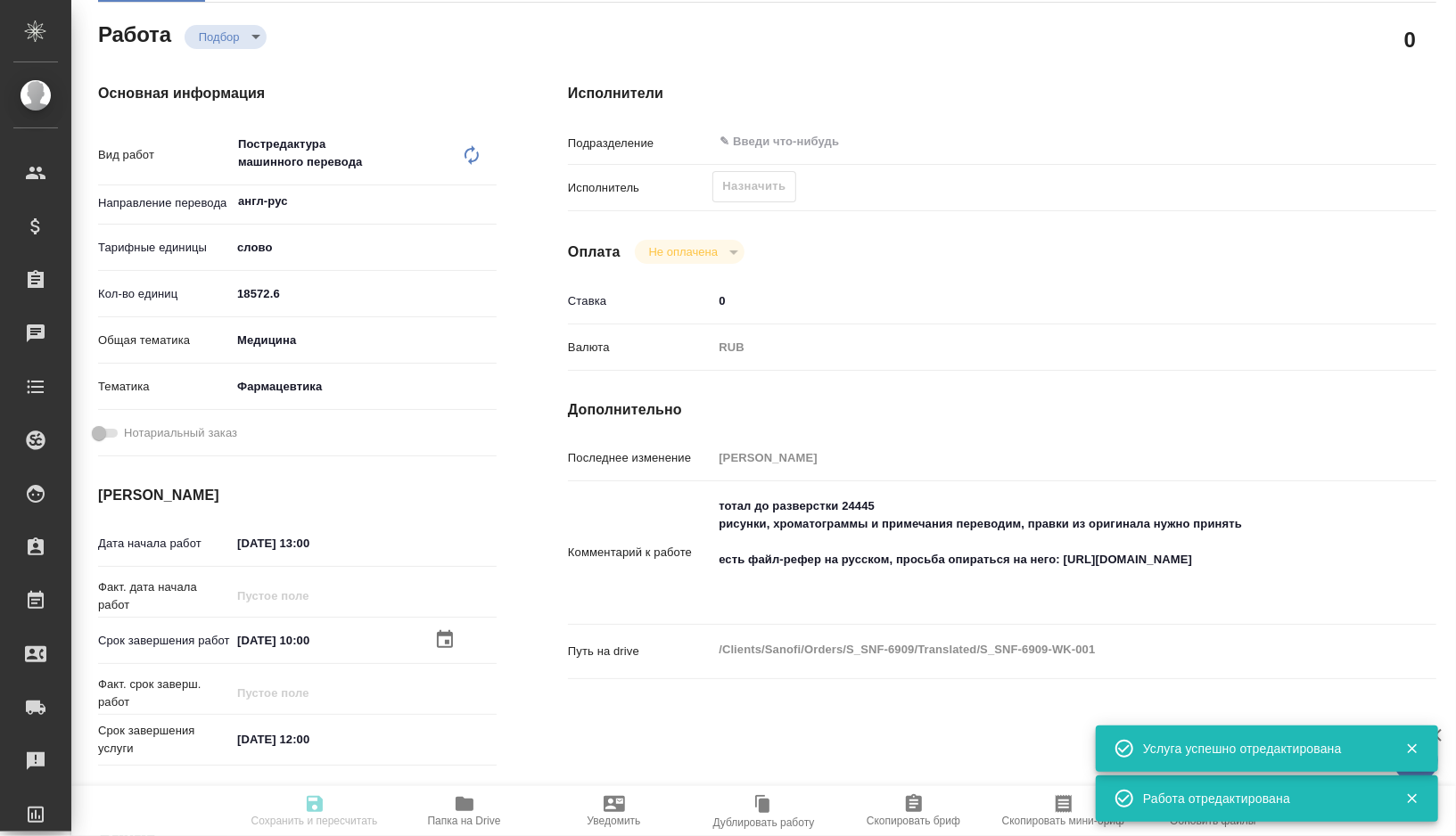
type textarea "тотал до разверстки 24445 рисунки, хроматограммы и примечания переводим, правки…"
type textarea "x"
type textarea "/Clients/Sanofi/Orders/S_SNF-6909/Translated/S_SNF-6909-WK-001"
type textarea "x"
type input "S_SNF-6909"
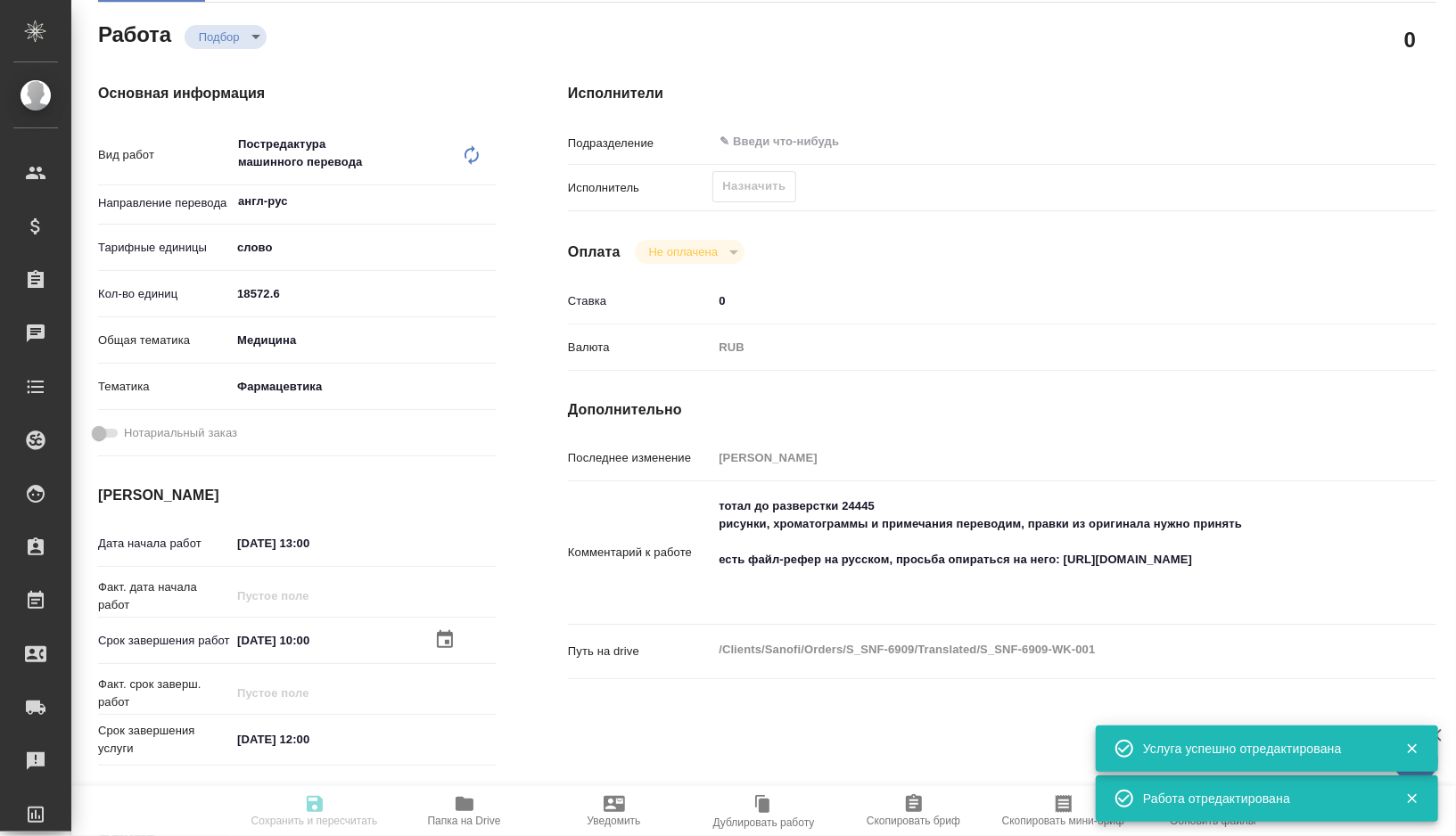
type input "E005868450"
type input "Business Translation 2.0"
type input "Постредактура машинного перевода, Корректура"
type input "[PERSON_NAME]"
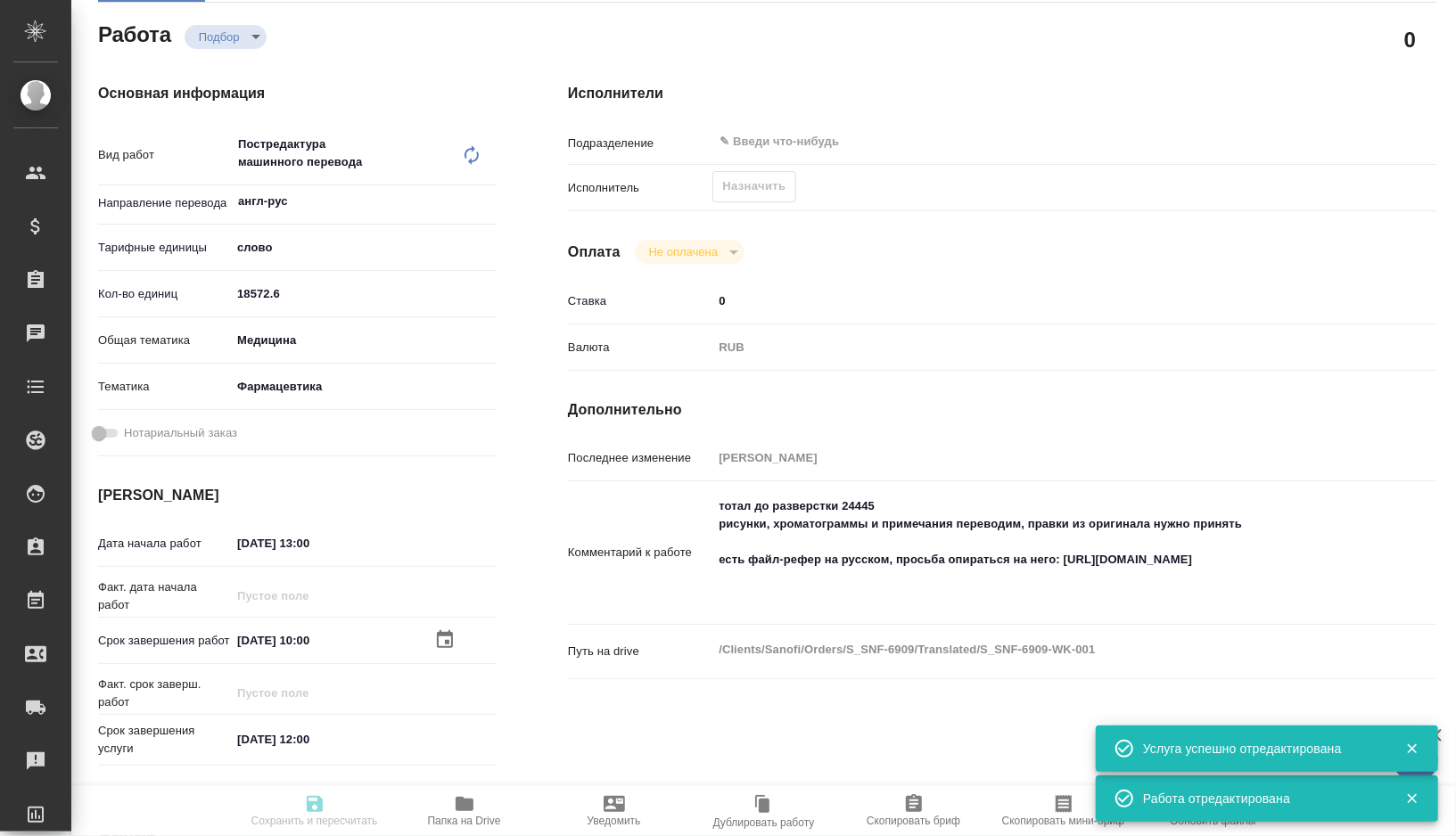
type input "/Clients/Sanofi/Orders/S_SNF-6909"
type textarea "x"
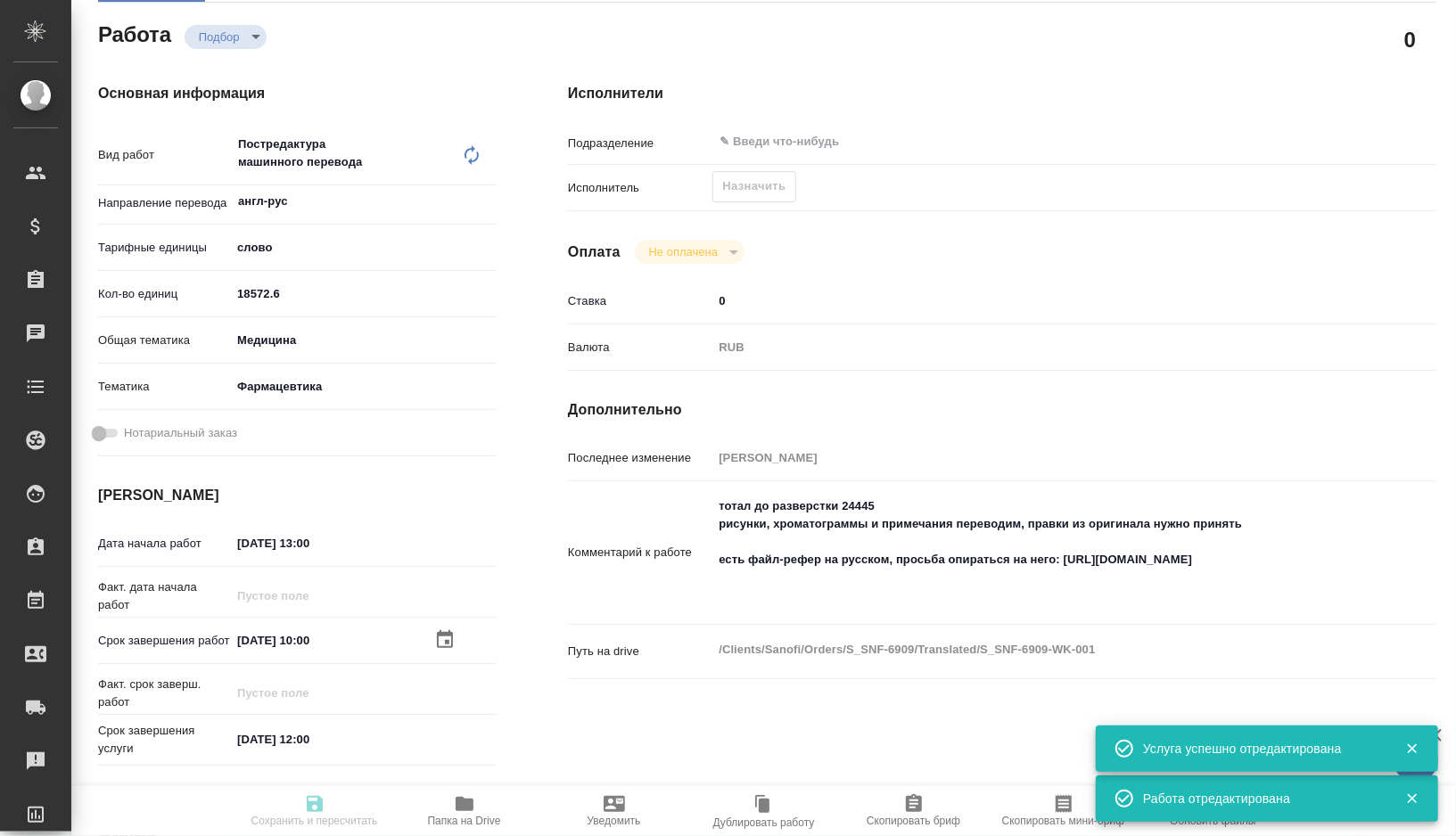
type textarea "x"
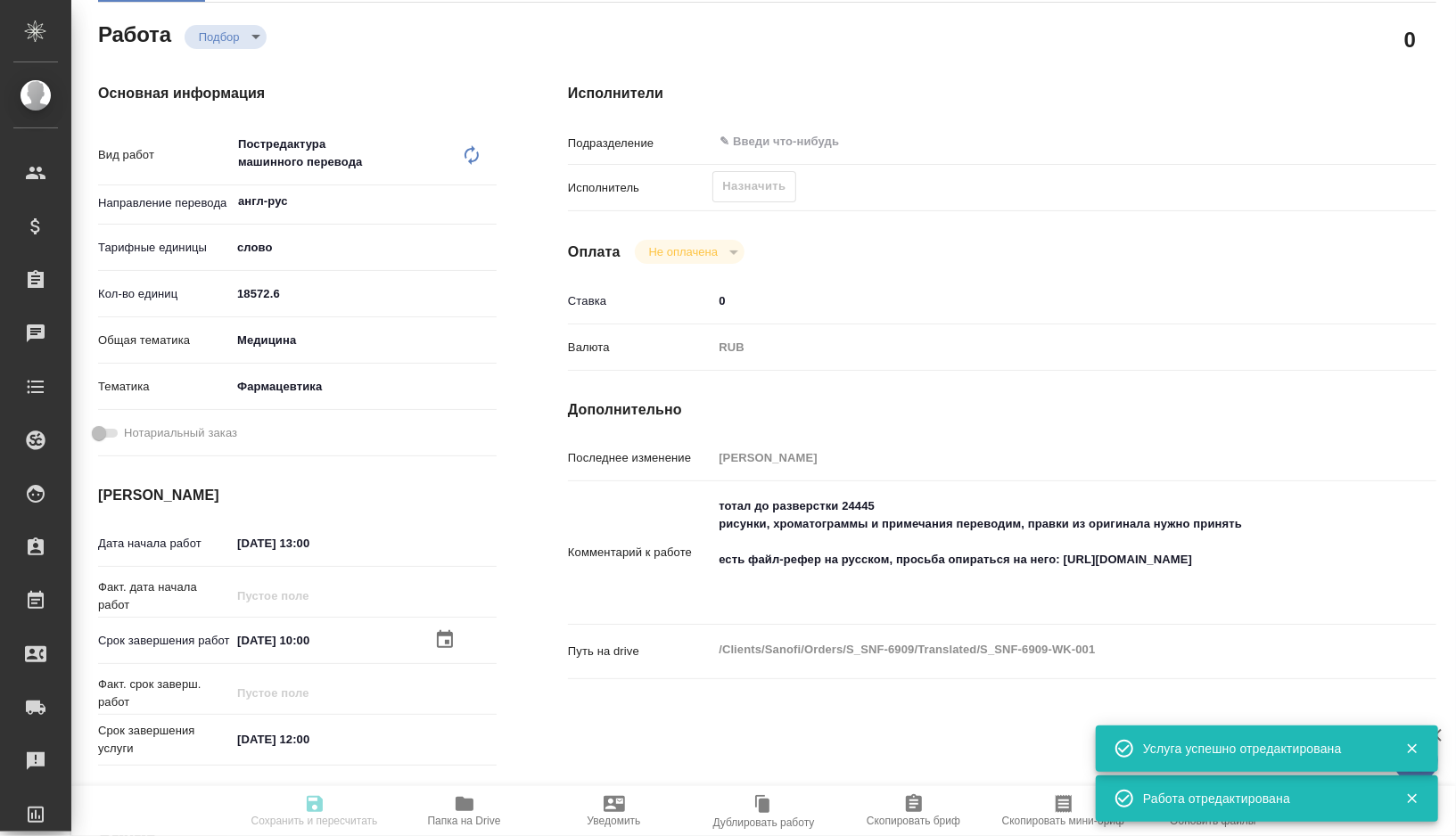
type textarea "x"
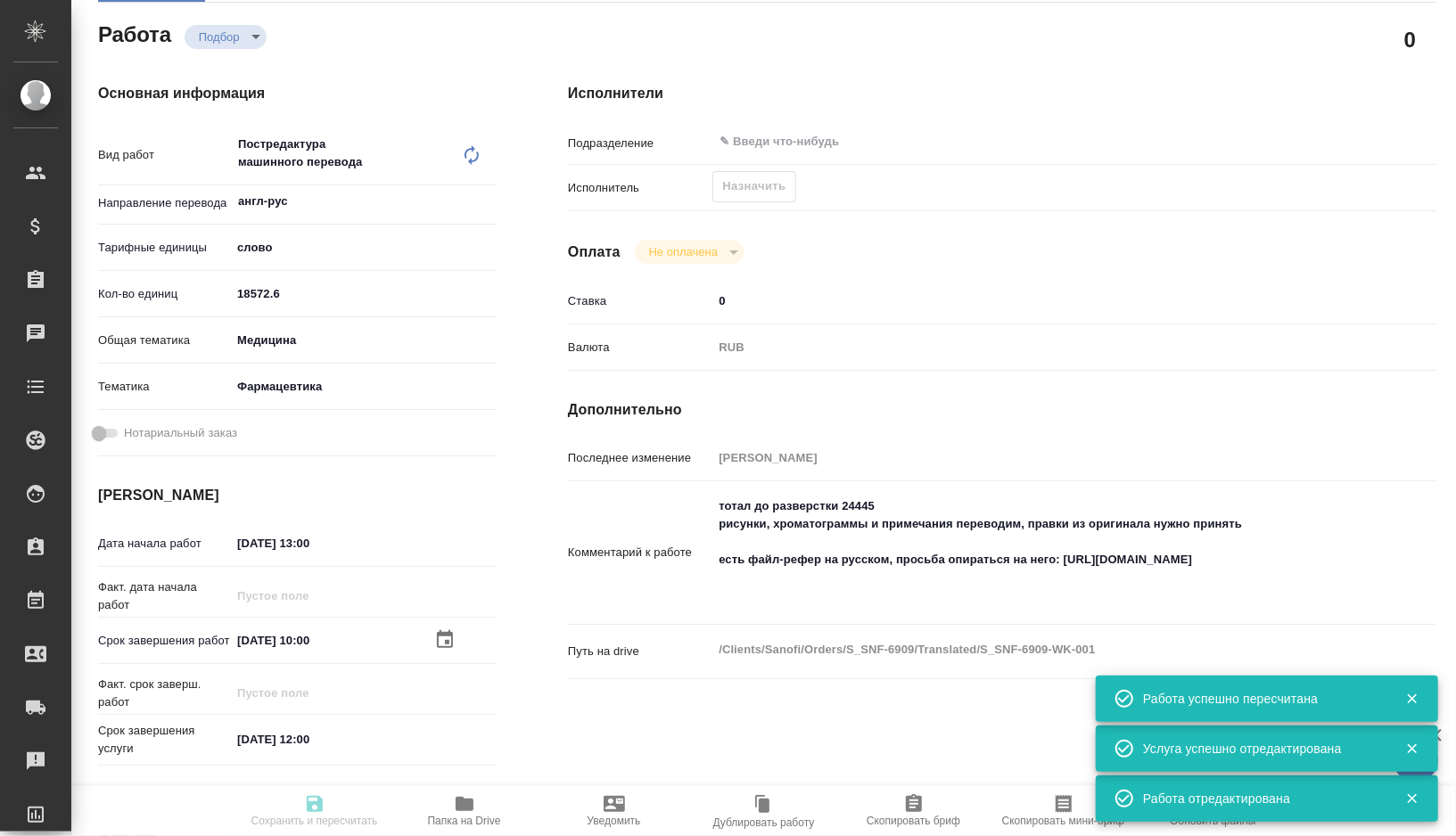
type textarea "x"
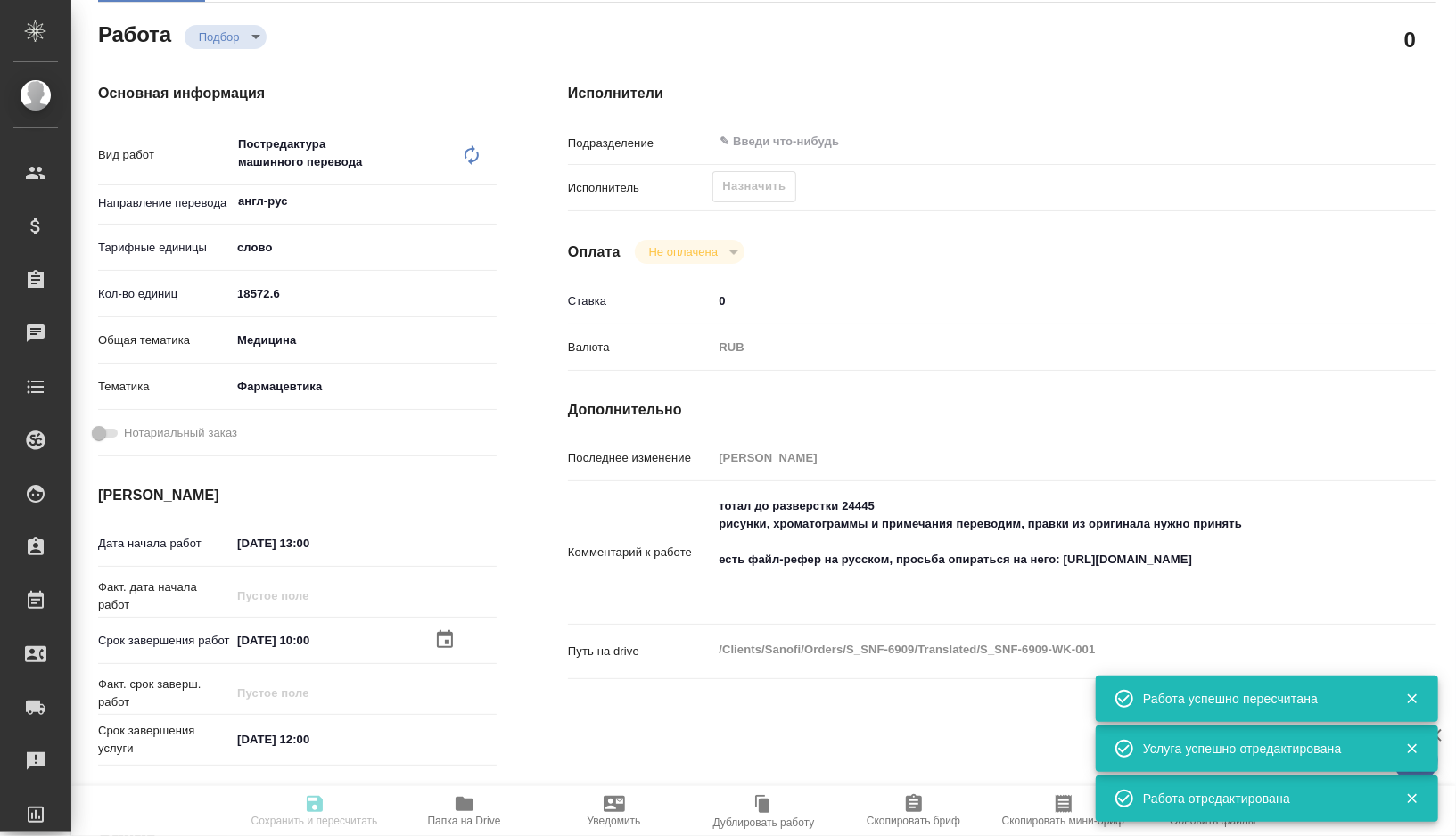
type input "recruiting"
type textarea "Постредактура машинного перевода"
type textarea "x"
type input "англ-рус"
type input "5a8b1489cc6b4906c91bfd90"
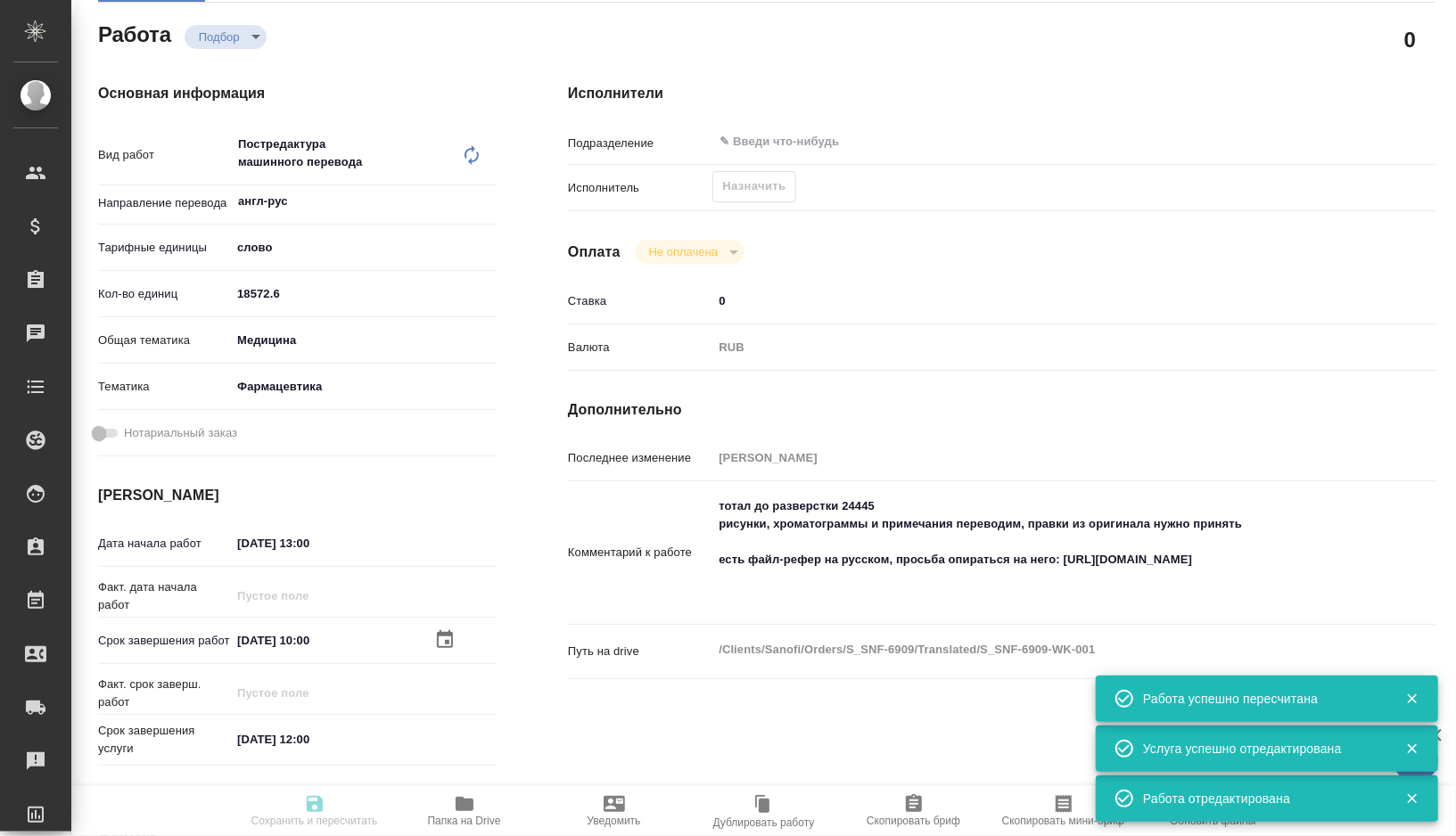
type input "18572.6"
type input "med"
type input "6149832f2b7be24903fd7a82"
type input "[DATE] 13:00"
type input "[DATE] 10:00"
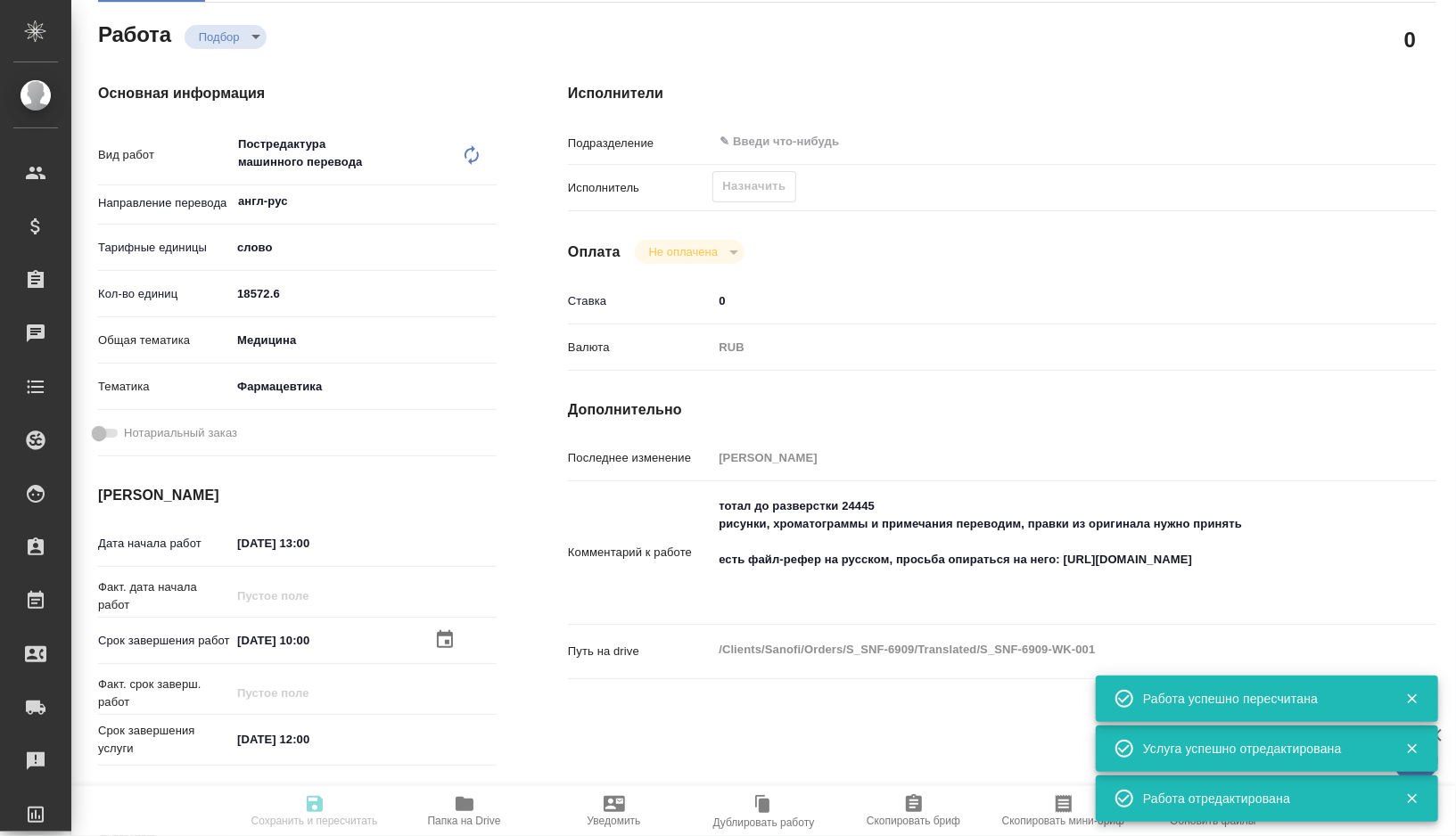
type input "[DATE] 12:00"
type input "notPayed"
type input "0"
type input "RUB"
type input "[PERSON_NAME]"
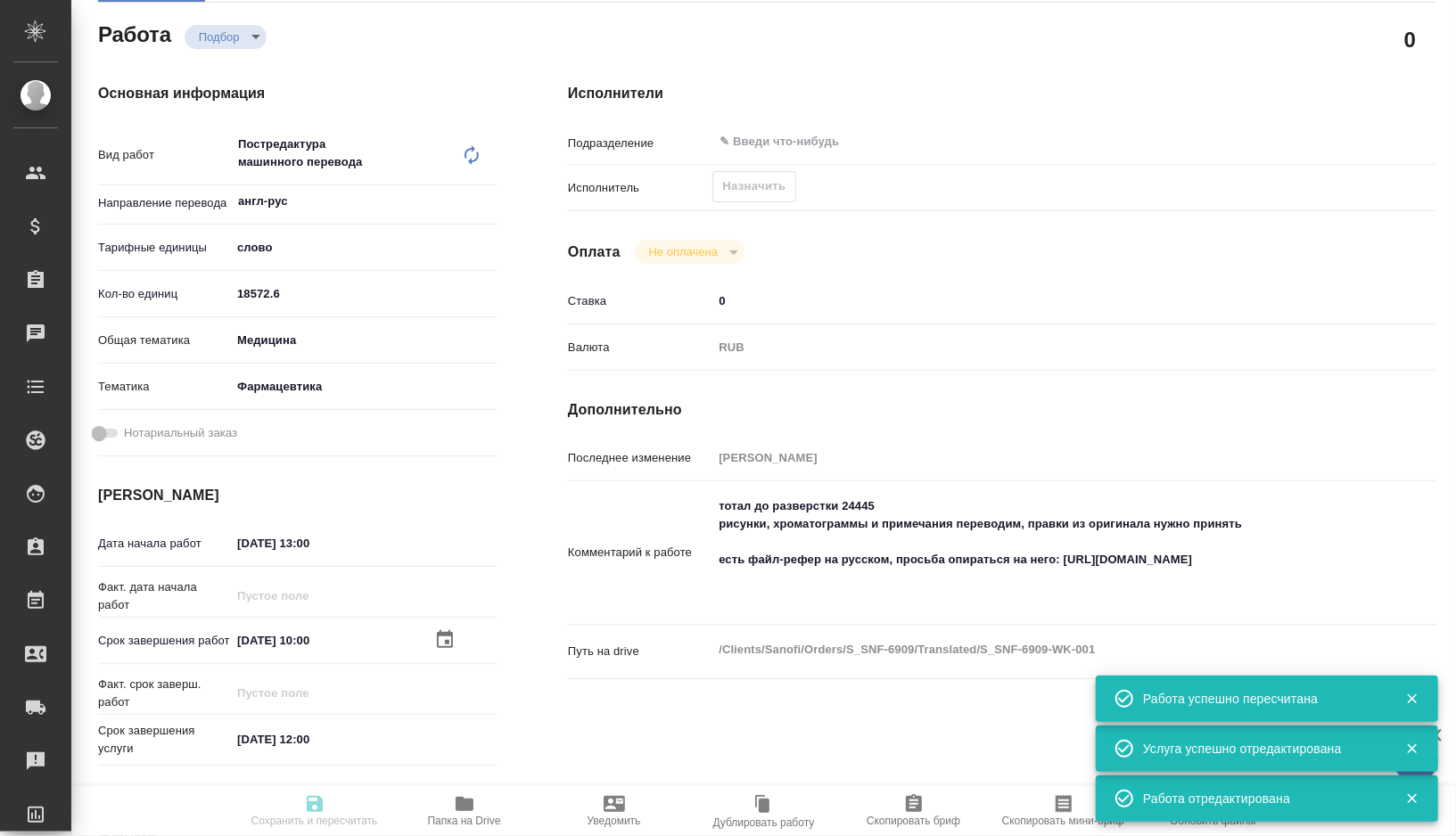
type textarea "тотал до разверстки 24445 рисунки, хроматограммы и примечания переводим, правки…"
type textarea "x"
type textarea "/Clients/Sanofi/Orders/S_SNF-6909/Translated/S_SNF-6909-WK-001"
type textarea "x"
type input "S_SNF-6909"
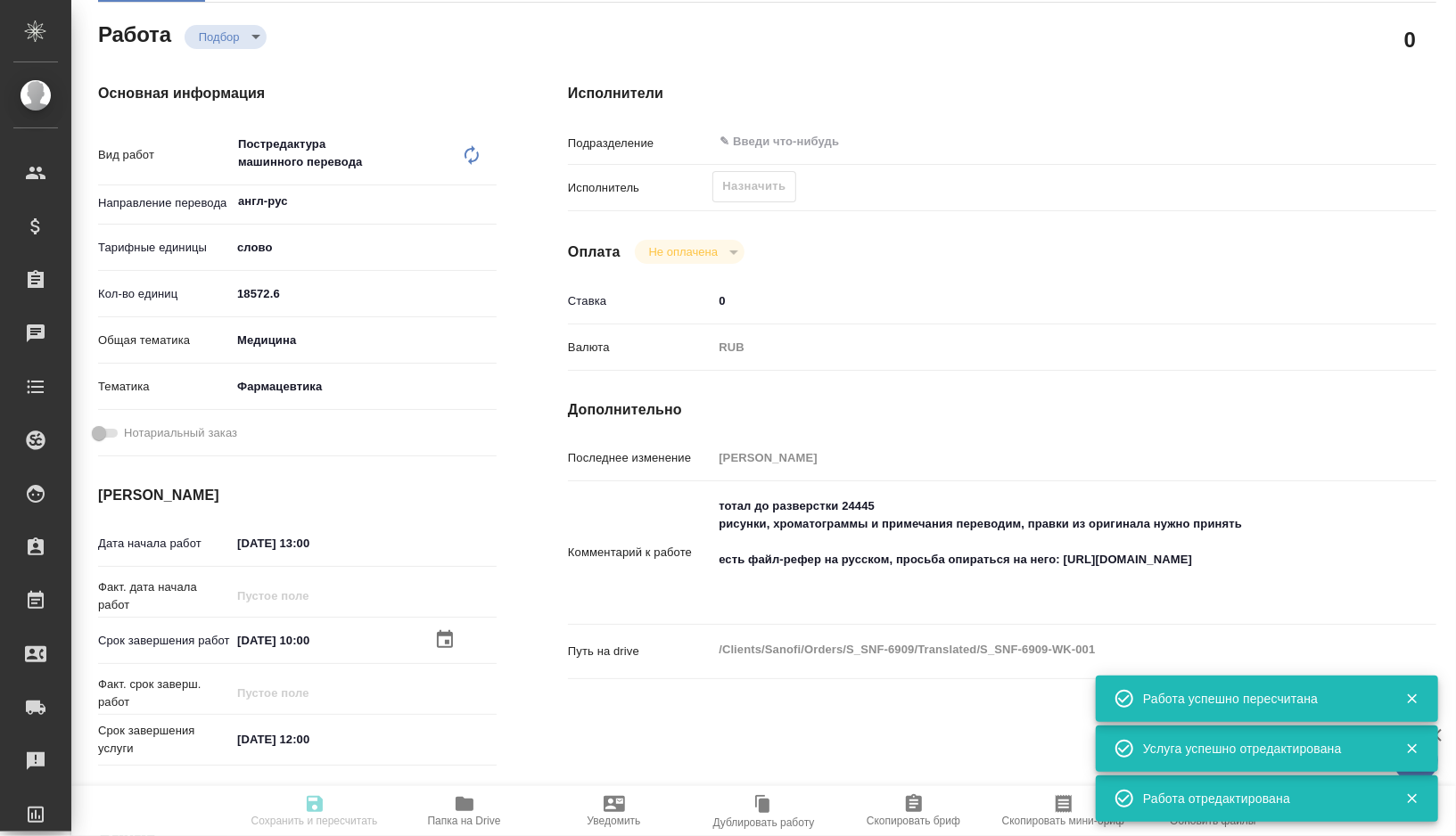
type input "E005868450"
type input "Business Translation 2.0"
type input "Постредактура машинного перевода, Корректура"
type input "[PERSON_NAME]"
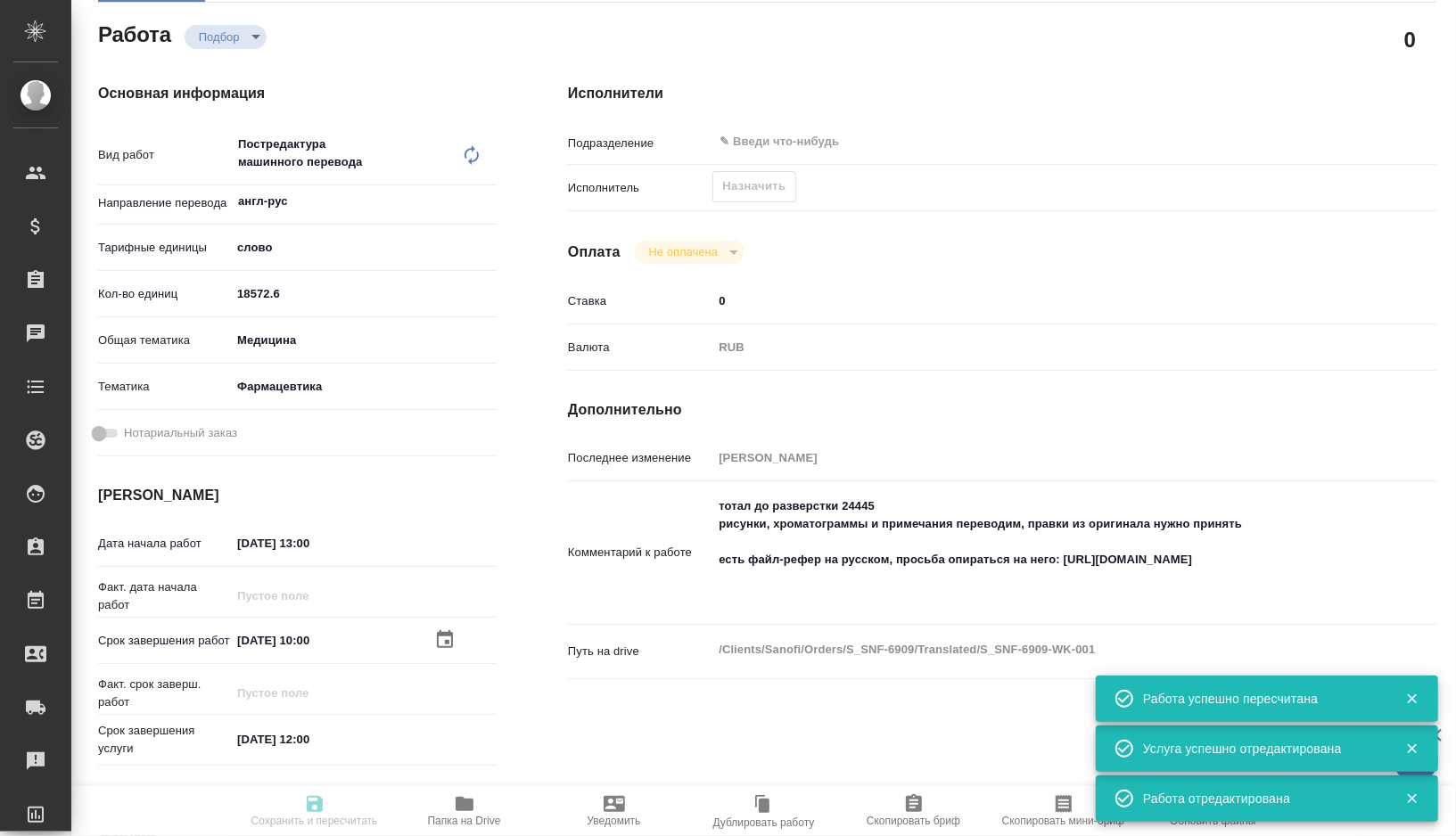
type input "/Clients/Sanofi/Orders/S_SNF-6909"
type textarea "x"
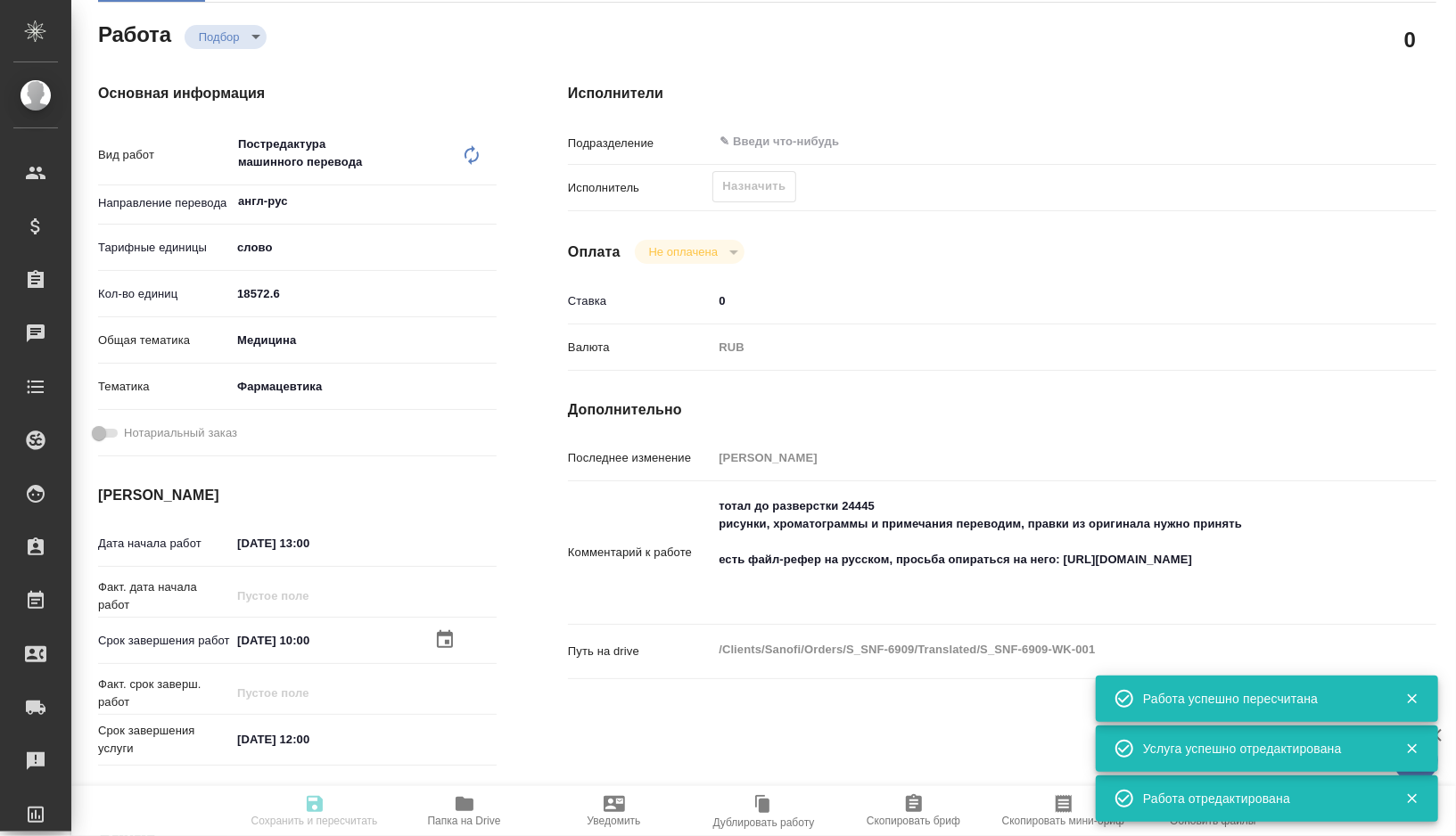
type textarea "x"
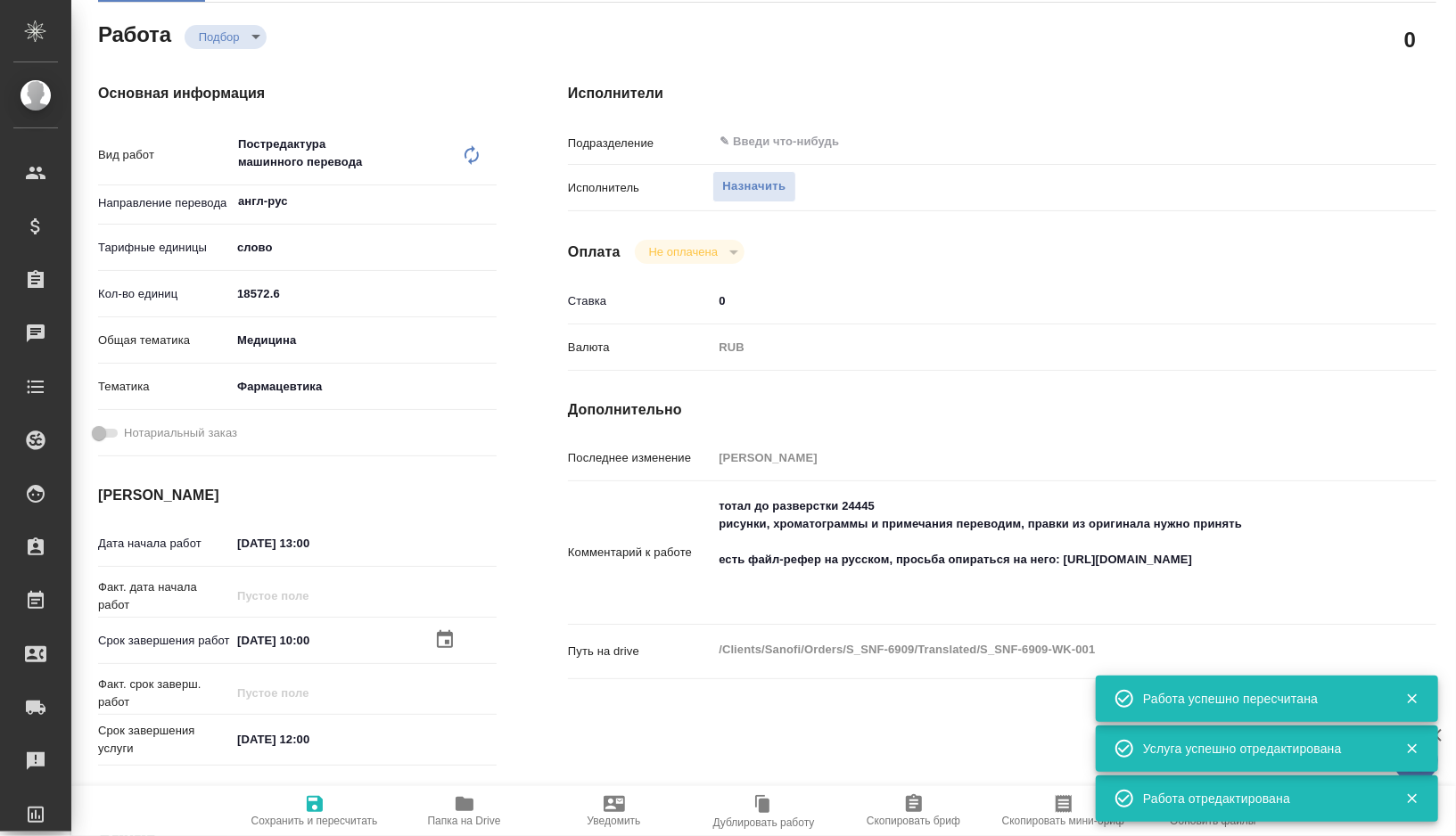
type textarea "x"
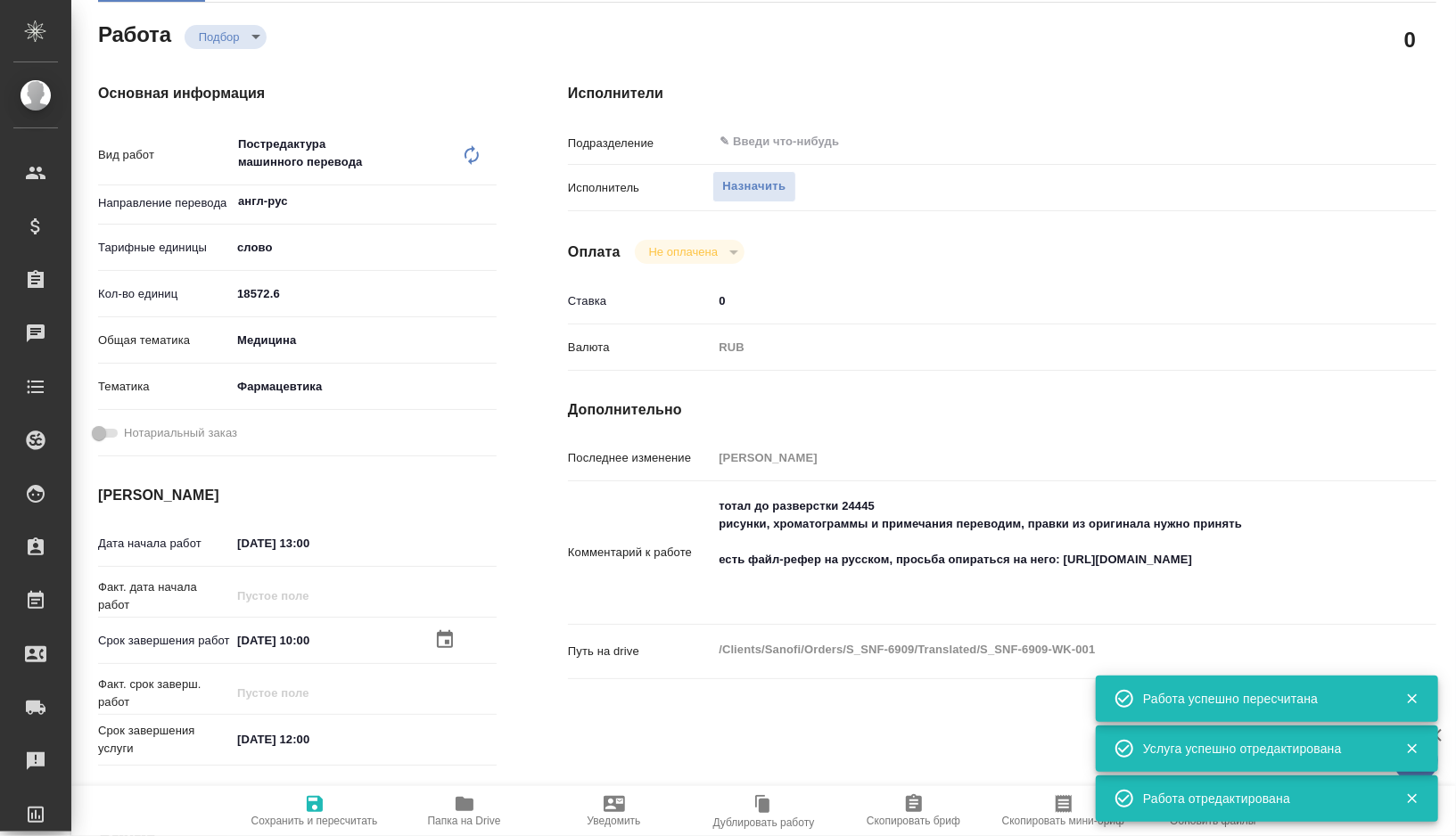
type textarea "x"
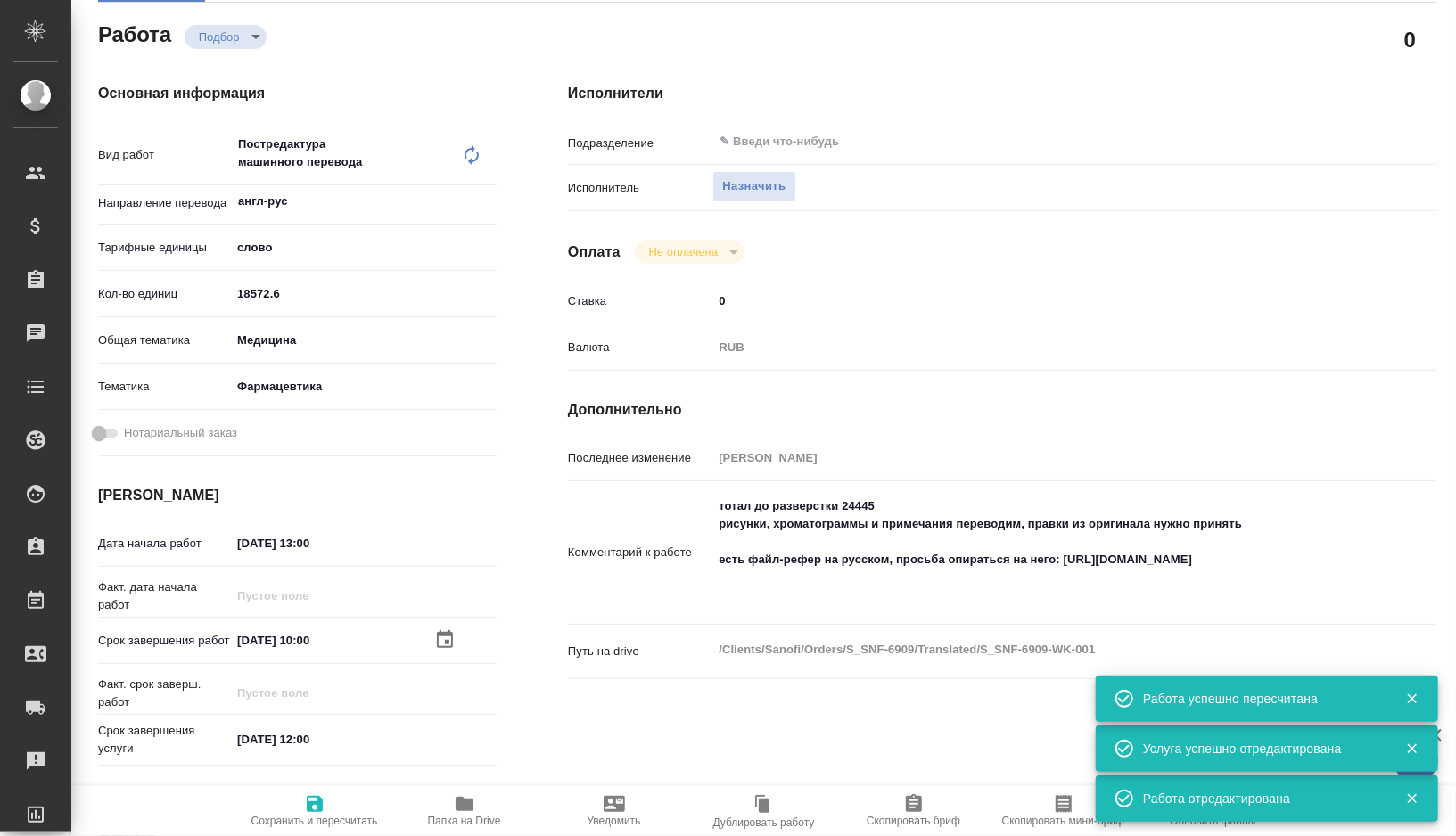
type textarea "x"
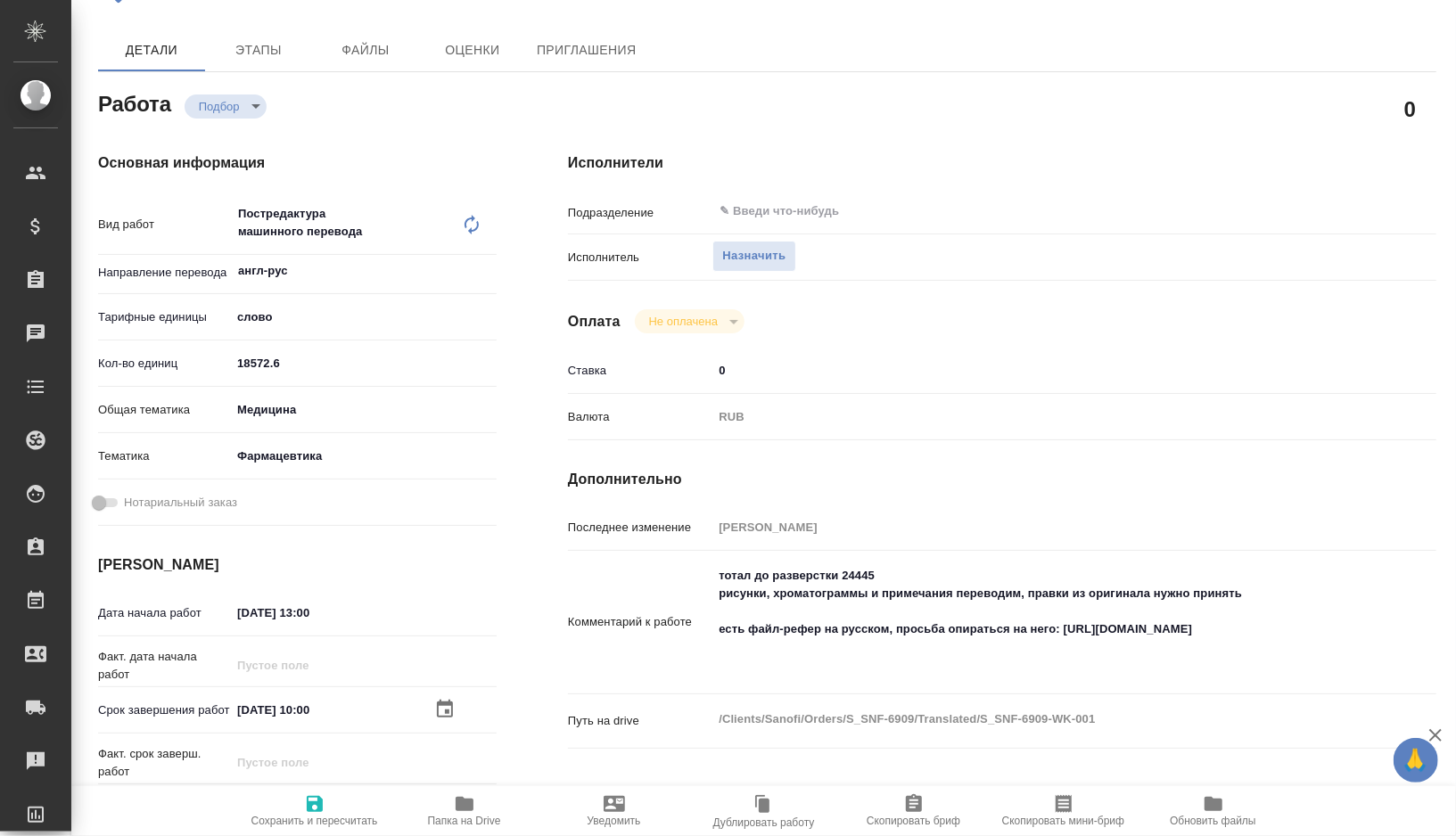
scroll to position [0, 0]
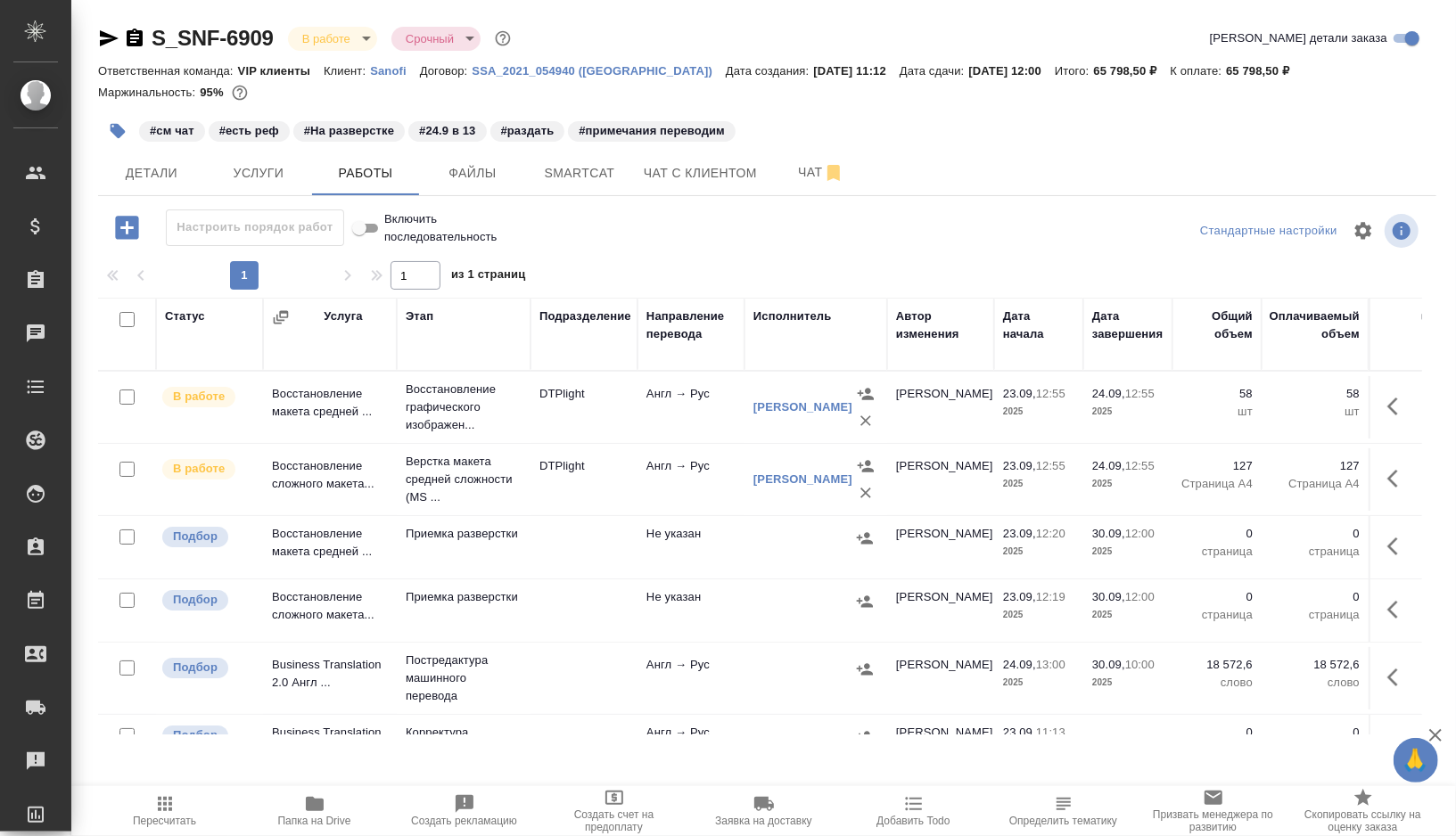
scroll to position [81, 0]
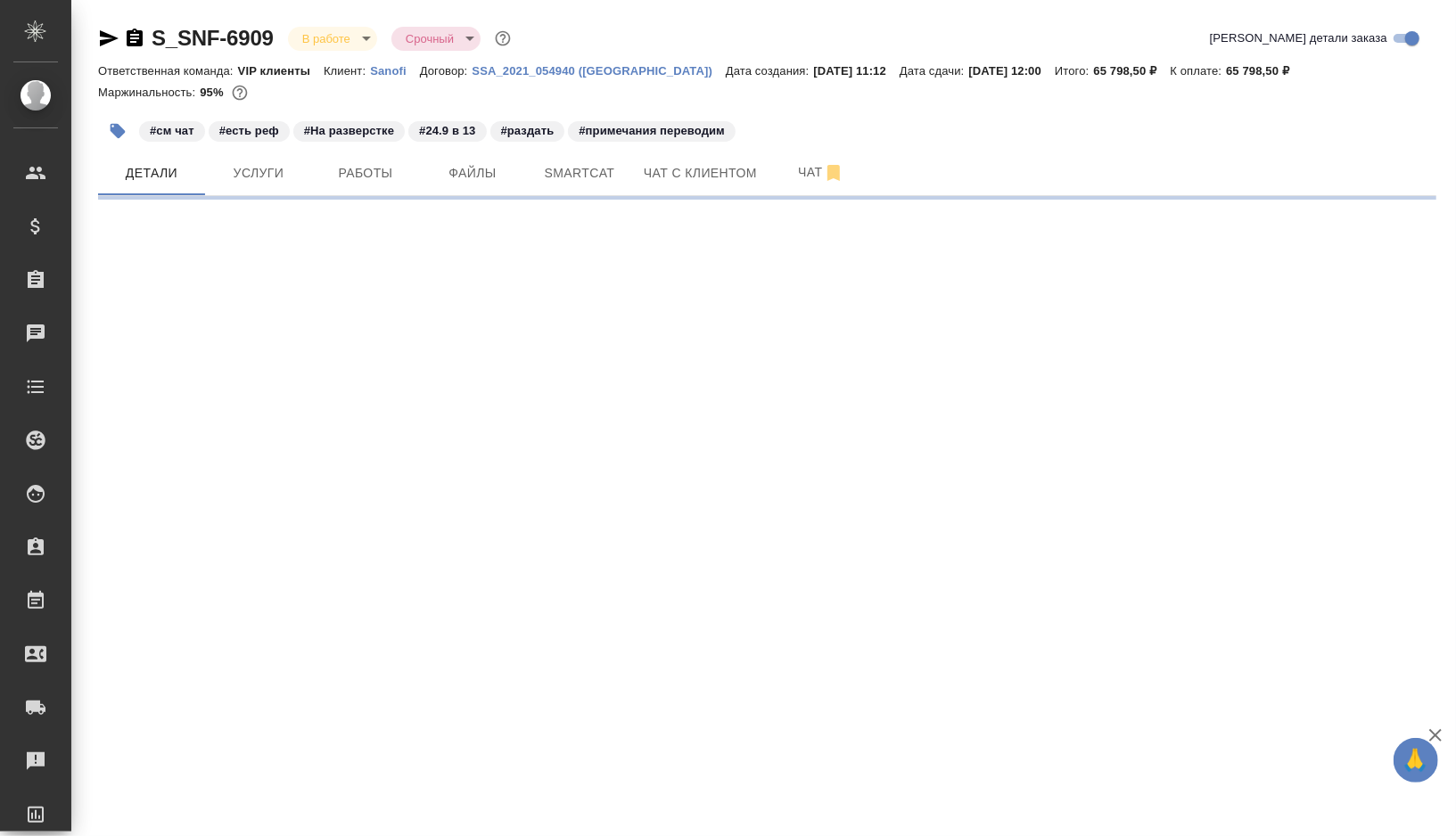
select select "RU"
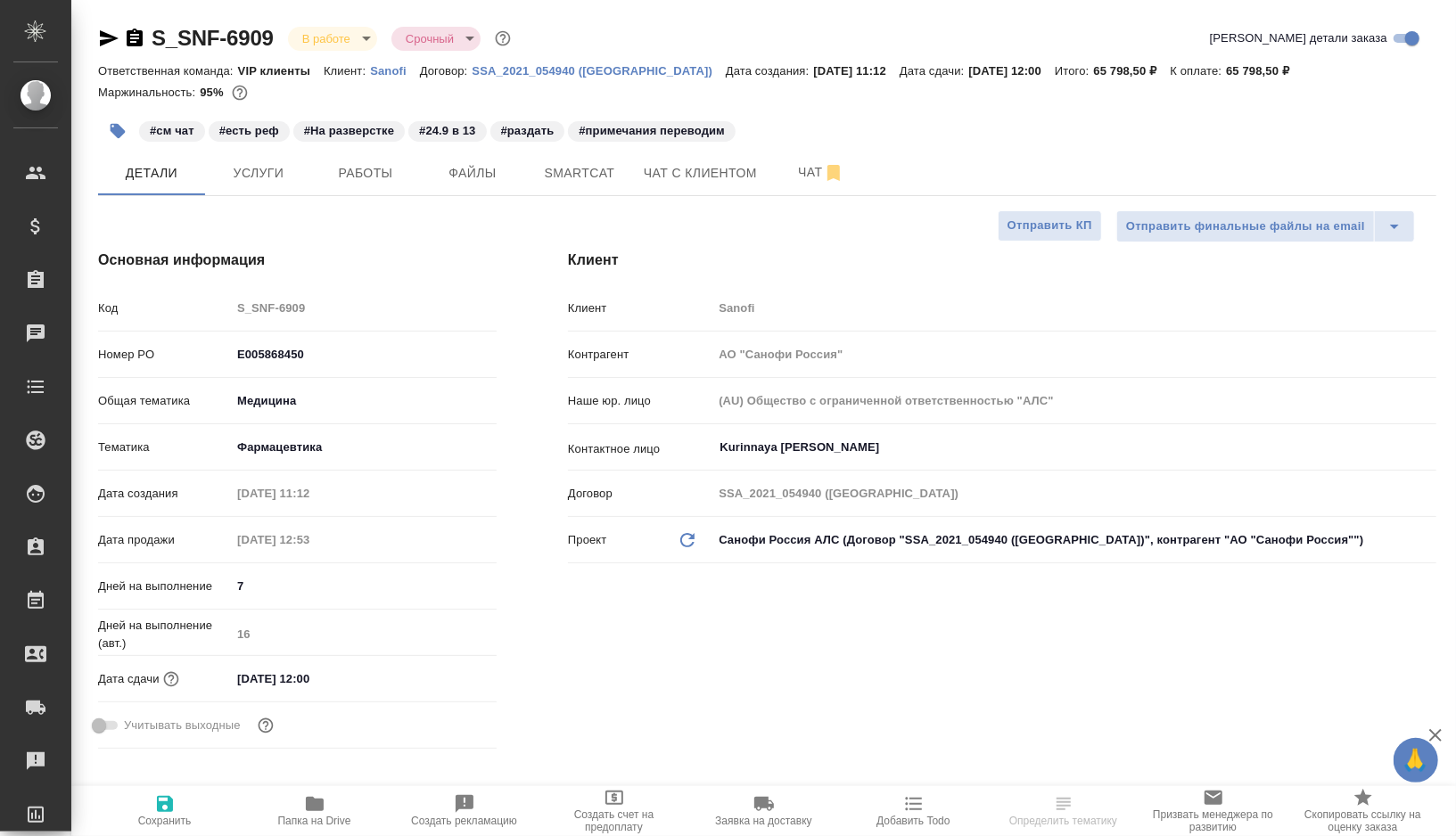
click at [111, 36] on icon "button" at bounding box center [108, 38] width 18 height 16
type textarea "x"
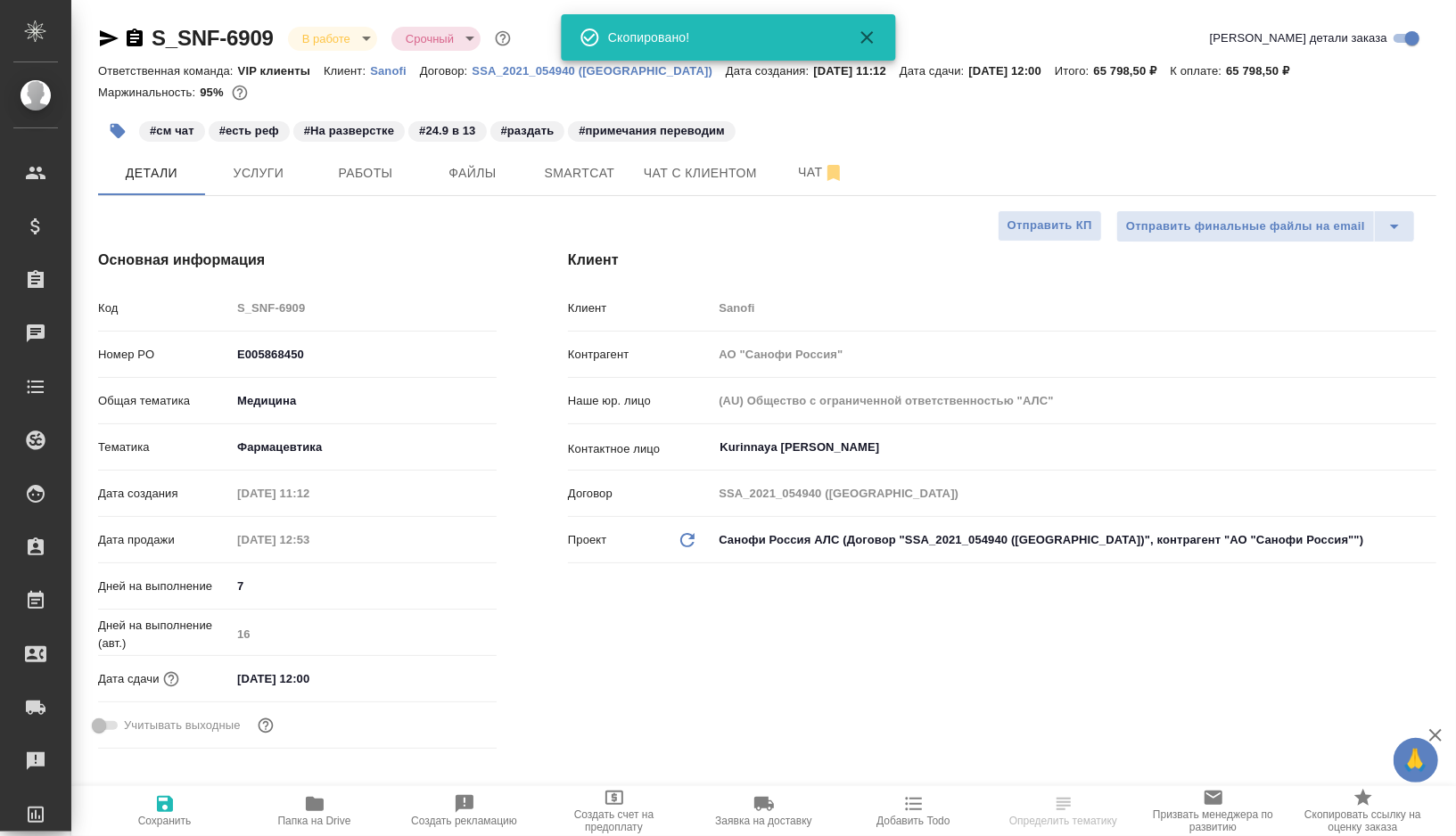
type textarea "x"
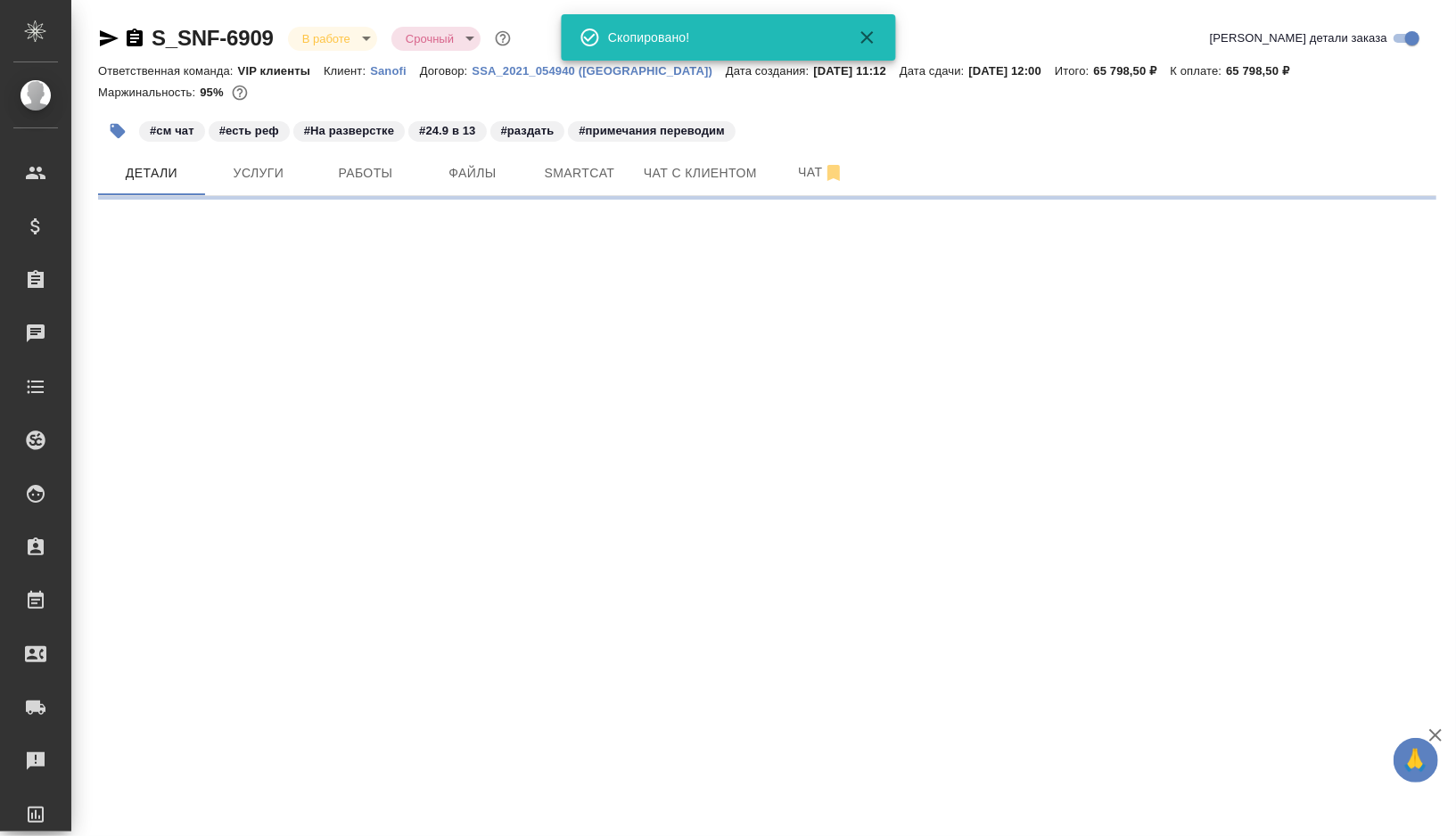
select select "RU"
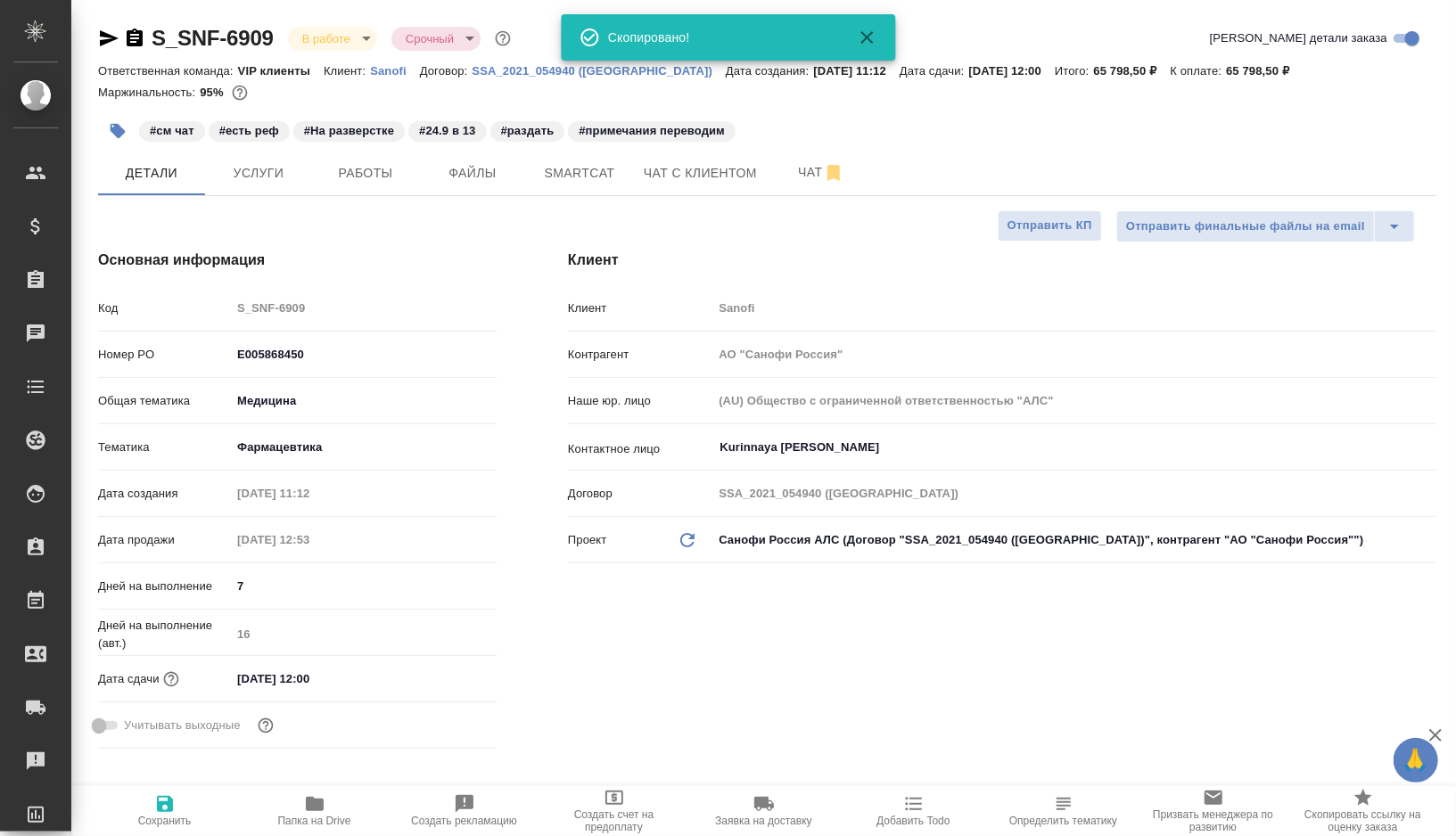
type textarea "x"
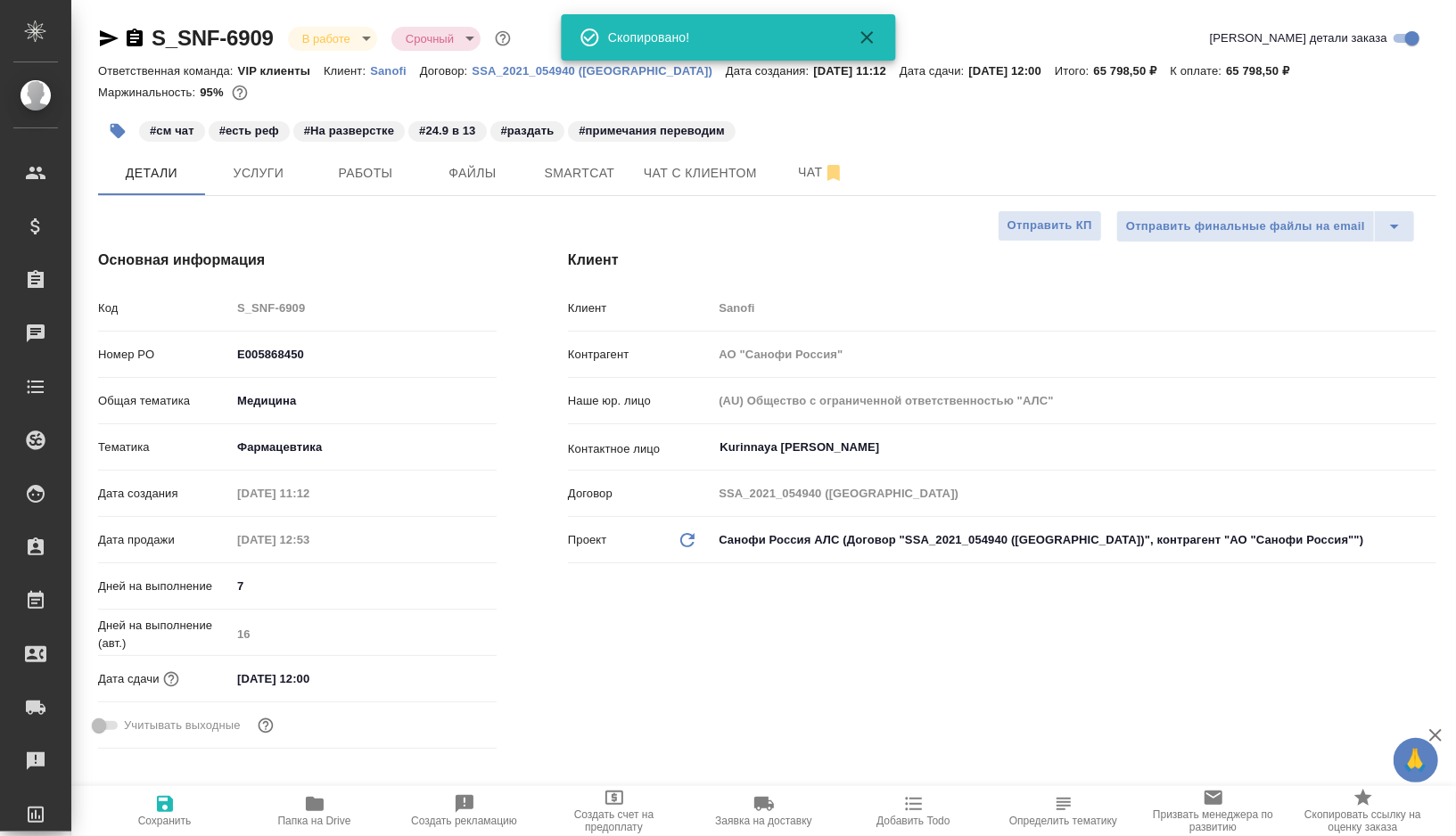
type textarea "x"
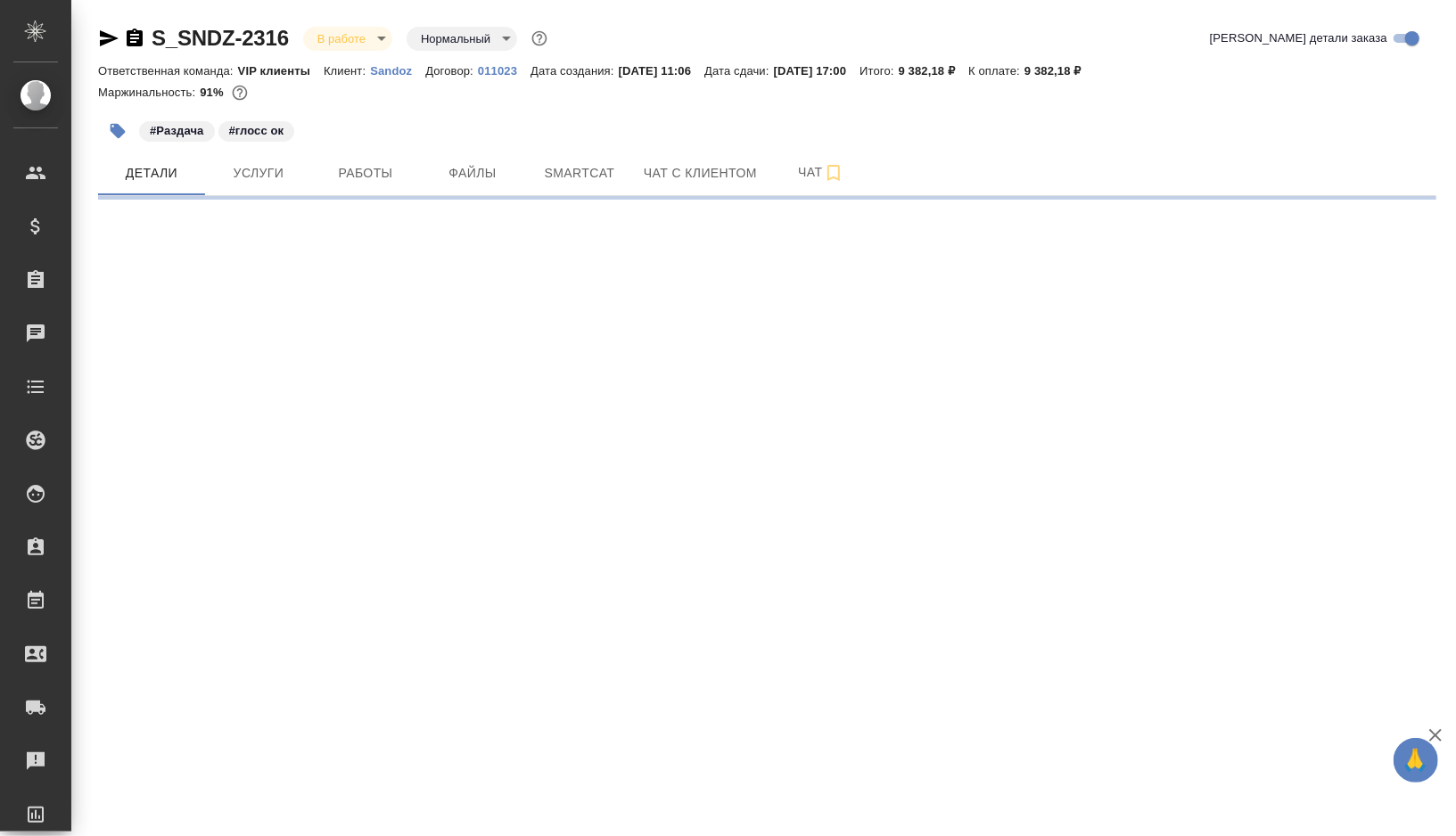
select select "RU"
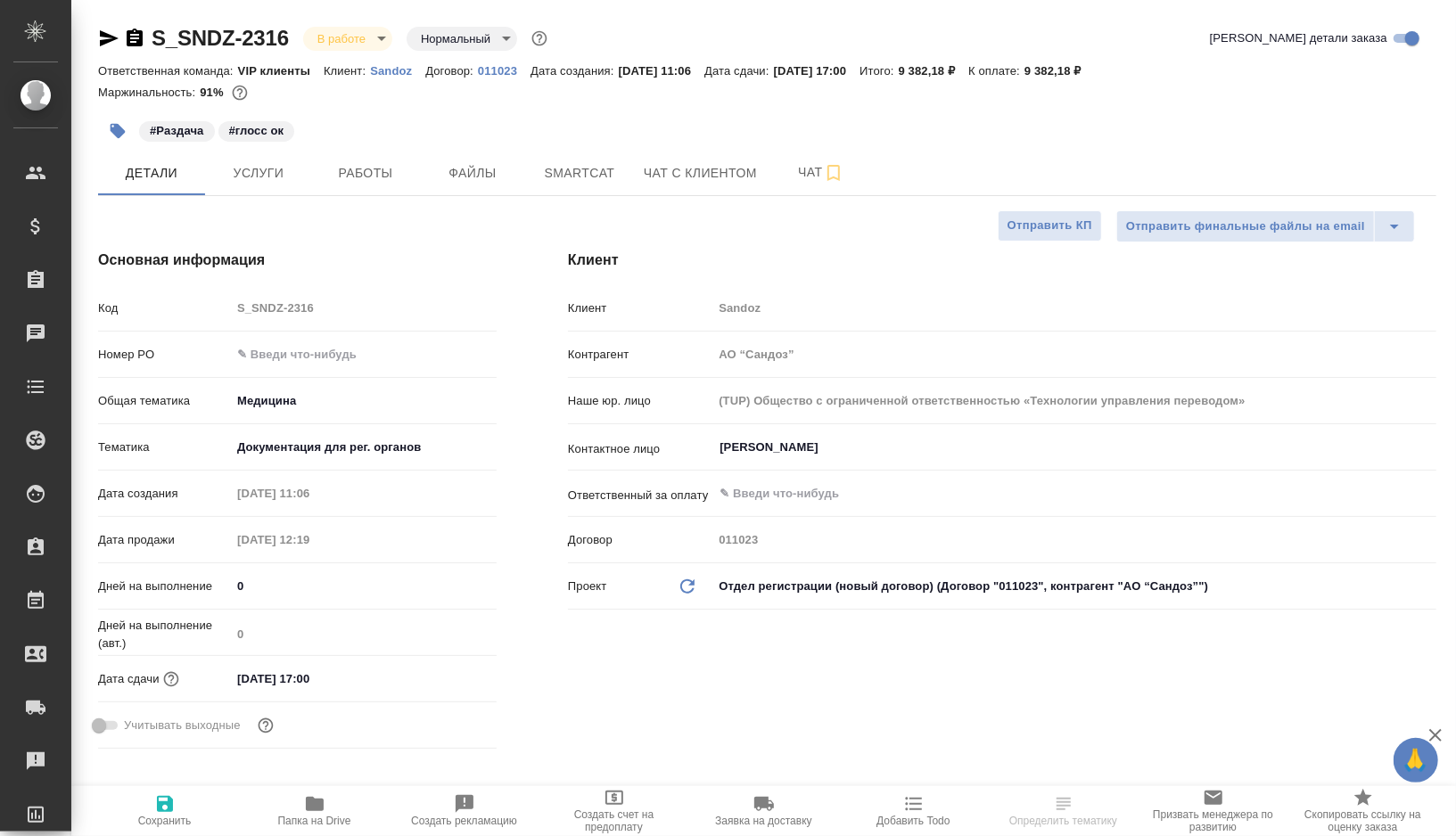
click at [108, 39] on icon "button" at bounding box center [108, 38] width 18 height 16
type textarea "x"
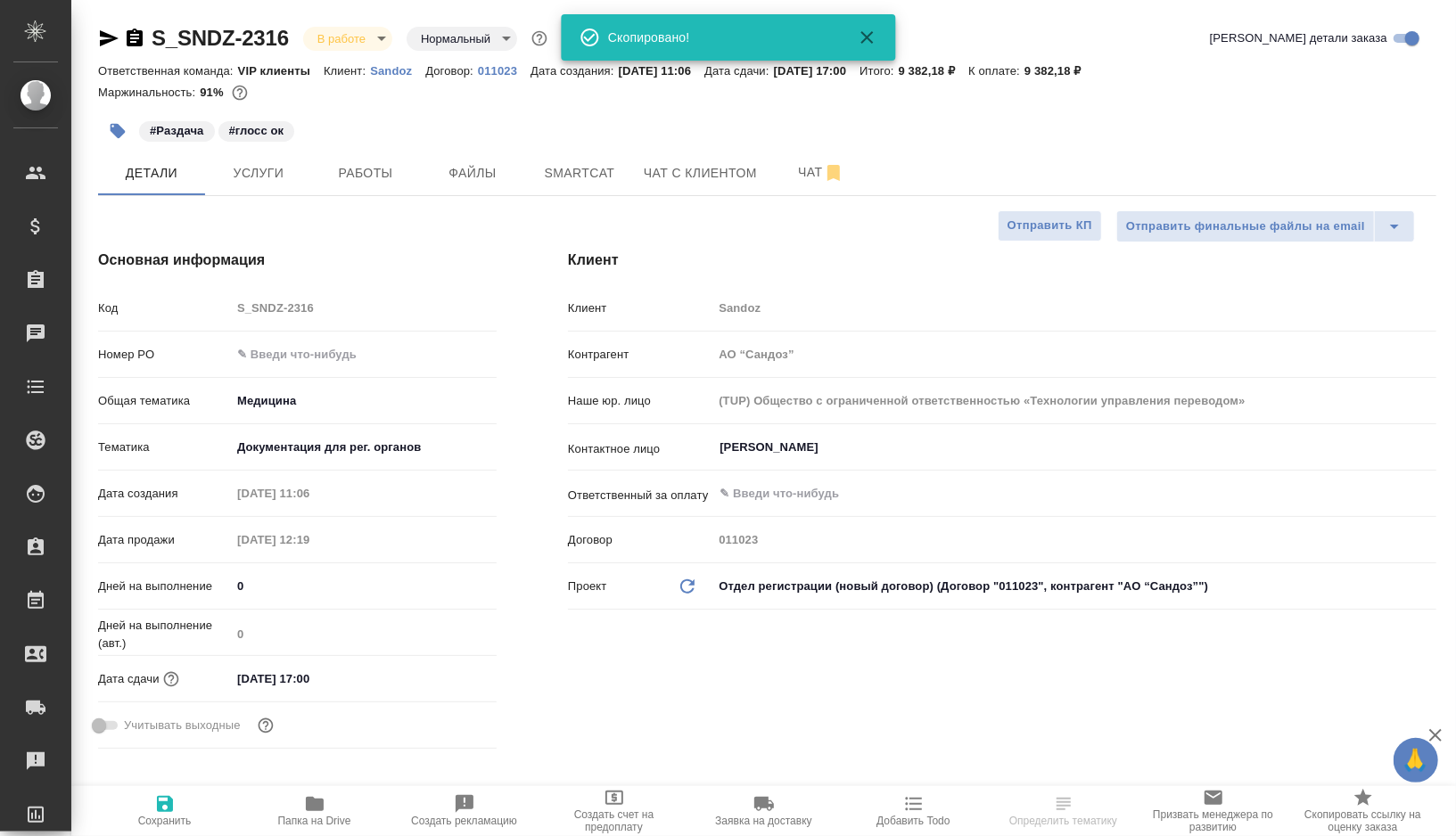
type textarea "x"
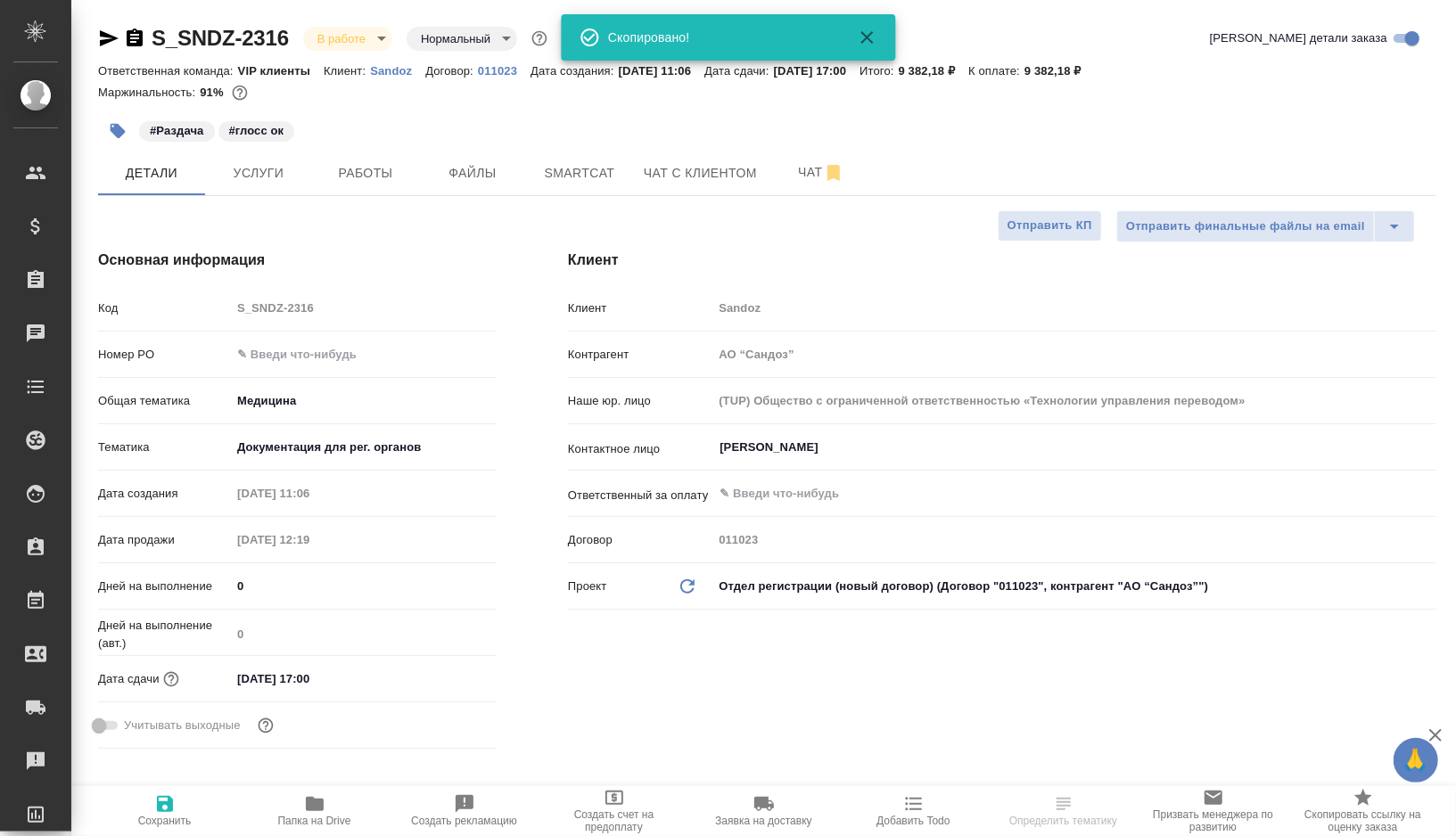
type textarea "x"
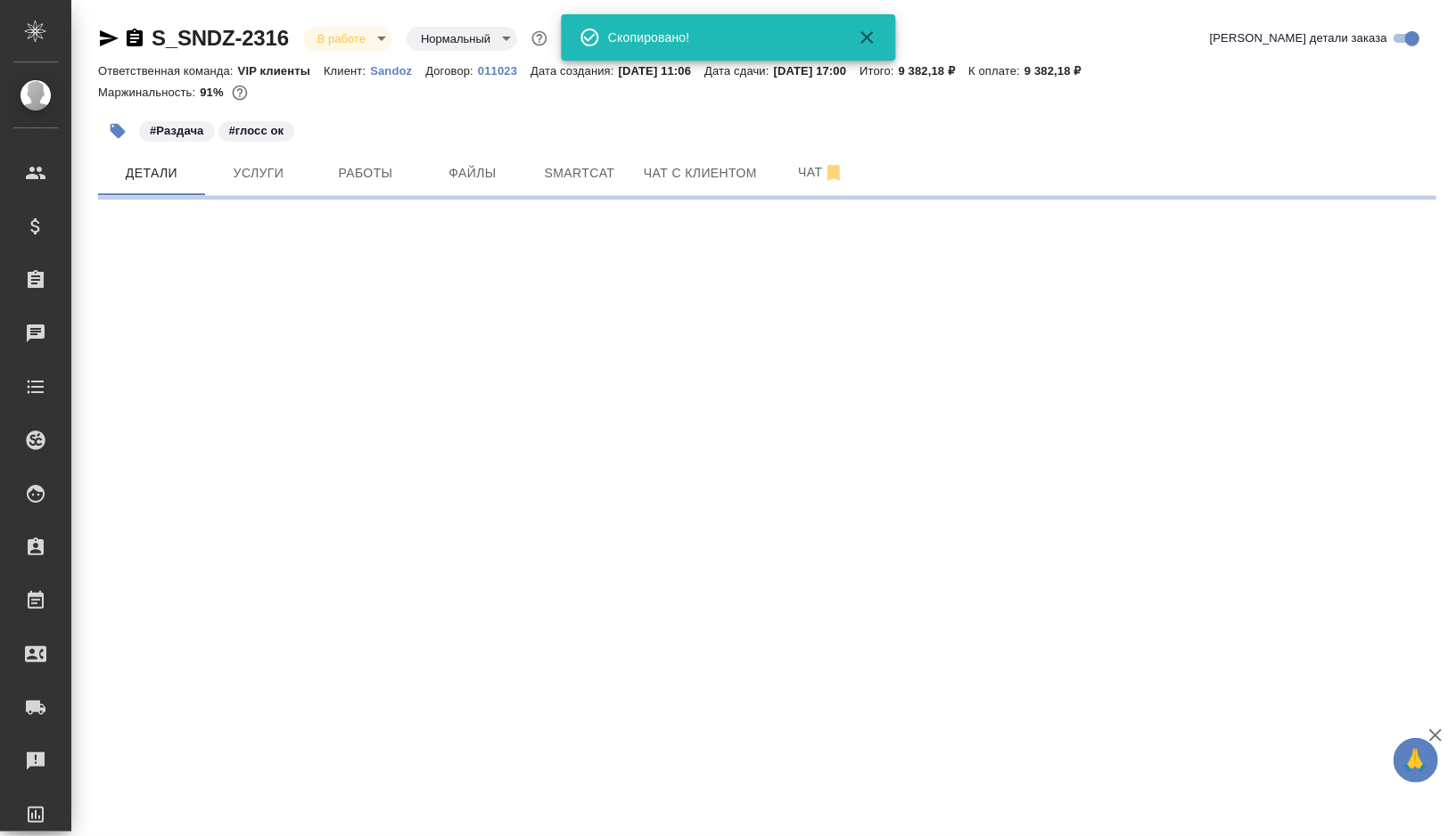
select select "RU"
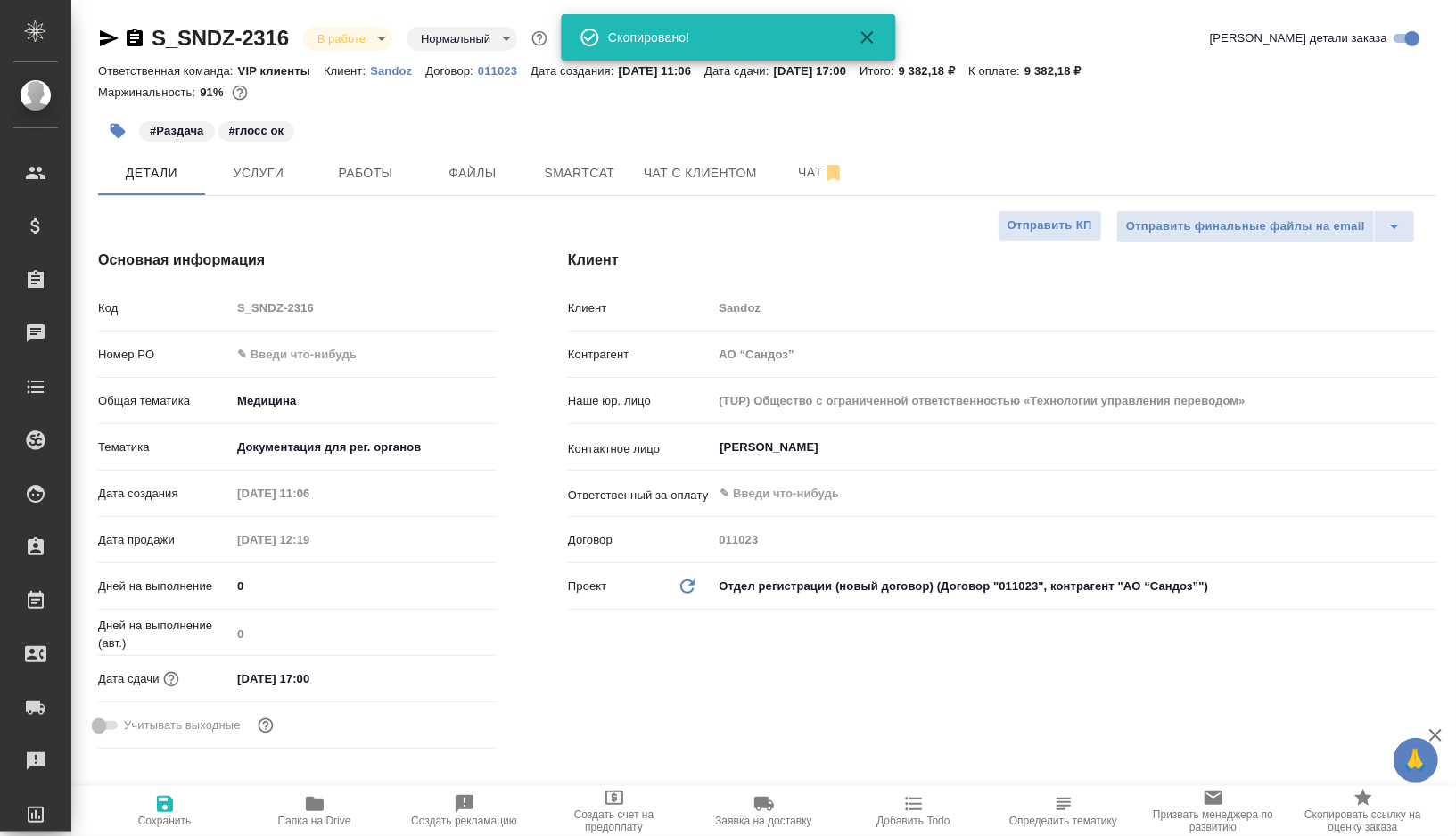
type textarea "x"
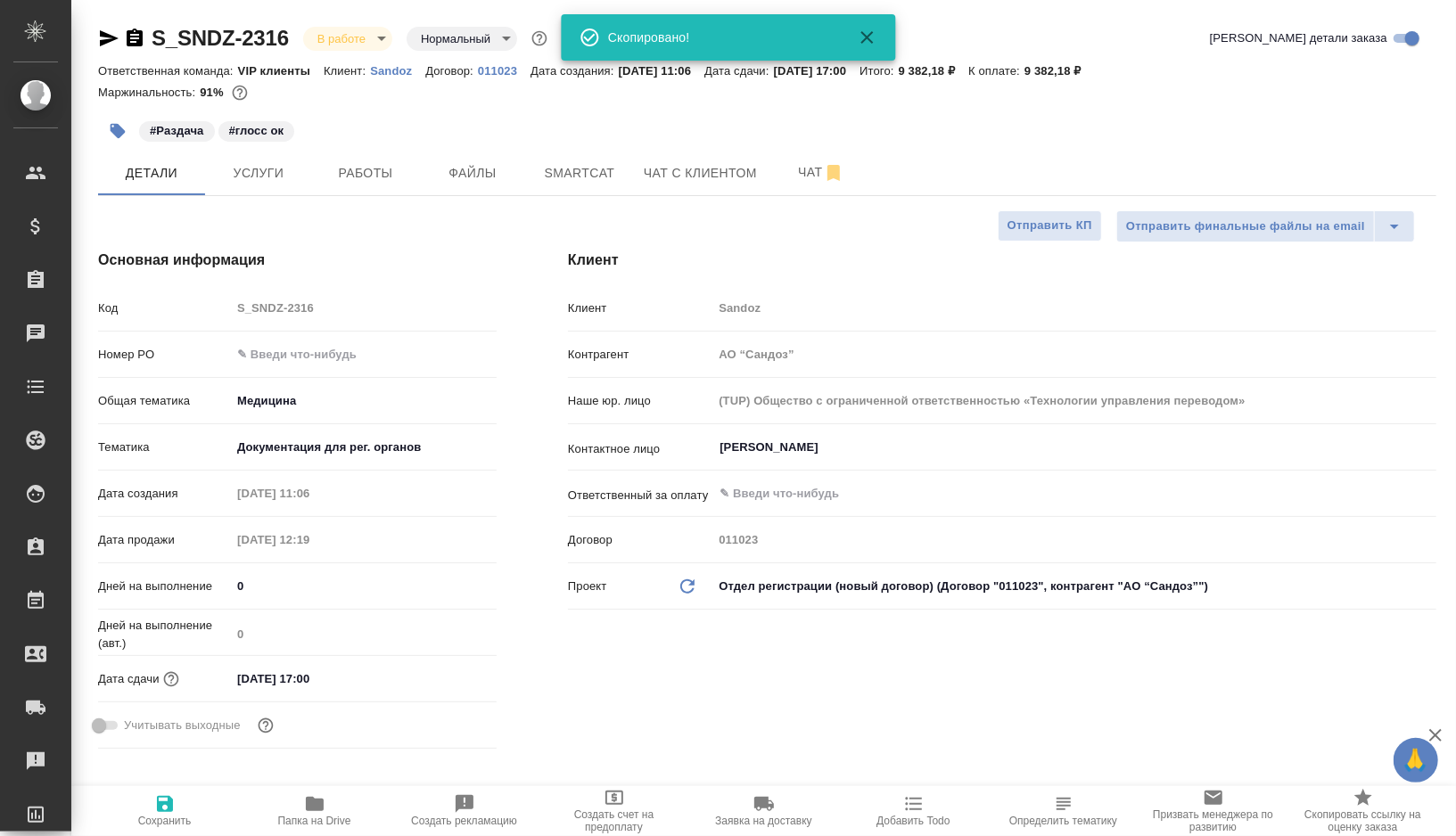
type textarea "x"
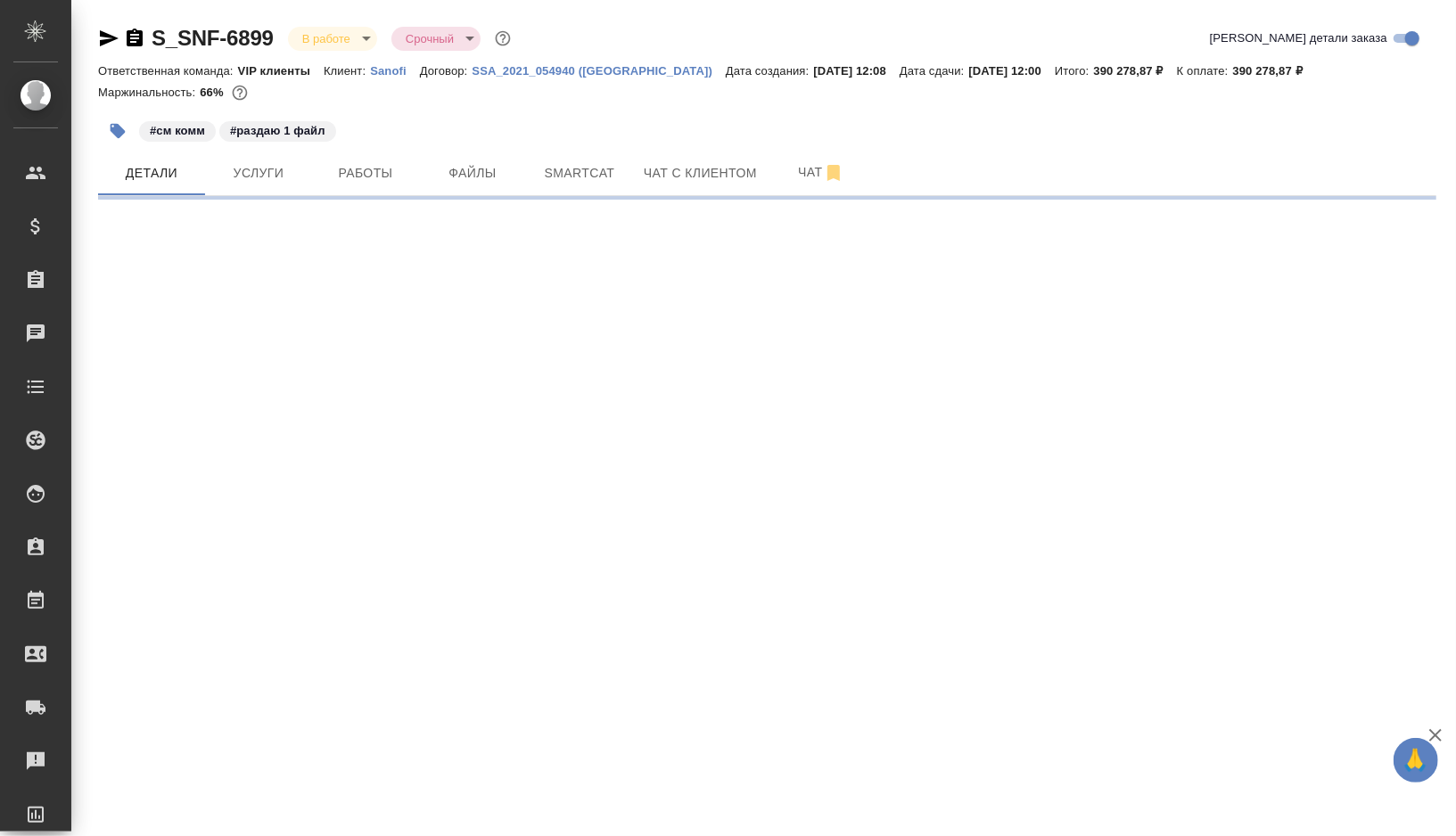
click at [104, 35] on icon "button" at bounding box center [108, 38] width 18 height 16
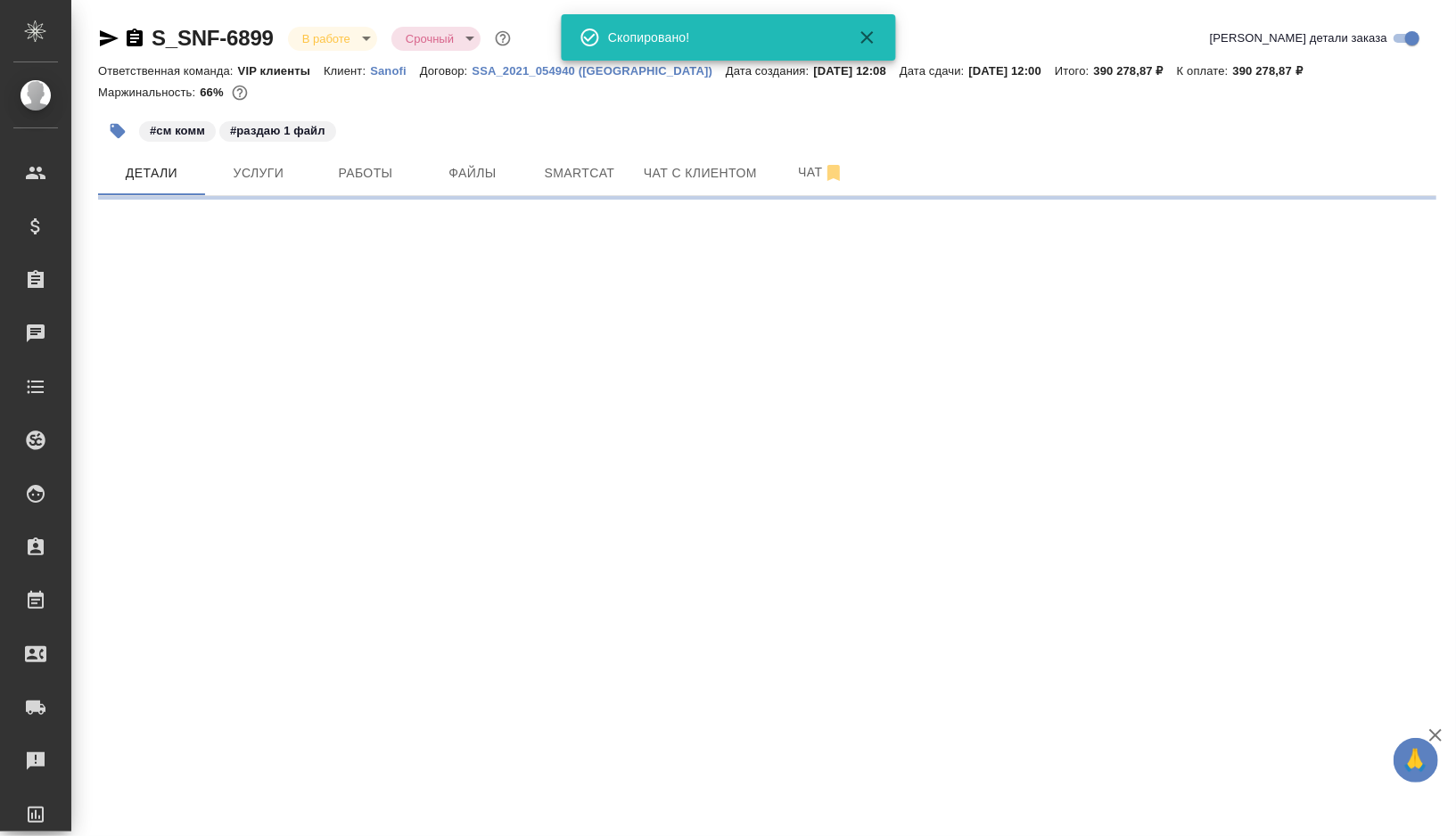
select select "RU"
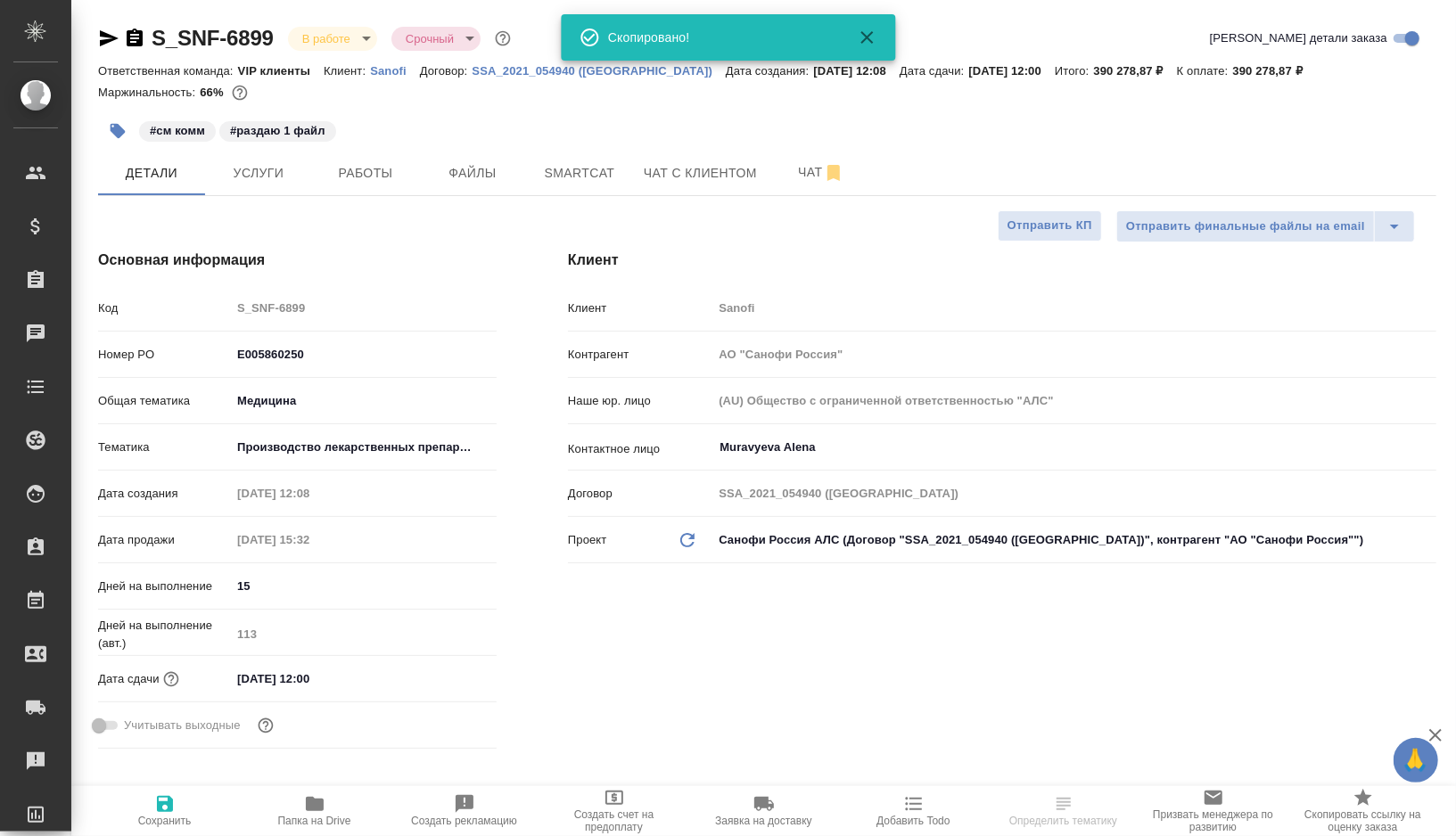
type textarea "x"
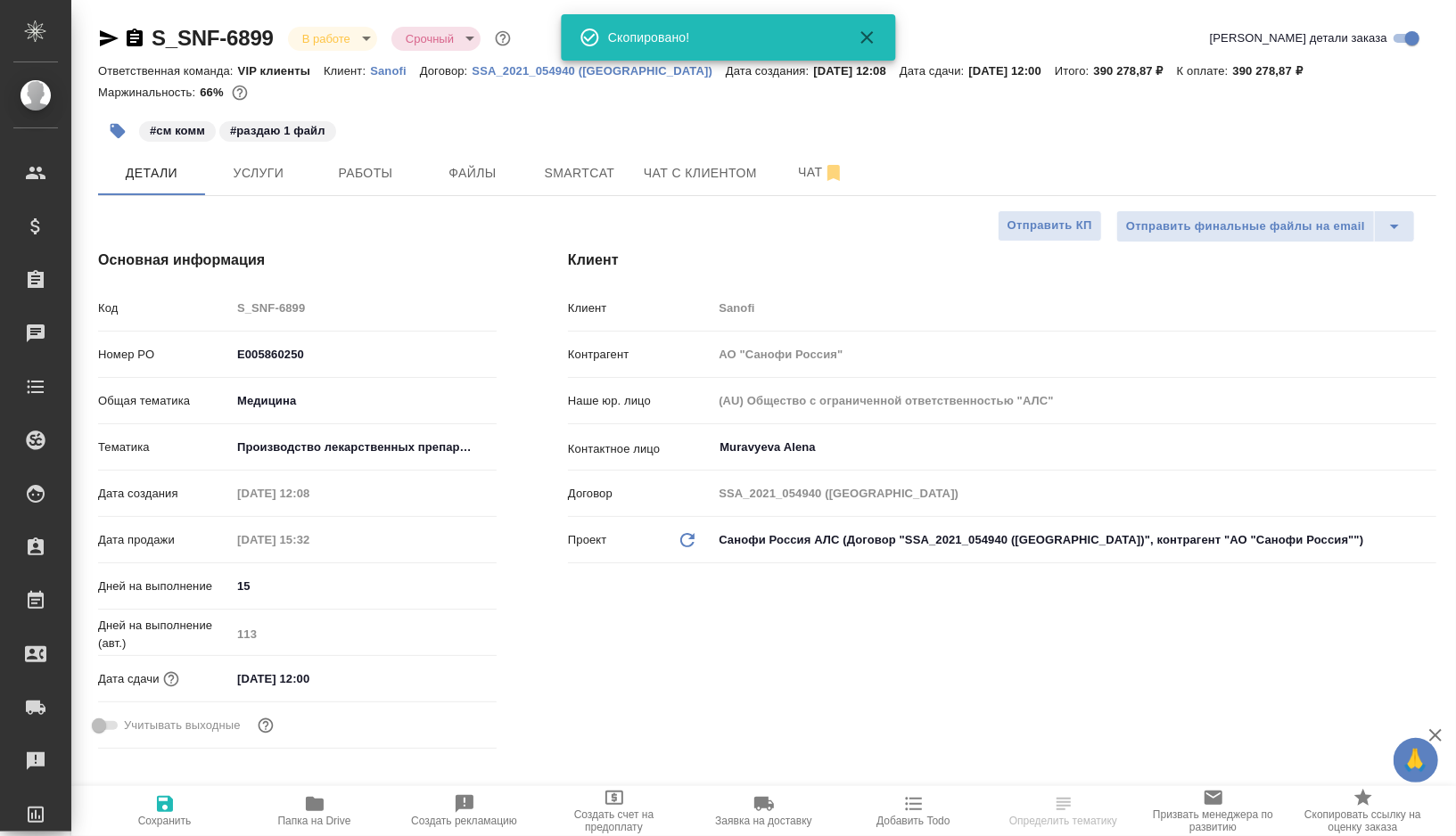
type textarea "x"
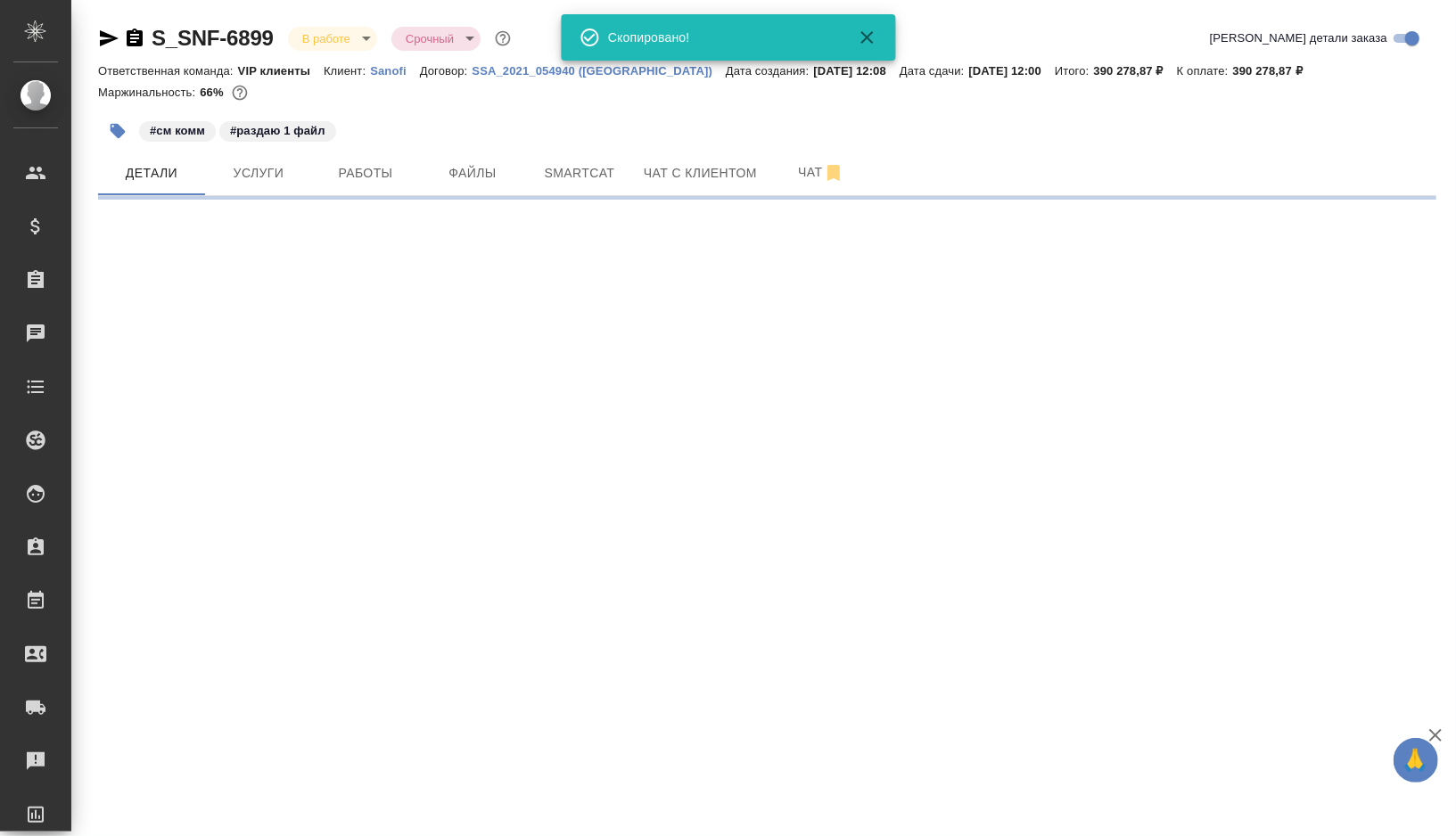
select select "RU"
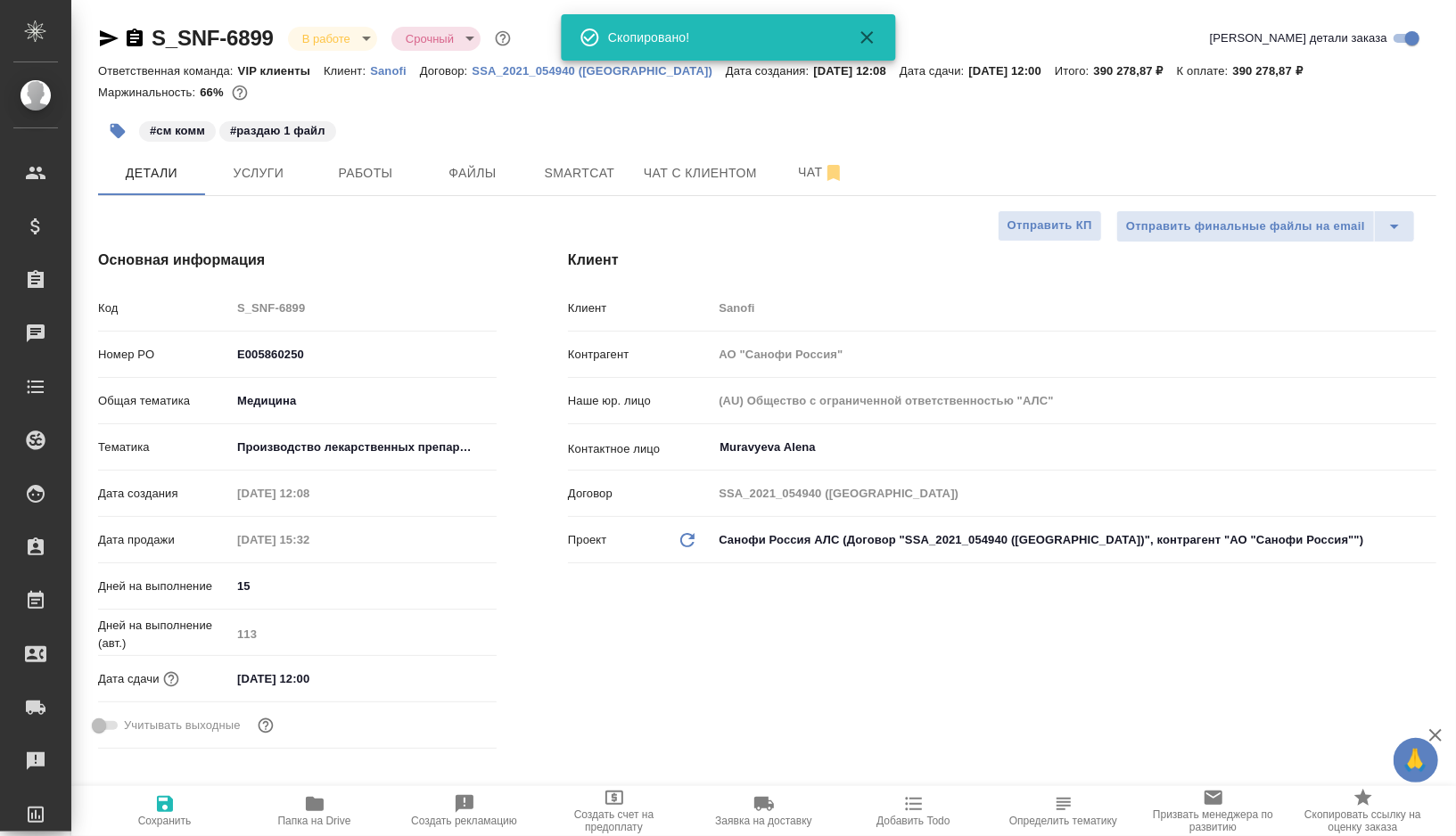
type textarea "x"
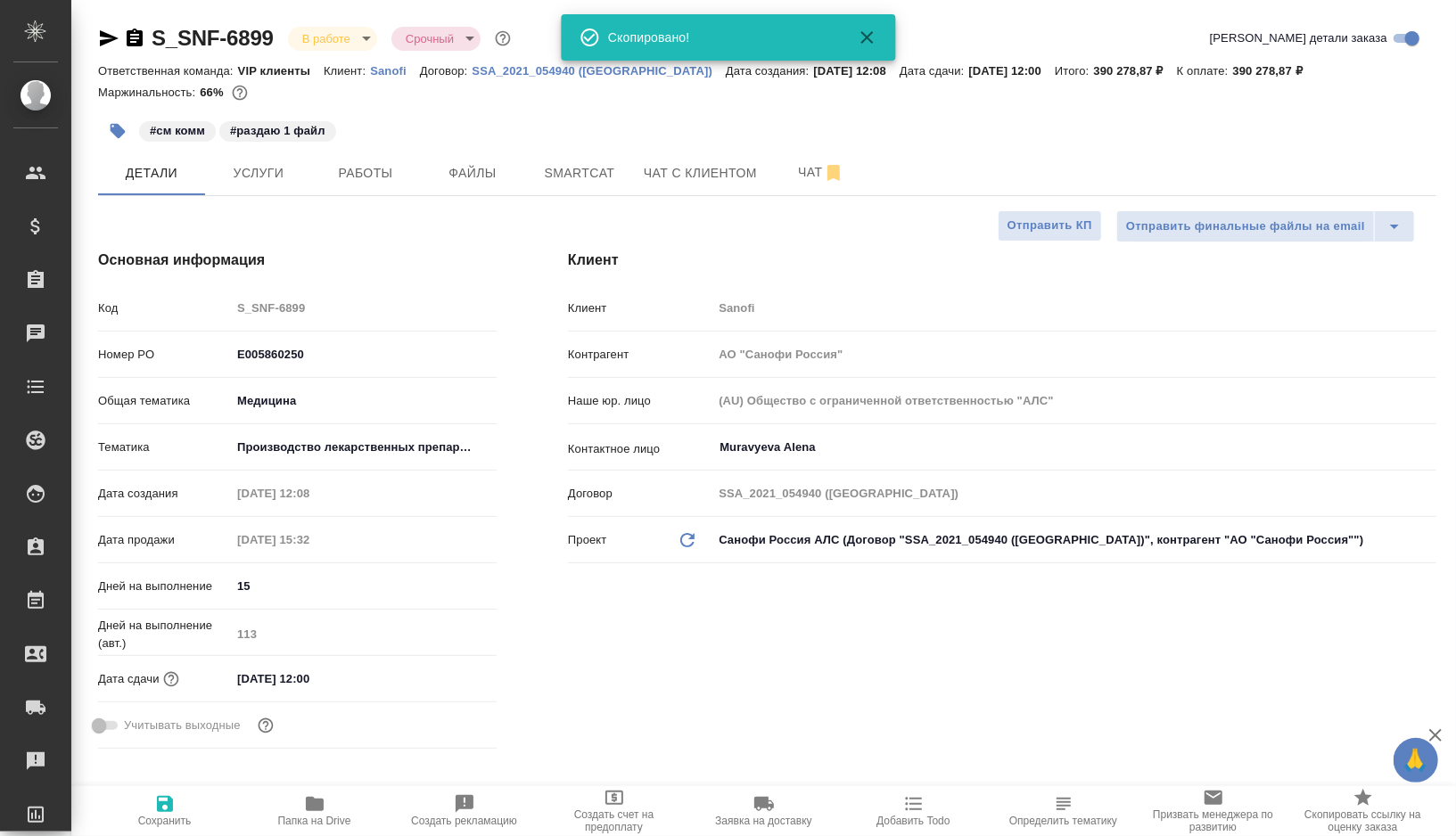
type textarea "x"
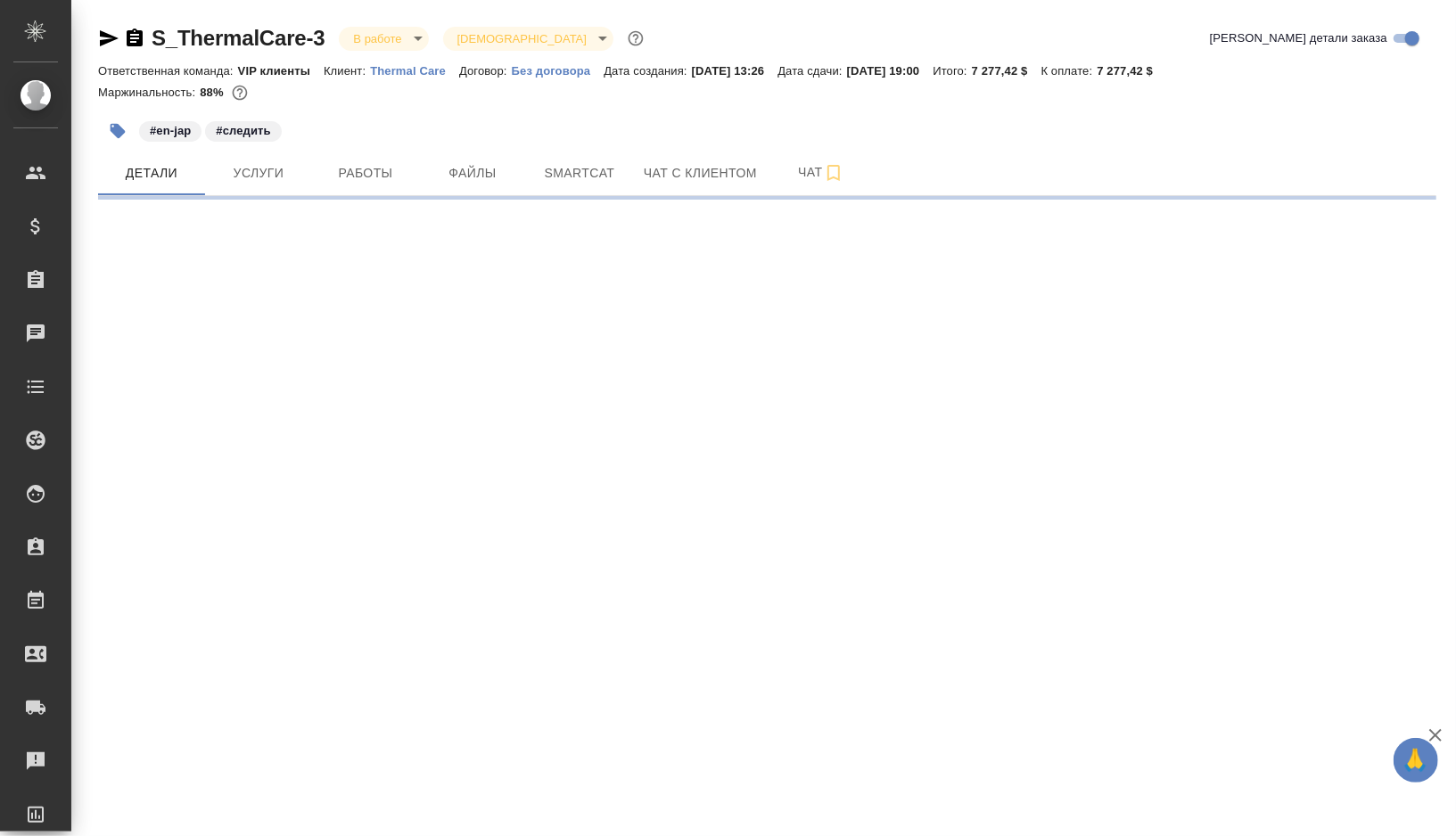
select select "RU"
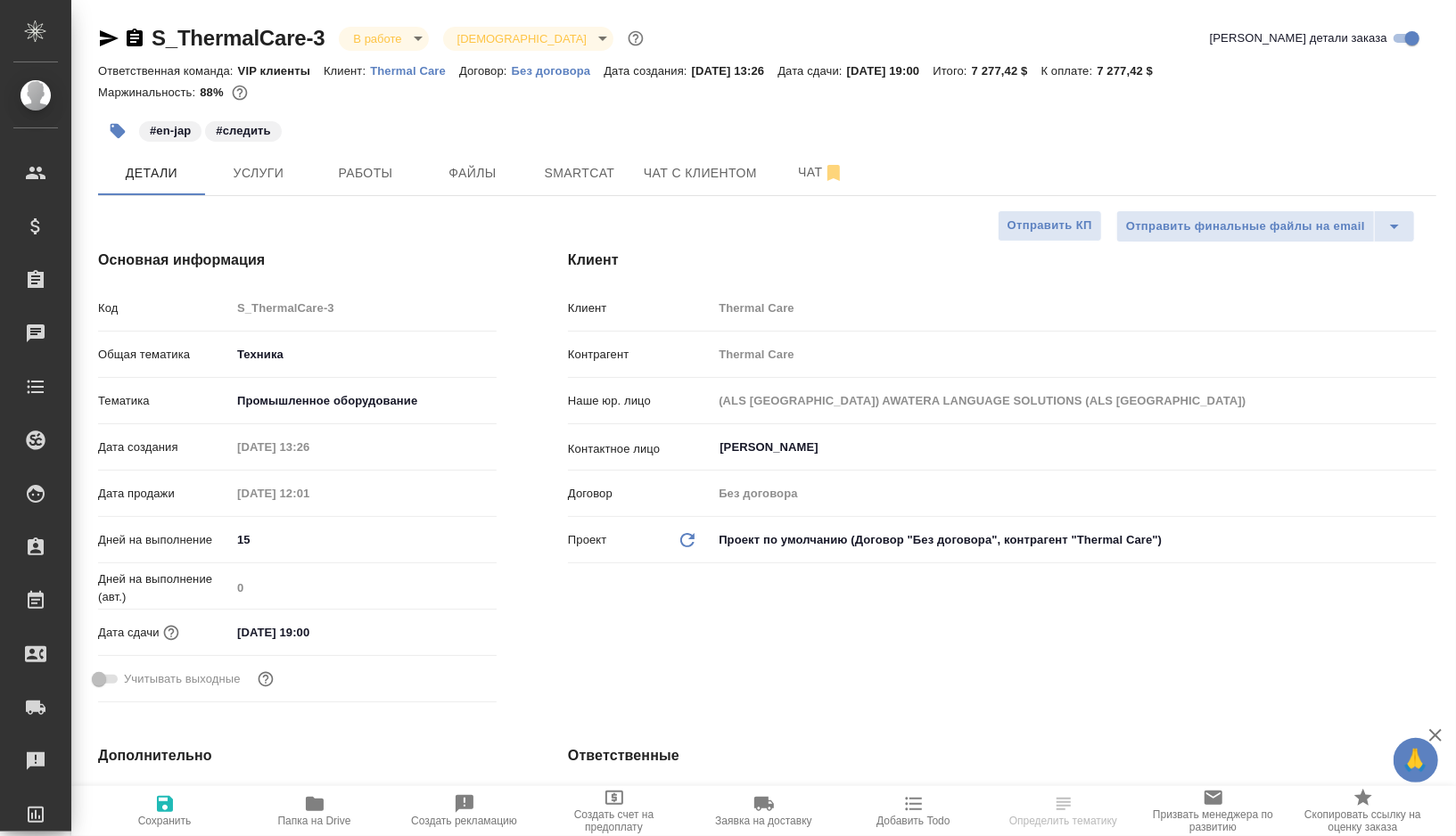
click at [105, 36] on icon "button" at bounding box center [108, 38] width 18 height 16
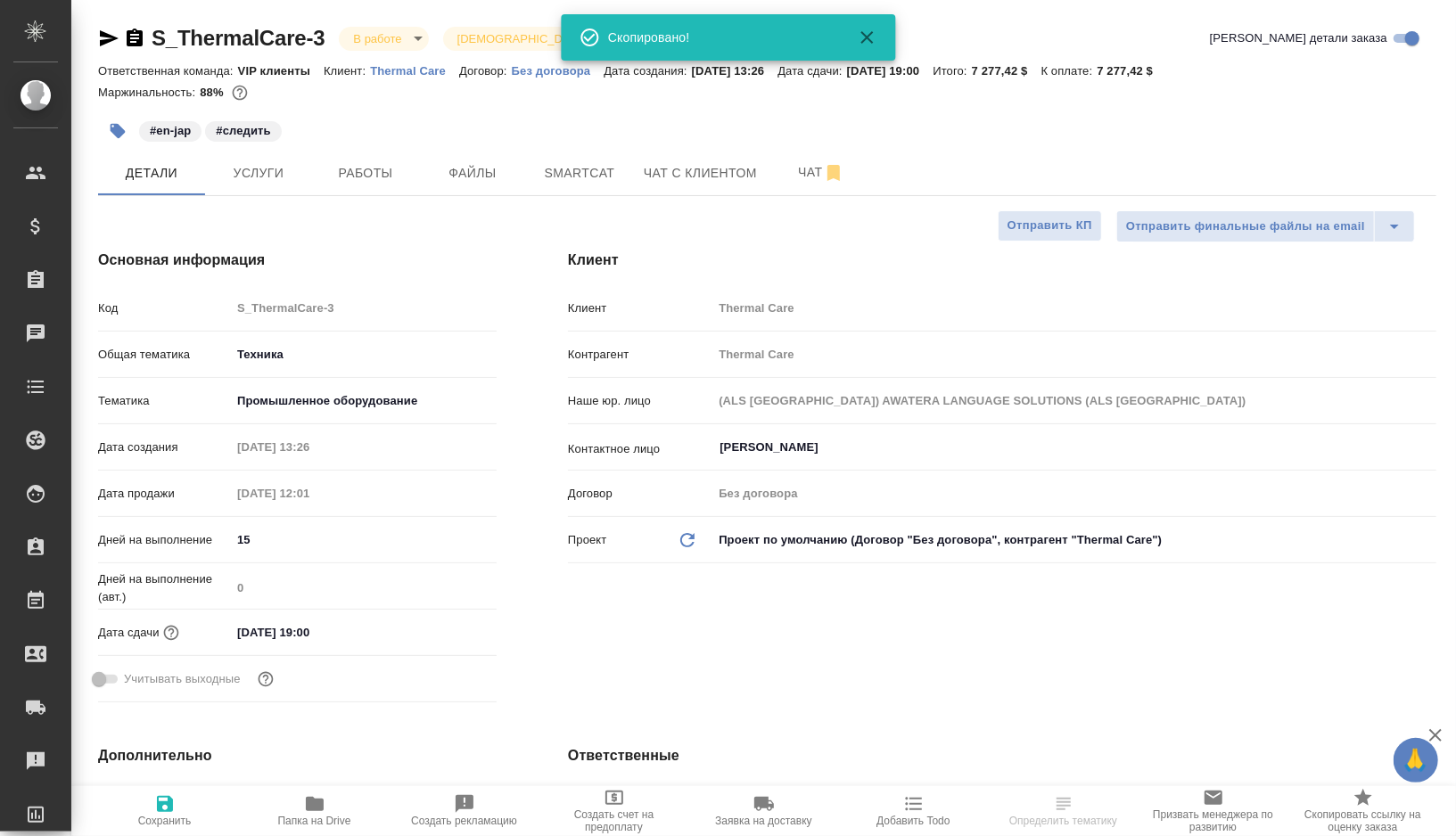
type textarea "x"
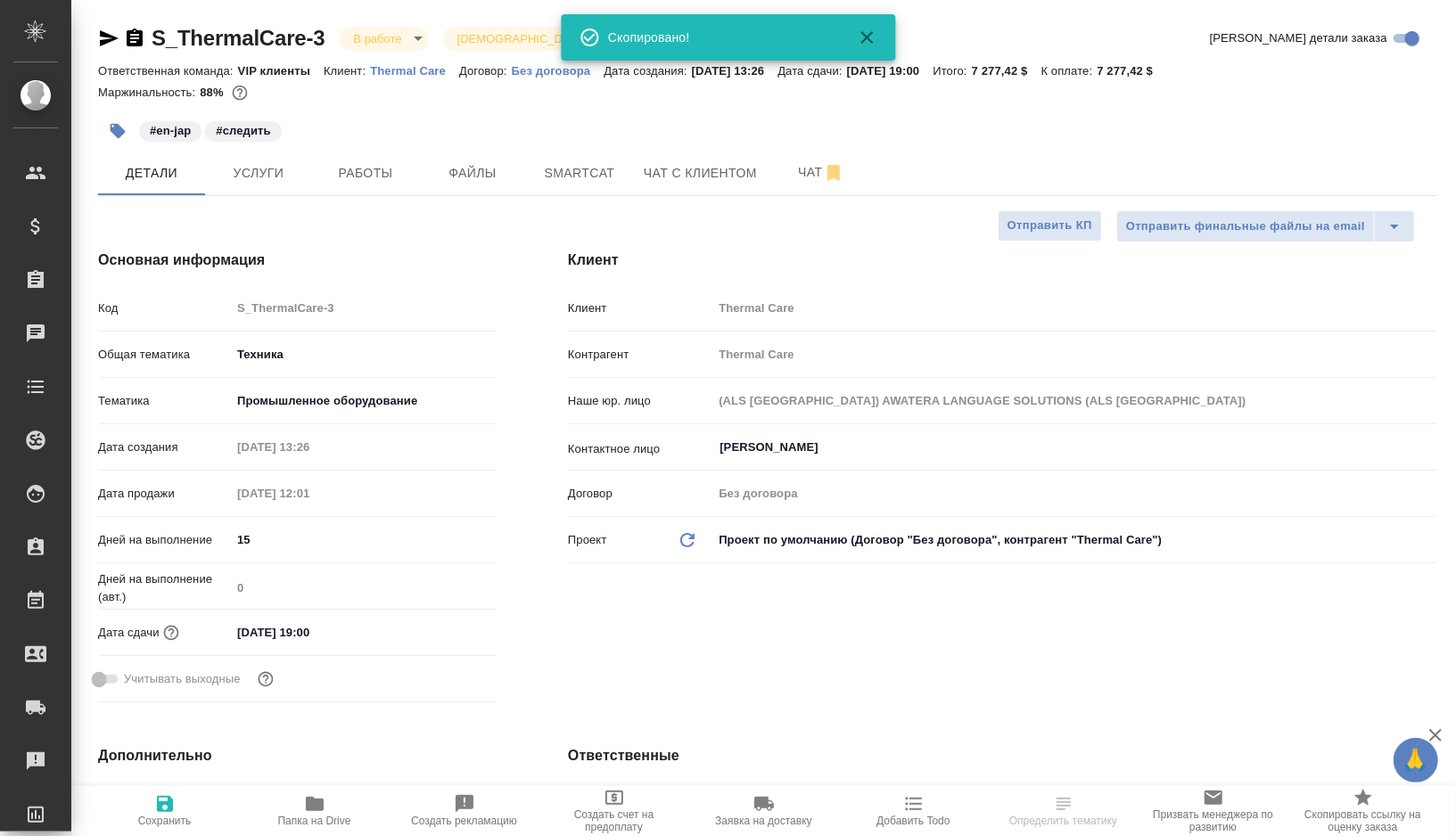
type textarea "x"
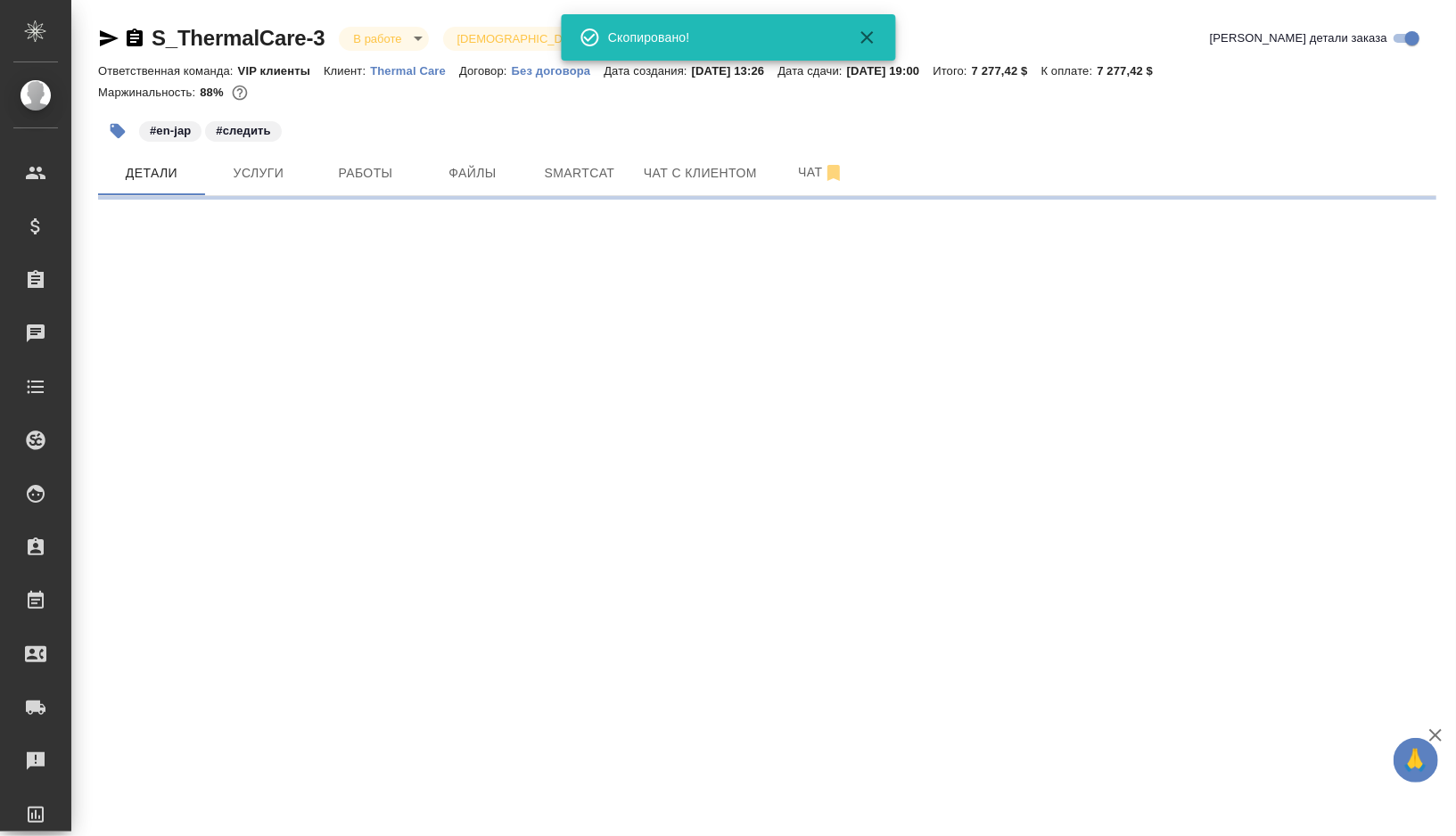
select select "RU"
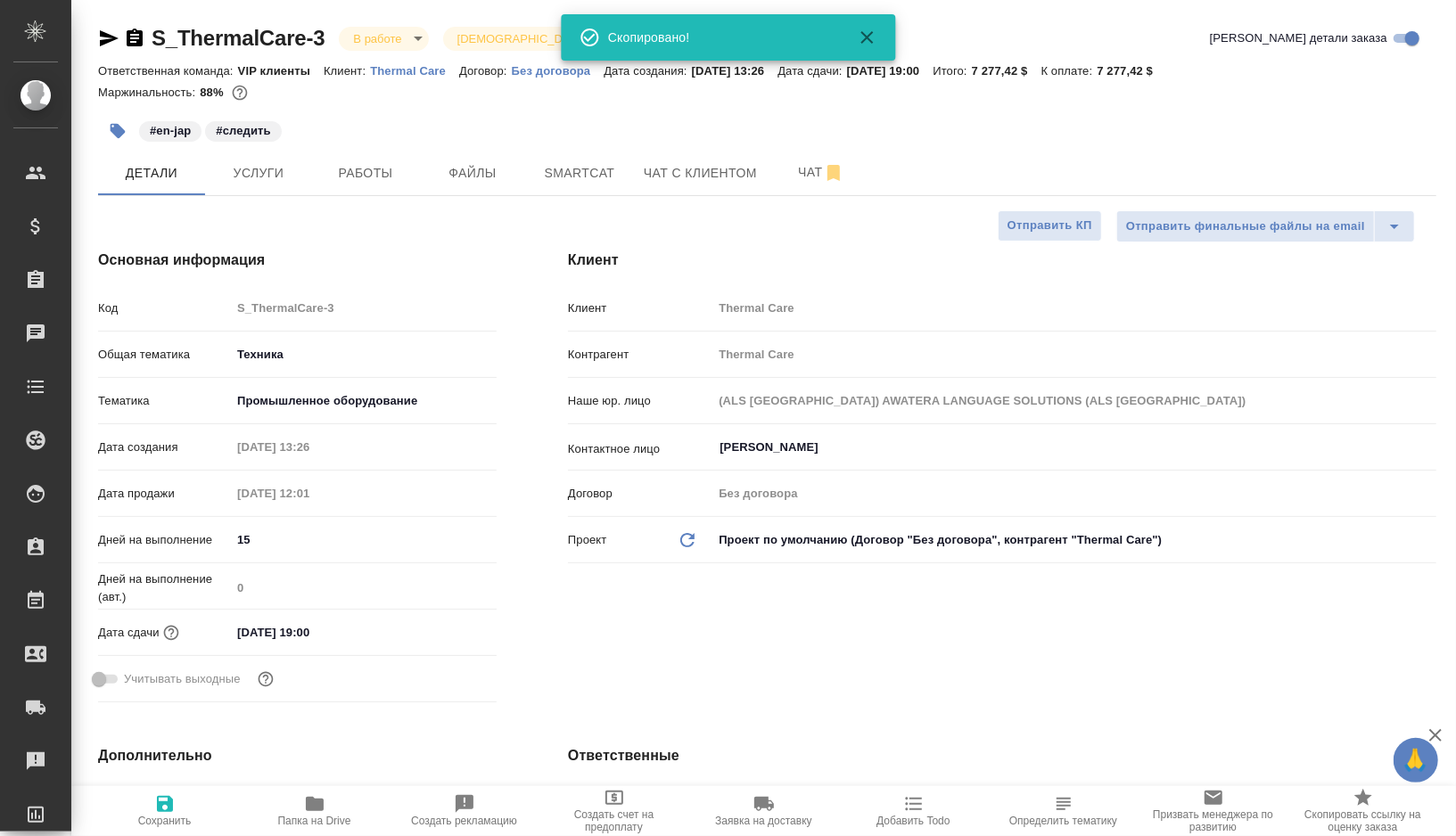
type textarea "x"
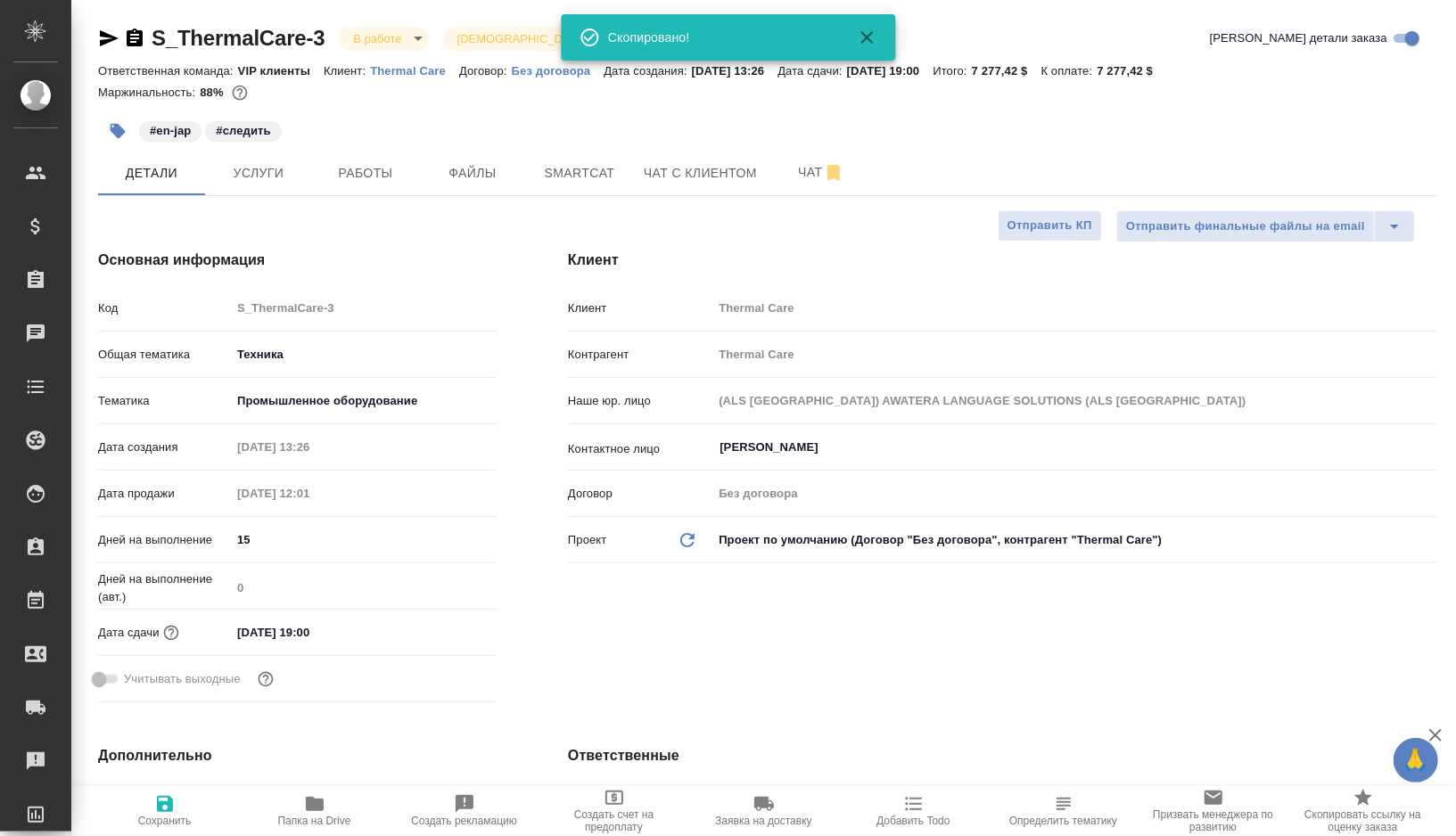
type textarea "x"
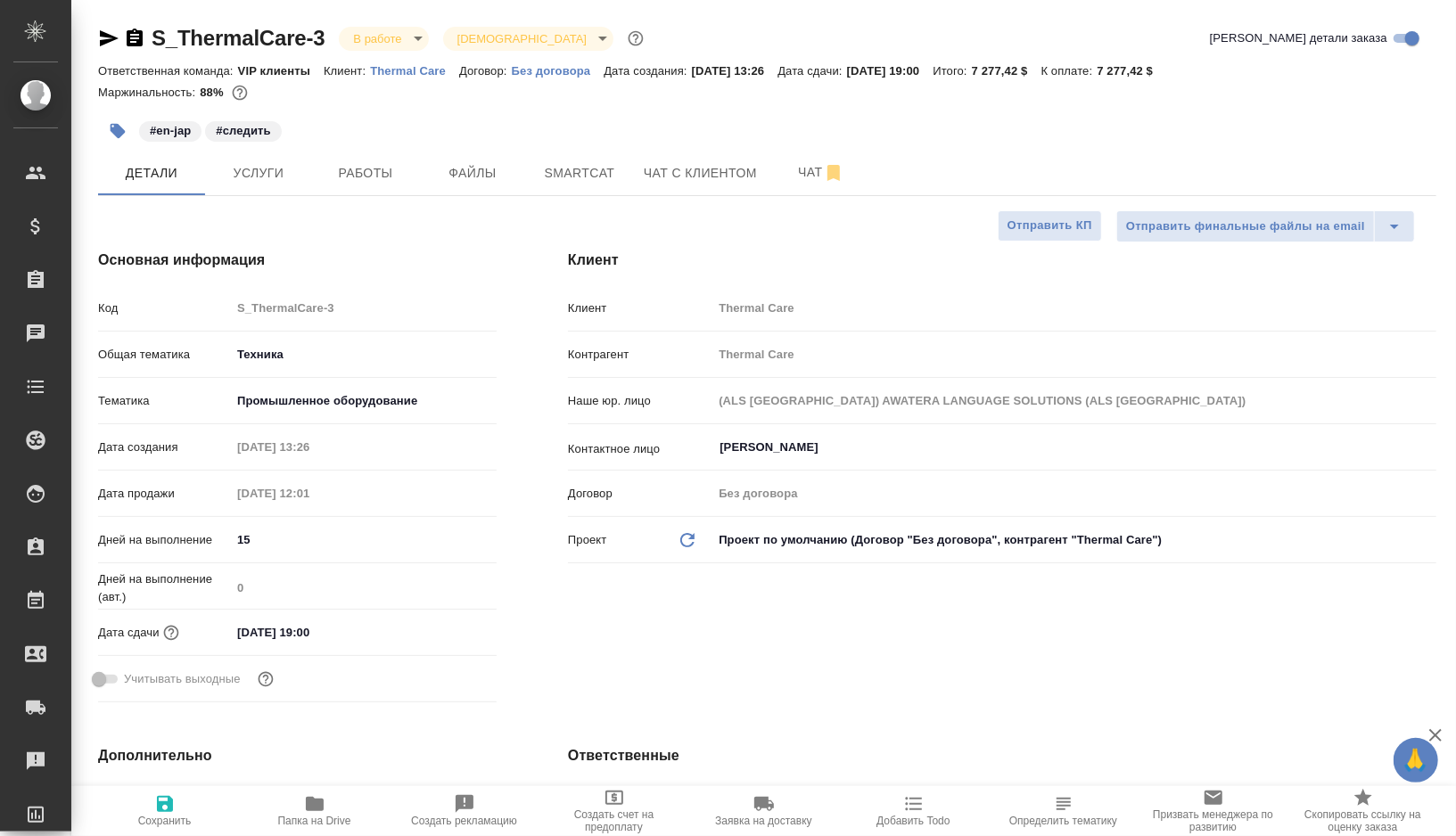
type textarea "x"
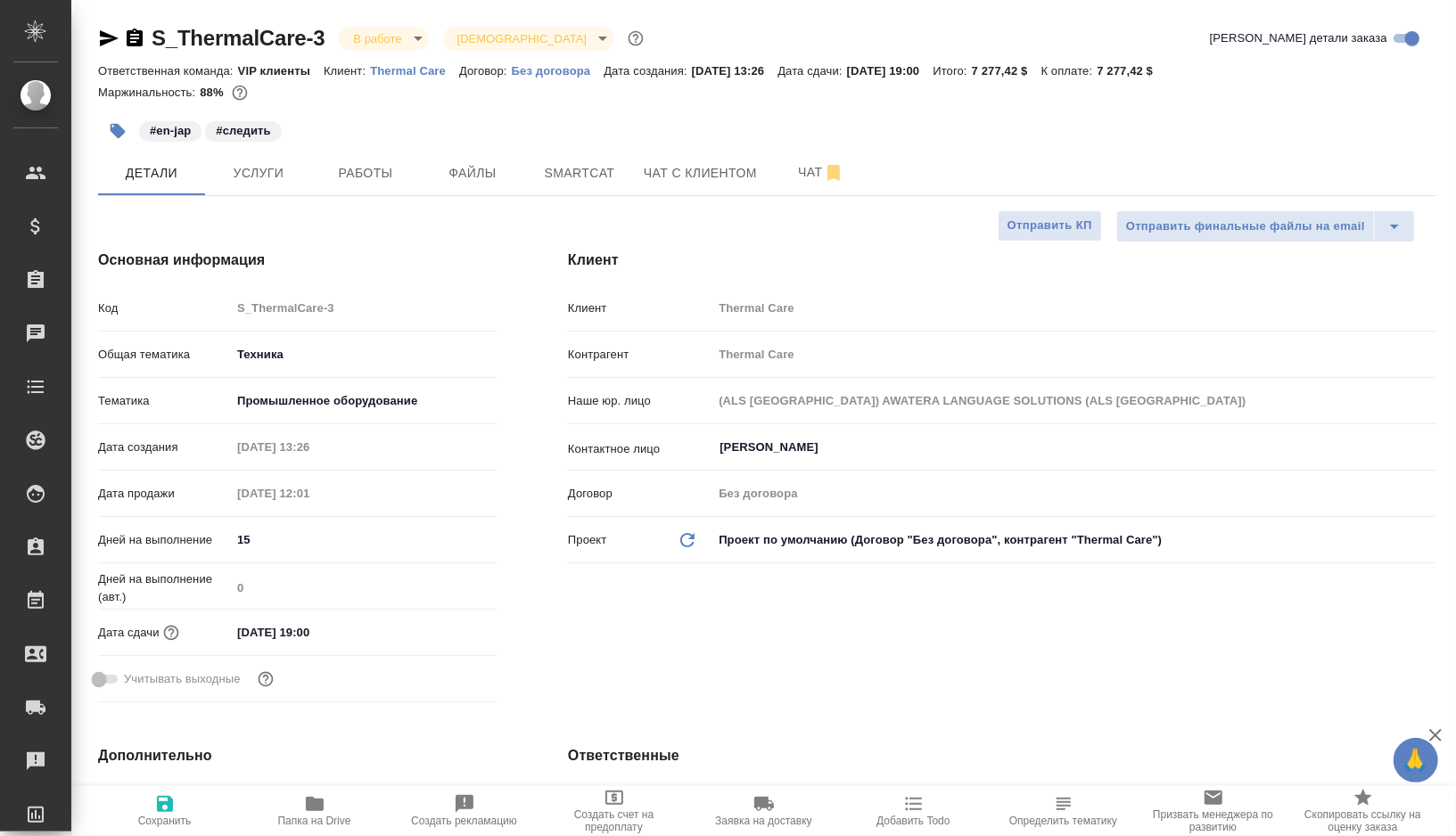
type textarea "x"
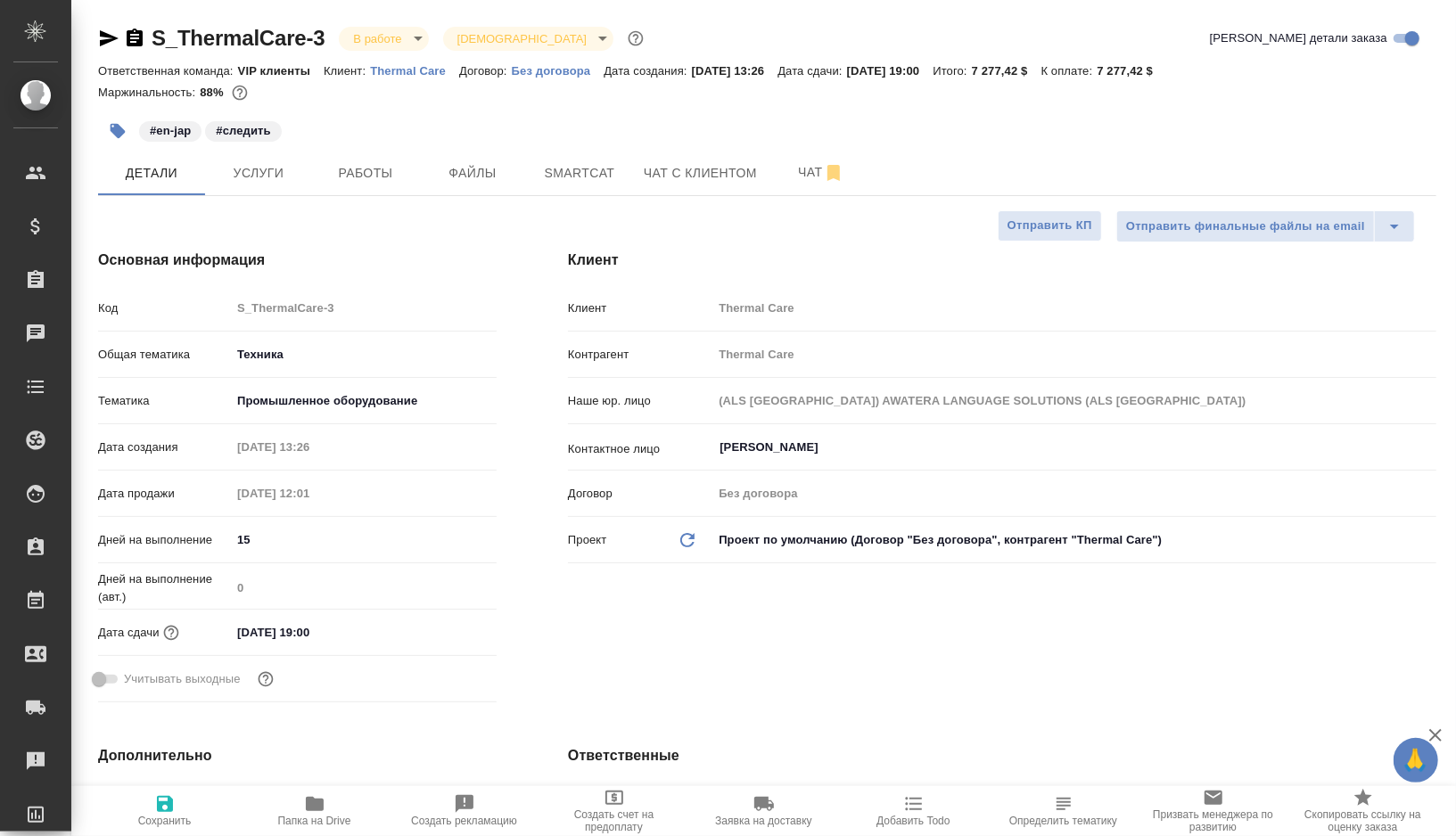
type textarea "x"
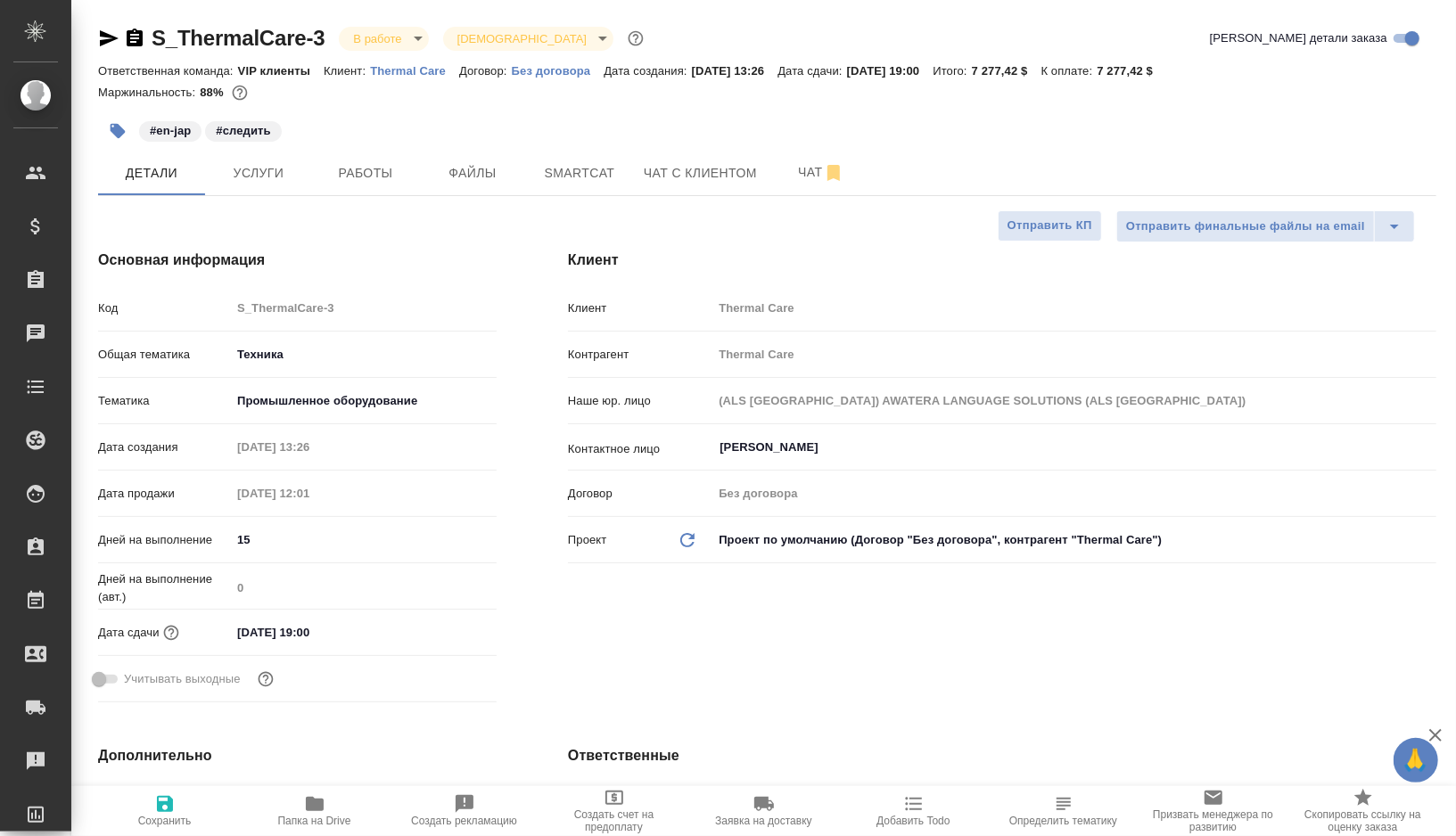
type textarea "x"
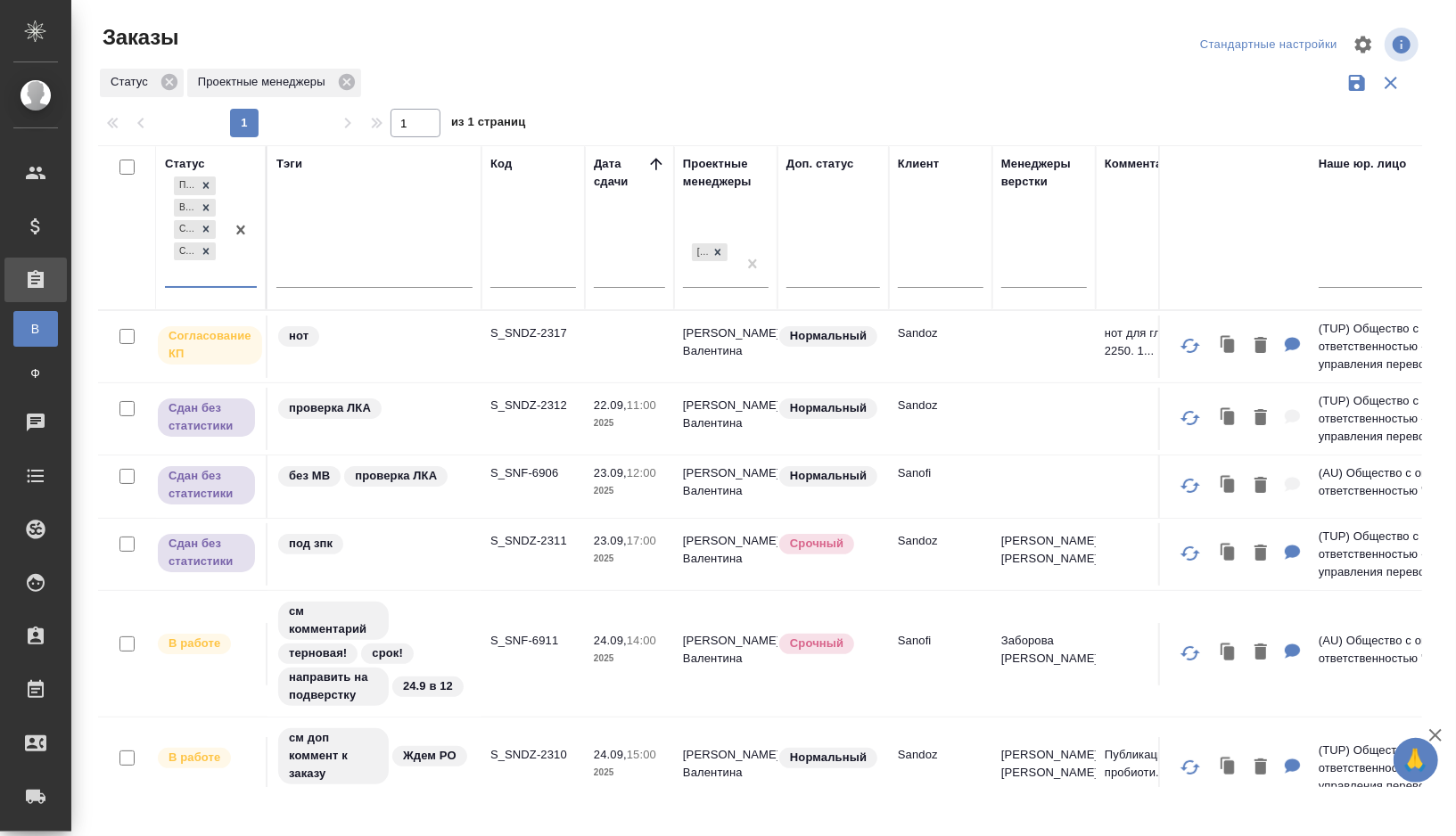
click at [430, 417] on div "проверка ЛКА" at bounding box center [374, 408] width 196 height 24
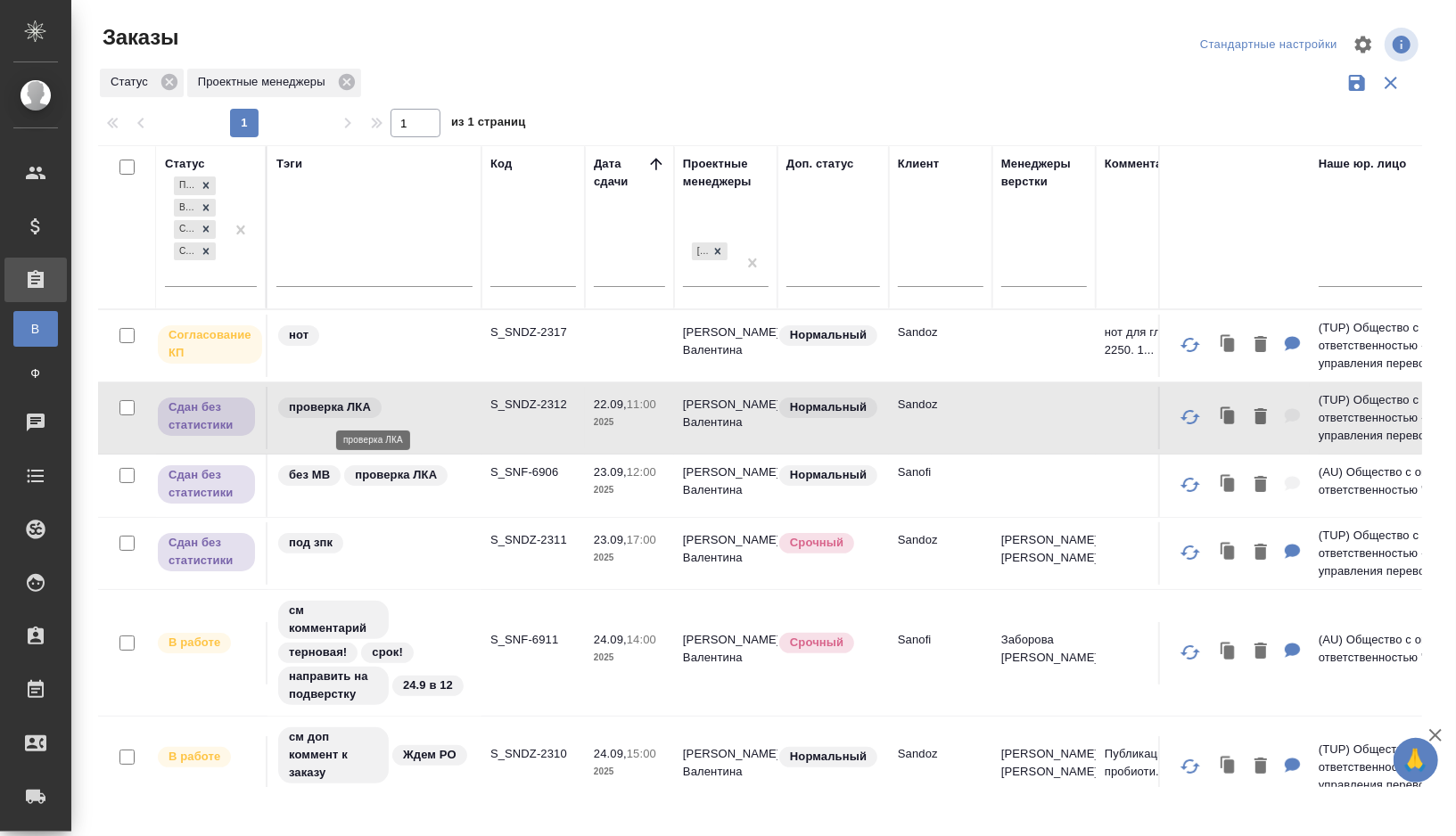
click at [430, 417] on div "проверка ЛКА" at bounding box center [374, 407] width 196 height 24
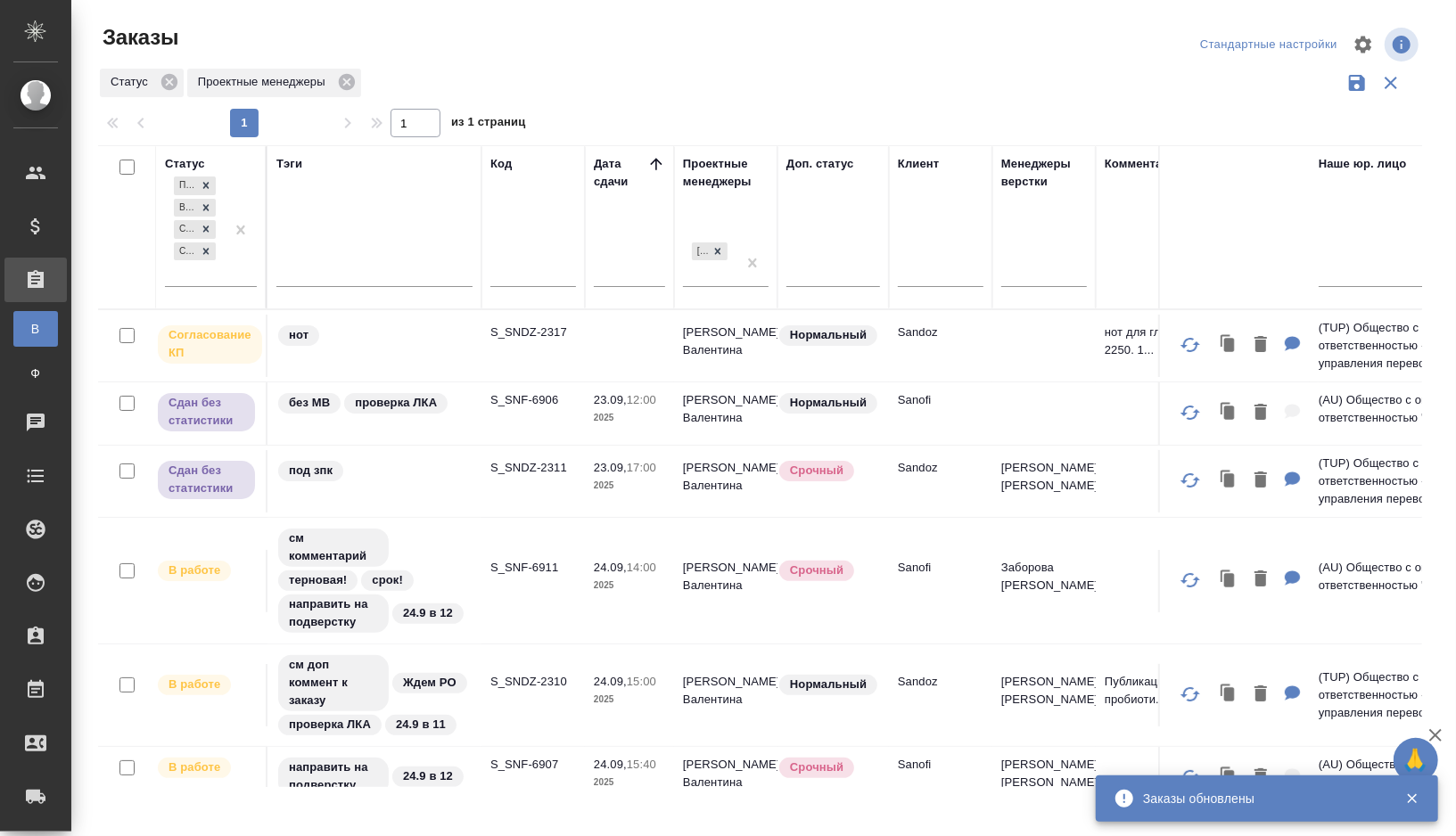
click at [496, 420] on td "S_SNF-6906" at bounding box center [533, 413] width 104 height 63
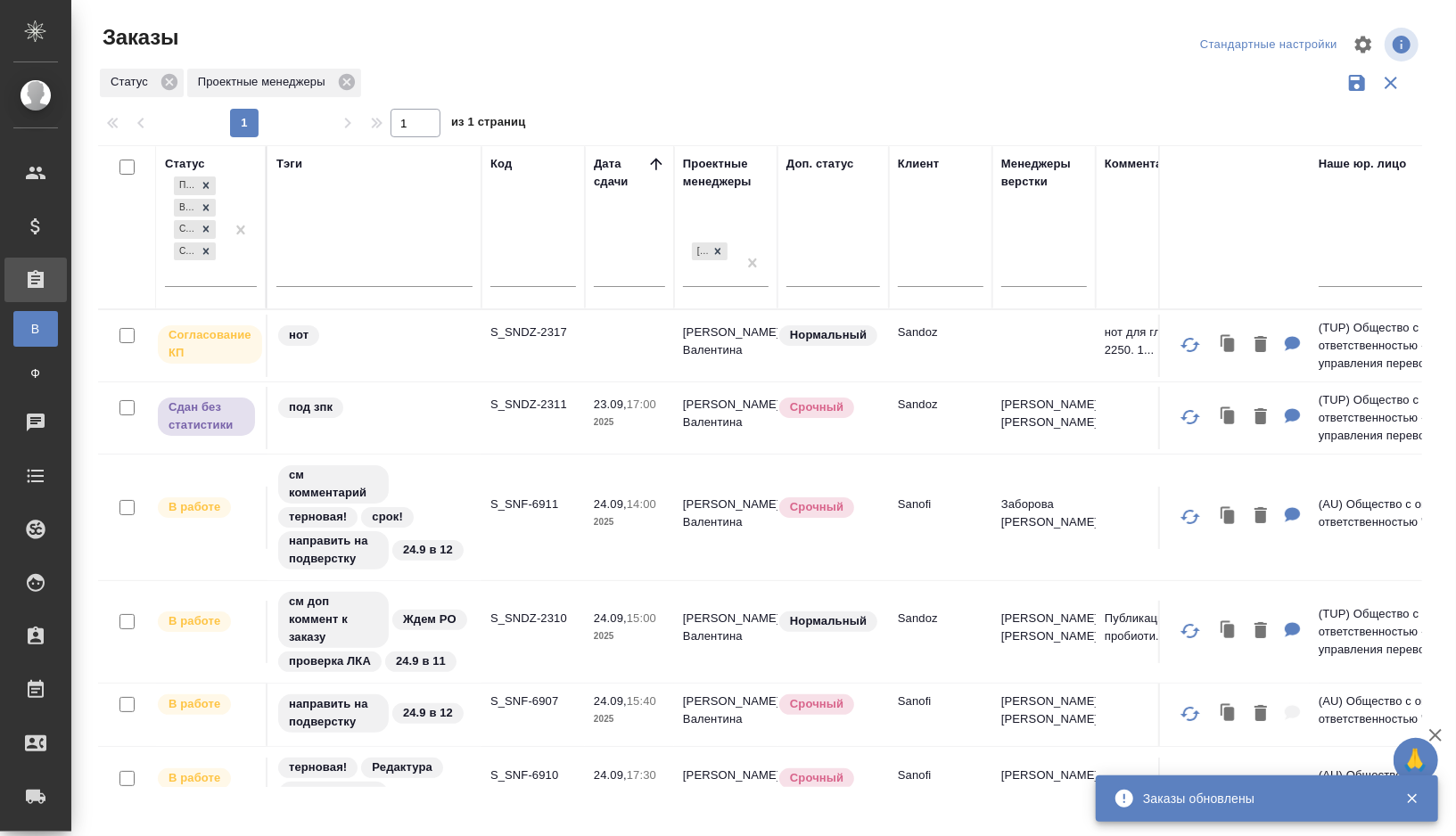
click at [427, 419] on td "под зпк" at bounding box center [373, 418] width 214 height 63
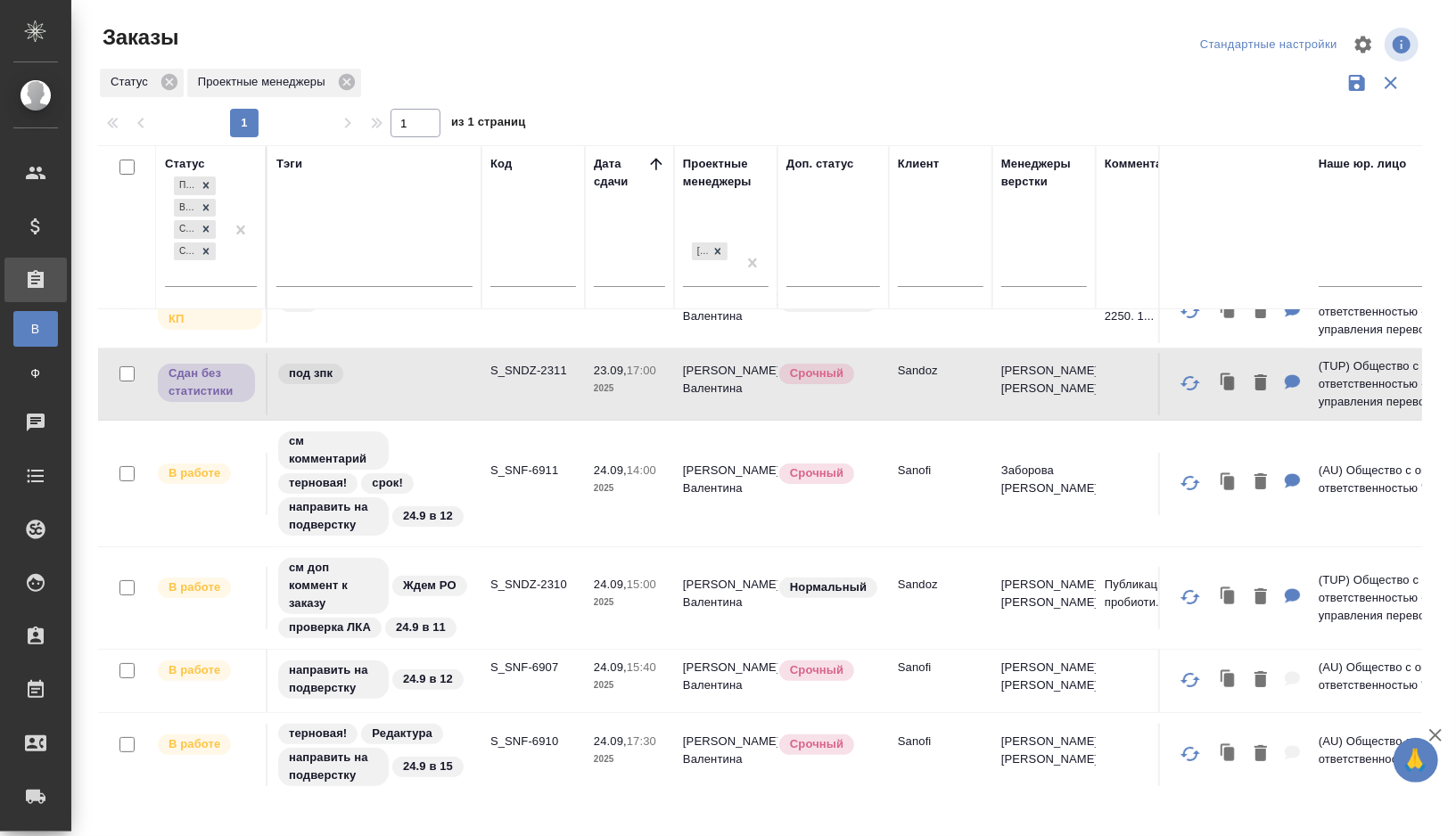
scroll to position [55, 0]
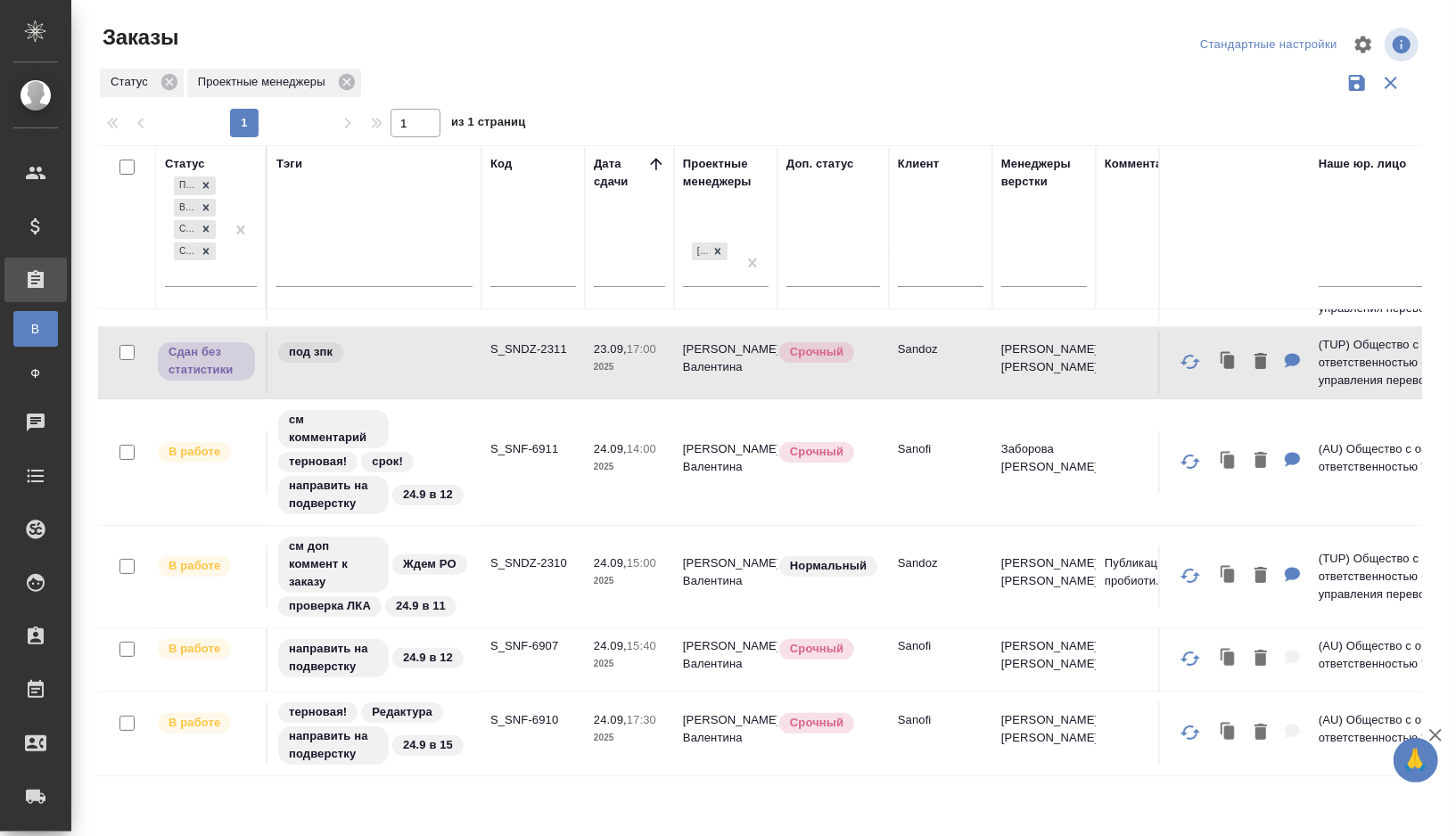
click at [413, 372] on td "под зпк" at bounding box center [373, 363] width 214 height 63
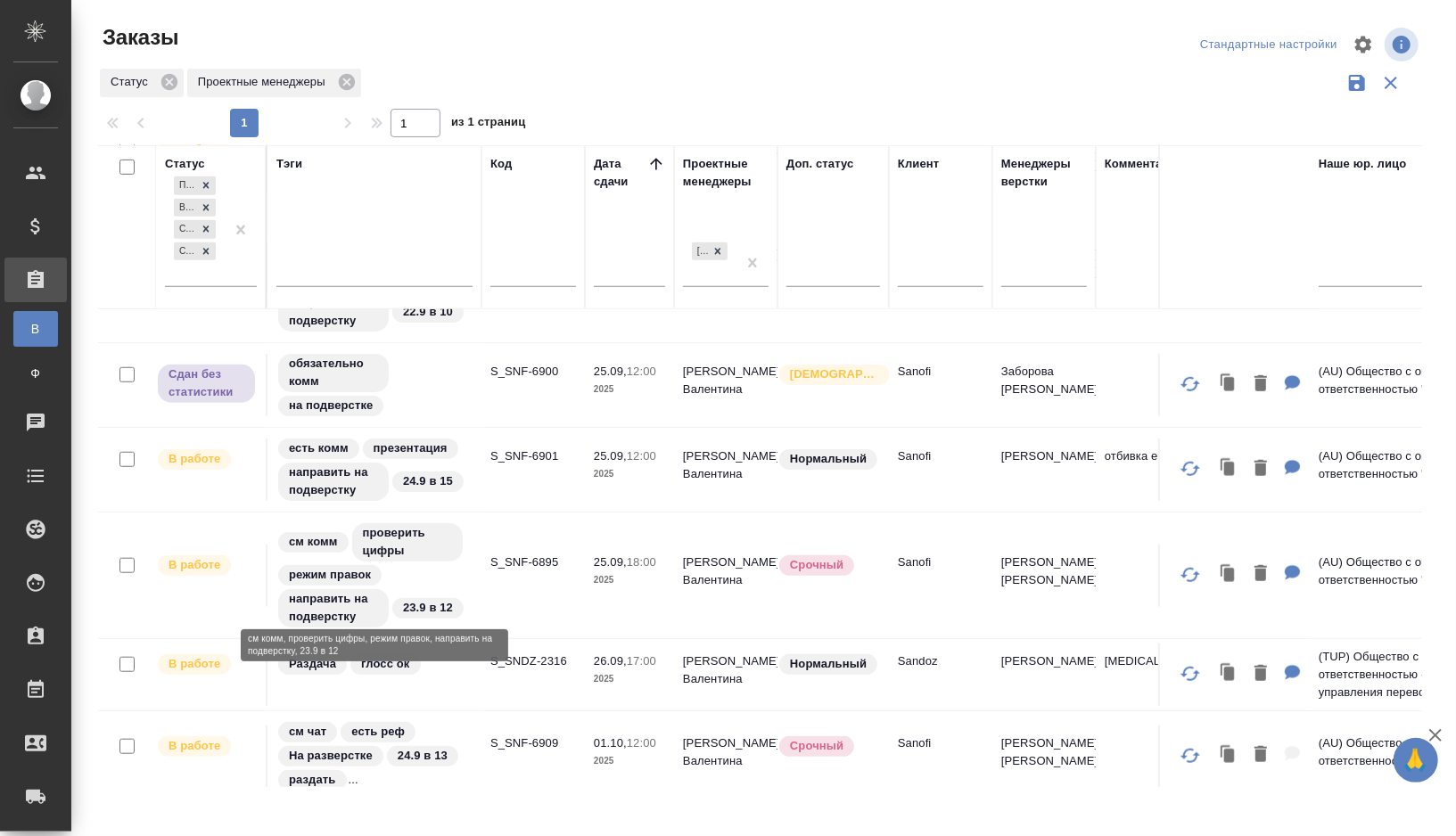
scroll to position [819, 0]
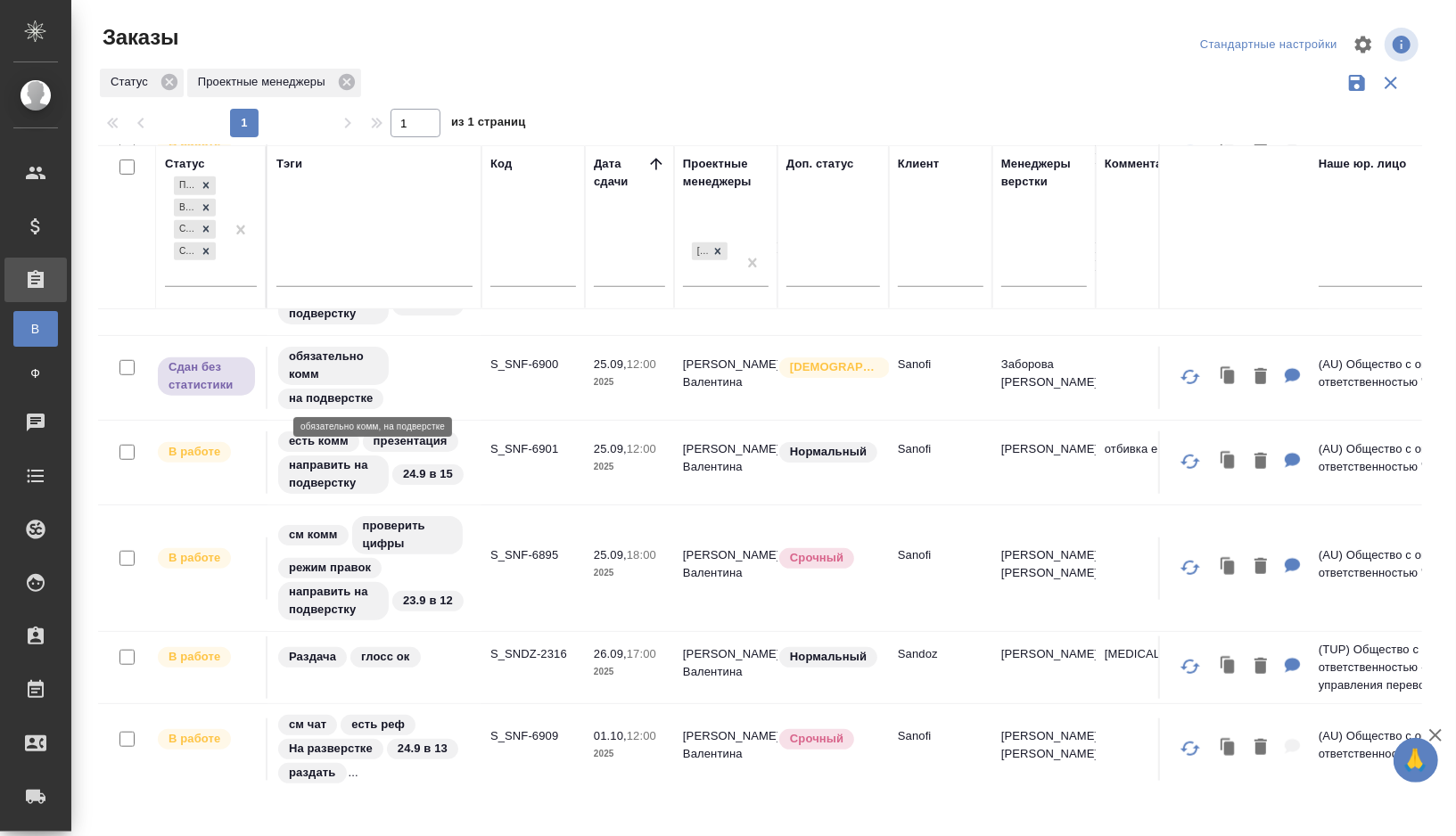
click at [426, 369] on div "обязательно комм на подверстке" at bounding box center [374, 378] width 196 height 66
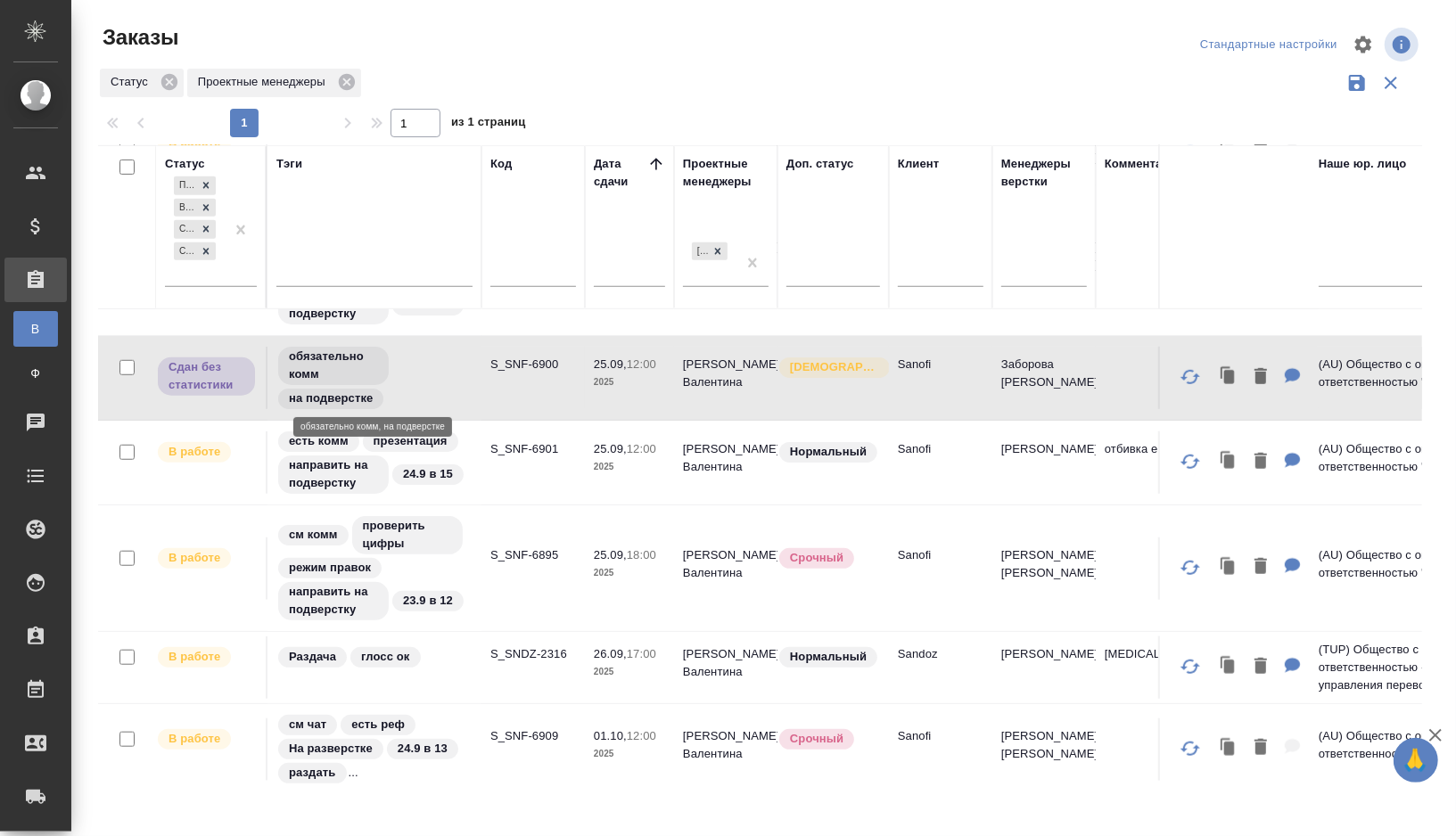
click at [426, 369] on div "обязательно комм на подверстке" at bounding box center [374, 378] width 196 height 66
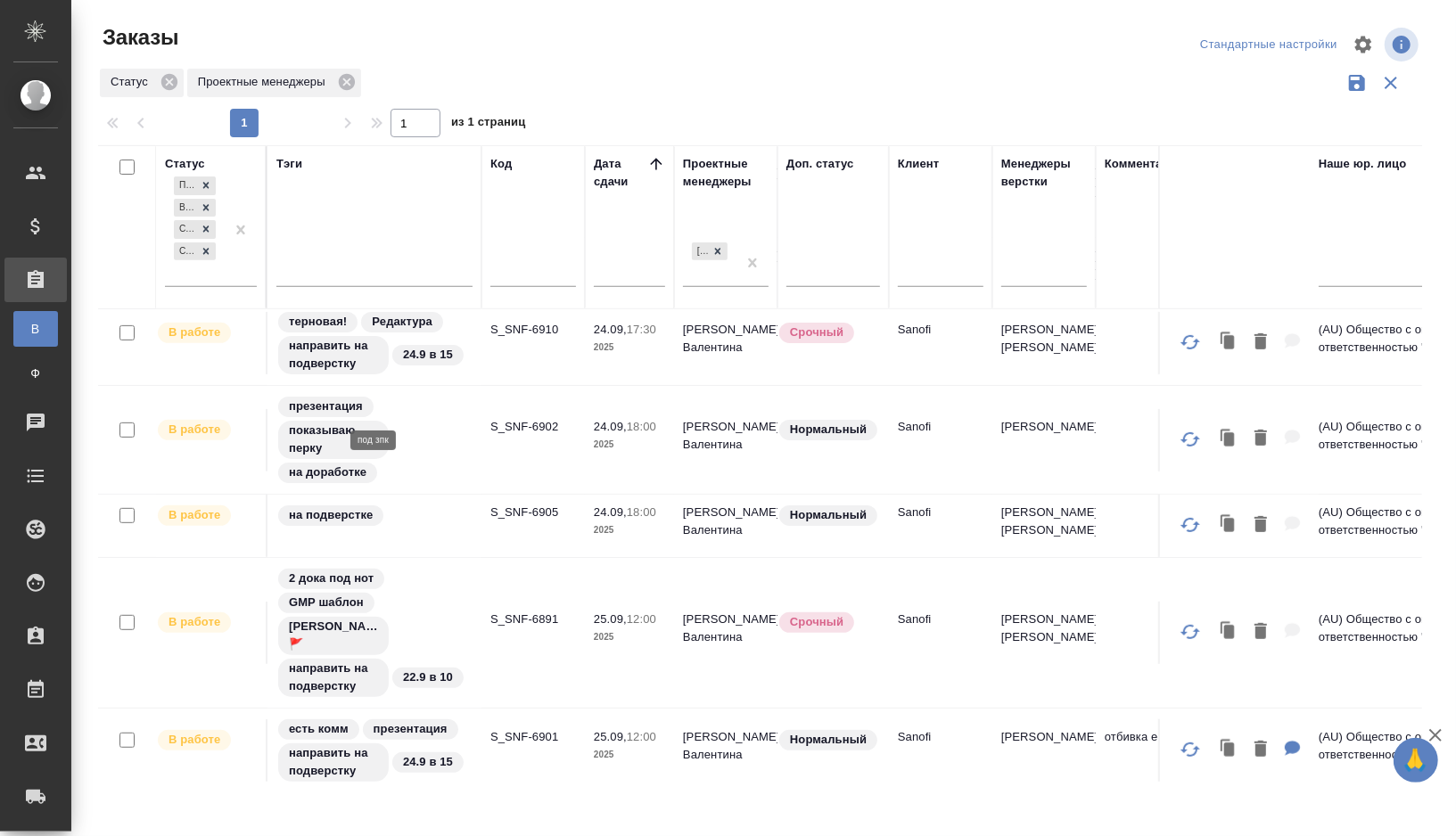
scroll to position [0, 0]
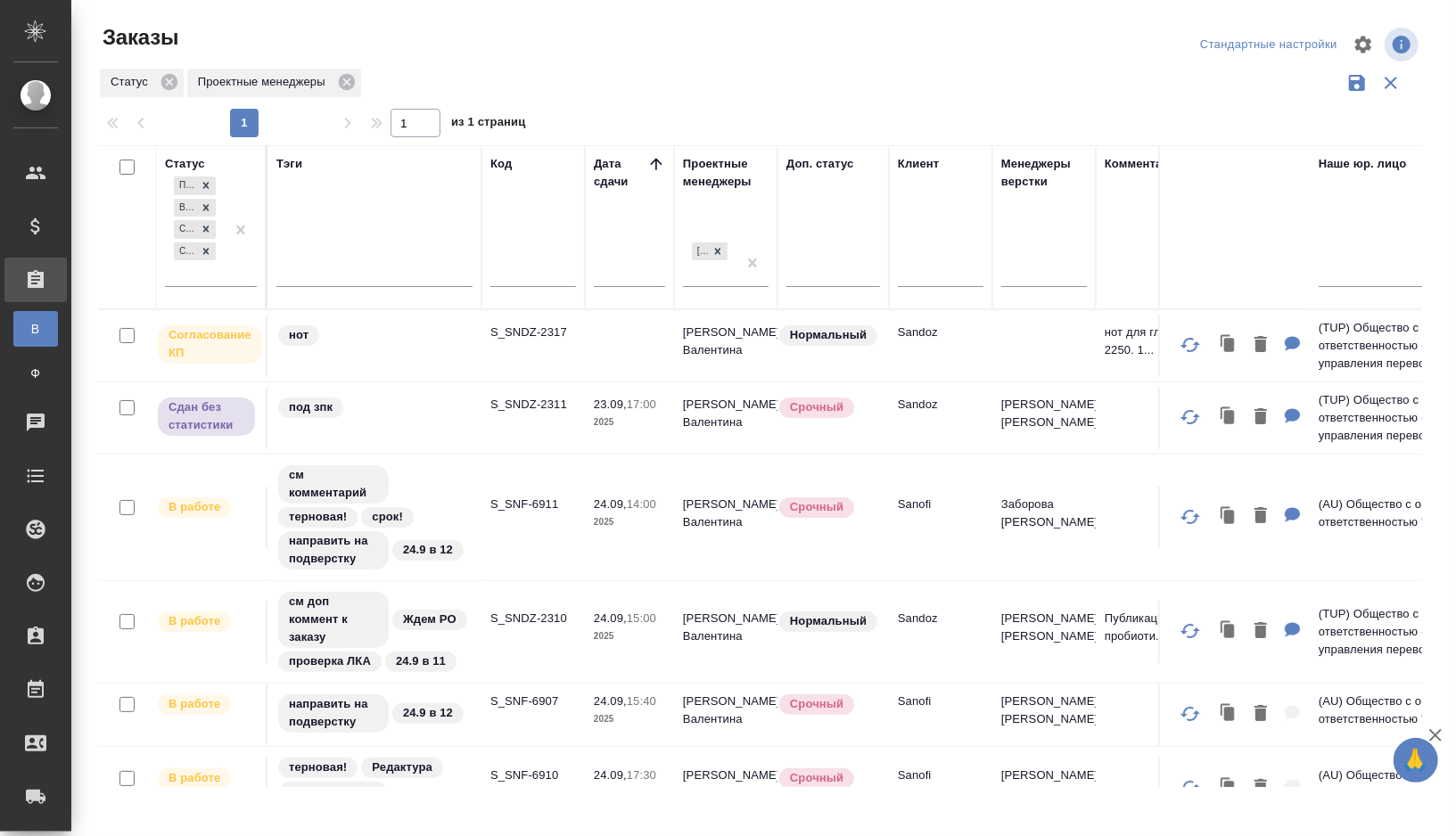
click at [293, 164] on div "Тэги" at bounding box center [289, 164] width 26 height 17
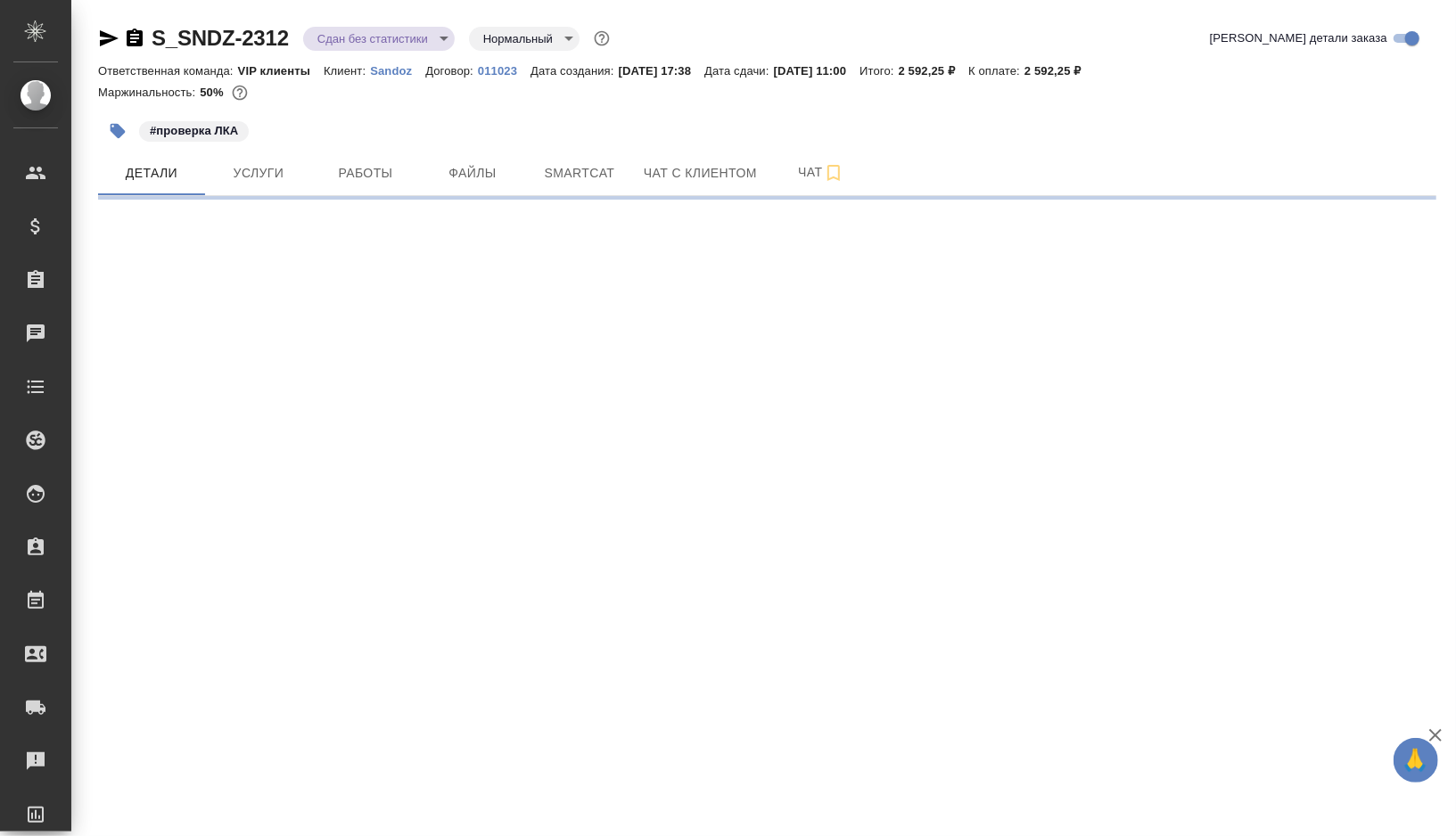
select select "RU"
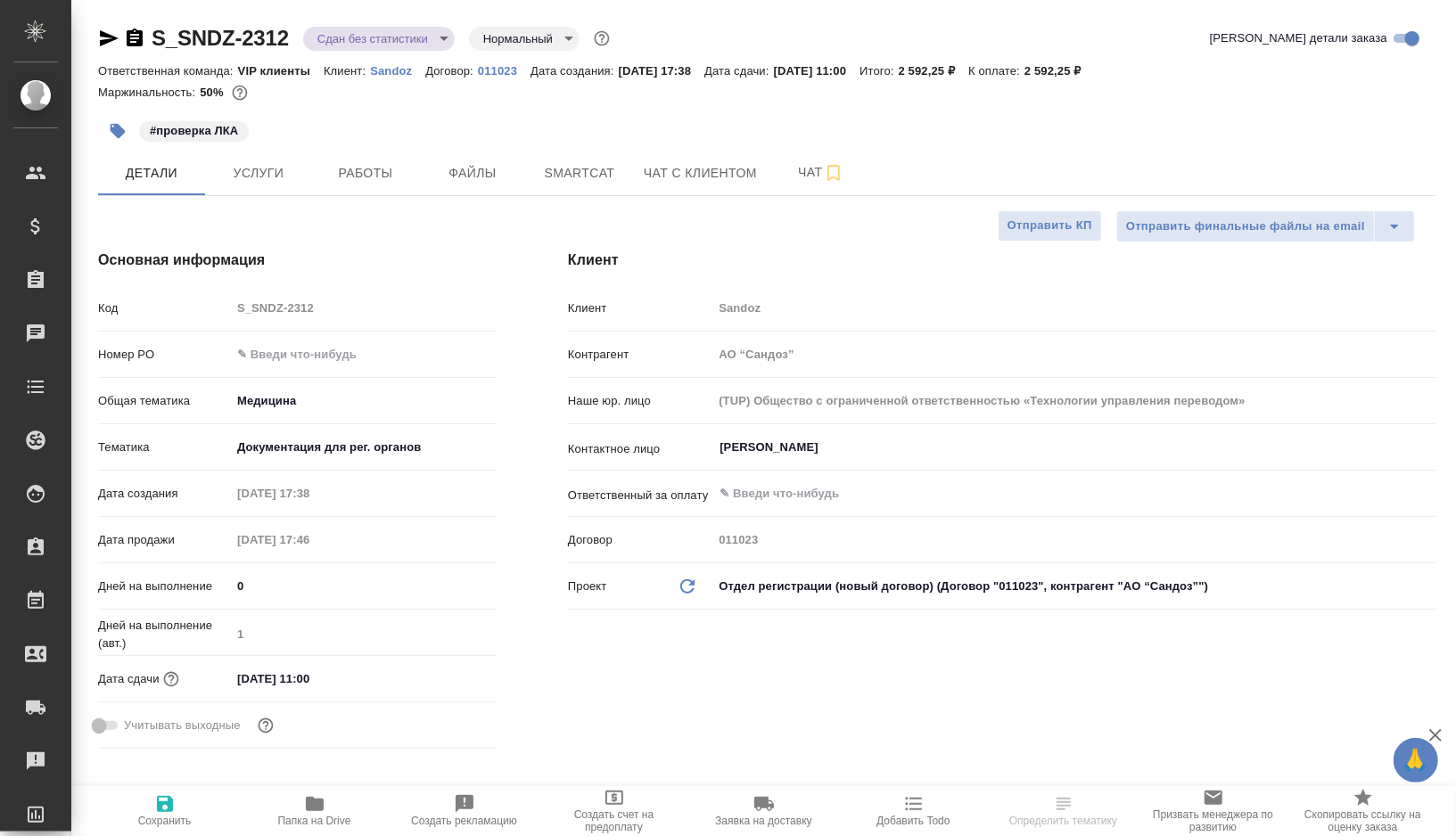
type textarea "x"
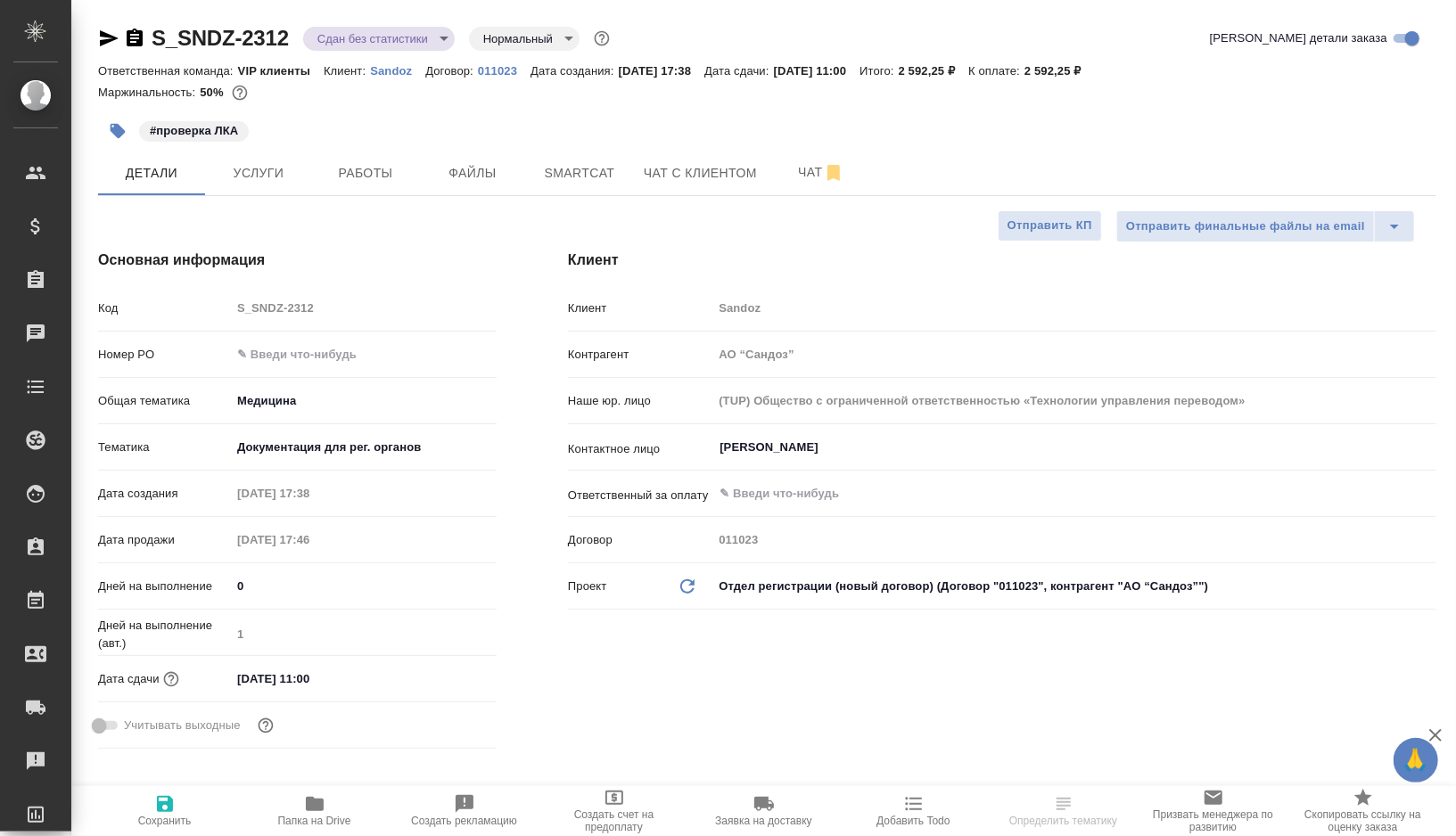
type textarea "x"
click at [353, 164] on span "Работы" at bounding box center [366, 173] width 85 height 22
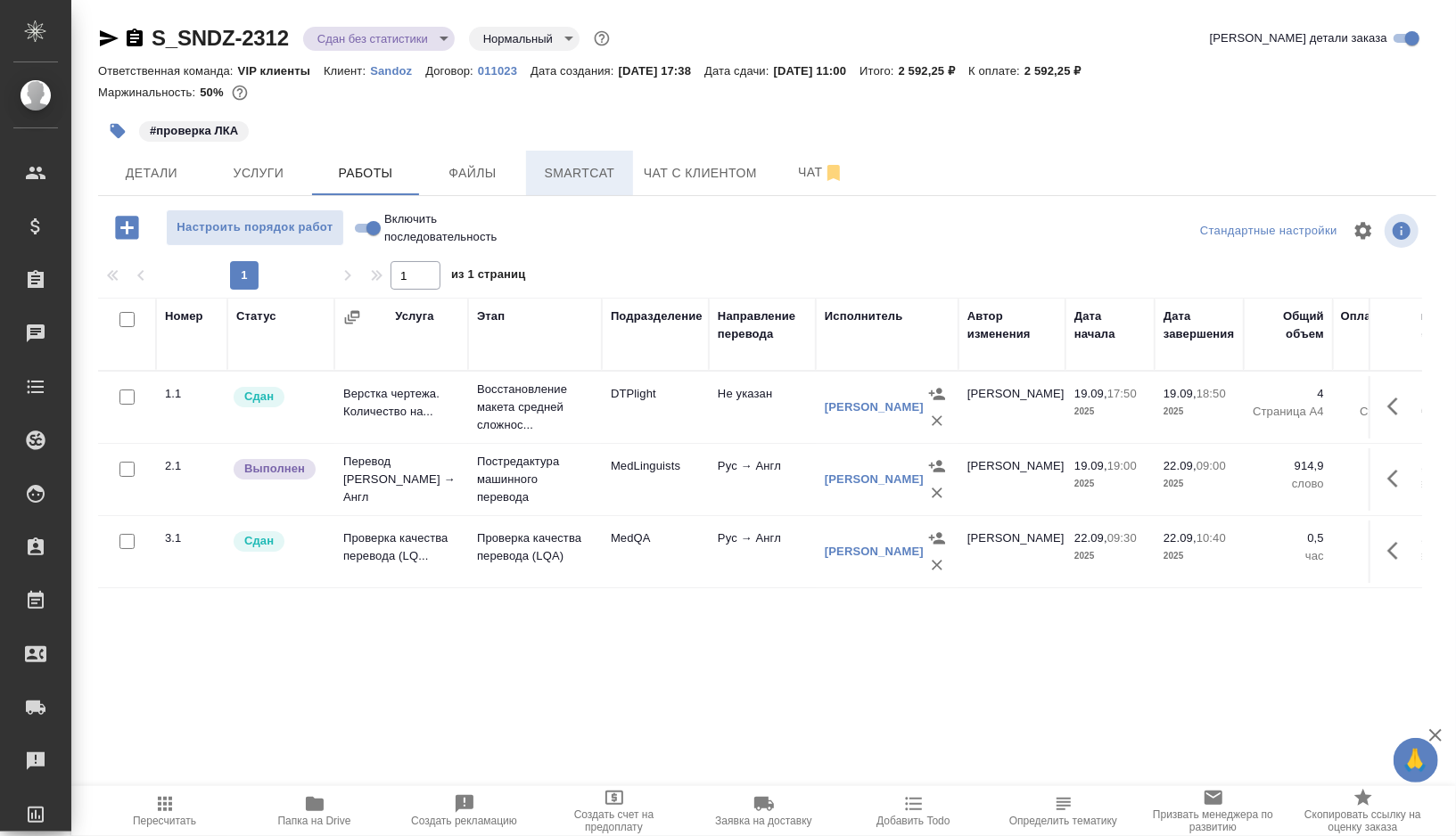
click at [590, 153] on button "Smartcat" at bounding box center [579, 173] width 107 height 45
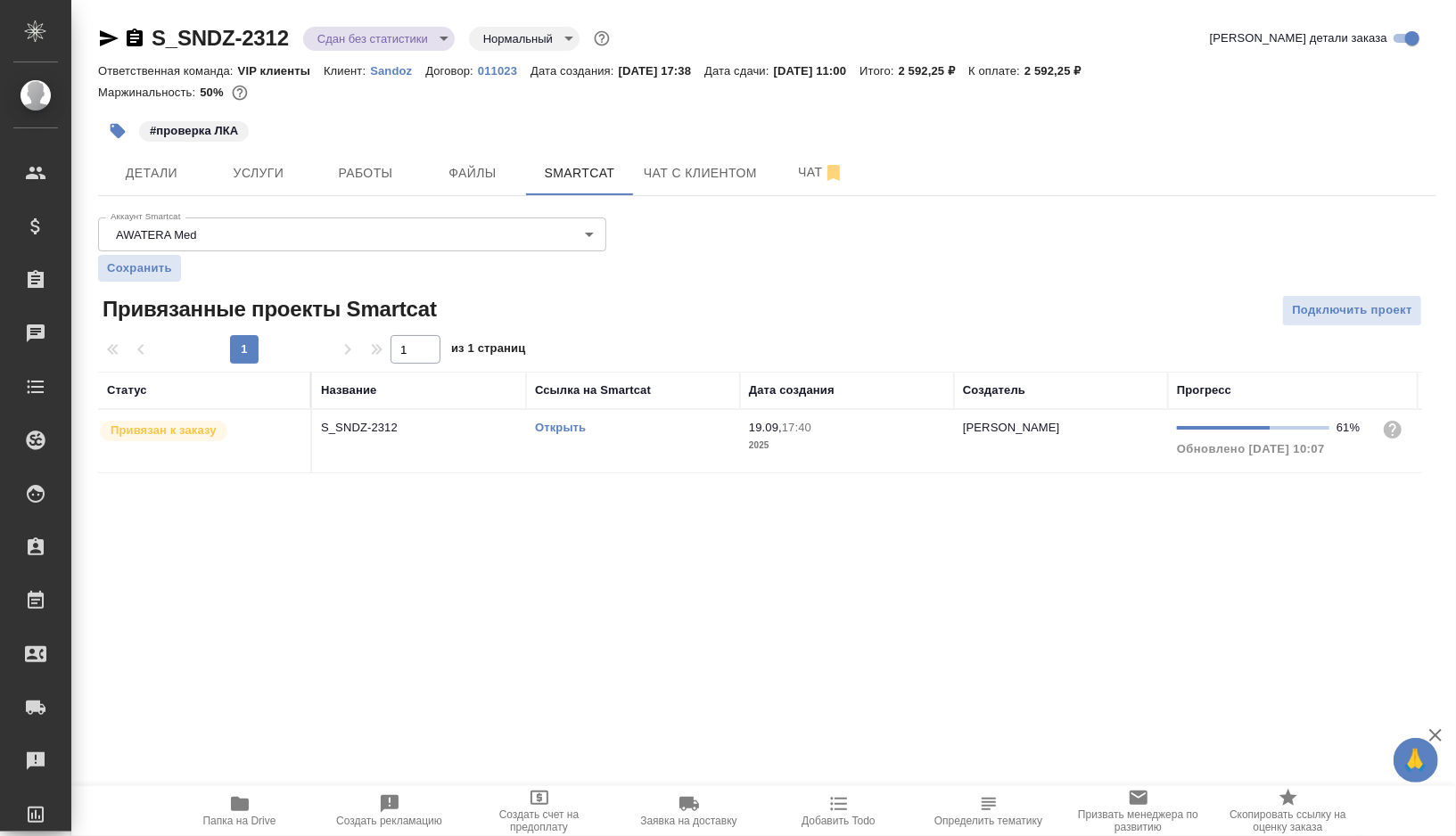
click at [636, 442] on td "Открыть" at bounding box center [633, 441] width 214 height 63
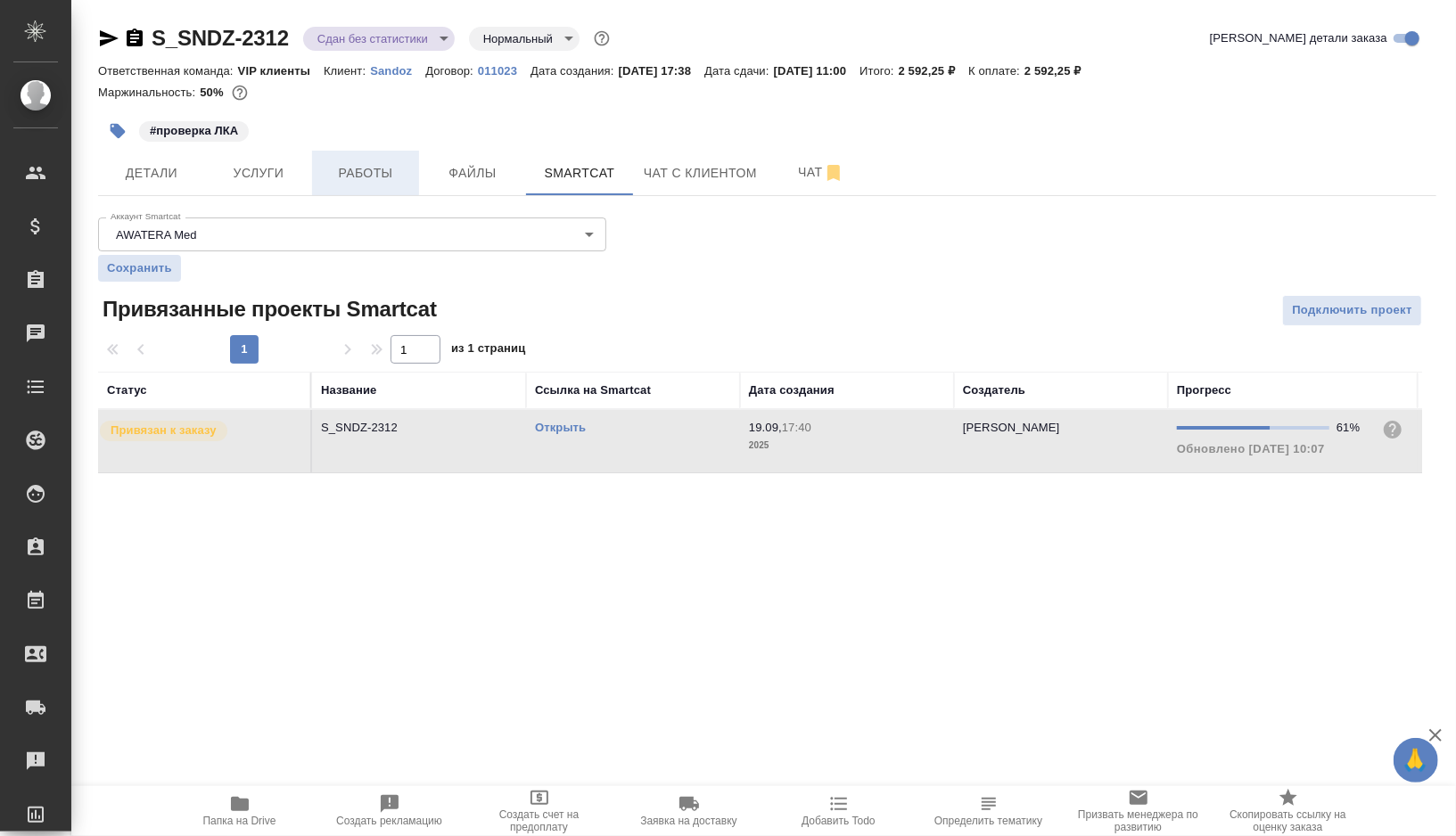
click at [374, 170] on span "Работы" at bounding box center [366, 173] width 85 height 22
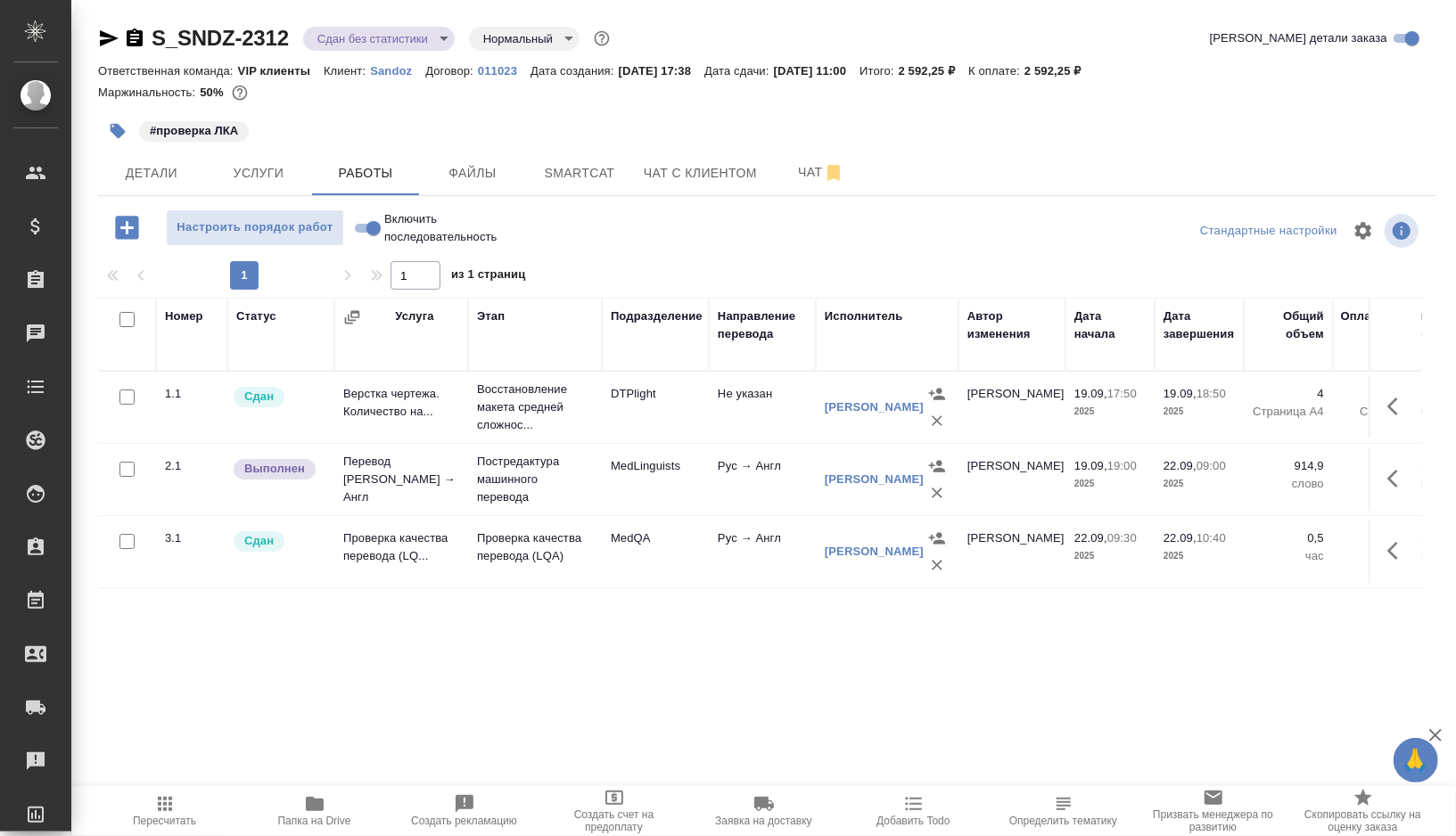
click at [151, 807] on span "Пересчитать" at bounding box center [164, 810] width 129 height 34
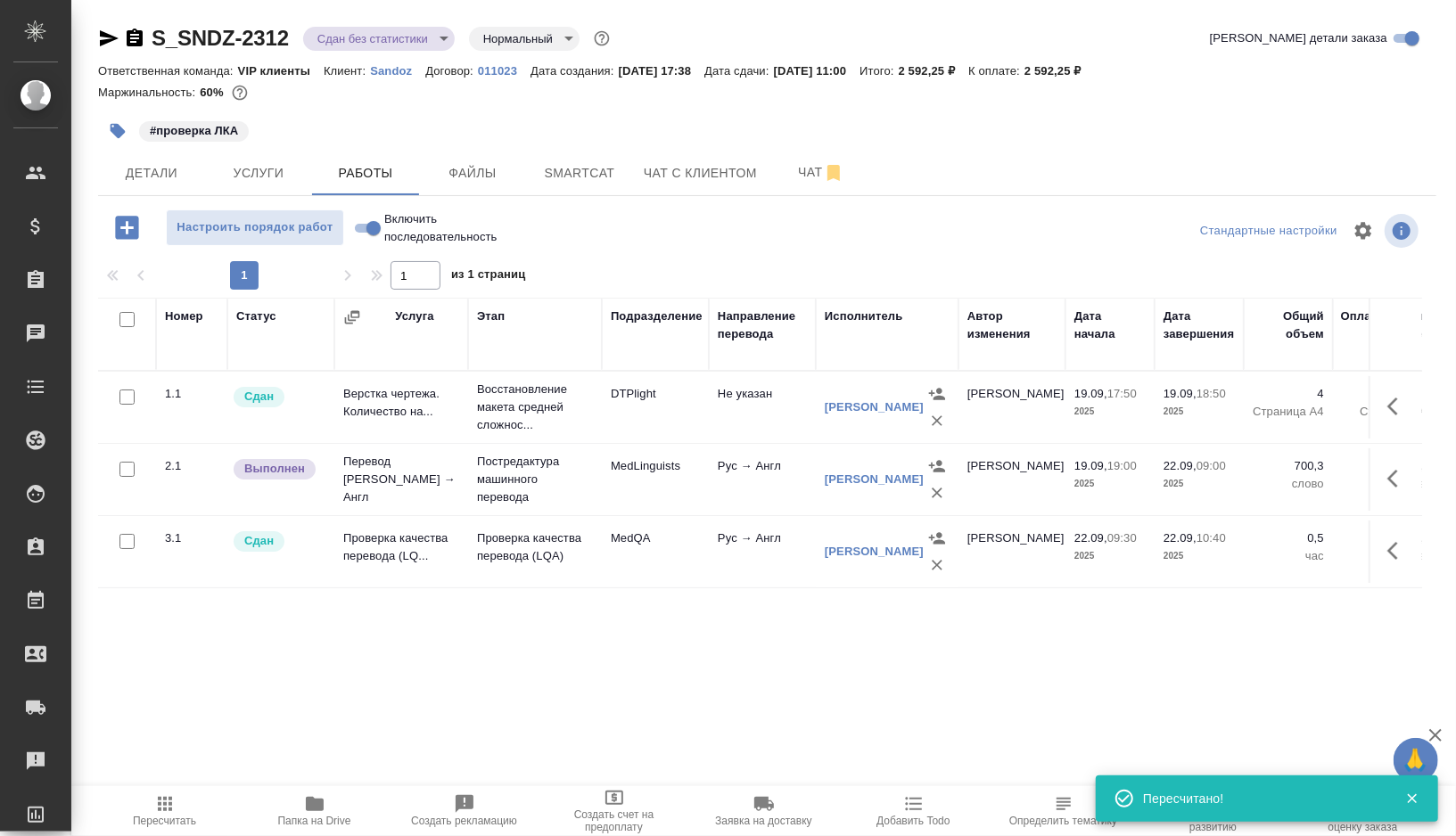
click at [1389, 476] on icon "button" at bounding box center [1392, 479] width 11 height 17
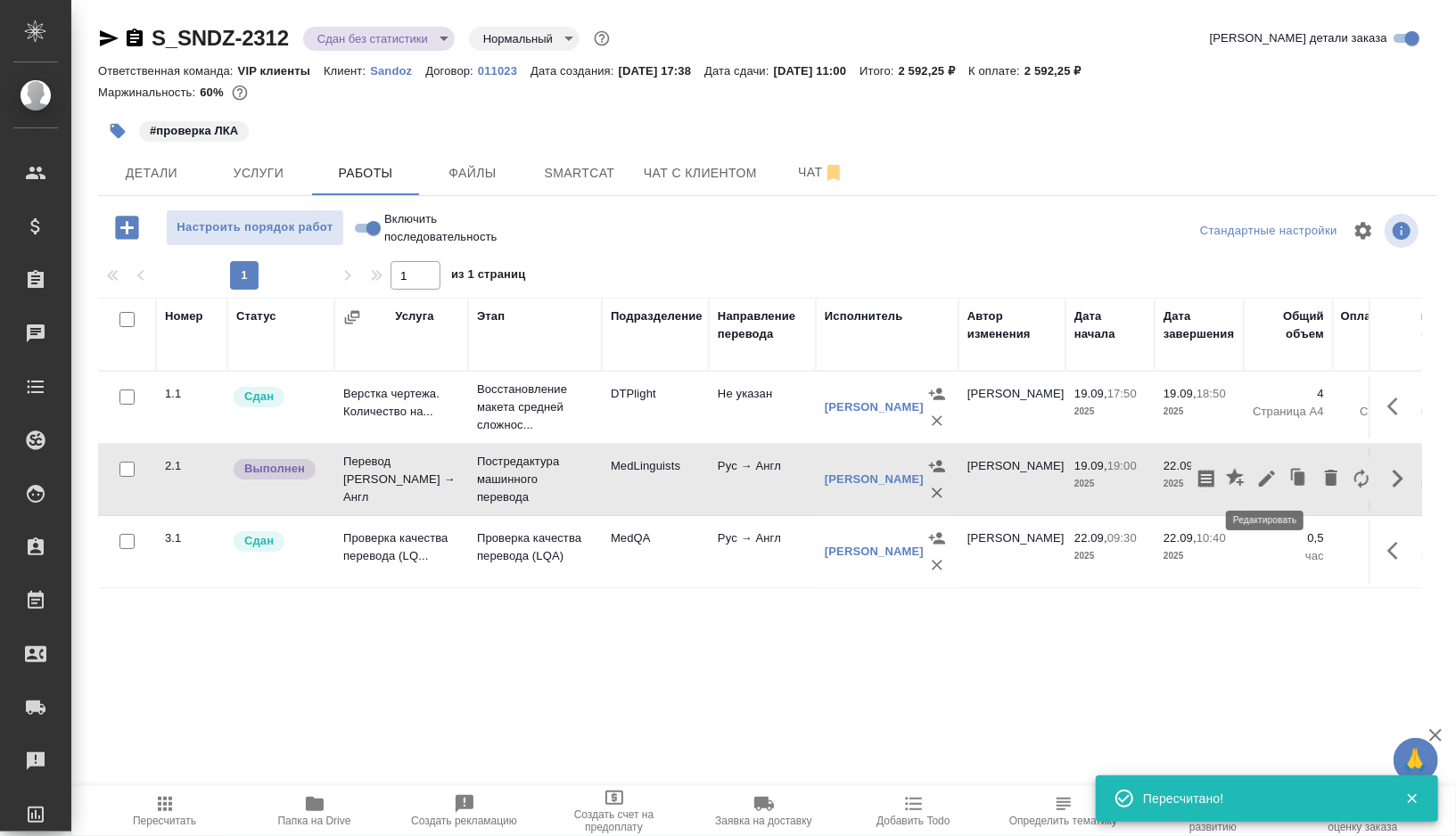
click at [1265, 474] on icon "button" at bounding box center [1266, 479] width 21 height 21
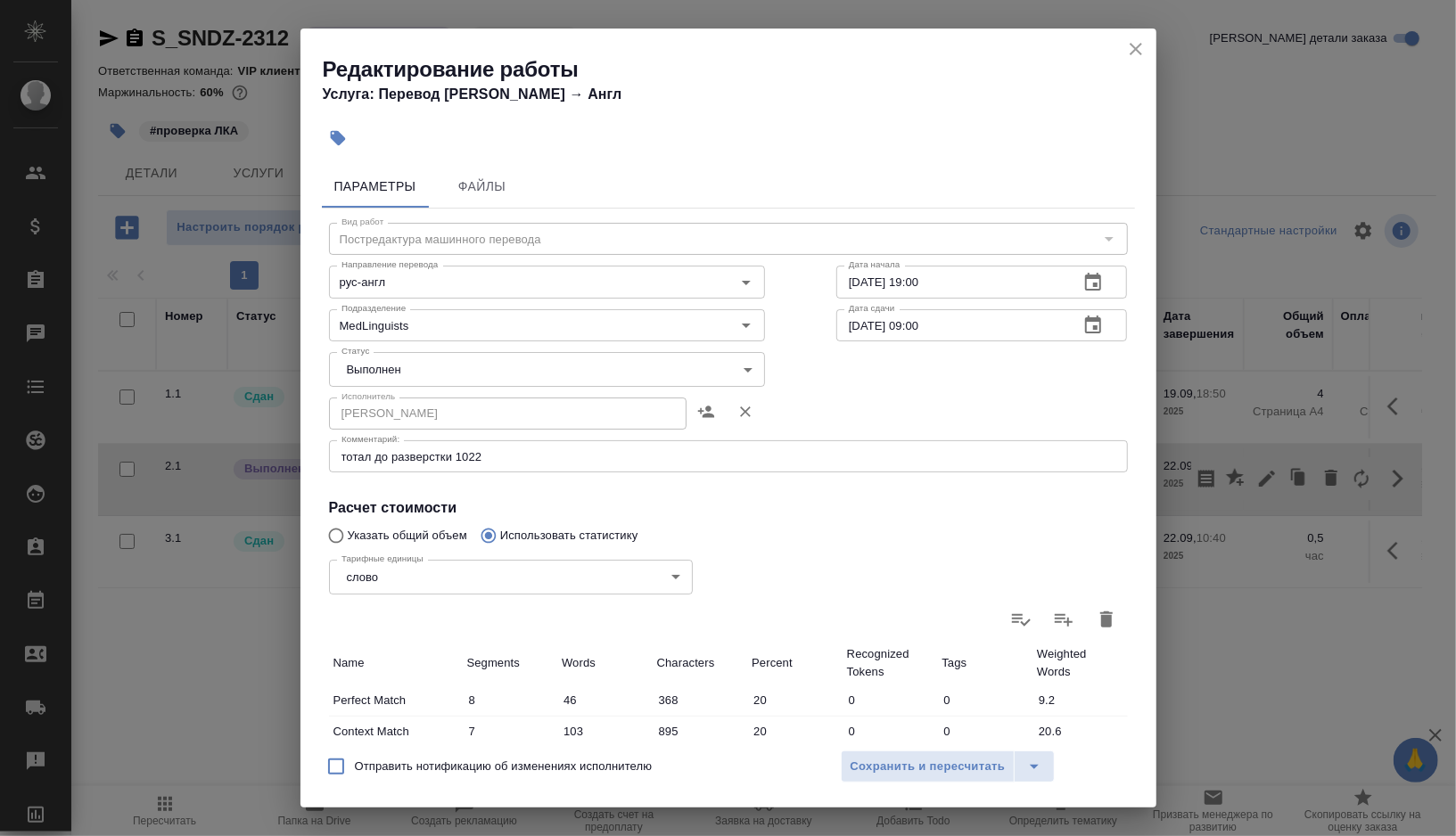
click at [545, 376] on body "🙏 .cls-1 fill:#fff; AWATERA Gorshkova Valentina Клиенты Спецификации Заказы 0 Ч…" at bounding box center [728, 418] width 1456 height 836
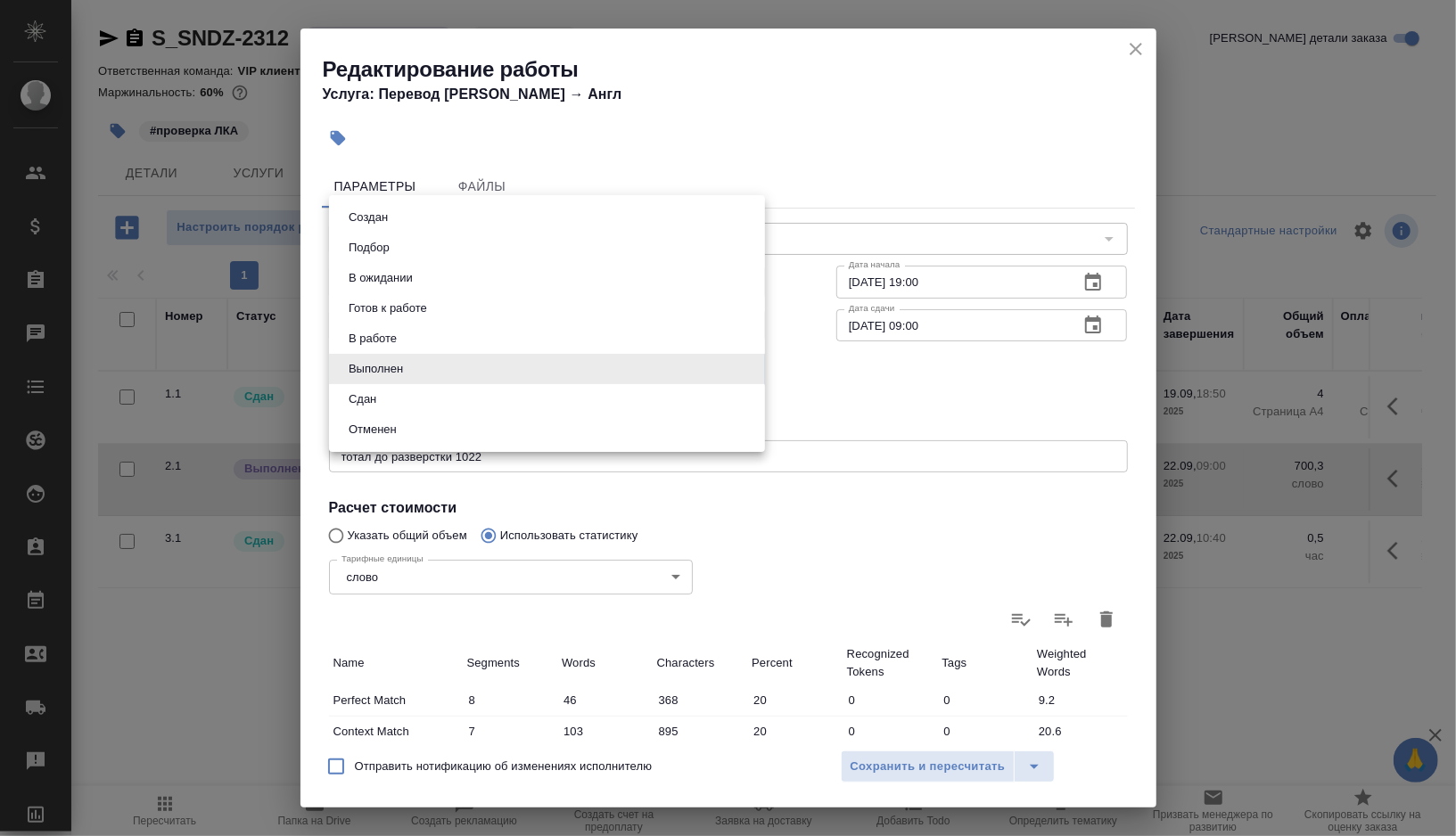
click at [416, 402] on li "Сдан" at bounding box center [547, 399] width 436 height 30
type input "closed"
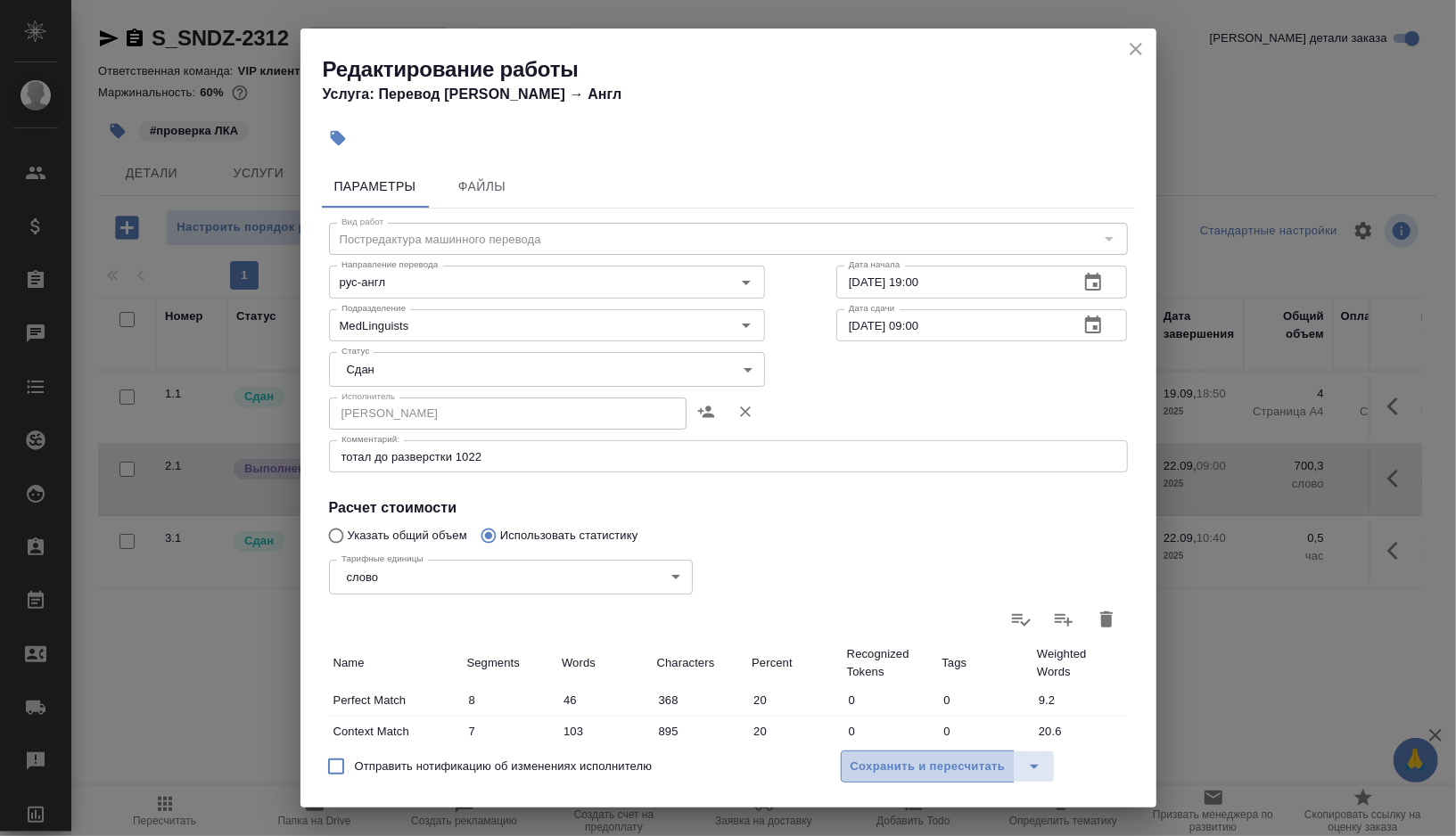
click at [890, 759] on span "Сохранить и пересчитать" at bounding box center [928, 766] width 155 height 20
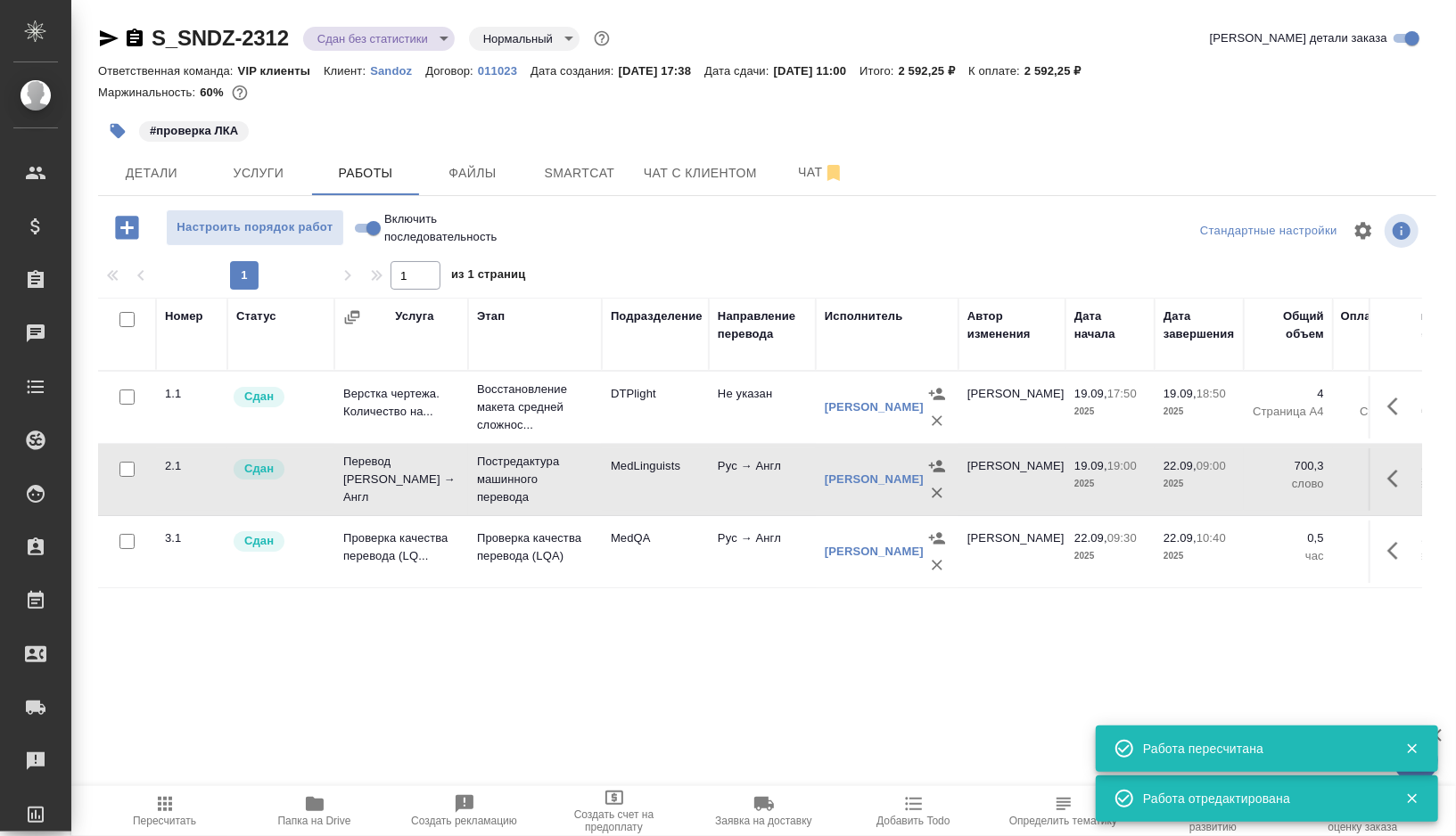
click at [439, 35] on body "🙏 .cls-1 fill:#fff; AWATERA Gorshkova Valentina Клиенты Спецификации Заказы 0 Ч…" at bounding box center [728, 418] width 1456 height 836
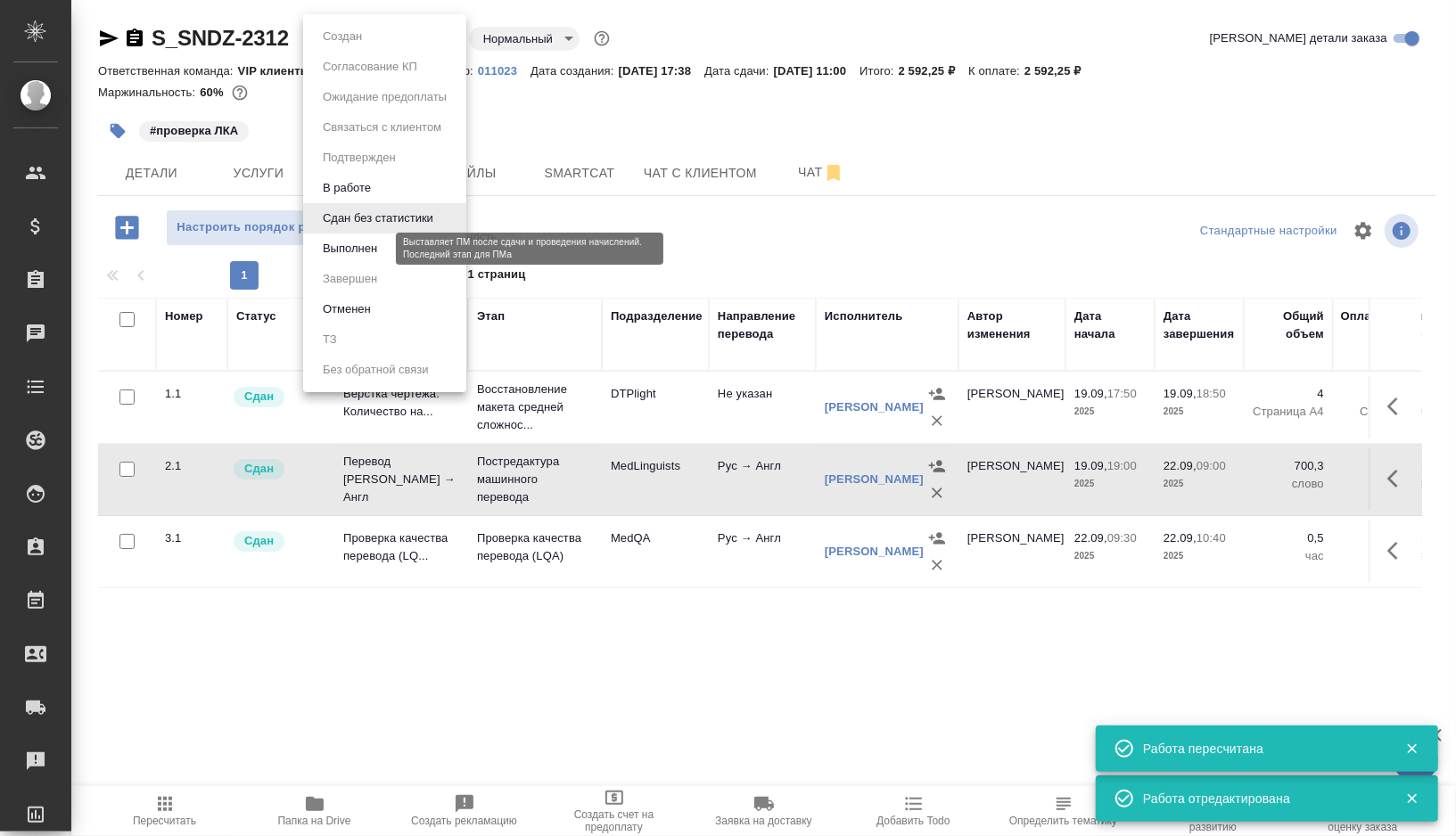
click at [358, 254] on button "Выполнен" at bounding box center [349, 249] width 65 height 19
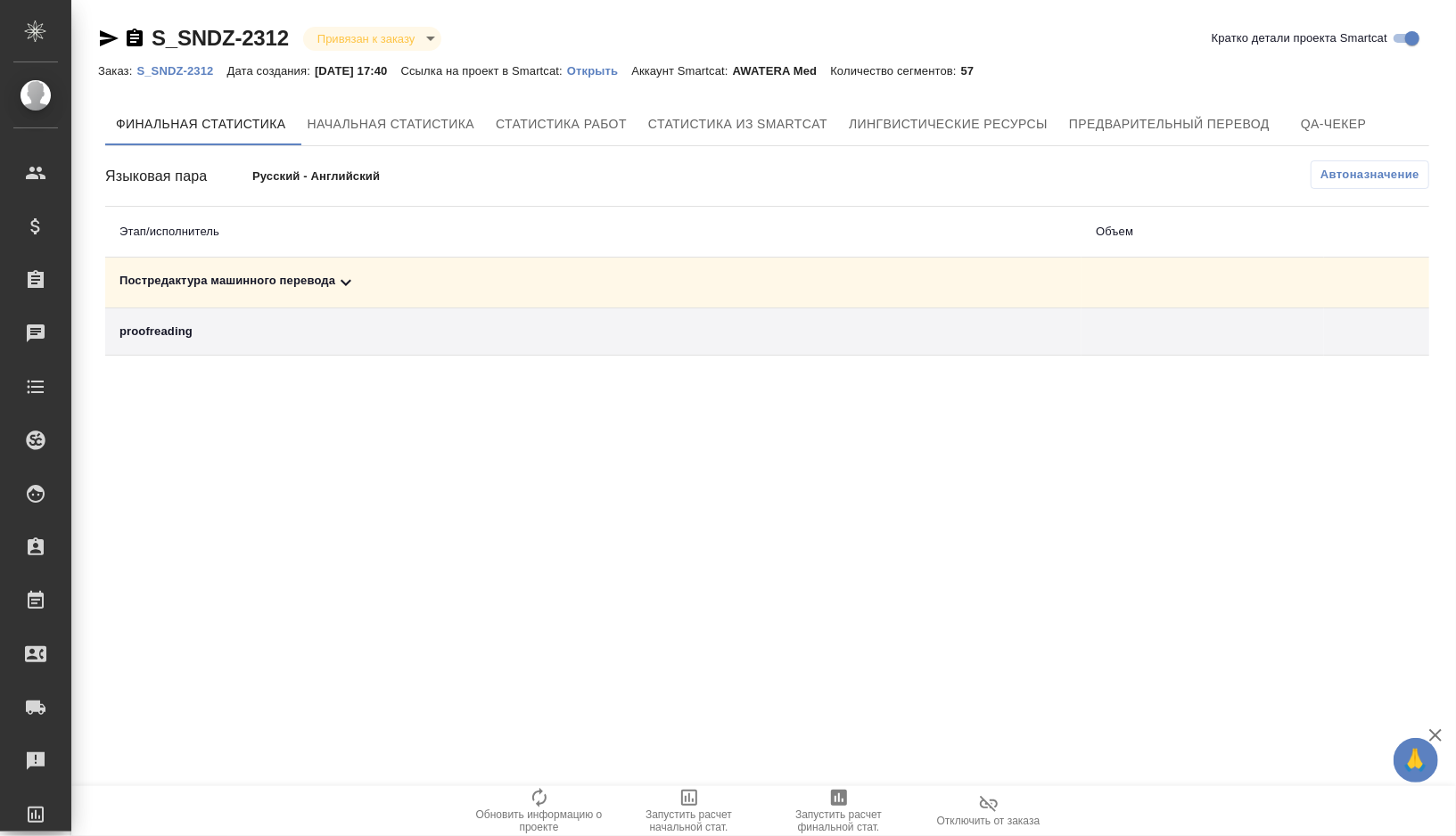
click at [406, 279] on div "Постредактура машинного перевода" at bounding box center [593, 283] width 948 height 21
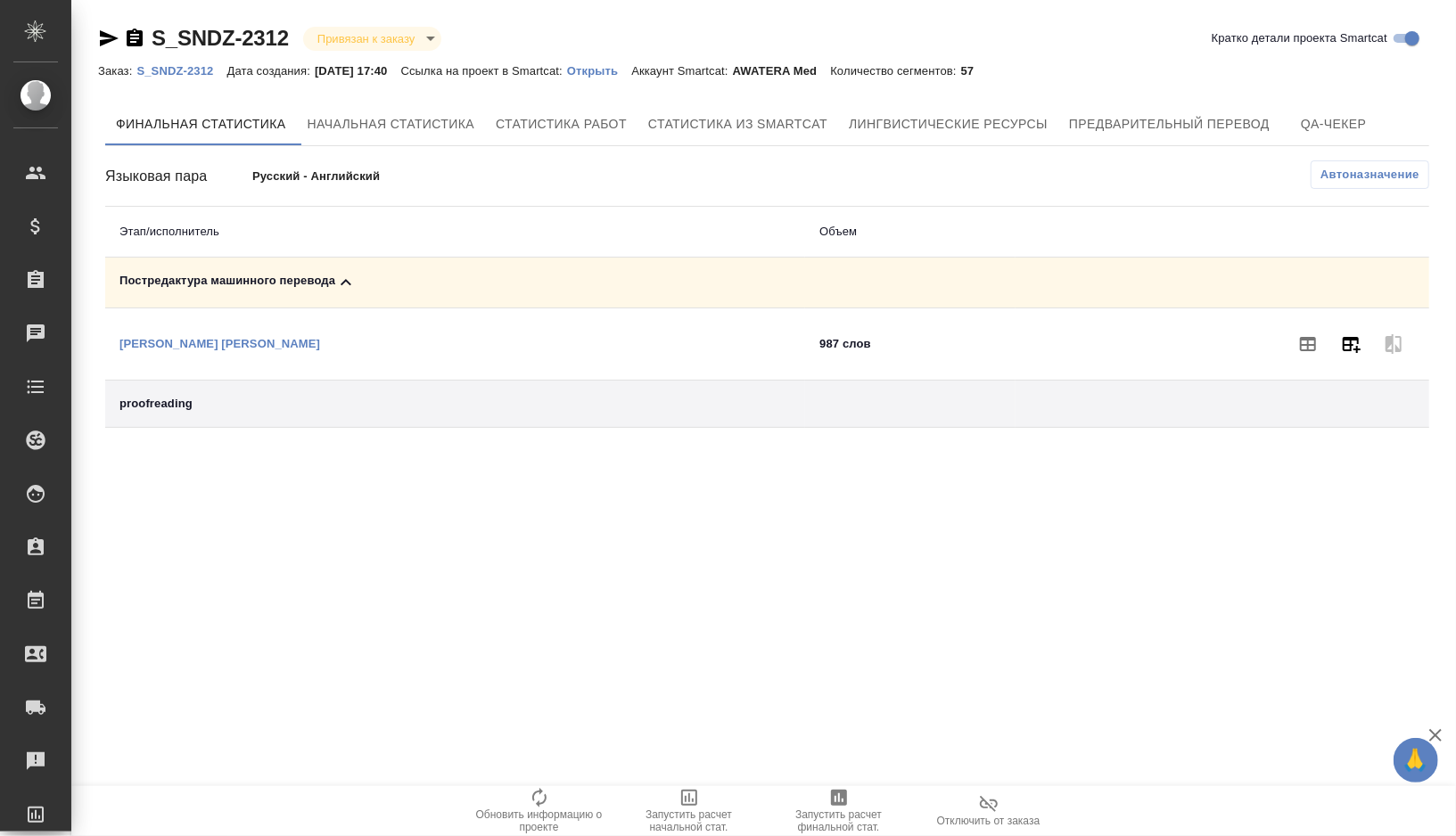
click at [1352, 345] on icon "button" at bounding box center [1351, 344] width 21 height 21
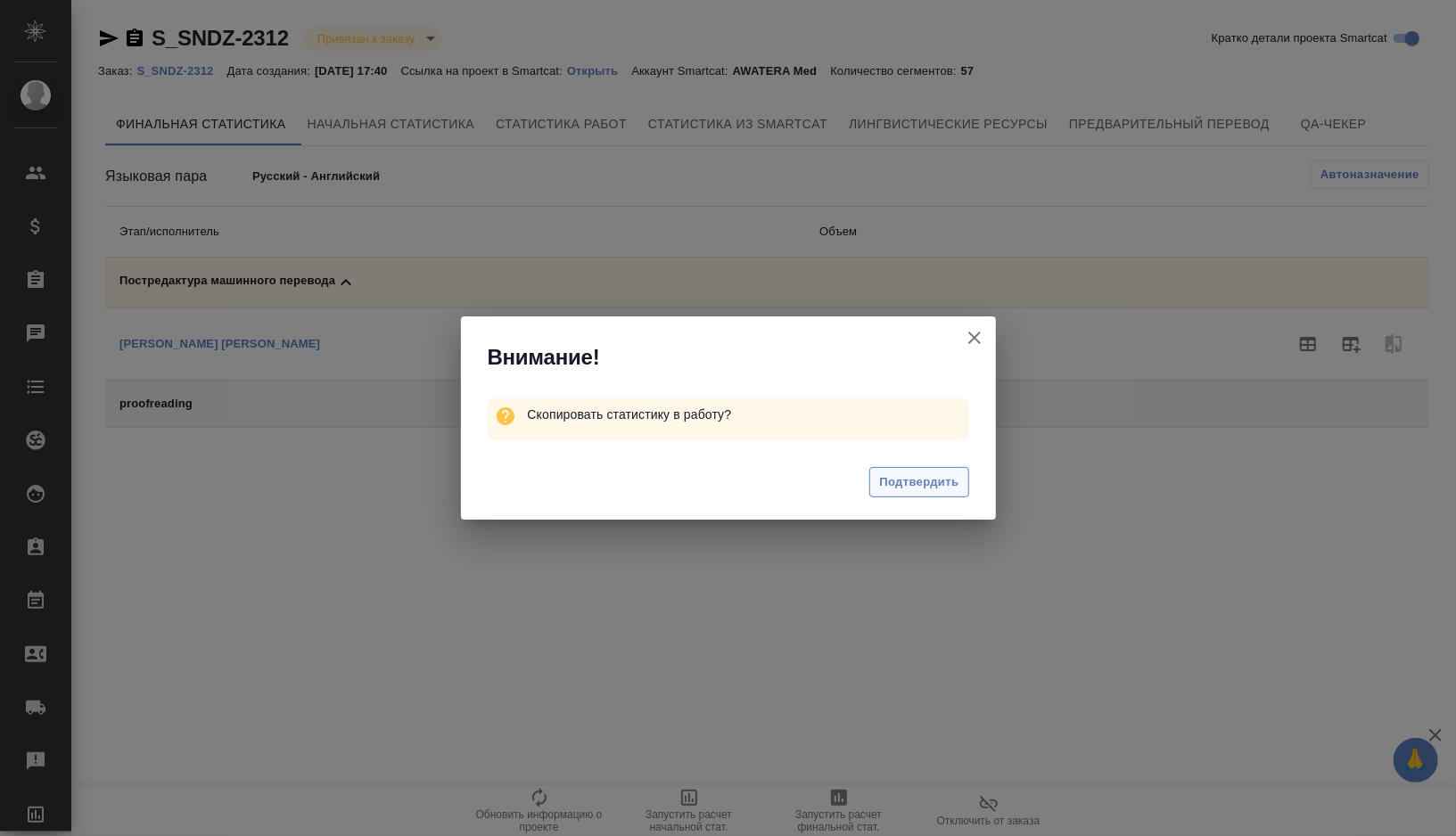
click at [917, 481] on span "Подтвердить" at bounding box center [919, 482] width 79 height 20
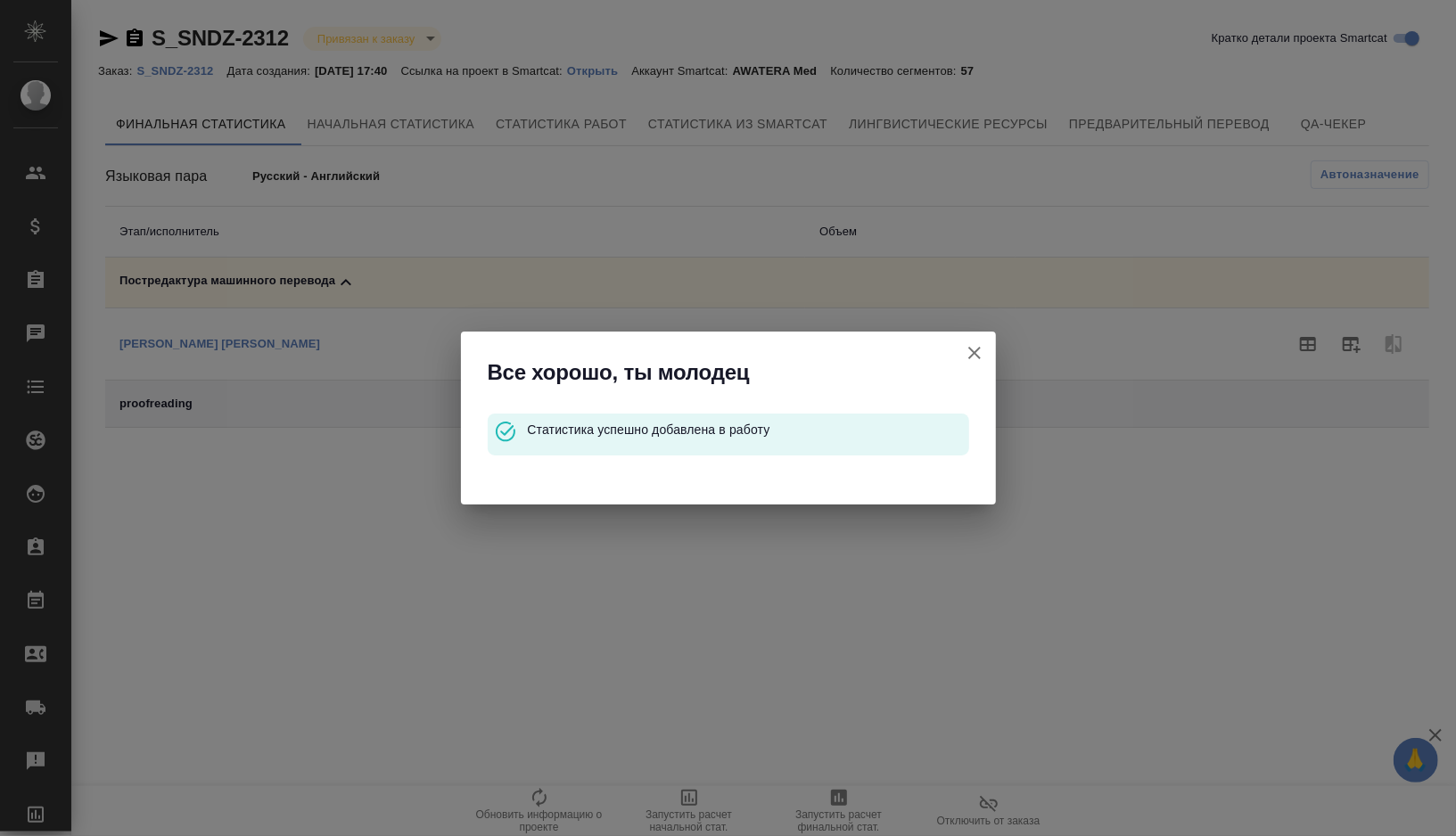
click at [971, 353] on icon "button" at bounding box center [974, 353] width 21 height 21
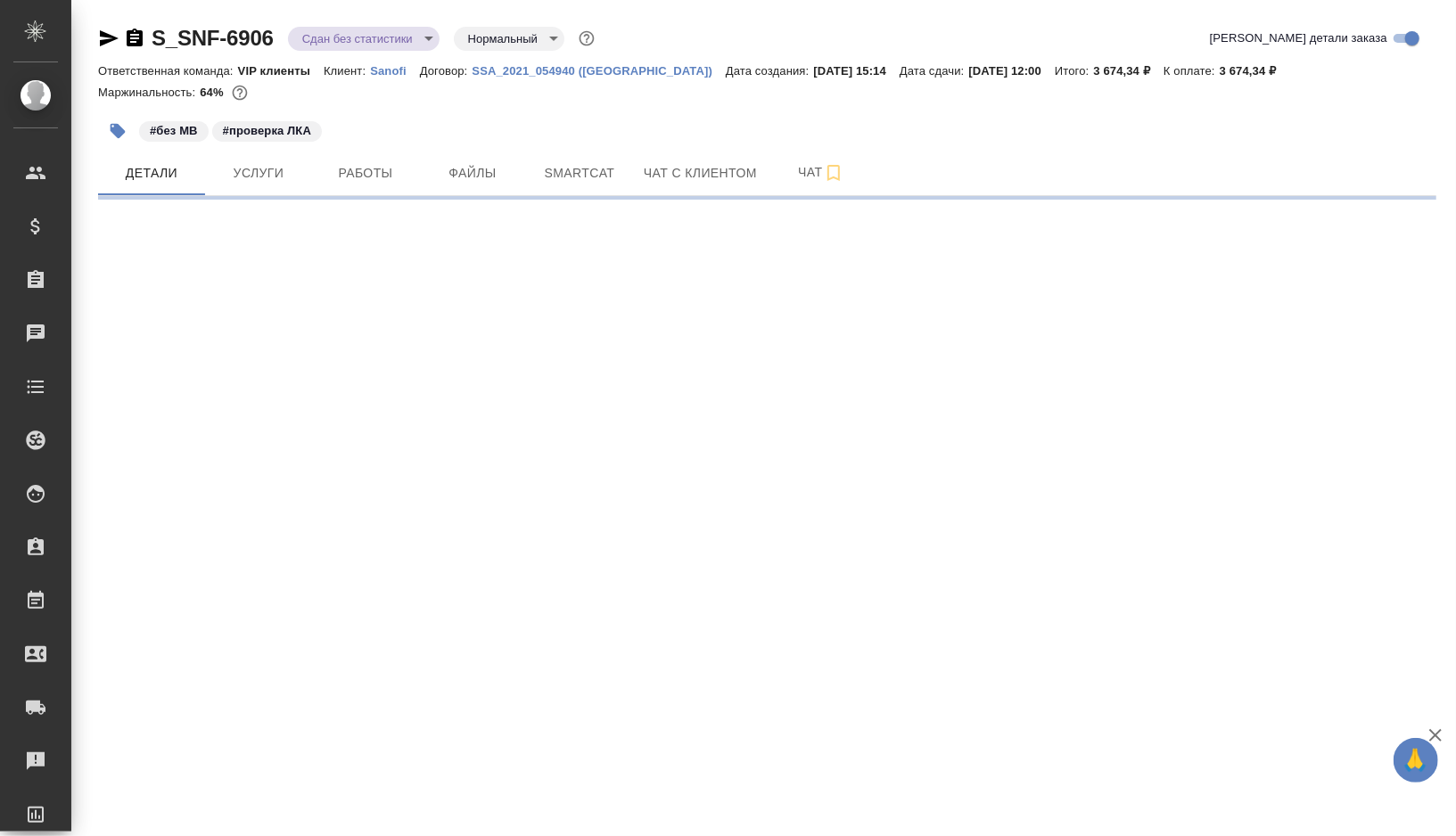
select select "RU"
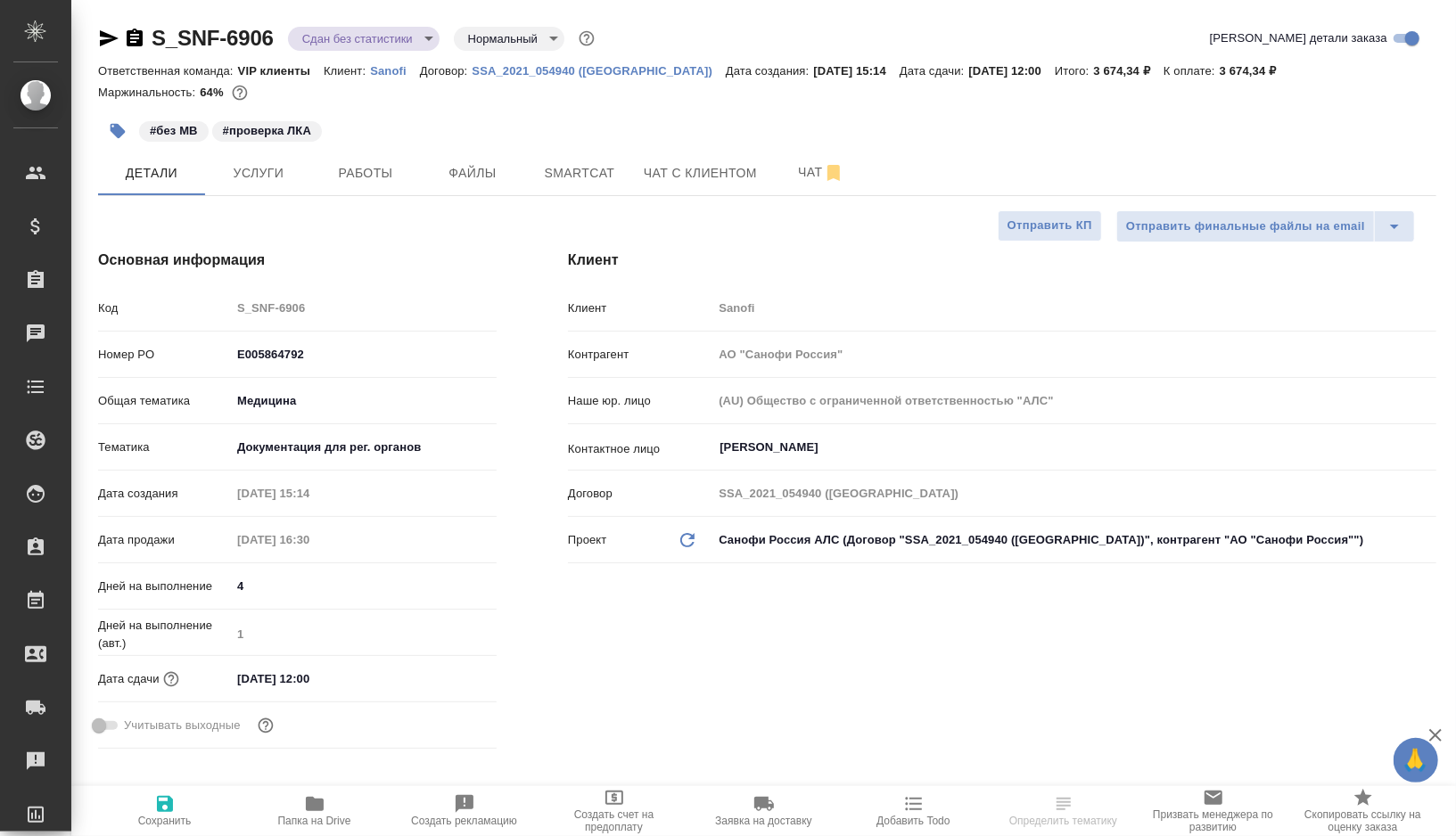
type textarea "x"
click at [393, 164] on span "Работы" at bounding box center [366, 173] width 85 height 22
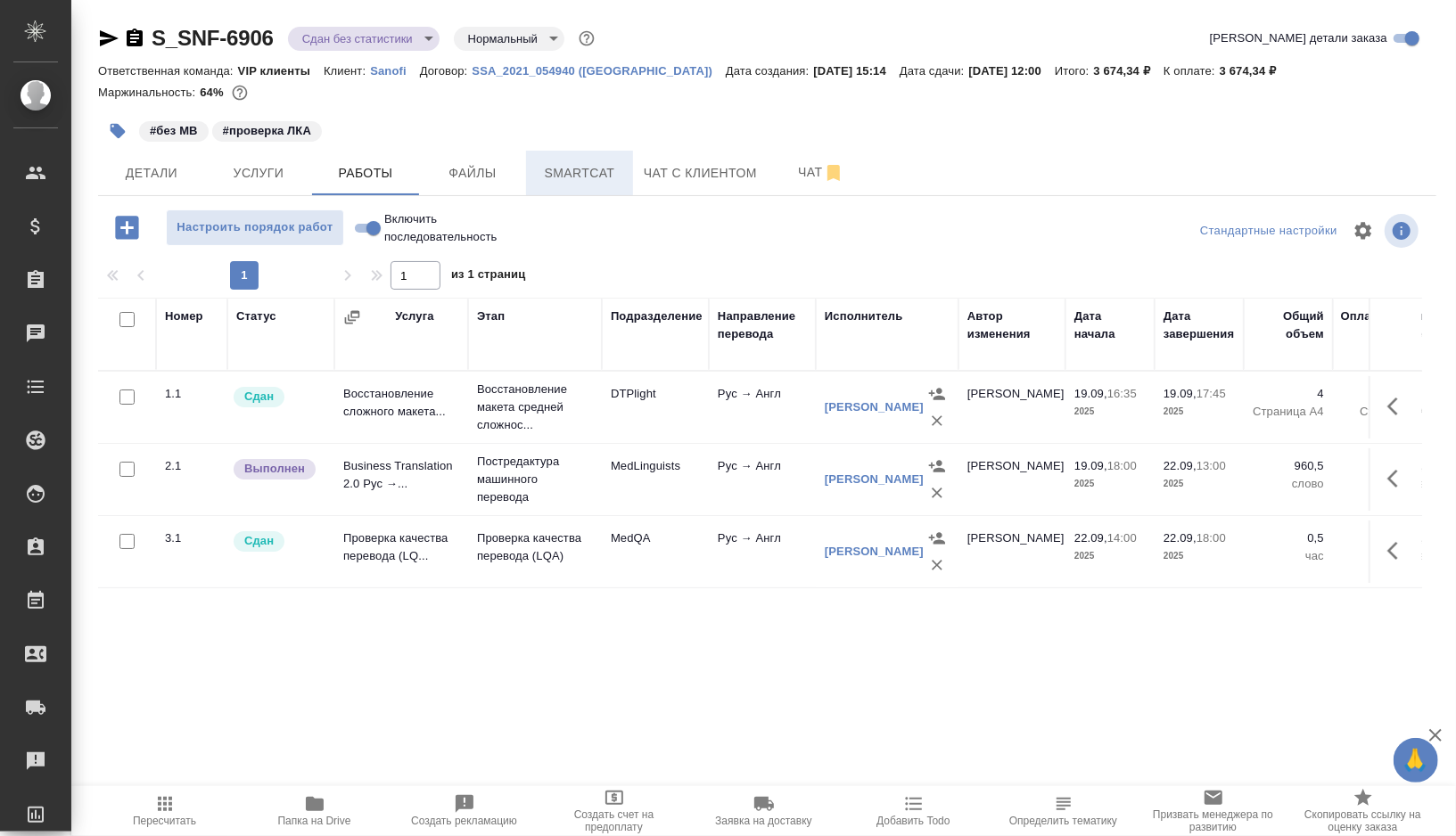
click at [571, 161] on button "Smartcat" at bounding box center [579, 173] width 107 height 45
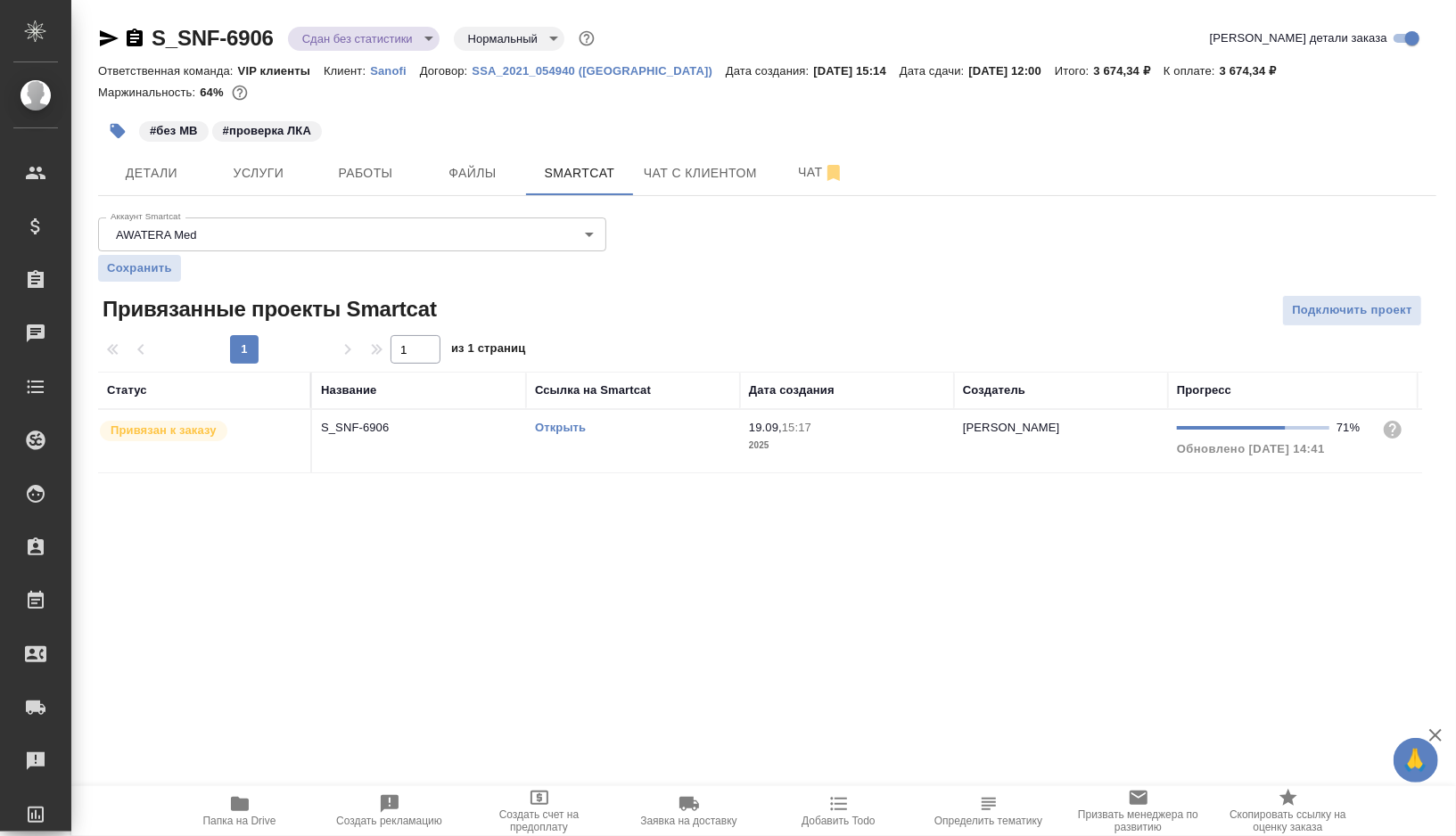
click at [634, 427] on div "Открыть" at bounding box center [633, 428] width 196 height 17
click at [349, 159] on button "Работы" at bounding box center [366, 173] width 107 height 45
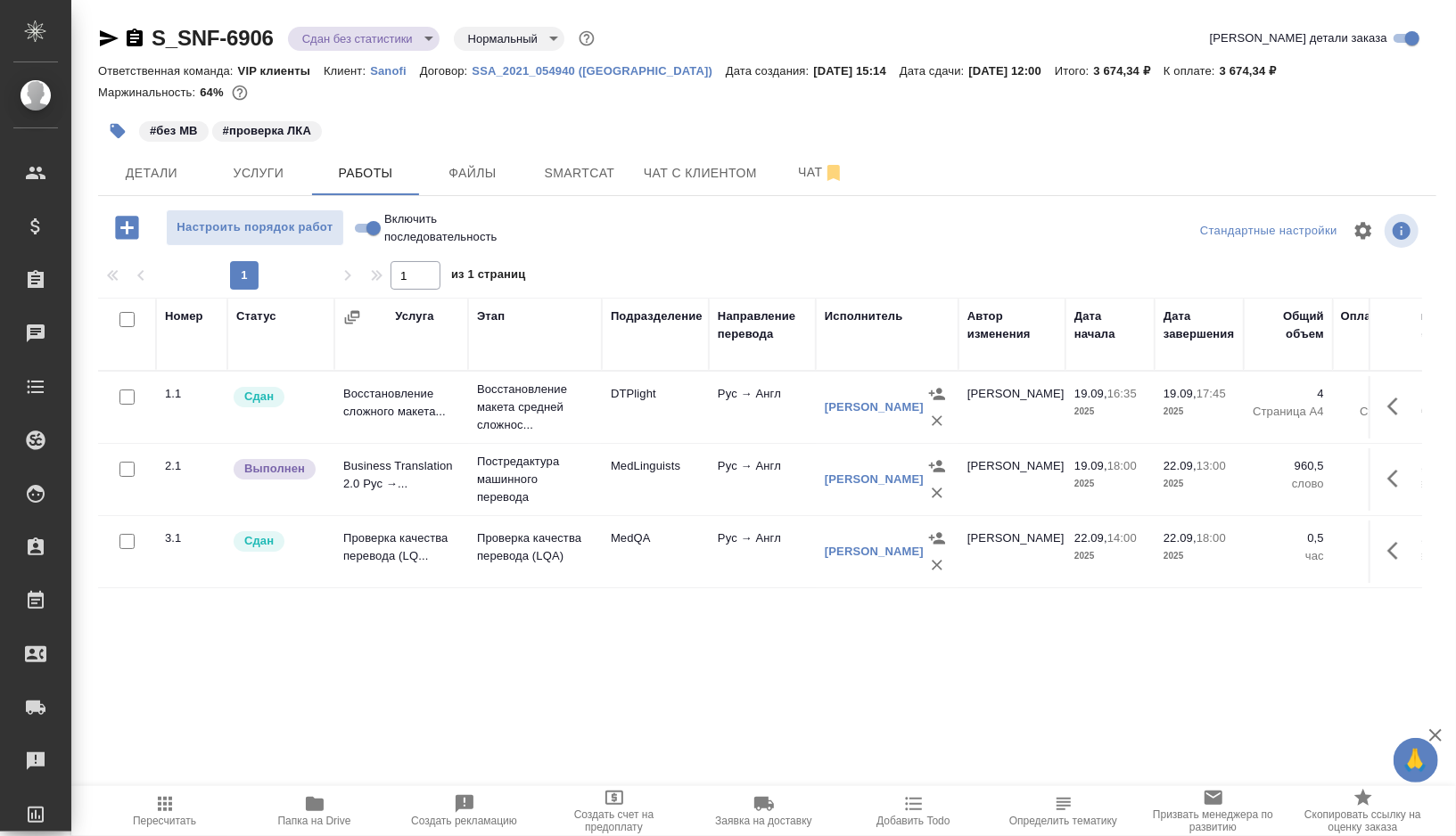
click at [166, 797] on icon "button" at bounding box center [164, 804] width 21 height 21
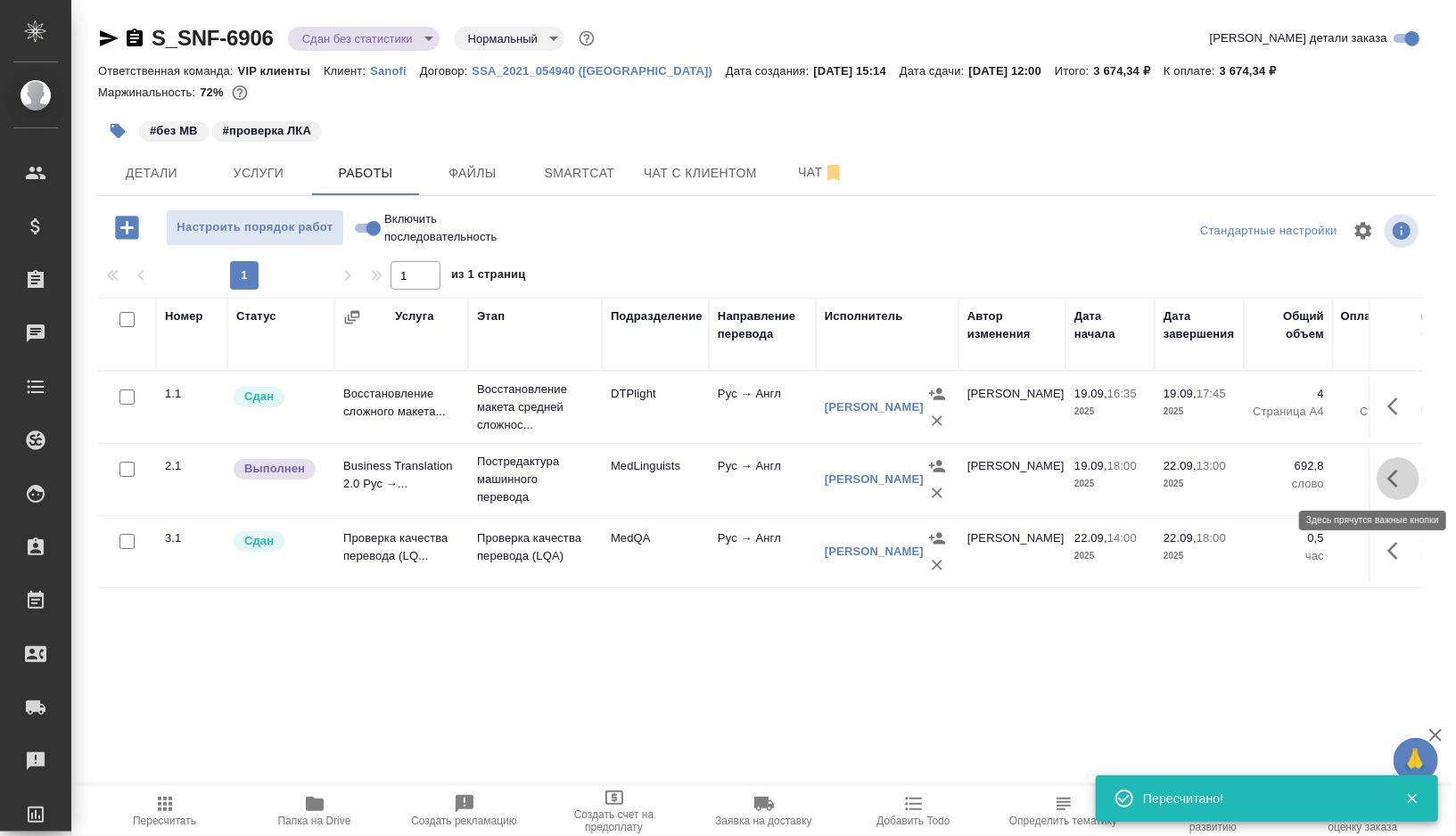
click at [1398, 474] on icon "button" at bounding box center [1398, 479] width 21 height 21
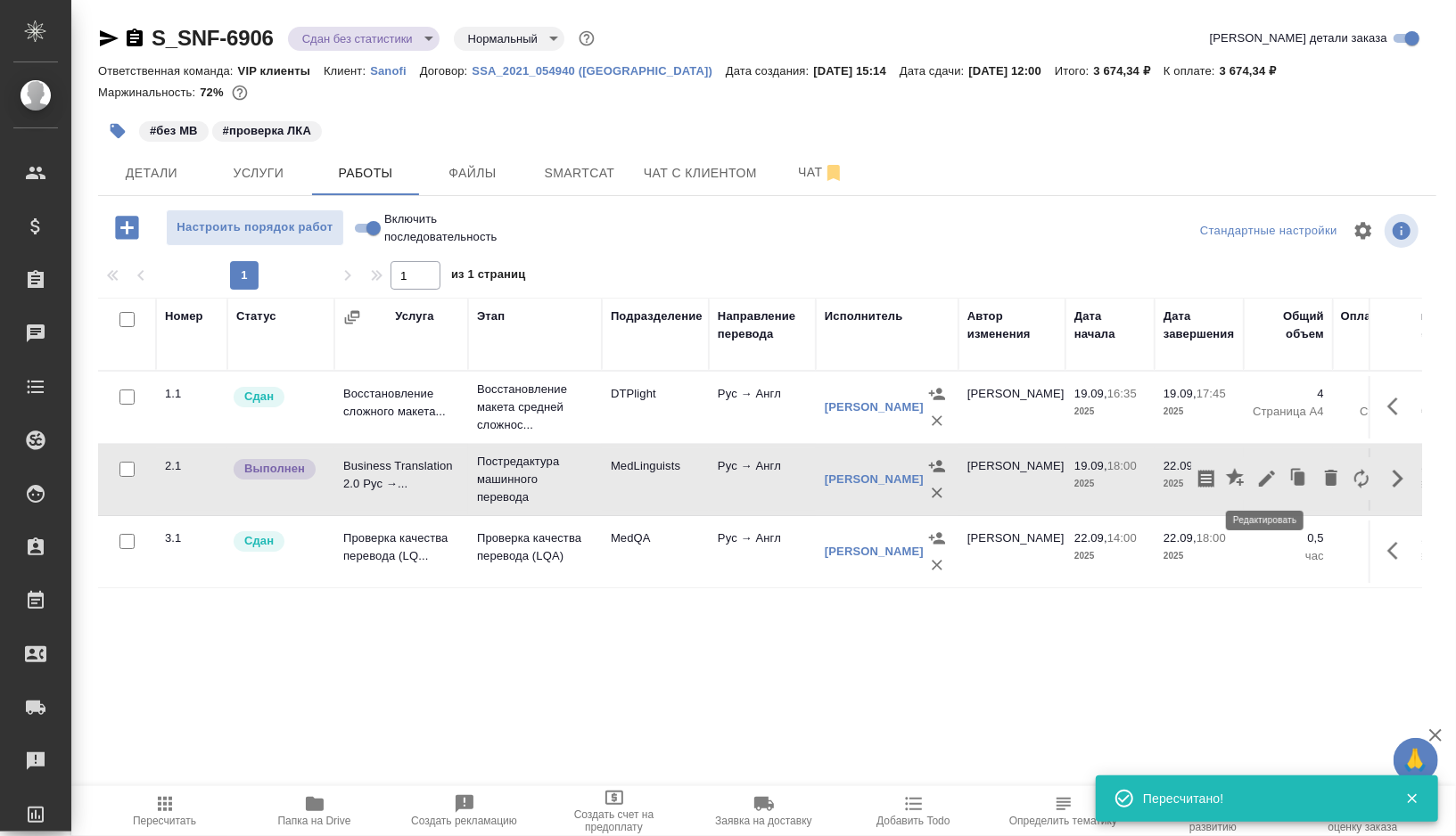
click at [1257, 479] on icon "button" at bounding box center [1266, 479] width 21 height 21
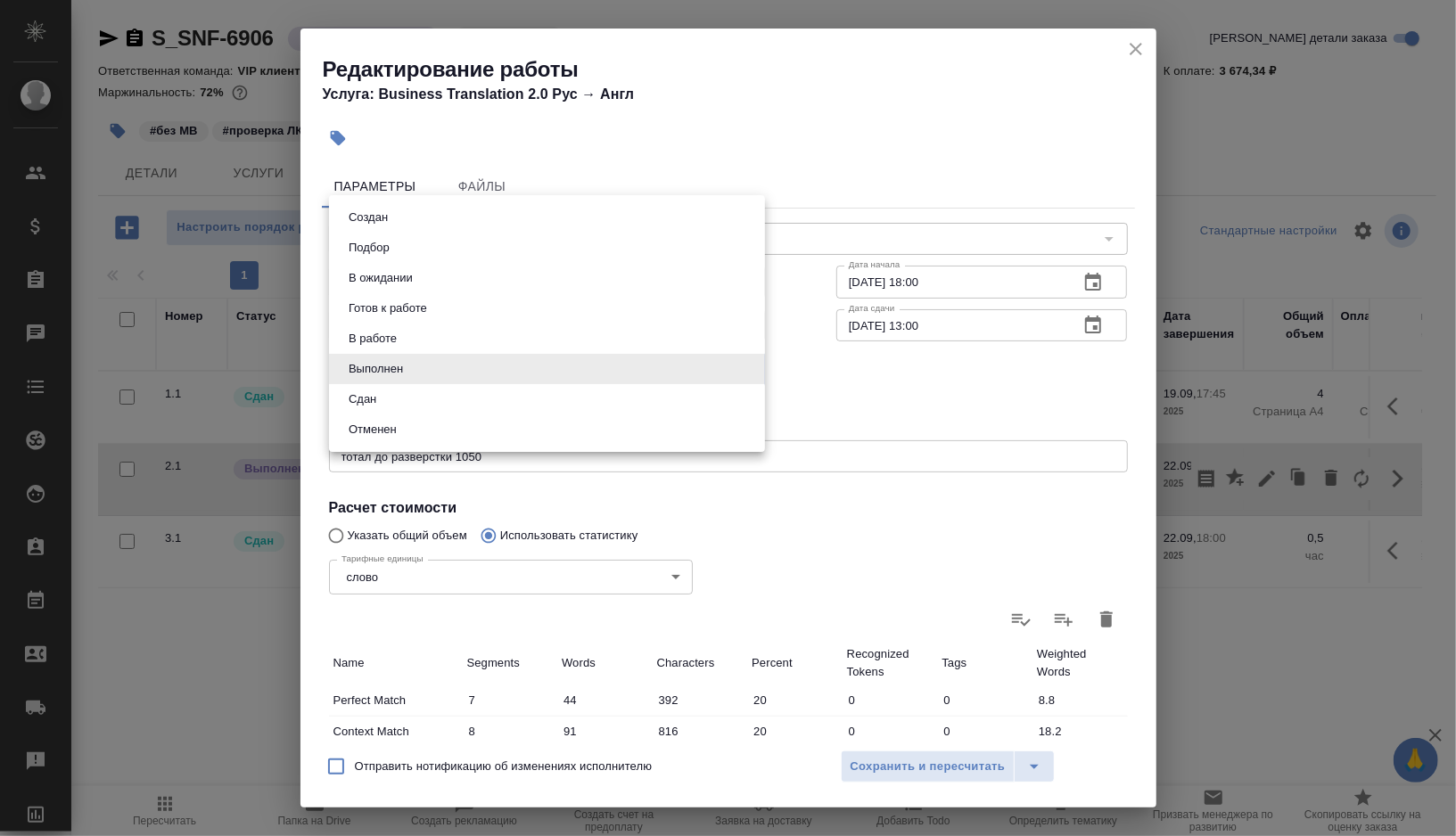
click at [499, 380] on body "🙏 .cls-1 fill:#fff; AWATERA [PERSON_NAME] Спецификации Заказы 0 Чаты Todo Проек…" at bounding box center [728, 418] width 1456 height 836
click at [407, 406] on li "Сдан" at bounding box center [547, 399] width 436 height 30
type input "closed"
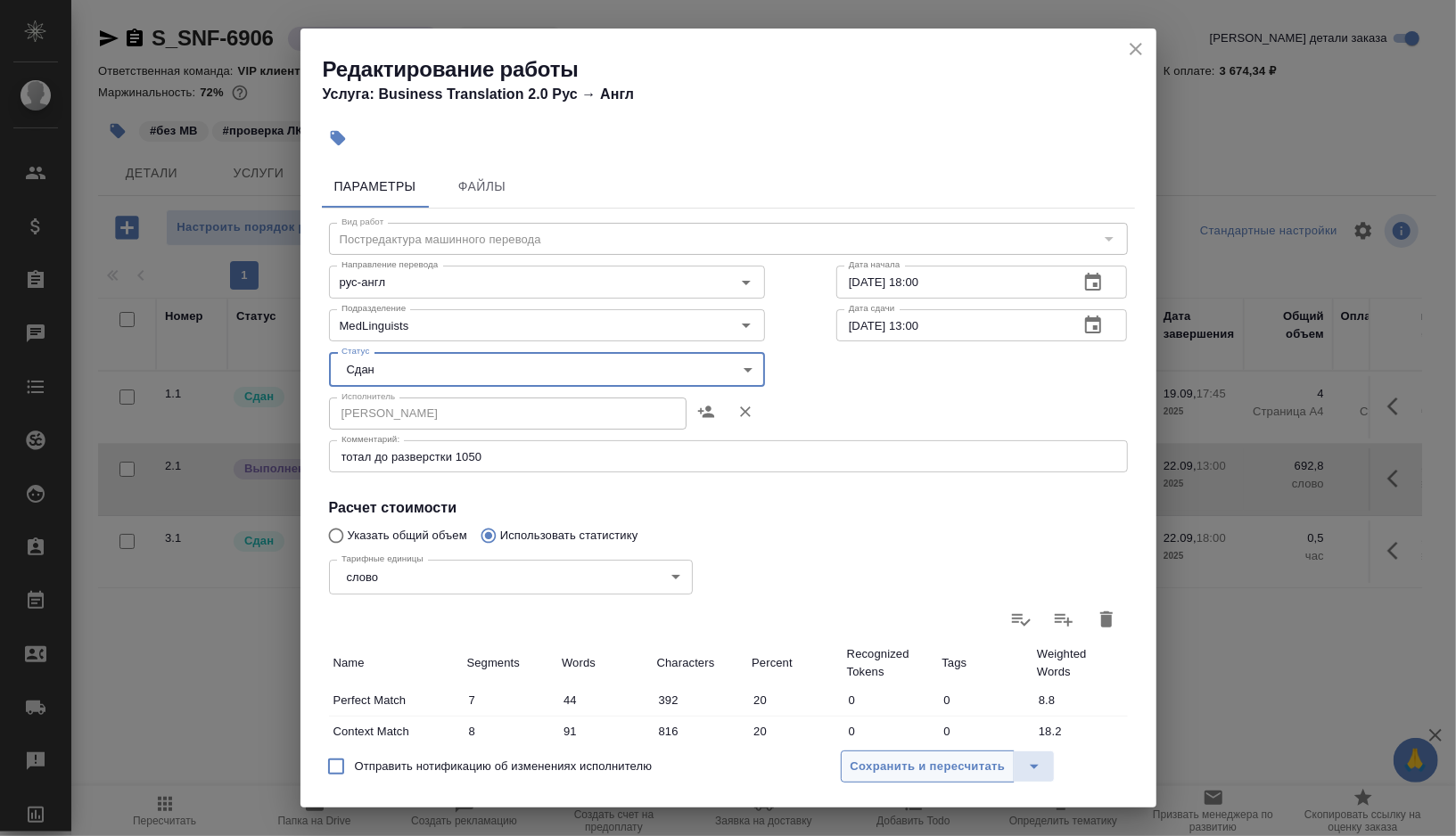
click at [932, 766] on span "Сохранить и пересчитать" at bounding box center [928, 766] width 155 height 20
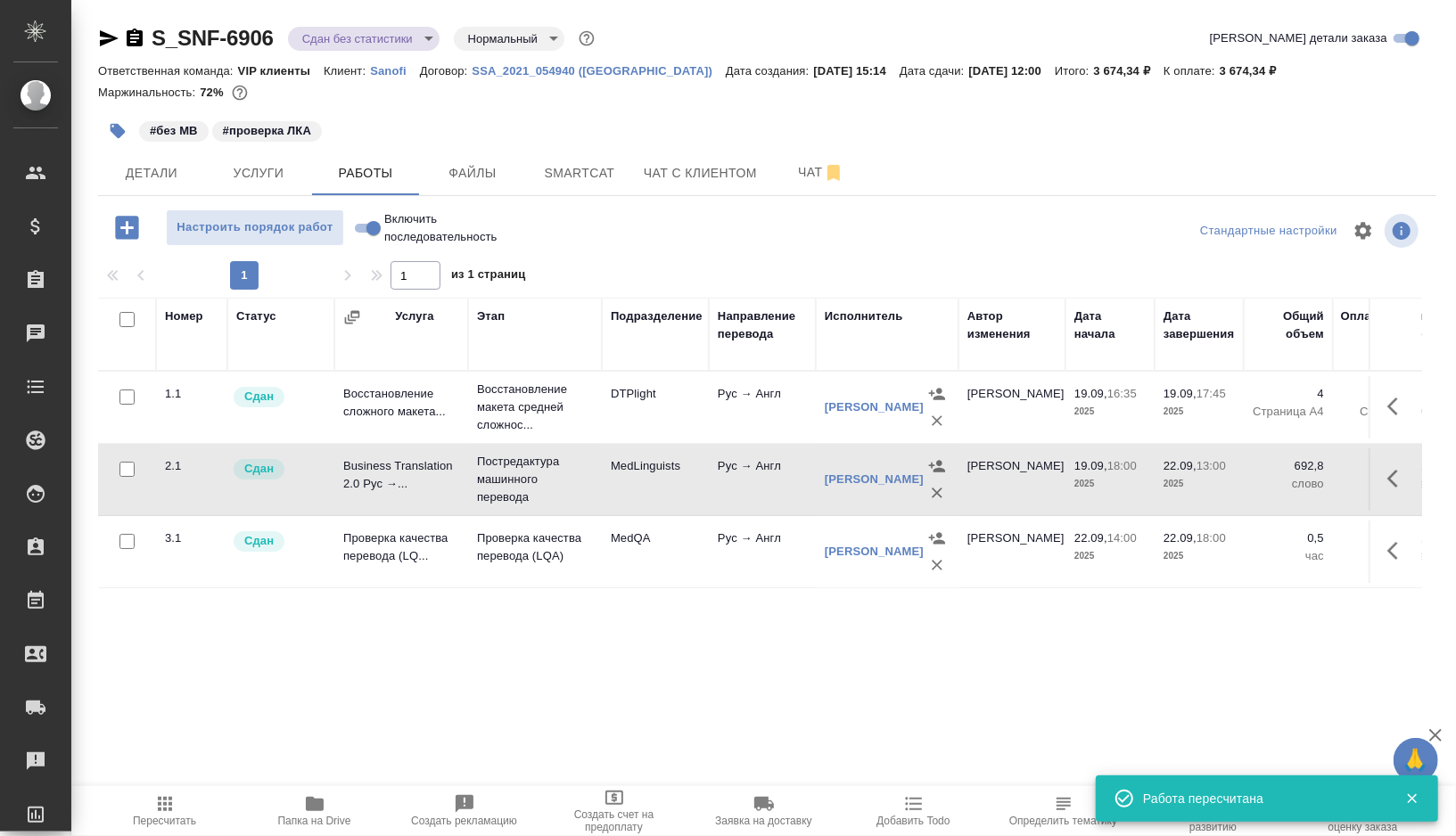
click at [392, 34] on body "🙏 .cls-1 fill:#fff; AWATERA [PERSON_NAME] Спецификации Заказы 0 Чаты Todo Проек…" at bounding box center [728, 418] width 1456 height 836
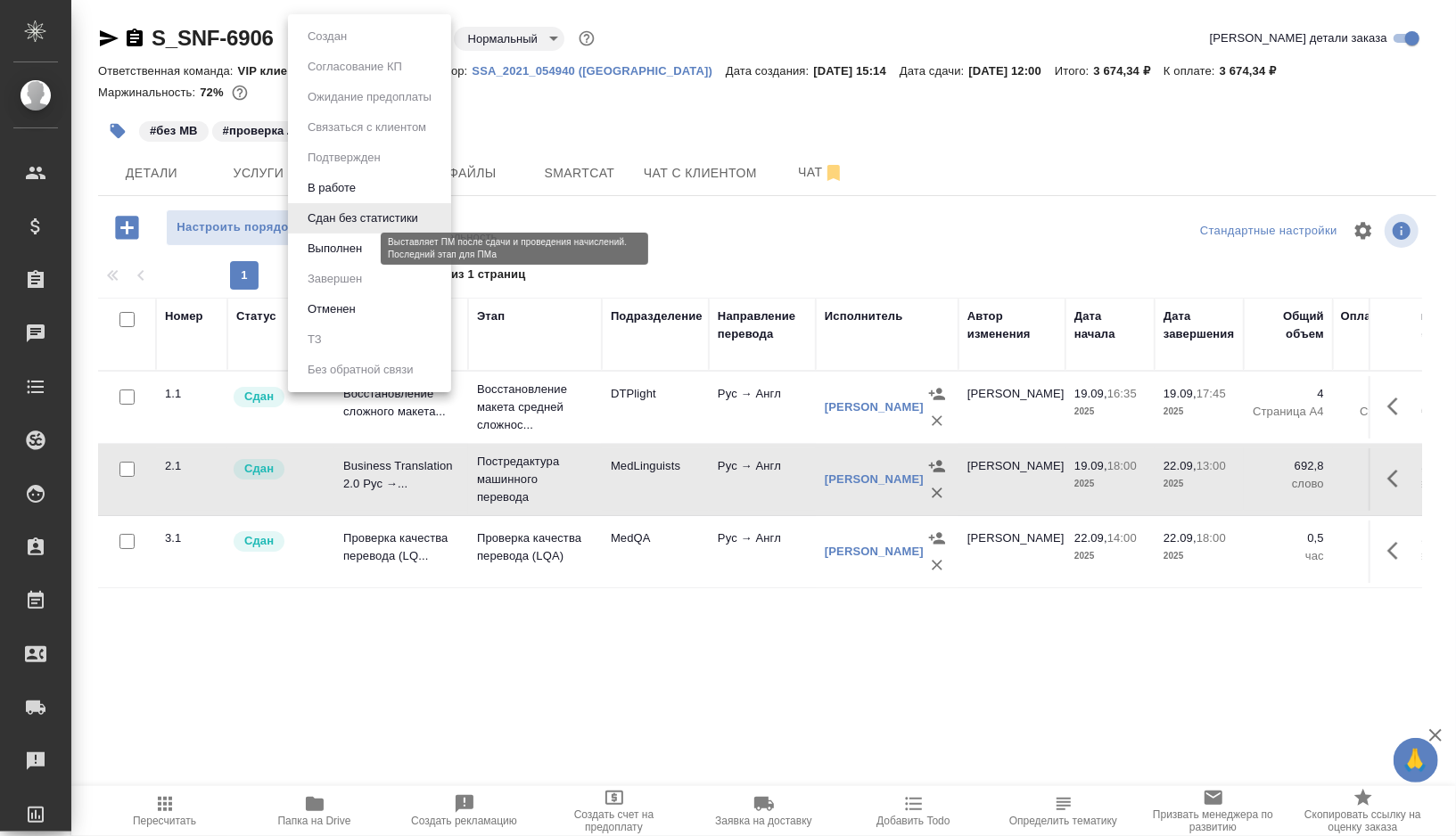
click at [354, 248] on button "Выполнен" at bounding box center [334, 249] width 65 height 19
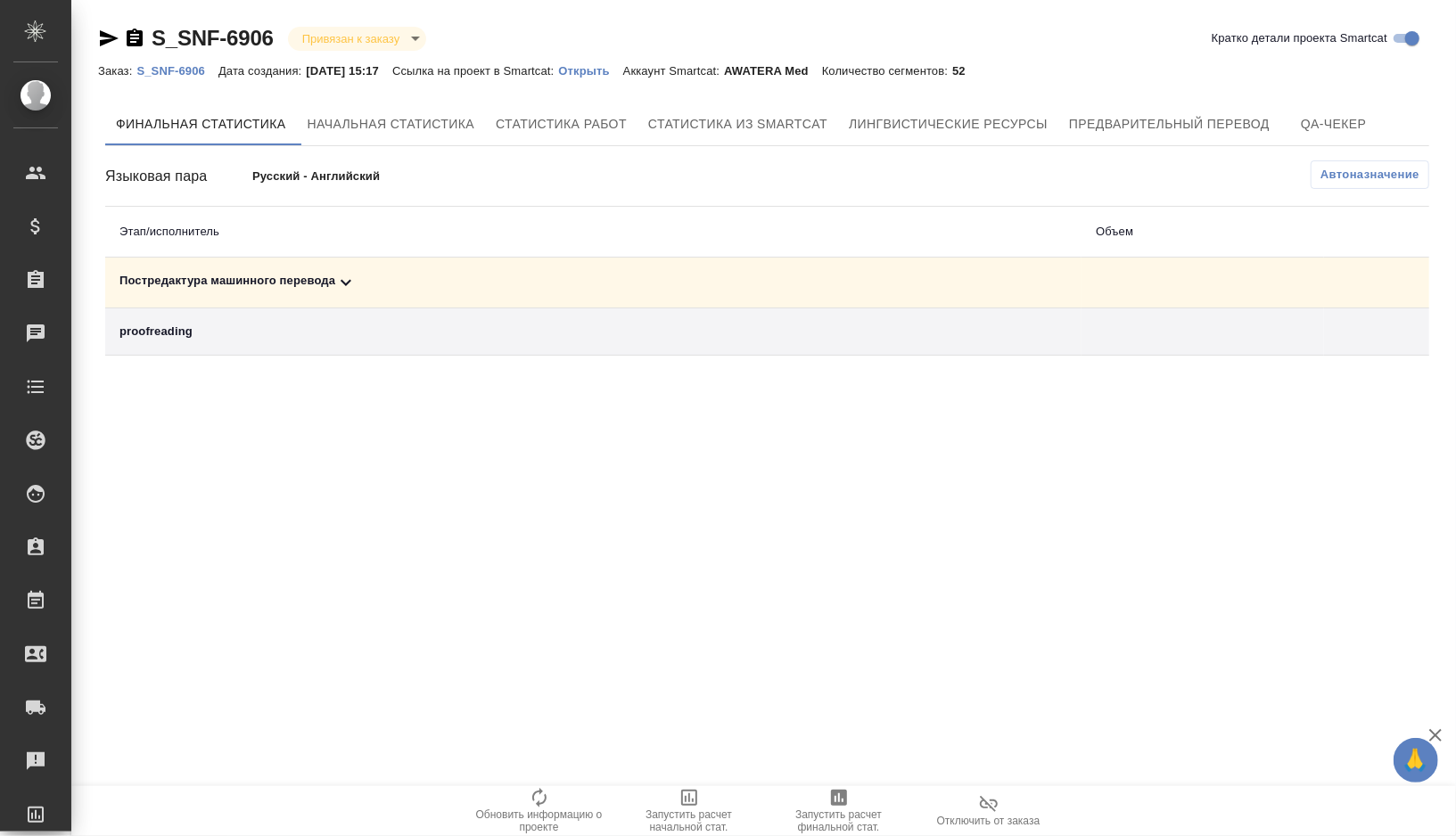
click at [402, 280] on div "Постредактура машинного перевода" at bounding box center [593, 283] width 948 height 21
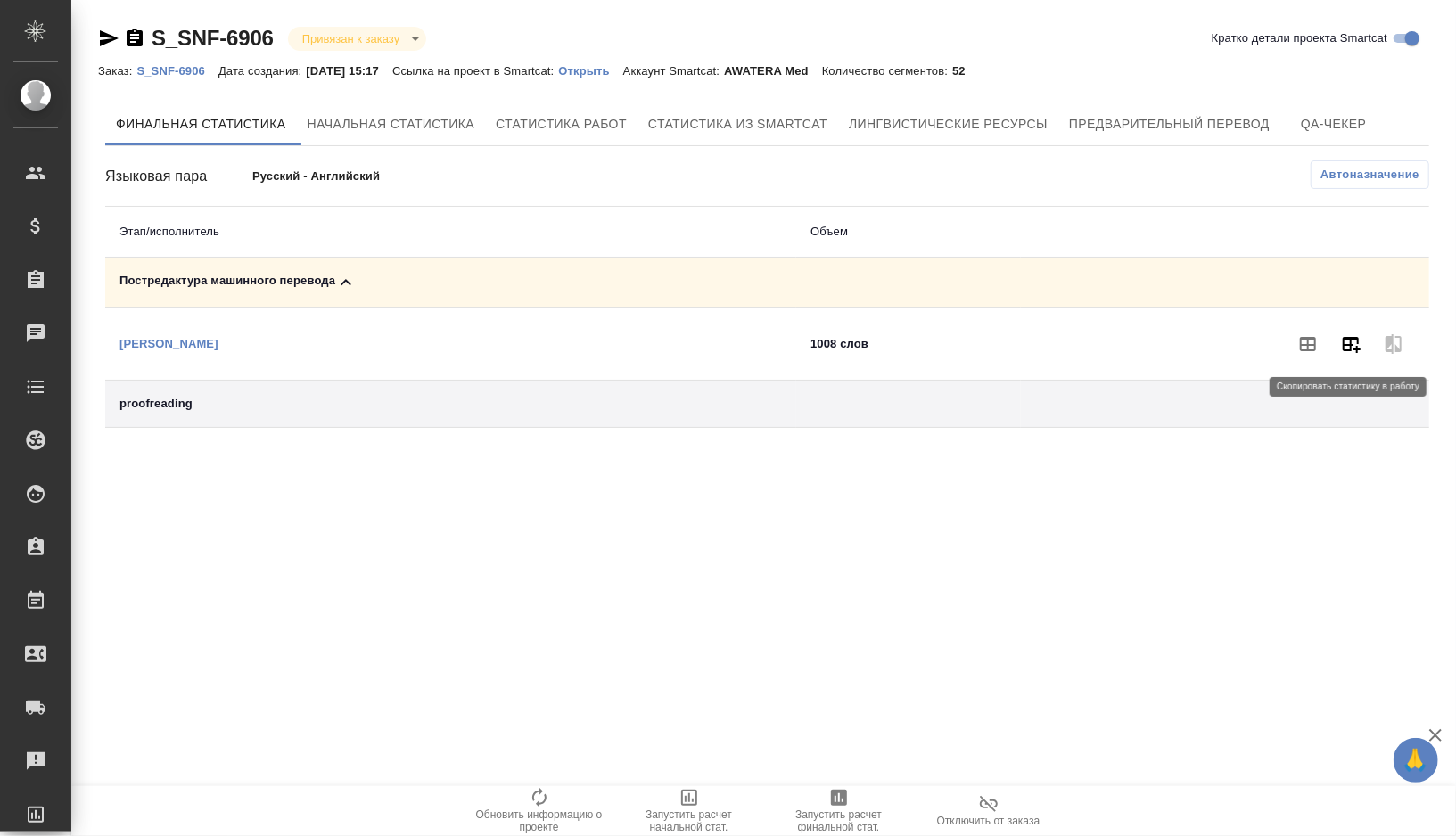
click at [1356, 342] on icon "button" at bounding box center [1351, 344] width 21 height 21
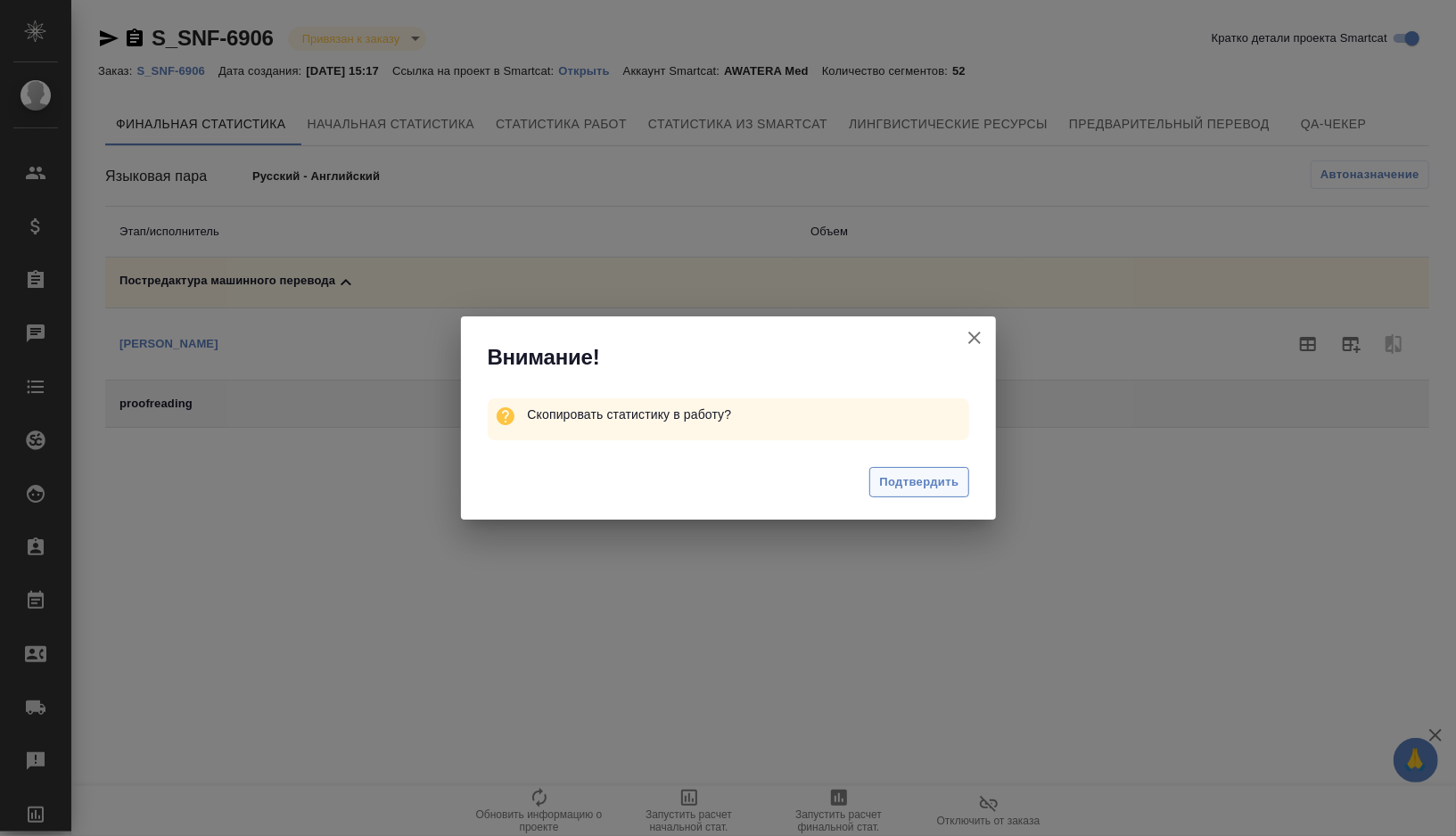
click at [911, 473] on span "Подтвердить" at bounding box center [919, 482] width 79 height 20
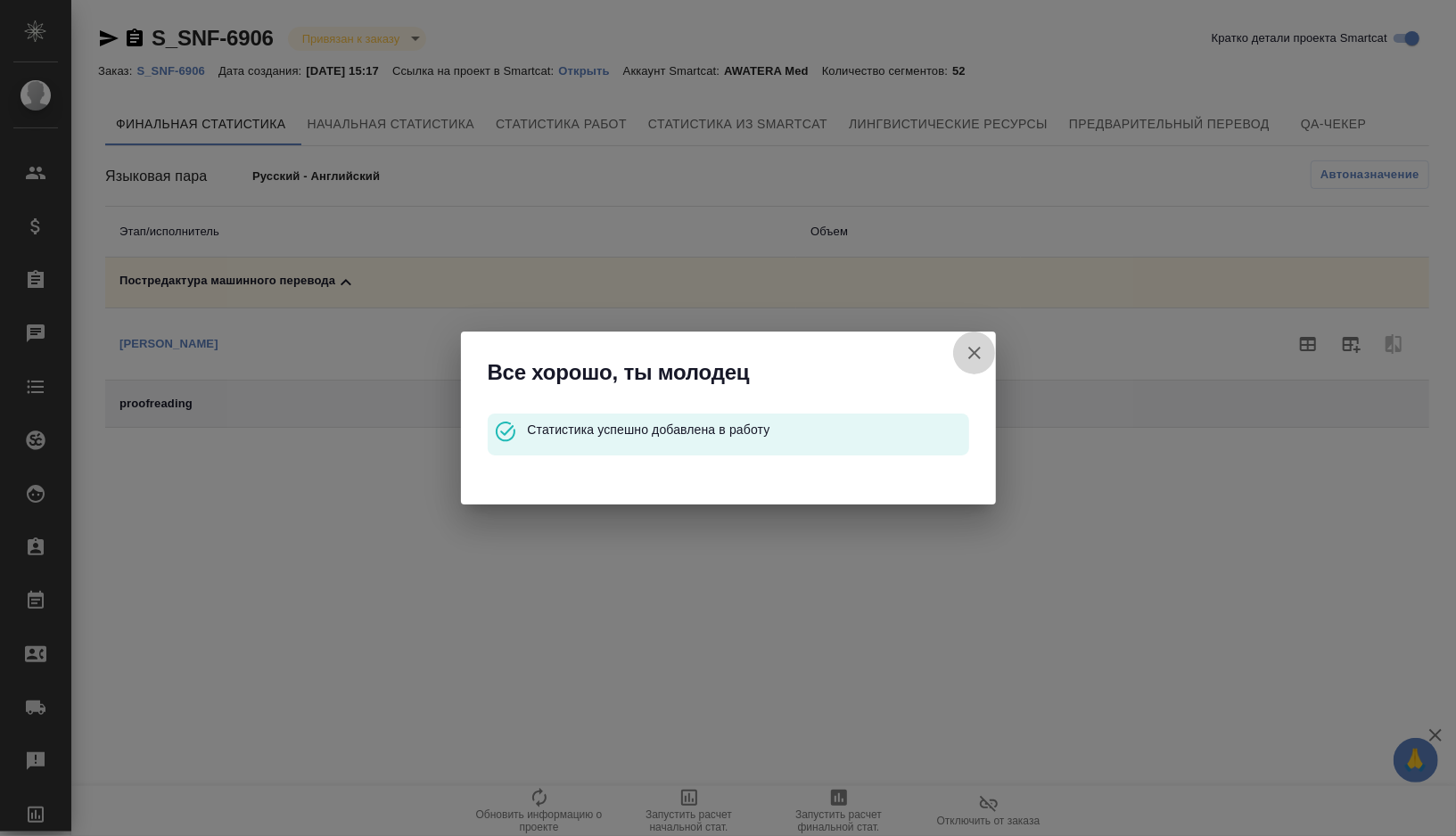
click at [979, 340] on button "Кратко детали проекта Smartcat" at bounding box center [974, 353] width 43 height 43
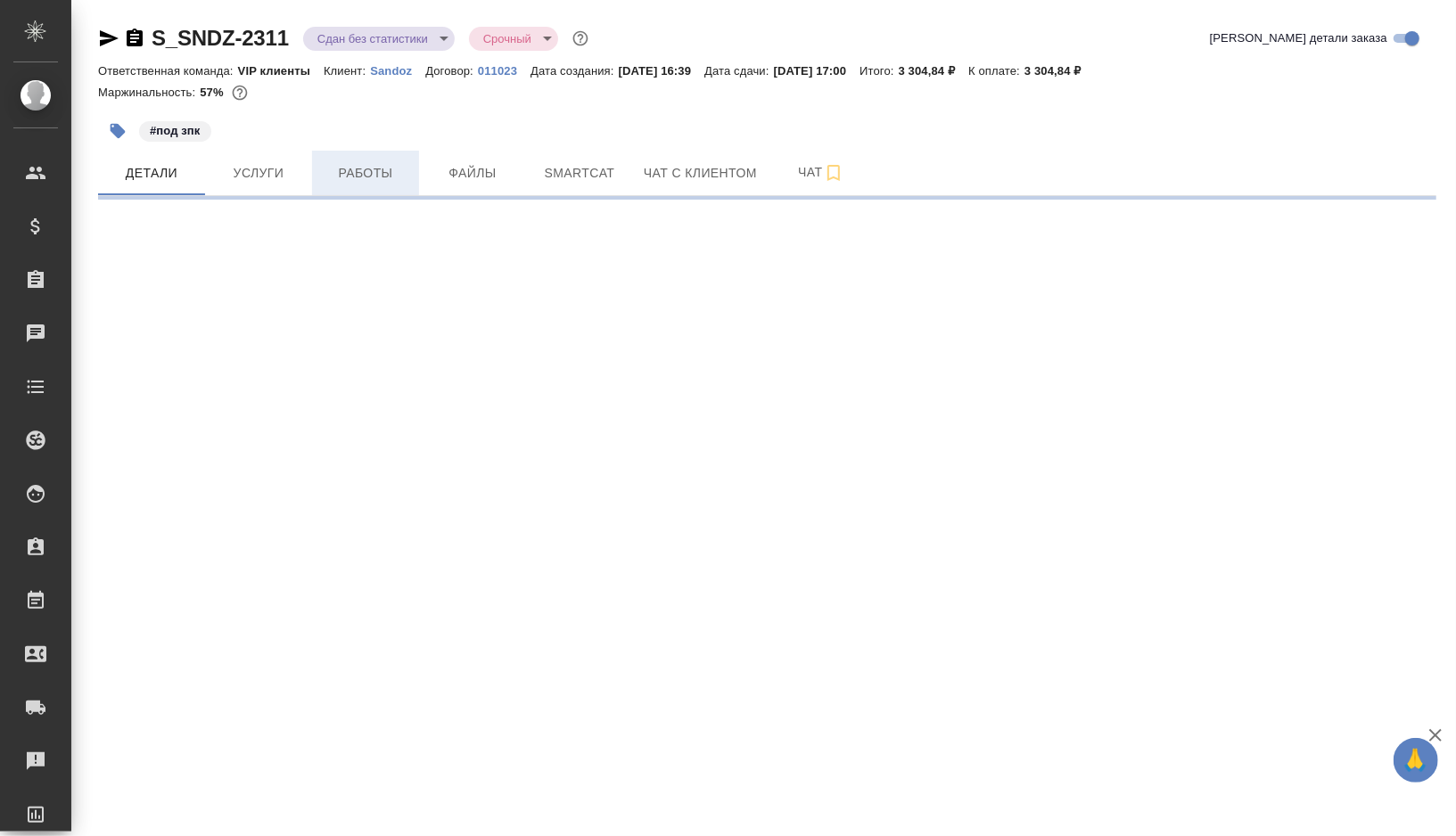
select select "RU"
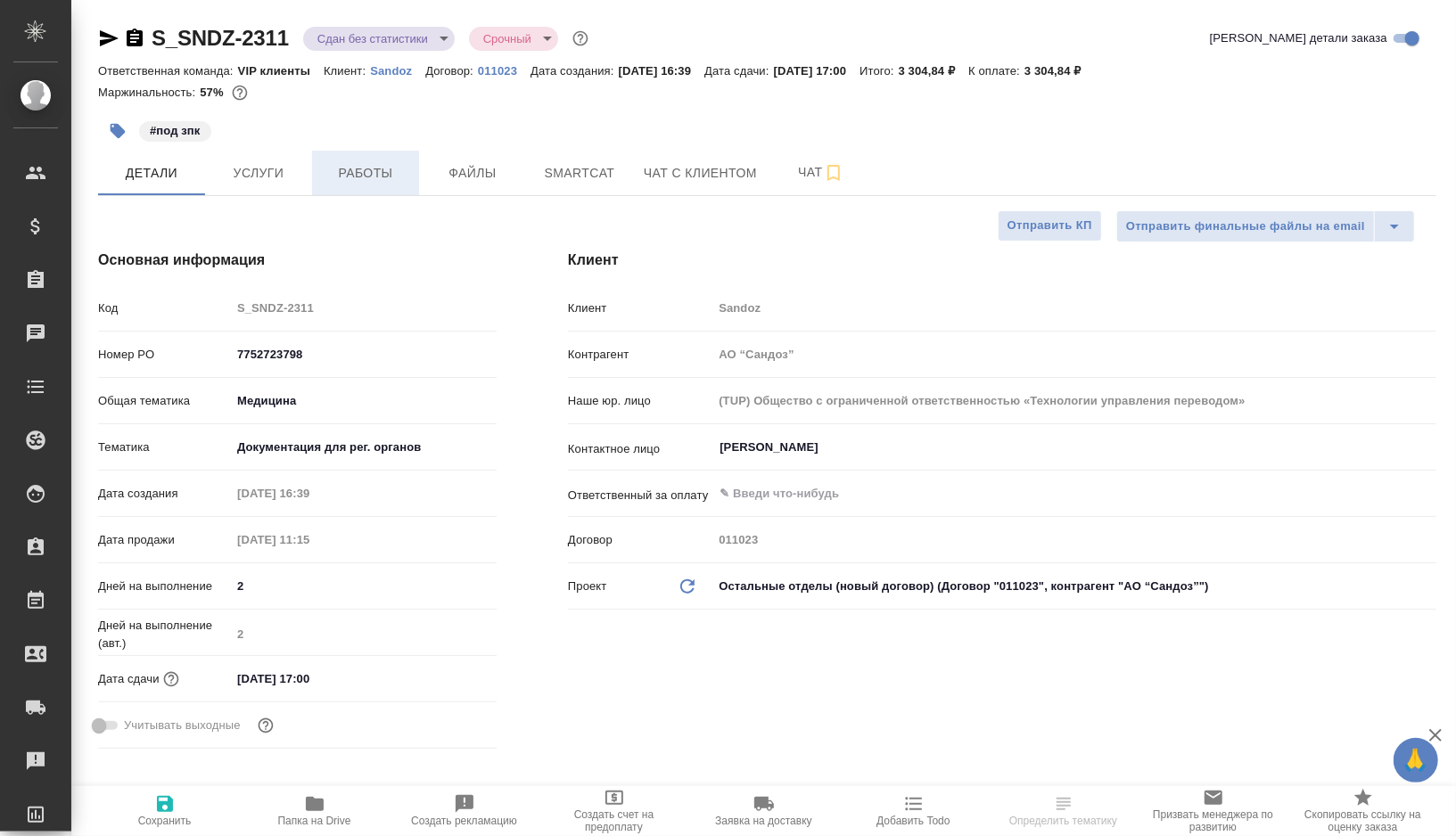
type textarea "x"
click at [396, 184] on button "Работы" at bounding box center [366, 173] width 107 height 45
type textarea "x"
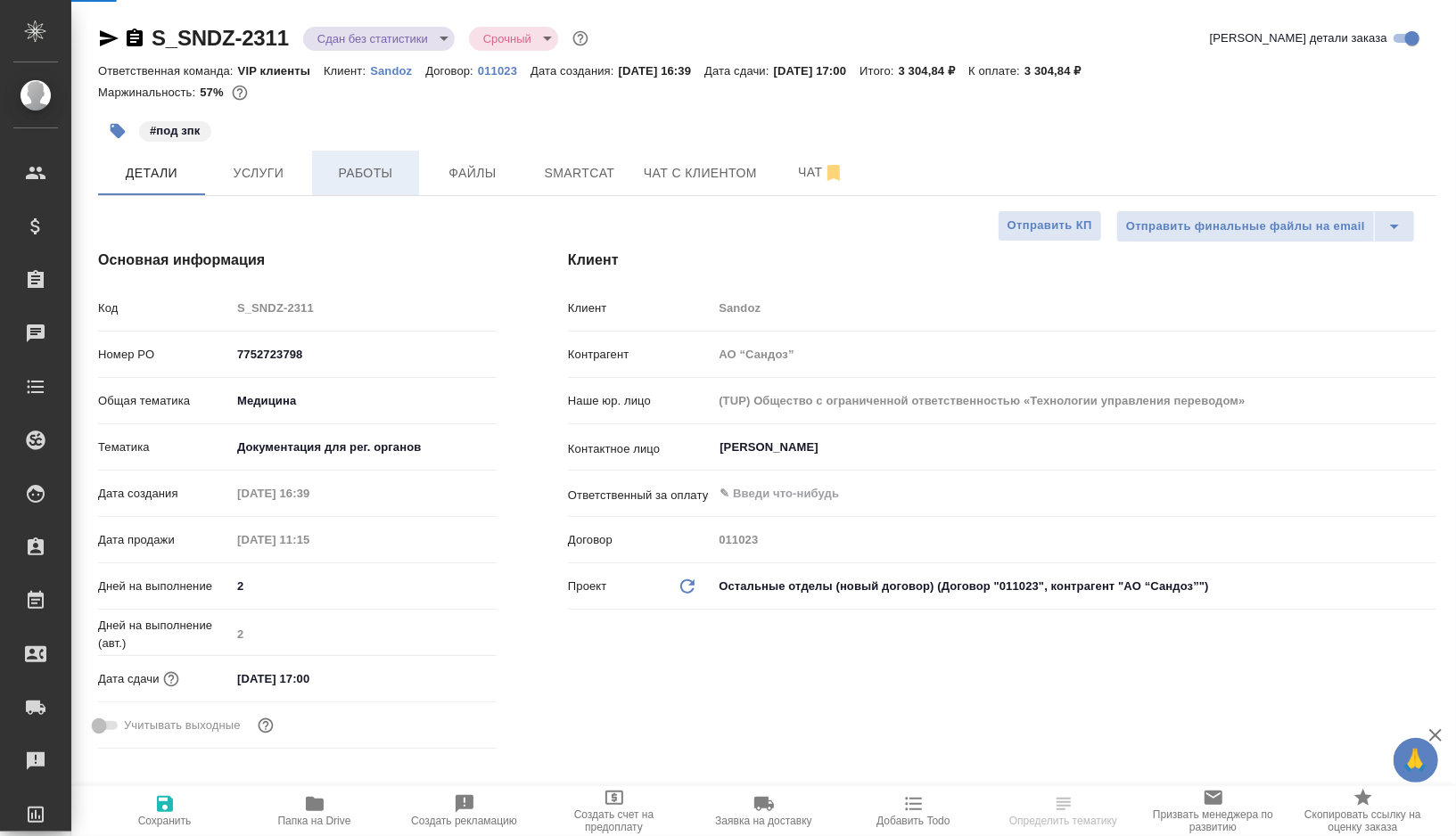
type textarea "x"
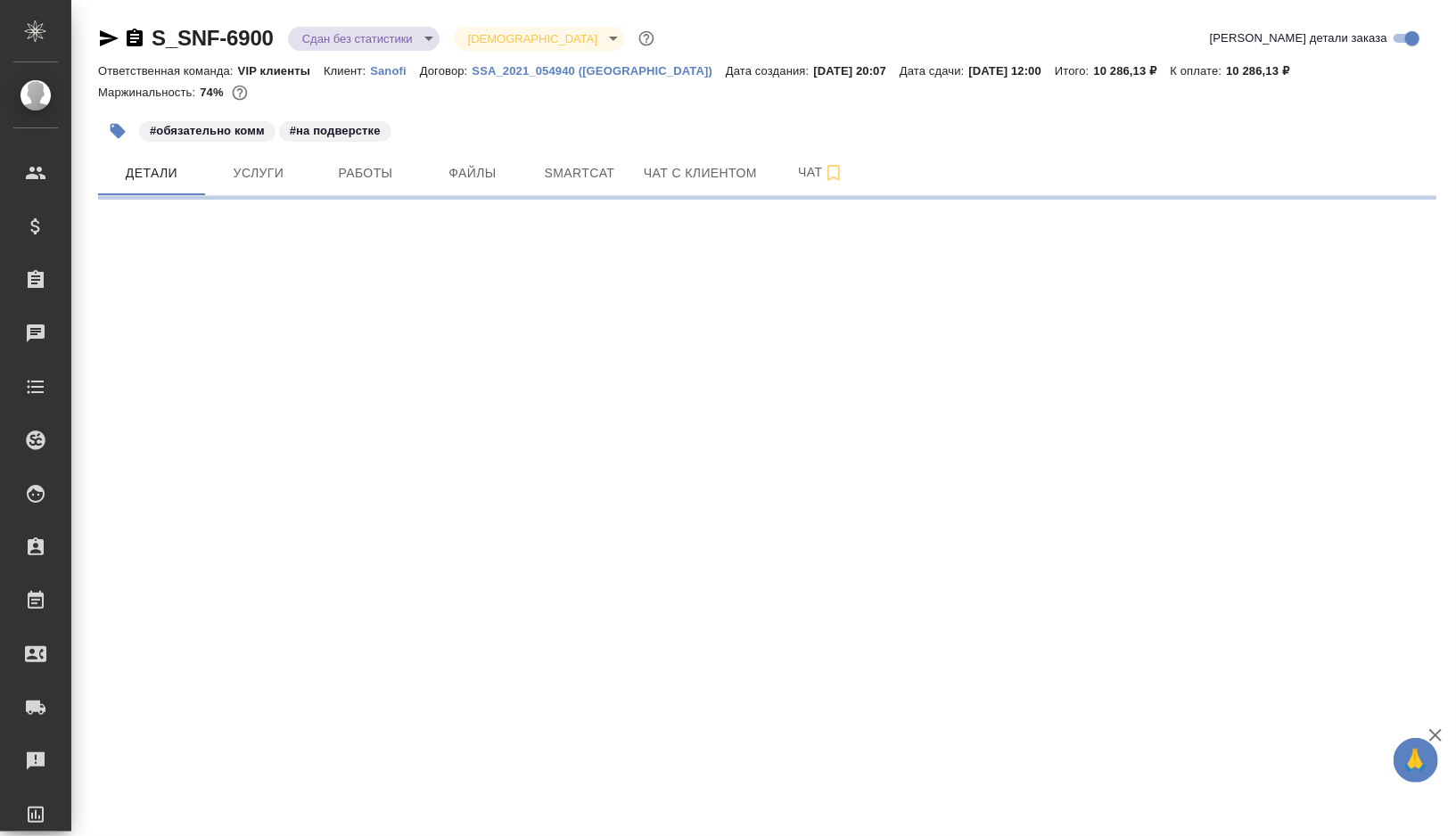
select select "RU"
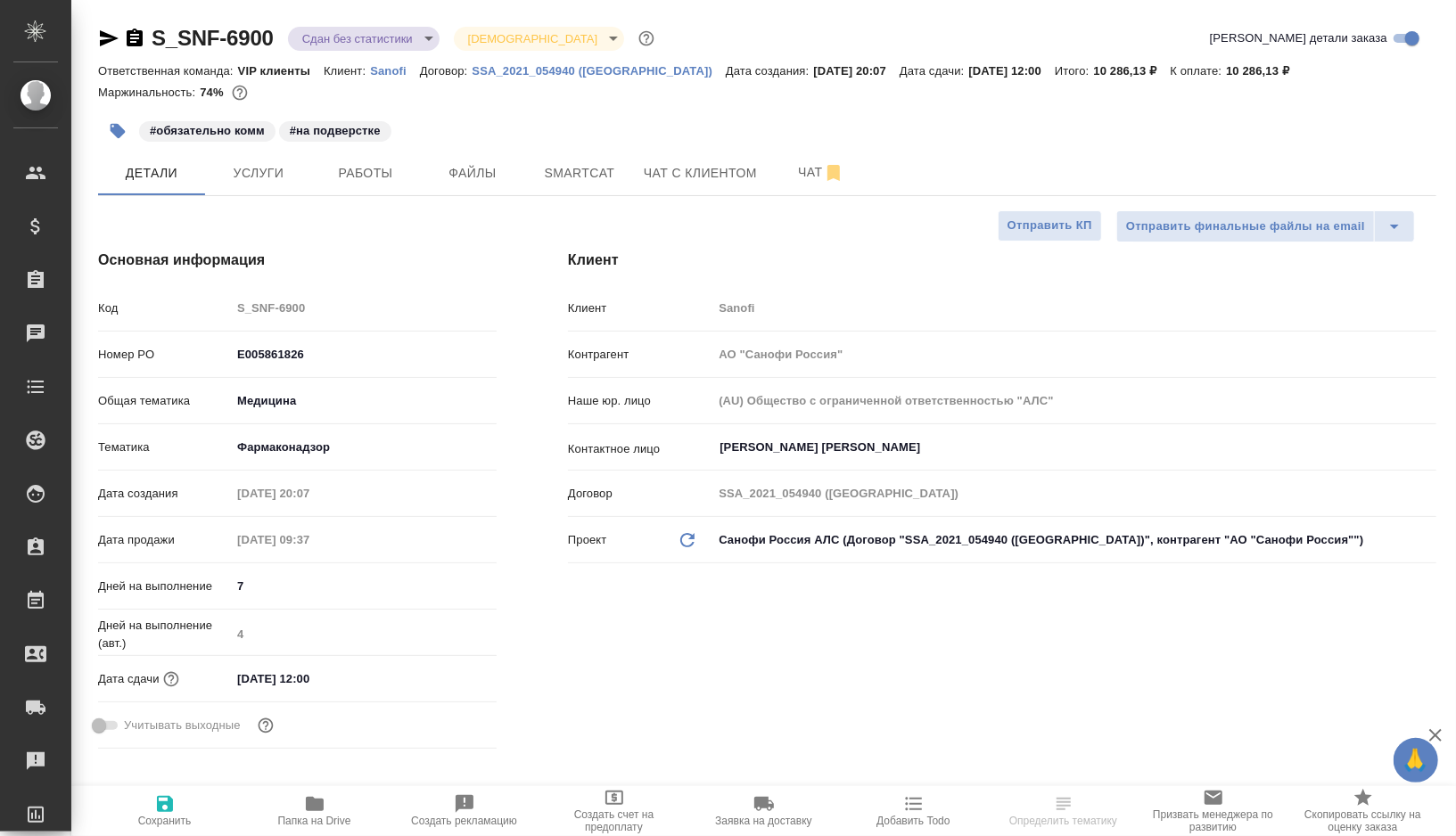
type textarea "x"
click at [361, 173] on span "Работы" at bounding box center [366, 173] width 85 height 22
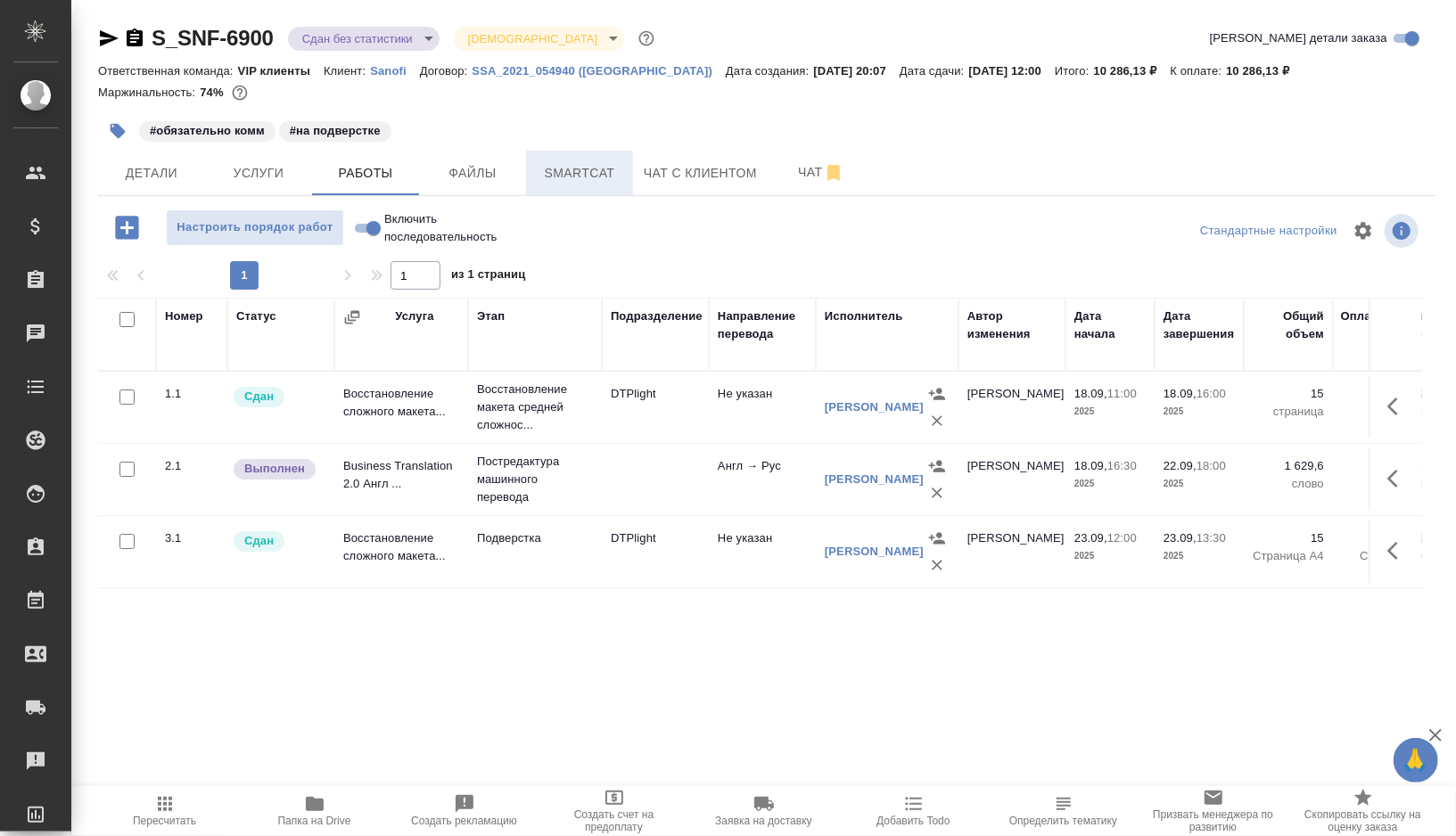
click at [563, 166] on span "Smartcat" at bounding box center [579, 173] width 85 height 22
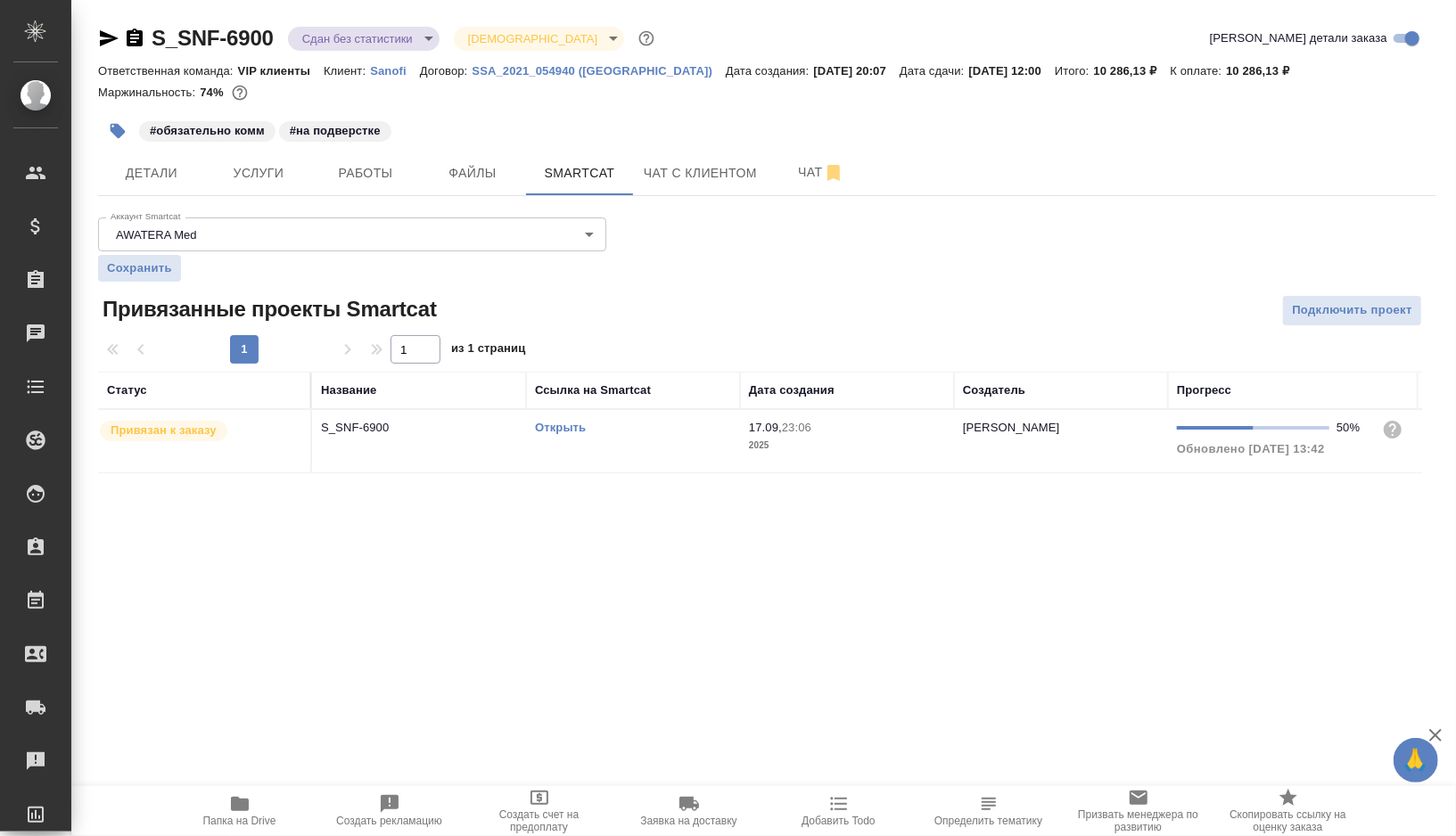
click at [644, 425] on div "Открыть" at bounding box center [633, 428] width 196 height 17
click at [342, 167] on span "Работы" at bounding box center [366, 173] width 85 height 22
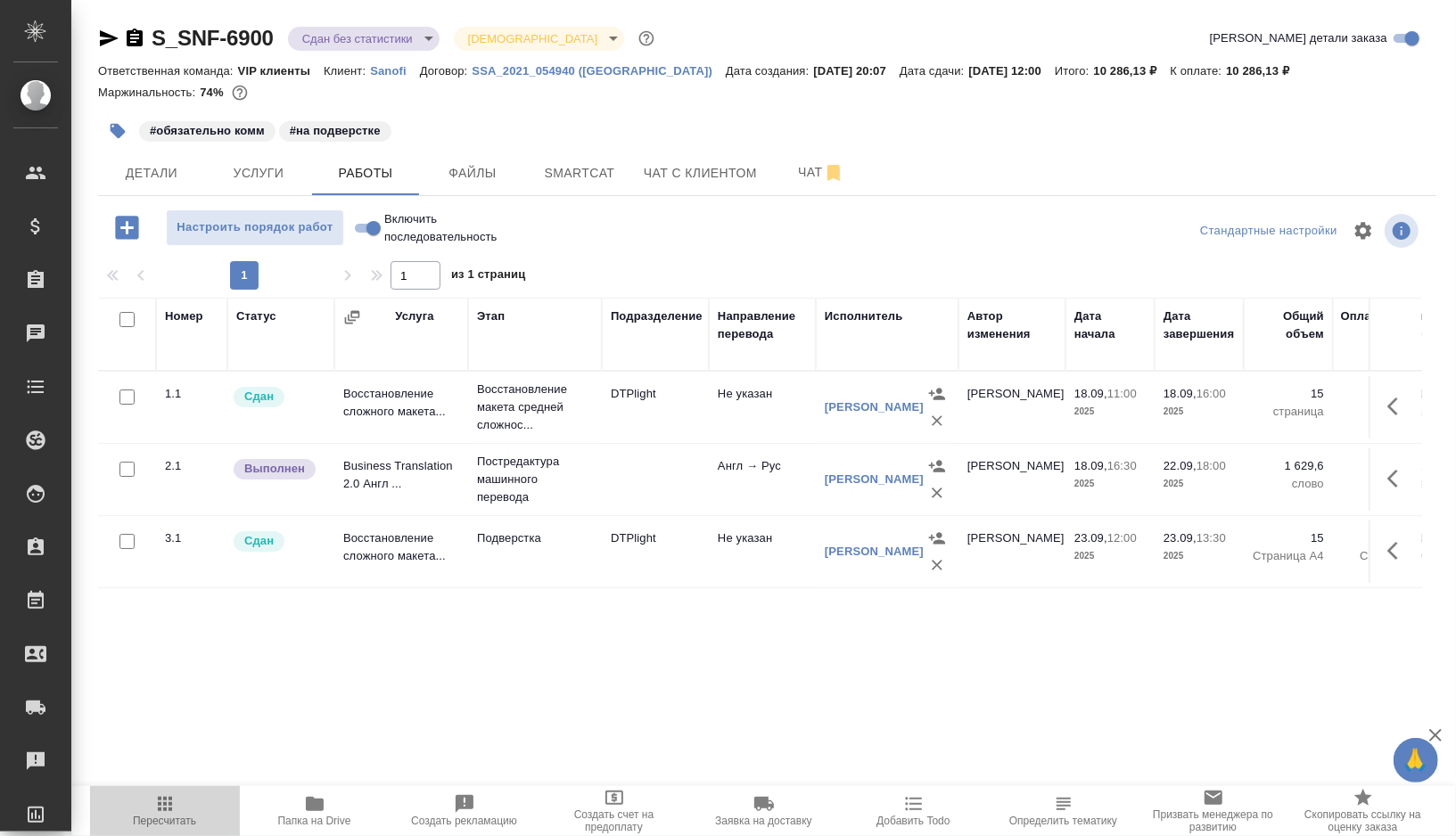
click at [152, 791] on button "Пересчитать" at bounding box center [164, 812] width 150 height 50
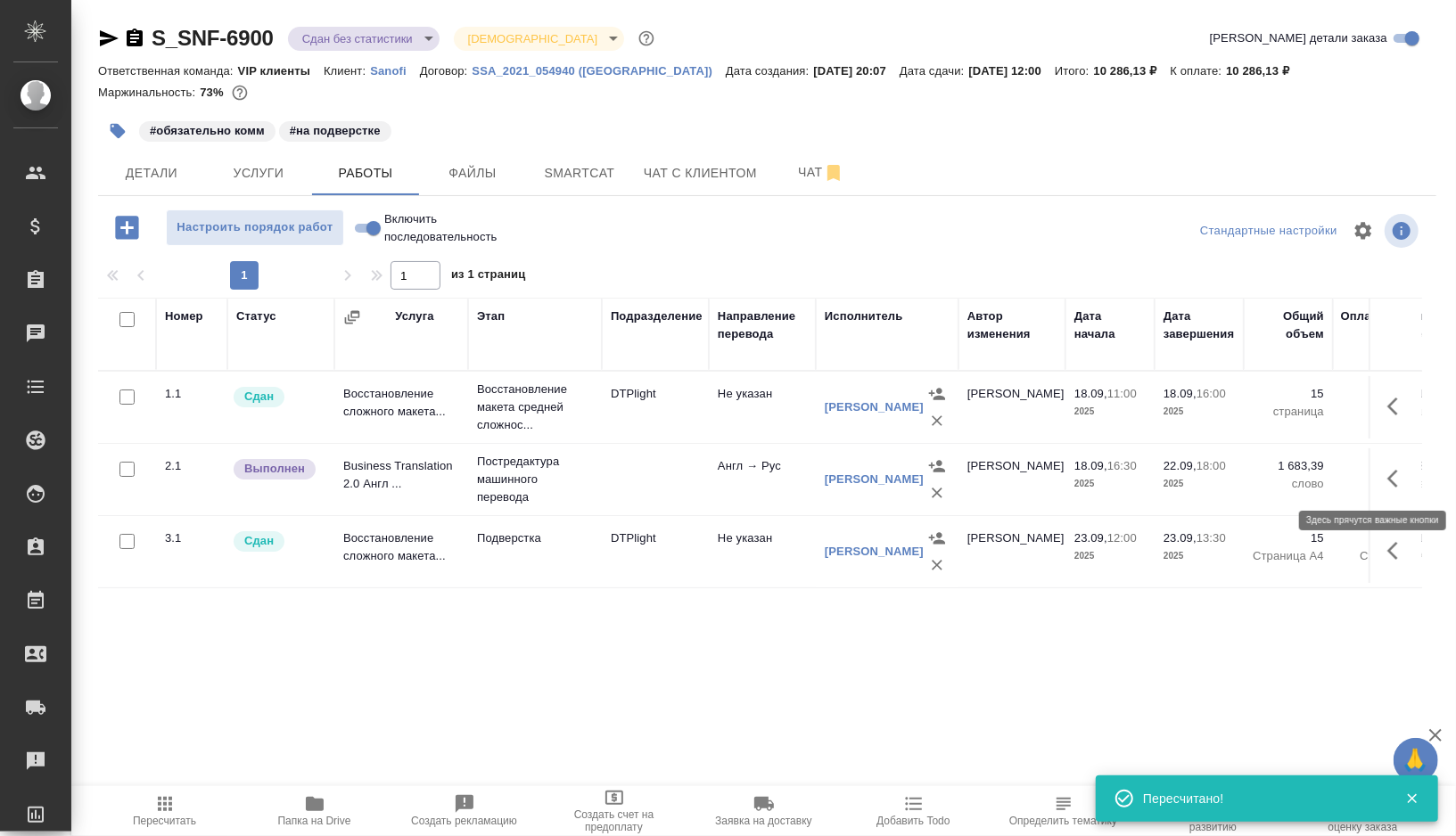
click at [1391, 480] on icon "button" at bounding box center [1392, 479] width 11 height 17
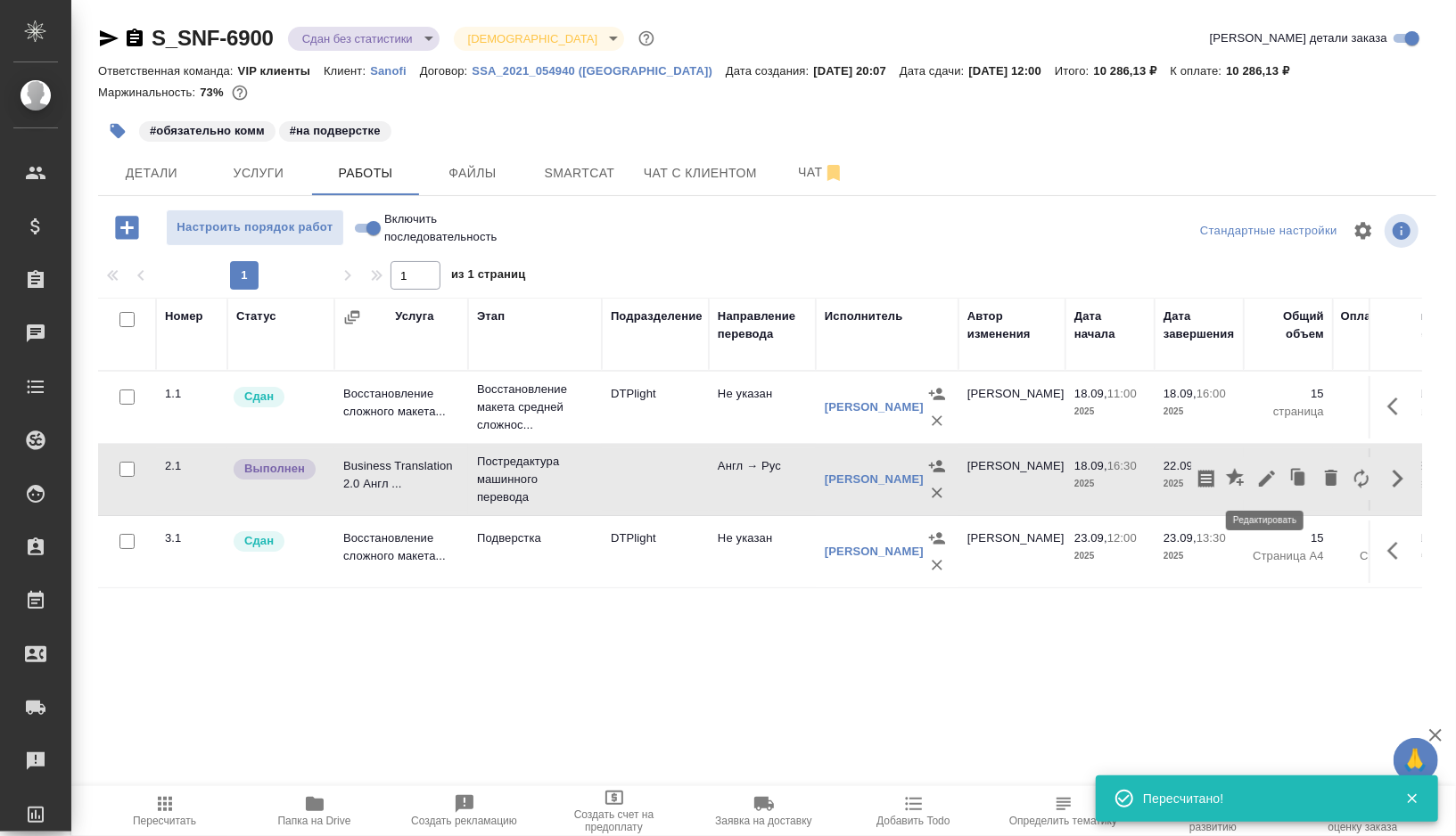
click at [1266, 479] on icon "button" at bounding box center [1266, 479] width 16 height 16
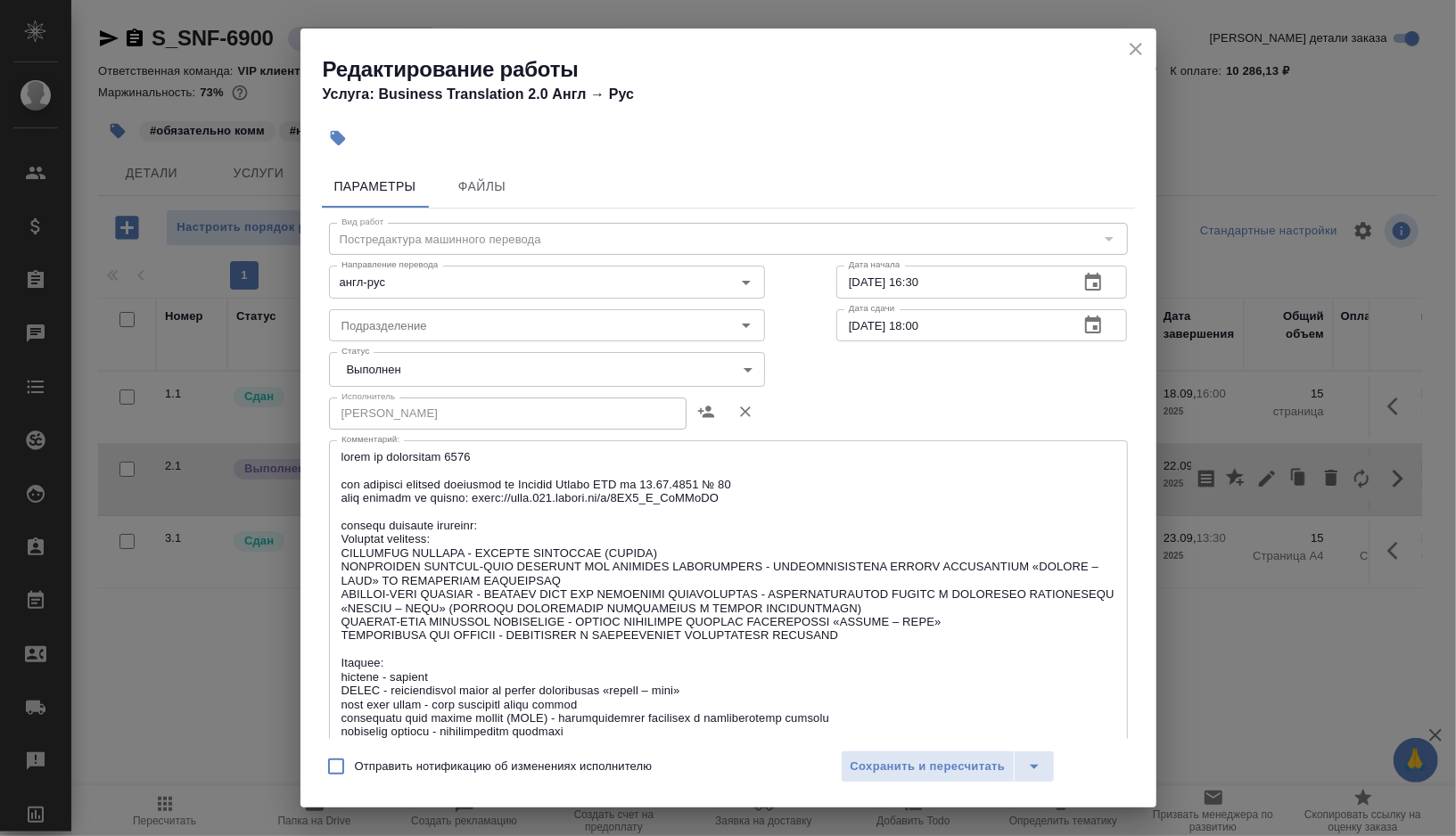
click at [449, 371] on body "🙏 .cls-1 fill:#fff; AWATERA Gorshkova Valentina Клиенты Спецификации Заказы 0 Ч…" at bounding box center [728, 418] width 1456 height 836
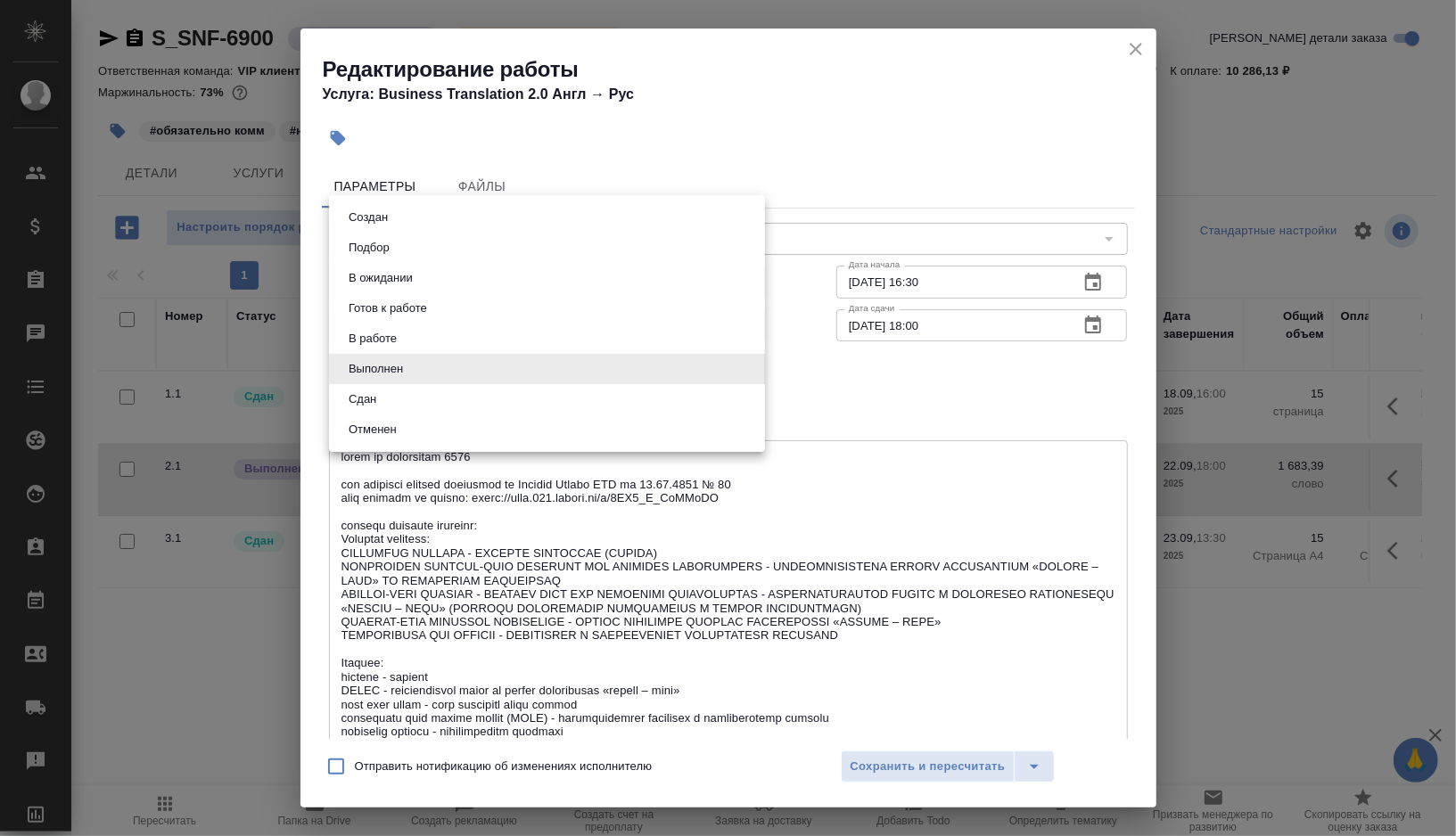
click at [368, 410] on li "Сдан" at bounding box center [547, 399] width 436 height 30
type input "closed"
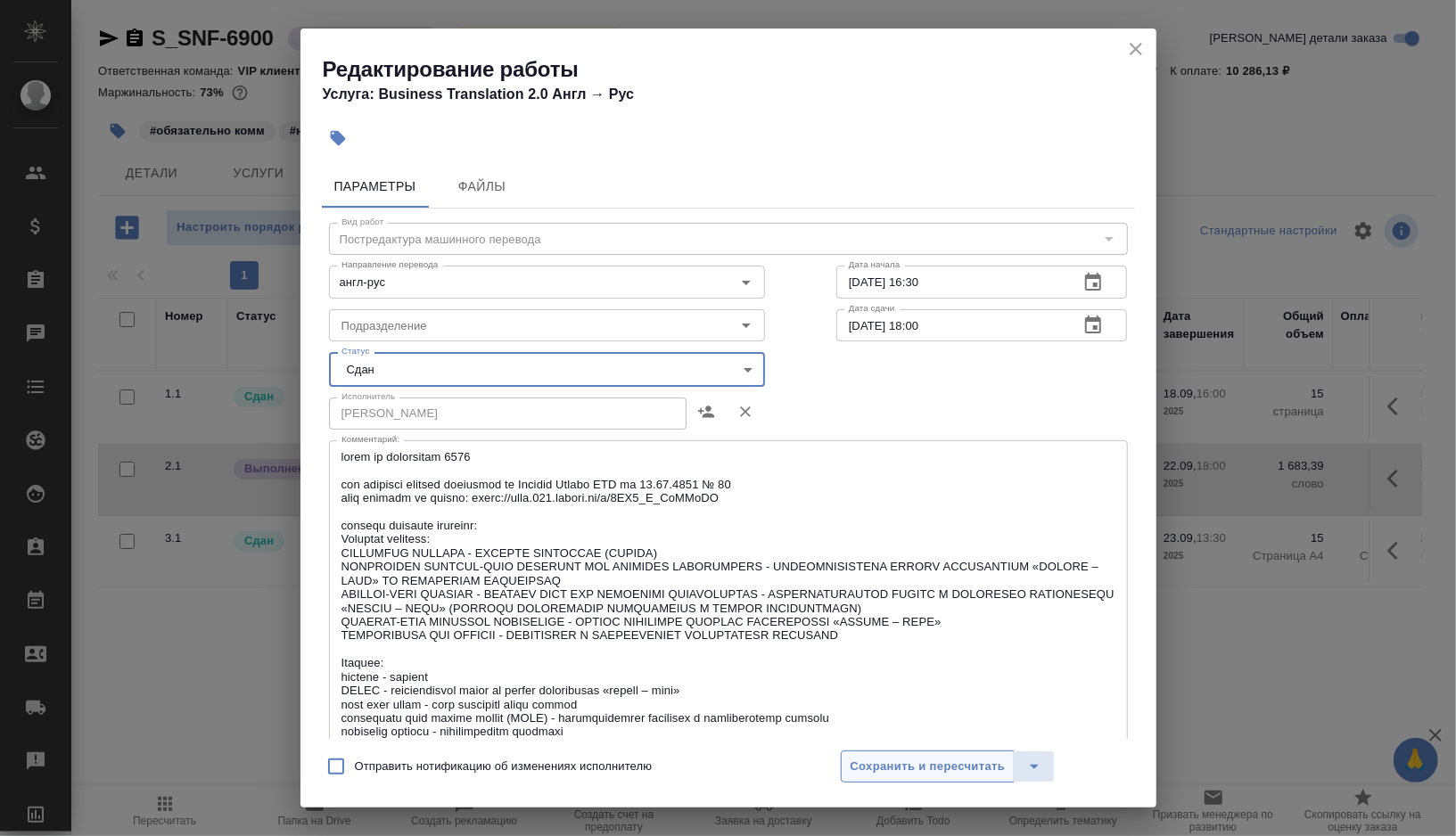
click at [870, 776] on span "Сохранить и пересчитать" at bounding box center [928, 766] width 155 height 20
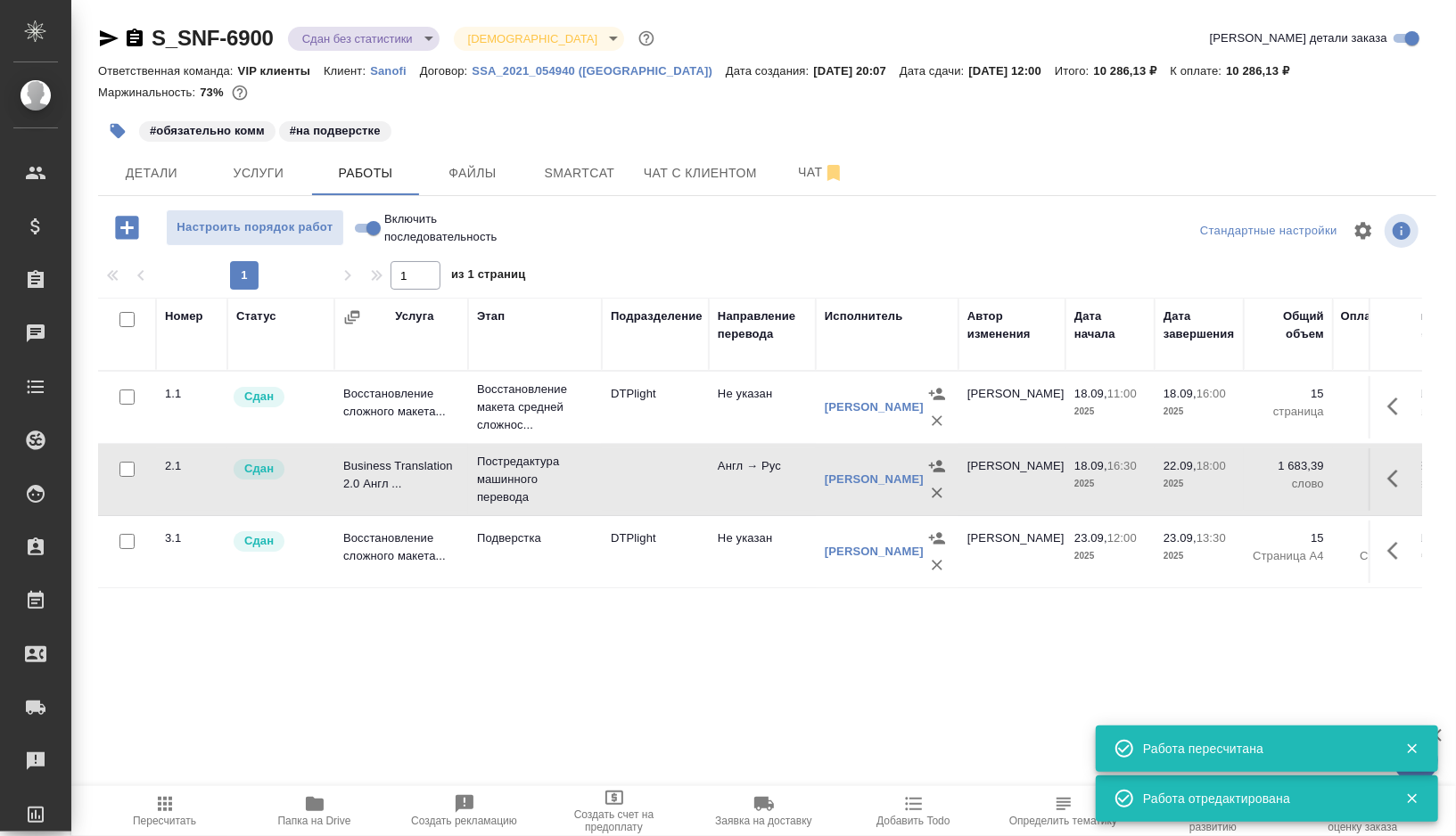
click at [429, 39] on body "🙏 .cls-1 fill:#fff; AWATERA Gorshkova Valentina Клиенты Спецификации Заказы 0 Ч…" at bounding box center [728, 418] width 1456 height 836
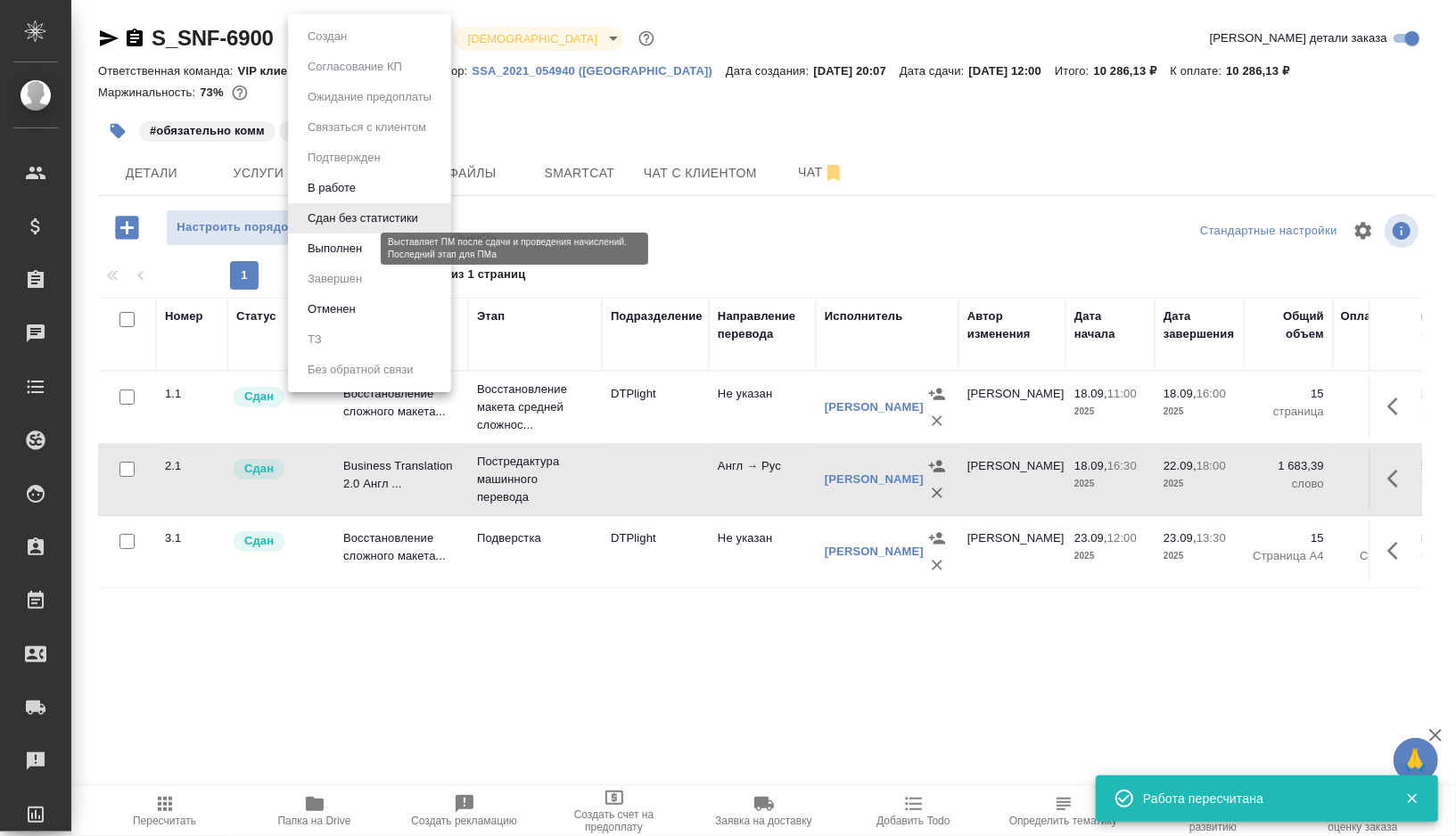
click at [334, 242] on button "Выполнен" at bounding box center [334, 249] width 65 height 19
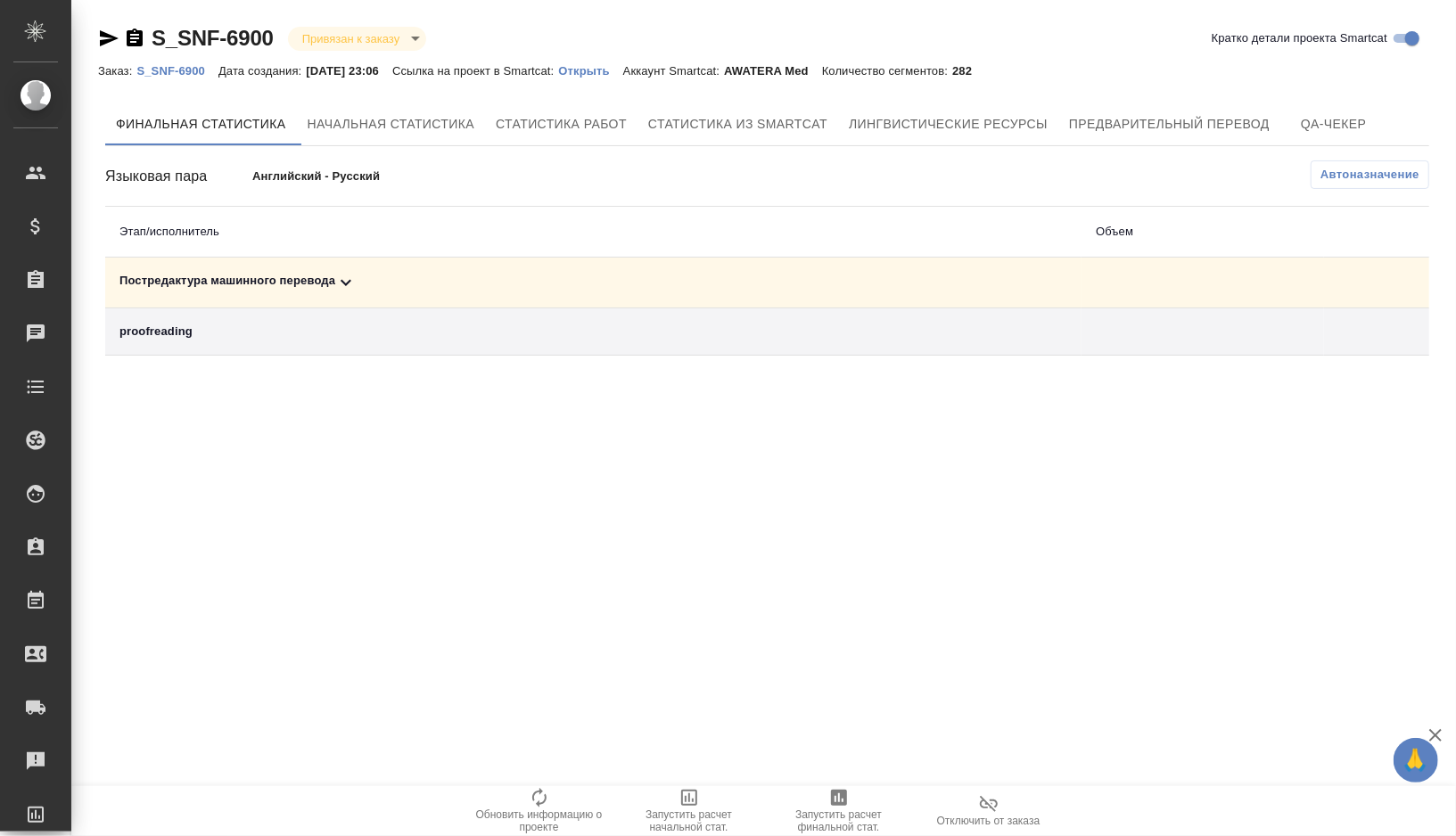
click at [386, 284] on div "Постредактура машинного перевода" at bounding box center [593, 283] width 948 height 21
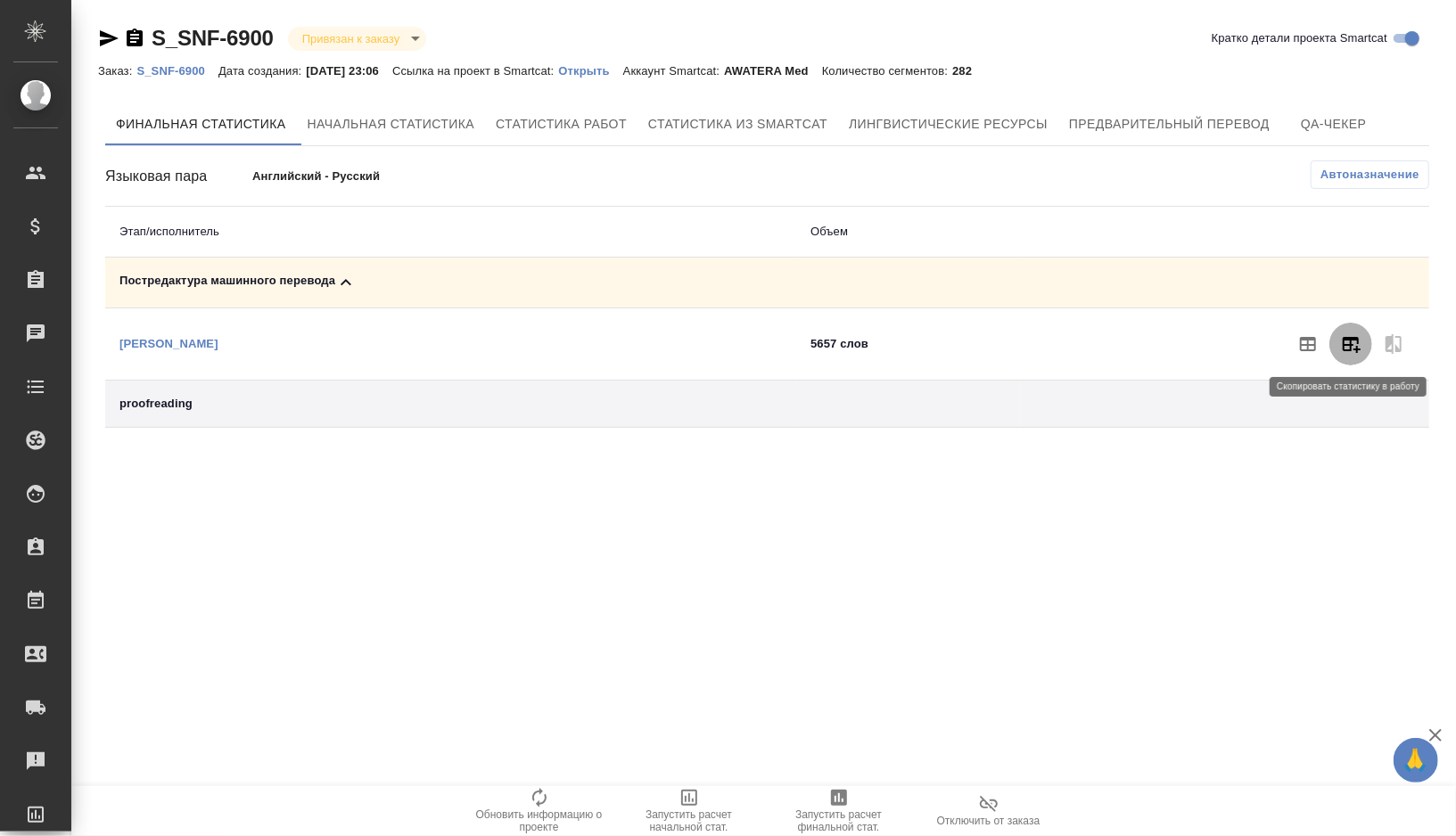
click at [1354, 339] on icon "button" at bounding box center [1352, 344] width 17 height 16
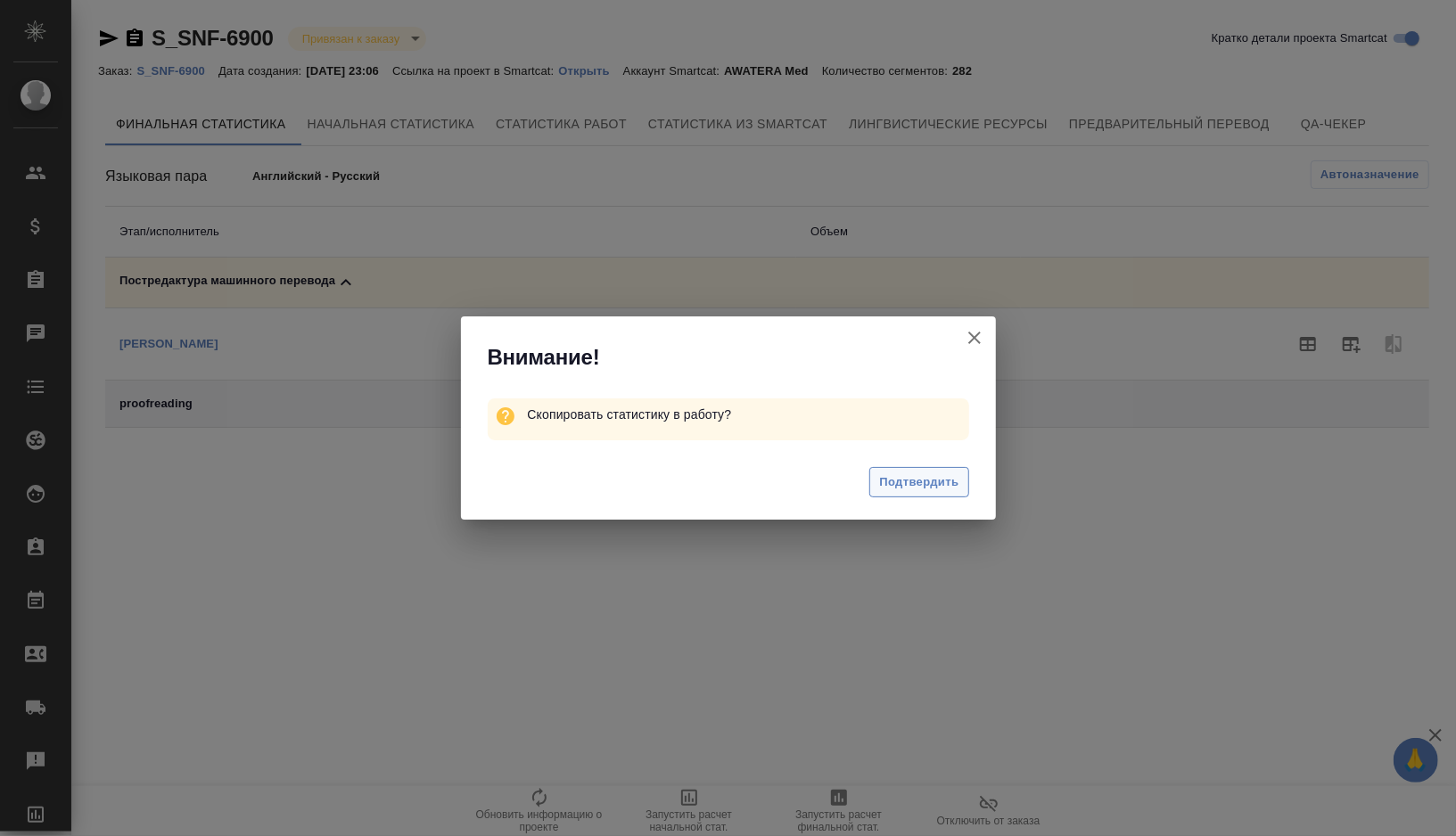
click at [904, 484] on span "Подтвердить" at bounding box center [919, 482] width 79 height 20
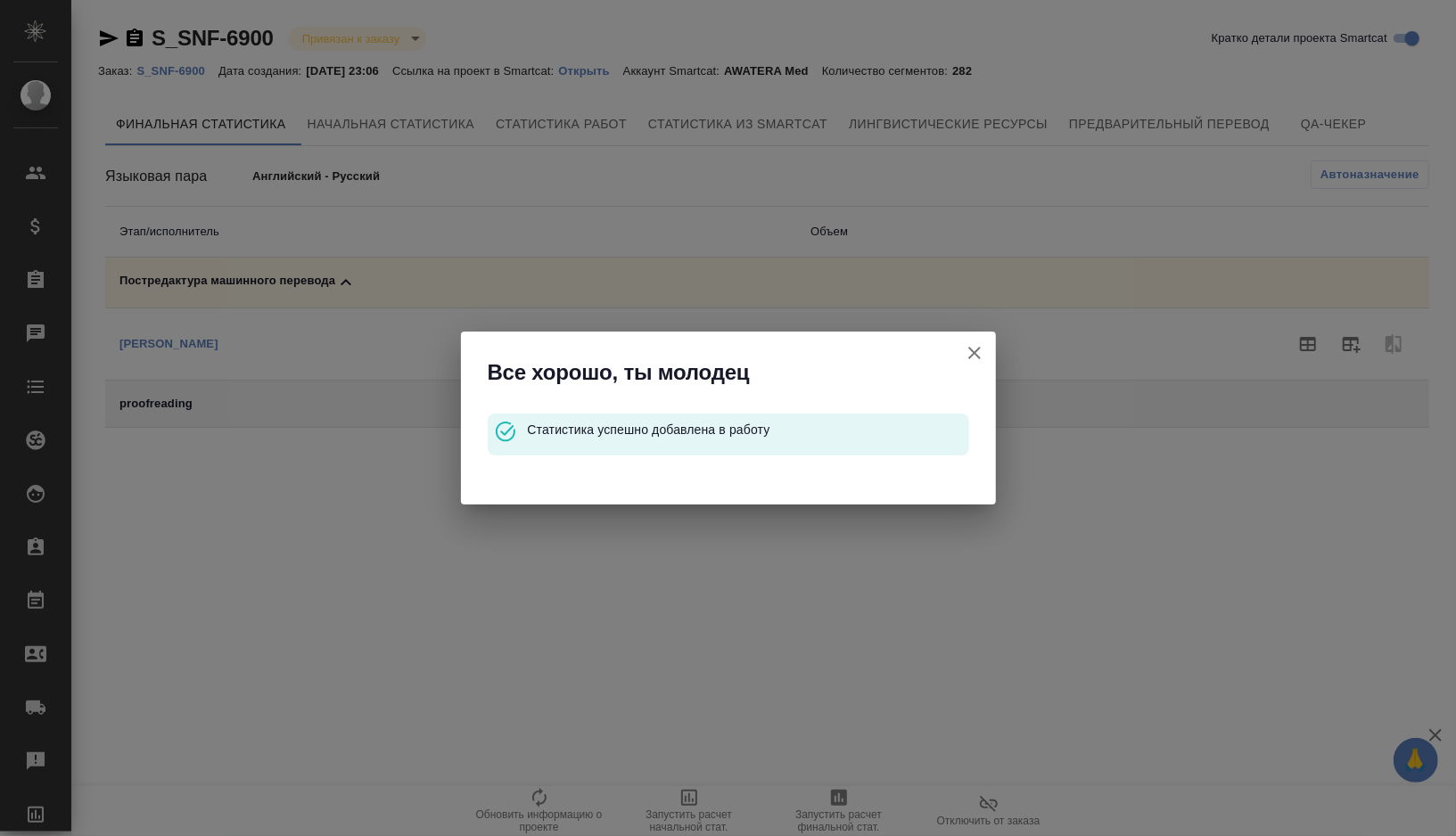
click at [971, 346] on icon "button" at bounding box center [974, 353] width 21 height 21
